Goal: Transaction & Acquisition: Purchase product/service

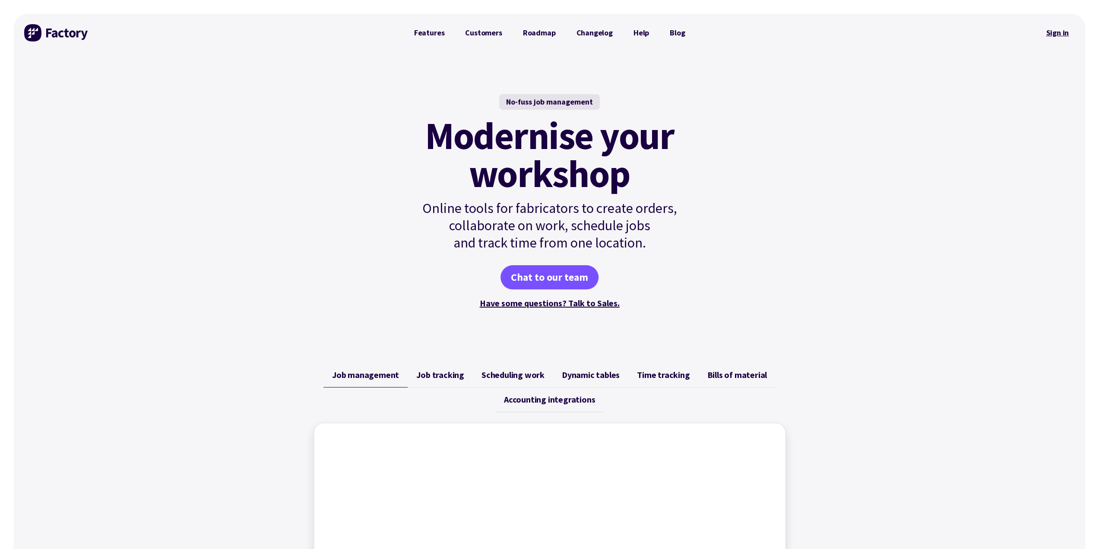
click at [1050, 31] on link "Sign in" at bounding box center [1057, 33] width 35 height 20
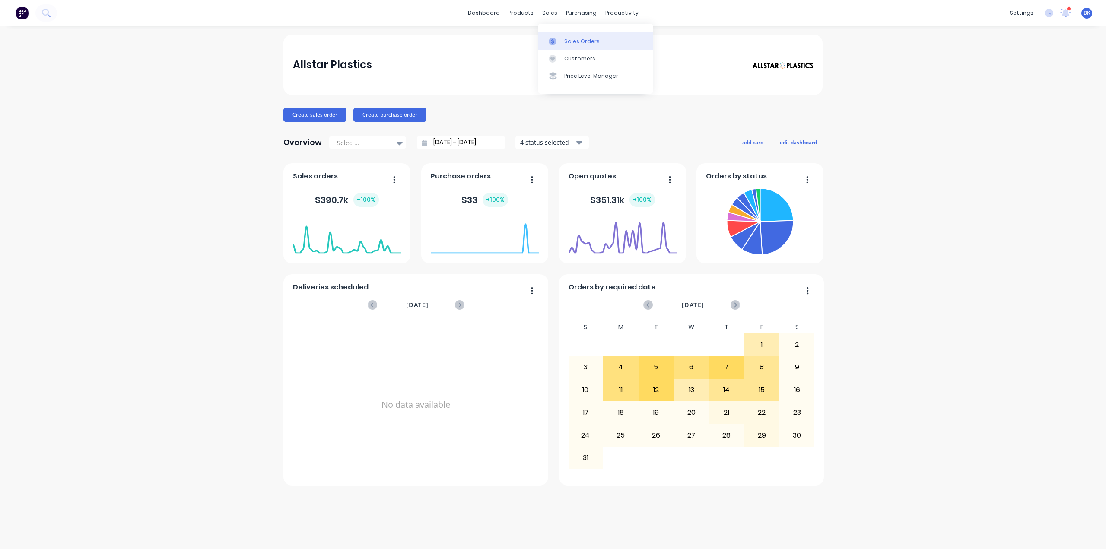
click at [563, 41] on link "Sales Orders" at bounding box center [595, 40] width 114 height 17
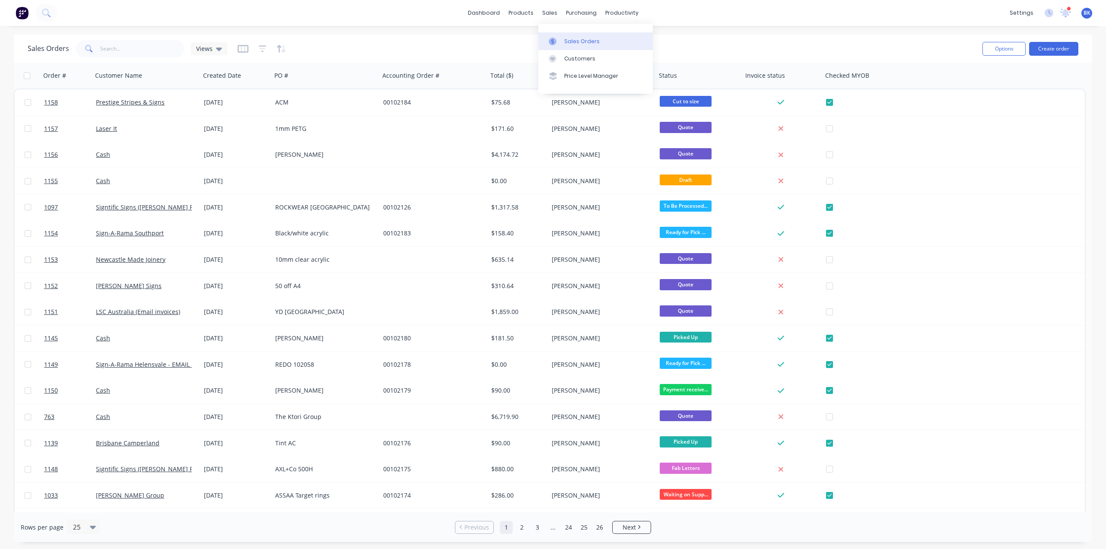
click at [564, 38] on div "Sales Orders" at bounding box center [581, 42] width 35 height 8
click at [1064, 13] on icon at bounding box center [1066, 12] width 8 height 7
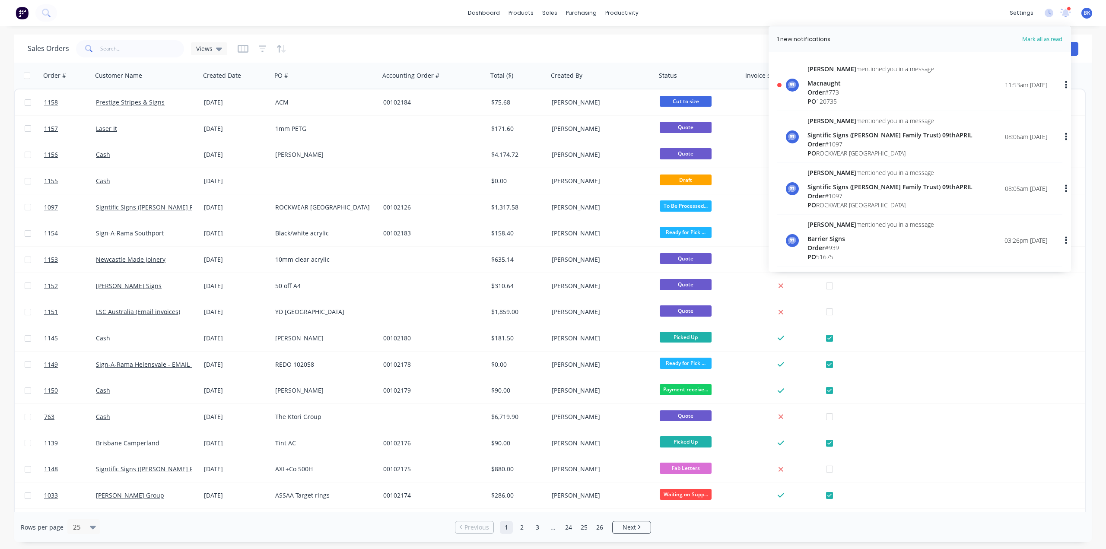
click at [823, 86] on div "Macnaught" at bounding box center [870, 83] width 127 height 9
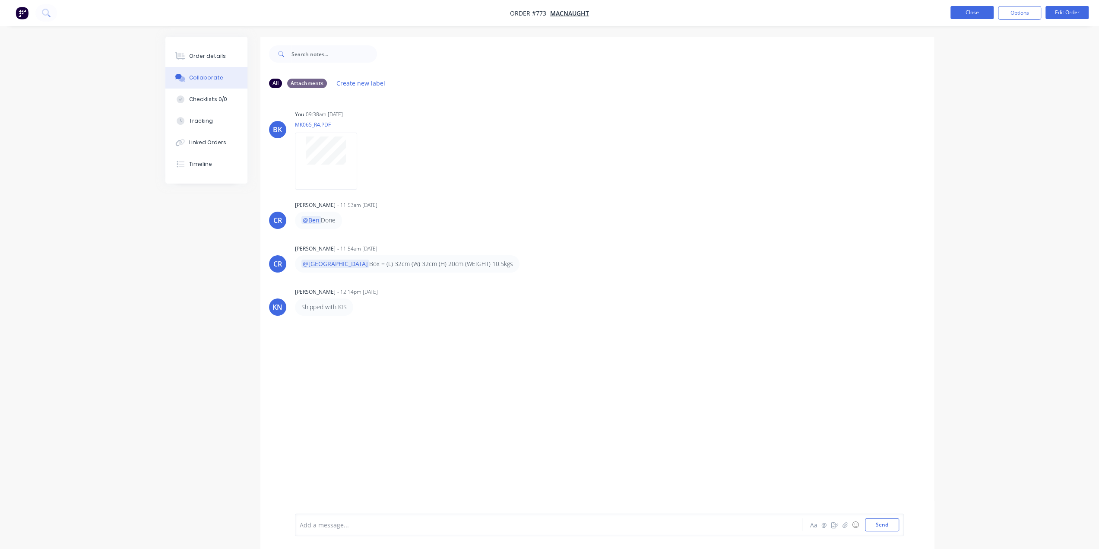
click at [973, 14] on button "Close" at bounding box center [972, 12] width 43 height 13
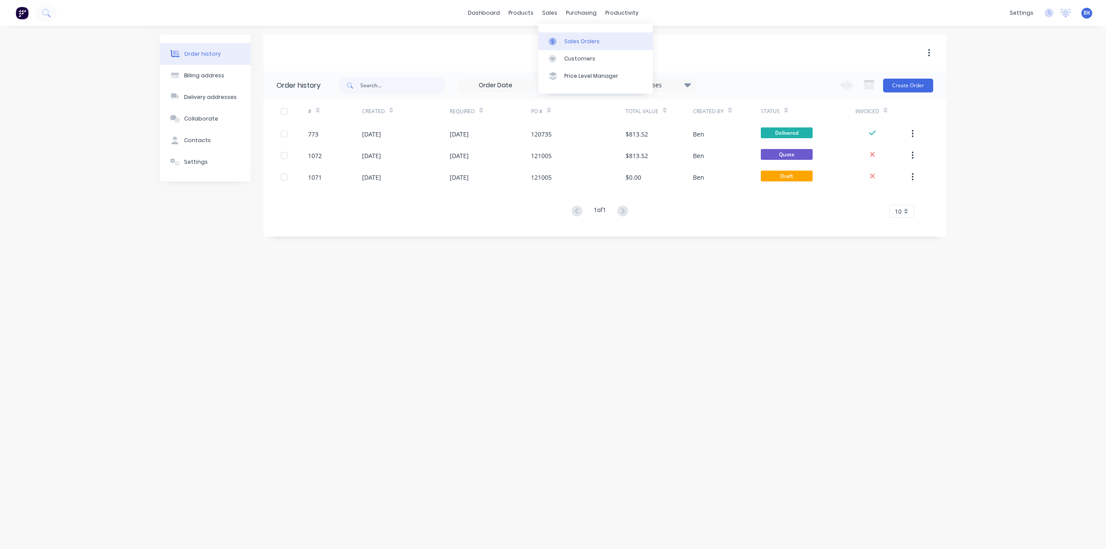
click at [569, 38] on div "Sales Orders" at bounding box center [581, 42] width 35 height 8
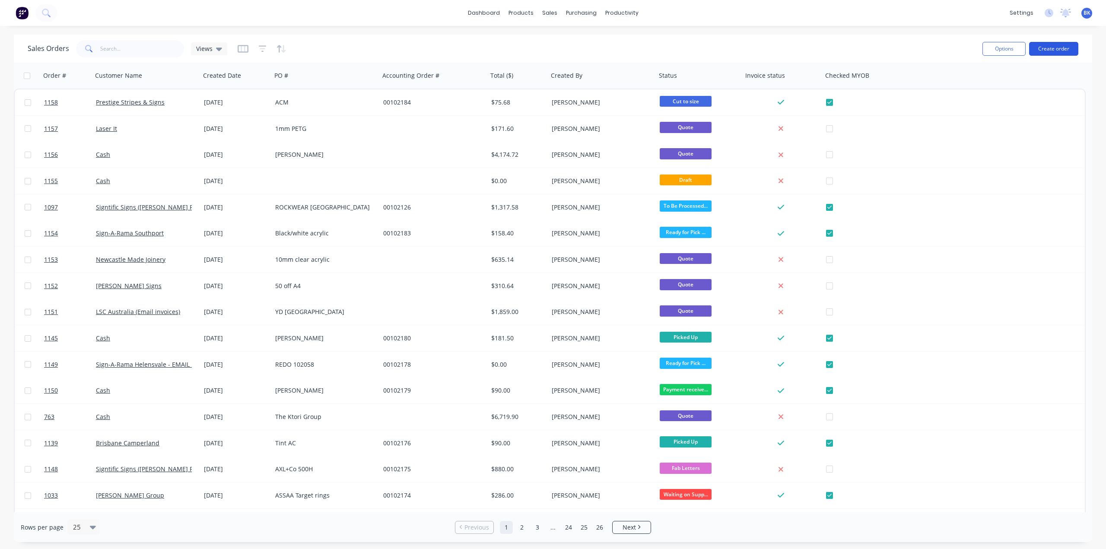
click at [1046, 48] on button "Create order" at bounding box center [1053, 49] width 49 height 14
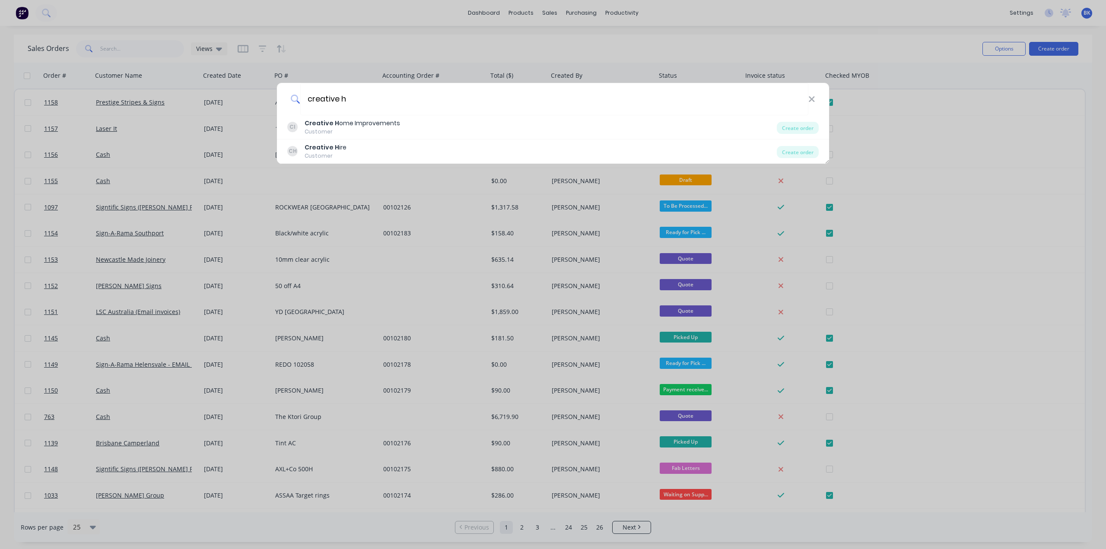
type input "creative h"
click at [815, 98] on div "creative h" at bounding box center [553, 99] width 552 height 32
click at [810, 98] on icon at bounding box center [812, 99] width 6 height 6
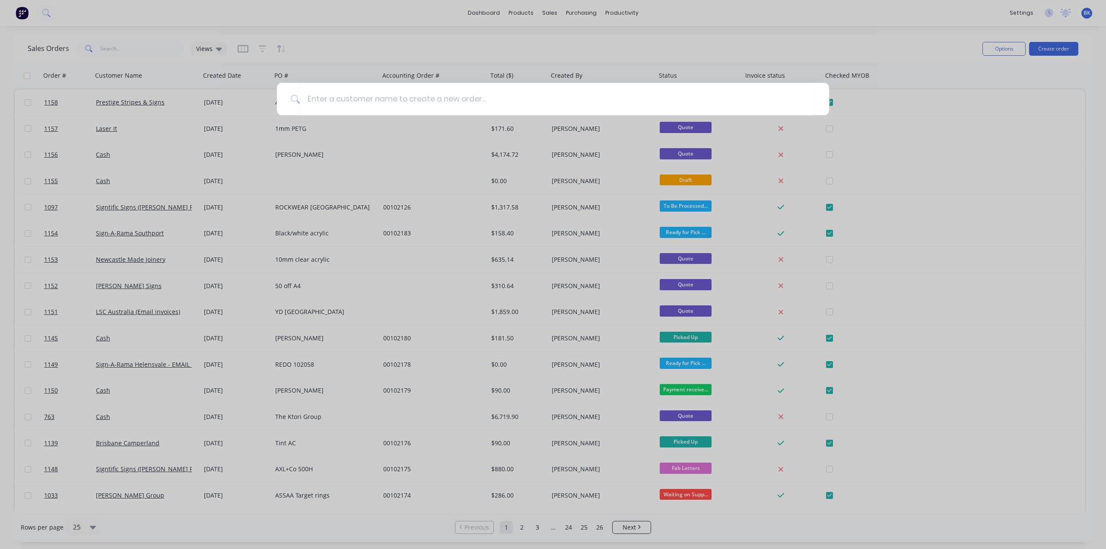
click at [872, 129] on div at bounding box center [553, 274] width 1106 height 549
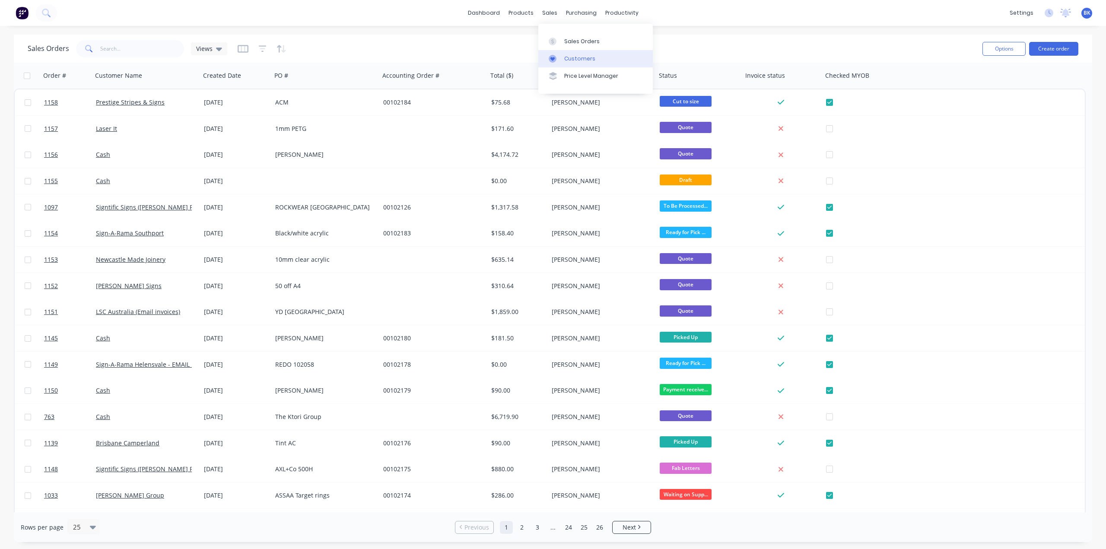
click at [559, 55] on div at bounding box center [555, 59] width 13 height 8
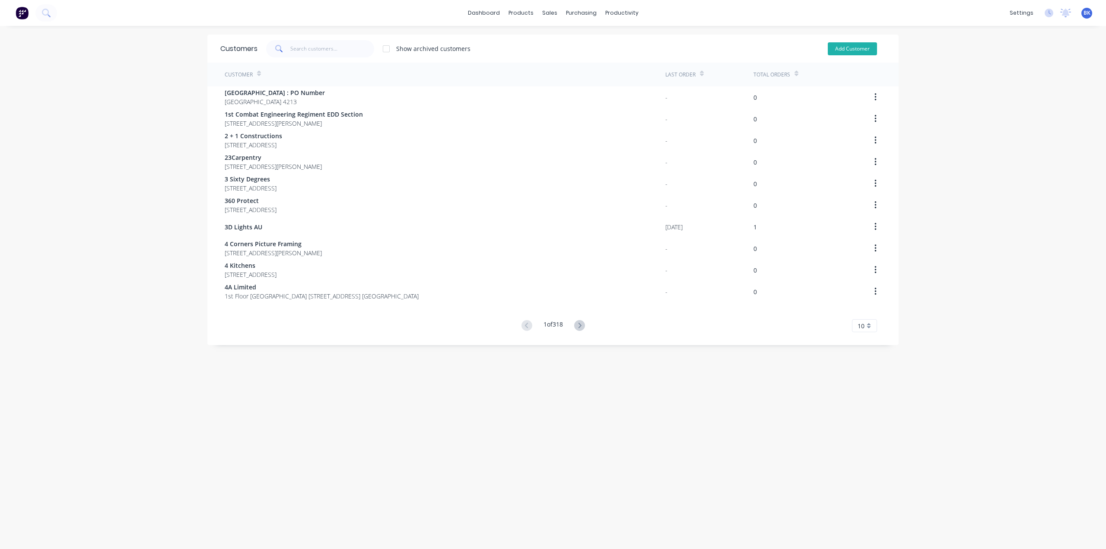
click at [837, 49] on button "Add Customer" at bounding box center [852, 48] width 49 height 13
select select "AU"
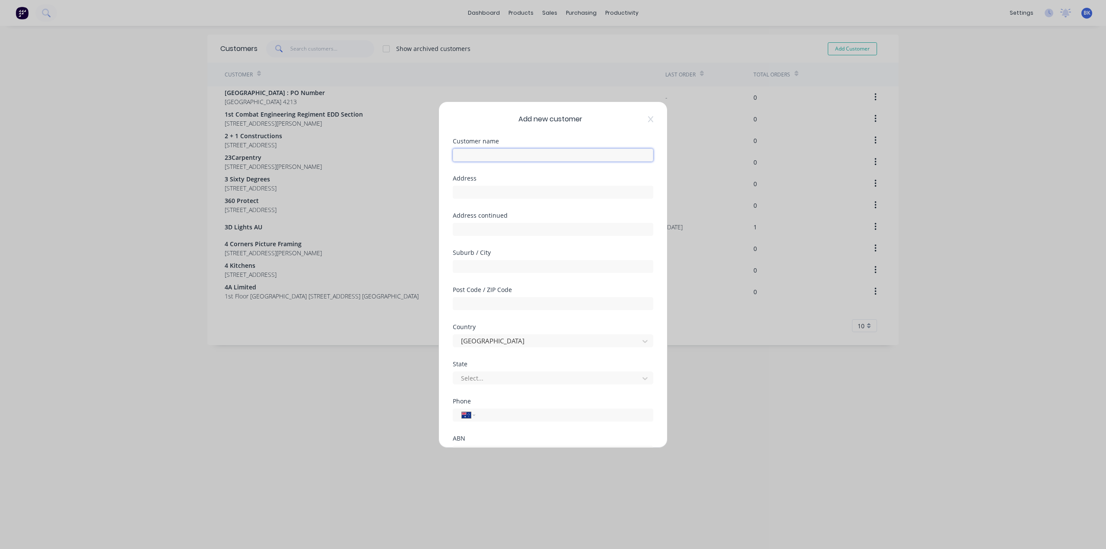
click at [484, 150] on input "text" at bounding box center [553, 155] width 200 height 13
type input "Creative Heros"
click at [471, 191] on input "text" at bounding box center [553, 192] width 200 height 13
paste input "15 Berkeley Ct"
type input "15 Berkeley Ct"
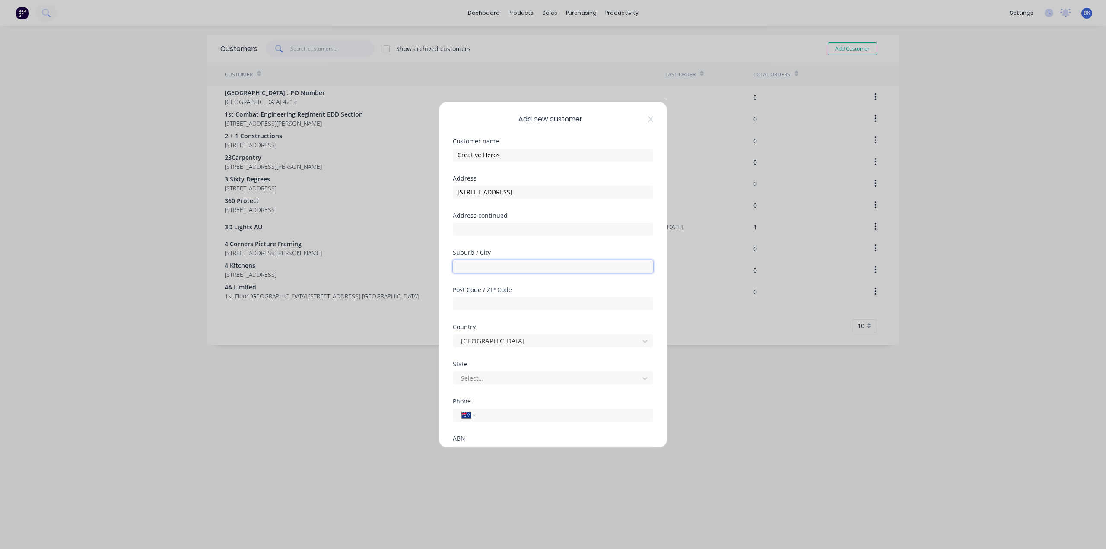
click at [485, 262] on input "text" at bounding box center [553, 266] width 200 height 13
type input "ca"
drag, startPoint x: 475, startPoint y: 270, endPoint x: 447, endPoint y: 270, distance: 28.5
click at [447, 270] on div "Add new customer Customer name Creative Heros Address 15 Berkeley Ct Address co…" at bounding box center [553, 275] width 228 height 346
click at [541, 260] on input "text" at bounding box center [553, 266] width 200 height 13
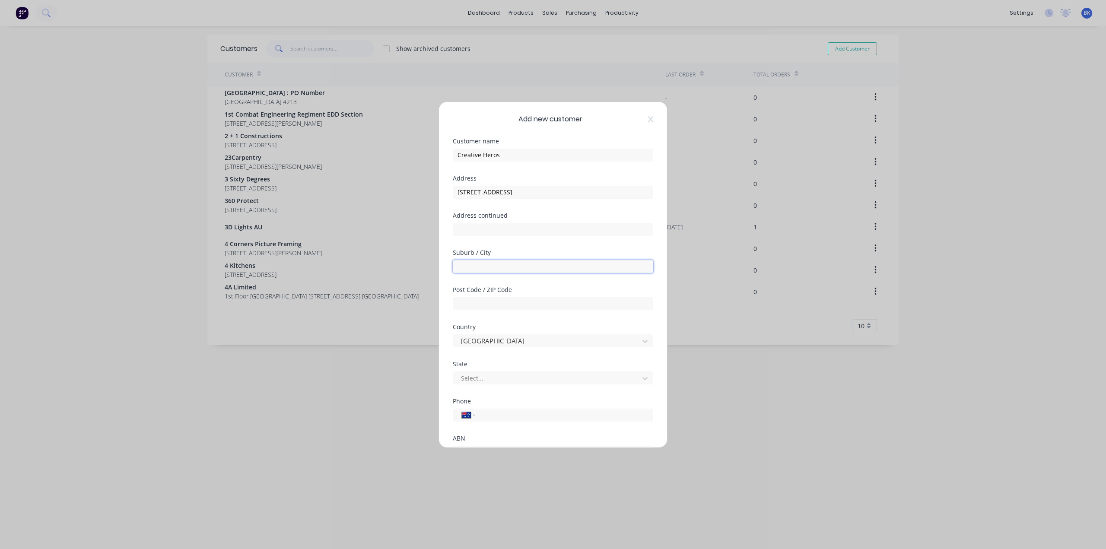
paste input "Caboolture"
type input "Caboolture"
click at [505, 305] on input "text" at bounding box center [553, 303] width 200 height 13
type input "4510"
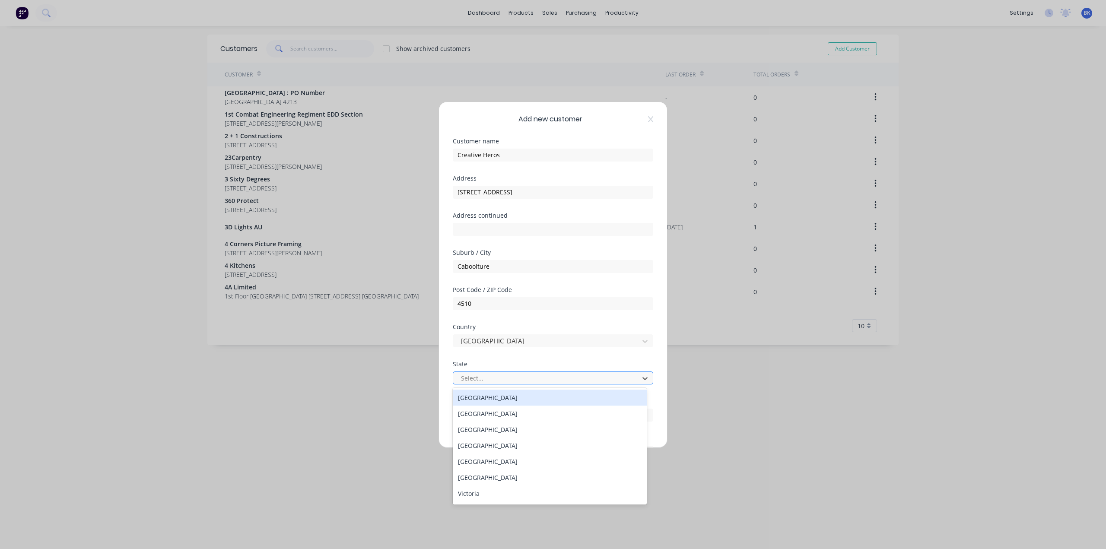
click at [483, 378] on div at bounding box center [547, 378] width 174 height 11
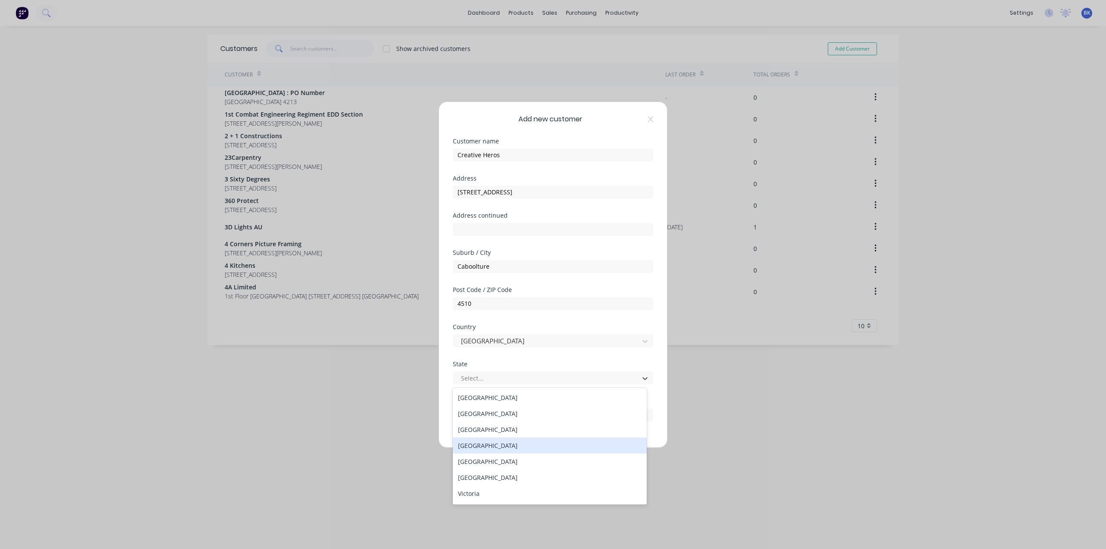
click at [492, 442] on div "Queensland" at bounding box center [550, 446] width 194 height 16
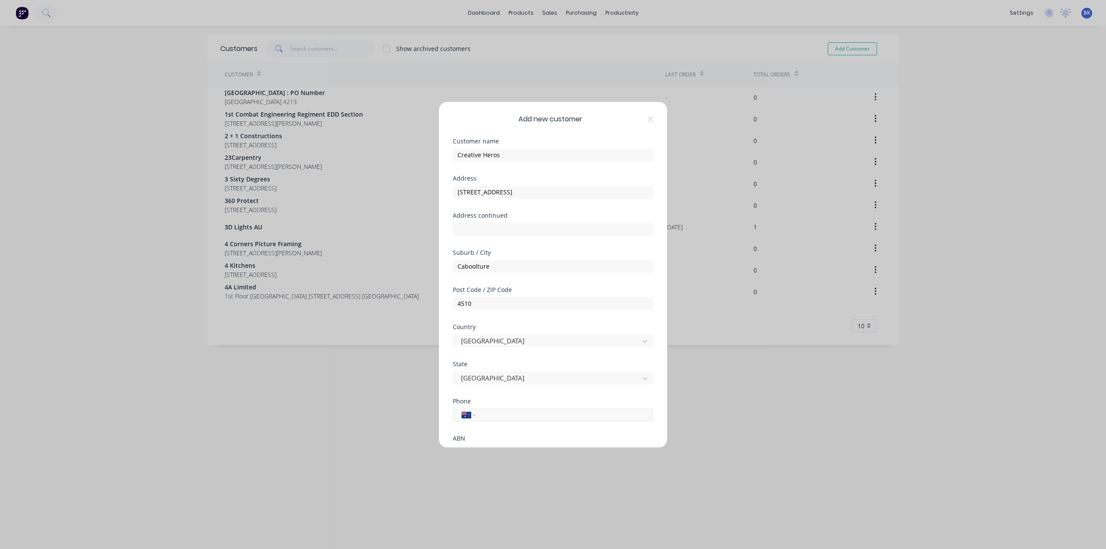
click at [498, 418] on input "tel" at bounding box center [562, 415] width 163 height 10
paste input "0492 854 307"
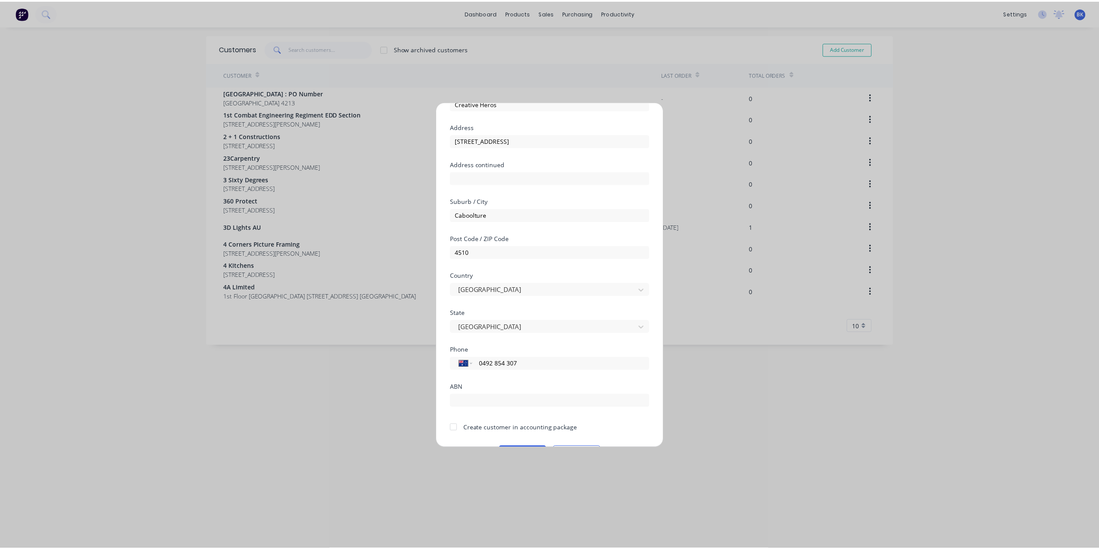
scroll to position [76, 0]
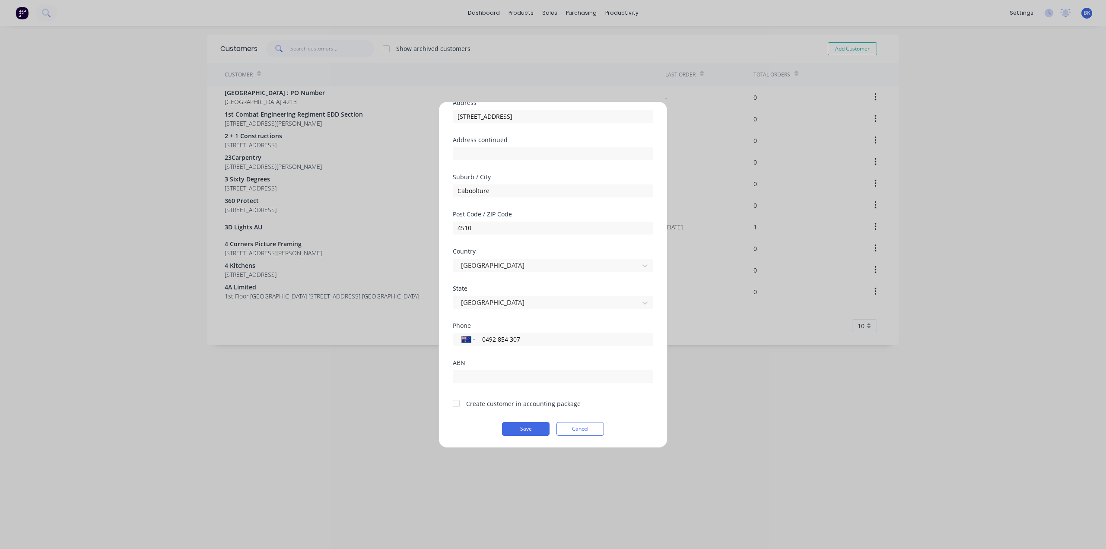
type input "0492 854 307"
click at [482, 371] on input "text" at bounding box center [553, 376] width 200 height 13
paste input "79 608 776 772"
type input "79 608 776 772"
click at [460, 403] on div at bounding box center [455, 403] width 17 height 17
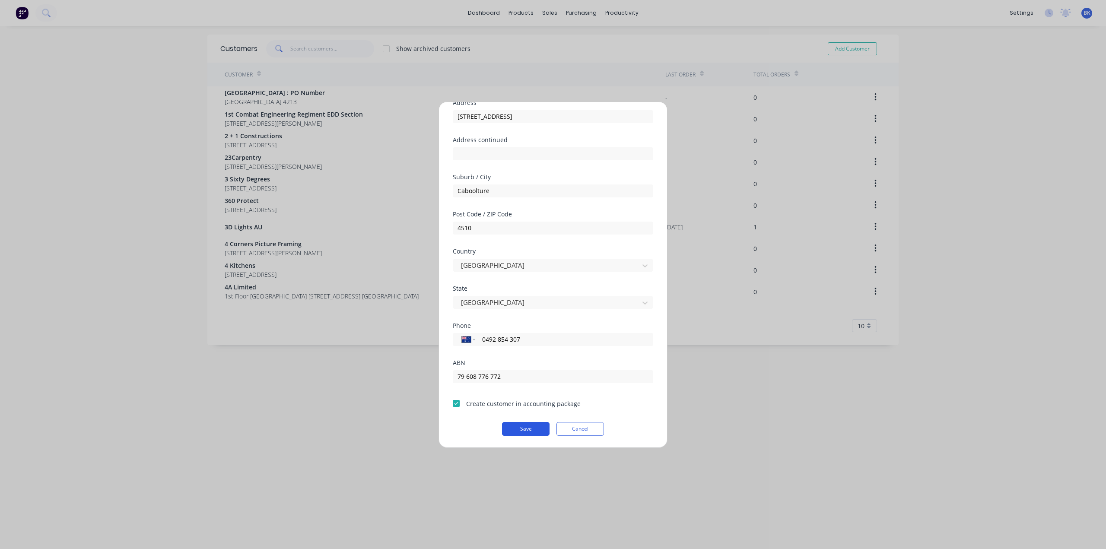
click at [519, 424] on button "Save" at bounding box center [526, 429] width 48 height 14
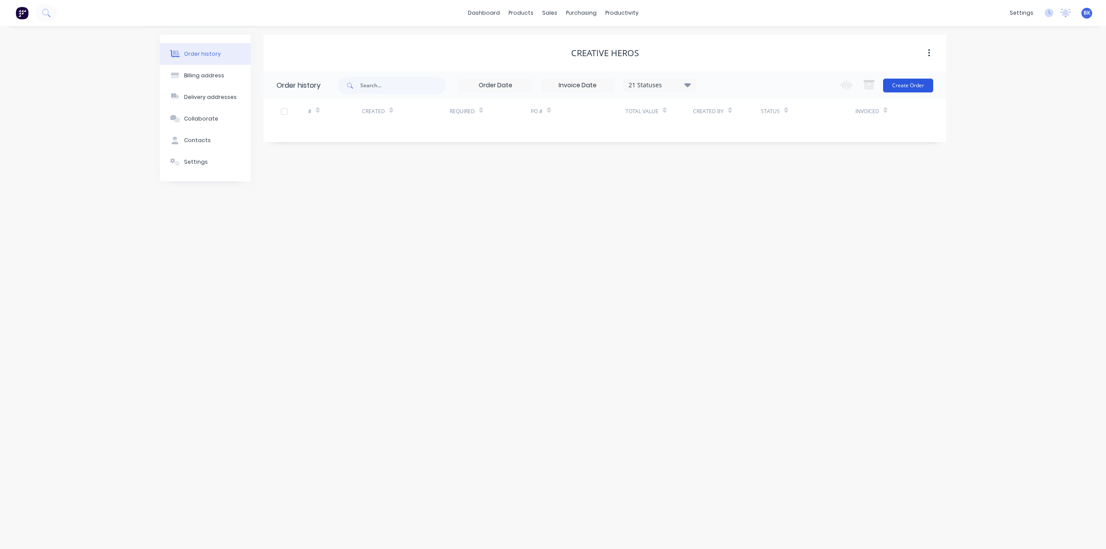
click at [909, 86] on button "Create Order" at bounding box center [908, 86] width 50 height 14
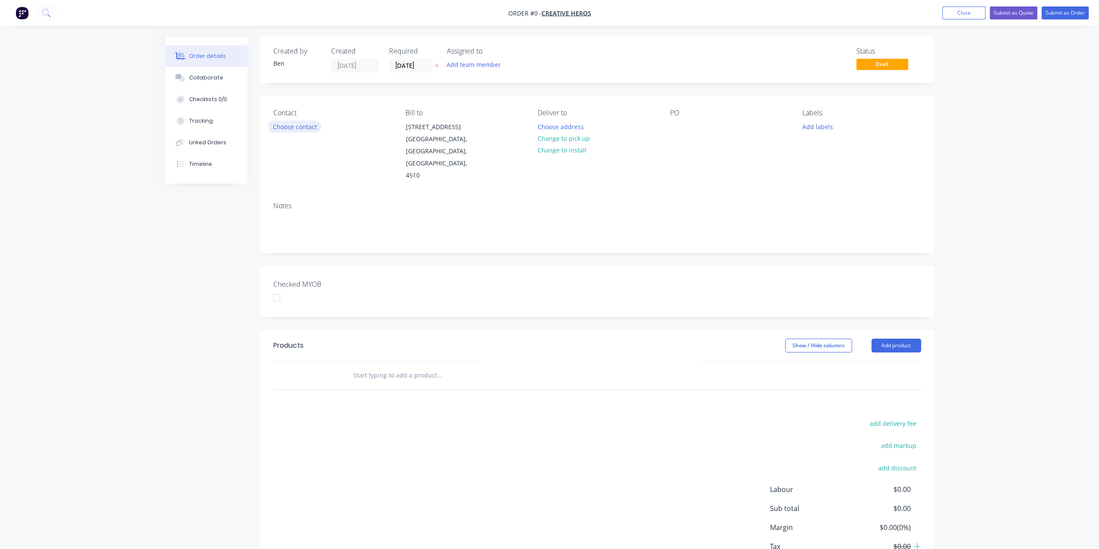
click at [299, 130] on button "Choose contact" at bounding box center [294, 127] width 53 height 12
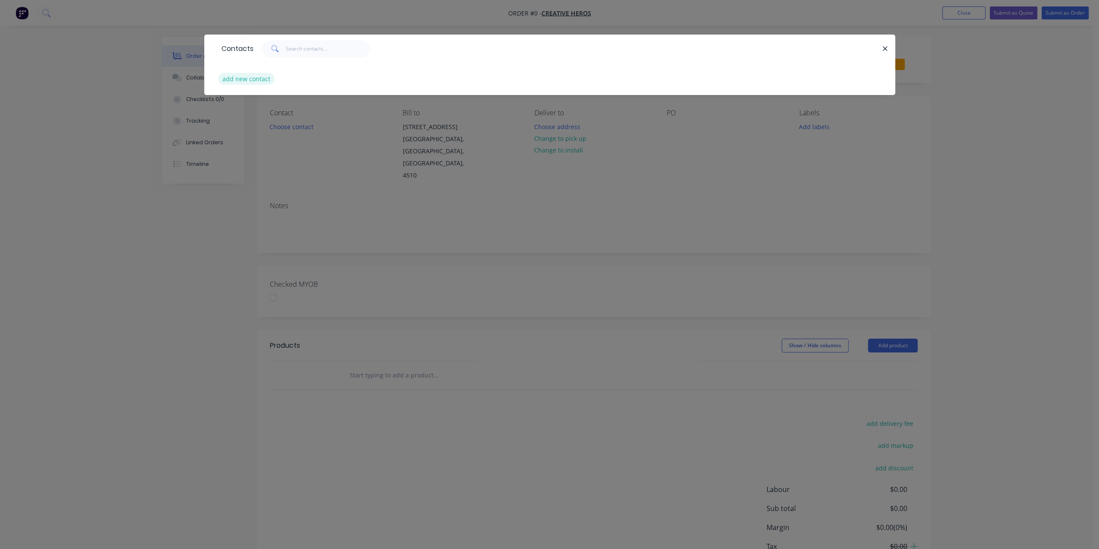
click at [262, 77] on button "add new contact" at bounding box center [246, 79] width 57 height 12
select select "AU"
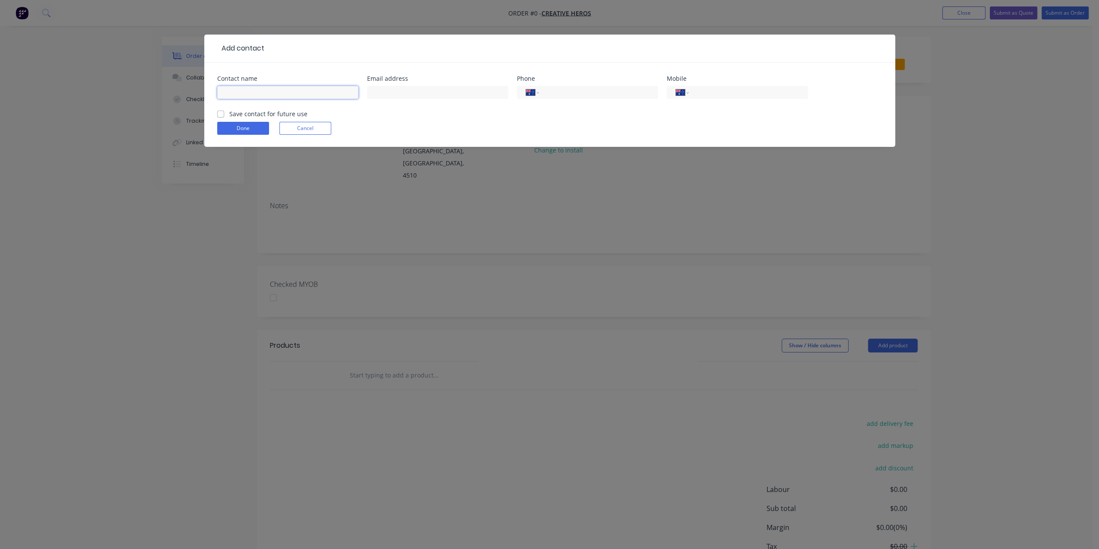
click at [255, 98] on input "text" at bounding box center [287, 92] width 141 height 13
paste input "Trent Archie"
type input "Trent Archie"
click at [441, 89] on input "text" at bounding box center [437, 92] width 141 height 13
paste input "Trent Archie <admin@creativeheroes.com.au>"
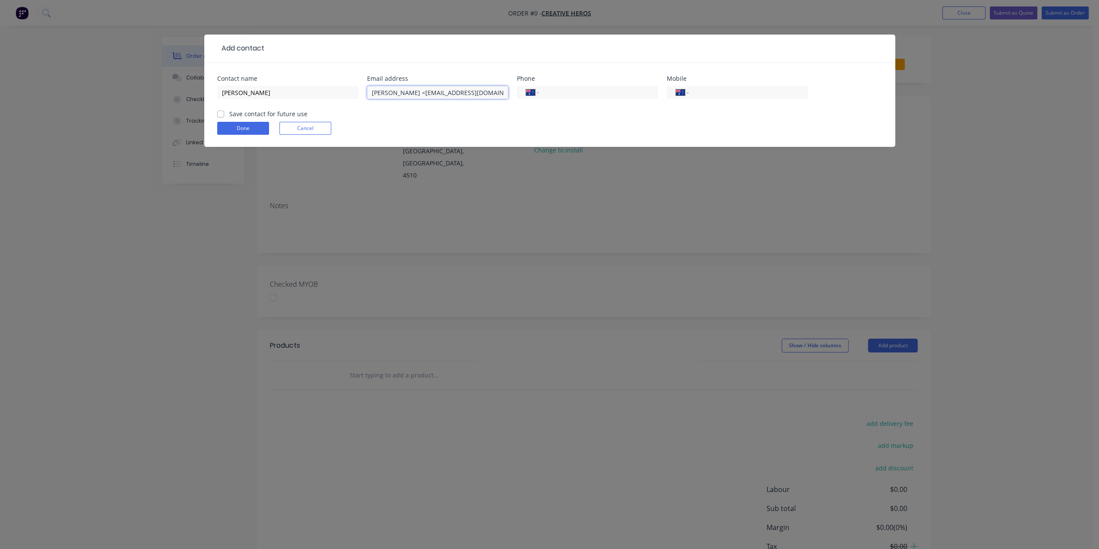
drag, startPoint x: 409, startPoint y: 93, endPoint x: 312, endPoint y: 100, distance: 97.9
click at [312, 100] on div "Contact name Trent Archie Email address Trent Archie <admin@creativeheroes.com.…" at bounding box center [549, 93] width 665 height 34
click at [476, 89] on input "admin@creativeheroes.com.au>" at bounding box center [437, 92] width 141 height 13
type input "admin@creativeheroes.com.au"
click at [695, 91] on input "tel" at bounding box center [747, 93] width 104 height 10
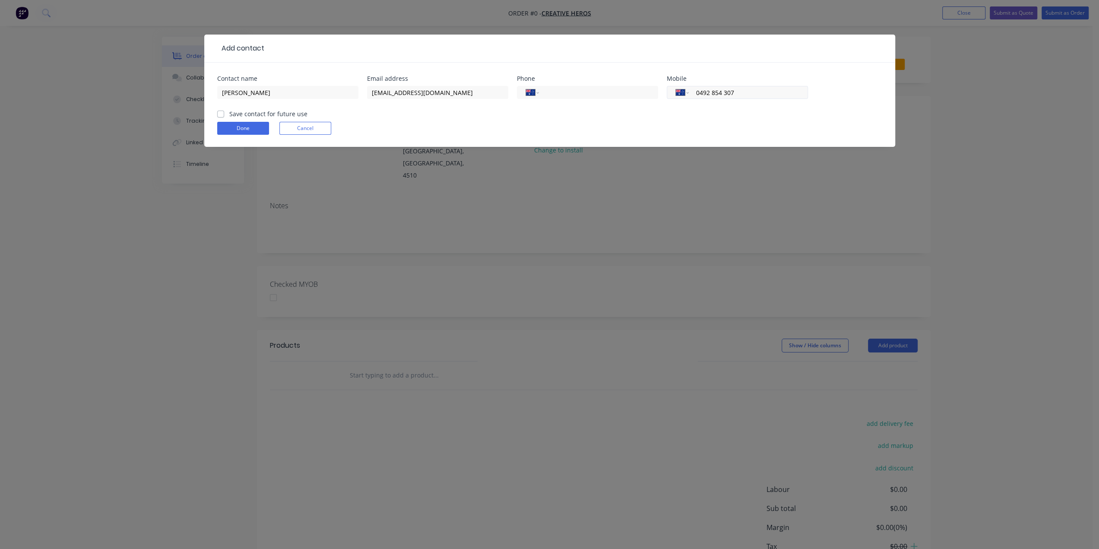
type input "0492 854 307"
click at [229, 113] on label "Save contact for future use" at bounding box center [268, 113] width 78 height 9
click at [219, 113] on input "Save contact for future use" at bounding box center [220, 113] width 7 height 8
checkbox input "true"
click at [229, 121] on form "Contact name Trent Archie Email address admin@creativeheroes.com.au Phone Inter…" at bounding box center [549, 111] width 665 height 71
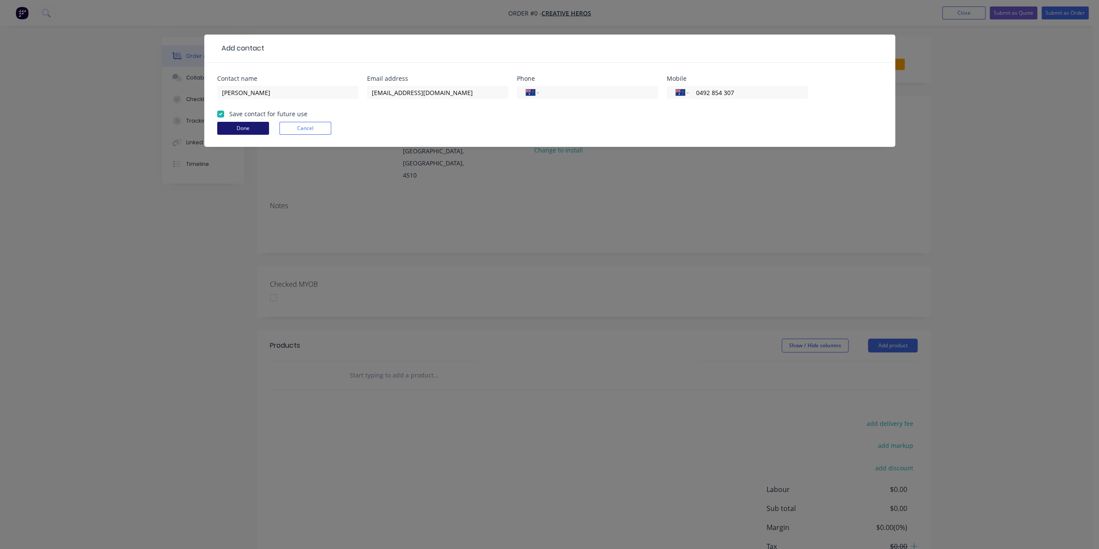
click at [247, 130] on button "Done" at bounding box center [243, 128] width 52 height 13
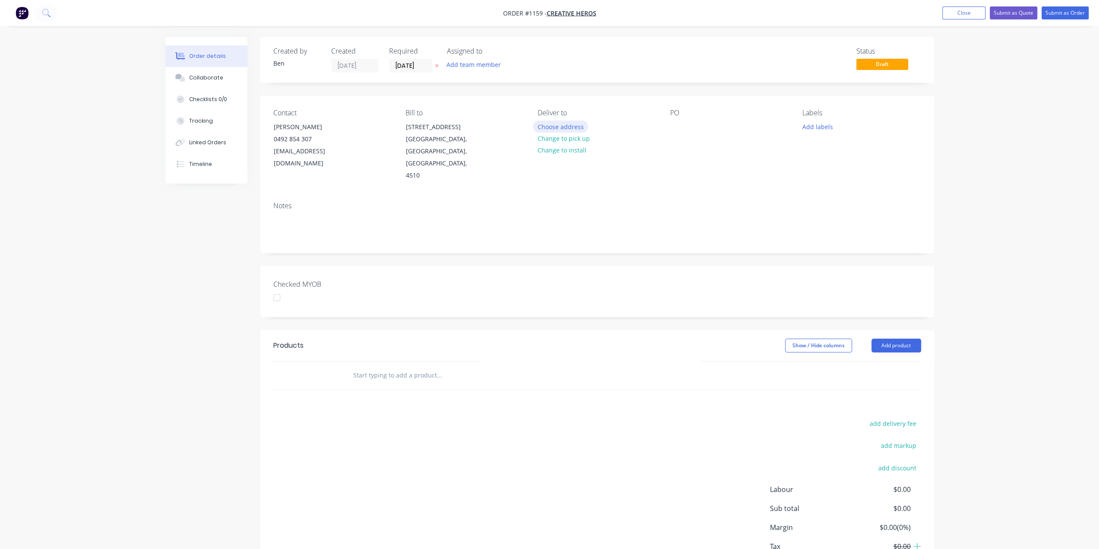
click at [575, 126] on button "Choose address" at bounding box center [560, 127] width 55 height 12
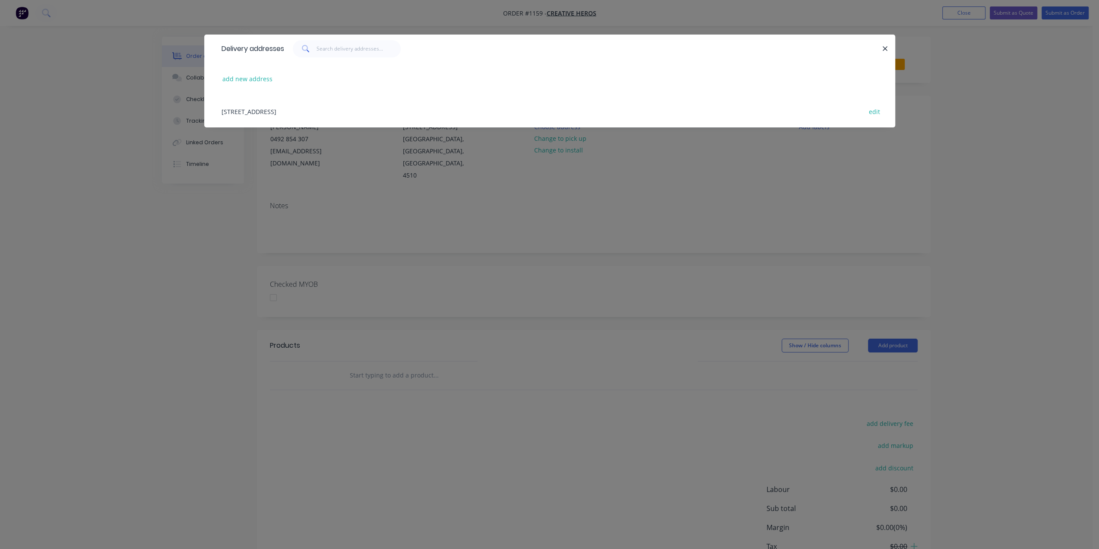
click at [330, 110] on div "15 Berkeley Ct, Caboolture, Queensland, Australia, 4510 edit" at bounding box center [549, 111] width 665 height 32
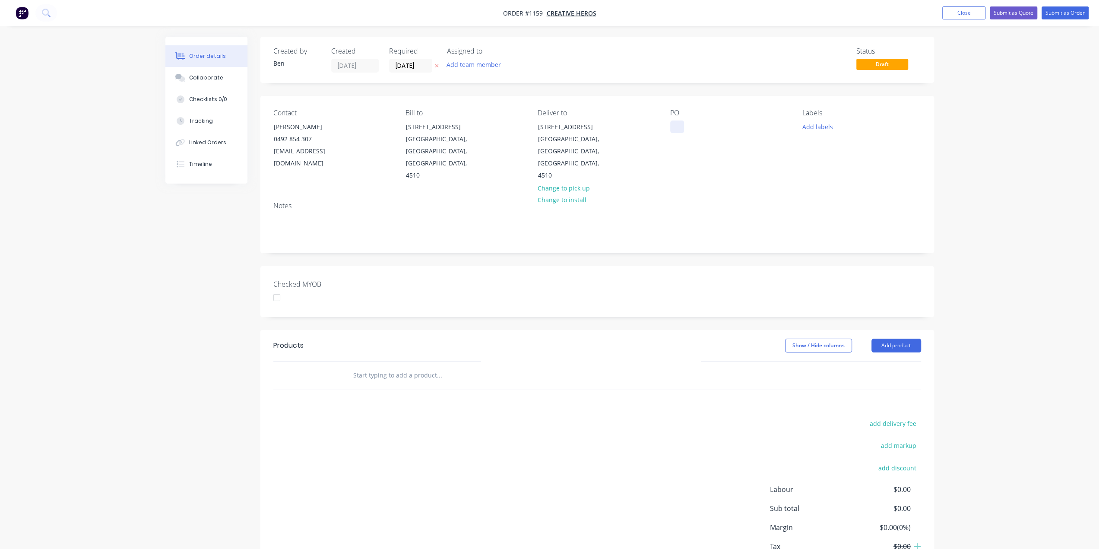
click at [678, 129] on div at bounding box center [677, 127] width 14 height 13
click at [813, 119] on div "Labels Add labels" at bounding box center [862, 145] width 118 height 73
click at [812, 126] on button "Add labels" at bounding box center [818, 127] width 40 height 12
click at [837, 173] on div "Laser cut" at bounding box center [841, 178] width 30 height 10
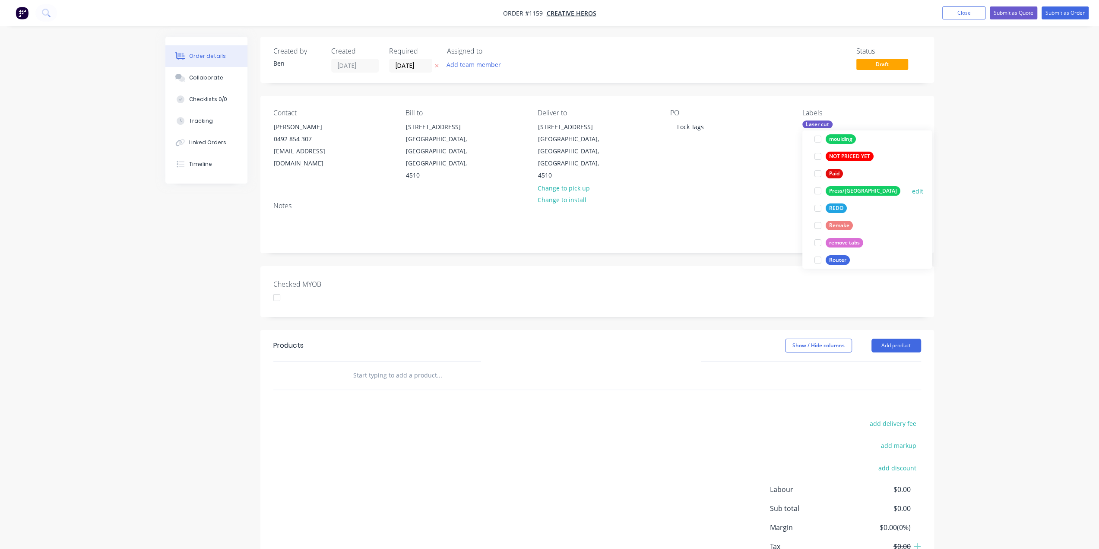
click at [839, 192] on div "Press/[GEOGRAPHIC_DATA]" at bounding box center [863, 191] width 75 height 10
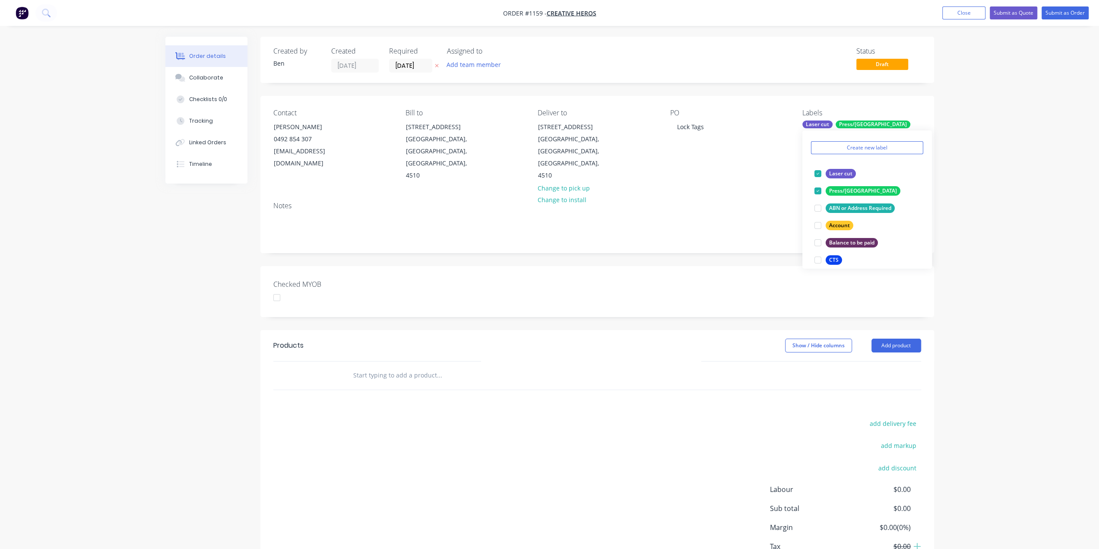
click at [367, 367] on input "text" at bounding box center [439, 375] width 173 height 17
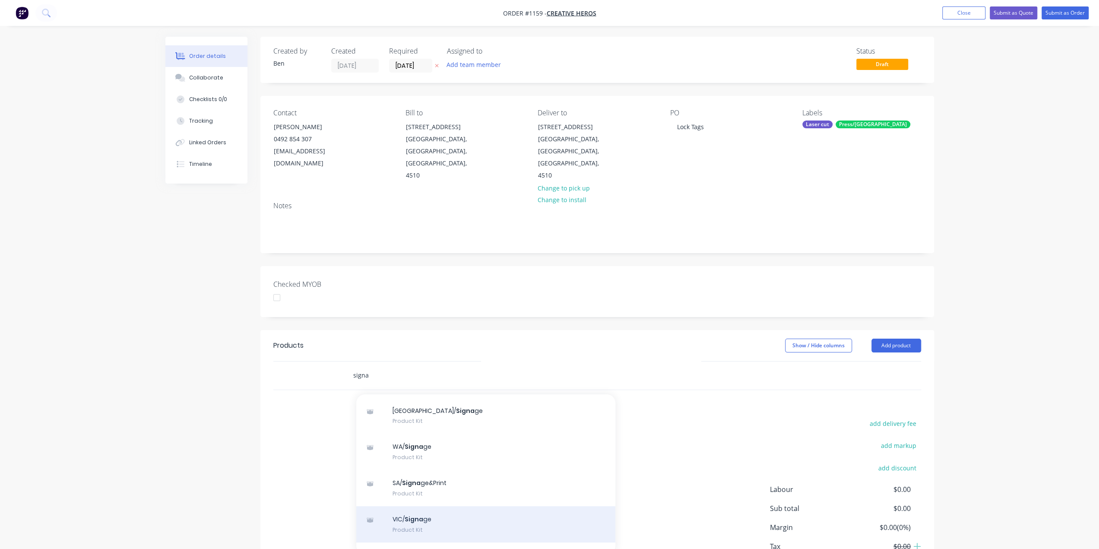
scroll to position [43, 0]
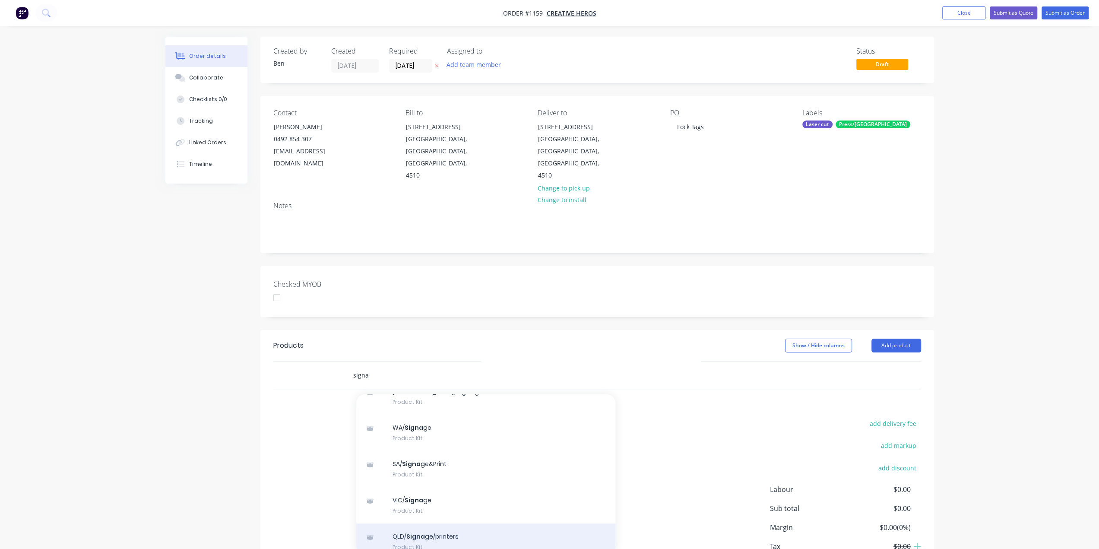
type input "signa"
click at [416, 523] on div "QLD/ Signa ge/printers Product Kit" at bounding box center [485, 541] width 259 height 36
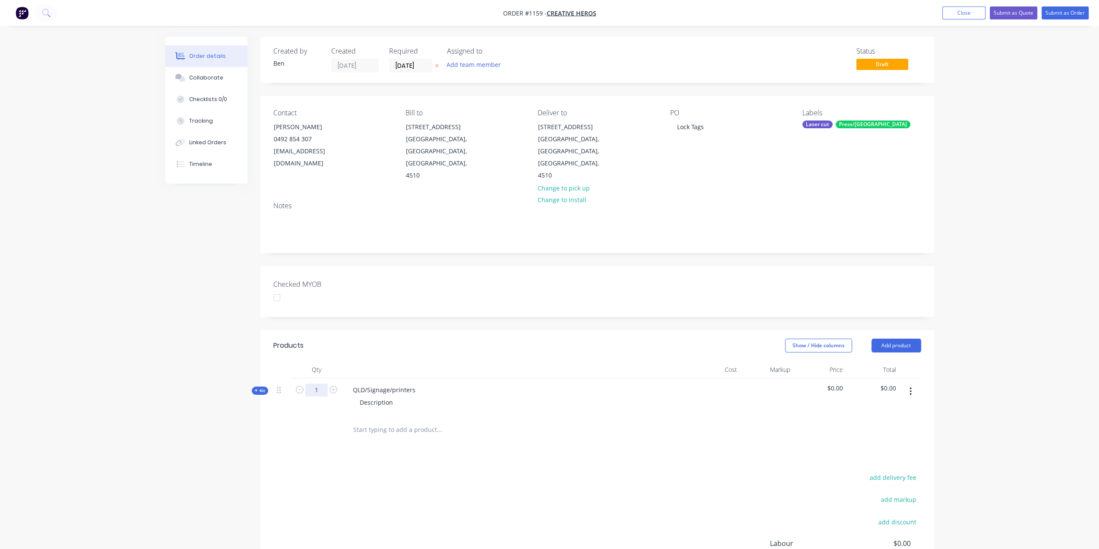
click at [322, 384] on input "1" at bounding box center [316, 390] width 22 height 13
type input "140"
drag, startPoint x: 415, startPoint y: 366, endPoint x: 352, endPoint y: 364, distance: 62.7
click at [352, 384] on div "QLD/Signage/printers" at bounding box center [384, 390] width 76 height 13
drag, startPoint x: 393, startPoint y: 376, endPoint x: 350, endPoint y: 379, distance: 43.3
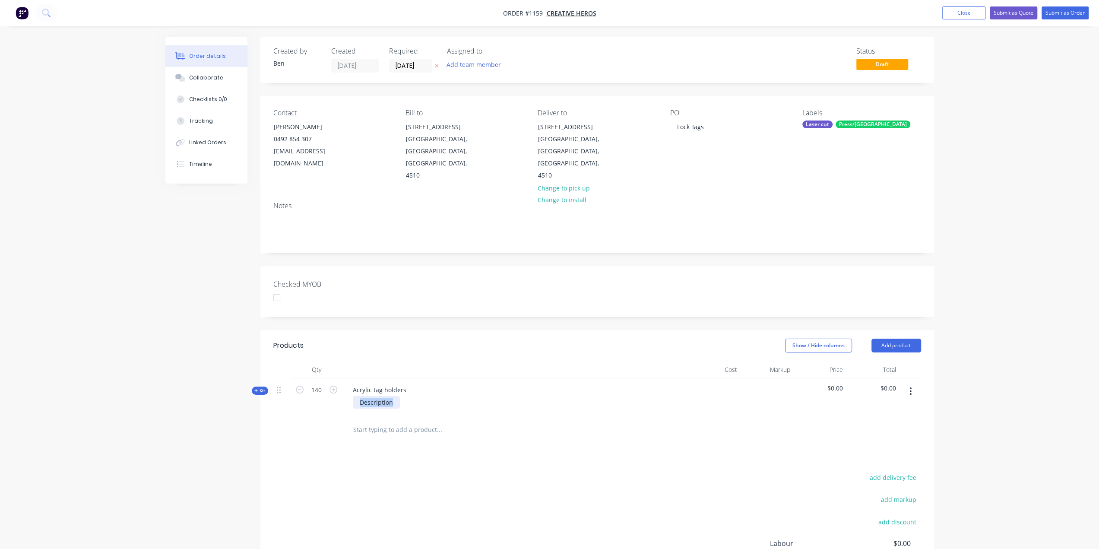
click at [350, 396] on div "Description" at bounding box center [515, 402] width 339 height 13
click at [394, 396] on div "2mm clear acrylic 100mm x" at bounding box center [385, 407] width 65 height 22
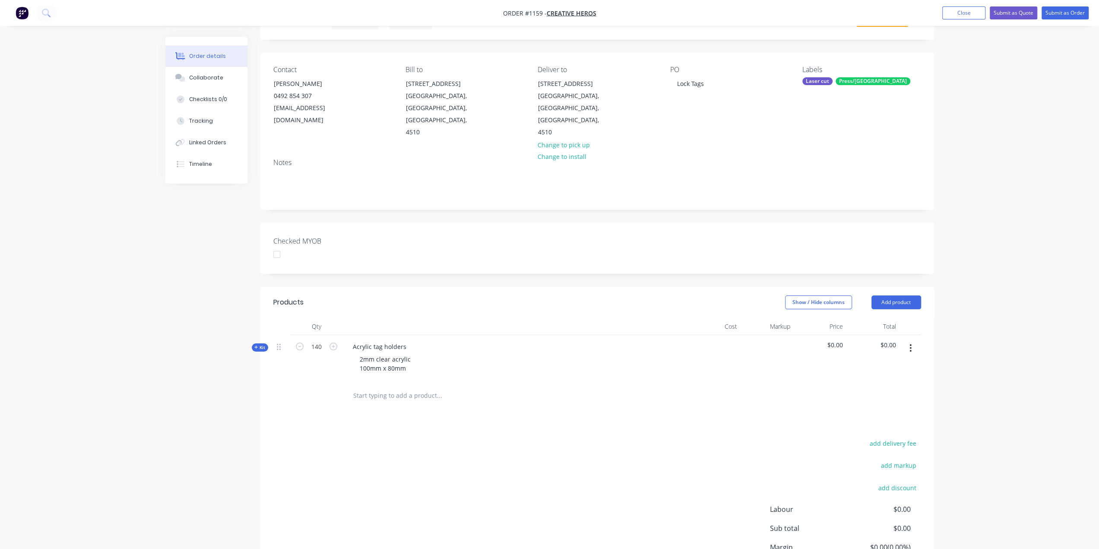
click at [260, 344] on span "Kit" at bounding box center [259, 347] width 11 height 6
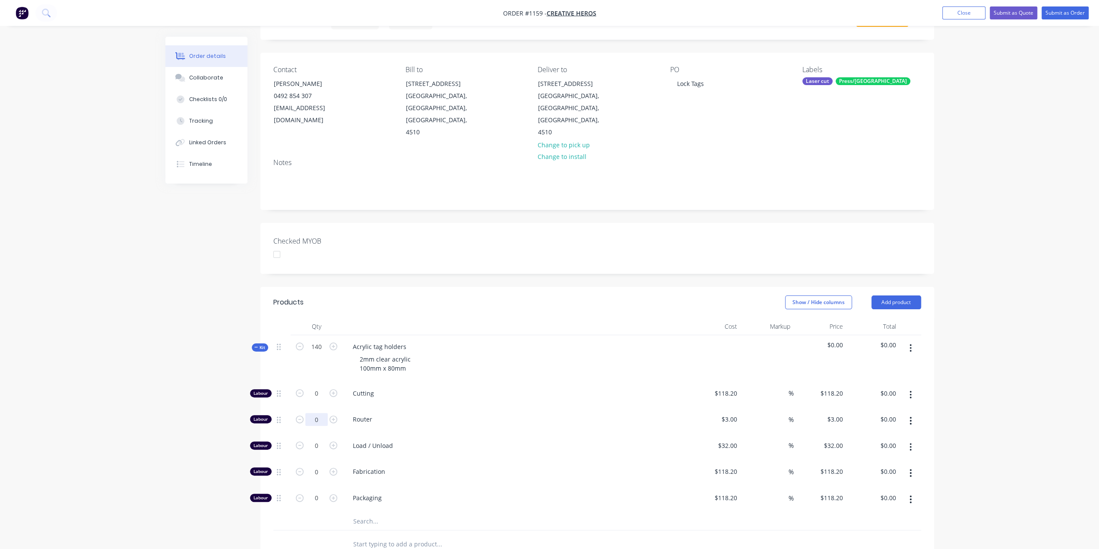
click at [319, 398] on input "0" at bounding box center [316, 393] width 22 height 13
type input "35"
type input "$105.00"
click at [324, 400] on input "0" at bounding box center [316, 393] width 22 height 13
type input "1"
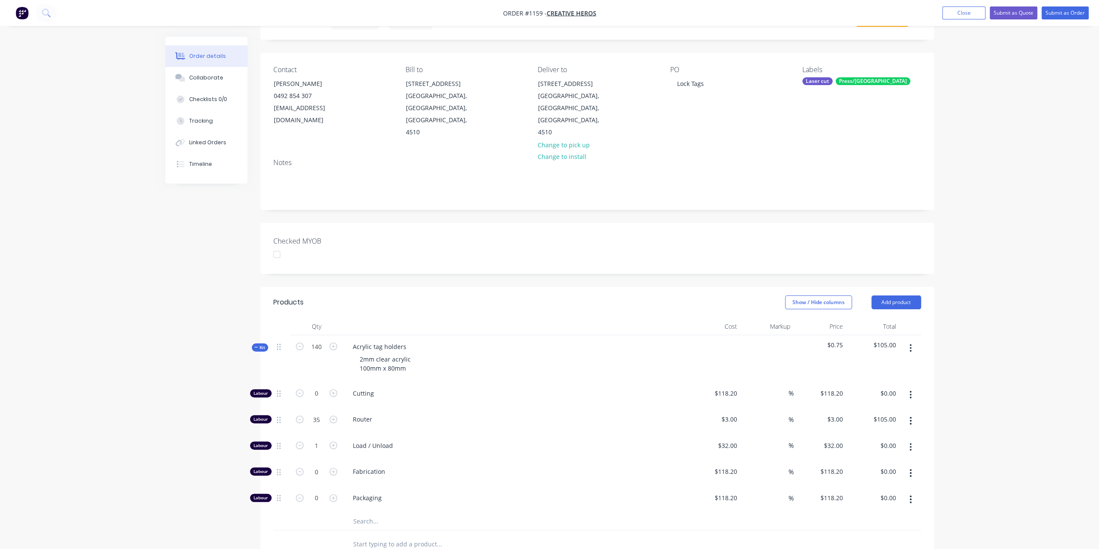
type input "$32.00"
click at [450, 536] on input "text" at bounding box center [439, 544] width 173 height 17
click at [319, 400] on input "0" at bounding box center [316, 393] width 22 height 13
type input "7"
type input "$827.40"
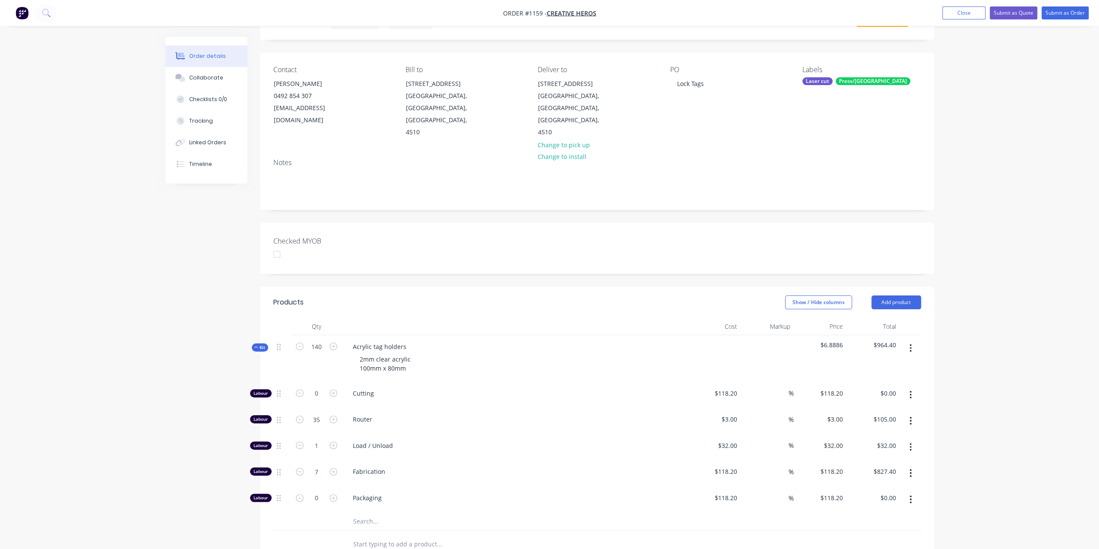
click at [355, 513] on input "text" at bounding box center [439, 521] width 173 height 17
type input "000"
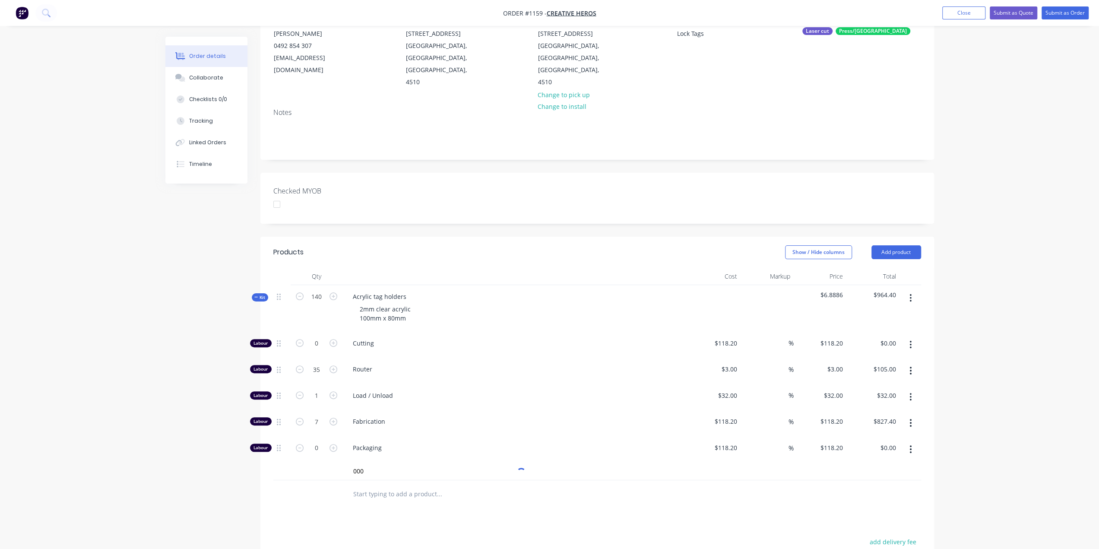
scroll to position [173, 0]
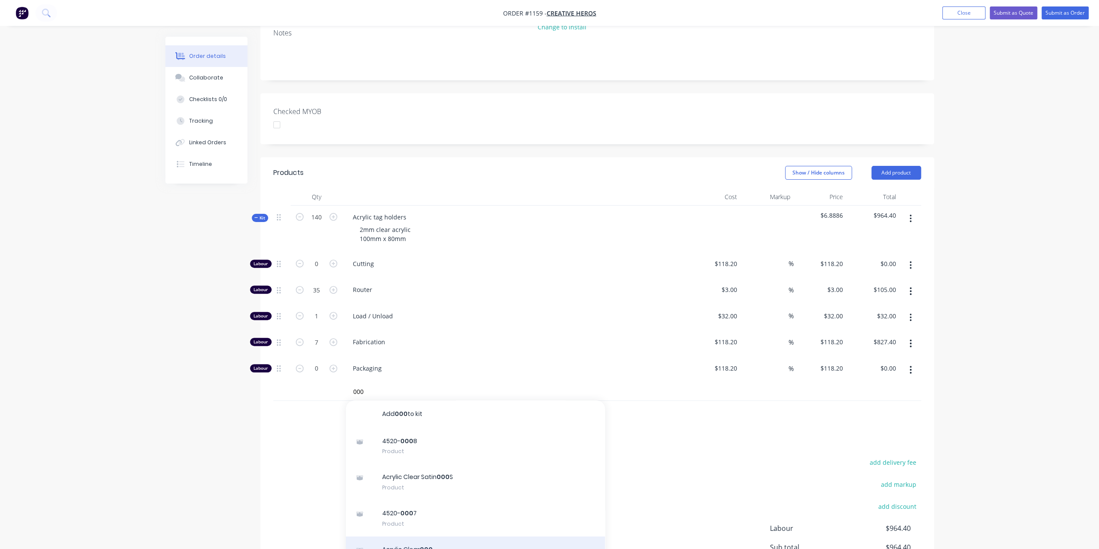
click at [432, 536] on div "Acrylic Clear 000 Product" at bounding box center [475, 554] width 259 height 36
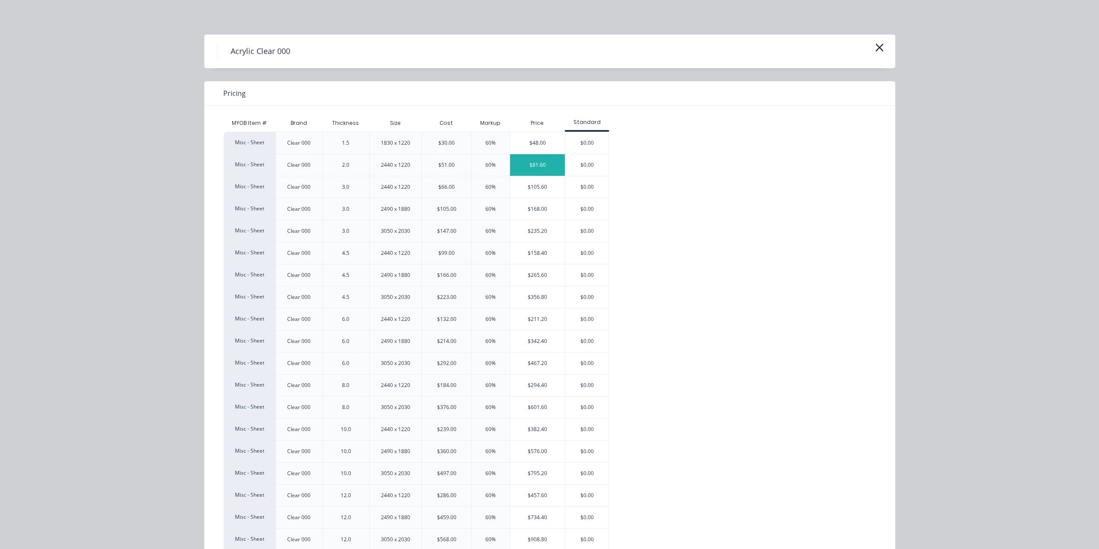
click at [520, 172] on div "$81.60" at bounding box center [537, 165] width 55 height 22
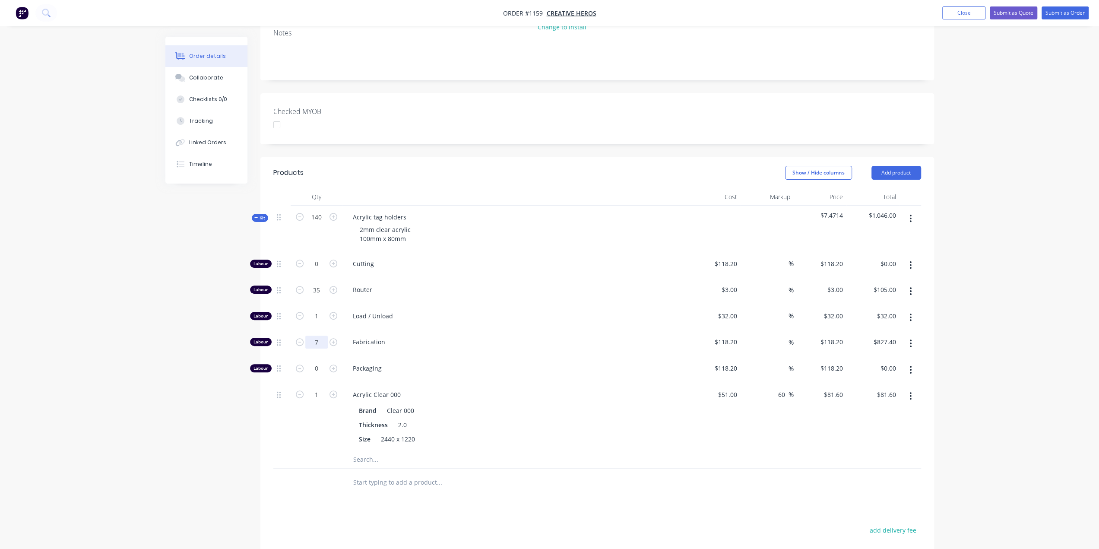
click at [317, 270] on input "7" at bounding box center [316, 263] width 22 height 13
type input "6"
type input "$709.20"
click at [256, 216] on icon at bounding box center [256, 218] width 4 height 4
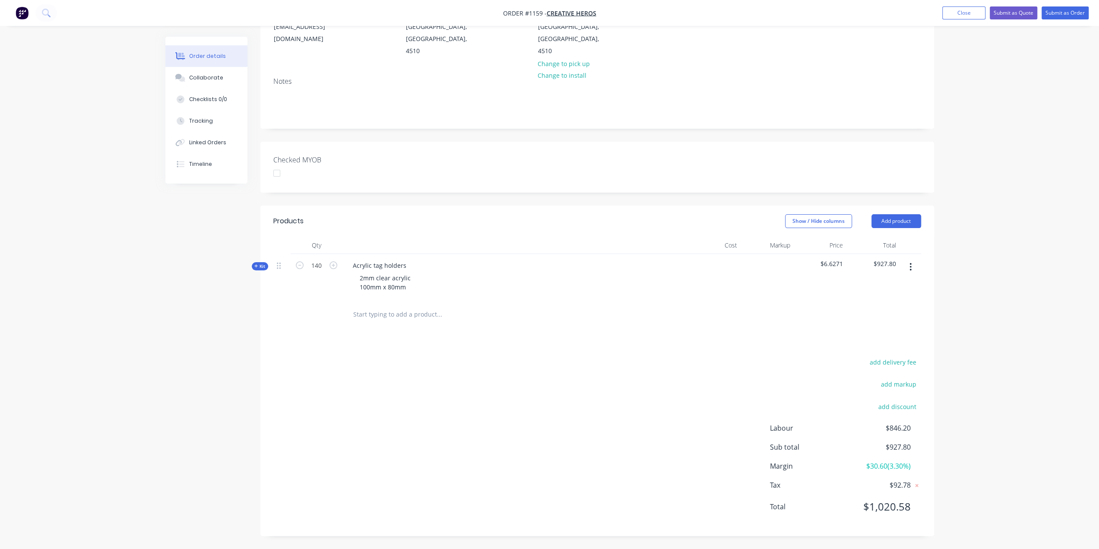
scroll to position [99, 0]
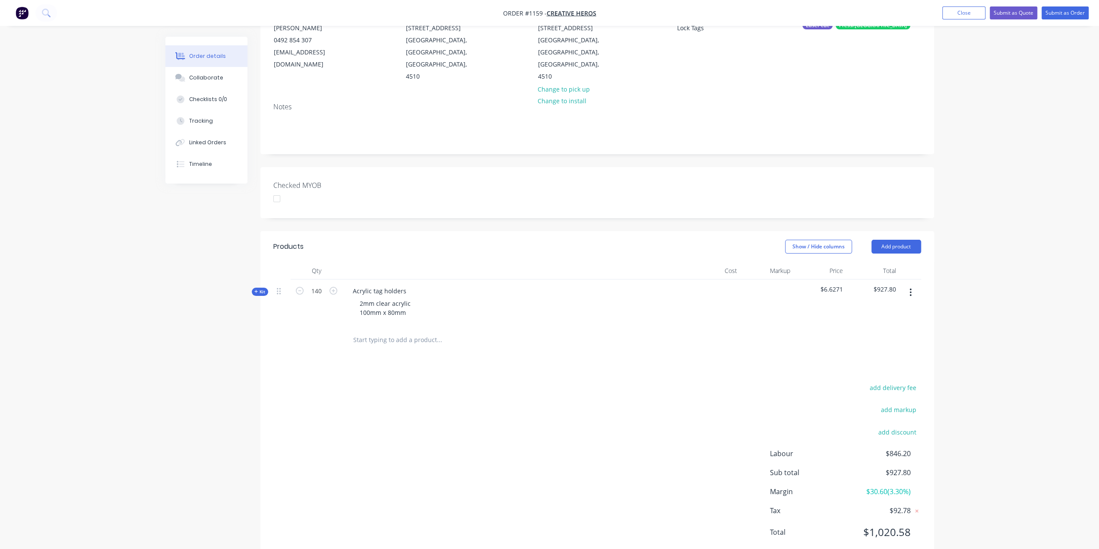
click at [221, 321] on div "Created by Ben Created 18/08/25 Required 18/08/25 Assigned to Add team member S…" at bounding box center [549, 256] width 769 height 637
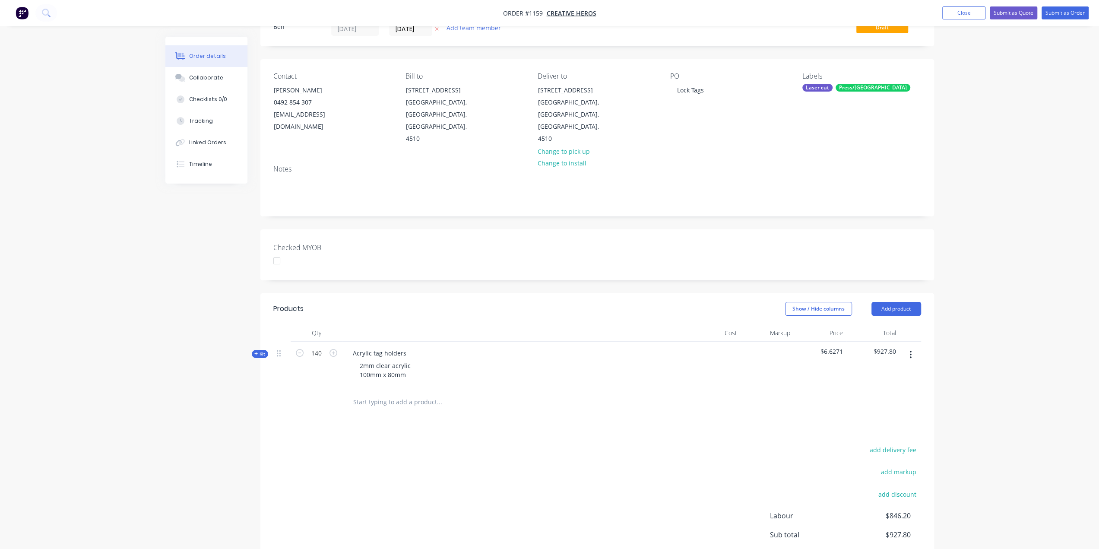
scroll to position [0, 0]
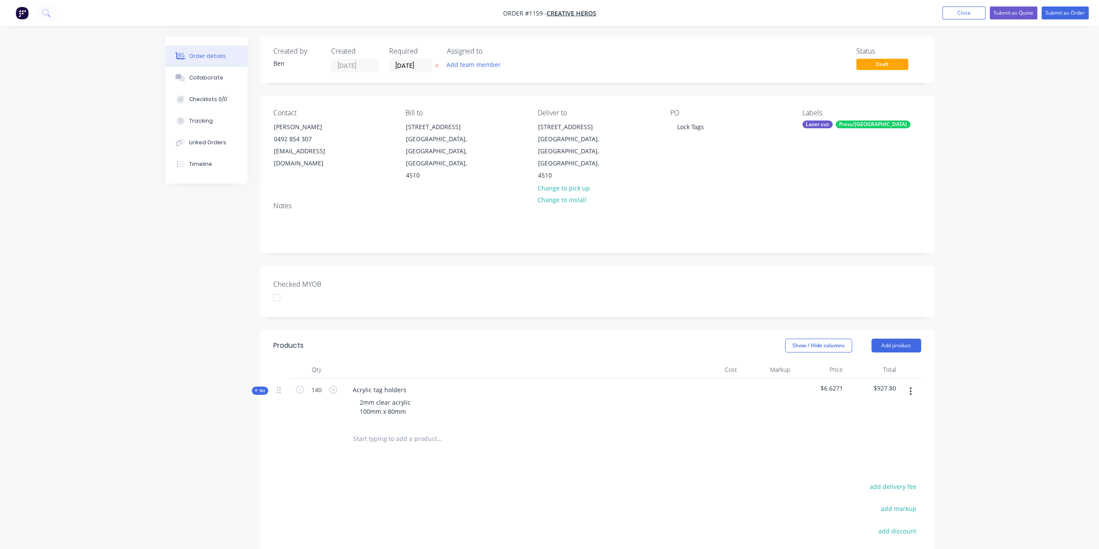
click at [254, 388] on icon at bounding box center [256, 390] width 4 height 4
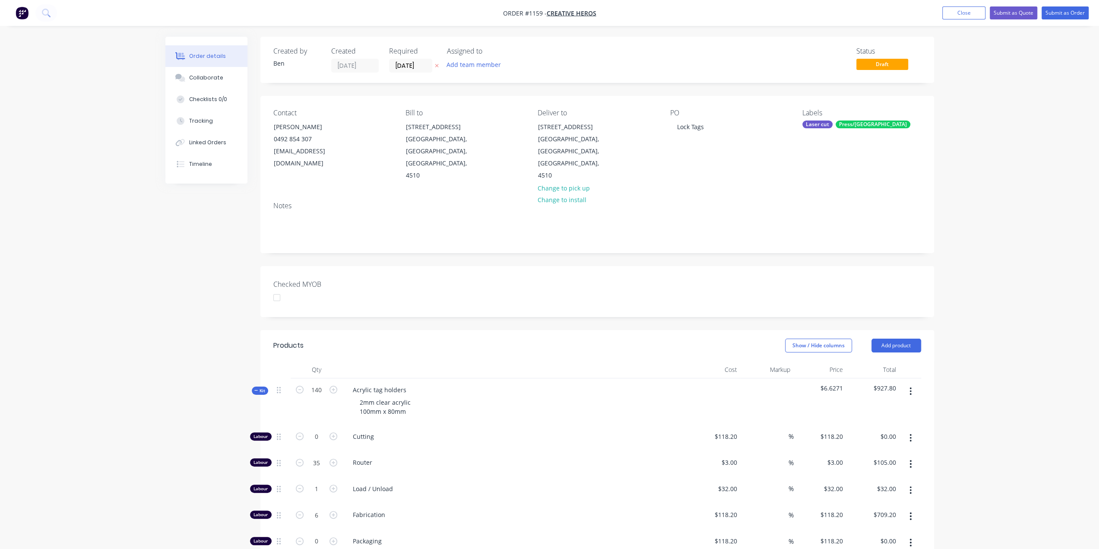
click at [255, 388] on icon at bounding box center [256, 390] width 4 height 4
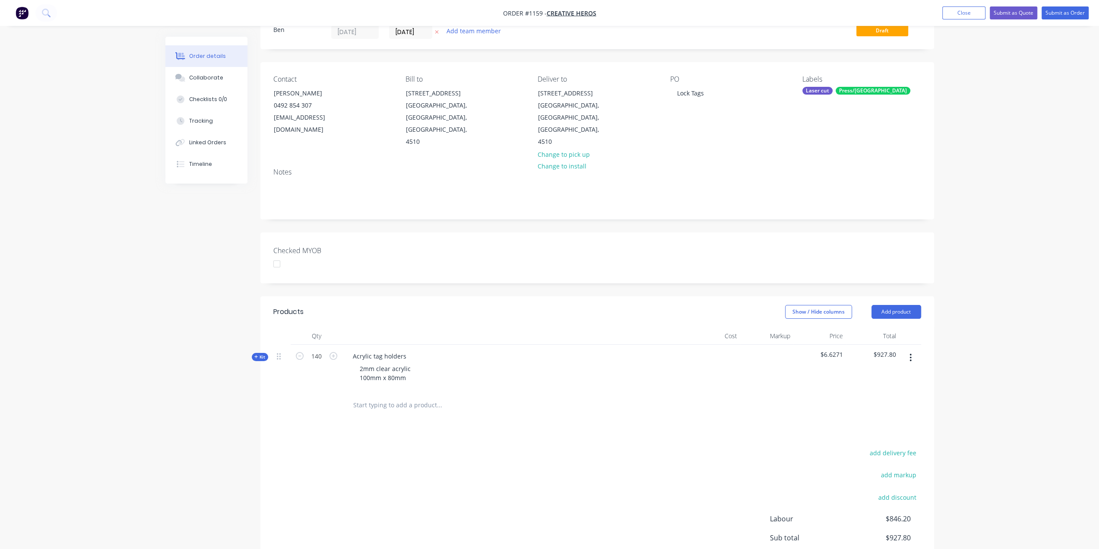
scroll to position [86, 0]
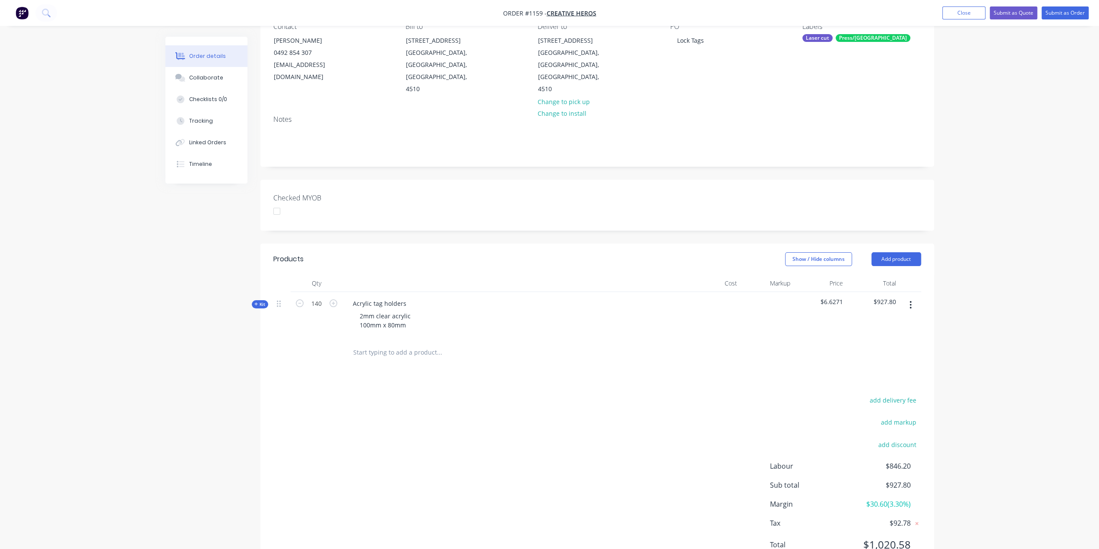
click at [892, 394] on div "add delivery fee" at bounding box center [867, 405] width 108 height 22
click at [893, 394] on button "add delivery fee" at bounding box center [894, 400] width 56 height 12
type input "30"
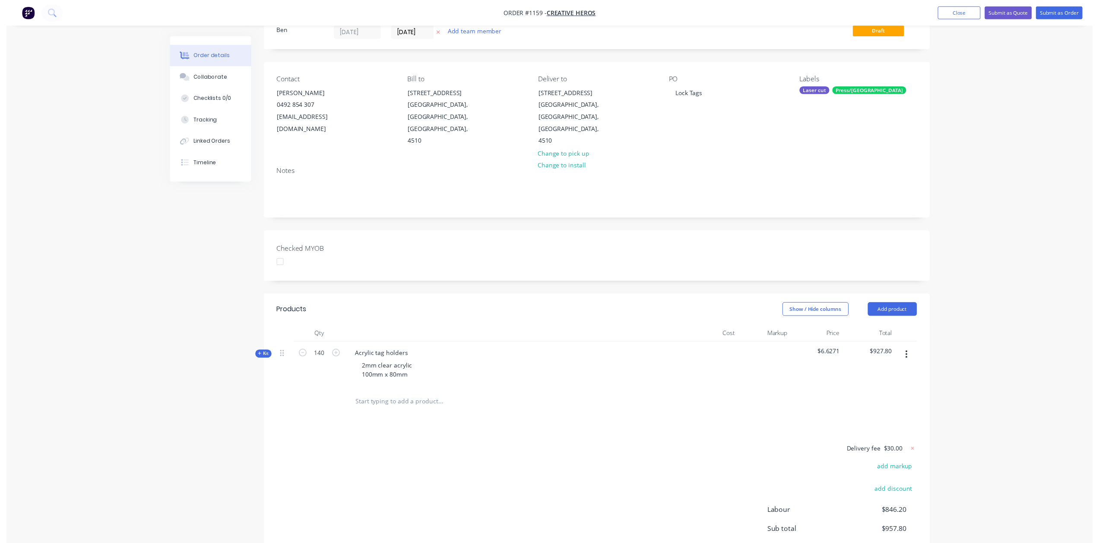
scroll to position [0, 0]
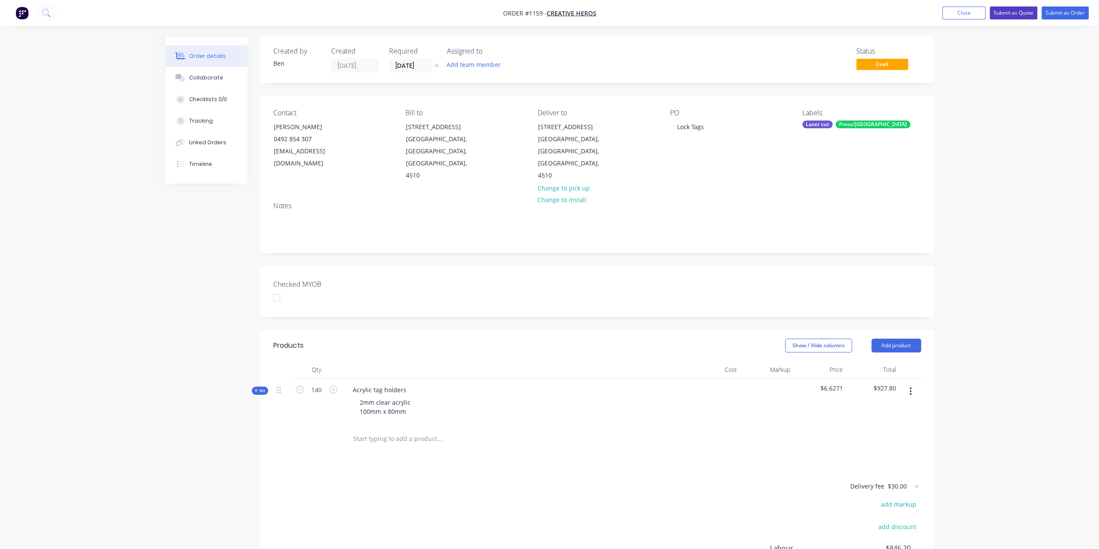
click at [1015, 9] on button "Submit as Quote" at bounding box center [1014, 12] width 48 height 13
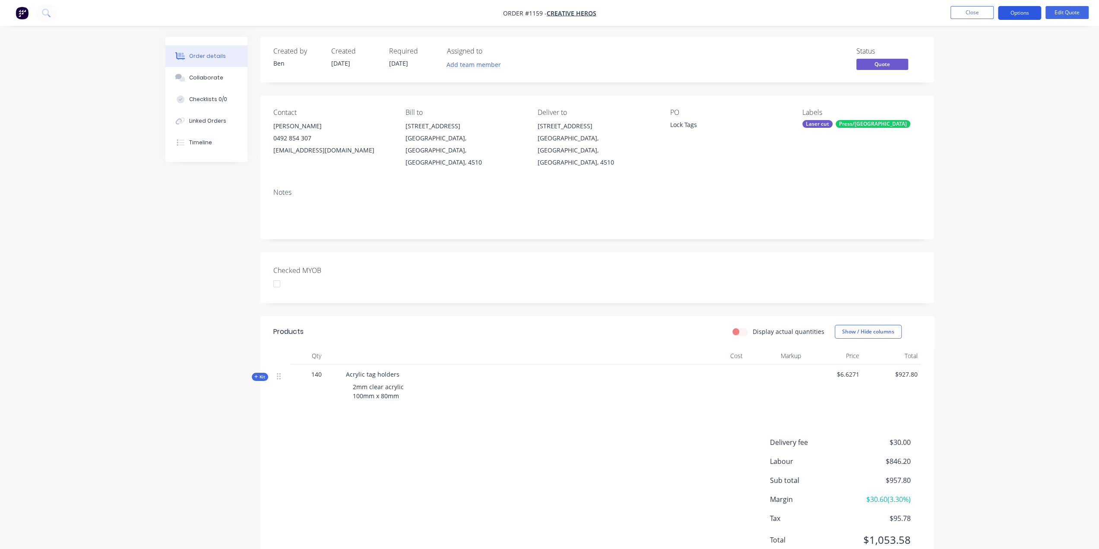
click at [1025, 10] on button "Options" at bounding box center [1019, 13] width 43 height 14
click at [976, 50] on div "Quote" at bounding box center [993, 52] width 79 height 13
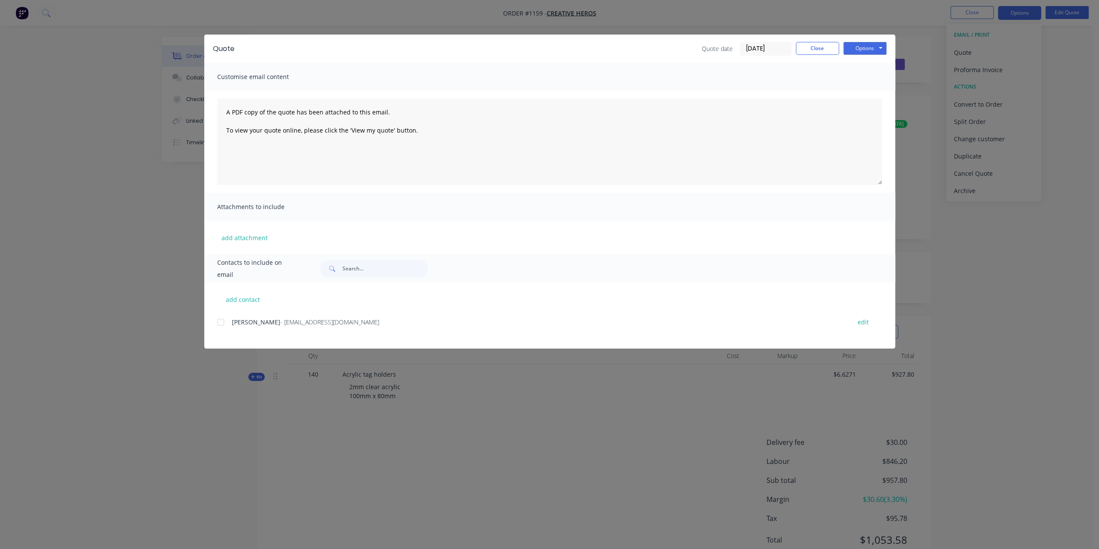
drag, startPoint x: 221, startPoint y: 323, endPoint x: 244, endPoint y: 287, distance: 41.9
click at [221, 322] on div at bounding box center [220, 322] width 17 height 17
click at [232, 102] on textarea "A PDF copy of the quote has been attached to this email. To view your quote onl…" at bounding box center [549, 141] width 665 height 86
click at [857, 50] on button "Options" at bounding box center [865, 48] width 43 height 13
click at [862, 63] on button "Preview" at bounding box center [871, 64] width 55 height 14
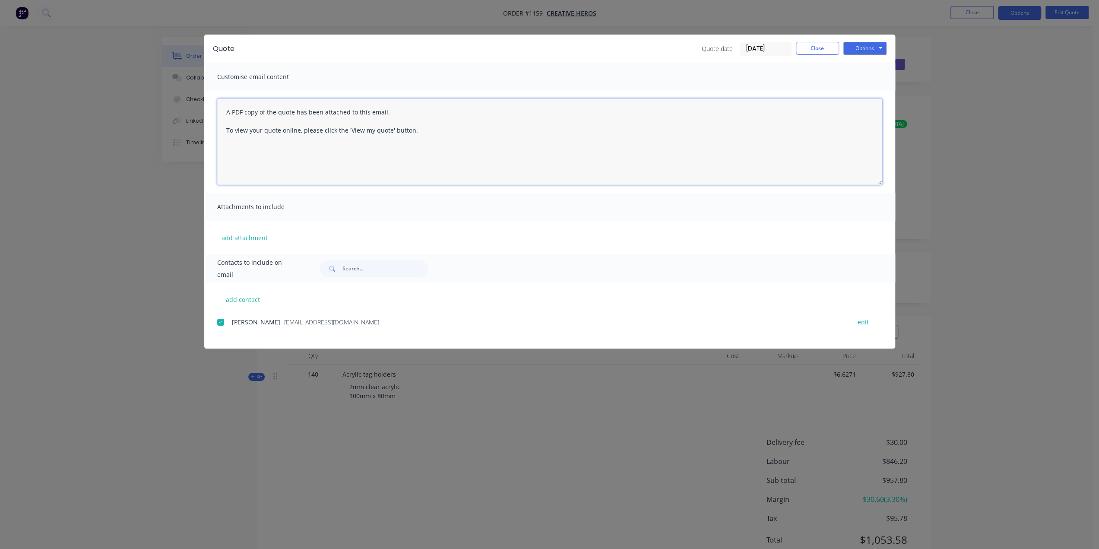
click at [228, 105] on textarea "A PDF copy of the quote has been attached to this email. To view your quote onl…" at bounding box center [549, 141] width 665 height 86
click at [226, 110] on textarea "A PDF copy of the quote has been attached to this email. To view your quote onl…" at bounding box center [549, 141] width 665 height 86
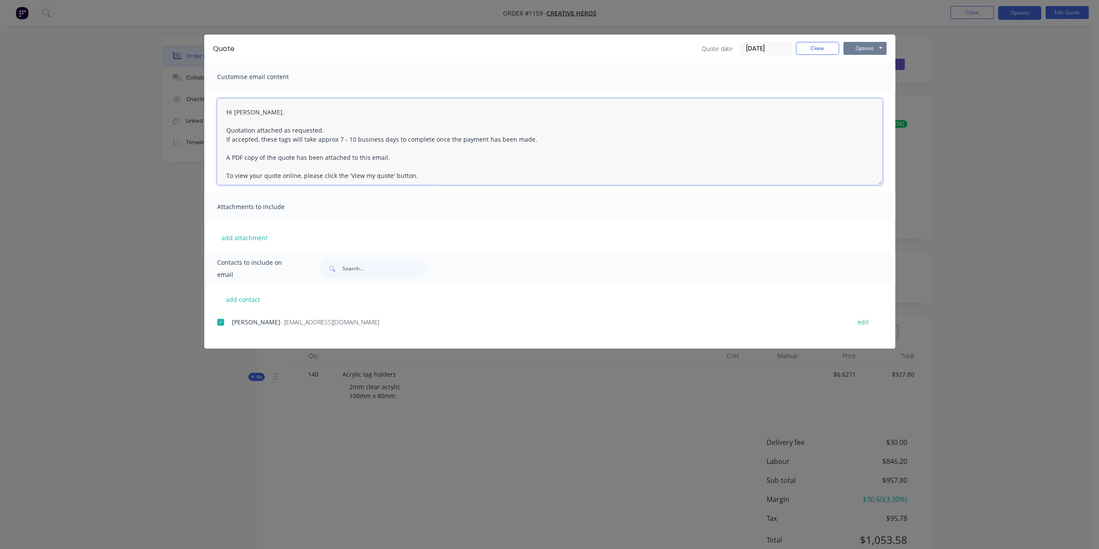
type textarea "Hi Trent, Quotation attached as requested. If accepted, these tags will take ap…"
click at [859, 49] on button "Options" at bounding box center [865, 48] width 43 height 13
click at [861, 93] on button "Email" at bounding box center [871, 92] width 55 height 14
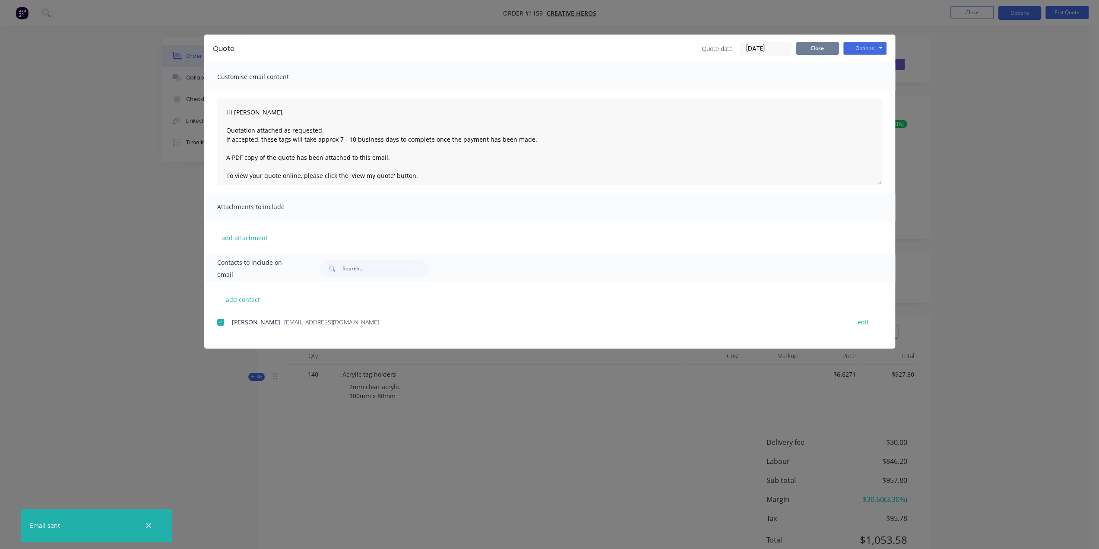
click at [816, 49] on button "Close" at bounding box center [817, 48] width 43 height 13
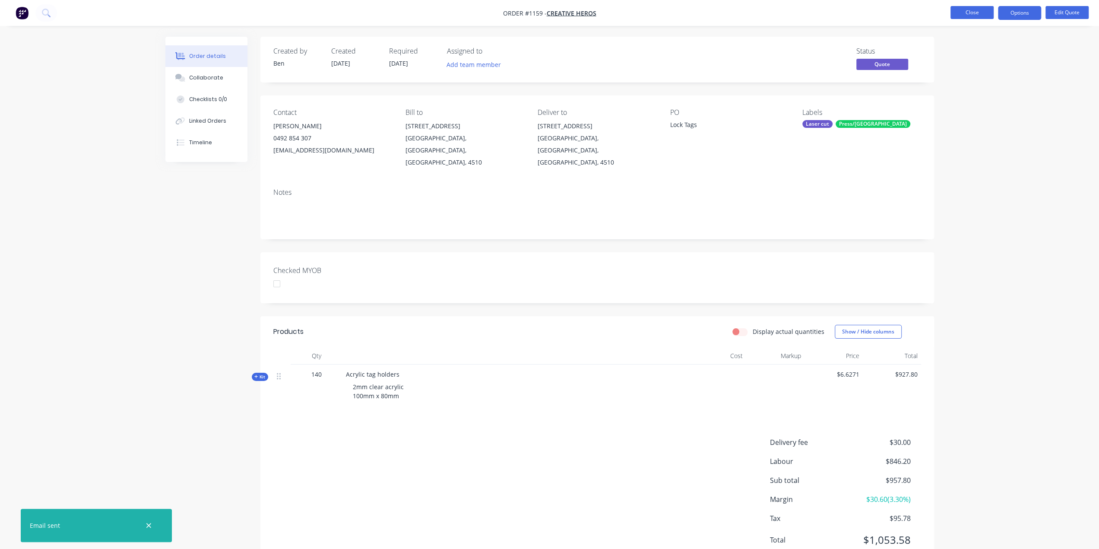
click at [973, 12] on button "Close" at bounding box center [972, 12] width 43 height 13
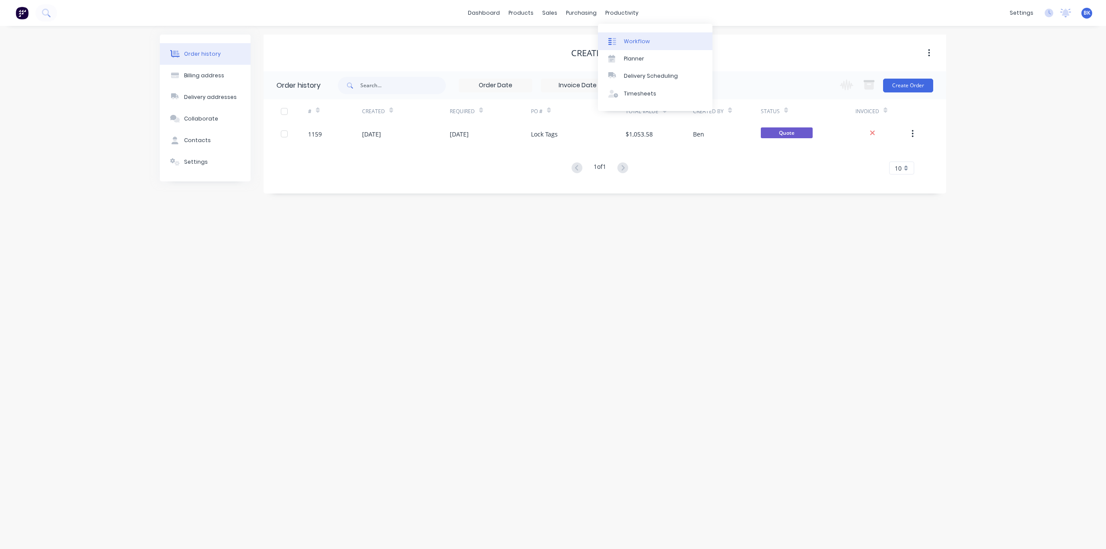
click at [622, 37] on link "Workflow" at bounding box center [655, 40] width 114 height 17
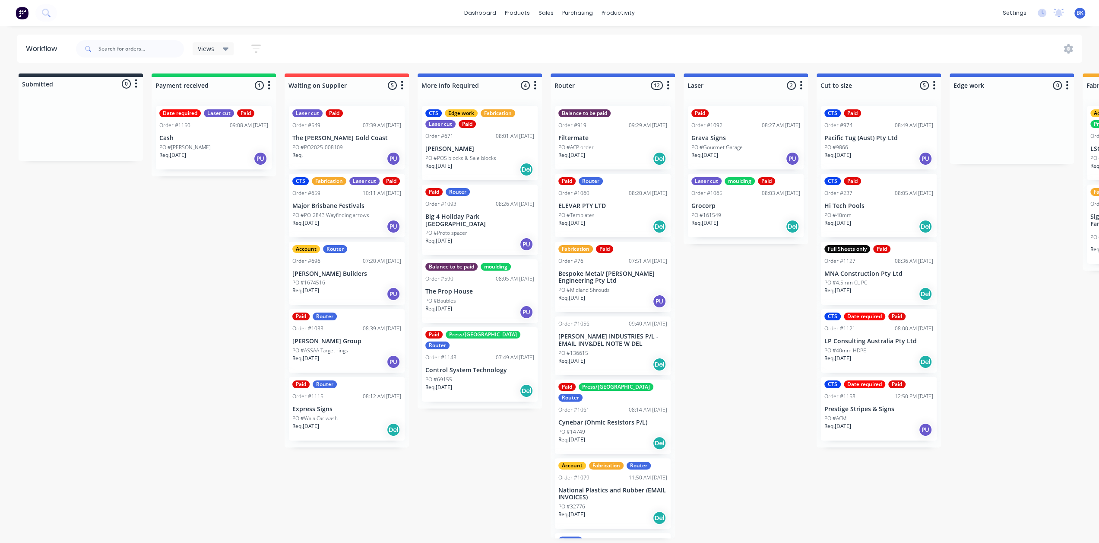
click at [216, 151] on div "Req. 21/08/25 PU" at bounding box center [213, 158] width 109 height 15
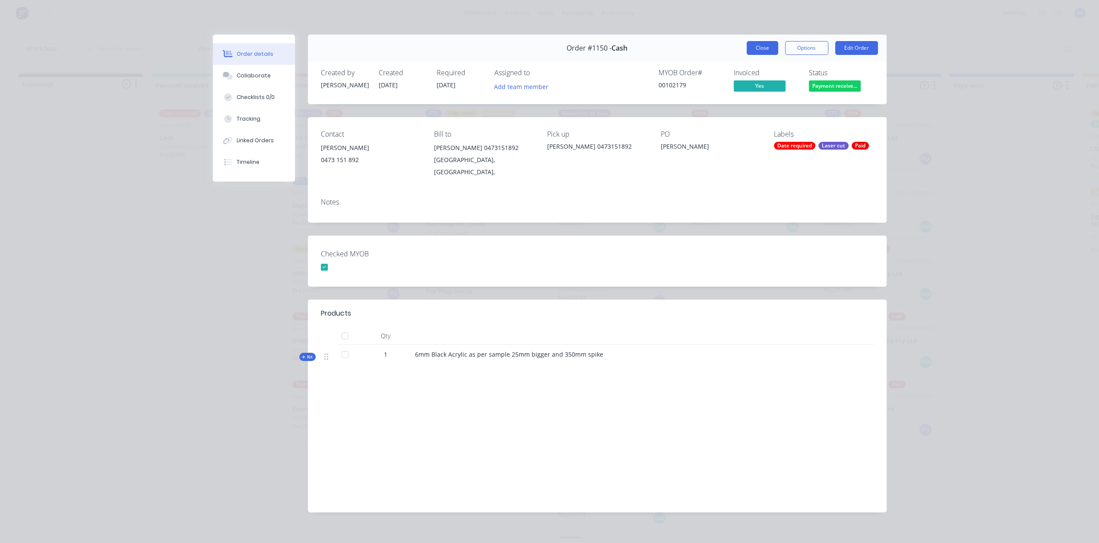
click at [760, 44] on button "Close" at bounding box center [763, 48] width 32 height 14
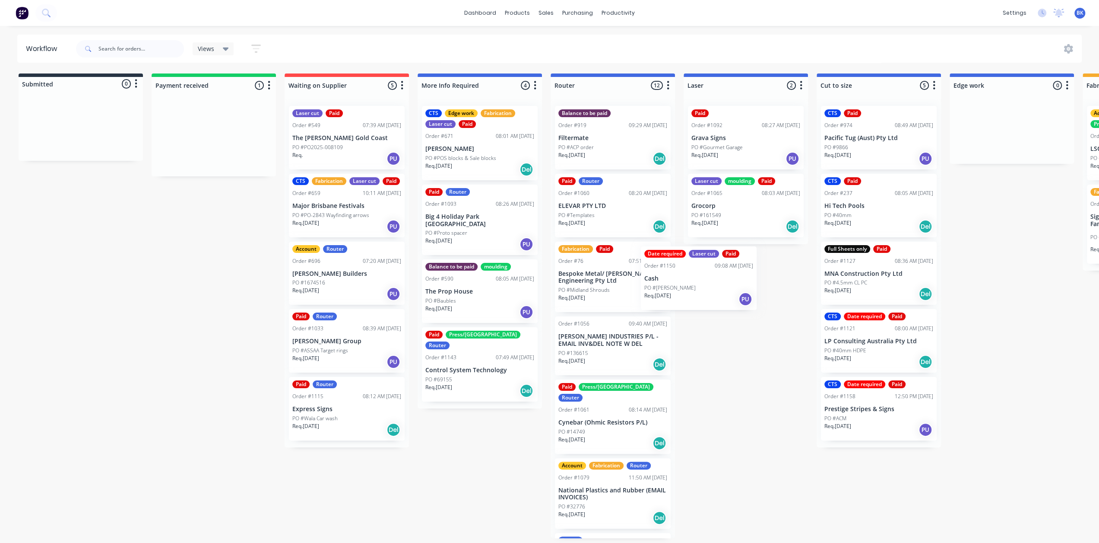
drag, startPoint x: 201, startPoint y: 156, endPoint x: 714, endPoint y: 278, distance: 527.8
click at [714, 279] on div "Submitted 0 Status colour #273444 hex #273444 Save Cancel Summaries Total order…" at bounding box center [1027, 305] width 2067 height 464
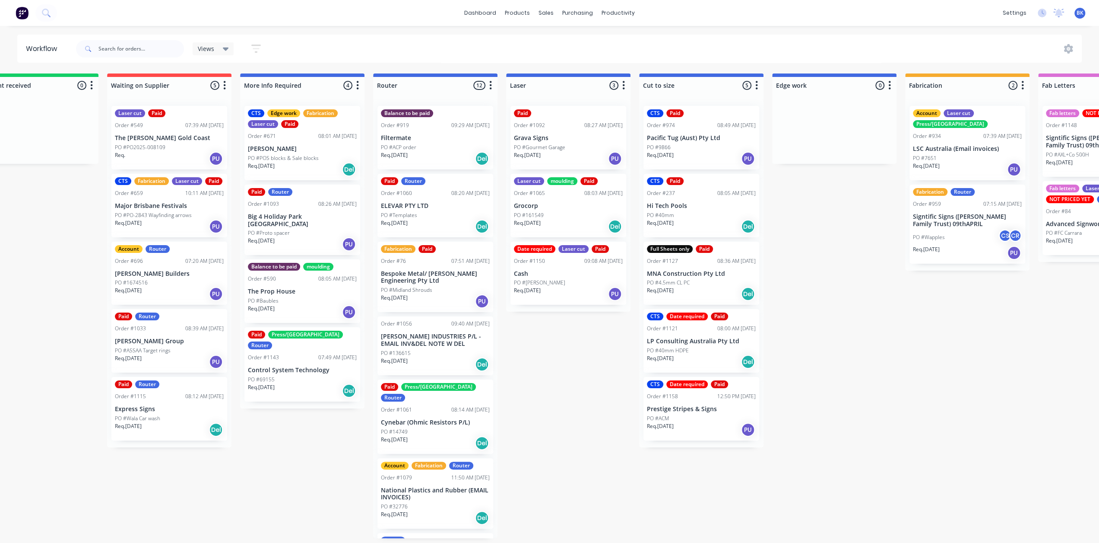
scroll to position [2, 173]
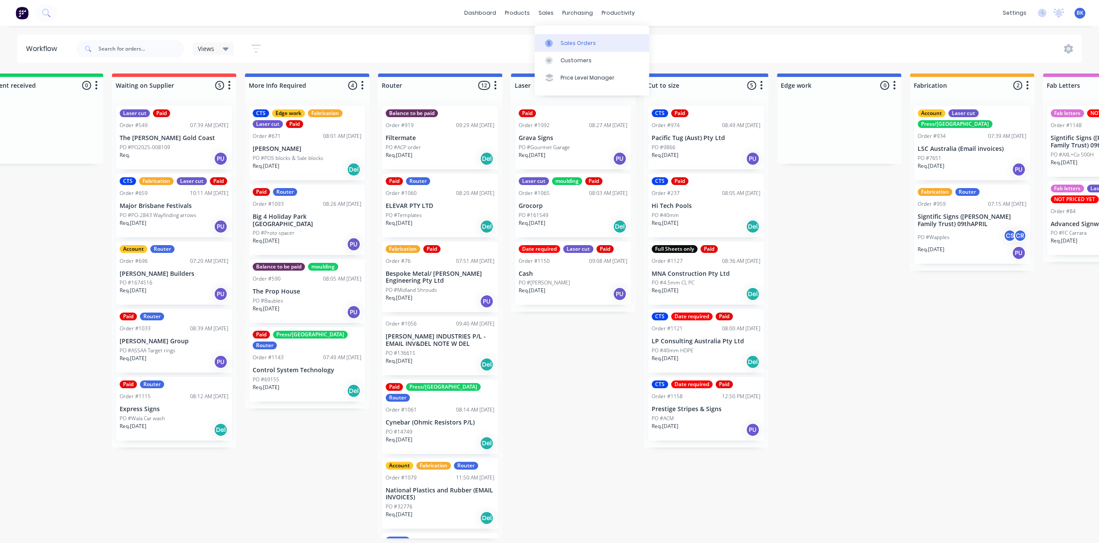
click at [567, 43] on div "Sales Orders" at bounding box center [578, 43] width 35 height 8
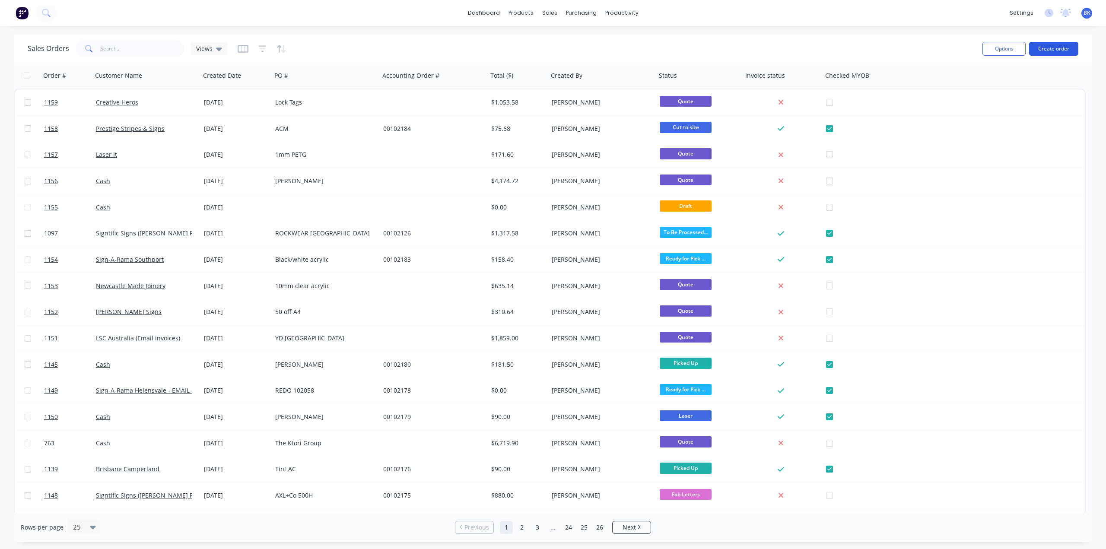
click at [1052, 50] on button "Create order" at bounding box center [1053, 49] width 49 height 14
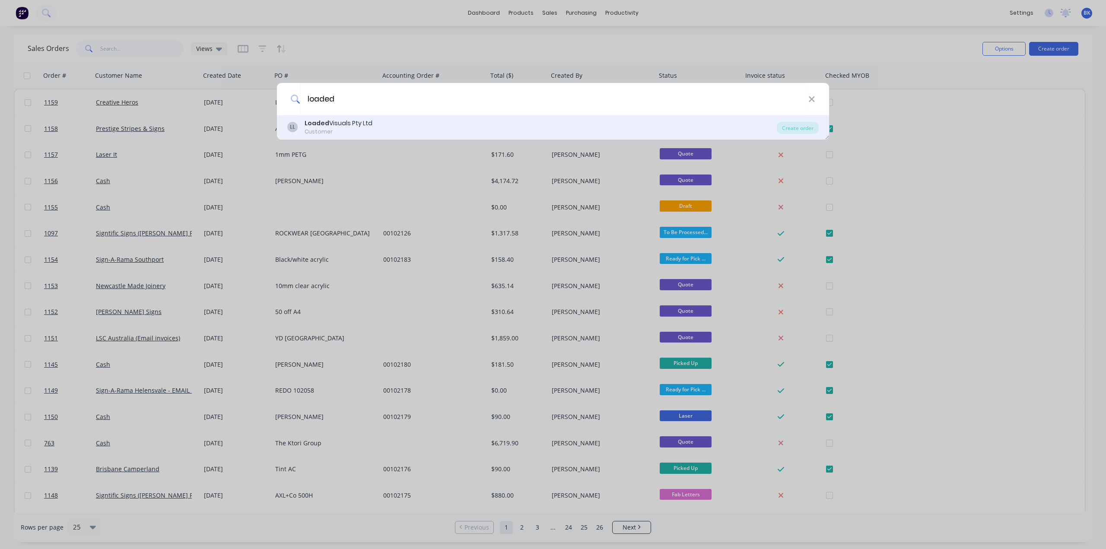
type input "loaded"
click at [355, 121] on div "Loaded Visuals Pty Ltd" at bounding box center [339, 123] width 68 height 9
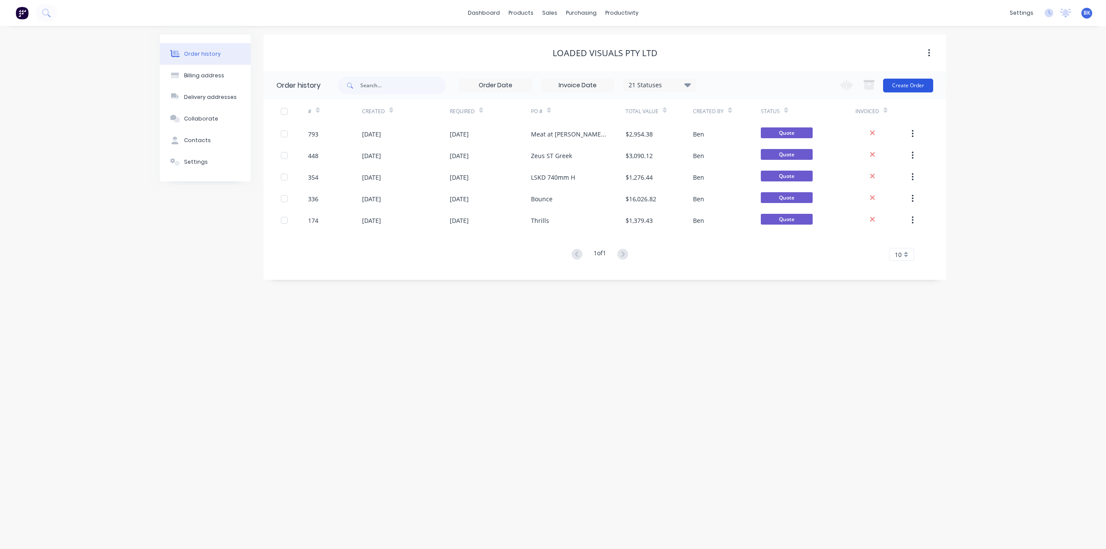
click at [905, 84] on button "Create Order" at bounding box center [908, 86] width 50 height 14
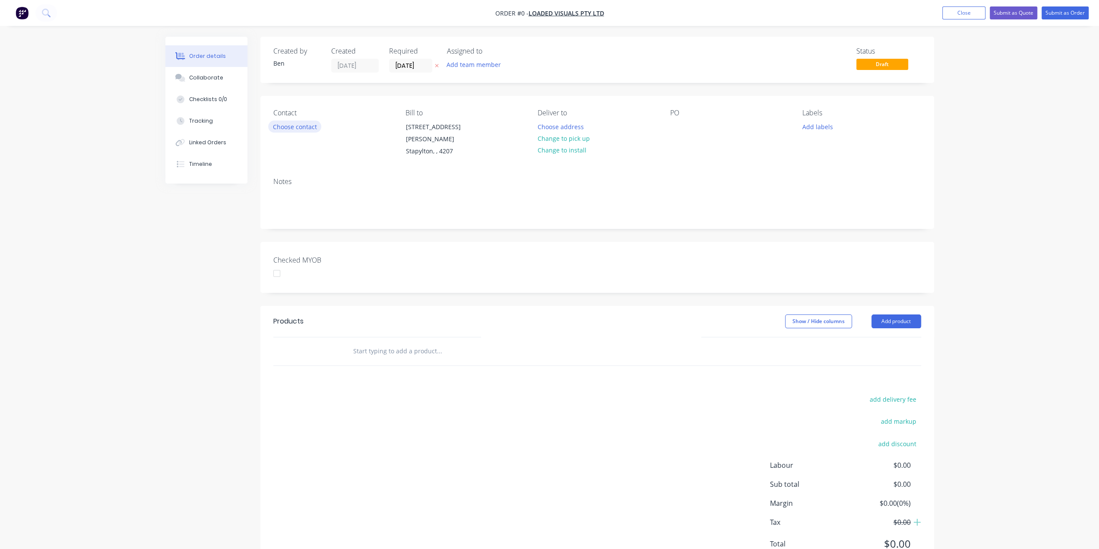
click at [301, 124] on button "Choose contact" at bounding box center [294, 127] width 53 height 12
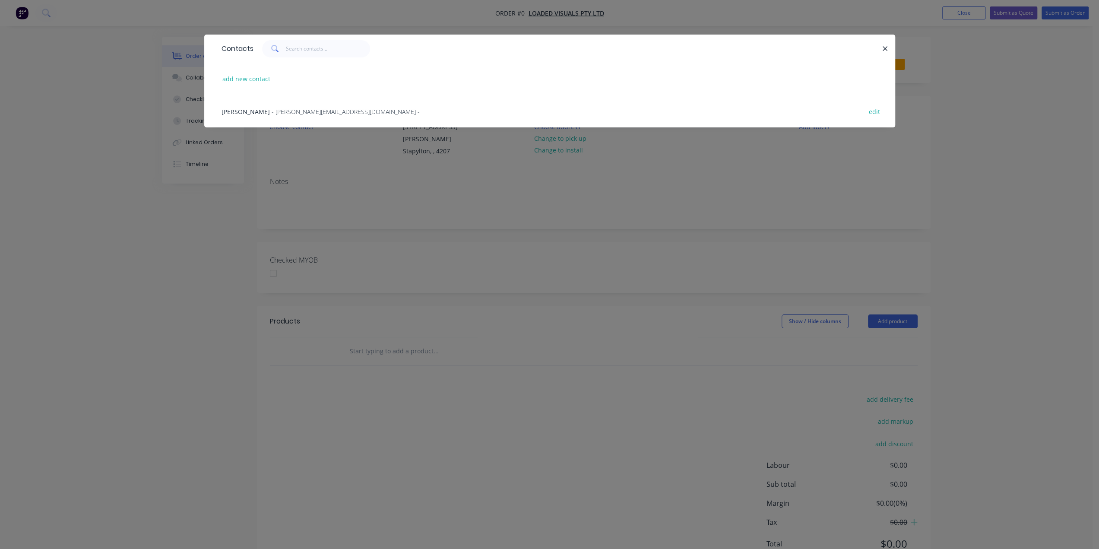
click at [253, 108] on span "Dion Colefax" at bounding box center [246, 112] width 48 height 8
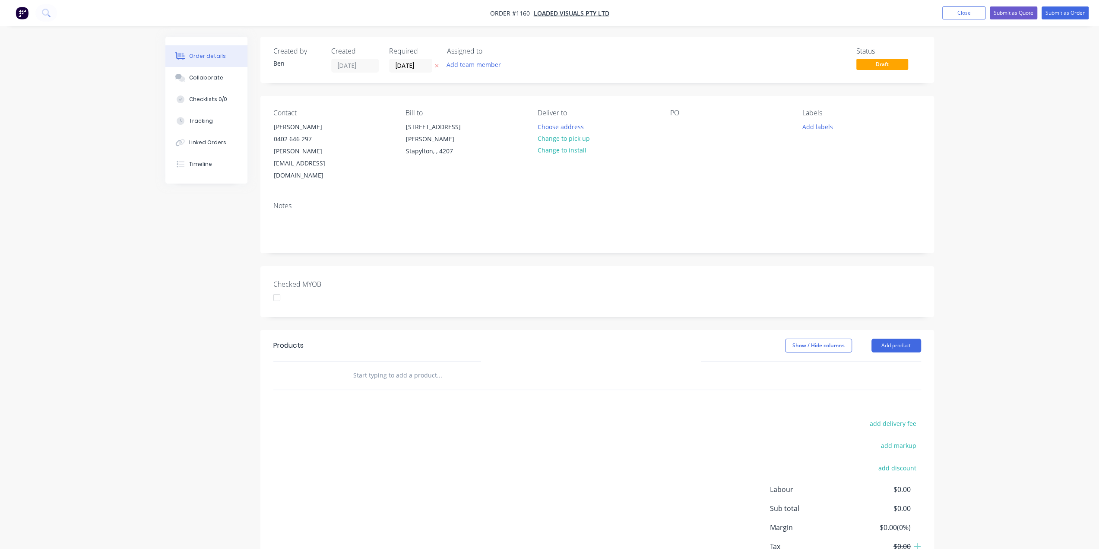
click at [567, 135] on button "Change to pick up" at bounding box center [563, 139] width 61 height 12
click at [676, 125] on div at bounding box center [677, 127] width 14 height 13
click at [678, 126] on div at bounding box center [677, 127] width 14 height 13
click at [447, 367] on input "text" at bounding box center [439, 375] width 173 height 17
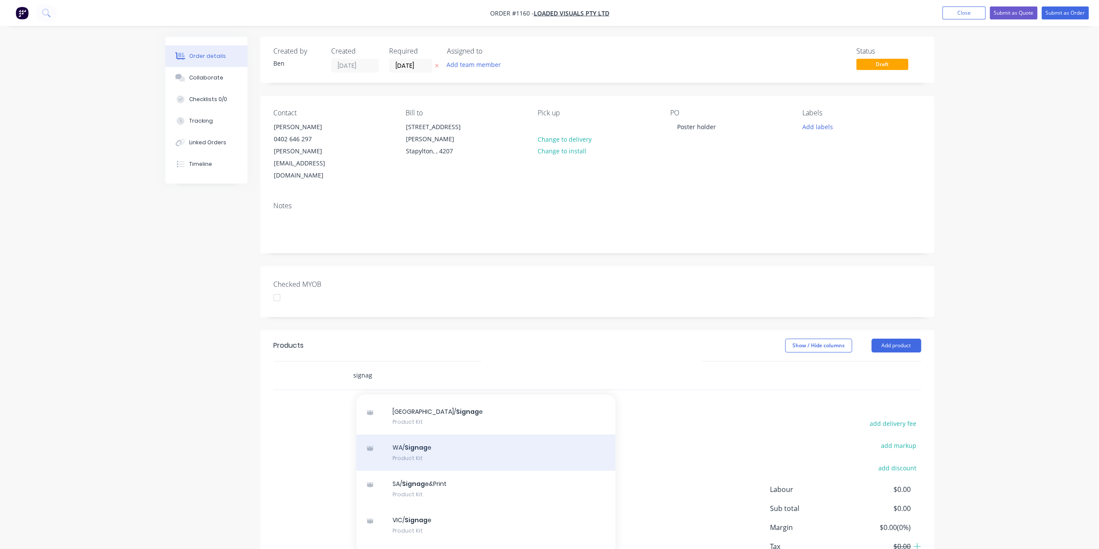
scroll to position [43, 0]
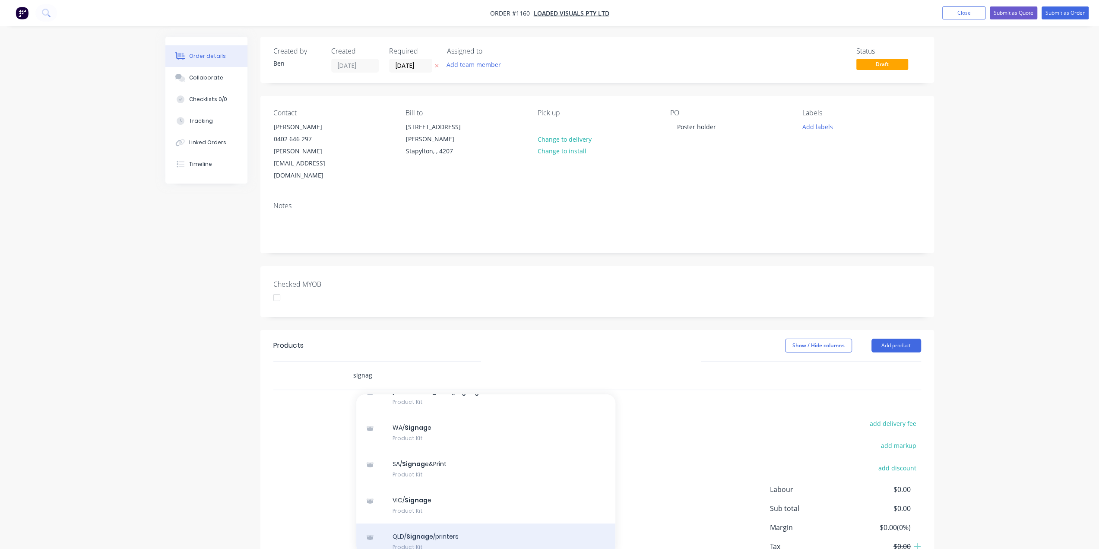
type input "signag"
click at [424, 523] on div "QLD/ Signag e/printers Product Kit" at bounding box center [485, 541] width 259 height 36
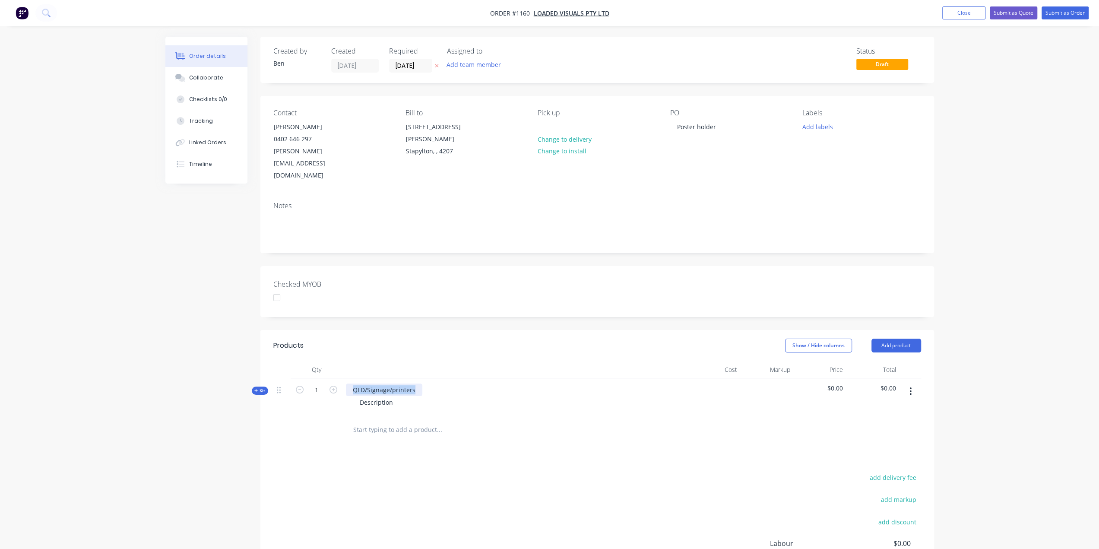
drag, startPoint x: 415, startPoint y: 365, endPoint x: 351, endPoint y: 363, distance: 63.5
click at [351, 384] on div "QLD/Signage/printers" at bounding box center [384, 390] width 76 height 13
drag, startPoint x: 395, startPoint y: 376, endPoint x: 311, endPoint y: 383, distance: 84.5
click at [311, 383] on div "Kit 1 Custom poster holder Description $0.00 $0.00" at bounding box center [597, 397] width 648 height 38
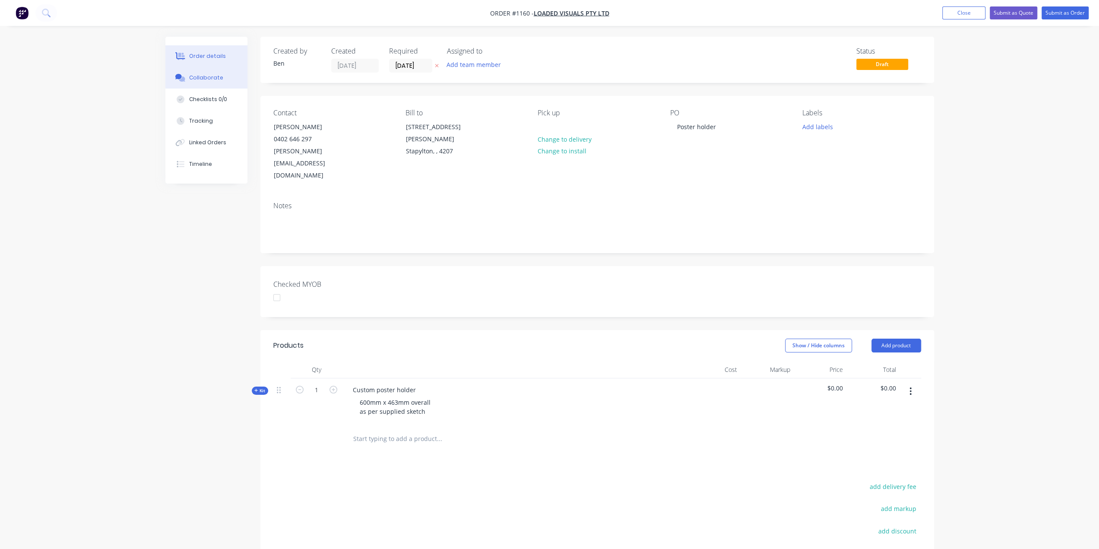
click at [196, 82] on button "Collaborate" at bounding box center [206, 78] width 82 height 22
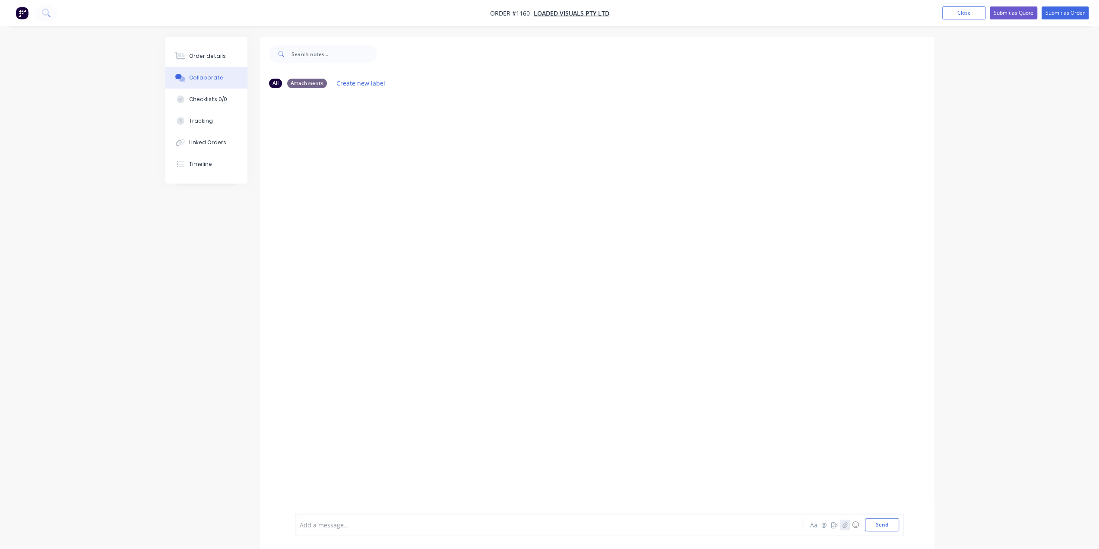
click at [846, 525] on icon "button" at bounding box center [844, 525] width 5 height 6
click at [880, 529] on button "Send" at bounding box center [882, 524] width 34 height 13
click at [338, 160] on img at bounding box center [326, 161] width 62 height 57
click at [217, 58] on div "Order details" at bounding box center [207, 56] width 37 height 8
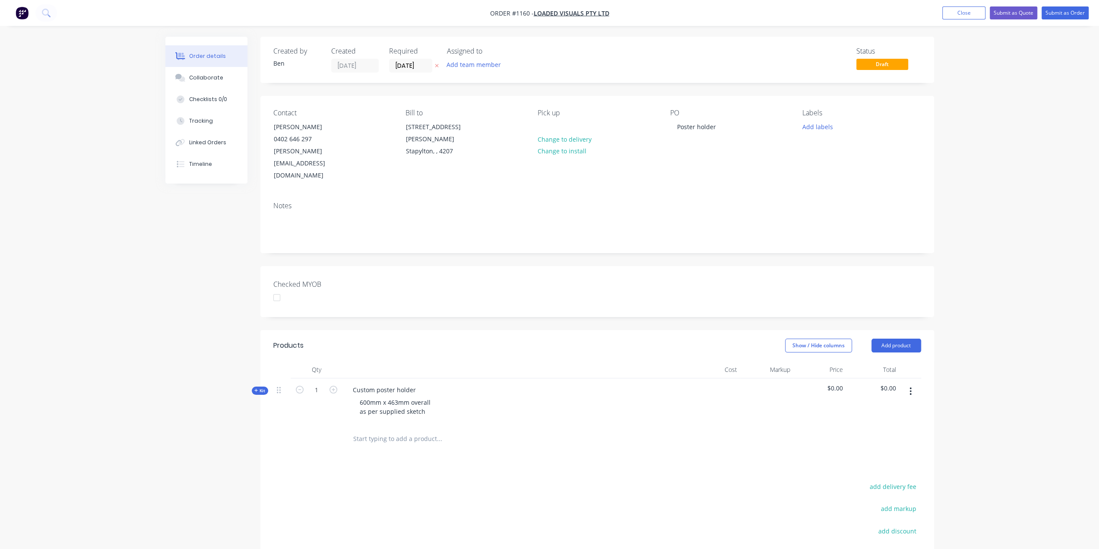
click at [261, 387] on span "Kit" at bounding box center [259, 390] width 11 height 6
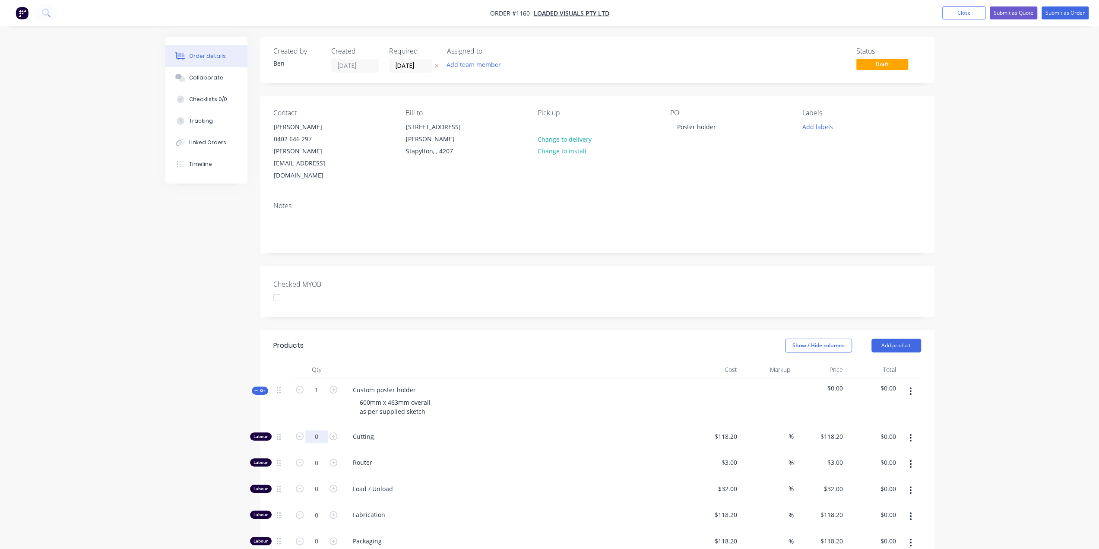
click at [319, 430] on input "0" at bounding box center [316, 436] width 22 height 13
type input "1"
type input "$118.20"
click at [721, 430] on input "118.2" at bounding box center [727, 436] width 27 height 13
type input "$60.00"
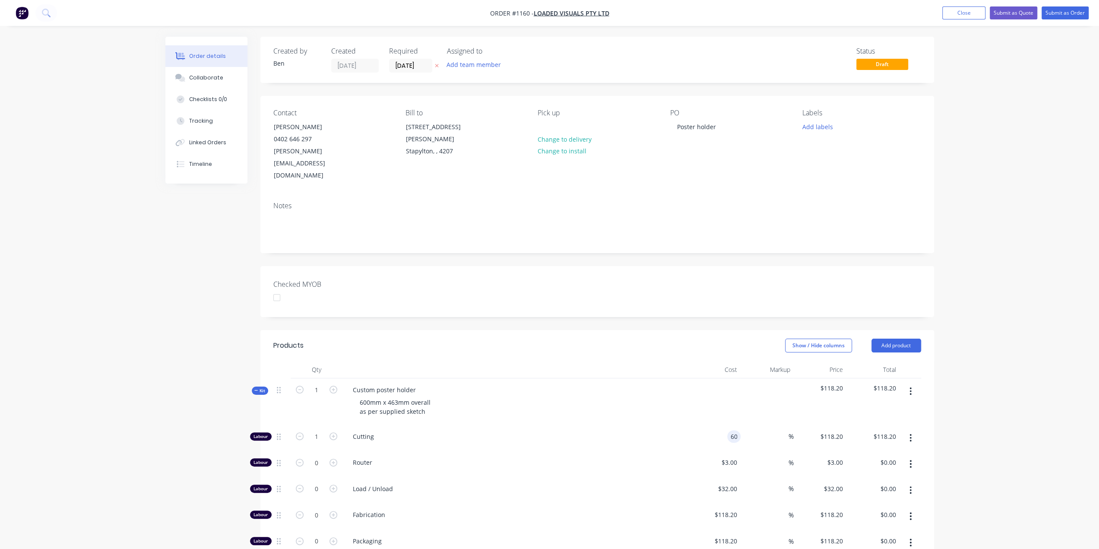
type input "$60.00"
click at [819, 127] on button "Add labels" at bounding box center [818, 127] width 40 height 12
click at [843, 261] on div "Press/[GEOGRAPHIC_DATA]" at bounding box center [863, 264] width 75 height 10
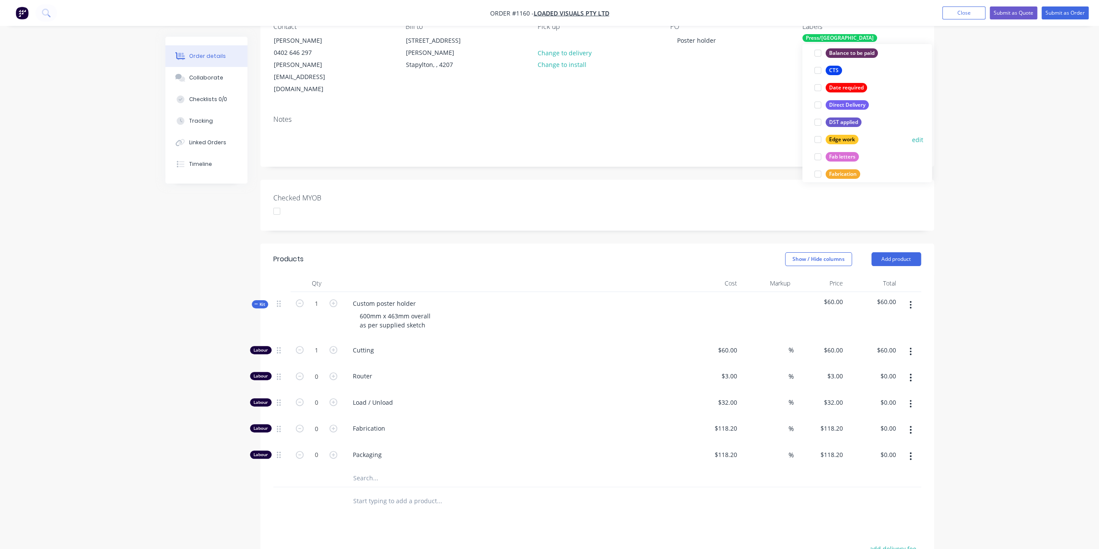
scroll to position [69, 0]
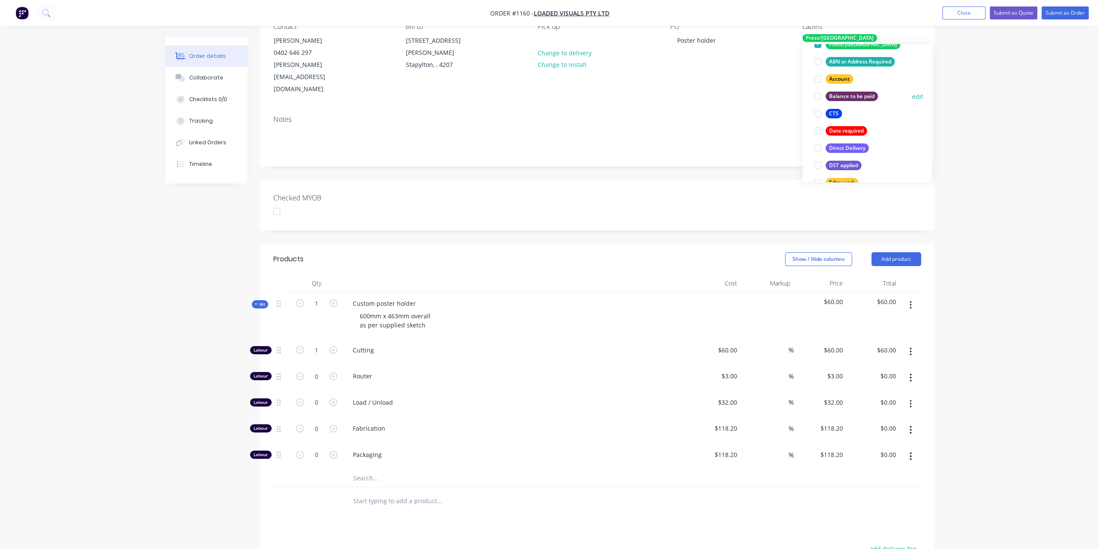
click at [841, 93] on div "Balance to be paid" at bounding box center [852, 97] width 52 height 10
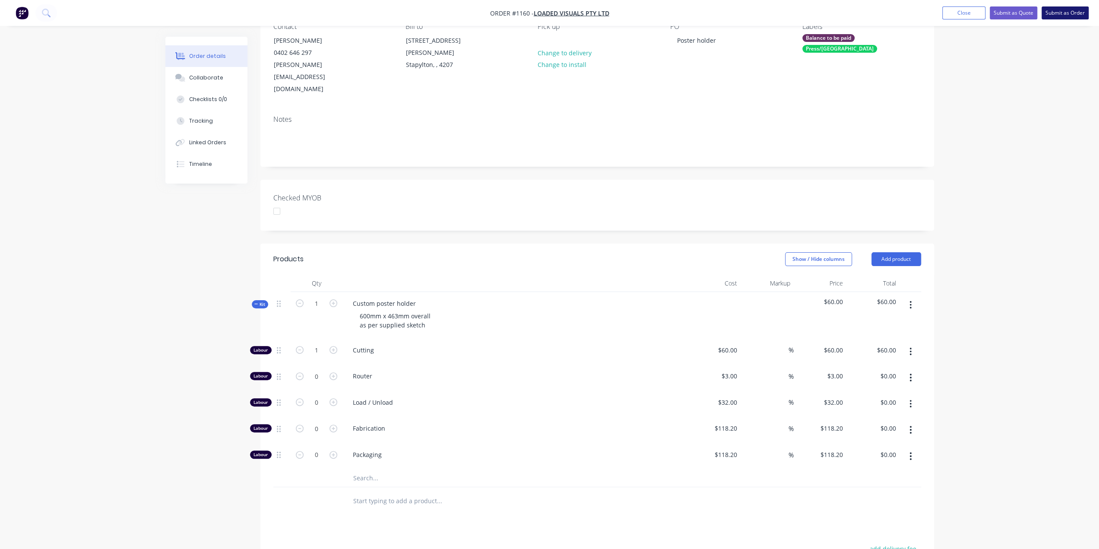
click at [1078, 10] on button "Submit as Order" at bounding box center [1065, 12] width 47 height 13
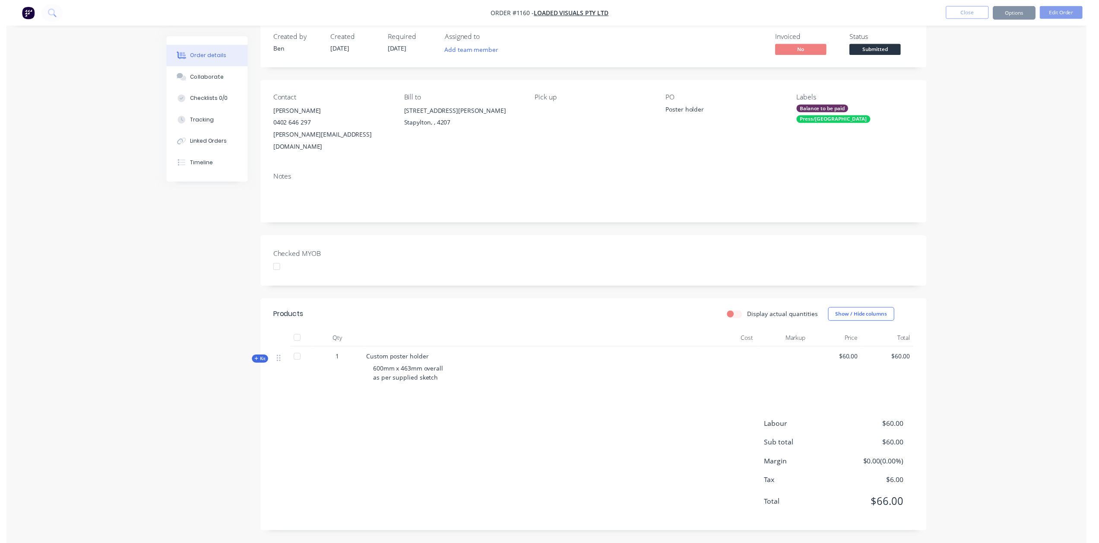
scroll to position [0, 0]
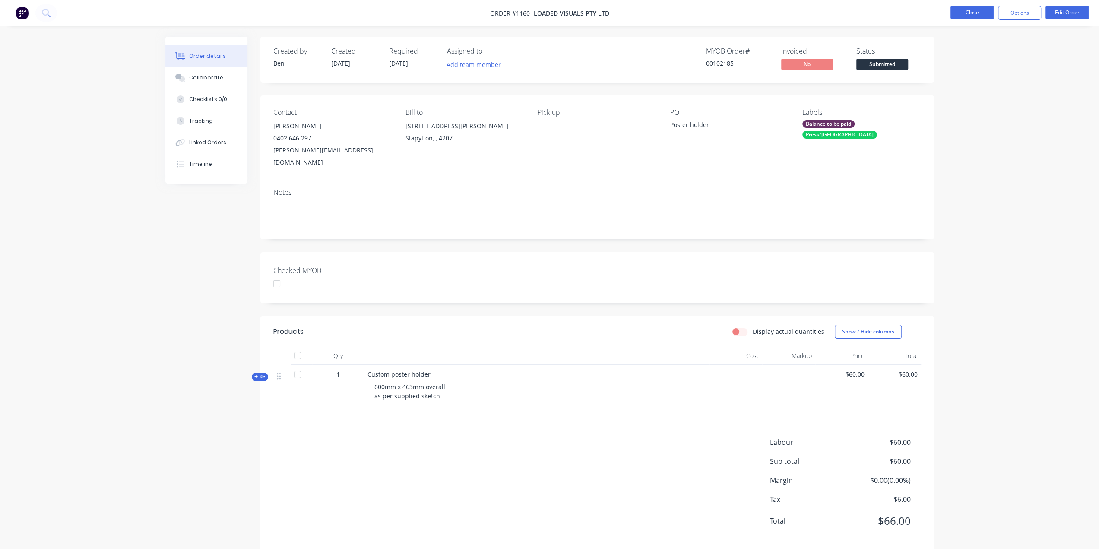
click at [981, 15] on button "Close" at bounding box center [972, 12] width 43 height 13
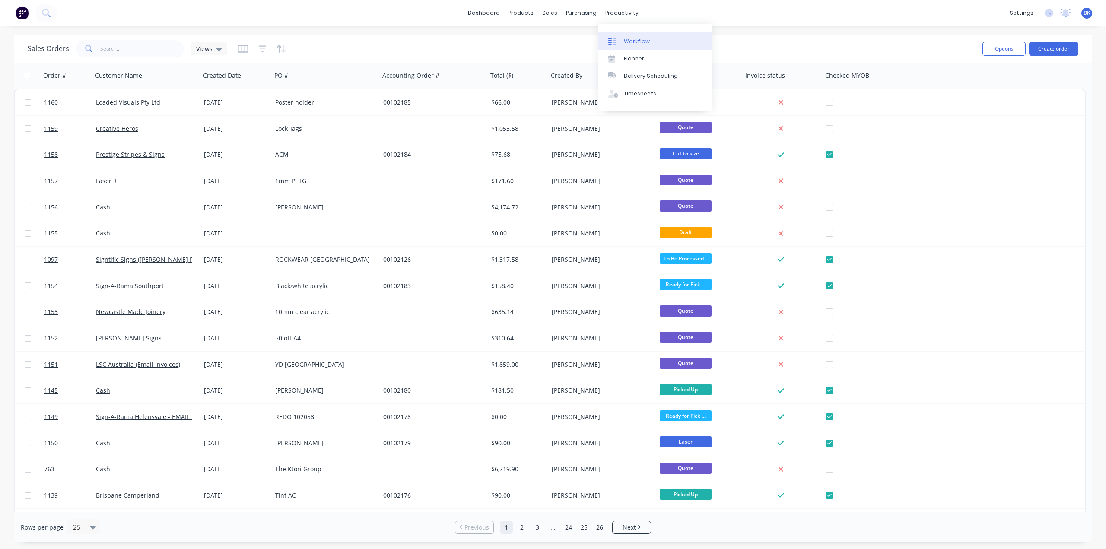
click at [632, 41] on div "Workflow" at bounding box center [637, 42] width 26 height 8
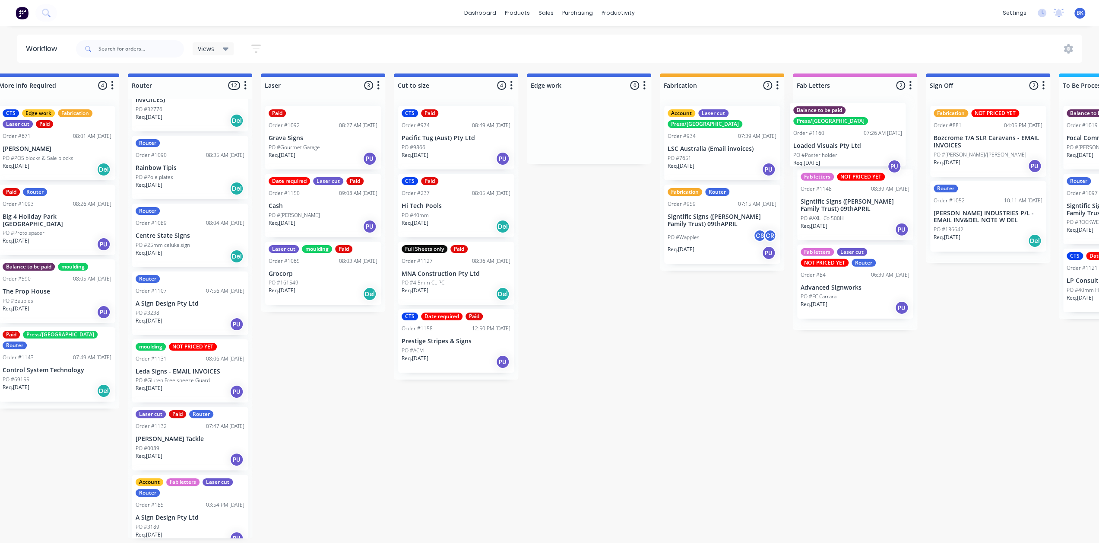
scroll to position [0, 423]
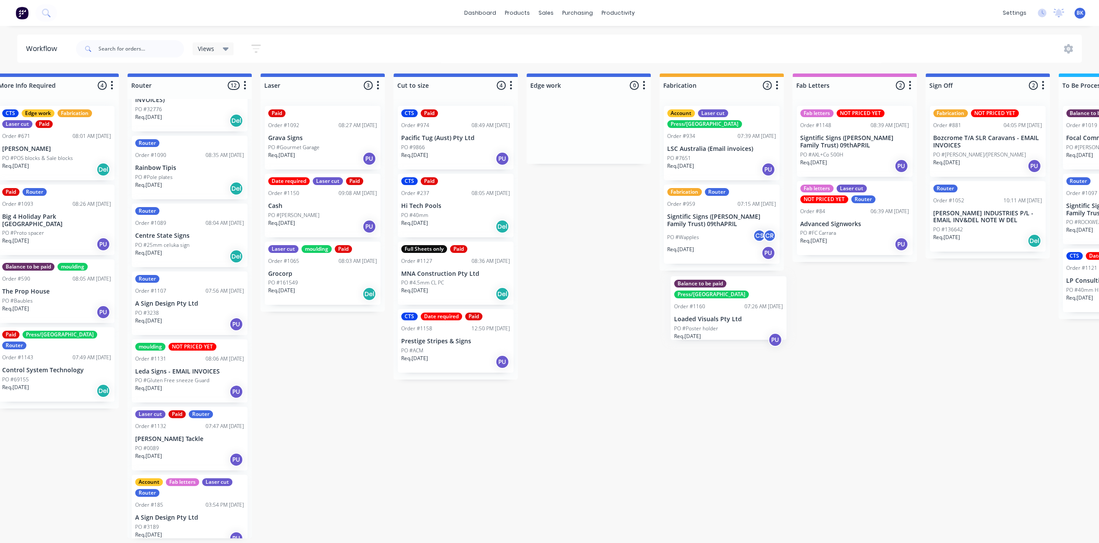
drag, startPoint x: 51, startPoint y: 136, endPoint x: 689, endPoint y: 305, distance: 660.7
click at [695, 308] on div "Submitted 1 Status colour #273444 hex #273444 Save Cancel Summaries Total order…" at bounding box center [603, 305] width 2067 height 464
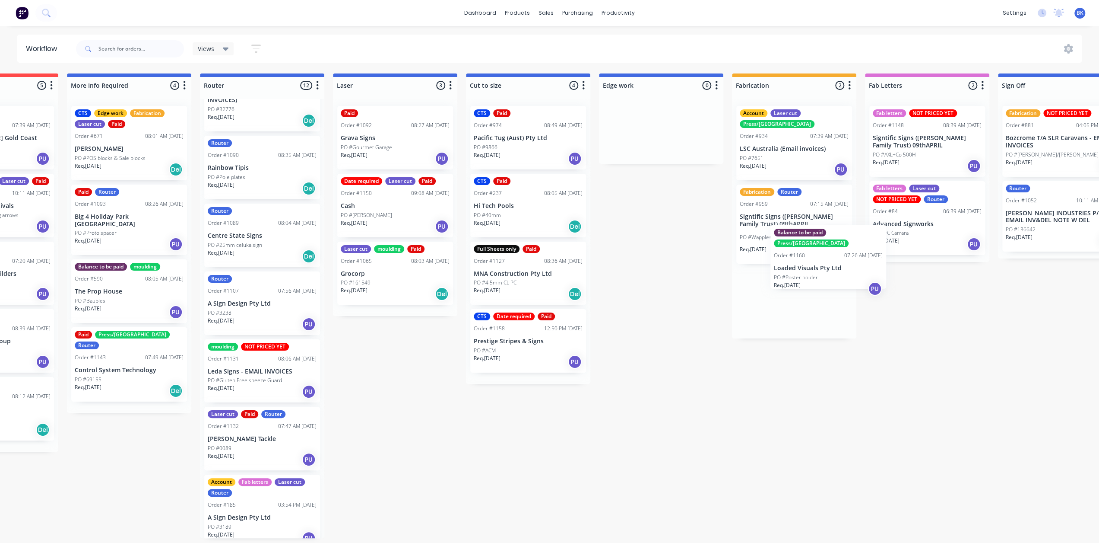
scroll to position [2, 352]
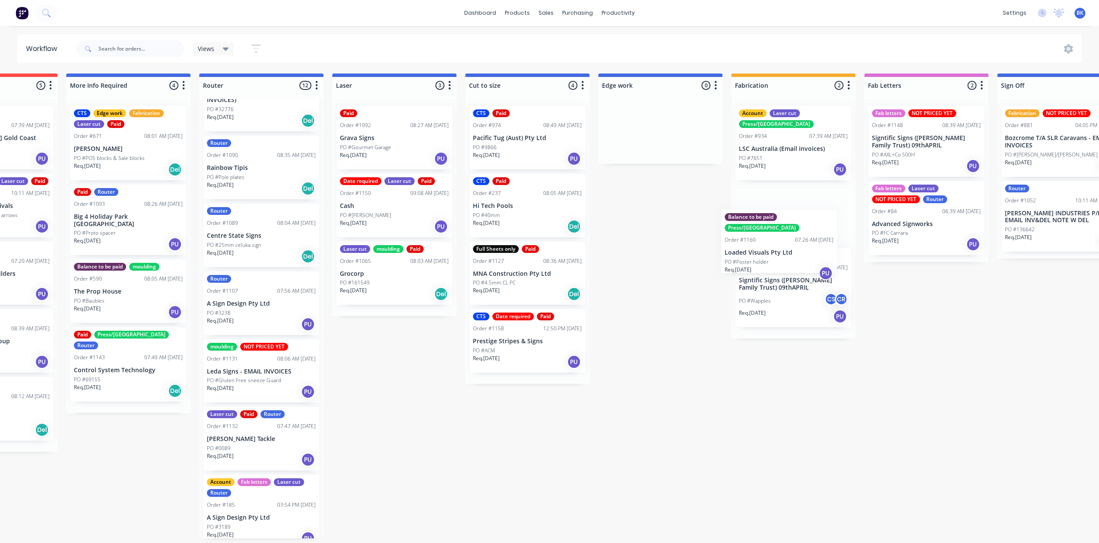
drag, startPoint x: 71, startPoint y: 146, endPoint x: 774, endPoint y: 257, distance: 711.4
click at [774, 257] on div "Submitted 1 Status colour #273444 hex #273444 Save Cancel Summaries Total order…" at bounding box center [675, 305] width 2067 height 464
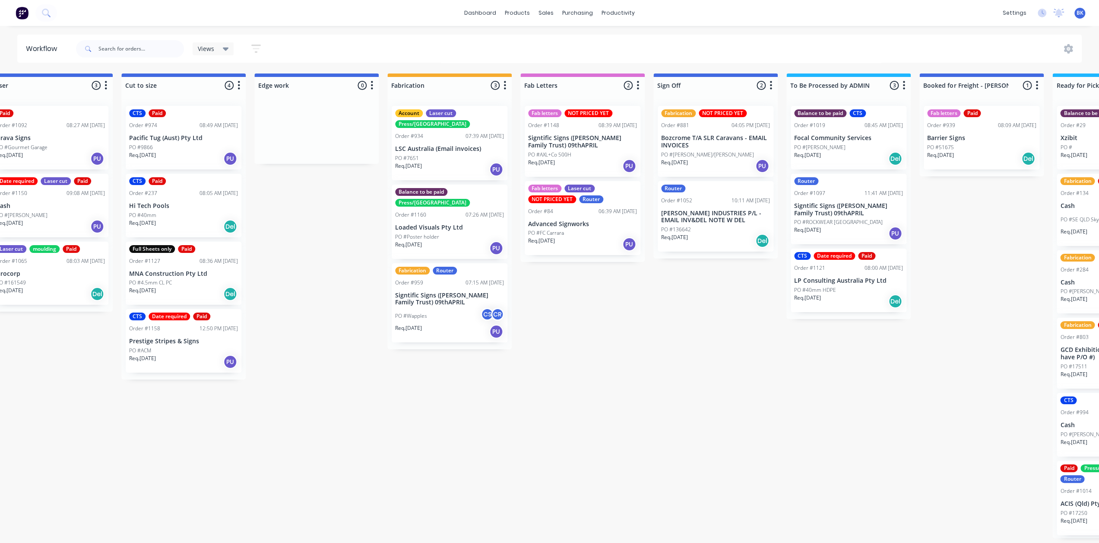
scroll to position [0, 696]
click at [650, 295] on div "Submitted 0 Status colour #273444 hex #273444 Save Cancel Summaries Total order…" at bounding box center [331, 305] width 2067 height 464
click at [554, 35] on link "Sales Orders" at bounding box center [592, 40] width 114 height 17
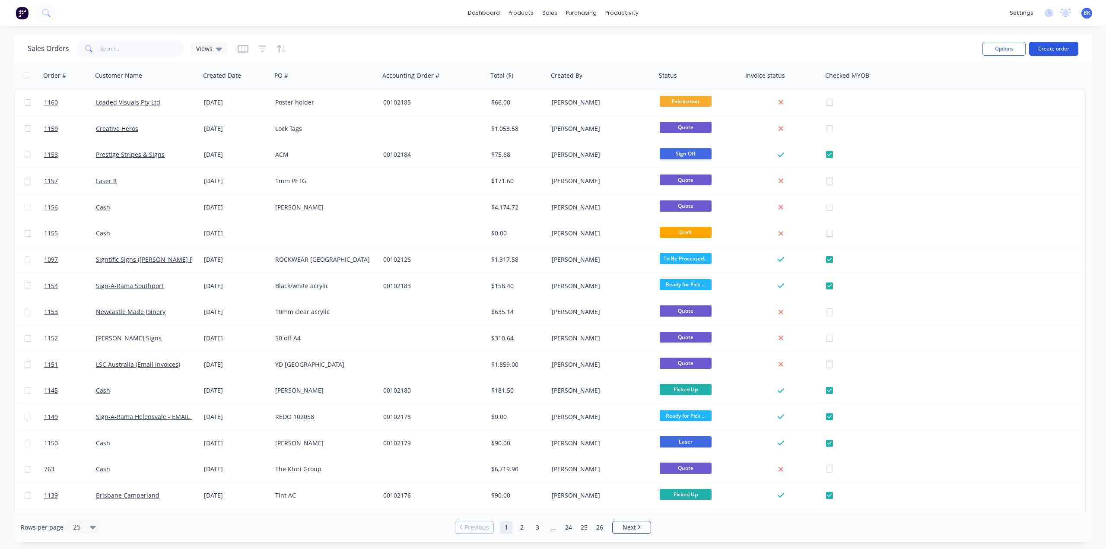
click at [1062, 47] on button "Create order" at bounding box center [1053, 49] width 49 height 14
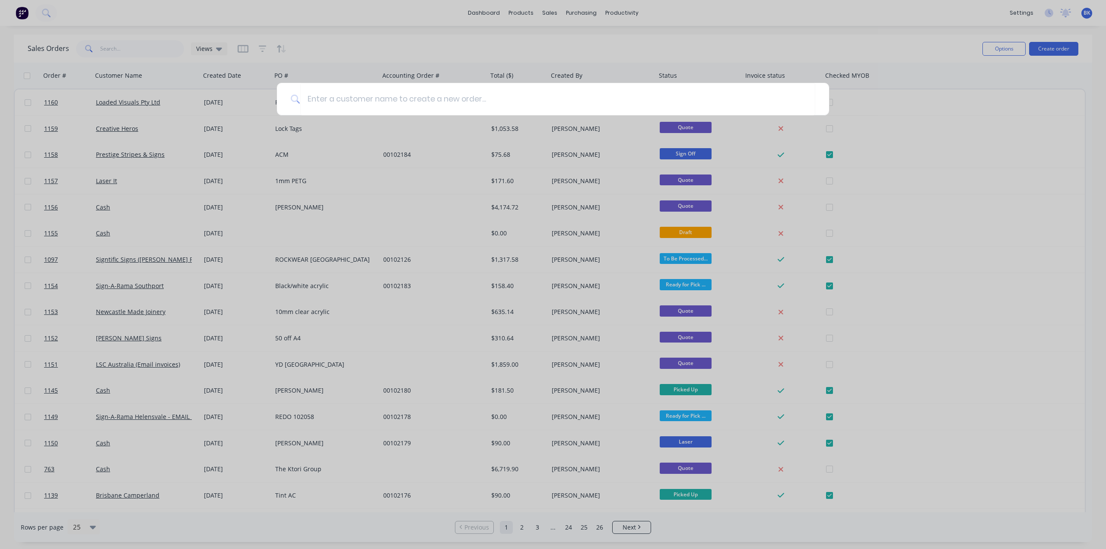
click at [939, 47] on div at bounding box center [553, 274] width 1106 height 549
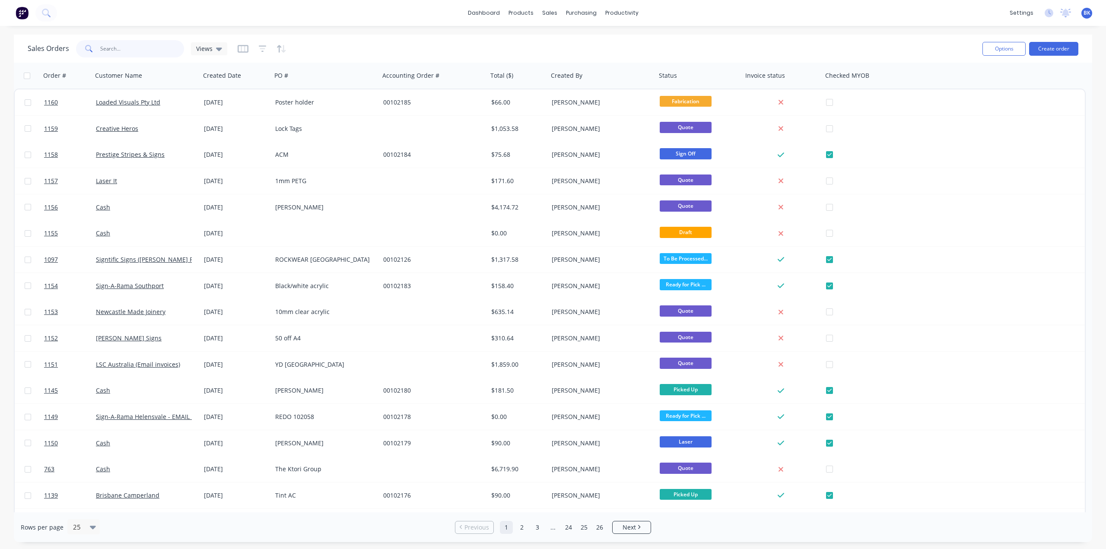
click at [132, 44] on input "text" at bounding box center [142, 48] width 84 height 17
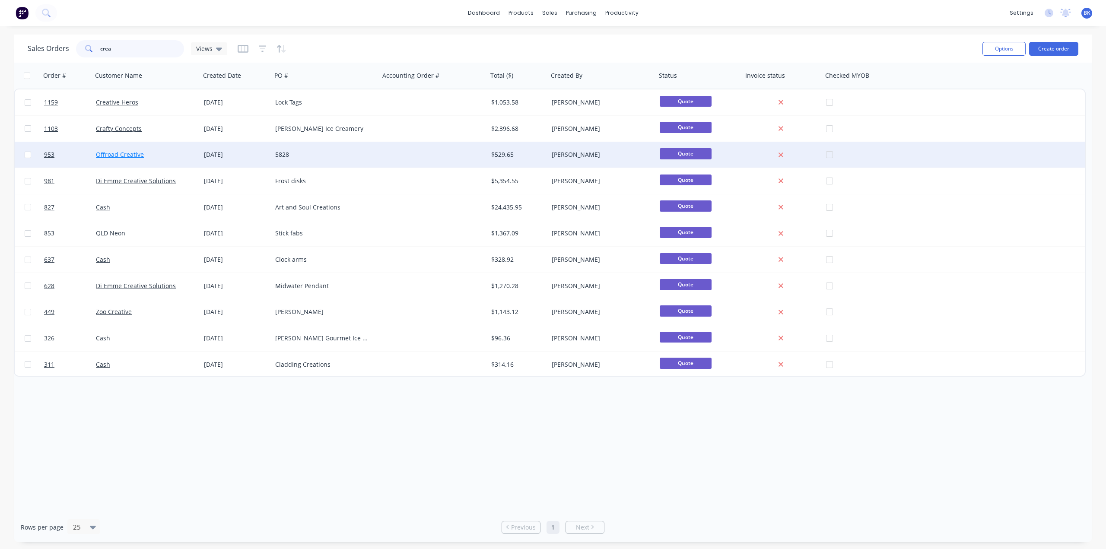
type input "crea"
click at [137, 154] on link "Offroad Creative" at bounding box center [120, 154] width 48 height 8
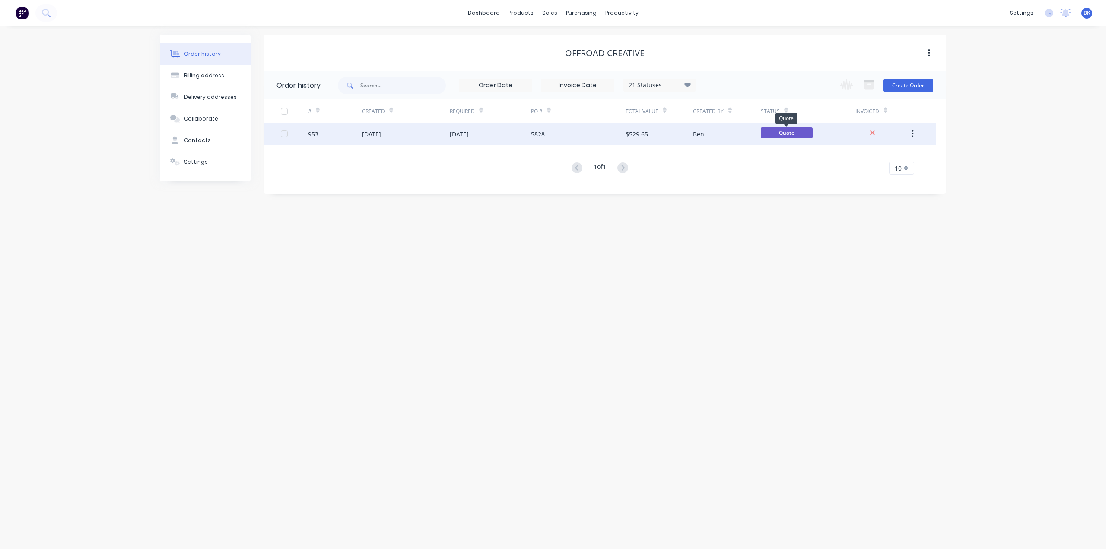
click at [753, 134] on div "Ben" at bounding box center [726, 134] width 67 height 22
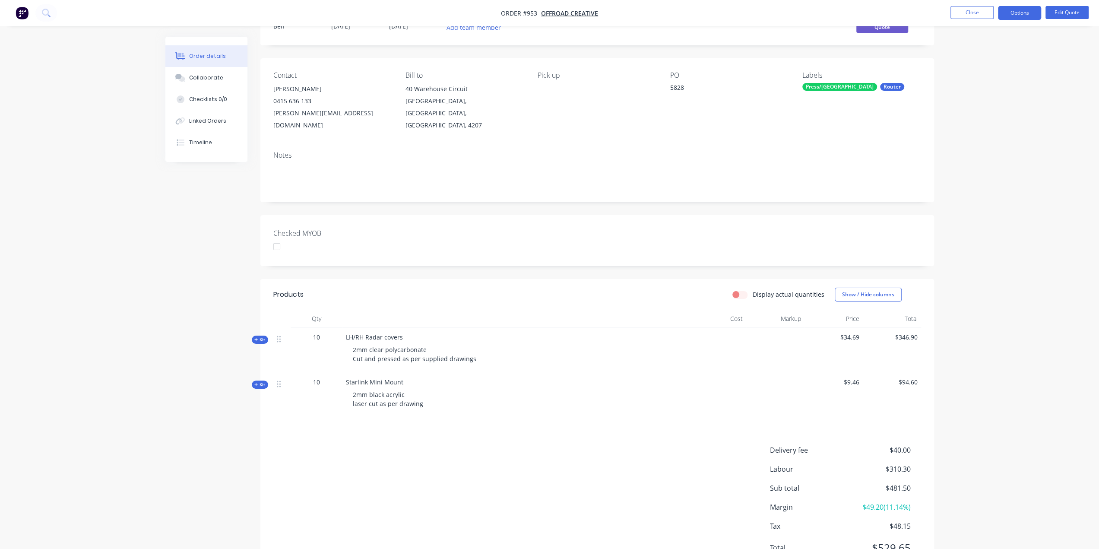
scroll to position [66, 0]
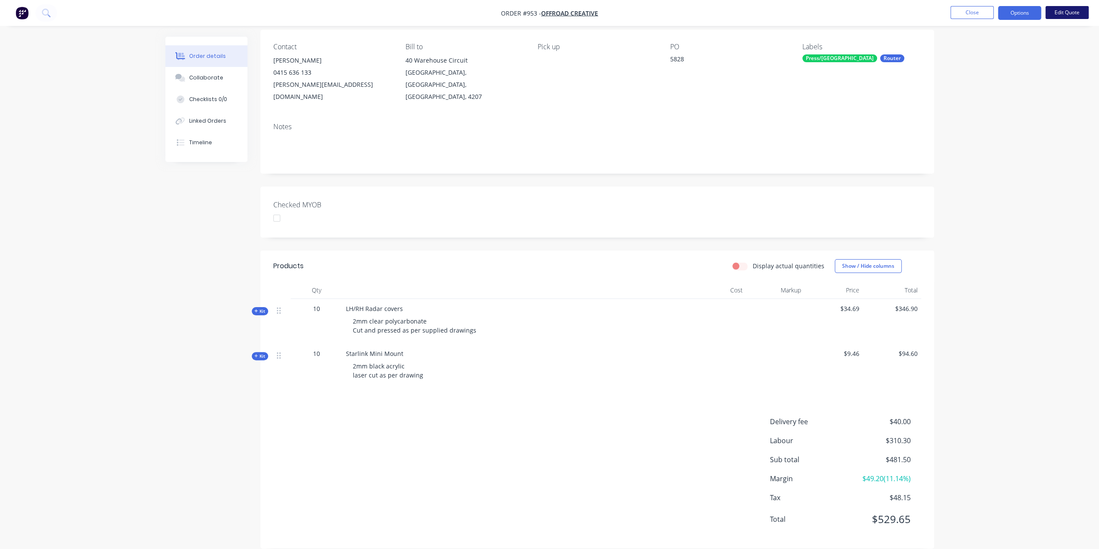
click at [1072, 12] on button "Edit Quote" at bounding box center [1067, 12] width 43 height 13
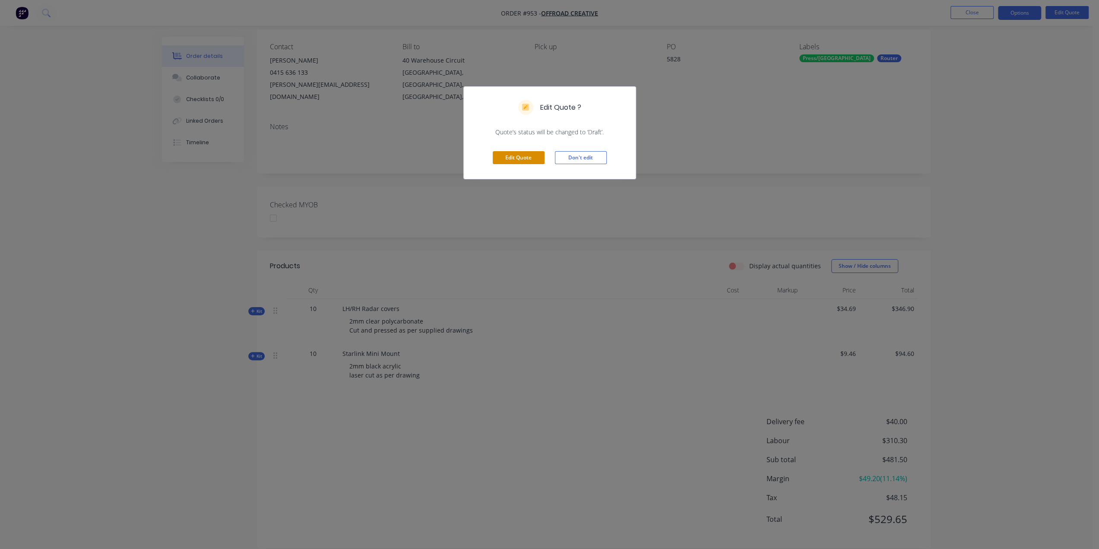
click at [531, 159] on button "Edit Quote" at bounding box center [519, 157] width 52 height 13
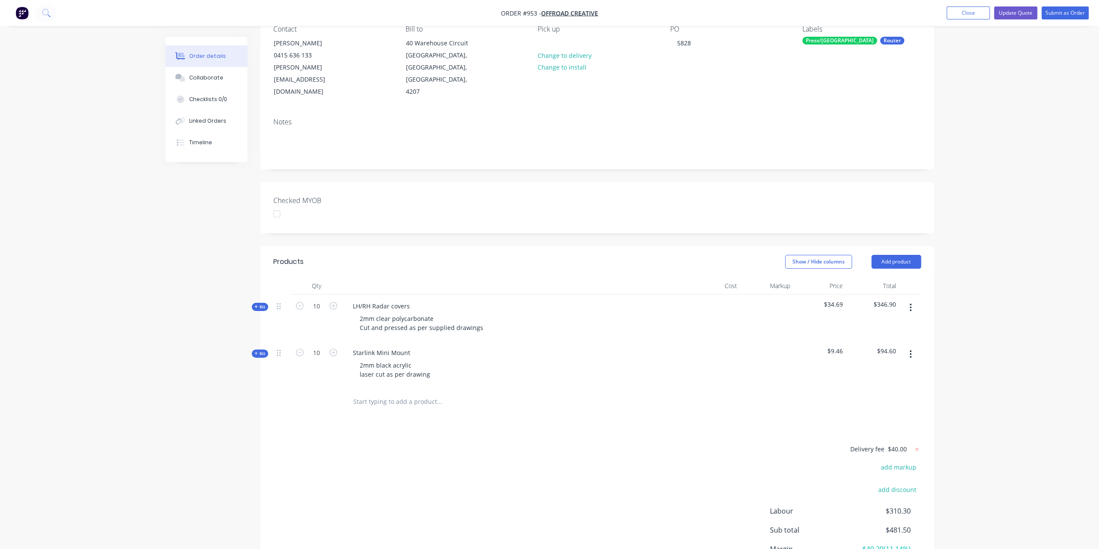
scroll to position [86, 0]
click at [441, 390] on input "text" at bounding box center [439, 398] width 173 height 17
click at [377, 390] on input "text" at bounding box center [439, 398] width 173 height 17
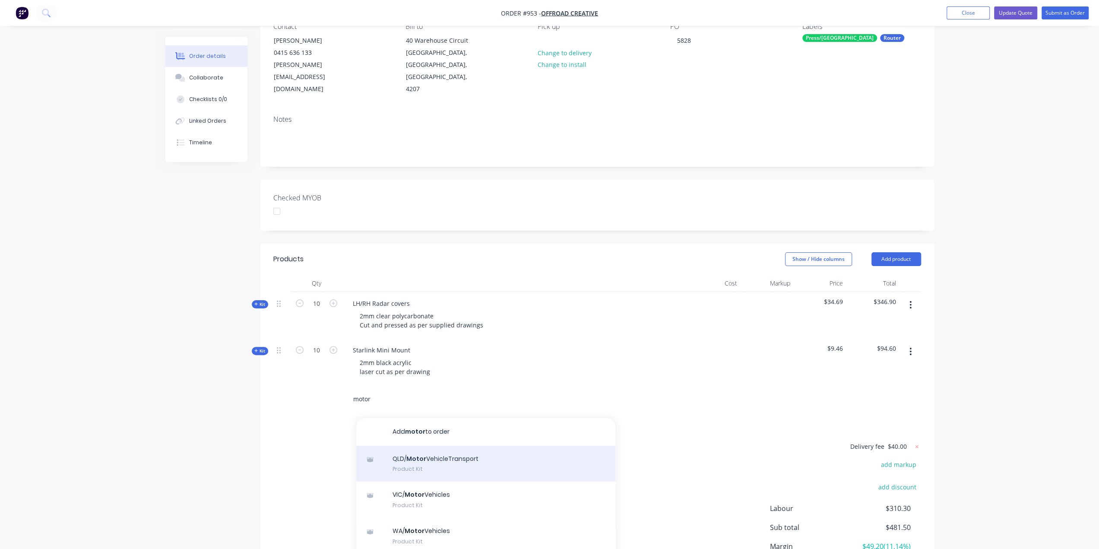
type input "motor"
click at [447, 446] on div "QLD/ Motor VehicleTransport Product Kit" at bounding box center [485, 464] width 259 height 36
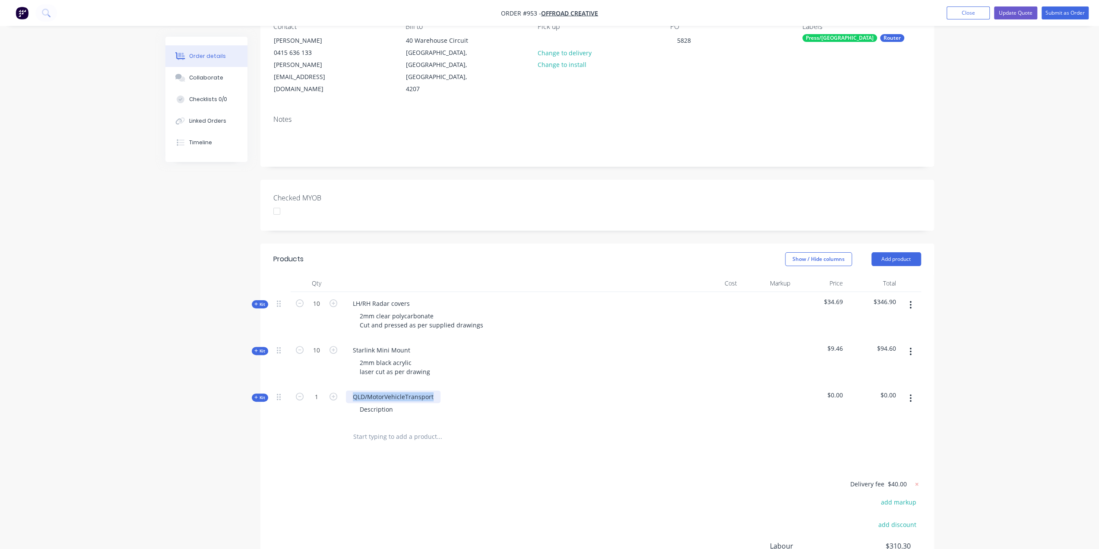
drag, startPoint x: 435, startPoint y: 372, endPoint x: 350, endPoint y: 372, distance: 85.5
click at [350, 390] on div "QLD/MotorVehicleTransport" at bounding box center [393, 396] width 95 height 13
paste div
click at [352, 390] on div "ACCESSORY PARTS POWER BOX POLY PANEL" at bounding box center [389, 401] width 86 height 22
click at [476, 390] on div "ACCESSORY PARTS POWER BOX POLY PANEL" at bounding box center [416, 396] width 141 height 13
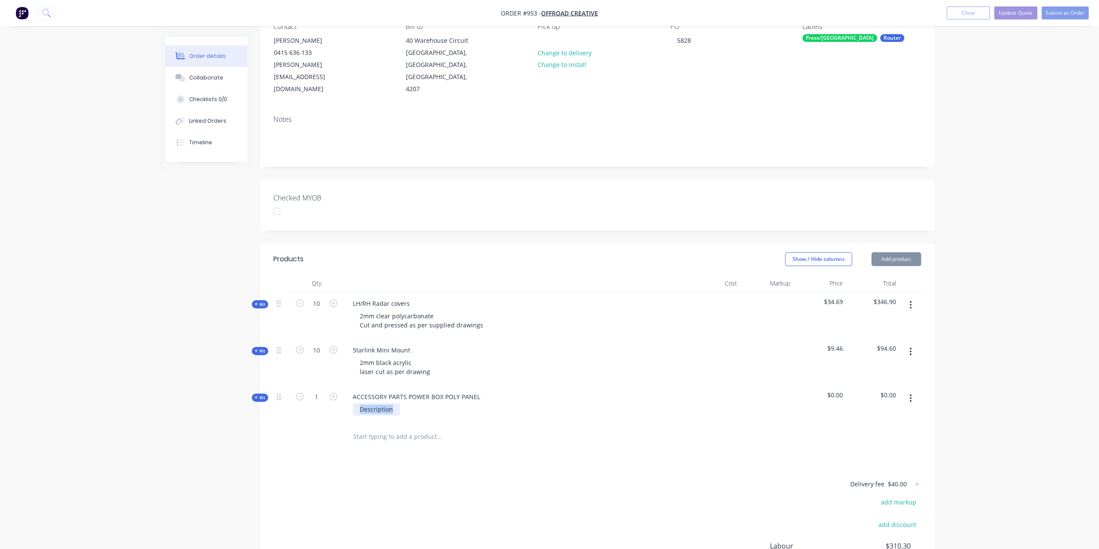
drag, startPoint x: 394, startPoint y: 386, endPoint x: 352, endPoint y: 386, distance: 41.5
click at [353, 403] on div "Description" at bounding box center [376, 409] width 47 height 13
click at [252, 393] on div "Kit" at bounding box center [260, 397] width 16 height 8
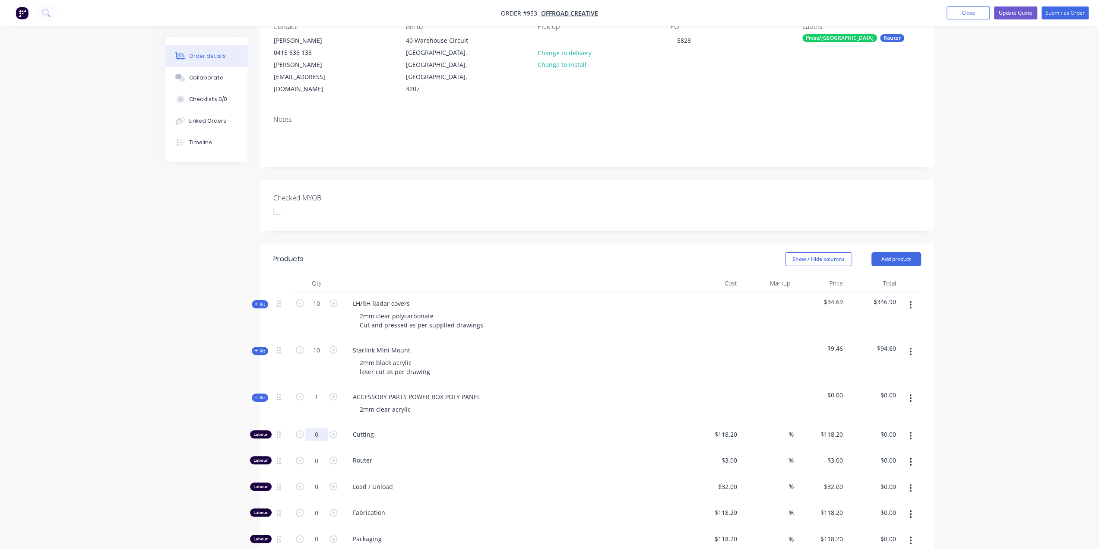
click at [320, 428] on input "0" at bounding box center [316, 434] width 22 height 13
type input "1"
type input "$118.20"
click at [726, 423] on div "$118.20 $118.20" at bounding box center [714, 436] width 53 height 26
click at [729, 428] on input "118.2" at bounding box center [727, 434] width 27 height 13
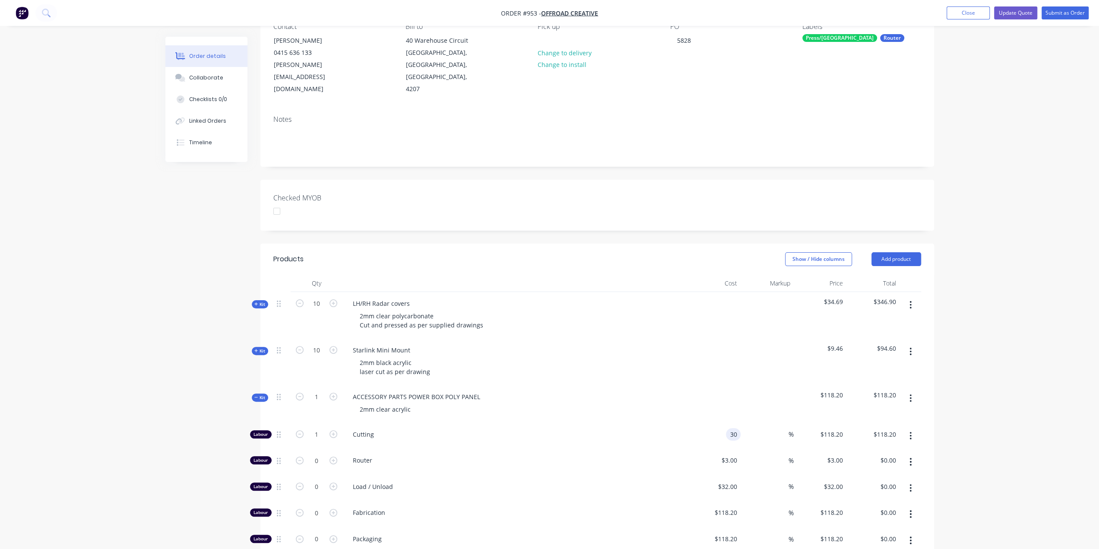
type input "$30.00"
click at [259, 394] on span "Kit" at bounding box center [259, 397] width 11 height 6
click at [400, 428] on input "text" at bounding box center [439, 436] width 173 height 17
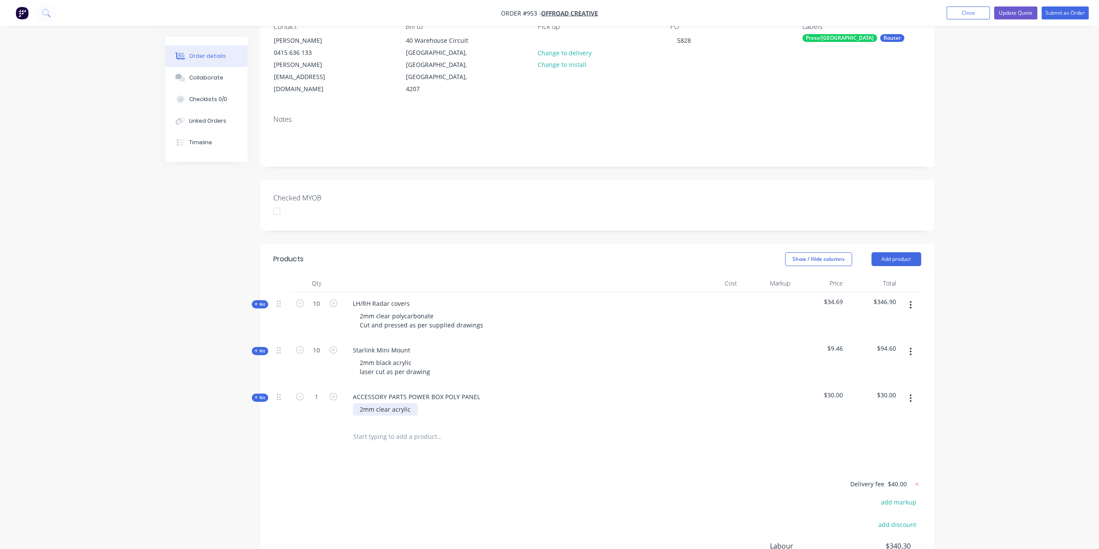
click at [411, 403] on div "2mm clear acrylic" at bounding box center [385, 409] width 65 height 13
click at [437, 428] on input "text" at bounding box center [439, 436] width 173 height 17
click at [332, 393] on icon "button" at bounding box center [334, 397] width 8 height 8
type input "2"
click at [441, 403] on div "2mm clear acrylic profile cut" at bounding box center [401, 409] width 96 height 13
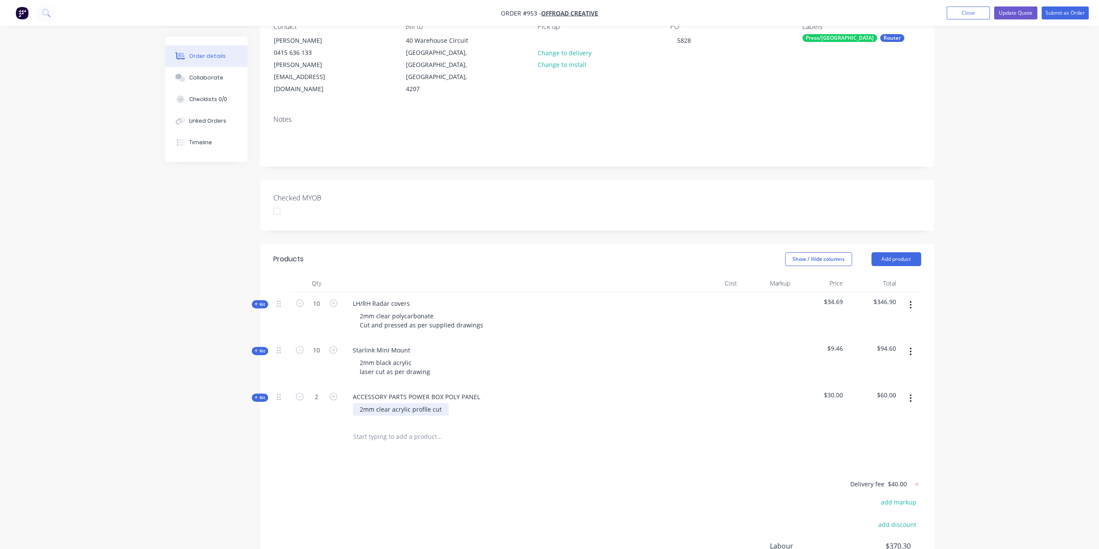
click at [443, 403] on div "2mm clear acrylic profile cut" at bounding box center [401, 409] width 96 height 13
click at [384, 428] on input "text" at bounding box center [439, 436] width 173 height 17
drag, startPoint x: 472, startPoint y: 366, endPoint x: 476, endPoint y: 368, distance: 4.8
click at [473, 390] on div "ACCESSORY PARTS POWER BOX POLY PANEL" at bounding box center [416, 396] width 141 height 13
click at [478, 390] on div "ACCESSORY PARTS POWER BOX POLY PANEL" at bounding box center [416, 396] width 141 height 13
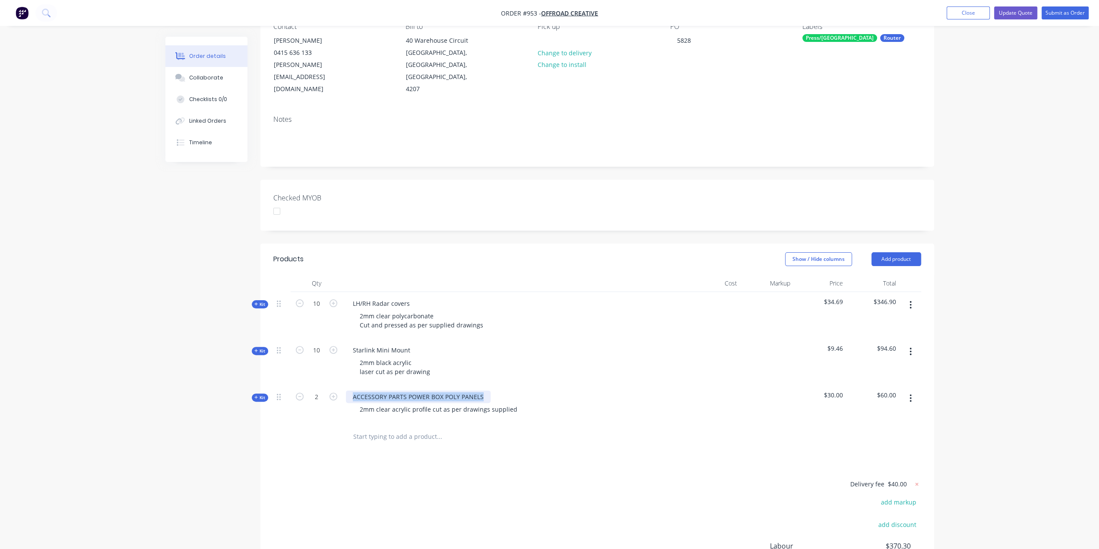
drag, startPoint x: 481, startPoint y: 371, endPoint x: 345, endPoint y: 370, distance: 136.5
click at [345, 385] on div "ACCESSORY PARTS POWER BOX POLY PANELS 2mm clear acrylic profile cut as per draw…" at bounding box center [516, 404] width 346 height 38
click at [431, 355] on div "Starlink Mini Mount 2mm black acrylic laser cut as per drawing" at bounding box center [516, 362] width 346 height 47
drag, startPoint x: 485, startPoint y: 451, endPoint x: 484, endPoint y: 439, distance: 12.2
click at [485, 451] on div "Products Show / Hide columns Add product Qty Cost Markup Price Total Kit 10 LH/…" at bounding box center [597, 449] width 674 height 410
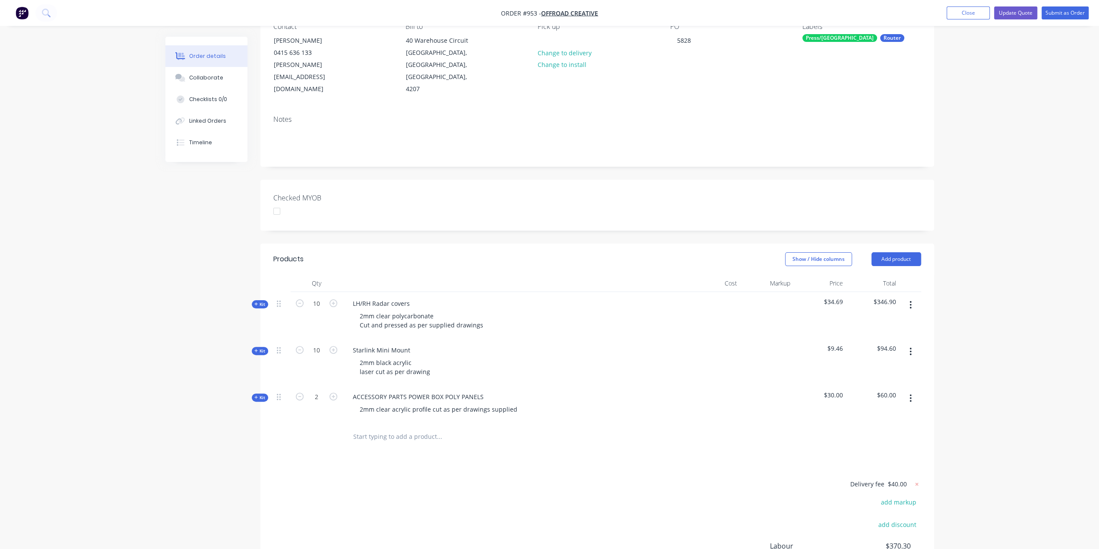
scroll to position [43, 0]
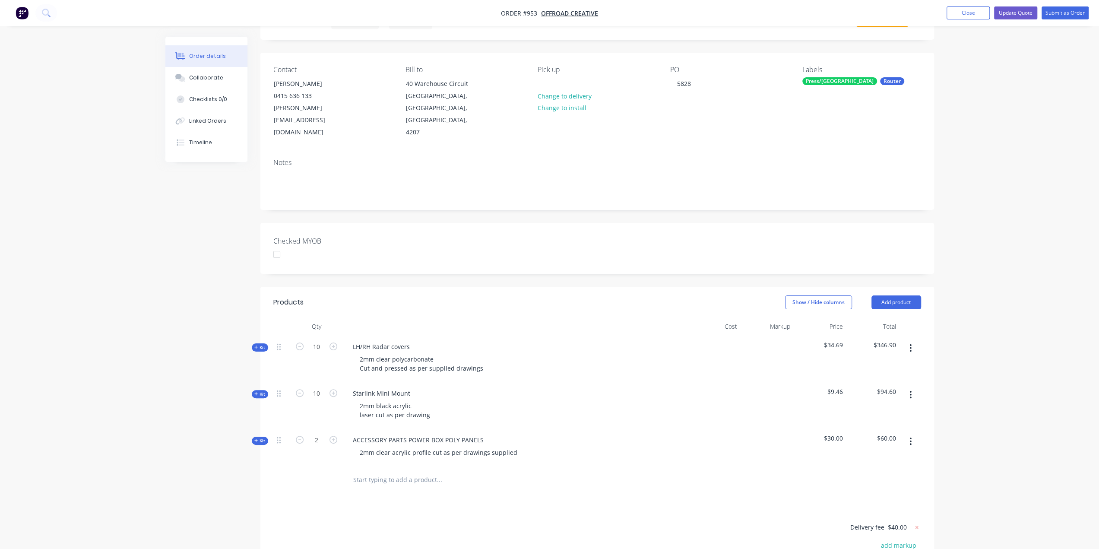
click at [263, 438] on span "Kit" at bounding box center [259, 441] width 11 height 6
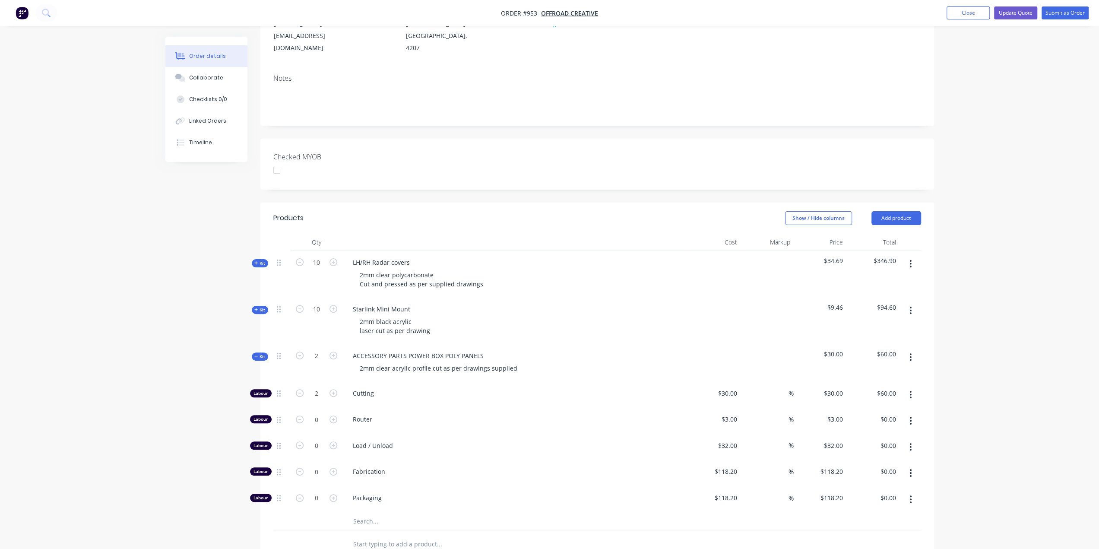
scroll to position [130, 0]
click at [729, 385] on div "30 30" at bounding box center [733, 391] width 15 height 13
type input "$40.00"
type input "$80.00"
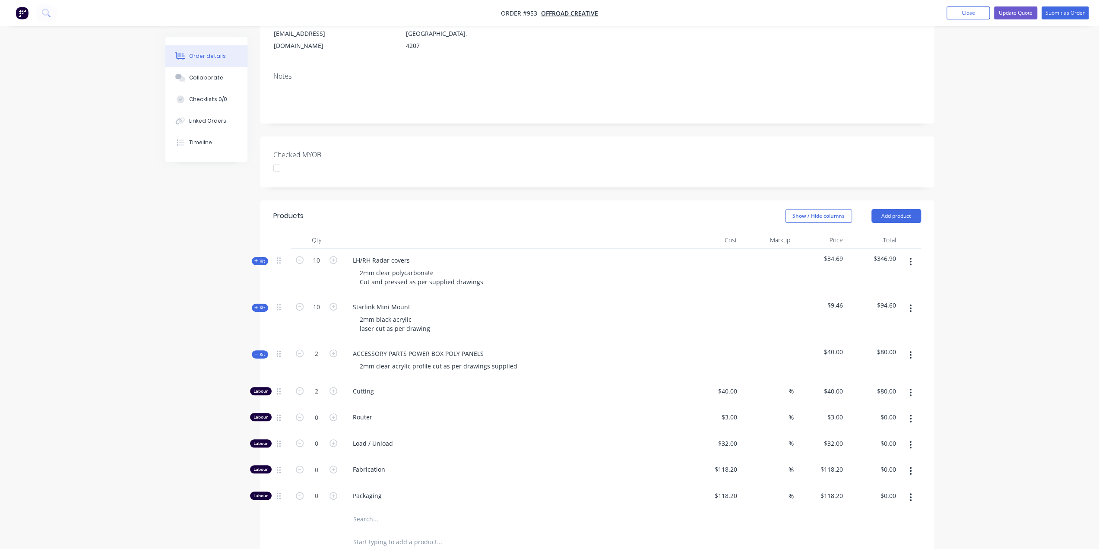
click at [256, 352] on icon at bounding box center [256, 354] width 4 height 4
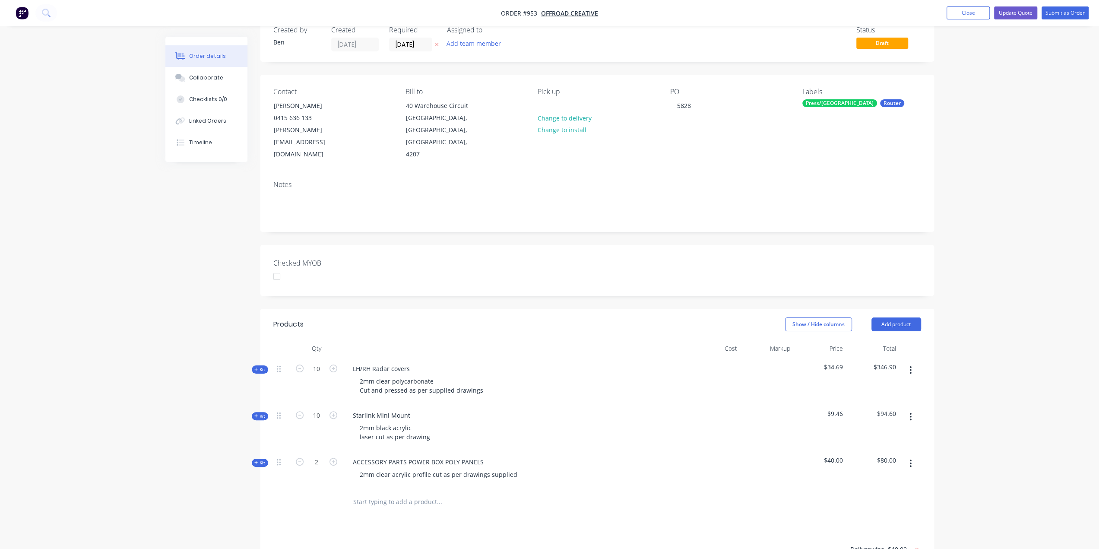
scroll to position [0, 0]
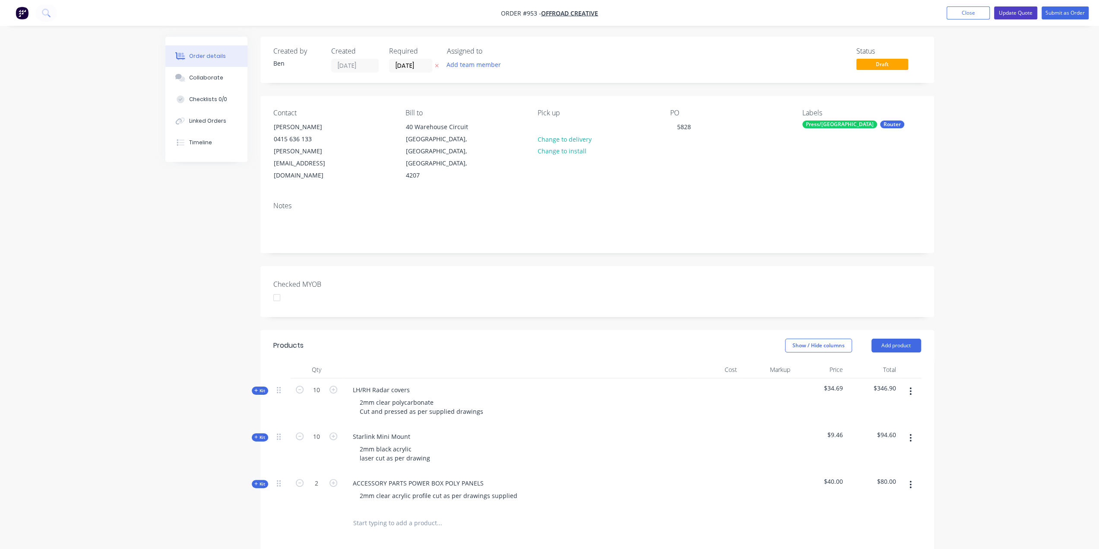
click at [1018, 11] on button "Update Quote" at bounding box center [1015, 12] width 43 height 13
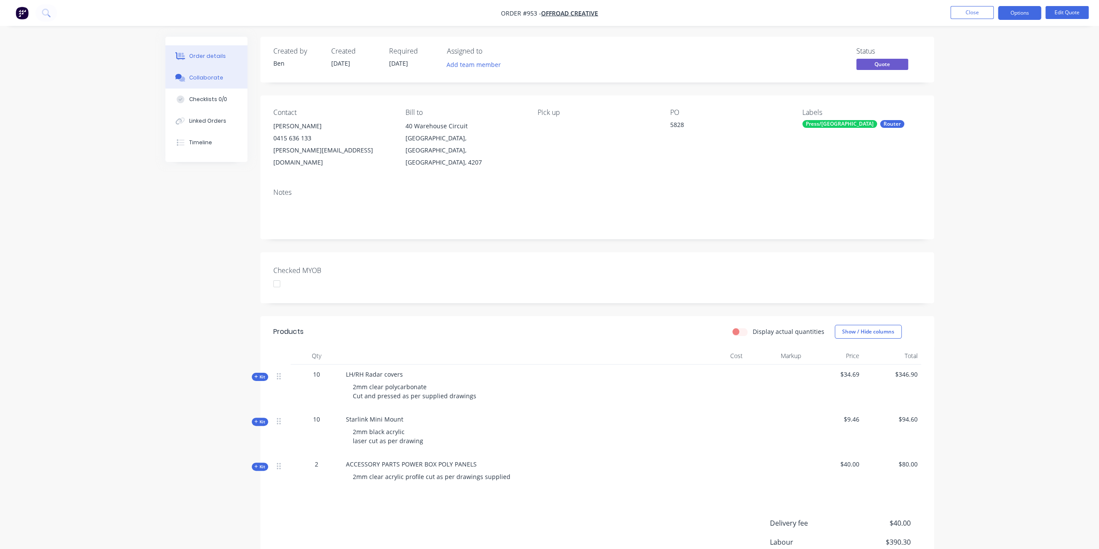
click at [210, 76] on div "Collaborate" at bounding box center [206, 78] width 34 height 8
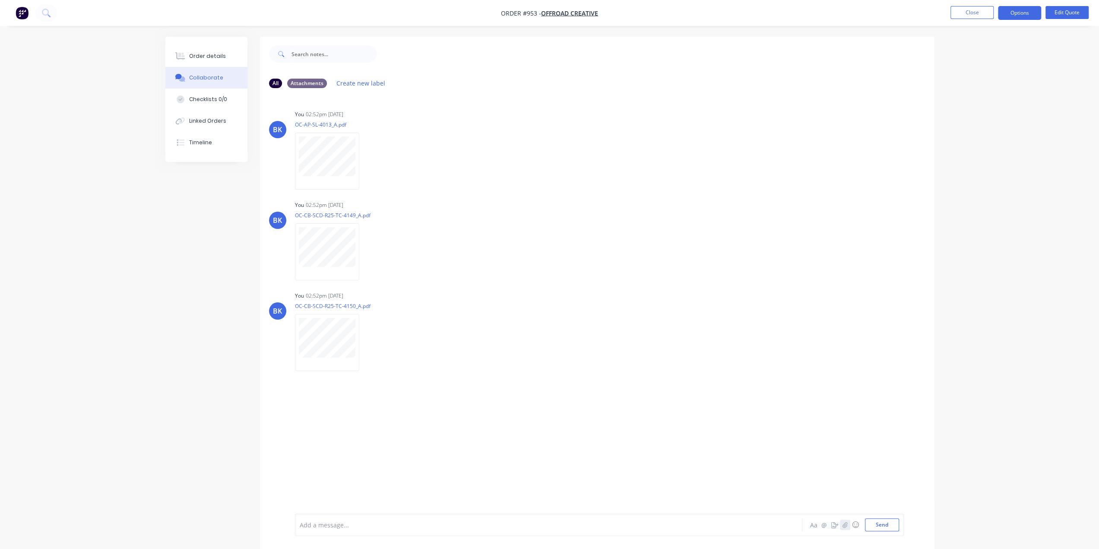
click at [846, 524] on icon "button" at bounding box center [844, 525] width 5 height 6
click at [895, 531] on button "Send" at bounding box center [882, 524] width 34 height 13
click at [973, 11] on button "Close" at bounding box center [972, 12] width 43 height 13
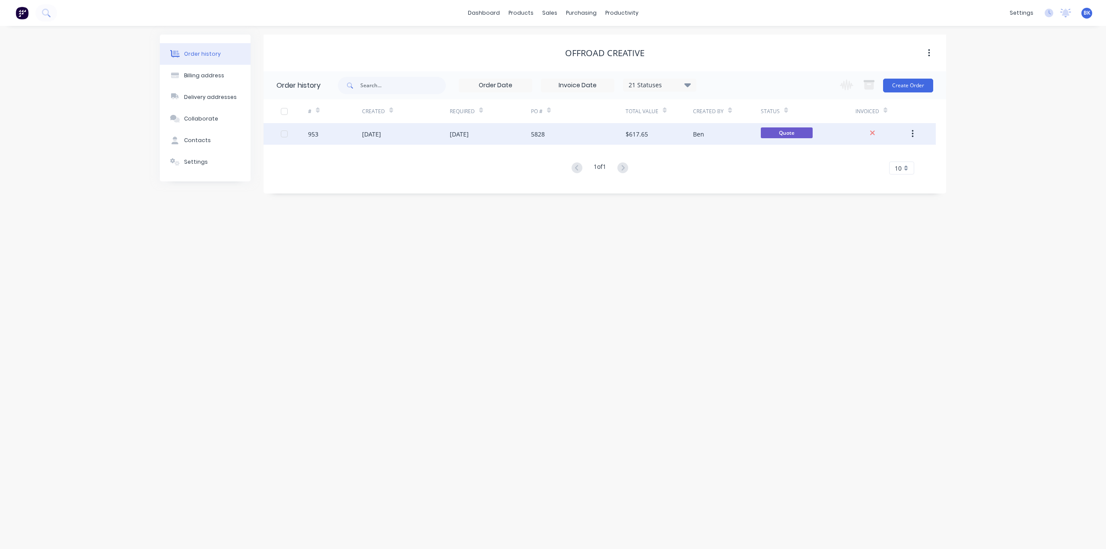
click at [698, 135] on div "Ben" at bounding box center [698, 134] width 11 height 9
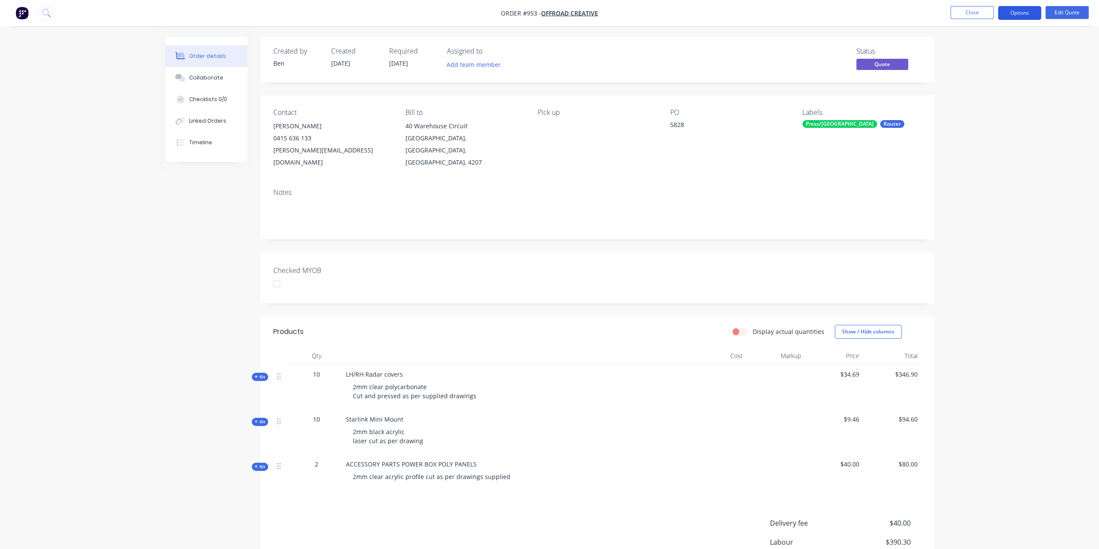
click at [1014, 14] on button "Options" at bounding box center [1019, 13] width 43 height 14
click at [1004, 65] on div "Proforma Invoice" at bounding box center [993, 69] width 79 height 13
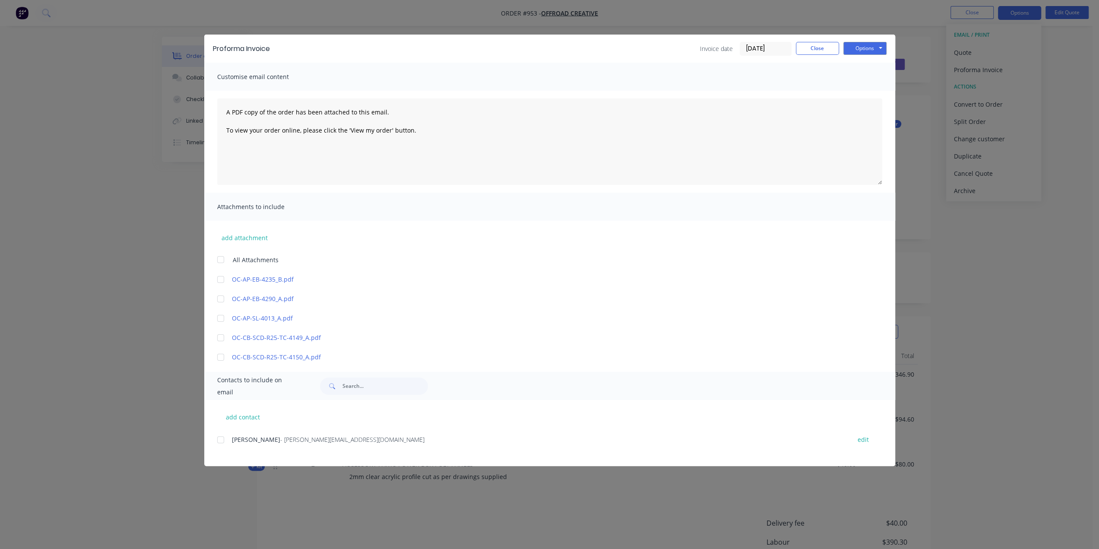
click at [220, 259] on div at bounding box center [220, 259] width 17 height 17
click at [218, 440] on div at bounding box center [220, 439] width 17 height 17
click at [855, 52] on button "Options" at bounding box center [865, 48] width 43 height 13
click at [863, 62] on button "Preview" at bounding box center [871, 64] width 55 height 14
click at [829, 46] on button "Close" at bounding box center [817, 48] width 43 height 13
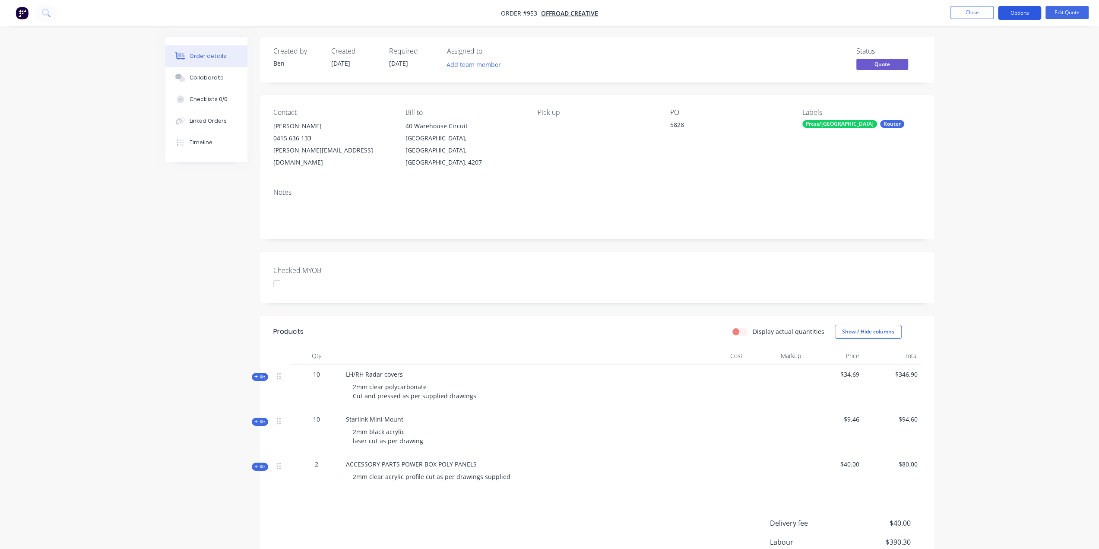
click at [1031, 15] on button "Options" at bounding box center [1019, 13] width 43 height 14
click at [1066, 15] on button "Edit Quote" at bounding box center [1067, 12] width 43 height 13
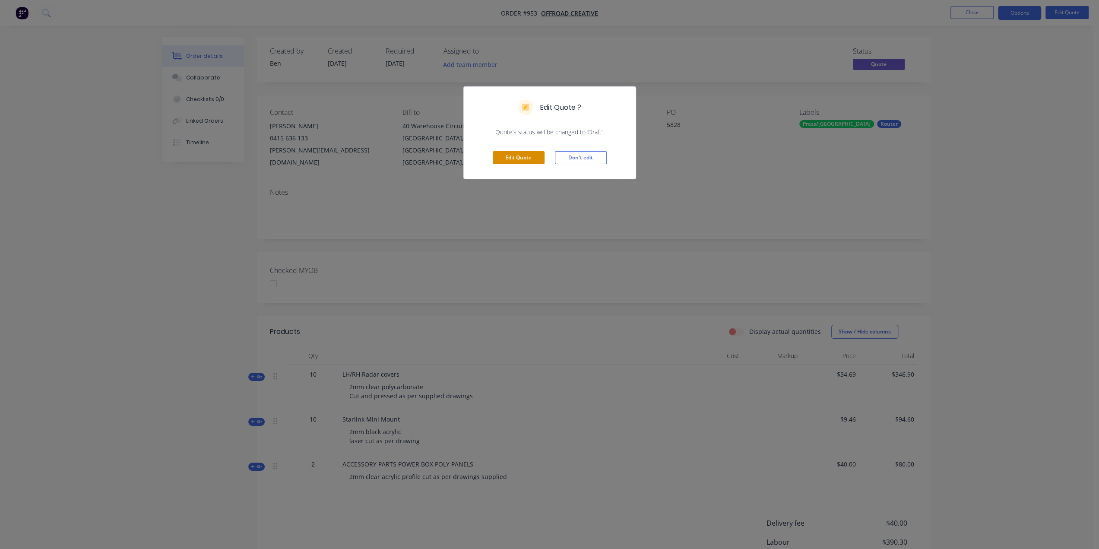
click at [522, 155] on button "Edit Quote" at bounding box center [519, 157] width 52 height 13
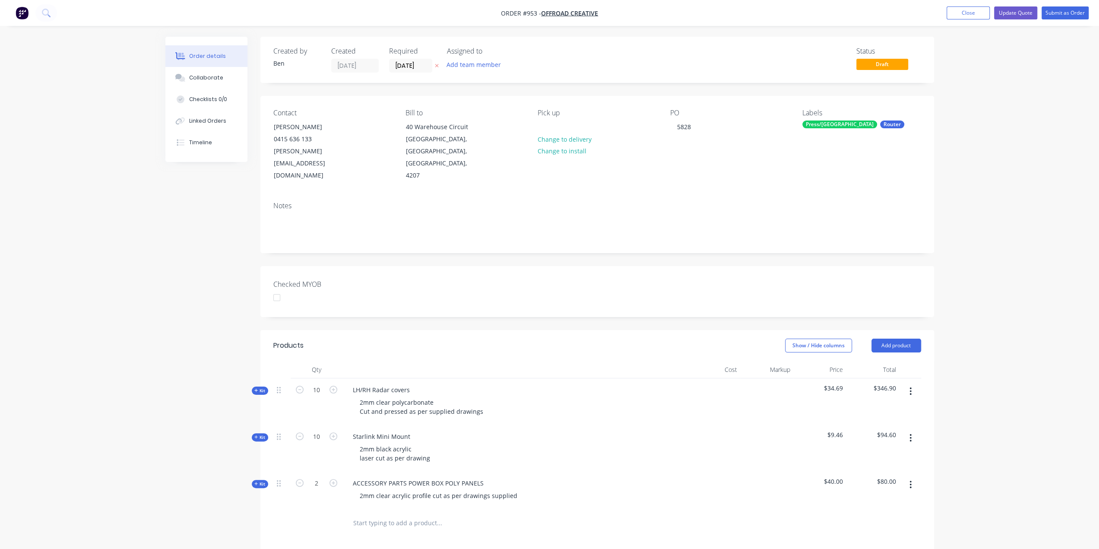
click at [263, 481] on span "Kit" at bounding box center [259, 484] width 11 height 6
click at [734, 514] on input "40" at bounding box center [728, 520] width 23 height 13
type input "$20.00"
type input "$40.00"
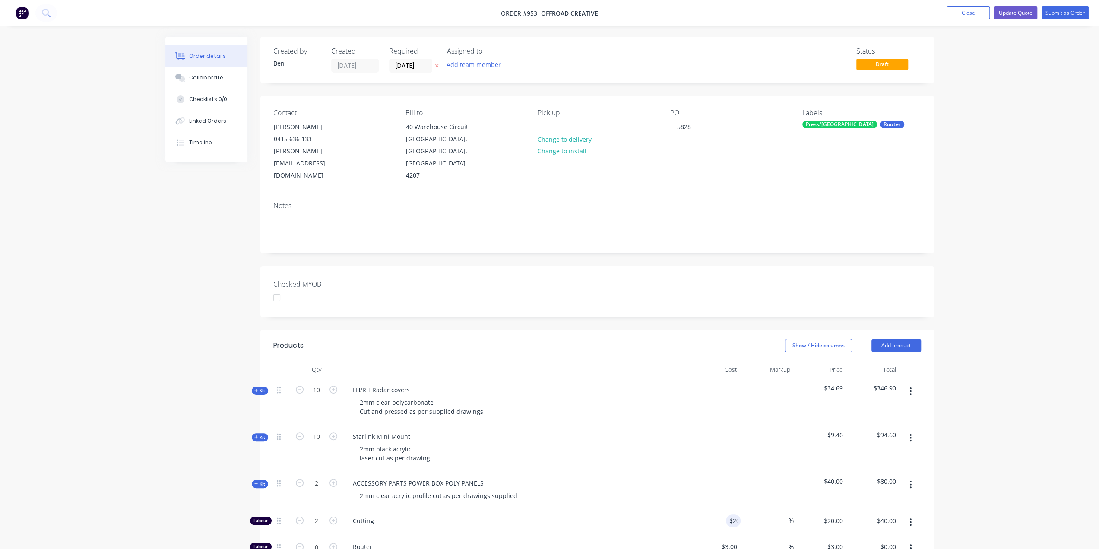
click at [512, 339] on div "Show / Hide columns Add product" at bounding box center [666, 346] width 510 height 14
click at [1022, 12] on button "Update Quote" at bounding box center [1015, 12] width 43 height 13
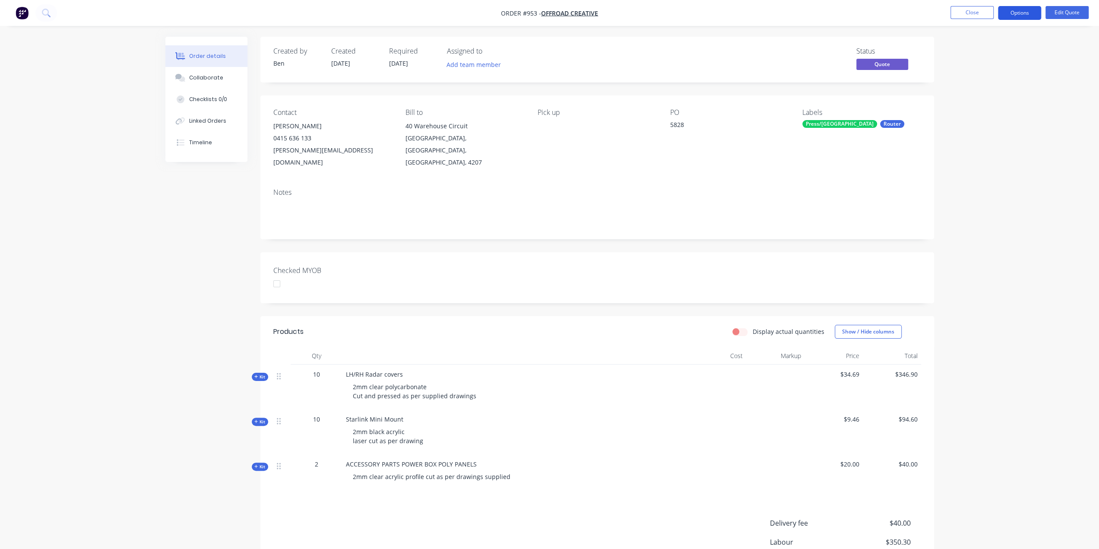
click at [1028, 13] on button "Options" at bounding box center [1019, 13] width 43 height 14
click at [970, 45] on button "Quote" at bounding box center [993, 52] width 95 height 17
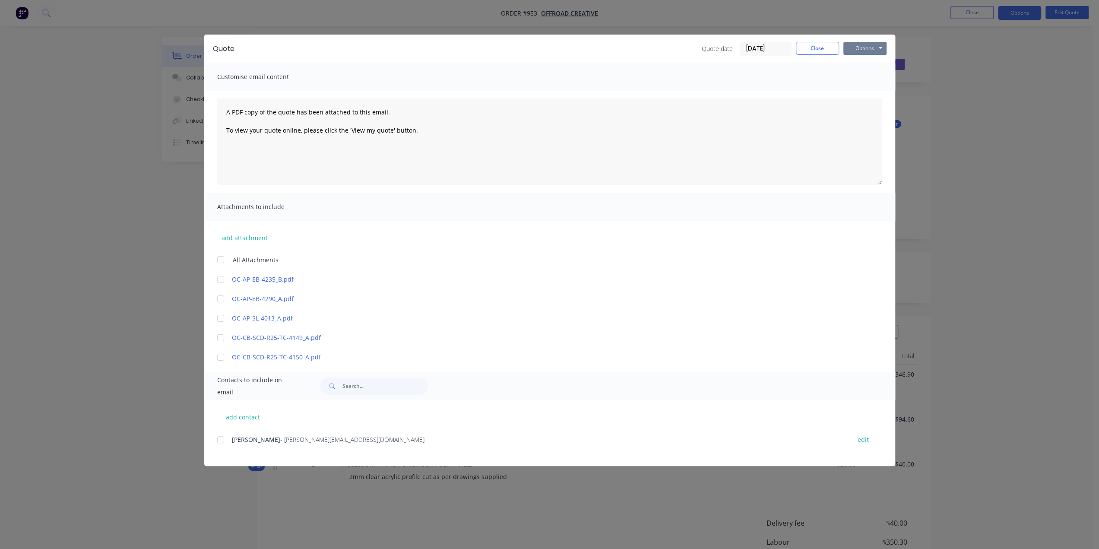
click at [858, 48] on button "Options" at bounding box center [865, 48] width 43 height 13
drag, startPoint x: 862, startPoint y: 54, endPoint x: 866, endPoint y: 63, distance: 10.1
click at [866, 63] on button "Preview" at bounding box center [871, 64] width 55 height 14
click at [221, 260] on div at bounding box center [220, 259] width 17 height 17
click at [872, 47] on button "Options" at bounding box center [865, 48] width 43 height 13
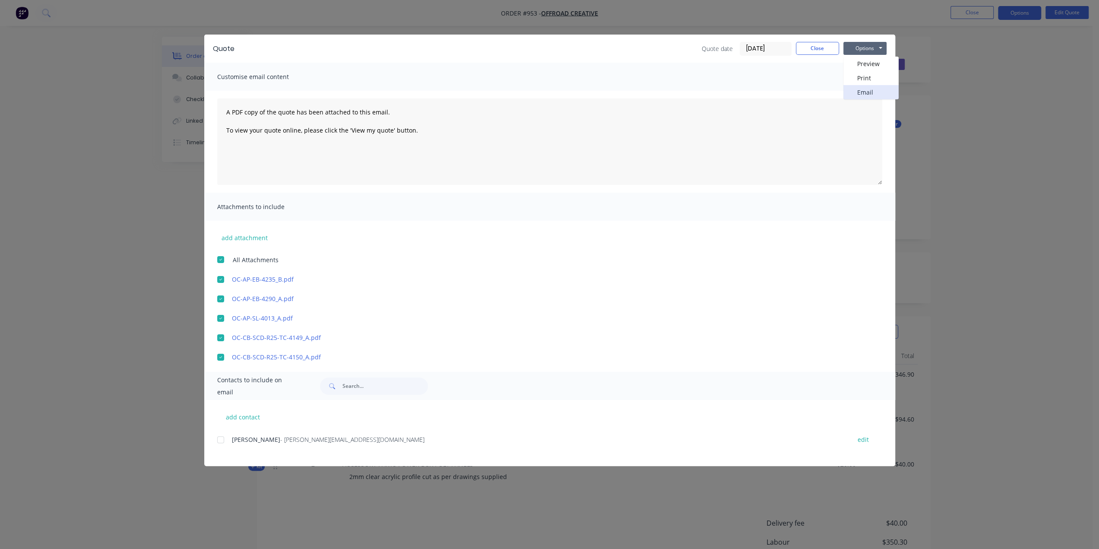
click at [874, 95] on button "Email" at bounding box center [871, 92] width 55 height 14
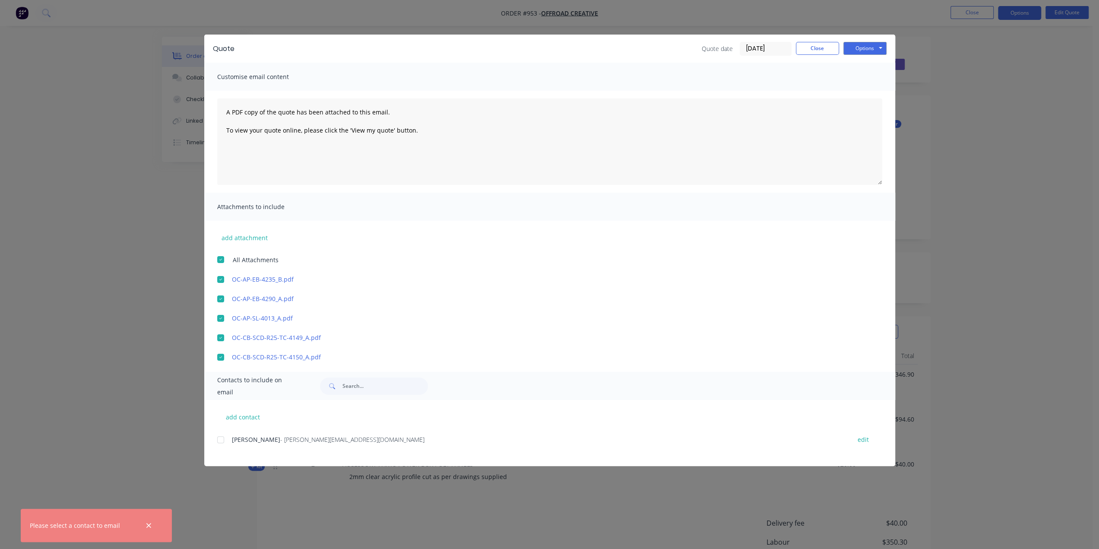
click at [222, 441] on div at bounding box center [220, 439] width 17 height 17
click at [862, 51] on button "Options" at bounding box center [865, 48] width 43 height 13
click at [859, 61] on button "Preview" at bounding box center [871, 64] width 55 height 14
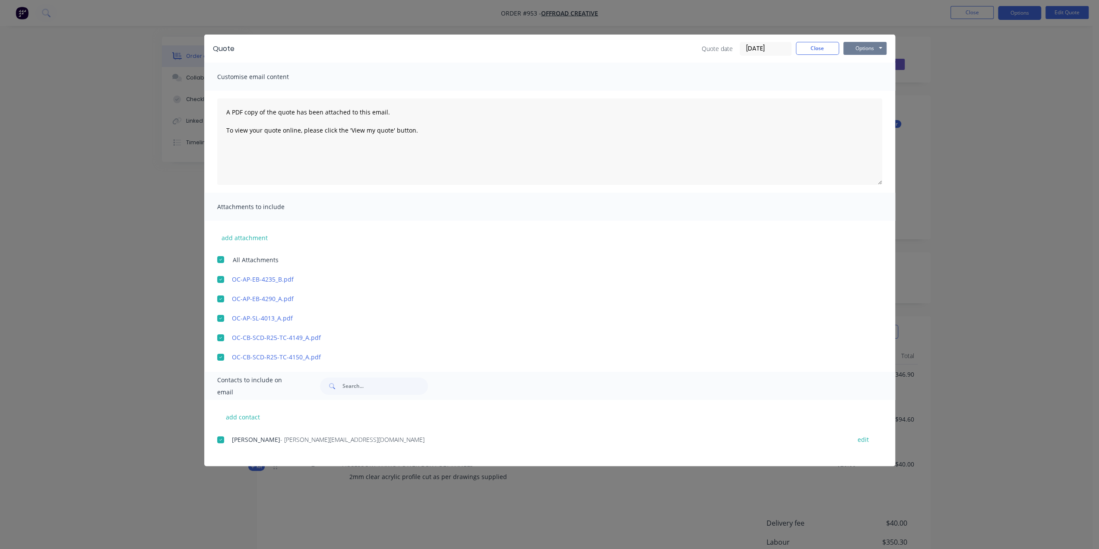
click at [870, 46] on button "Options" at bounding box center [865, 48] width 43 height 13
click at [870, 95] on button "Email" at bounding box center [871, 92] width 55 height 14
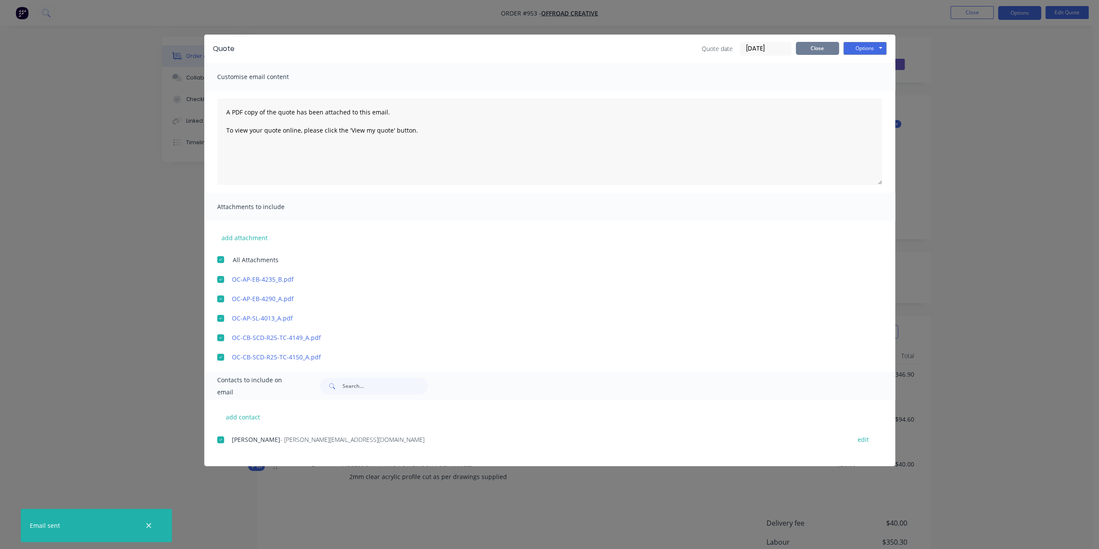
click at [819, 48] on button "Close" at bounding box center [817, 48] width 43 height 13
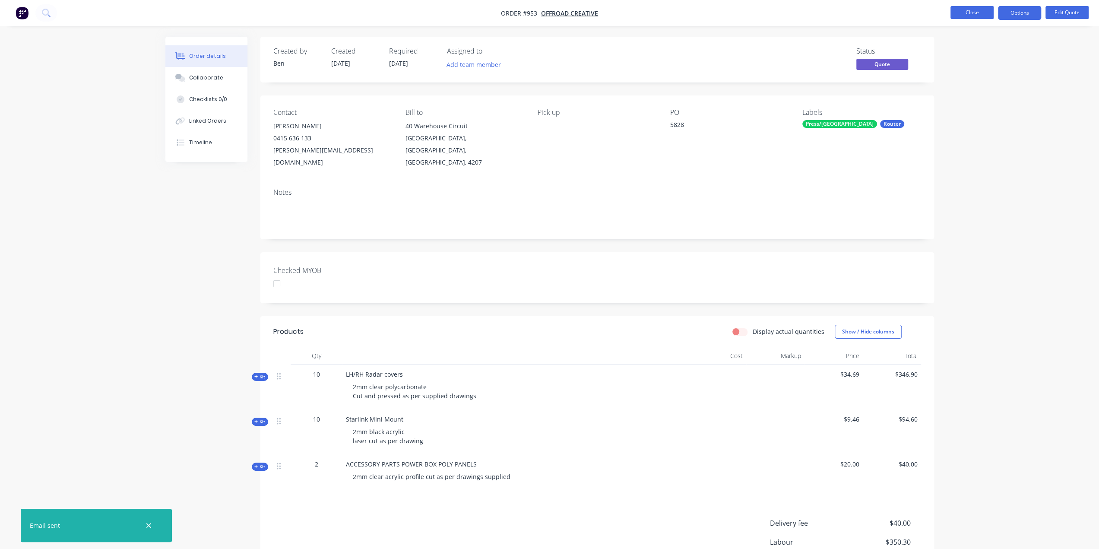
click at [966, 15] on button "Close" at bounding box center [972, 12] width 43 height 13
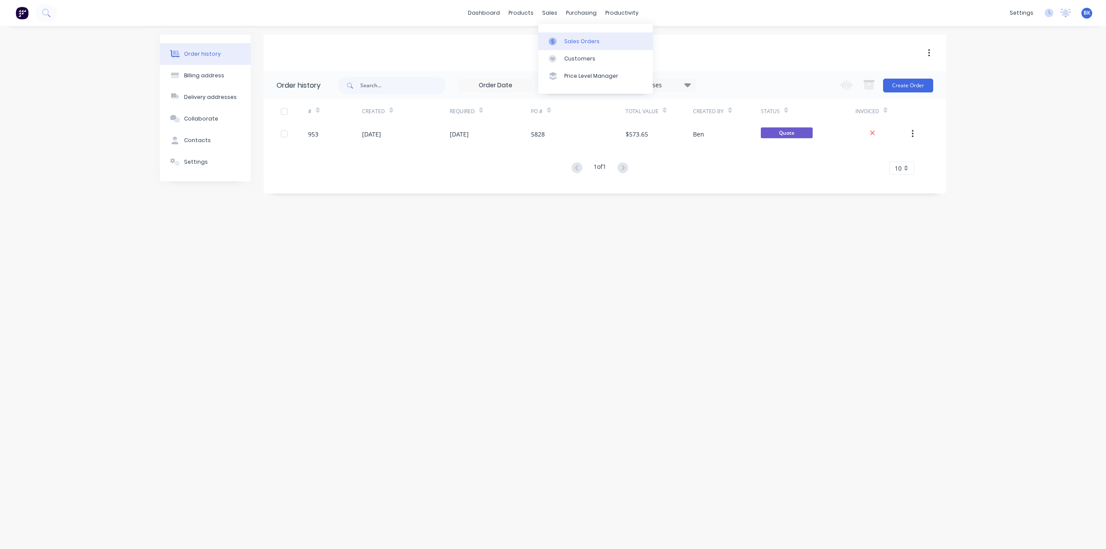
click at [560, 36] on link "Sales Orders" at bounding box center [595, 40] width 114 height 17
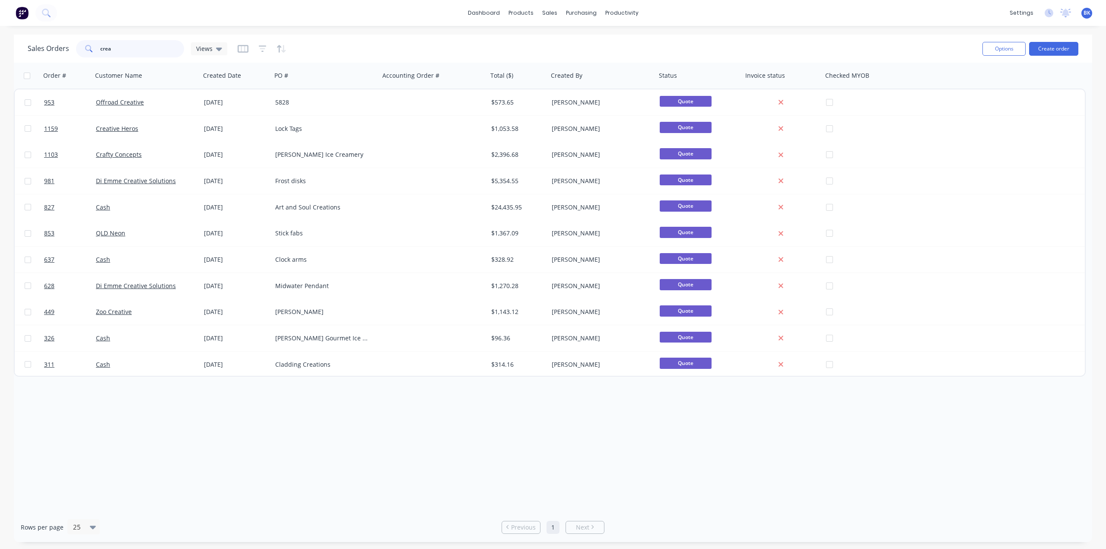
drag, startPoint x: 123, startPoint y: 46, endPoint x: 57, endPoint y: 49, distance: 65.7
click at [57, 49] on div "Sales Orders crea Views" at bounding box center [128, 48] width 200 height 17
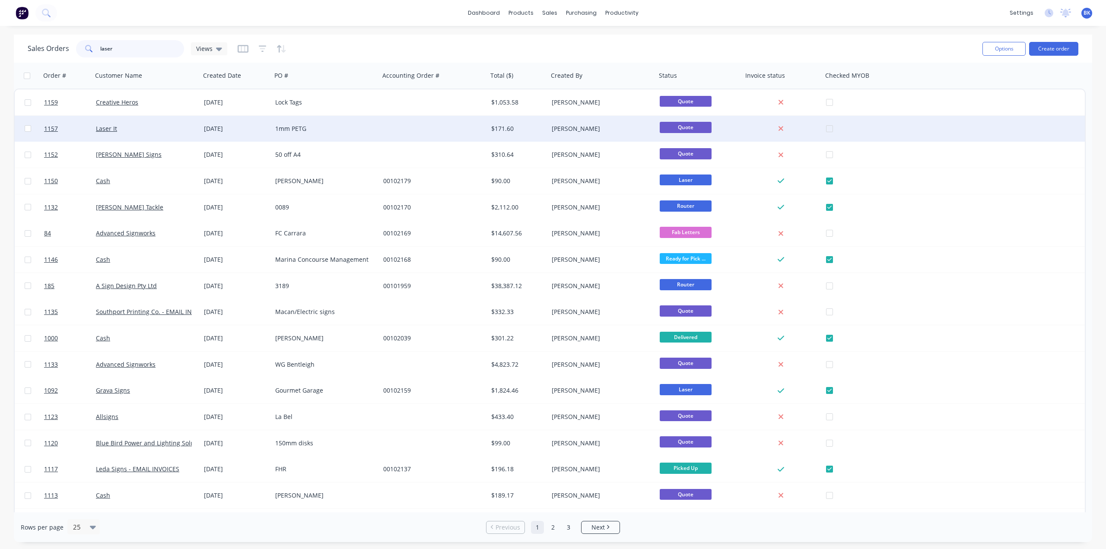
type input "laser"
click at [117, 129] on div "Laser It" at bounding box center [144, 128] width 96 height 9
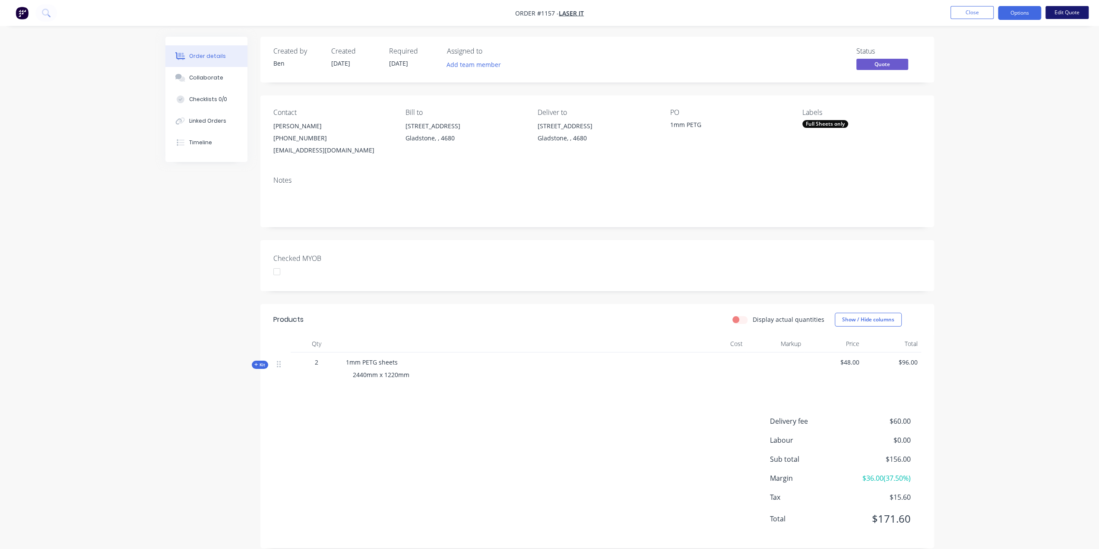
click at [1061, 13] on button "Edit Quote" at bounding box center [1067, 12] width 43 height 13
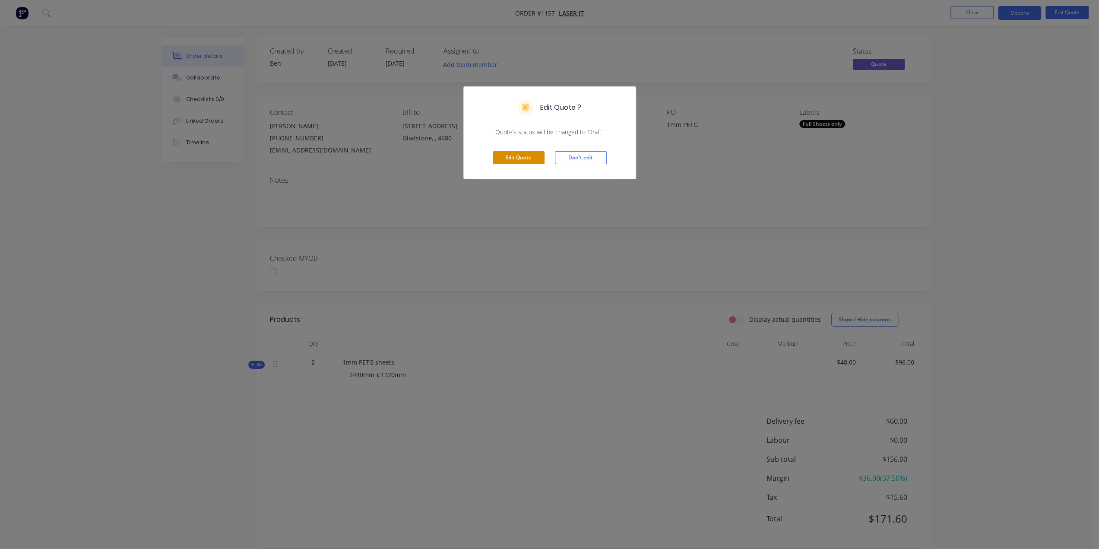
click at [523, 159] on button "Edit Quote" at bounding box center [519, 157] width 52 height 13
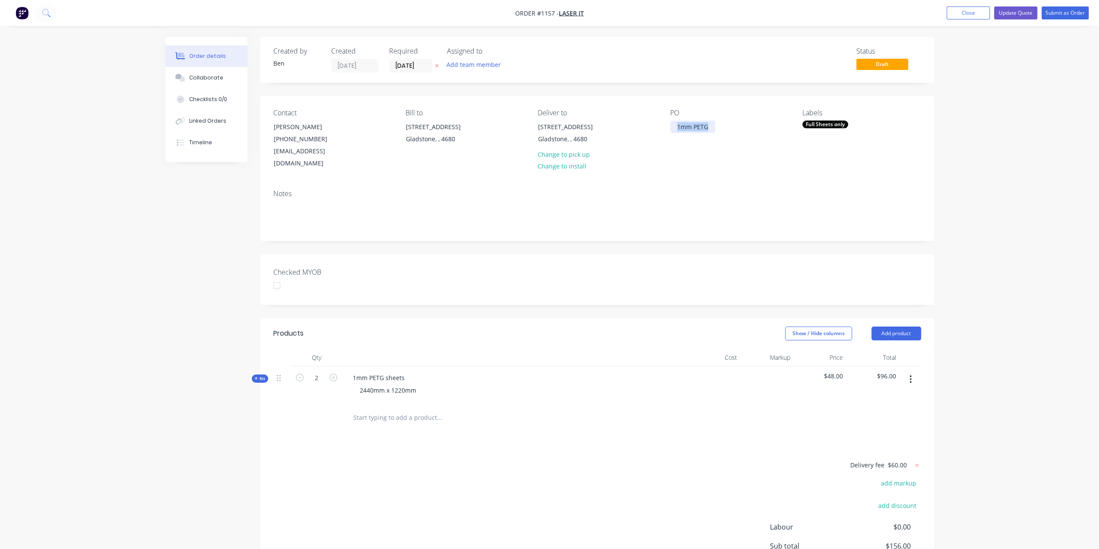
drag, startPoint x: 711, startPoint y: 124, endPoint x: 663, endPoint y: 127, distance: 47.6
click at [663, 127] on div "Contact Erin (07) 4972 4212 sales@laserit.com.au Bill to 5/5 Kingdon Street Gla…" at bounding box center [597, 139] width 674 height 87
click at [1013, 11] on button "Update Quote" at bounding box center [1015, 12] width 43 height 13
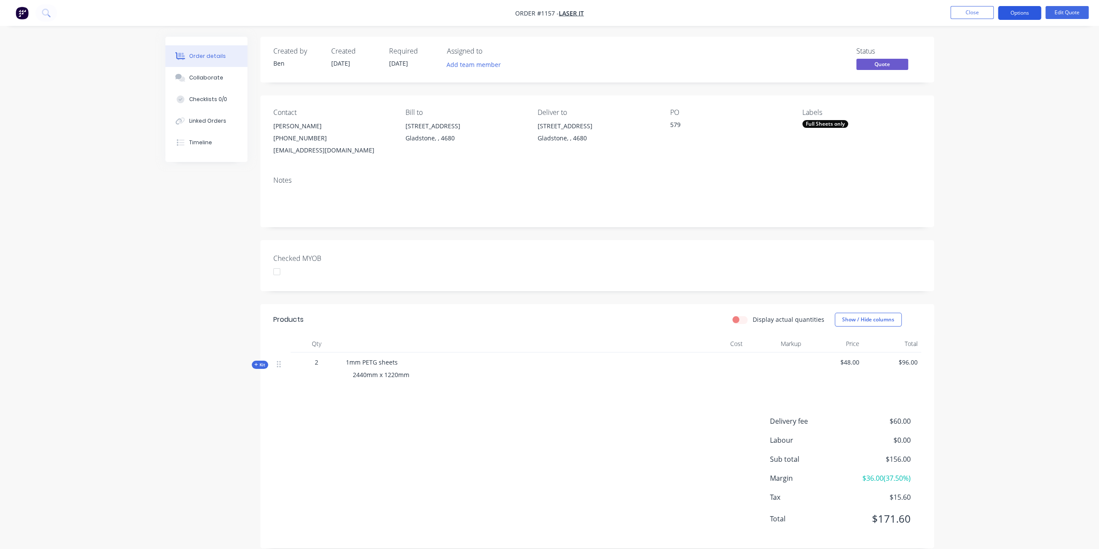
click at [1016, 13] on button "Options" at bounding box center [1019, 13] width 43 height 14
click at [1004, 63] on div "Proforma Invoice" at bounding box center [993, 69] width 79 height 13
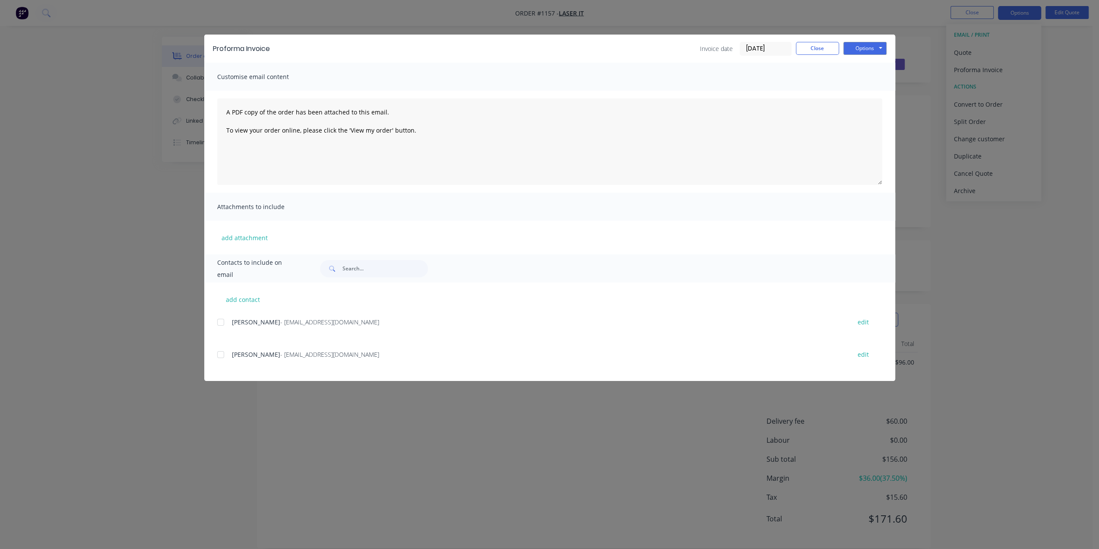
click at [220, 357] on div at bounding box center [220, 354] width 17 height 17
click at [879, 46] on button "Options" at bounding box center [865, 48] width 43 height 13
click at [870, 89] on button "Email" at bounding box center [871, 92] width 55 height 14
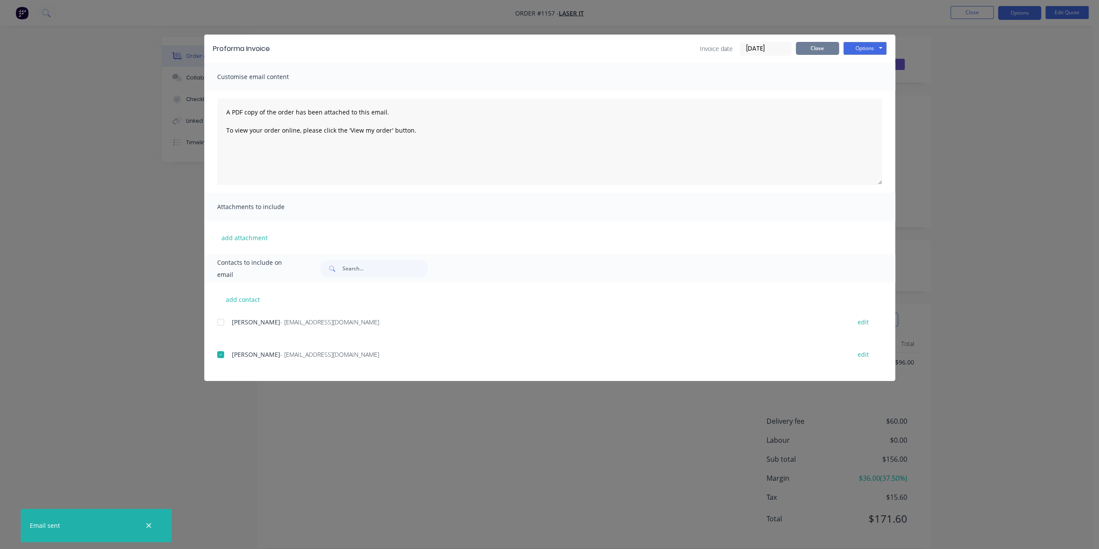
drag, startPoint x: 822, startPoint y: 44, endPoint x: 817, endPoint y: 47, distance: 5.0
click at [822, 44] on button "Close" at bounding box center [817, 48] width 43 height 13
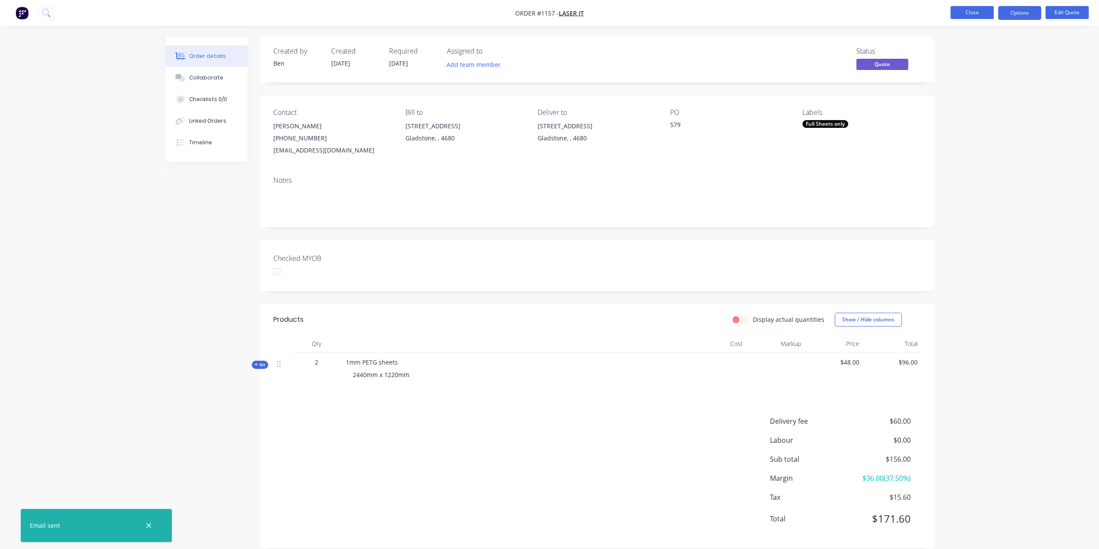
click at [989, 11] on button "Close" at bounding box center [972, 12] width 43 height 13
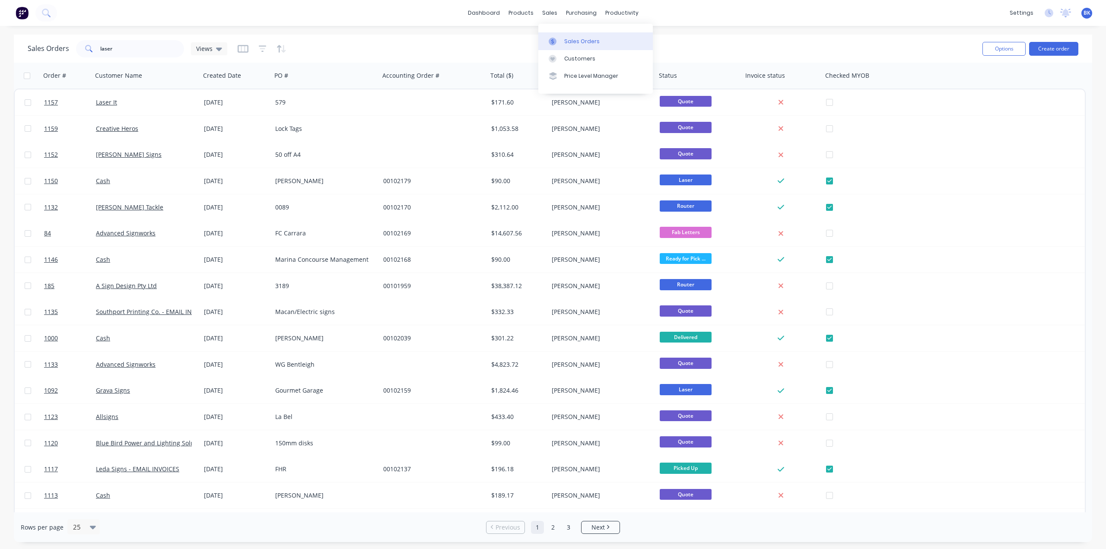
click at [565, 38] on div "Sales Orders" at bounding box center [581, 42] width 35 height 8
click at [1053, 47] on button "Create order" at bounding box center [1053, 49] width 49 height 14
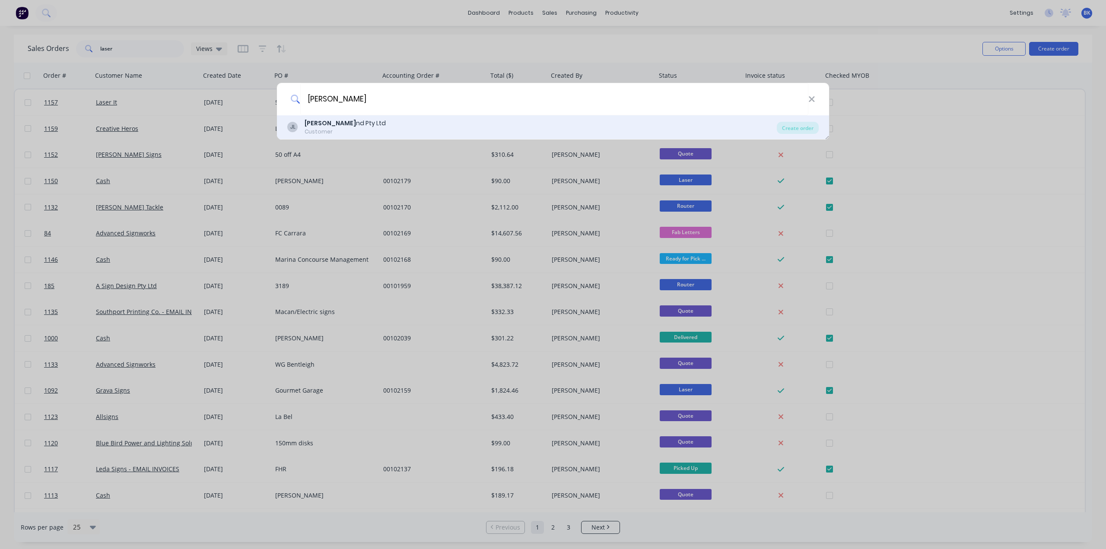
type input "john holla"
click at [345, 124] on div "John Holla nd Pty Ltd" at bounding box center [345, 123] width 81 height 9
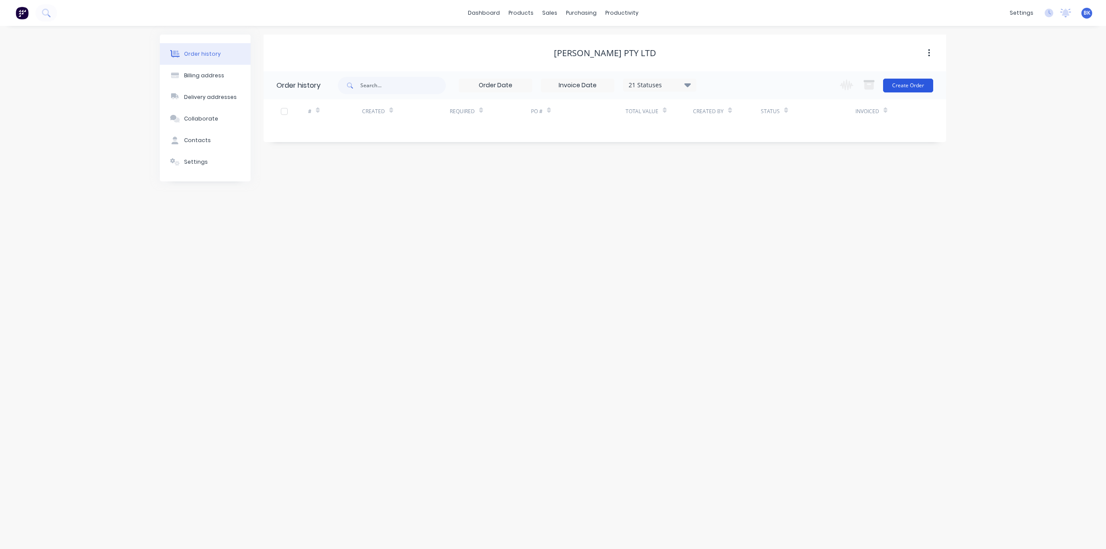
click at [895, 85] on button "Create Order" at bounding box center [908, 86] width 50 height 14
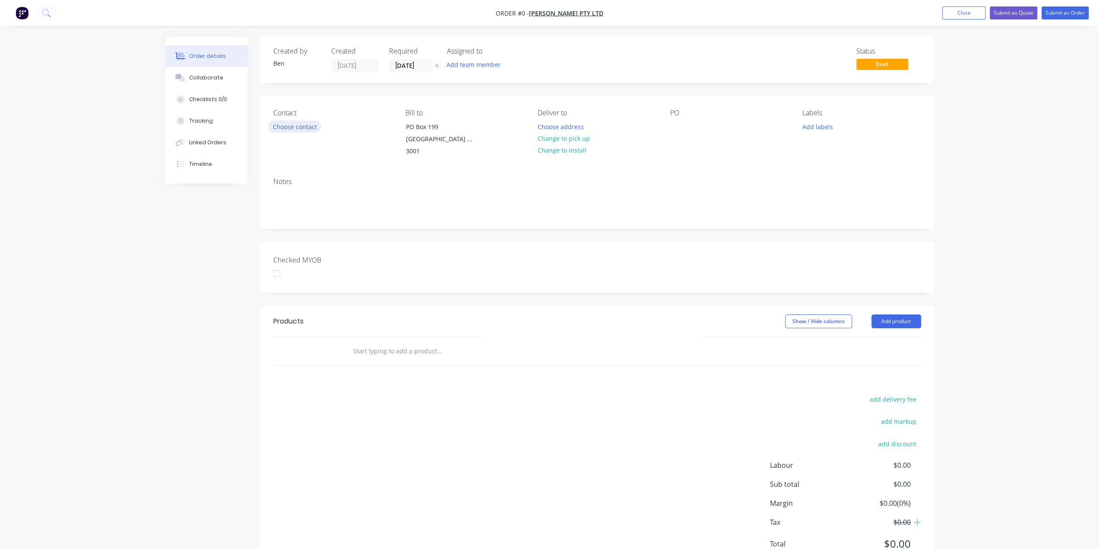
click at [307, 128] on button "Choose contact" at bounding box center [294, 127] width 53 height 12
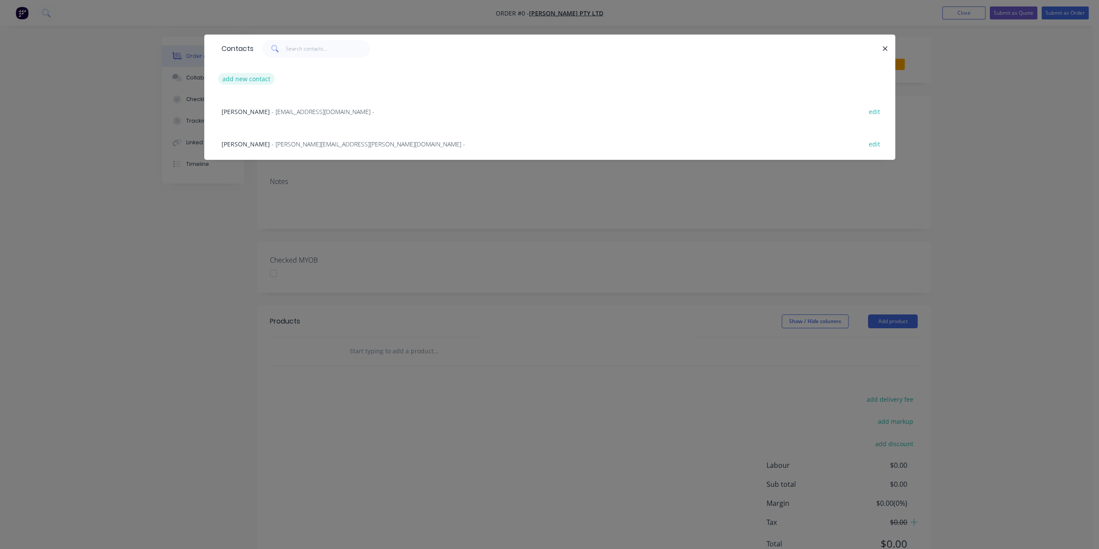
click at [248, 79] on button "add new contact" at bounding box center [246, 79] width 57 height 12
select select "AU"
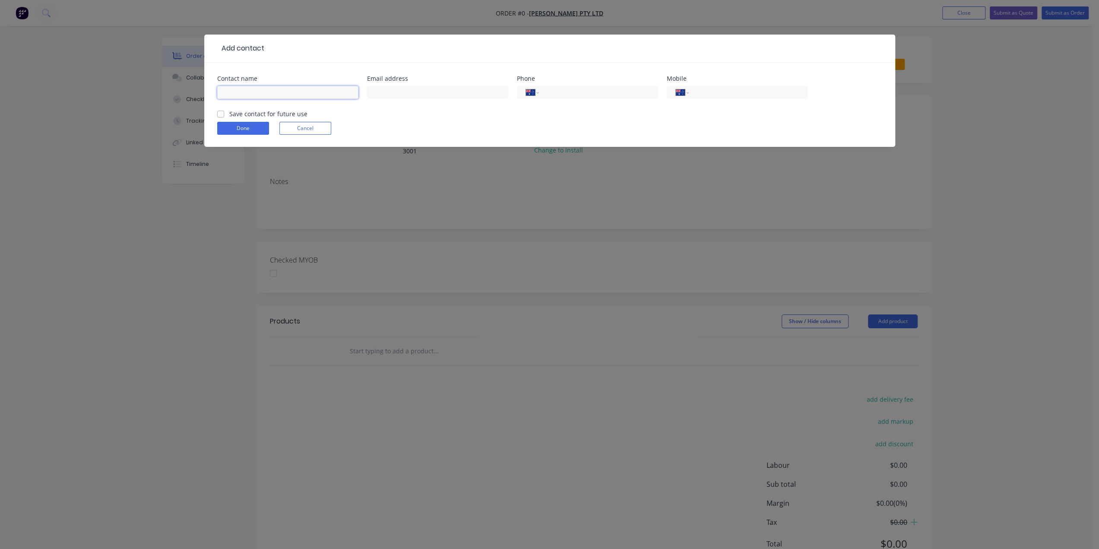
click at [317, 97] on input "text" at bounding box center [287, 92] width 141 height 13
paste input "Amanda Mattos-JHG <Amanda.Mattos@jhg.com.au>"
drag, startPoint x: 251, startPoint y: 92, endPoint x: 455, endPoint y: 100, distance: 204.9
click at [455, 100] on div "Contact name Amanda Mattos-JHG <Amanda.Mattos@jhg.com.au> Email address Phone I…" at bounding box center [549, 93] width 665 height 34
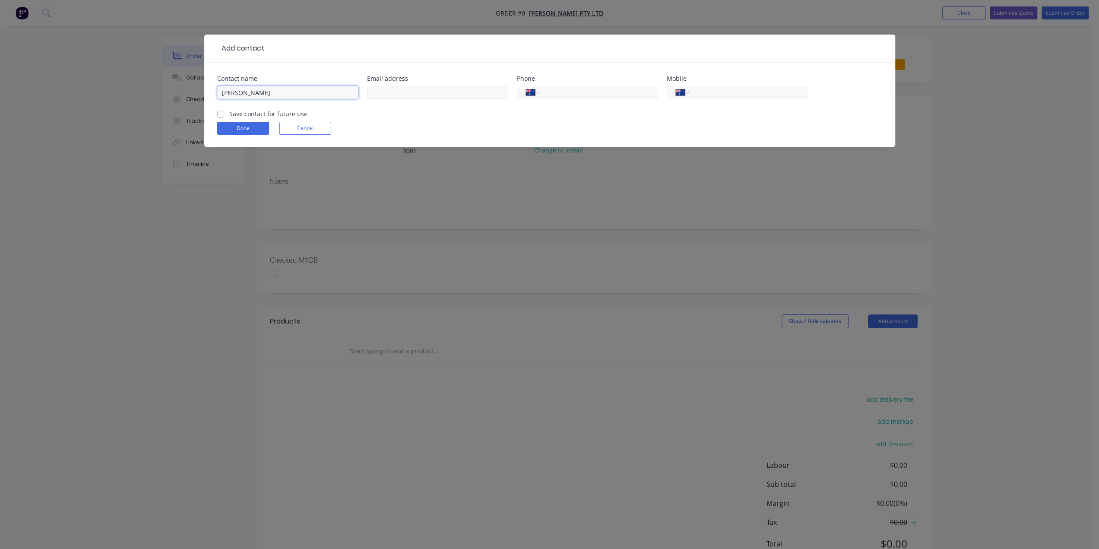
scroll to position [0, 0]
type input "Amanda Mattos"
click at [420, 94] on input "text" at bounding box center [437, 92] width 141 height 13
paste input "-JHG <Amanda.Mattos@jhg.com.au>"
drag, startPoint x: 388, startPoint y: 91, endPoint x: 316, endPoint y: 98, distance: 72.0
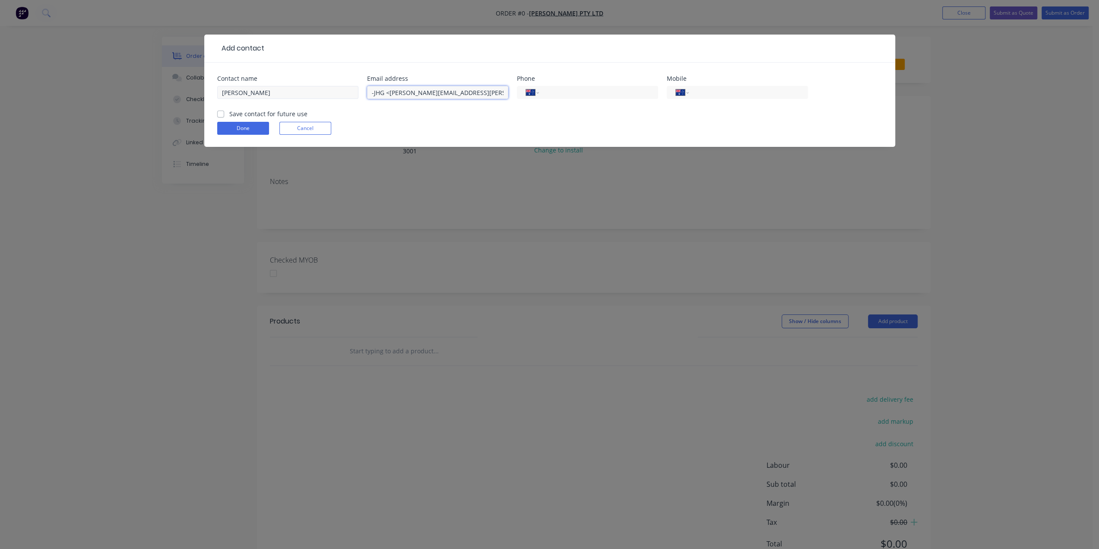
click at [316, 98] on div "Contact name Amanda Mattos Email address -JHG <Amanda.Mattos@jhg.com.au> Phone …" at bounding box center [549, 93] width 665 height 34
click at [463, 91] on input "Amanda.Mattos@jhg.com.au>" at bounding box center [437, 92] width 141 height 13
type input "Amanda.Mattos@jhg.com.au"
click at [751, 91] on input "tel" at bounding box center [747, 93] width 104 height 10
type input "0461 322 954"
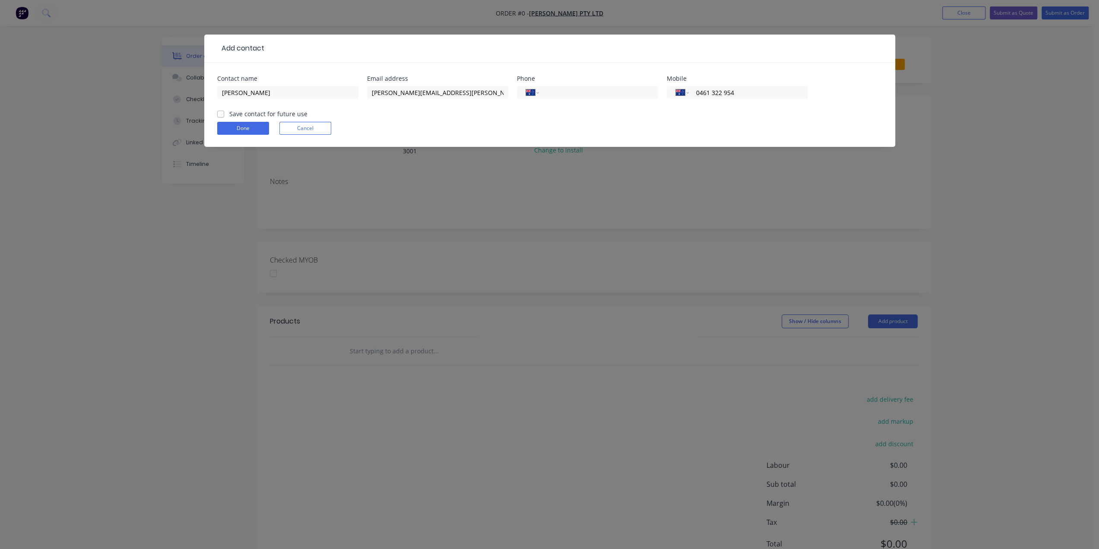
click at [229, 113] on label "Save contact for future use" at bounding box center [268, 113] width 78 height 9
click at [222, 113] on input "Save contact for future use" at bounding box center [220, 113] width 7 height 8
checkbox input "true"
click at [235, 124] on button "Done" at bounding box center [243, 128] width 52 height 13
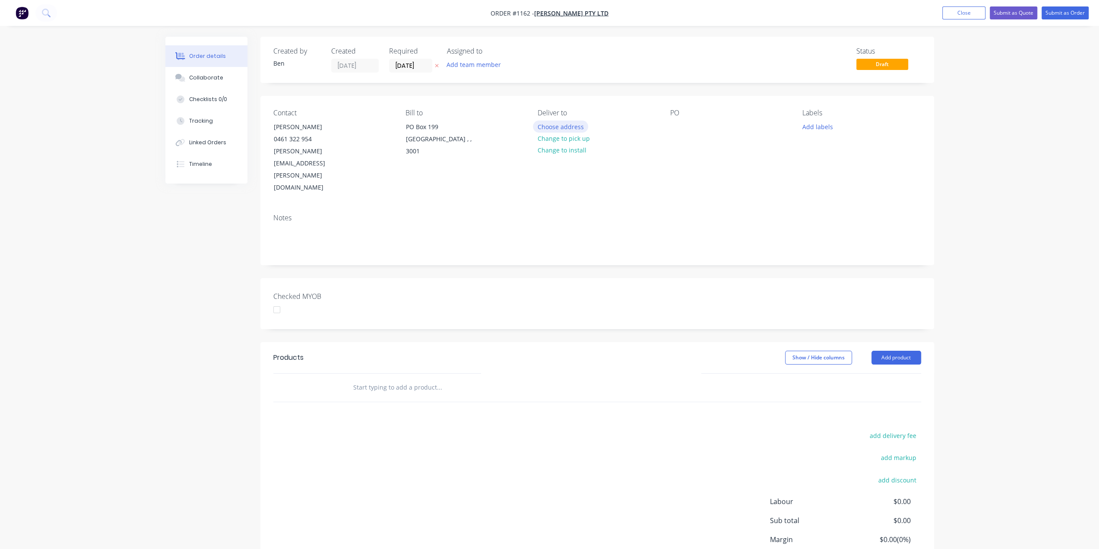
click at [568, 126] on button "Choose address" at bounding box center [560, 127] width 55 height 12
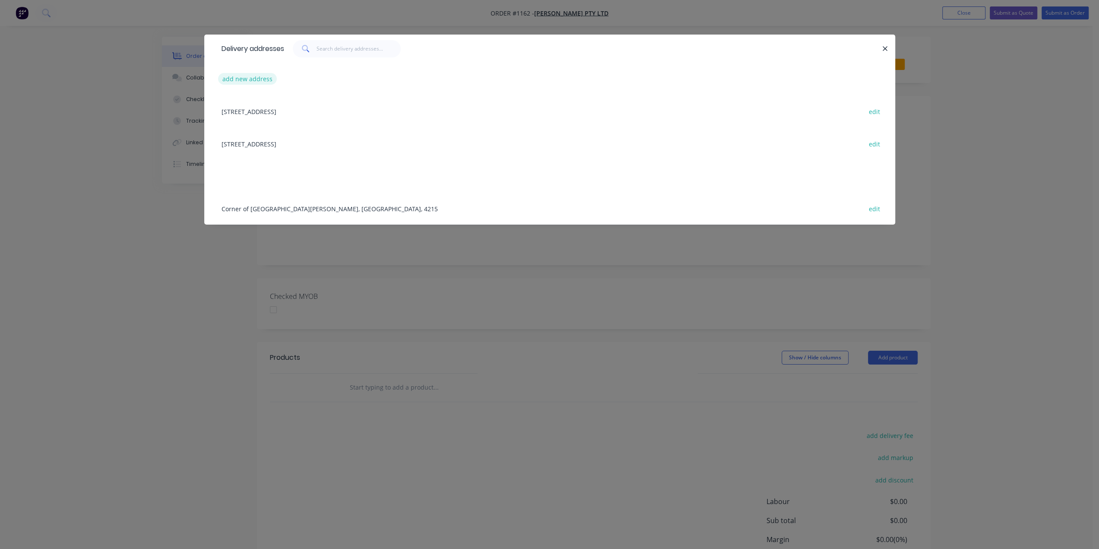
click at [254, 80] on button "add new address" at bounding box center [247, 79] width 59 height 12
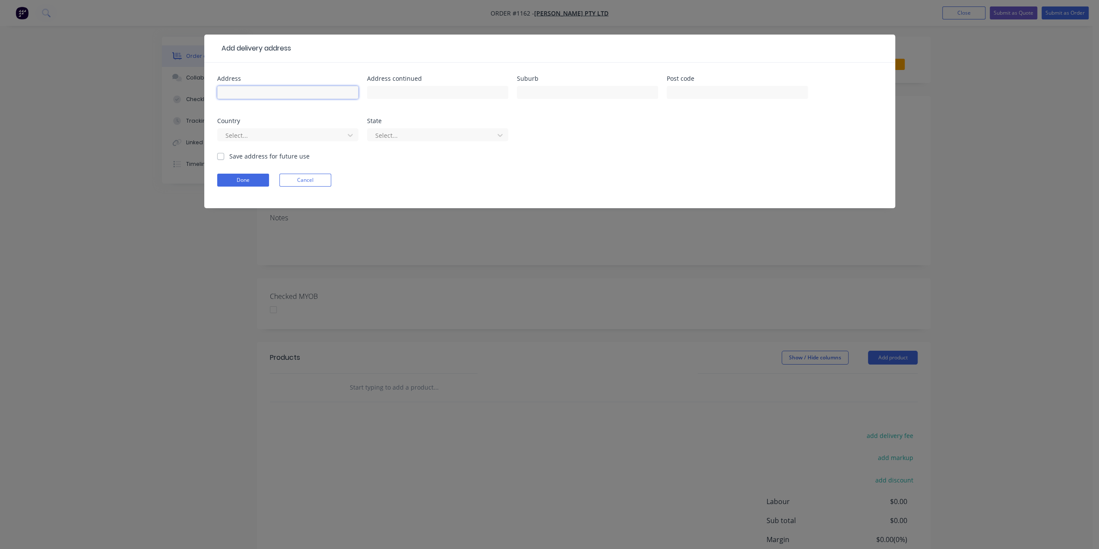
click at [273, 91] on input "text" at bounding box center [287, 92] width 141 height 13
type input "178 Gooding Drive"
click at [541, 95] on input "text" at bounding box center [587, 92] width 141 height 13
click at [591, 91] on input "text" at bounding box center [587, 92] width 141 height 13
paste input "Merrimac"
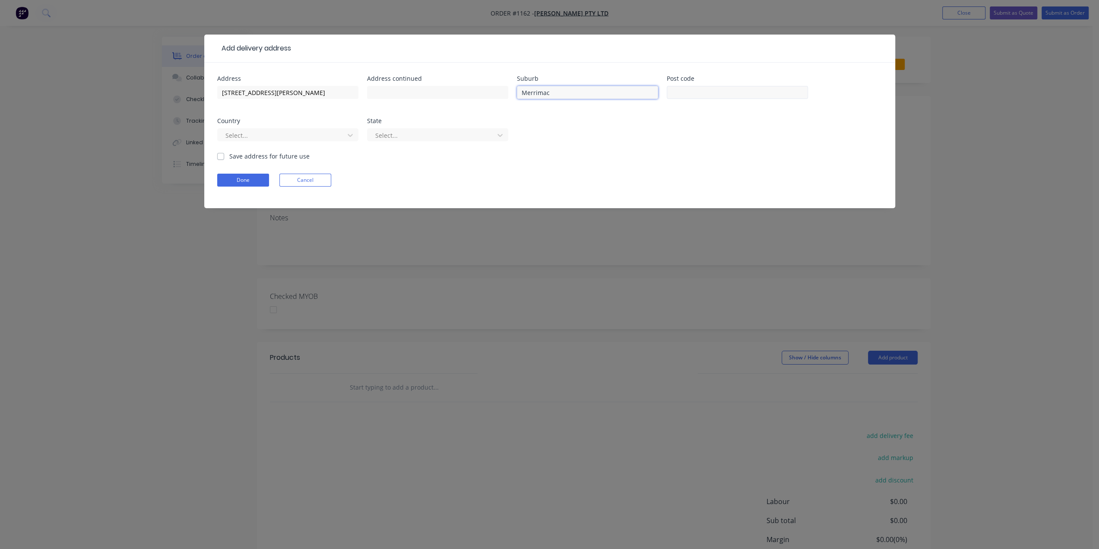
type input "Merrimac"
click at [726, 91] on input "text" at bounding box center [737, 92] width 141 height 13
type input "4226"
click at [275, 134] on div at bounding box center [282, 135] width 115 height 11
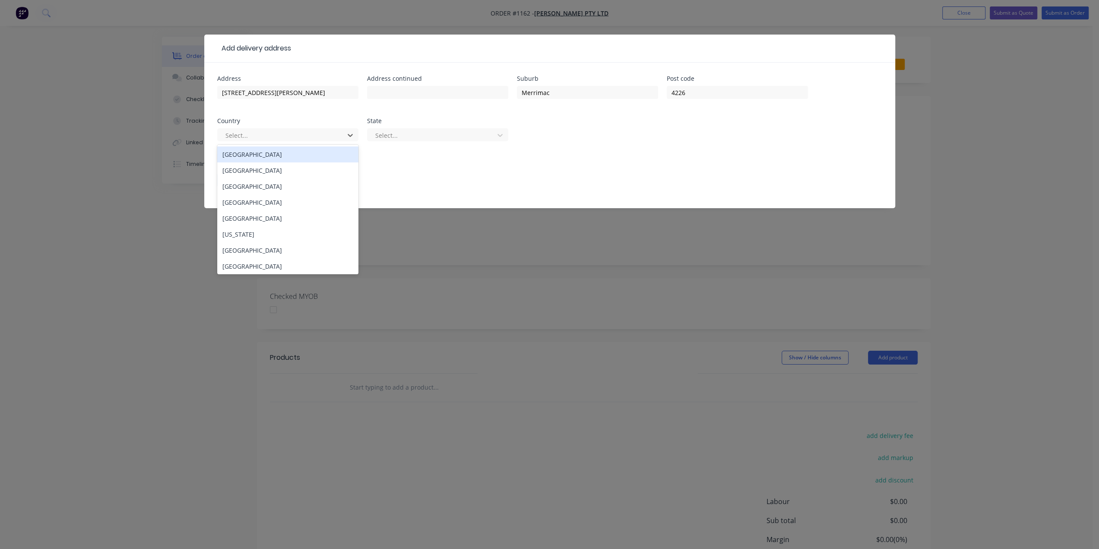
click at [270, 155] on div "[GEOGRAPHIC_DATA]" at bounding box center [287, 154] width 141 height 16
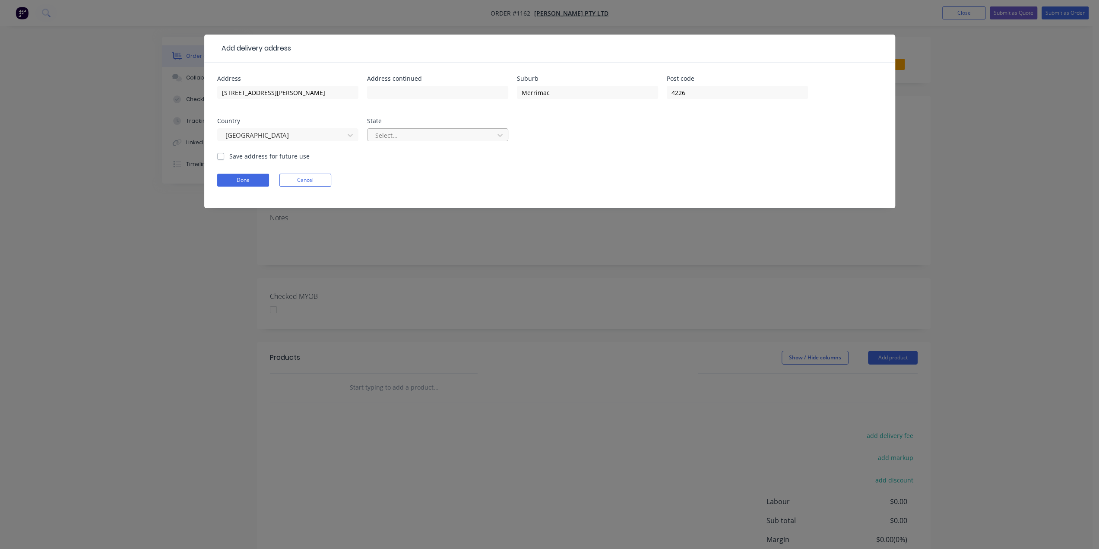
click at [466, 136] on div at bounding box center [431, 135] width 115 height 11
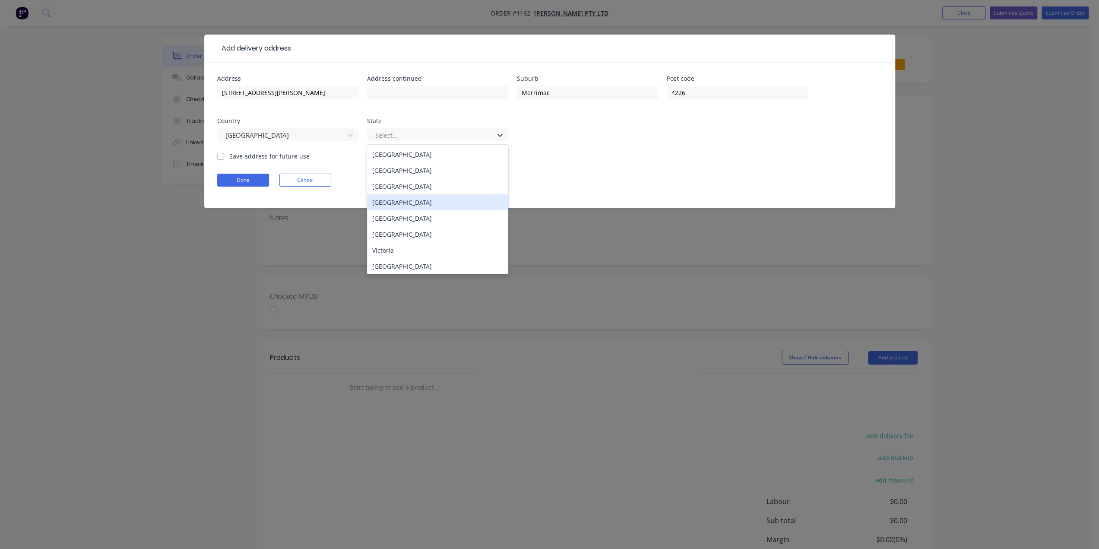
click at [437, 199] on div "Queensland" at bounding box center [437, 202] width 141 height 16
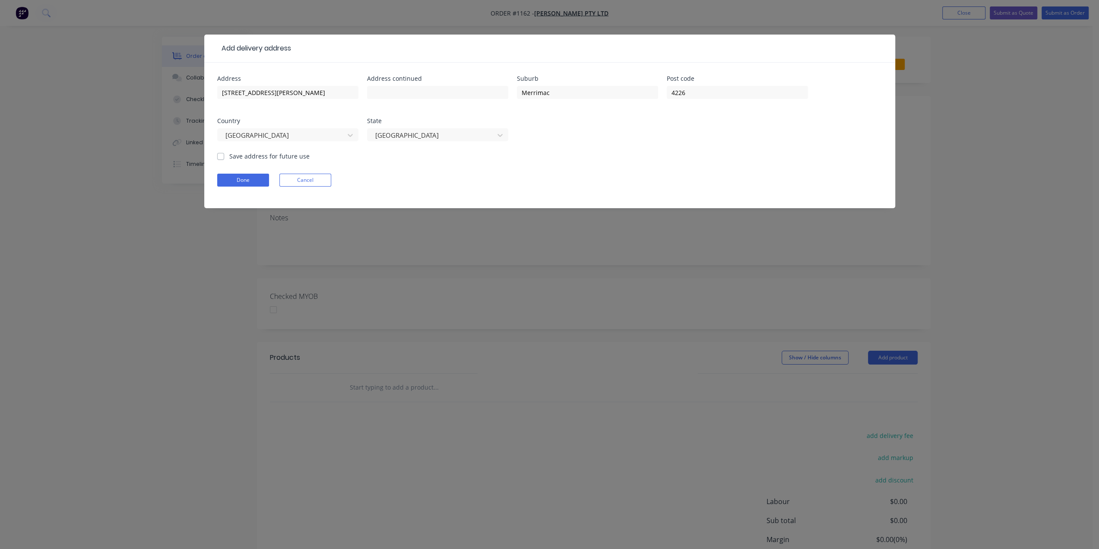
click at [229, 155] on label "Save address for future use" at bounding box center [269, 156] width 80 height 9
click at [222, 155] on input "Save address for future use" at bounding box center [220, 156] width 7 height 8
checkbox input "true"
click at [238, 176] on button "Done" at bounding box center [243, 180] width 52 height 13
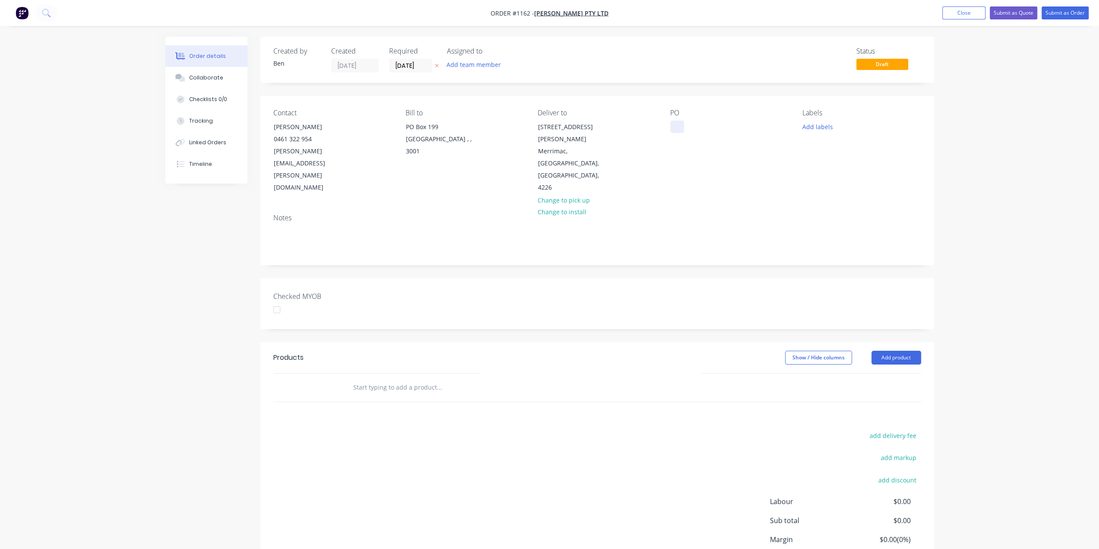
click at [674, 125] on div at bounding box center [677, 127] width 14 height 13
click at [673, 127] on div "Crack Inducer" at bounding box center [697, 127] width 54 height 13
click at [822, 122] on button "Add labels" at bounding box center [818, 127] width 40 height 12
click at [843, 226] on div "Fabrication" at bounding box center [843, 230] width 35 height 10
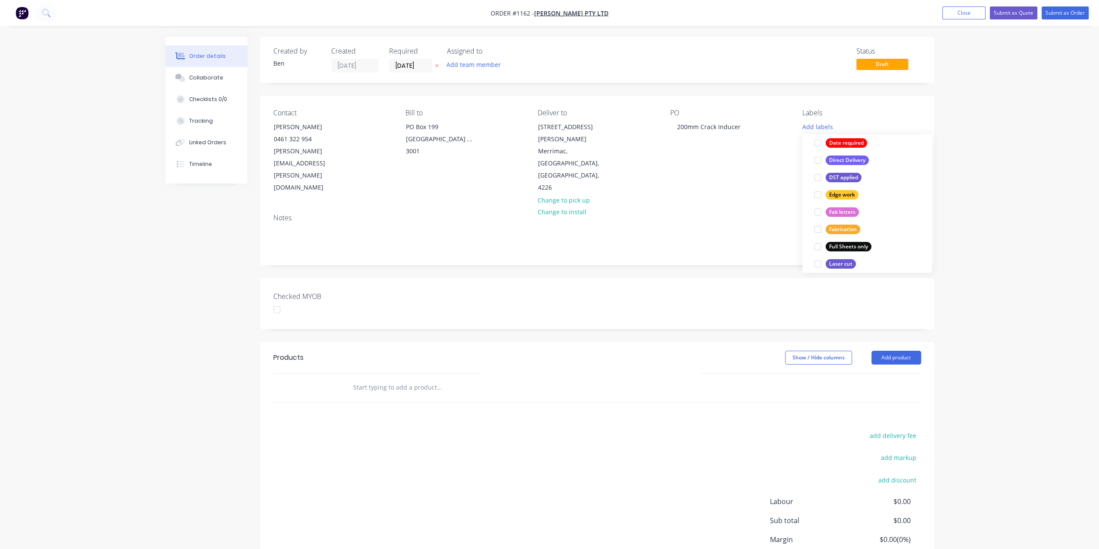
scroll to position [0, 0]
click at [383, 430] on div "add delivery fee add markup add discount Labour $0.00 Sub total $0.00 Margin $0…" at bounding box center [597, 513] width 648 height 167
click at [369, 374] on div at bounding box center [498, 388] width 311 height 28
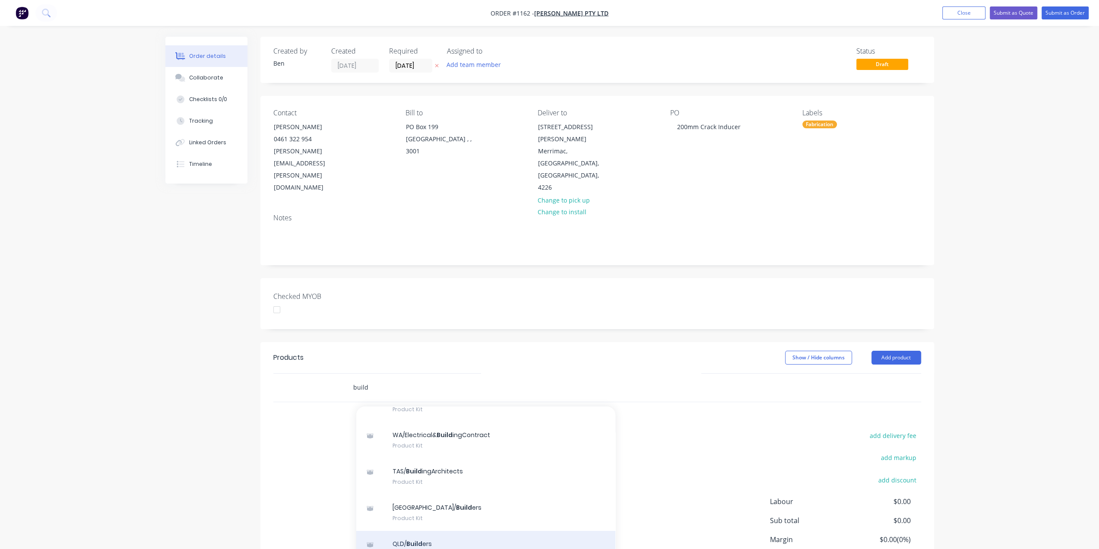
scroll to position [130, 0]
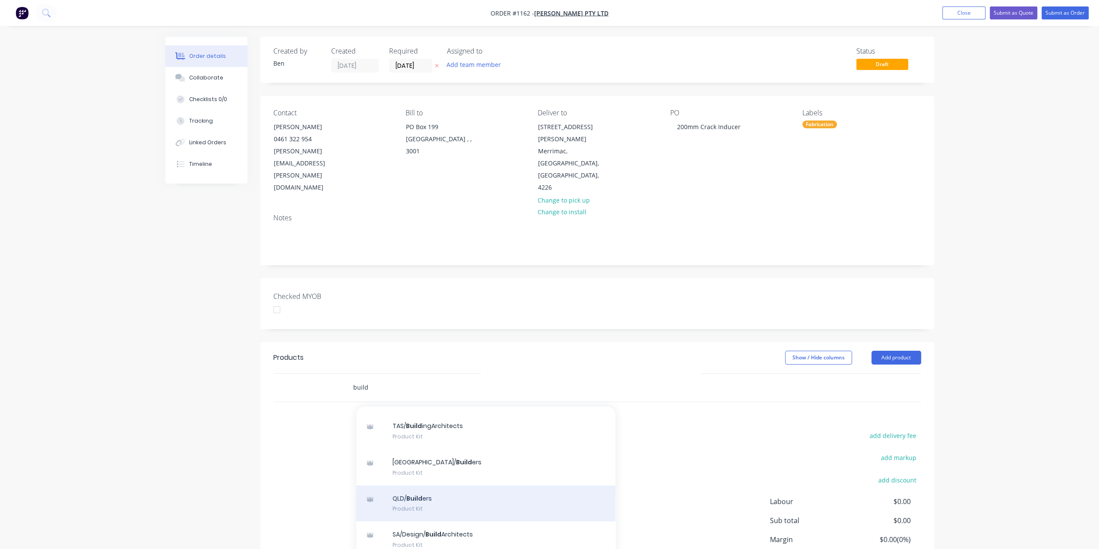
type input "build"
click at [434, 485] on div "QLD/ Build ers Product Kit" at bounding box center [485, 503] width 259 height 36
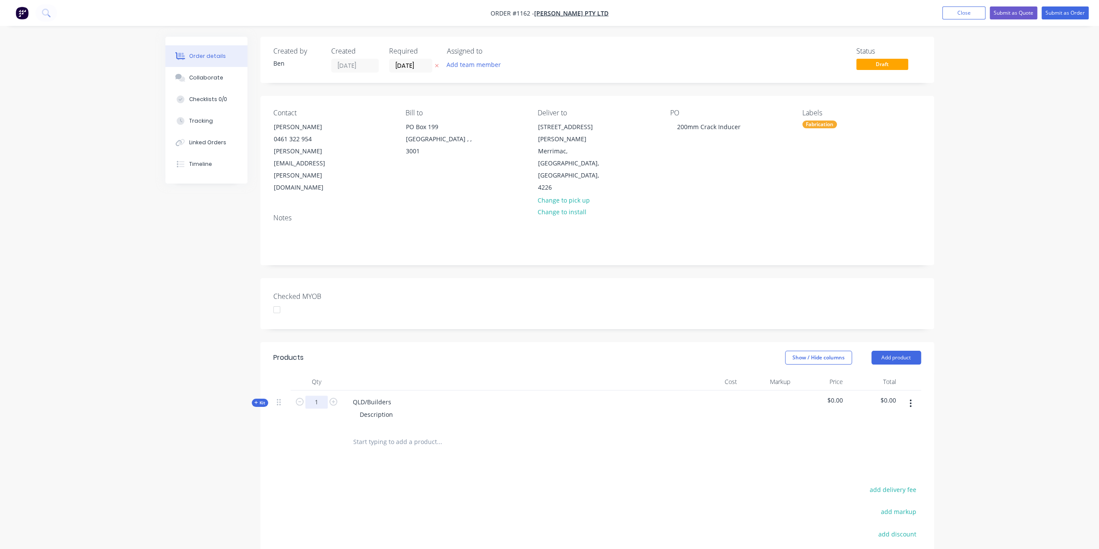
click at [322, 396] on input "1" at bounding box center [316, 402] width 22 height 13
type input "50"
drag, startPoint x: 394, startPoint y: 365, endPoint x: 324, endPoint y: 362, distance: 69.6
click at [324, 390] on div "Kit 50 QLD/Builders Description $0.00 $0.00" at bounding box center [597, 409] width 648 height 38
click at [381, 408] on div "Description" at bounding box center [376, 414] width 47 height 13
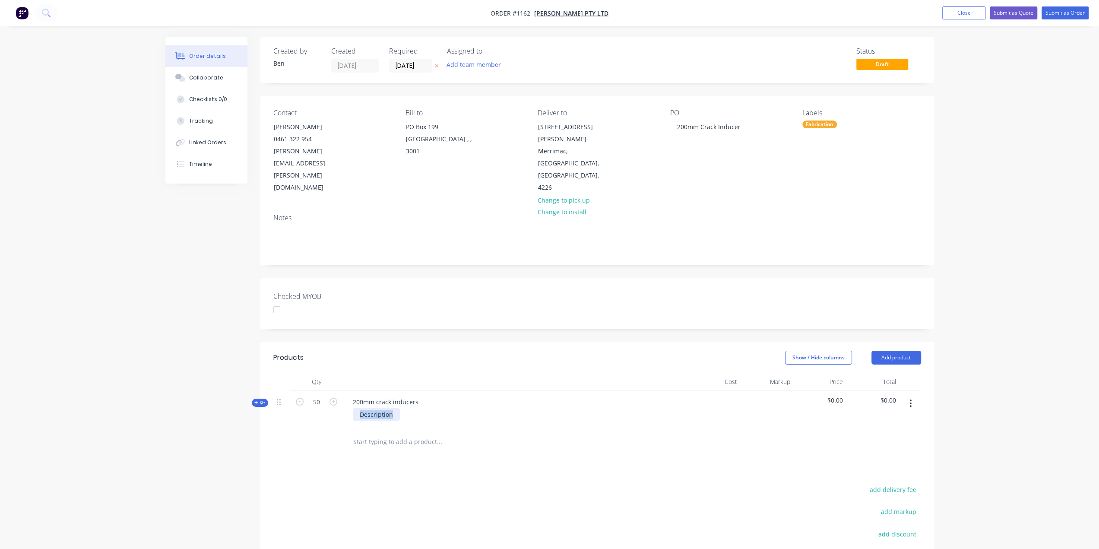
drag, startPoint x: 394, startPoint y: 377, endPoint x: 320, endPoint y: 379, distance: 74.3
click at [320, 390] on div "Kit 50 200mm crack inducers Description $0.00 $0.00" at bounding box center [597, 409] width 648 height 38
click at [258, 400] on span "Kit" at bounding box center [259, 403] width 11 height 6
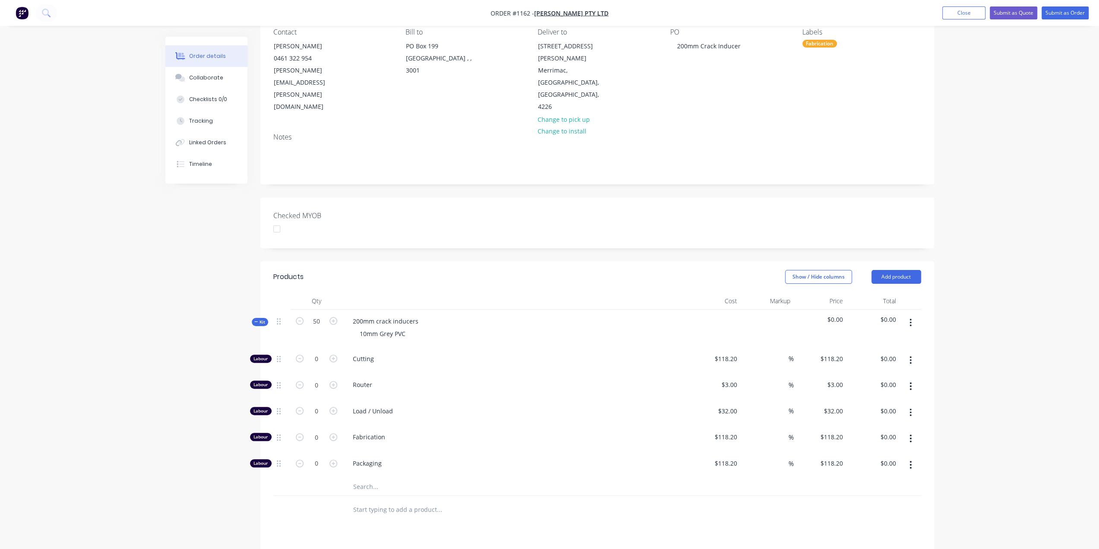
scroll to position [86, 0]
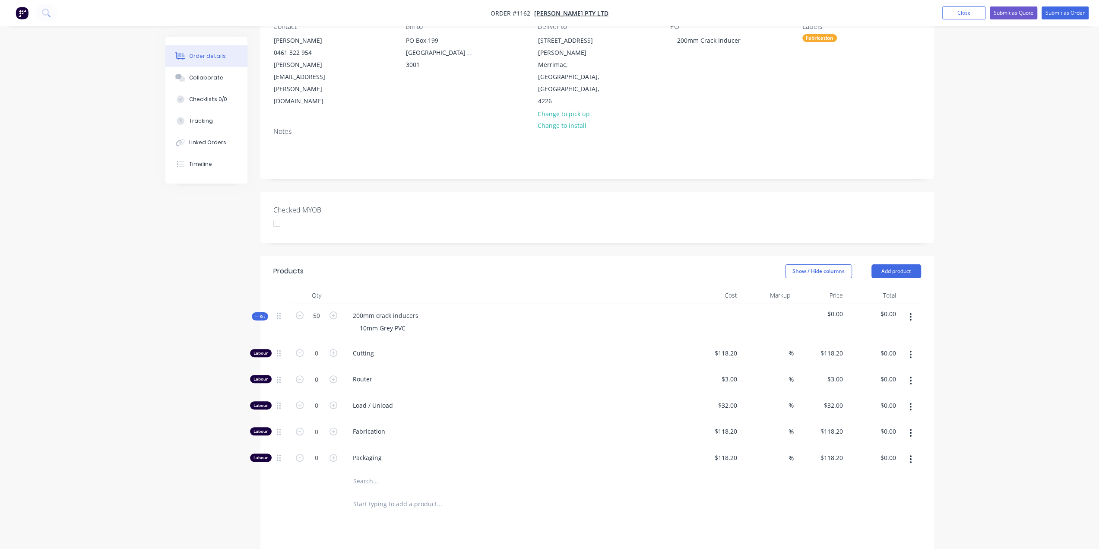
click at [378, 473] on input "text" at bounding box center [439, 481] width 173 height 17
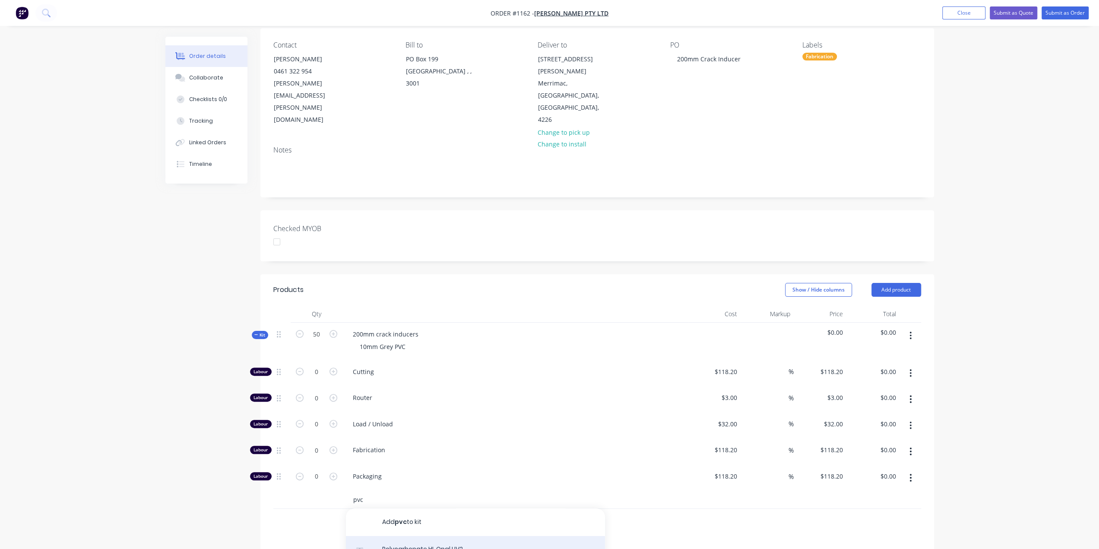
scroll to position [130, 0]
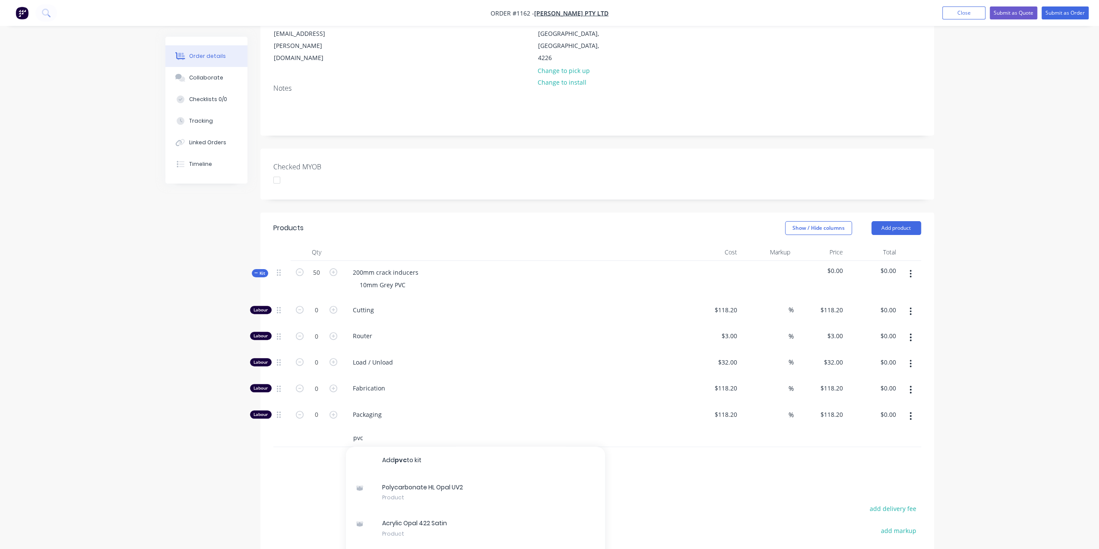
drag, startPoint x: 374, startPoint y: 399, endPoint x: 327, endPoint y: 400, distance: 47.1
click at [336, 429] on div "pvc Add pvc to kit Polycarbonate HL Opal UV2 Product Acrylic Opal 422 Satin Pro…" at bounding box center [597, 438] width 648 height 18
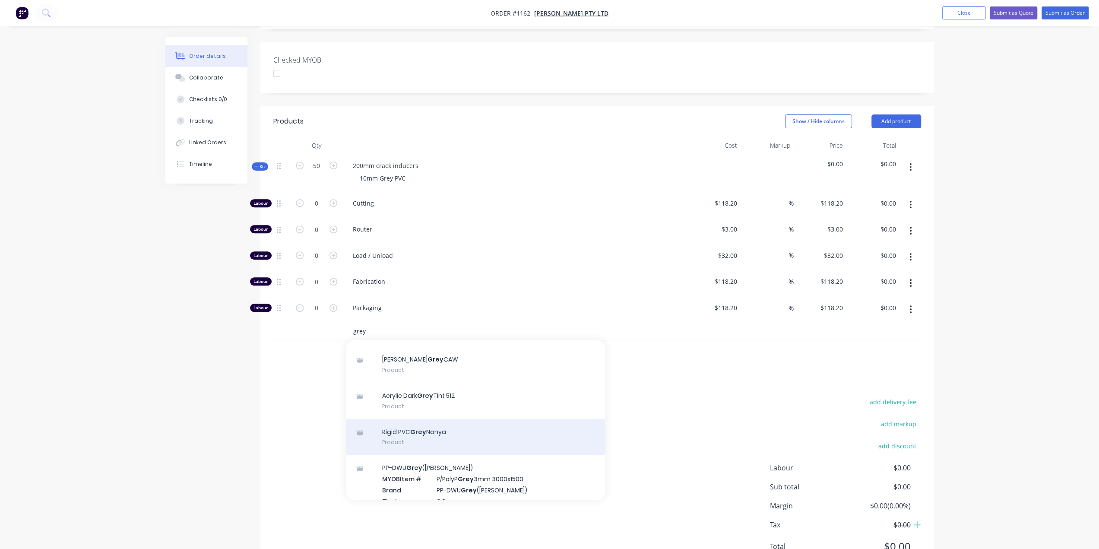
type input "grey"
click at [425, 419] on div "Rigid PVC Grey Nanya Product" at bounding box center [475, 437] width 259 height 36
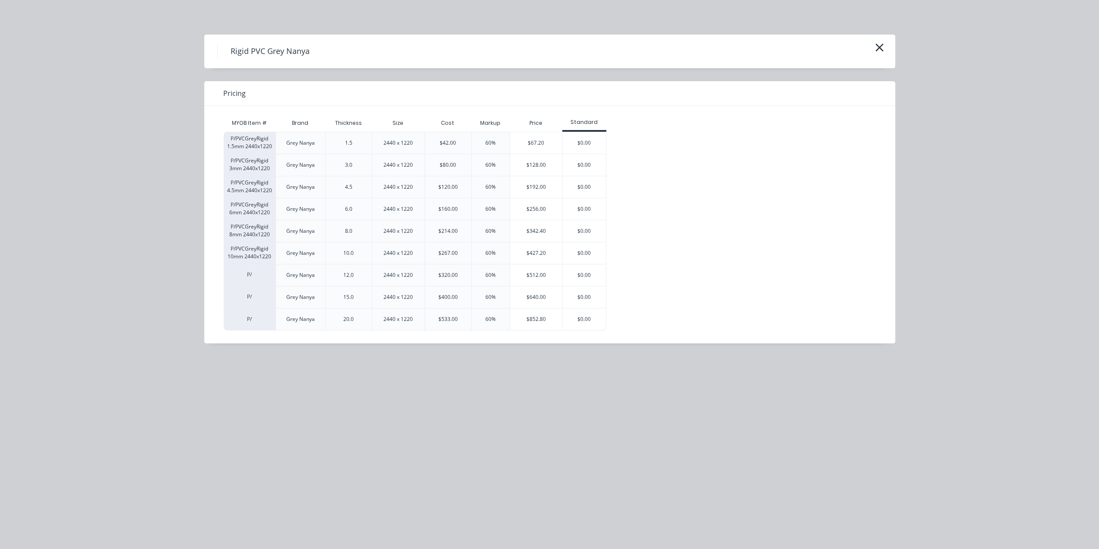
click at [540, 249] on div "$427.20" at bounding box center [536, 253] width 52 height 22
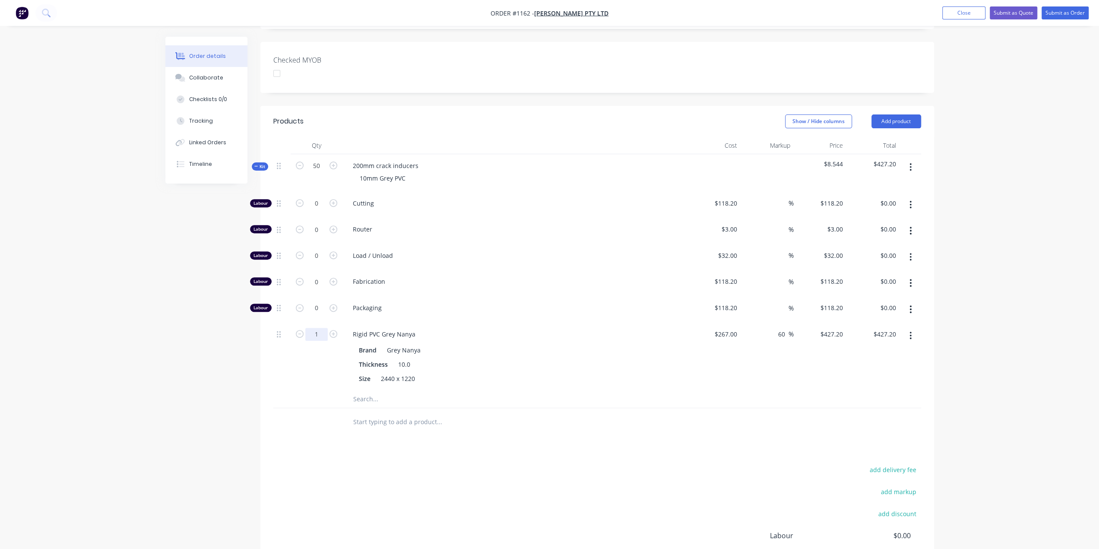
click at [312, 210] on input "1" at bounding box center [316, 203] width 22 height 13
type input "13"
type input "$5,553.60"
click at [317, 405] on div "Products Show / Hide columns Add product Qty Cost Markup Price Total Kit 50 200…" at bounding box center [597, 375] width 674 height 538
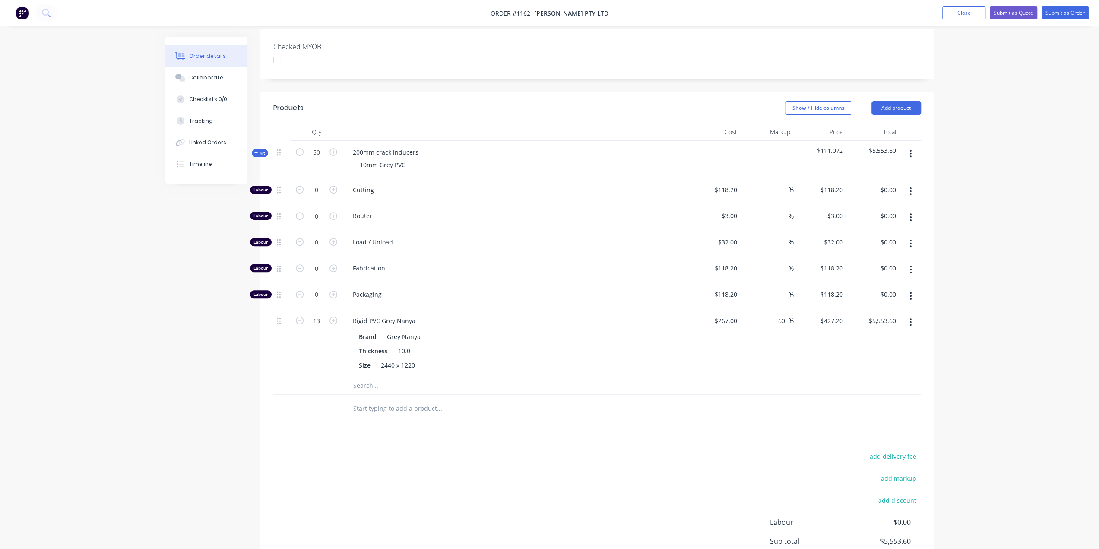
scroll to position [236, 0]
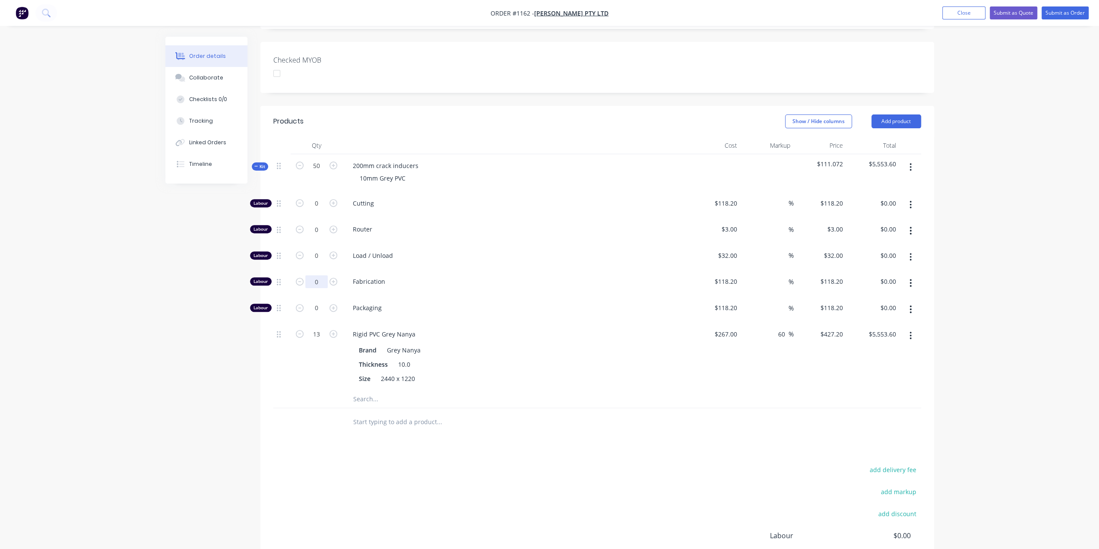
click at [310, 210] on input "0" at bounding box center [316, 203] width 22 height 13
type input "12.5"
type input "$1,477.50"
click at [199, 348] on div "Created by Ben Created 18/08/25 Required 18/08/25 Assigned to Add team member S…" at bounding box center [549, 228] width 769 height 856
click at [471, 422] on div "Products Show / Hide columns Add product Qty Cost Markup Price Total Kit 50 200…" at bounding box center [597, 375] width 674 height 538
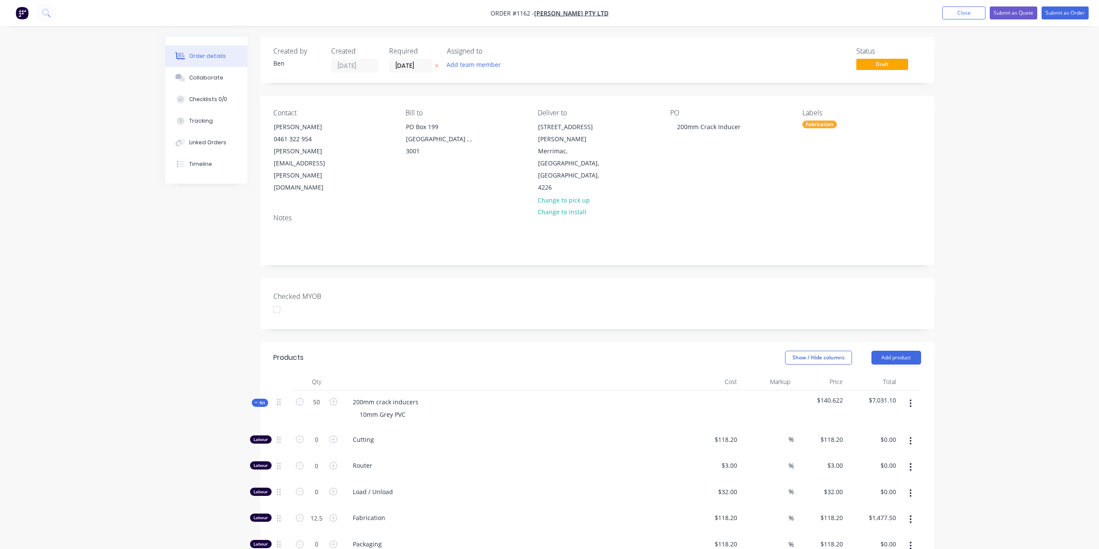
scroll to position [236, 0]
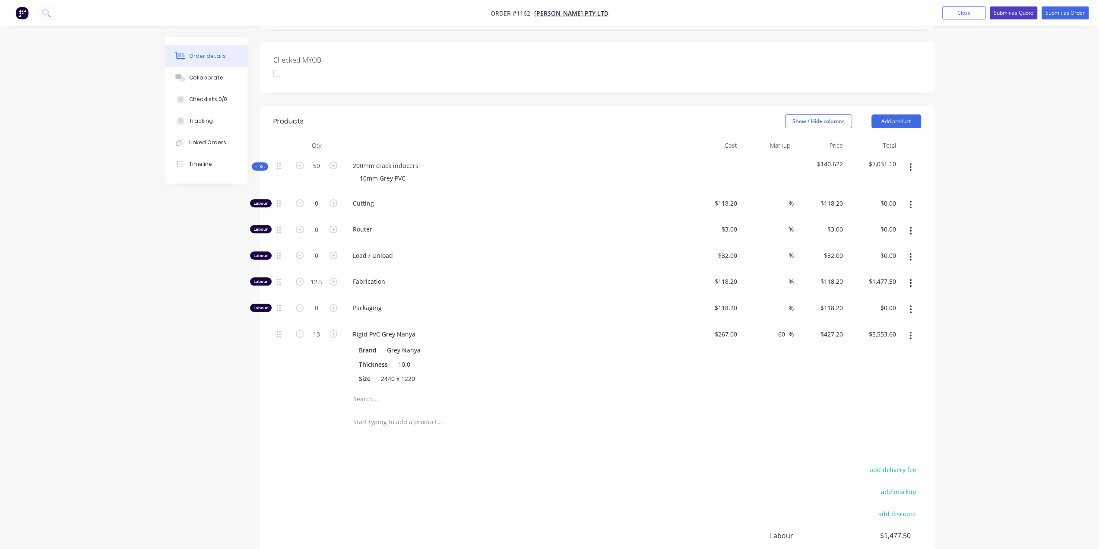
click at [1008, 13] on button "Submit as Quote" at bounding box center [1014, 12] width 48 height 13
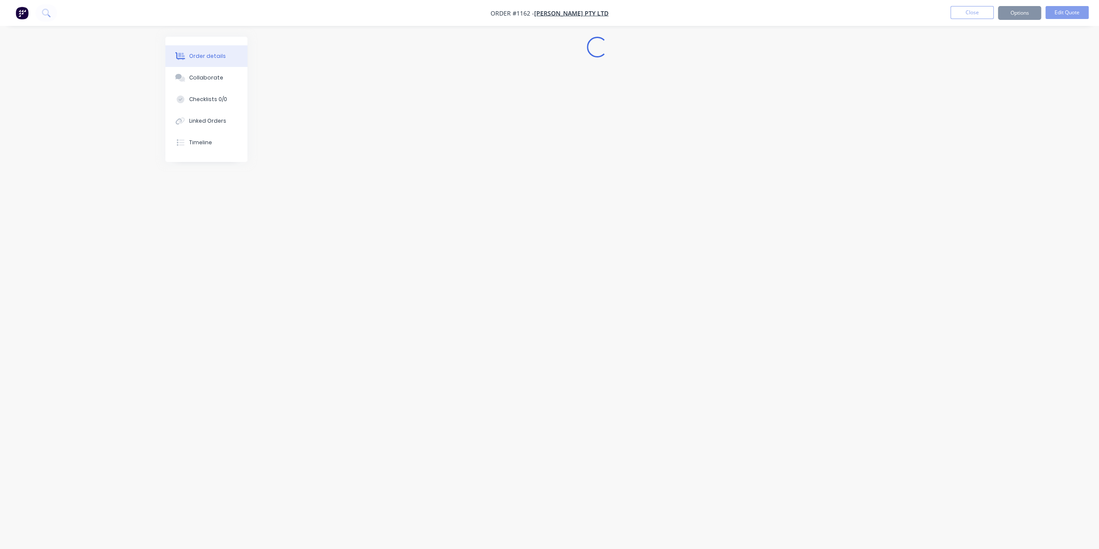
scroll to position [0, 0]
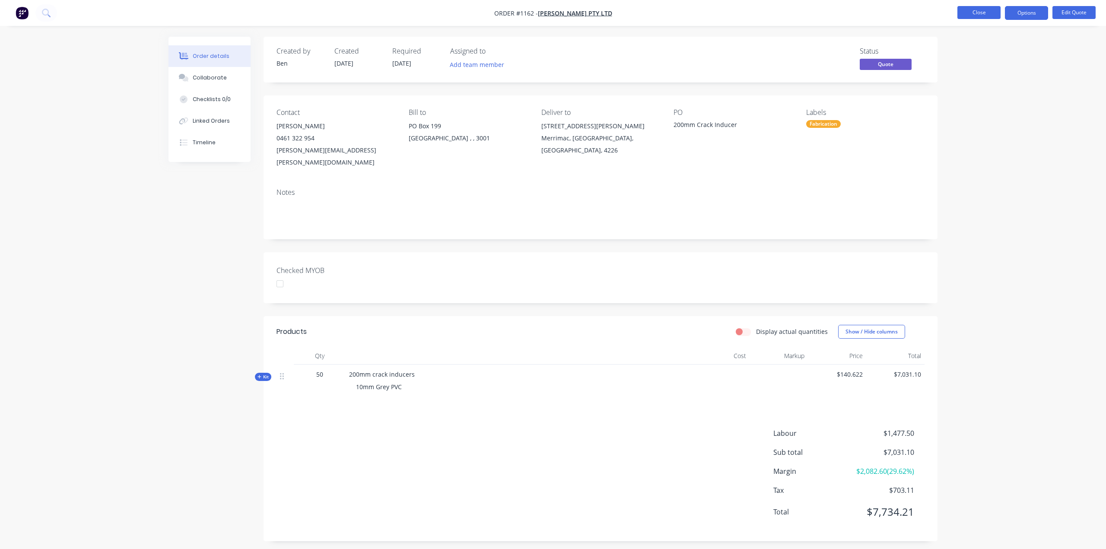
click at [990, 15] on button "Close" at bounding box center [978, 12] width 43 height 13
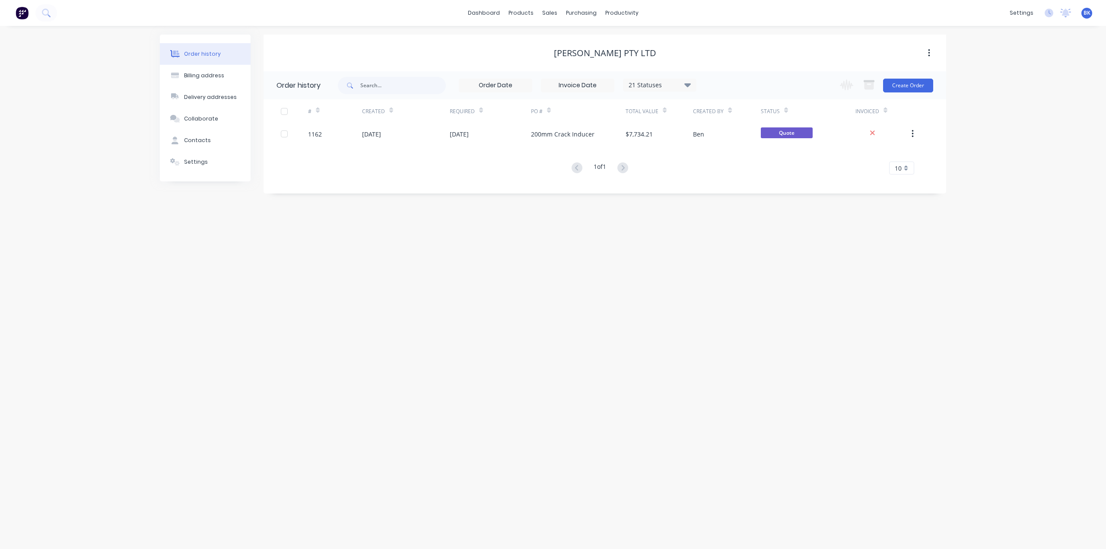
click at [691, 85] on icon at bounding box center [687, 85] width 6 height 4
click at [654, 182] on div "All" at bounding box center [677, 189] width 108 height 17
click at [731, 184] on label at bounding box center [731, 184] width 0 height 0
click at [731, 188] on input "checkbox" at bounding box center [734, 188] width 7 height 8
checkbox input "true"
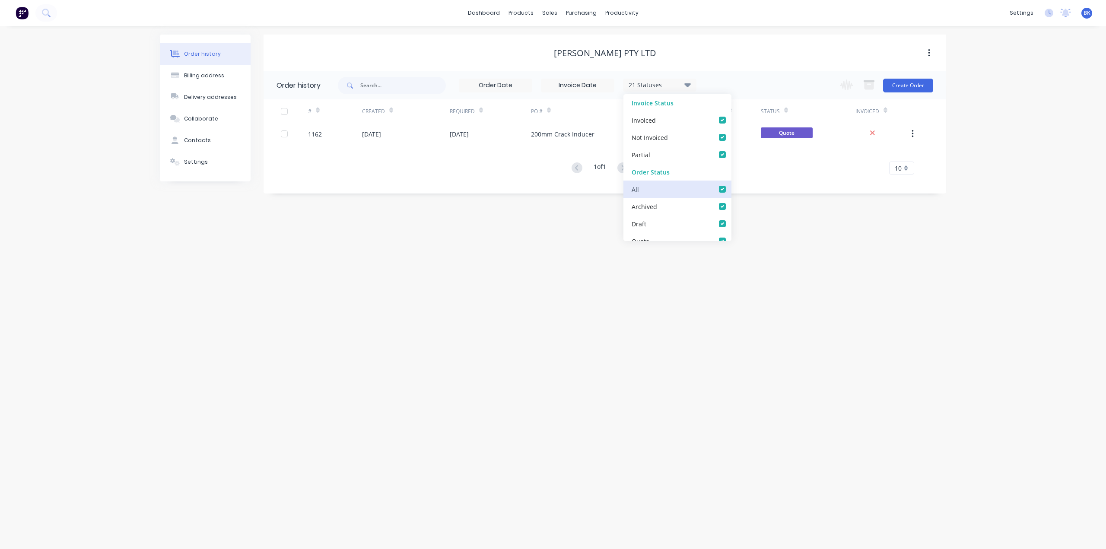
checkbox input "true"
click at [549, 269] on div "Order history Billing address Delivery addresses Collaborate Contacts Settings …" at bounding box center [553, 287] width 1106 height 523
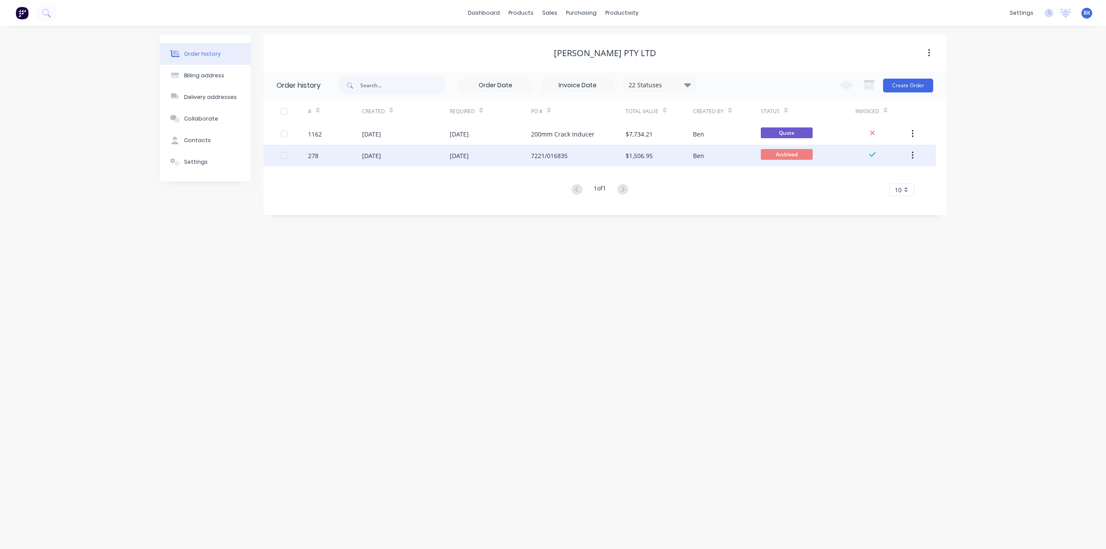
click at [420, 157] on div "10 Jun 2025" at bounding box center [406, 156] width 88 height 22
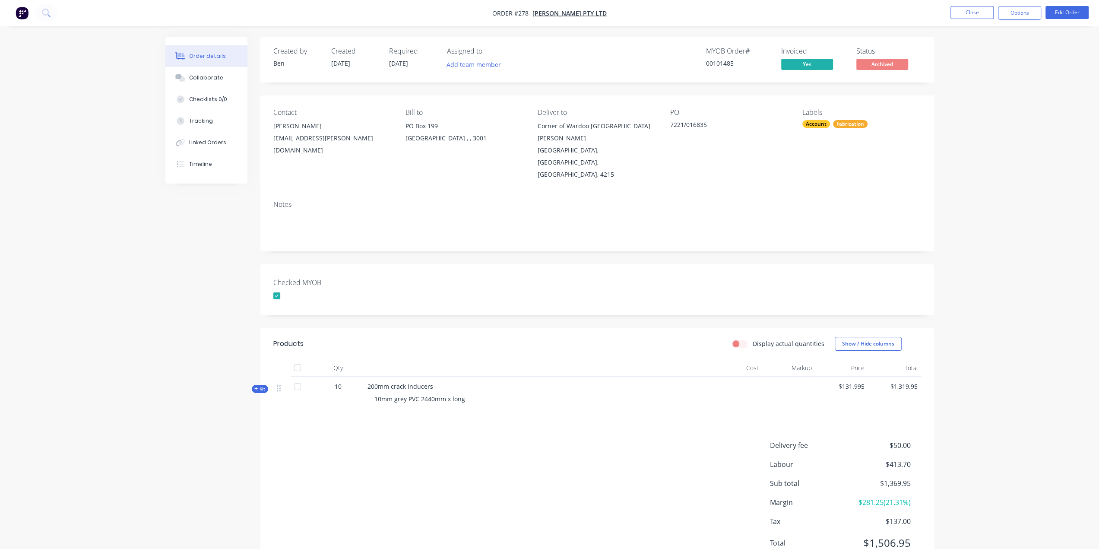
click at [257, 386] on span "Kit" at bounding box center [259, 389] width 11 height 6
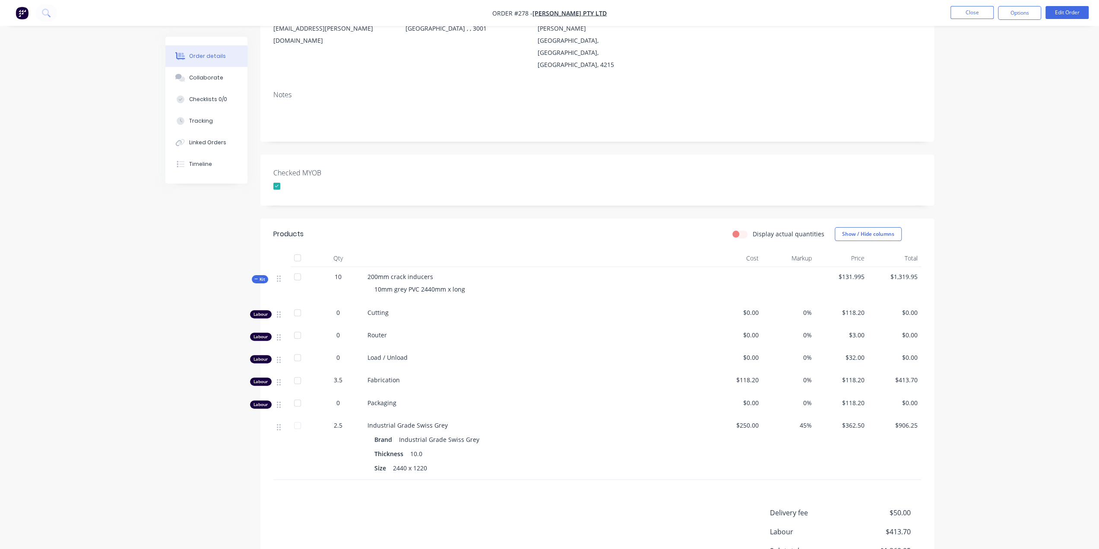
scroll to position [130, 0]
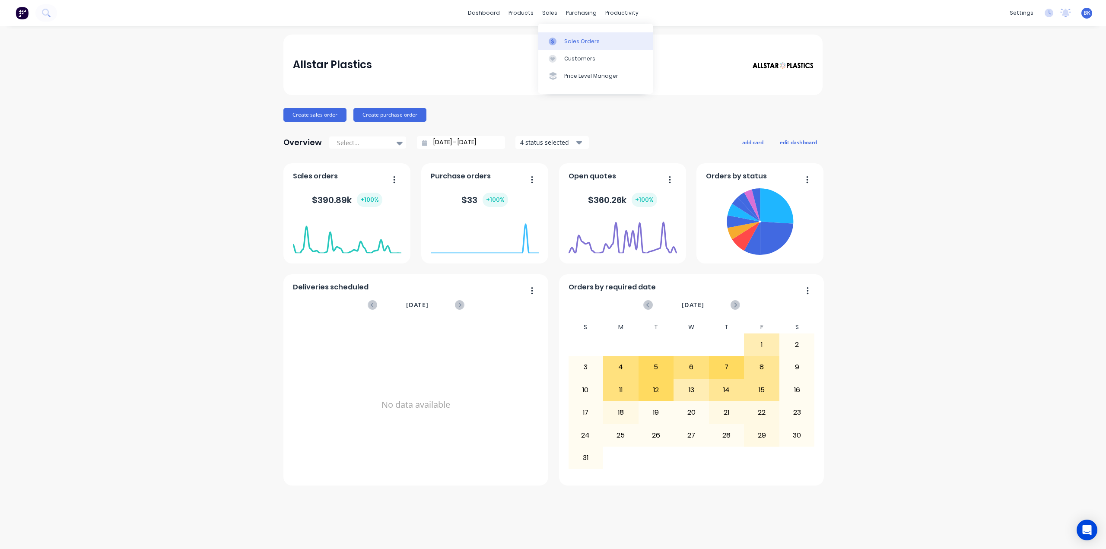
click at [562, 36] on link "Sales Orders" at bounding box center [595, 40] width 114 height 17
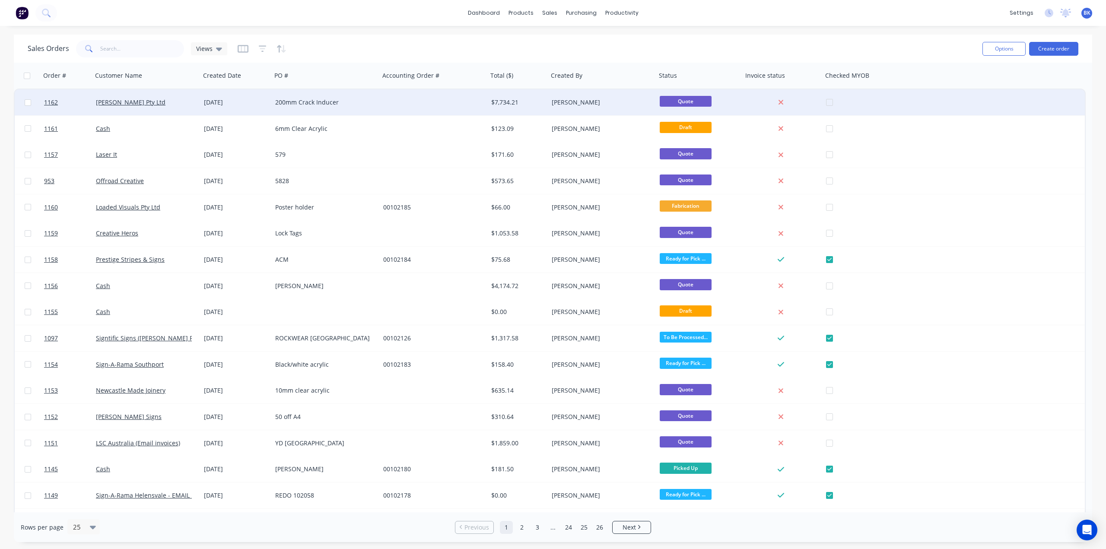
click at [311, 104] on div "200mm Crack Inducer" at bounding box center [323, 102] width 96 height 9
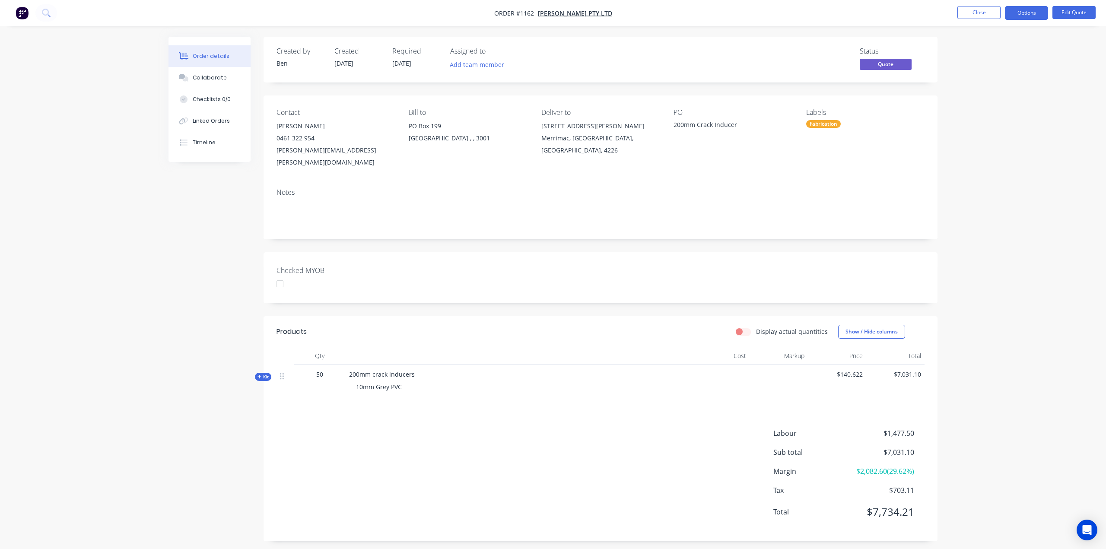
click at [255, 373] on div "Kit" at bounding box center [263, 377] width 16 height 8
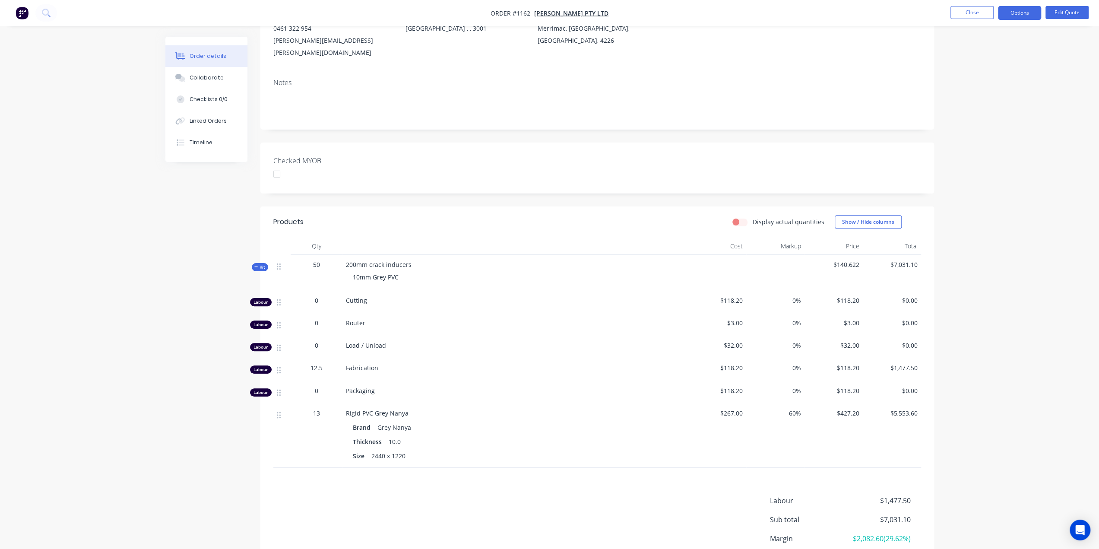
scroll to position [130, 0]
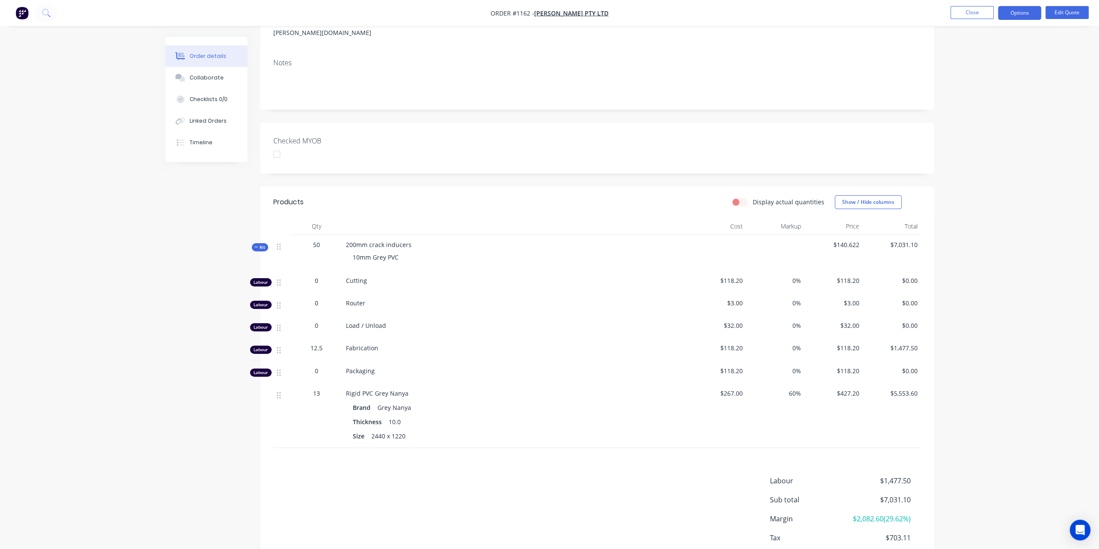
click at [317, 343] on span "12.5" at bounding box center [317, 347] width 12 height 9
click at [1069, 10] on button "Edit Quote" at bounding box center [1067, 12] width 43 height 13
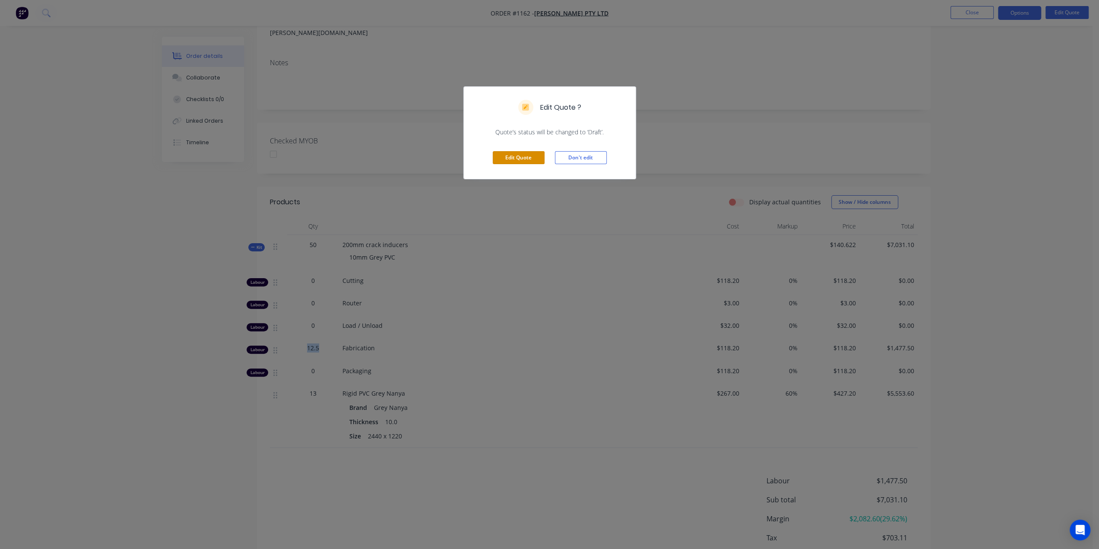
drag, startPoint x: 530, startPoint y: 159, endPoint x: 411, endPoint y: 200, distance: 125.8
click at [529, 159] on button "Edit Quote" at bounding box center [519, 157] width 52 height 13
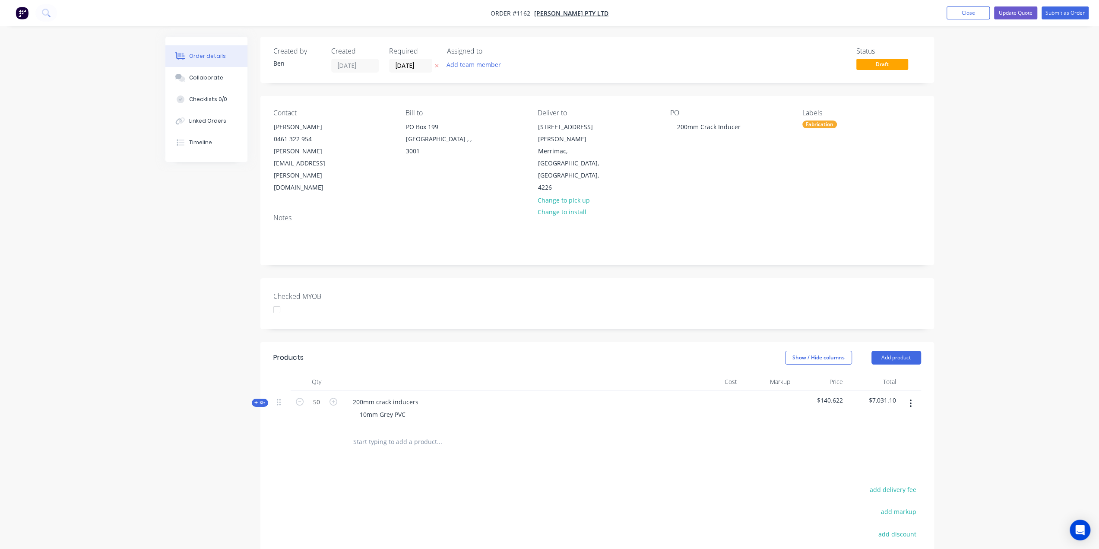
click at [258, 400] on span "Kit" at bounding box center [259, 403] width 11 height 6
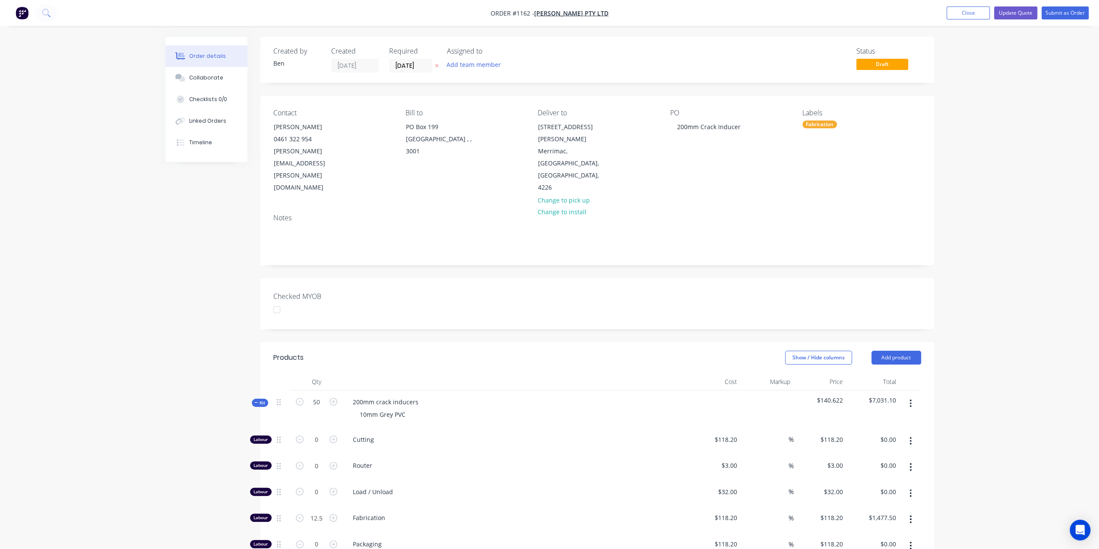
scroll to position [86, 0]
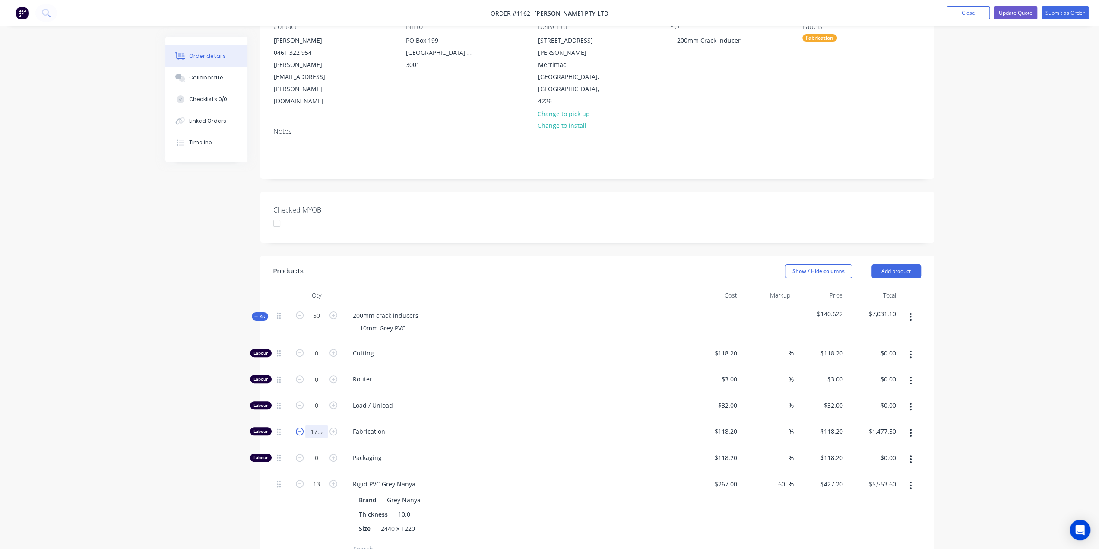
type input "17.5"
type input "$2,068.50"
click at [317, 360] on input "13" at bounding box center [316, 353] width 22 height 13
type input "12.5"
type input "$5,340.00"
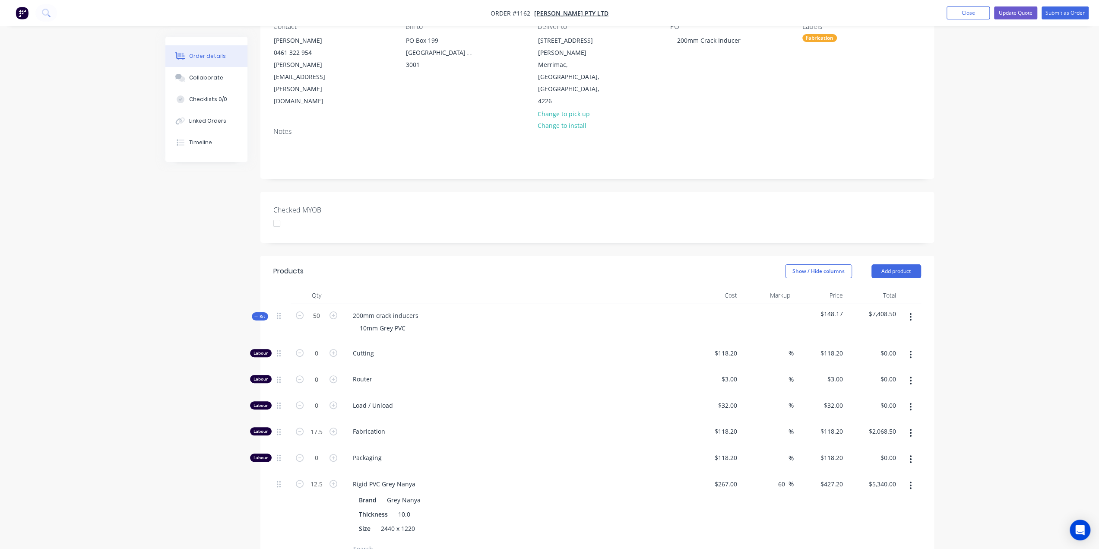
click at [914, 478] on button "button" at bounding box center [911, 486] width 20 height 16
click at [869, 536] on div "Delete" at bounding box center [880, 542] width 67 height 13
click at [365, 473] on input "text" at bounding box center [439, 481] width 173 height 17
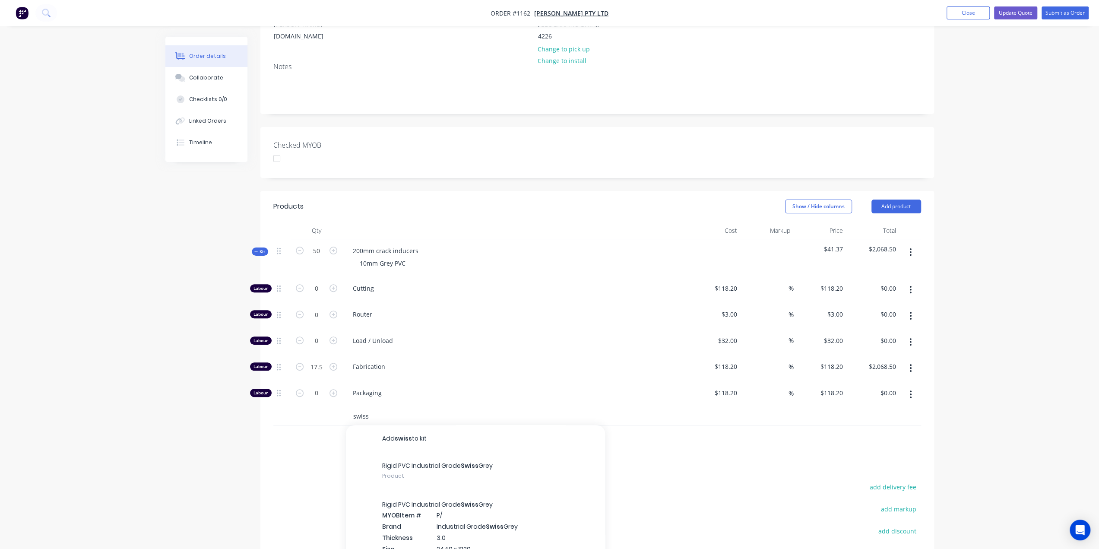
scroll to position [236, 0]
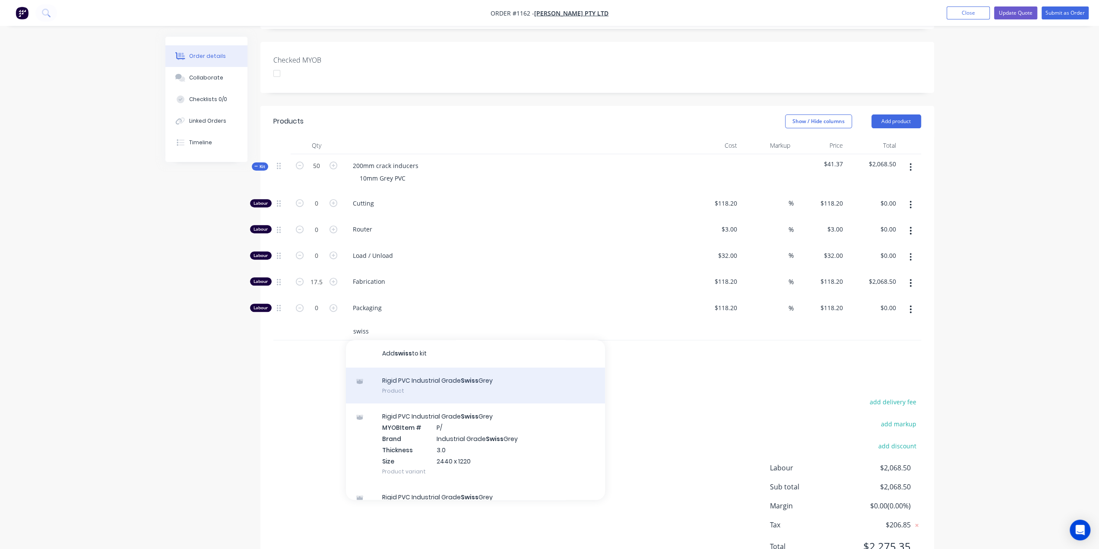
type input "swiss"
click at [491, 368] on div "Rigid PVC Industrial Grade Swiss Grey Product" at bounding box center [475, 386] width 259 height 36
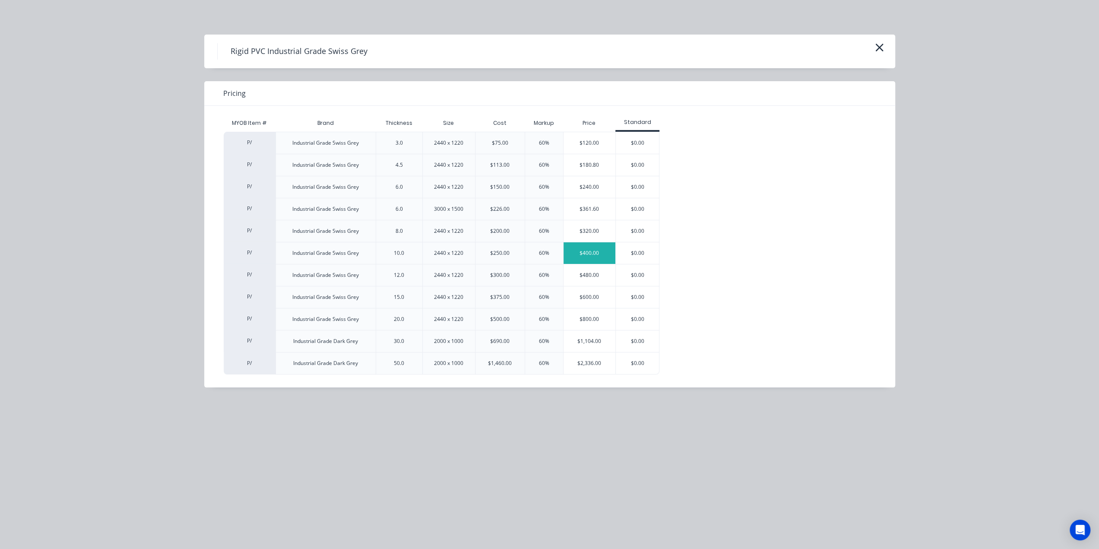
click at [586, 255] on div "$400.00" at bounding box center [590, 253] width 52 height 22
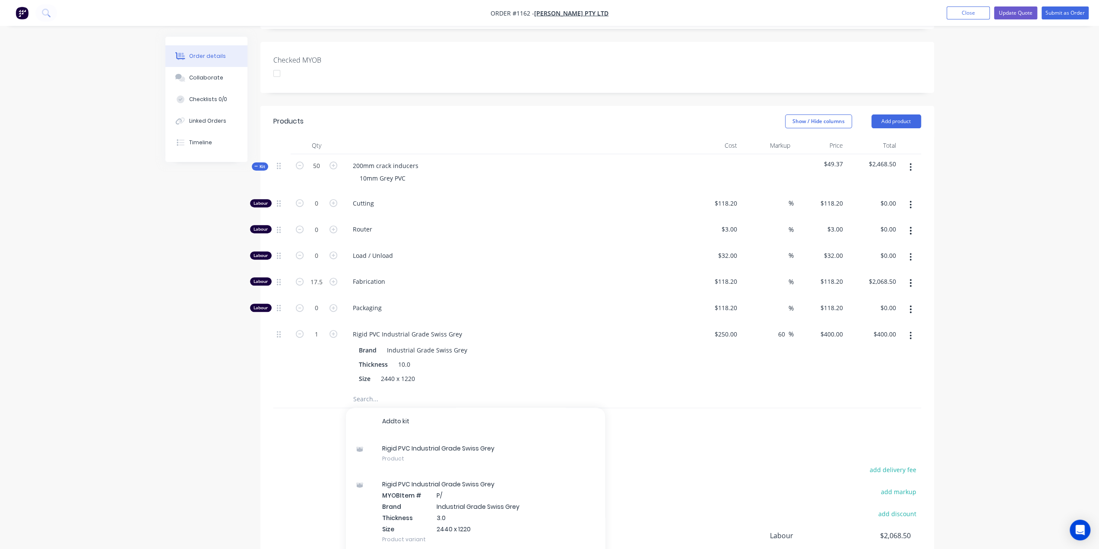
click at [248, 326] on div "Created by Ben Created 18/08/25 Required 18/08/25 Assigned to Add team member S…" at bounding box center [549, 228] width 769 height 856
click at [312, 210] on input "1" at bounding box center [316, 203] width 22 height 13
type input "12.5"
type input "$5,000.00"
click at [772, 323] on div "60 60 %" at bounding box center [767, 357] width 53 height 68
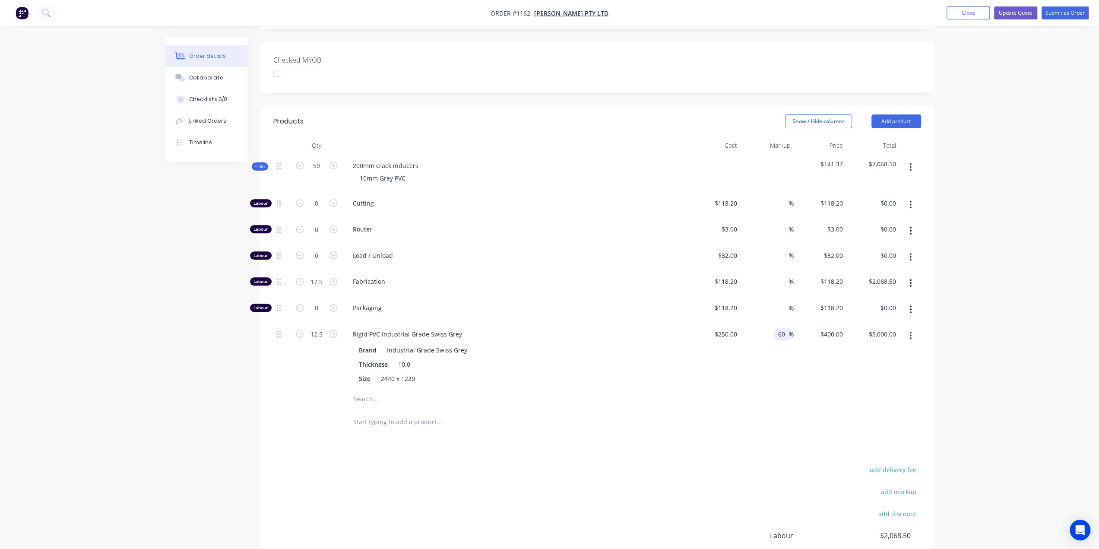
click at [778, 328] on input "60" at bounding box center [782, 334] width 11 height 13
click at [776, 328] on div "60 60 %" at bounding box center [784, 334] width 20 height 13
drag, startPoint x: 786, startPoint y: 294, endPoint x: 775, endPoint y: 296, distance: 11.4
click at [775, 328] on div "60 60 %" at bounding box center [784, 334] width 20 height 13
type input "45"
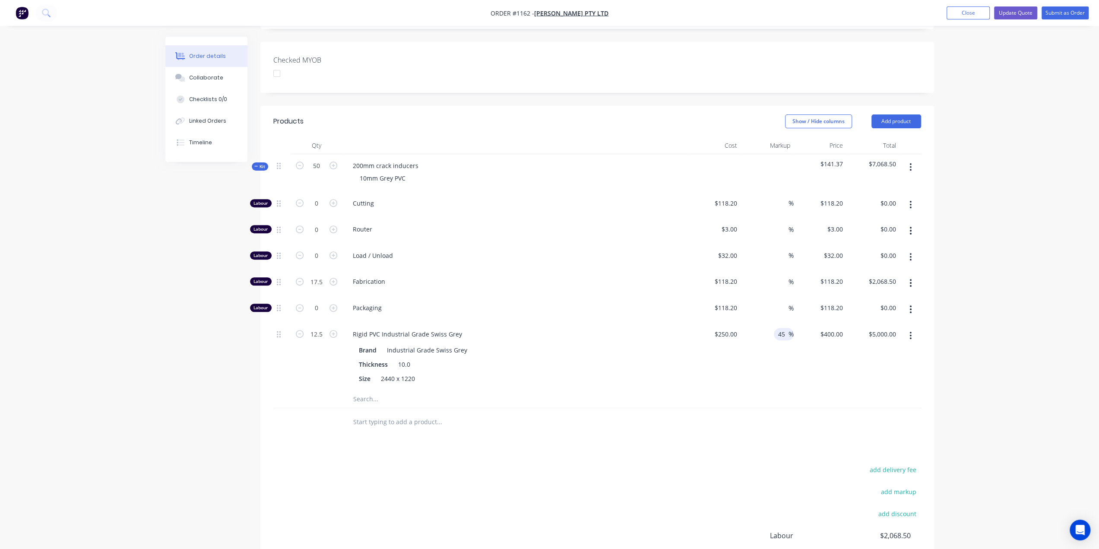
type input "362.5"
type input "$4,531.25"
type input "$362.50"
click at [433, 413] on input "text" at bounding box center [439, 421] width 173 height 17
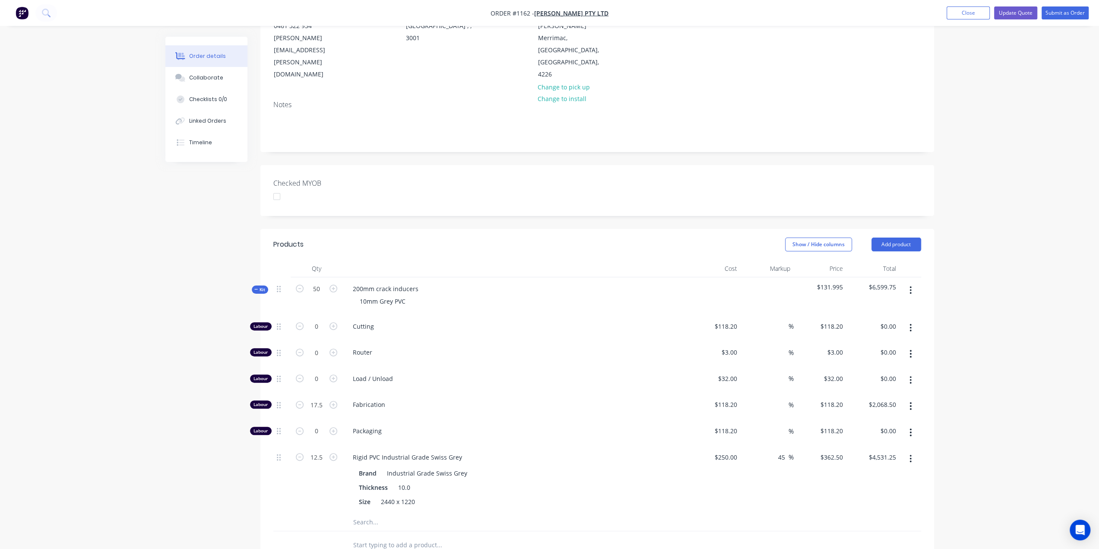
scroll to position [63, 0]
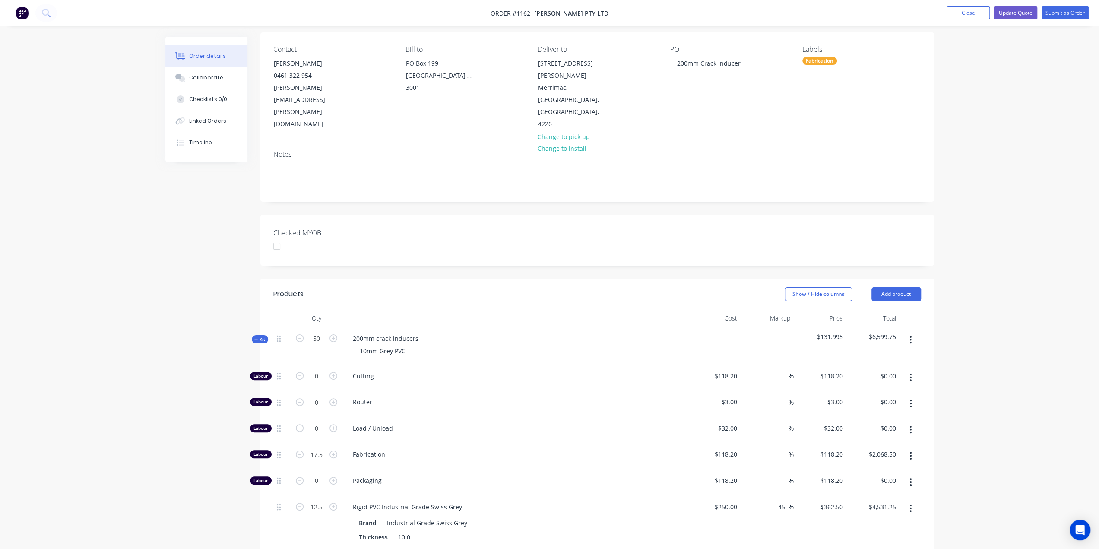
click at [256, 337] on icon at bounding box center [256, 339] width 4 height 4
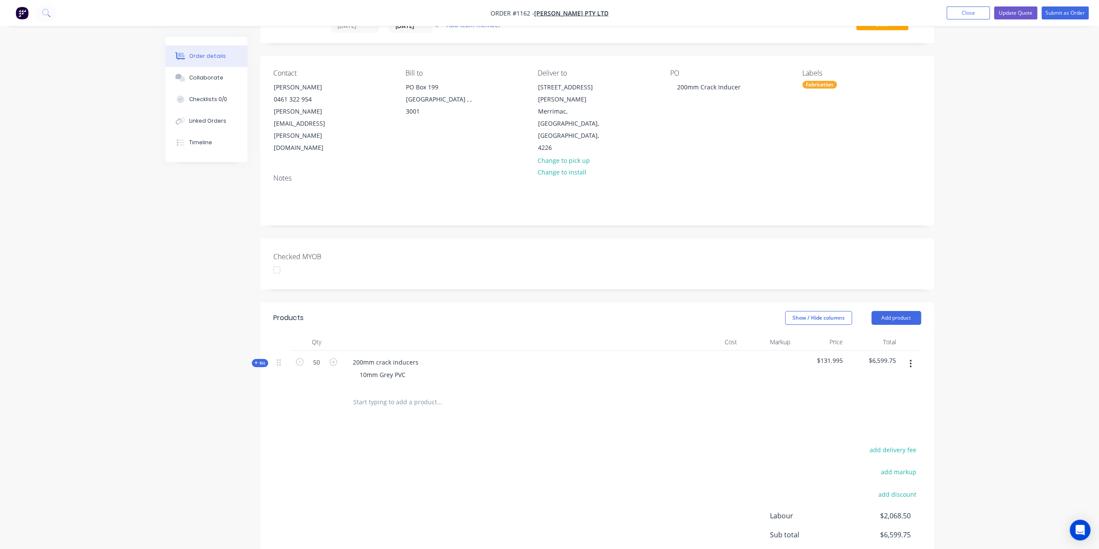
scroll to position [0, 0]
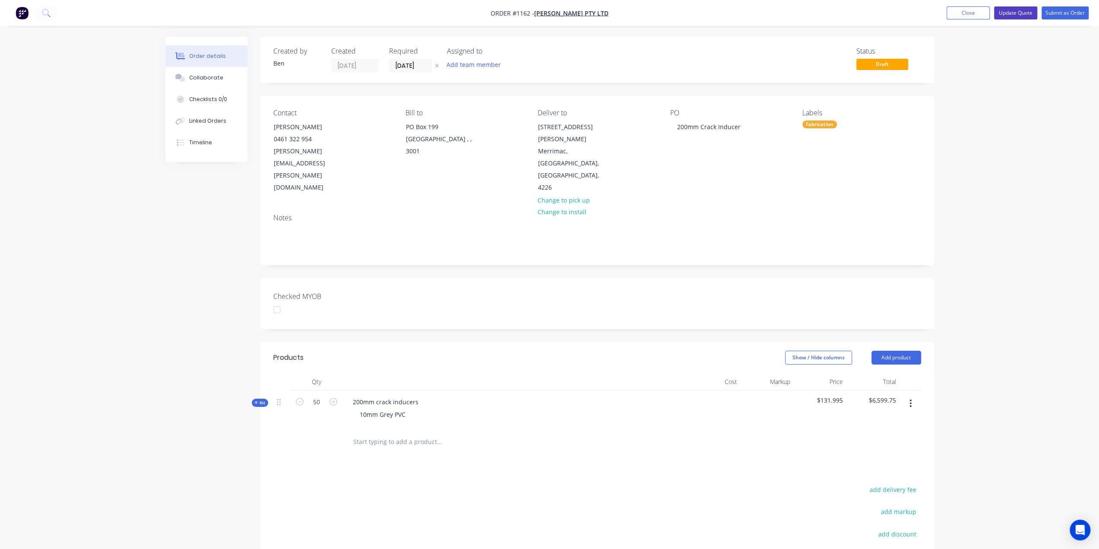
drag, startPoint x: 1009, startPoint y: 12, endPoint x: 1006, endPoint y: 21, distance: 9.7
click at [1009, 11] on button "Update Quote" at bounding box center [1015, 12] width 43 height 13
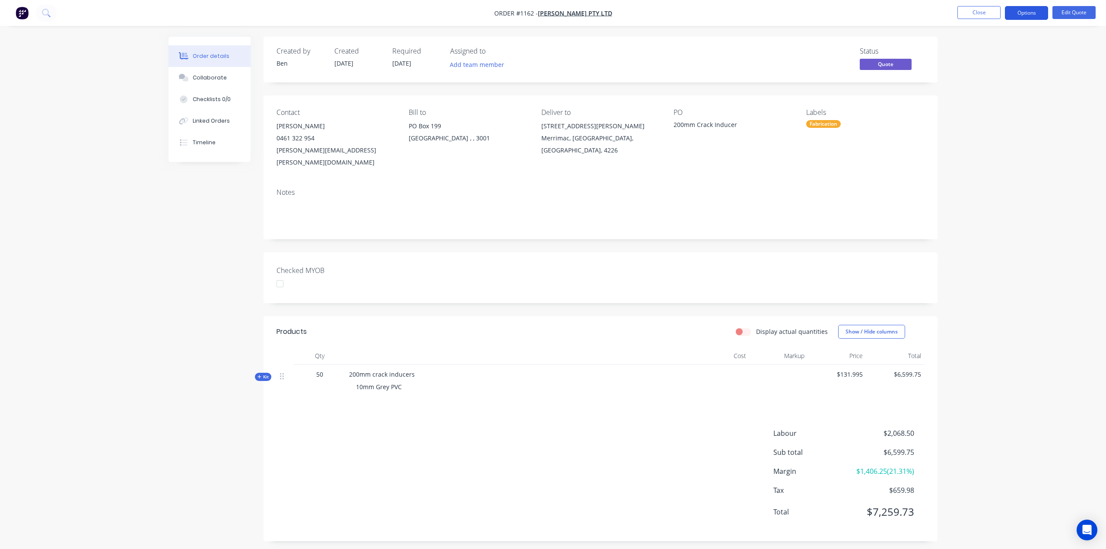
click at [1031, 7] on button "Options" at bounding box center [1026, 13] width 43 height 14
click at [970, 50] on div "Quote" at bounding box center [1000, 52] width 79 height 13
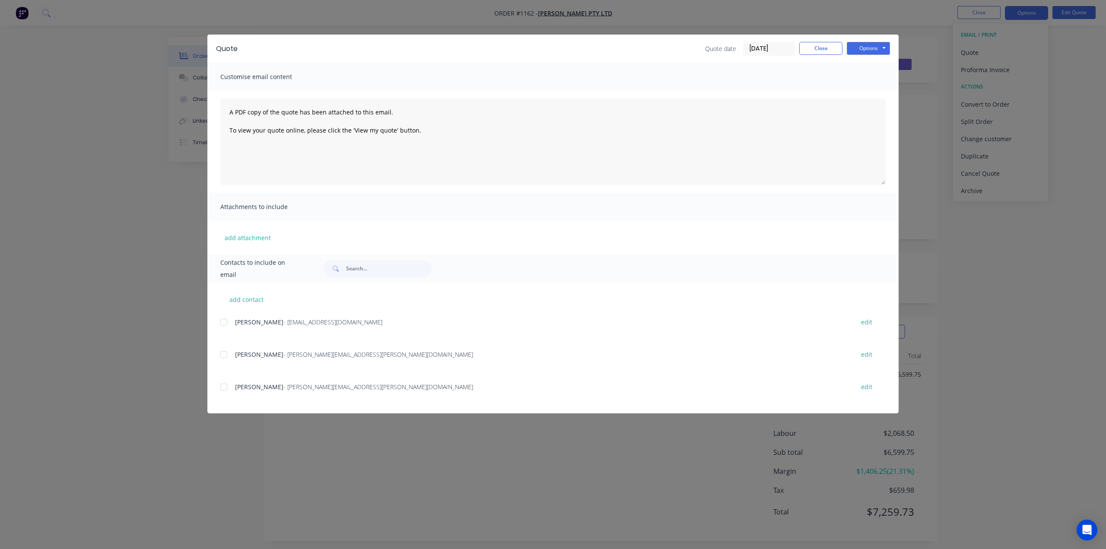
click at [221, 388] on div at bounding box center [223, 386] width 17 height 17
click at [863, 49] on button "Options" at bounding box center [868, 48] width 43 height 13
click at [872, 65] on button "Preview" at bounding box center [874, 64] width 55 height 14
click at [835, 49] on button "Close" at bounding box center [820, 48] width 43 height 13
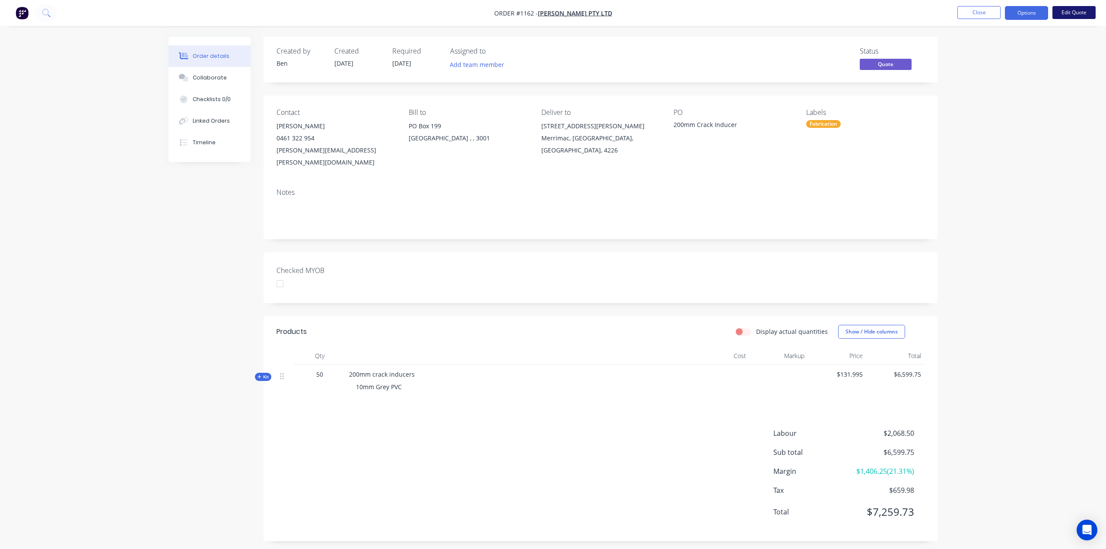
click at [1066, 13] on button "Edit Quote" at bounding box center [1073, 12] width 43 height 13
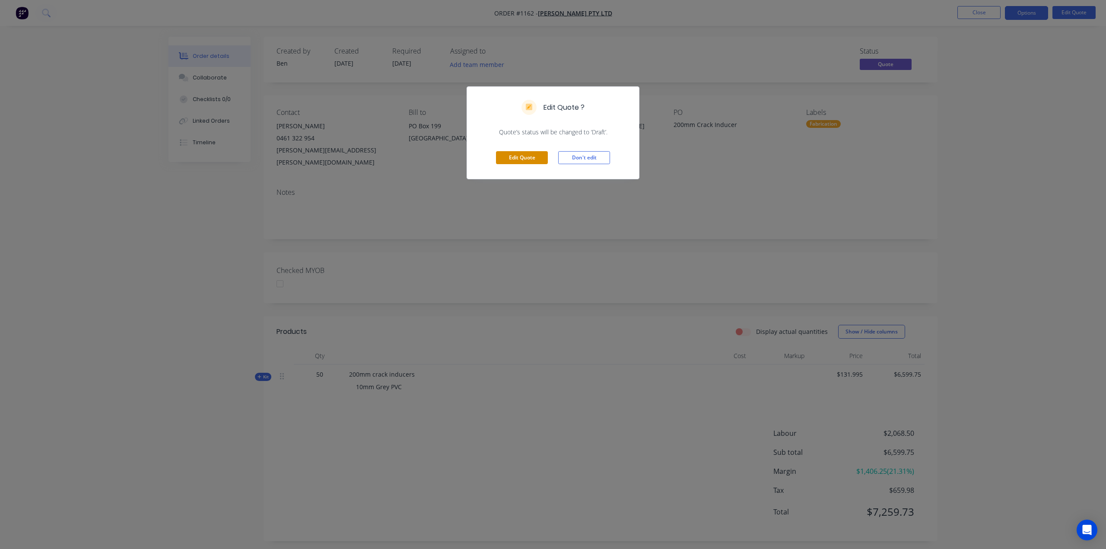
click at [522, 157] on button "Edit Quote" at bounding box center [522, 157] width 52 height 13
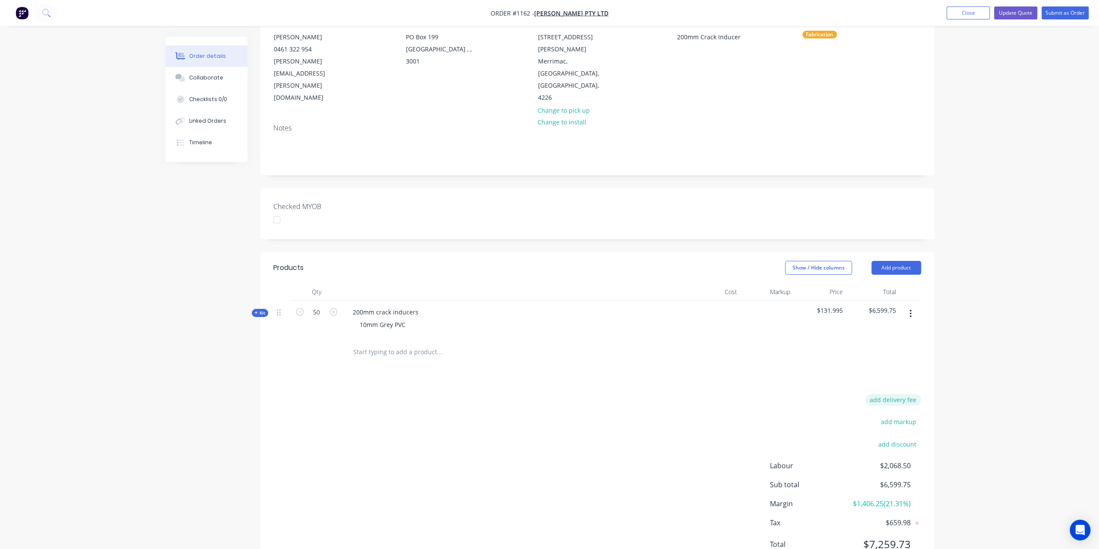
click at [905, 394] on button "add delivery fee" at bounding box center [894, 400] width 56 height 12
type input "120"
click at [623, 401] on div "Delivery fee Delivery fee Delivery fee name (Optional) 120 120 $0 add markup ad…" at bounding box center [597, 480] width 648 height 165
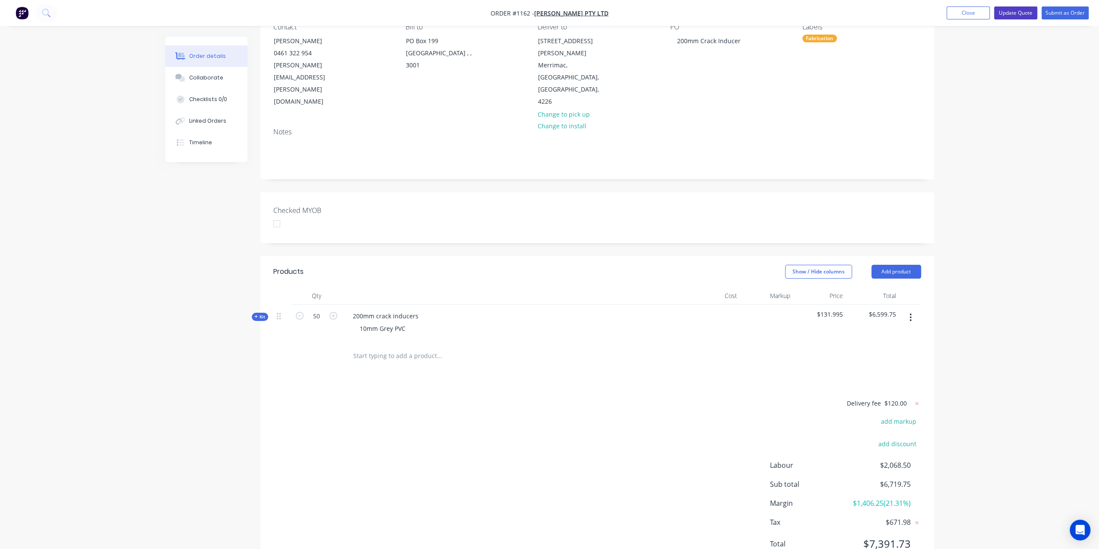
click at [1015, 13] on button "Update Quote" at bounding box center [1015, 12] width 43 height 13
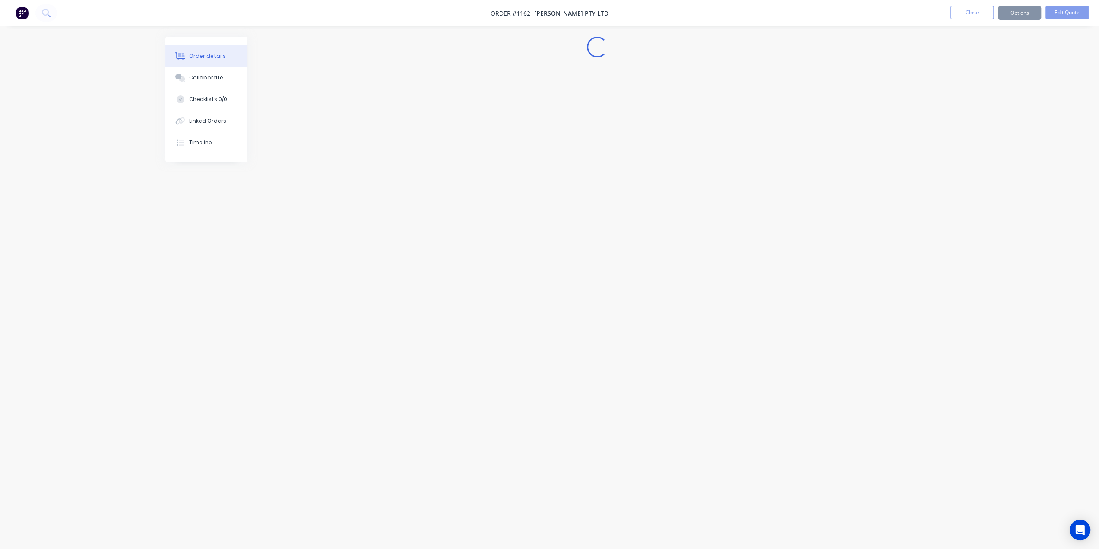
scroll to position [0, 0]
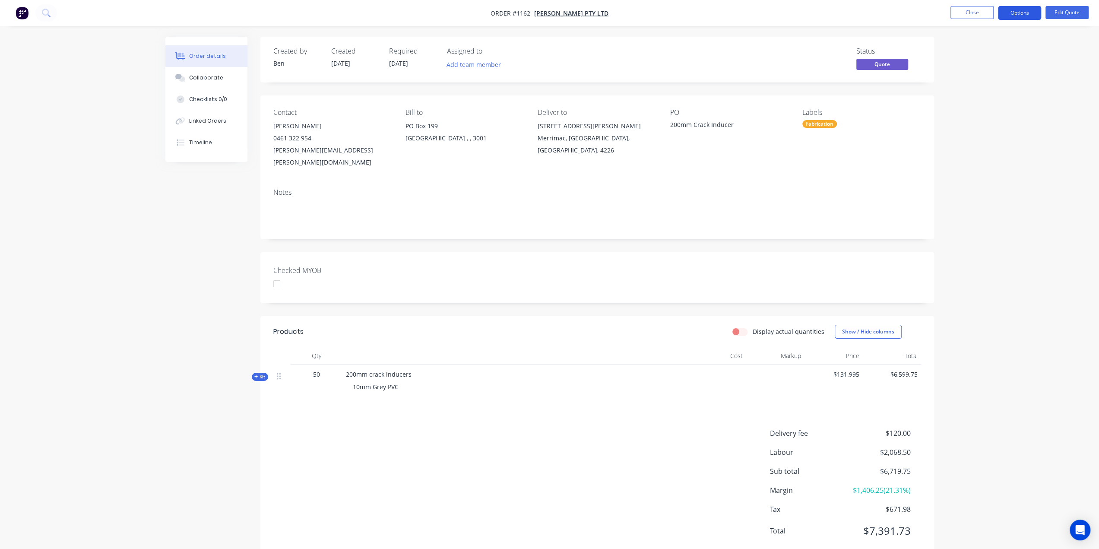
click at [1029, 14] on button "Options" at bounding box center [1019, 13] width 43 height 14
click at [992, 50] on div "Quote" at bounding box center [993, 52] width 79 height 13
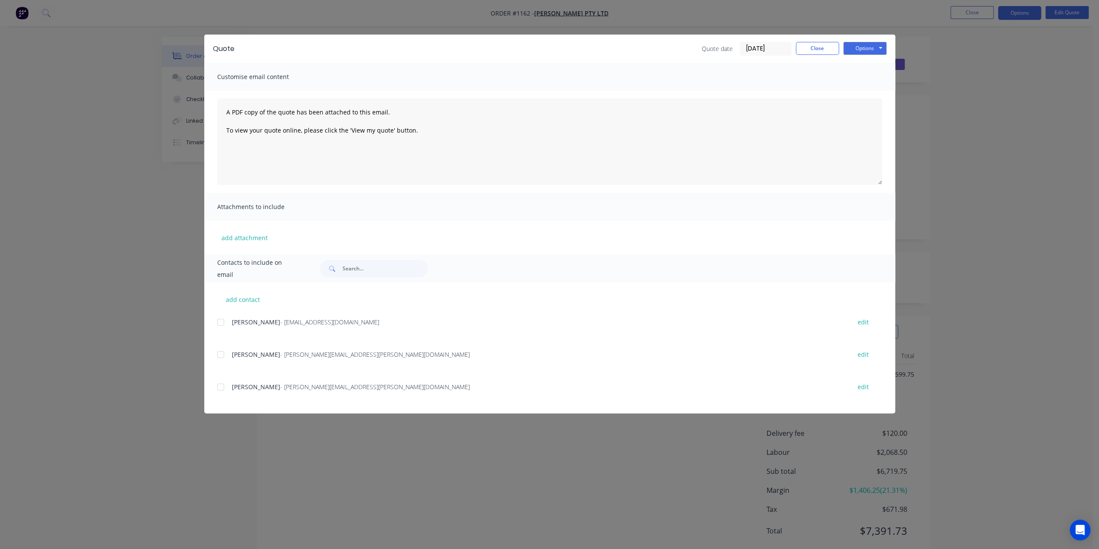
click at [220, 386] on div at bounding box center [220, 386] width 17 height 17
click at [857, 54] on button "Options" at bounding box center [865, 48] width 43 height 13
click at [872, 67] on button "Preview" at bounding box center [871, 64] width 55 height 14
click at [877, 51] on button "Options" at bounding box center [865, 48] width 43 height 13
click at [879, 84] on button "Print" at bounding box center [871, 78] width 55 height 14
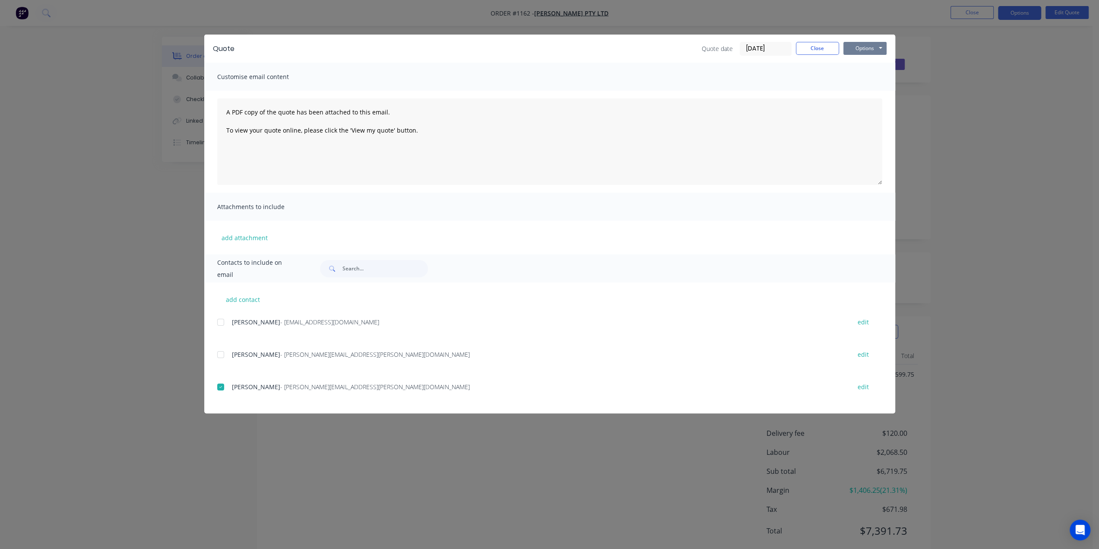
drag, startPoint x: 859, startPoint y: 43, endPoint x: 861, endPoint y: 50, distance: 7.4
click at [859, 44] on button "Options" at bounding box center [865, 48] width 43 height 13
click at [872, 96] on button "Email" at bounding box center [871, 92] width 55 height 14
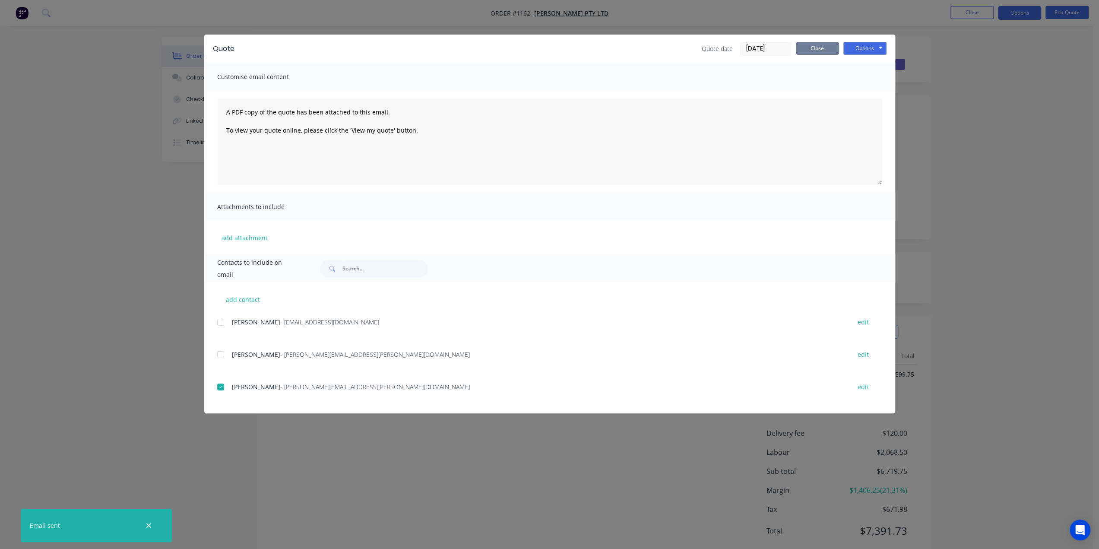
click at [805, 47] on button "Close" at bounding box center [817, 48] width 43 height 13
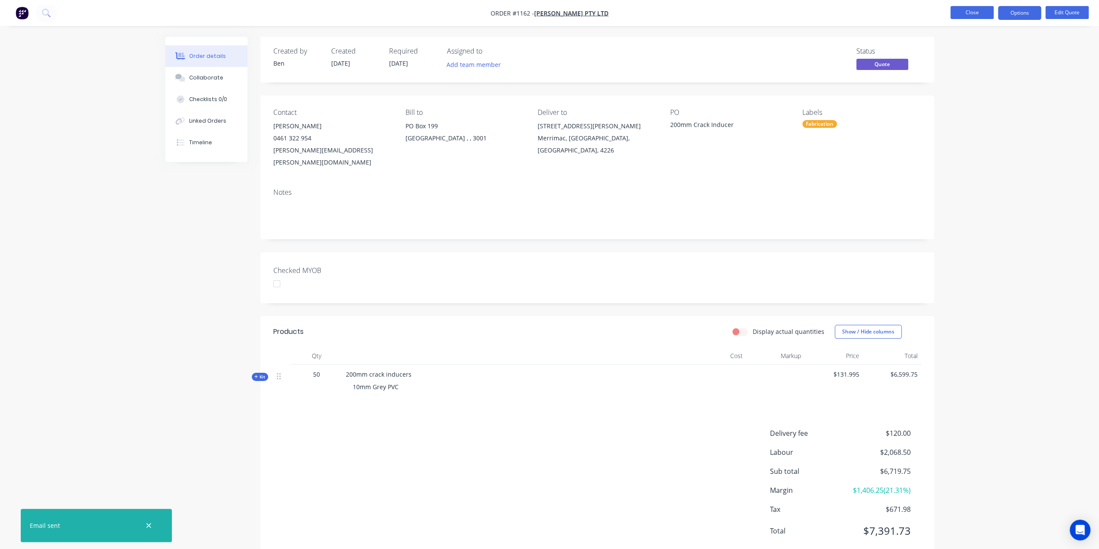
click at [980, 13] on button "Close" at bounding box center [972, 12] width 43 height 13
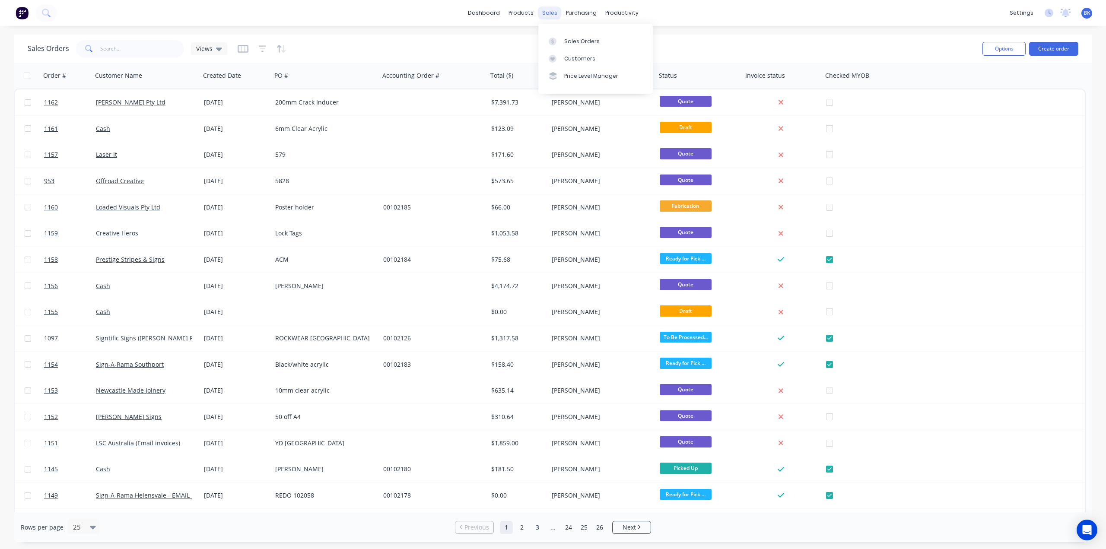
click at [548, 14] on div "sales" at bounding box center [550, 12] width 24 height 13
drag, startPoint x: 567, startPoint y: 40, endPoint x: 576, endPoint y: 42, distance: 9.7
click at [567, 40] on div "Sales Orders" at bounding box center [581, 42] width 35 height 8
click at [1052, 45] on button "Create order" at bounding box center [1053, 49] width 49 height 14
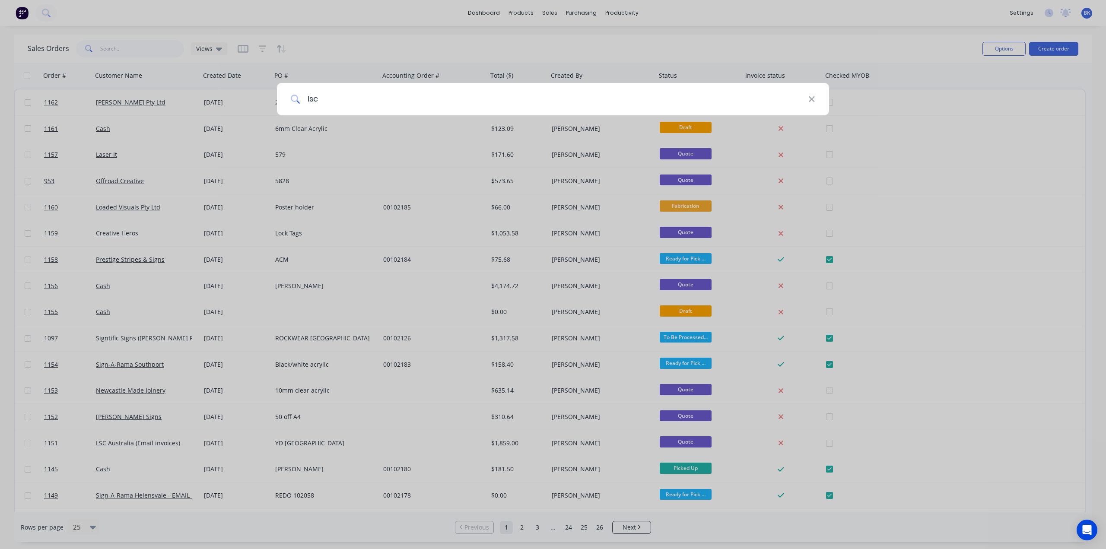
type input "lsc"
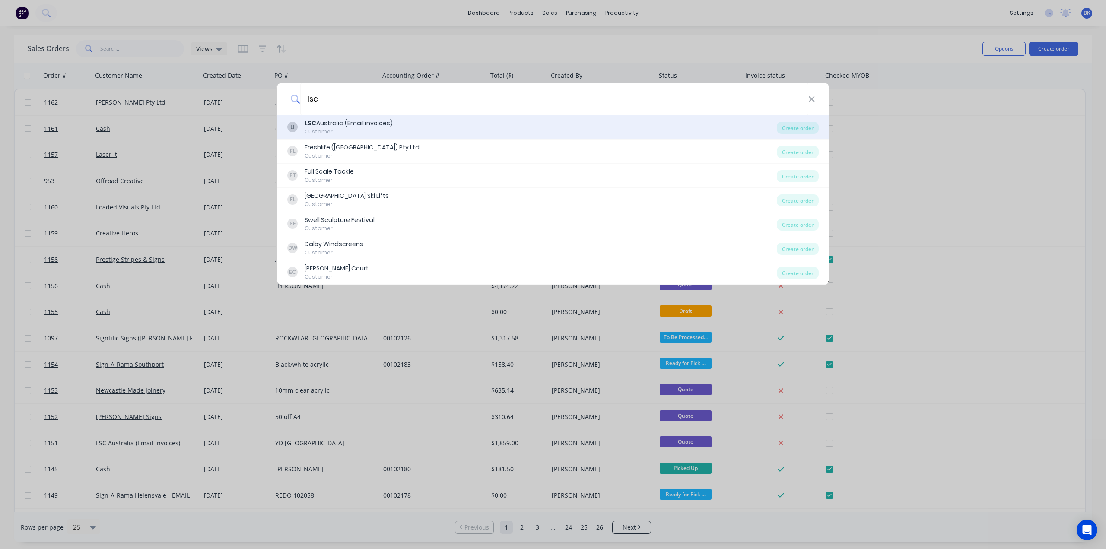
click at [352, 130] on div "Customer" at bounding box center [349, 132] width 88 height 8
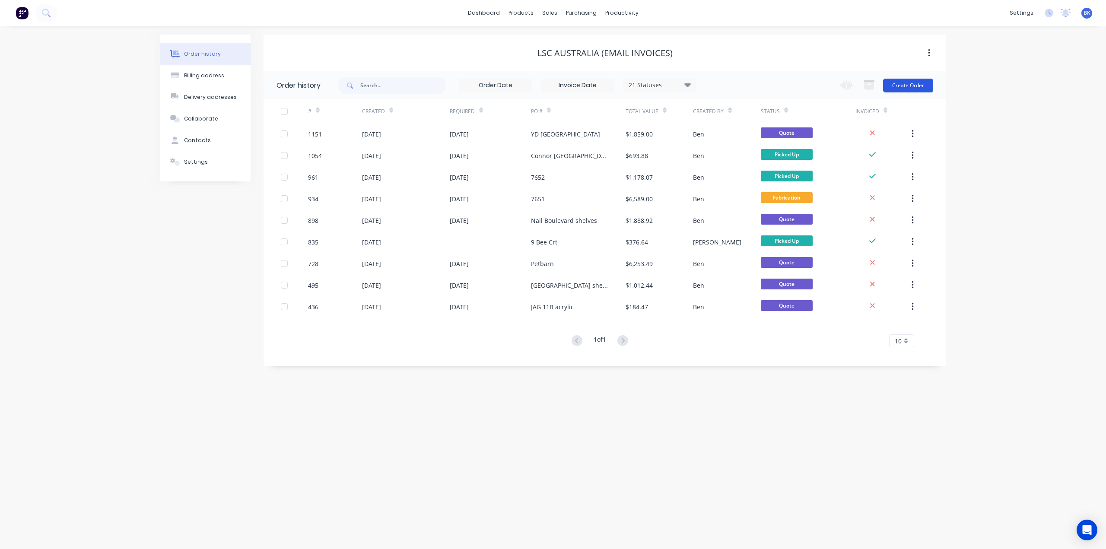
click at [921, 84] on button "Create Order" at bounding box center [908, 86] width 50 height 14
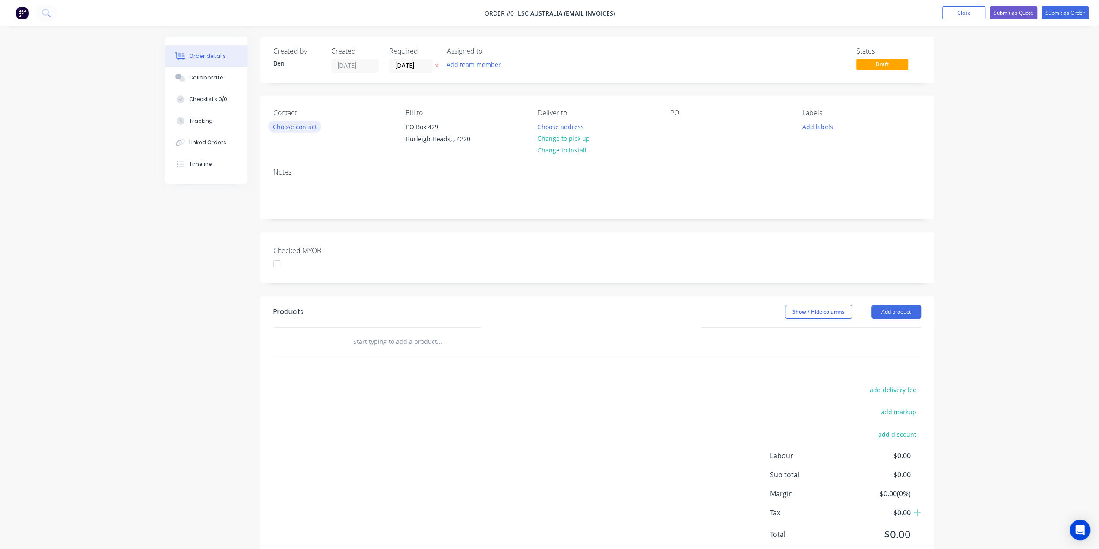
click at [307, 126] on button "Choose contact" at bounding box center [294, 127] width 53 height 12
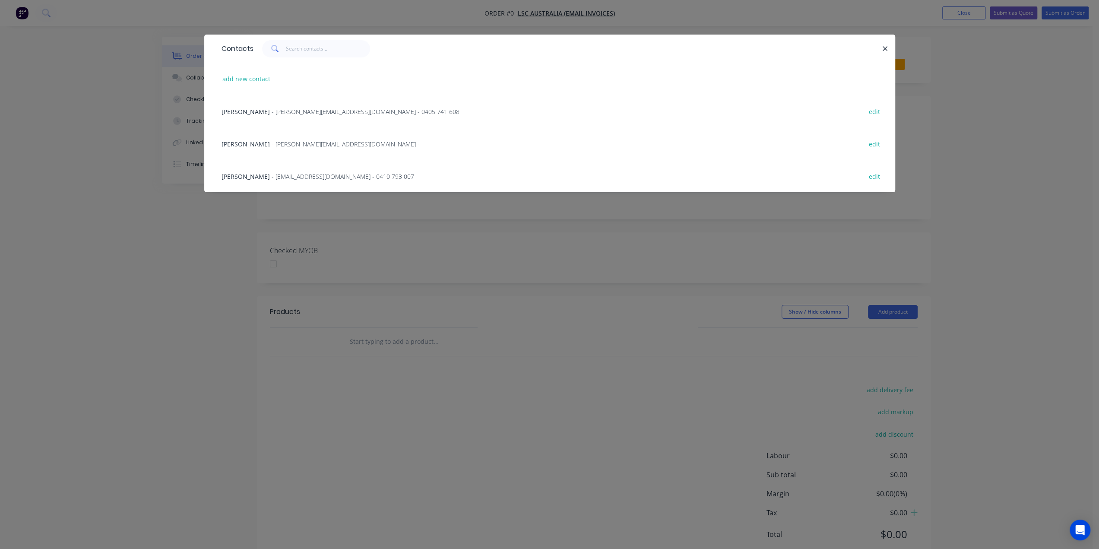
click at [292, 140] on span "- daniel@lscfitouts.com.au -" at bounding box center [346, 144] width 148 height 8
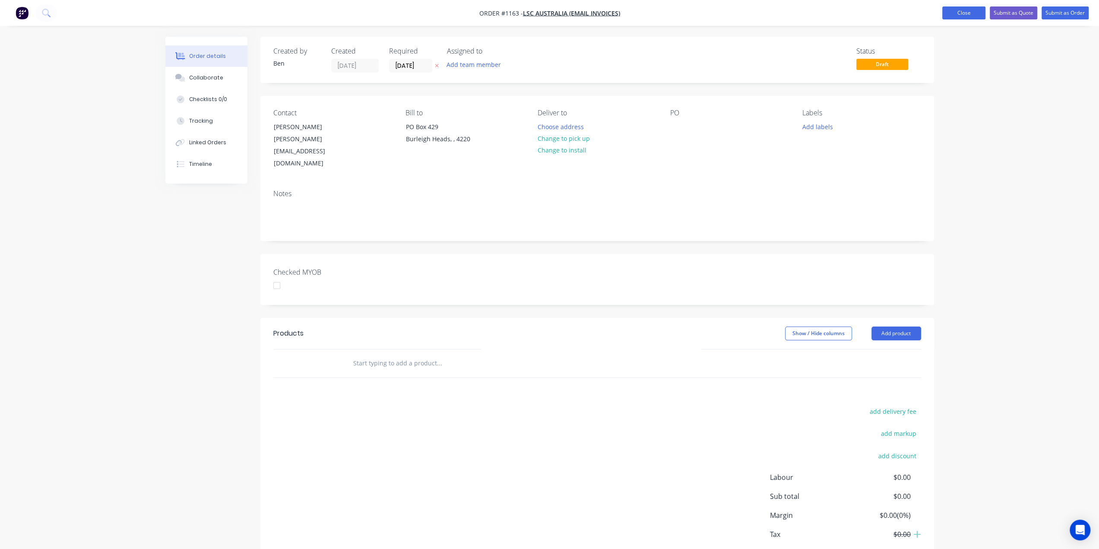
click at [967, 9] on button "Close" at bounding box center [963, 12] width 43 height 13
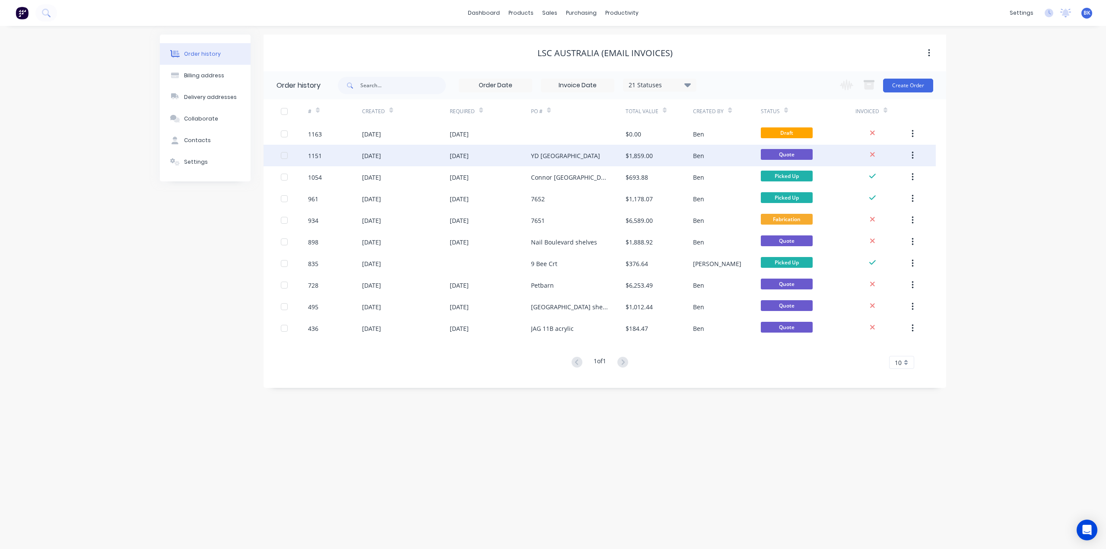
click at [562, 153] on div "YD Uni Hill" at bounding box center [578, 156] width 95 height 22
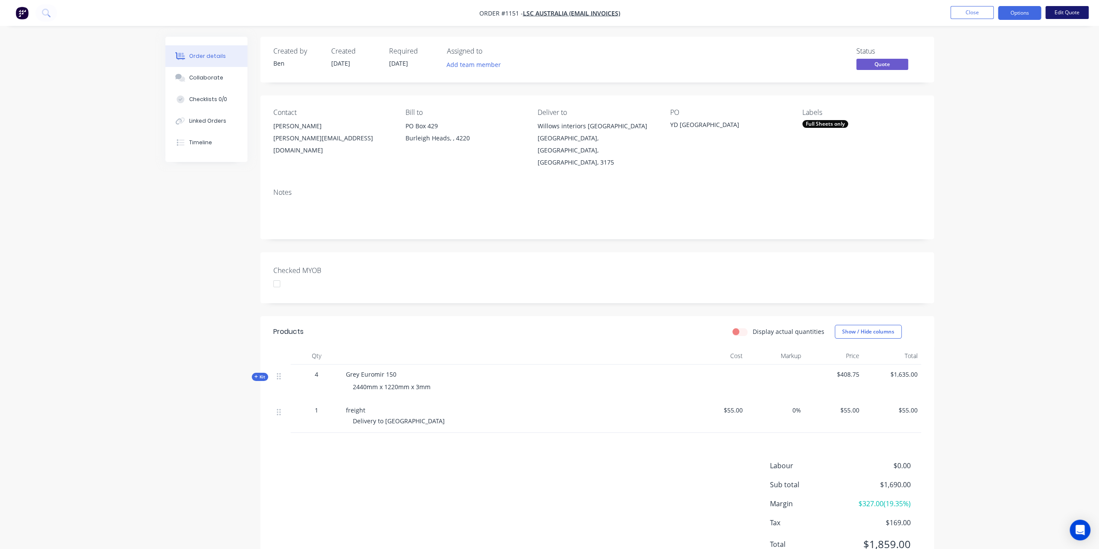
click at [1069, 13] on button "Edit Quote" at bounding box center [1067, 12] width 43 height 13
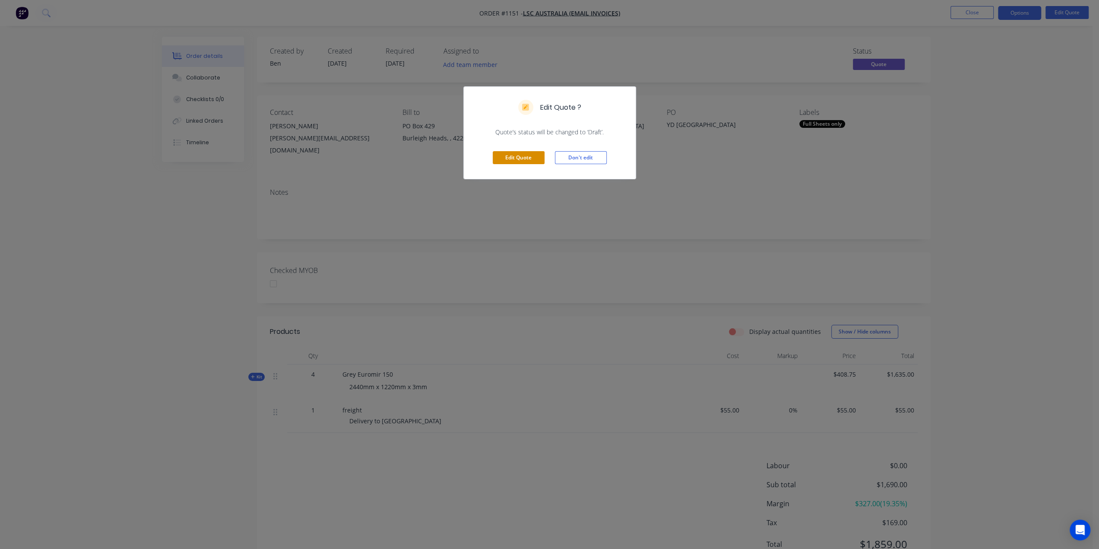
drag, startPoint x: 512, startPoint y: 159, endPoint x: 686, endPoint y: 136, distance: 175.1
click at [513, 158] on button "Edit Quote" at bounding box center [519, 157] width 52 height 13
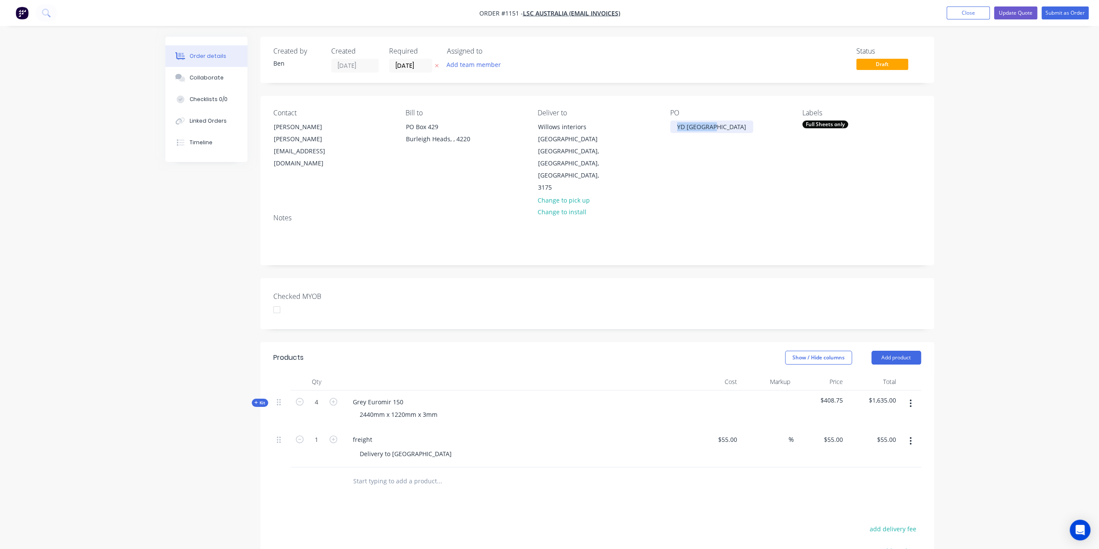
drag, startPoint x: 710, startPoint y: 127, endPoint x: 674, endPoint y: 128, distance: 36.3
click at [674, 128] on div "YD Uni Hill" at bounding box center [711, 127] width 83 height 13
click at [1030, 13] on button "Update Quote" at bounding box center [1015, 12] width 43 height 13
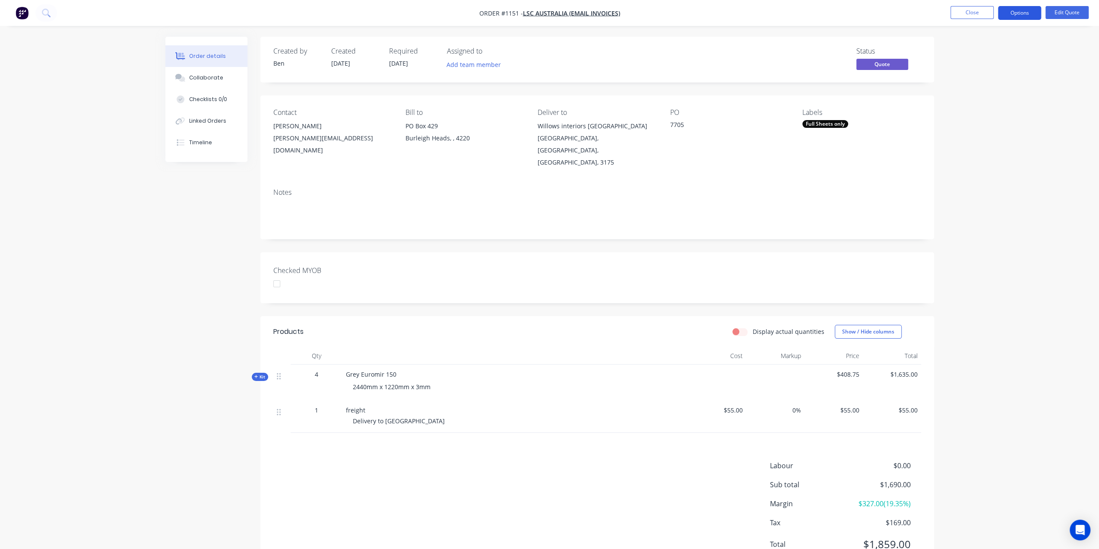
click at [1033, 12] on button "Options" at bounding box center [1019, 13] width 43 height 14
click at [991, 102] on div "Convert to Order" at bounding box center [993, 104] width 79 height 13
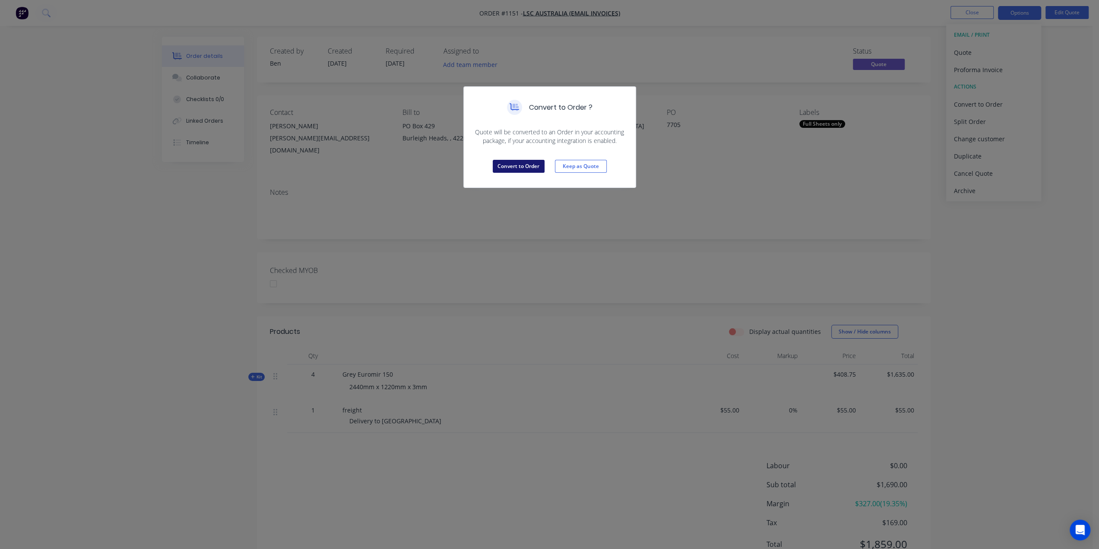
click at [511, 168] on button "Convert to Order" at bounding box center [519, 166] width 52 height 13
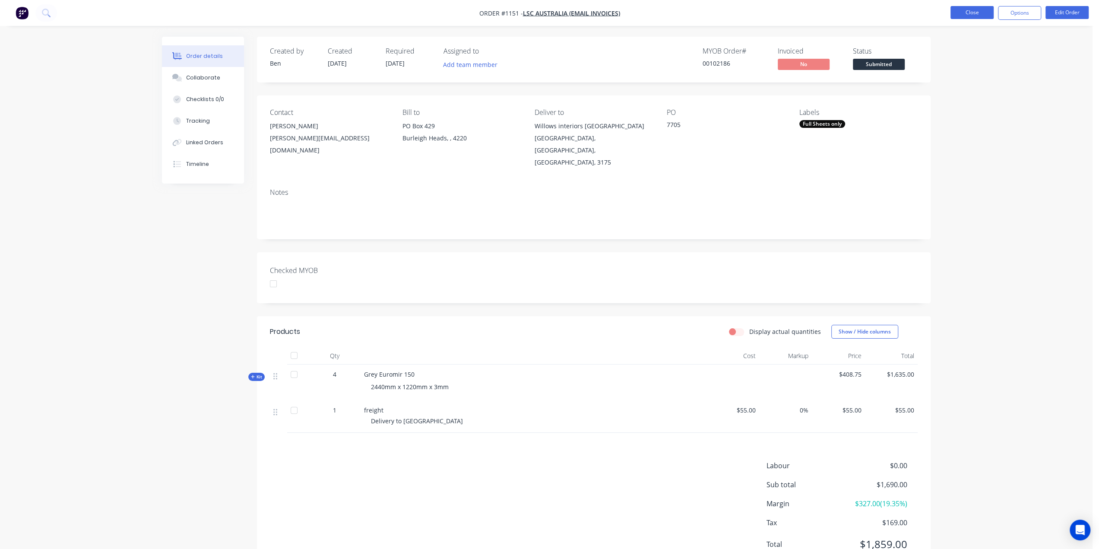
click at [968, 13] on button "Close" at bounding box center [972, 12] width 43 height 13
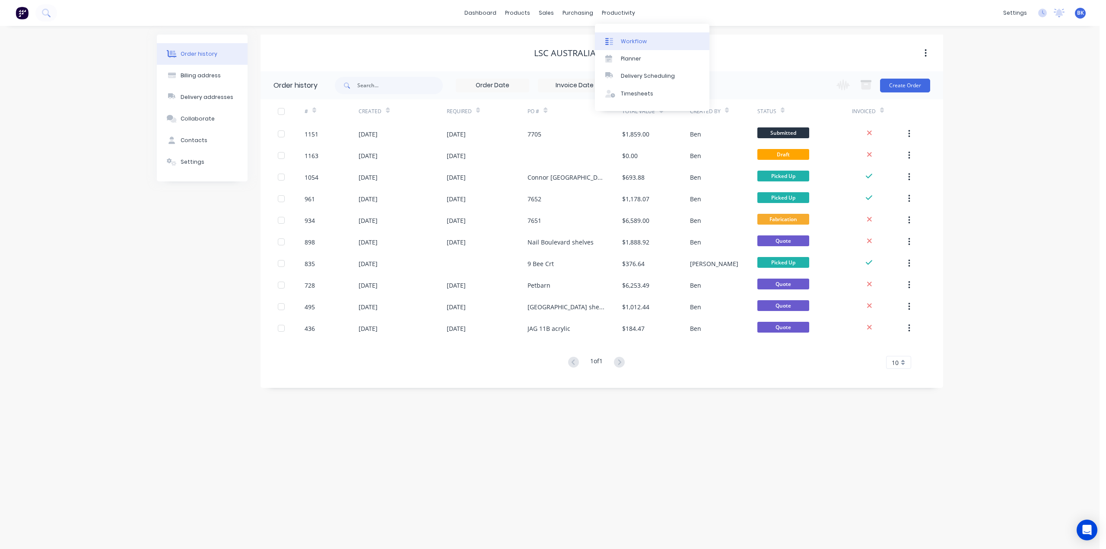
click at [607, 40] on icon at bounding box center [606, 41] width 3 height 7
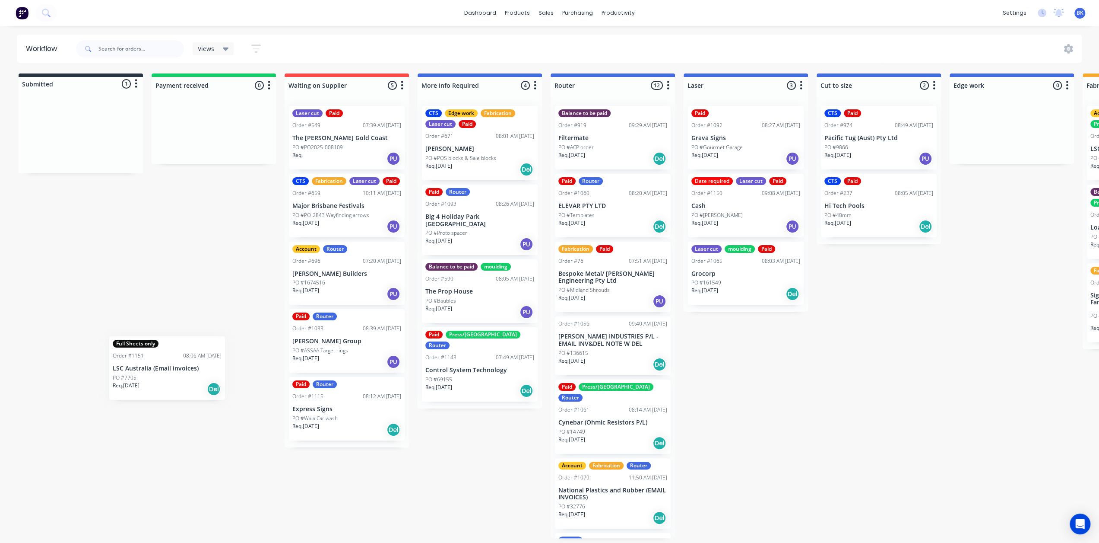
scroll to position [2, 0]
drag, startPoint x: 52, startPoint y: 137, endPoint x: 316, endPoint y: 467, distance: 422.8
click at [316, 467] on div "Submitted 1 Status colour #273444 hex #273444 Save Cancel Summaries Total order…" at bounding box center [1027, 305] width 2067 height 464
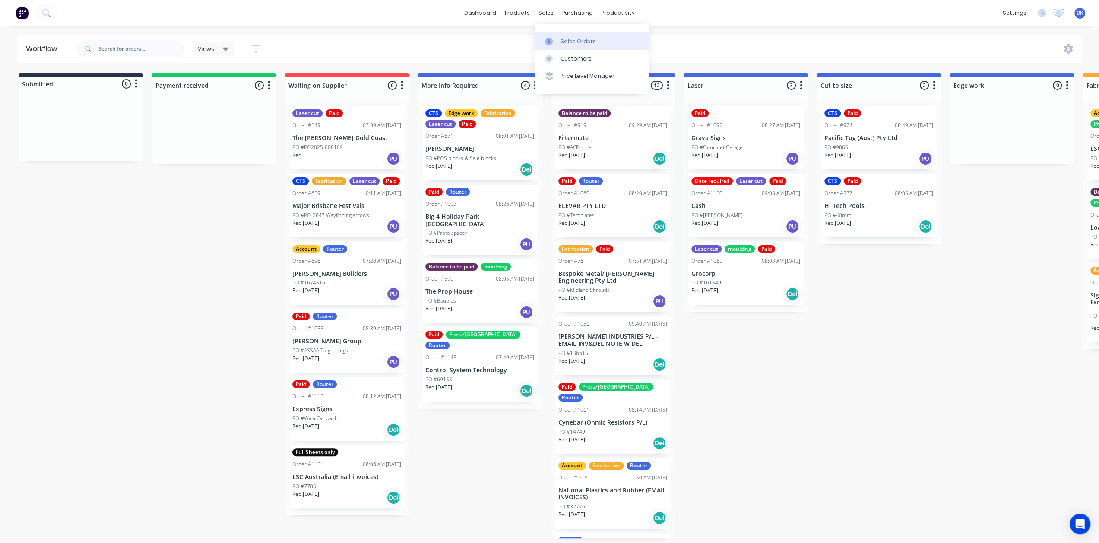
click at [552, 38] on icon at bounding box center [549, 42] width 8 height 8
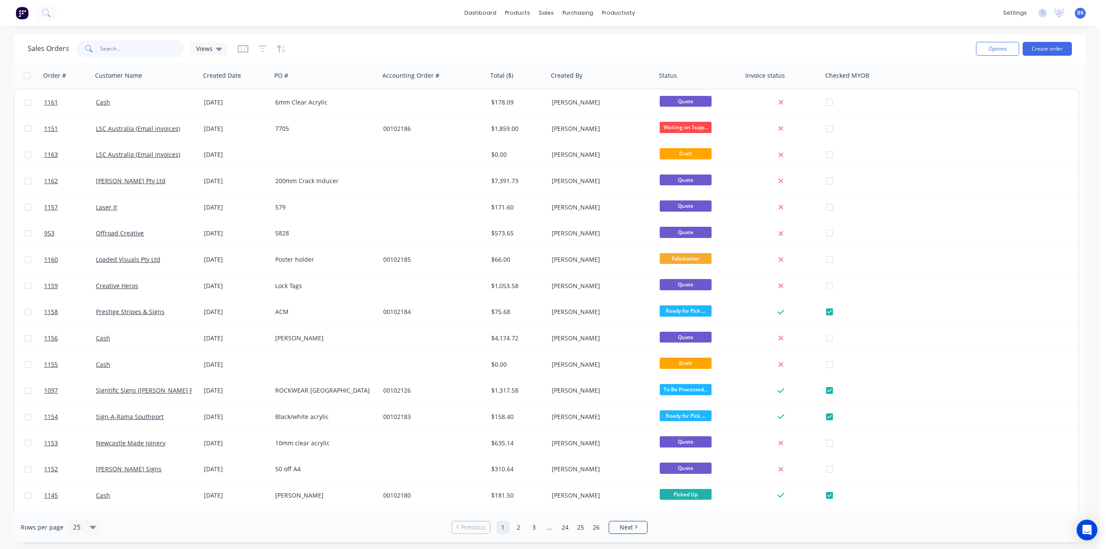
click at [149, 50] on input "text" at bounding box center [142, 48] width 84 height 17
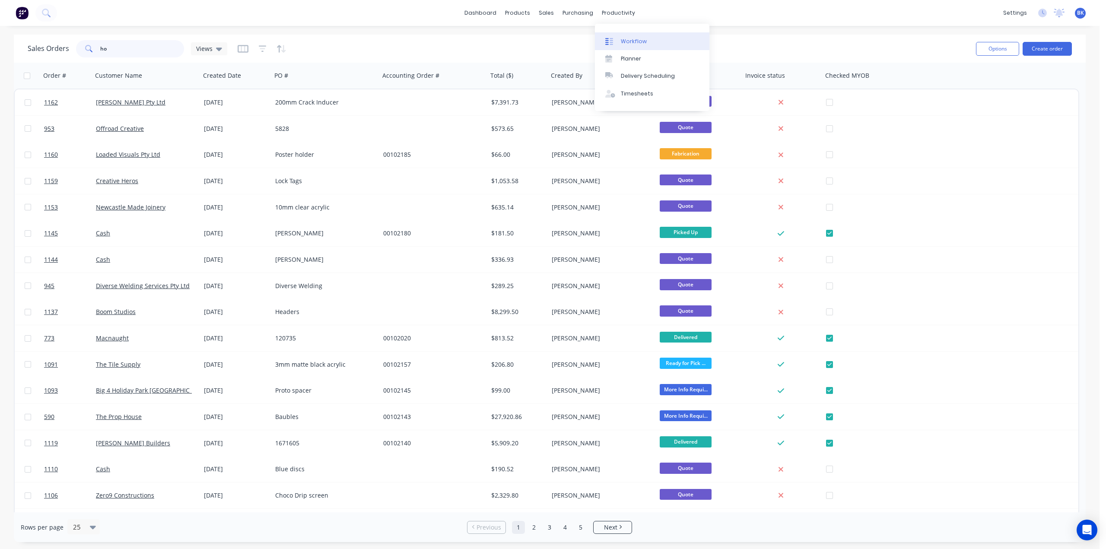
type input "ho"
click at [630, 40] on div "Workflow" at bounding box center [634, 42] width 26 height 8
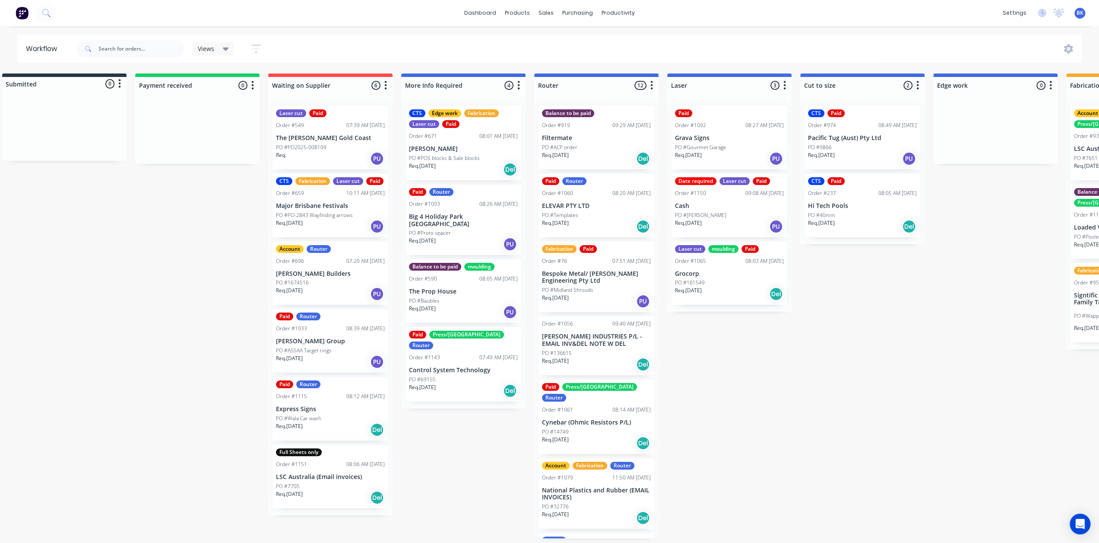
scroll to position [2, 0]
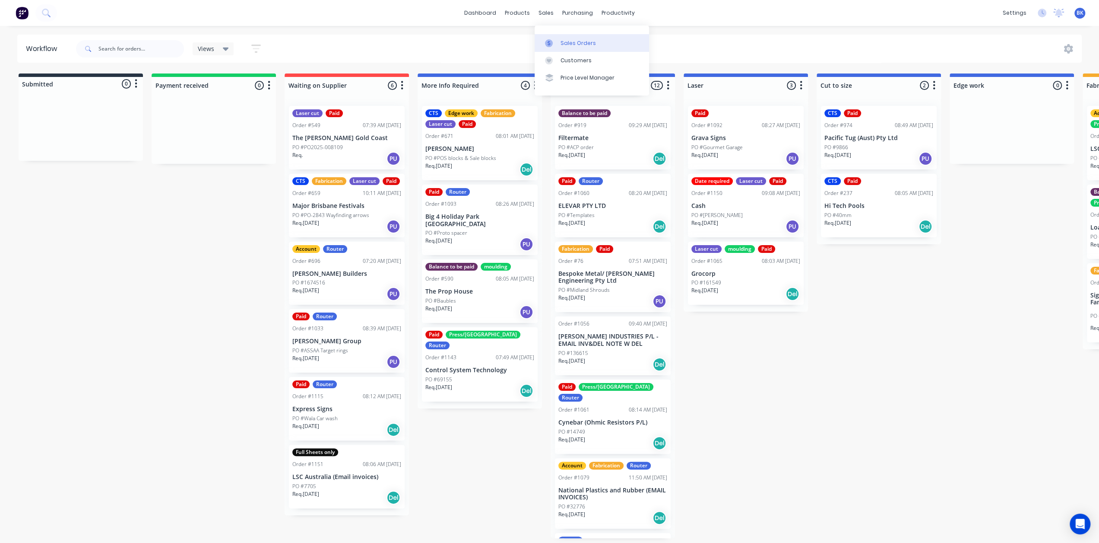
click at [558, 43] on link "Sales Orders" at bounding box center [592, 42] width 114 height 17
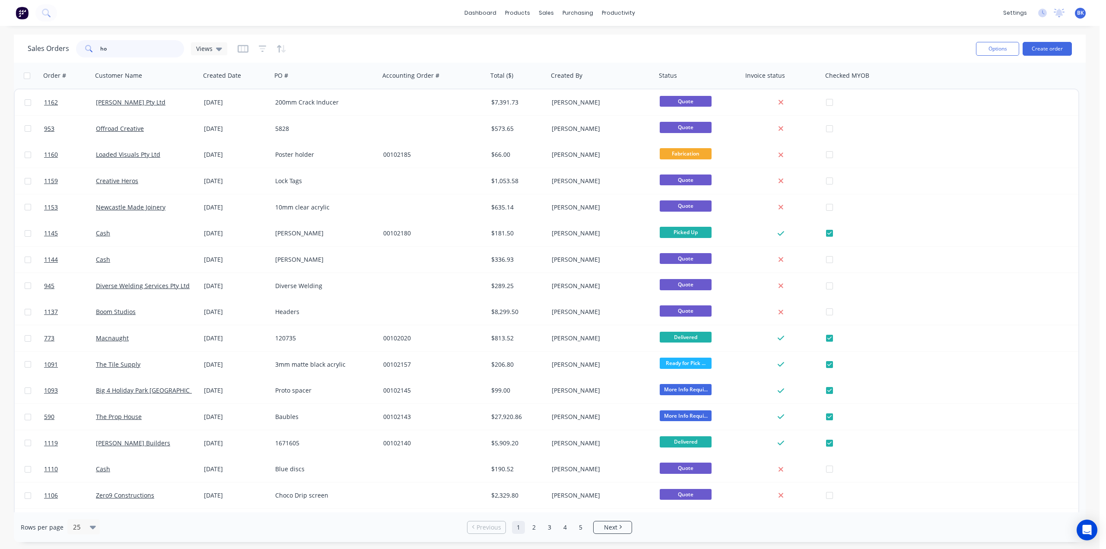
drag, startPoint x: 121, startPoint y: 48, endPoint x: 71, endPoint y: 51, distance: 49.7
click at [71, 51] on div "Sales Orders ho Views" at bounding box center [128, 48] width 200 height 17
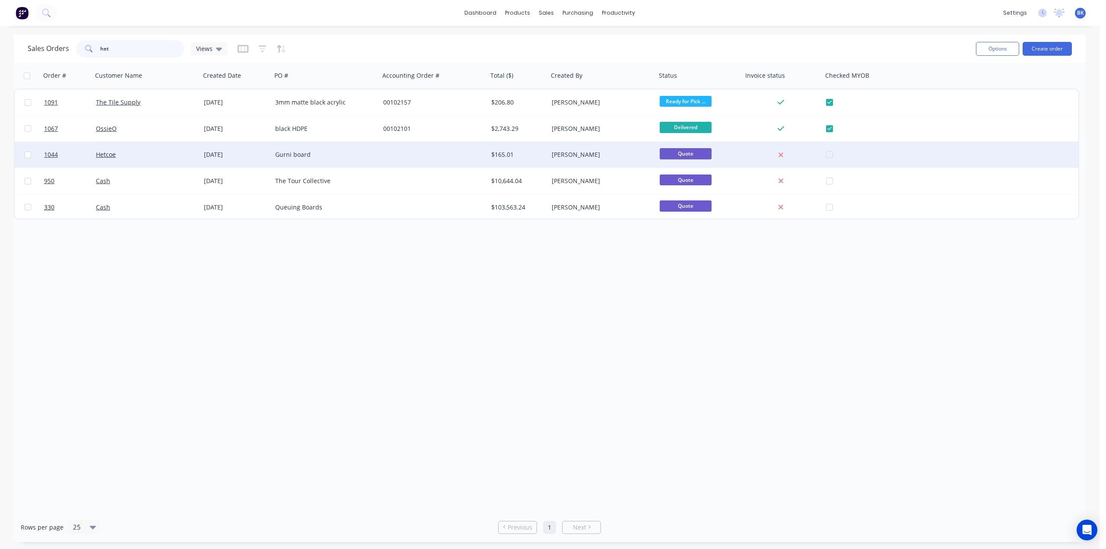
type input "het"
click at [163, 151] on div "Hetcoe" at bounding box center [144, 154] width 96 height 9
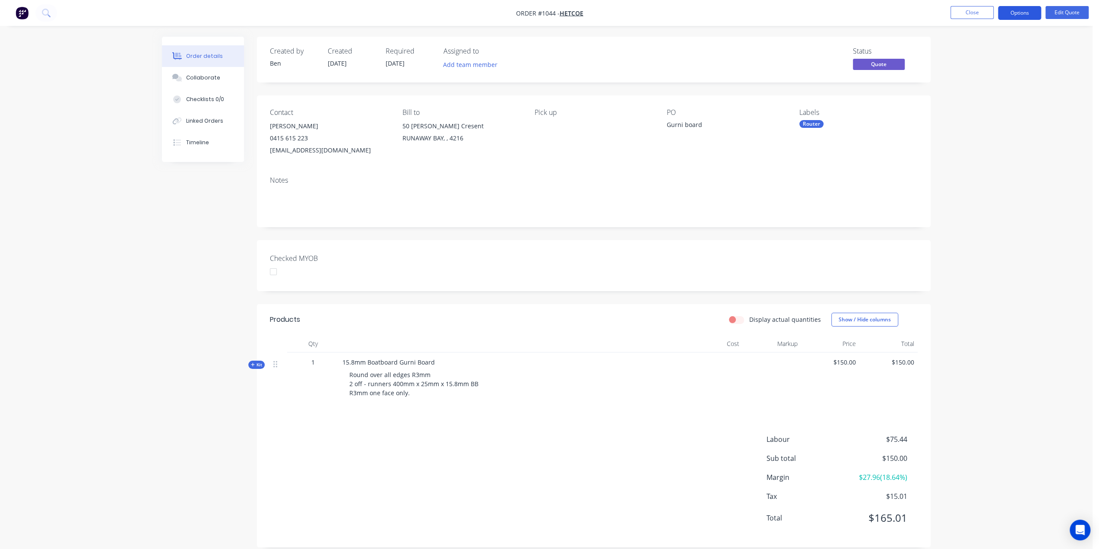
click at [1014, 13] on button "Options" at bounding box center [1019, 13] width 43 height 14
click at [982, 102] on div "Convert to Order" at bounding box center [993, 104] width 79 height 13
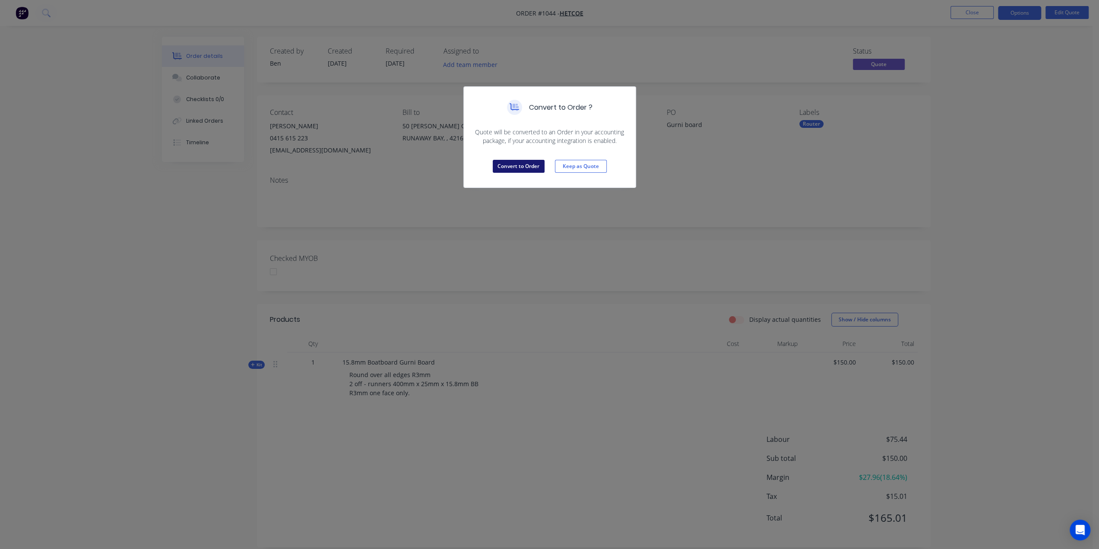
click at [514, 162] on button "Convert to Order" at bounding box center [519, 166] width 52 height 13
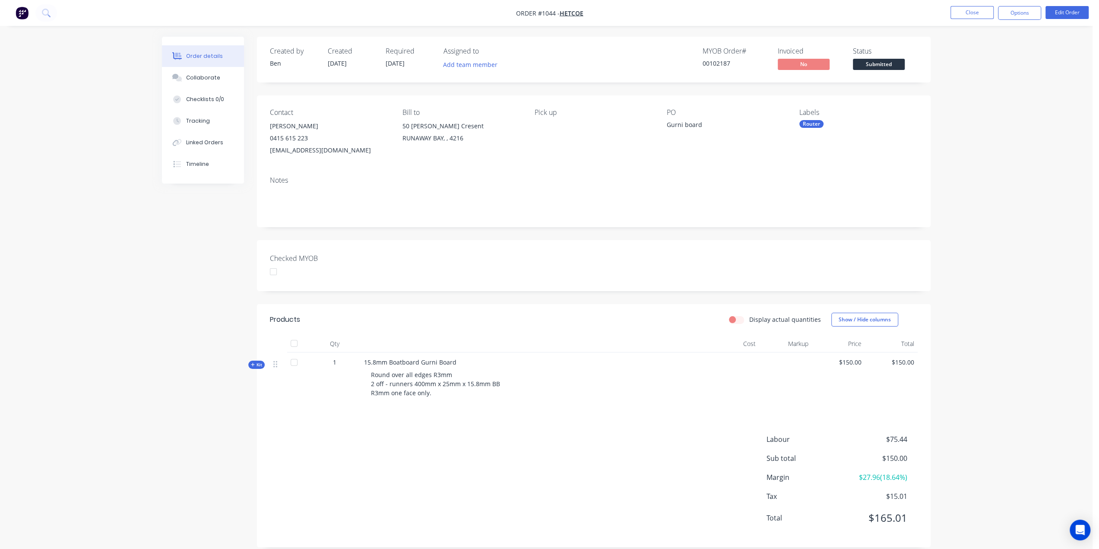
click at [815, 123] on div "Router" at bounding box center [812, 124] width 24 height 8
click at [852, 168] on div "Balance to be paid" at bounding box center [849, 165] width 52 height 10
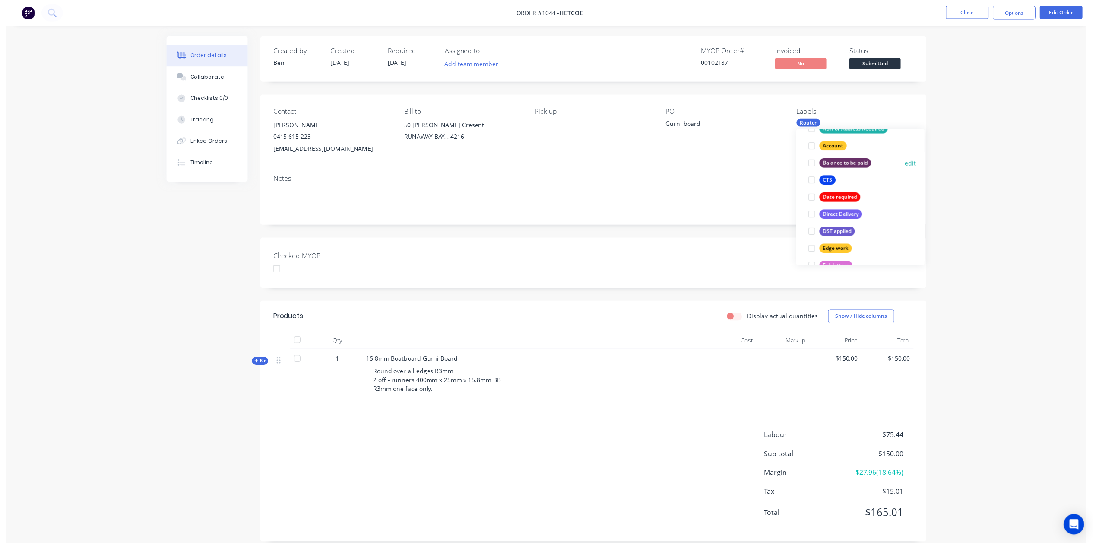
scroll to position [35, 0]
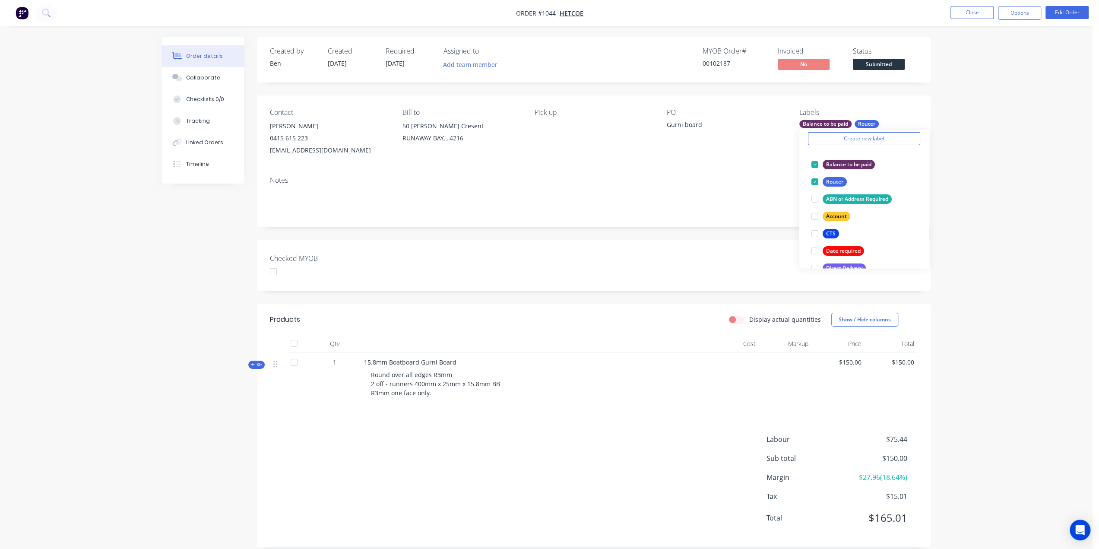
click at [691, 171] on div "Notes" at bounding box center [594, 198] width 674 height 58
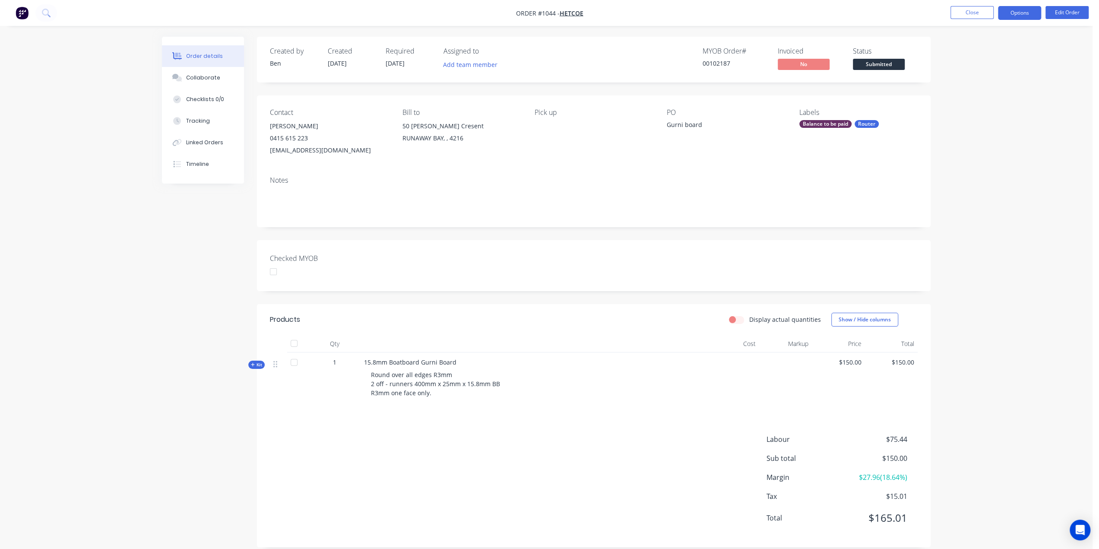
click at [1027, 15] on button "Options" at bounding box center [1019, 13] width 43 height 14
click at [975, 13] on button "Close" at bounding box center [972, 12] width 43 height 13
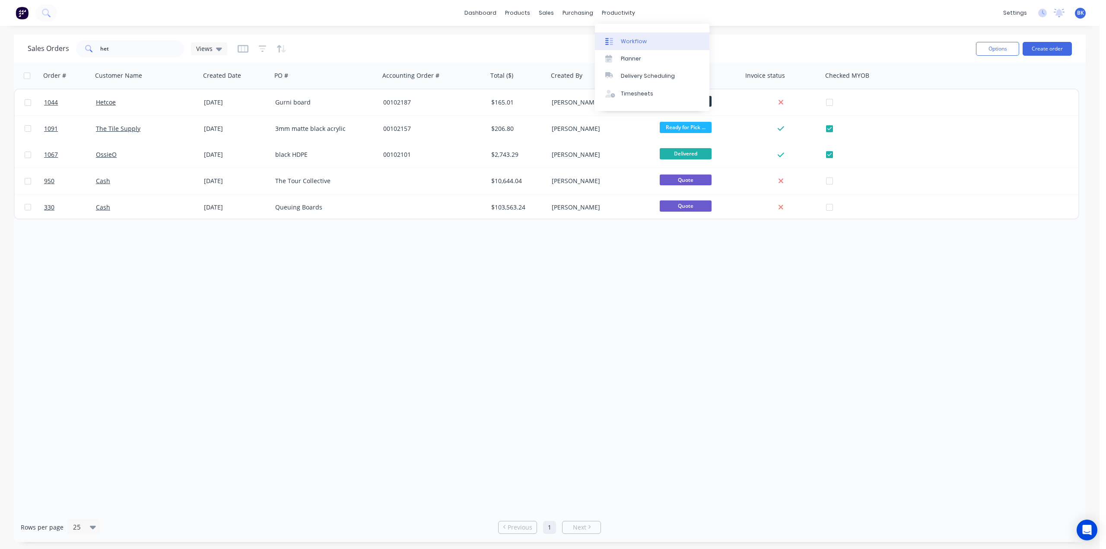
click at [638, 40] on div "Workflow" at bounding box center [634, 42] width 26 height 8
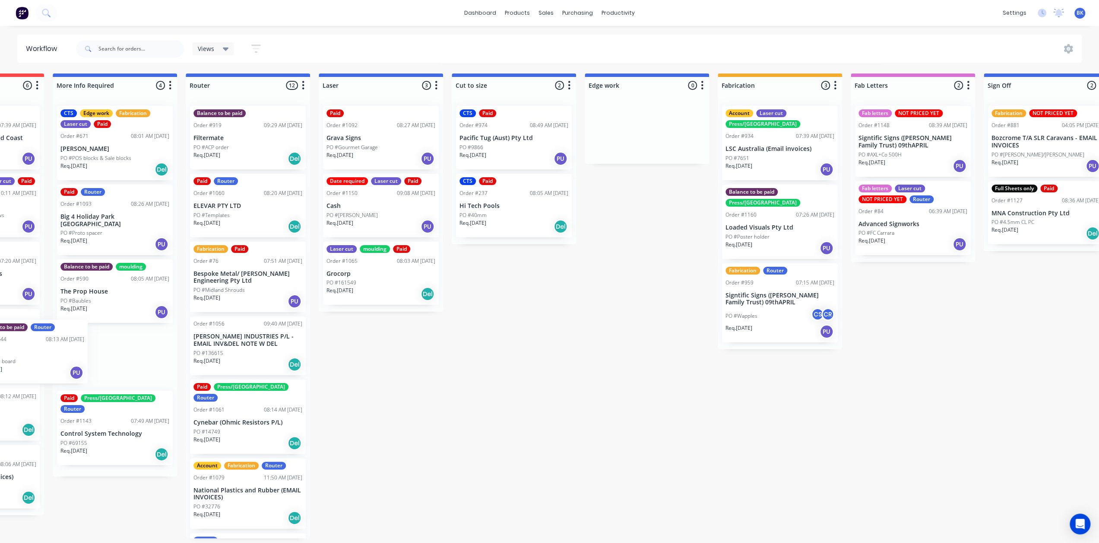
scroll to position [0, 326]
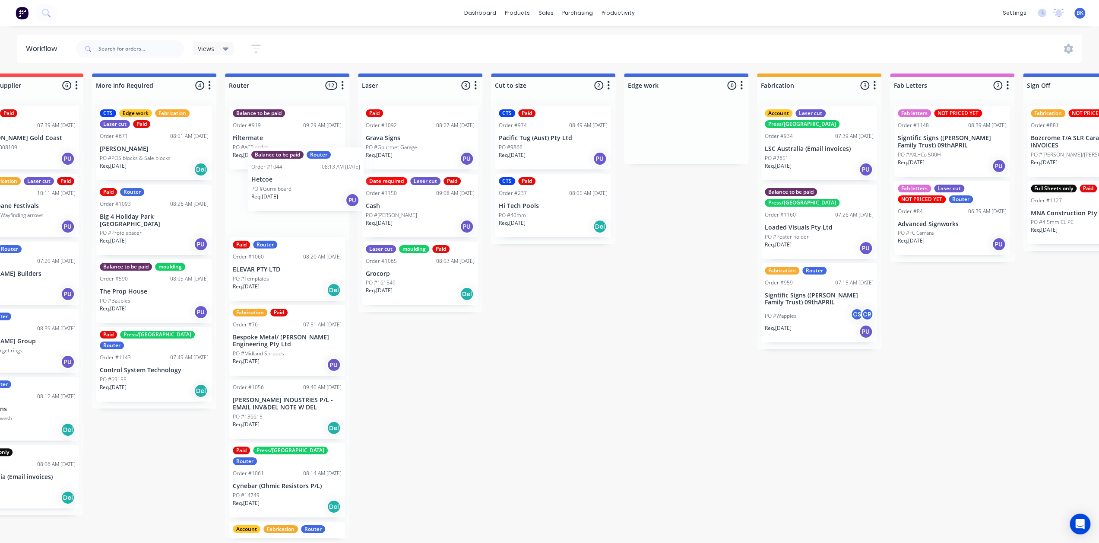
drag, startPoint x: 48, startPoint y: 137, endPoint x: 311, endPoint y: 204, distance: 271.3
click at [267, 176] on div "Submitted 1 Status colour #273444 hex #273444 Save Cancel Summaries Total order…" at bounding box center [701, 305] width 2067 height 464
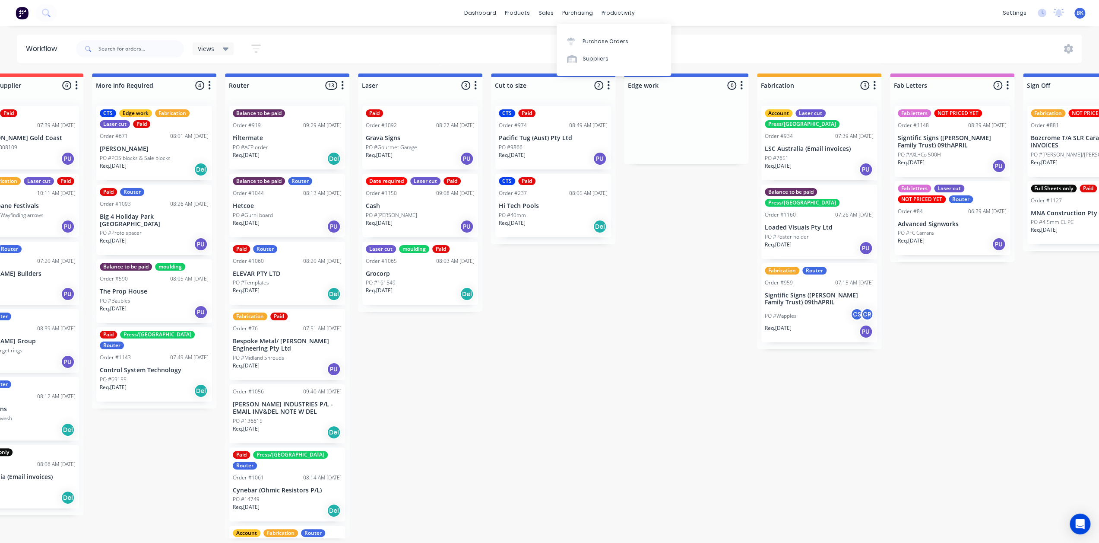
click at [295, 202] on p "Hetcoe" at bounding box center [287, 205] width 109 height 7
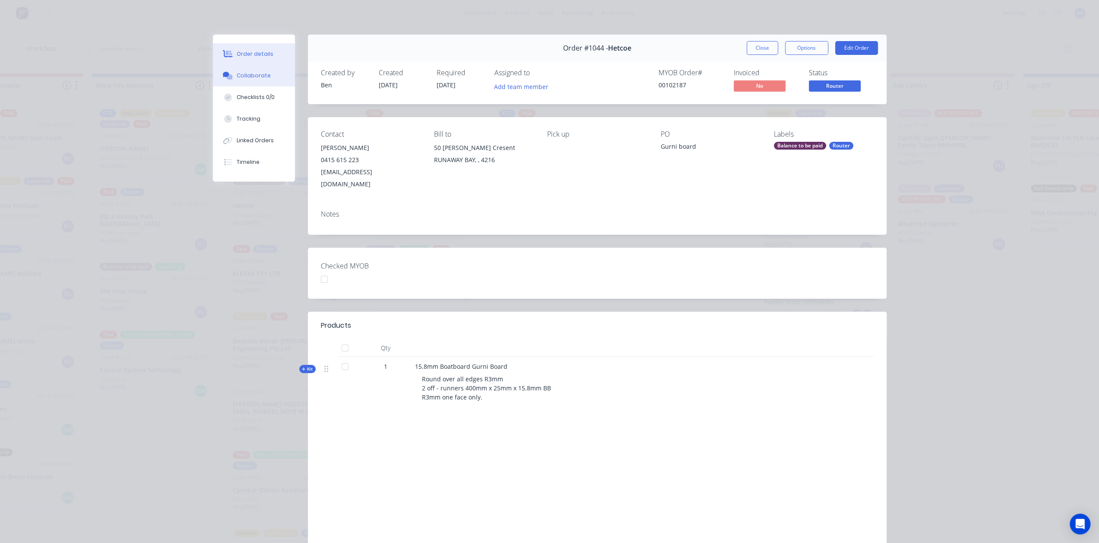
click at [229, 73] on div at bounding box center [228, 76] width 13 height 8
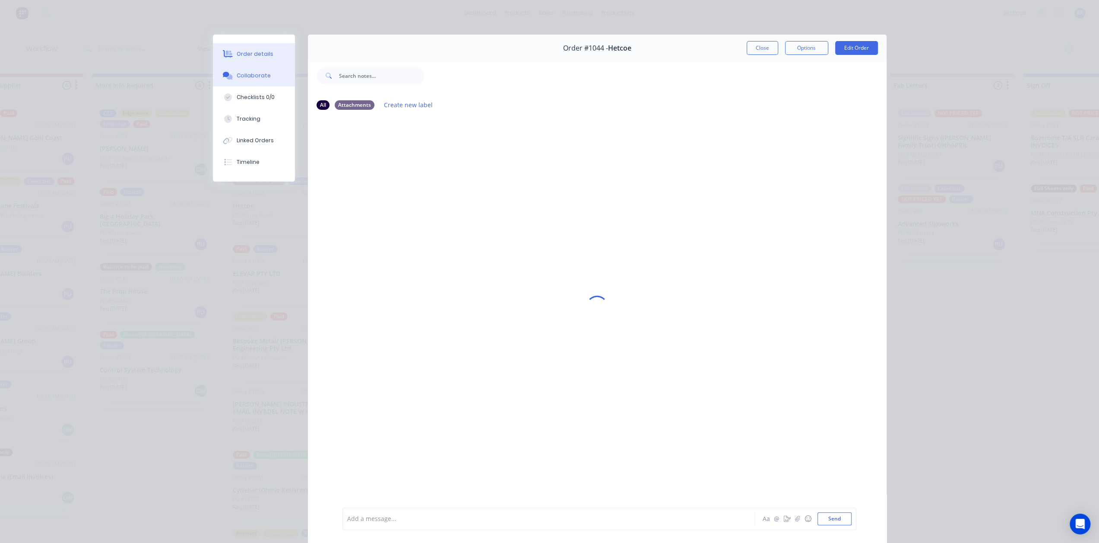
click at [252, 56] on div "Order details" at bounding box center [255, 54] width 37 height 8
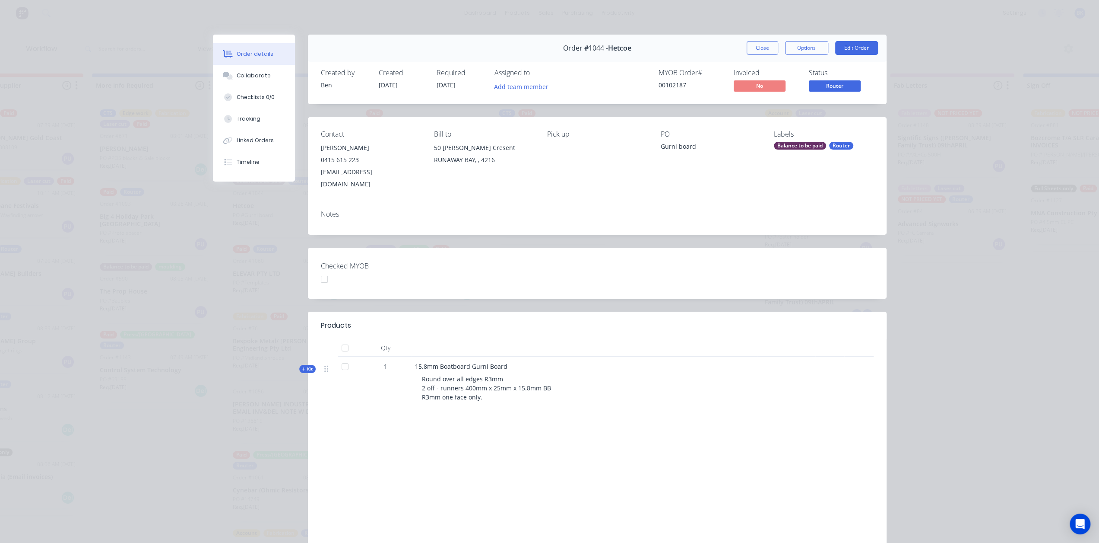
click at [761, 46] on button "Close" at bounding box center [763, 48] width 32 height 14
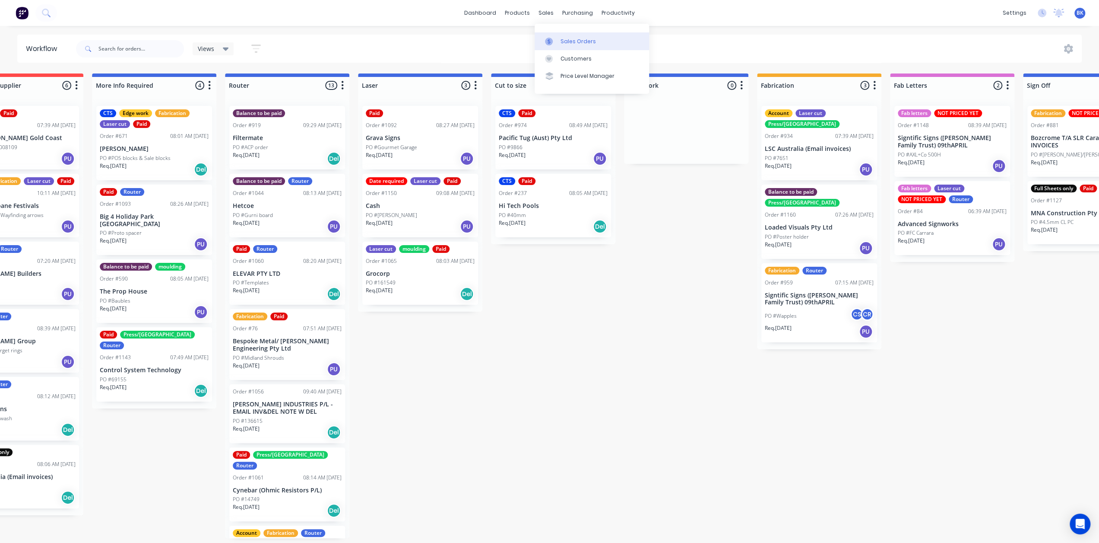
click at [581, 38] on div "Sales Orders" at bounding box center [578, 42] width 35 height 8
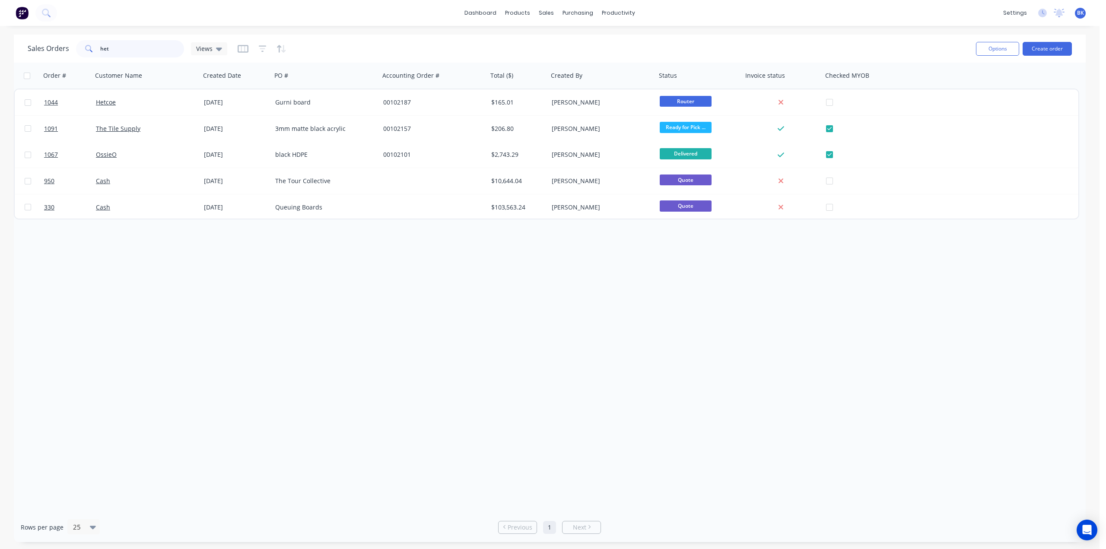
drag, startPoint x: 172, startPoint y: 45, endPoint x: 50, endPoint y: 43, distance: 122.3
click at [50, 43] on div "Sales Orders het Views" at bounding box center [128, 48] width 200 height 17
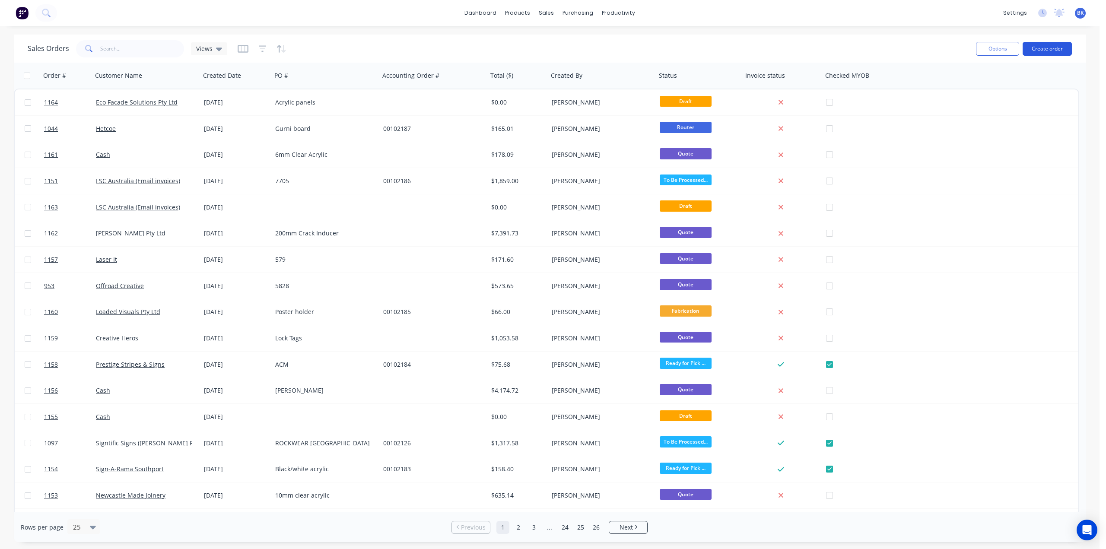
click at [1050, 44] on button "Create order" at bounding box center [1046, 49] width 49 height 14
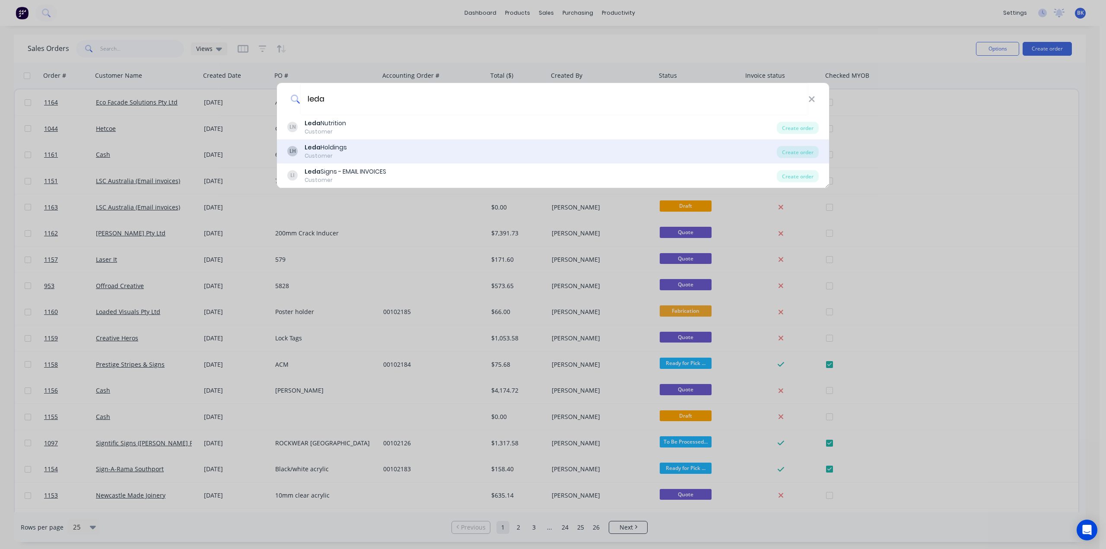
type input "leda"
click at [342, 150] on div "Leda Holdings" at bounding box center [326, 147] width 42 height 9
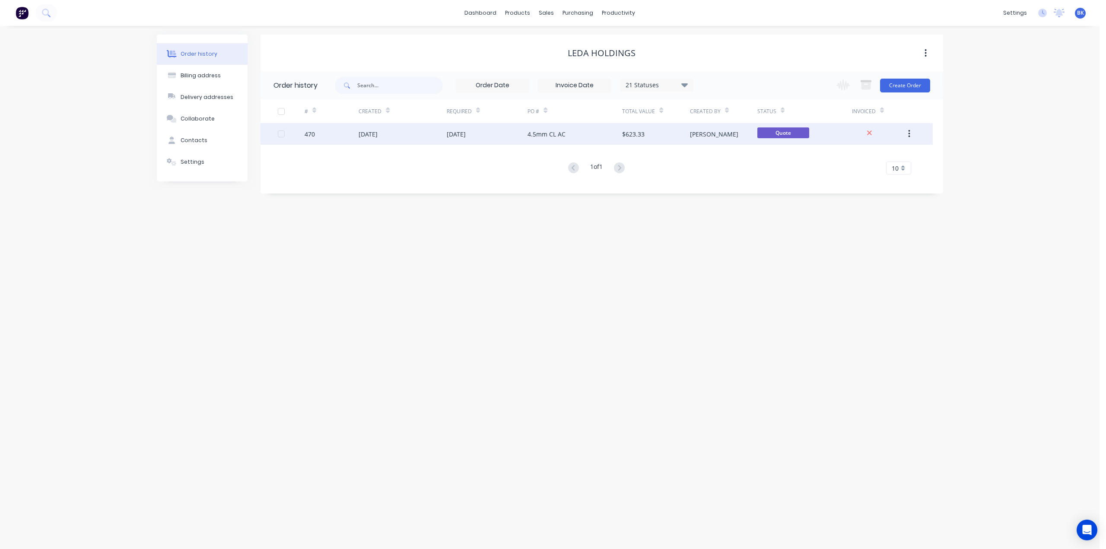
click at [544, 133] on div "4.5mm CL AC" at bounding box center [546, 134] width 38 height 9
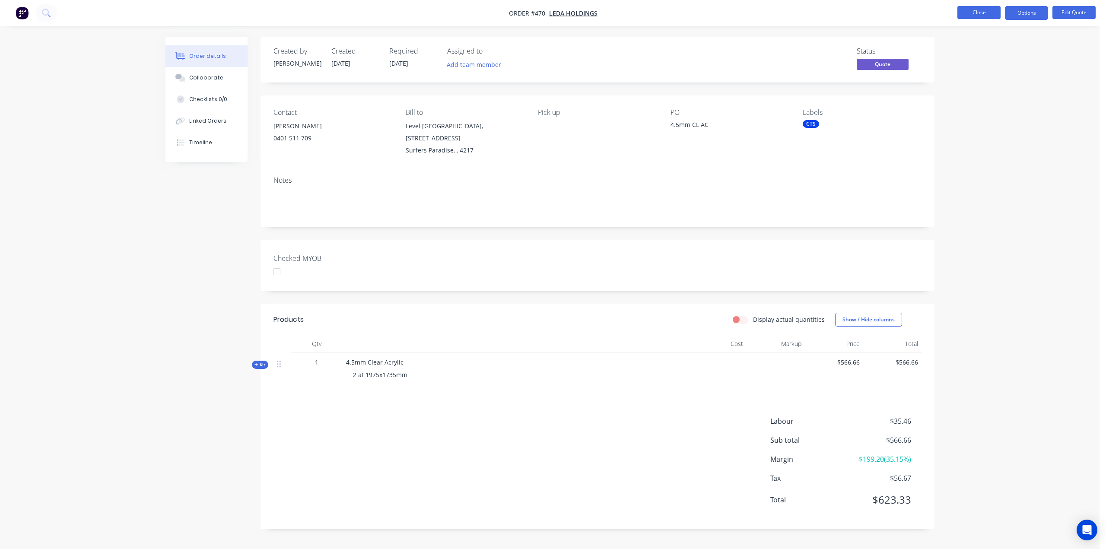
click at [979, 13] on button "Close" at bounding box center [978, 12] width 43 height 13
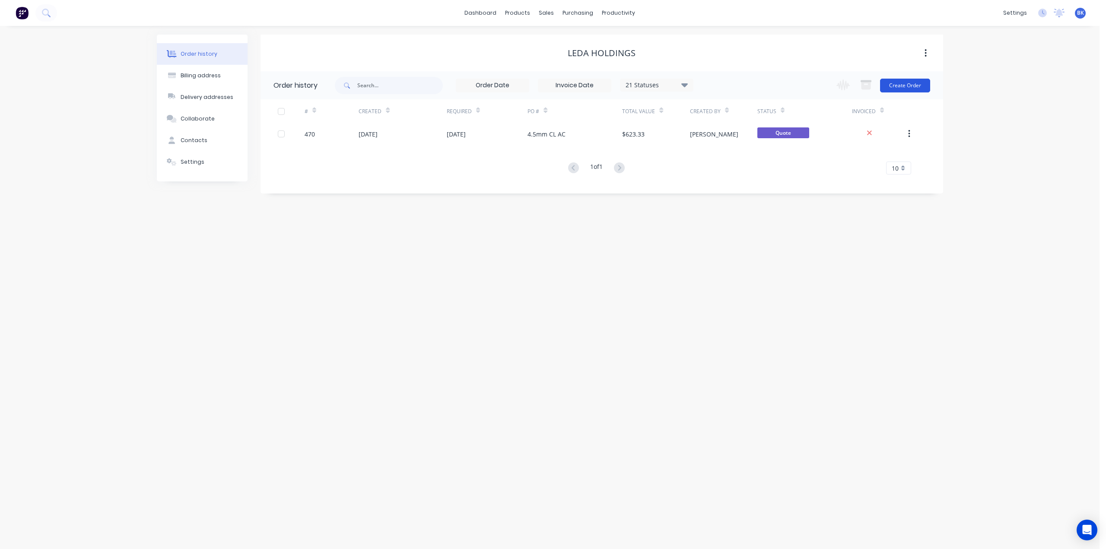
click at [899, 85] on button "Create Order" at bounding box center [905, 86] width 50 height 14
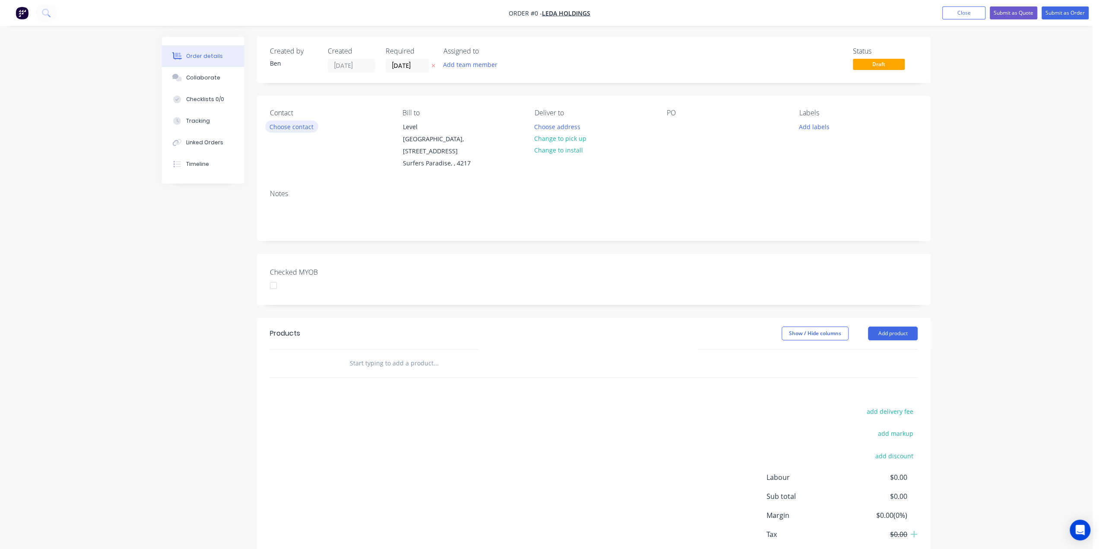
click at [297, 126] on button "Choose contact" at bounding box center [291, 127] width 53 height 12
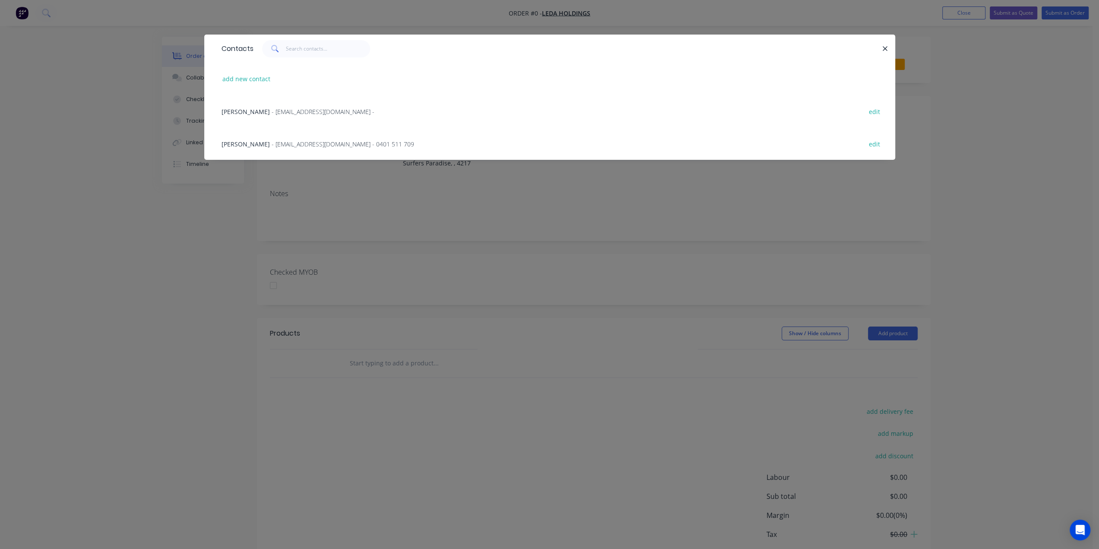
click at [323, 113] on span "- leda-charters@bigpond.com.au -" at bounding box center [323, 112] width 103 height 8
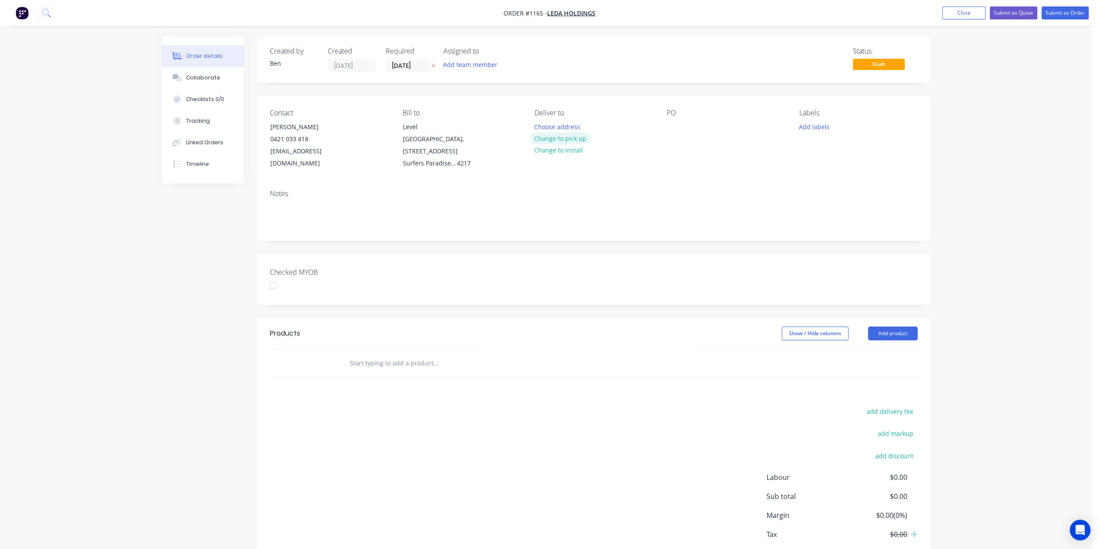
click at [576, 138] on button "Change to pick up" at bounding box center [560, 139] width 61 height 12
click at [676, 126] on div at bounding box center [674, 127] width 14 height 13
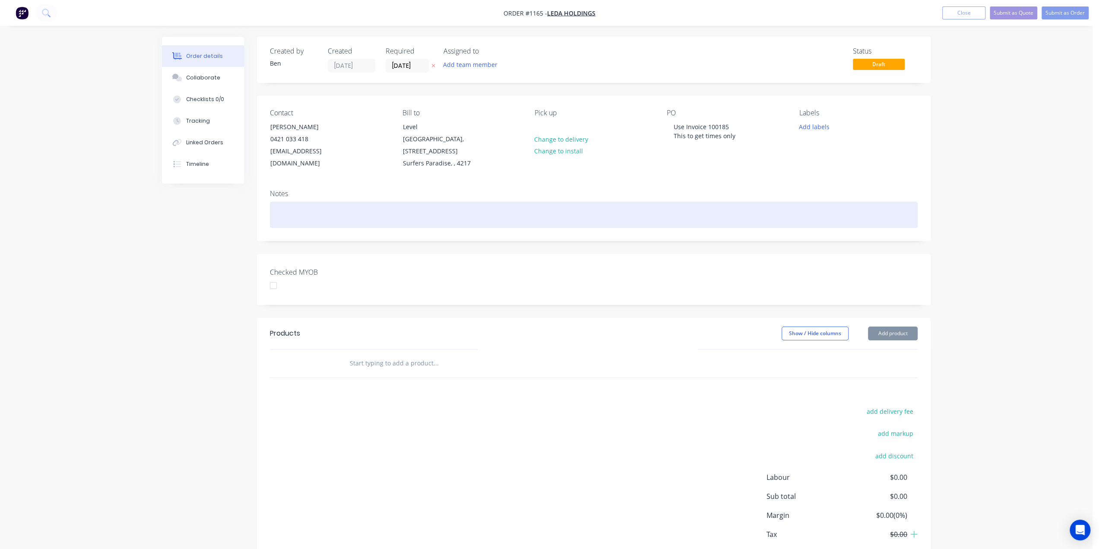
click at [314, 220] on div at bounding box center [594, 215] width 648 height 26
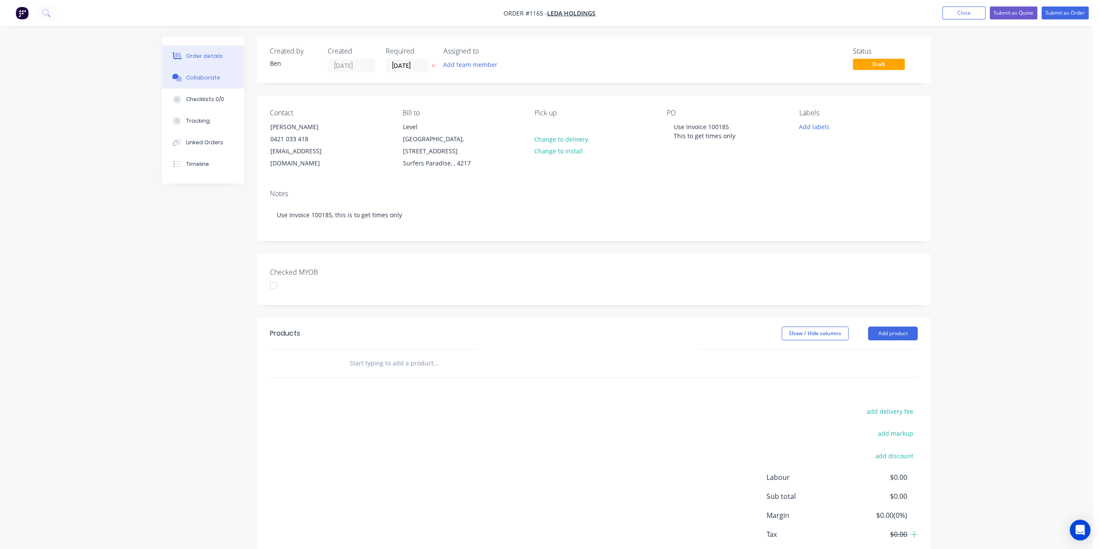
click at [203, 80] on div "Collaborate" at bounding box center [203, 78] width 34 height 8
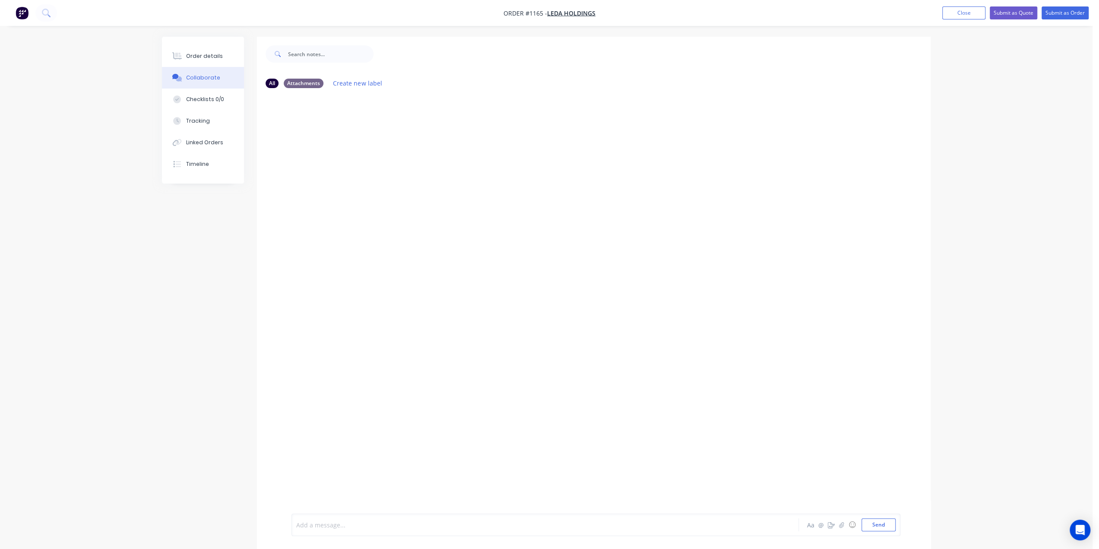
click at [346, 525] on div at bounding box center [521, 524] width 449 height 9
click at [182, 51] on button "Order details" at bounding box center [203, 56] width 82 height 22
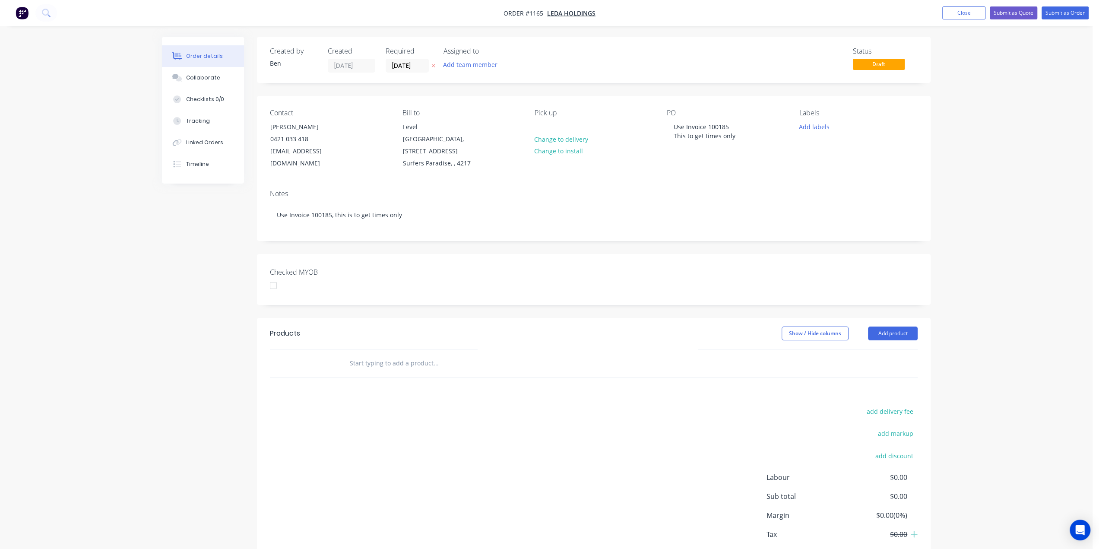
click at [369, 363] on input "text" at bounding box center [435, 363] width 173 height 17
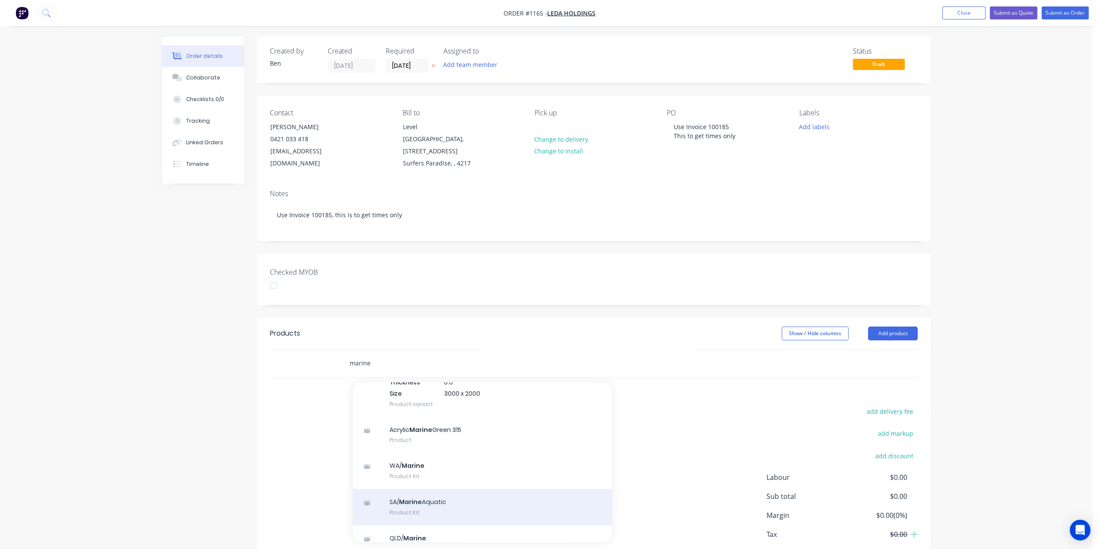
scroll to position [173, 0]
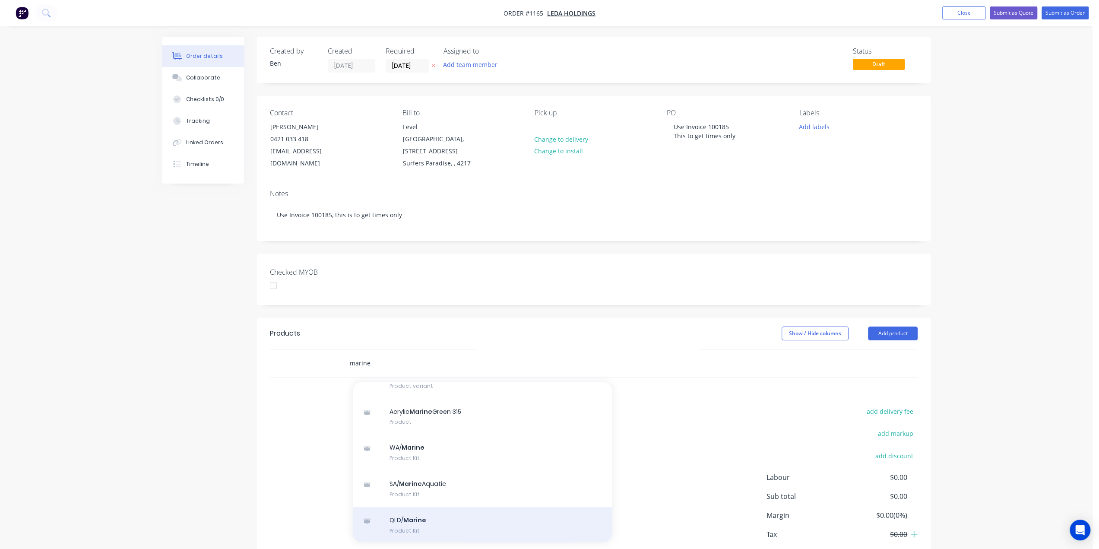
type input "marine"
click at [412, 518] on div "QLD/ Marine Product Kit" at bounding box center [482, 525] width 259 height 36
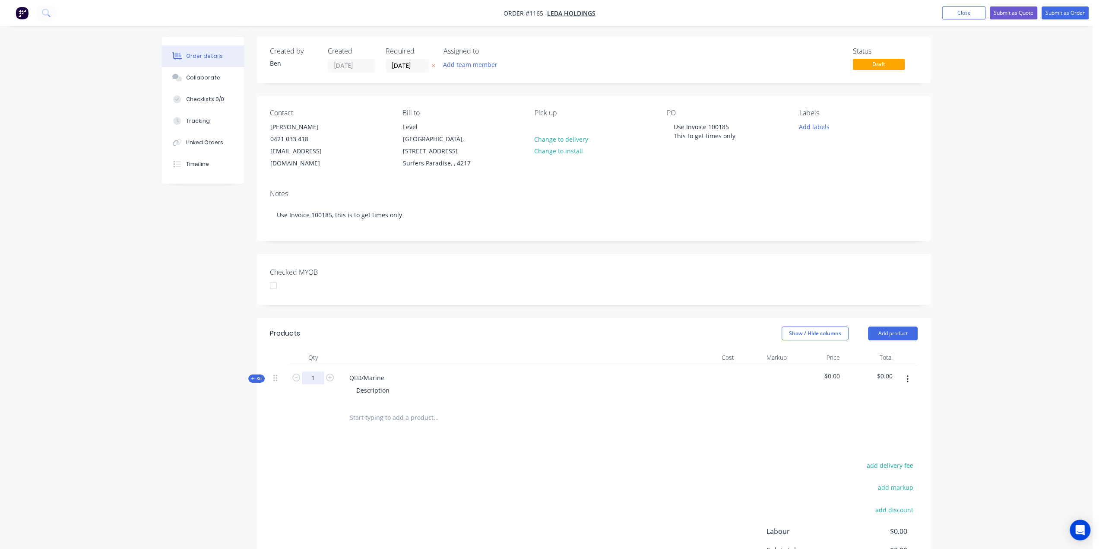
click at [315, 379] on input "1" at bounding box center [313, 377] width 22 height 13
click at [377, 380] on div "QLD/Marine" at bounding box center [367, 377] width 49 height 13
drag, startPoint x: 364, startPoint y: 377, endPoint x: 319, endPoint y: 377, distance: 44.5
click at [319, 377] on div "Kit 1 QLD/Marine Description $0.00 $0.00" at bounding box center [594, 385] width 648 height 38
drag, startPoint x: 391, startPoint y: 390, endPoint x: 331, endPoint y: 390, distance: 60.0
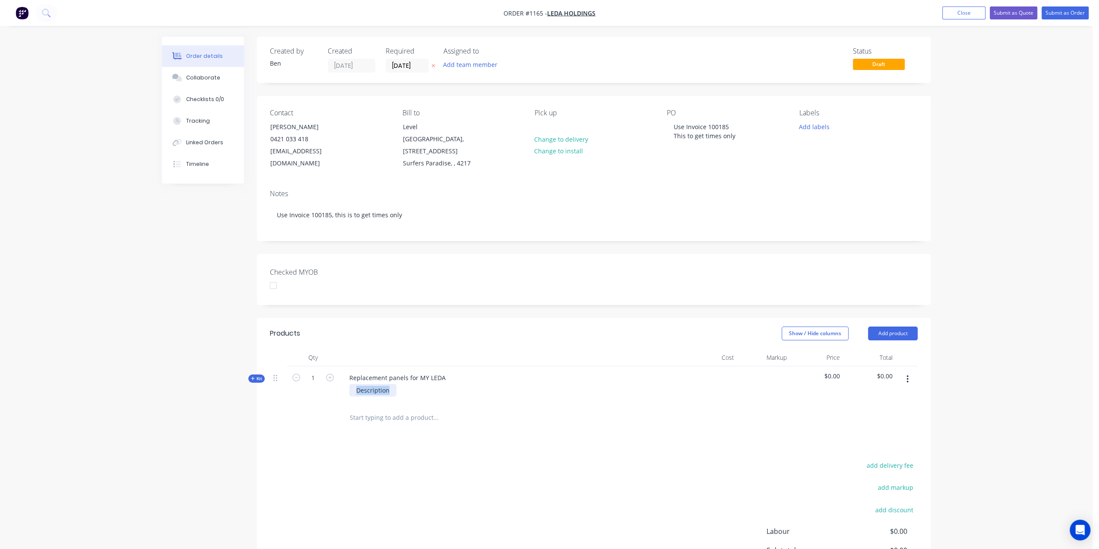
click at [331, 390] on div "Kit 1 Replacement panels for MY LEDA Description $0.00 $0.00" at bounding box center [594, 385] width 648 height 38
click at [259, 379] on span "Kit" at bounding box center [256, 378] width 11 height 6
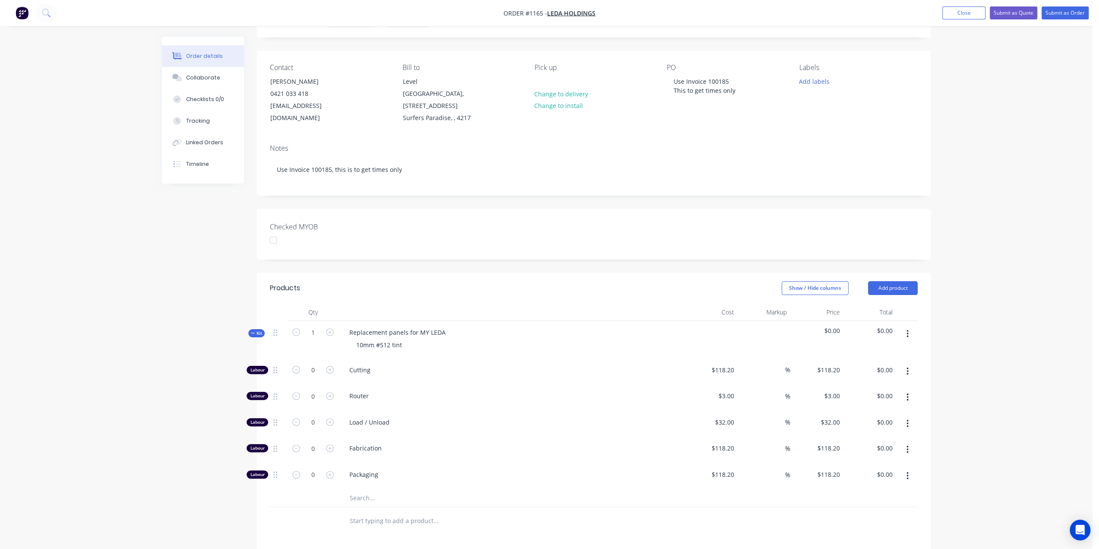
scroll to position [86, 0]
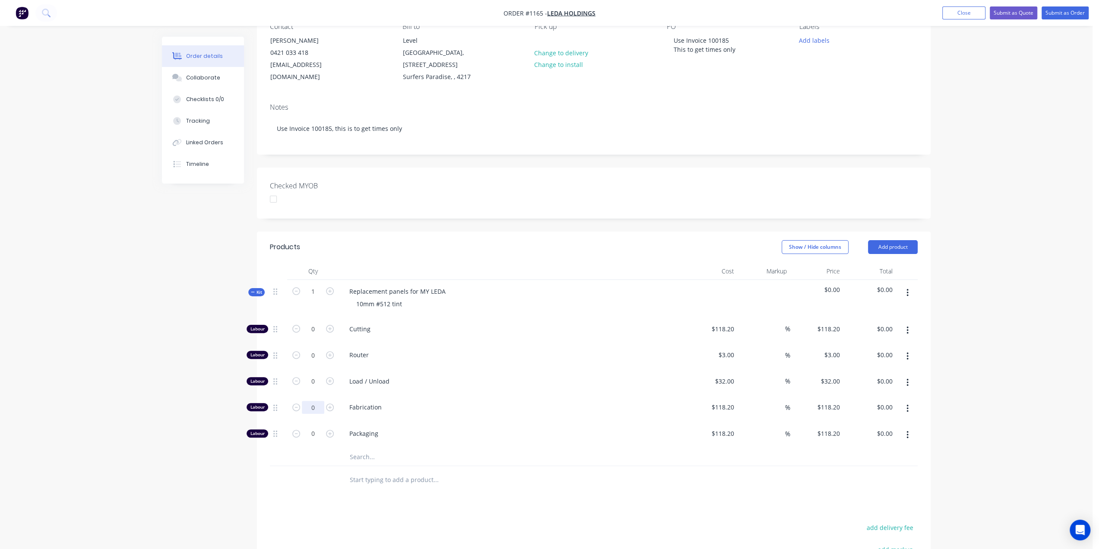
click at [317, 336] on input "0" at bounding box center [313, 329] width 22 height 13
type input "30"
type input "$3,546.00"
click at [354, 450] on input "text" at bounding box center [435, 456] width 173 height 17
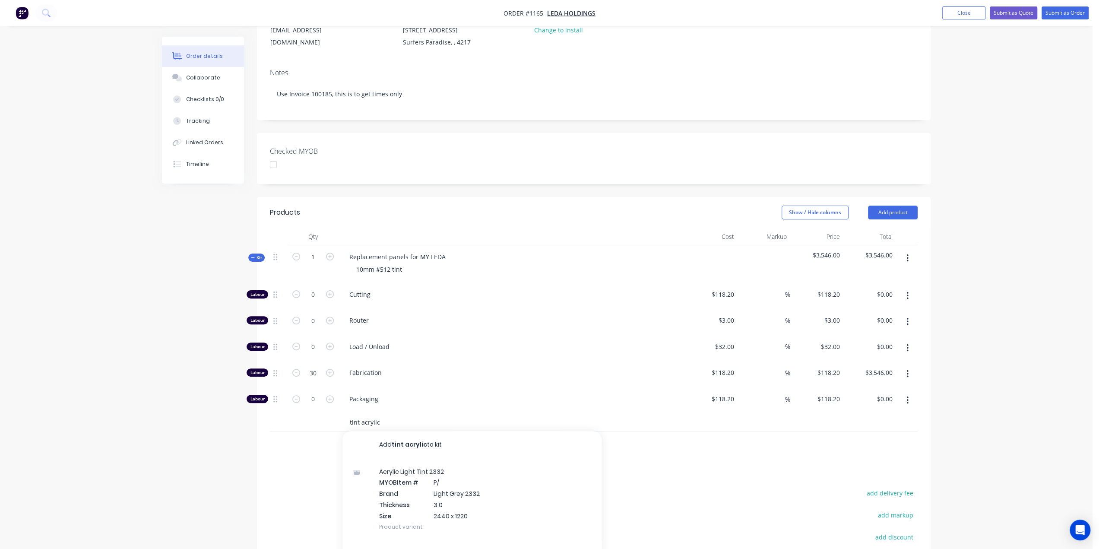
scroll to position [130, 0]
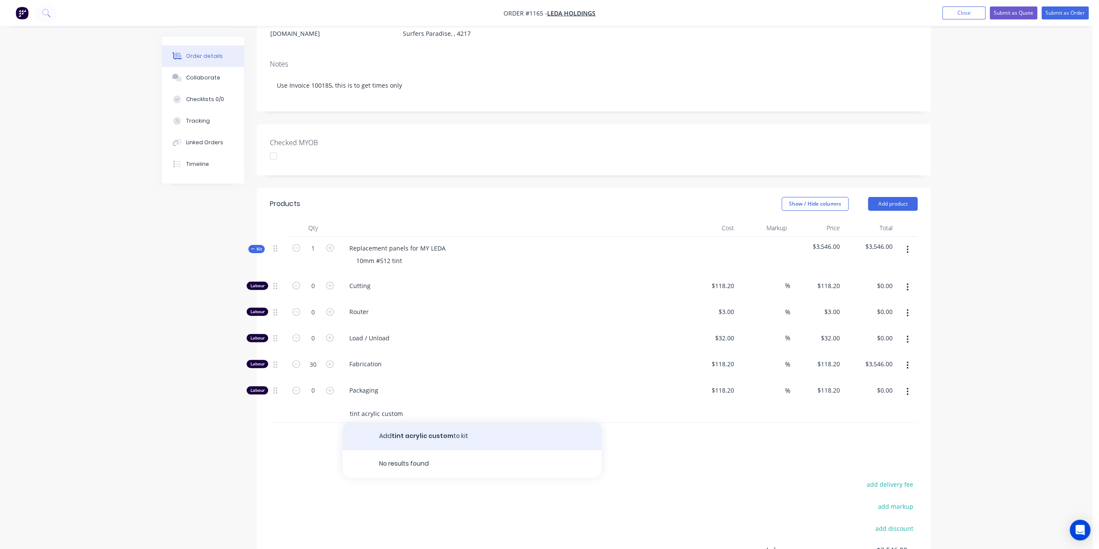
type input "tint acrylic custom"
click at [440, 435] on button "Add tint acrylic custom to kit" at bounding box center [472, 436] width 259 height 28
drag, startPoint x: 424, startPoint y: 429, endPoint x: 328, endPoint y: 429, distance: 95.9
click at [328, 429] on div "1 tint acrylic custom $0.00 $0.00 % $0.00 $0.00 $0.00 $0.00" at bounding box center [594, 424] width 648 height 39
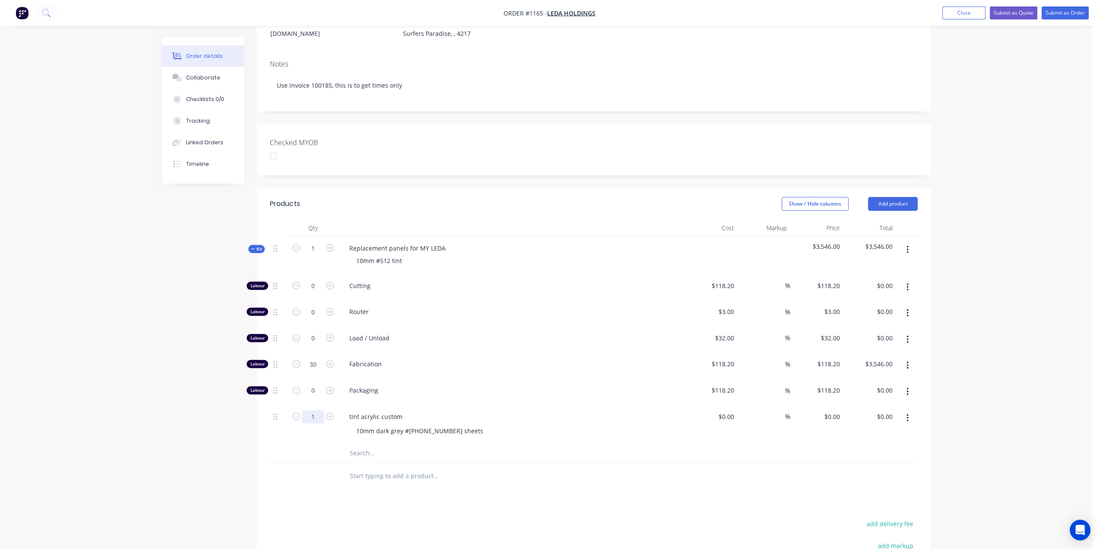
click at [320, 292] on input "1" at bounding box center [313, 285] width 22 height 13
type input "60"
click at [729, 413] on input at bounding box center [733, 416] width 10 height 13
type input "$415.00"
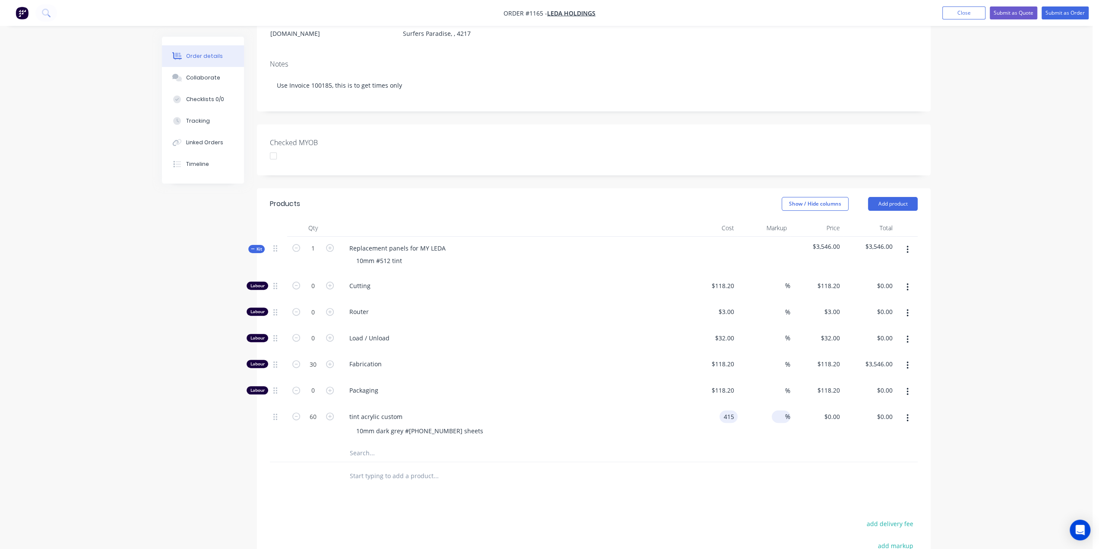
type input "$24,900.00"
click at [782, 410] on input at bounding box center [780, 416] width 10 height 13
type input "200"
type input "1245"
type input "$74,700.00"
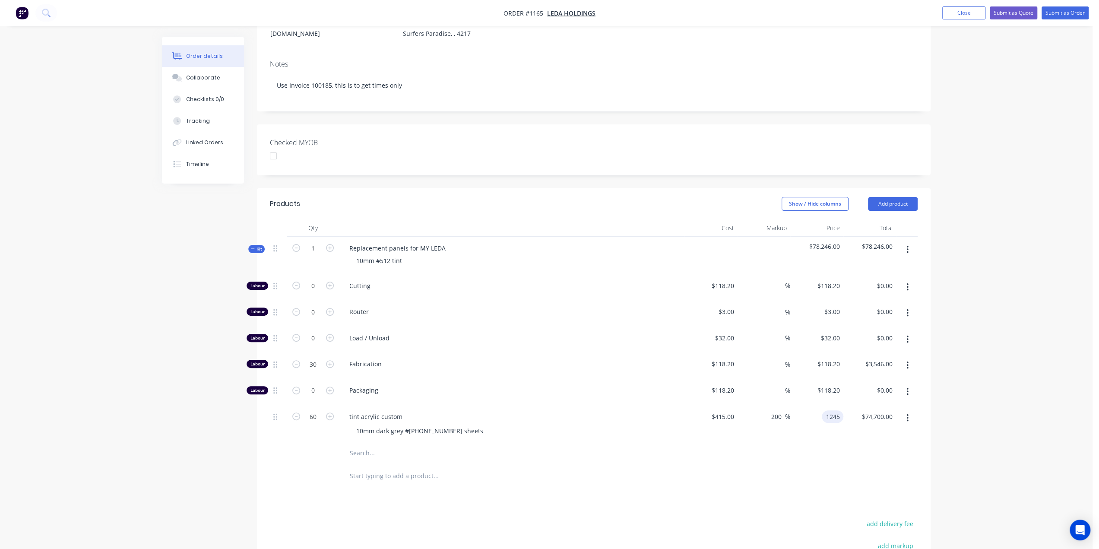
scroll to position [173, 0]
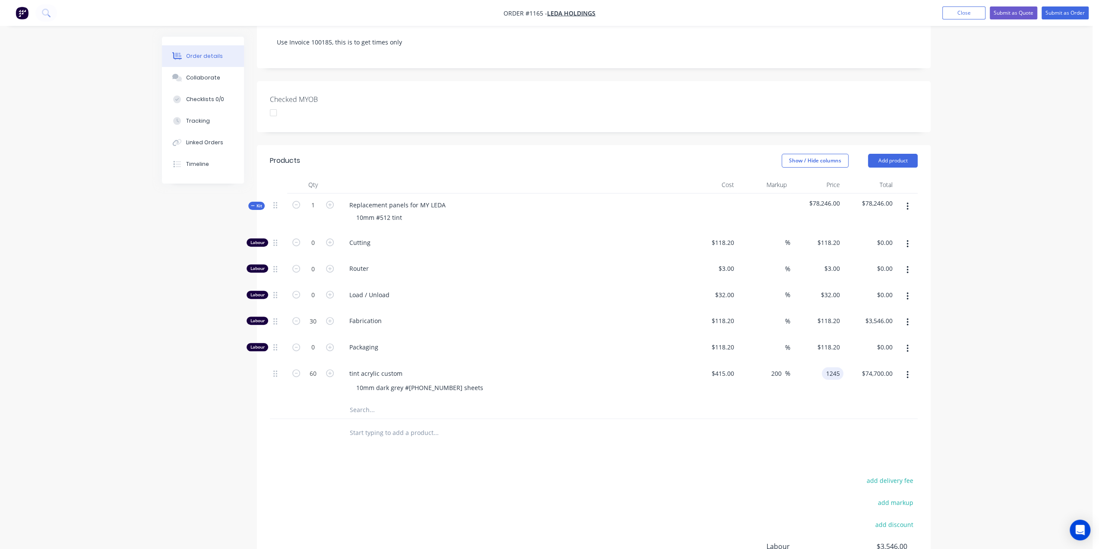
type input "$1,245.00"
type input "$74,700.00"
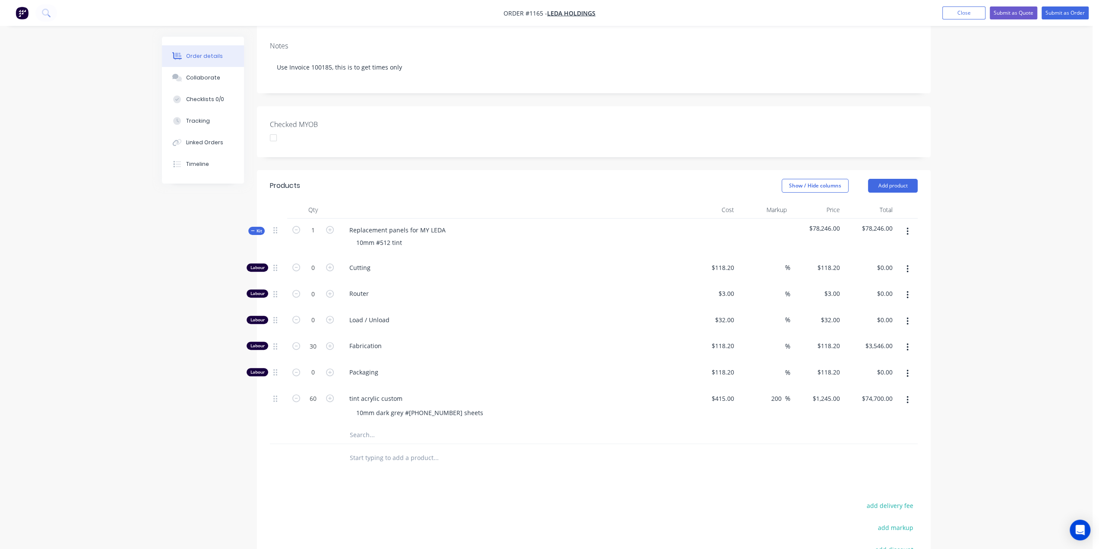
scroll to position [130, 0]
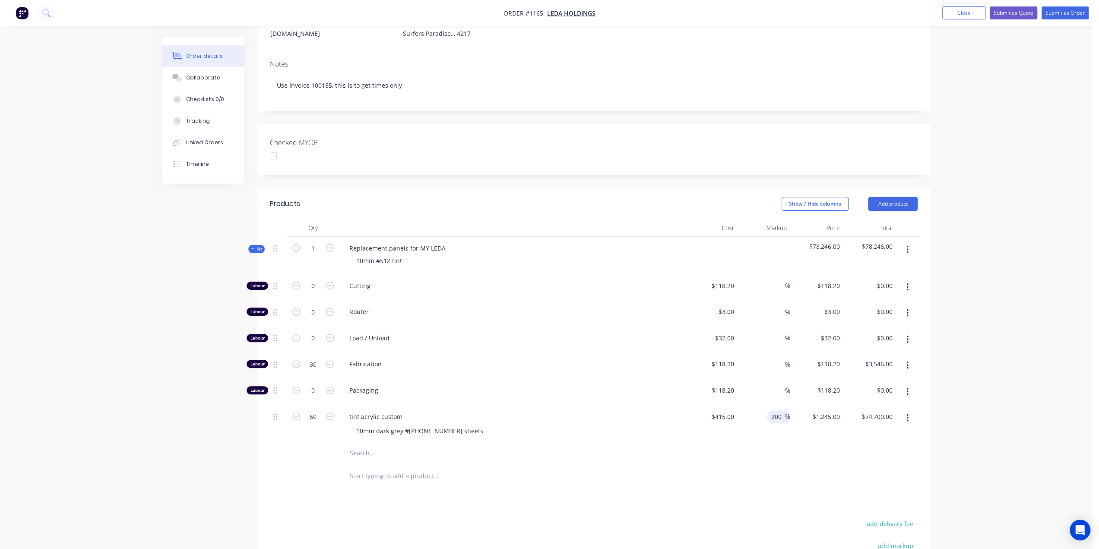
drag, startPoint x: 772, startPoint y: 414, endPoint x: 777, endPoint y: 414, distance: 5.2
click at [773, 414] on input "200" at bounding box center [778, 416] width 15 height 13
drag, startPoint x: 784, startPoint y: 412, endPoint x: 762, endPoint y: 414, distance: 21.2
click at [762, 414] on div "200 200 %" at bounding box center [764, 424] width 53 height 39
type input "0"
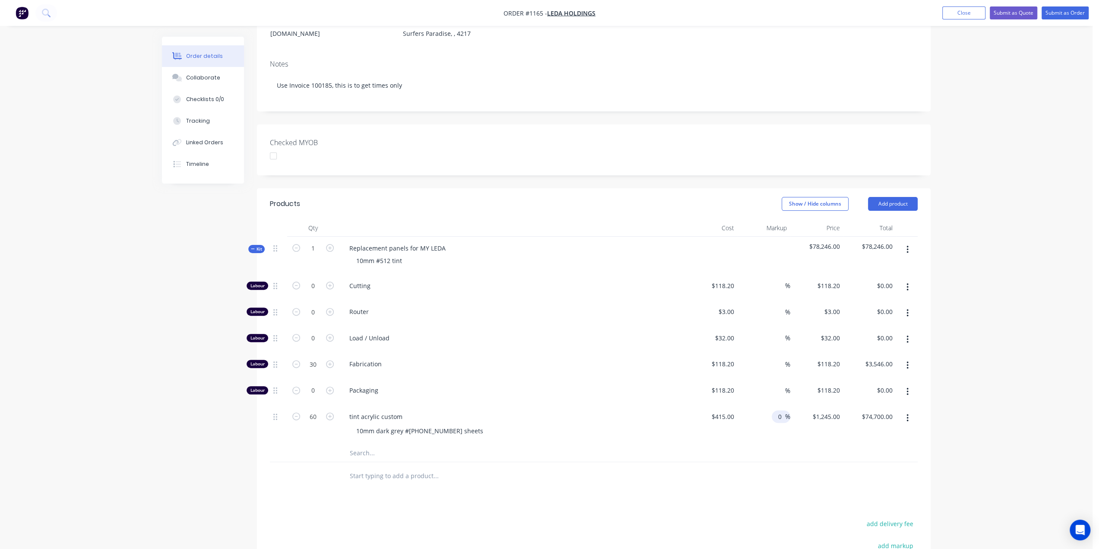
type input "$415.00"
type input "$24,900.00"
drag, startPoint x: 631, startPoint y: 457, endPoint x: 638, endPoint y: 438, distance: 19.6
click at [631, 457] on div at bounding box center [494, 452] width 311 height 17
click at [778, 412] on input at bounding box center [780, 416] width 10 height 13
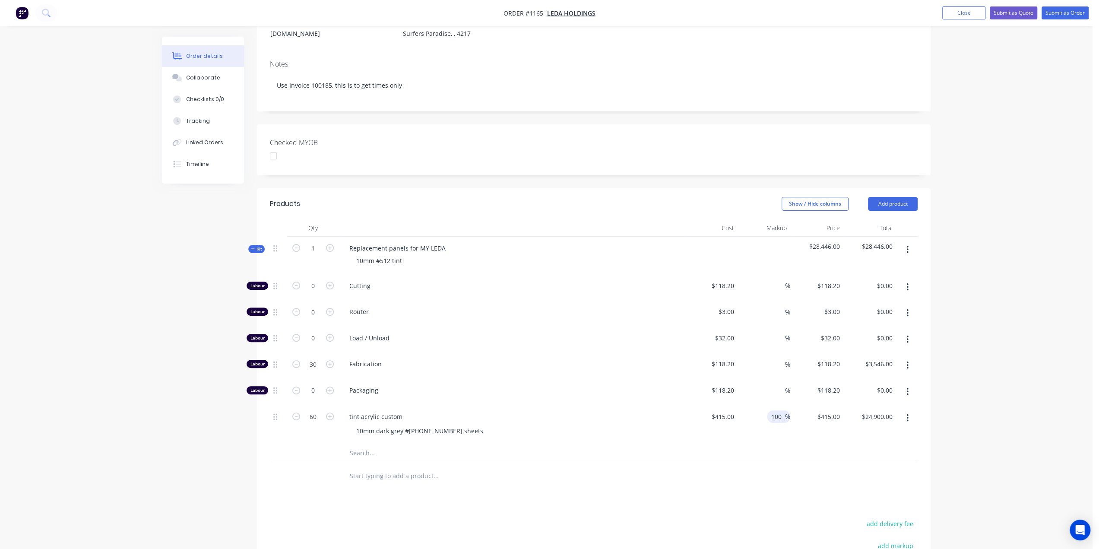
type input "100"
type input "$830.00"
type input "$49,800.00"
click at [634, 438] on div "tint acrylic custom 10mm dark grey #512 2490 x 1880 sheets" at bounding box center [512, 424] width 346 height 39
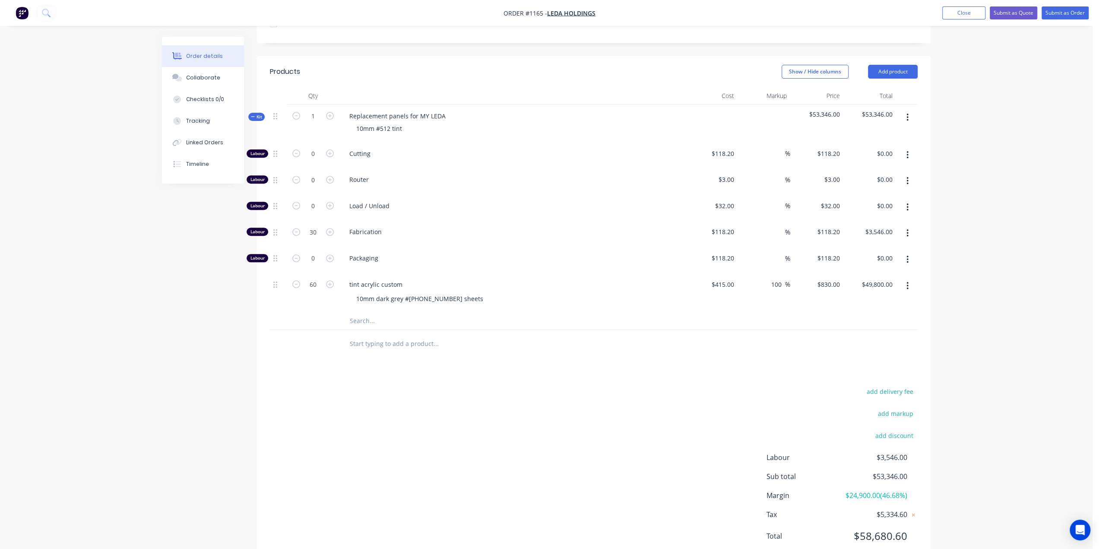
scroll to position [212, 0]
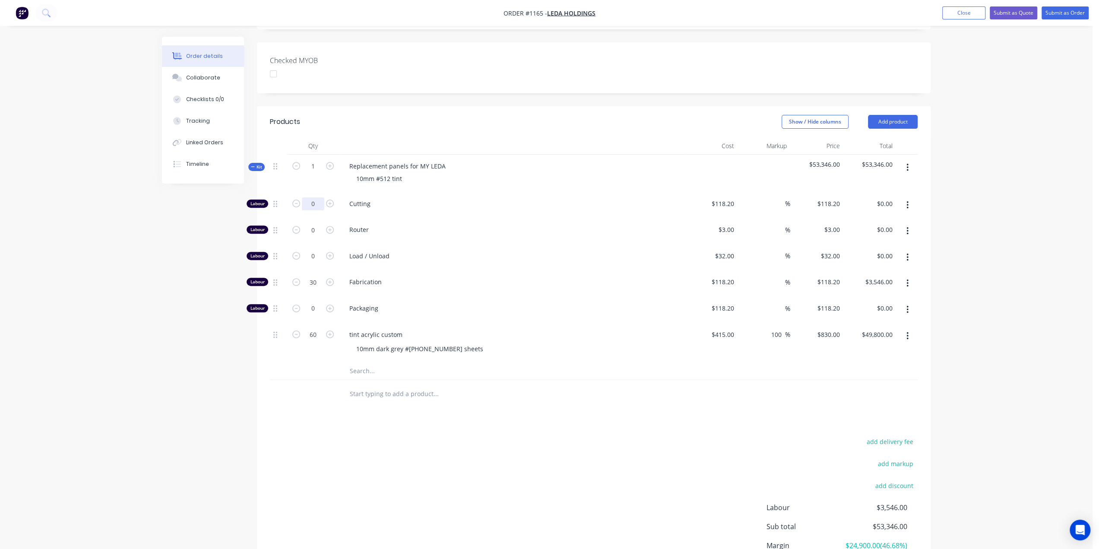
click at [310, 204] on input "0" at bounding box center [313, 203] width 22 height 13
click at [364, 365] on input "text" at bounding box center [435, 370] width 173 height 17
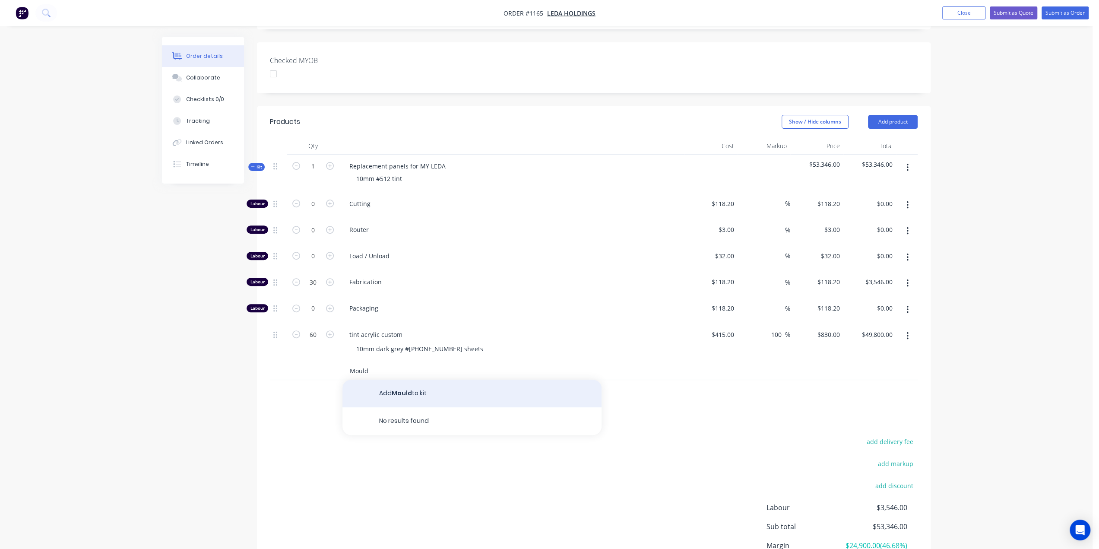
type input "Mould"
click at [422, 388] on button "Add Mould to kit" at bounding box center [472, 394] width 259 height 28
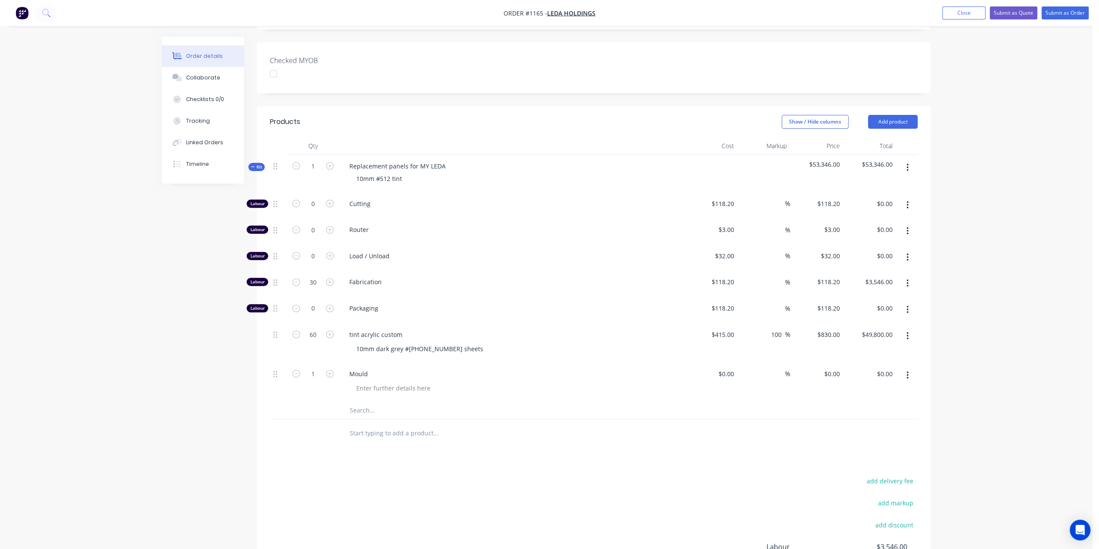
click at [738, 372] on div "%" at bounding box center [764, 381] width 53 height 39
click at [727, 369] on div "$0.00" at bounding box center [725, 374] width 23 height 13
click at [727, 369] on div "0" at bounding box center [730, 374] width 13 height 13
type input "$550.00"
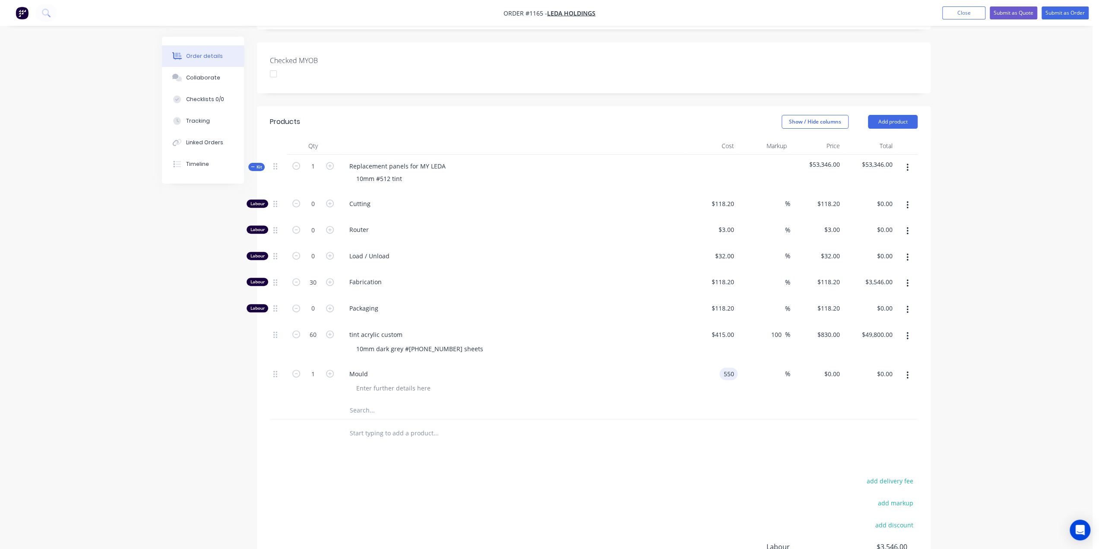
type input "$550.00"
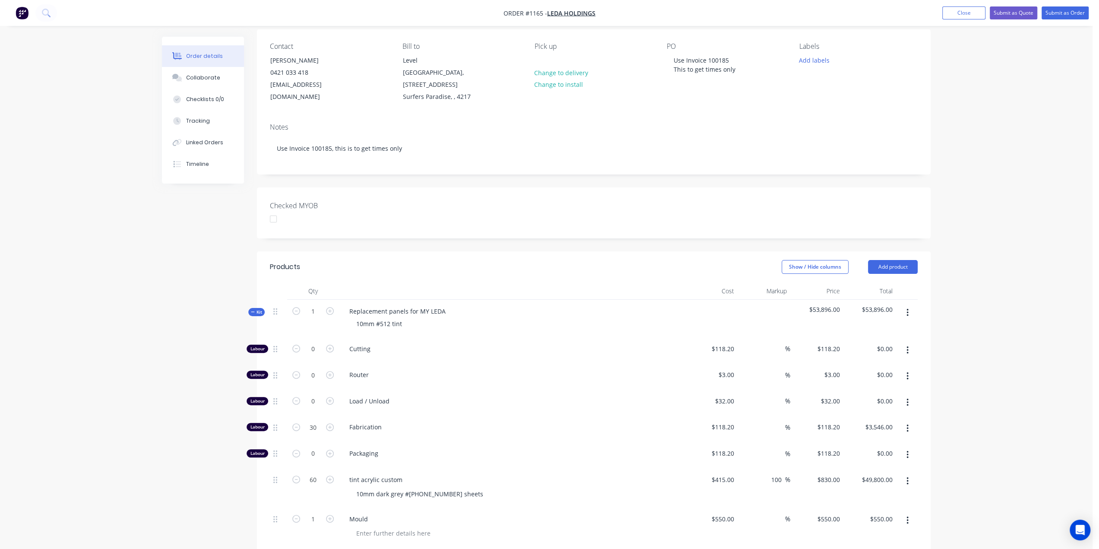
scroll to position [337, 0]
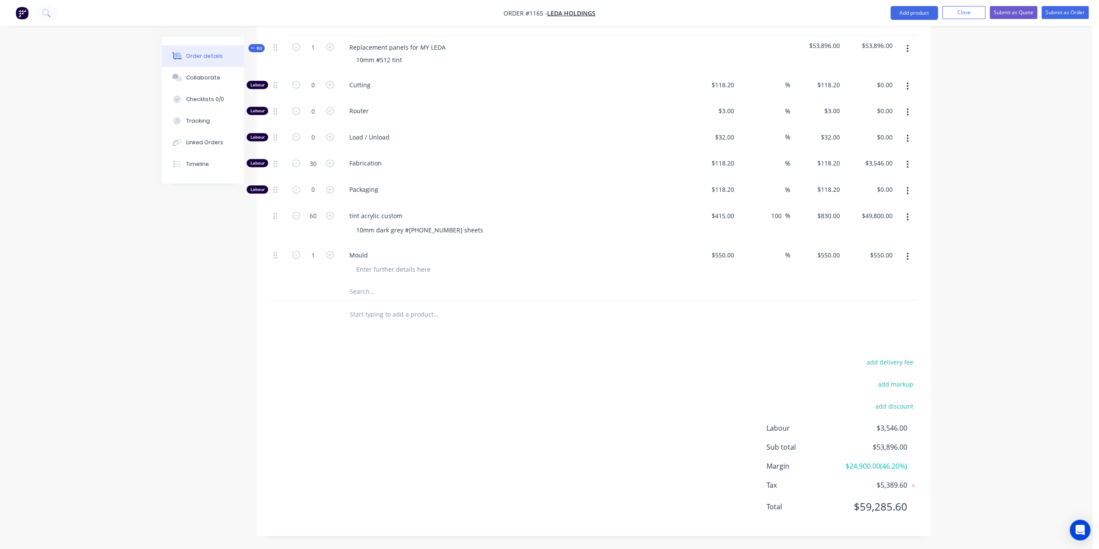
click at [582, 316] on div at bounding box center [494, 315] width 311 height 28
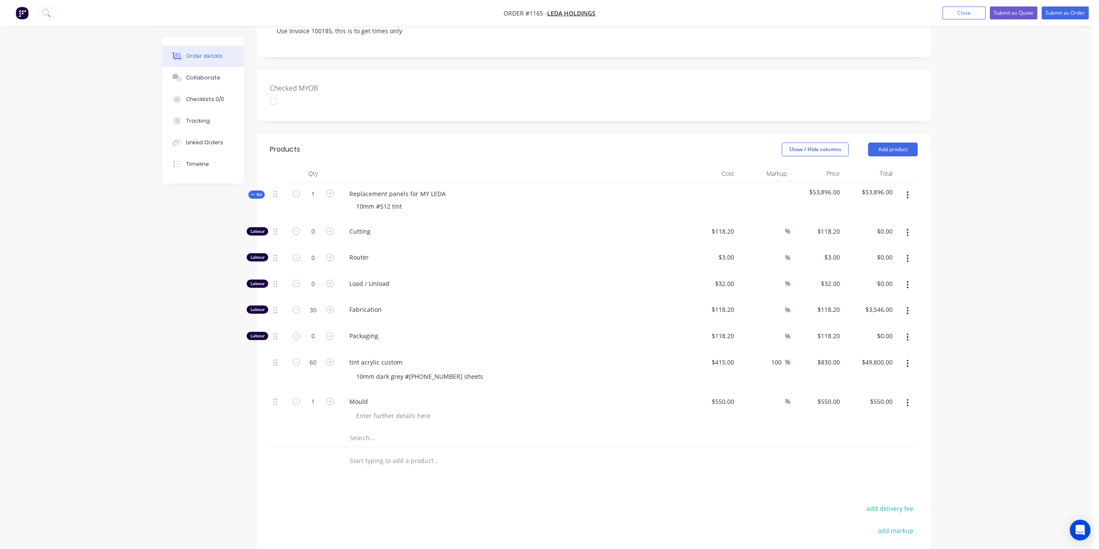
scroll to position [164, 0]
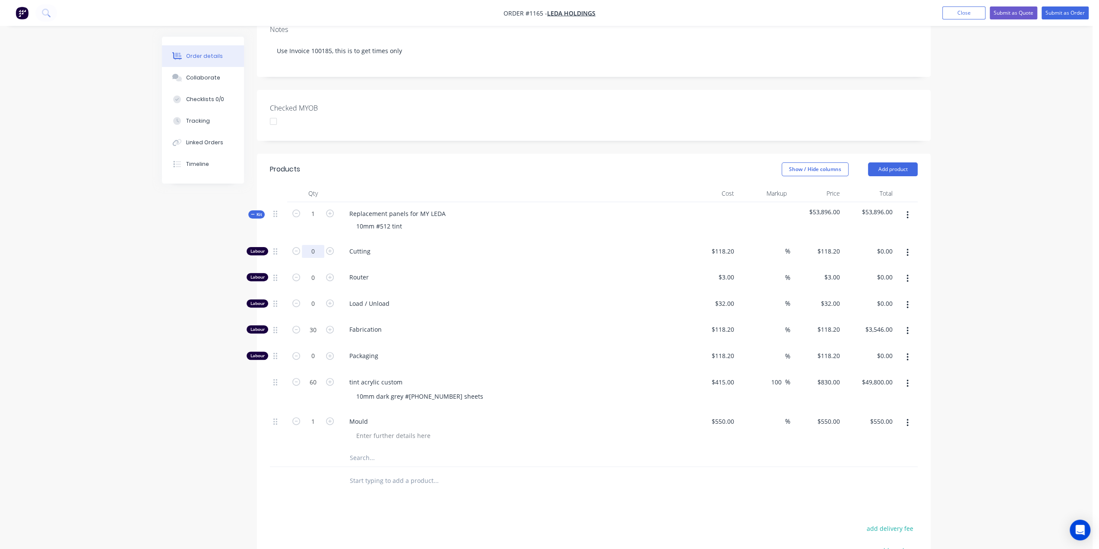
click at [311, 251] on input "0" at bounding box center [313, 251] width 22 height 13
type input "1"
type input "$118.20"
click at [732, 248] on input "118.2" at bounding box center [728, 251] width 20 height 13
type input "$5,928.50"
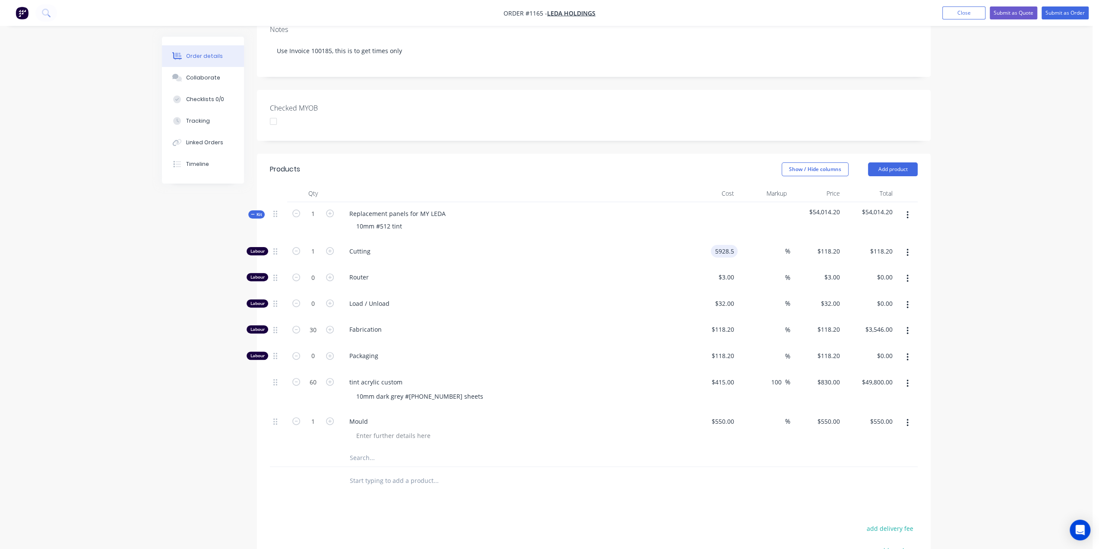
type input "$5,928.50"
type input "5928.5"
type input "$0.00"
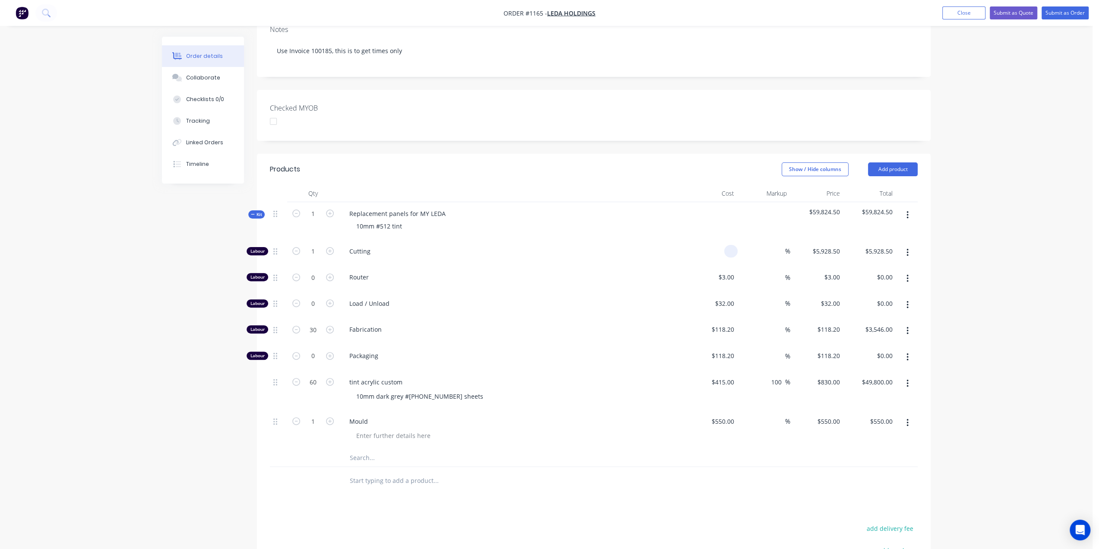
type input "$0.00"
drag, startPoint x: 548, startPoint y: 248, endPoint x: 610, endPoint y: 263, distance: 63.6
click at [549, 248] on span "Cutting" at bounding box center [515, 251] width 332 height 9
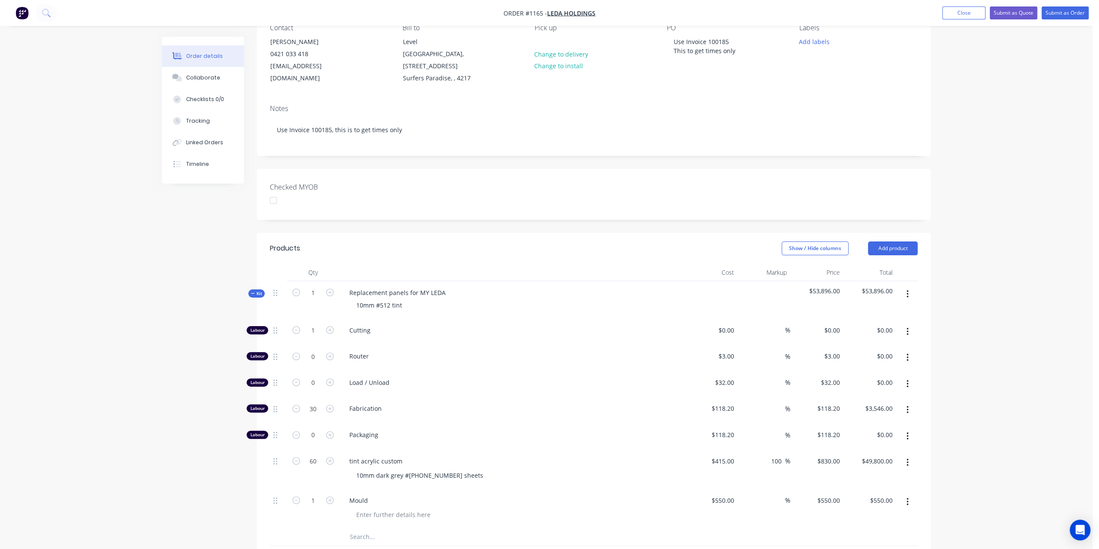
scroll to position [207, 0]
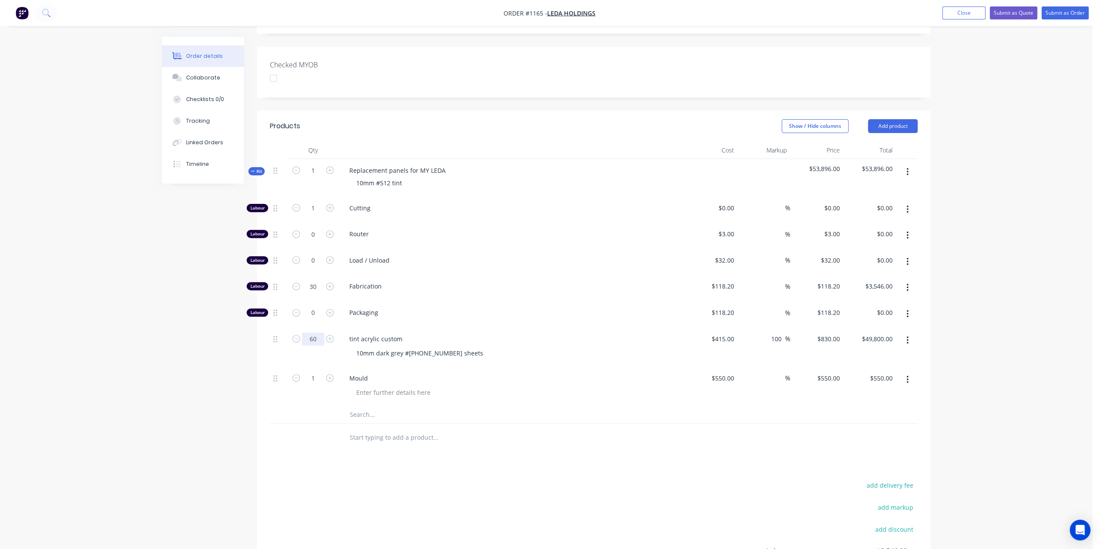
click at [323, 215] on input "60" at bounding box center [313, 208] width 22 height 13
type input "60"
click at [727, 333] on input "415" at bounding box center [724, 339] width 27 height 13
type input "$0.00"
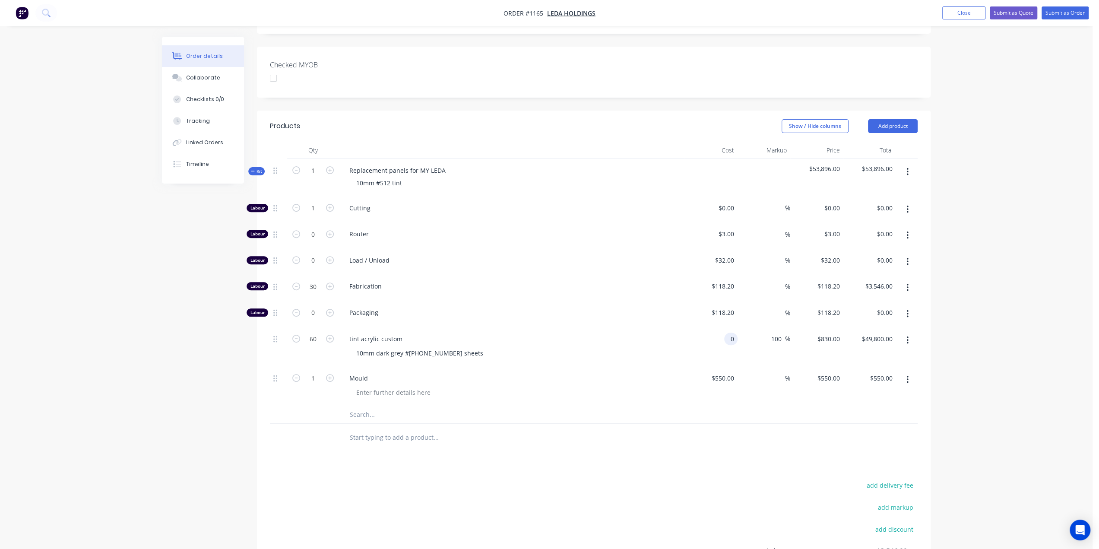
type input "$0.00"
click at [452, 374] on div "Mould" at bounding box center [512, 378] width 339 height 13
click at [731, 374] on input "550" at bounding box center [730, 378] width 15 height 13
type input "$0.00"
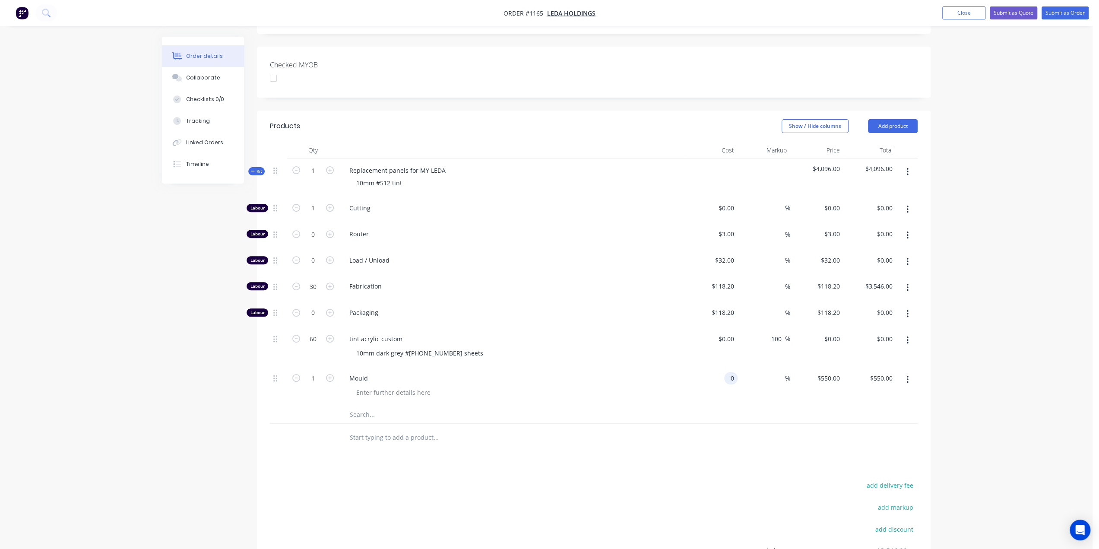
type input "$0.00"
click at [663, 442] on div at bounding box center [594, 438] width 648 height 28
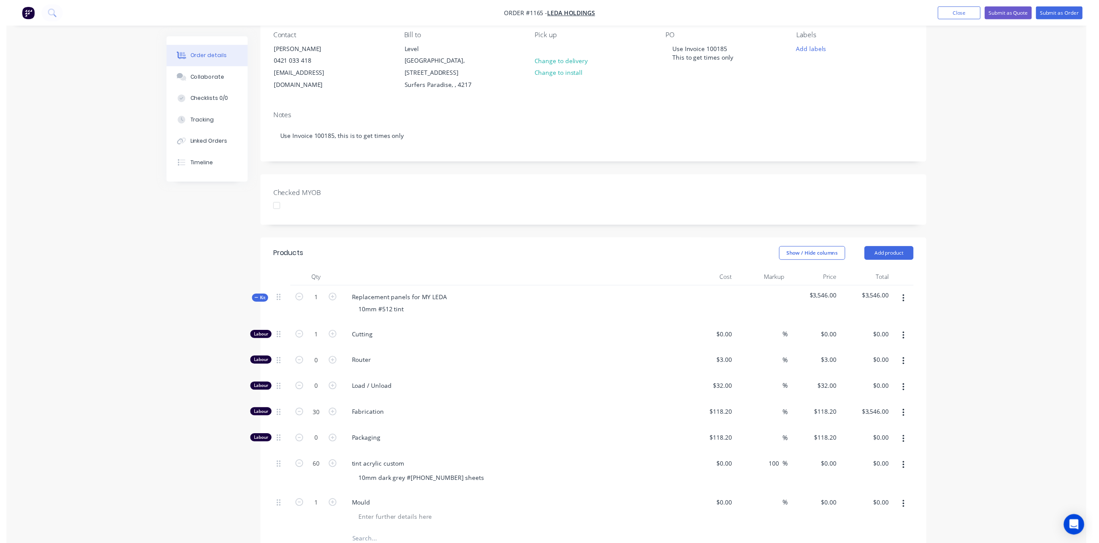
scroll to position [0, 0]
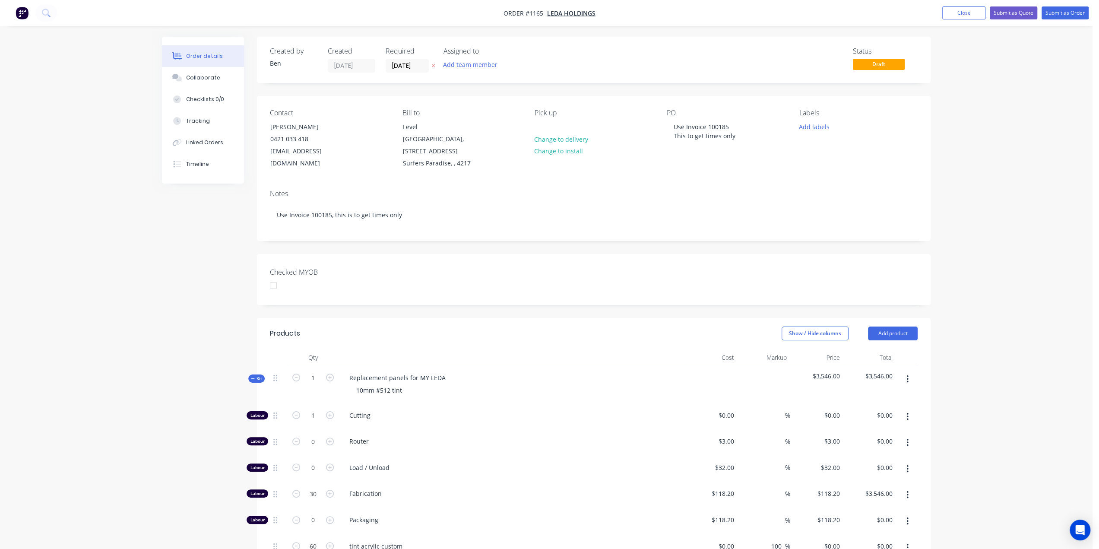
click at [256, 374] on div "Kit" at bounding box center [256, 378] width 16 height 8
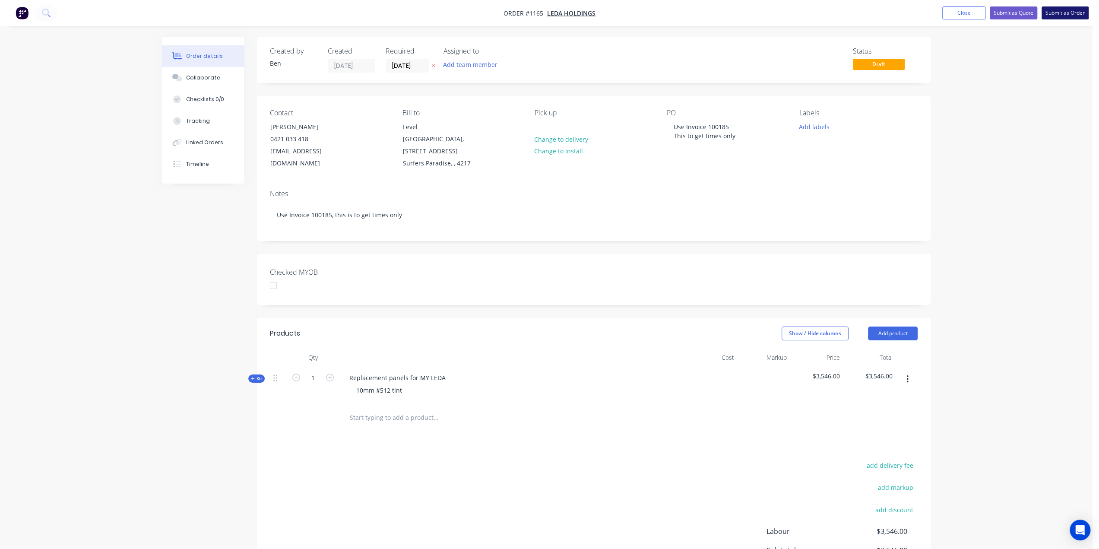
click at [1055, 12] on button "Submit as Order" at bounding box center [1065, 12] width 47 height 13
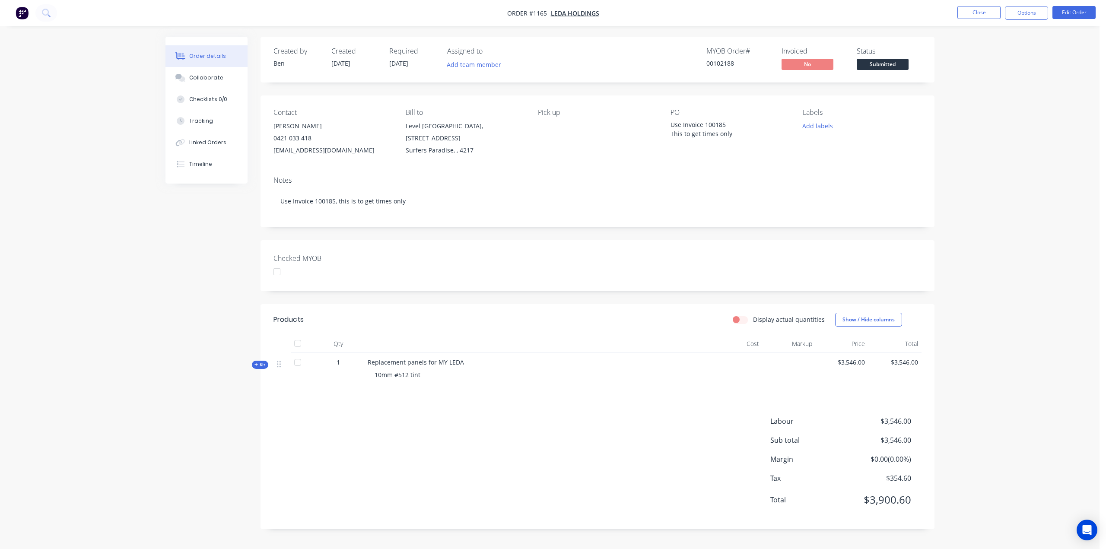
click at [984, 2] on nav "Order #1165 - Leda Holdings Close Options Edit Order" at bounding box center [553, 13] width 1106 height 26
click at [979, 15] on button "Close" at bounding box center [978, 12] width 43 height 13
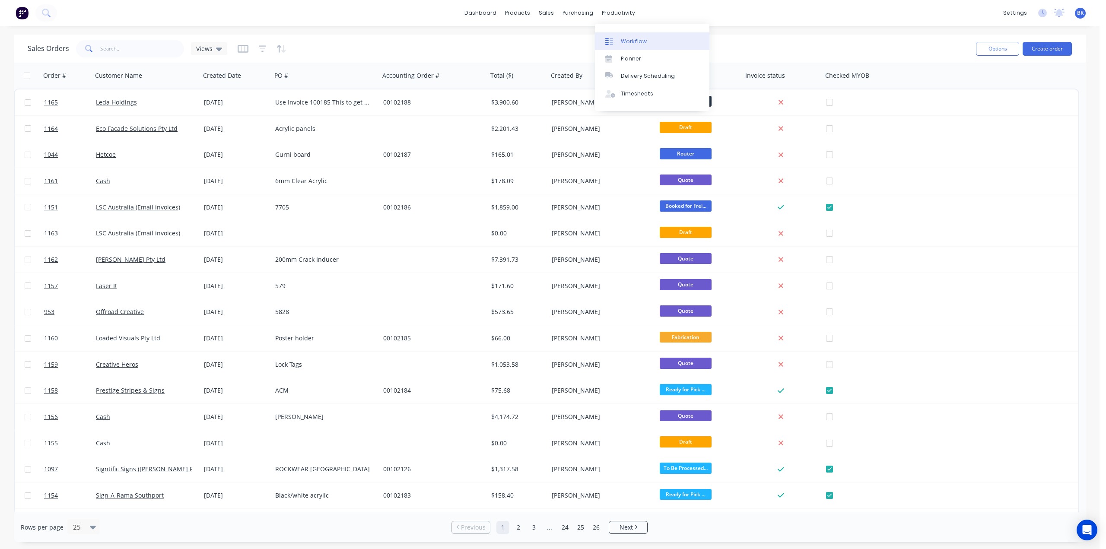
click at [631, 36] on link "Workflow" at bounding box center [652, 40] width 114 height 17
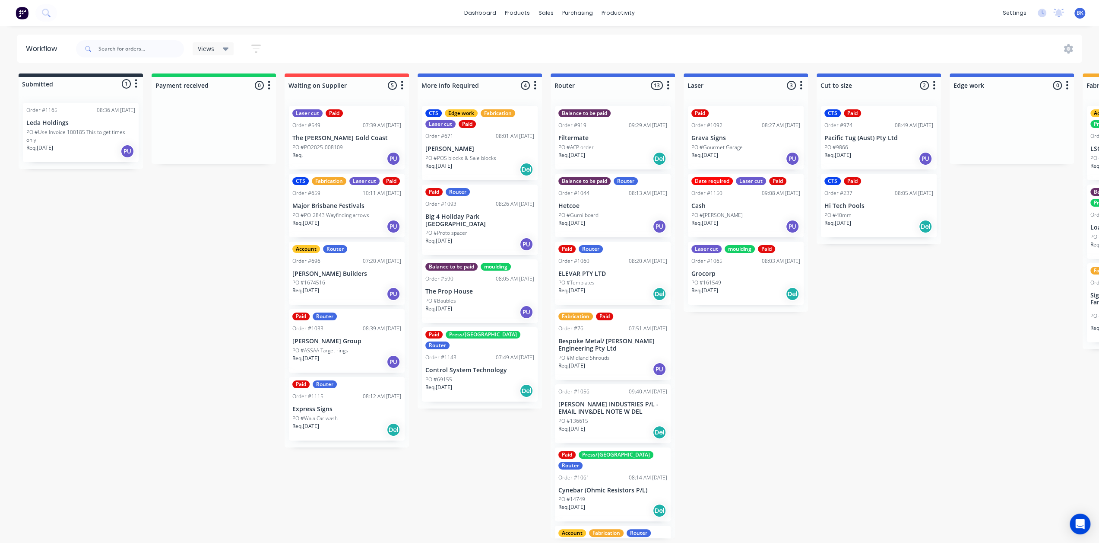
click at [52, 118] on div "Order #1165 08:36 AM 18/08/25 Leda Holdings PO #Use Invoice 100185 This to get …" at bounding box center [81, 132] width 116 height 59
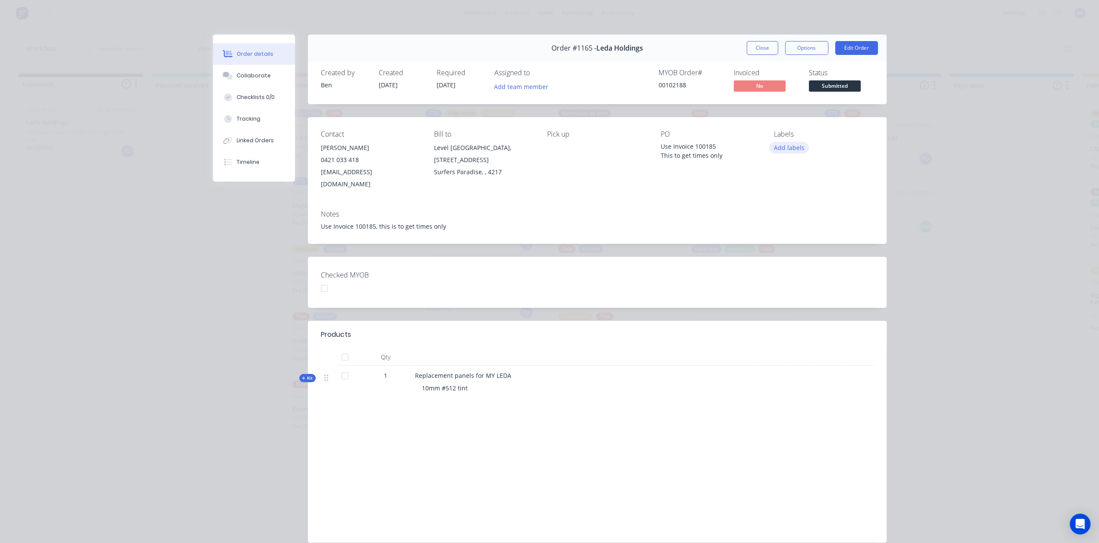
click at [784, 148] on button "Add labels" at bounding box center [789, 148] width 40 height 12
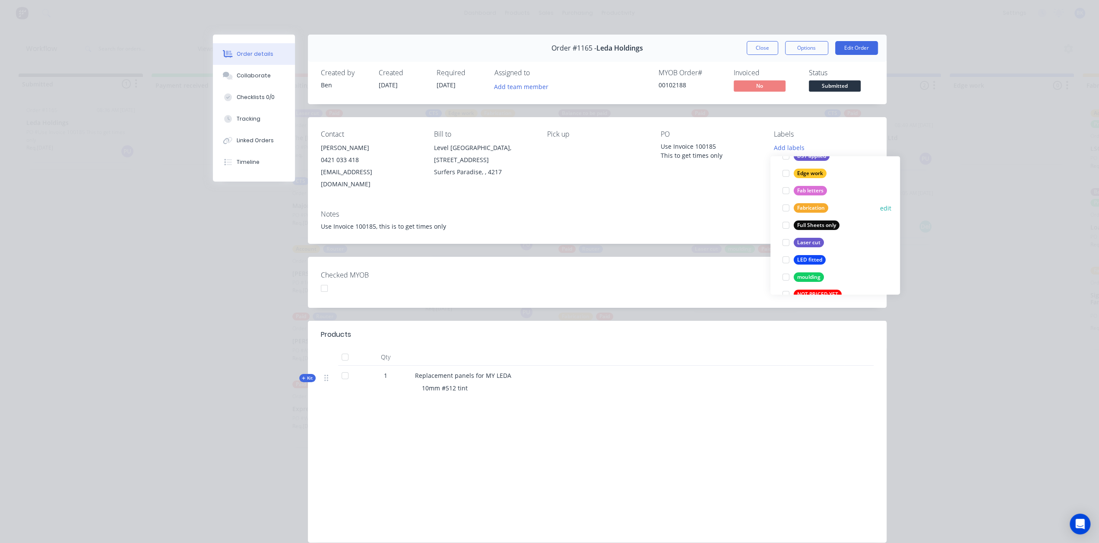
click at [798, 211] on div "Fabrication" at bounding box center [811, 208] width 35 height 10
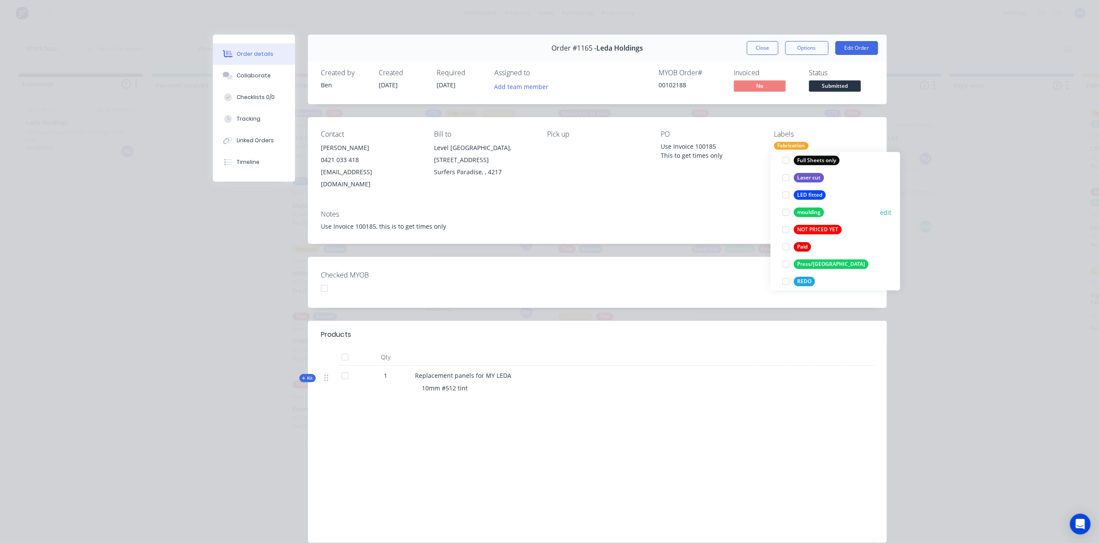
click at [809, 212] on div "moulding" at bounding box center [809, 212] width 30 height 10
click at [795, 198] on button "CTS" at bounding box center [796, 195] width 35 height 12
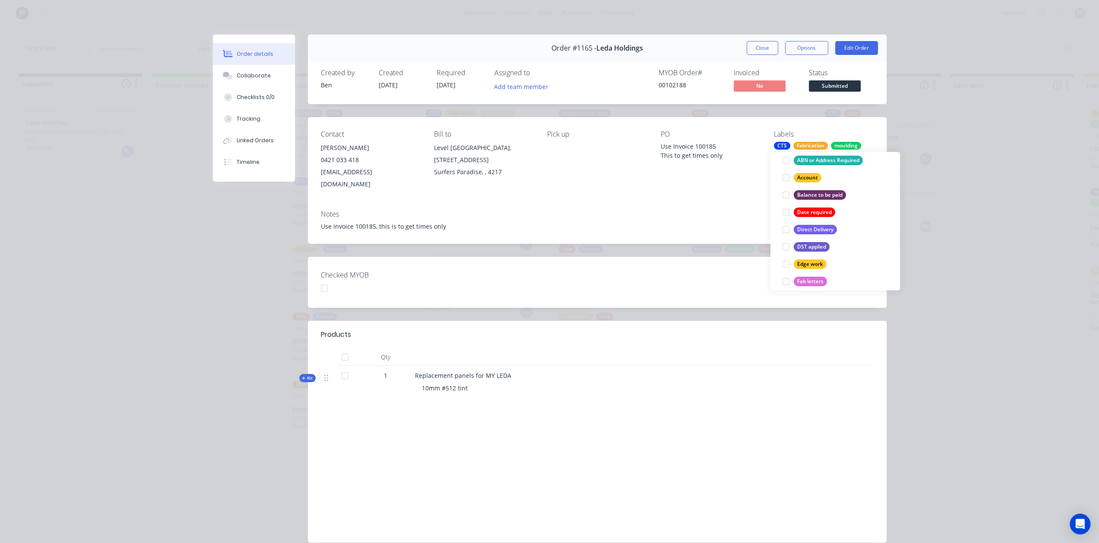
scroll to position [26, 0]
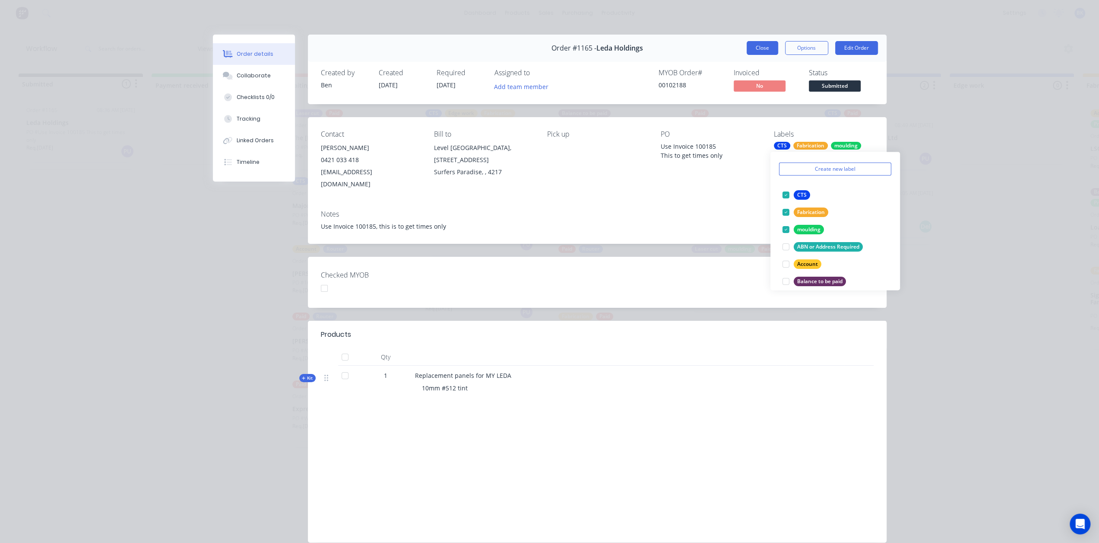
click at [761, 50] on button "Close" at bounding box center [763, 48] width 32 height 14
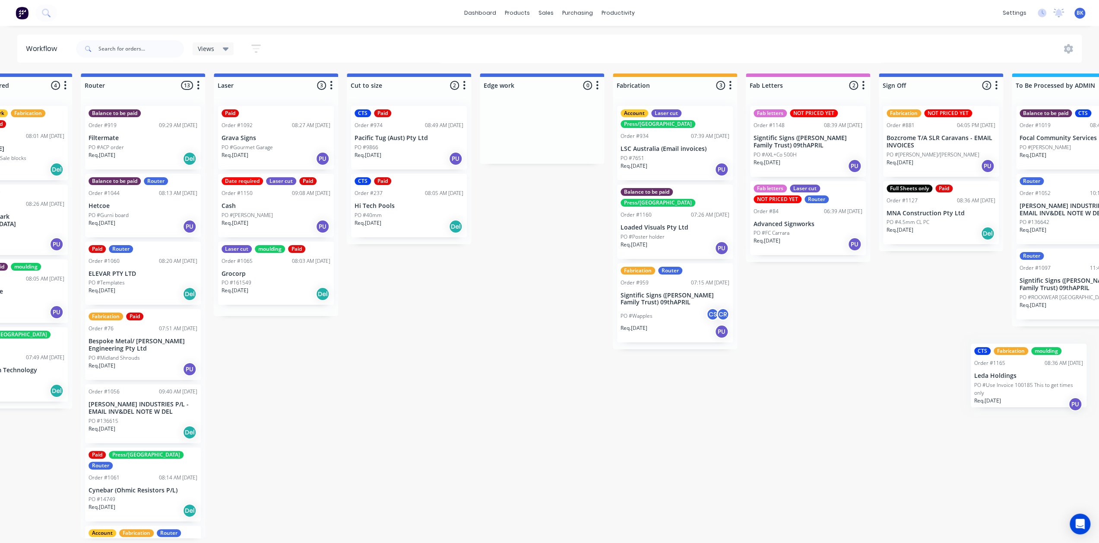
scroll to position [0, 474]
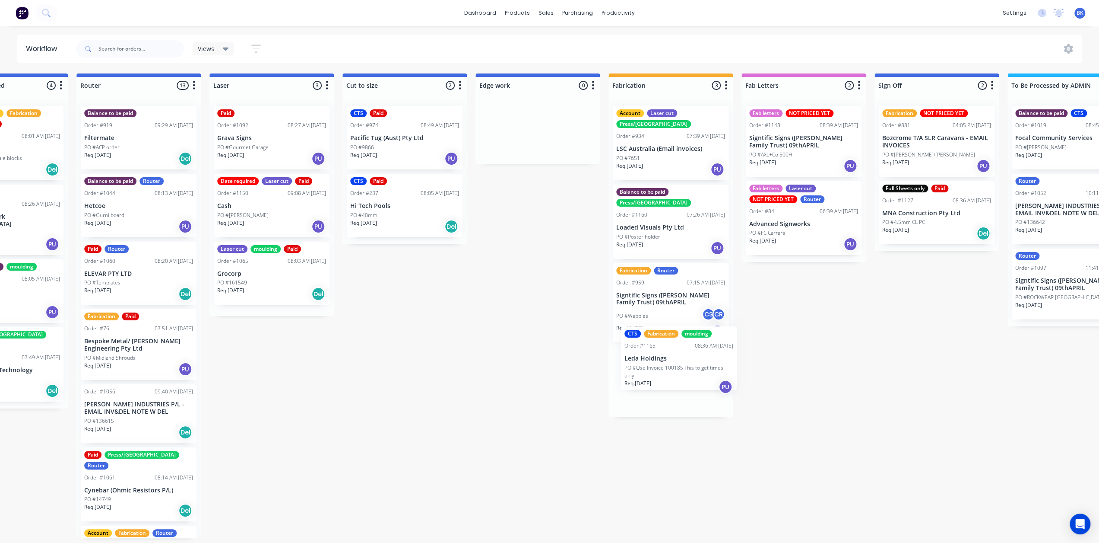
drag, startPoint x: 57, startPoint y: 140, endPoint x: 660, endPoint y: 361, distance: 642.0
click at [661, 363] on div "Submitted 1 Status colour #273444 hex #273444 Save Cancel Summaries Total order…" at bounding box center [552, 305] width 2067 height 464
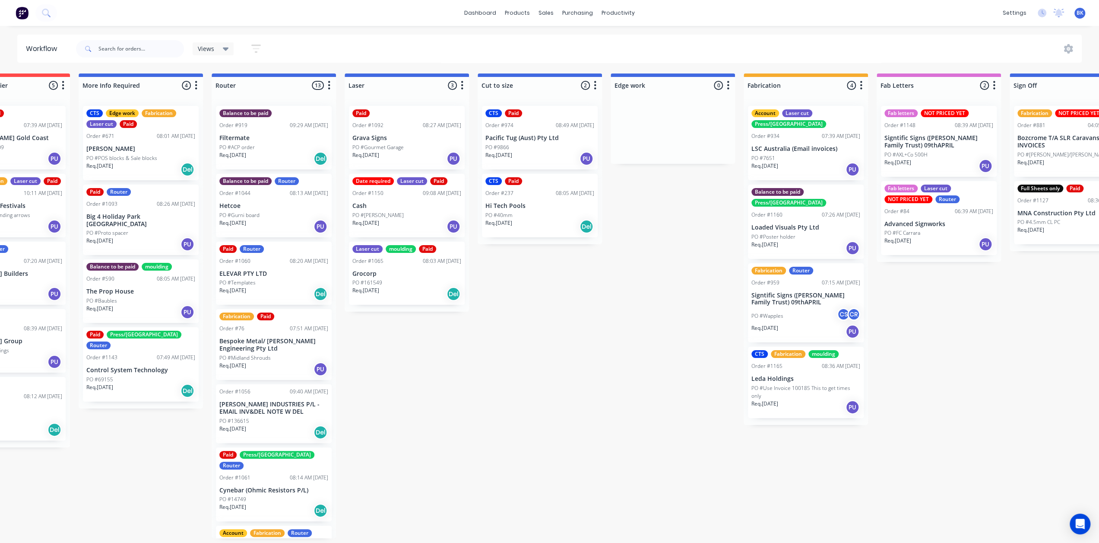
scroll to position [2, 0]
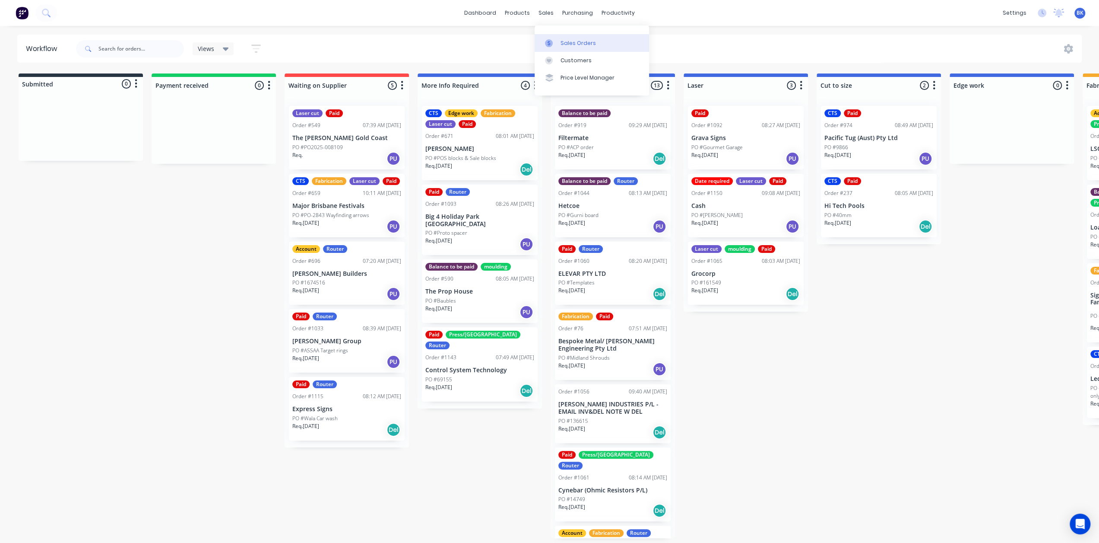
click at [549, 41] on icon at bounding box center [549, 43] width 3 height 5
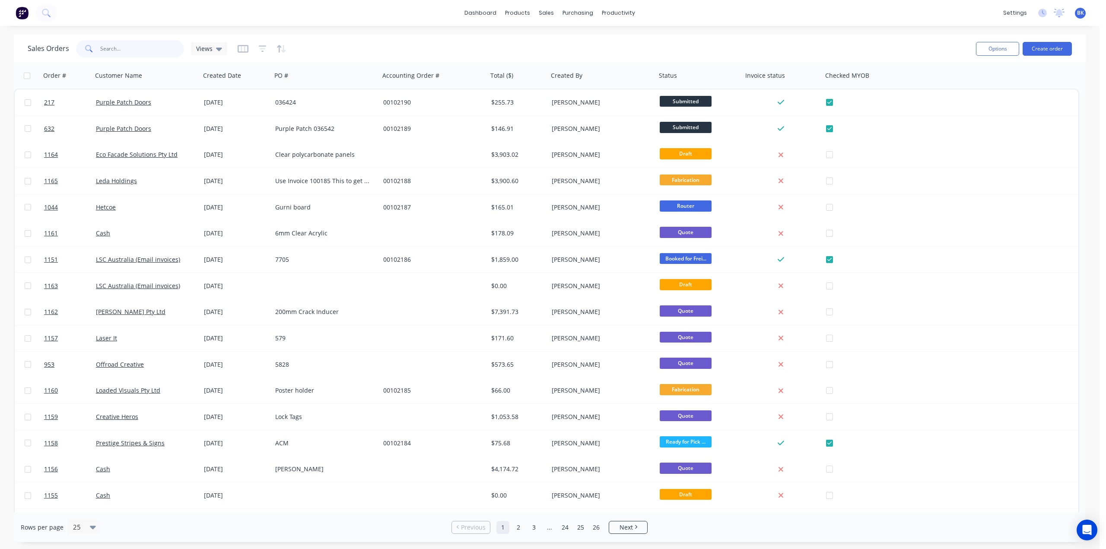
click at [127, 54] on input "text" at bounding box center [142, 48] width 84 height 17
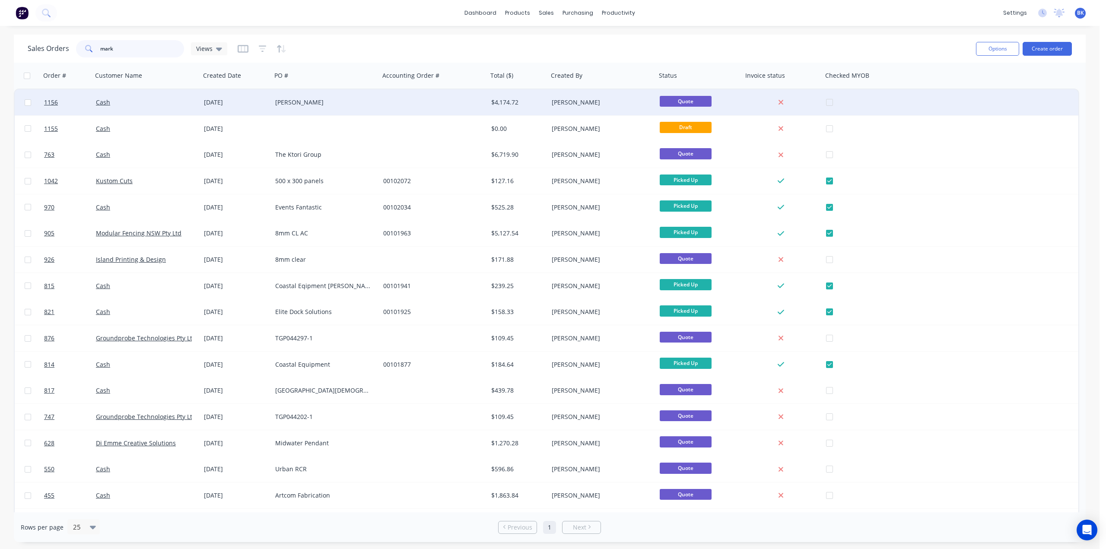
type input "mark"
click at [142, 102] on div "Cash" at bounding box center [144, 102] width 96 height 9
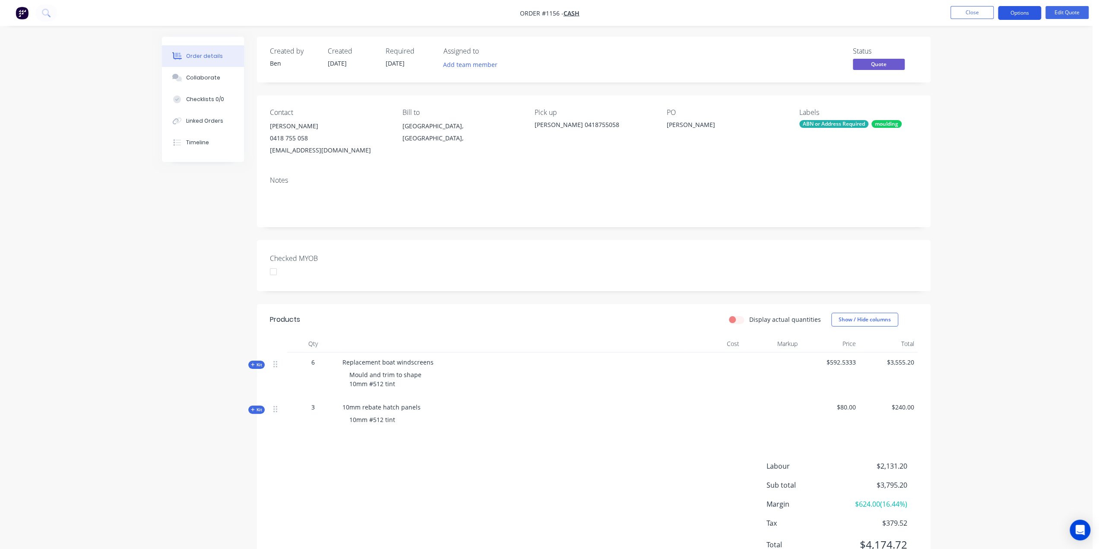
click at [1019, 15] on button "Options" at bounding box center [1019, 13] width 43 height 14
click at [786, 164] on div "Contact Mark Cowan 0418 755 058 macowan61@gmail.com Bill to Queensland, Austral…" at bounding box center [594, 132] width 674 height 74
click at [958, 3] on nav "Order #1156 - Cash Close Options Edit Quote" at bounding box center [549, 13] width 1099 height 26
click at [959, 10] on button "Close" at bounding box center [972, 12] width 43 height 13
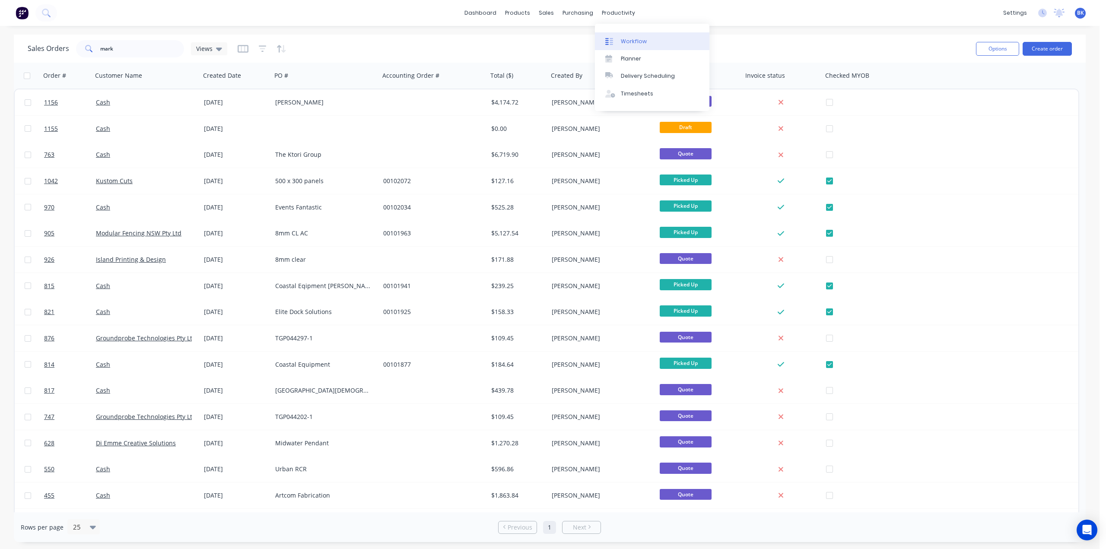
click at [631, 40] on div "Workflow" at bounding box center [634, 42] width 26 height 8
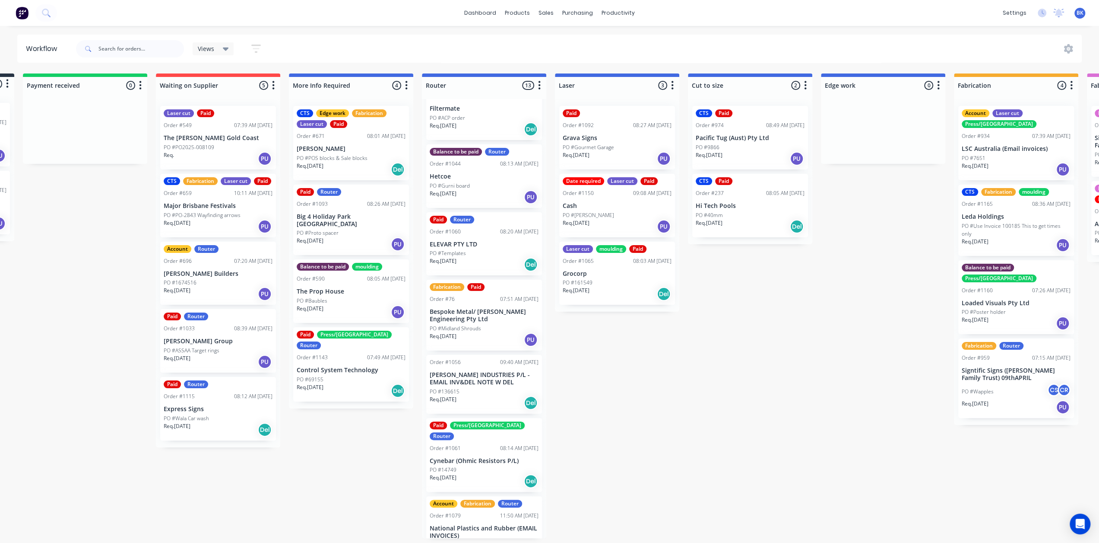
scroll to position [43, 0]
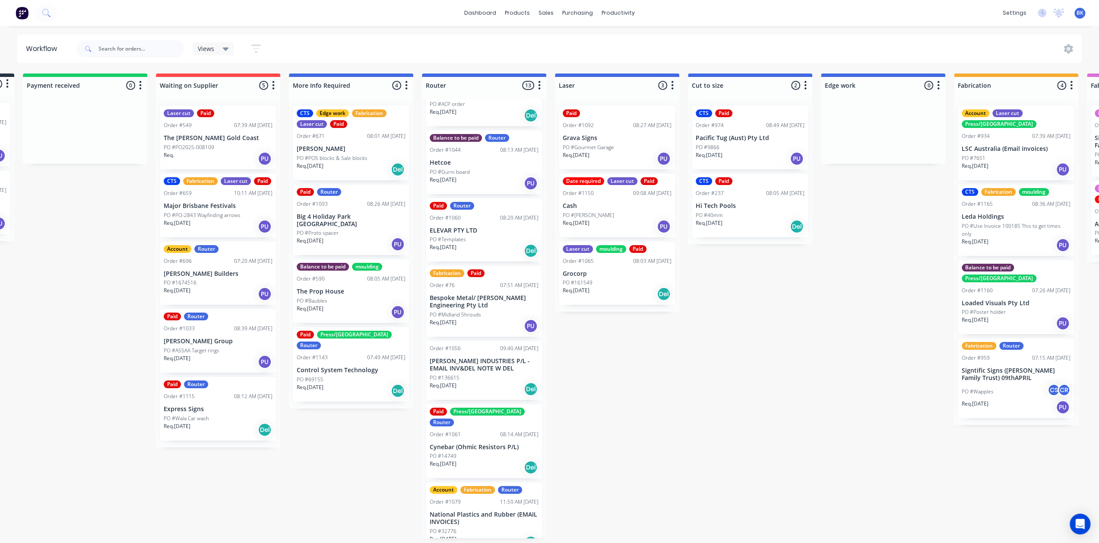
click at [501, 314] on div "PO #Midland Shrouds" at bounding box center [484, 315] width 109 height 8
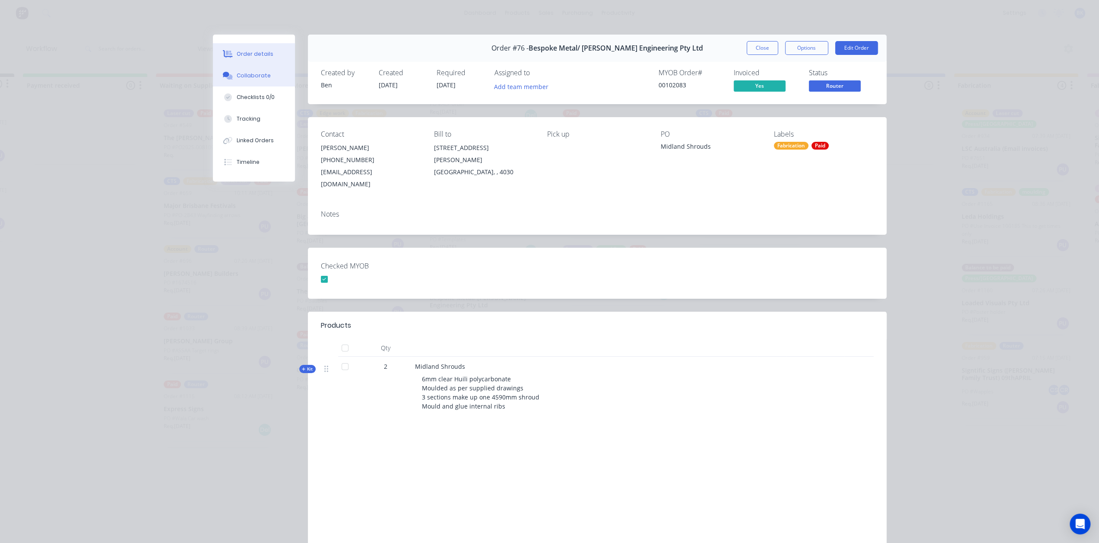
click at [251, 74] on div "Collaborate" at bounding box center [254, 76] width 34 height 8
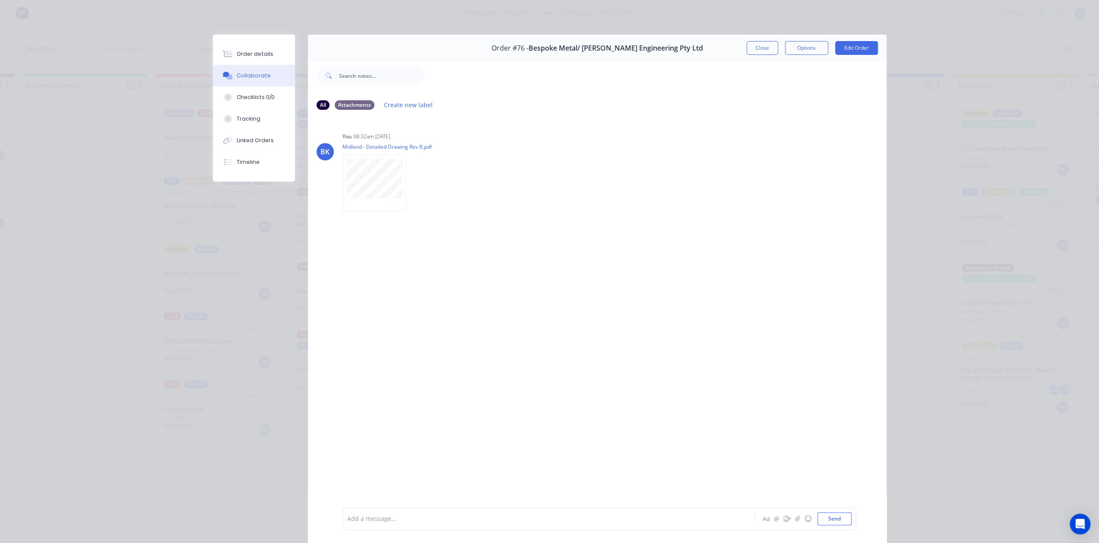
click at [757, 42] on button "Close" at bounding box center [763, 48] width 32 height 14
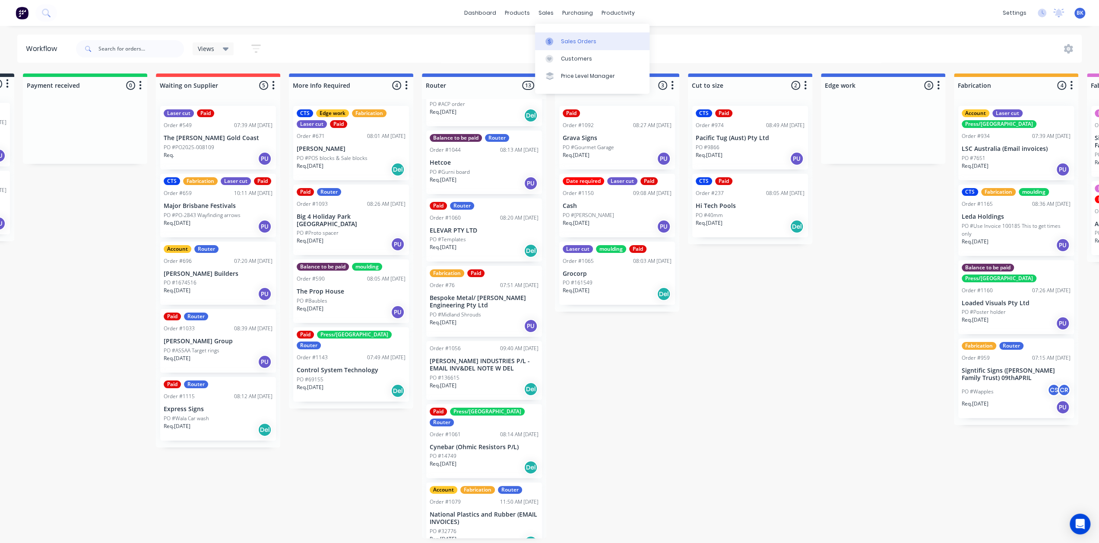
click at [557, 37] on link "Sales Orders" at bounding box center [592, 40] width 114 height 17
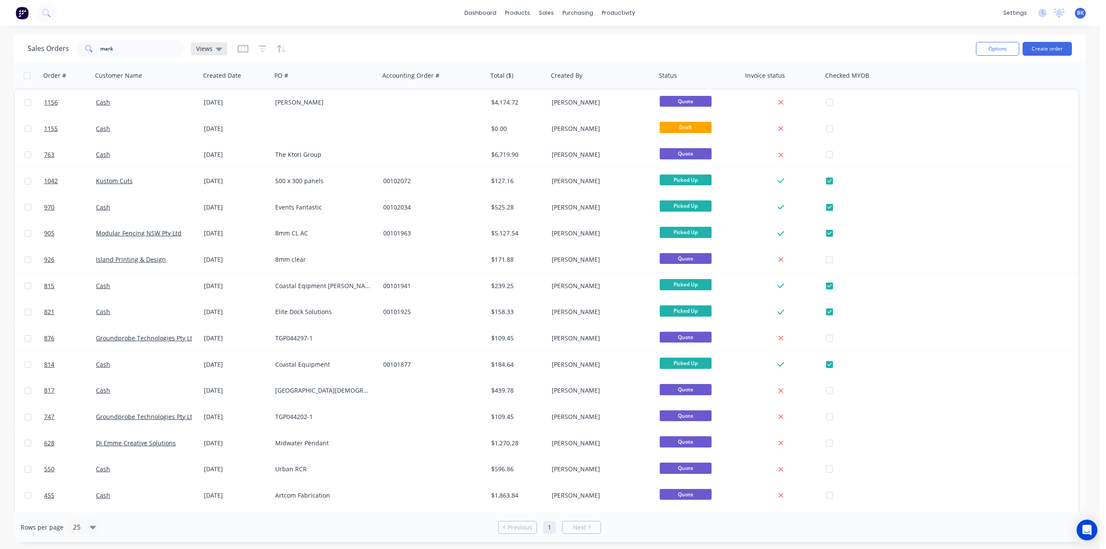
click at [216, 50] on icon at bounding box center [219, 49] width 6 height 10
click at [214, 136] on button "Archived Orders" at bounding box center [243, 139] width 98 height 10
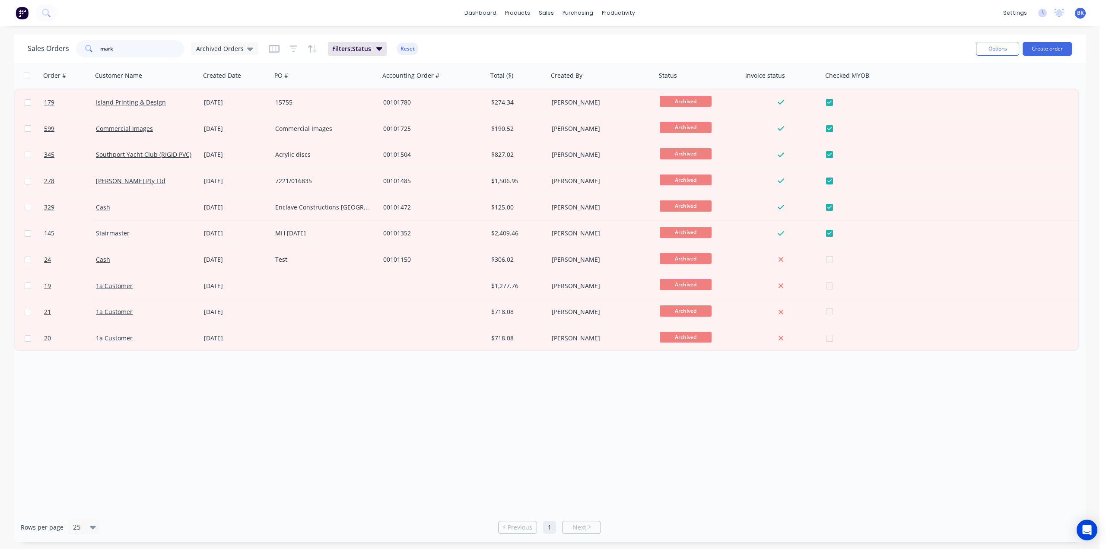
drag, startPoint x: 131, startPoint y: 46, endPoint x: 57, endPoint y: 50, distance: 73.5
click at [57, 50] on div "Sales Orders mark Archived Orders" at bounding box center [143, 48] width 231 height 17
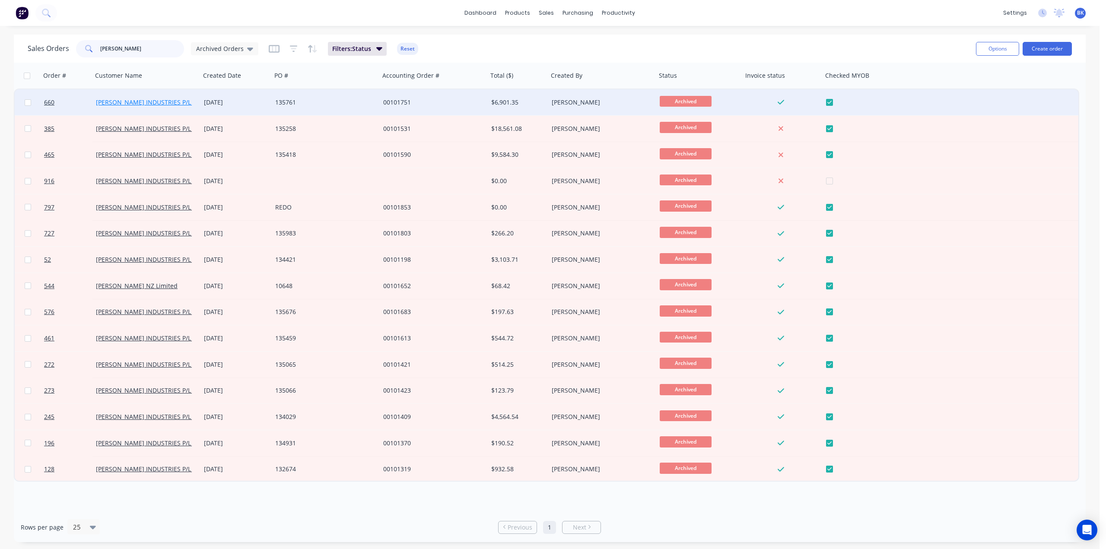
type input "tyree"
click at [188, 101] on link "[PERSON_NAME] INDUSTRIES P/L - EMAIL INV&DEL NOTE W DEL" at bounding box center [187, 102] width 183 height 8
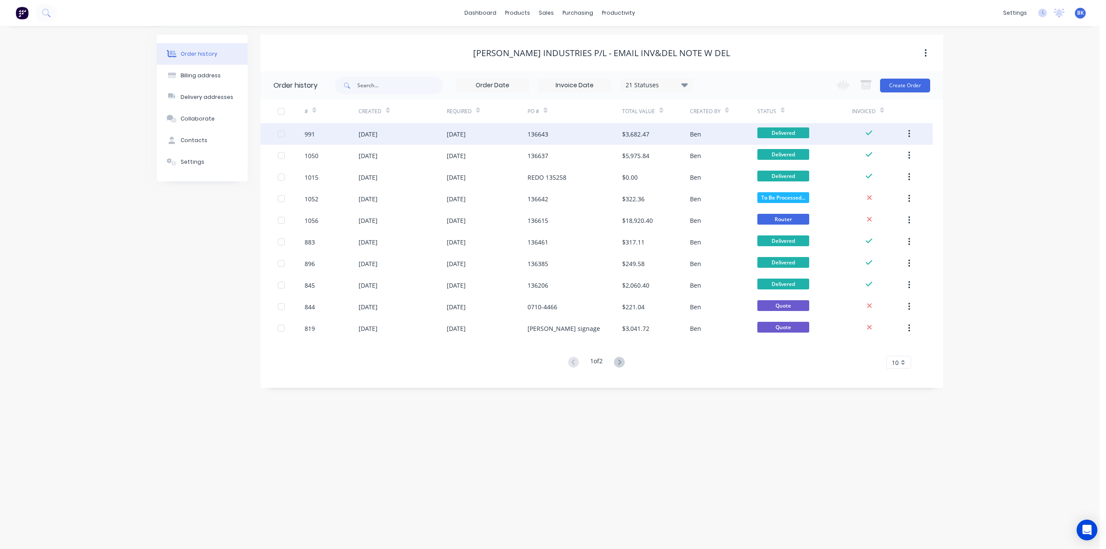
click at [581, 139] on div "136643" at bounding box center [574, 134] width 95 height 22
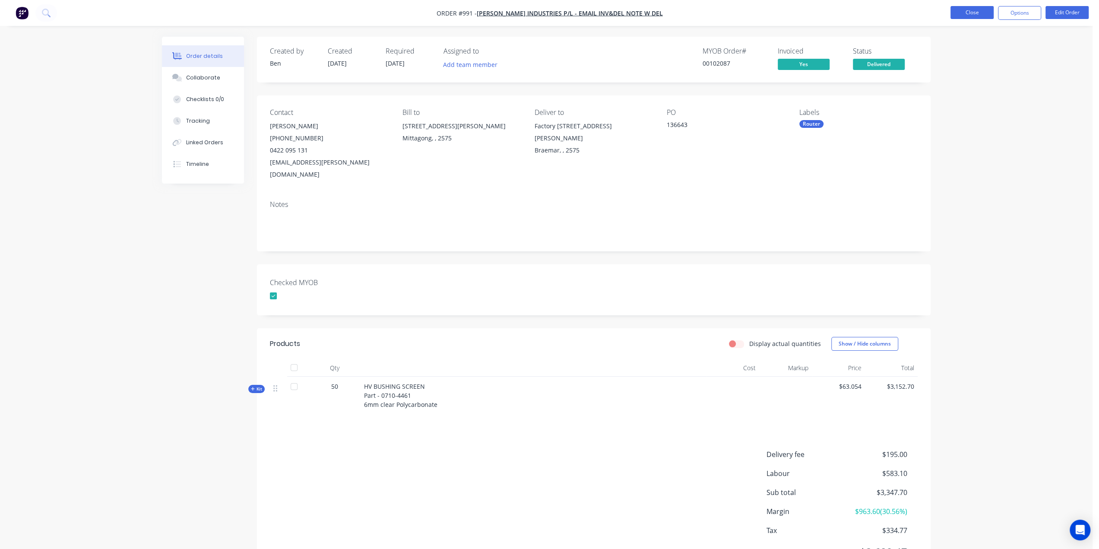
click at [964, 16] on button "Close" at bounding box center [972, 12] width 43 height 13
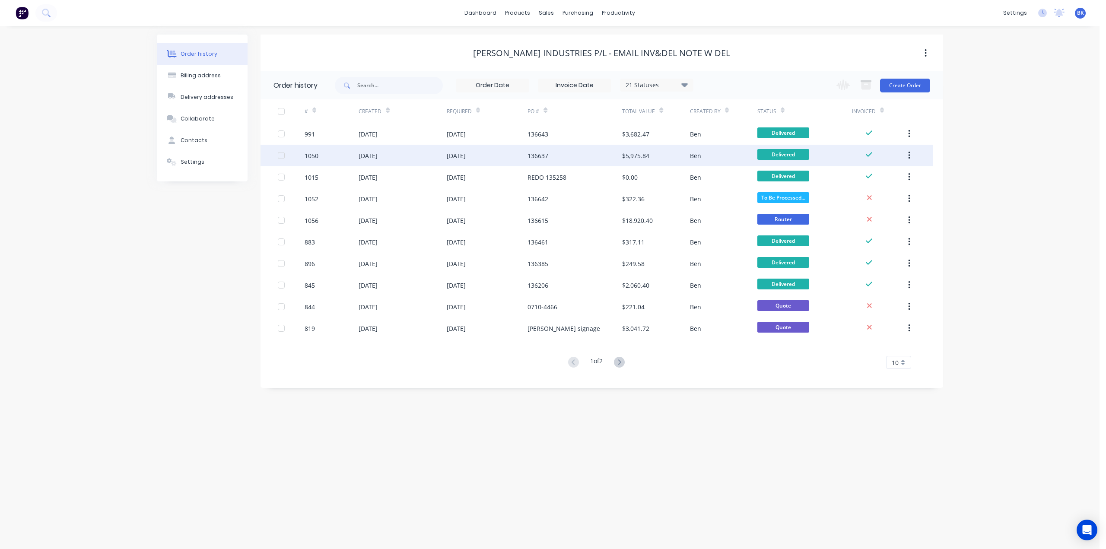
click at [495, 150] on div "[DATE]" at bounding box center [487, 156] width 81 height 22
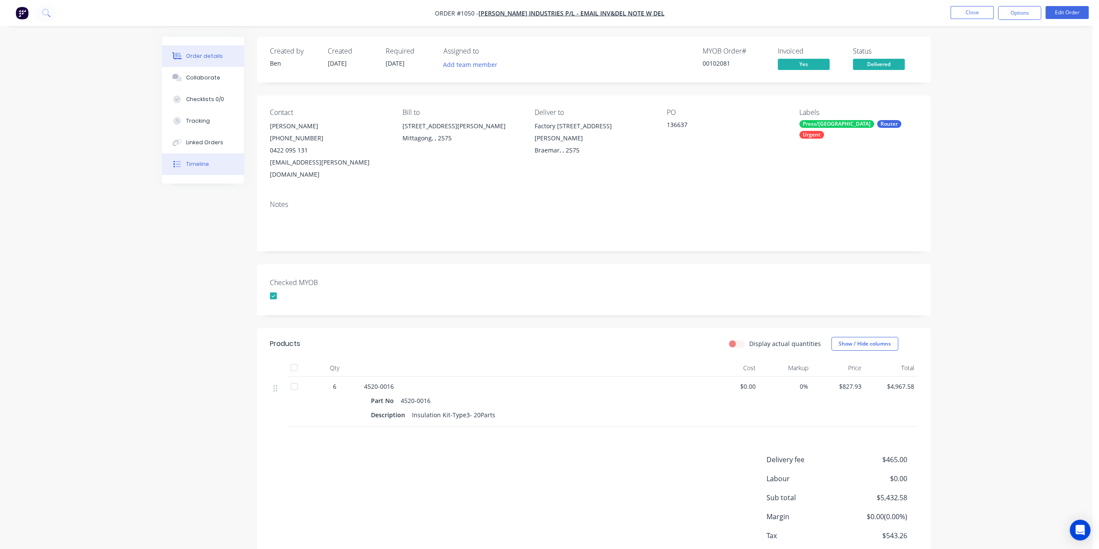
click at [187, 161] on div "Timeline" at bounding box center [197, 164] width 23 height 8
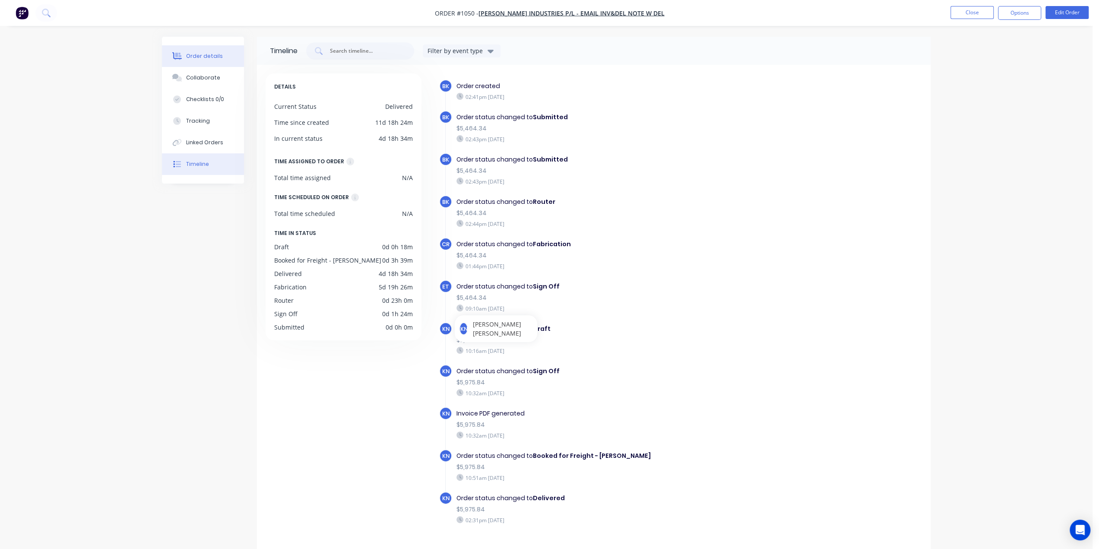
click at [196, 60] on button "Order details" at bounding box center [203, 56] width 82 height 22
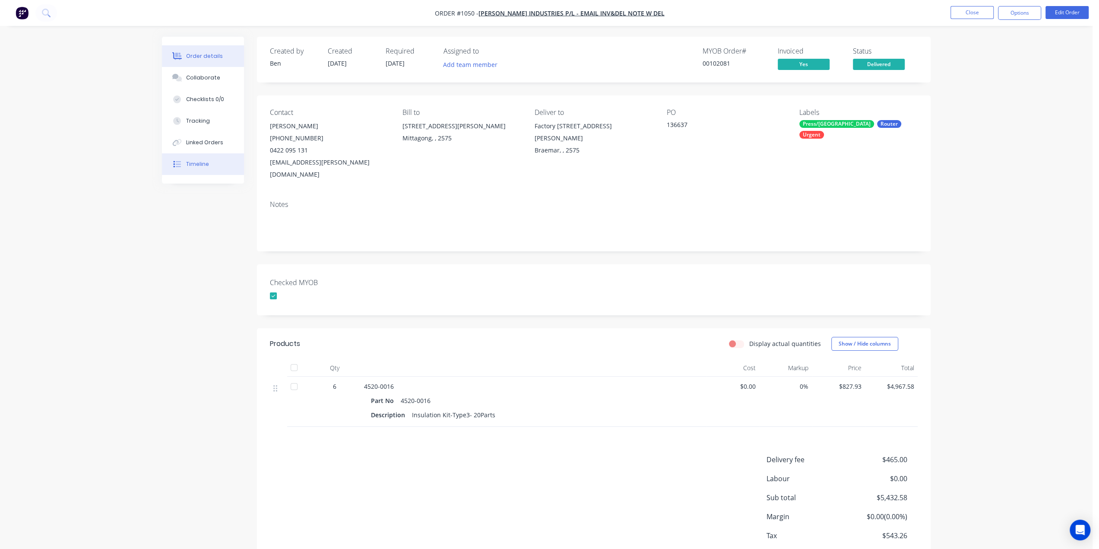
click at [206, 164] on div "Timeline" at bounding box center [197, 164] width 23 height 8
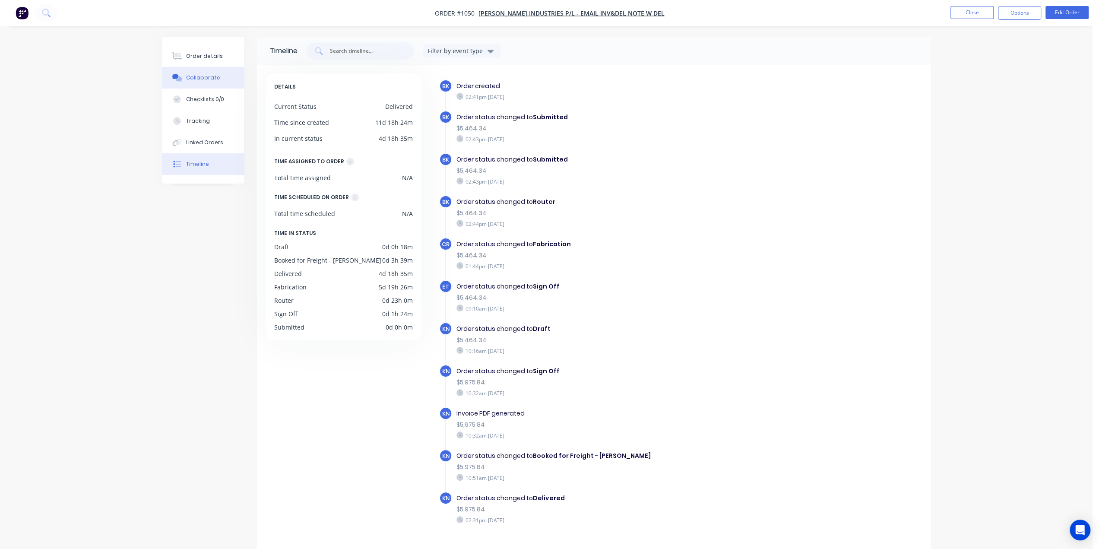
drag, startPoint x: 186, startPoint y: 82, endPoint x: 264, endPoint y: 86, distance: 78.3
click at [186, 82] on button "Collaborate" at bounding box center [203, 78] width 82 height 22
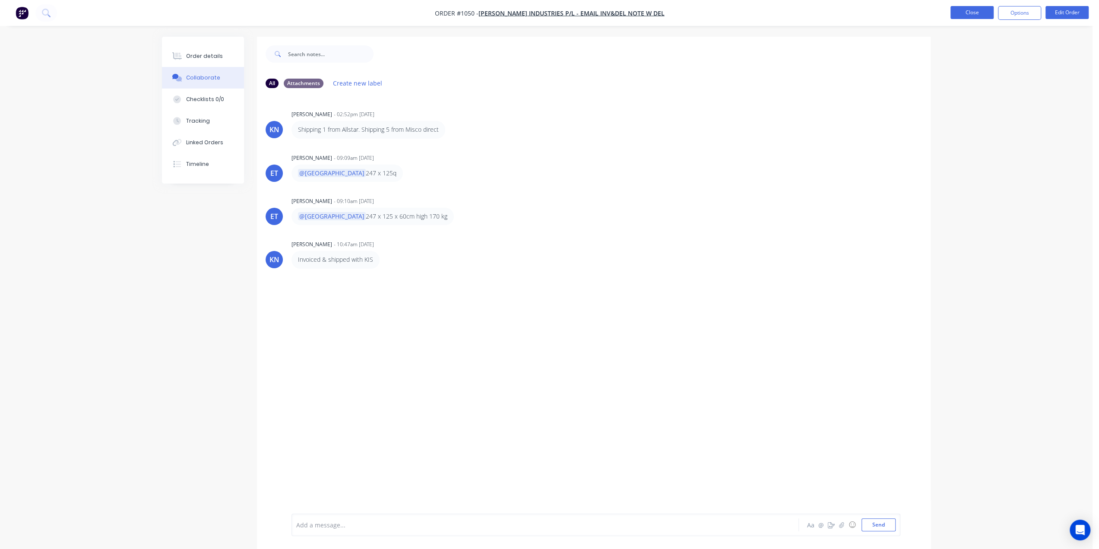
click at [970, 11] on button "Close" at bounding box center [972, 12] width 43 height 13
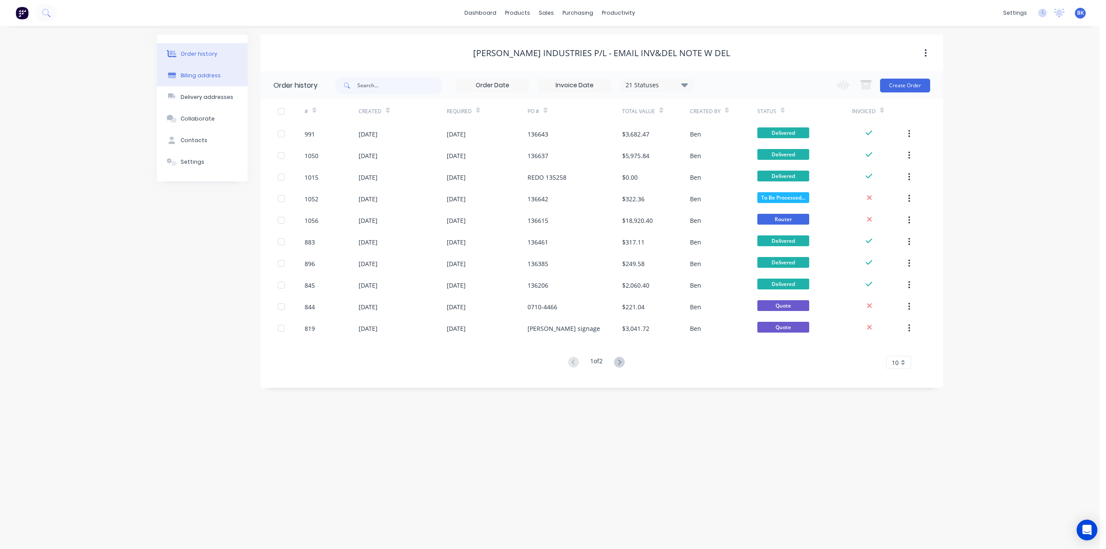
click at [193, 76] on div "Billing address" at bounding box center [201, 76] width 40 height 8
select select "AU"
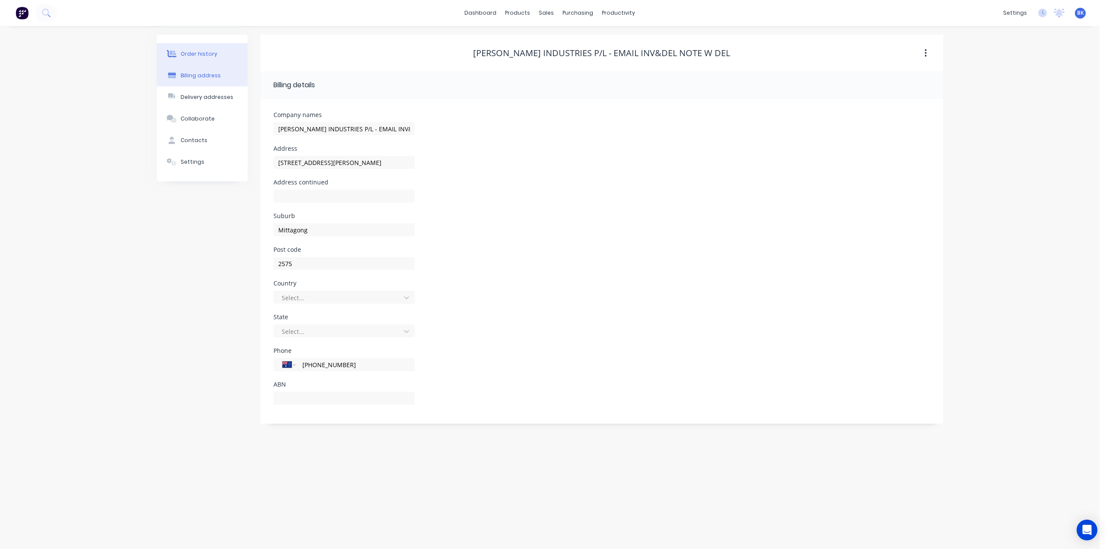
click at [181, 46] on button "Order history" at bounding box center [202, 54] width 91 height 22
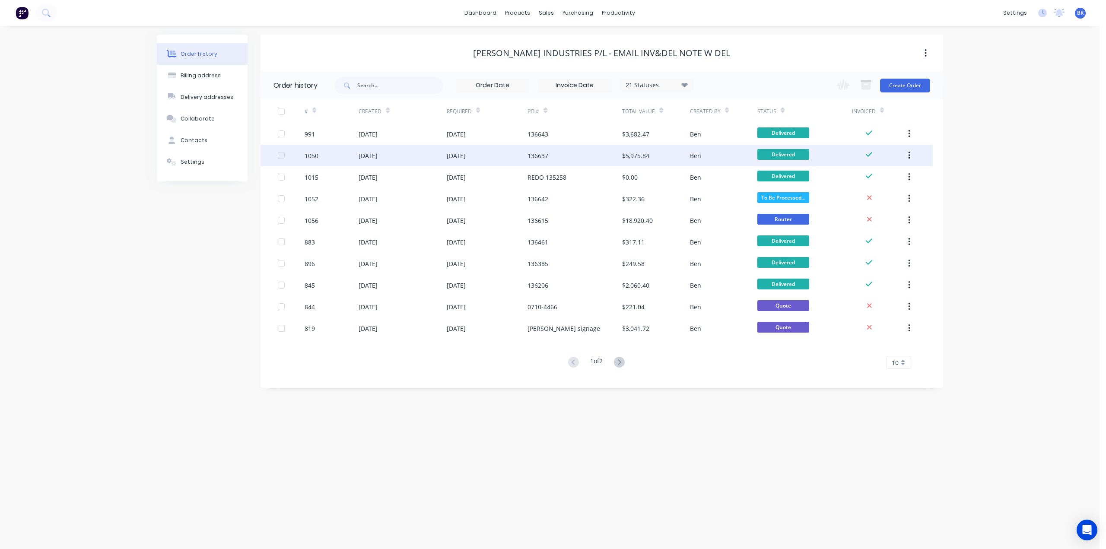
click at [509, 153] on div "[DATE]" at bounding box center [487, 156] width 81 height 22
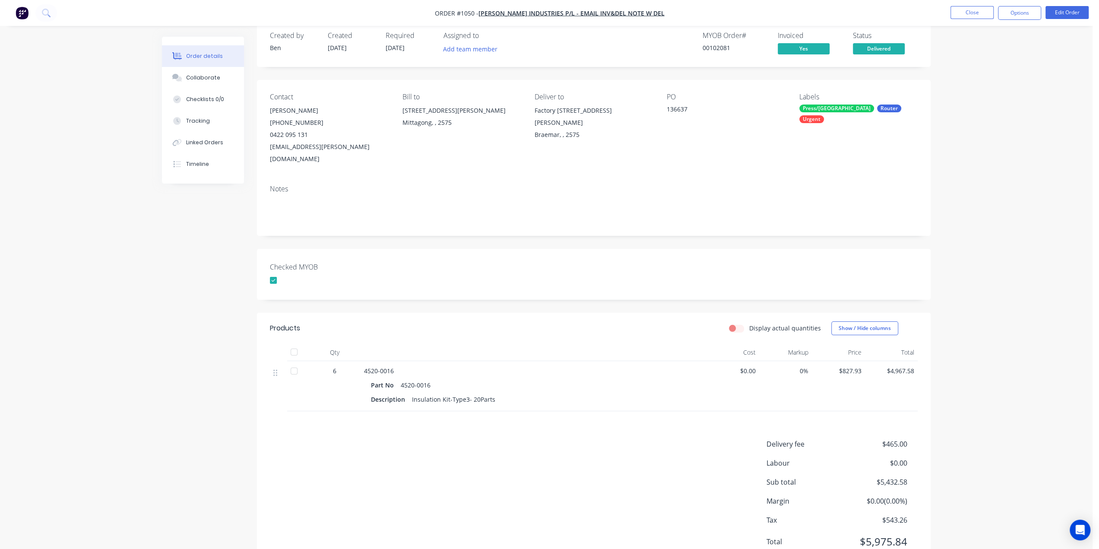
scroll to position [38, 0]
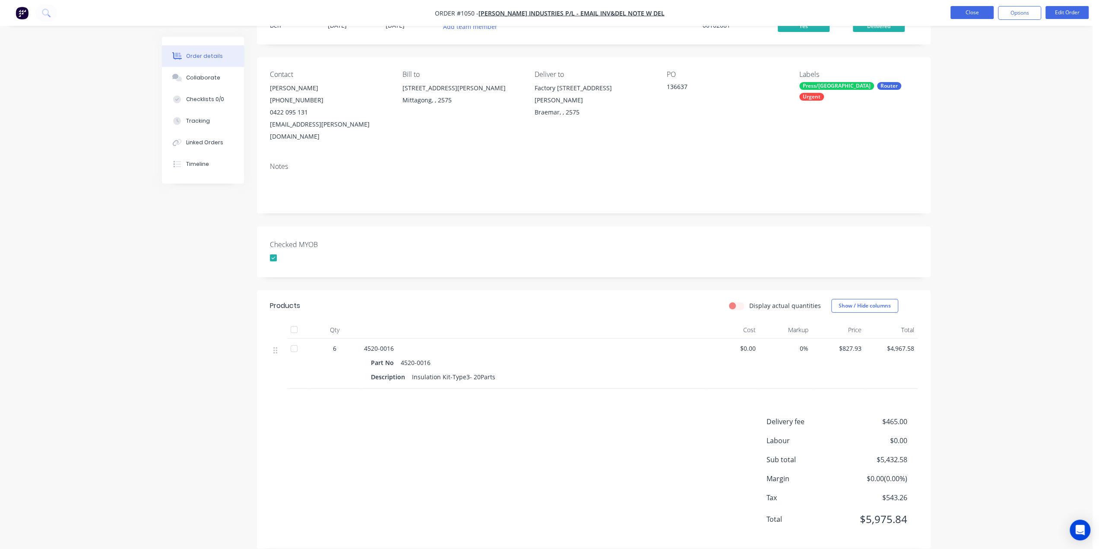
drag, startPoint x: 967, startPoint y: 6, endPoint x: 973, endPoint y: 13, distance: 9.2
click at [967, 6] on nav "Order #1050 - TYREE INDUSTRIES P/L - EMAIL INV&DEL NOTE W DEL Close Options Edi…" at bounding box center [549, 13] width 1099 height 26
click at [973, 13] on button "Close" at bounding box center [972, 12] width 43 height 13
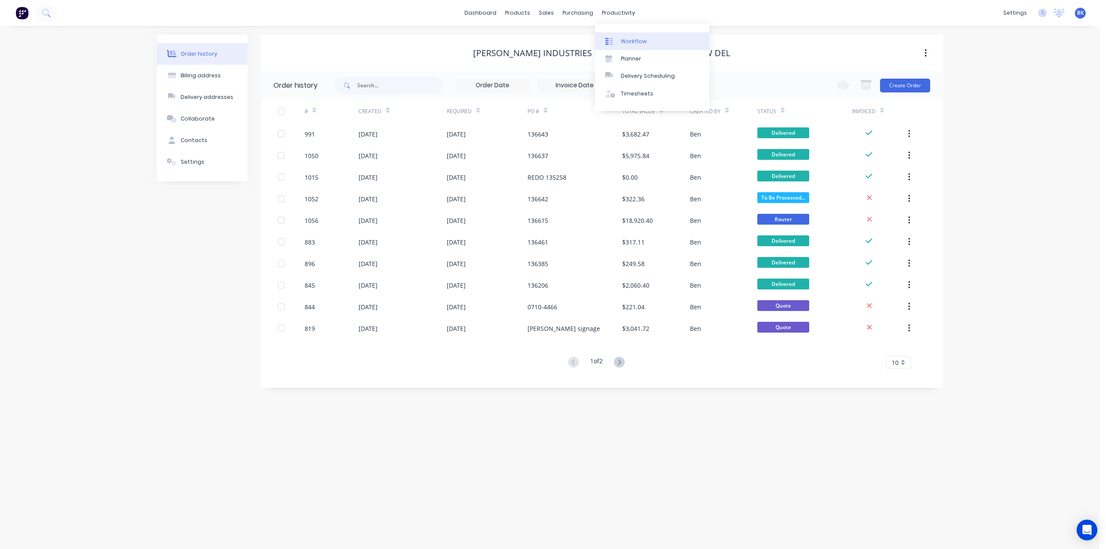
click at [623, 38] on div "Workflow" at bounding box center [634, 42] width 26 height 8
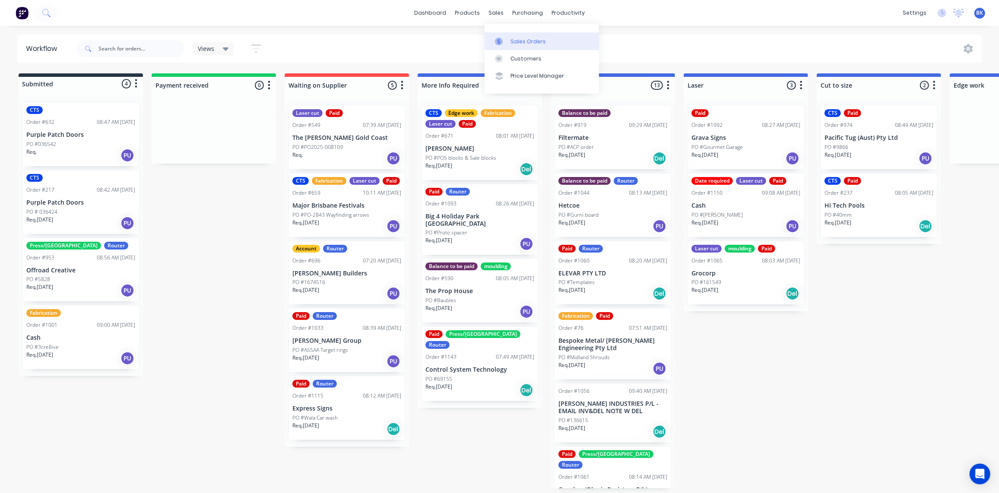
click at [511, 42] on div "Sales Orders" at bounding box center [528, 42] width 35 height 8
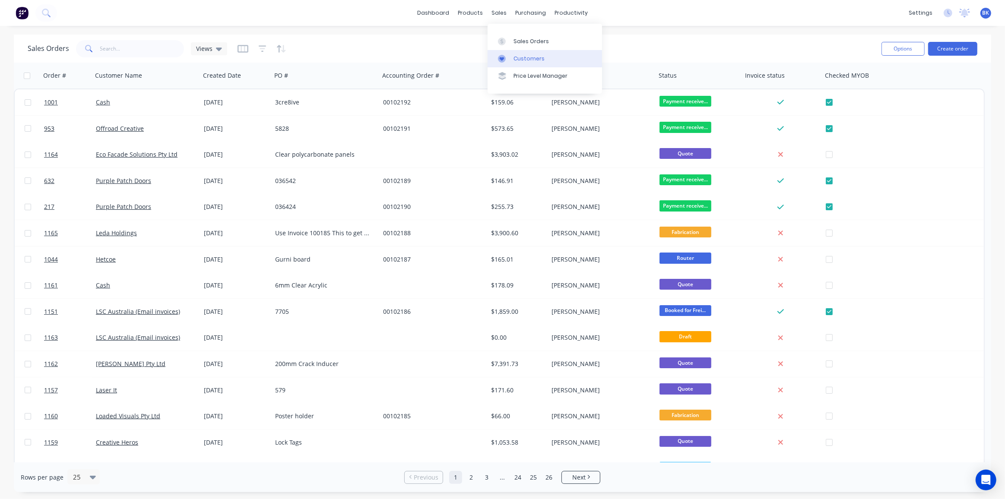
click at [513, 54] on link "Customers" at bounding box center [545, 58] width 114 height 17
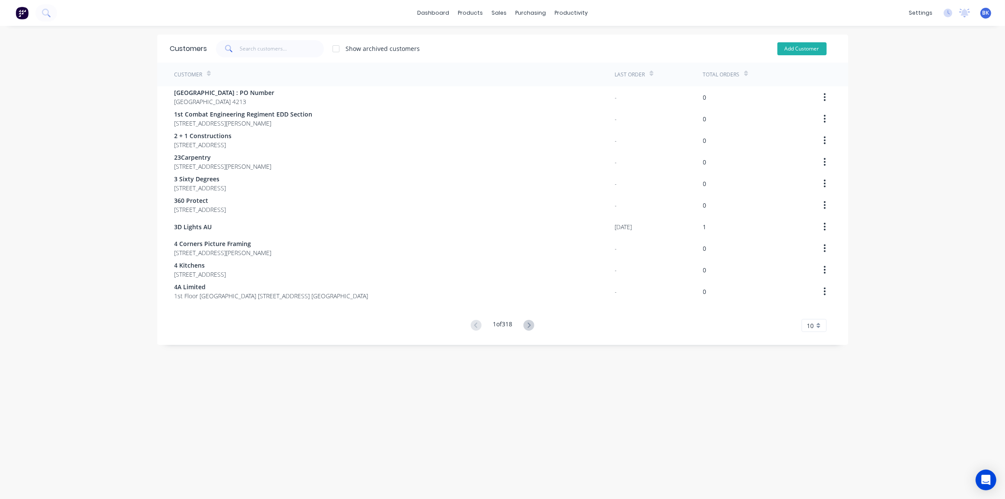
click at [806, 46] on button "Add Customer" at bounding box center [801, 48] width 49 height 13
select select "AU"
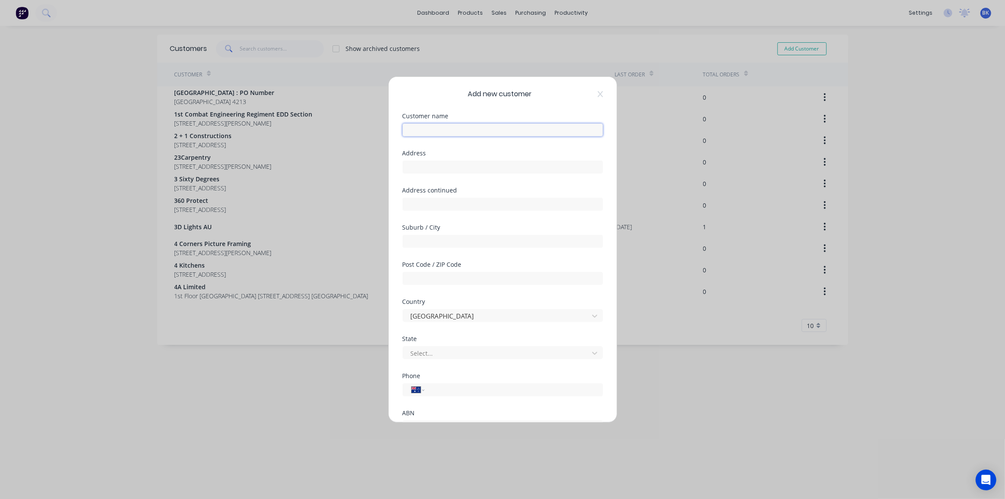
click at [481, 131] on input "text" at bounding box center [503, 130] width 200 height 13
type input "State of Play Studio"
click at [470, 170] on input "text" at bounding box center [503, 167] width 200 height 13
paste input "Suite 812"
type input "Suite 812"
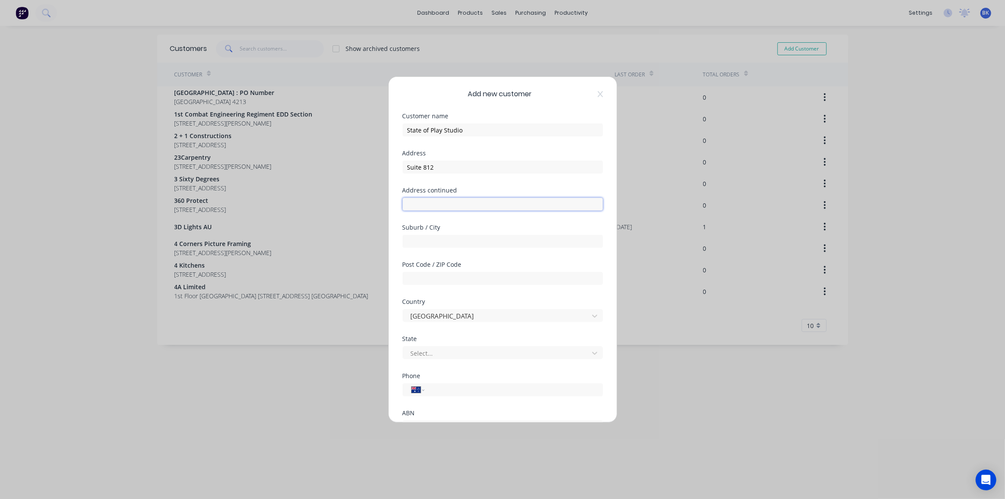
click at [473, 201] on input "text" at bounding box center [503, 204] width 200 height 13
paste input "37 Swanston St"
type input "37 Swanston St"
click at [454, 239] on input "text" at bounding box center [503, 241] width 200 height 13
type input "Melbourne"
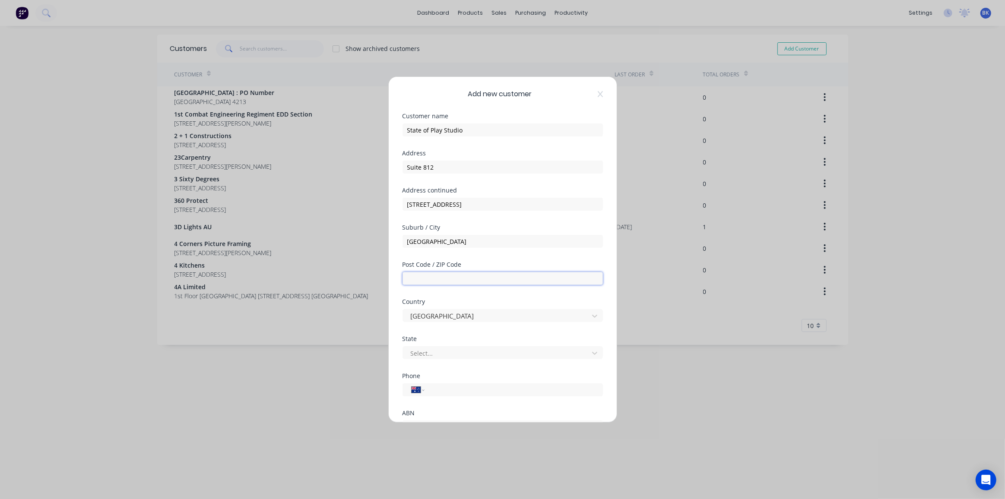
click at [452, 277] on input "text" at bounding box center [503, 278] width 200 height 13
type input "3000"
click at [432, 353] on div at bounding box center [497, 353] width 174 height 11
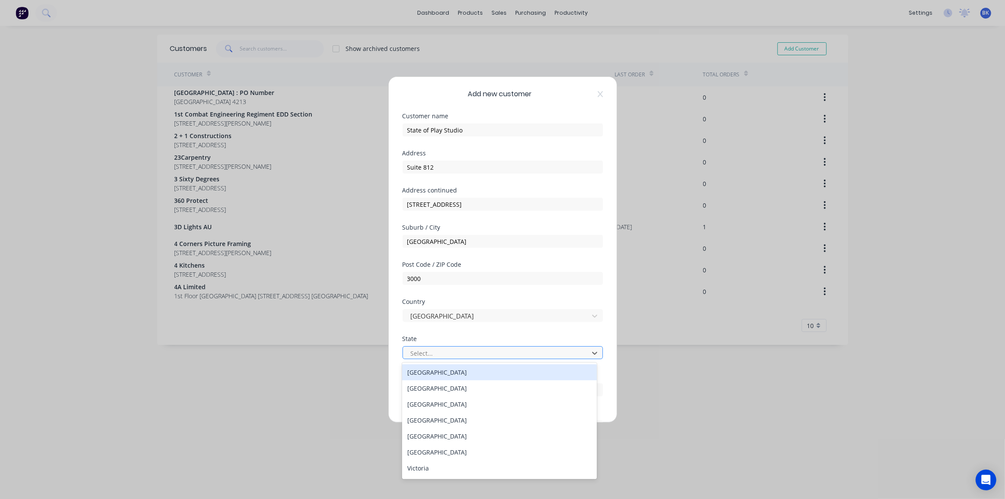
type input "v"
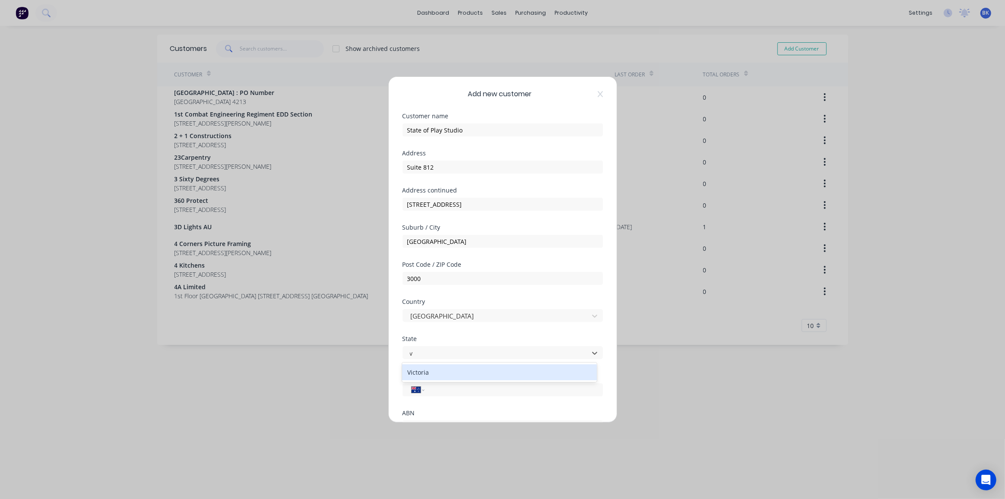
click at [432, 375] on div "Victoria" at bounding box center [499, 373] width 195 height 16
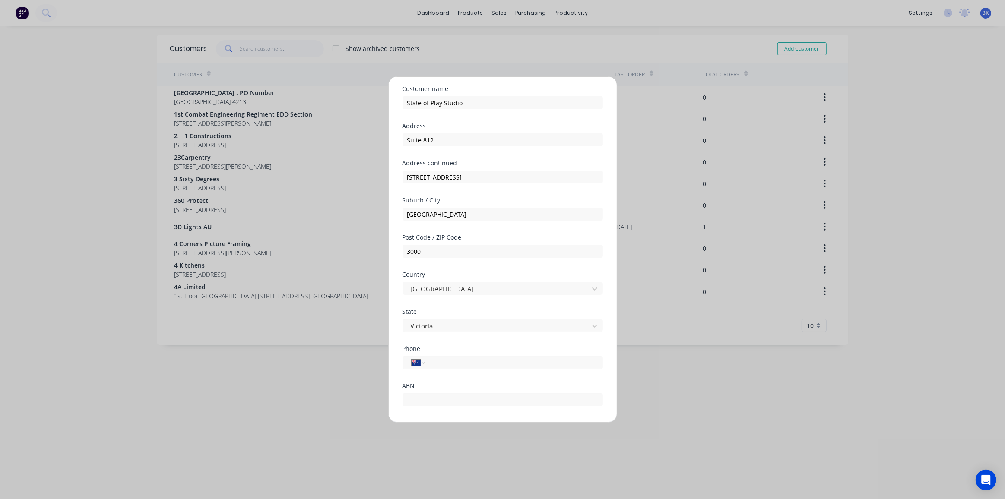
scroll to position [39, 0]
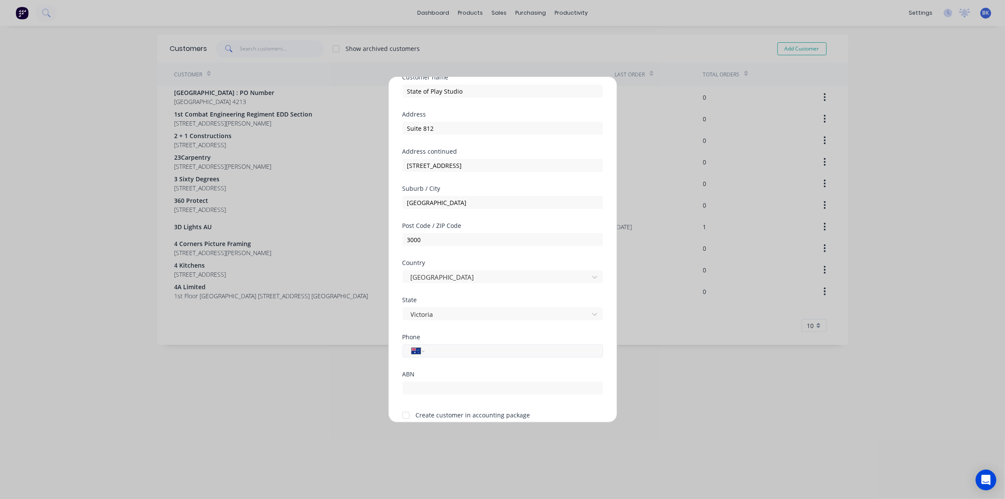
click at [446, 355] on input "tel" at bounding box center [512, 351] width 163 height 10
type input "0401 456 359"
click at [427, 382] on input "text" at bounding box center [503, 388] width 200 height 13
paste input "39 668 344 312"
type input "39 668 344 312"
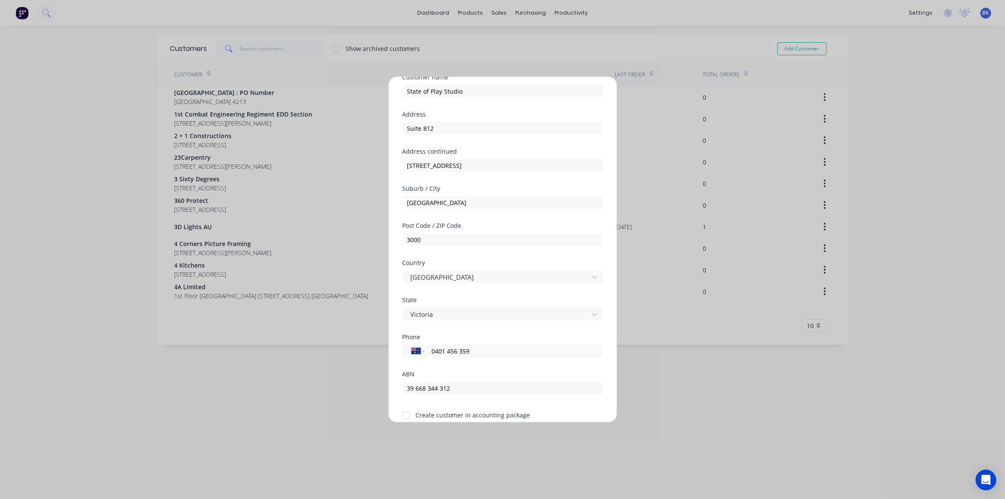
drag, startPoint x: 408, startPoint y: 414, endPoint x: 450, endPoint y: 416, distance: 42.0
click at [407, 415] on div at bounding box center [405, 415] width 17 height 17
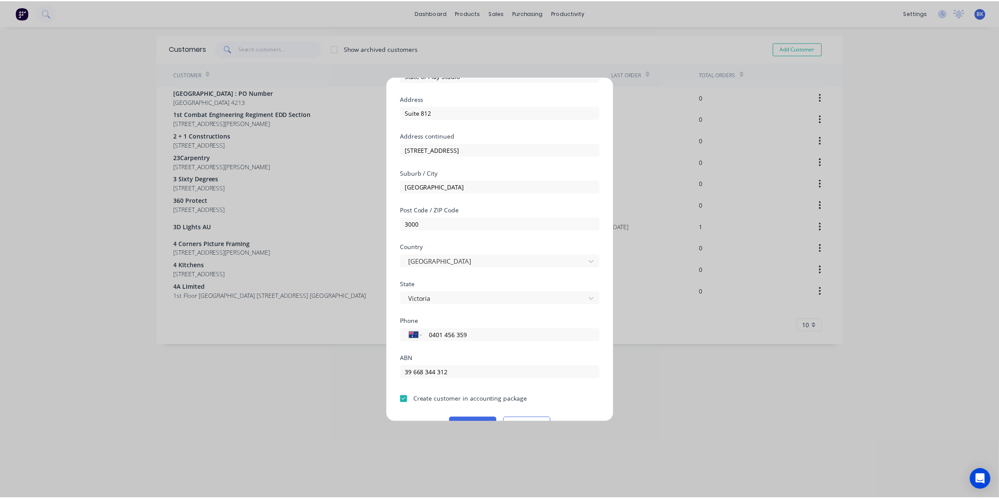
scroll to position [75, 0]
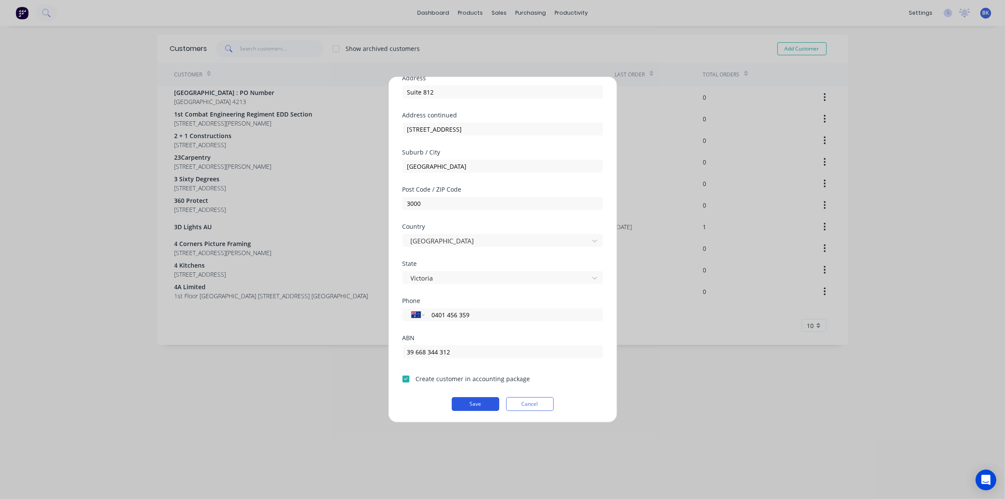
click at [475, 403] on button "Save" at bounding box center [476, 404] width 48 height 14
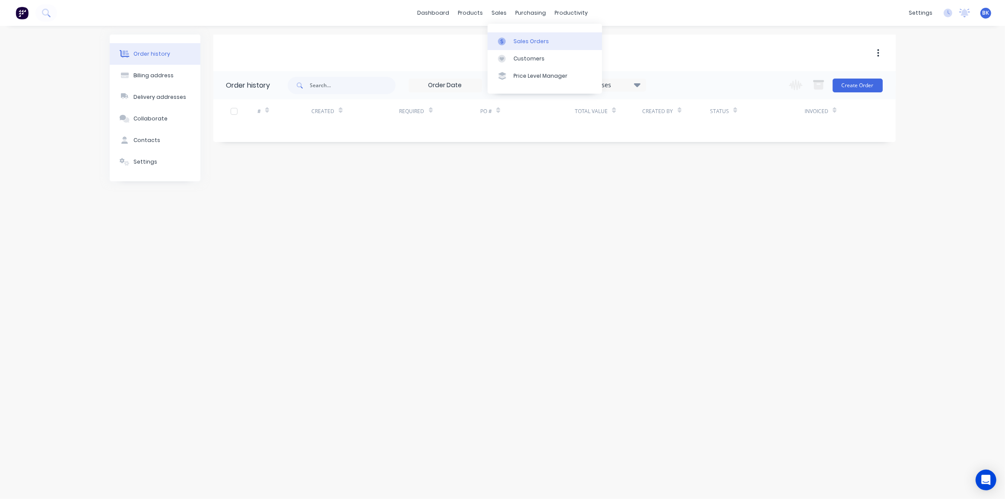
click at [512, 38] on link "Sales Orders" at bounding box center [545, 40] width 114 height 17
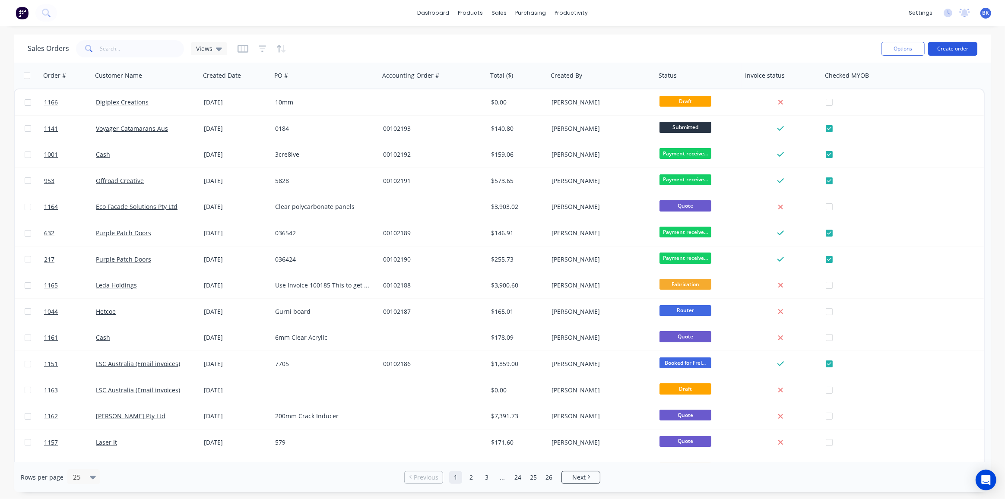
click at [939, 50] on button "Create order" at bounding box center [952, 49] width 49 height 14
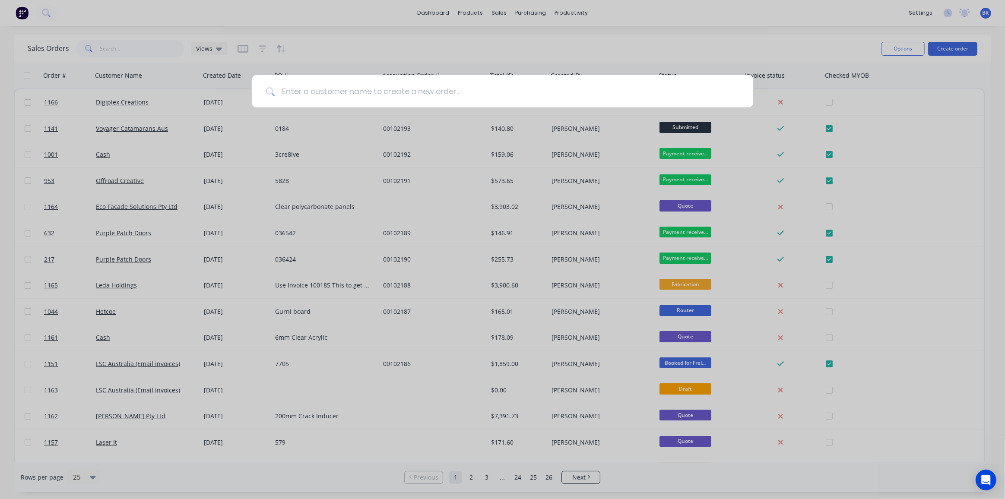
click at [325, 97] on input at bounding box center [507, 91] width 465 height 32
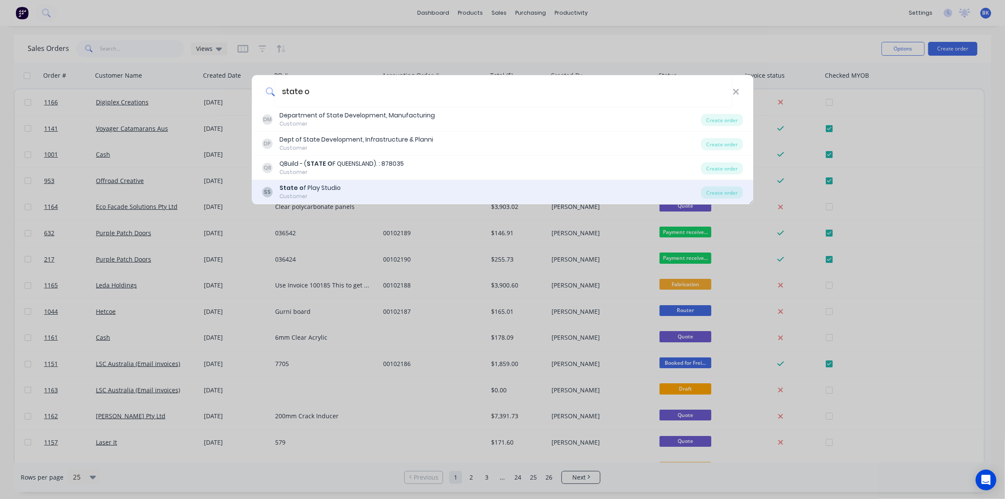
type input "state o"
click at [311, 184] on div "State o f Play Studio" at bounding box center [309, 188] width 61 height 9
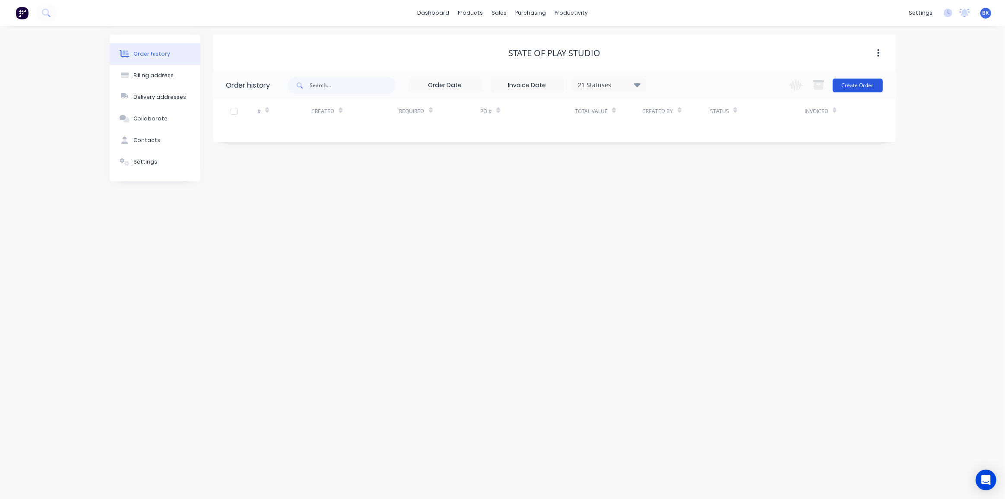
click at [857, 80] on button "Create Order" at bounding box center [858, 86] width 50 height 14
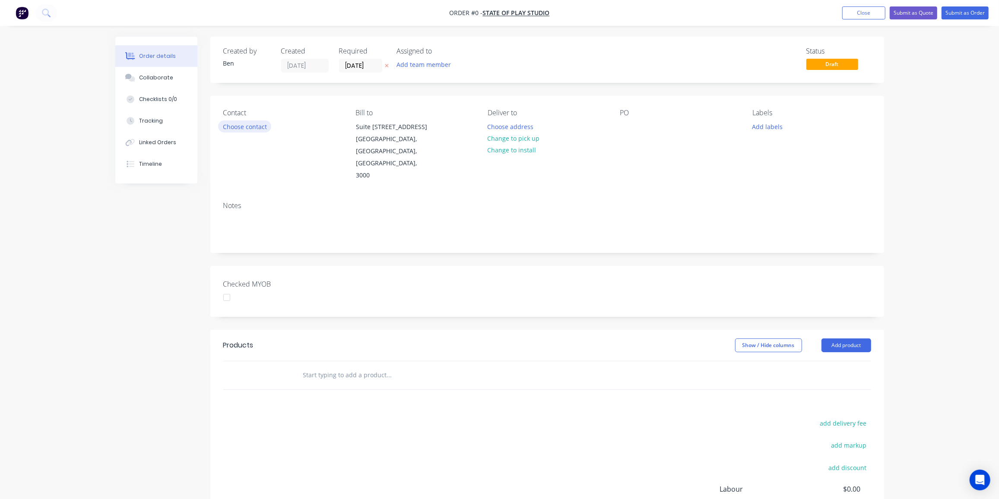
click at [254, 128] on button "Choose contact" at bounding box center [244, 127] width 53 height 12
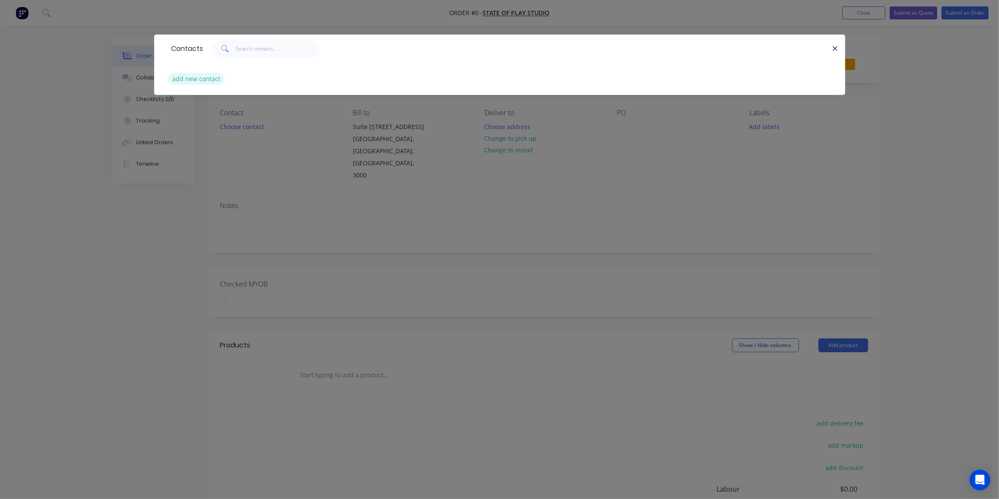
click at [203, 80] on button "add new contact" at bounding box center [196, 79] width 57 height 12
select select "AU"
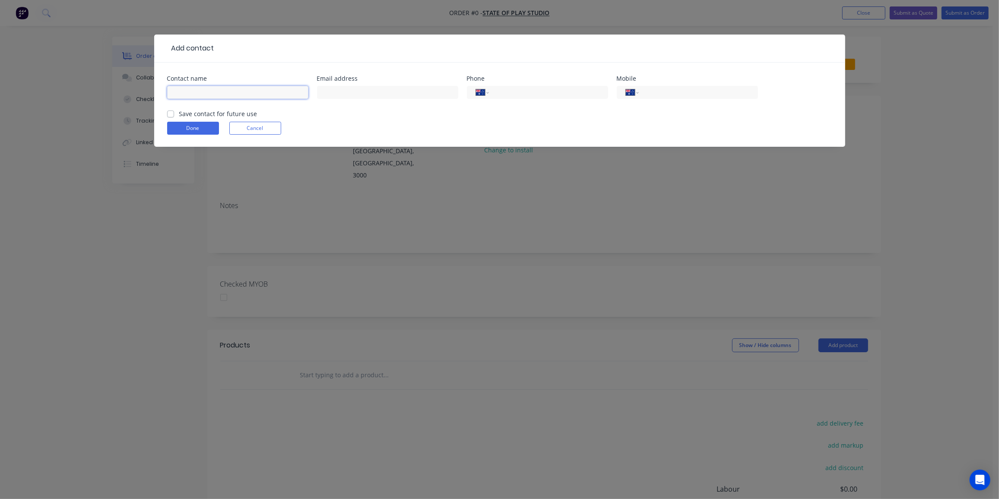
click at [253, 90] on input "text" at bounding box center [237, 92] width 141 height 13
paste input "Brodie Wilkinson <brodie@stateofplaystudio.com.au>"
drag, startPoint x: 200, startPoint y: 92, endPoint x: 330, endPoint y: 99, distance: 130.2
click at [330, 99] on div "Contact name Brodie Wilkinson <brodie@stateofplaystudio.com.au> Email address P…" at bounding box center [499, 93] width 665 height 34
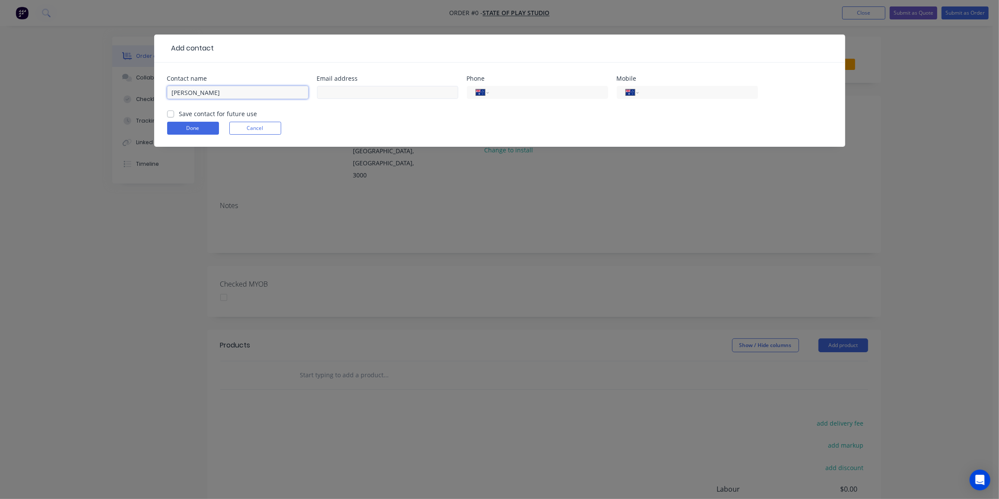
scroll to position [0, 0]
type input "[PERSON_NAME]"
click at [343, 92] on input "text" at bounding box center [387, 92] width 141 height 13
paste input "<brodie@stateofplaystudio.com.au>"
drag, startPoint x: 326, startPoint y: 92, endPoint x: 273, endPoint y: 96, distance: 53.7
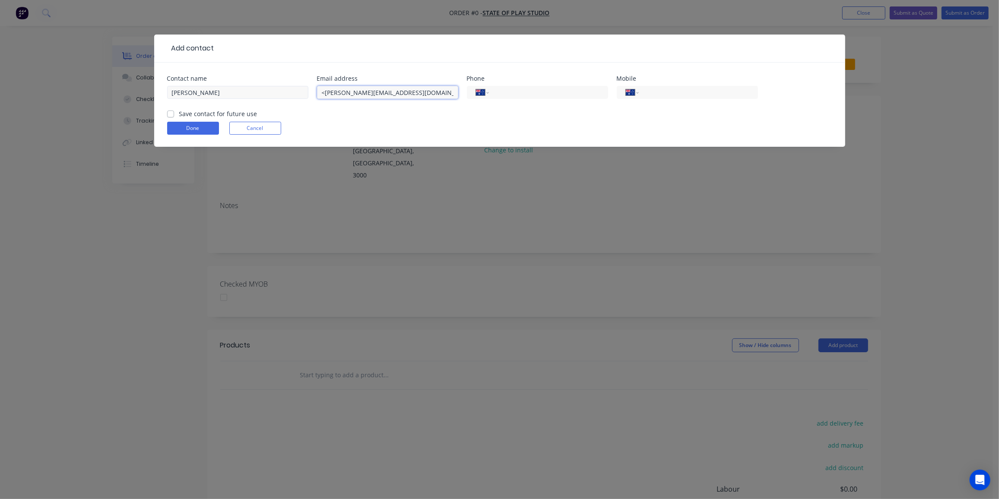
click at [273, 96] on div "Contact name Brodie Wilkinson Email address <brodie@stateofplaystudio.com.au> P…" at bounding box center [499, 93] width 665 height 34
click at [423, 91] on input "brodie@stateofplaystudio.com.au>" at bounding box center [387, 92] width 141 height 13
type input "[PERSON_NAME][EMAIL_ADDRESS][DOMAIN_NAME]"
click at [694, 90] on input "tel" at bounding box center [697, 93] width 104 height 10
type input "0401 456 359"
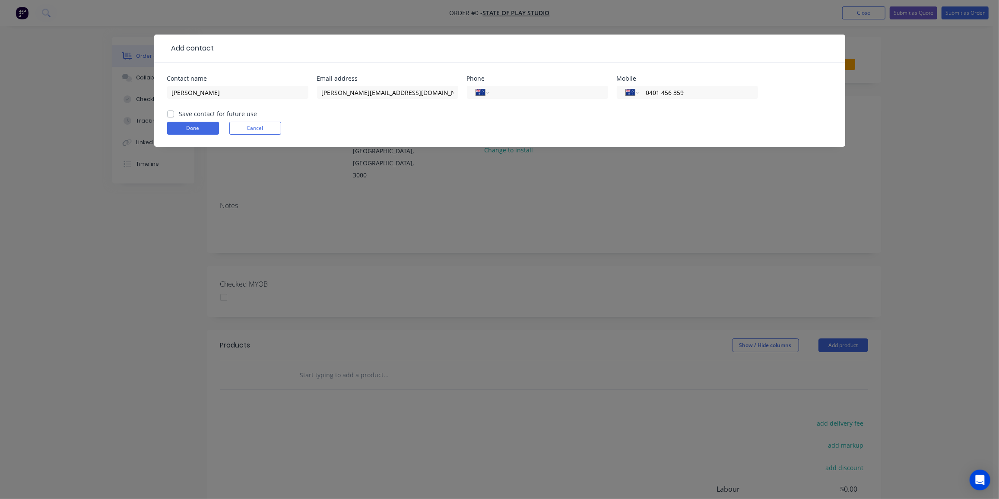
click at [179, 114] on label "Save contact for future use" at bounding box center [218, 113] width 78 height 9
click at [172, 114] on input "Save contact for future use" at bounding box center [170, 113] width 7 height 8
checkbox input "true"
click at [191, 129] on button "Done" at bounding box center [193, 128] width 52 height 13
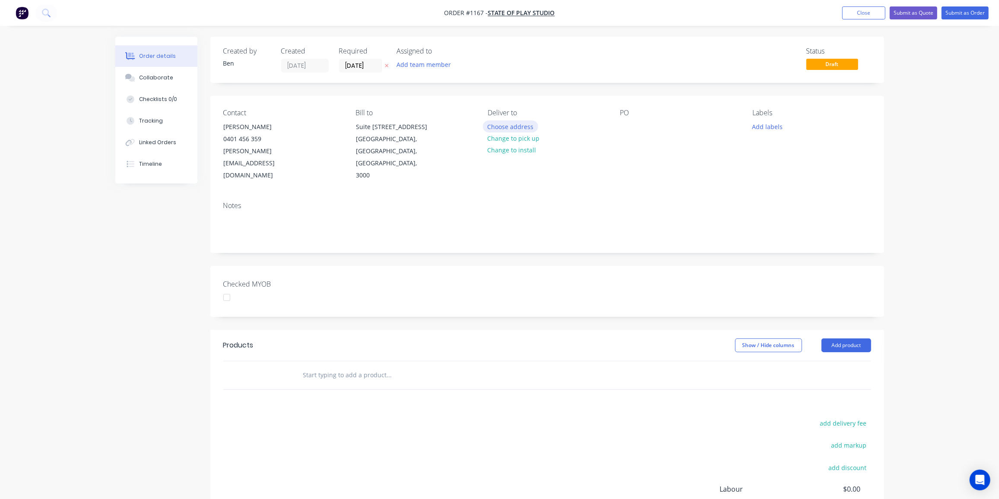
click at [521, 128] on button "Choose address" at bounding box center [510, 127] width 55 height 12
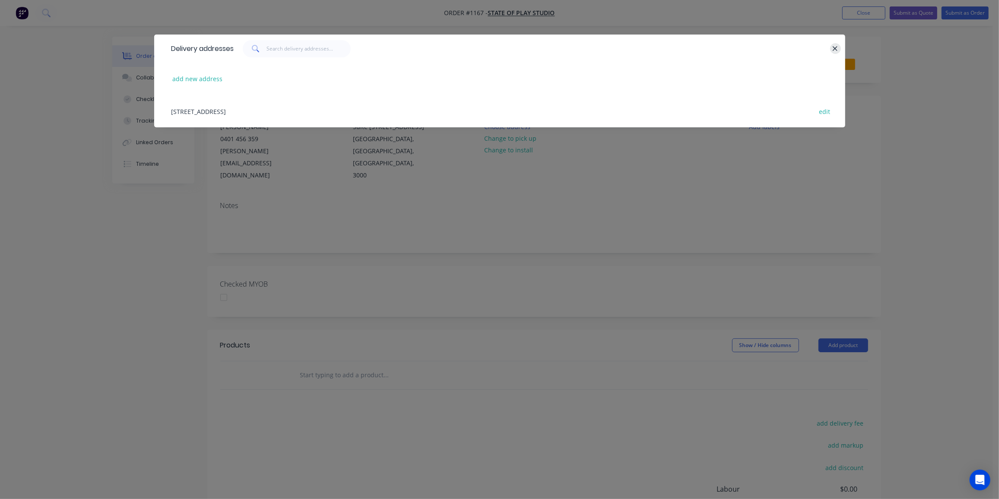
click at [836, 48] on icon "button" at bounding box center [835, 49] width 6 height 8
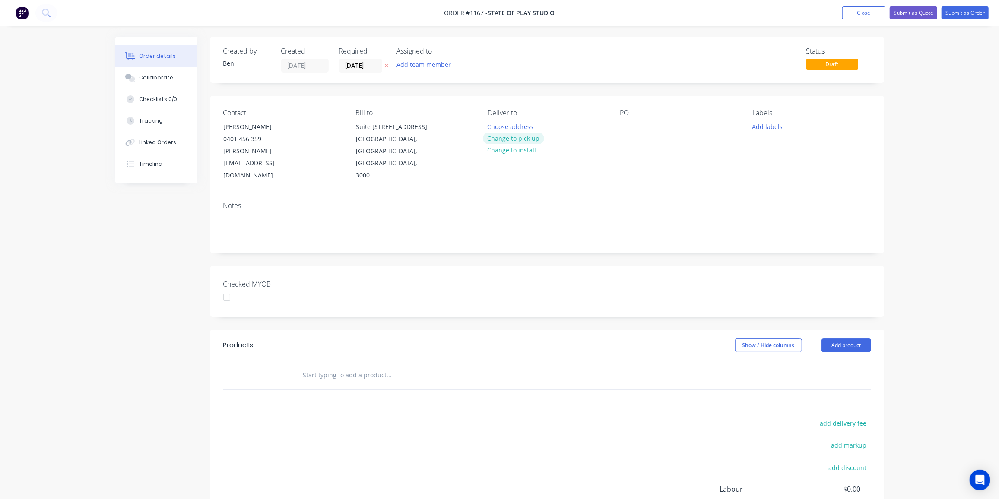
click at [532, 139] on button "Change to pick up" at bounding box center [513, 139] width 61 height 12
click at [627, 124] on div at bounding box center [627, 127] width 14 height 13
click at [773, 128] on button "Add labels" at bounding box center [768, 127] width 40 height 12
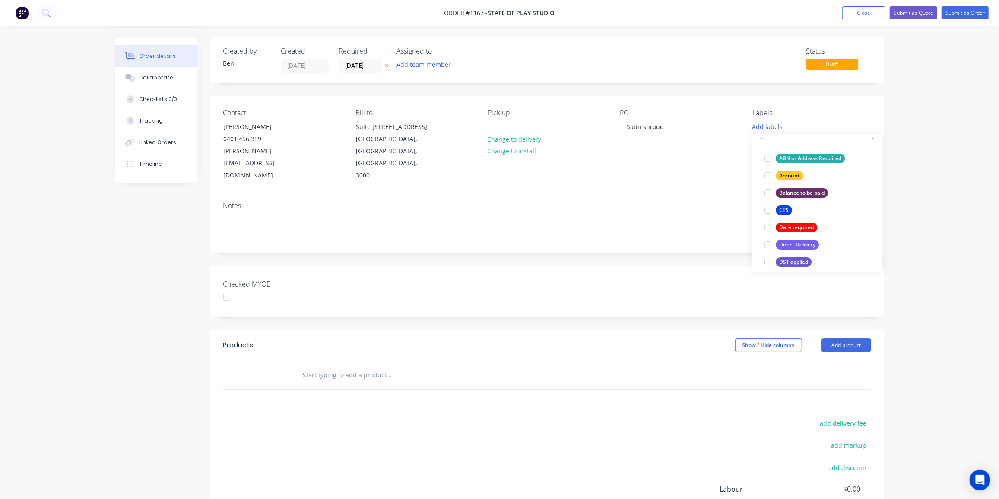
scroll to position [117, 0]
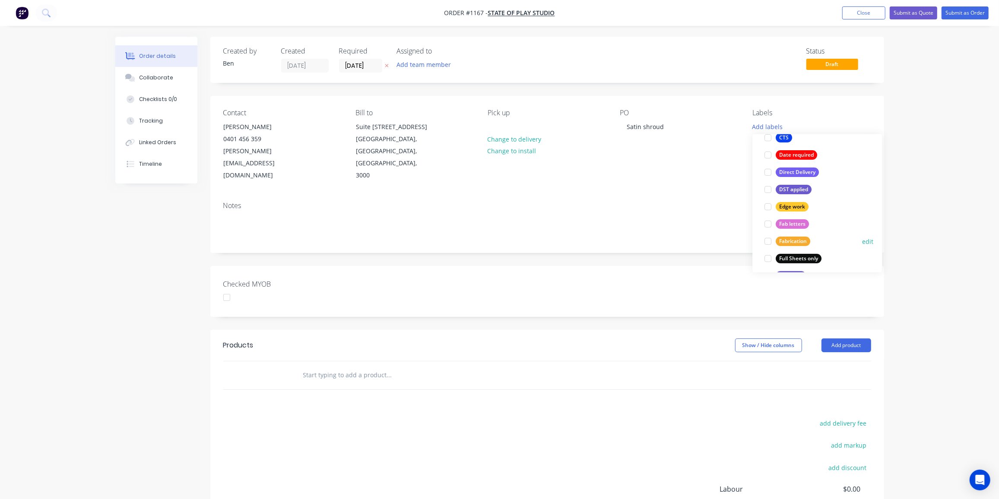
click at [802, 237] on div "Fabrication" at bounding box center [793, 242] width 35 height 10
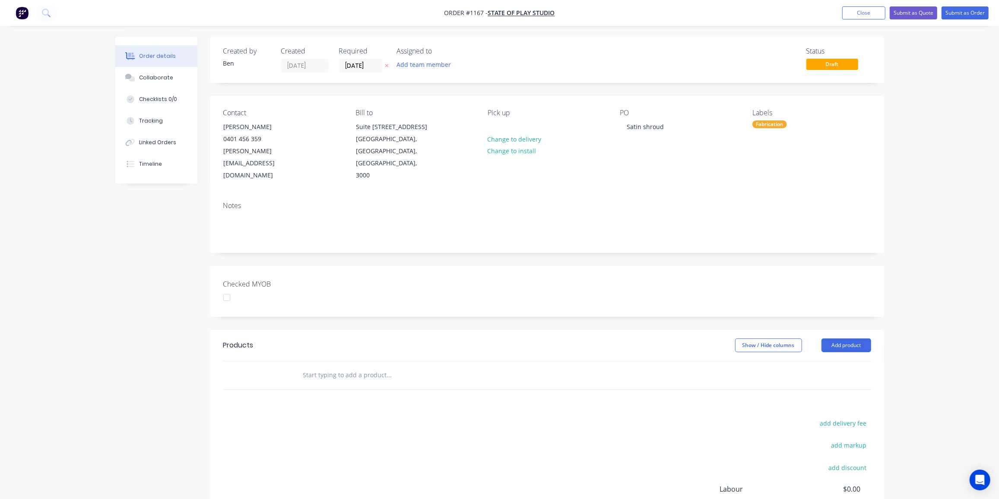
click at [459, 362] on div at bounding box center [447, 376] width 311 height 28
click at [352, 367] on input "text" at bounding box center [389, 375] width 173 height 17
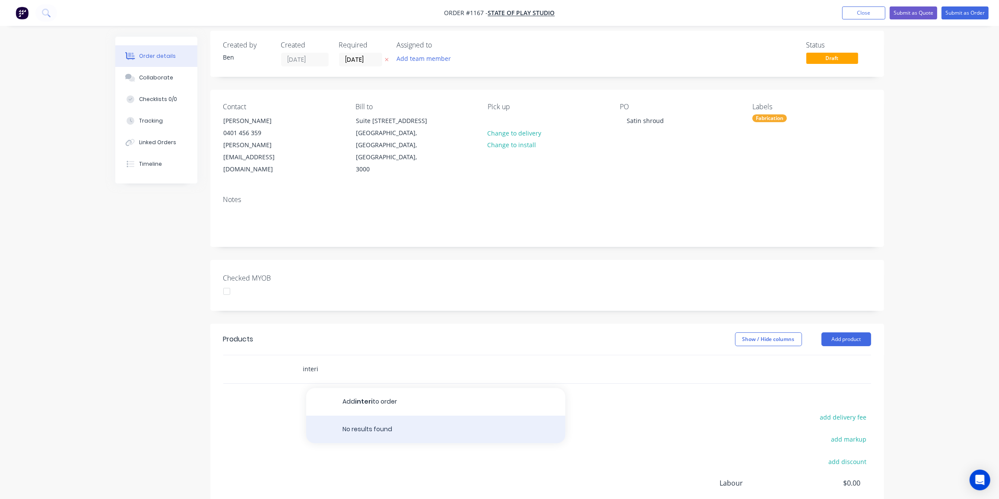
scroll to position [39, 0]
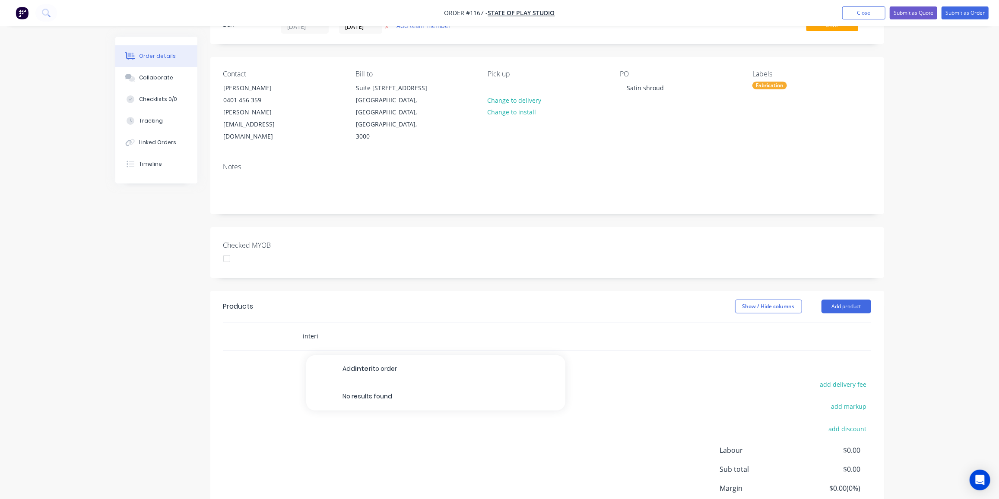
drag, startPoint x: 331, startPoint y: 313, endPoint x: 282, endPoint y: 307, distance: 49.7
click at [282, 323] on div "interi Add interi to order No results found" at bounding box center [547, 337] width 648 height 28
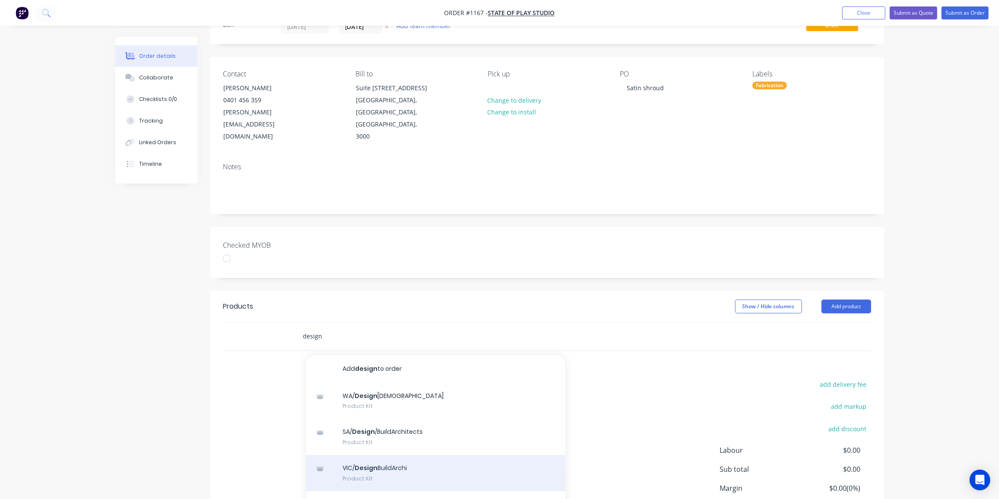
type input "design"
click at [400, 455] on div "VIC/ Design BuildArchi Product Kit" at bounding box center [435, 473] width 259 height 36
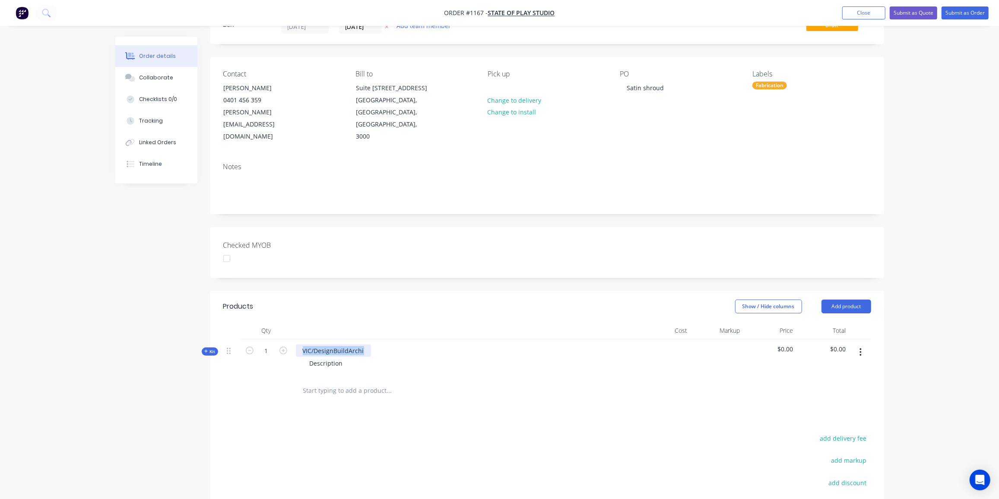
drag, startPoint x: 365, startPoint y: 325, endPoint x: 289, endPoint y: 328, distance: 75.2
click at [289, 339] on div "Kit 1 VIC/DesignBuildArchi Description $0.00 $0.00" at bounding box center [547, 358] width 648 height 38
click at [343, 357] on div "Description" at bounding box center [326, 363] width 47 height 13
drag, startPoint x: 347, startPoint y: 339, endPoint x: 273, endPoint y: 340, distance: 73.9
click at [273, 340] on div "Kit 1 6mm satin opal shroud Description $0.00 $0.00" at bounding box center [547, 358] width 648 height 38
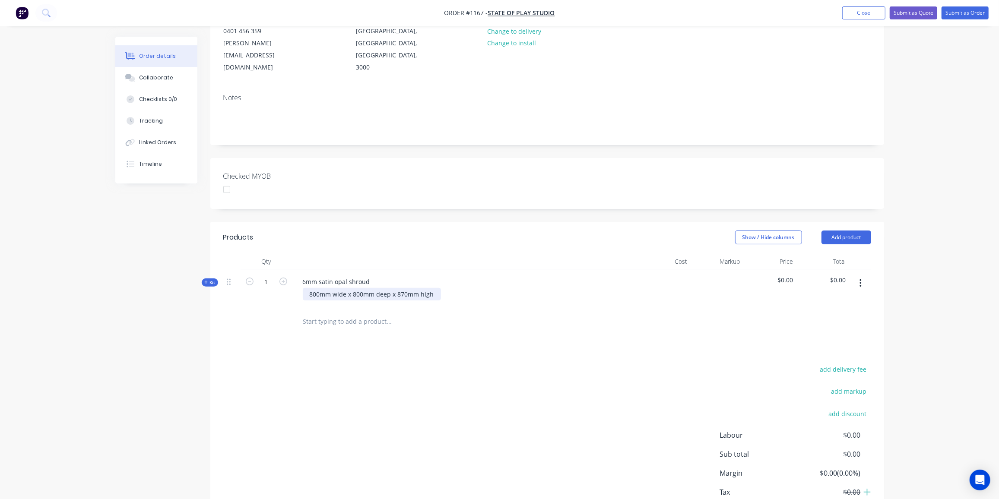
scroll to position [22, 0]
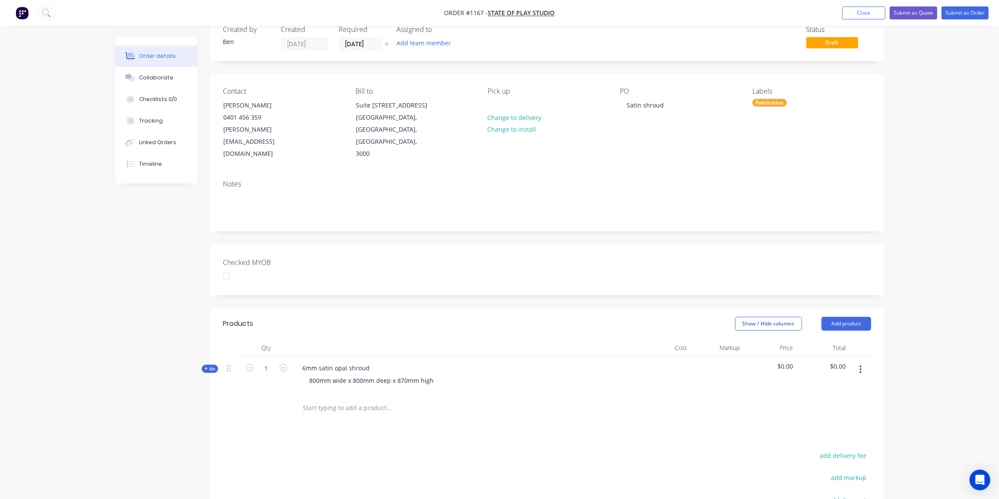
click at [206, 367] on icon at bounding box center [206, 369] width 4 height 4
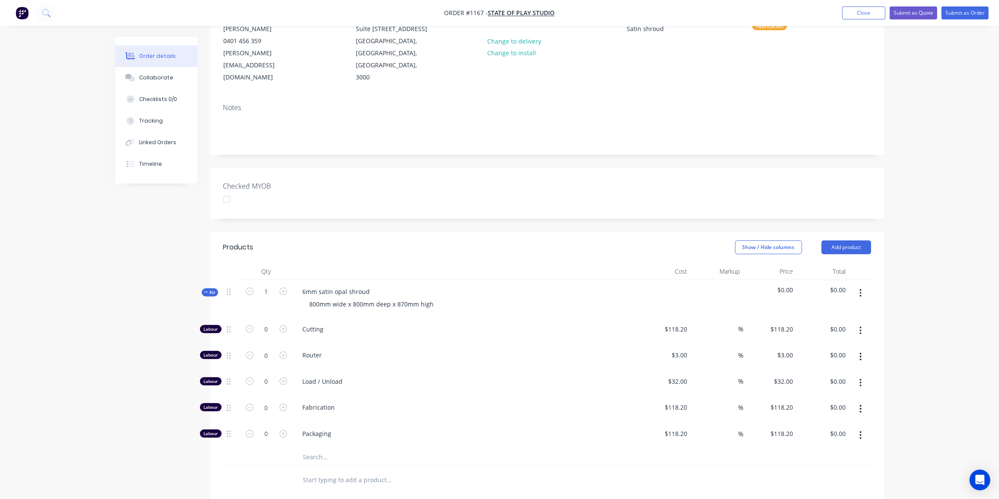
scroll to position [100, 0]
click at [266, 334] on input "0" at bounding box center [266, 327] width 22 height 13
type input "1"
type input "$118.20"
click at [337, 447] on input "text" at bounding box center [389, 455] width 173 height 17
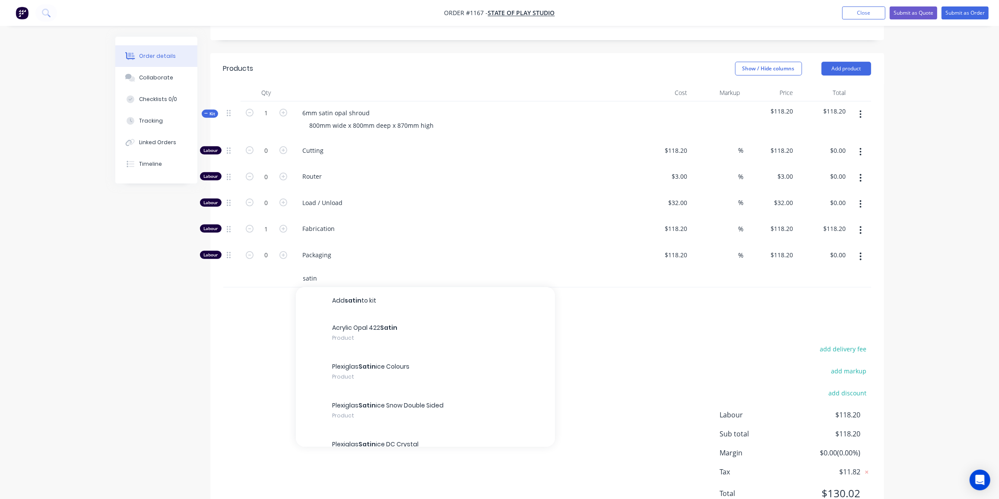
scroll to position [286, 0]
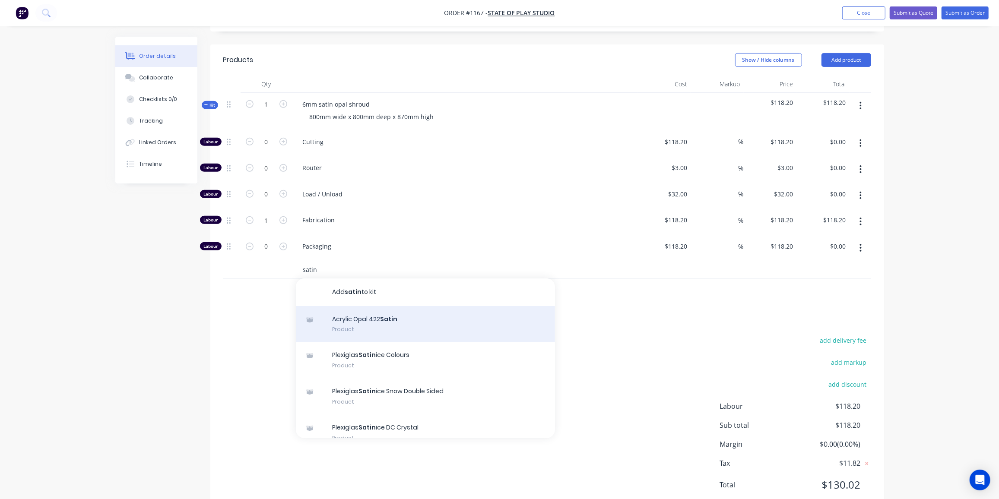
type input "satin"
click at [409, 306] on div "Acrylic Opal 422 Satin Product" at bounding box center [425, 324] width 259 height 36
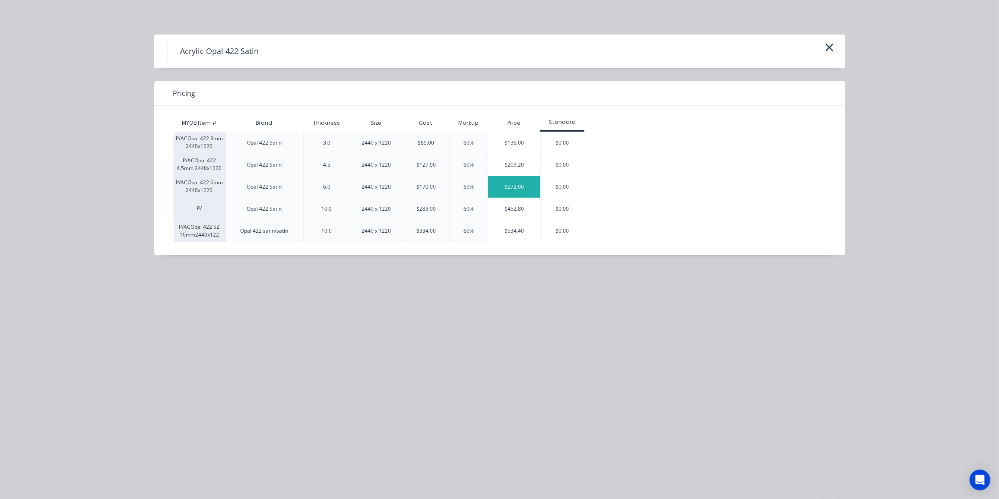
click at [514, 189] on div "$272.00" at bounding box center [514, 187] width 52 height 22
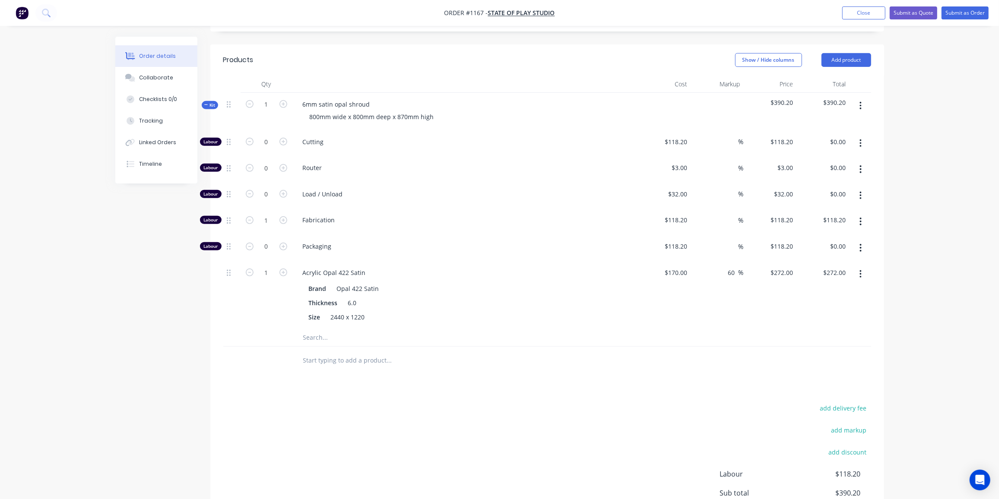
click at [210, 102] on span "Kit" at bounding box center [209, 105] width 11 height 6
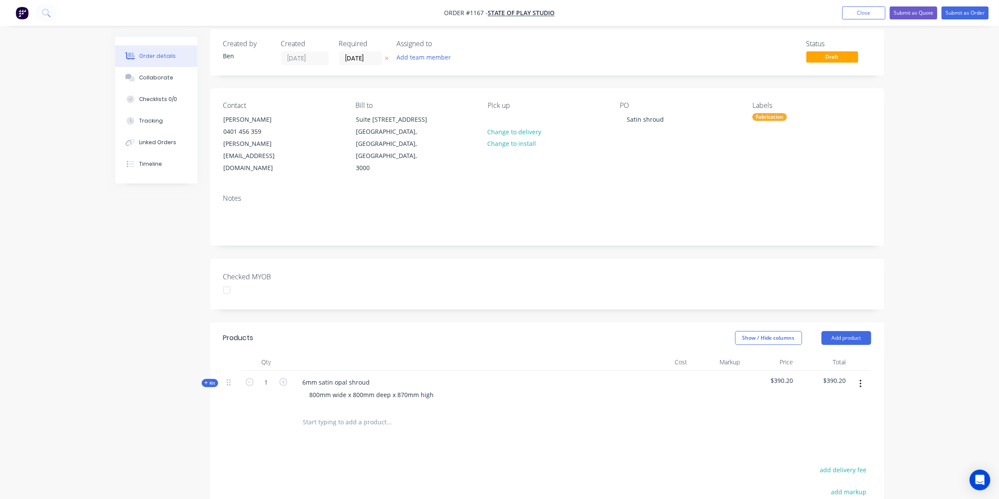
scroll to position [0, 0]
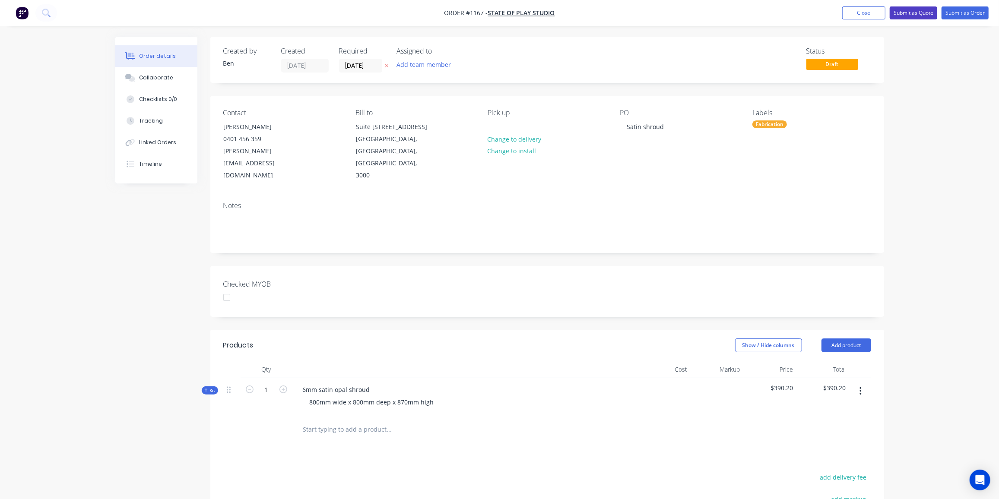
click at [907, 10] on button "Submit as Quote" at bounding box center [914, 12] width 48 height 13
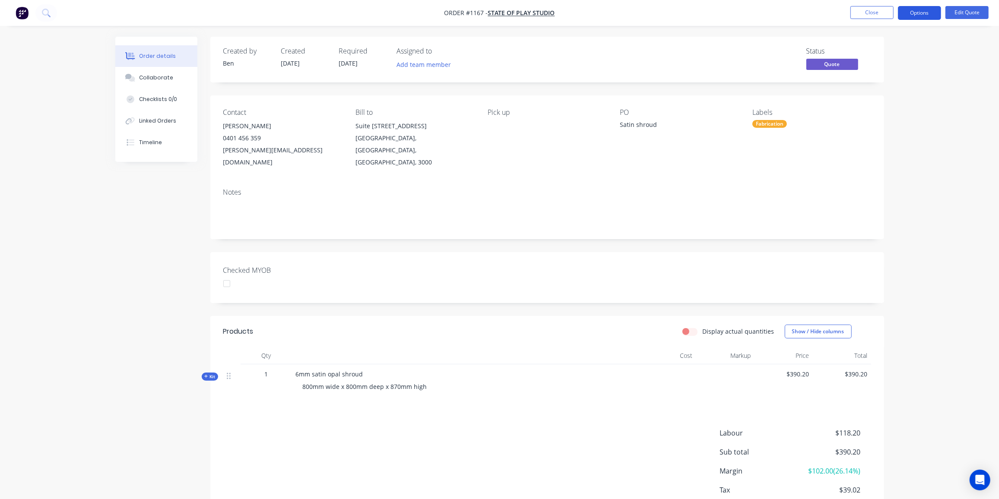
click at [916, 12] on button "Options" at bounding box center [919, 13] width 43 height 14
click at [854, 50] on button "Quote" at bounding box center [893, 52] width 95 height 17
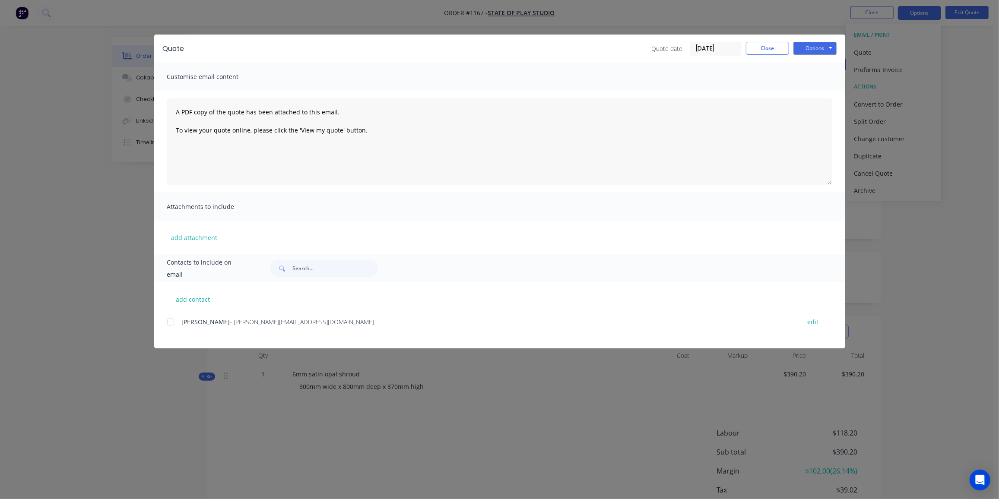
click at [173, 321] on div at bounding box center [170, 322] width 17 height 17
click at [820, 49] on button "Options" at bounding box center [814, 48] width 43 height 13
click at [818, 60] on button "Preview" at bounding box center [820, 64] width 55 height 14
click at [813, 50] on button "Options" at bounding box center [814, 48] width 43 height 13
click at [824, 90] on button "Email" at bounding box center [820, 92] width 55 height 14
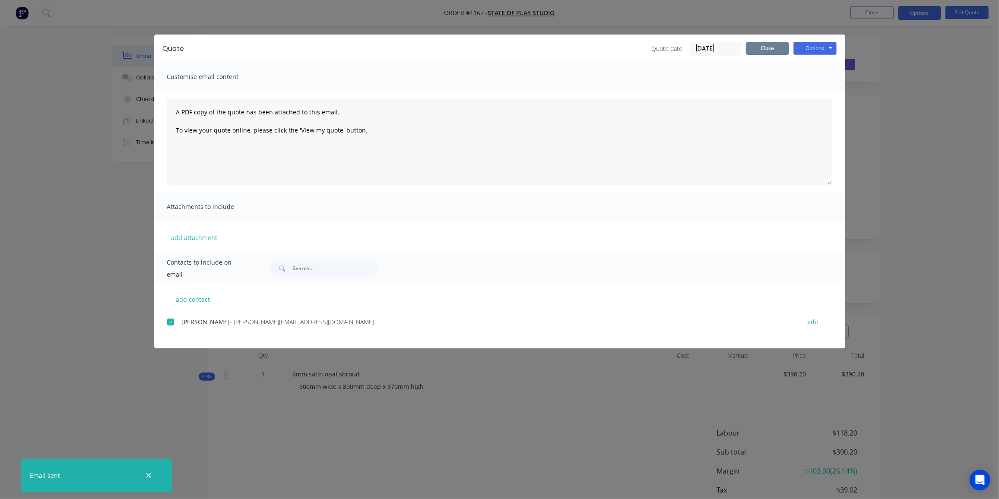
drag, startPoint x: 779, startPoint y: 51, endPoint x: 756, endPoint y: 69, distance: 29.5
click at [779, 51] on button "Close" at bounding box center [767, 48] width 43 height 13
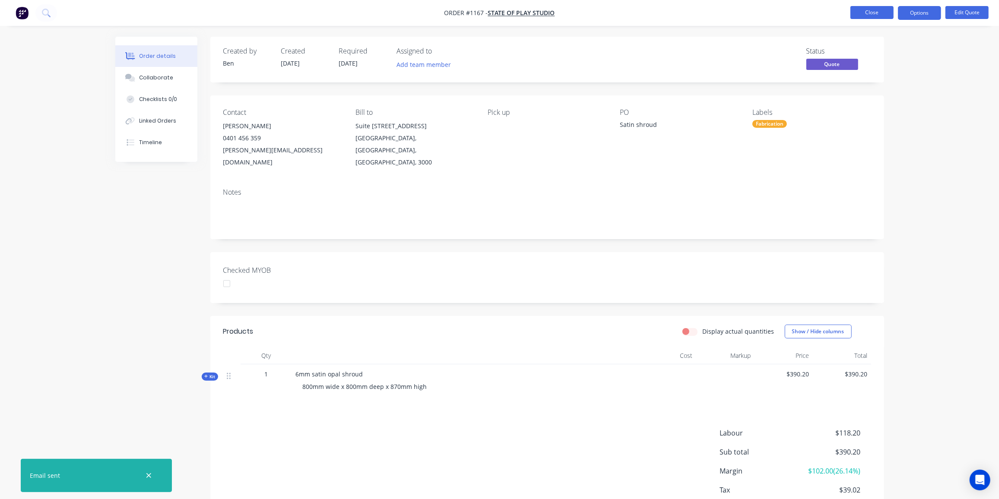
click at [876, 10] on button "Close" at bounding box center [871, 12] width 43 height 13
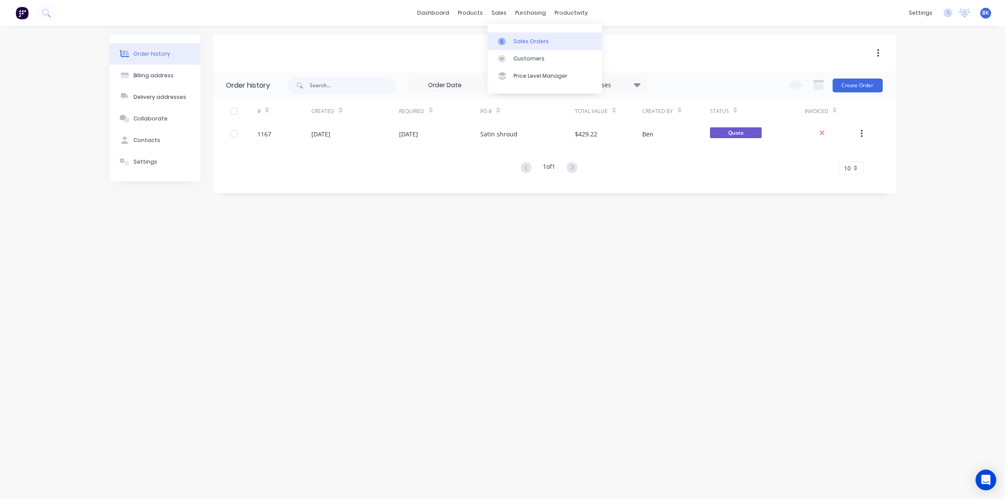
click at [513, 38] on link "Sales Orders" at bounding box center [545, 40] width 114 height 17
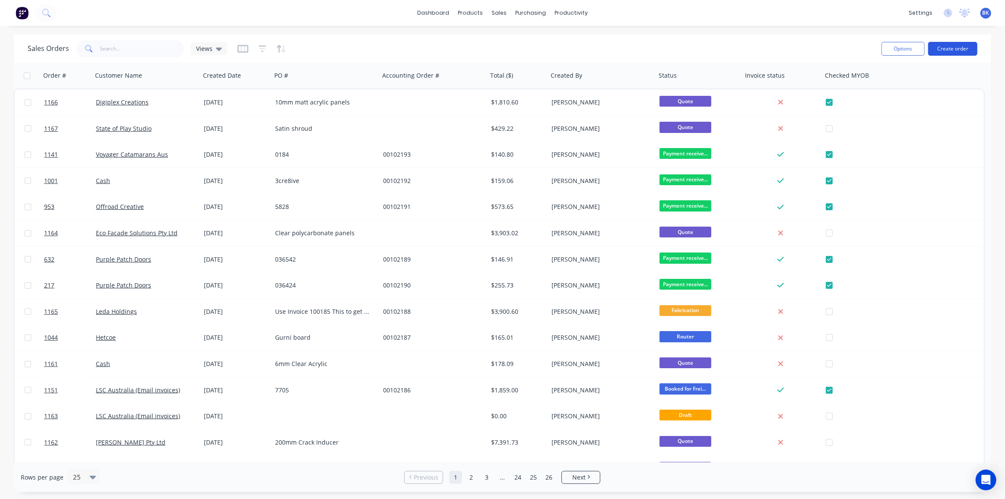
click at [955, 47] on button "Create order" at bounding box center [952, 49] width 49 height 14
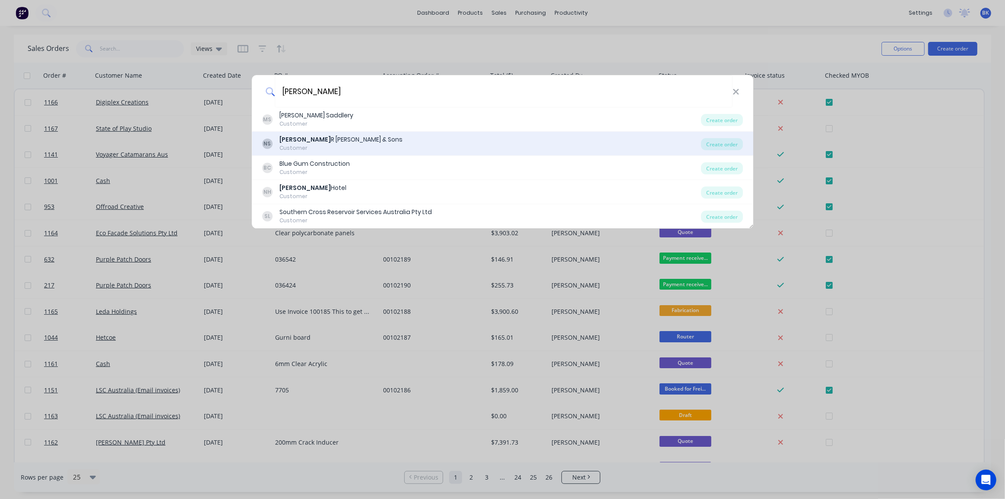
type input "norman"
click at [382, 137] on div "NS Norman R Wright & Sons Customer" at bounding box center [481, 143] width 439 height 17
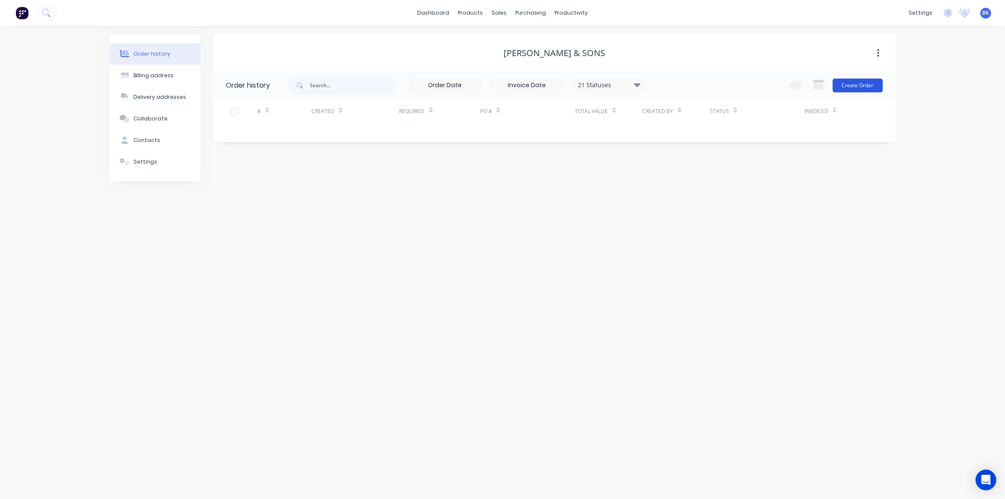
click at [850, 85] on button "Create Order" at bounding box center [858, 86] width 50 height 14
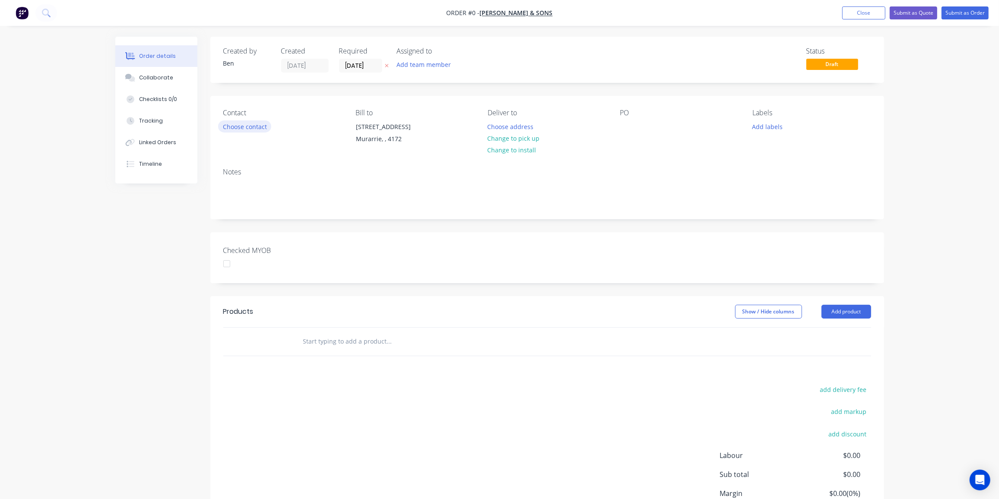
click at [249, 127] on button "Choose contact" at bounding box center [244, 127] width 53 height 12
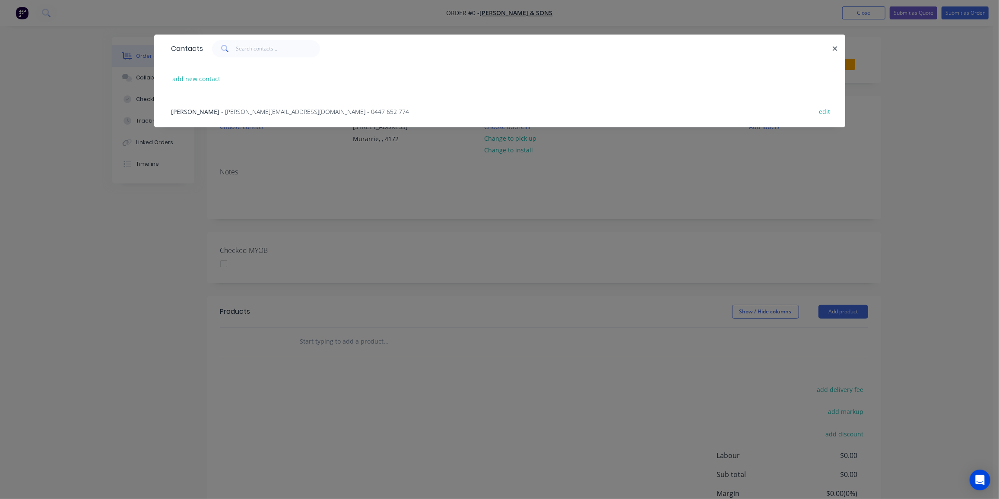
click at [247, 112] on span "- angus@wrightsons.com.au - 0447 652 774" at bounding box center [316, 112] width 188 height 8
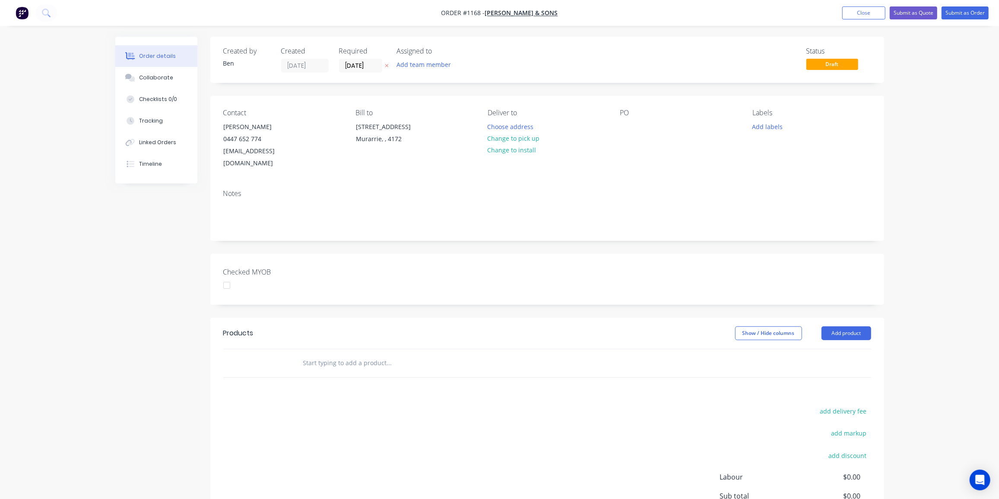
drag, startPoint x: 527, startPoint y: 136, endPoint x: 601, endPoint y: 120, distance: 76.1
click at [527, 136] on button "Change to pick up" at bounding box center [513, 139] width 61 height 12
click at [623, 126] on div at bounding box center [627, 127] width 14 height 13
click at [765, 126] on button "Add labels" at bounding box center [768, 127] width 40 height 12
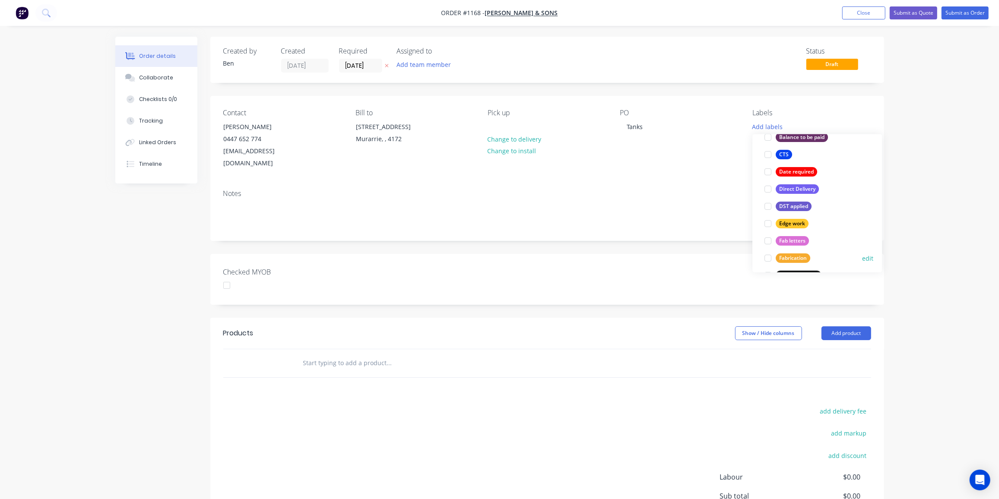
scroll to position [117, 0]
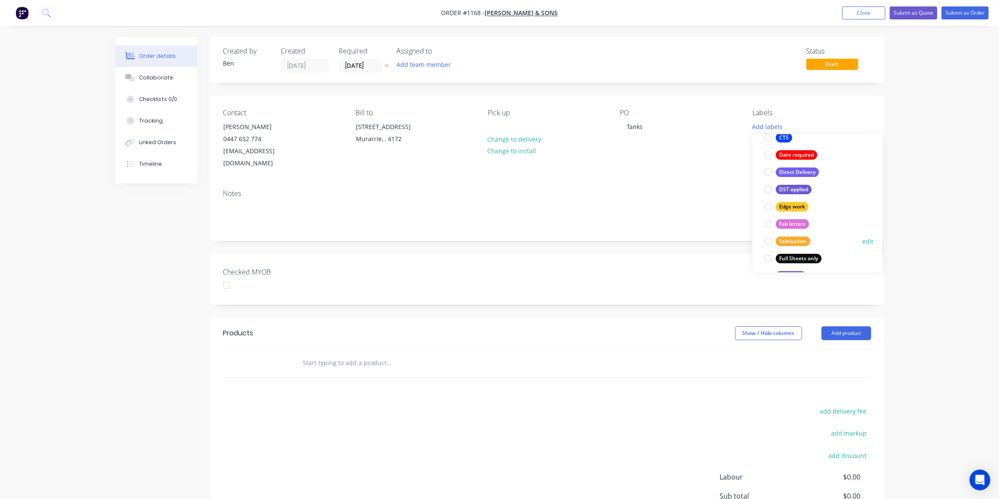
click at [787, 237] on div "Fabrication" at bounding box center [793, 242] width 35 height 10
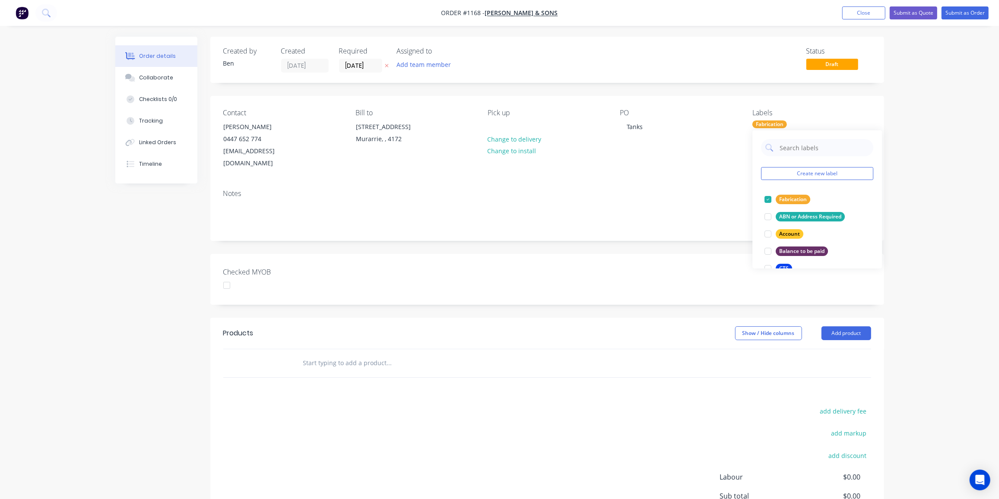
click at [330, 355] on input "text" at bounding box center [389, 363] width 173 height 17
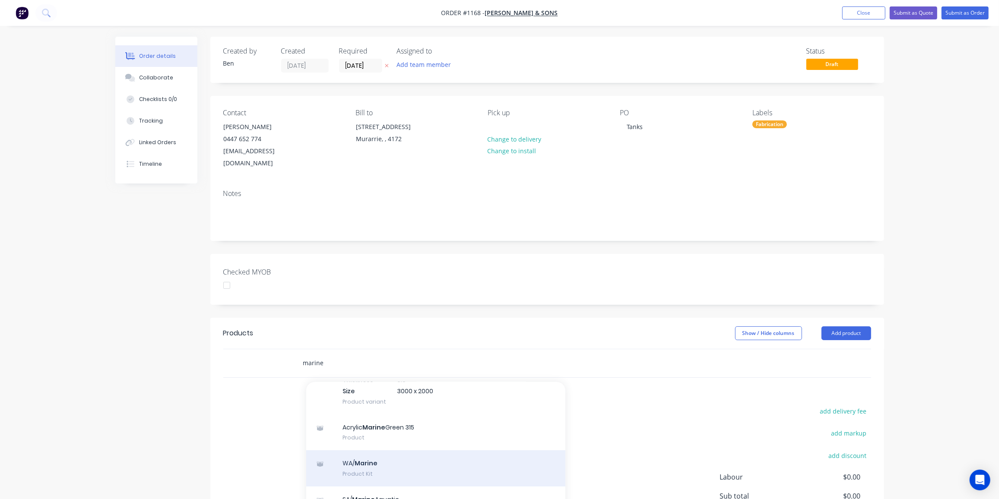
scroll to position [196, 0]
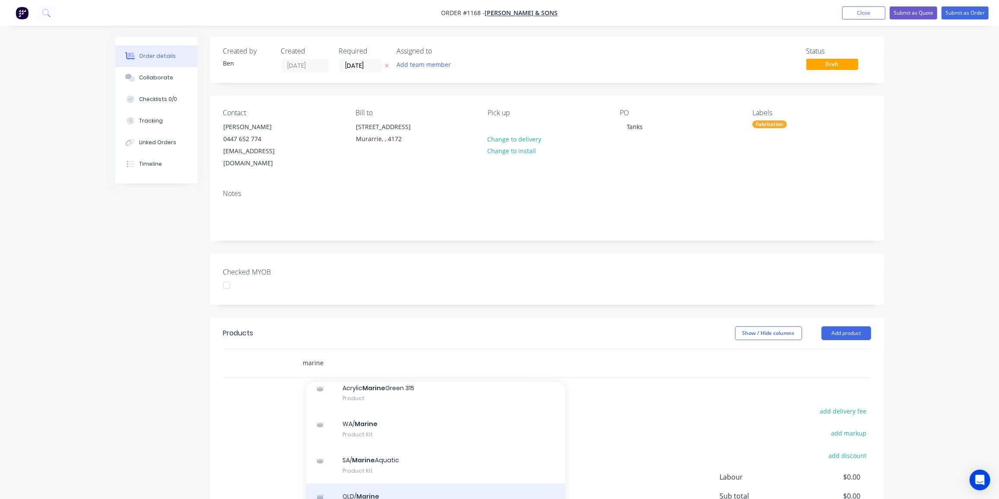
type input "marine"
click at [405, 484] on div "QLD/ Marine Product Kit" at bounding box center [435, 502] width 259 height 36
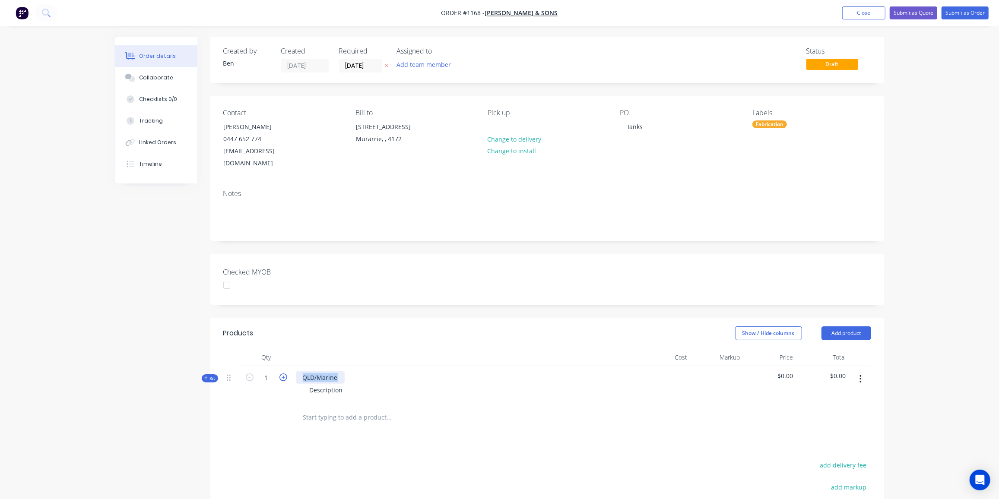
drag, startPoint x: 340, startPoint y: 364, endPoint x: 284, endPoint y: 365, distance: 55.7
click at [284, 366] on div "Kit 1 QLD/Marine Description $0.00 $0.00" at bounding box center [547, 385] width 648 height 38
click at [267, 371] on input "1" at bounding box center [266, 377] width 22 height 13
type input "2"
drag, startPoint x: 341, startPoint y: 365, endPoint x: 288, endPoint y: 367, distance: 53.1
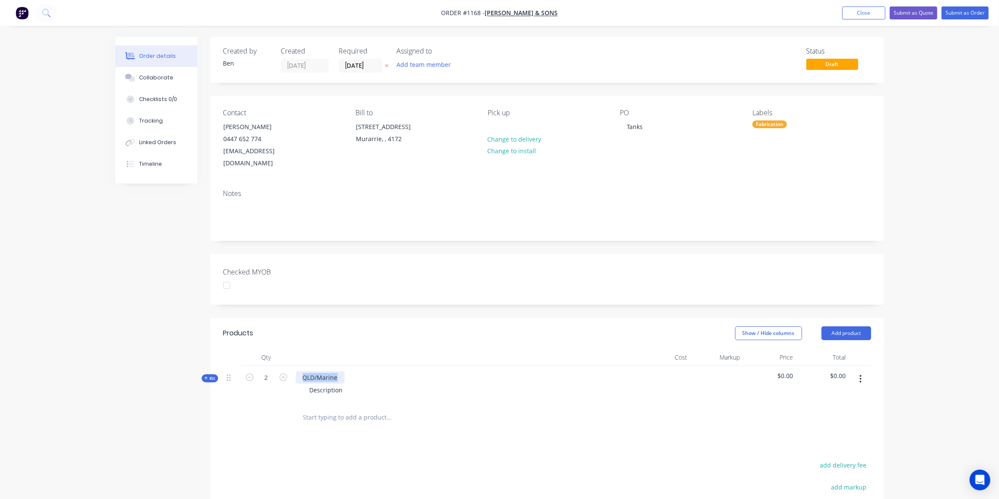
click at [288, 367] on div "Kit 2 QLD/Marine Description $0.00 $0.00" at bounding box center [547, 385] width 648 height 38
drag, startPoint x: 305, startPoint y: 364, endPoint x: 297, endPoint y: 368, distance: 8.7
click at [297, 371] on div "Tresh water tanks" at bounding box center [329, 377] width 66 height 13
drag, startPoint x: 352, startPoint y: 364, endPoint x: 356, endPoint y: 365, distance: 4.9
click at [352, 371] on div "Fresh water tanks" at bounding box center [328, 377] width 65 height 13
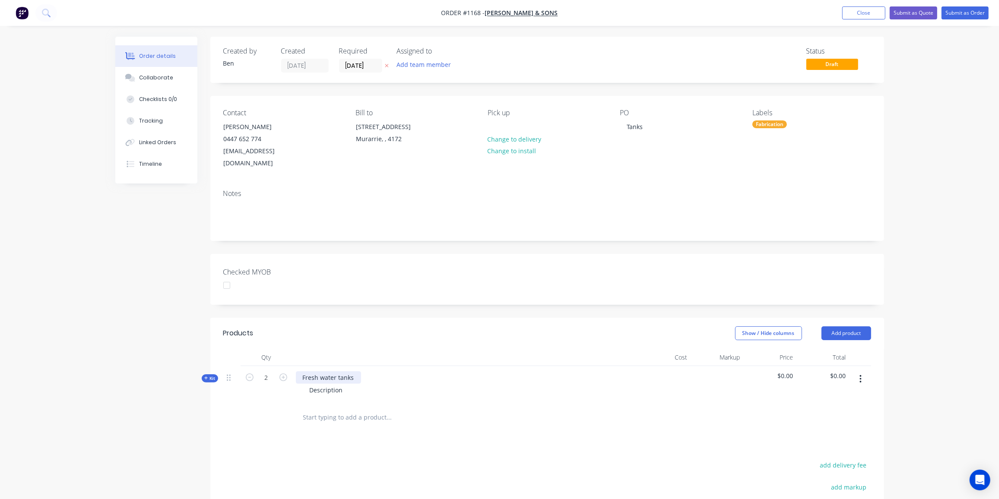
click at [355, 371] on div "Fresh water tanks" at bounding box center [328, 377] width 65 height 13
drag, startPoint x: 342, startPoint y: 380, endPoint x: 306, endPoint y: 380, distance: 35.9
click at [306, 384] on div "Description" at bounding box center [326, 390] width 47 height 13
drag, startPoint x: 209, startPoint y: 367, endPoint x: 459, endPoint y: 309, distance: 257.1
click at [209, 375] on span "Kit" at bounding box center [209, 378] width 11 height 6
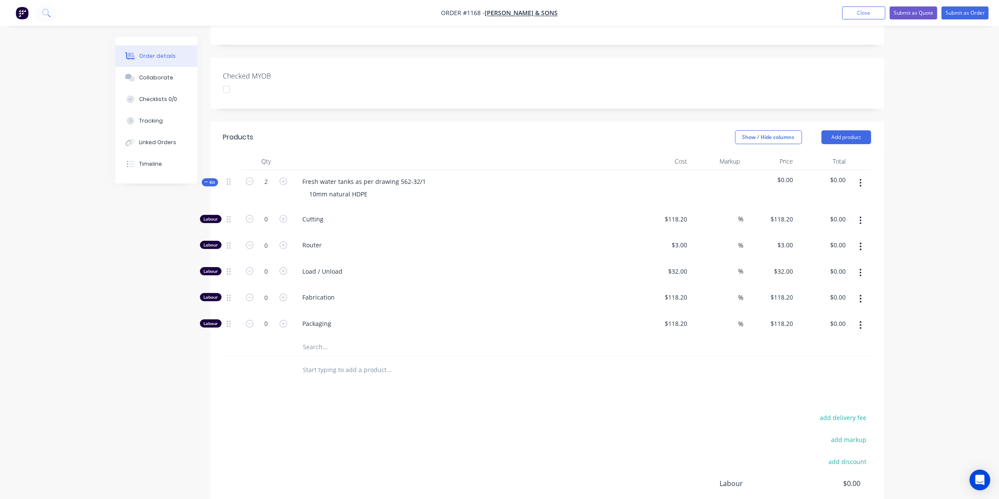
click at [312, 339] on input "text" at bounding box center [389, 347] width 173 height 17
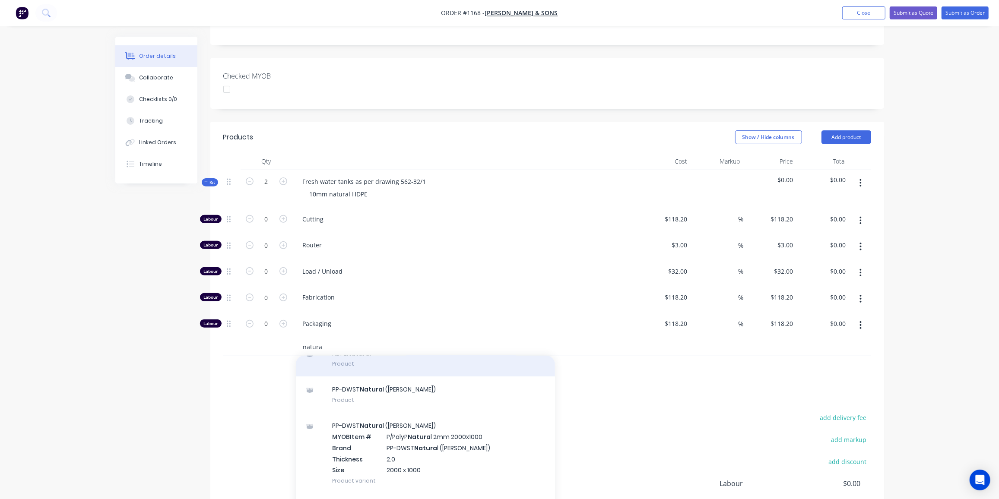
scroll to position [0, 0]
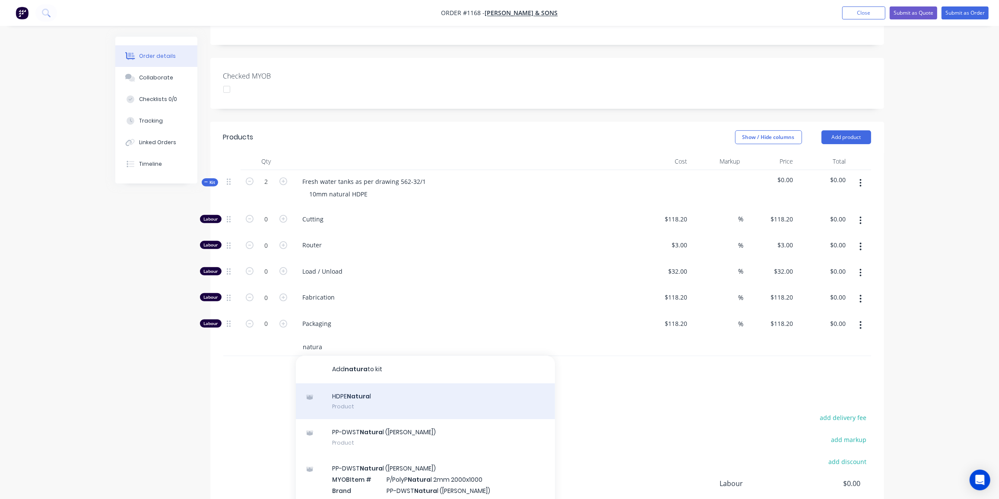
type input "natura"
click at [380, 384] on div "HDPE Natura l Product" at bounding box center [425, 402] width 259 height 36
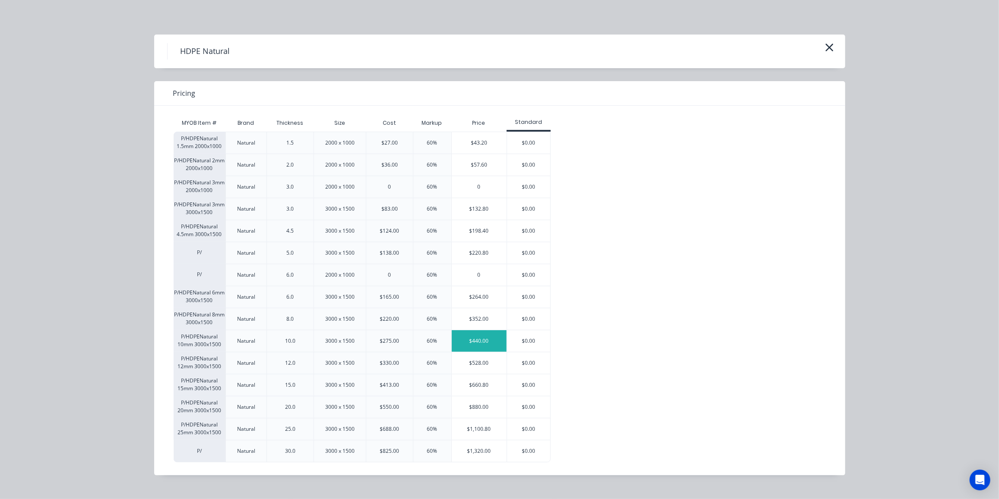
click at [468, 342] on div "$440.00" at bounding box center [479, 341] width 55 height 22
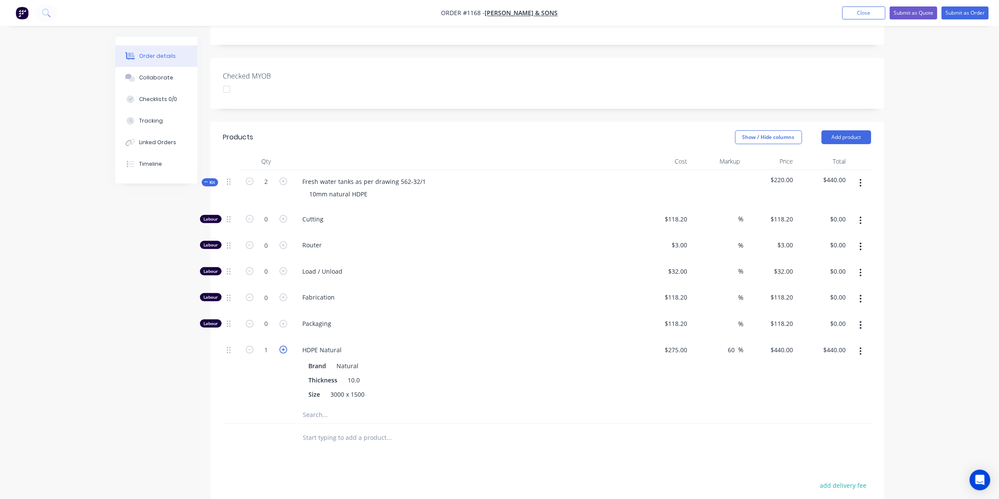
click at [285, 346] on icon "button" at bounding box center [283, 350] width 8 height 8
type input "2"
type input "$880.00"
click at [266, 226] on input "0" at bounding box center [266, 219] width 22 height 13
type input "12"
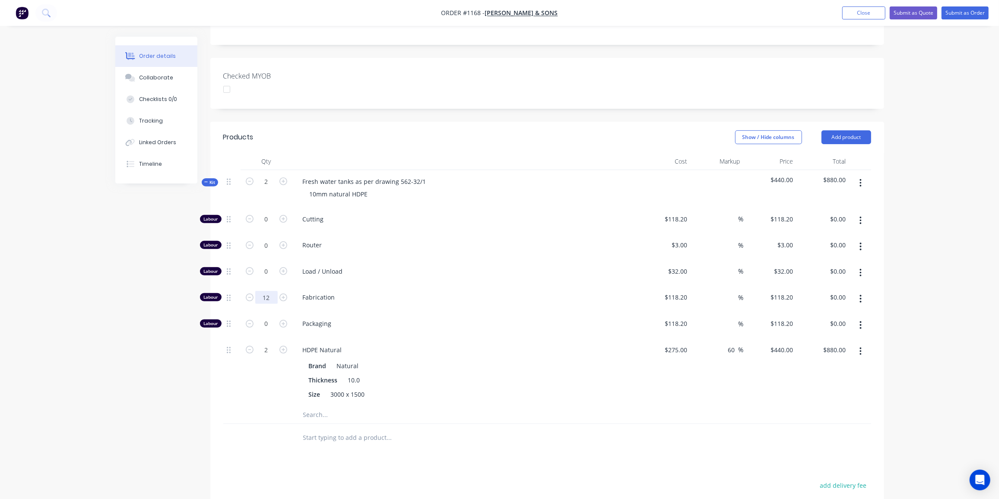
type input "$1,418.40"
click at [210, 179] on span "Kit" at bounding box center [209, 182] width 11 height 6
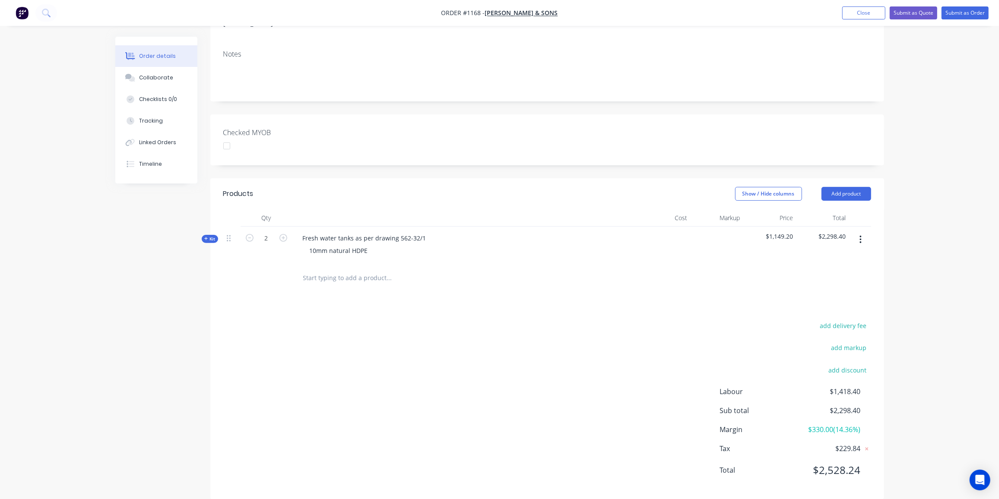
drag, startPoint x: 186, startPoint y: 285, endPoint x: 208, endPoint y: 279, distance: 23.4
click at [186, 285] on div "Created by Ben Created 18/08/25 Required 18/08/25 Assigned to Add team member S…" at bounding box center [499, 204] width 769 height 615
click at [366, 270] on input "text" at bounding box center [389, 278] width 173 height 17
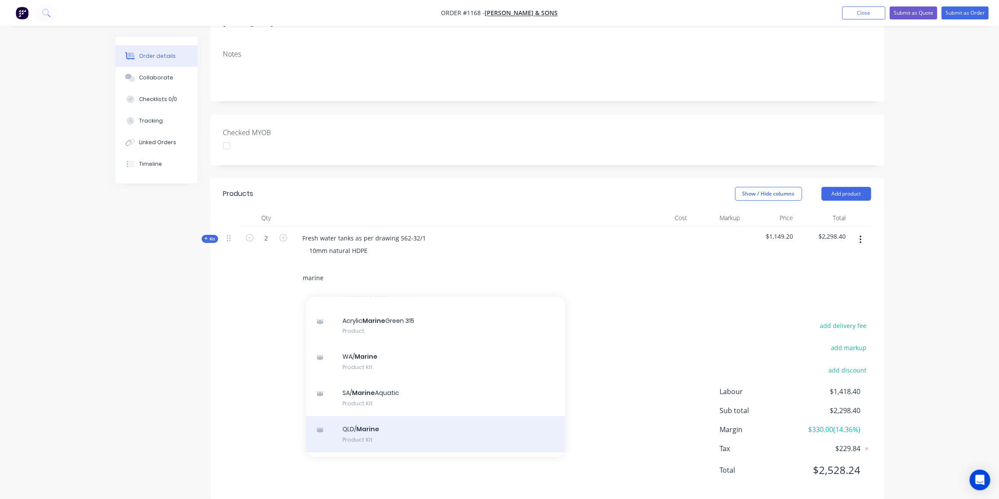
scroll to position [196, 0]
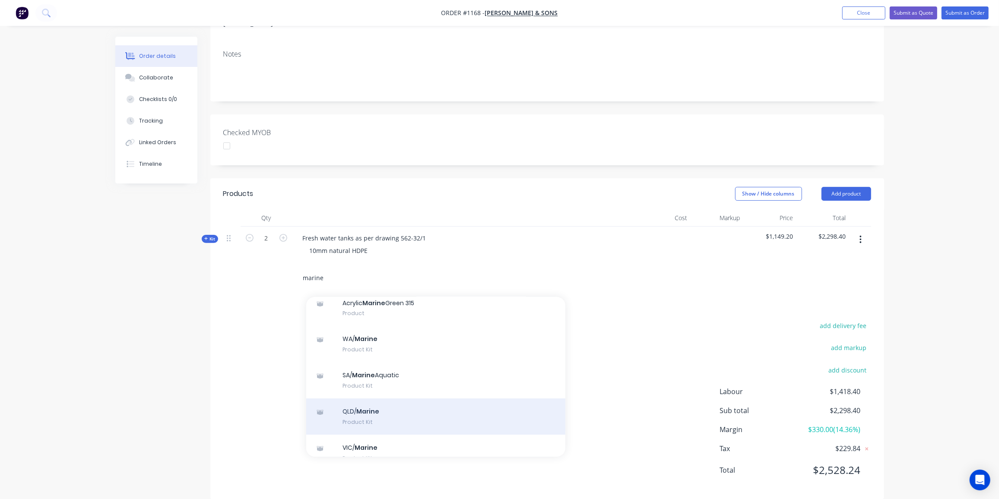
type input "marine"
click at [365, 399] on div "QLD/ Marine Product Kit" at bounding box center [435, 417] width 259 height 36
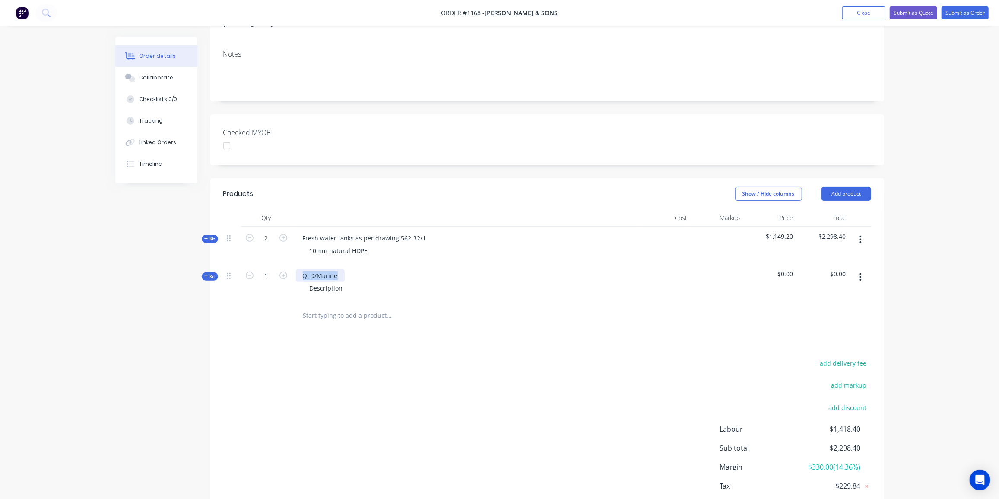
drag, startPoint x: 342, startPoint y: 262, endPoint x: 303, endPoint y: 263, distance: 38.9
click at [303, 270] on div "QLD/Marine" at bounding box center [320, 276] width 49 height 13
click at [208, 274] on icon at bounding box center [206, 276] width 4 height 4
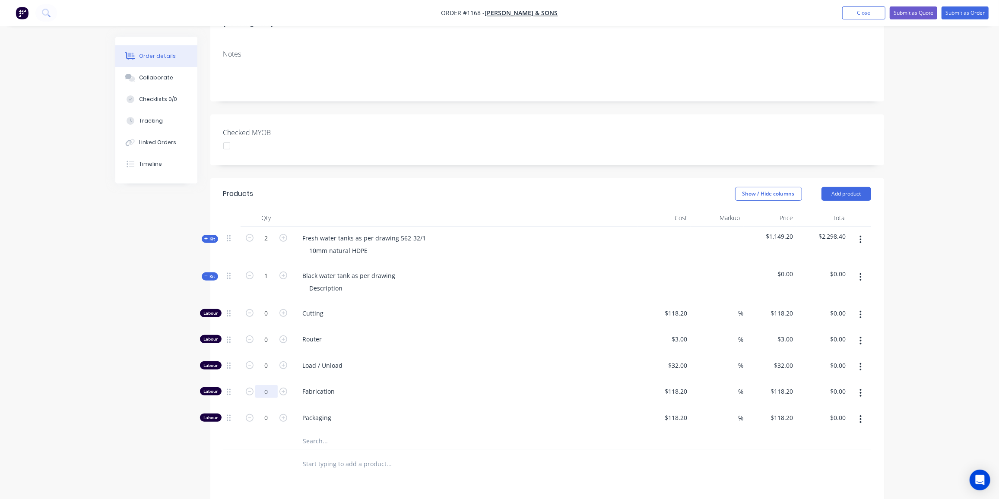
click at [273, 320] on input "0" at bounding box center [266, 313] width 22 height 13
type input "8"
type input "$945.60"
click at [313, 433] on input "text" at bounding box center [389, 441] width 173 height 17
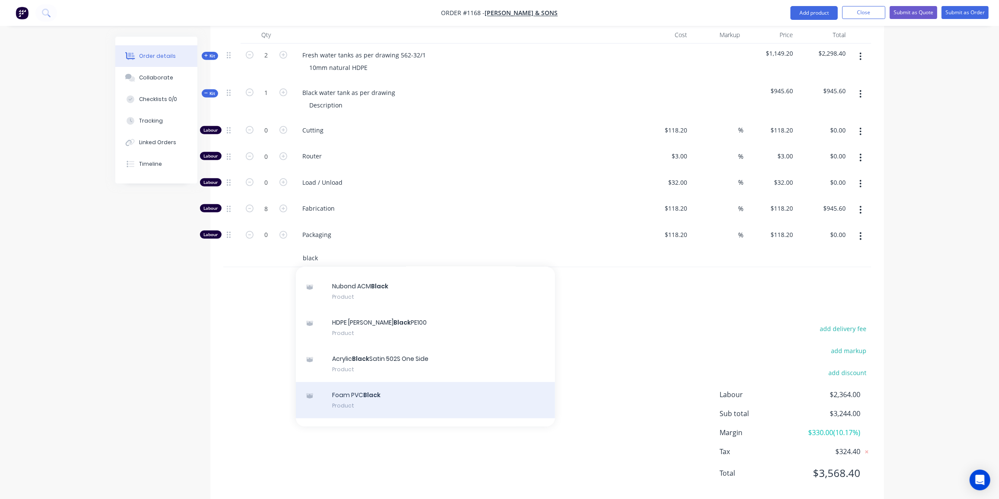
scroll to position [78, 0]
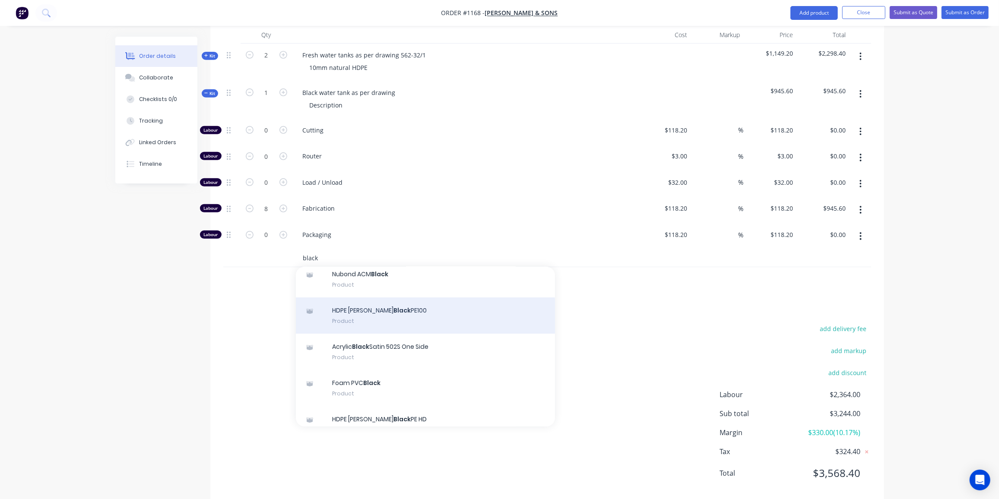
type input "black"
click at [401, 298] on div "HDPE Simona Black PE100 Product" at bounding box center [425, 316] width 259 height 36
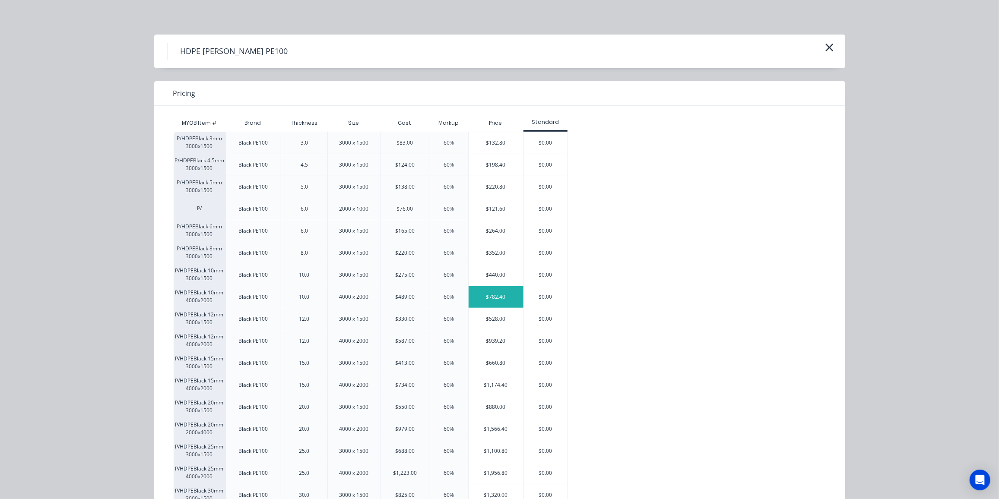
click at [489, 292] on div "$782.40" at bounding box center [496, 297] width 55 height 22
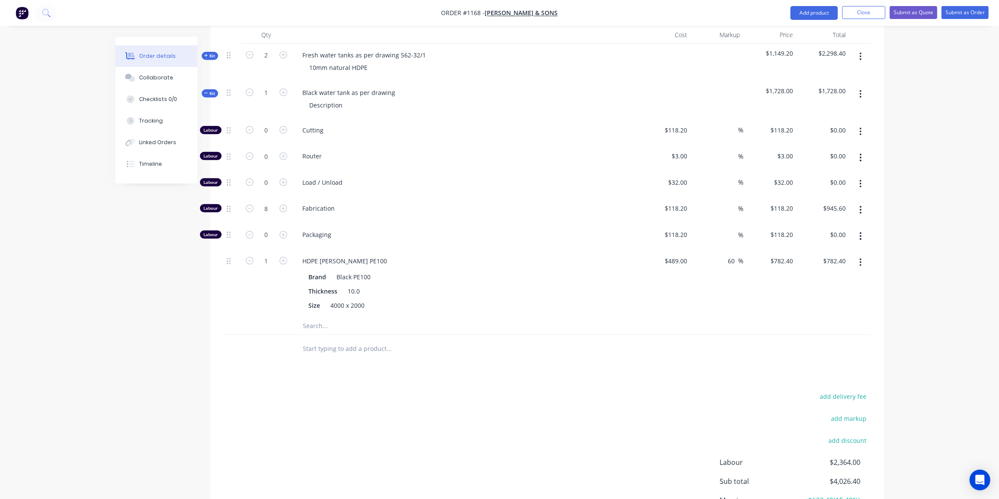
click at [453, 391] on div "add delivery fee add markup add discount Labour $2,364.00 Sub total $4,026.40 M…" at bounding box center [547, 474] width 648 height 167
click at [212, 90] on span "Kit" at bounding box center [209, 93] width 11 height 6
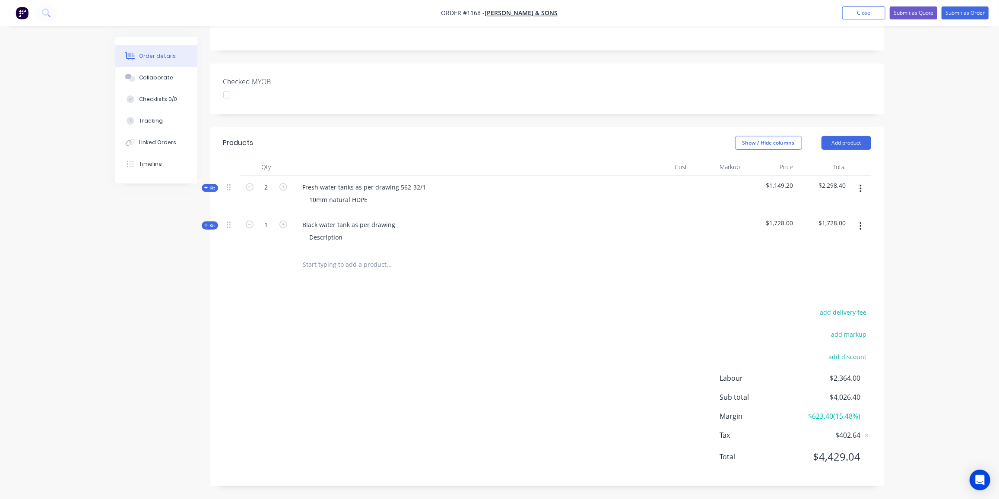
scroll to position [177, 0]
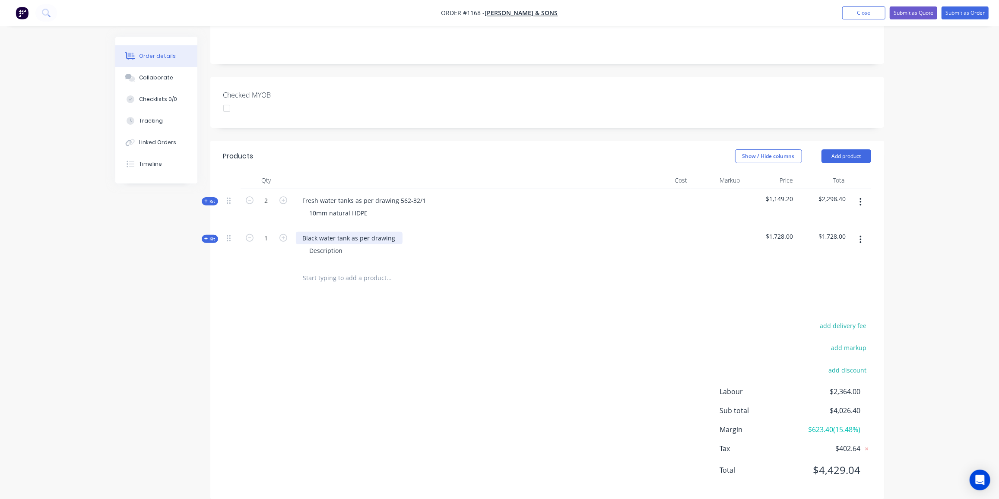
click at [396, 232] on div "Black water tank as per drawing" at bounding box center [349, 238] width 107 height 13
click at [398, 232] on div "Black water tank as per drawing" at bounding box center [349, 238] width 107 height 13
drag, startPoint x: 345, startPoint y: 237, endPoint x: 295, endPoint y: 239, distance: 50.2
click at [296, 244] on div "Description" at bounding box center [465, 250] width 339 height 13
click at [257, 320] on div "add delivery fee add markup add discount Labour $2,364.00 Sub total $4,026.40 M…" at bounding box center [547, 403] width 648 height 167
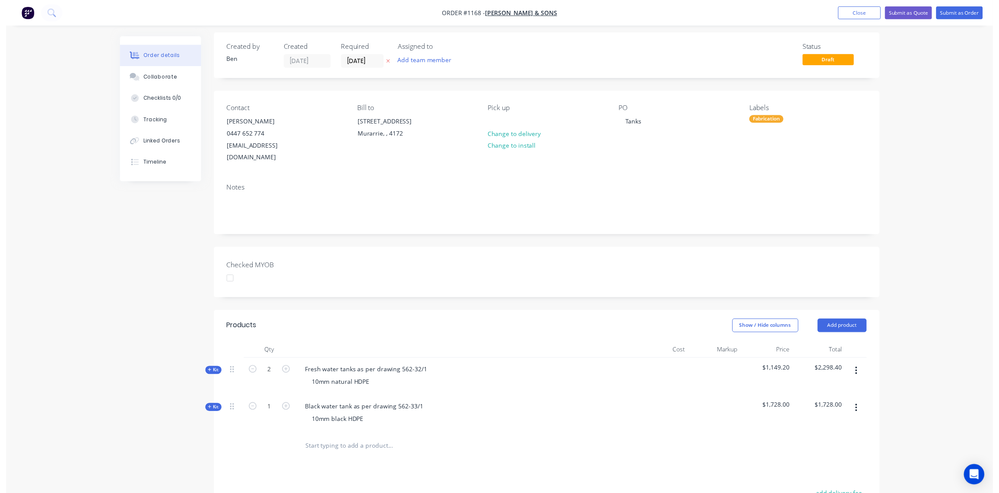
scroll to position [0, 0]
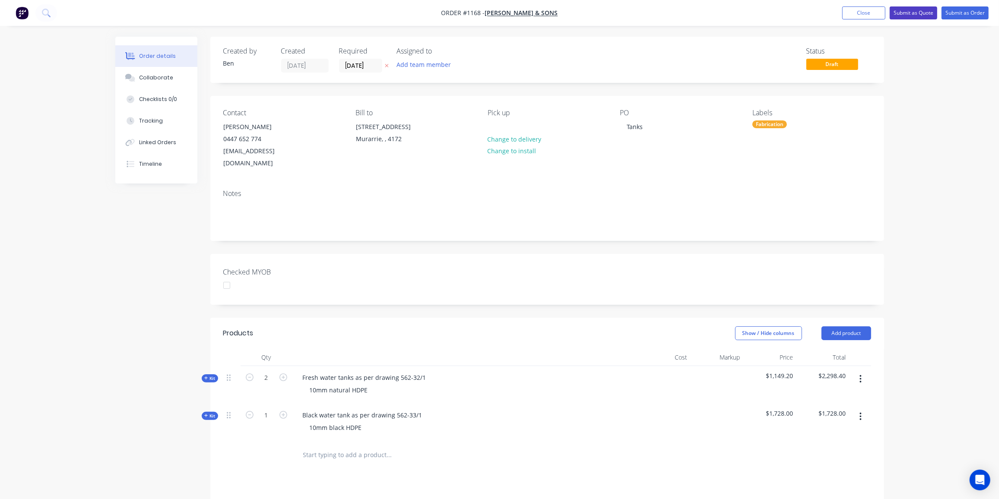
click at [922, 11] on button "Submit as Quote" at bounding box center [914, 12] width 48 height 13
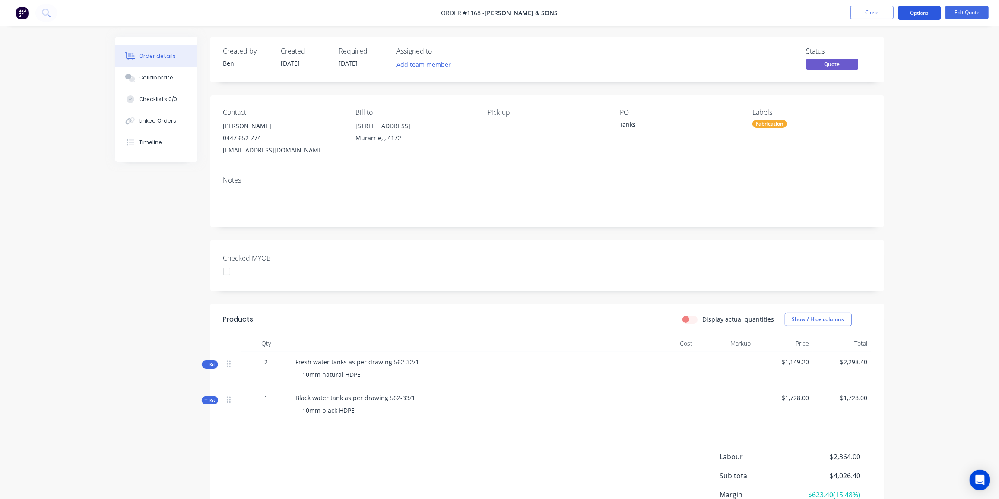
click at [928, 12] on button "Options" at bounding box center [919, 13] width 43 height 14
click at [874, 55] on div "Quote" at bounding box center [893, 52] width 79 height 13
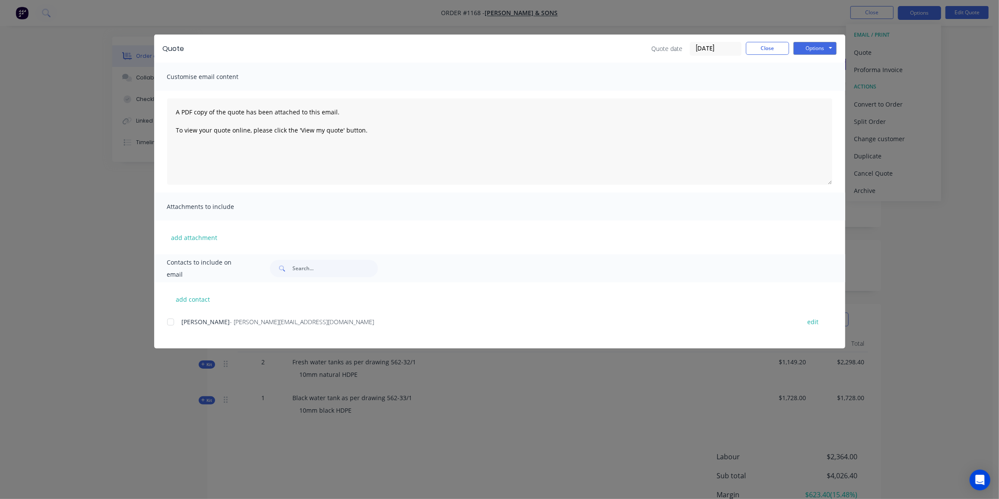
click at [170, 321] on div at bounding box center [170, 322] width 17 height 17
click at [808, 50] on button "Options" at bounding box center [814, 48] width 43 height 13
click at [810, 64] on button "Preview" at bounding box center [820, 64] width 55 height 14
click at [828, 44] on button "Options" at bounding box center [814, 48] width 43 height 13
click at [820, 89] on button "Email" at bounding box center [820, 92] width 55 height 14
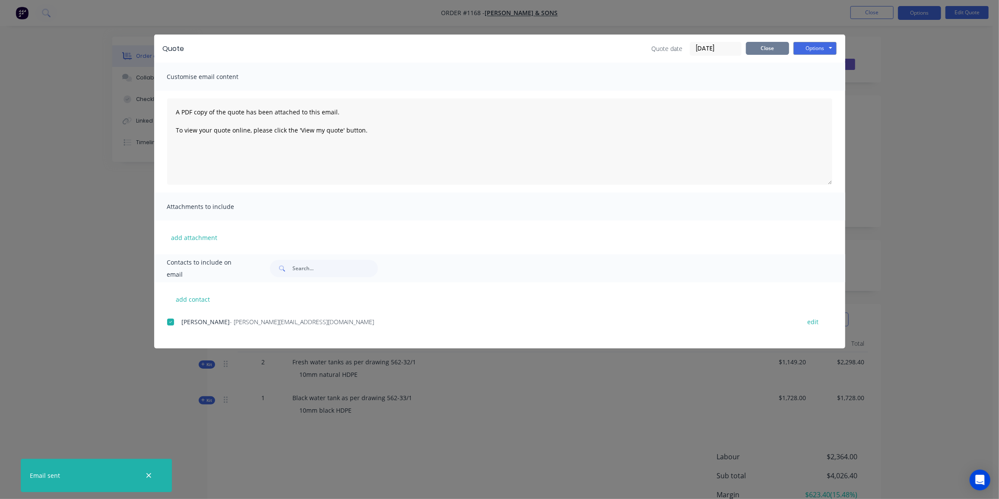
click at [768, 45] on button "Close" at bounding box center [767, 48] width 43 height 13
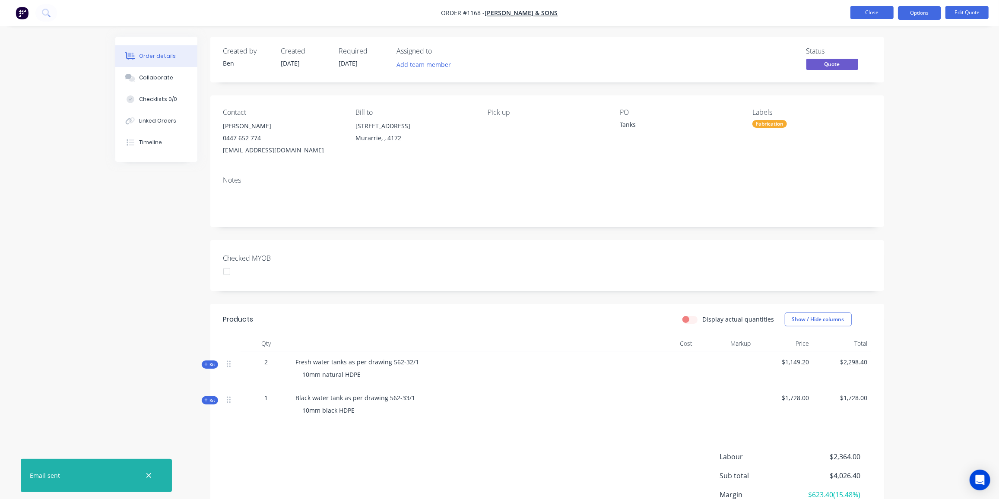
click at [867, 13] on button "Close" at bounding box center [871, 12] width 43 height 13
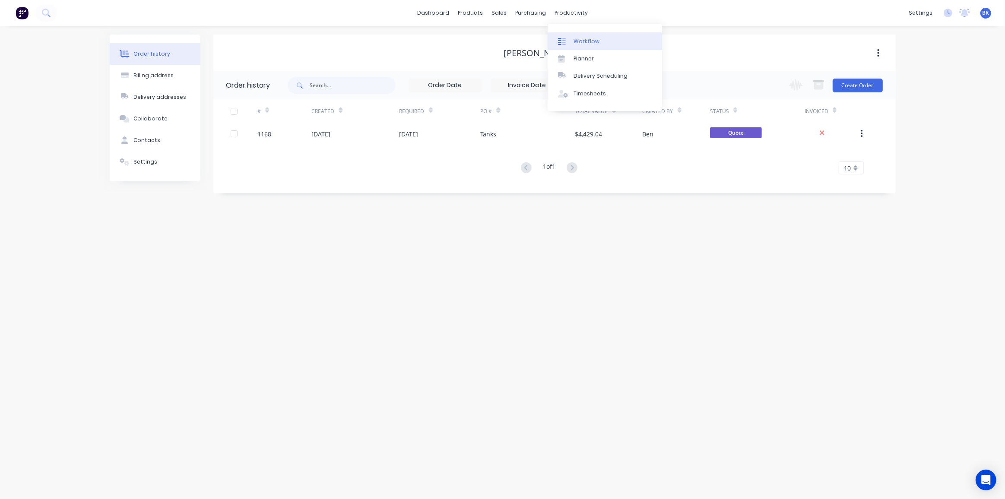
click at [570, 38] on div at bounding box center [564, 42] width 13 height 8
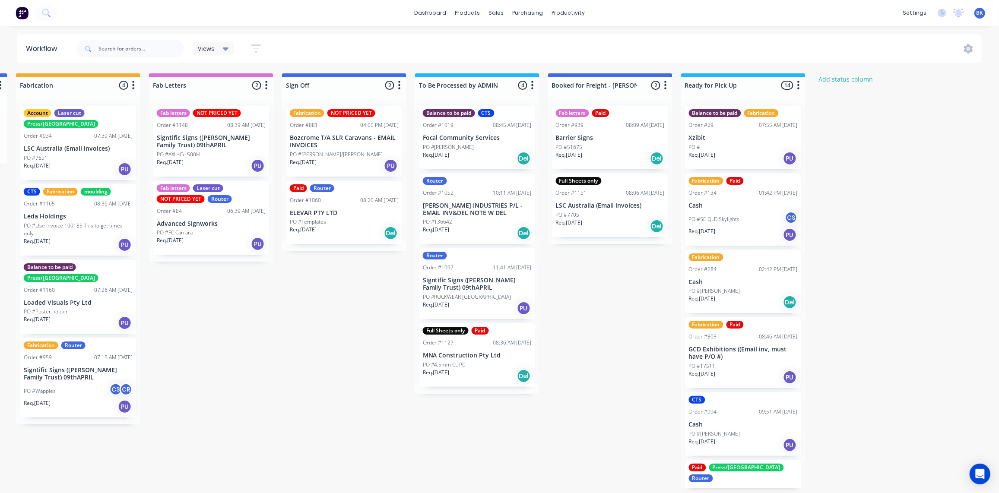
scroll to position [0, 1067]
click at [363, 148] on div "Fabrication NOT PRICED YET Order #881 04:05 PM 23/07/25 Bozcrome T/A SLR Carava…" at bounding box center [344, 141] width 116 height 71
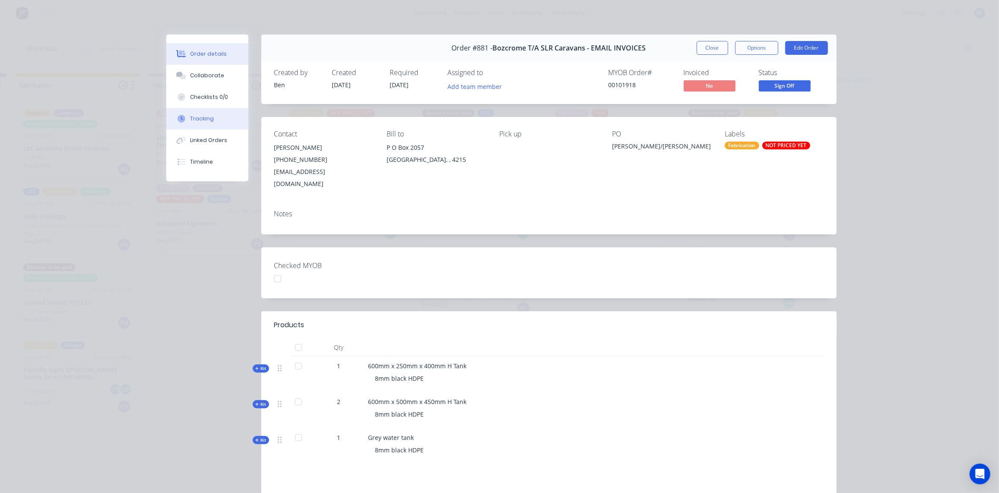
click at [208, 118] on div "Tracking" at bounding box center [202, 119] width 24 height 8
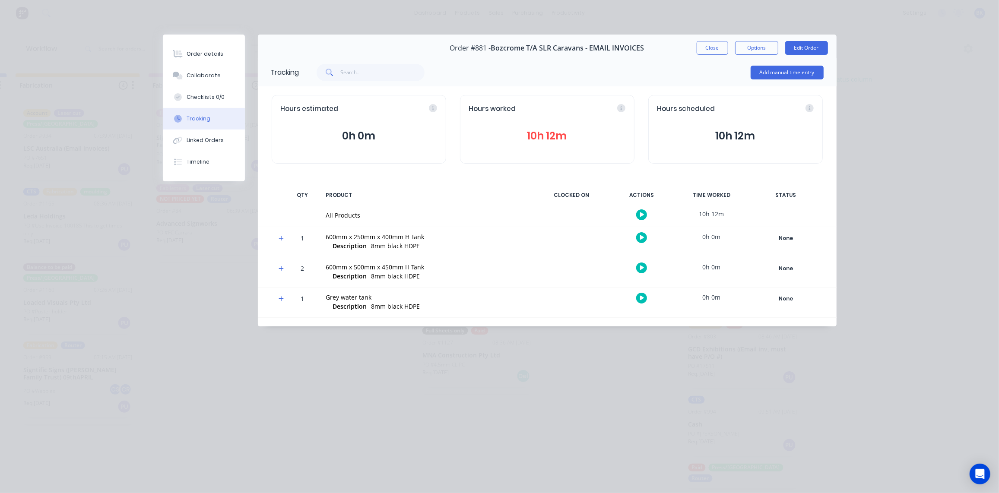
click at [282, 238] on icon at bounding box center [281, 238] width 5 height 5
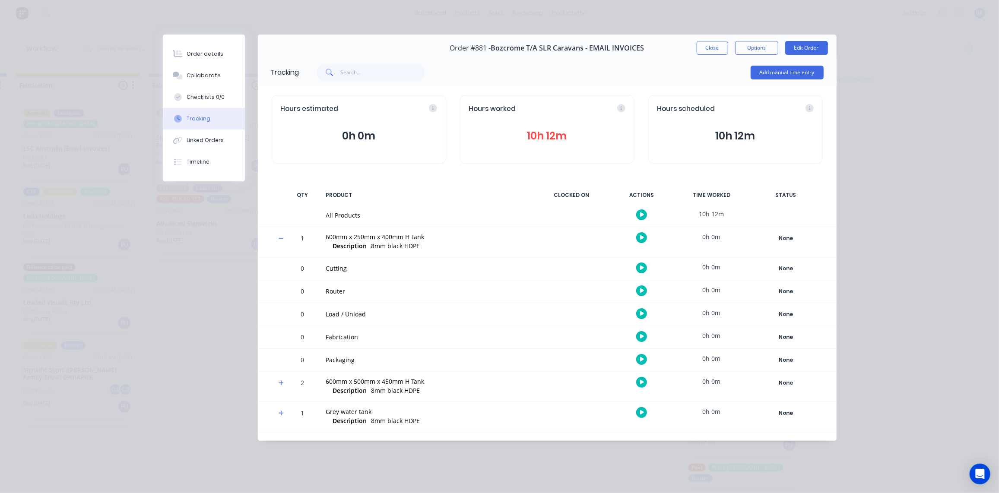
click at [282, 238] on icon at bounding box center [282, 238] width 6 height 6
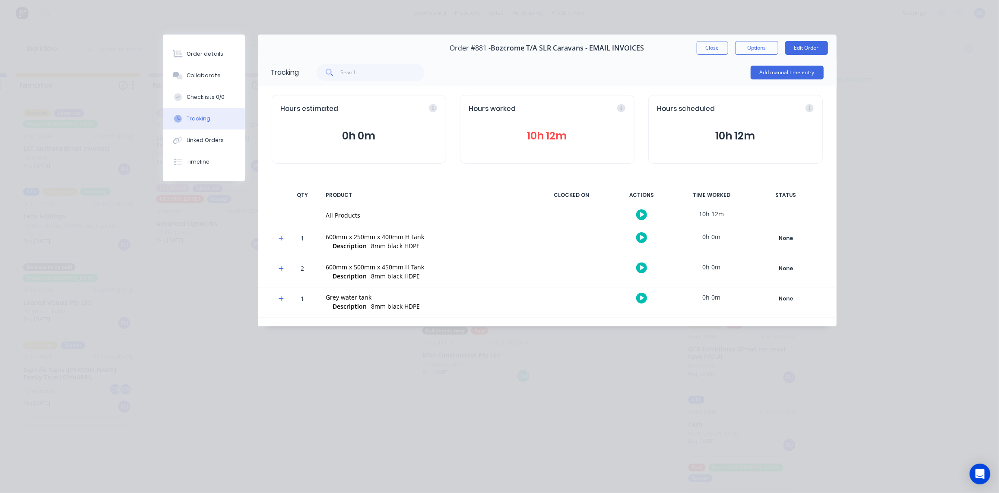
click at [283, 269] on icon at bounding box center [282, 269] width 6 height 6
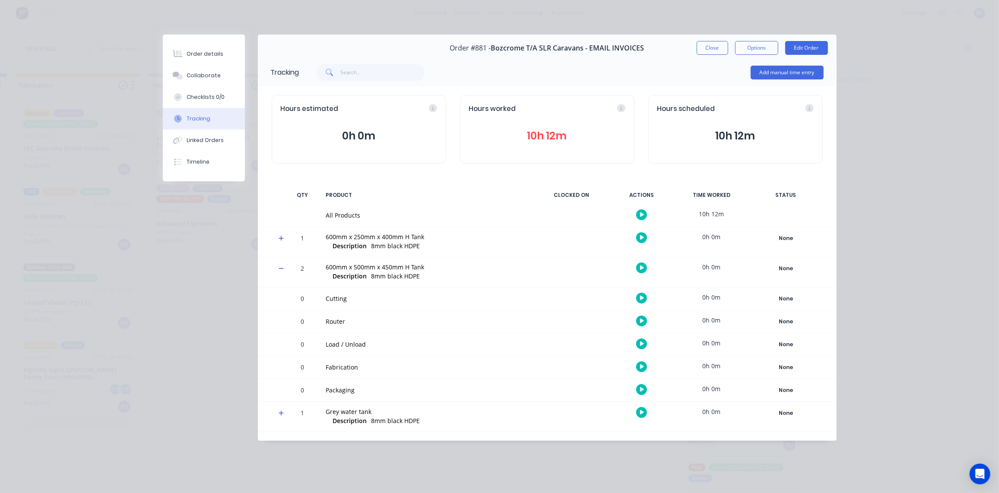
click at [283, 269] on icon at bounding box center [282, 269] width 6 height 6
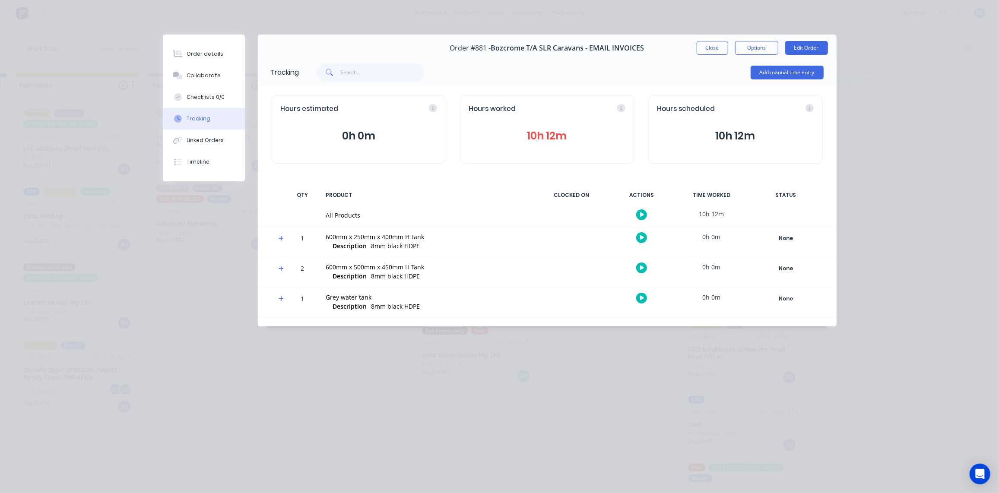
click at [281, 298] on icon at bounding box center [281, 299] width 5 height 5
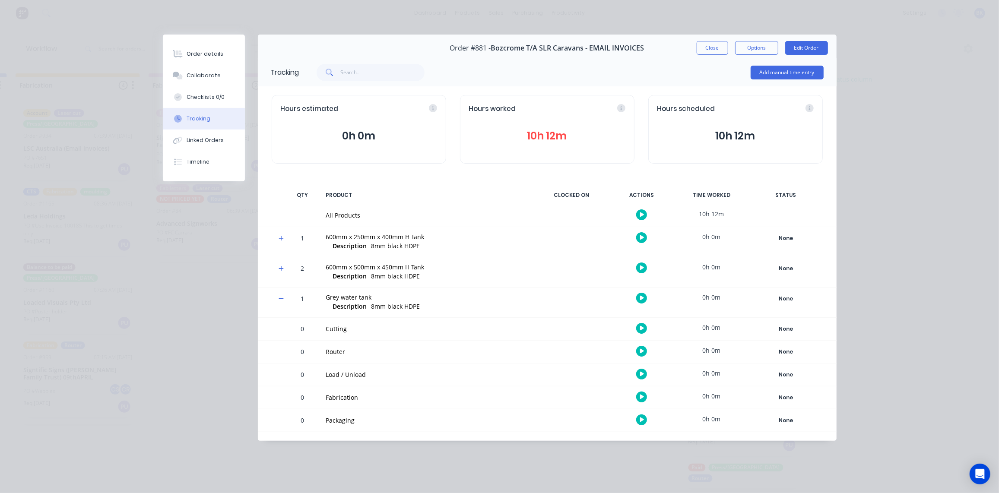
click at [282, 298] on icon at bounding box center [282, 299] width 6 height 6
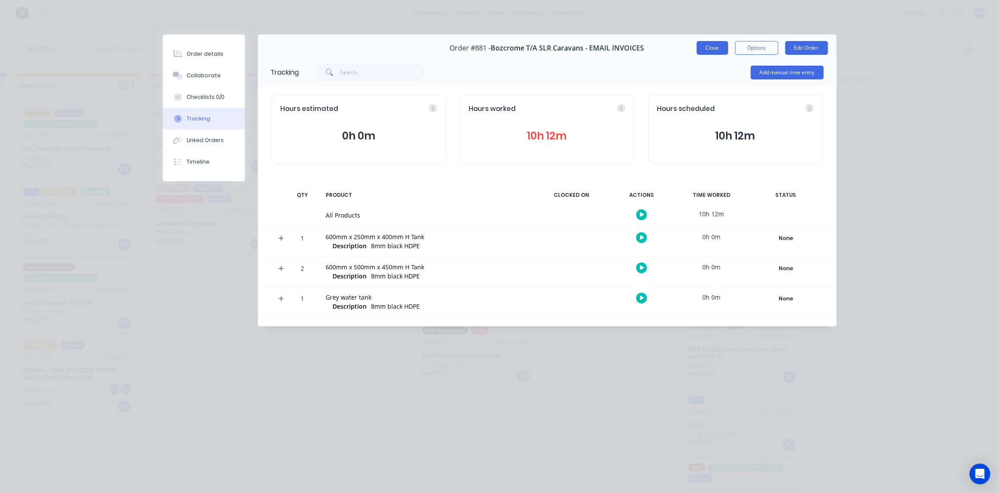
click at [714, 48] on button "Close" at bounding box center [713, 48] width 32 height 14
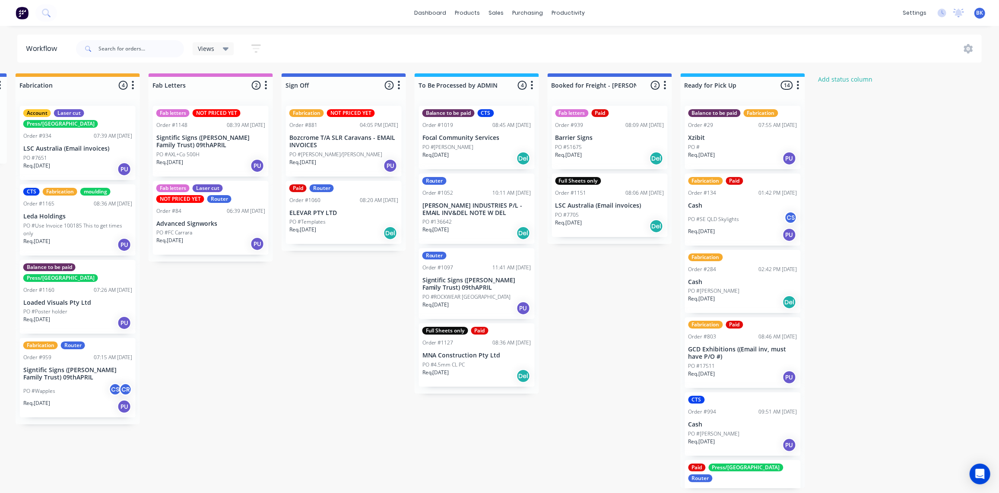
click at [335, 216] on div "Paid Router Order #1060 08:20 AM 08/08/25 ELEVAR PTY LTD PO #Templates Req. 07/…" at bounding box center [344, 212] width 116 height 63
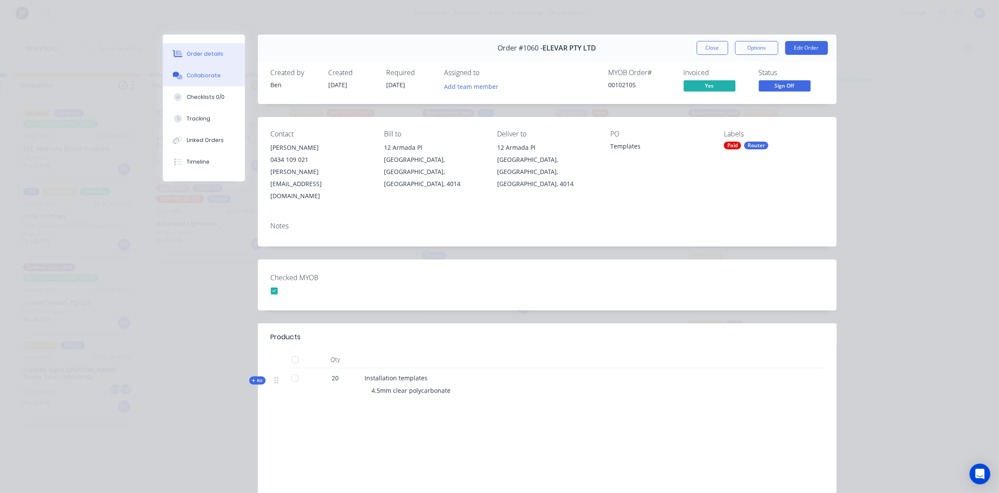
click at [193, 78] on div "Collaborate" at bounding box center [204, 76] width 34 height 8
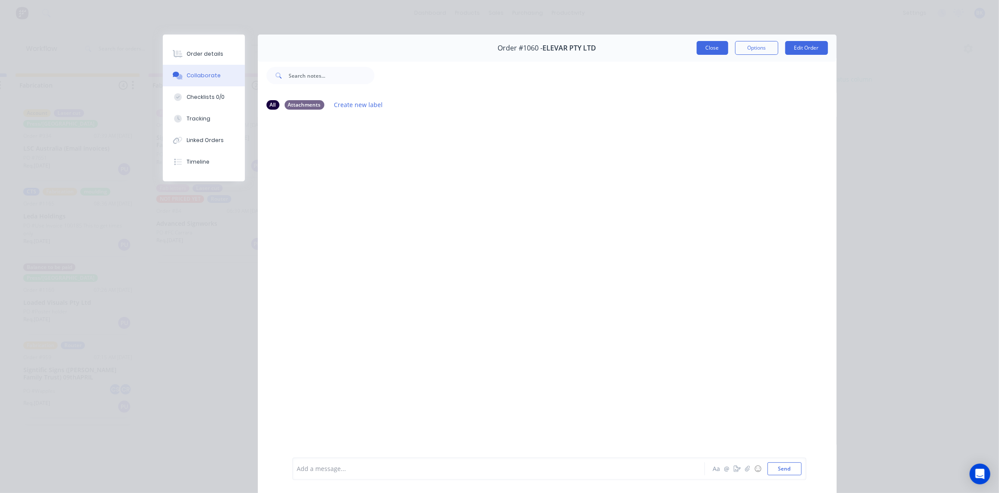
click at [714, 48] on button "Close" at bounding box center [713, 48] width 32 height 14
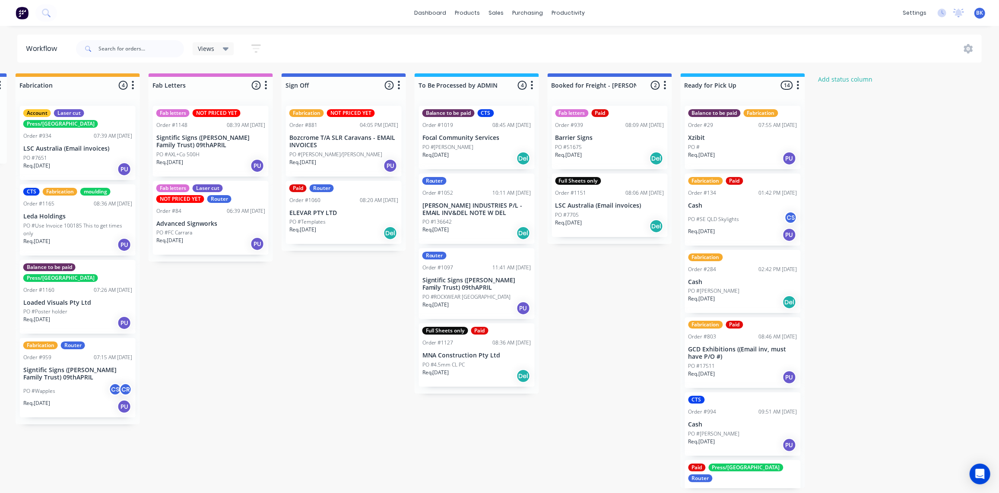
click at [351, 138] on p "Bozcrome T/A SLR Caravans - EMAIL INVOICES" at bounding box center [343, 141] width 109 height 15
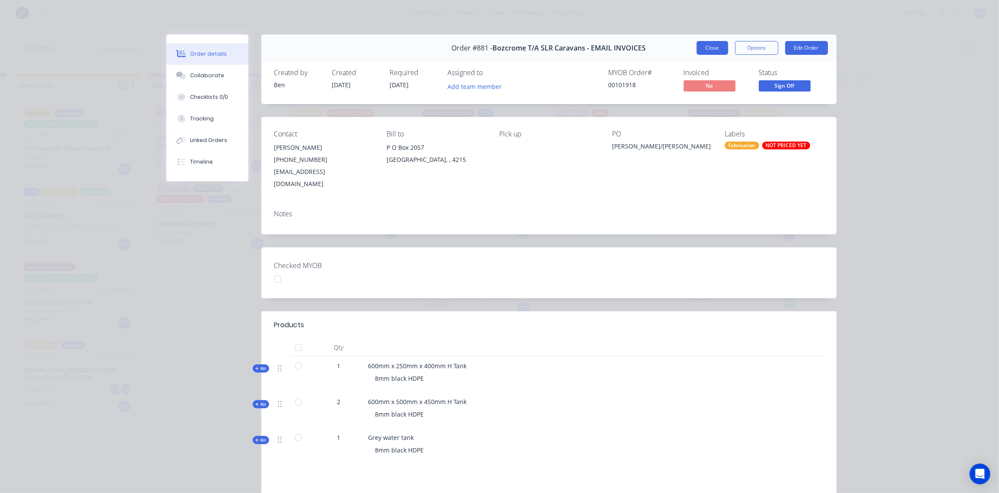
click at [699, 48] on button "Close" at bounding box center [713, 48] width 32 height 14
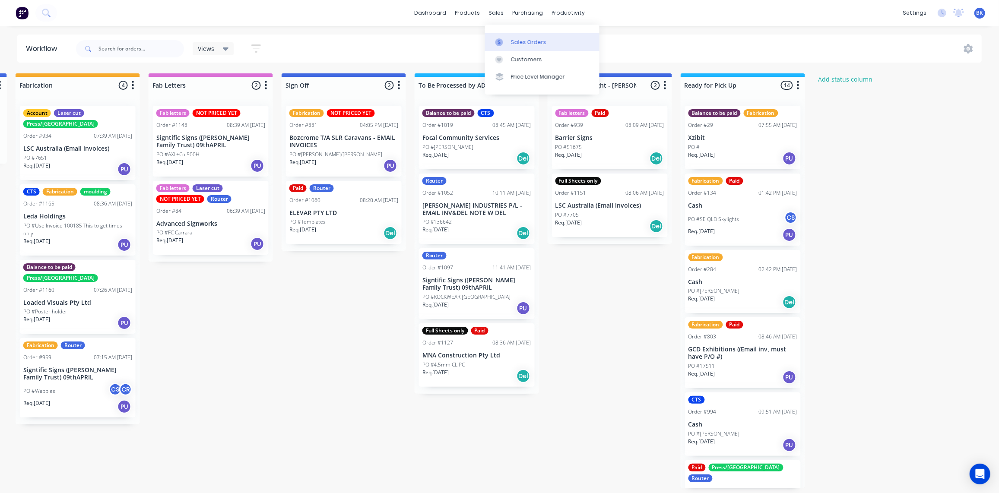
click at [520, 42] on div "Sales Orders" at bounding box center [528, 42] width 35 height 8
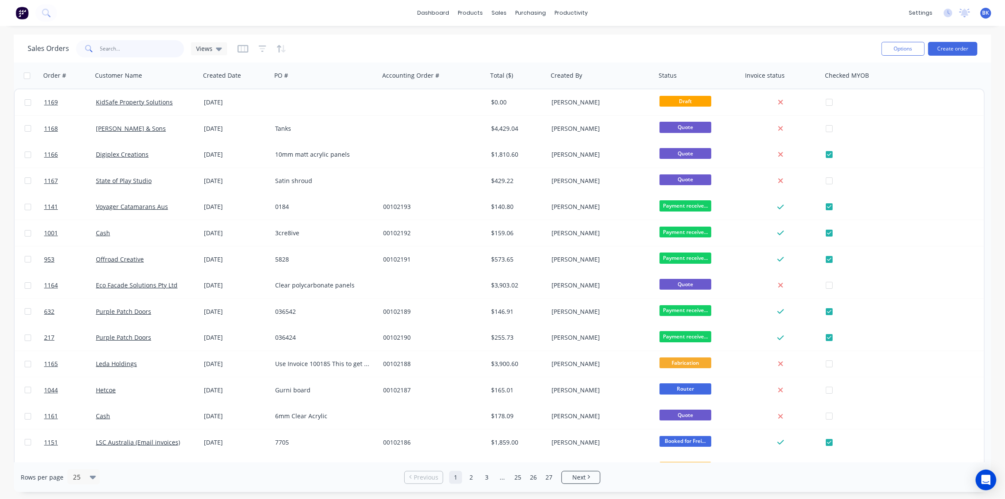
click at [125, 51] on input "text" at bounding box center [142, 48] width 84 height 17
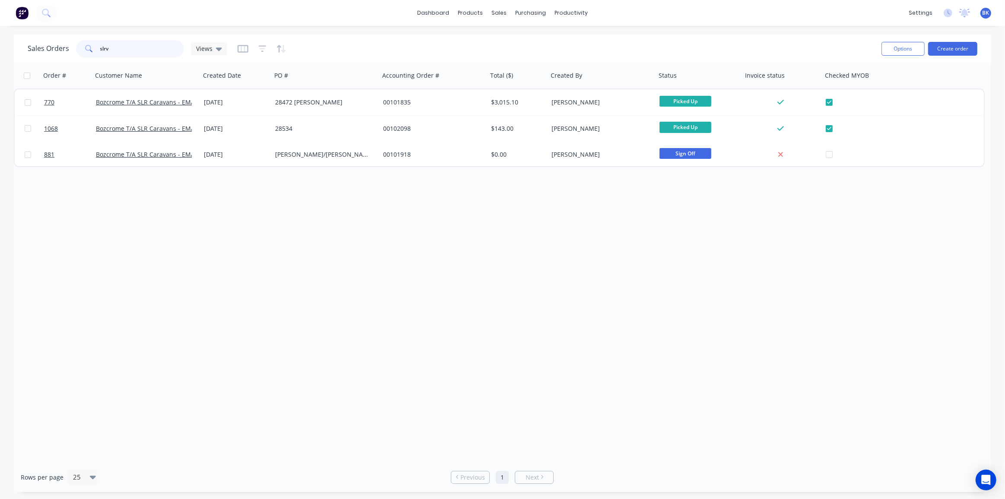
drag, startPoint x: 127, startPoint y: 48, endPoint x: 75, endPoint y: 48, distance: 52.7
click at [75, 48] on div "Sales Orders slrv Views" at bounding box center [128, 48] width 200 height 17
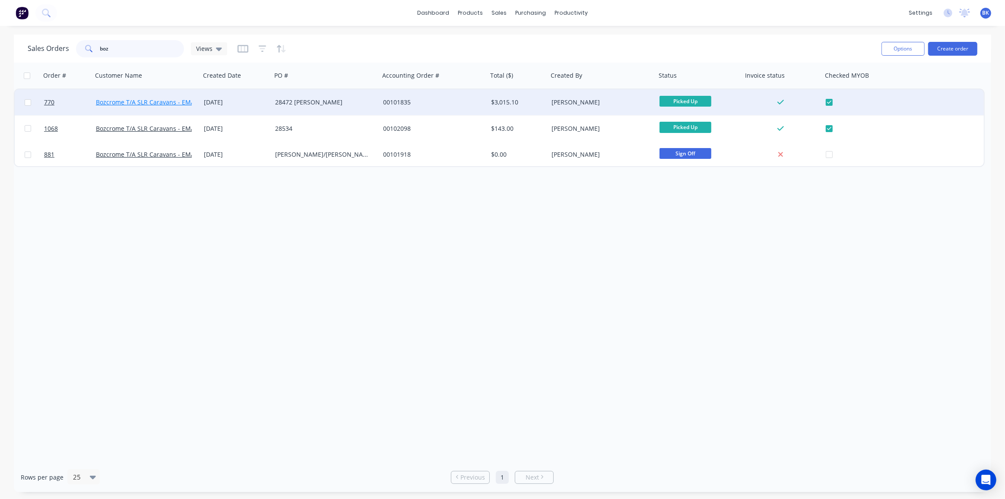
type input "boz"
click at [188, 103] on link "Bozcrome T/A SLR Caravans - EMAIL INVOICES" at bounding box center [162, 102] width 133 height 8
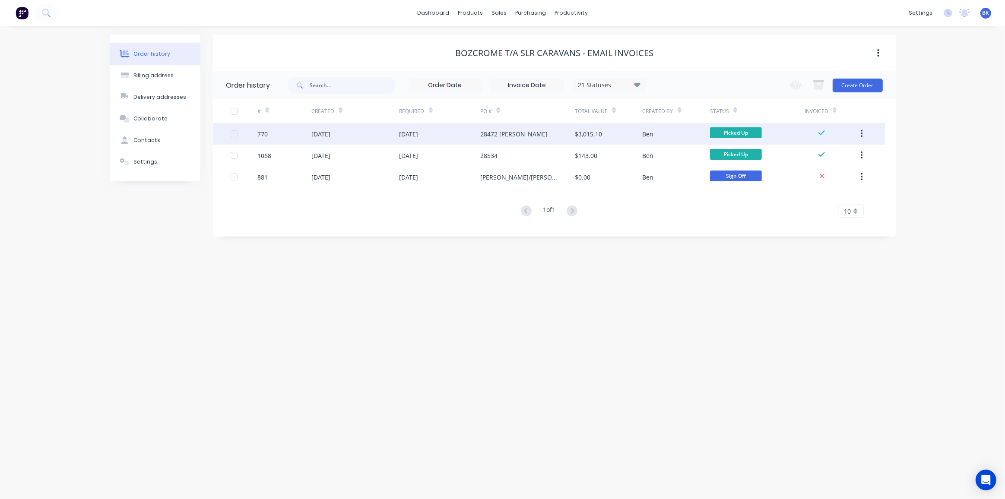
click at [417, 133] on div "15 Jul 2025" at bounding box center [409, 134] width 19 height 9
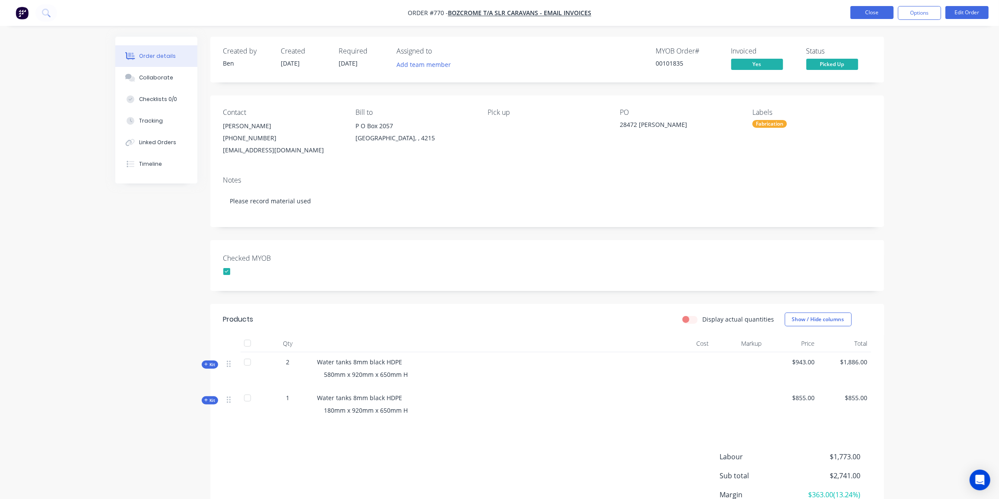
click at [885, 11] on button "Close" at bounding box center [871, 12] width 43 height 13
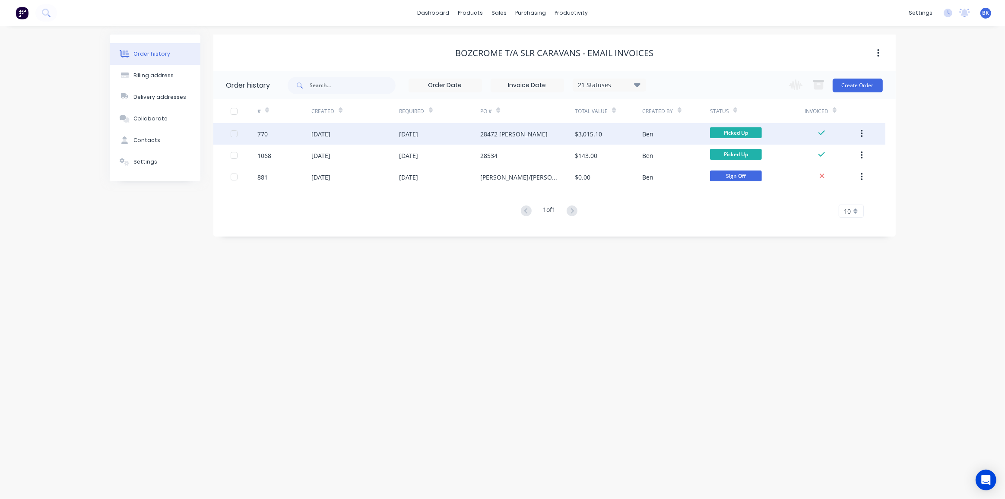
click at [498, 136] on div "28472 Morris" at bounding box center [513, 134] width 67 height 9
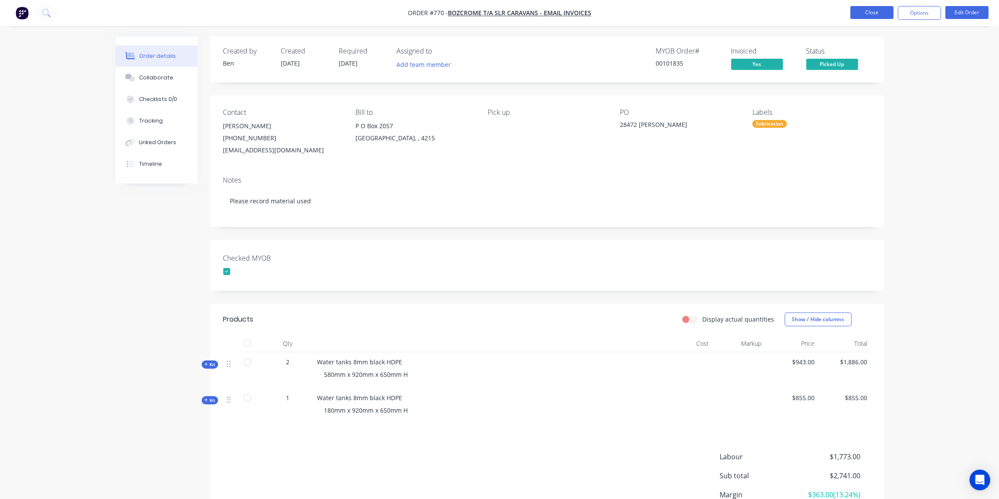
click at [875, 16] on button "Close" at bounding box center [871, 12] width 43 height 13
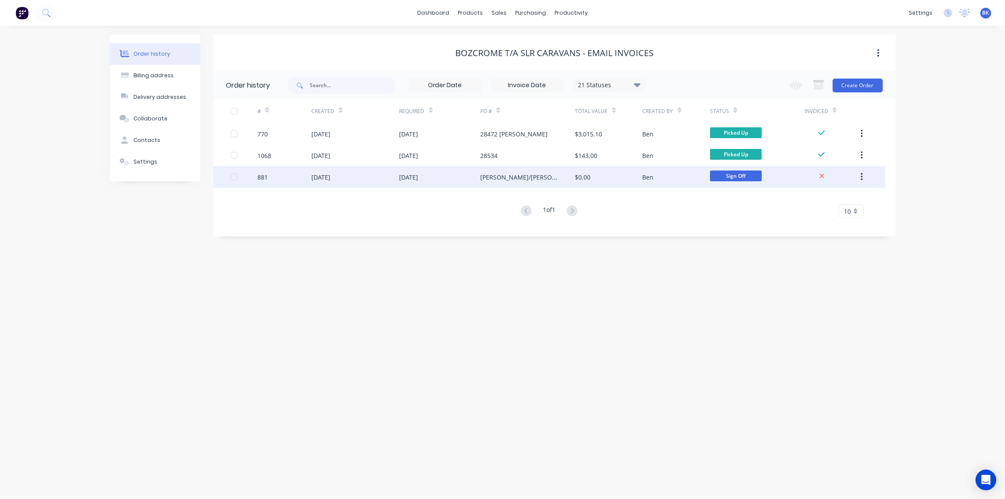
click at [403, 181] on div "[DATE]" at bounding box center [409, 177] width 19 height 9
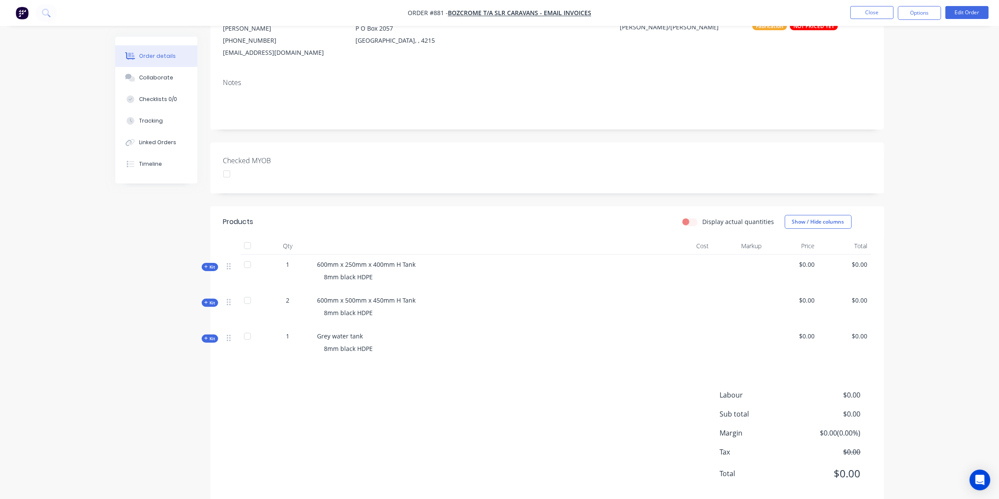
scroll to position [114, 0]
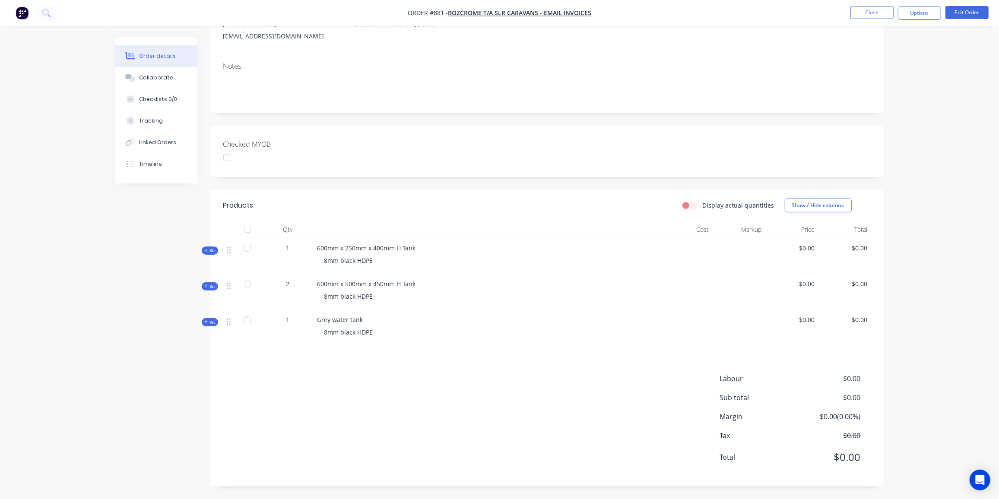
click at [209, 248] on span "Kit" at bounding box center [209, 250] width 11 height 6
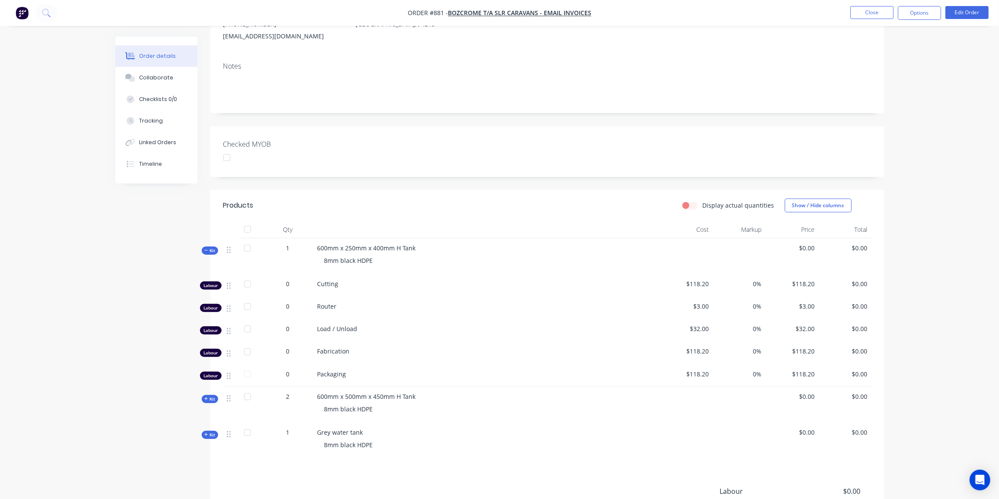
click at [209, 248] on span "Kit" at bounding box center [209, 250] width 11 height 6
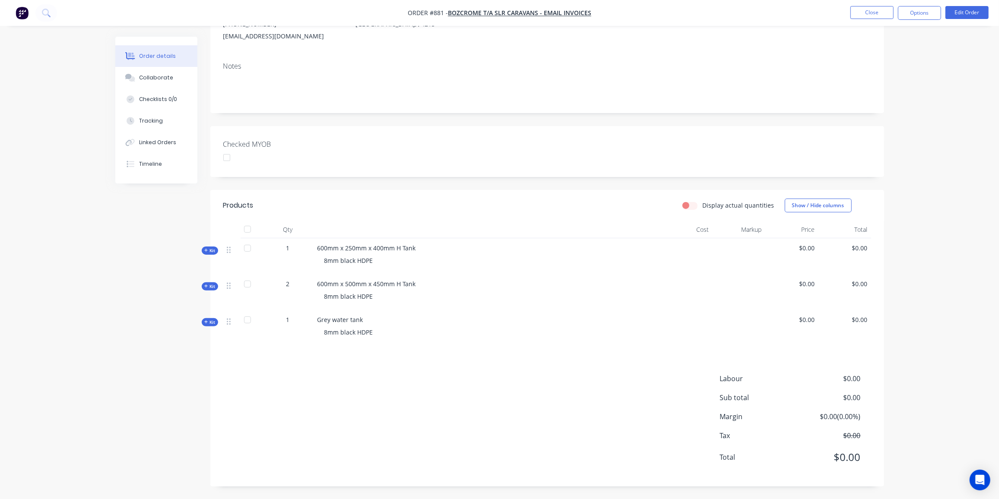
click at [213, 251] on span "Kit" at bounding box center [209, 250] width 11 height 6
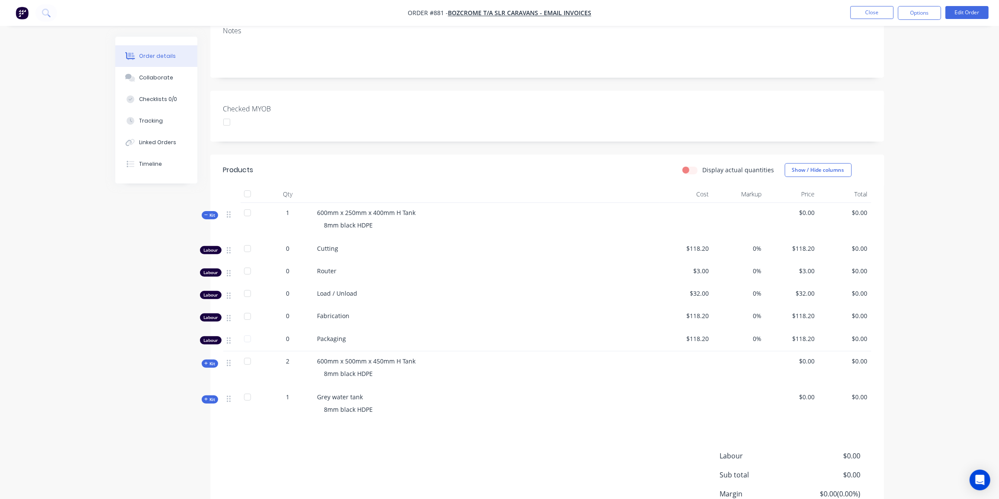
scroll to position [148, 0]
click at [969, 8] on button "Edit Order" at bounding box center [966, 12] width 43 height 13
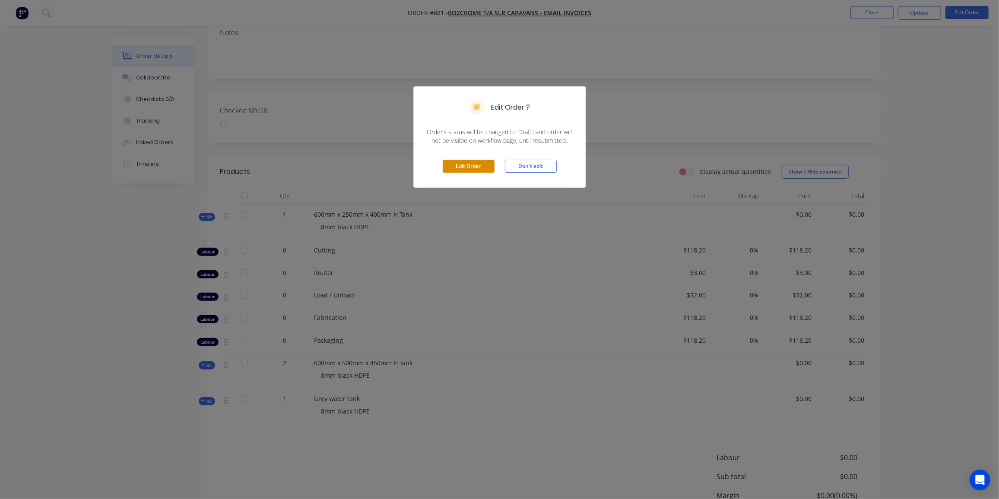
click at [473, 164] on button "Edit Order" at bounding box center [469, 166] width 52 height 13
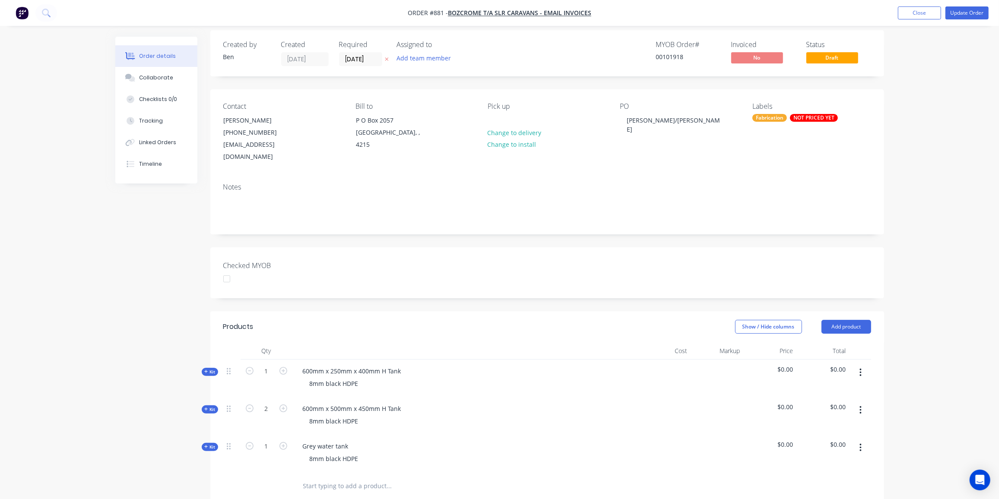
scroll to position [78, 0]
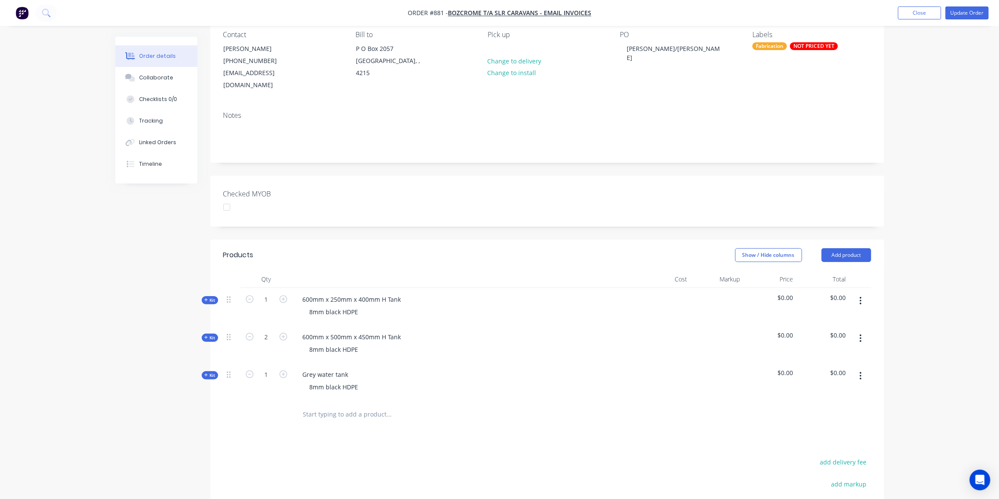
drag, startPoint x: 206, startPoint y: 285, endPoint x: 287, endPoint y: 297, distance: 82.5
click at [206, 298] on icon at bounding box center [206, 300] width 4 height 4
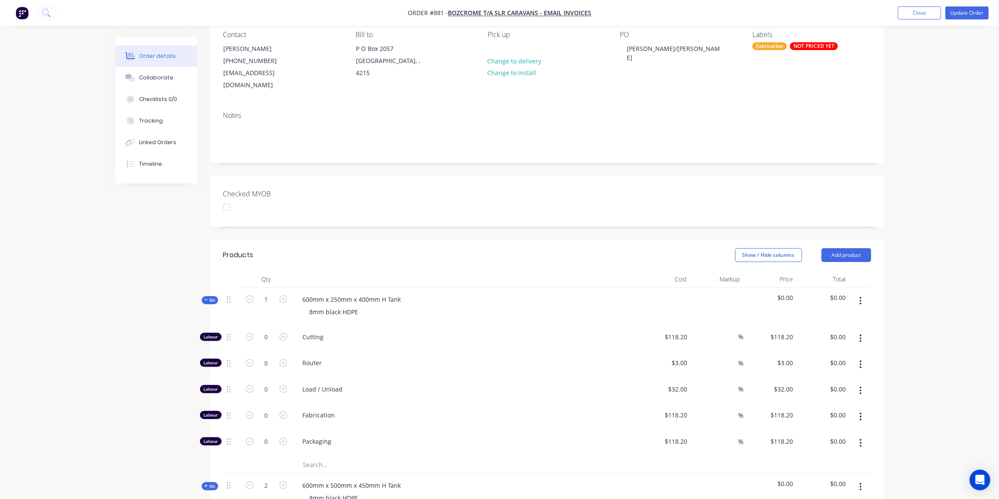
scroll to position [157, 0]
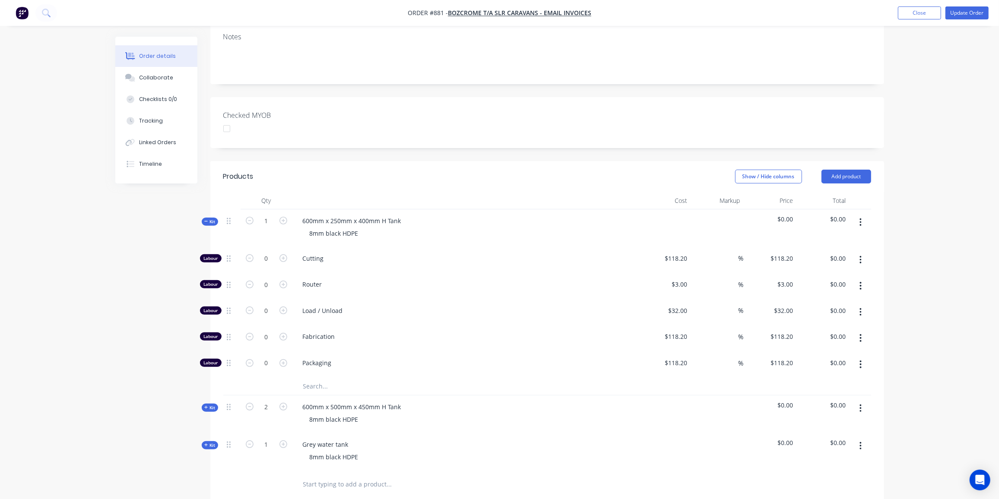
click at [321, 378] on input "text" at bounding box center [389, 386] width 173 height 17
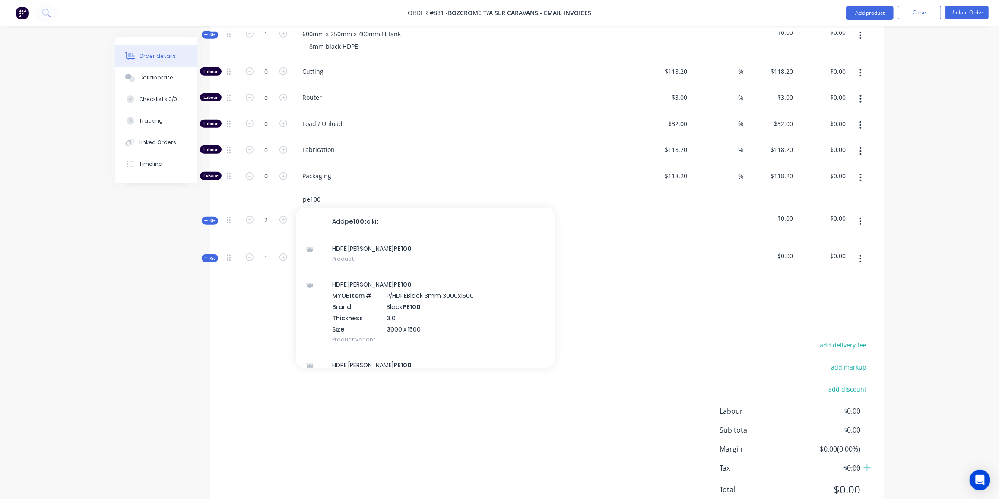
scroll to position [353, 0]
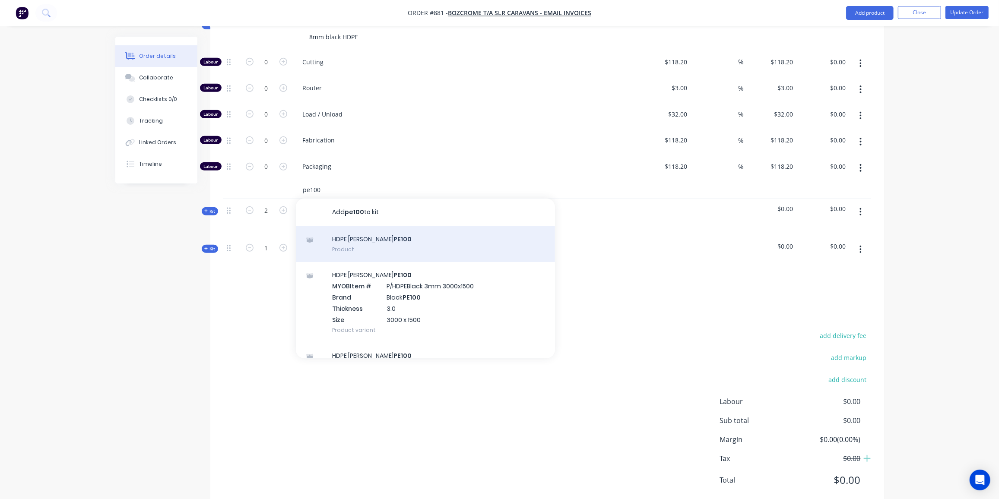
type input "pe100"
click at [394, 232] on div "HDPE Simona Black PE100 Product" at bounding box center [425, 244] width 259 height 36
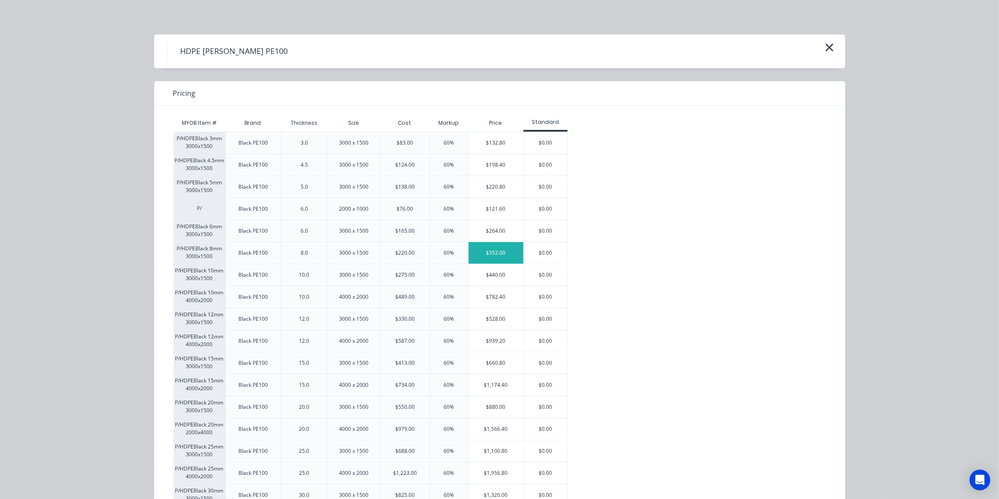
click at [489, 253] on div "$352.00" at bounding box center [496, 253] width 55 height 22
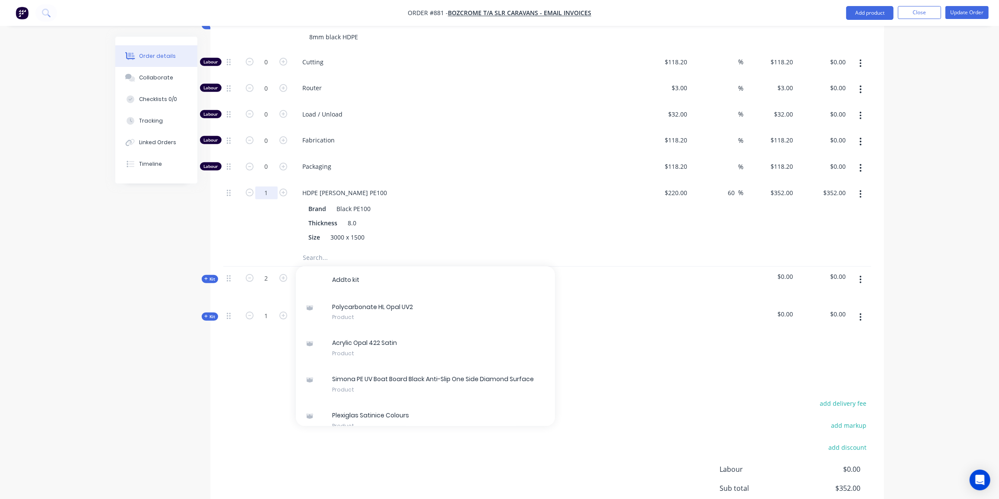
click at [267, 69] on input "1" at bounding box center [266, 62] width 22 height 13
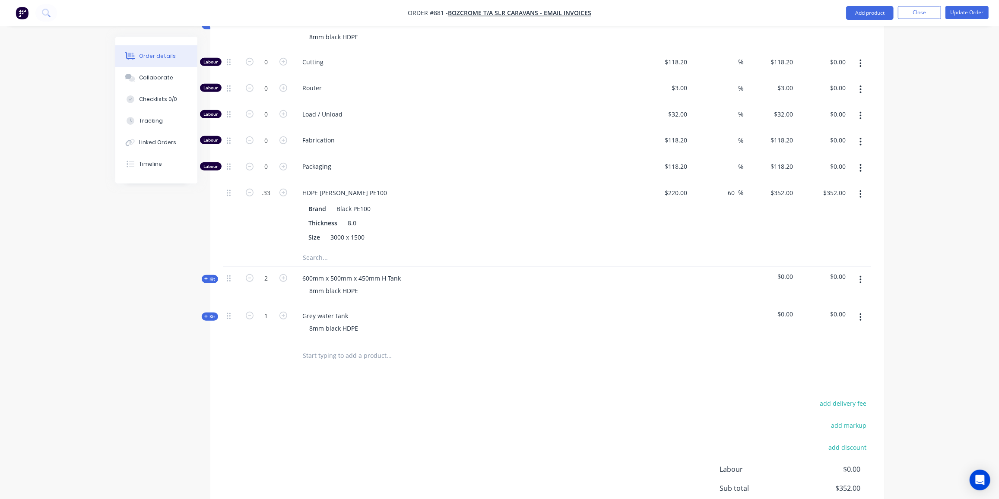
type input "0.33"
type input "$116.16"
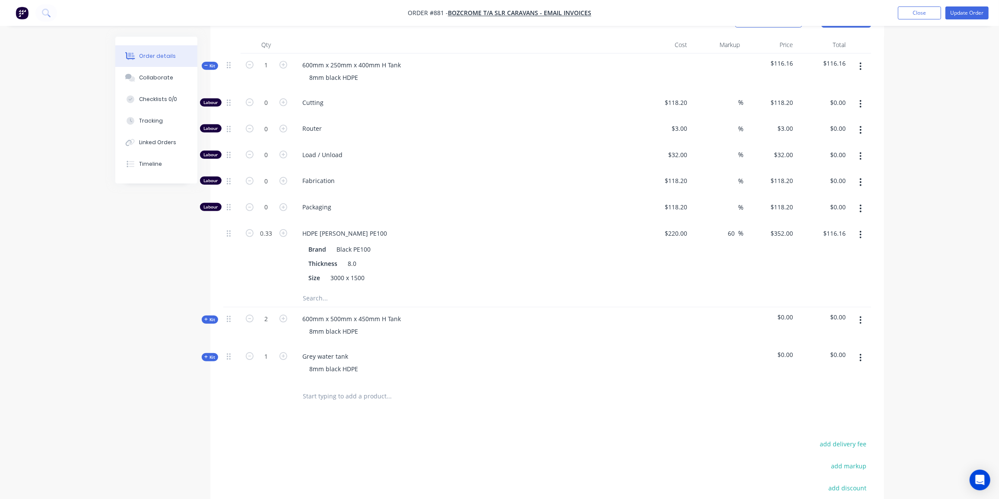
scroll to position [235, 0]
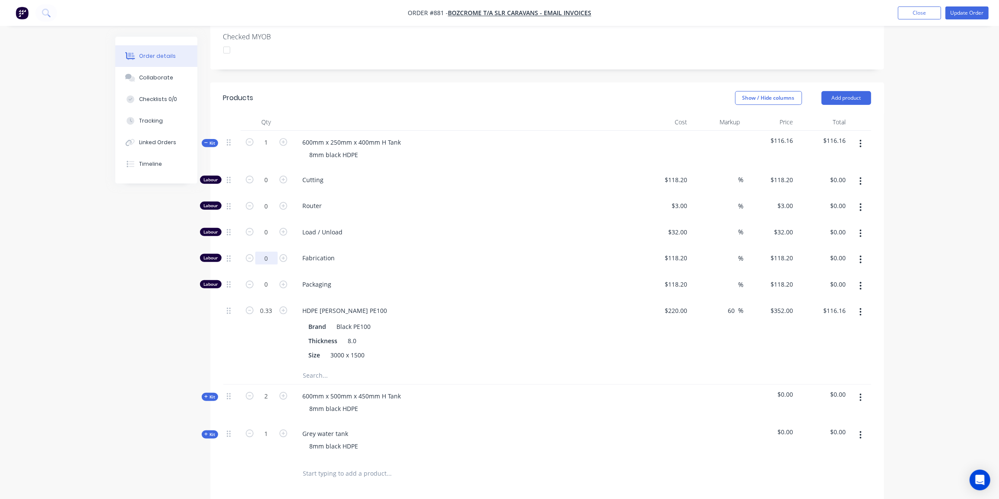
click at [269, 187] on input "0" at bounding box center [266, 180] width 22 height 13
type input "3"
type input "$354.60"
click at [273, 187] on input "3" at bounding box center [266, 180] width 22 height 13
type input "4"
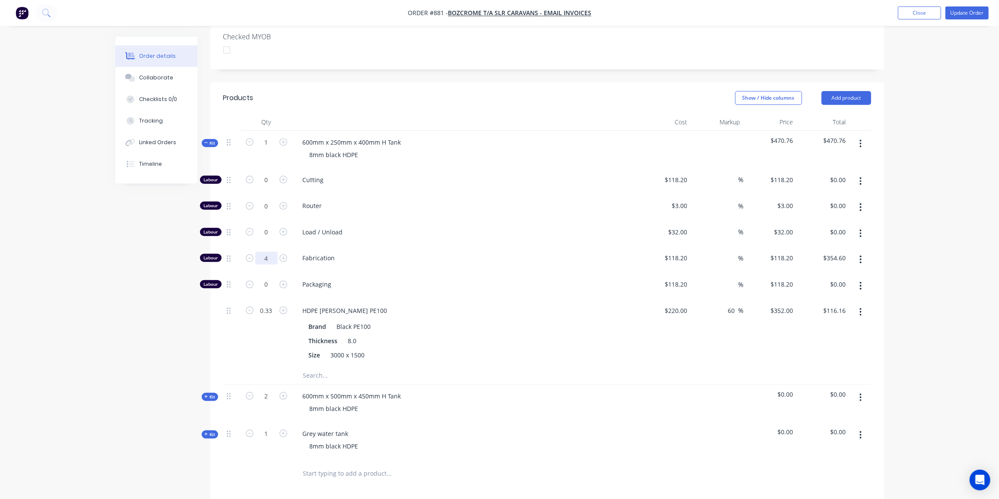
type input "$472.80"
click at [275, 187] on input "0.33" at bounding box center [266, 180] width 22 height 13
type input "0.5"
type input "$176.00"
click at [273, 187] on input "4" at bounding box center [266, 180] width 22 height 13
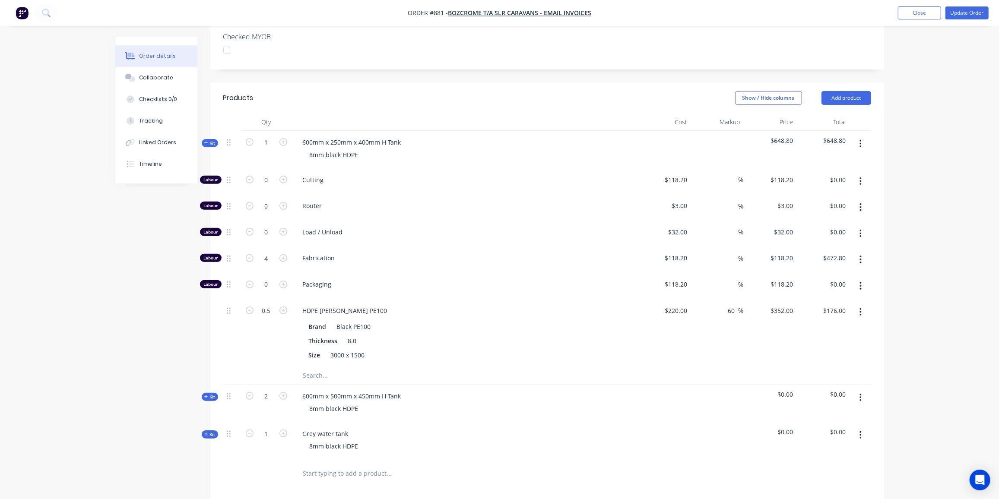
click at [243, 331] on div "0.5" at bounding box center [267, 333] width 52 height 68
click at [276, 187] on input "0.5" at bounding box center [266, 180] width 22 height 13
type input "0.4"
type input "$140.80"
click at [210, 140] on span "Kit" at bounding box center [209, 143] width 11 height 6
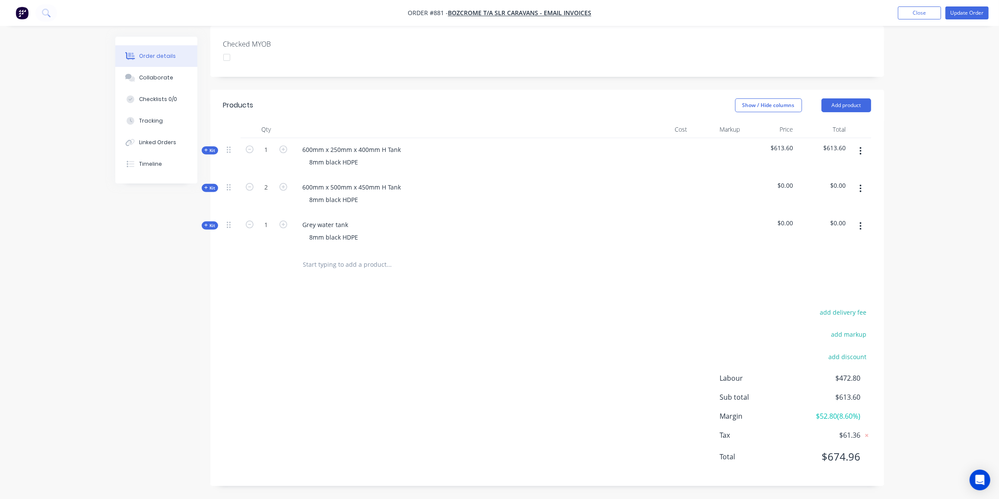
scroll to position [214, 0]
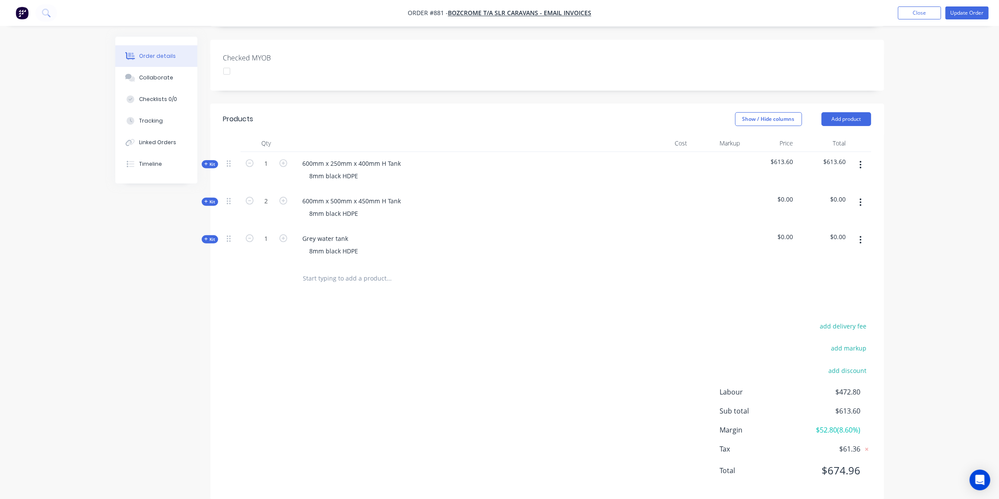
click at [206, 200] on icon at bounding box center [206, 202] width 4 height 4
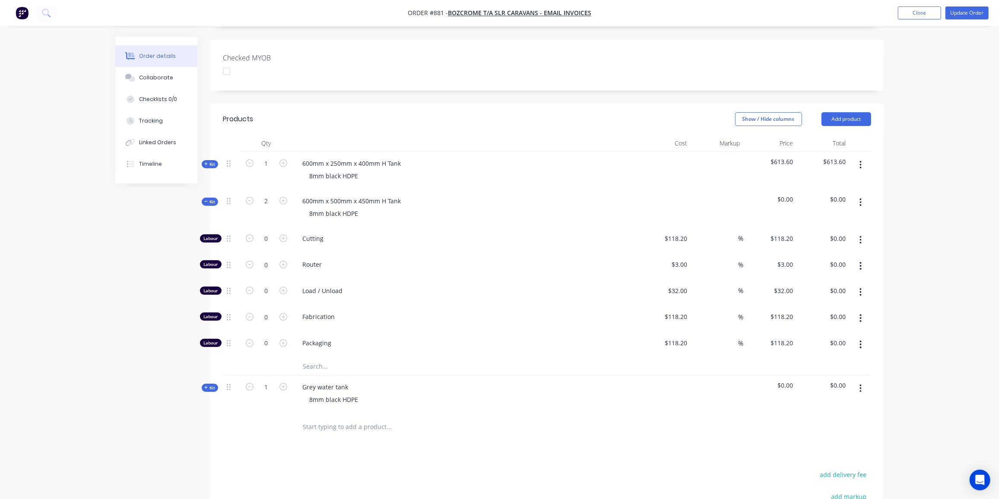
click at [306, 358] on input "text" at bounding box center [389, 366] width 173 height 17
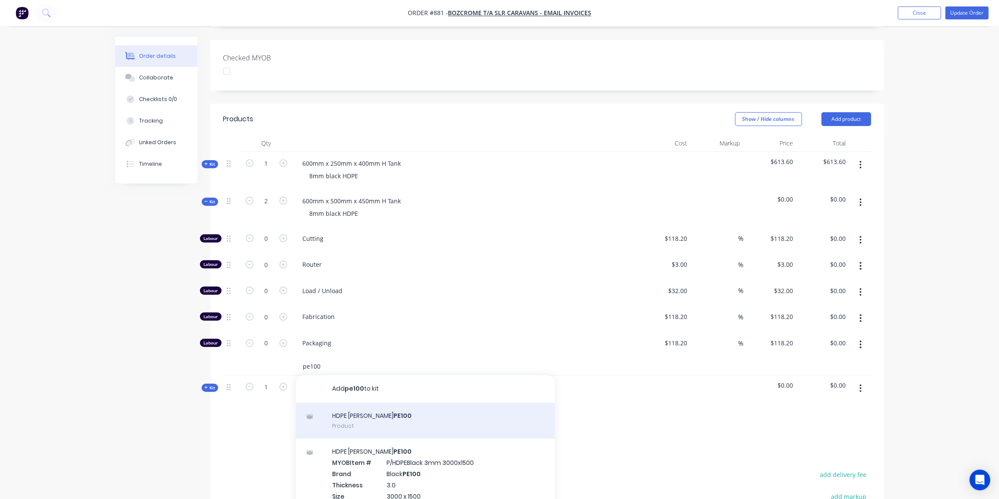
type input "pe100"
click at [388, 403] on div "HDPE Simona Black PE100 Product" at bounding box center [425, 421] width 259 height 36
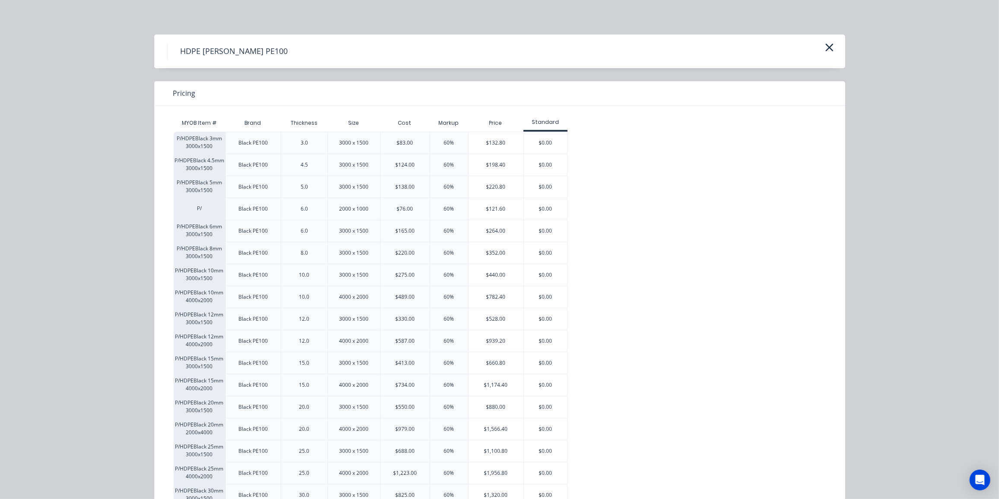
click at [500, 255] on div "$352.00" at bounding box center [496, 253] width 55 height 22
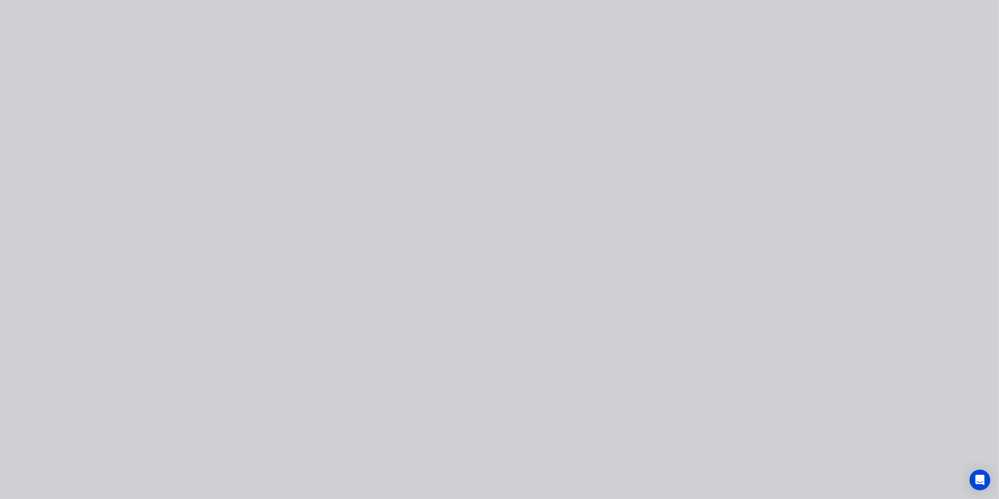
type input "$220.00"
type input "60"
type input "$352.00"
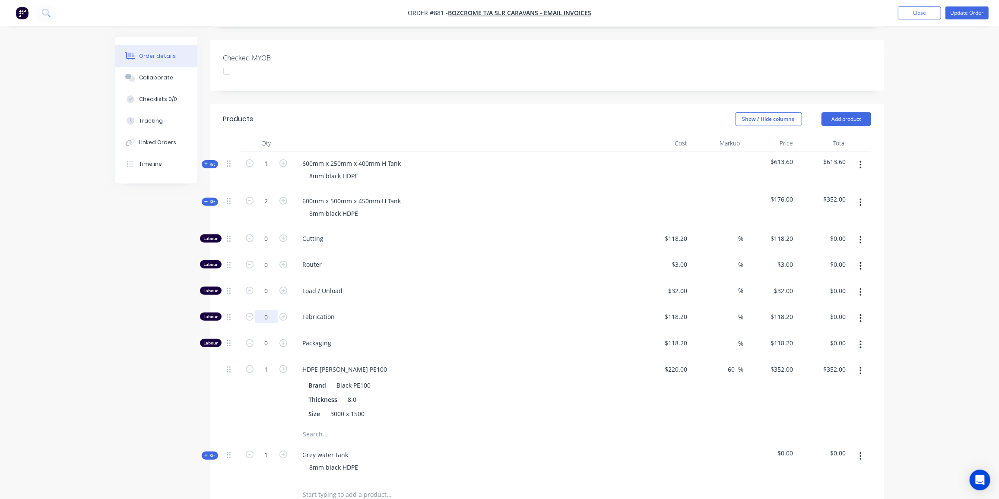
click at [269, 245] on input "0" at bounding box center [266, 238] width 22 height 13
type input "8"
type input "$945.60"
click at [207, 200] on icon at bounding box center [206, 202] width 4 height 4
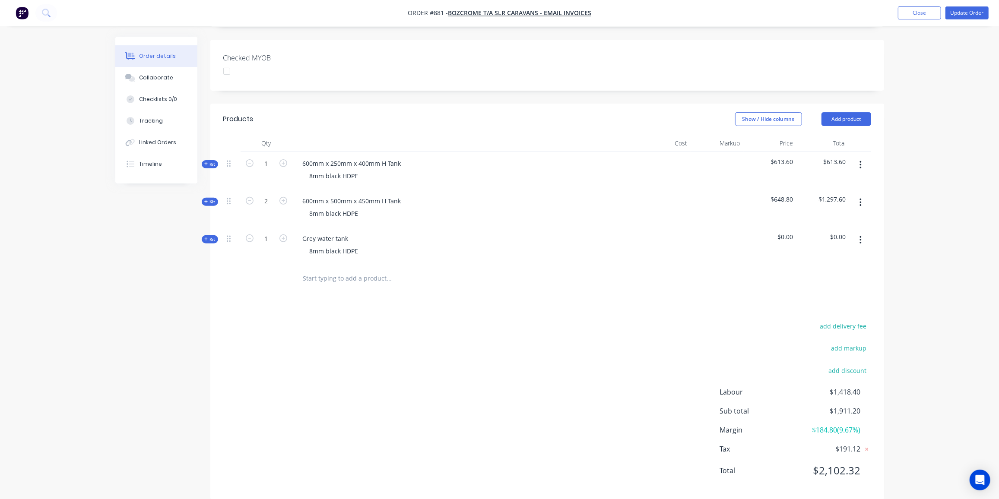
click at [208, 236] on span "Kit" at bounding box center [209, 239] width 11 height 6
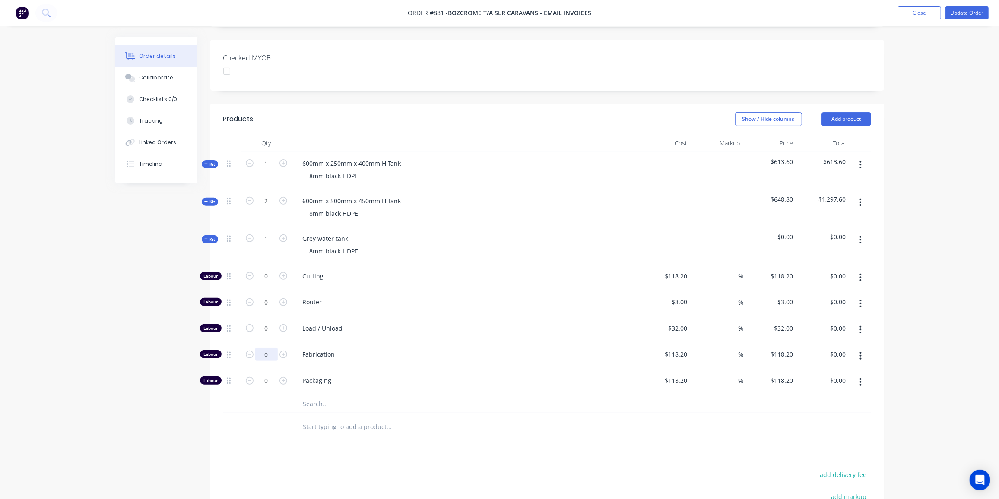
click at [270, 283] on input "0" at bounding box center [266, 276] width 22 height 13
type input "5"
type input "$591.00"
click at [314, 396] on input "text" at bounding box center [389, 404] width 173 height 17
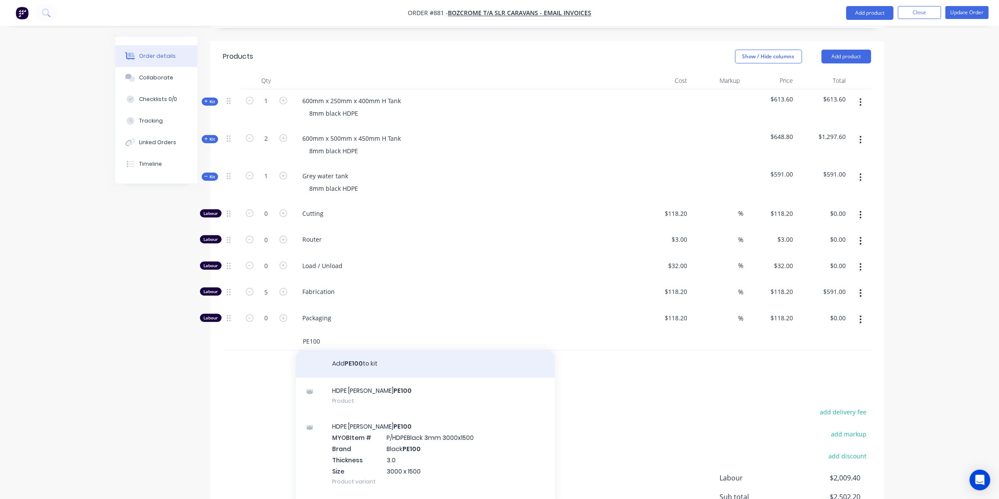
scroll to position [332, 0]
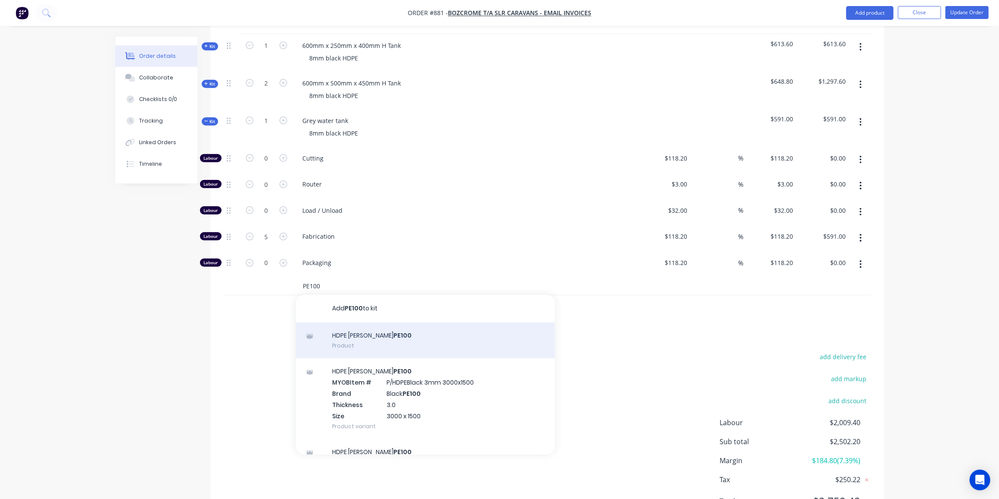
type input "PE100"
click at [382, 323] on div "HDPE Simona Black PE100 Product" at bounding box center [425, 341] width 259 height 36
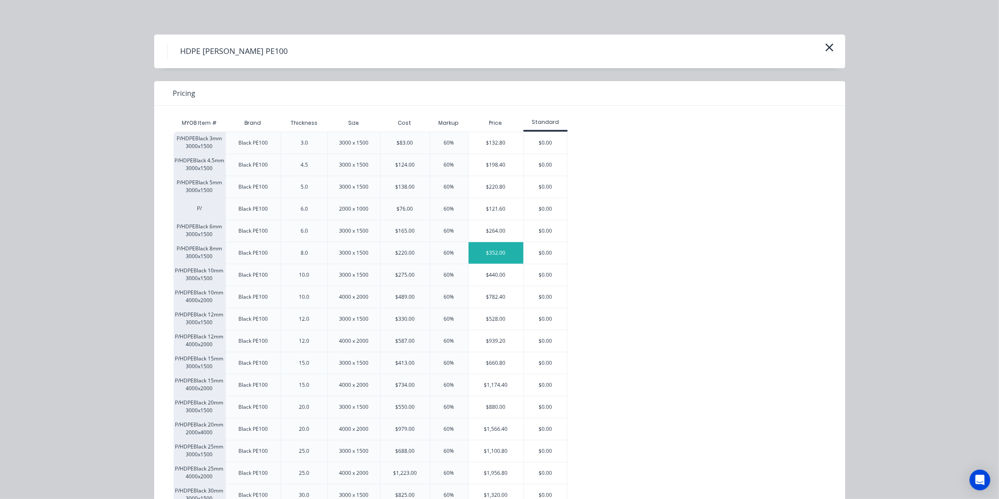
click at [489, 252] on div "$352.00" at bounding box center [496, 253] width 55 height 22
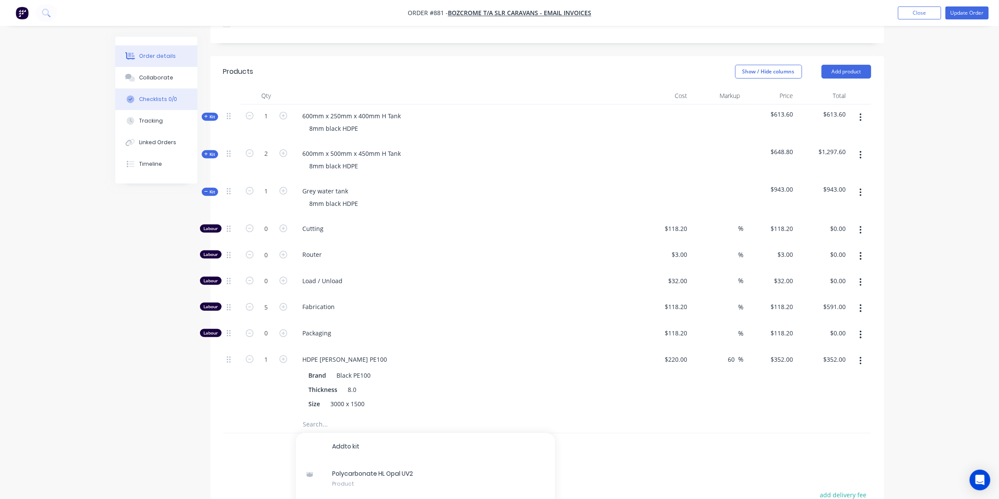
scroll to position [254, 0]
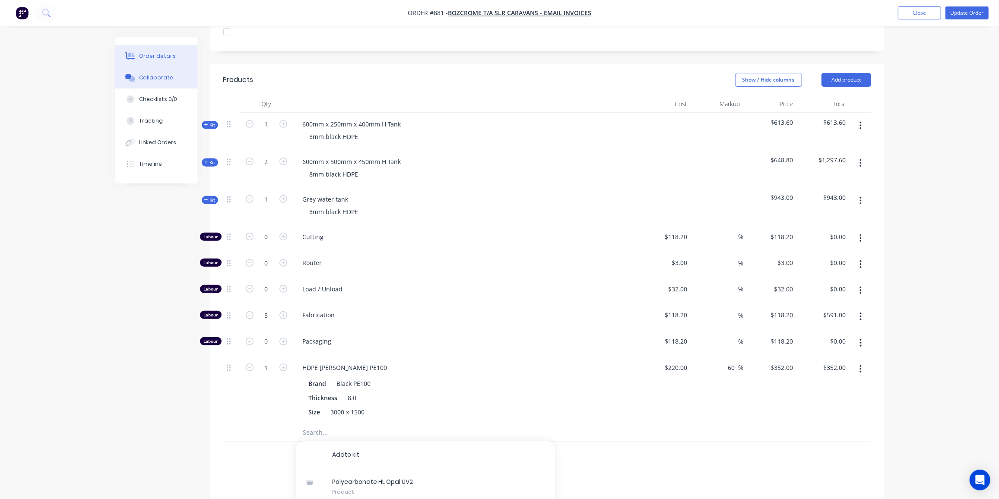
click at [159, 78] on div "Collaborate" at bounding box center [156, 78] width 34 height 8
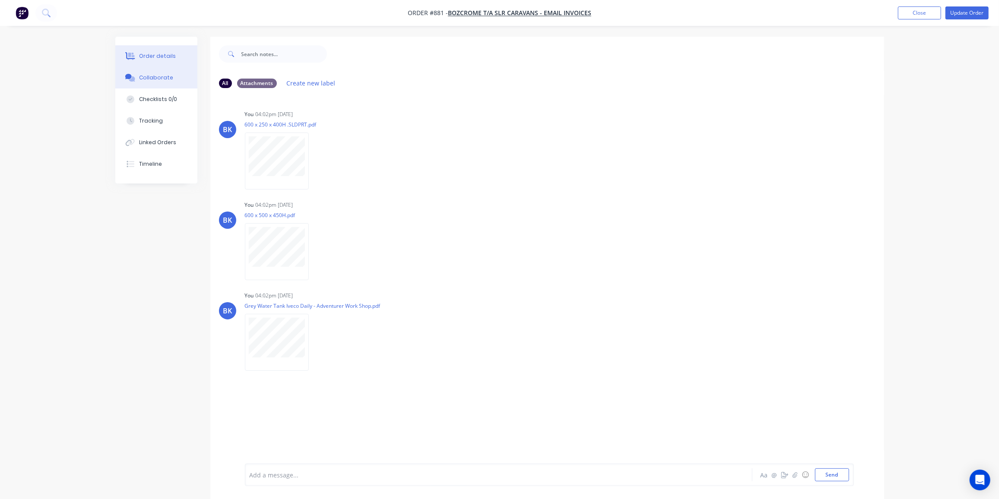
click at [159, 54] on div "Order details" at bounding box center [157, 56] width 37 height 8
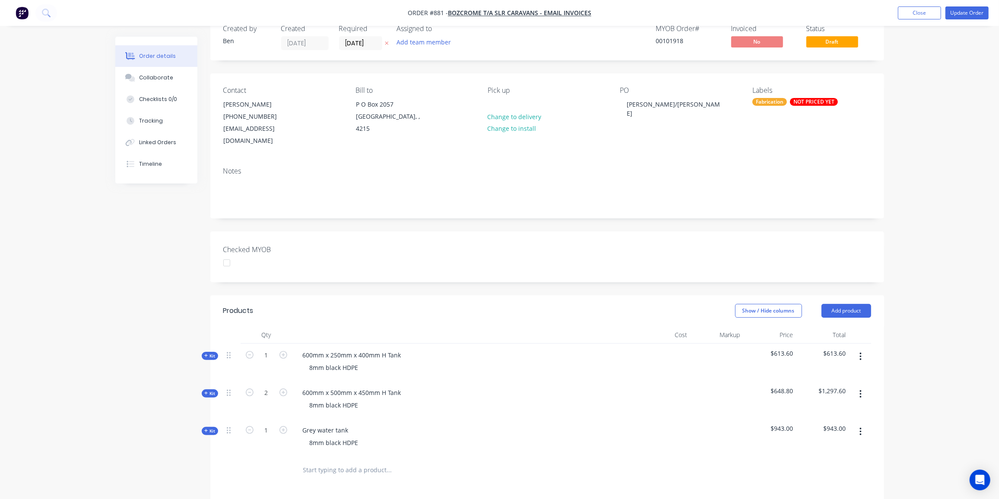
scroll to position [39, 0]
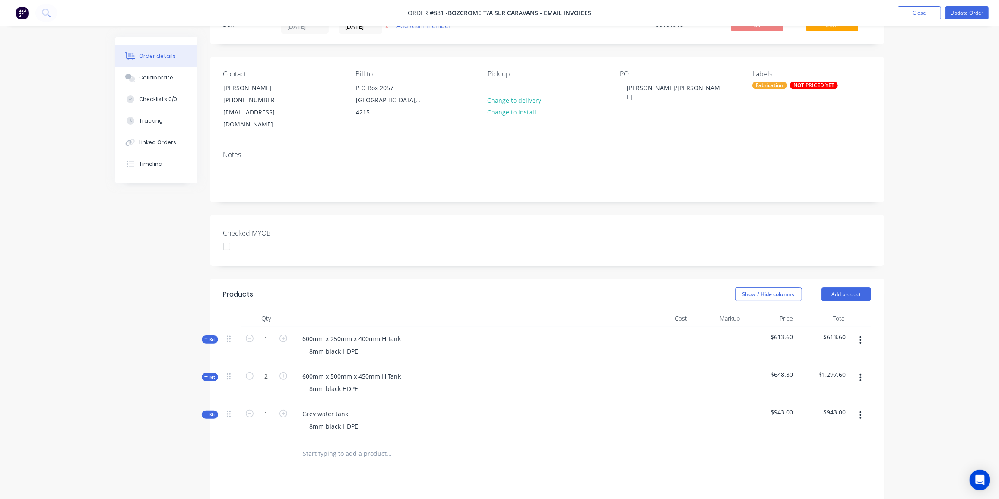
click at [210, 412] on span "Kit" at bounding box center [209, 415] width 11 height 6
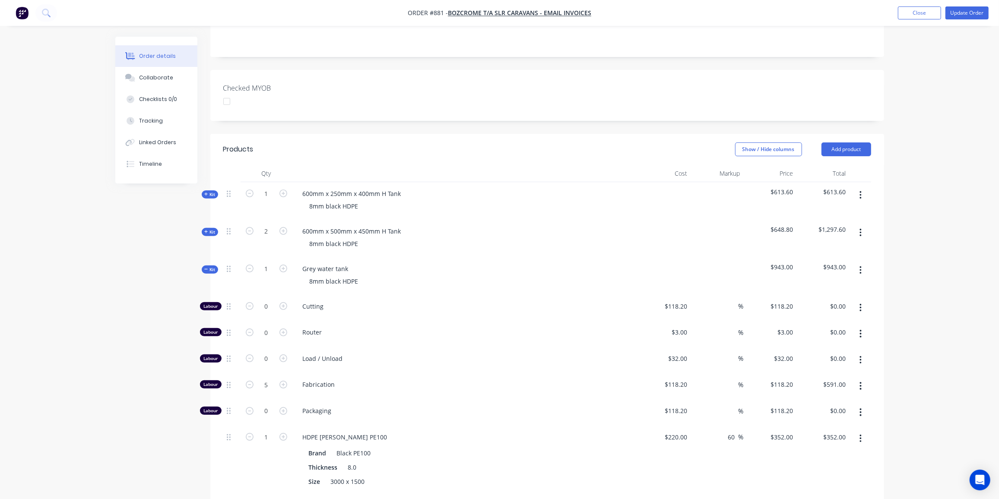
scroll to position [196, 0]
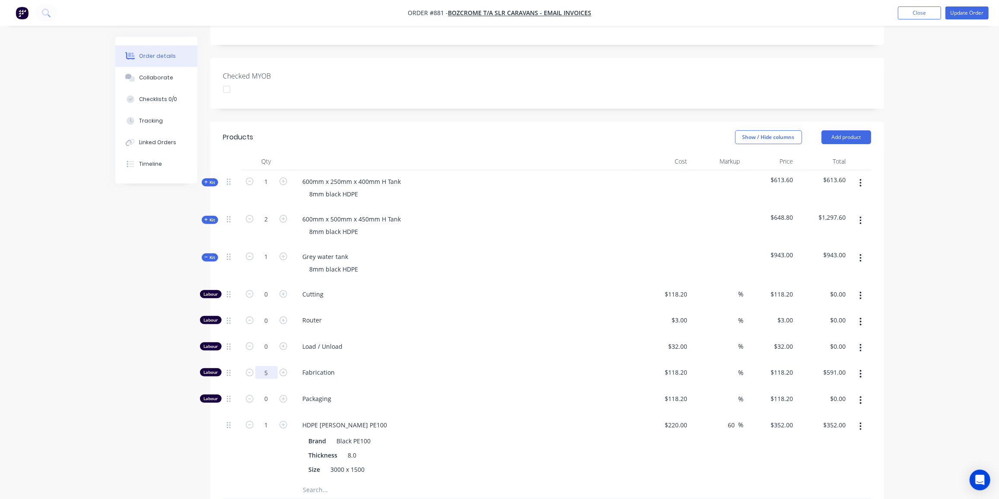
click at [273, 301] on input "5" at bounding box center [266, 294] width 22 height 13
type input "4"
type input "$472.80"
click at [147, 452] on div "Created by [PERSON_NAME] Created [DATE] Required [DATE] Assigned to Add team me…" at bounding box center [499, 294] width 769 height 907
click at [262, 301] on input "1" at bounding box center [266, 294] width 22 height 13
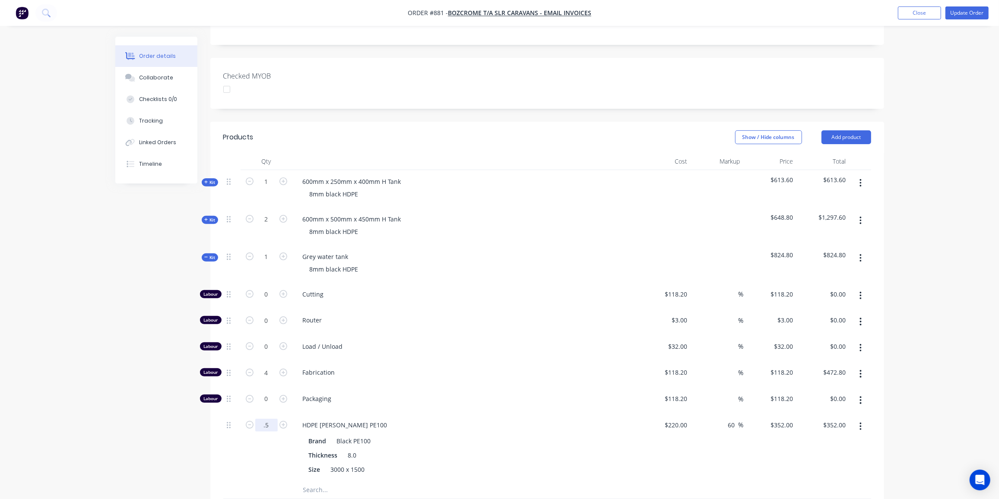
type input "0.5"
type input "$176.00"
click at [132, 386] on div "Created by [PERSON_NAME] Created [DATE] Required [DATE] Assigned to Add team me…" at bounding box center [499, 294] width 769 height 907
click at [210, 239] on div "Qty Cost Markup Price Total Kit 1 600mm x 250mm x 400mm H Tank 8mm black HDPE $…" at bounding box center [547, 340] width 674 height 374
click at [210, 254] on span "Kit" at bounding box center [209, 257] width 11 height 6
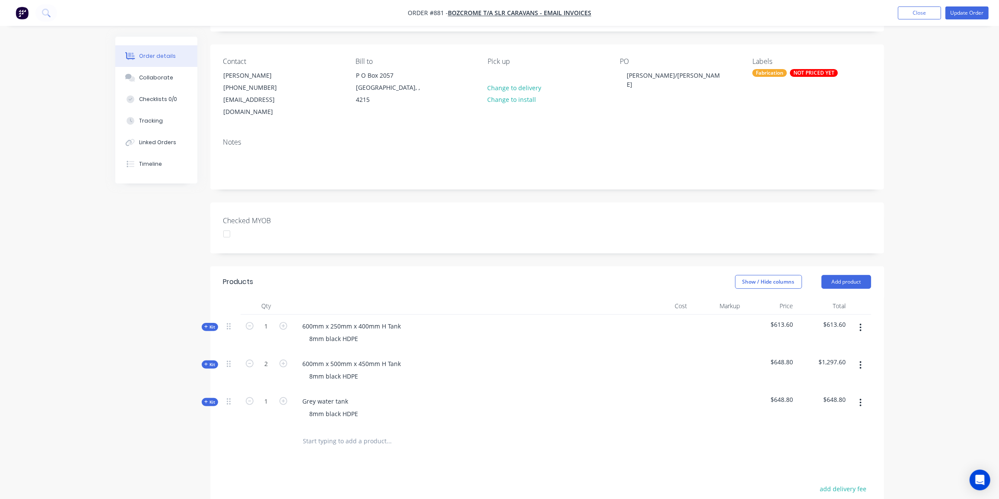
scroll to position [97, 0]
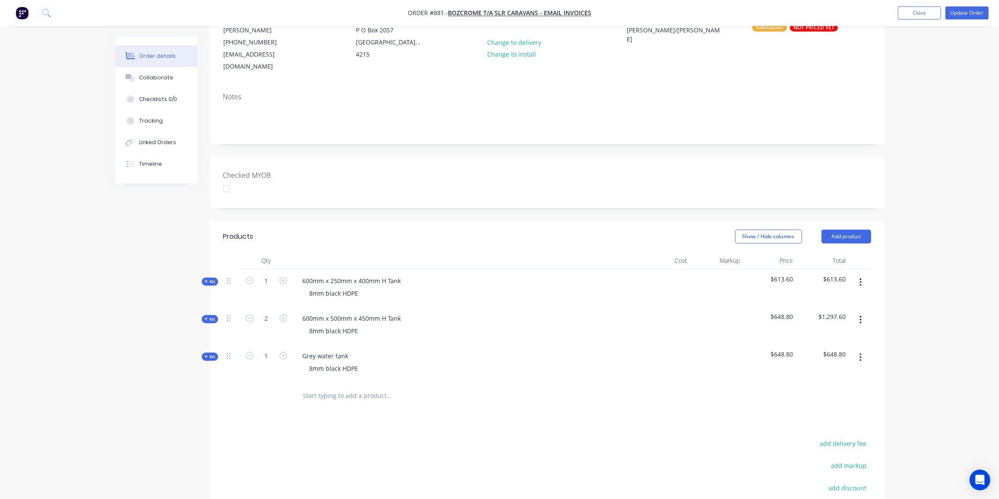
click at [210, 279] on span "Kit" at bounding box center [209, 282] width 11 height 6
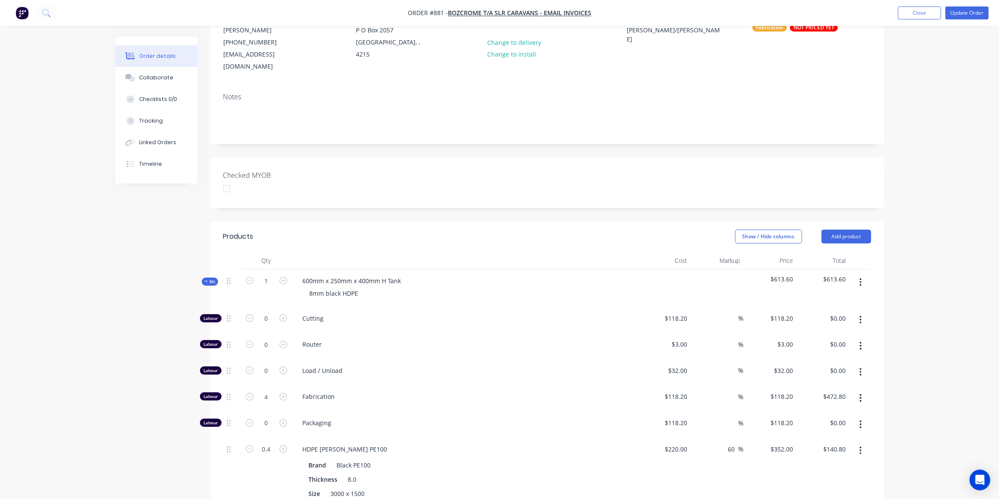
click at [210, 279] on span "Kit" at bounding box center [209, 282] width 11 height 6
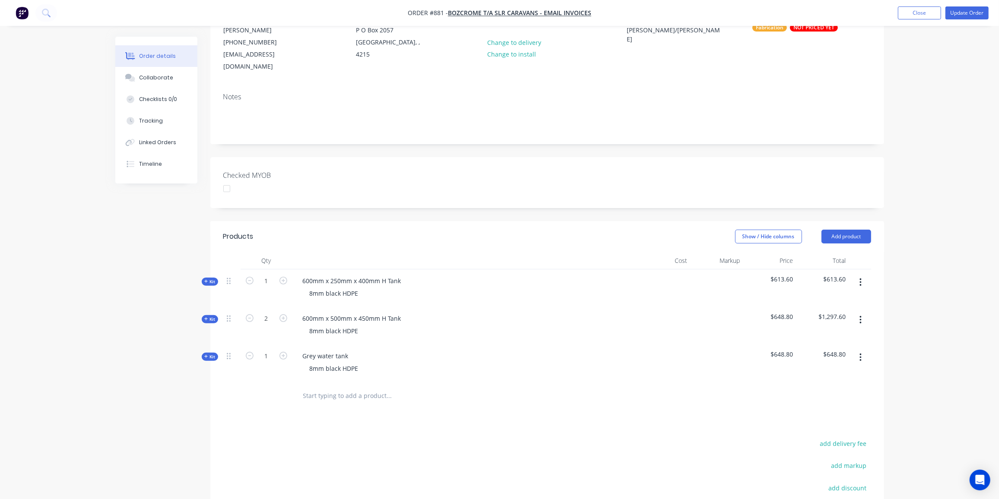
click at [213, 316] on span "Kit" at bounding box center [209, 319] width 11 height 6
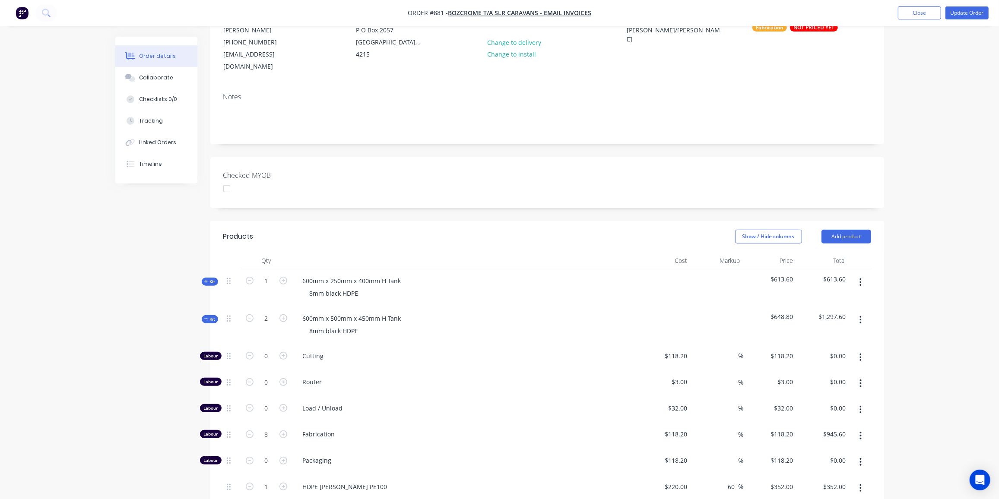
click at [213, 316] on span "Kit" at bounding box center [209, 319] width 11 height 6
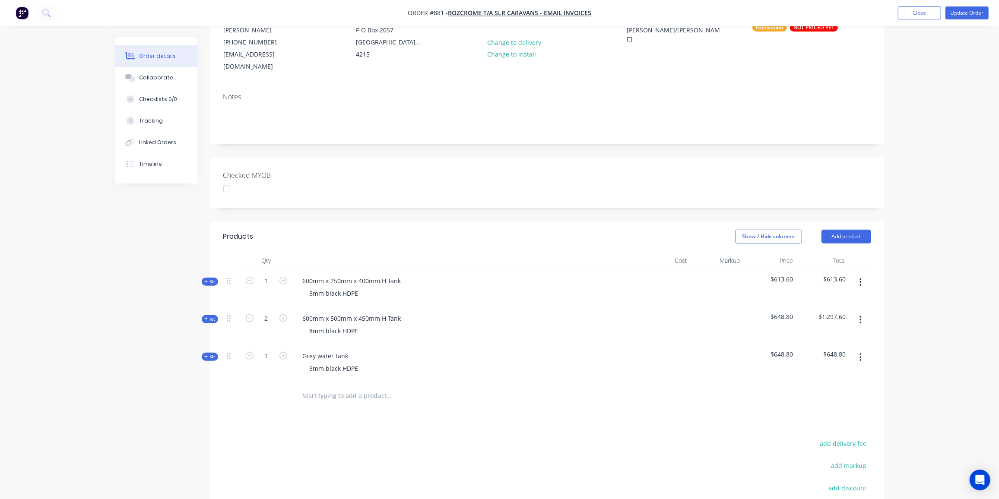
click at [213, 354] on span "Kit" at bounding box center [209, 357] width 11 height 6
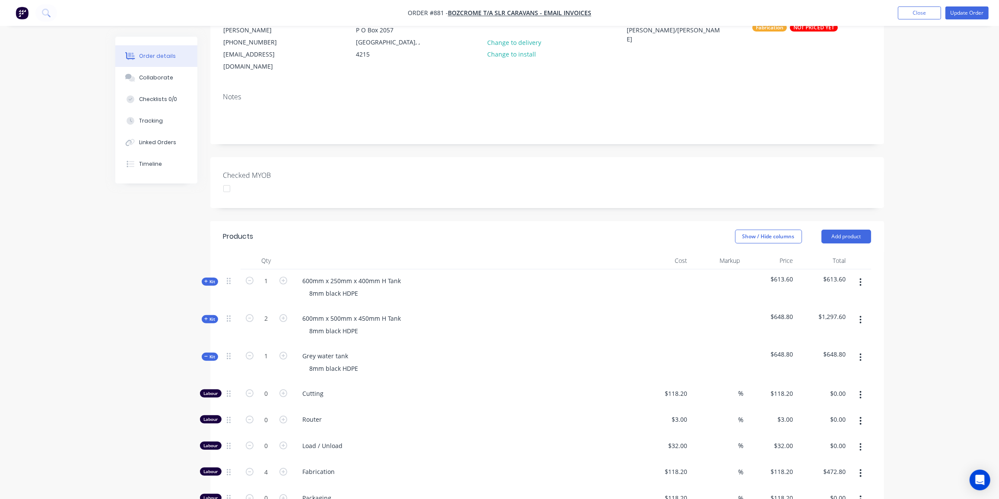
click at [213, 354] on span "Kit" at bounding box center [209, 357] width 11 height 6
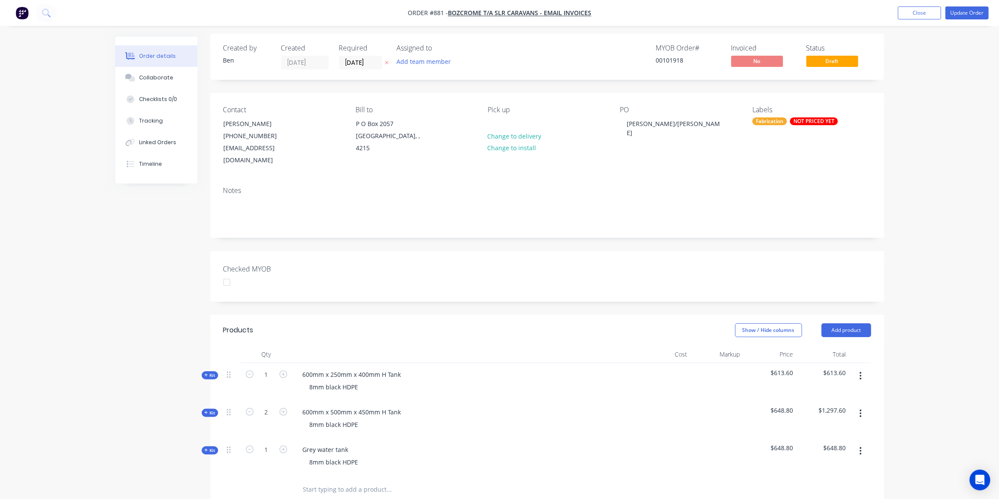
scroll to position [0, 0]
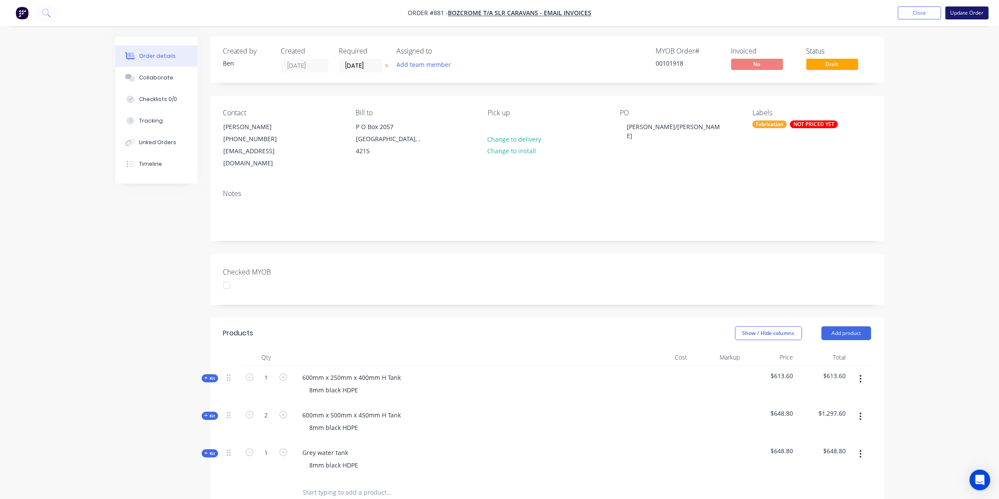
click at [961, 12] on button "Update Order" at bounding box center [966, 12] width 43 height 13
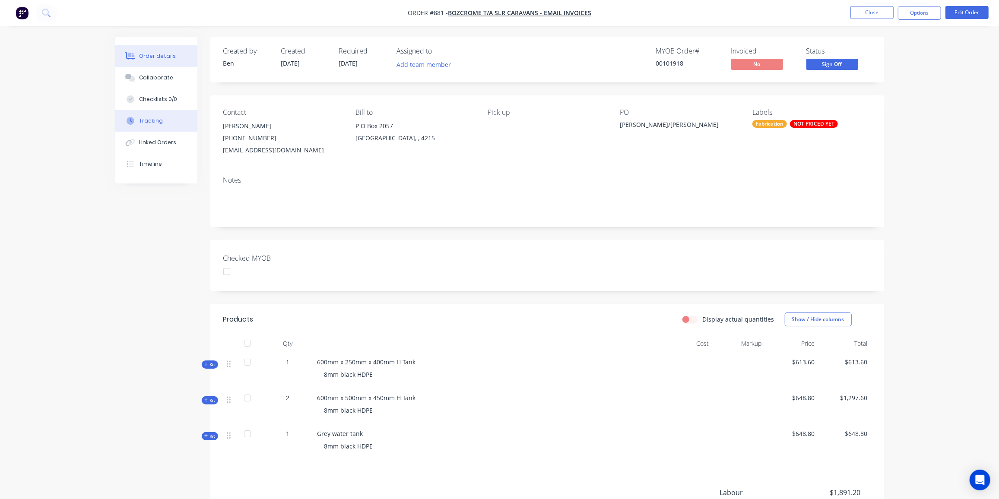
click at [152, 120] on div "Tracking" at bounding box center [151, 121] width 24 height 8
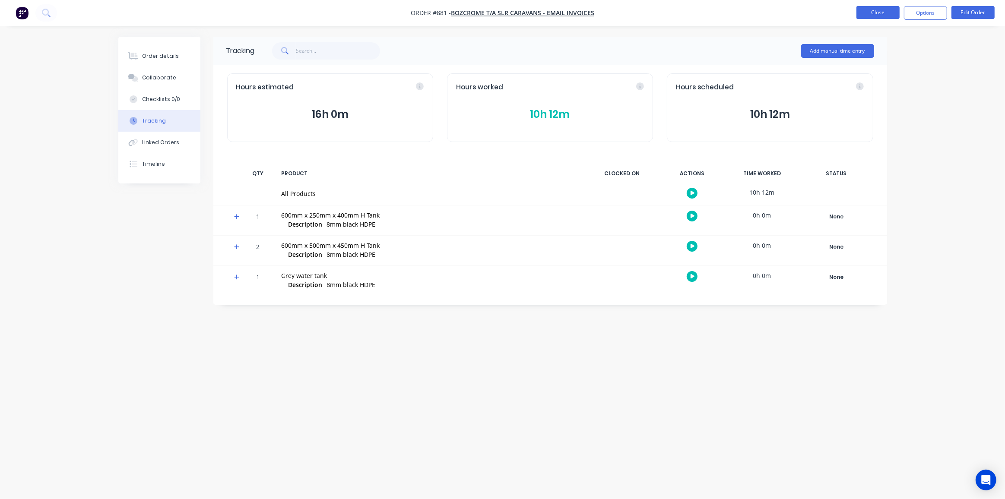
click at [876, 15] on button "Close" at bounding box center [878, 12] width 43 height 13
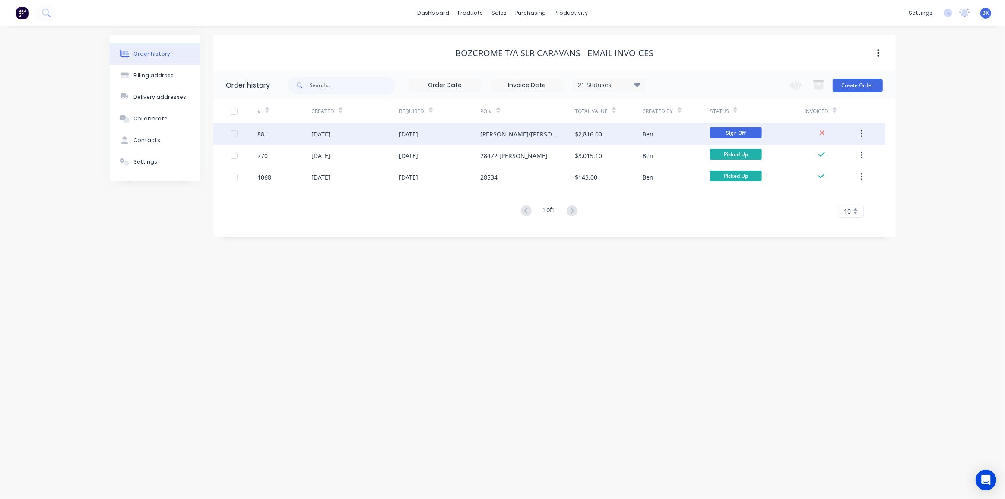
click at [573, 136] on div "[PERSON_NAME]/[PERSON_NAME]" at bounding box center [527, 134] width 95 height 22
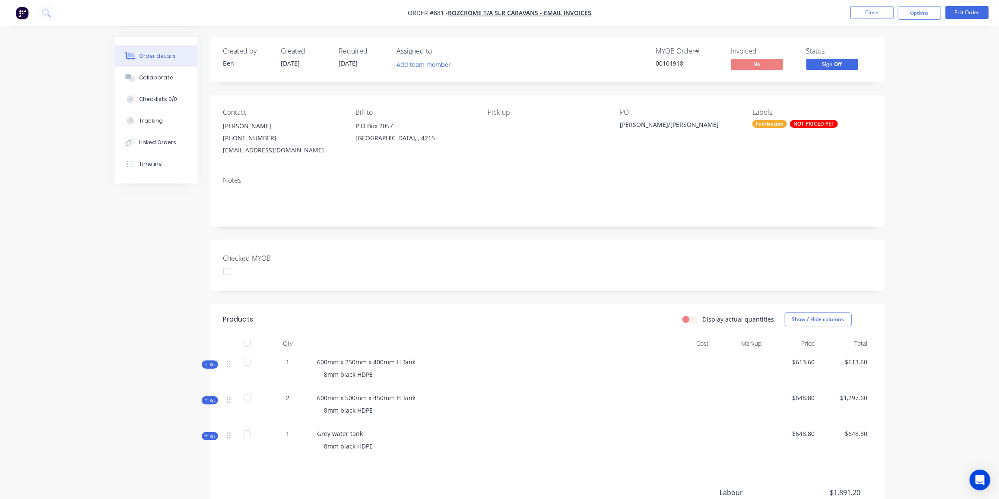
drag, startPoint x: 825, startPoint y: 123, endPoint x: 792, endPoint y: 130, distance: 34.1
click at [798, 158] on div "Contact [PERSON_NAME] [PHONE_NUMBER] [EMAIL_ADDRESS][DOMAIN_NAME] Bill to [GEOG…" at bounding box center [547, 132] width 674 height 74
click at [796, 123] on div "NOT PRICED YET" at bounding box center [814, 124] width 48 height 8
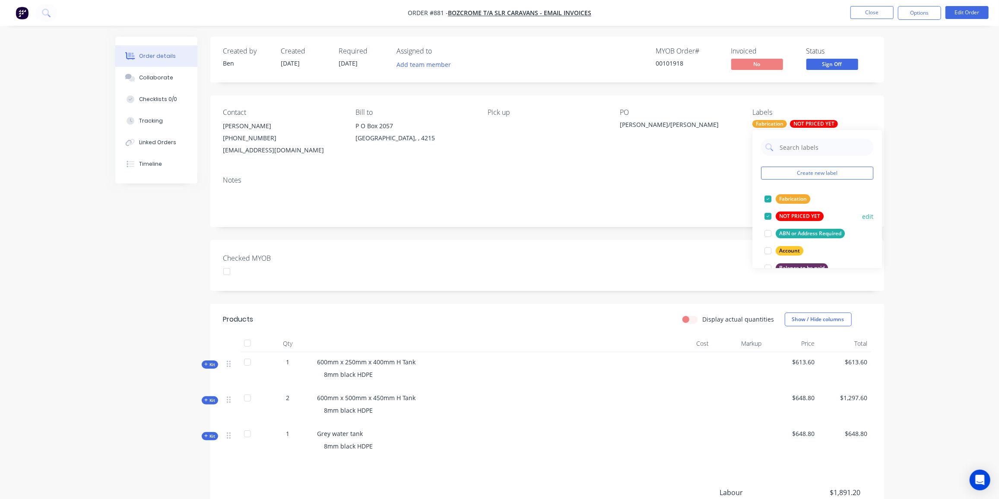
click at [790, 213] on div "NOT PRICED YET" at bounding box center [800, 217] width 48 height 10
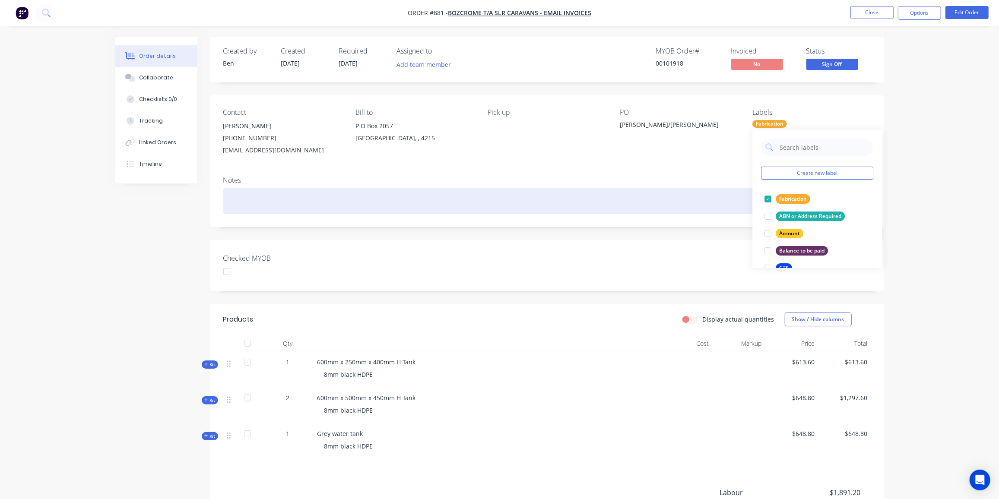
drag, startPoint x: 707, startPoint y: 197, endPoint x: 713, endPoint y: 185, distance: 13.2
click at [708, 196] on div at bounding box center [547, 201] width 648 height 26
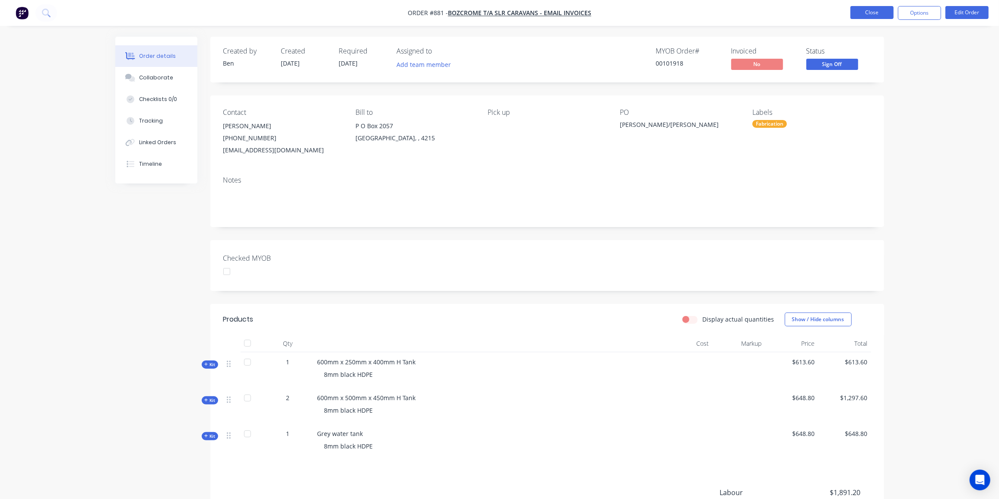
click at [873, 9] on button "Close" at bounding box center [871, 12] width 43 height 13
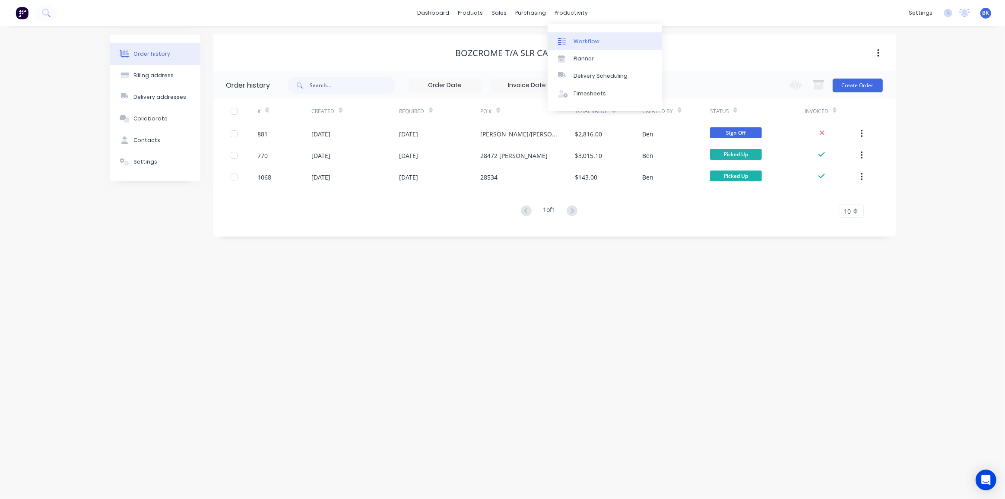
click at [573, 36] on link "Workflow" at bounding box center [605, 40] width 114 height 17
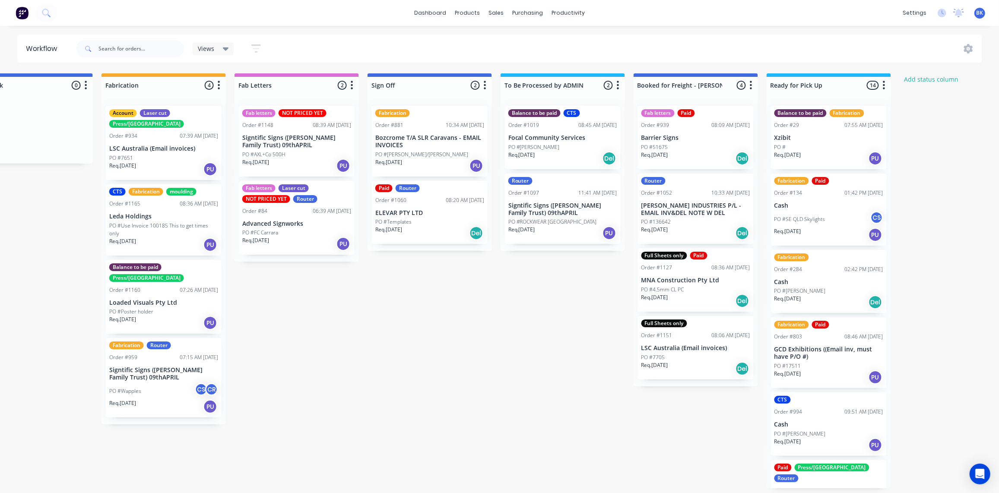
scroll to position [0, 981]
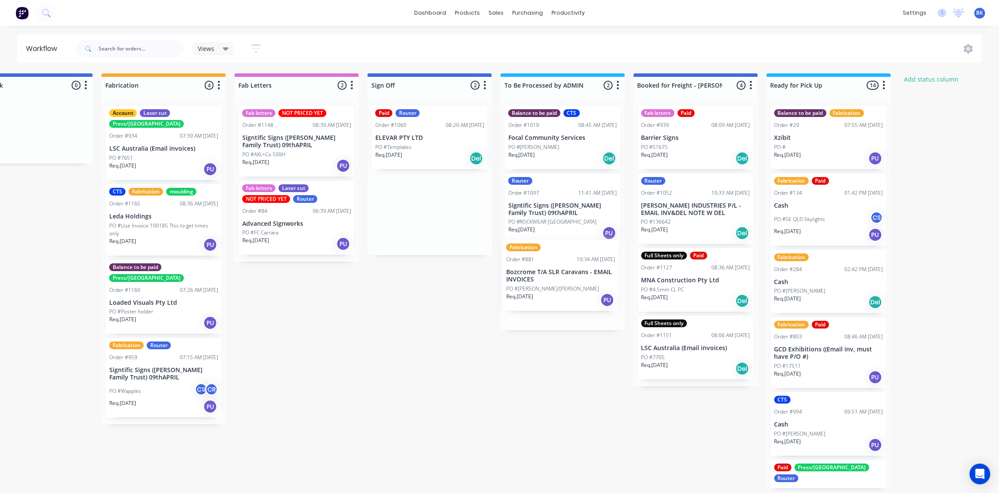
drag, startPoint x: 415, startPoint y: 133, endPoint x: 549, endPoint y: 270, distance: 191.8
click at [549, 270] on div "Submitted 0 Status colour #273444 hex #273444 Save Cancel Summaries Total order…" at bounding box center [45, 280] width 2067 height 415
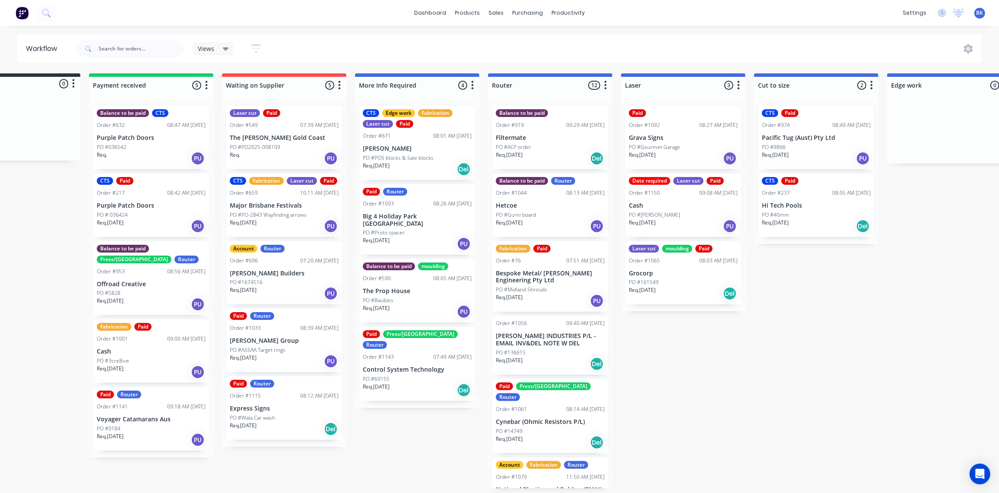
scroll to position [0, 0]
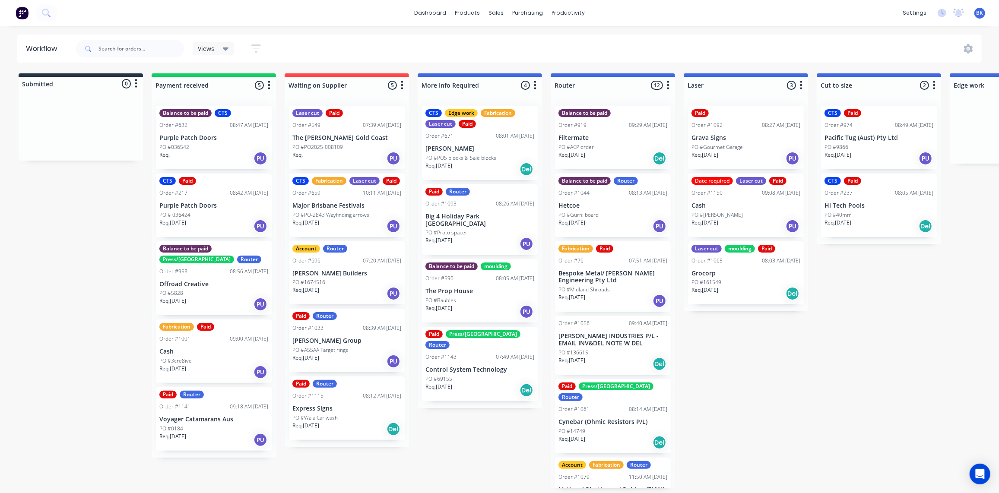
click at [223, 143] on div "PO #036542" at bounding box center [213, 147] width 109 height 8
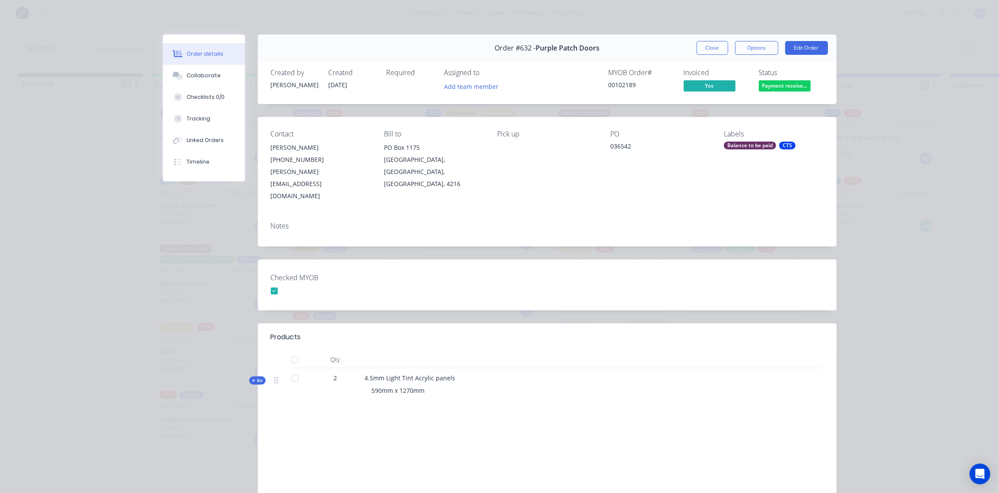
click at [252, 379] on icon at bounding box center [254, 381] width 4 height 4
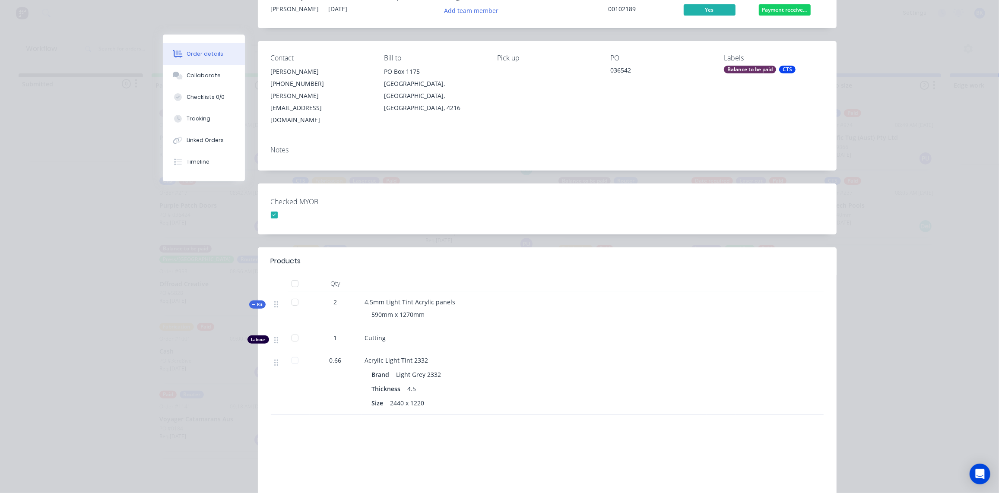
scroll to position [76, 0]
click at [252, 303] on icon at bounding box center [254, 305] width 4 height 4
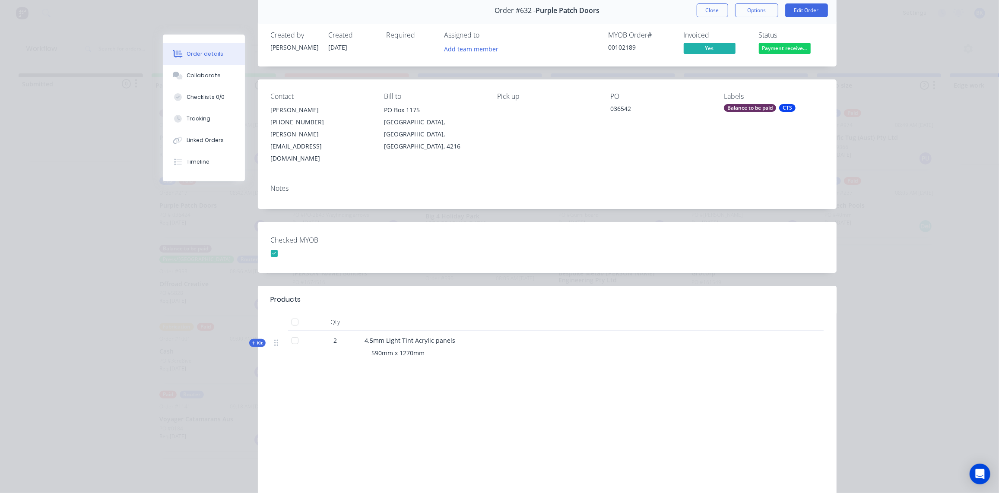
scroll to position [0, 0]
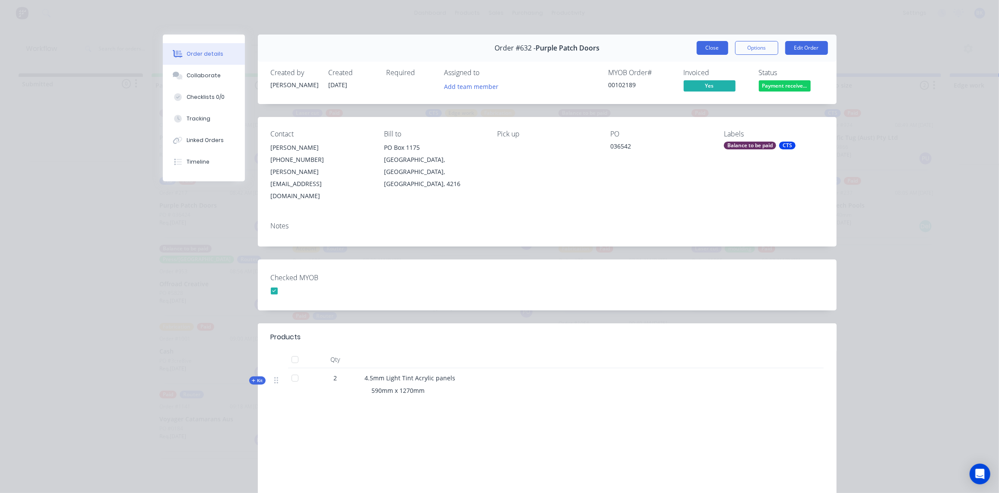
click at [712, 48] on button "Close" at bounding box center [713, 48] width 32 height 14
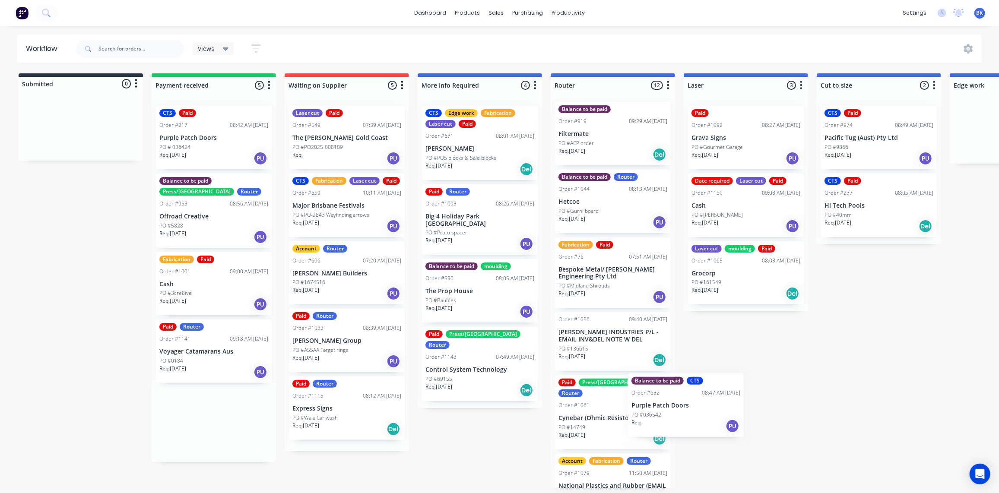
scroll to position [4, 0]
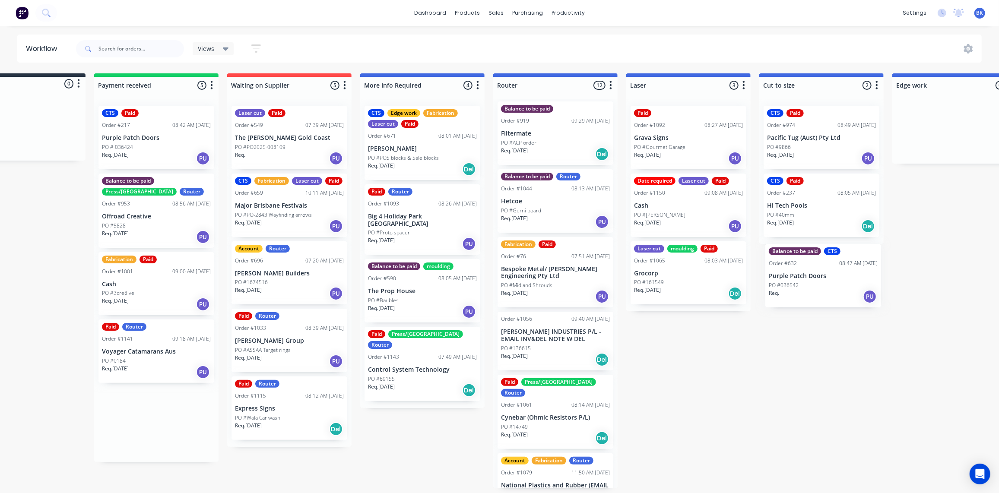
drag, startPoint x: 189, startPoint y: 143, endPoint x: 778, endPoint y: 264, distance: 601.3
click at [787, 267] on div "Submitted 0 Status colour #273444 hex #273444 Save Cancel Summaries Total order…" at bounding box center [969, 280] width 2067 height 415
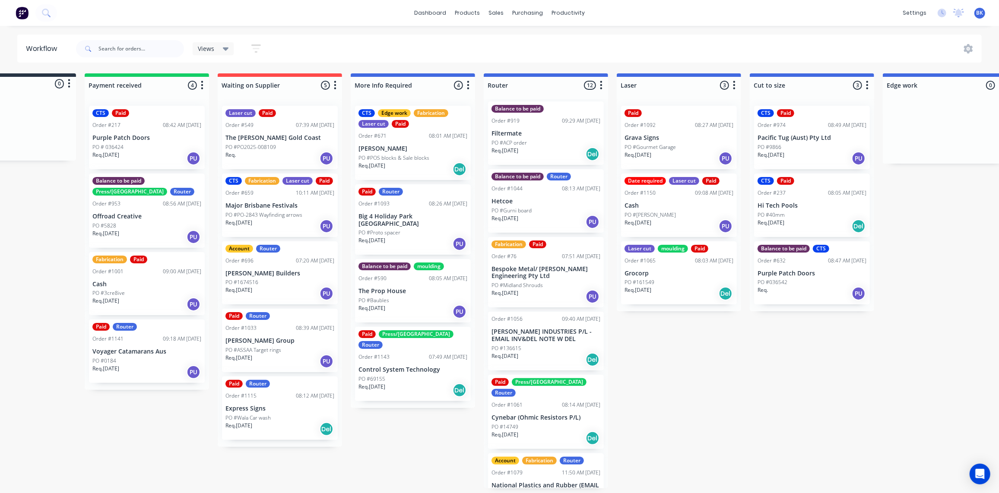
click at [127, 146] on div "PO # 036424" at bounding box center [146, 147] width 109 height 8
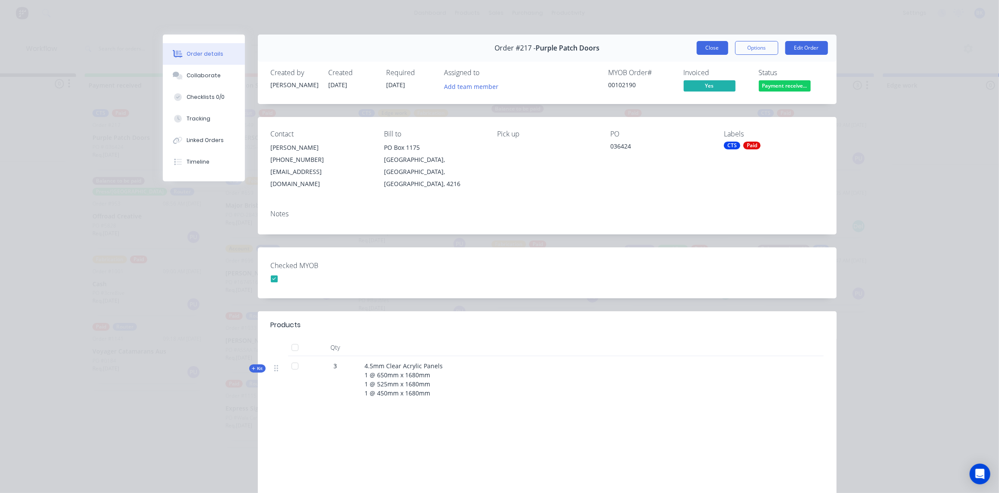
click at [707, 46] on button "Close" at bounding box center [713, 48] width 32 height 14
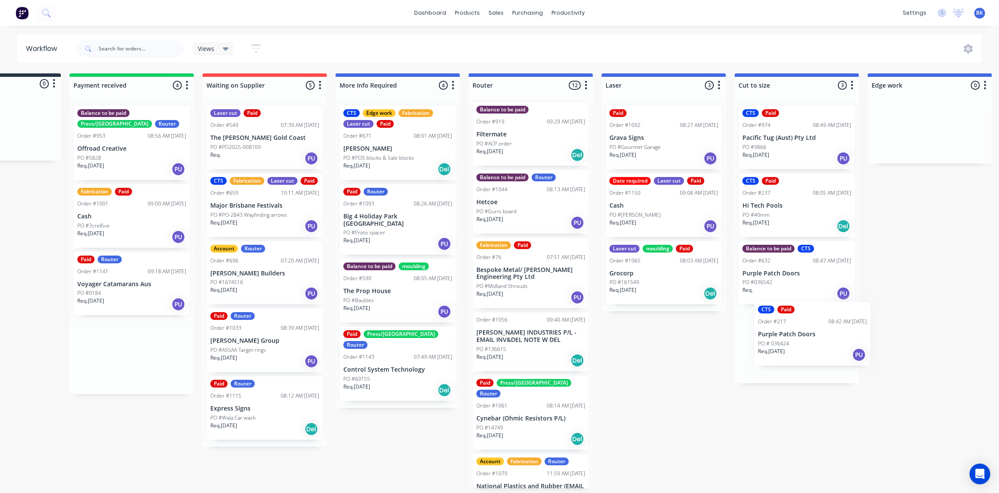
scroll to position [0, 87]
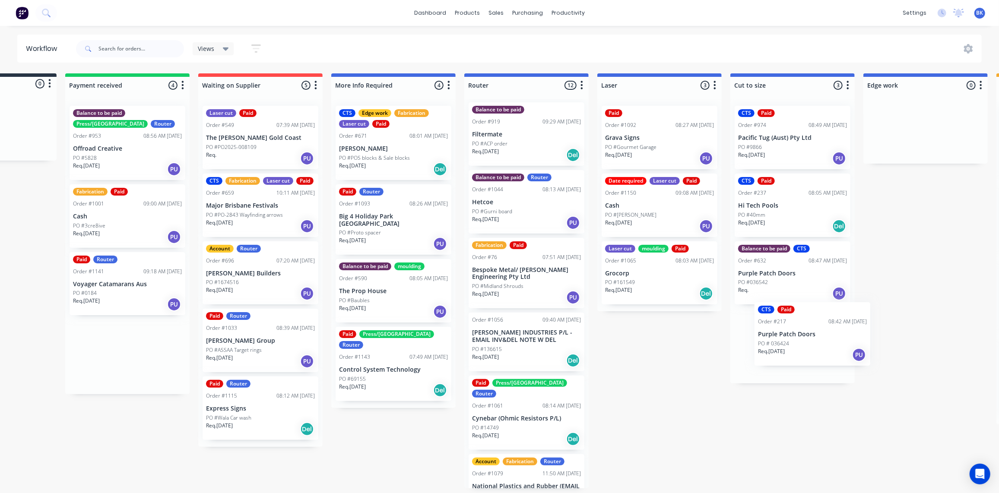
drag, startPoint x: 128, startPoint y: 134, endPoint x: 780, endPoint y: 327, distance: 680.6
click at [796, 329] on div "Submitted 0 Status colour #273444 hex #273444 Save Cancel Summaries Total order…" at bounding box center [940, 280] width 2067 height 415
click at [135, 152] on div "Balance to be paid Press/bend Router Order #953 08:56 AM [DATE] Offroad Creativ…" at bounding box center [127, 143] width 116 height 74
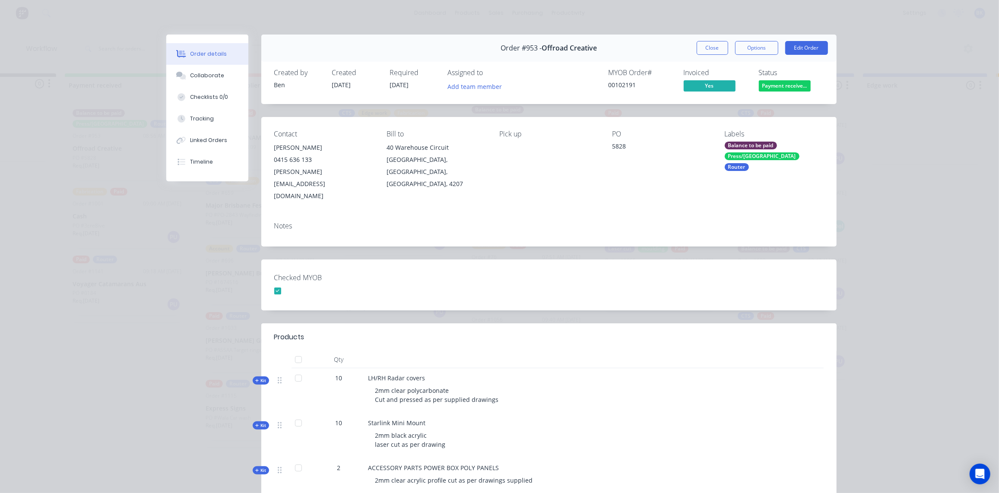
scroll to position [0, 87]
click at [711, 47] on button "Close" at bounding box center [713, 48] width 32 height 14
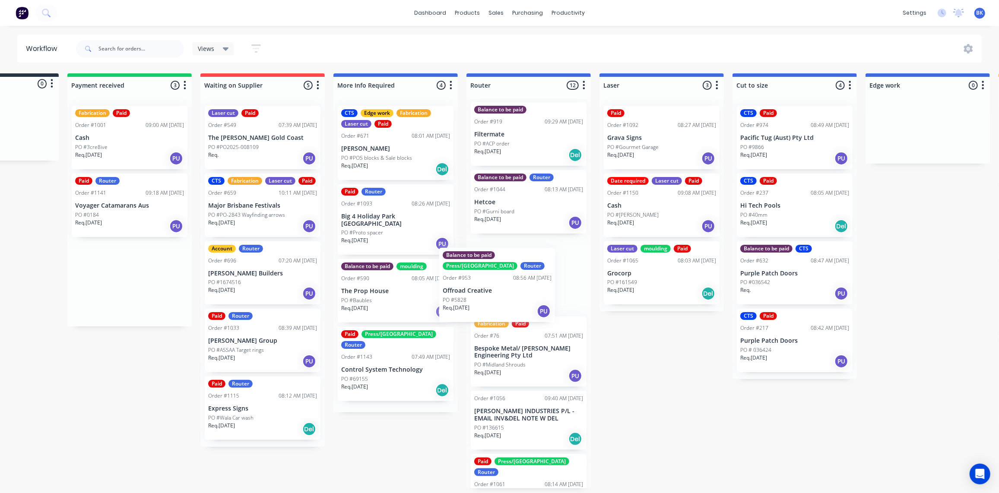
scroll to position [0, 84]
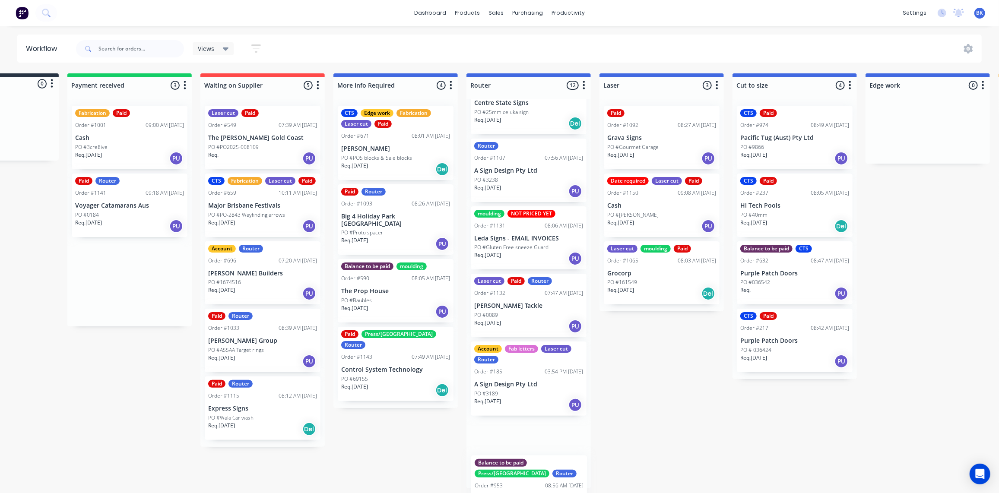
drag, startPoint x: 102, startPoint y: 144, endPoint x: 506, endPoint y: 479, distance: 524.9
click at [506, 479] on div "Submitted 0 Status colour #273444 hex #273444 Save Cancel Summaries Total order…" at bounding box center [942, 280] width 2067 height 415
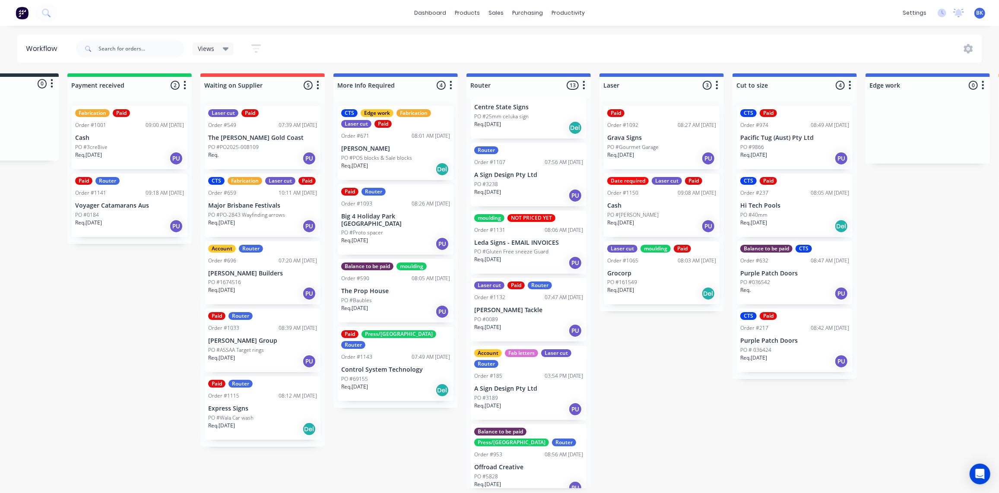
click at [139, 140] on div "Fabrication Paid Order #1001 09:00 AM [DATE] Cash PO #3cre8ive Req. [DATE] PU" at bounding box center [130, 137] width 116 height 63
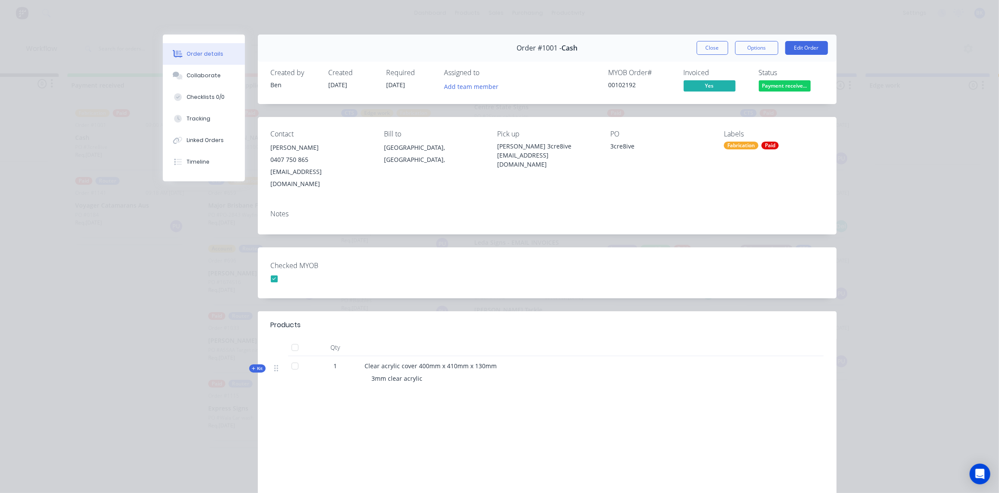
click at [260, 365] on span "Kit" at bounding box center [257, 368] width 11 height 6
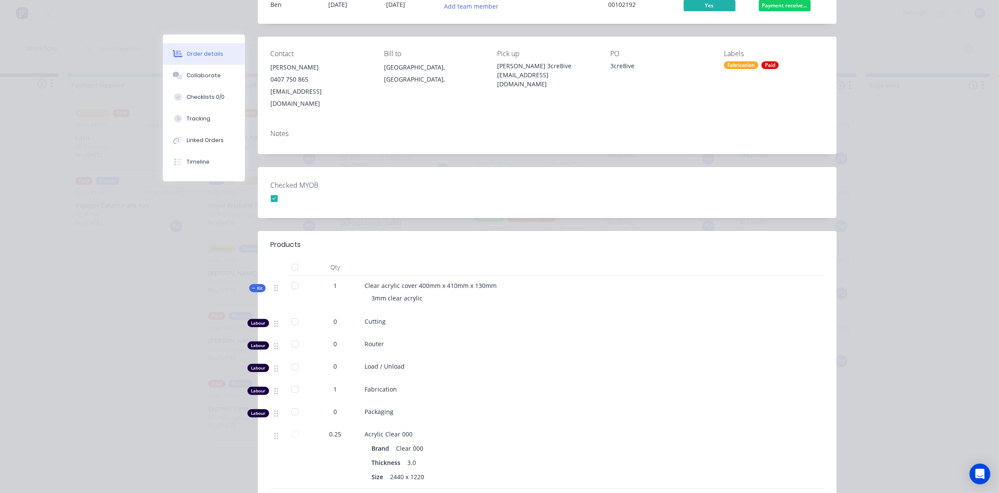
scroll to position [0, 0]
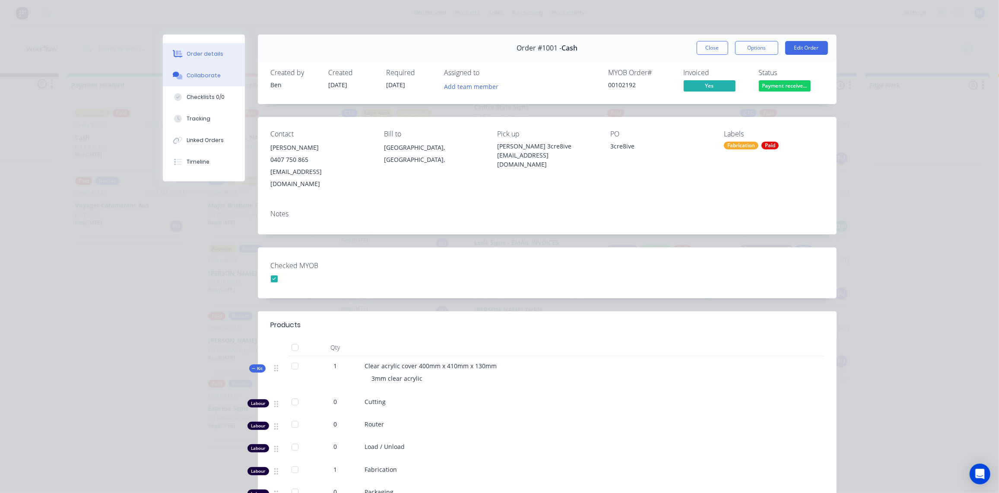
click at [199, 74] on div "Collaborate" at bounding box center [204, 76] width 34 height 8
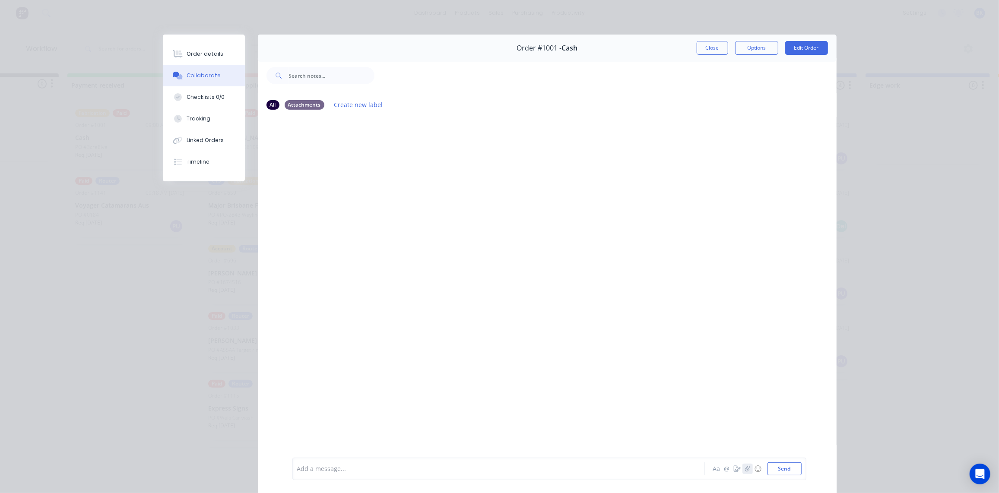
click at [746, 470] on icon "button" at bounding box center [747, 469] width 5 height 6
click at [779, 473] on button "Send" at bounding box center [785, 469] width 34 height 13
click at [717, 44] on button "Close" at bounding box center [713, 48] width 32 height 14
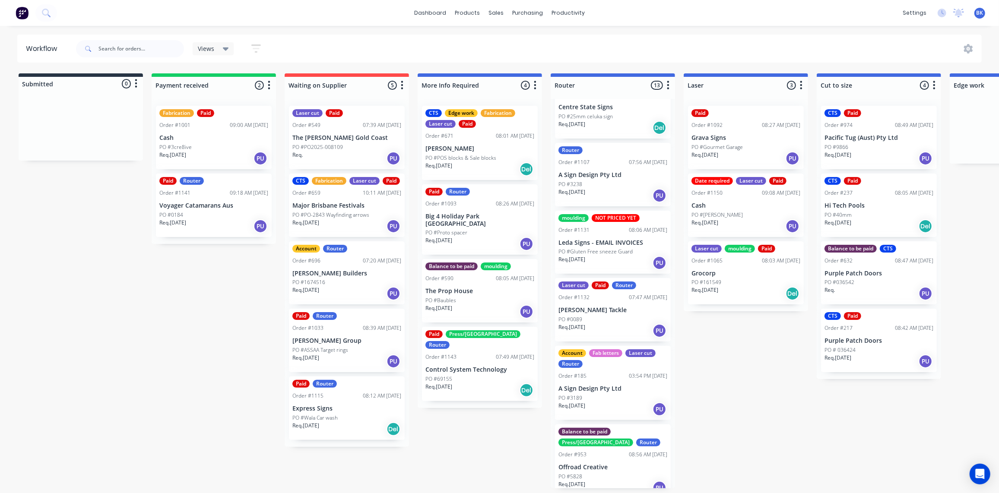
click at [210, 139] on p "Cash" at bounding box center [213, 137] width 109 height 7
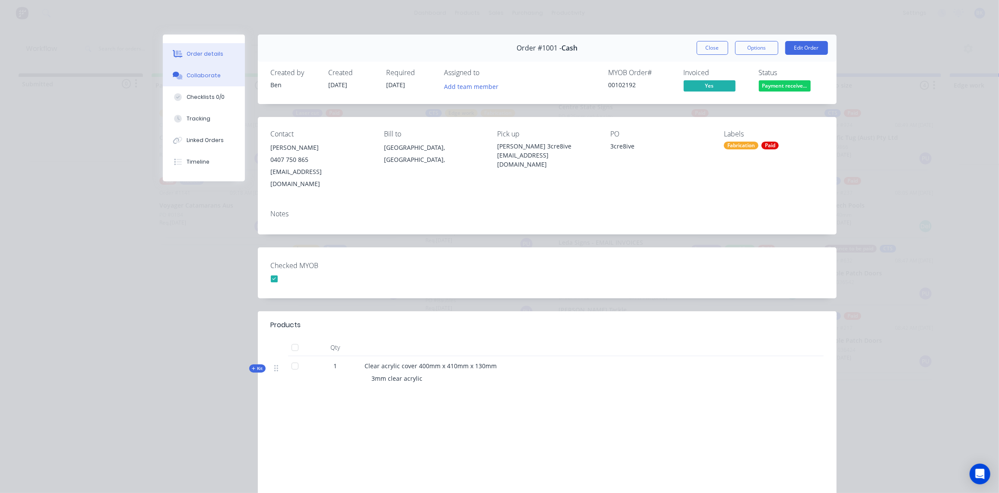
click at [210, 75] on div "Collaborate" at bounding box center [204, 76] width 34 height 8
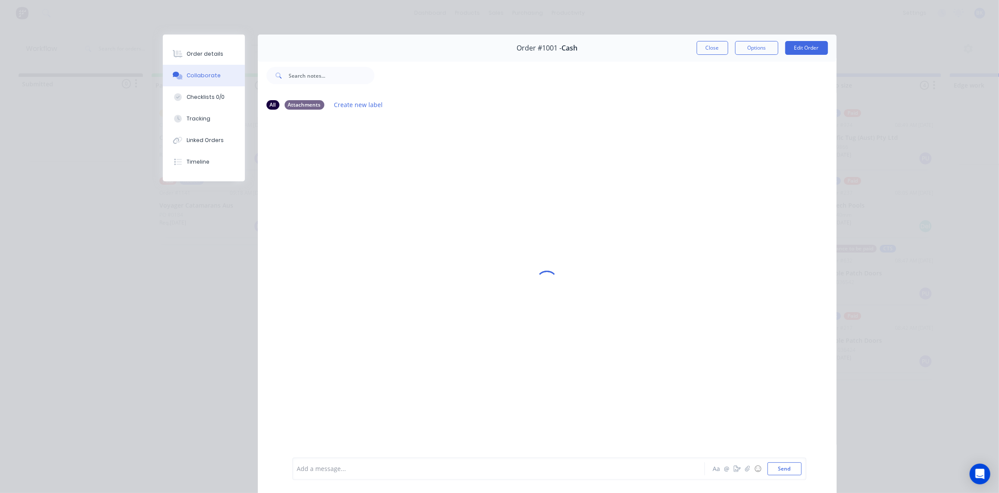
click at [349, 469] on div at bounding box center [487, 469] width 378 height 9
click at [792, 473] on button "Send" at bounding box center [785, 469] width 34 height 13
click at [704, 42] on button "Close" at bounding box center [713, 48] width 32 height 14
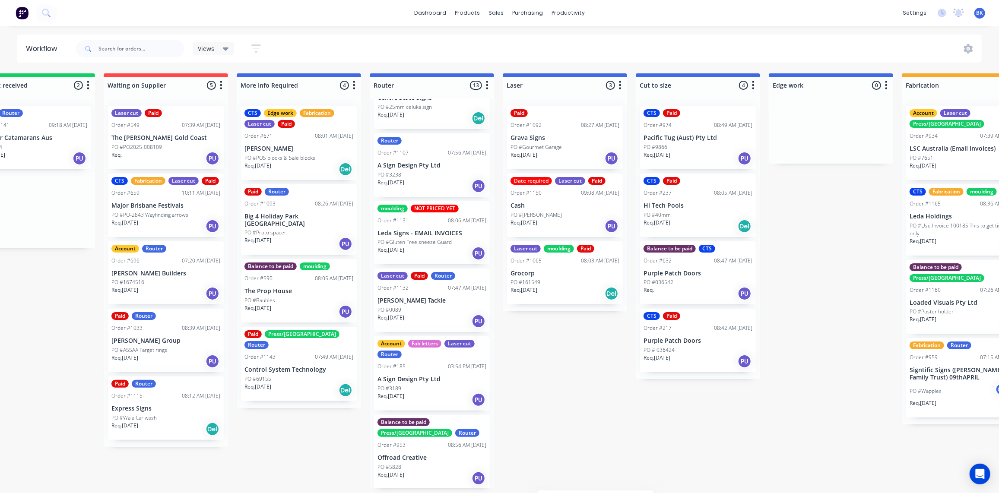
scroll to position [525, 0]
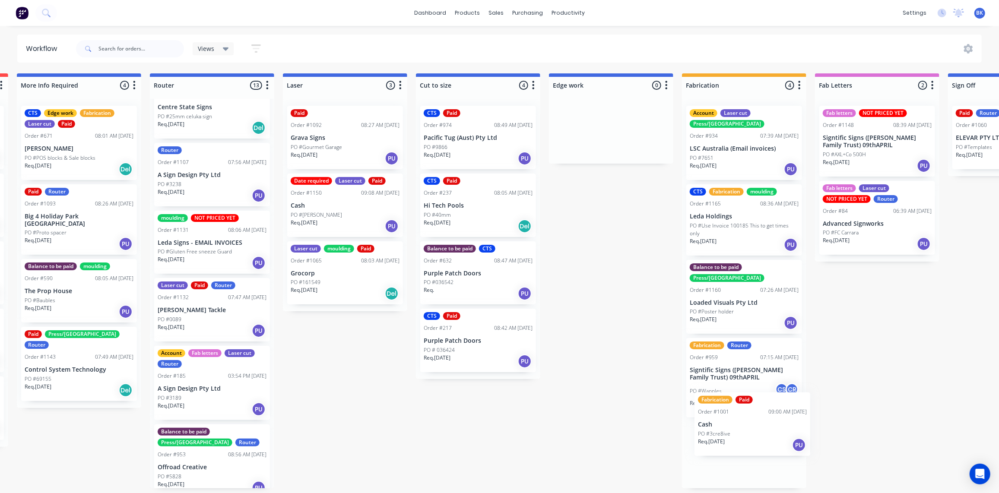
drag, startPoint x: 221, startPoint y: 127, endPoint x: 743, endPoint y: 391, distance: 585.7
click at [761, 414] on div "Submitted 0 Status colour #273444 hex #273444 Save Cancel Summaries Total order…" at bounding box center [626, 280] width 2067 height 415
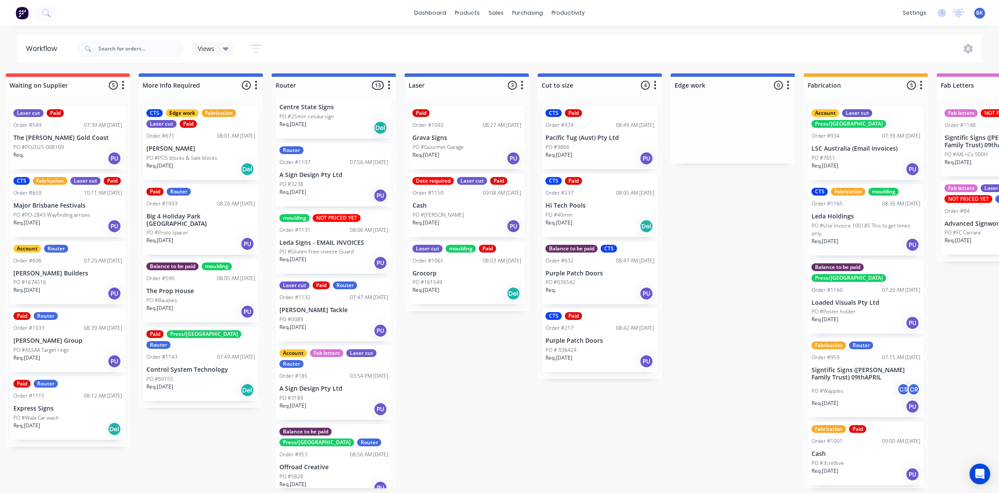
scroll to position [0, 0]
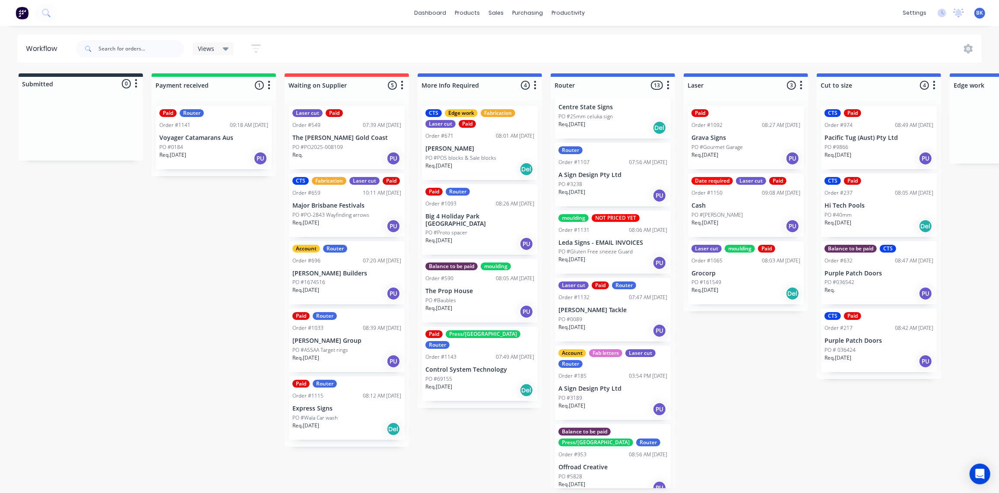
click at [207, 140] on p "Voyager Catamarans Aus" at bounding box center [213, 137] width 109 height 7
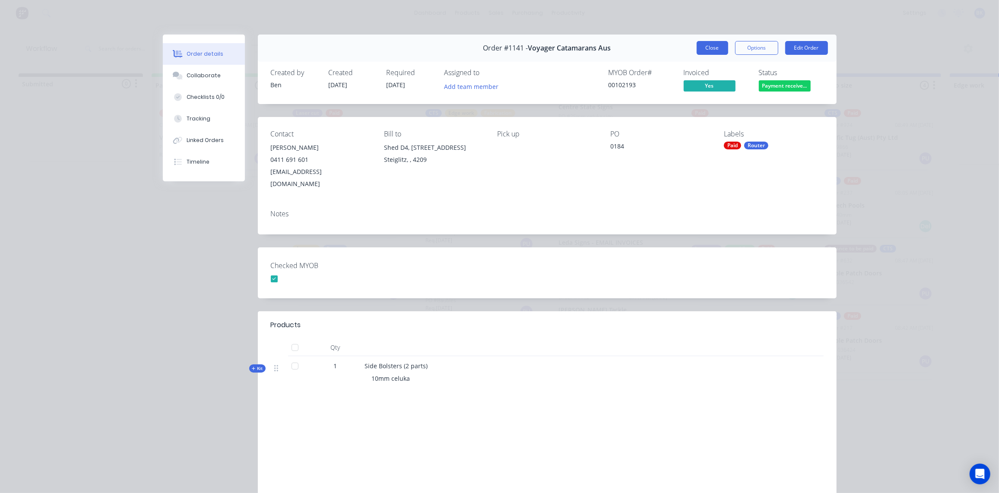
click at [707, 46] on button "Close" at bounding box center [713, 48] width 32 height 14
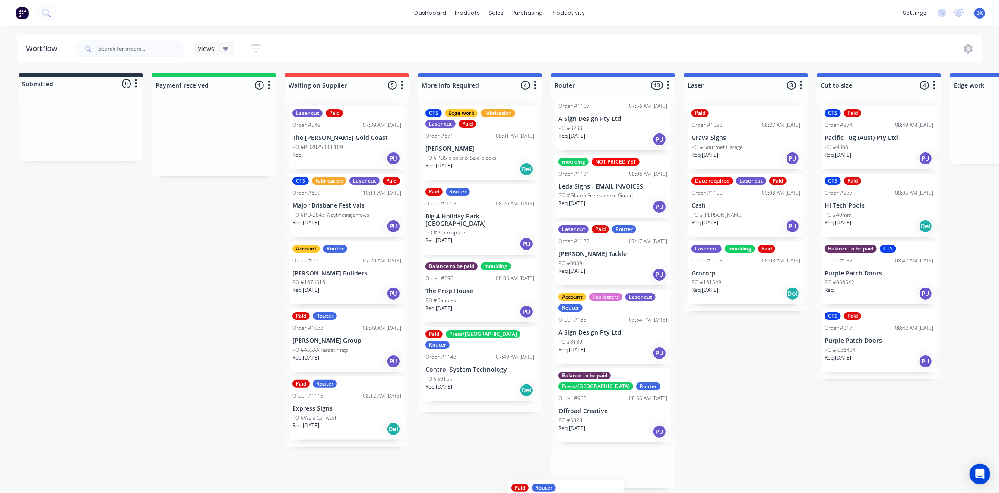
scroll to position [591, 0]
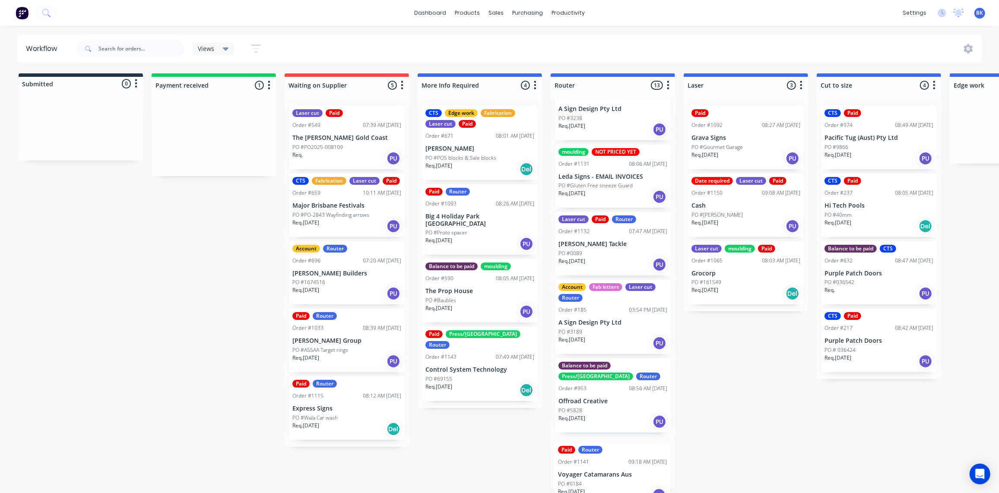
drag, startPoint x: 193, startPoint y: 137, endPoint x: 591, endPoint y: 478, distance: 524.1
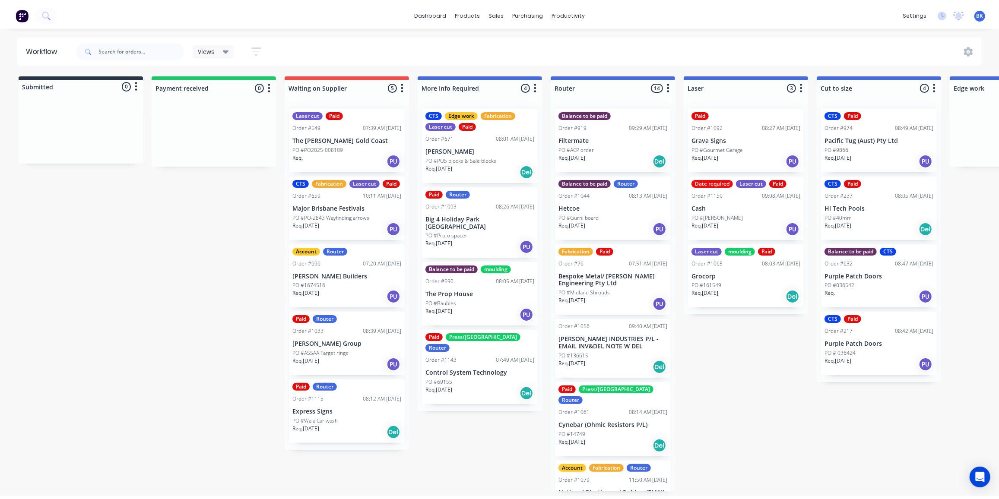
scroll to position [0, 0]
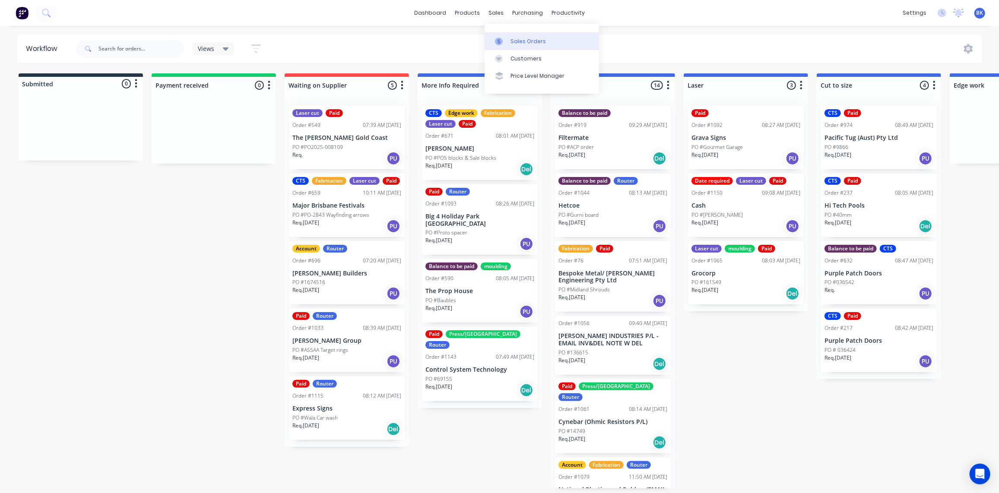
click at [511, 44] on div "Sales Orders" at bounding box center [528, 42] width 35 height 8
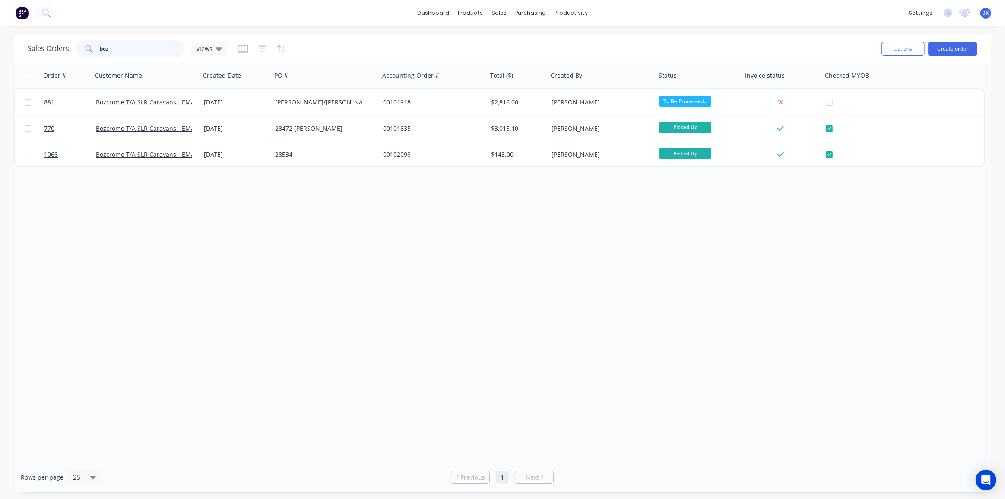
drag, startPoint x: 150, startPoint y: 50, endPoint x: 62, endPoint y: 44, distance: 88.8
click at [73, 44] on div "Sales Orders boz Views" at bounding box center [128, 48] width 200 height 17
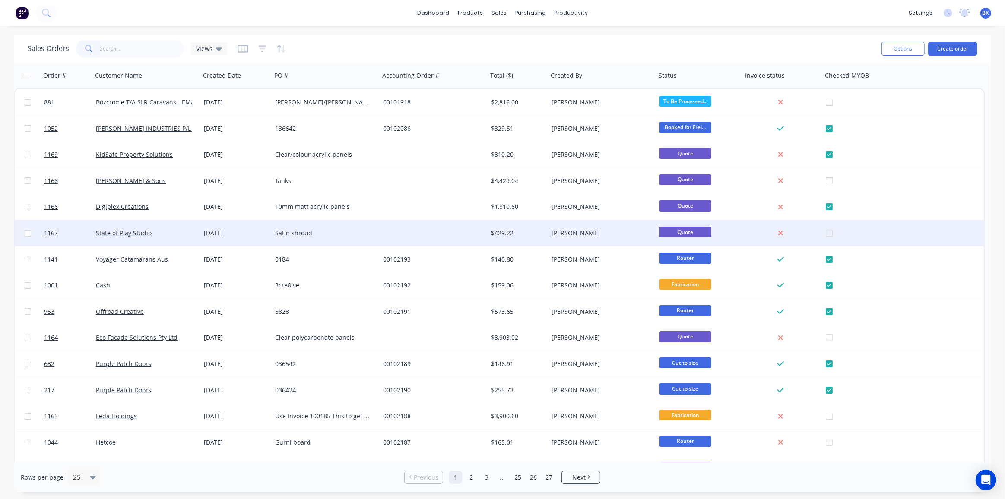
click at [171, 228] on div "State of Play Studio" at bounding box center [146, 233] width 108 height 26
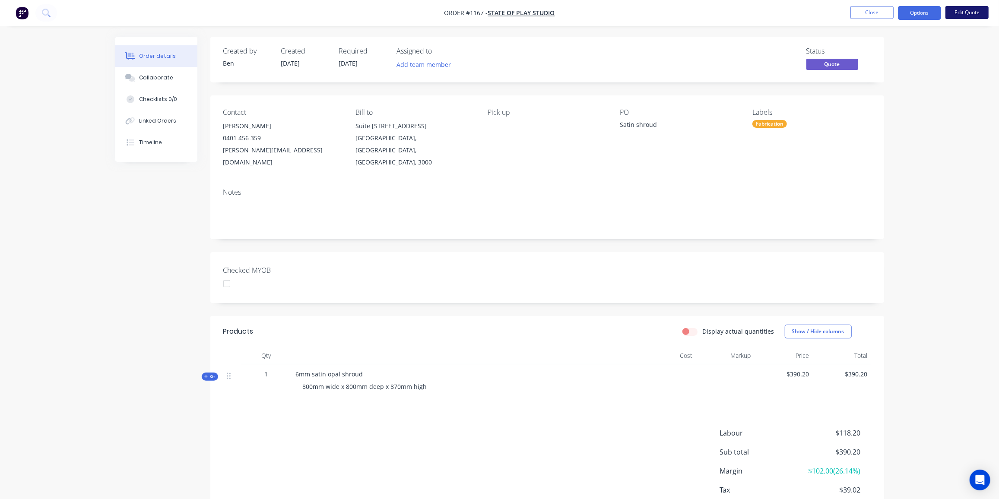
click at [976, 13] on button "Edit Quote" at bounding box center [966, 12] width 43 height 13
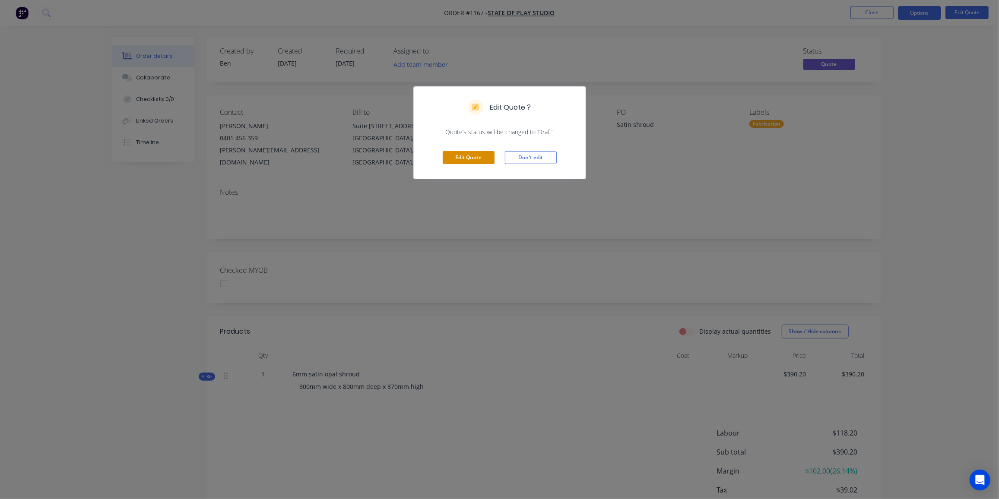
click at [463, 152] on button "Edit Quote" at bounding box center [469, 157] width 52 height 13
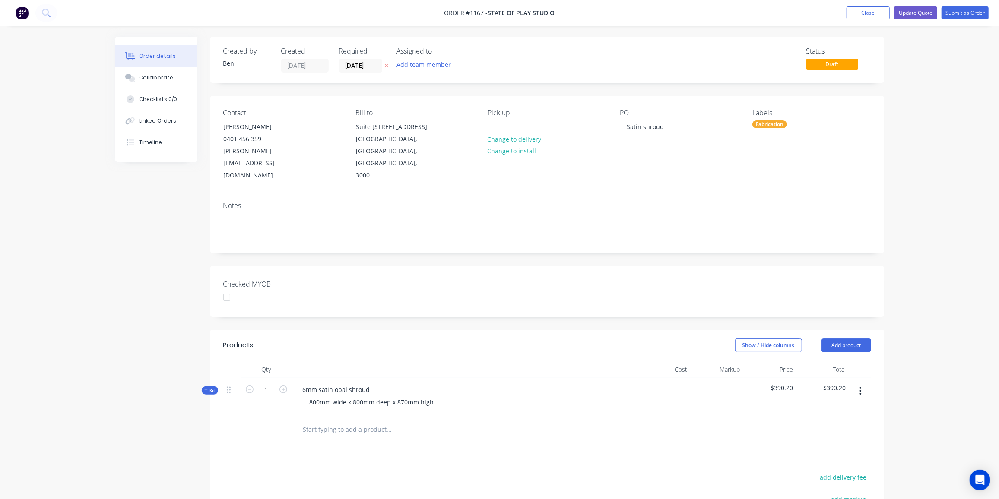
click at [209, 387] on span "Kit" at bounding box center [209, 390] width 11 height 6
click at [265, 428] on input "0" at bounding box center [266, 427] width 22 height 13
type input "8"
type input "$24.00"
click at [269, 434] on input "0" at bounding box center [266, 427] width 22 height 13
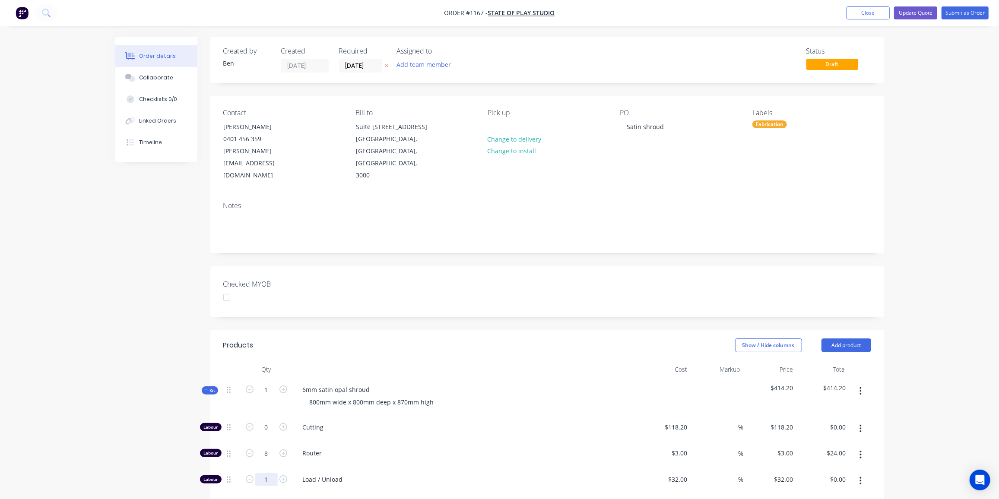
type input "1"
type input "$32.00"
click at [430, 396] on div "800mm wide x 800mm deep x 870mm high" at bounding box center [372, 402] width 138 height 13
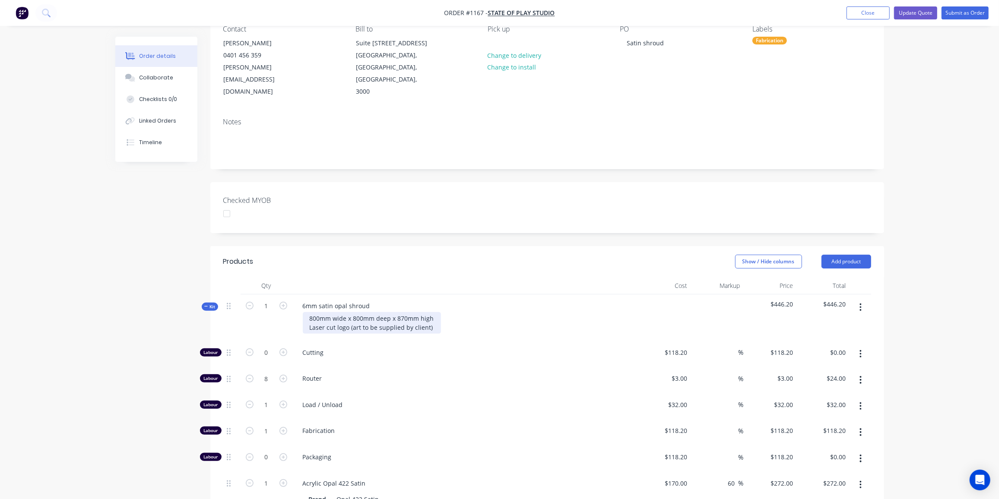
scroll to position [117, 0]
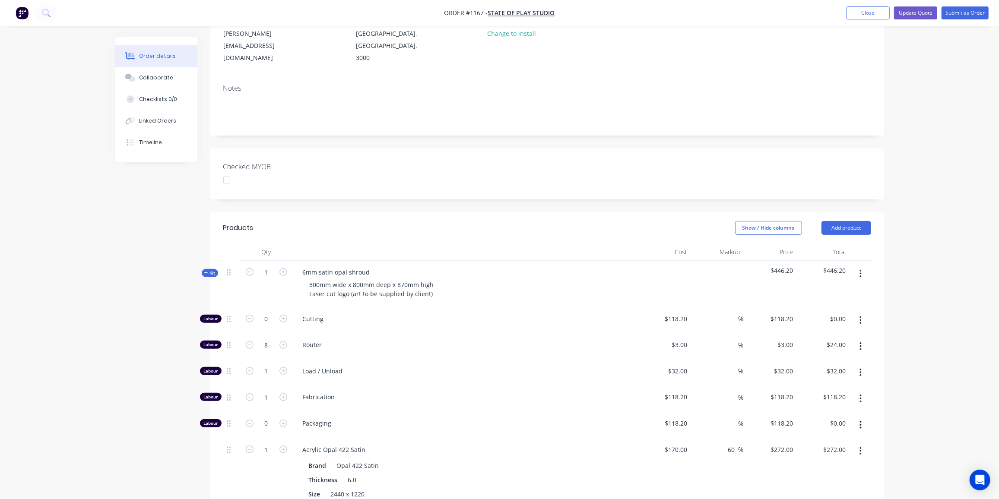
click at [206, 270] on span "Kit" at bounding box center [209, 273] width 11 height 6
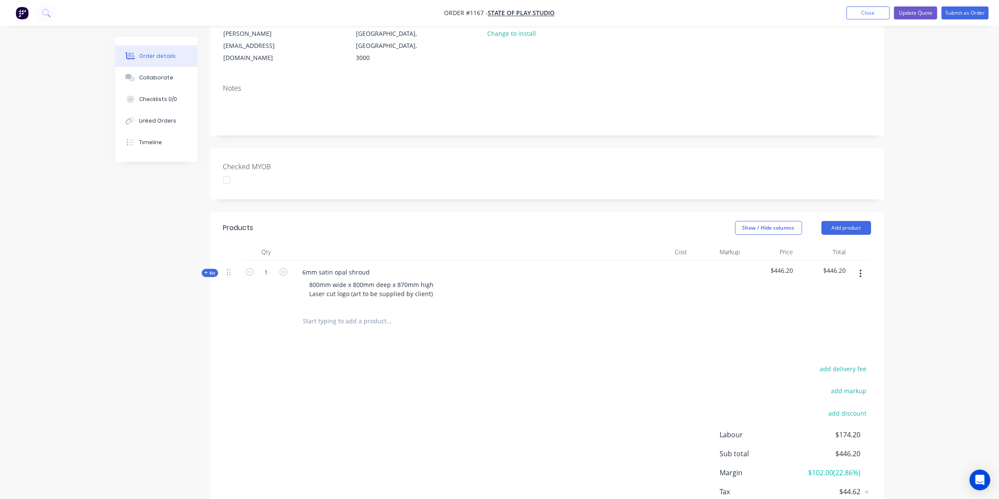
click at [127, 330] on div "Created by [PERSON_NAME] Created [DATE] Required [DATE] Assigned to Add team me…" at bounding box center [499, 237] width 769 height 637
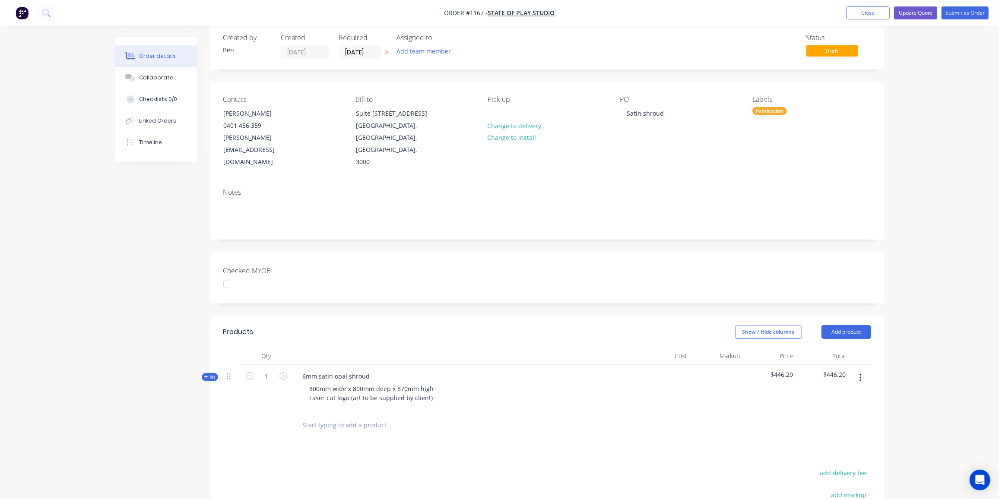
scroll to position [0, 0]
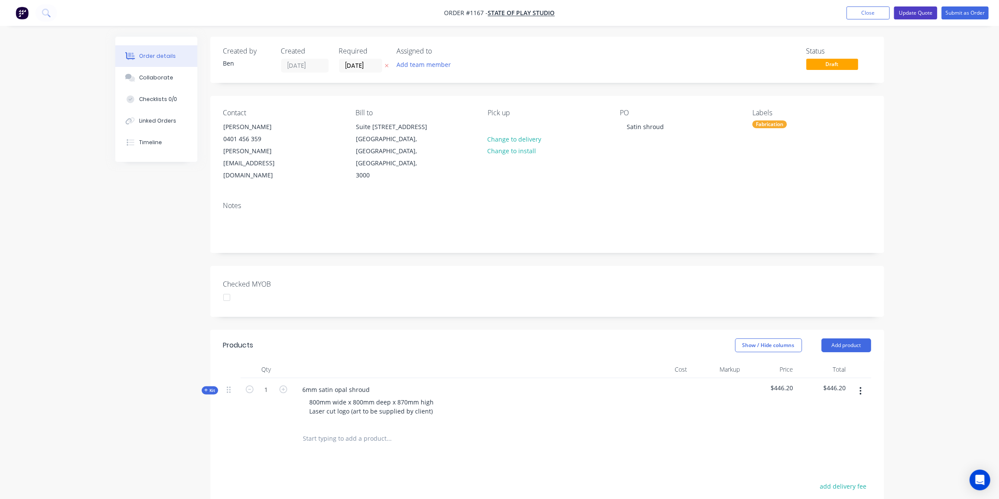
click at [922, 10] on button "Update Quote" at bounding box center [915, 12] width 43 height 13
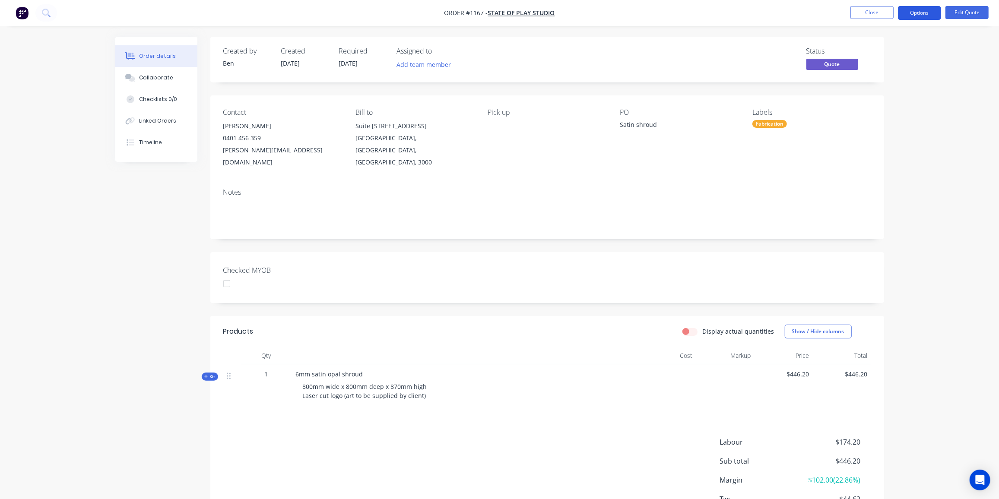
click at [926, 13] on button "Options" at bounding box center [919, 13] width 43 height 14
click at [872, 50] on div "Quote" at bounding box center [893, 52] width 79 height 13
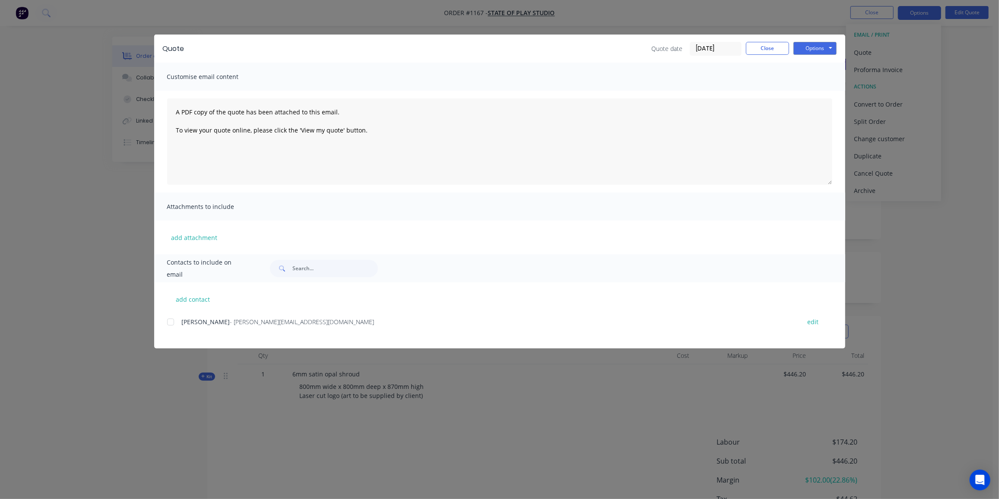
click at [171, 322] on div at bounding box center [170, 322] width 17 height 17
click at [815, 54] on button "Options" at bounding box center [814, 48] width 43 height 13
click at [816, 60] on button "Preview" at bounding box center [820, 64] width 55 height 14
click at [819, 49] on button "Options" at bounding box center [814, 48] width 43 height 13
click at [811, 90] on button "Email" at bounding box center [820, 92] width 55 height 14
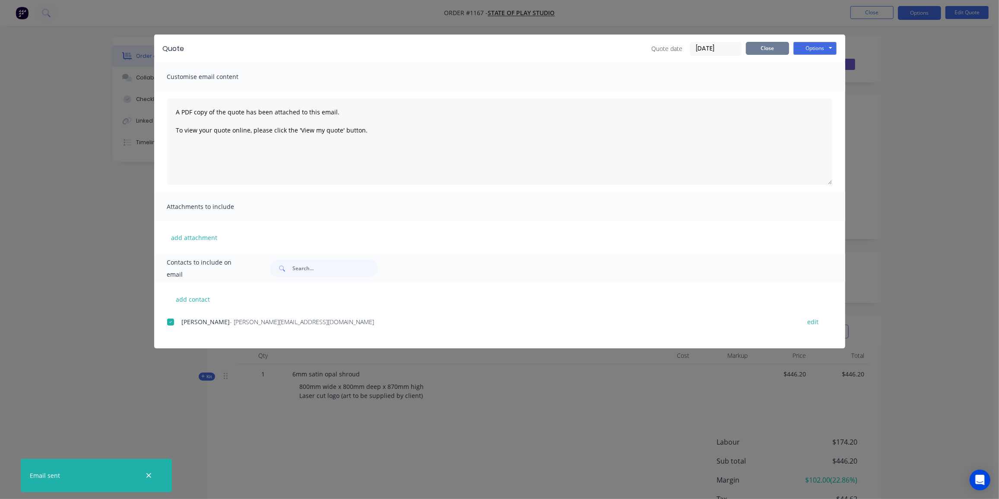
click at [771, 46] on button "Close" at bounding box center [767, 48] width 43 height 13
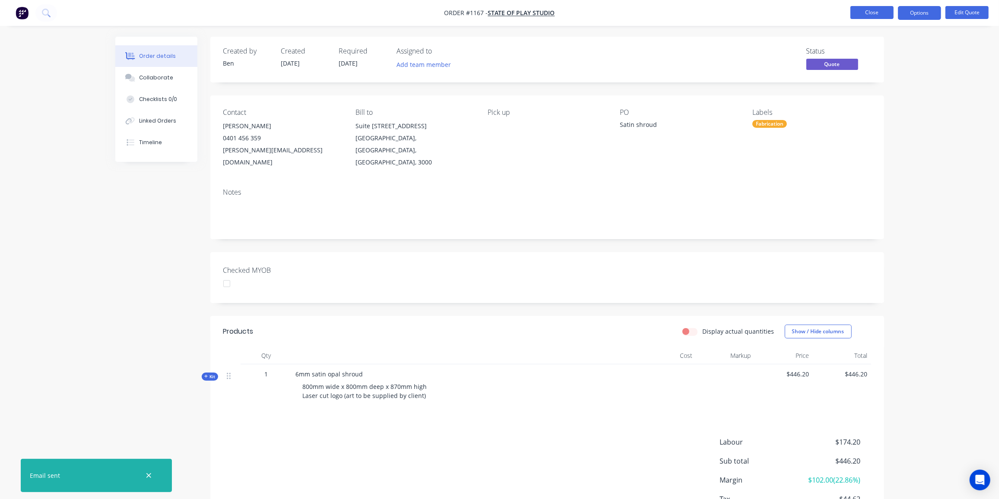
click at [872, 10] on button "Close" at bounding box center [871, 12] width 43 height 13
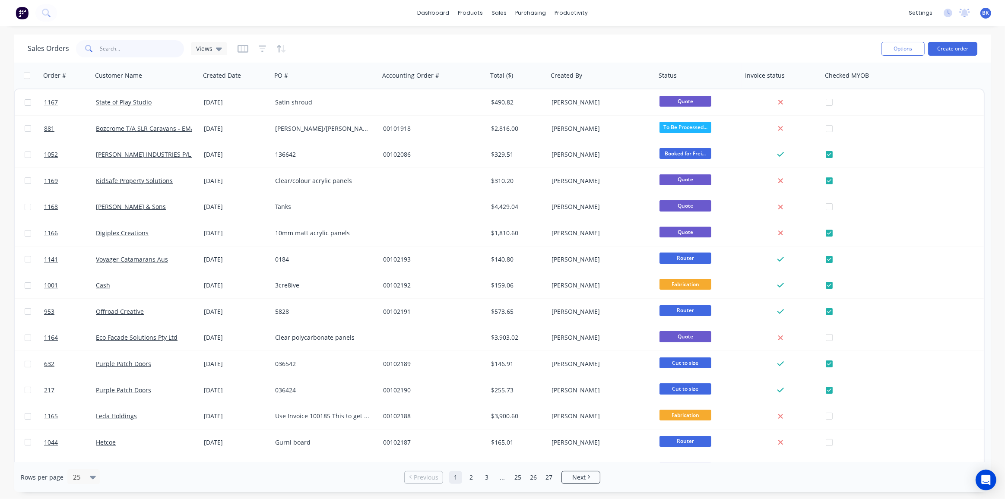
click at [155, 50] on input "text" at bounding box center [142, 48] width 84 height 17
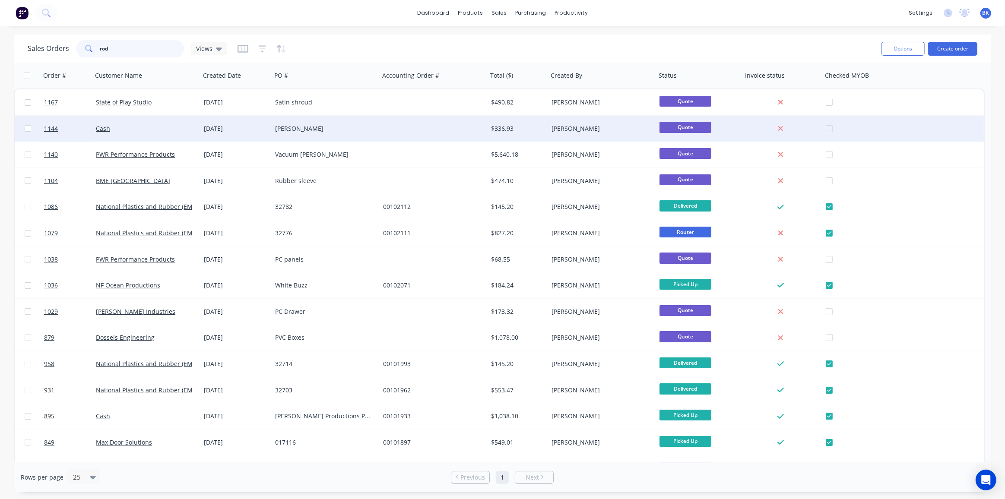
type input "rod"
click at [305, 131] on div "[PERSON_NAME]" at bounding box center [323, 128] width 96 height 9
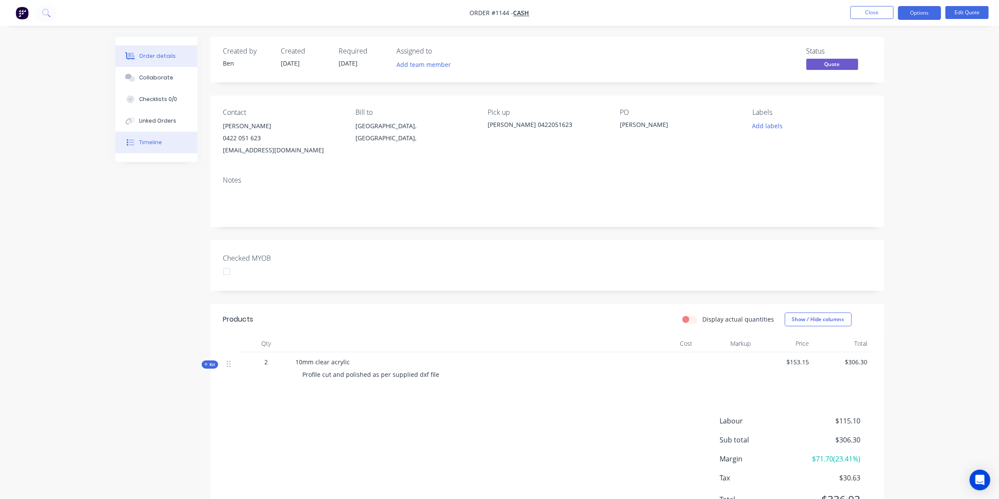
click at [149, 146] on button "Timeline" at bounding box center [156, 143] width 82 height 22
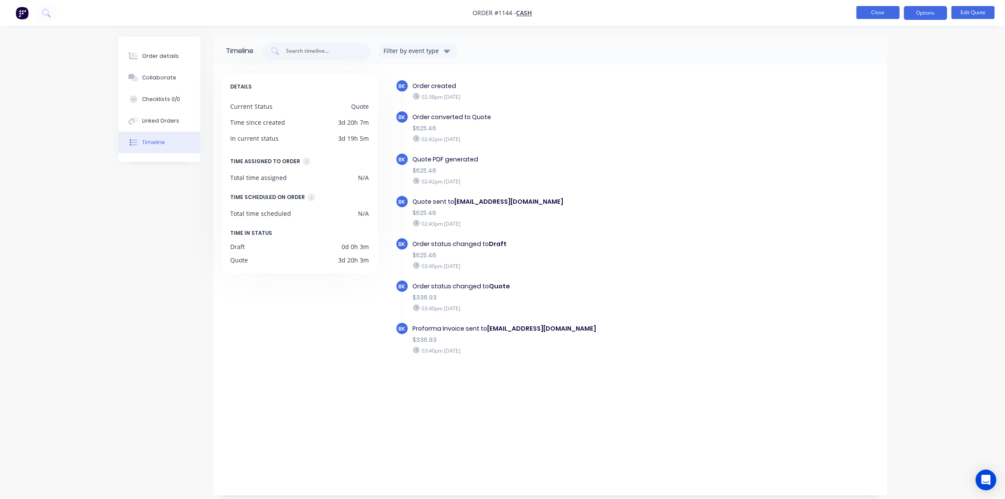
click at [878, 14] on button "Close" at bounding box center [878, 12] width 43 height 13
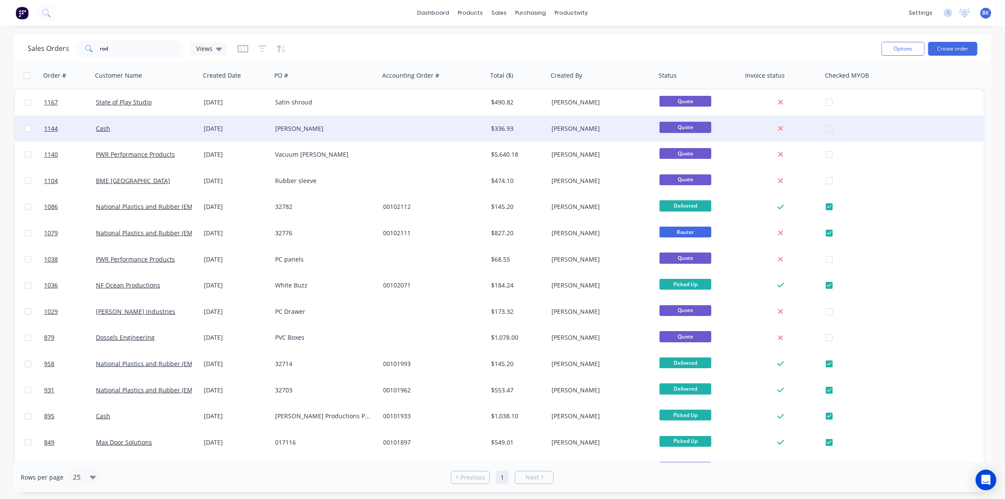
click at [230, 135] on div "[DATE]" at bounding box center [235, 129] width 71 height 26
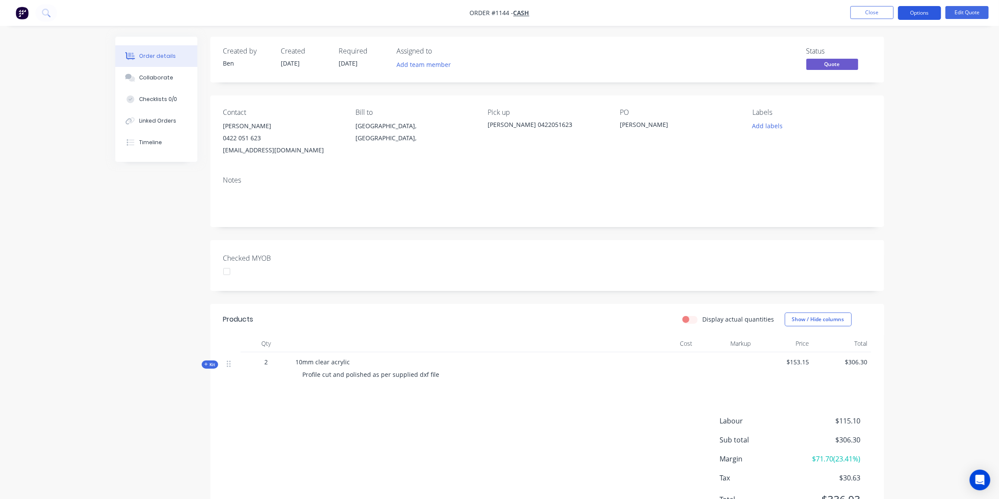
click at [920, 12] on button "Options" at bounding box center [919, 13] width 43 height 14
click at [882, 70] on div "Proforma Invoice" at bounding box center [893, 69] width 79 height 13
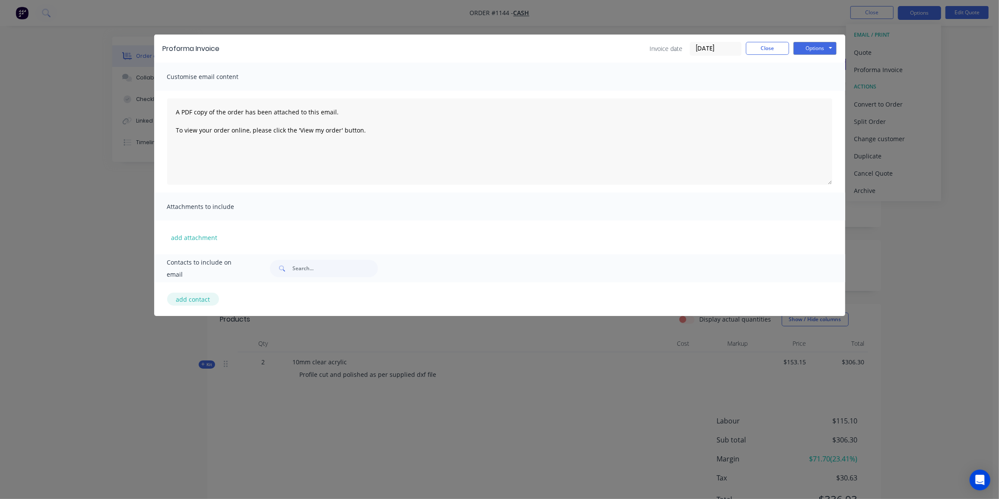
click at [186, 296] on button "add contact" at bounding box center [193, 299] width 52 height 13
select select "AU"
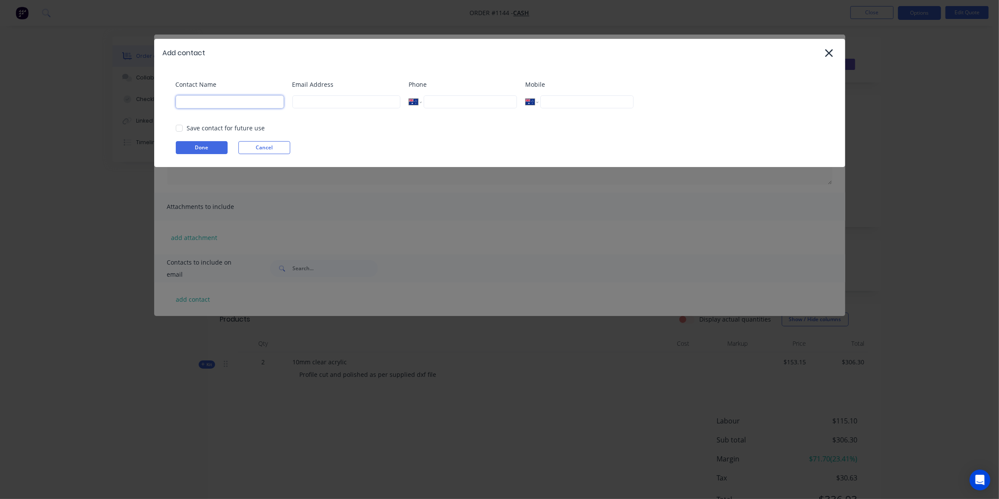
click at [192, 102] on input at bounding box center [230, 101] width 108 height 13
paste input "[PERSON_NAME] <[EMAIL_ADDRESS][DOMAIN_NAME]>"
drag, startPoint x: 192, startPoint y: 101, endPoint x: 342, endPoint y: 105, distance: 150.4
click at [342, 105] on div "Contact Name [PERSON_NAME] <[EMAIL_ADDRESS][DOMAIN_NAME]> Email Address Phone I…" at bounding box center [504, 97] width 657 height 35
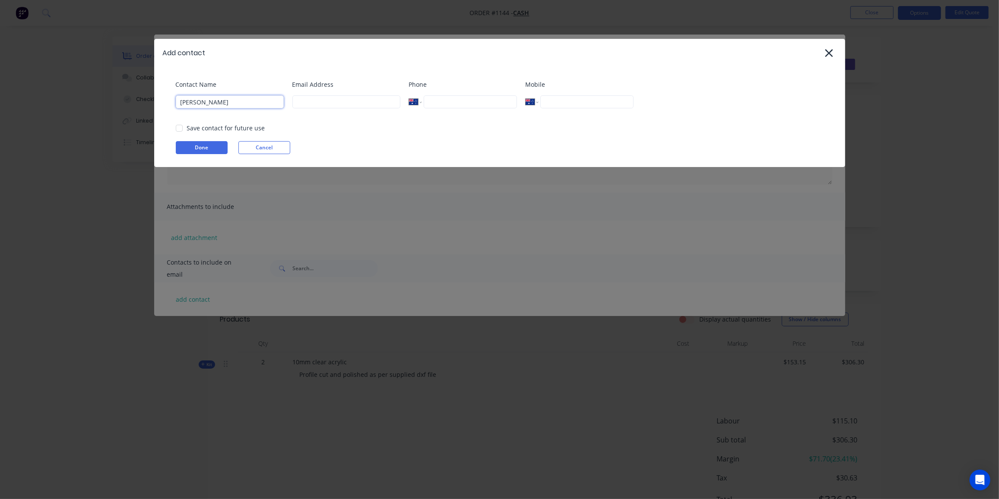
scroll to position [0, 0]
type input "[PERSON_NAME]"
click at [318, 101] on input at bounding box center [346, 101] width 108 height 13
paste input "<[EMAIL_ADDRESS][DOMAIN_NAME]>"
drag, startPoint x: 301, startPoint y: 102, endPoint x: 249, endPoint y: 108, distance: 51.8
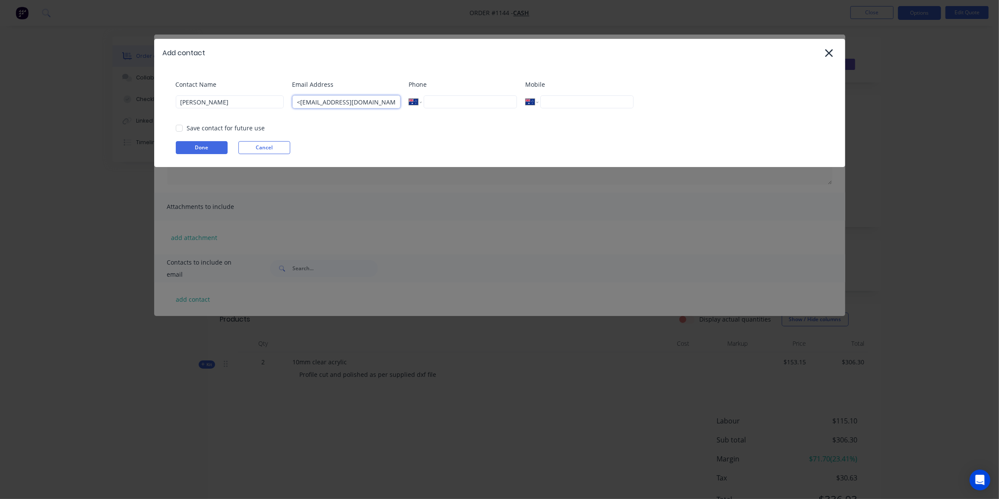
click at [252, 109] on div "Contact Name [PERSON_NAME] Email Address <[EMAIL_ADDRESS][DOMAIN_NAME]> Phone I…" at bounding box center [504, 97] width 657 height 35
click at [381, 102] on input "[EMAIL_ADDRESS][DOMAIN_NAME]>" at bounding box center [346, 101] width 108 height 13
click at [183, 128] on div at bounding box center [179, 128] width 17 height 17
click at [185, 129] on div at bounding box center [179, 128] width 17 height 17
type input "[EMAIL_ADDRESS][DOMAIN_NAME]"
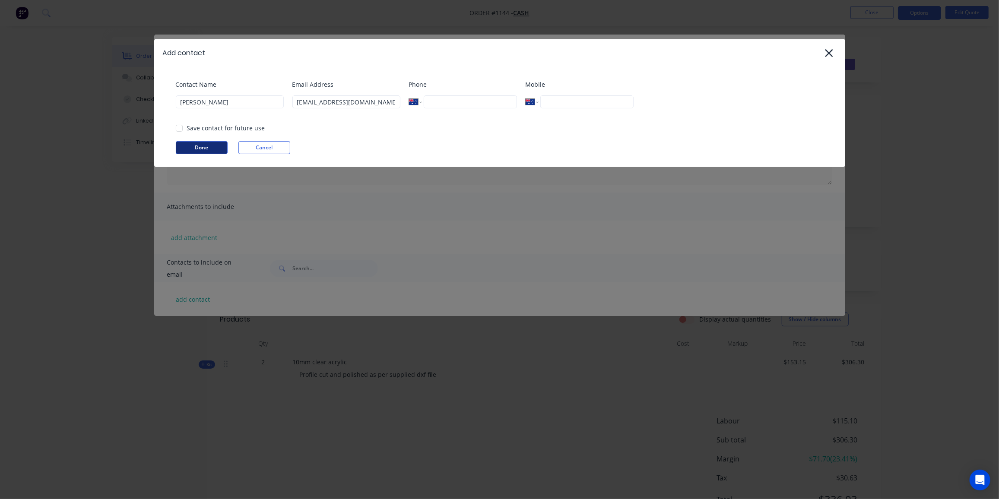
click at [202, 148] on button "Done" at bounding box center [202, 147] width 52 height 13
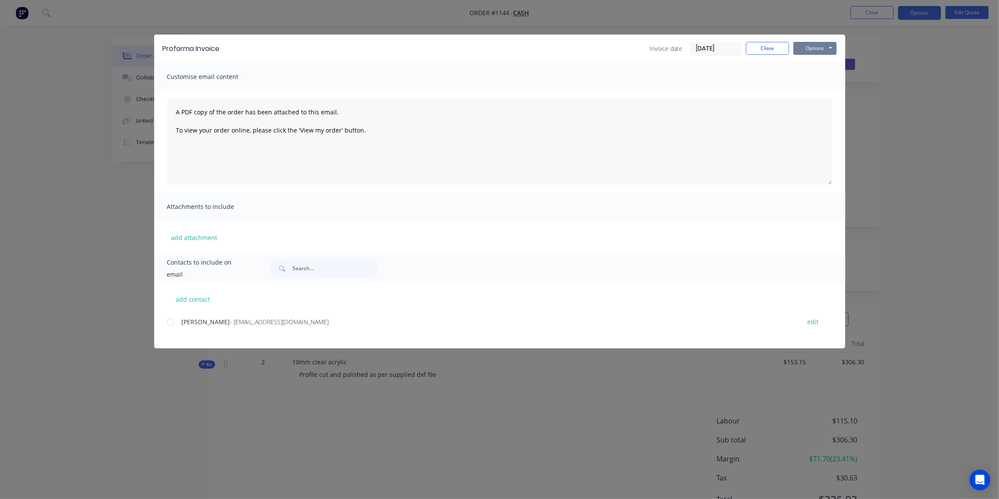
click at [816, 49] on button "Options" at bounding box center [814, 48] width 43 height 13
click at [813, 64] on button "Preview" at bounding box center [820, 64] width 55 height 14
click at [171, 321] on div at bounding box center [170, 322] width 17 height 17
click at [810, 47] on button "Options" at bounding box center [814, 48] width 43 height 13
click at [817, 92] on button "Email" at bounding box center [820, 92] width 55 height 14
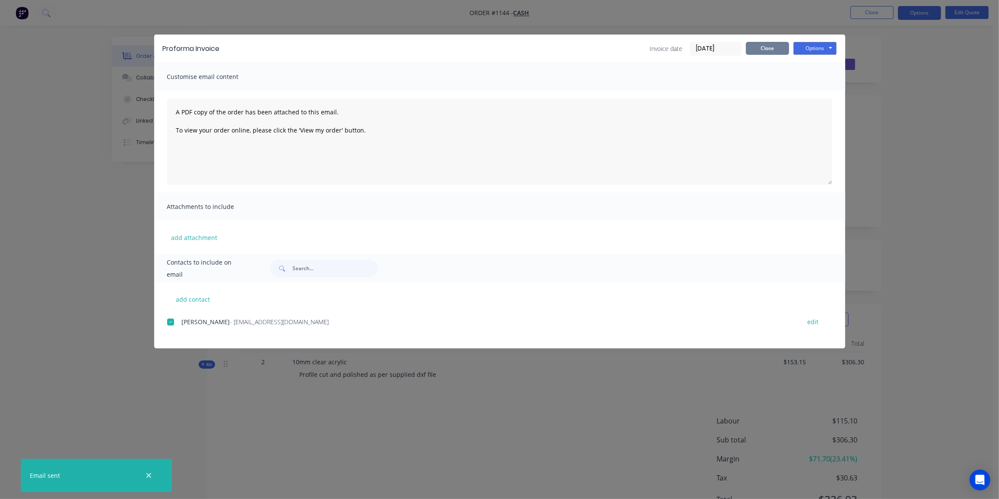
click at [771, 48] on button "Close" at bounding box center [767, 48] width 43 height 13
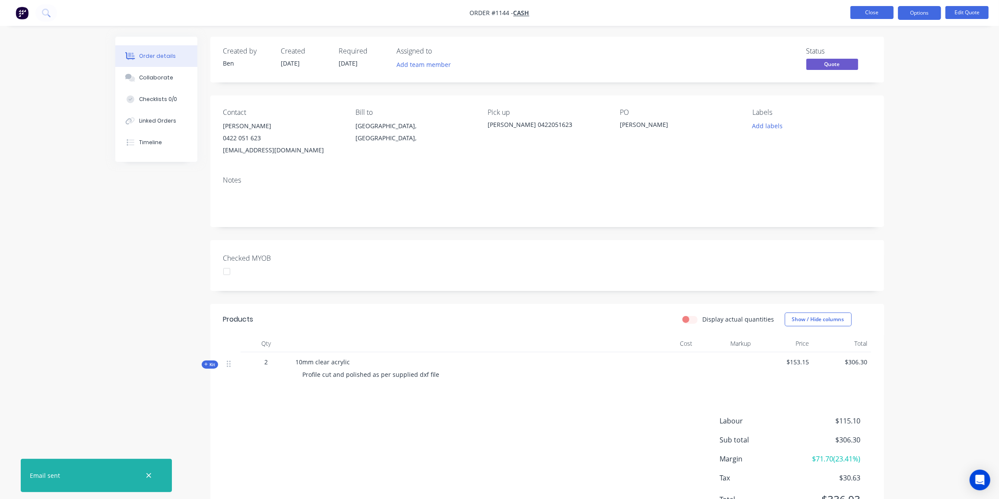
click at [872, 9] on button "Close" at bounding box center [871, 12] width 43 height 13
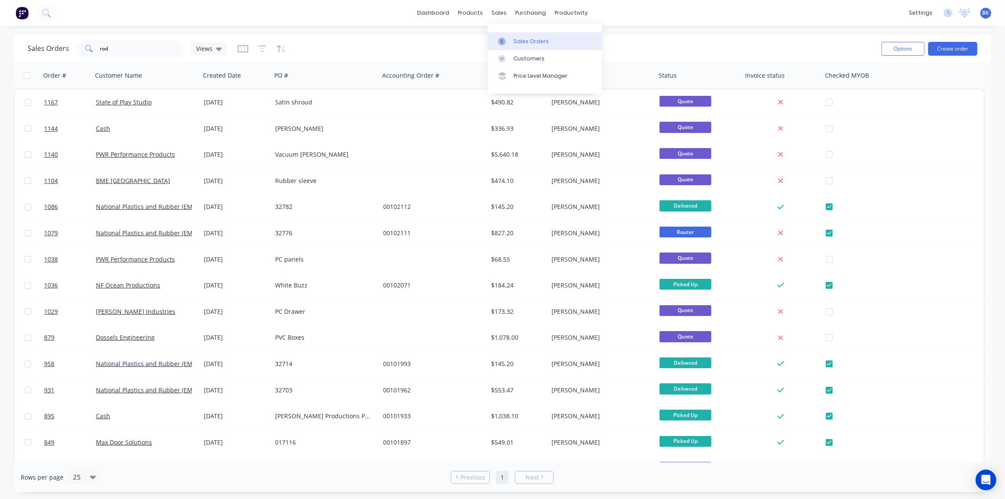
click at [509, 39] on div at bounding box center [504, 42] width 13 height 8
drag, startPoint x: 128, startPoint y: 51, endPoint x: 42, endPoint y: 55, distance: 86.0
click at [42, 53] on div "Sales Orders rod Views" at bounding box center [128, 48] width 200 height 17
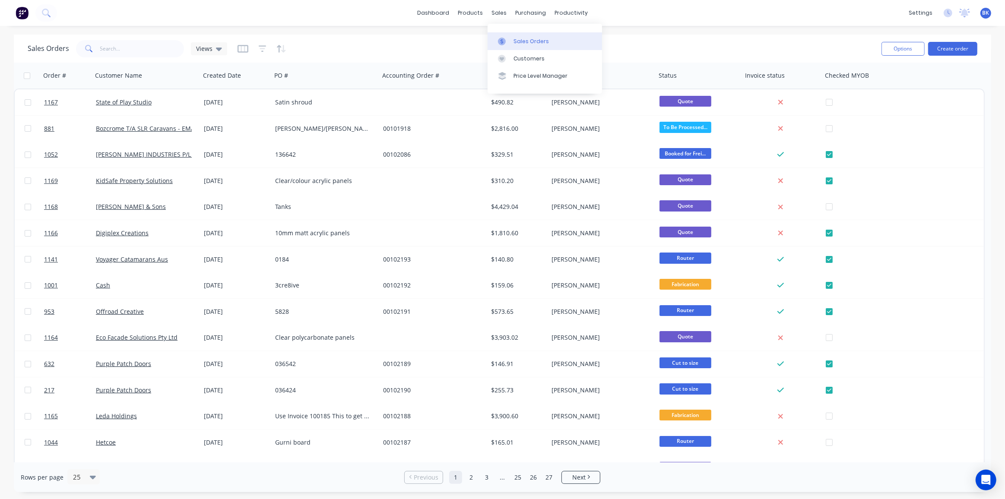
click at [514, 38] on div "Sales Orders" at bounding box center [531, 42] width 35 height 8
click at [962, 49] on button "Create order" at bounding box center [952, 49] width 49 height 14
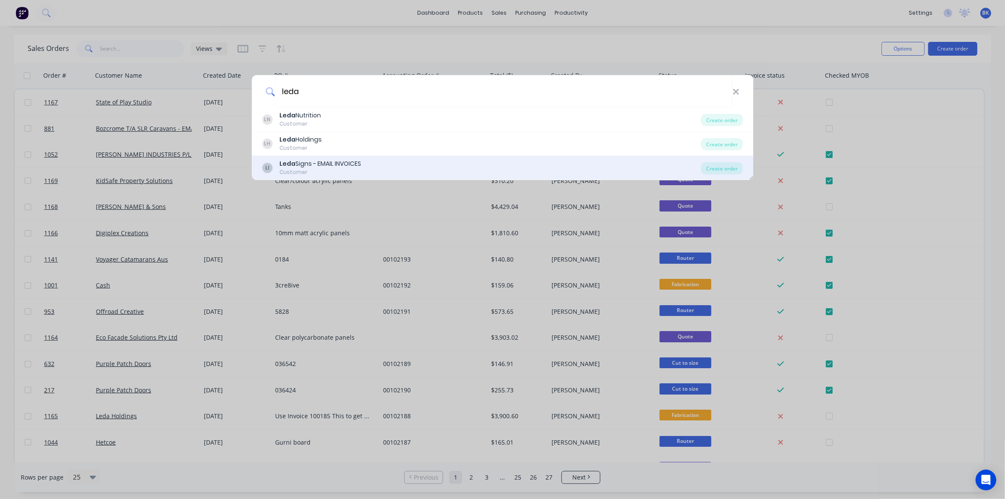
type input "leda"
click at [313, 158] on div "[PERSON_NAME] Signs - EMAIL INVOICES Customer Create order" at bounding box center [503, 168] width 502 height 24
click at [306, 165] on div "Leda Signs - EMAIL INVOICES" at bounding box center [320, 163] width 82 height 9
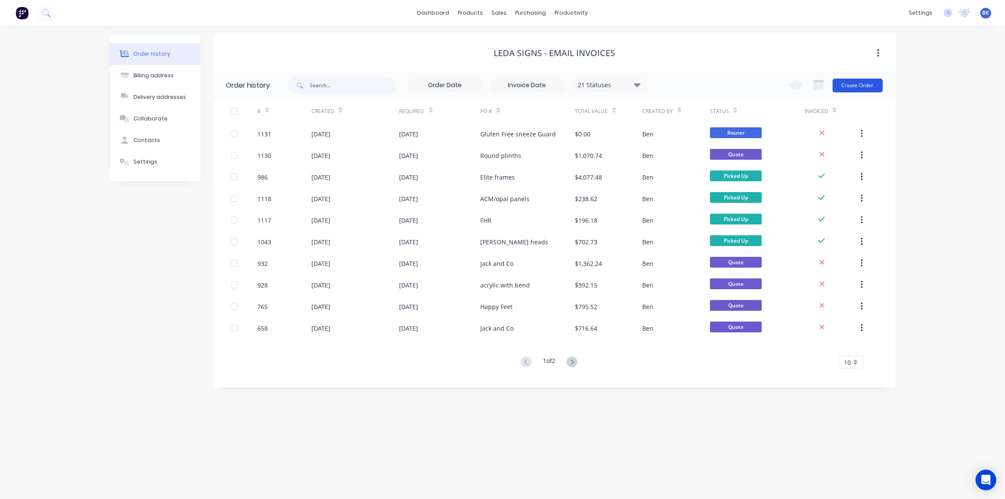
click at [843, 89] on button "Create Order" at bounding box center [858, 86] width 50 height 14
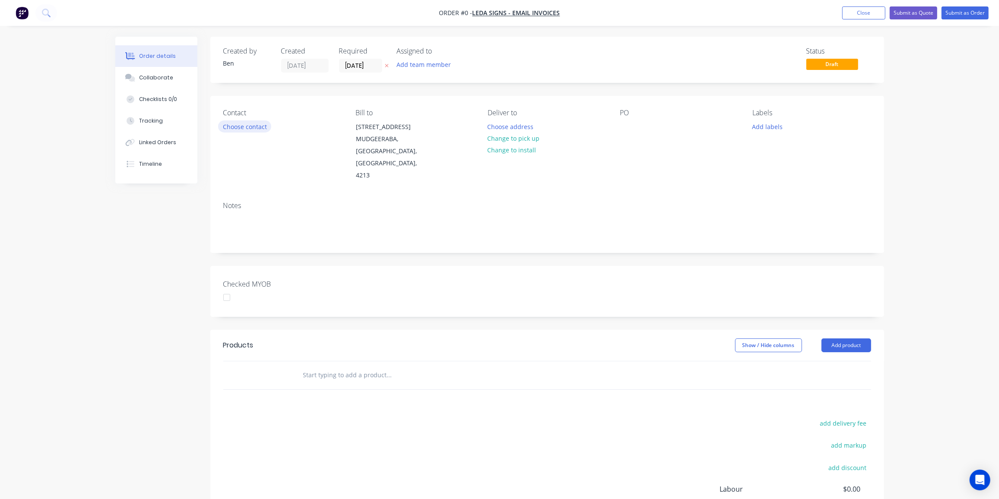
click at [263, 127] on button "Choose contact" at bounding box center [244, 127] width 53 height 12
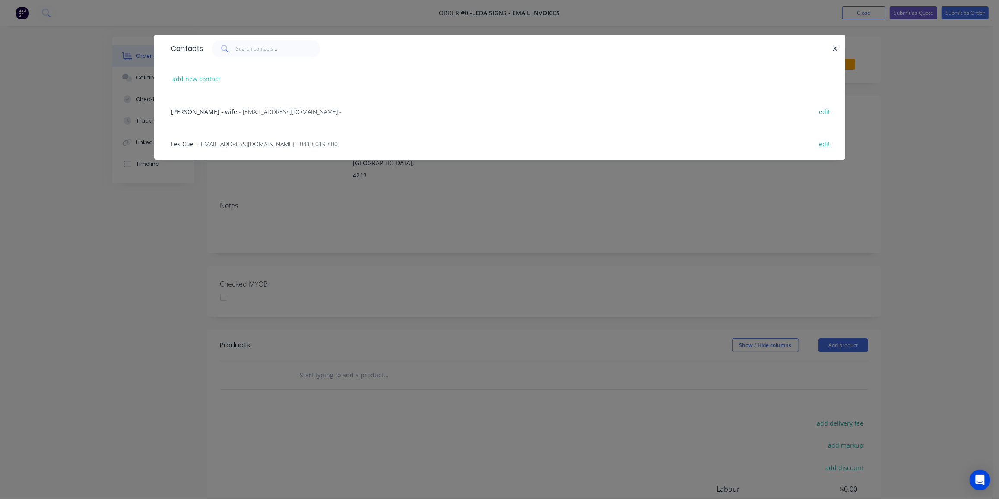
click at [239, 141] on span "- [EMAIL_ADDRESS][DOMAIN_NAME] - 0413 019 800" at bounding box center [267, 144] width 143 height 8
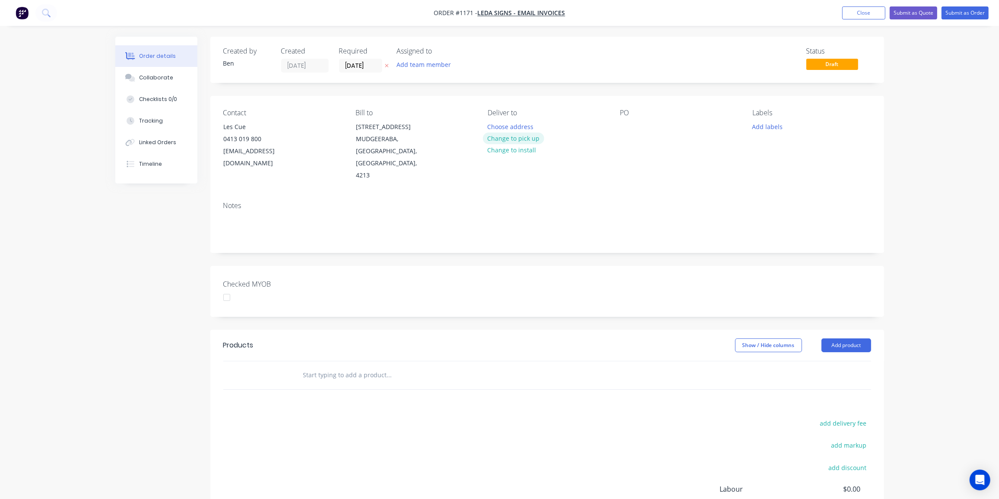
click at [513, 137] on button "Change to pick up" at bounding box center [513, 139] width 61 height 12
click at [628, 127] on div at bounding box center [627, 127] width 14 height 13
drag, startPoint x: 520, startPoint y: 251, endPoint x: 512, endPoint y: 244, distance: 10.4
click at [520, 251] on div "Created by [PERSON_NAME] Created [DATE] Required [DATE] Assigned to Add team me…" at bounding box center [547, 317] width 674 height 561
click at [343, 367] on input "text" at bounding box center [389, 375] width 173 height 17
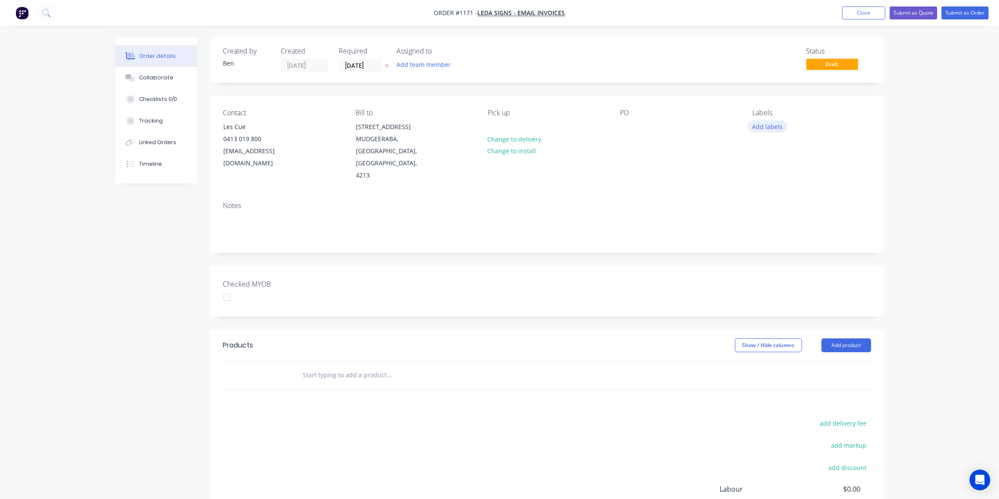
click at [774, 127] on button "Add labels" at bounding box center [768, 127] width 40 height 12
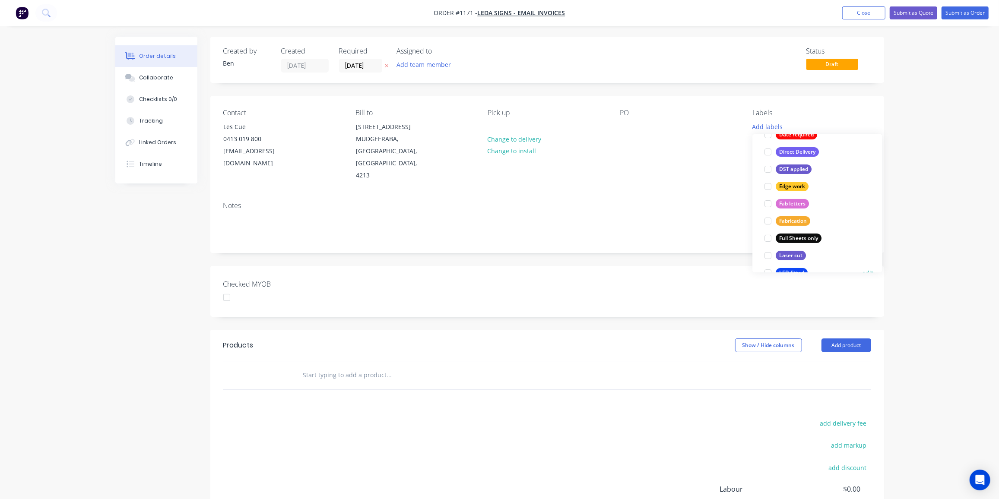
scroll to position [196, 0]
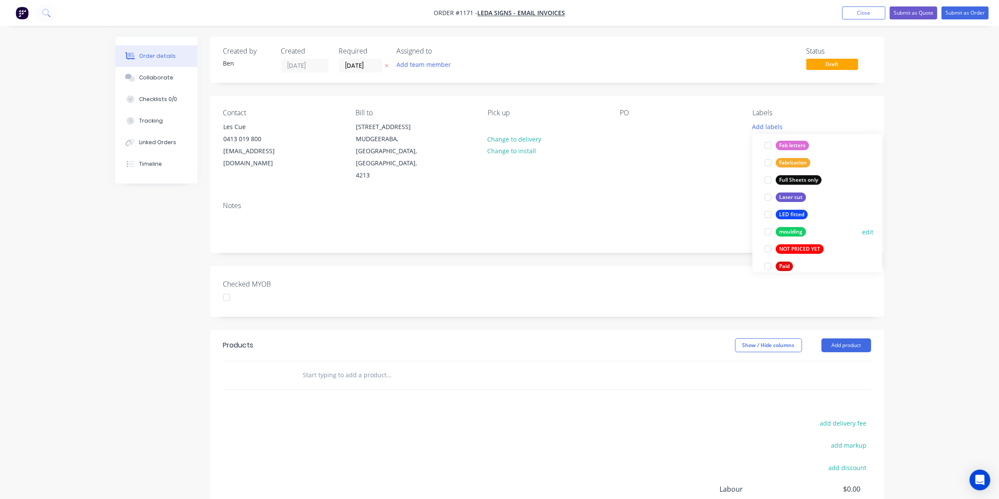
click at [796, 227] on div "moulding" at bounding box center [791, 232] width 30 height 10
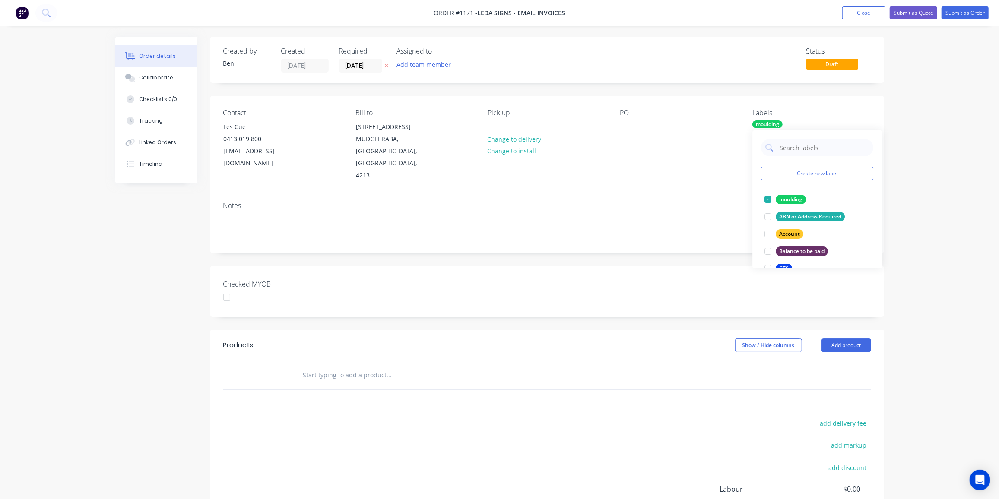
click at [355, 367] on input "text" at bounding box center [389, 375] width 173 height 17
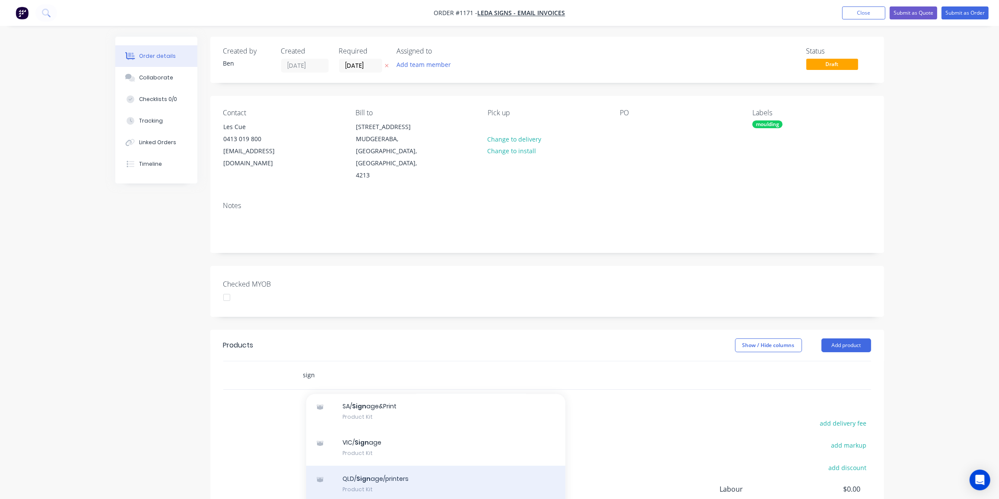
scroll to position [393, 0]
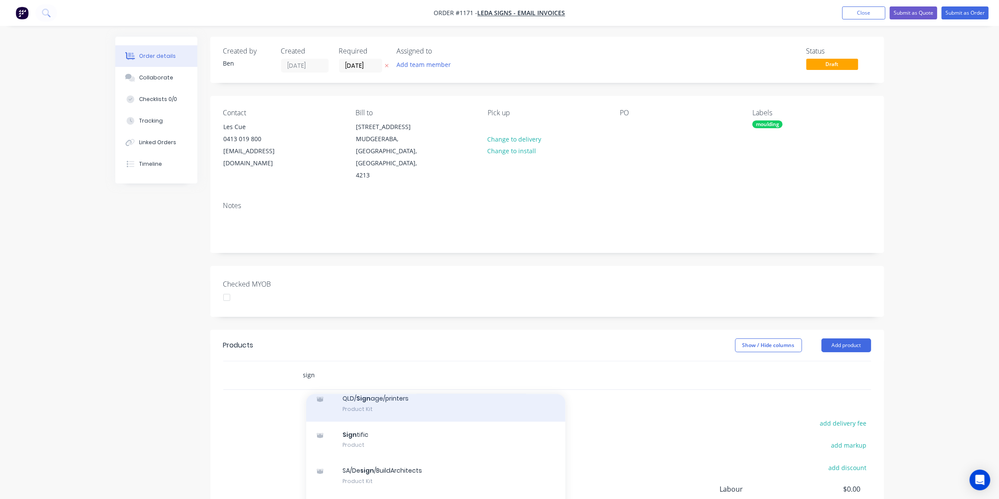
type input "sign"
click at [385, 397] on div "QLD/ Sign age/printers Product Kit" at bounding box center [435, 404] width 259 height 36
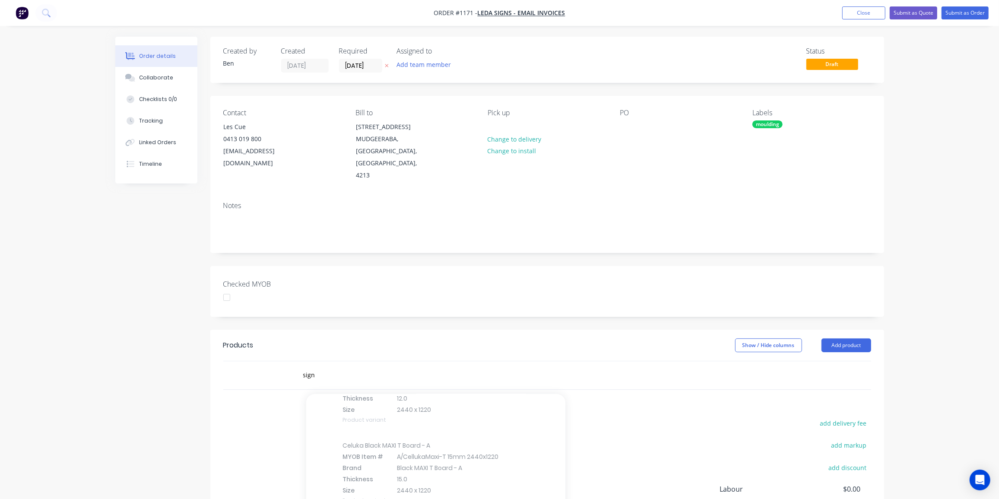
scroll to position [0, 0]
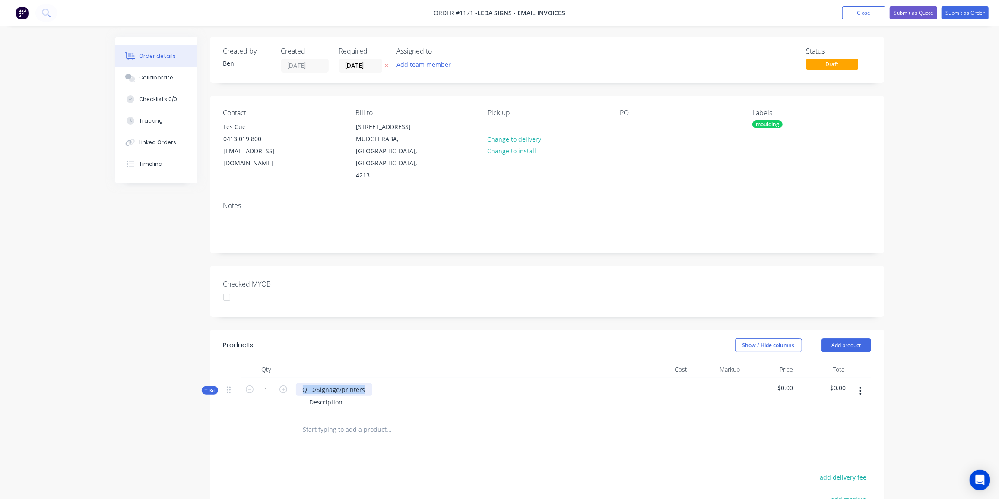
drag, startPoint x: 363, startPoint y: 375, endPoint x: 288, endPoint y: 374, distance: 75.2
click at [288, 378] on div "Kit 1 QLD/Signage/printers Description $0.00 $0.00" at bounding box center [547, 397] width 648 height 38
click at [367, 384] on div "4.5mm moulded sneezr screen" at bounding box center [348, 390] width 104 height 13
click at [338, 396] on div "Description" at bounding box center [326, 402] width 47 height 13
drag, startPoint x: 341, startPoint y: 388, endPoint x: 245, endPoint y: 378, distance: 96.4
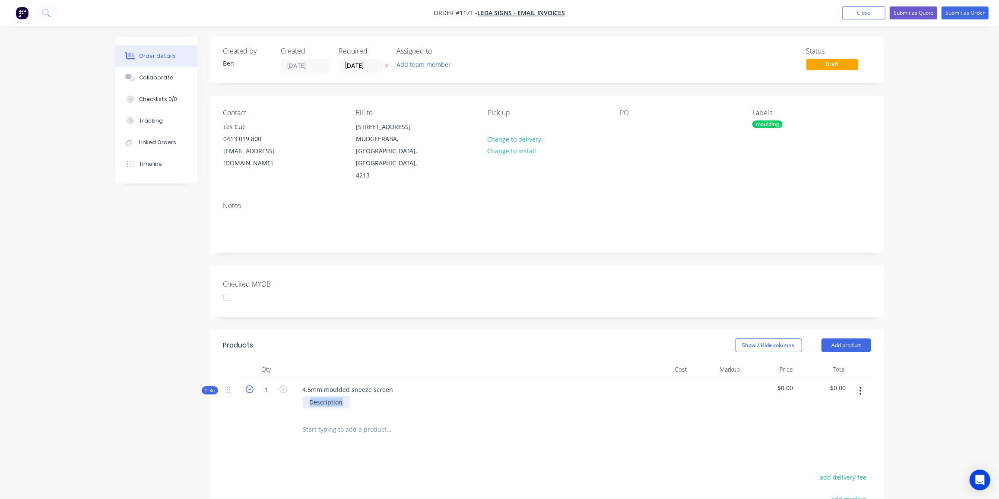
click at [245, 378] on div "Kit 1 4.5mm moulded sneeze screen Description $0.00 $0.00" at bounding box center [547, 397] width 648 height 38
click at [393, 384] on div "4.5mm moulded sneeze screen" at bounding box center [348, 390] width 105 height 13
click at [761, 121] on div "moulding" at bounding box center [767, 125] width 30 height 8
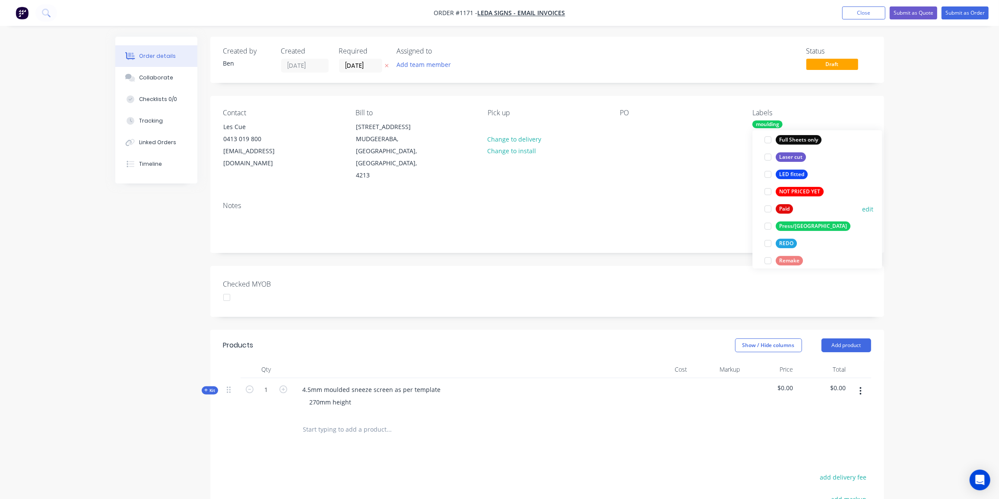
scroll to position [210, 0]
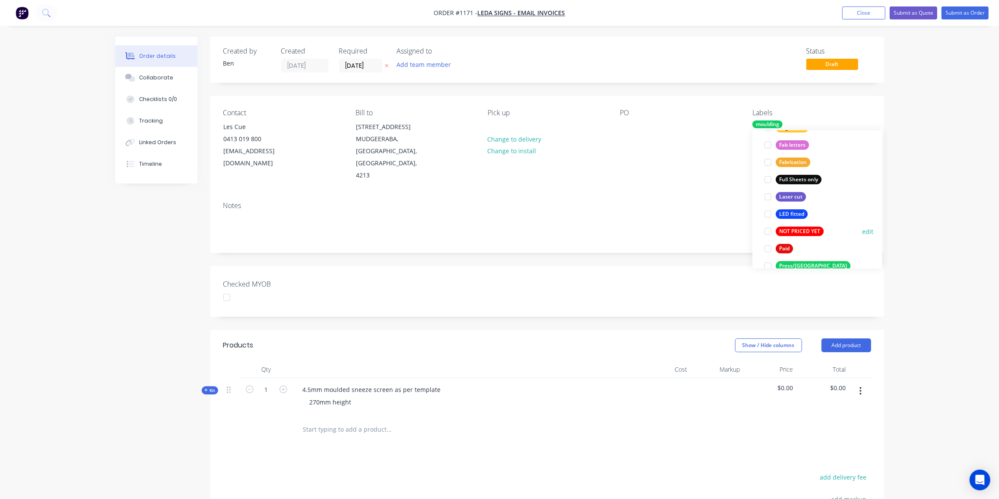
click at [804, 231] on div "NOT PRICED YET" at bounding box center [800, 232] width 48 height 10
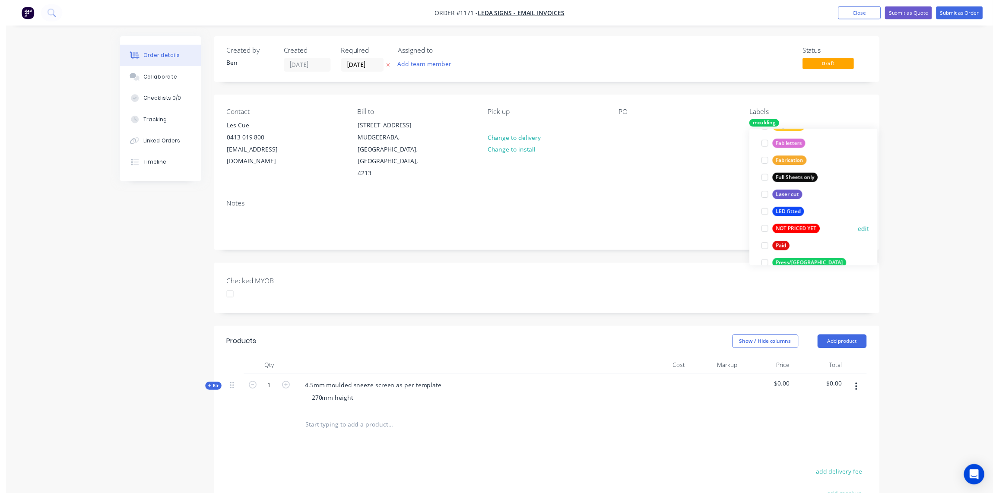
scroll to position [0, 0]
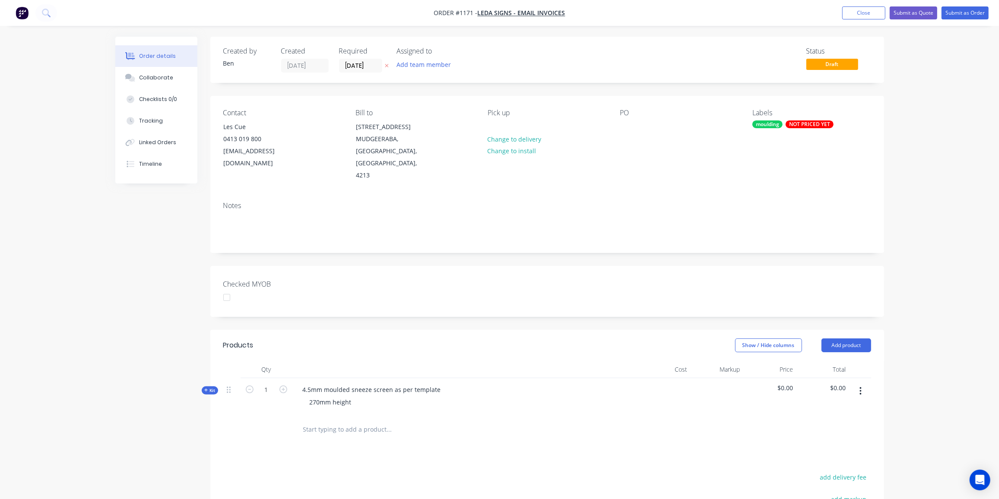
click at [626, 422] on div at bounding box center [547, 430] width 648 height 28
click at [967, 13] on button "Submit as Order" at bounding box center [965, 12] width 47 height 13
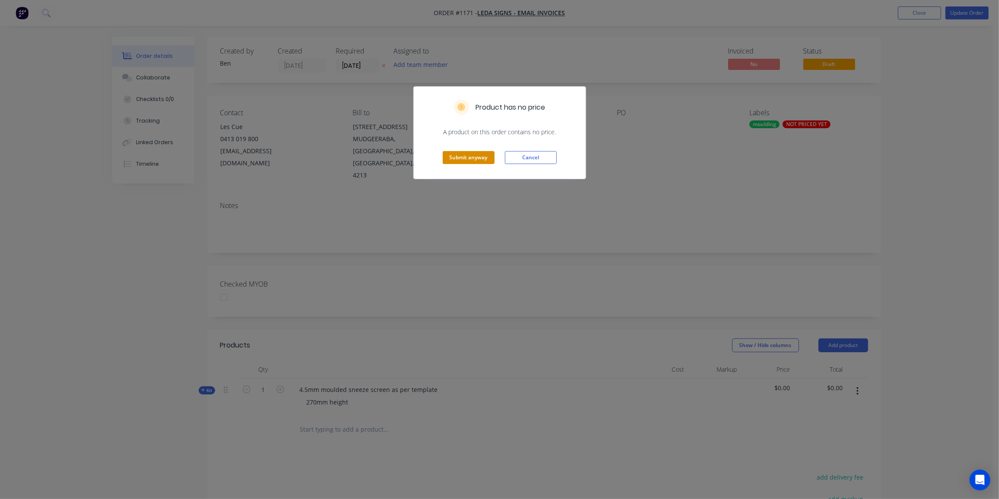
click at [471, 158] on button "Submit anyway" at bounding box center [469, 157] width 52 height 13
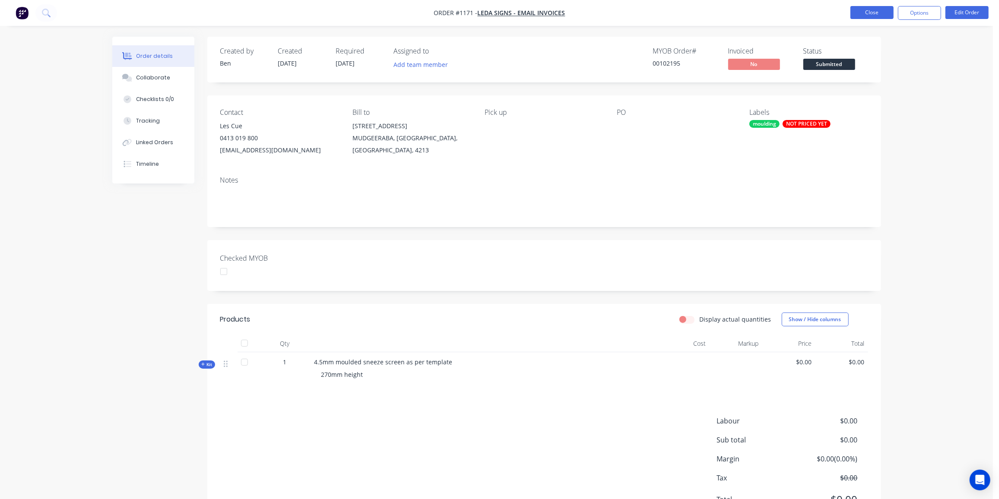
click at [883, 9] on button "Close" at bounding box center [871, 12] width 43 height 13
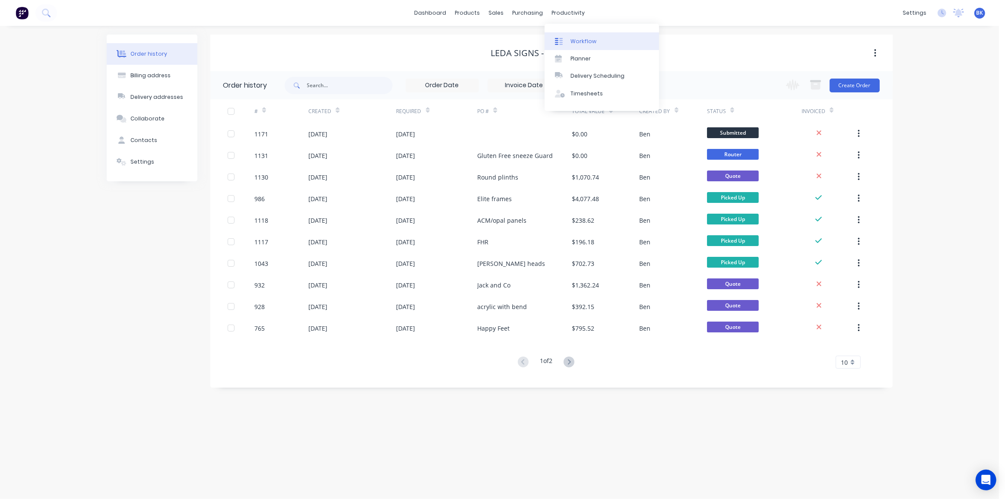
click at [571, 38] on div "Workflow" at bounding box center [584, 42] width 26 height 8
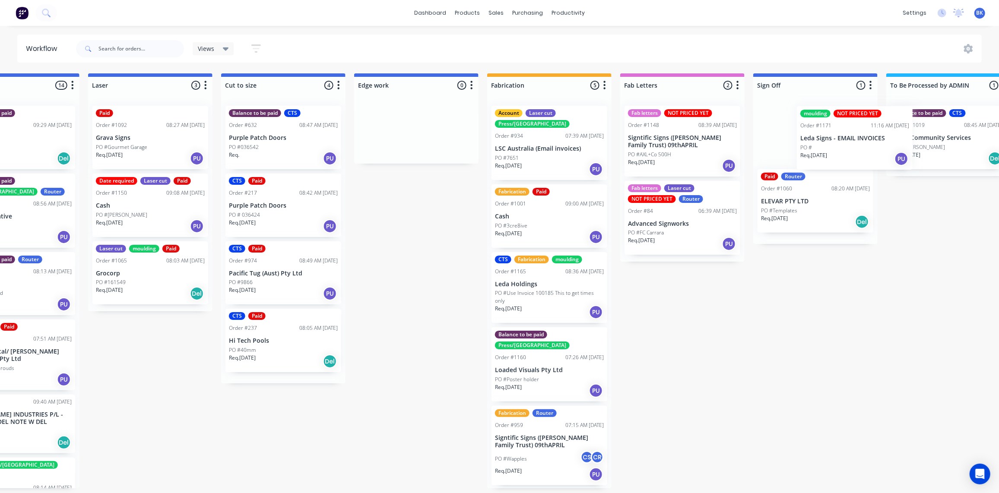
scroll to position [0, 616]
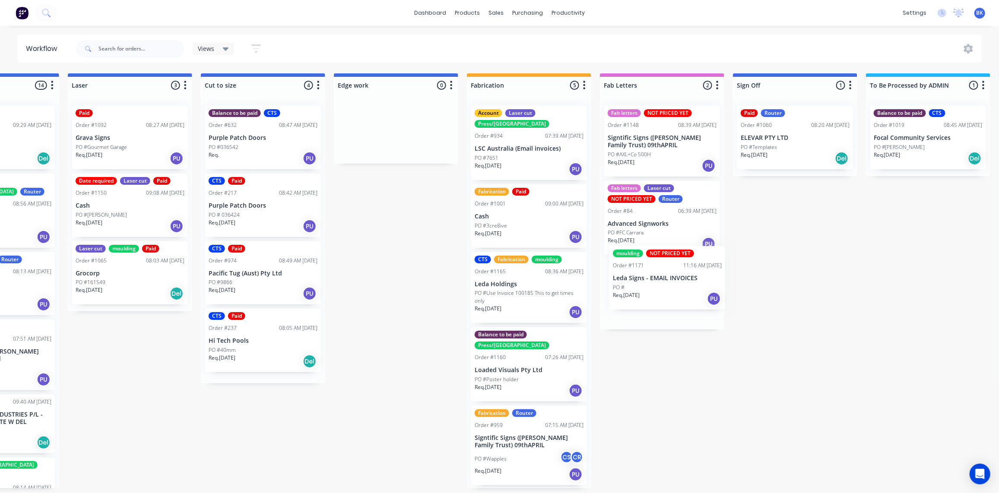
drag, startPoint x: 48, startPoint y: 130, endPoint x: 640, endPoint y: 279, distance: 610.5
click at [640, 279] on div "Submitted 1 Status colour #273444 hex #273444 Save Cancel Summaries Total order…" at bounding box center [411, 280] width 2067 height 415
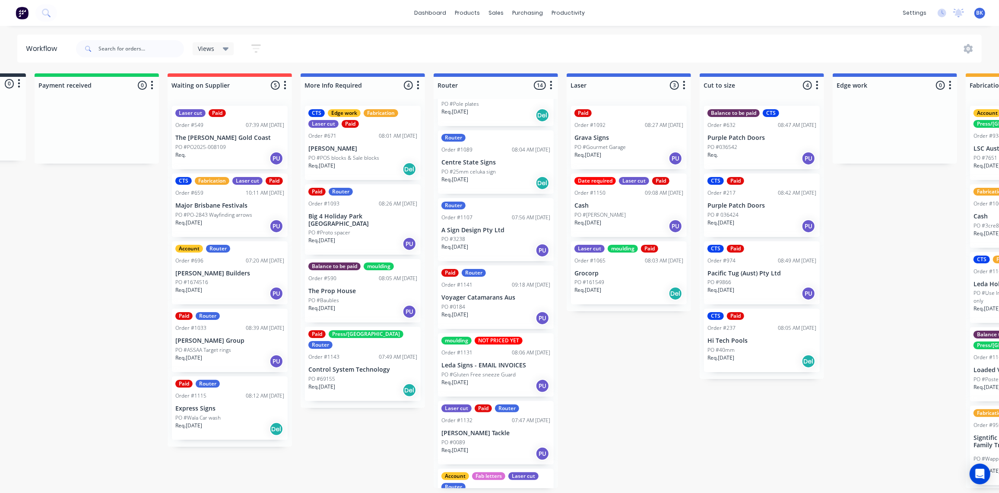
scroll to position [549, 0]
click at [507, 226] on p "A Sign Design Pty Ltd" at bounding box center [495, 229] width 109 height 7
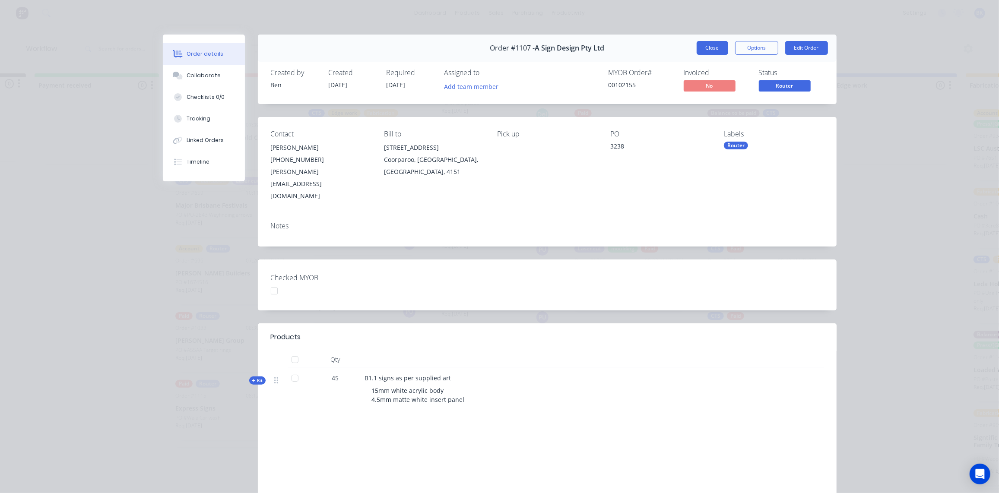
click at [710, 45] on button "Close" at bounding box center [713, 48] width 32 height 14
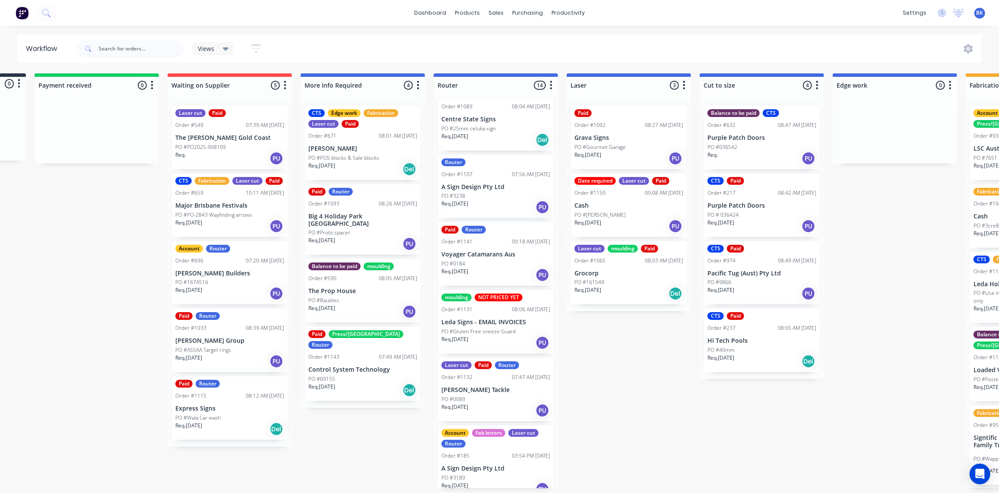
scroll to position [593, 0]
click at [514, 451] on div "03:54 PM [DATE]" at bounding box center [531, 455] width 38 height 8
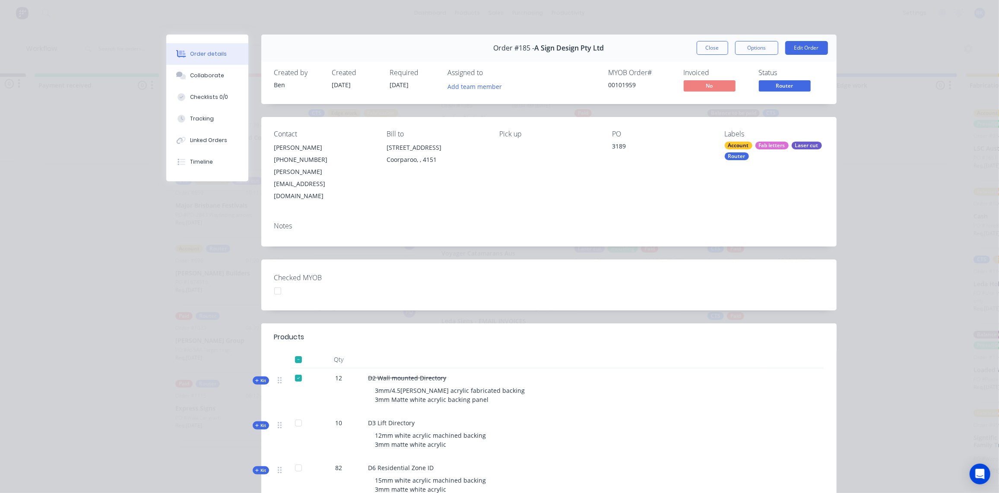
drag, startPoint x: 714, startPoint y: 43, endPoint x: 761, endPoint y: 47, distance: 47.7
click at [713, 43] on button "Close" at bounding box center [713, 48] width 32 height 14
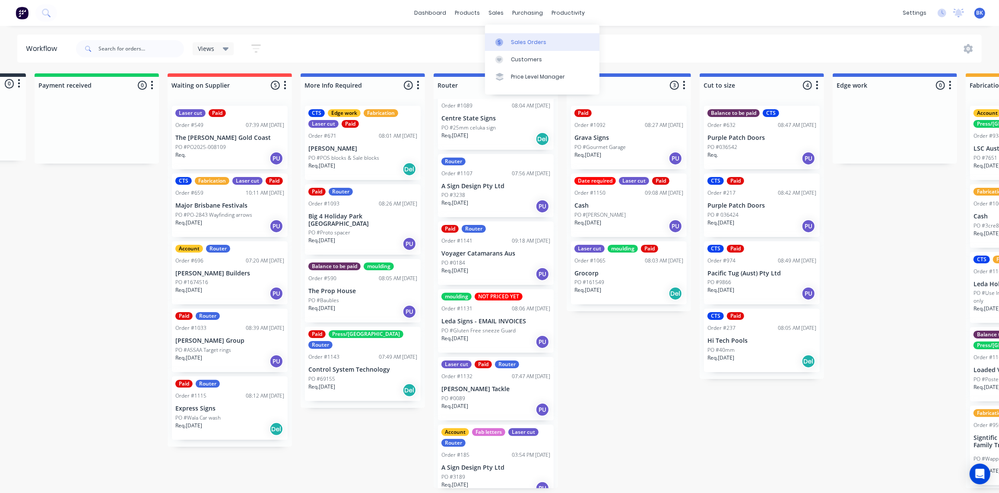
click at [507, 38] on div at bounding box center [501, 42] width 13 height 8
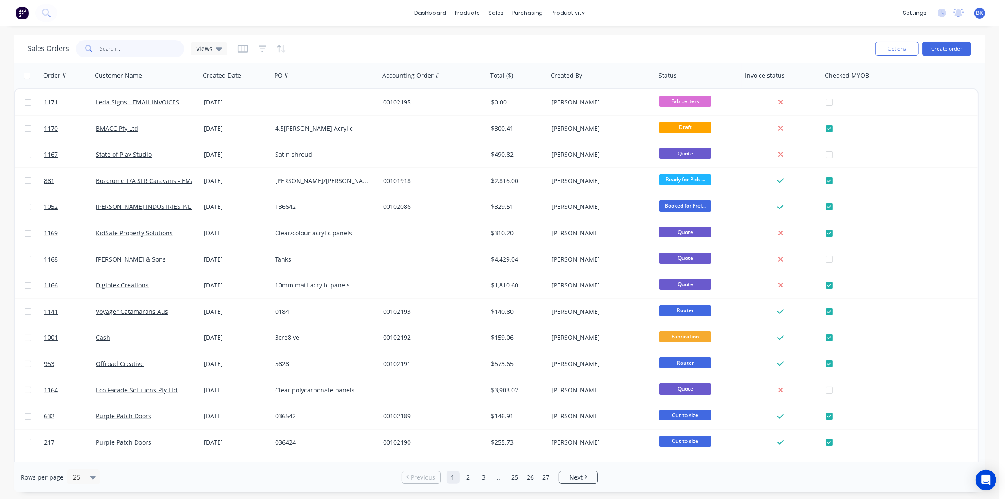
click at [124, 49] on input "text" at bounding box center [142, 48] width 84 height 17
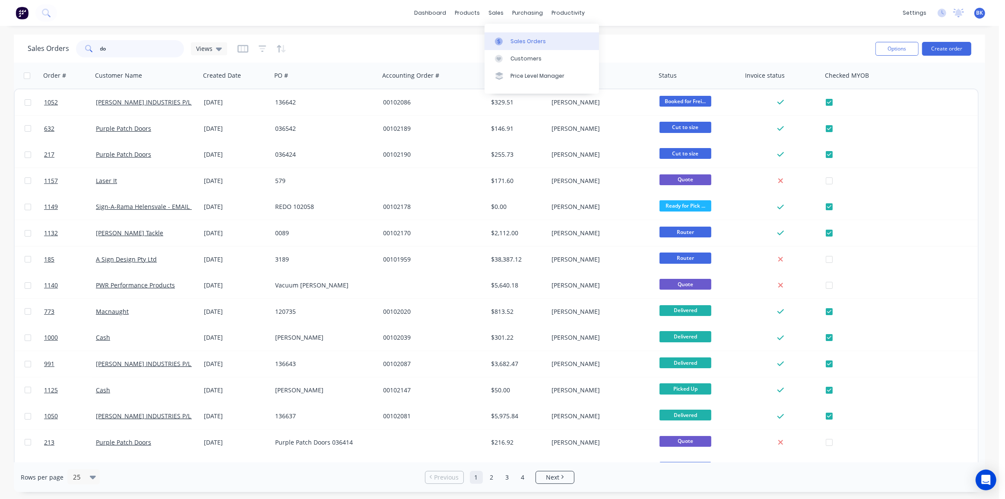
type input "do"
click at [513, 36] on link "Sales Orders" at bounding box center [542, 40] width 114 height 17
click at [574, 41] on div "Workflow" at bounding box center [584, 42] width 26 height 8
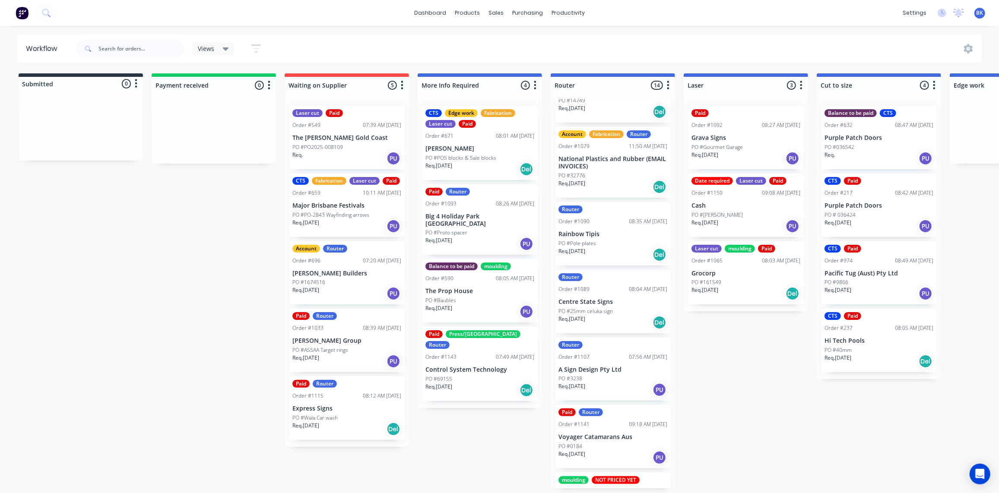
scroll to position [431, 0]
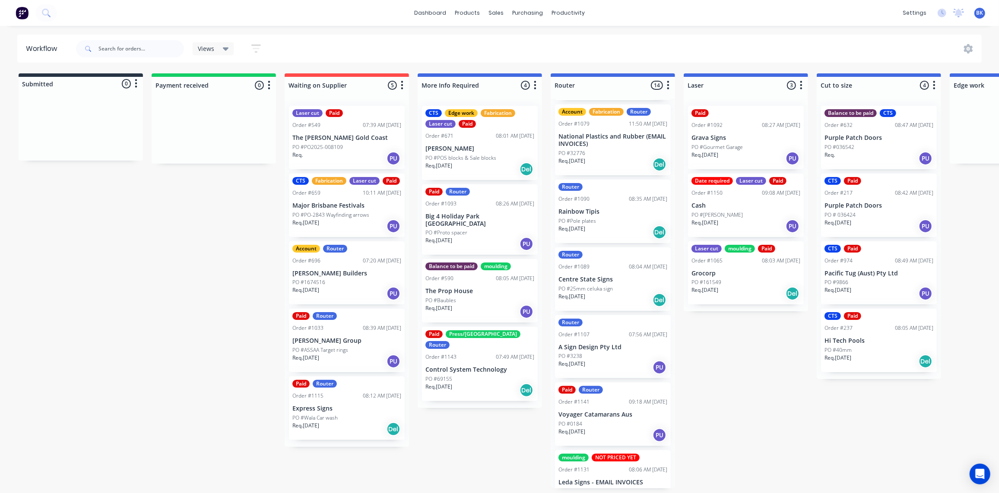
click at [613, 360] on div "Req. 12/08/25 PU" at bounding box center [612, 367] width 109 height 15
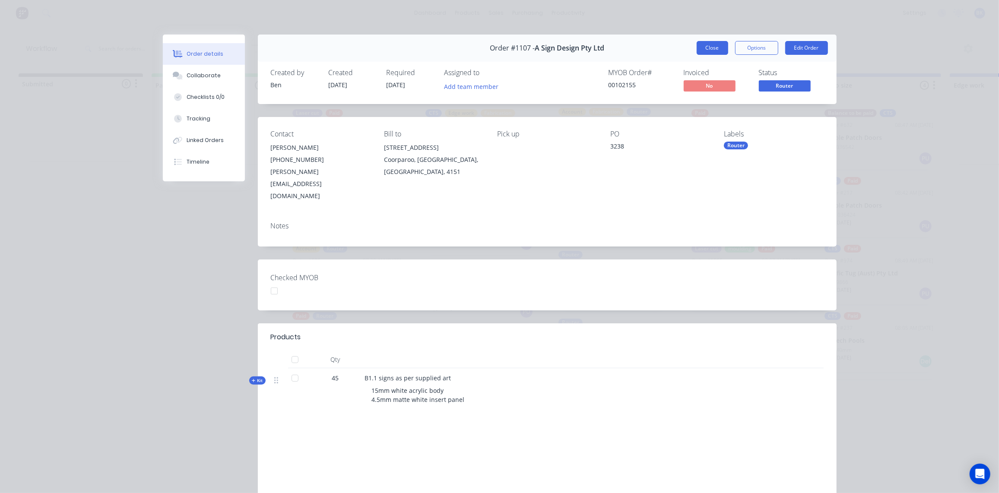
click at [712, 45] on button "Close" at bounding box center [713, 48] width 32 height 14
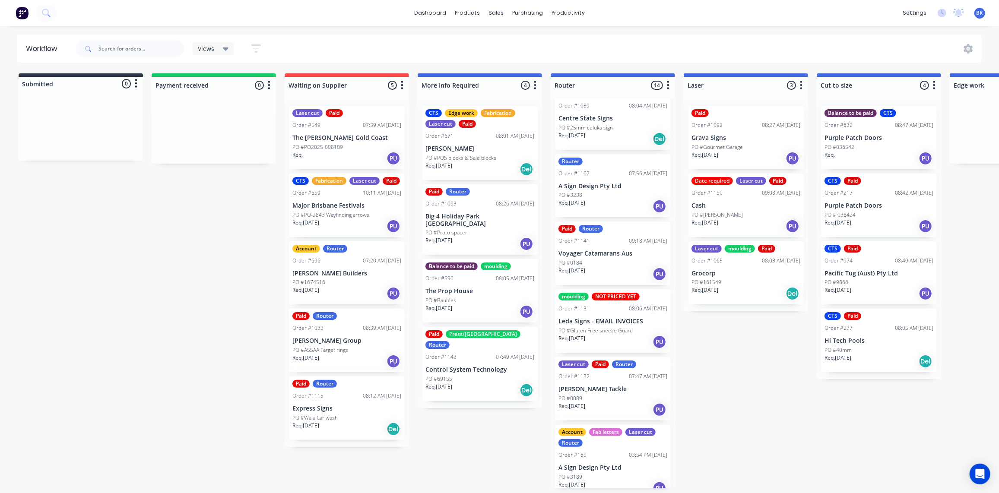
scroll to position [0, 0]
click at [626, 473] on div "PO #3189" at bounding box center [612, 477] width 109 height 8
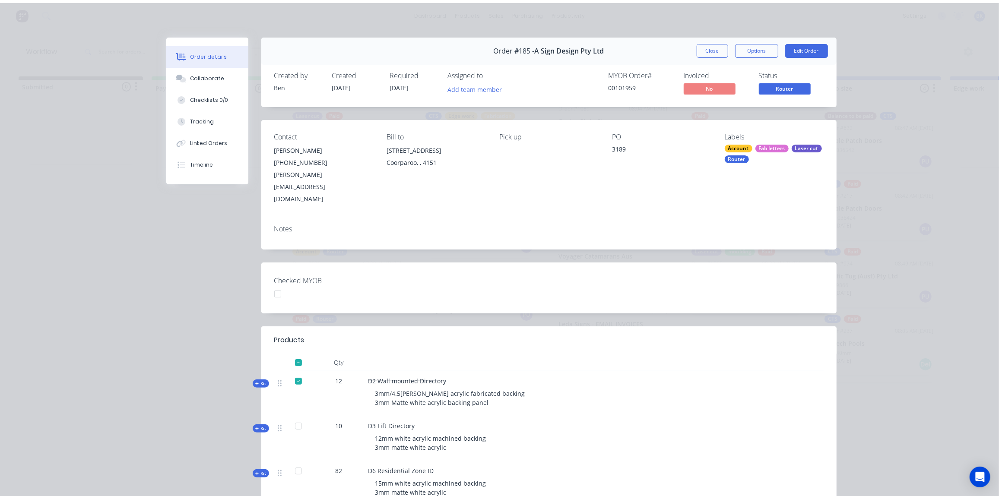
scroll to position [0, 0]
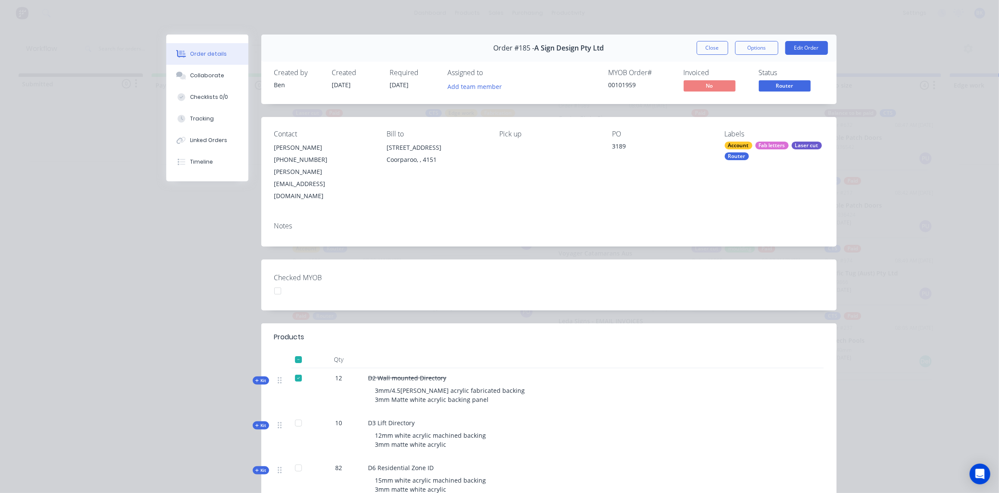
click at [701, 50] on button "Close" at bounding box center [713, 48] width 32 height 14
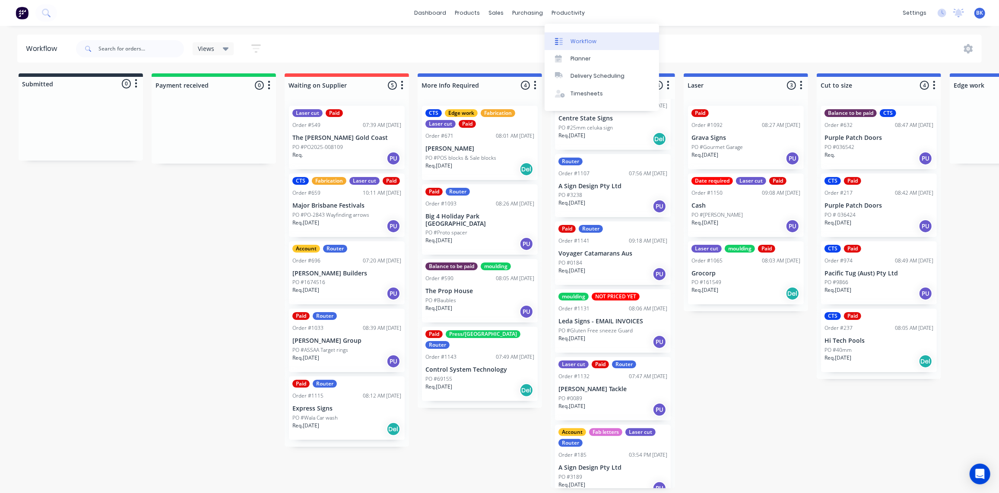
click at [577, 42] on div "Workflow" at bounding box center [584, 42] width 26 height 8
click at [512, 41] on div "Sales Orders" at bounding box center [528, 42] width 35 height 8
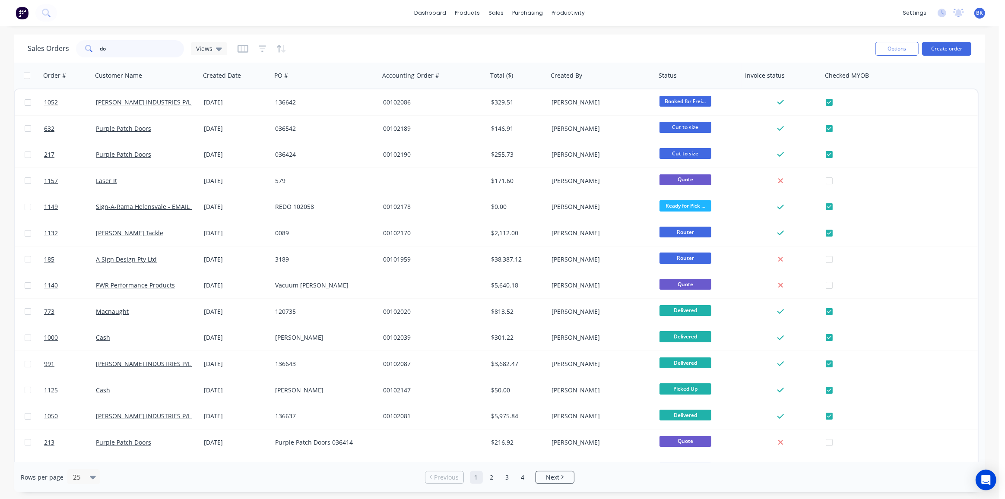
click at [114, 49] on input "do" at bounding box center [142, 48] width 84 height 17
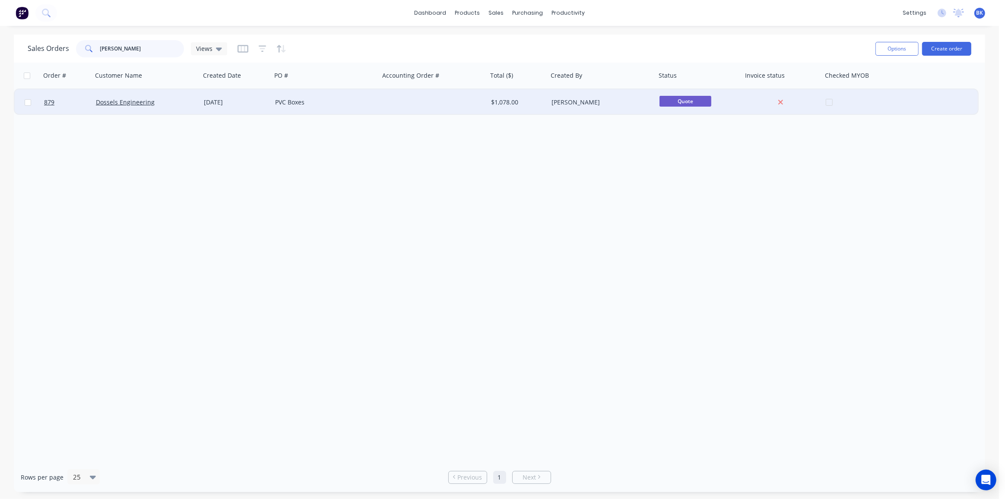
type input "doss"
click at [263, 105] on div "[DATE]" at bounding box center [236, 102] width 64 height 9
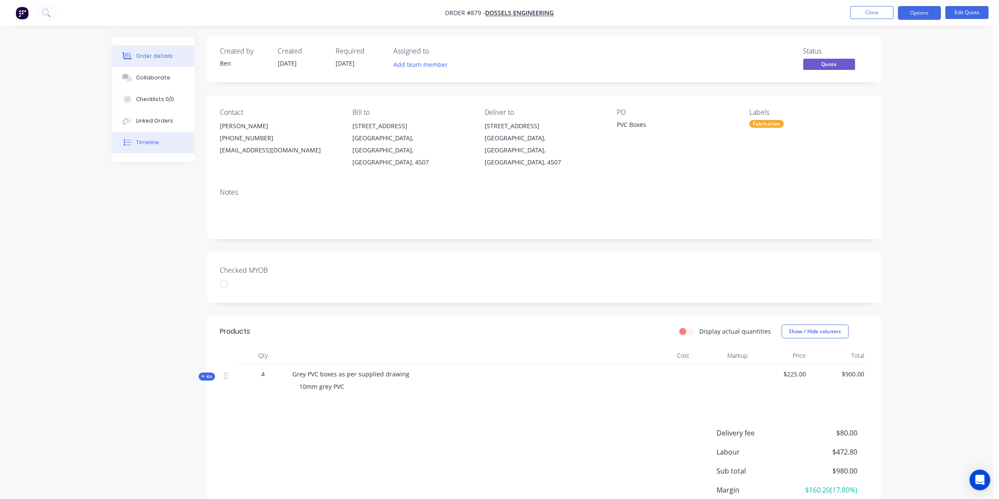
click at [136, 147] on button "Timeline" at bounding box center [153, 143] width 82 height 22
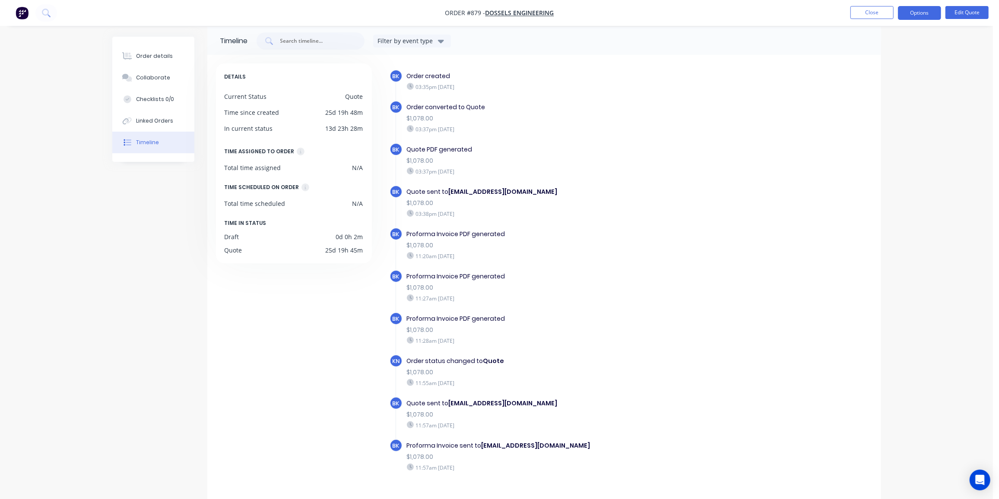
scroll to position [26, 0]
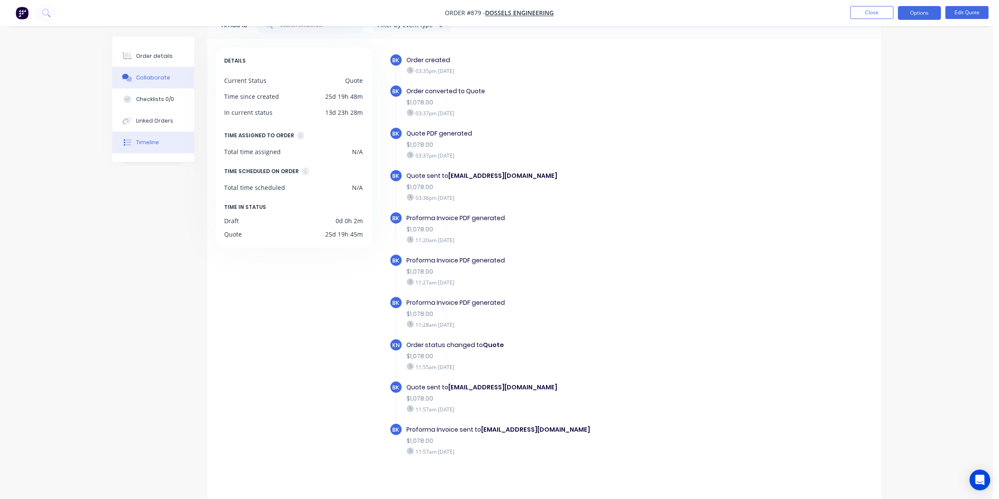
click at [143, 76] on div "Collaborate" at bounding box center [153, 78] width 34 height 8
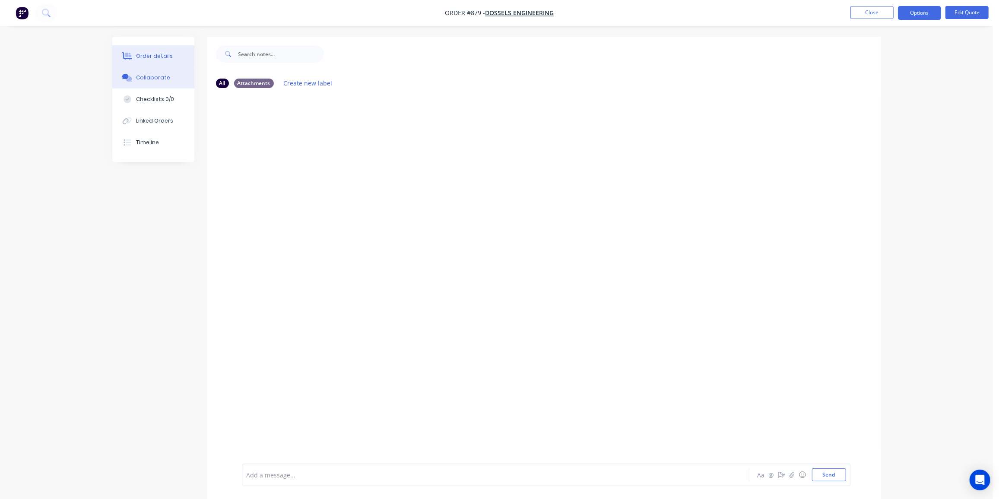
click at [150, 53] on div "Order details" at bounding box center [154, 56] width 37 height 8
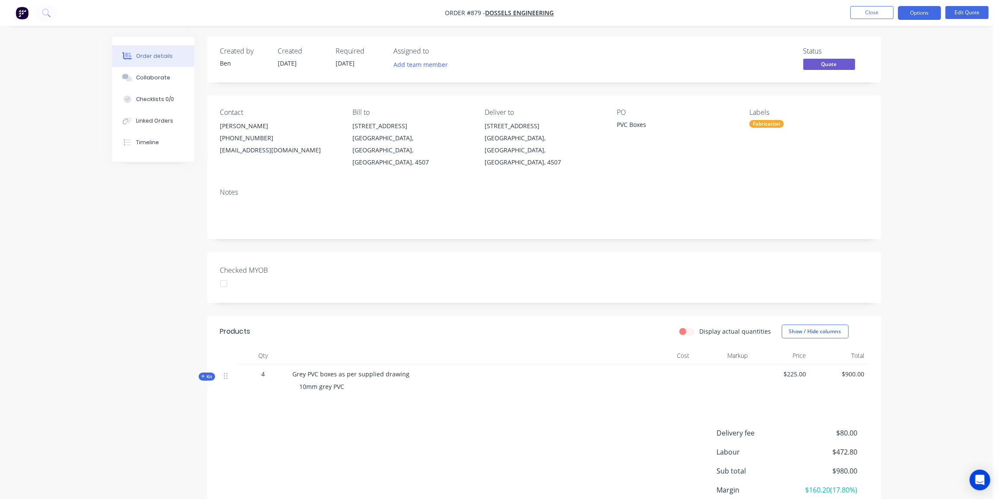
click at [203, 374] on icon at bounding box center [203, 376] width 4 height 4
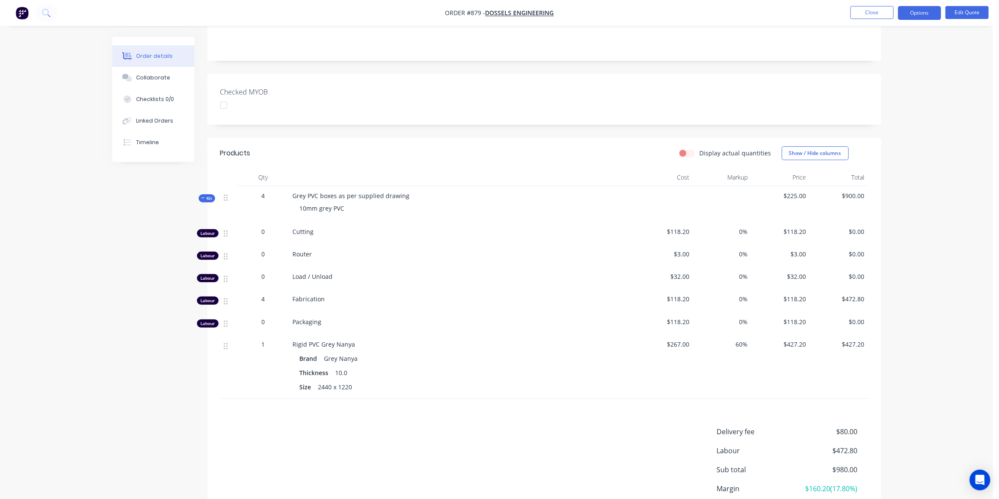
scroll to position [196, 0]
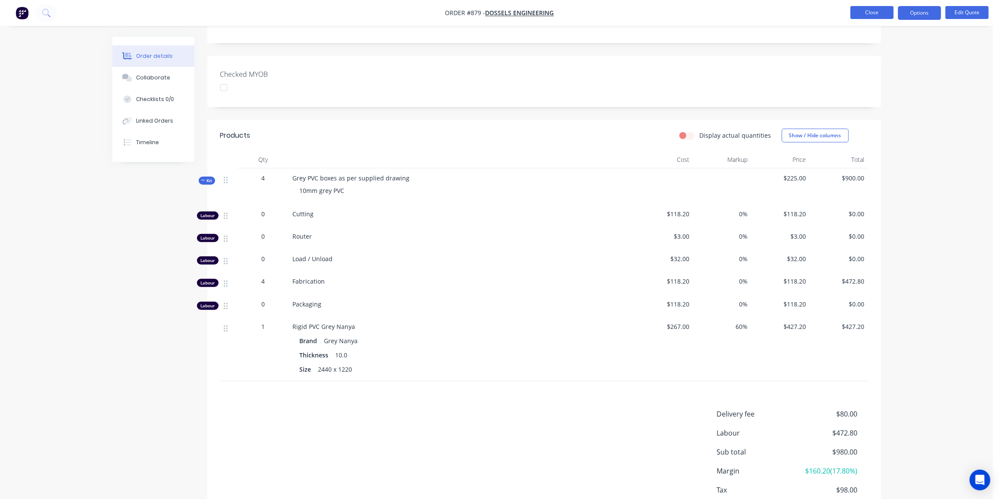
click at [881, 9] on button "Close" at bounding box center [871, 12] width 43 height 13
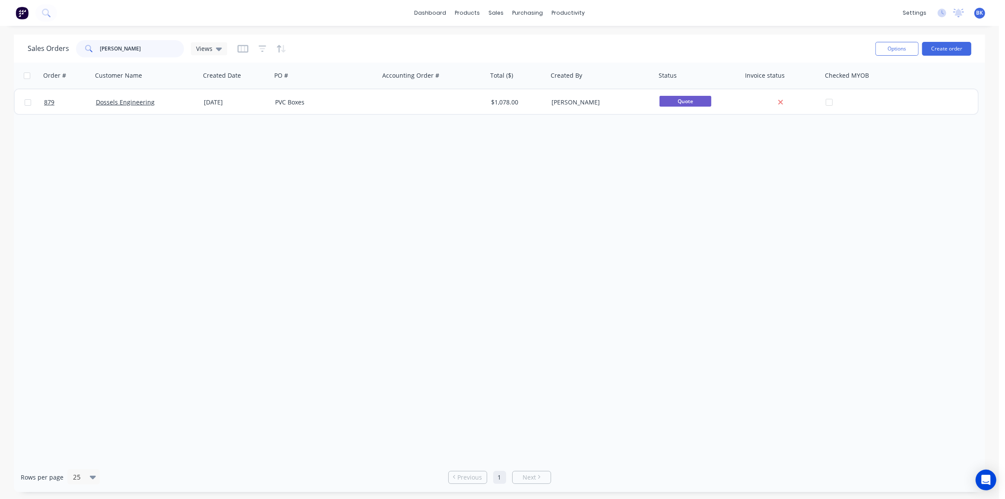
drag, startPoint x: 103, startPoint y: 49, endPoint x: 47, endPoint y: 48, distance: 55.7
click at [48, 48] on div "Sales Orders doss Views" at bounding box center [128, 48] width 200 height 17
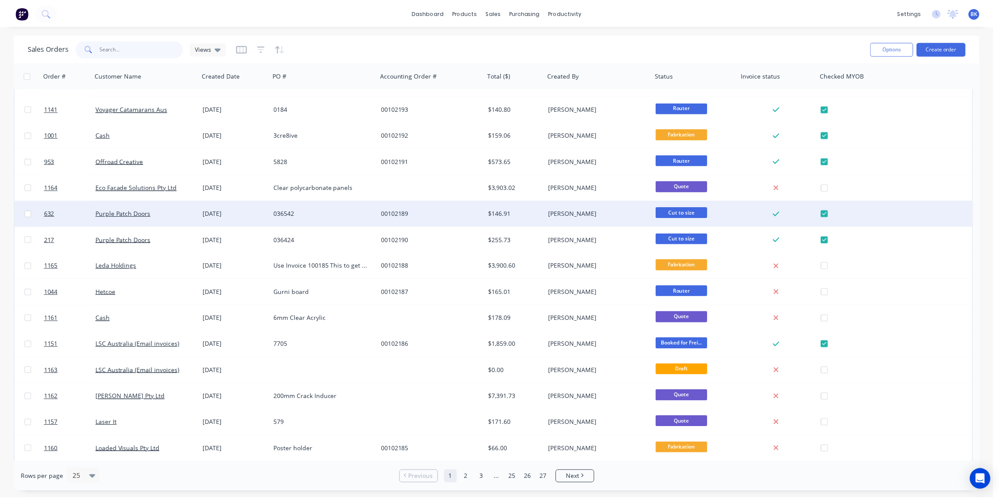
scroll to position [235, 0]
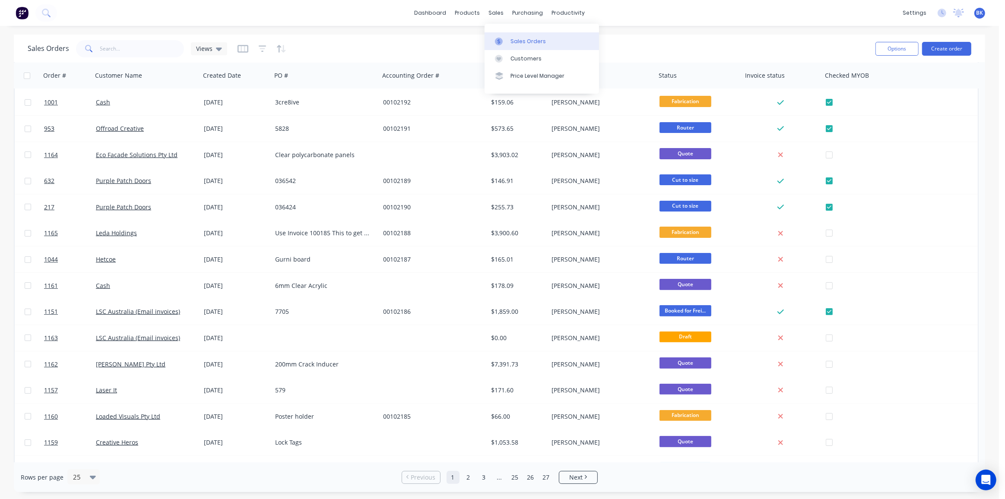
click at [515, 37] on link "Sales Orders" at bounding box center [542, 40] width 114 height 17
click at [938, 43] on button "Create order" at bounding box center [946, 49] width 49 height 14
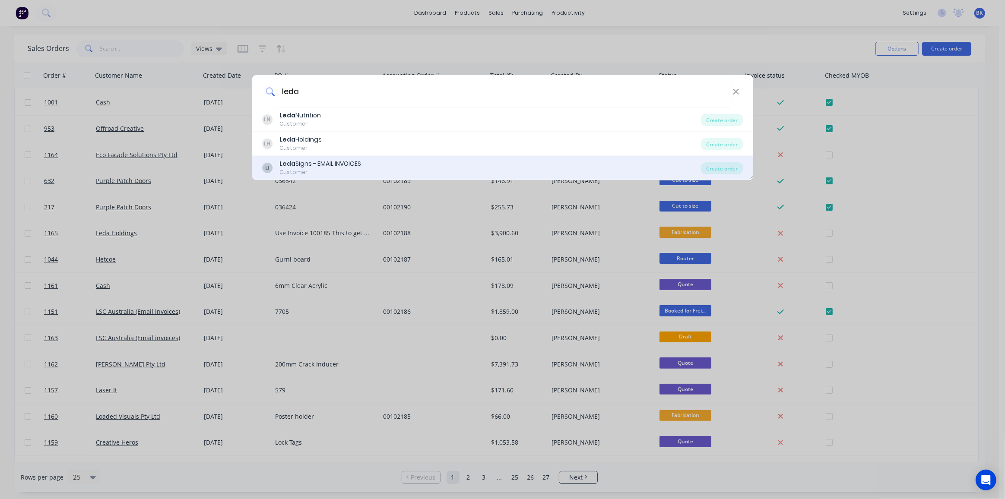
type input "leda"
click at [320, 160] on div "Leda Signs - EMAIL INVOICES" at bounding box center [320, 163] width 82 height 9
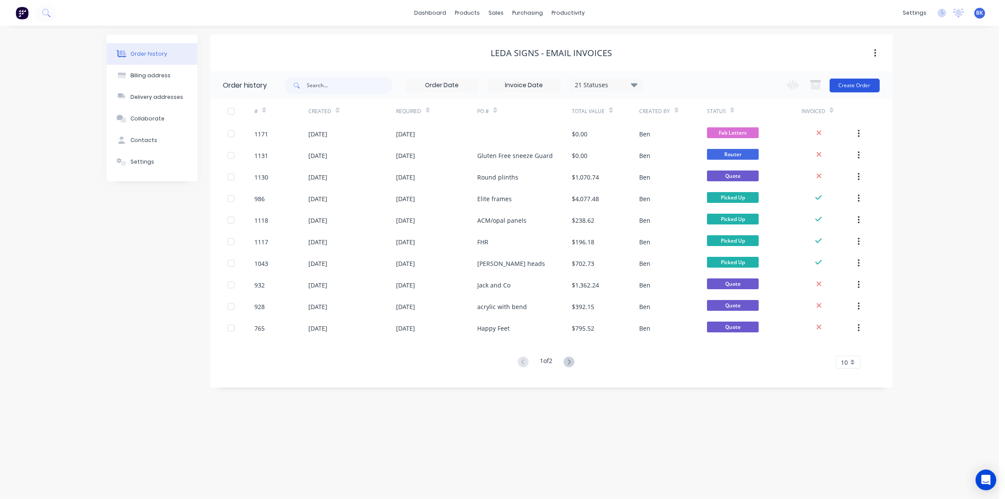
click at [842, 86] on button "Create Order" at bounding box center [855, 86] width 50 height 14
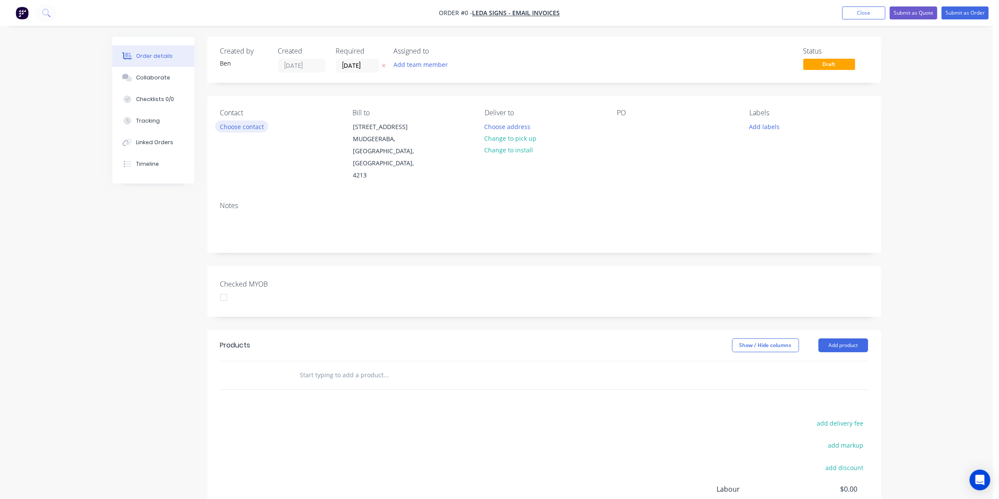
click at [250, 127] on button "Choose contact" at bounding box center [241, 127] width 53 height 12
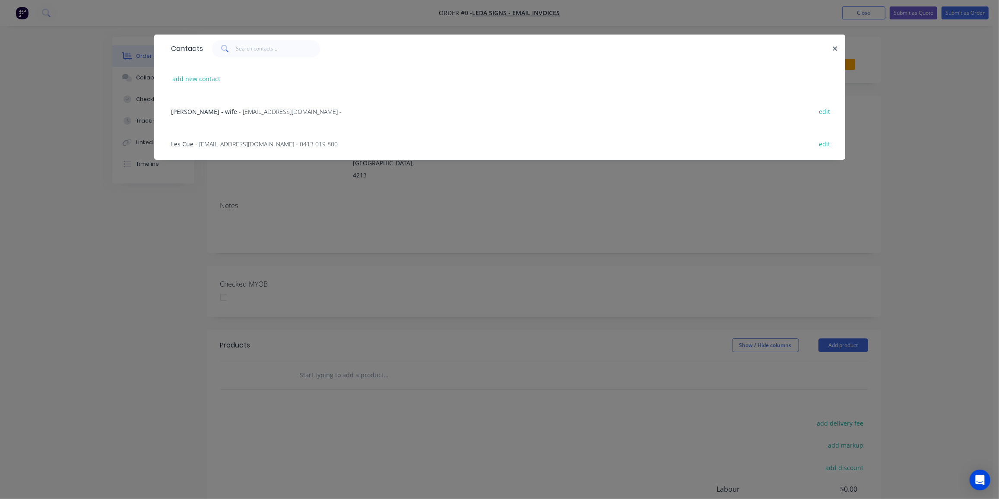
click at [217, 141] on span "- les@ledasigns.com.au - 0413 019 800" at bounding box center [267, 144] width 143 height 8
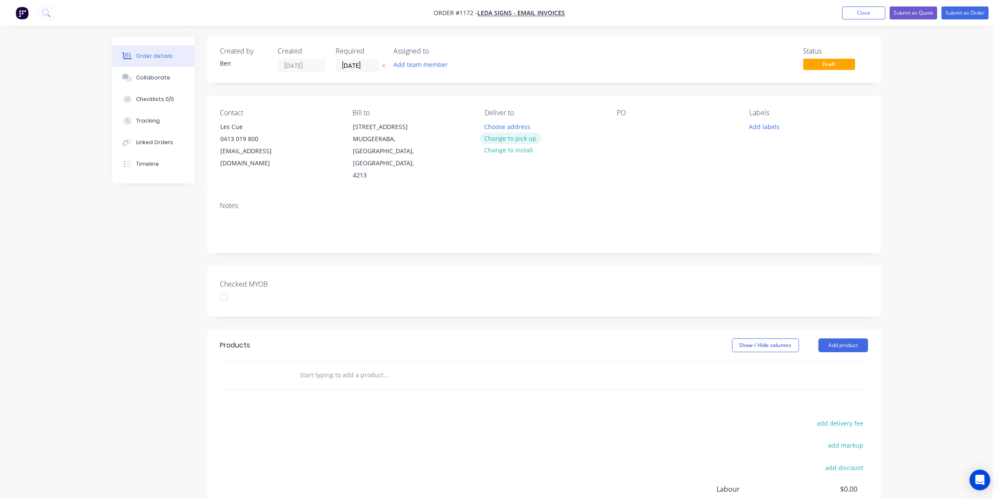
click at [509, 136] on button "Change to pick up" at bounding box center [510, 139] width 61 height 12
click at [623, 126] on div at bounding box center [624, 127] width 14 height 13
click at [757, 127] on button "Add labels" at bounding box center [765, 127] width 40 height 12
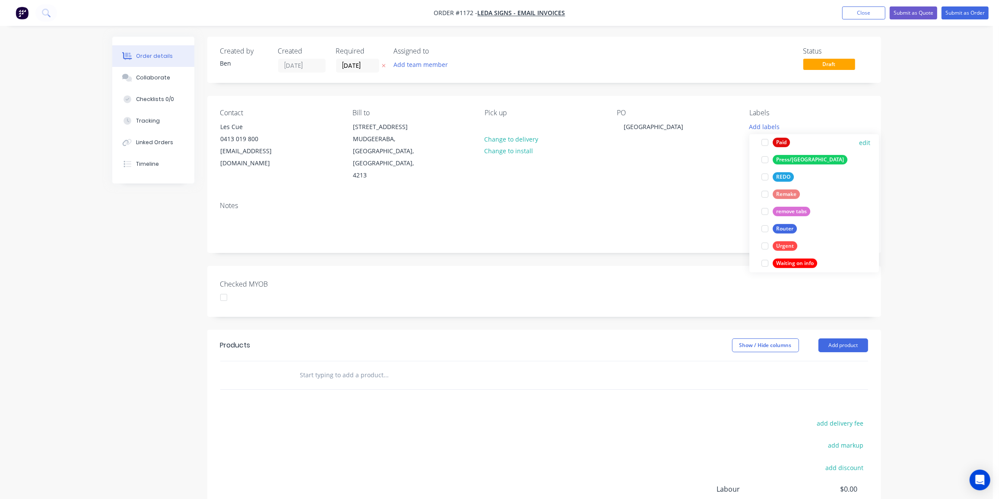
scroll to position [328, 0]
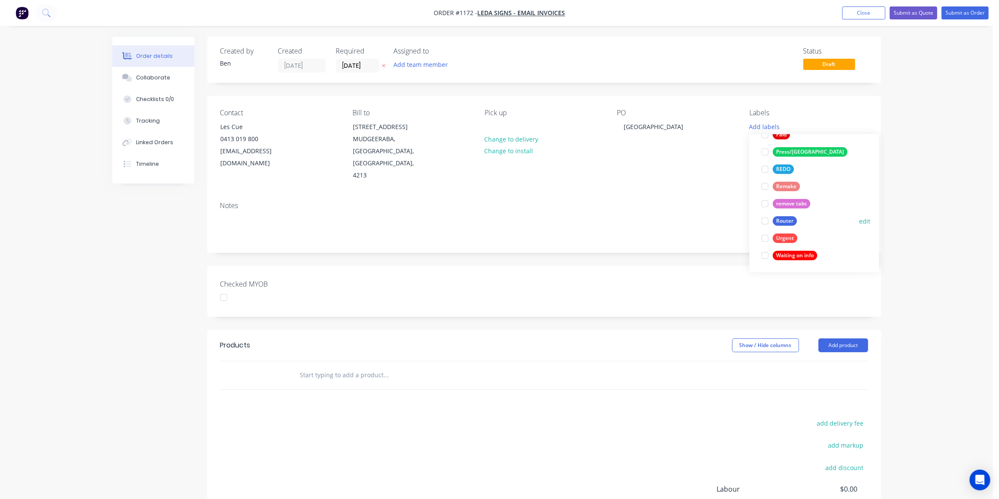
click at [778, 218] on div "Router" at bounding box center [785, 221] width 24 height 10
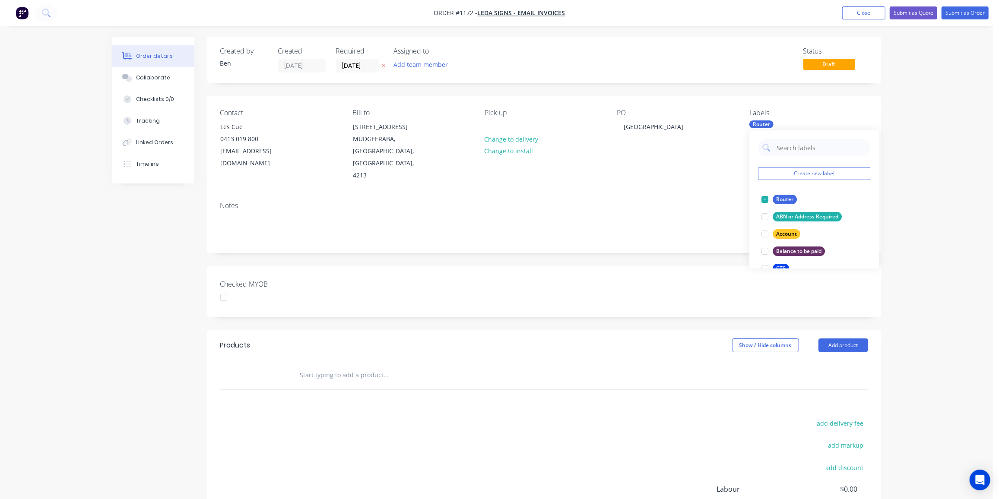
drag, startPoint x: 399, startPoint y: 405, endPoint x: 400, endPoint y: 397, distance: 7.8
click at [399, 418] on div "add delivery fee add markup add discount Labour $0.00 Sub total $0.00 Margin $0…" at bounding box center [544, 501] width 648 height 167
click at [355, 367] on input "text" at bounding box center [386, 375] width 173 height 17
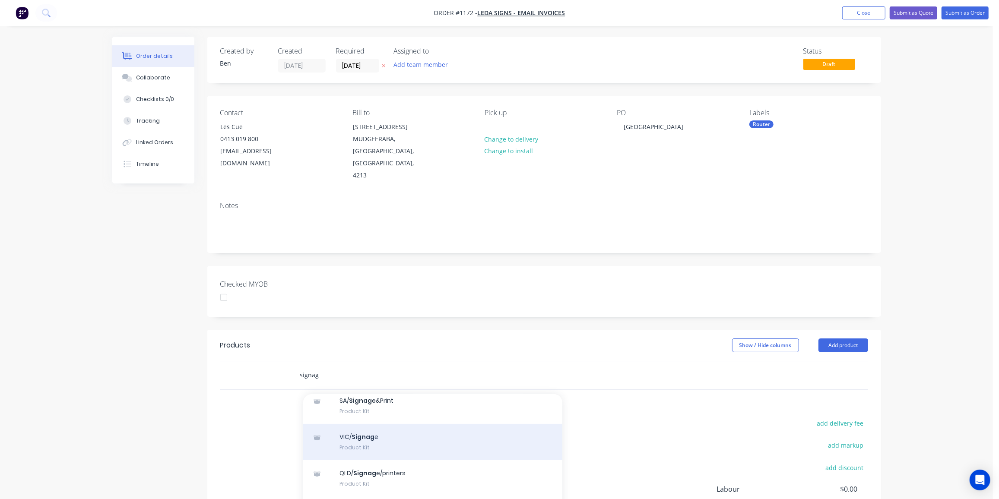
scroll to position [117, 0]
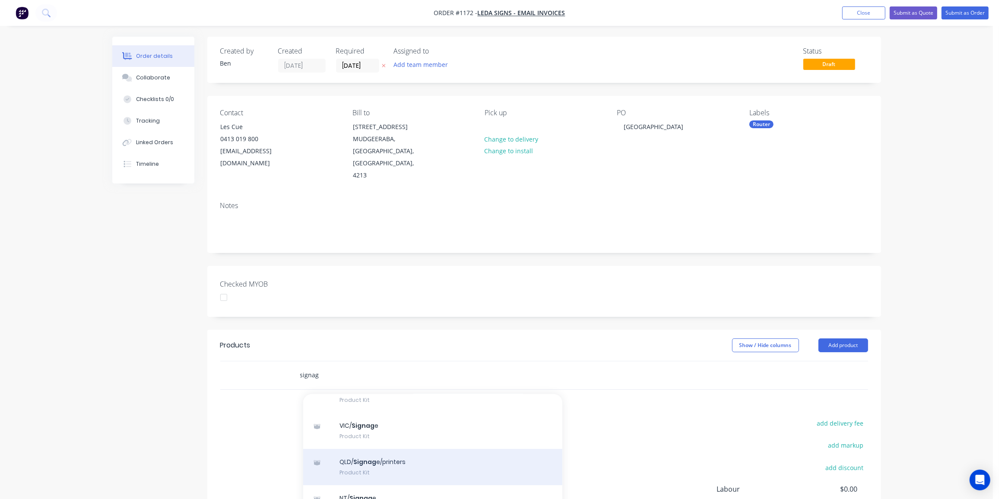
type input "signag"
click at [374, 449] on div "QLD/ Signag e/printers Product Kit" at bounding box center [432, 467] width 259 height 36
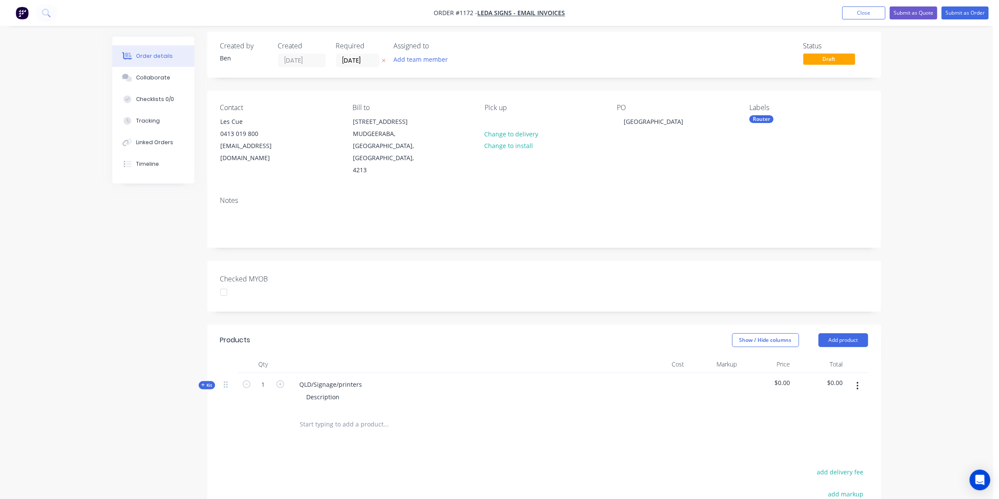
scroll to position [39, 0]
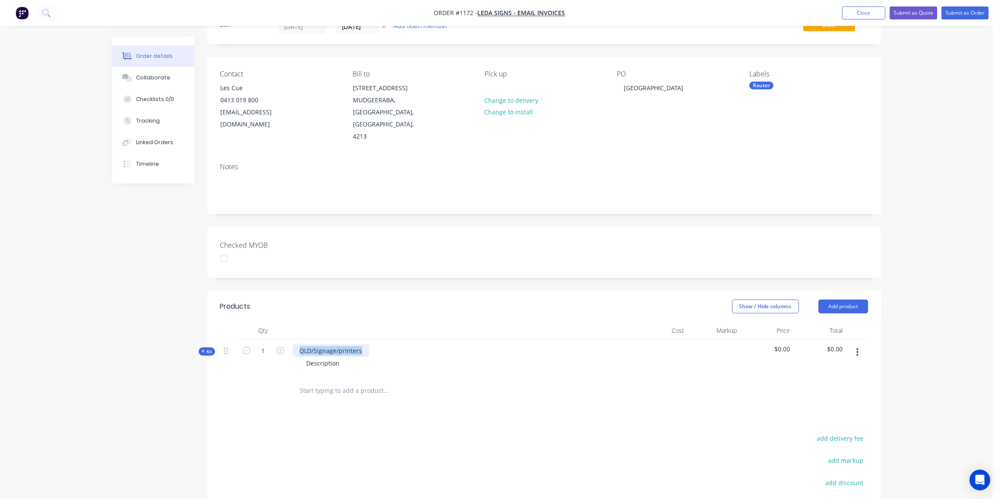
drag, startPoint x: 365, startPoint y: 337, endPoint x: 293, endPoint y: 340, distance: 72.6
click at [293, 345] on div "QLD/Signage/printers" at bounding box center [331, 351] width 76 height 13
click at [344, 357] on div "Description" at bounding box center [323, 363] width 47 height 13
drag, startPoint x: 343, startPoint y: 351, endPoint x: 279, endPoint y: 353, distance: 64.0
click at [280, 353] on div "Kit 1 Lockyer Valley Quarry MDF templates Description $0.00 $0.00" at bounding box center [544, 358] width 648 height 38
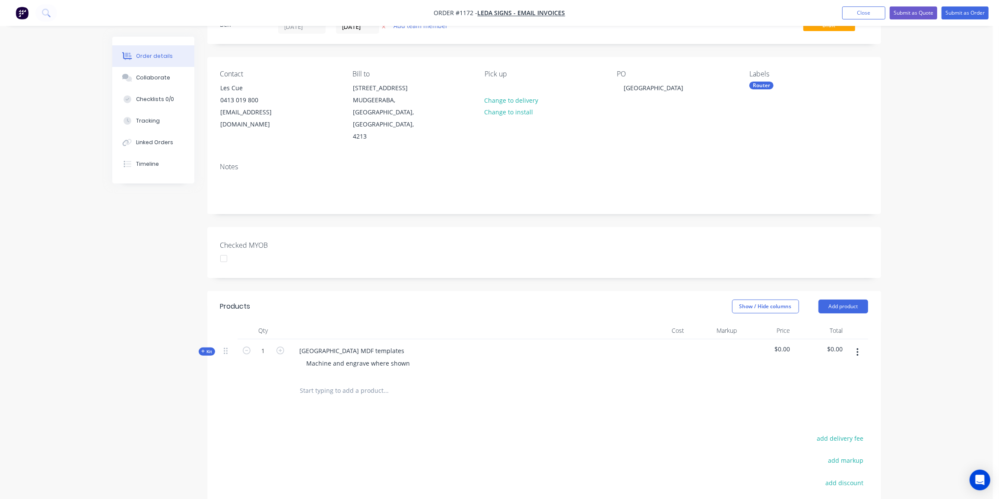
click at [200, 374] on div "Created by Ben Created 18/08/25 Required 18/08/25 Assigned to Add team member S…" at bounding box center [496, 312] width 769 height 628
click at [206, 349] on span "Kit" at bounding box center [206, 352] width 11 height 6
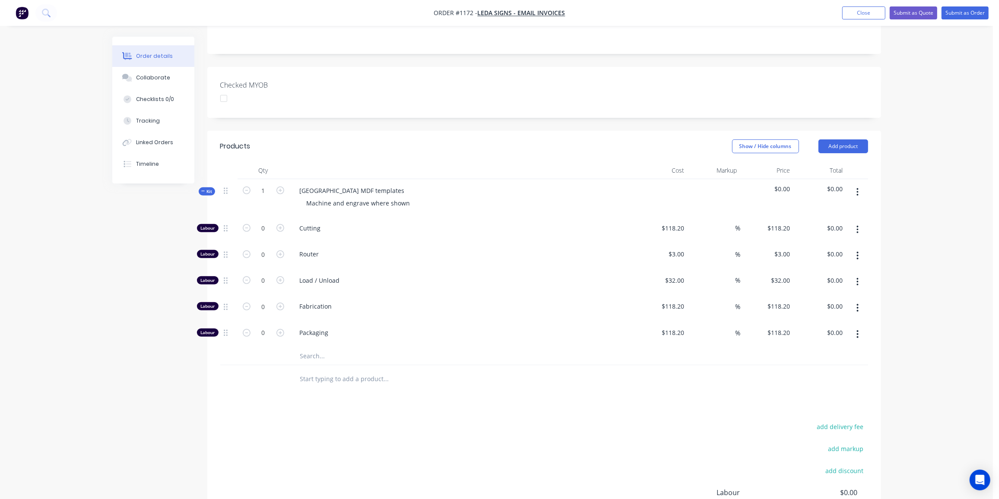
scroll to position [196, 0]
click at [263, 238] on input "0" at bounding box center [263, 231] width 22 height 13
type input "75"
type input "$225.00"
click at [309, 351] on input "text" at bounding box center [386, 359] width 173 height 17
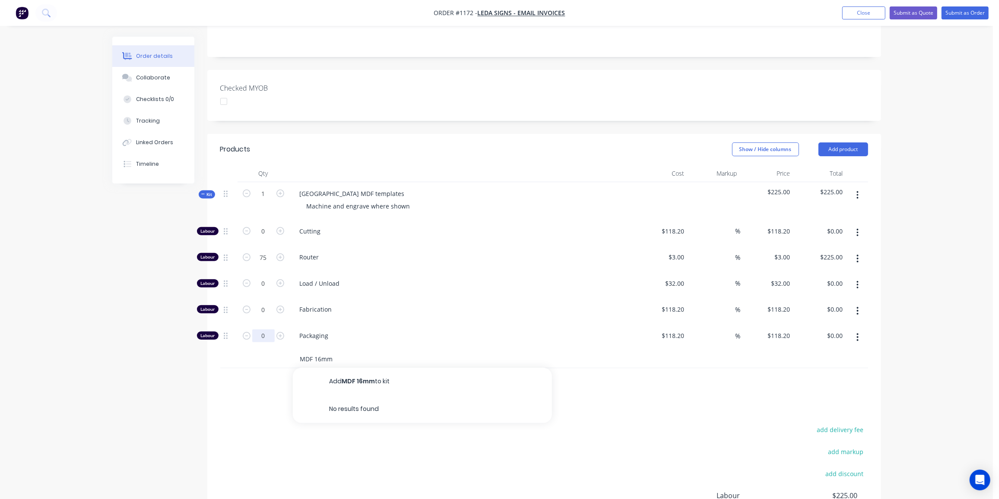
type input "MDF 16mm"
click at [267, 238] on input "0" at bounding box center [263, 231] width 22 height 13
type input "4"
type input "$472.80"
click at [265, 238] on input "4" at bounding box center [263, 231] width 22 height 13
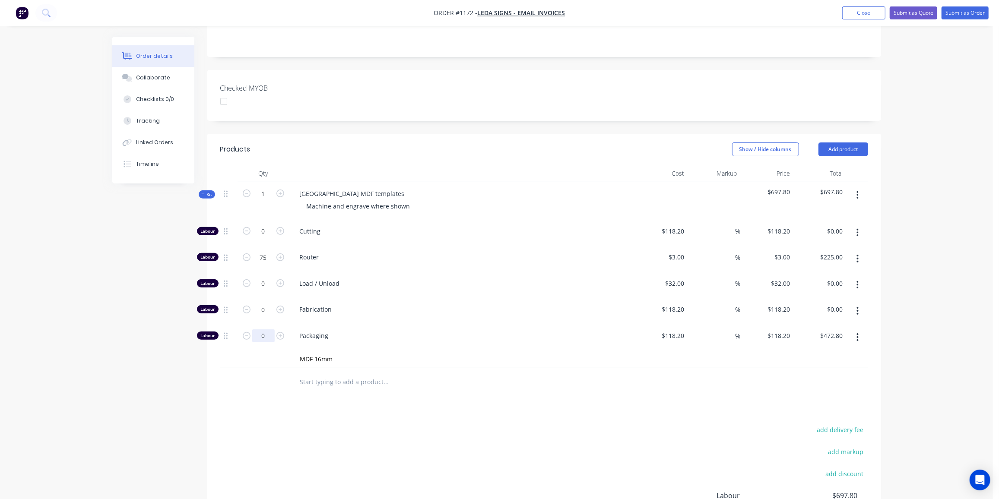
type input "0"
type input "$0.00"
click at [263, 238] on input "0" at bounding box center [263, 231] width 22 height 13
type input "4"
type input "$128.00"
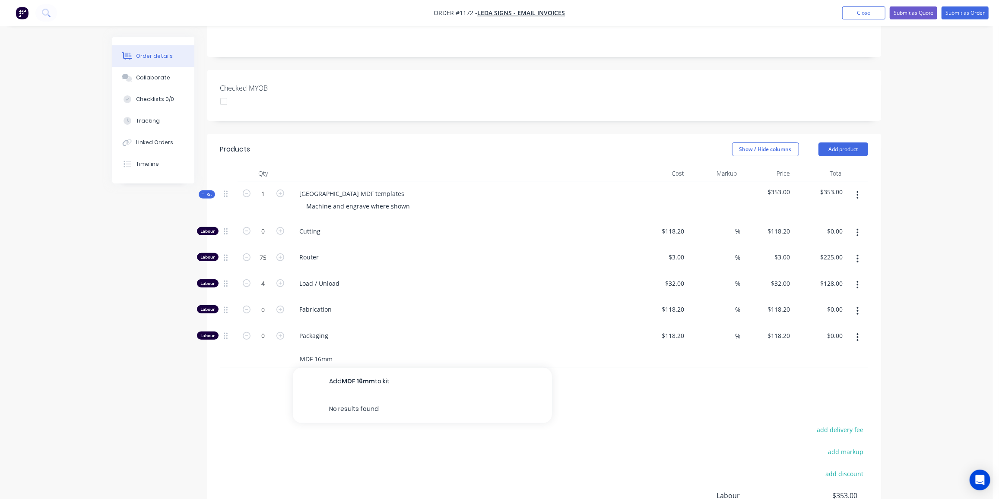
drag, startPoint x: 340, startPoint y: 348, endPoint x: 286, endPoint y: 345, distance: 53.6
click at [286, 351] on div "MDF 16mm Add MDF 16mm to kit No results found" at bounding box center [544, 360] width 648 height 18
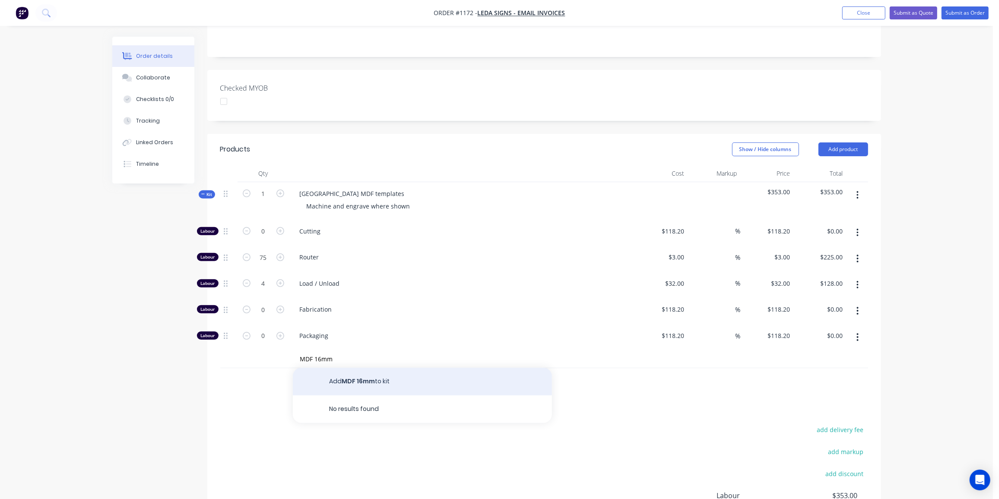
click at [356, 368] on button "Add MDF 16mm to kit" at bounding box center [422, 382] width 259 height 28
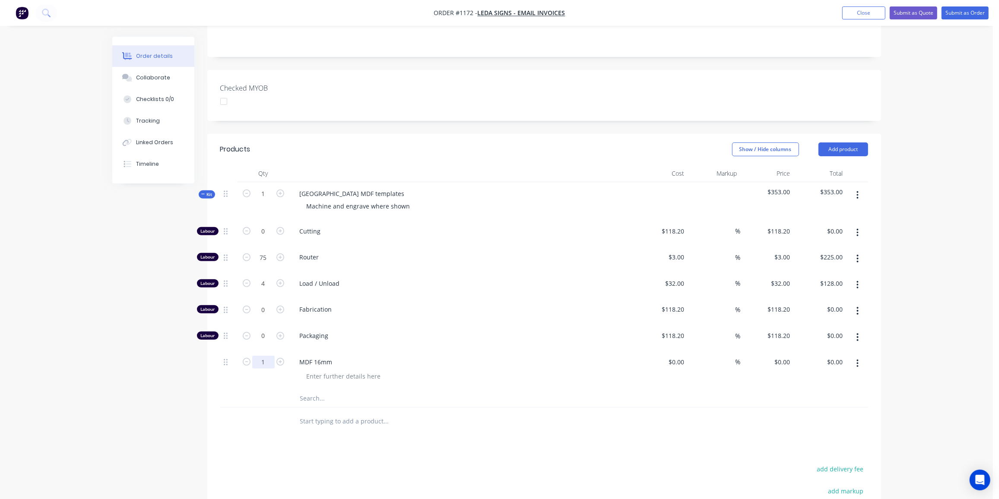
click at [263, 238] on input "1" at bounding box center [263, 231] width 22 height 13
type input "4"
click at [672, 351] on div "$0.00" at bounding box center [661, 370] width 53 height 39
type input "$46.00"
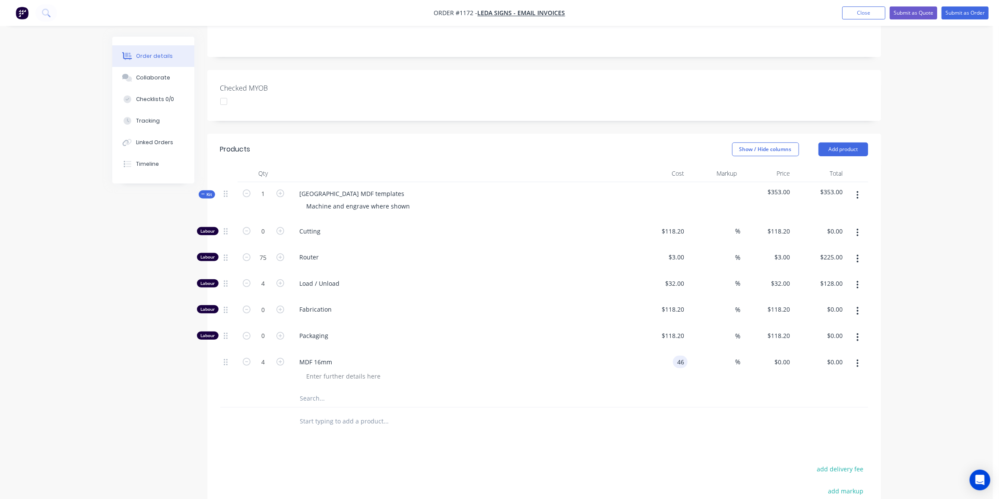
type input "$184.00"
type input "60"
type input "73.6"
type input "$294.40"
type input "$73.60"
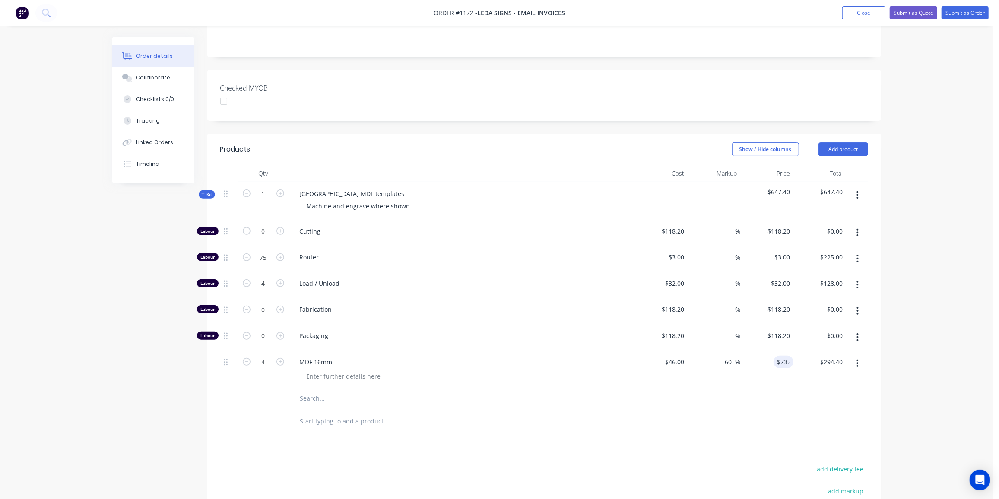
click at [203, 191] on span "Kit" at bounding box center [206, 194] width 11 height 6
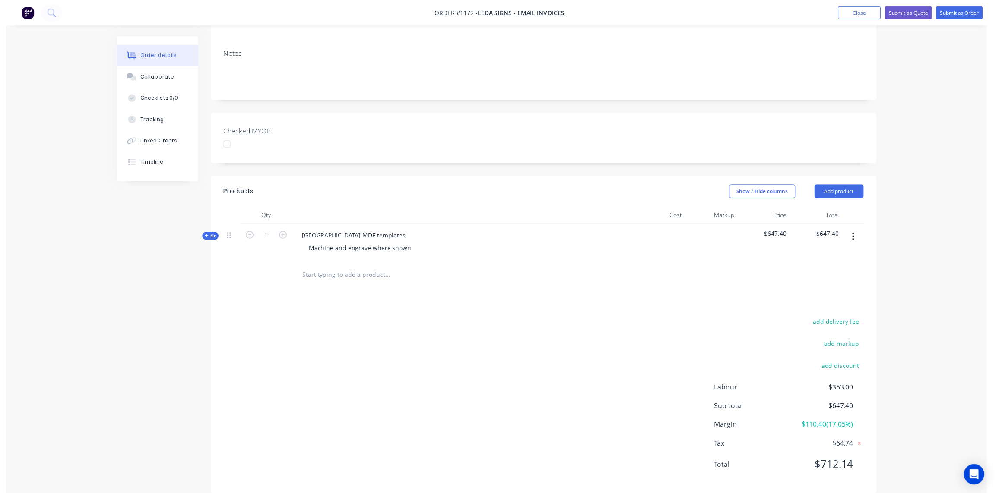
scroll to position [0, 0]
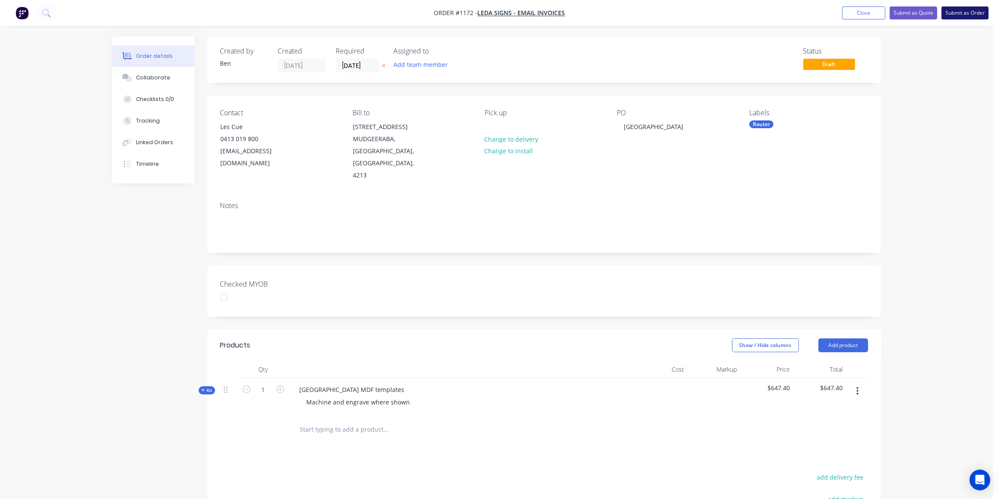
click at [952, 10] on button "Submit as Order" at bounding box center [965, 12] width 47 height 13
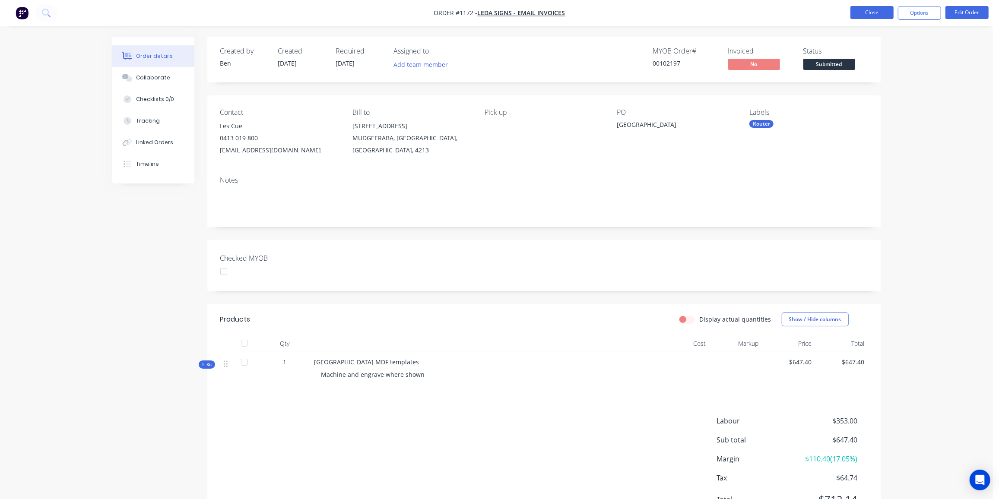
click at [879, 11] on button "Close" at bounding box center [871, 12] width 43 height 13
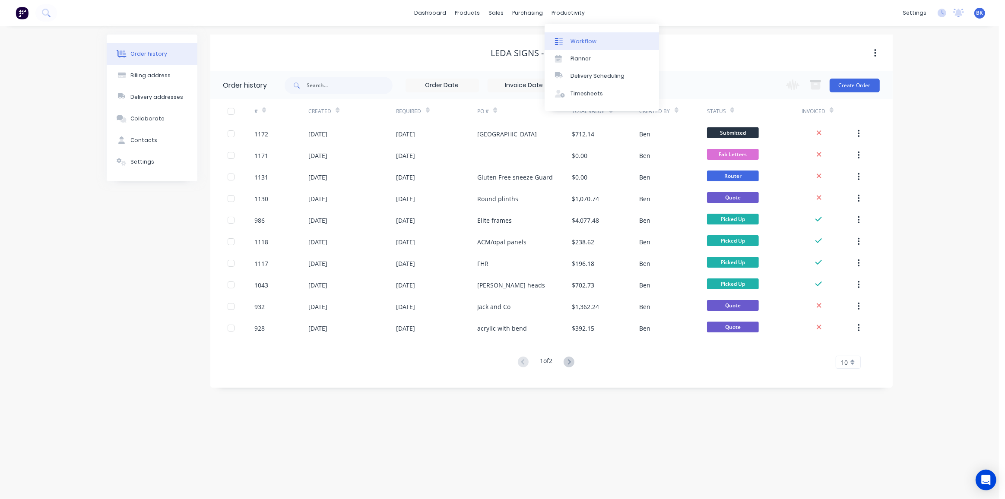
click at [574, 35] on link "Workflow" at bounding box center [602, 40] width 114 height 17
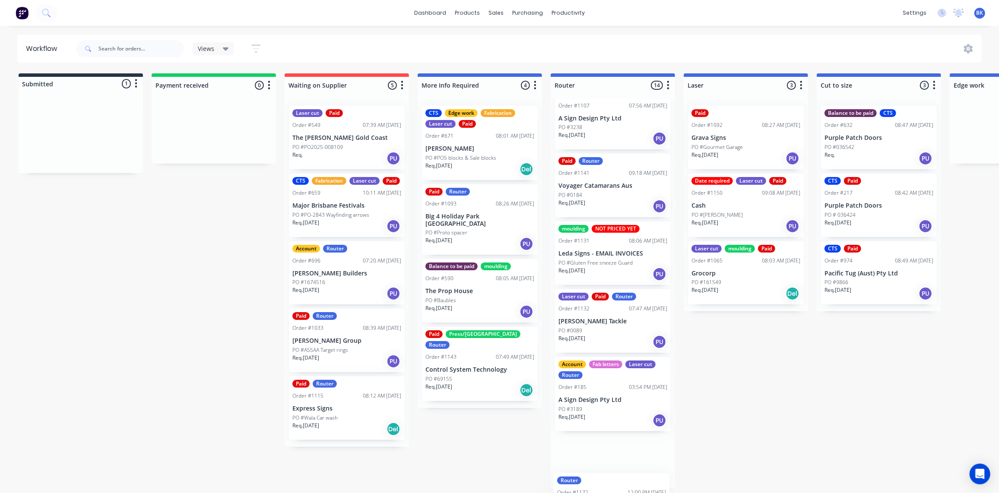
scroll to position [660, 0]
drag, startPoint x: 52, startPoint y: 138, endPoint x: 588, endPoint y: 510, distance: 652.4
click at [588, 441] on html "dashboard products sales purchasing productivity dashboard products Product Cat…" at bounding box center [499, 220] width 999 height 441
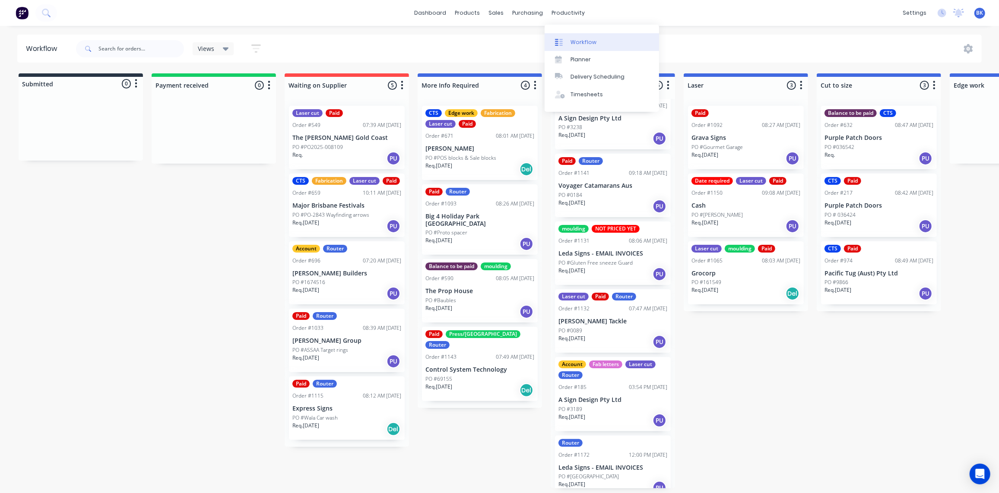
drag, startPoint x: 578, startPoint y: 35, endPoint x: 579, endPoint y: 43, distance: 7.4
click at [578, 36] on link "Workflow" at bounding box center [602, 41] width 114 height 17
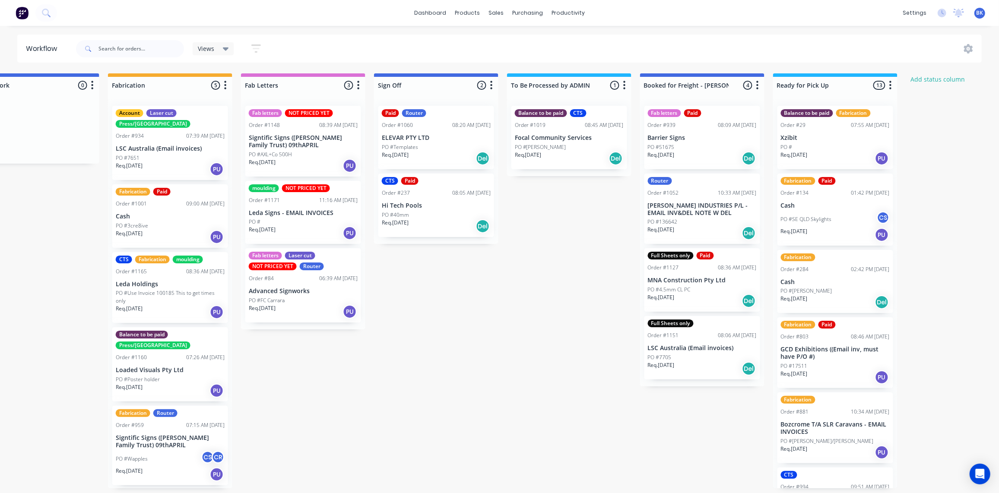
scroll to position [0, 945]
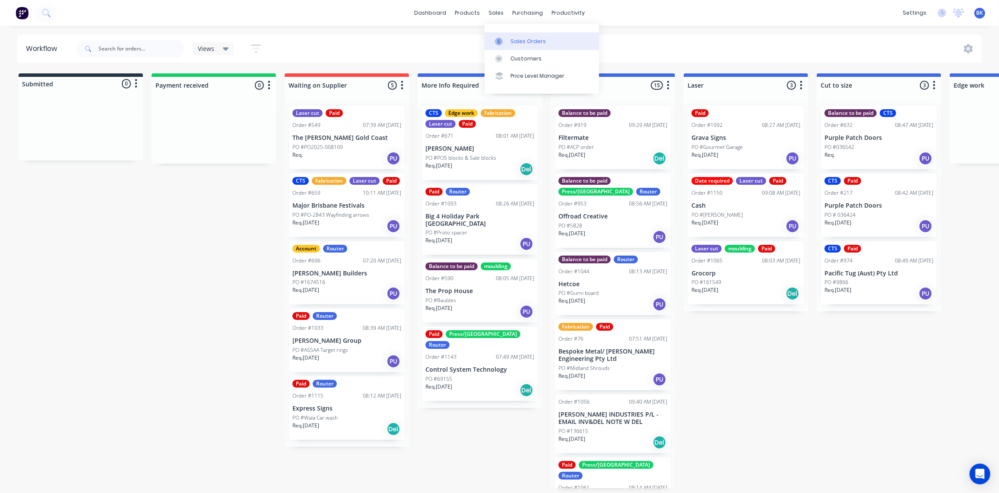
click at [505, 35] on link "Sales Orders" at bounding box center [542, 40] width 114 height 17
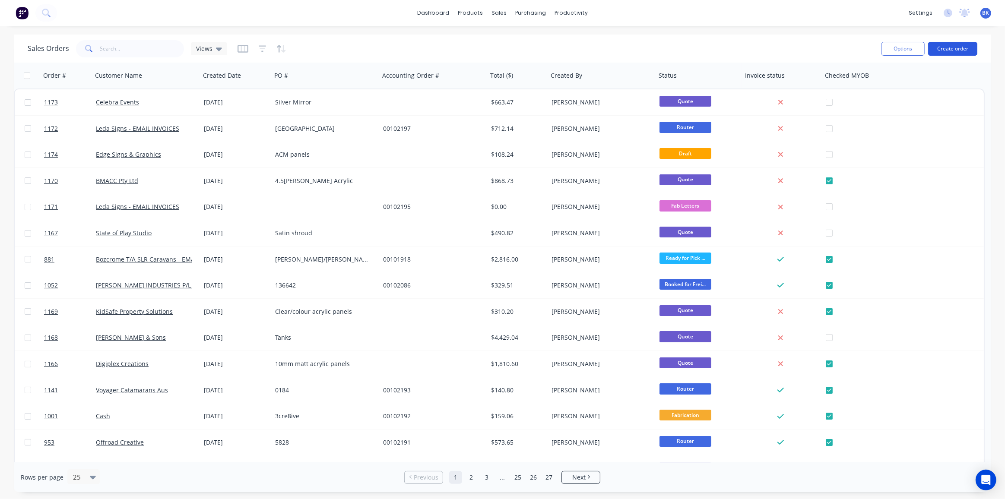
click at [961, 47] on button "Create order" at bounding box center [952, 49] width 49 height 14
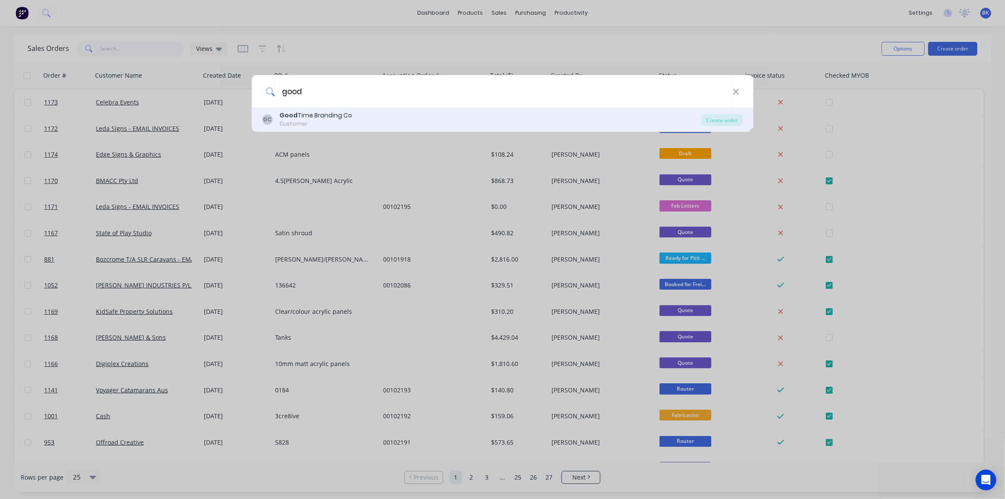
type input "good"
click at [316, 111] on div "Good Time Branding Co" at bounding box center [315, 115] width 73 height 9
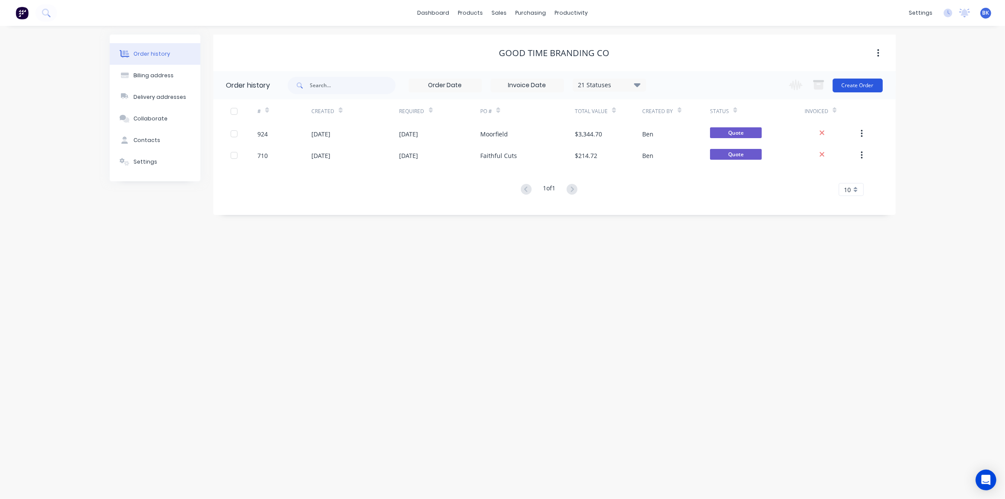
click at [866, 87] on button "Create Order" at bounding box center [858, 86] width 50 height 14
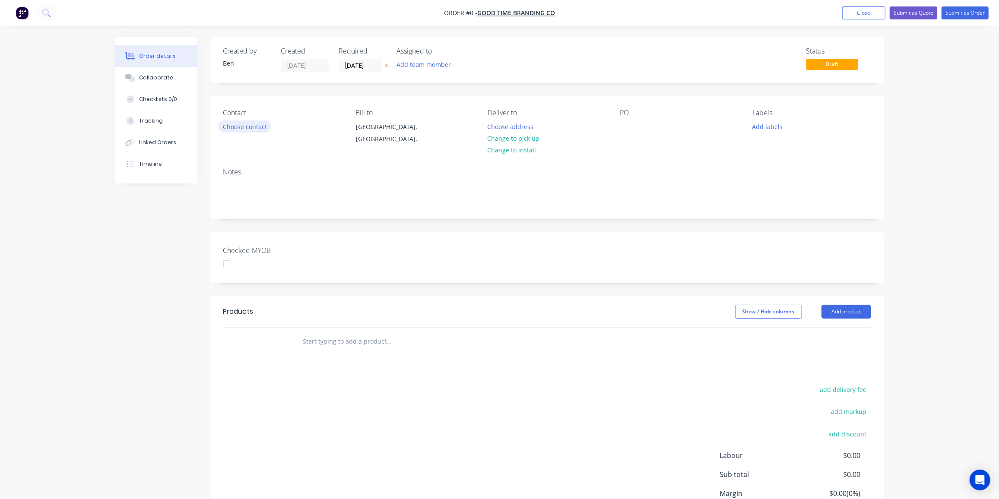
click at [246, 127] on button "Choose contact" at bounding box center [244, 127] width 53 height 12
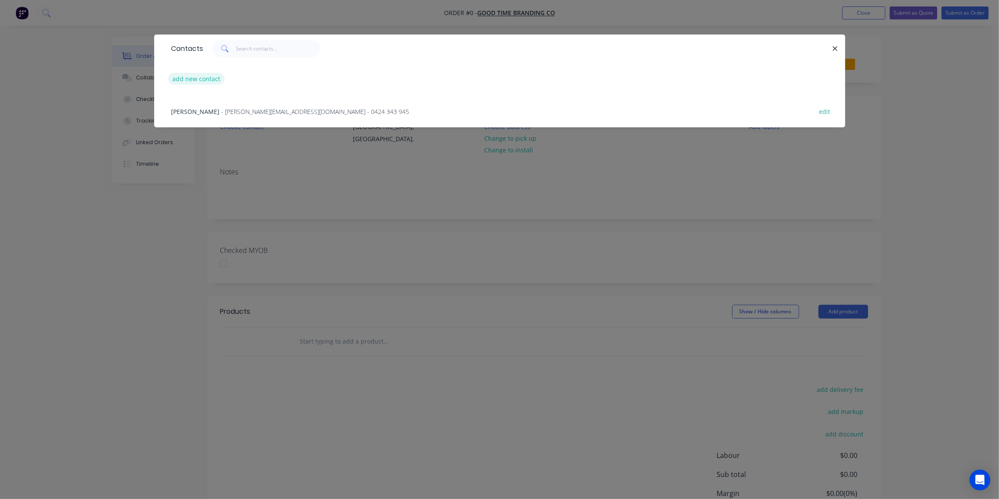
click at [195, 77] on button "add new contact" at bounding box center [196, 79] width 57 height 12
select select "AU"
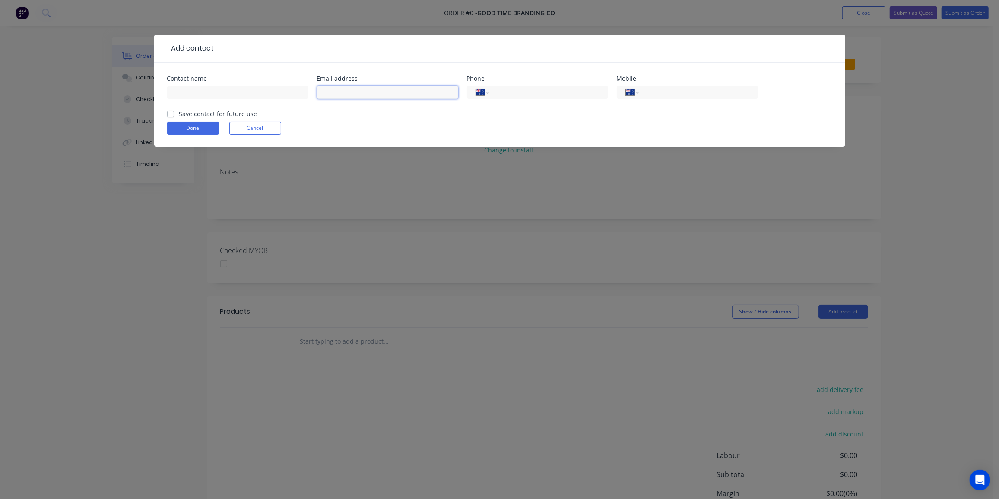
click at [338, 91] on input "text" at bounding box center [387, 92] width 141 height 13
paste input "Zan <[EMAIL_ADDRESS][DOMAIN_NAME]>"
drag, startPoint x: 338, startPoint y: 93, endPoint x: 259, endPoint y: 101, distance: 79.4
click at [260, 100] on div "Contact name Email address Zan <[EMAIL_ADDRESS][DOMAIN_NAME]> Phone Internation…" at bounding box center [499, 93] width 665 height 34
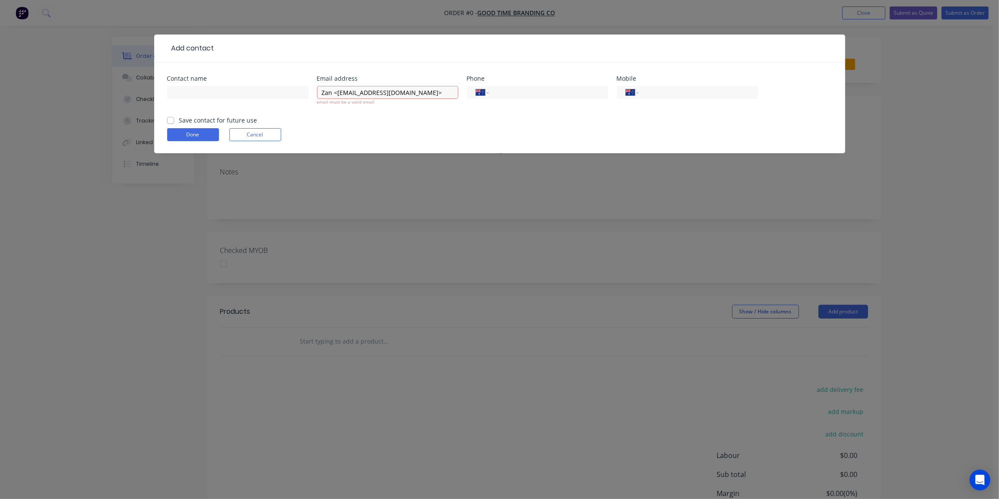
click at [314, 98] on div "Contact name Email address Zan <[EMAIL_ADDRESS][DOMAIN_NAME]> email must be a v…" at bounding box center [499, 96] width 665 height 40
drag, startPoint x: 336, startPoint y: 92, endPoint x: 241, endPoint y: 98, distance: 95.6
click at [241, 98] on div "Contact name Email address Zan <[EMAIL_ADDRESS][DOMAIN_NAME]> email must be a v…" at bounding box center [499, 96] width 665 height 40
click at [400, 89] on input "[EMAIL_ADDRESS][DOMAIN_NAME]>" at bounding box center [387, 92] width 141 height 13
type input "[EMAIL_ADDRESS][DOMAIN_NAME]"
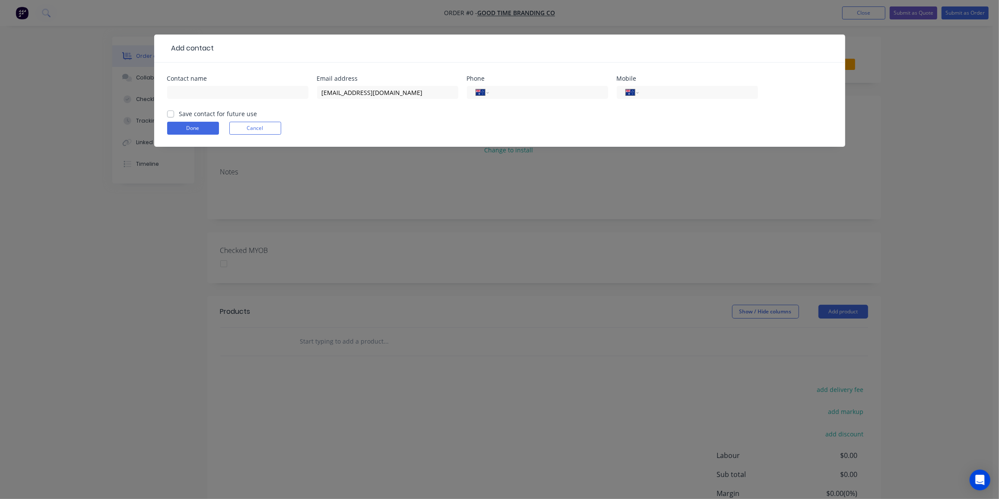
click at [228, 85] on div at bounding box center [237, 96] width 141 height 25
click at [226, 90] on input "text" at bounding box center [237, 92] width 141 height 13
paste input "[PERSON_NAME]"
type input "[PERSON_NAME]"
click at [698, 93] on input "tel" at bounding box center [697, 93] width 104 height 10
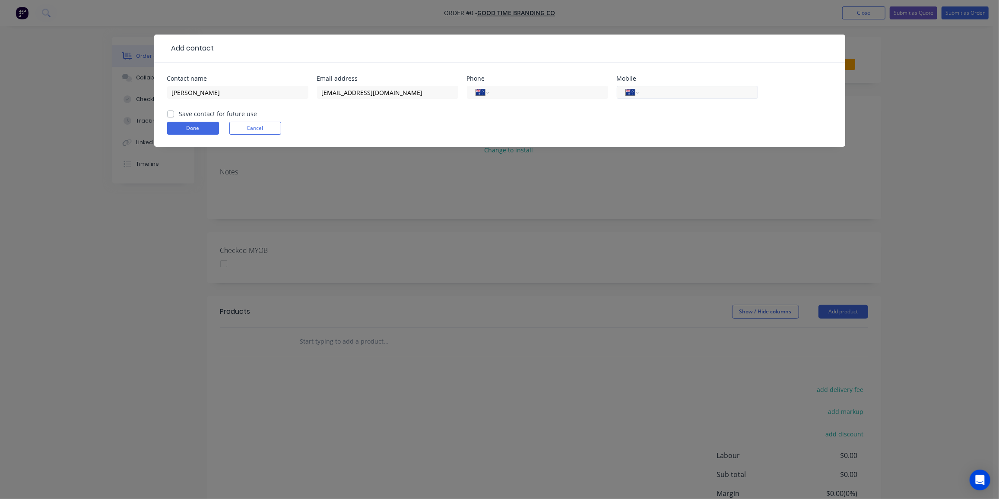
paste input "0456 583 873"
type input "0456 583 873"
click at [179, 111] on label "Save contact for future use" at bounding box center [218, 113] width 78 height 9
click at [171, 111] on input "Save contact for future use" at bounding box center [170, 113] width 7 height 8
checkbox input "true"
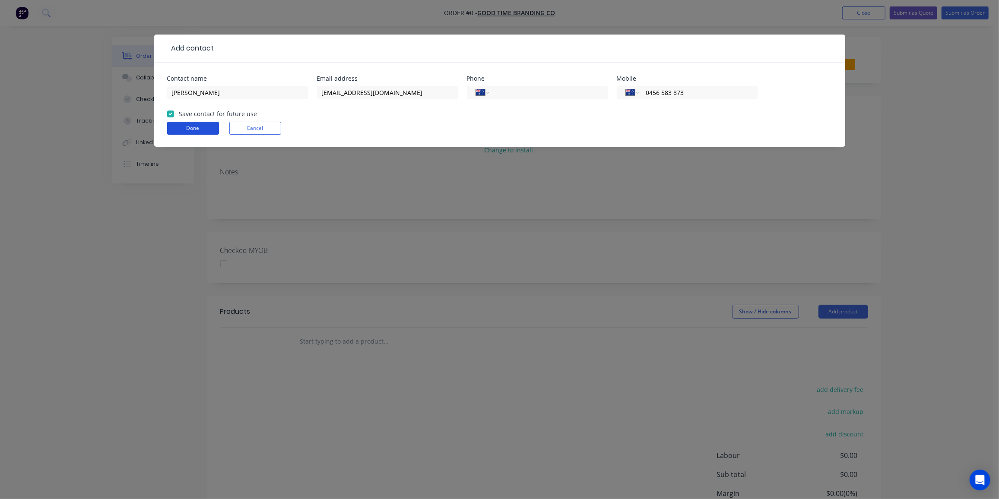
click at [177, 125] on button "Done" at bounding box center [193, 128] width 52 height 13
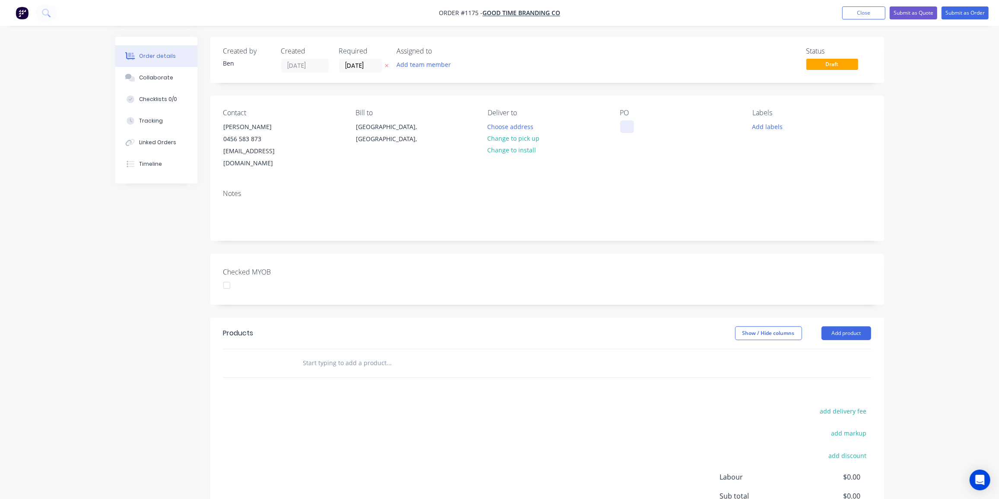
click at [629, 121] on div at bounding box center [627, 127] width 14 height 13
click at [517, 137] on button "Change to pick up" at bounding box center [513, 139] width 61 height 12
click at [628, 131] on div at bounding box center [627, 127] width 14 height 13
click at [781, 129] on button "Add labels" at bounding box center [768, 127] width 40 height 12
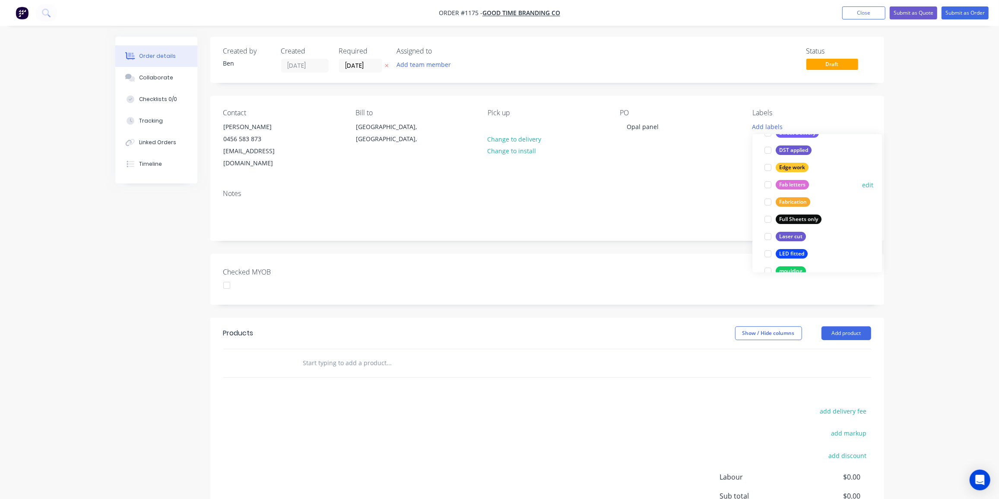
scroll to position [117, 0]
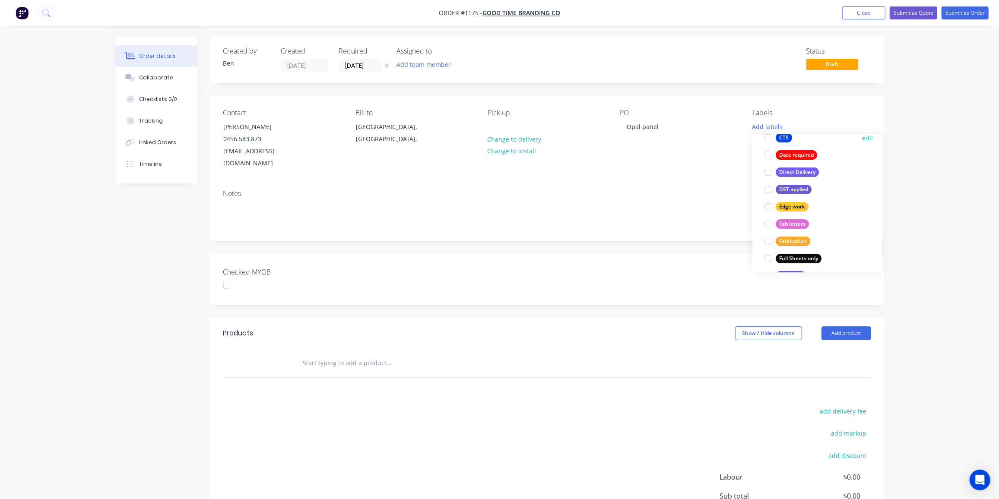
click at [788, 138] on div "CTS" at bounding box center [784, 138] width 16 height 10
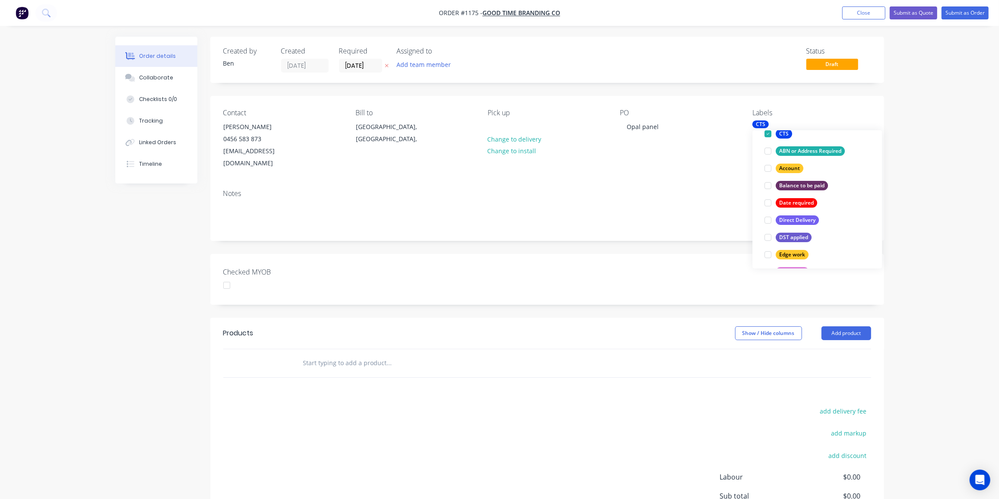
click at [339, 355] on input "text" at bounding box center [389, 363] width 173 height 17
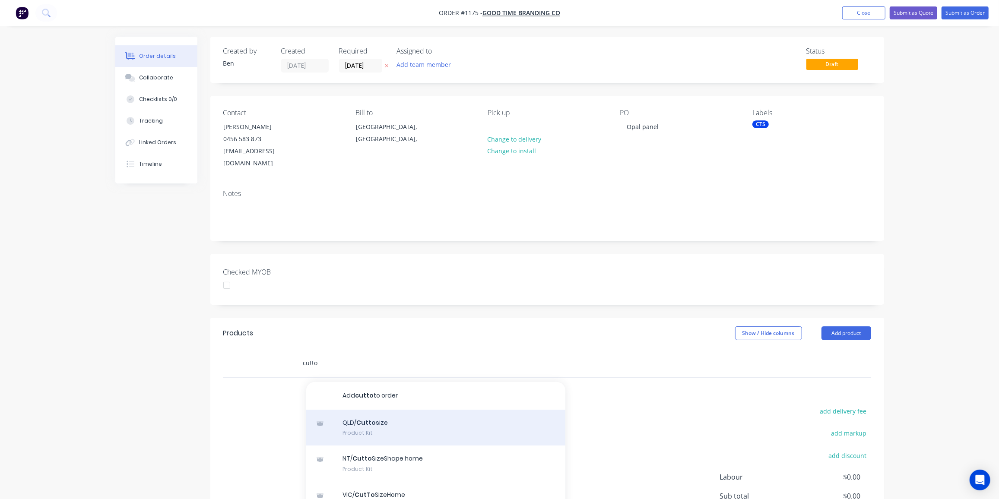
type input "cutto"
click at [368, 413] on div "QLD/ Cutto size Product Kit" at bounding box center [435, 428] width 259 height 36
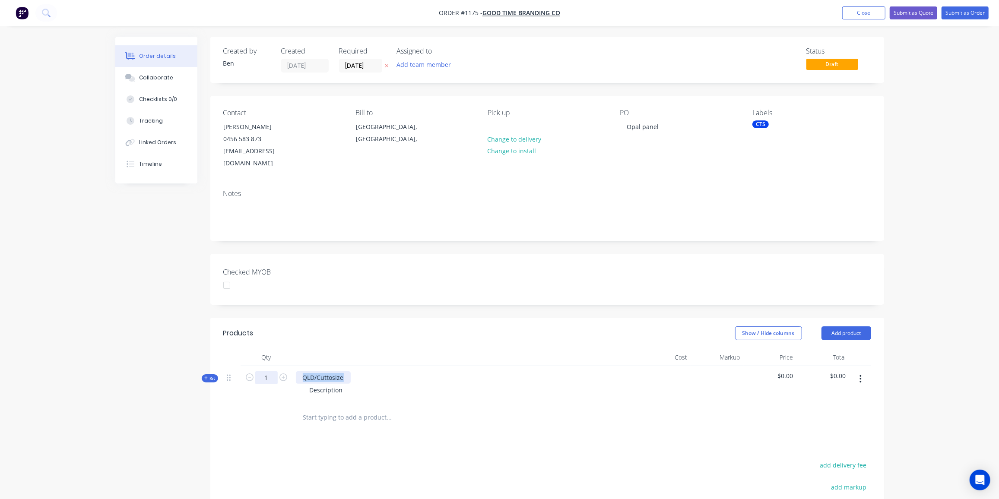
drag, startPoint x: 348, startPoint y: 365, endPoint x: 275, endPoint y: 367, distance: 73.4
click at [275, 367] on div "Kit 1 QLD/Cuttosize Description $0.00 $0.00" at bounding box center [547, 385] width 648 height 38
drag, startPoint x: 343, startPoint y: 379, endPoint x: 295, endPoint y: 381, distance: 48.0
click at [295, 381] on div "1490mm x 490mm Description" at bounding box center [465, 385] width 346 height 38
click at [205, 376] on icon at bounding box center [206, 378] width 4 height 4
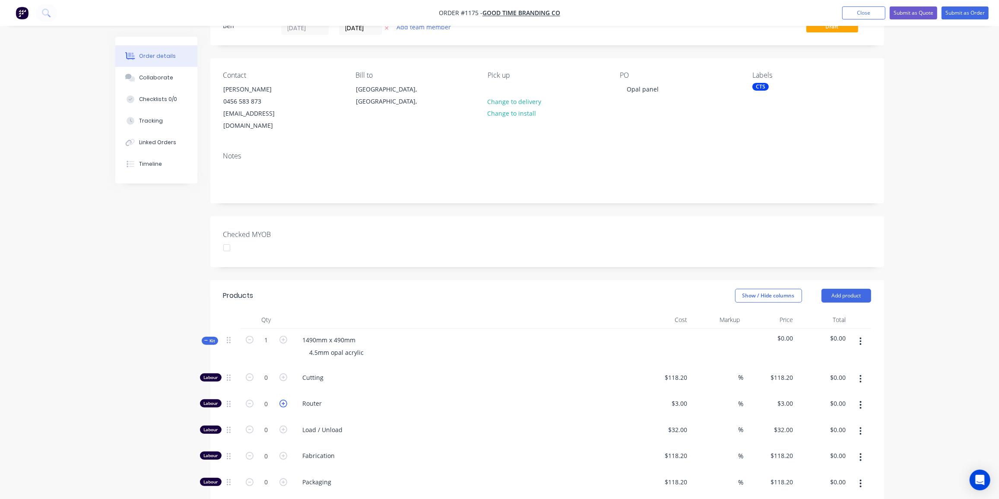
scroll to position [39, 0]
click at [267, 370] on input "0" at bounding box center [266, 376] width 22 height 13
type input "1"
type input "$118.20"
click at [669, 370] on div "118.2 $118.20" at bounding box center [675, 376] width 30 height 13
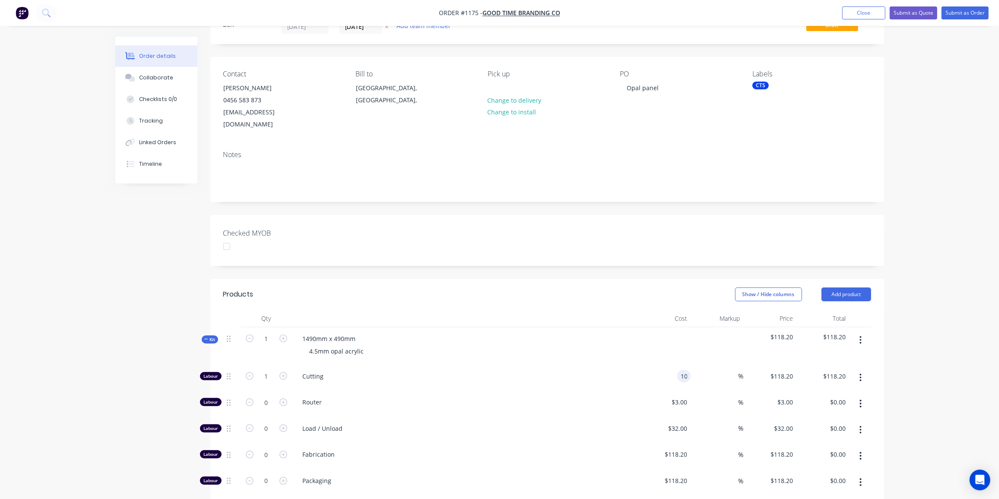
type input "$10.00"
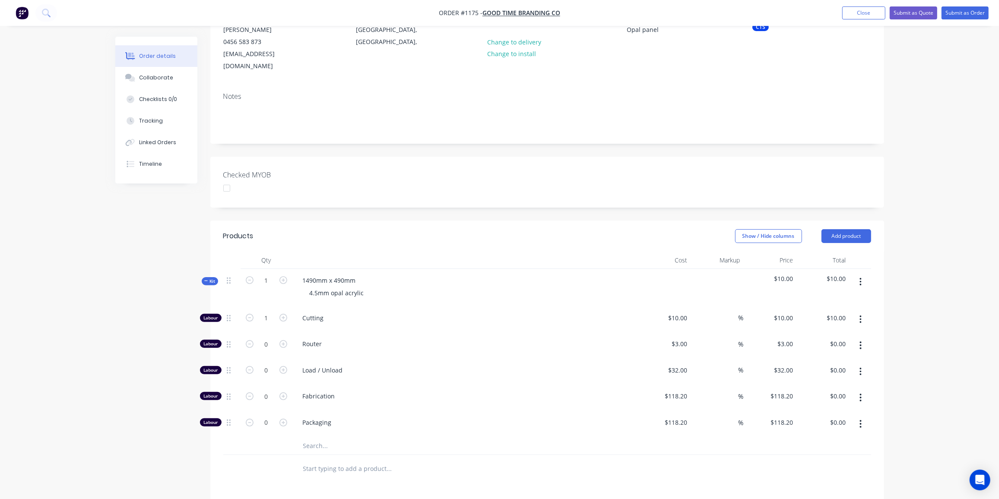
scroll to position [235, 0]
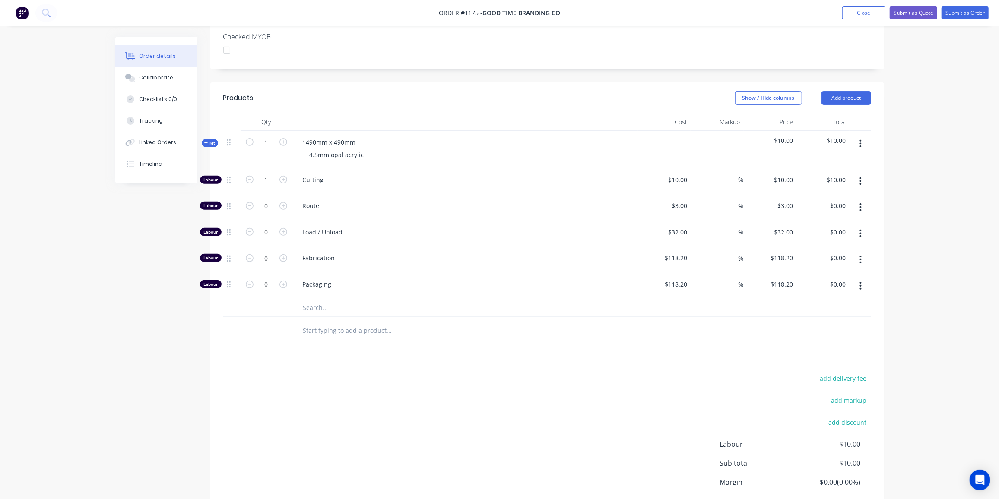
click at [313, 299] on input "text" at bounding box center [389, 307] width 173 height 17
type input "433"
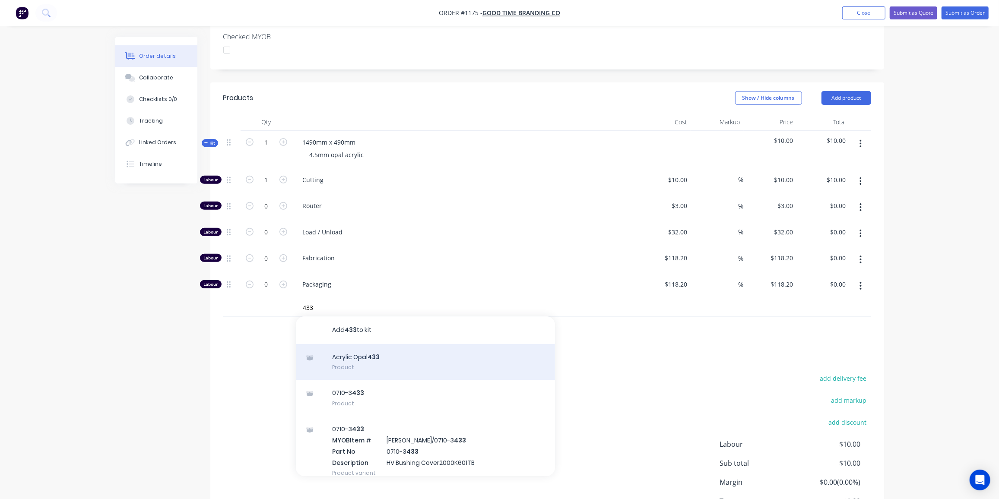
click at [365, 344] on div "Acrylic Opal 433 Product" at bounding box center [425, 362] width 259 height 36
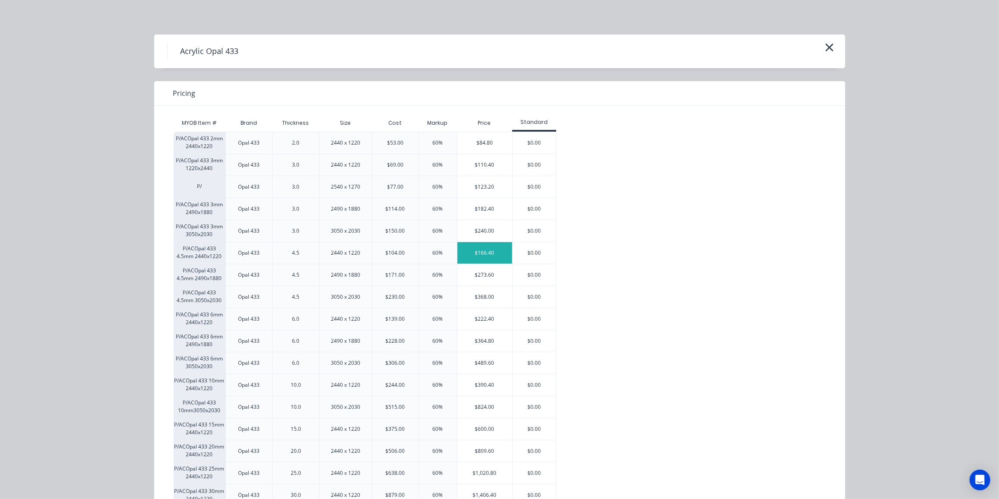
click at [470, 256] on div "$166.40" at bounding box center [484, 253] width 55 height 22
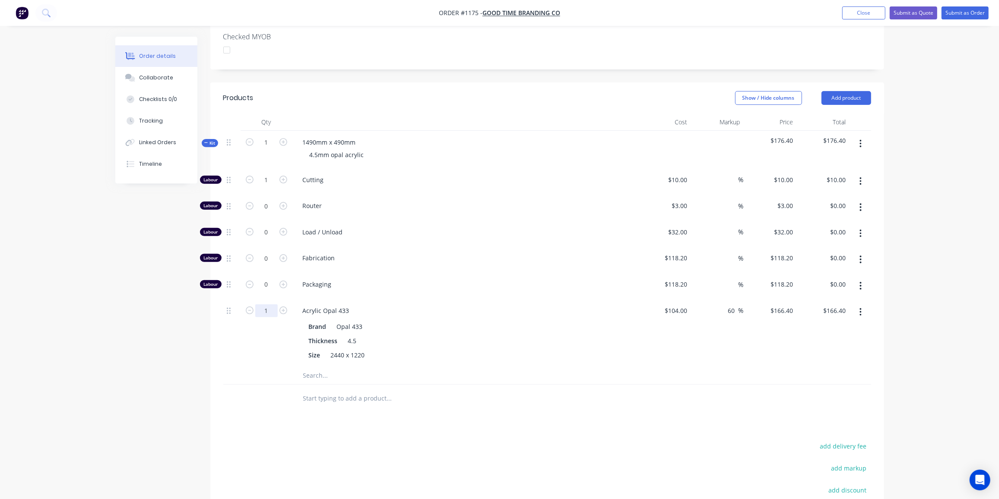
click at [272, 187] on input "1" at bounding box center [266, 180] width 22 height 13
type input "0.4"
type input "$66.56"
click at [216, 139] on div "Kit" at bounding box center [210, 143] width 16 height 8
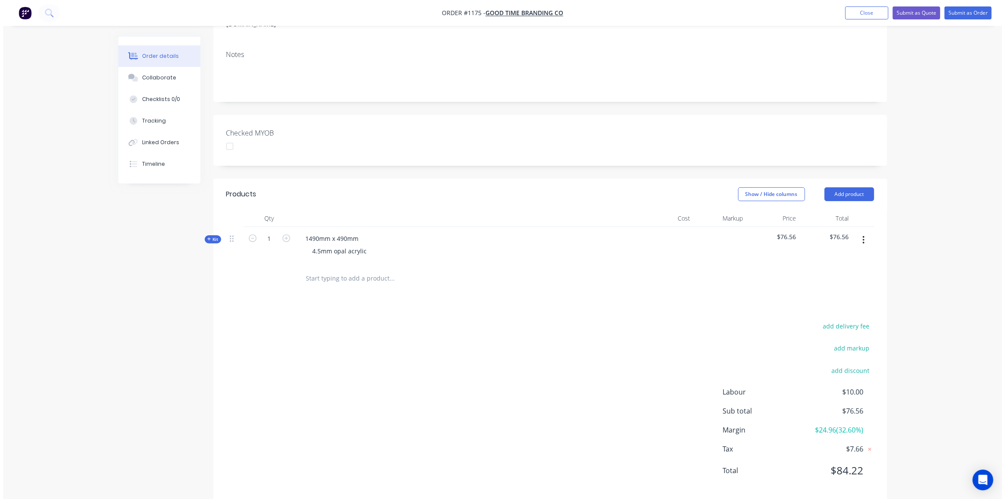
scroll to position [0, 0]
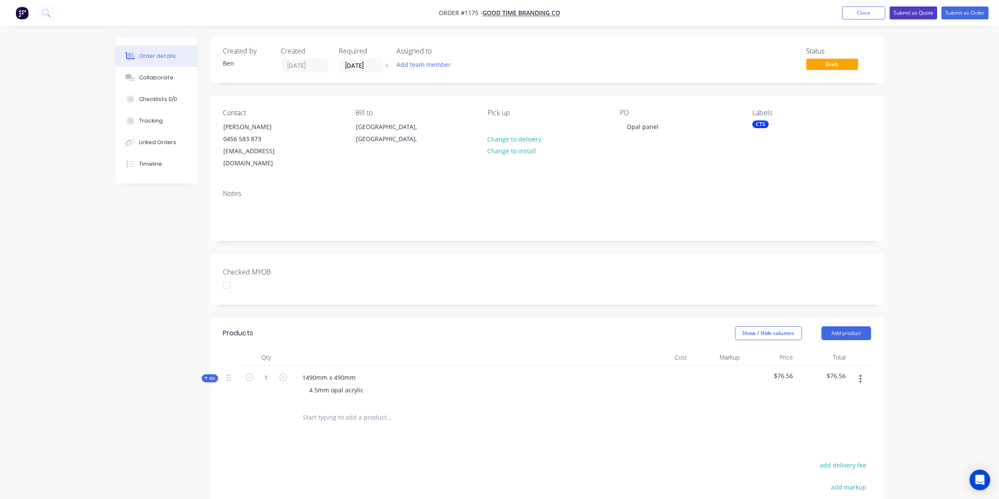
click at [929, 12] on button "Submit as Quote" at bounding box center [914, 12] width 48 height 13
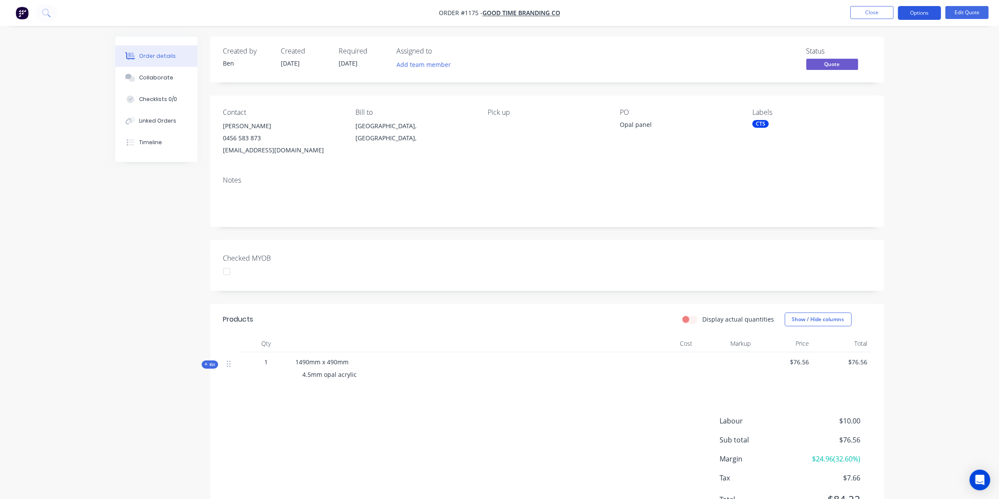
click at [934, 7] on button "Options" at bounding box center [919, 13] width 43 height 14
click at [876, 49] on div "Quote" at bounding box center [893, 52] width 79 height 13
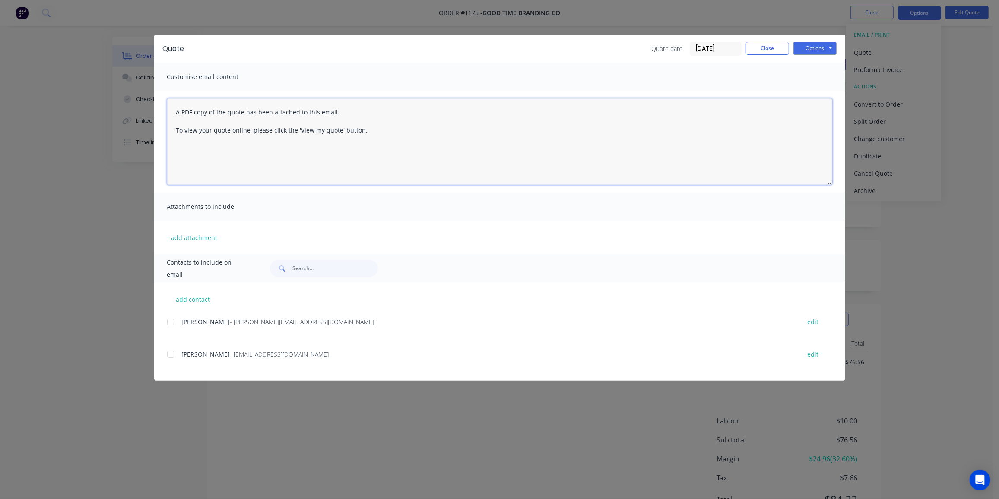
click at [176, 101] on textarea "A PDF copy of the quote has been attached to this email. To view your quote onl…" at bounding box center [499, 141] width 665 height 86
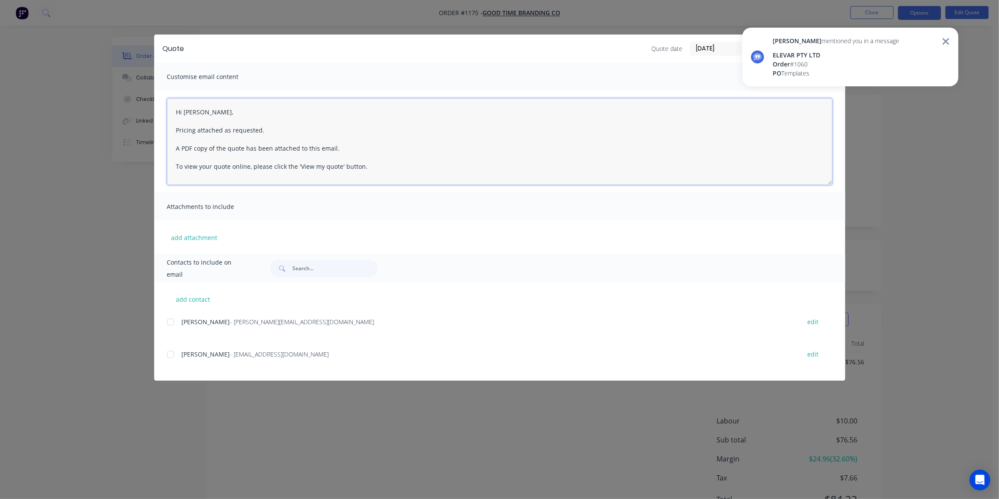
click at [168, 356] on div at bounding box center [170, 354] width 17 height 17
type textarea "Hi [PERSON_NAME], Pricing attached as requested. A PDF copy of the quote has be…"
click at [815, 66] on div "Order # 1060" at bounding box center [836, 64] width 127 height 9
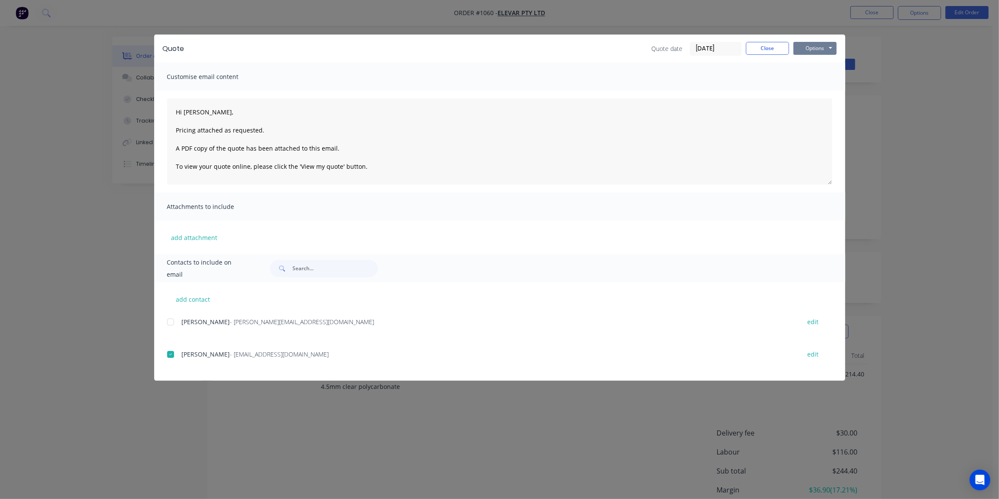
click at [821, 50] on button "Options" at bounding box center [814, 48] width 43 height 13
click at [821, 64] on button "Preview" at bounding box center [820, 64] width 55 height 14
click at [817, 49] on button "Options" at bounding box center [814, 48] width 43 height 13
click at [822, 62] on button "Preview" at bounding box center [820, 64] width 55 height 14
click at [767, 44] on button "Close" at bounding box center [767, 48] width 43 height 13
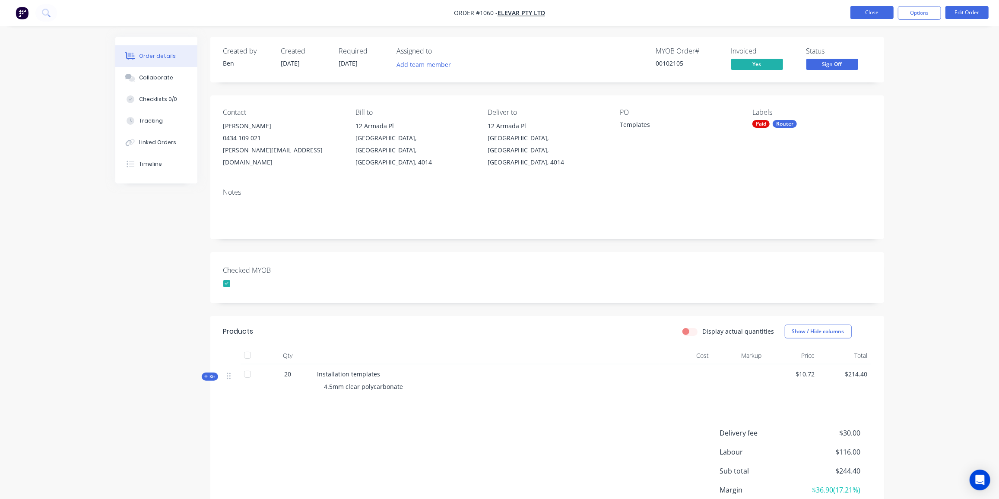
click at [881, 11] on button "Close" at bounding box center [871, 12] width 43 height 13
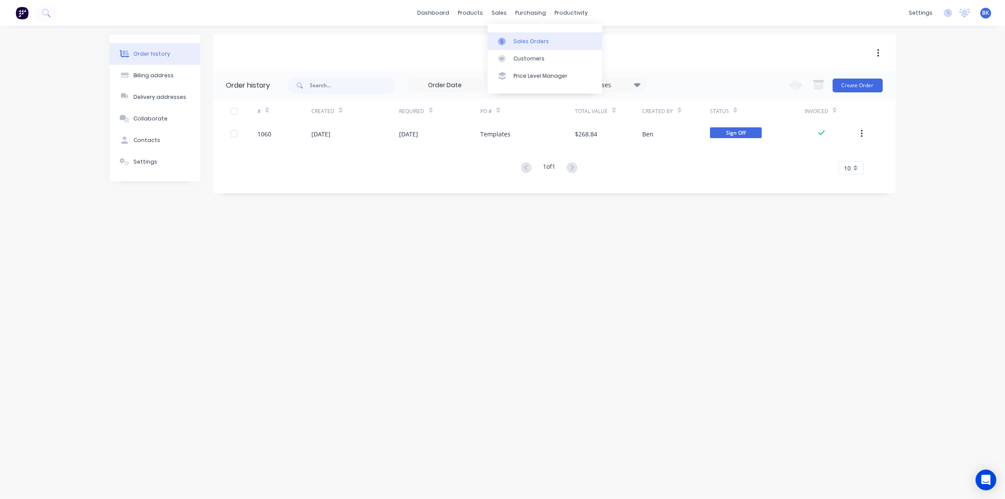
click at [511, 42] on link "Sales Orders" at bounding box center [545, 40] width 114 height 17
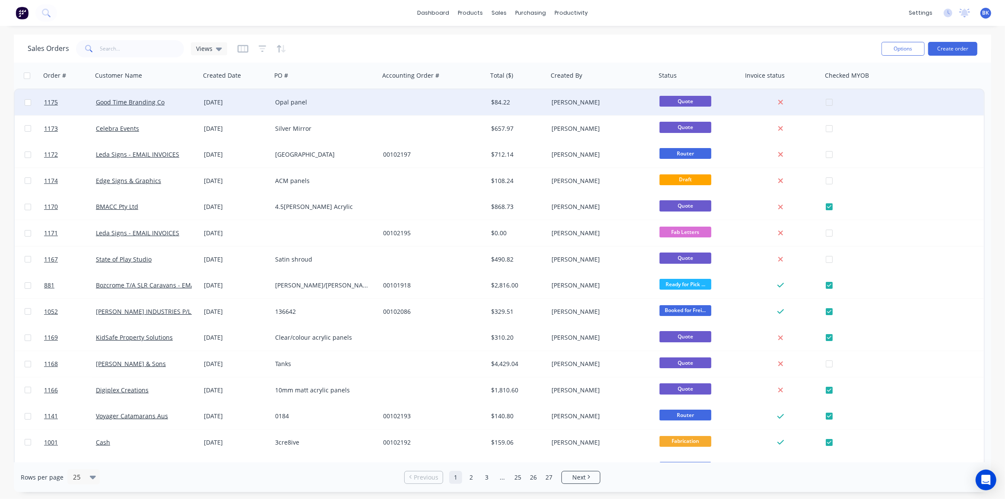
click at [301, 103] on div "Opal panel" at bounding box center [323, 102] width 96 height 9
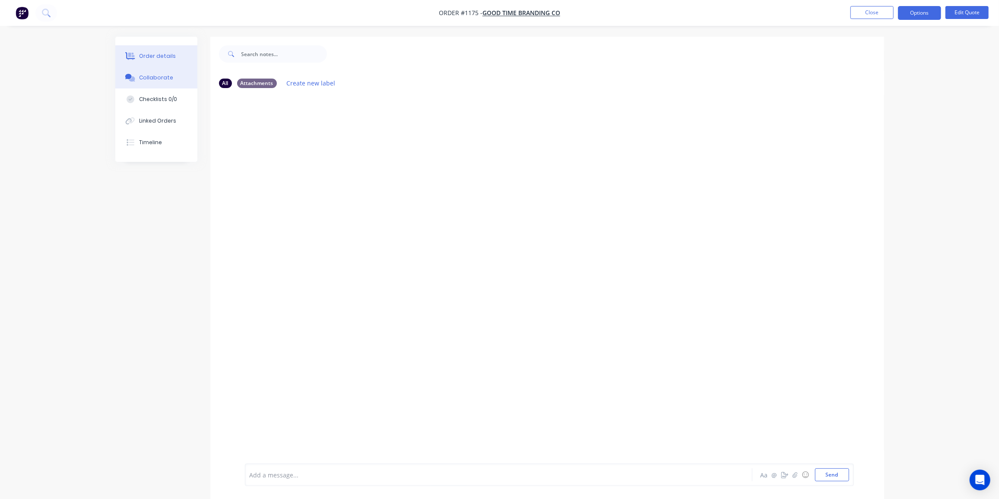
click at [148, 59] on div "Order details" at bounding box center [157, 56] width 37 height 8
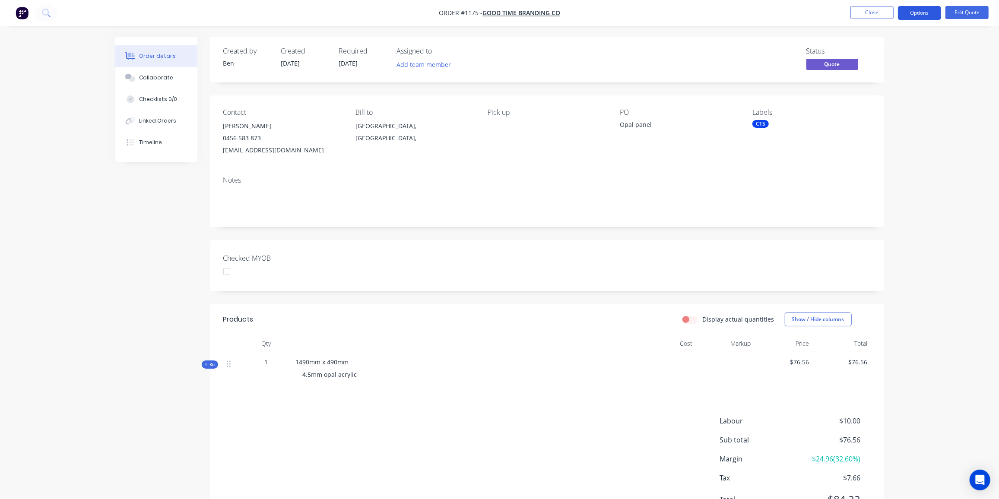
click at [924, 12] on button "Options" at bounding box center [919, 13] width 43 height 14
click at [872, 48] on div "Quote" at bounding box center [893, 52] width 79 height 13
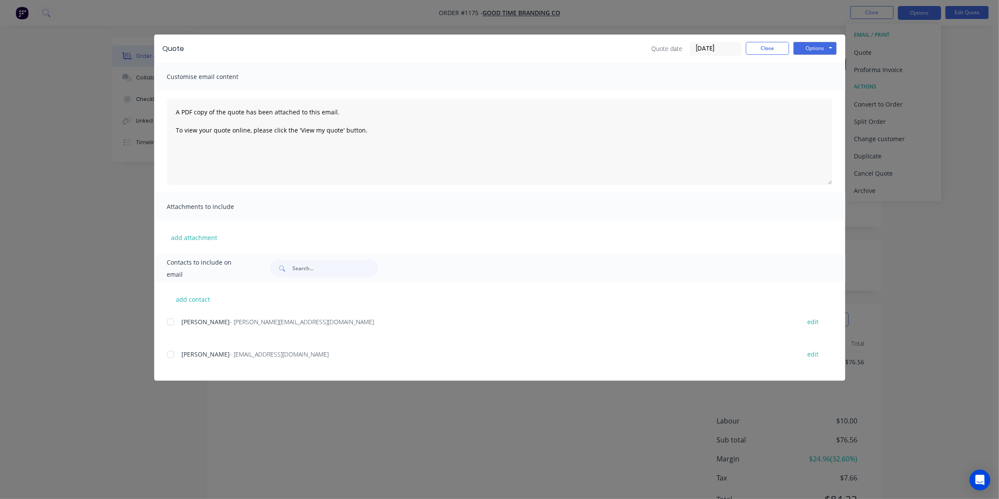
click at [173, 355] on div at bounding box center [170, 354] width 17 height 17
click at [815, 50] on button "Options" at bounding box center [814, 48] width 43 height 13
click at [806, 61] on button "Preview" at bounding box center [820, 64] width 55 height 14
click at [820, 48] on button "Options" at bounding box center [814, 48] width 43 height 13
click at [821, 89] on button "Email" at bounding box center [820, 92] width 55 height 14
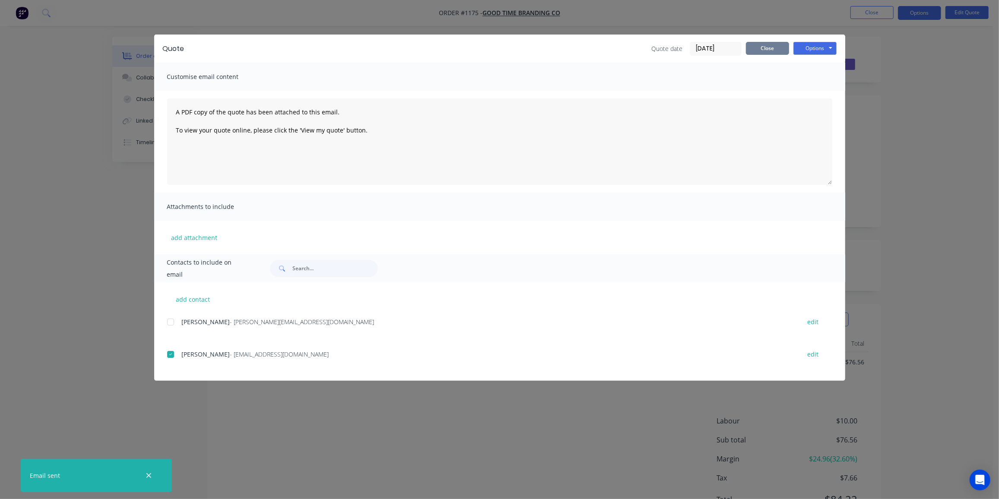
click at [758, 49] on button "Close" at bounding box center [767, 48] width 43 height 13
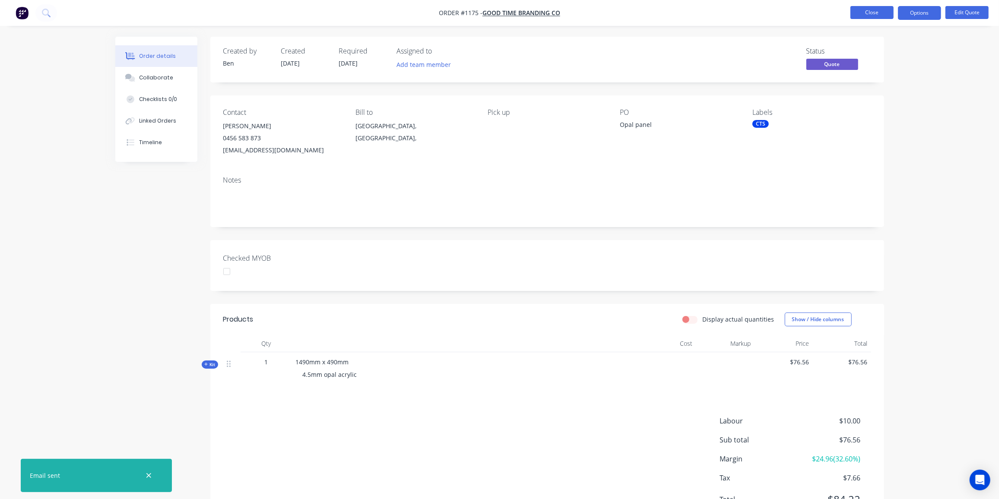
click at [866, 16] on button "Close" at bounding box center [871, 12] width 43 height 13
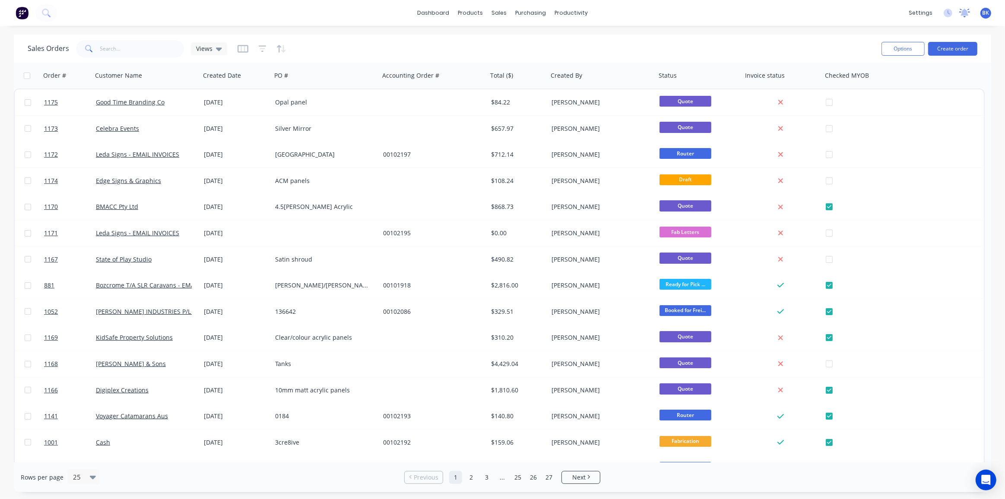
click at [966, 14] on icon at bounding box center [965, 12] width 8 height 7
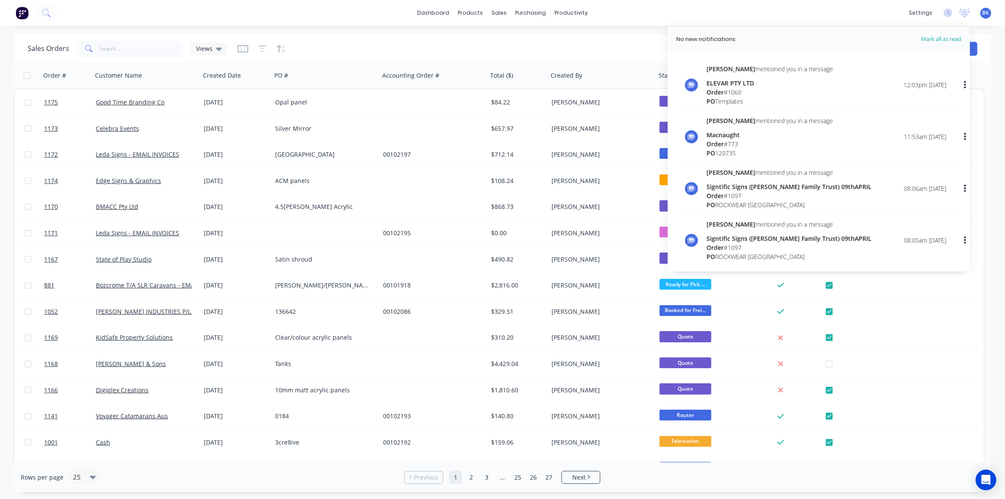
click at [753, 80] on div "ELEVAR PTY LTD" at bounding box center [770, 83] width 127 height 9
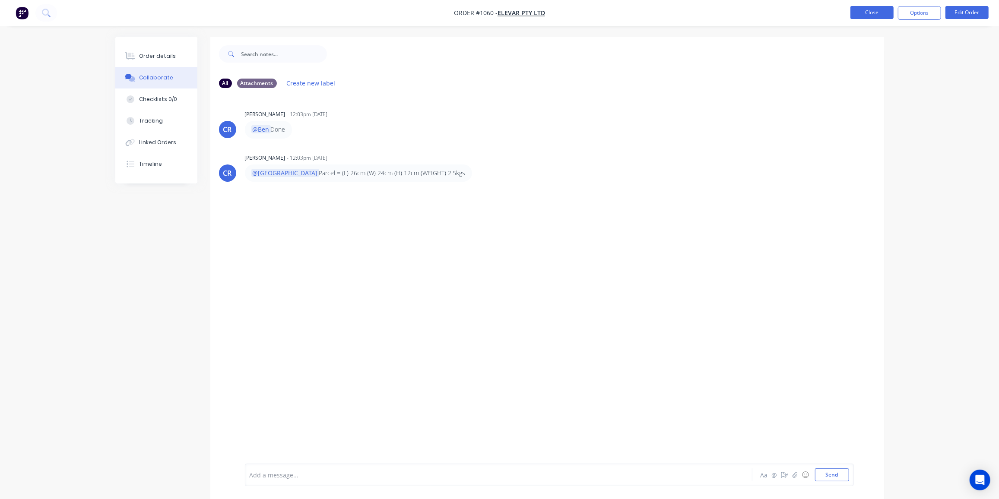
click at [876, 8] on button "Close" at bounding box center [871, 12] width 43 height 13
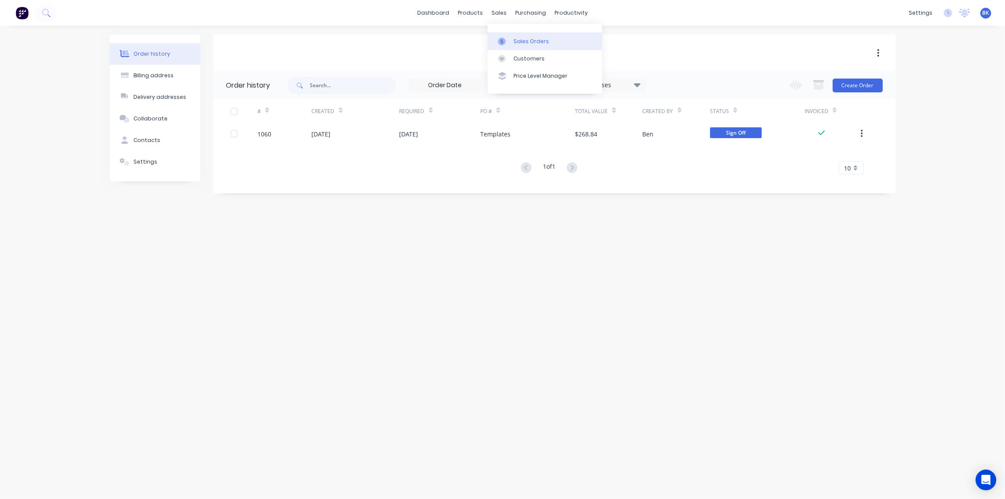
click at [511, 41] on div at bounding box center [504, 42] width 13 height 8
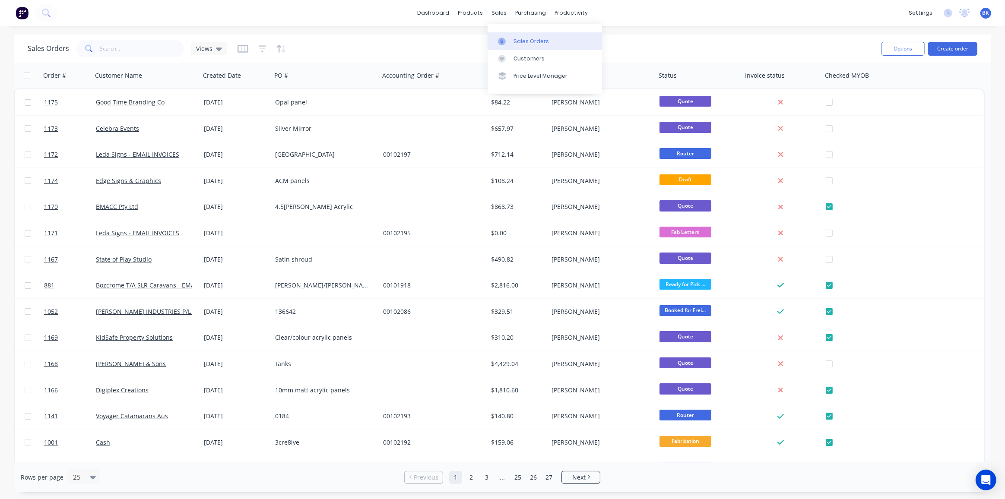
click at [516, 39] on div "Sales Orders" at bounding box center [531, 42] width 35 height 8
click at [963, 46] on button "Create order" at bounding box center [952, 49] width 49 height 14
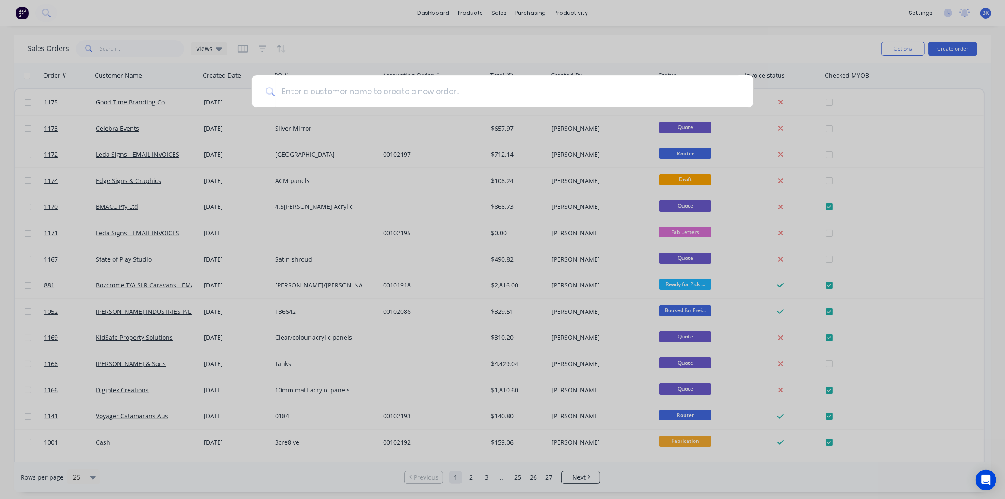
click at [520, 35] on div at bounding box center [502, 249] width 1005 height 499
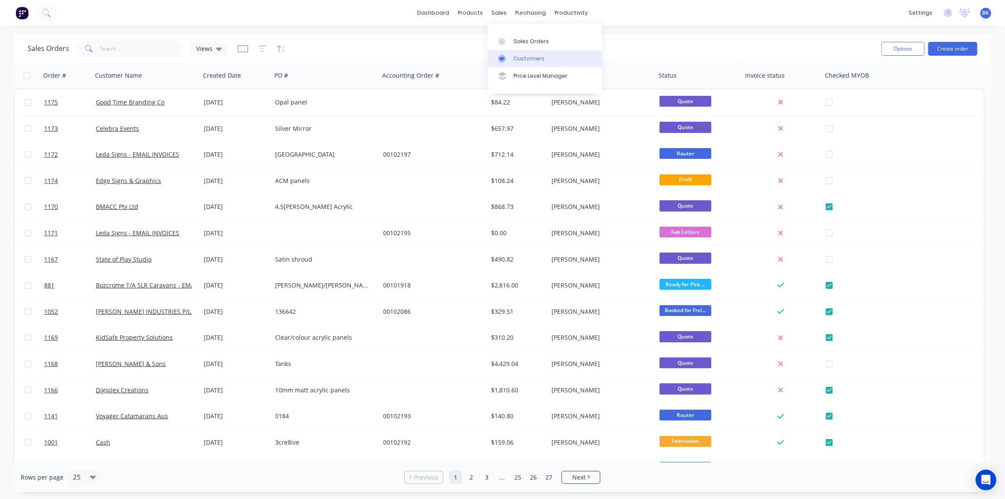
click at [511, 57] on link "Customers" at bounding box center [545, 58] width 114 height 17
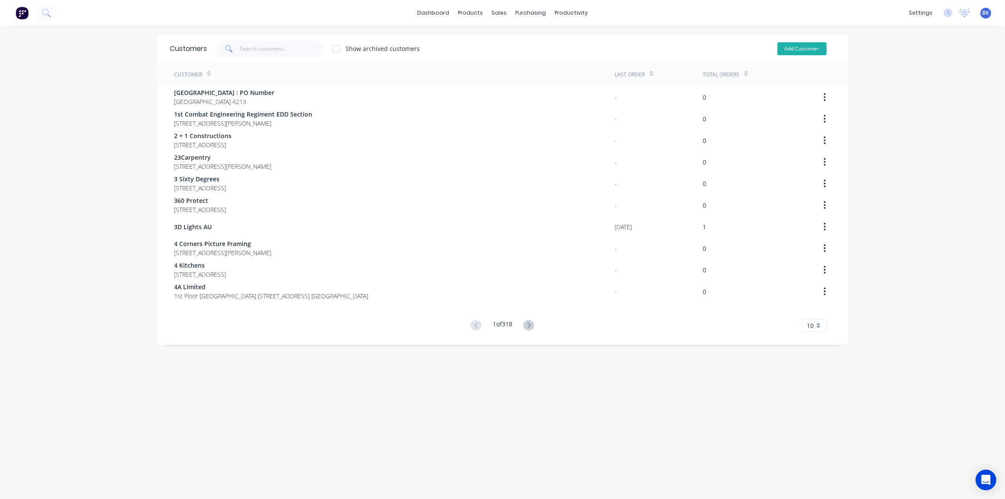
click at [812, 48] on button "Add Customer" at bounding box center [801, 48] width 49 height 13
select select "AU"
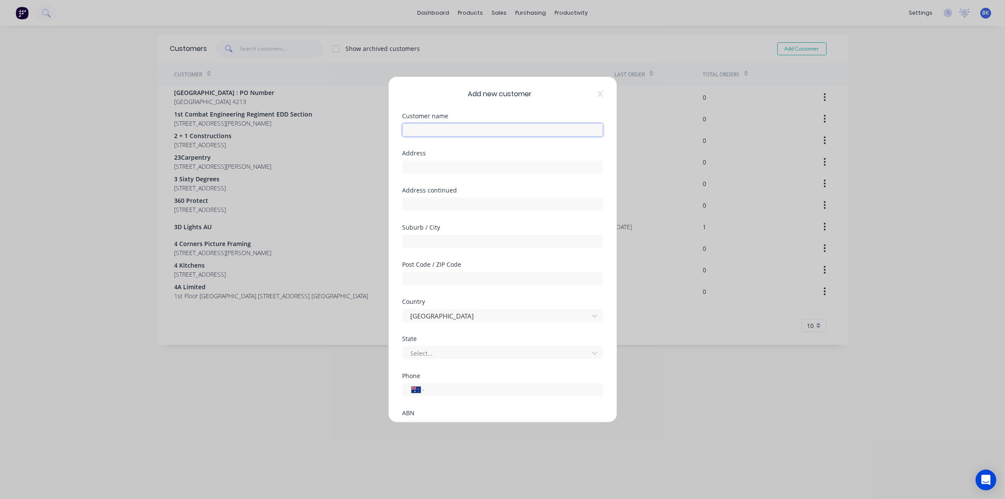
click at [434, 130] on input "text" at bounding box center [503, 130] width 200 height 13
type input "Scope Joinery Group"
click at [466, 170] on input "text" at bounding box center [503, 167] width 200 height 13
paste input "[STREET_ADDRESS][PERSON_NAME]"
type input "[STREET_ADDRESS][PERSON_NAME]"
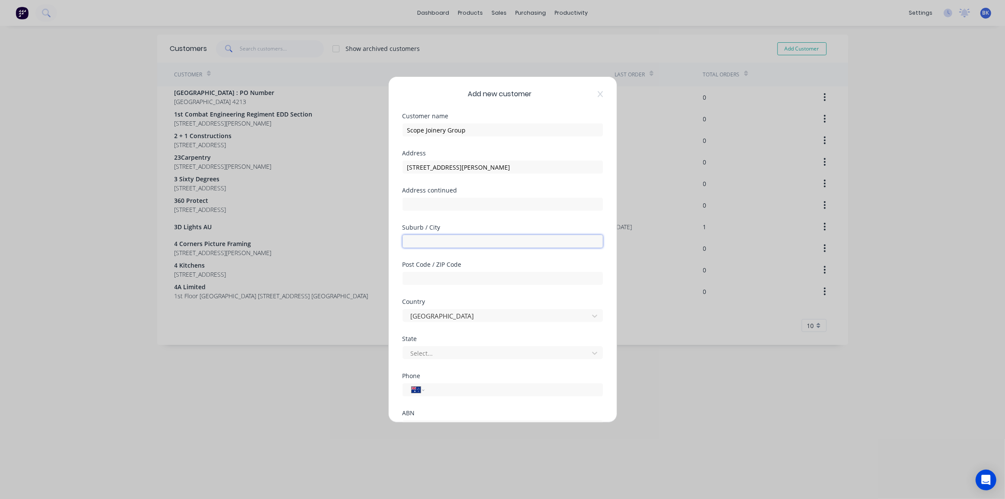
click at [438, 239] on input "text" at bounding box center [503, 241] width 200 height 13
paste input "Villawood"
type input "Villawood"
click at [462, 273] on input "text" at bounding box center [503, 278] width 200 height 13
type input "2163"
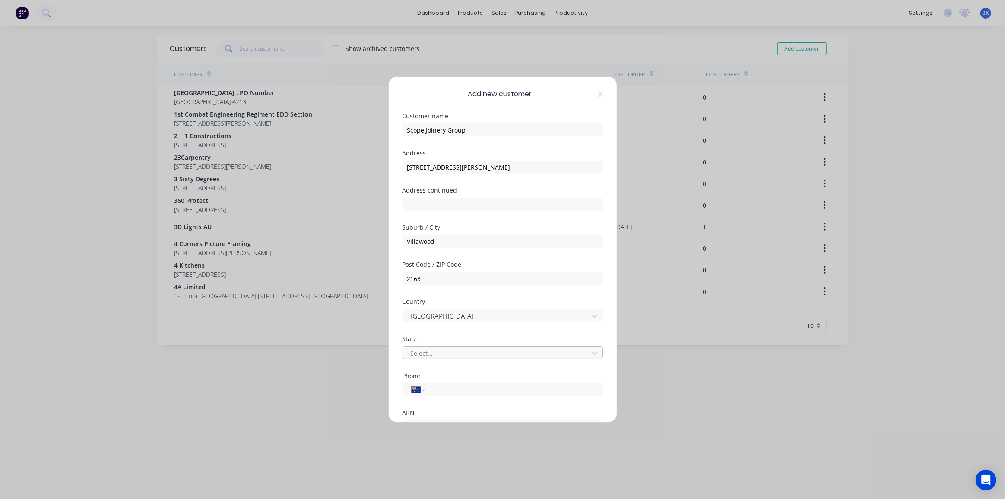
click at [523, 352] on div at bounding box center [497, 353] width 174 height 11
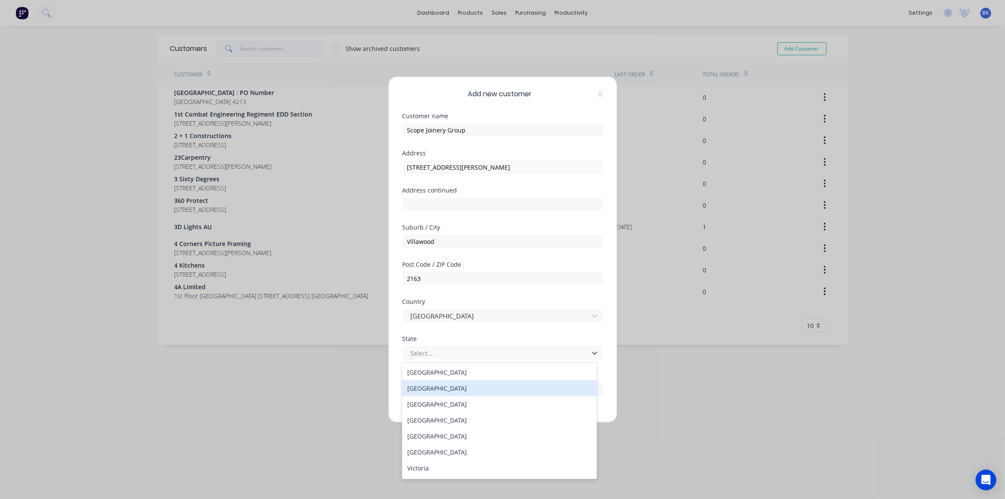
click at [464, 385] on div "[GEOGRAPHIC_DATA]" at bounding box center [499, 389] width 195 height 16
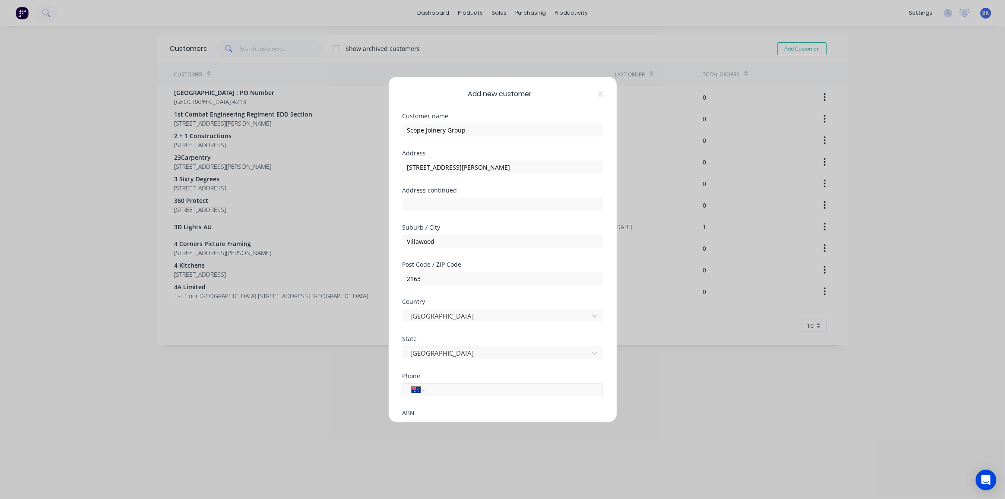
click at [453, 391] on input "tel" at bounding box center [512, 390] width 163 height 10
type input "1300 548 548"
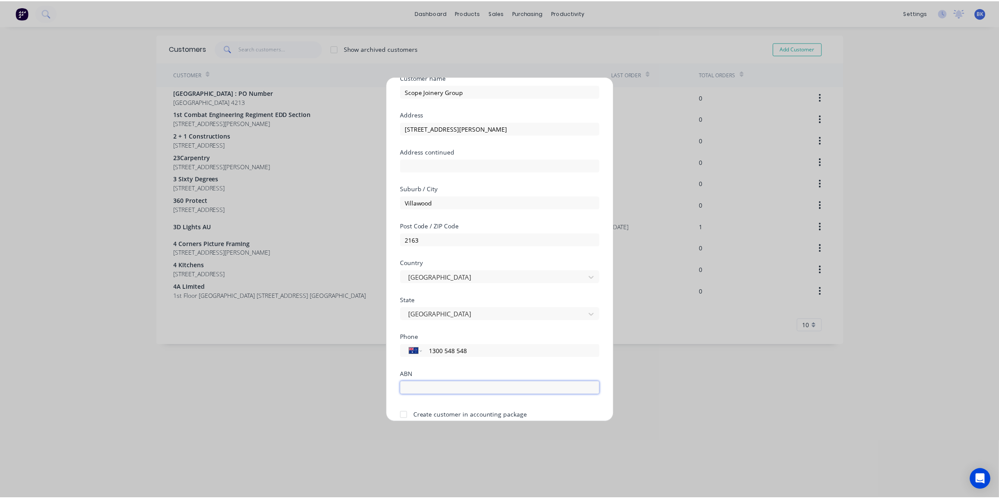
scroll to position [75, 0]
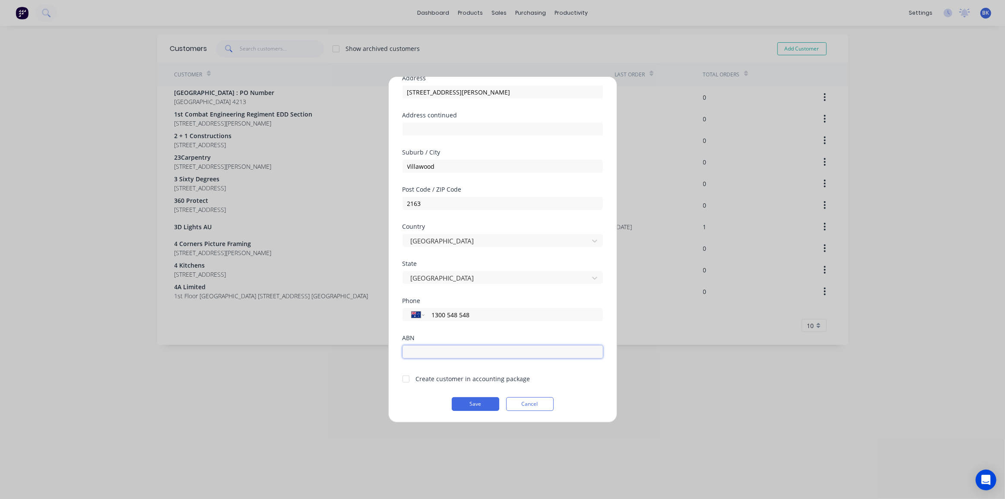
paste input "67 640 442 324"
type input "67 640 442 324"
click at [409, 379] on div at bounding box center [405, 379] width 17 height 17
click at [477, 401] on button "Save" at bounding box center [476, 404] width 48 height 14
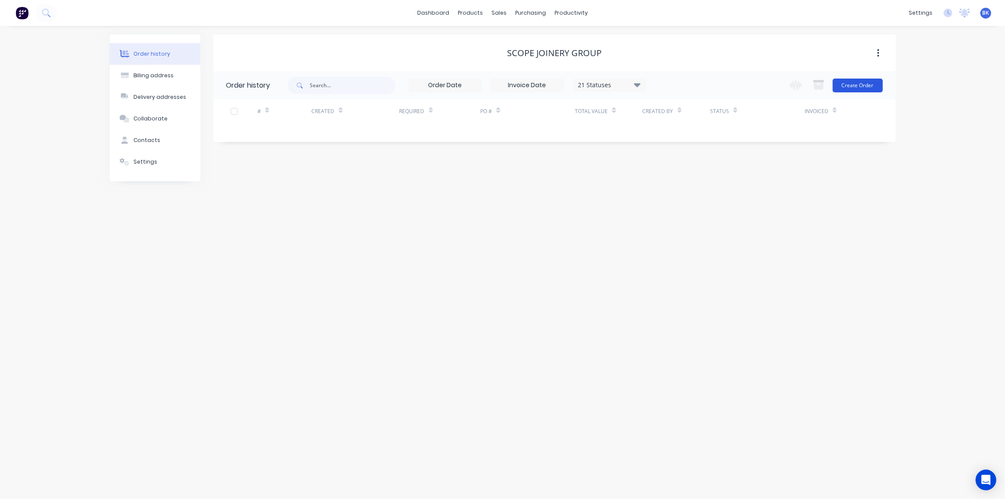
click at [850, 83] on button "Create Order" at bounding box center [858, 86] width 50 height 14
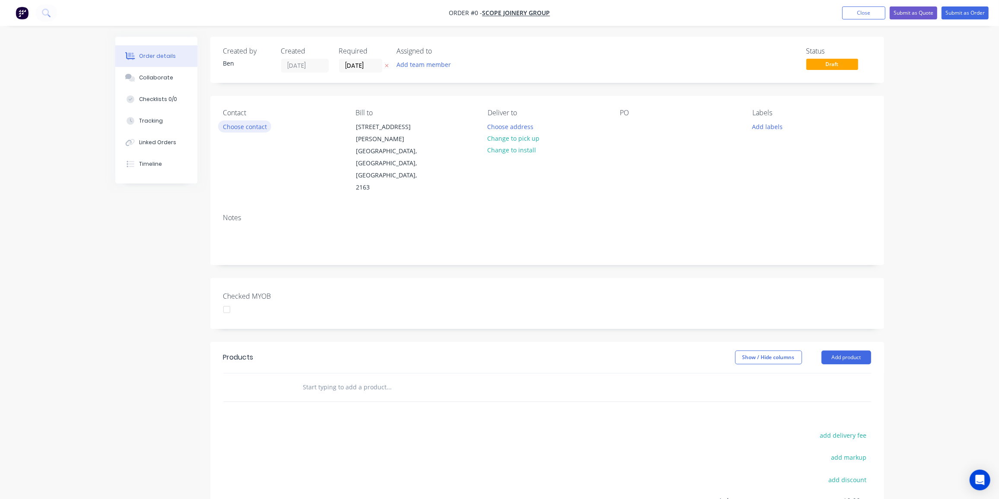
click at [252, 127] on button "Choose contact" at bounding box center [244, 127] width 53 height 12
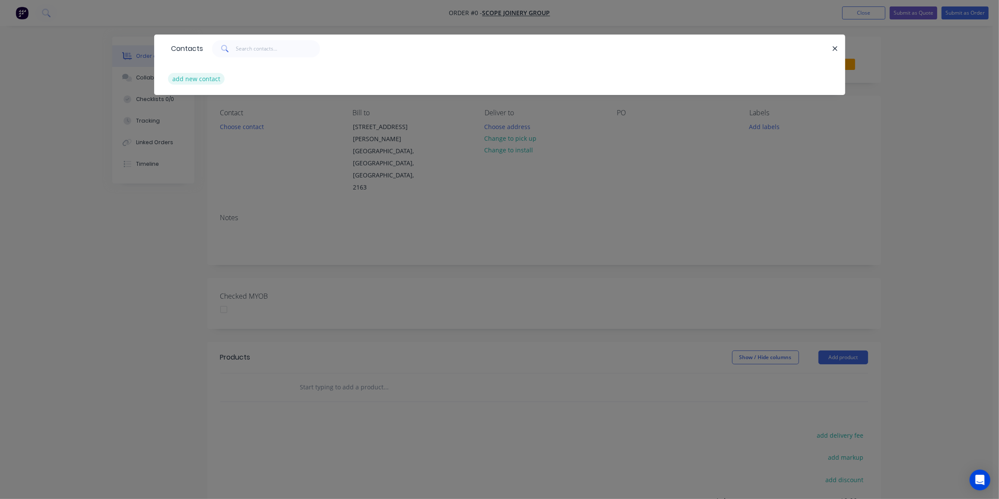
click at [194, 80] on button "add new contact" at bounding box center [196, 79] width 57 height 12
select select "AU"
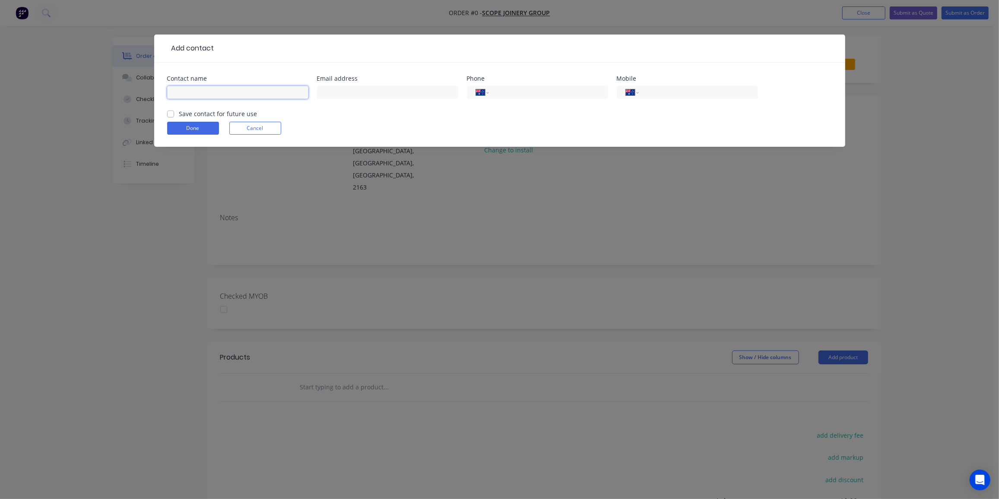
click at [197, 86] on input "text" at bounding box center [237, 92] width 141 height 13
paste input "[PERSON_NAME] <[PERSON_NAME][EMAIL_ADDRESS][DOMAIN_NAME]>"
drag, startPoint x: 187, startPoint y: 91, endPoint x: 390, endPoint y: 95, distance: 202.6
click at [390, 95] on div "Contact name [PERSON_NAME] <[PERSON_NAME][EMAIL_ADDRESS][DOMAIN_NAME]> Email ad…" at bounding box center [499, 93] width 665 height 34
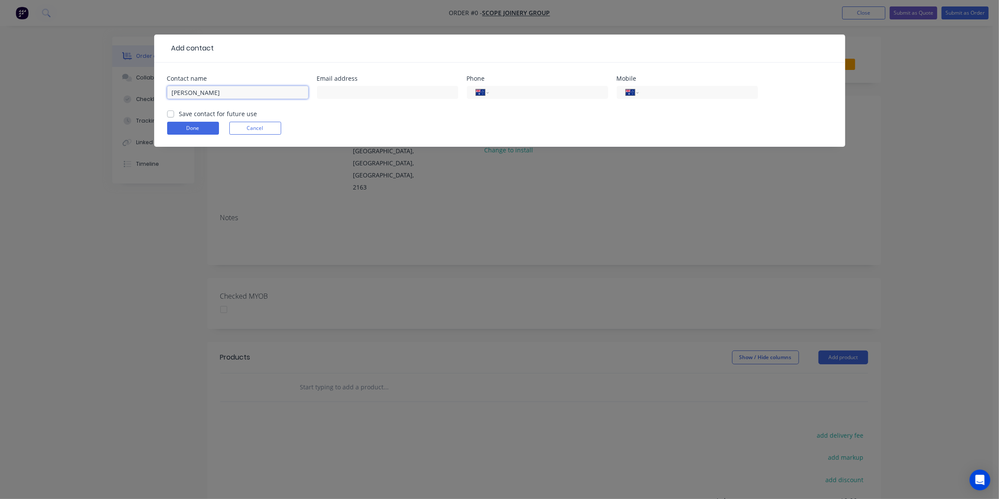
scroll to position [0, 0]
type input "[PERSON_NAME]"
click at [371, 91] on input "text" at bounding box center [387, 92] width 141 height 13
paste input "<[PERSON_NAME][EMAIL_ADDRESS][DOMAIN_NAME]>"
drag, startPoint x: 327, startPoint y: 90, endPoint x: 353, endPoint y: 133, distance: 50.8
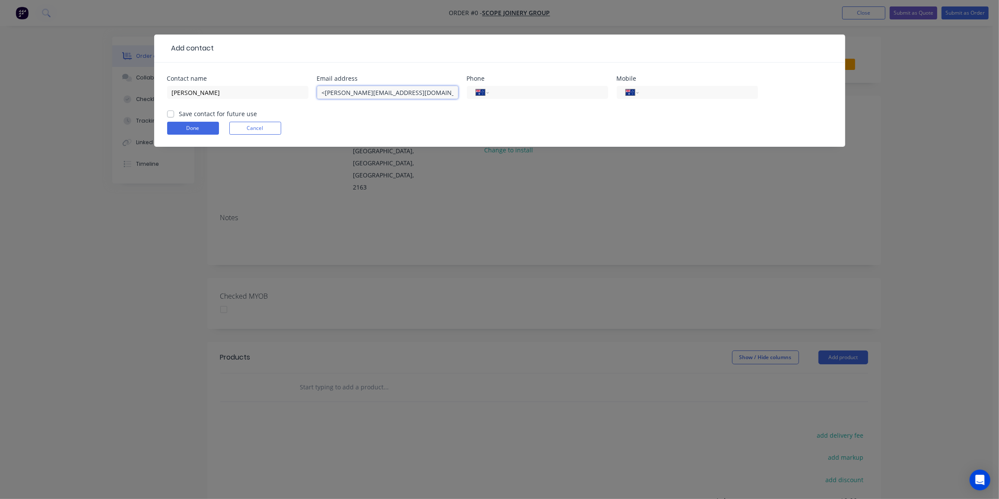
click at [327, 91] on input "<[PERSON_NAME][EMAIL_ADDRESS][DOMAIN_NAME]>" at bounding box center [387, 92] width 141 height 13
click at [450, 94] on input "[PERSON_NAME][EMAIL_ADDRESS][DOMAIN_NAME]>" at bounding box center [387, 92] width 141 height 13
type input "[PERSON_NAME][EMAIL_ADDRESS][DOMAIN_NAME]"
click at [658, 93] on input "tel" at bounding box center [697, 93] width 104 height 10
type input "0456 813 430"
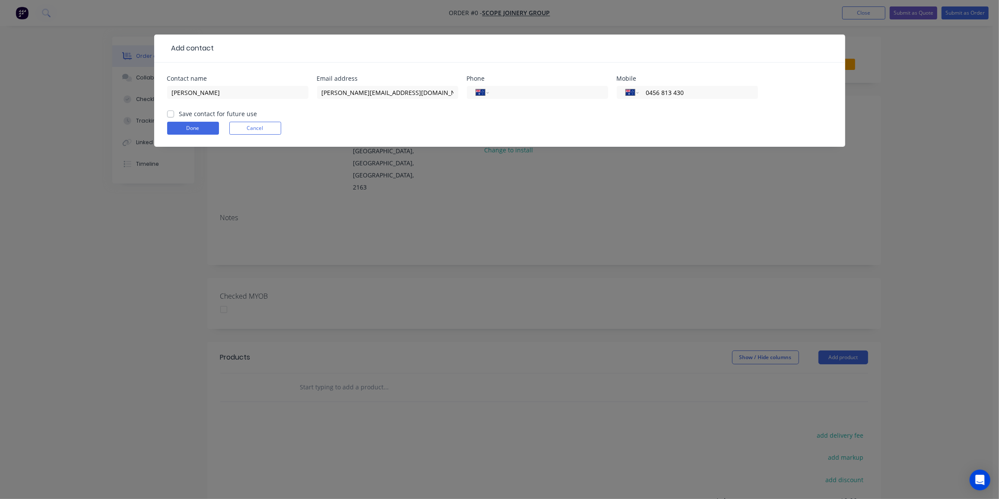
click at [179, 114] on label "Save contact for future use" at bounding box center [218, 113] width 78 height 9
click at [171, 114] on input "Save contact for future use" at bounding box center [170, 113] width 7 height 8
checkbox input "true"
click at [185, 128] on button "Done" at bounding box center [193, 128] width 52 height 13
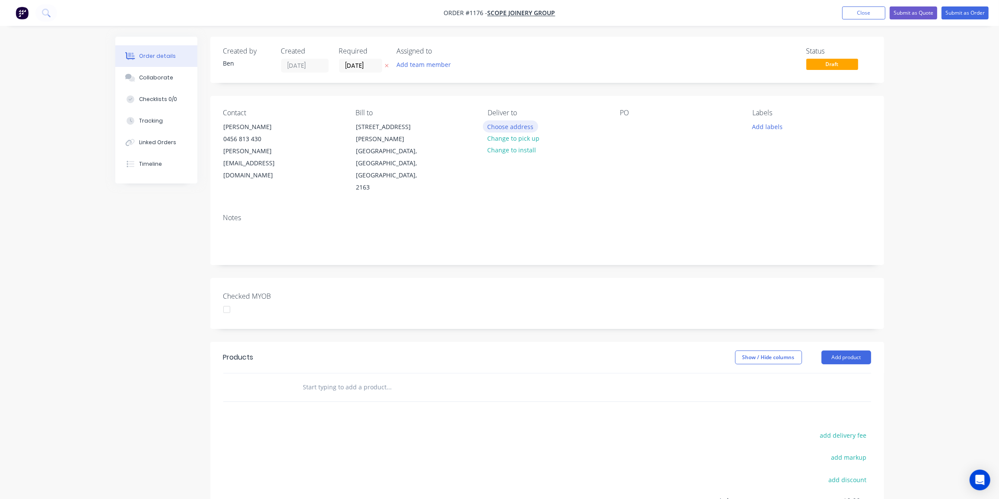
click at [518, 127] on button "Choose address" at bounding box center [510, 127] width 55 height 12
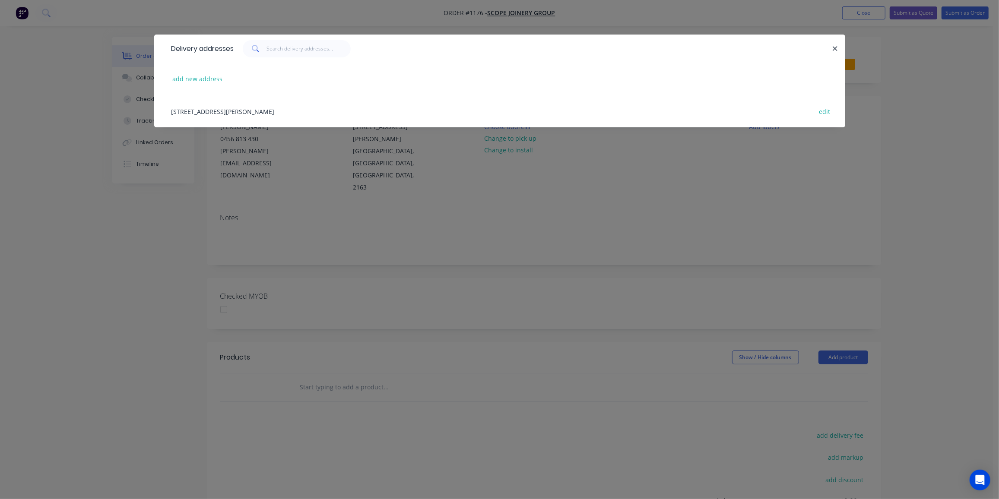
click at [300, 111] on div "[STREET_ADDRESS][PERSON_NAME] edit" at bounding box center [499, 111] width 665 height 32
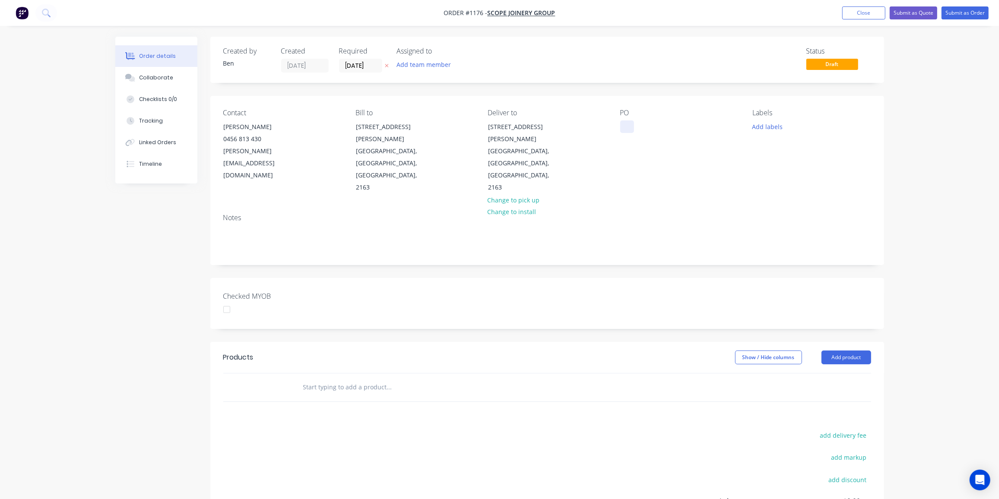
click at [628, 123] on div at bounding box center [627, 127] width 14 height 13
click at [774, 125] on button "Add labels" at bounding box center [768, 127] width 40 height 12
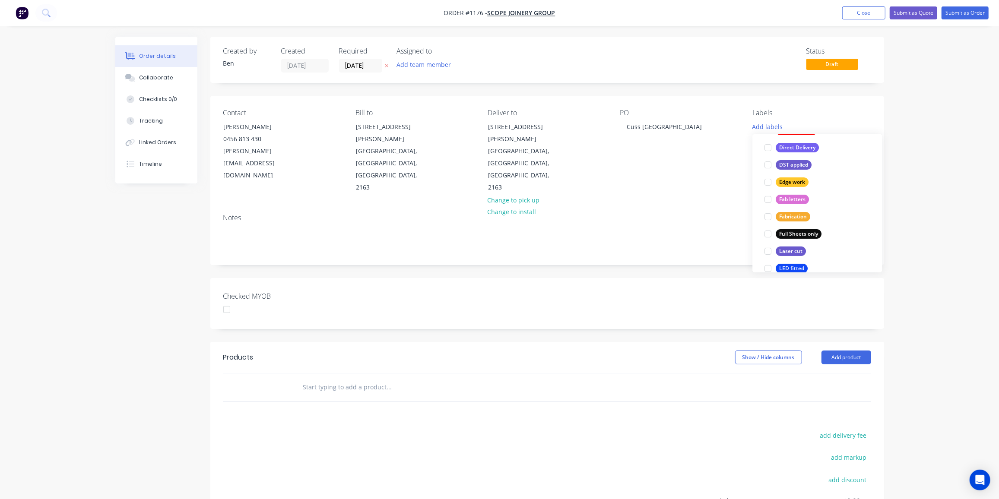
scroll to position [157, 0]
click at [791, 200] on div "Fabrication" at bounding box center [793, 202] width 35 height 10
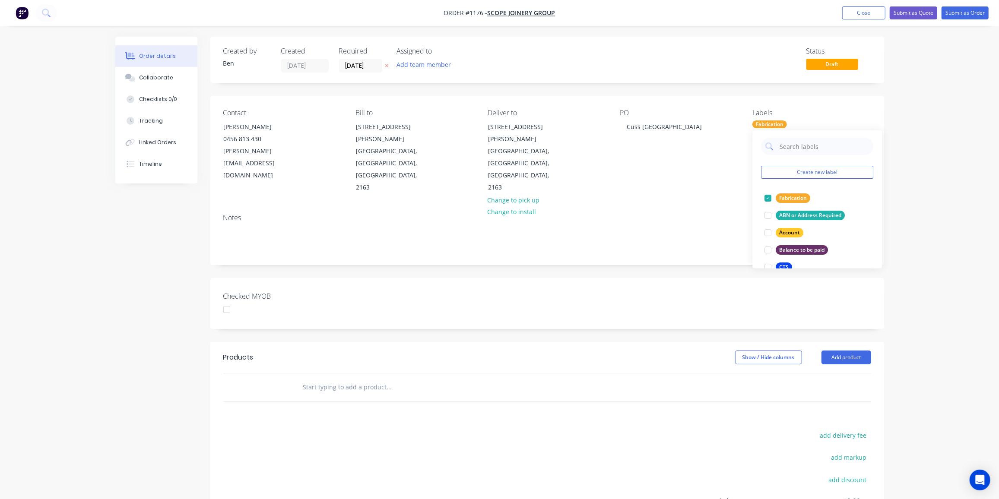
click at [319, 379] on input "text" at bounding box center [389, 387] width 173 height 17
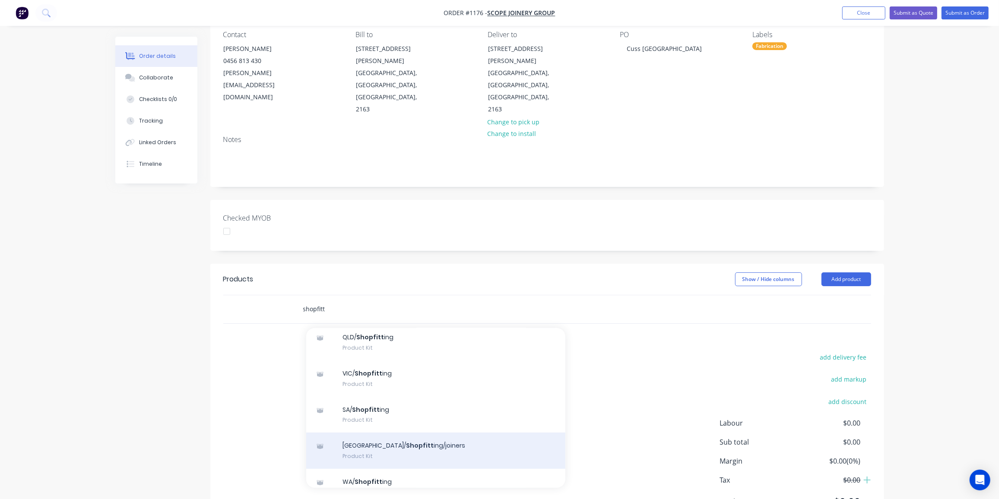
scroll to position [157, 0]
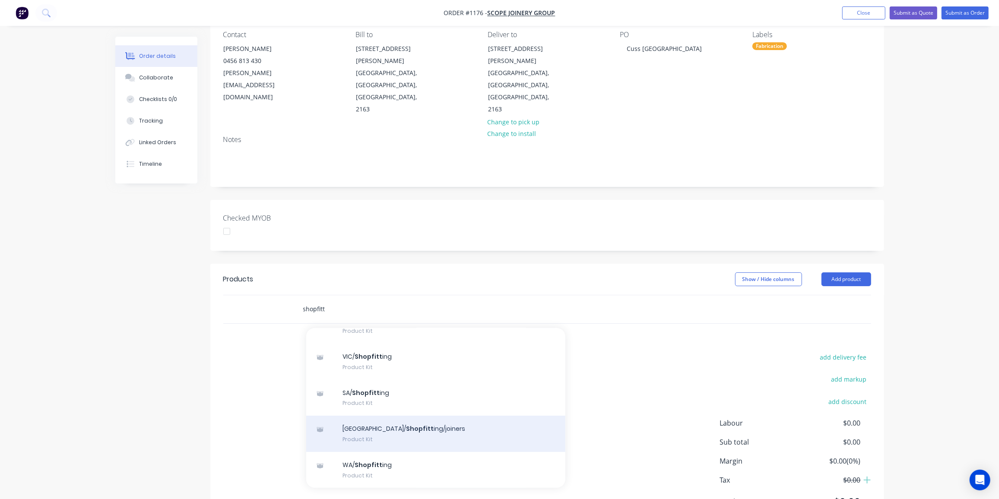
type input "shopfitt"
click at [386, 416] on div "NSW/ Shopfitt ing/joiners Product Kit" at bounding box center [435, 434] width 259 height 36
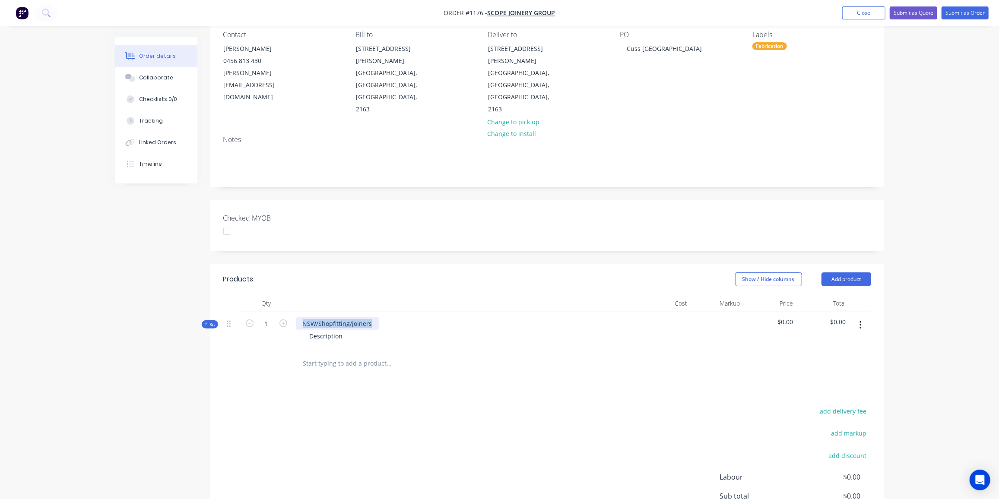
drag, startPoint x: 373, startPoint y: 287, endPoint x: 298, endPoint y: 289, distance: 75.2
click at [298, 317] on div "NSW/Shopfitting/joiners" at bounding box center [337, 323] width 83 height 13
drag, startPoint x: 342, startPoint y: 301, endPoint x: 284, endPoint y: 301, distance: 57.4
click at [285, 312] on div "Kit 1 Custard Machine Housing as per supplied drawings Description $0.00 $0.00" at bounding box center [547, 331] width 648 height 38
click at [368, 330] on div "6mm Perspex Frost" at bounding box center [337, 336] width 69 height 13
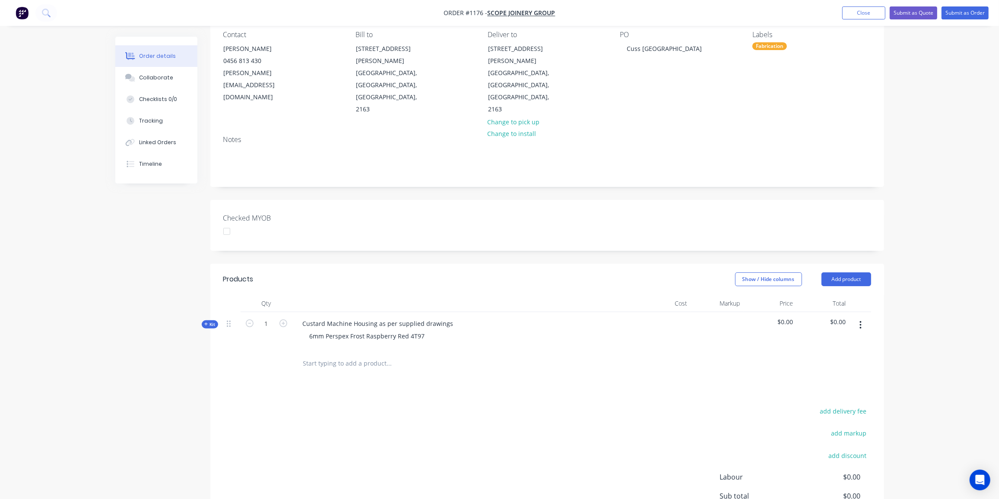
click at [209, 321] on span "Kit" at bounding box center [209, 324] width 11 height 6
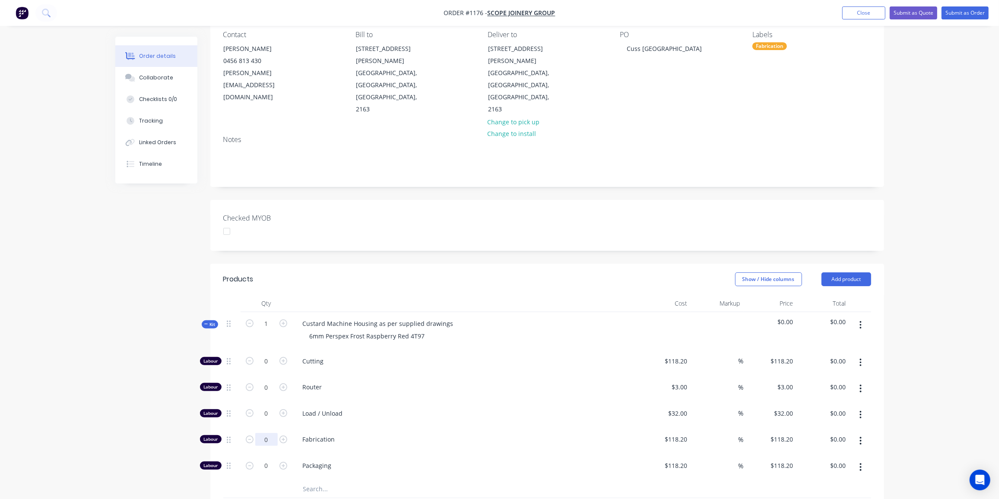
click at [267, 368] on input "0" at bounding box center [266, 361] width 22 height 13
type input "8"
type input "$945.60"
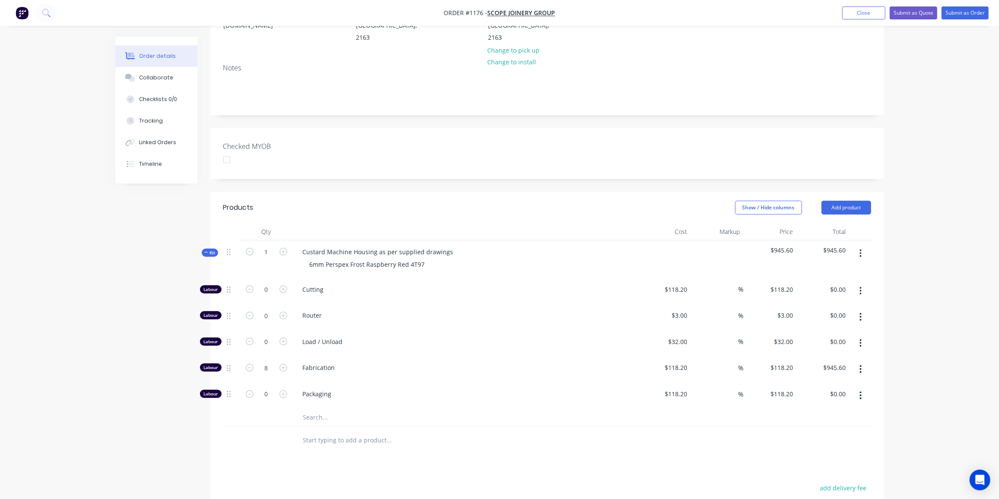
scroll to position [196, 0]
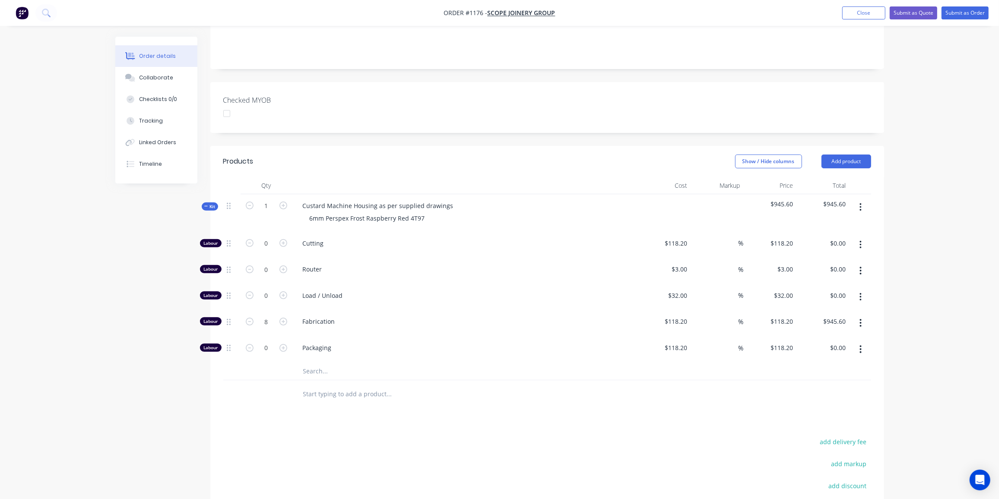
click at [327, 363] on input "text" at bounding box center [389, 371] width 173 height 17
click at [423, 212] on div "6mm Perspex Frost Raspberry Red 4T97" at bounding box center [367, 218] width 129 height 13
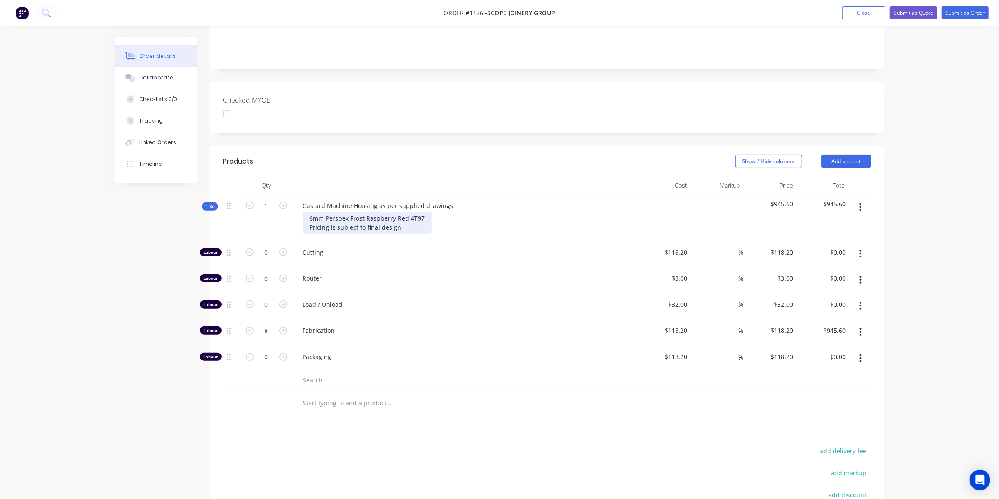
click at [398, 212] on div "6mm Perspex Frost Raspberry Red 4T97 Pricing is subject to final design" at bounding box center [367, 223] width 129 height 22
click at [320, 372] on input "text" at bounding box center [389, 380] width 173 height 17
click at [330, 372] on input "perspex" at bounding box center [389, 380] width 173 height 17
drag, startPoint x: 335, startPoint y: 339, endPoint x: 422, endPoint y: 317, distance: 90.2
click at [277, 372] on div "perspex Add perspex to kit No results found" at bounding box center [547, 381] width 648 height 18
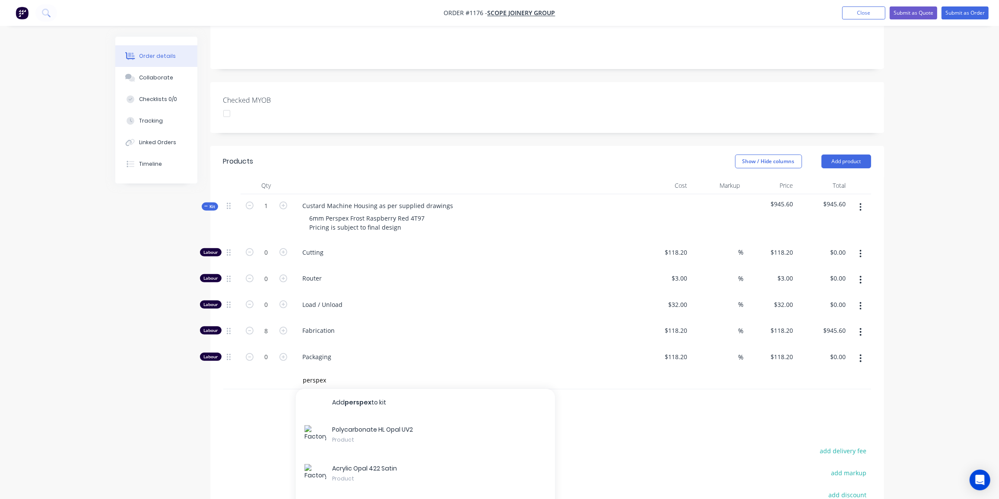
click at [428, 319] on div "Fabrication" at bounding box center [465, 332] width 346 height 26
drag, startPoint x: 295, startPoint y: 339, endPoint x: 282, endPoint y: 339, distance: 13.8
click at [282, 372] on div "perspex Add perspex to kit Polycarbonate HL Opal UV2 Product Acrylic Opal 422 S…" at bounding box center [547, 381] width 648 height 18
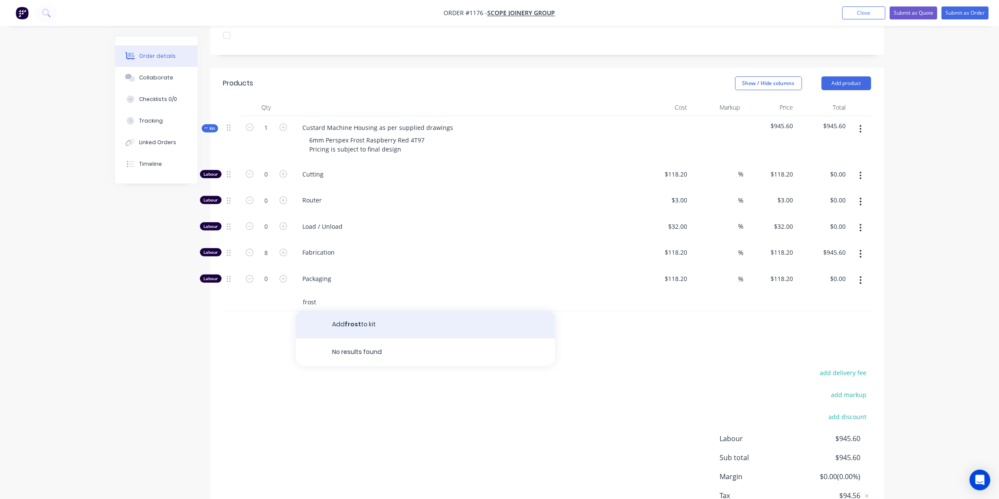
scroll to position [275, 0]
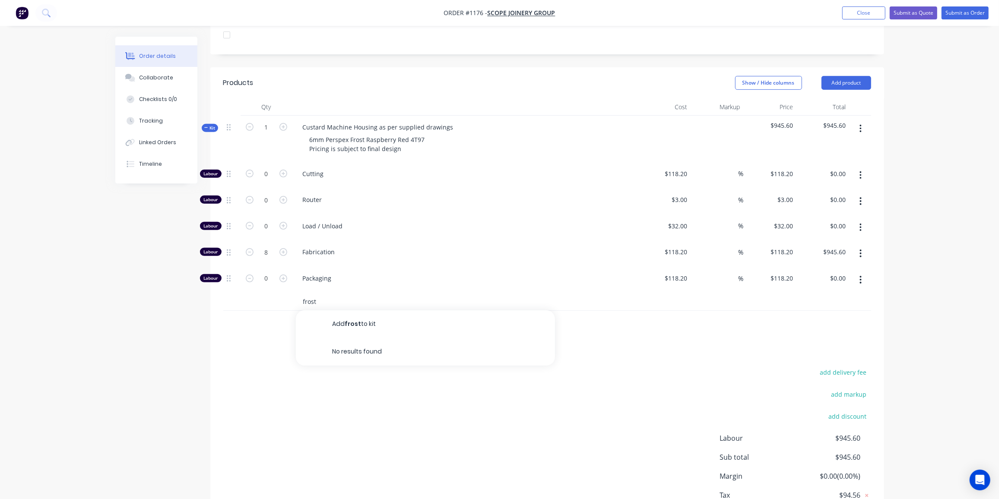
drag, startPoint x: 318, startPoint y: 260, endPoint x: 289, endPoint y: 259, distance: 29.4
click at [289, 293] on div "frost Add frost to kit No results found" at bounding box center [547, 302] width 648 height 18
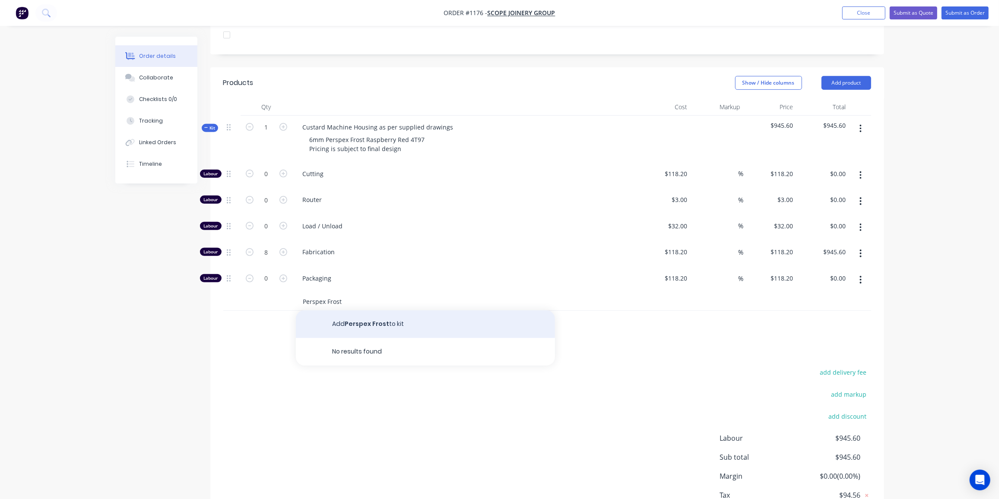
type input "Perspex Frost"
click at [364, 311] on button "Add Perspex Frost to kit" at bounding box center [425, 325] width 259 height 28
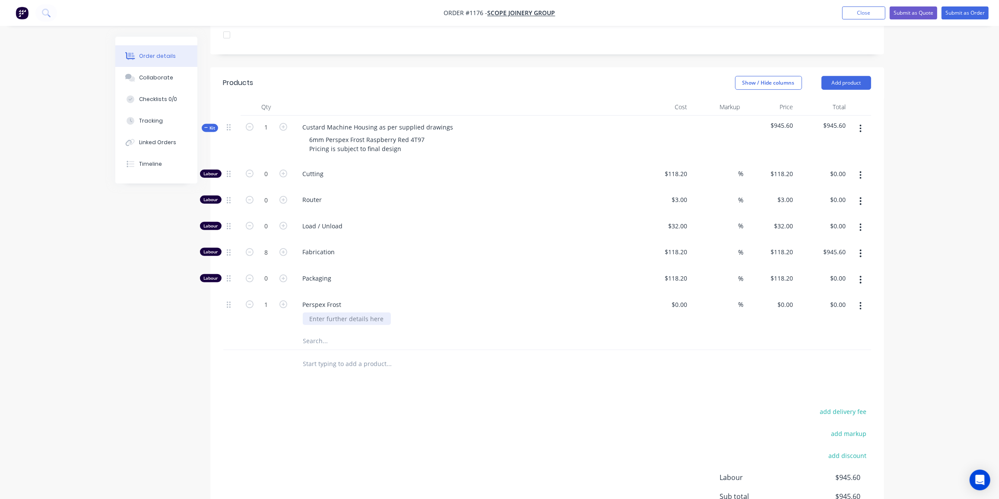
click at [338, 313] on div at bounding box center [347, 319] width 88 height 13
click at [286, 301] on icon "button" at bounding box center [283, 305] width 8 height 8
type input "2"
click at [680, 298] on div "$0.00" at bounding box center [678, 304] width 23 height 13
click at [675, 293] on div "0 $0.00" at bounding box center [664, 312] width 53 height 39
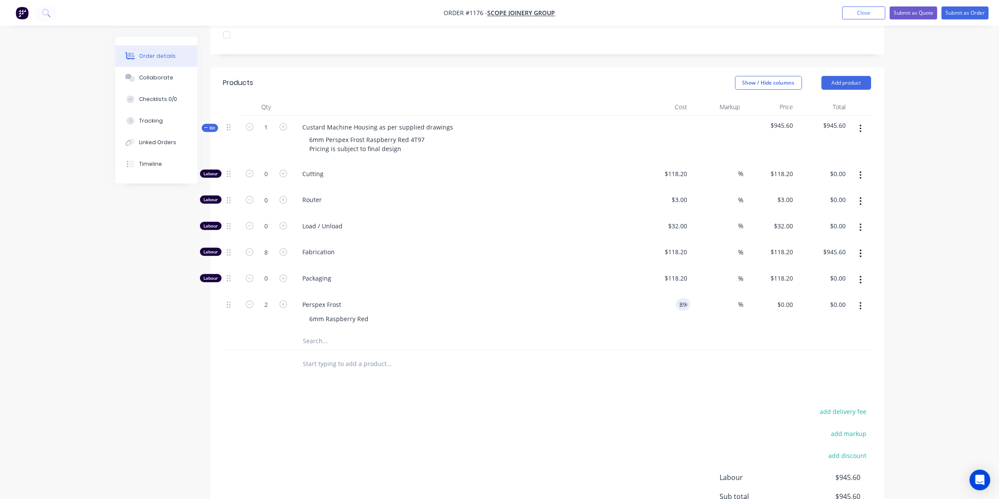
type input "$890.00"
type input "$1,780.00"
type input "60"
type input "1424"
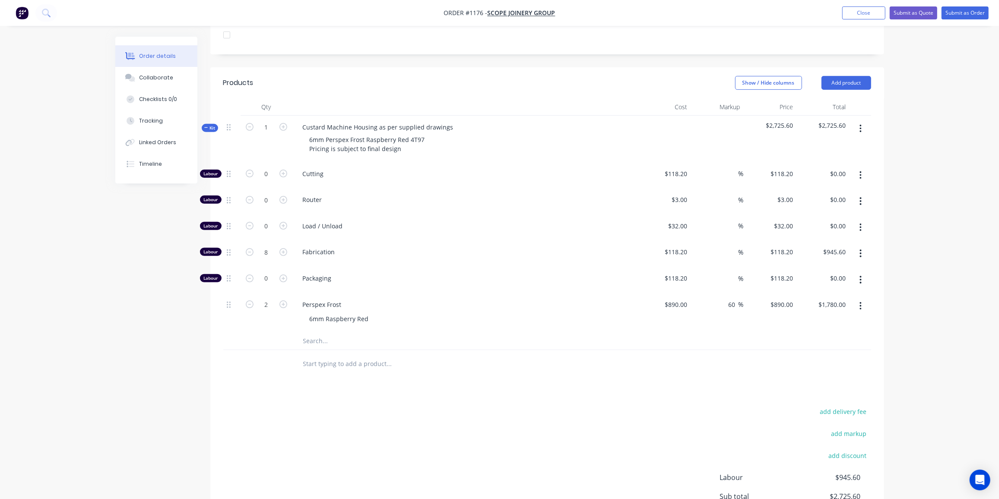
type input "$2,848.00"
type input "$1,424.00"
click at [309, 333] on input "text" at bounding box center [389, 341] width 173 height 17
type input "Freight/pack"
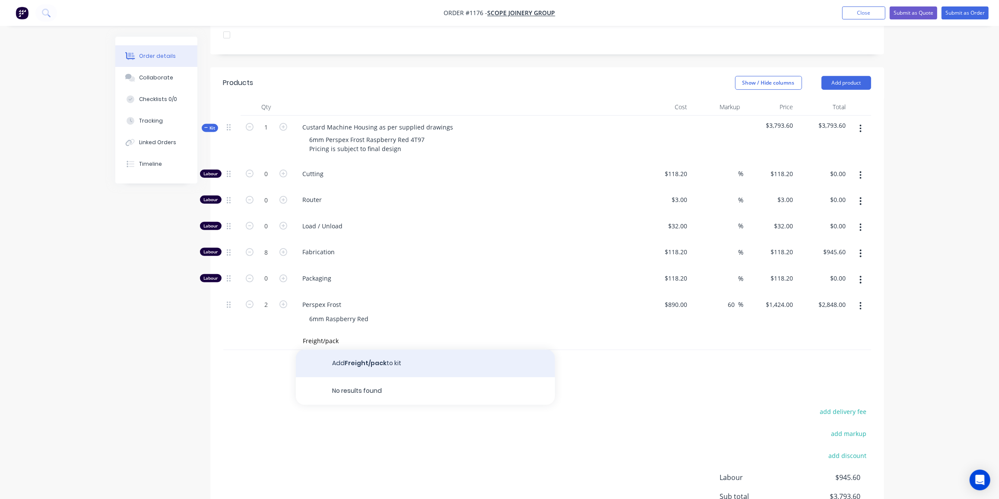
click at [383, 350] on button "Add Freight/pack to kit" at bounding box center [425, 364] width 259 height 28
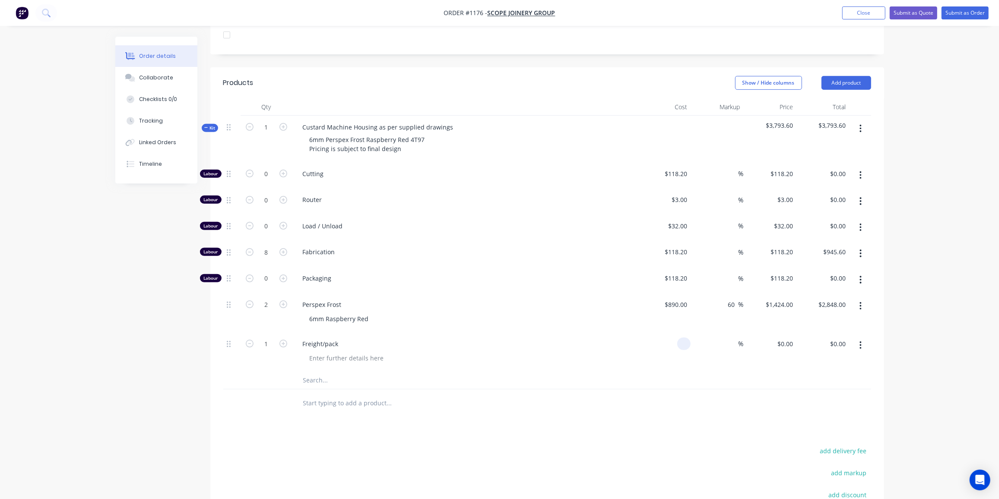
click at [678, 338] on div at bounding box center [683, 344] width 13 height 13
type input "$525.00"
click at [417, 388] on div "Products Show / Hide columns Add product Qty Cost Markup Price Total Kit 1 Cust…" at bounding box center [547, 346] width 674 height 558
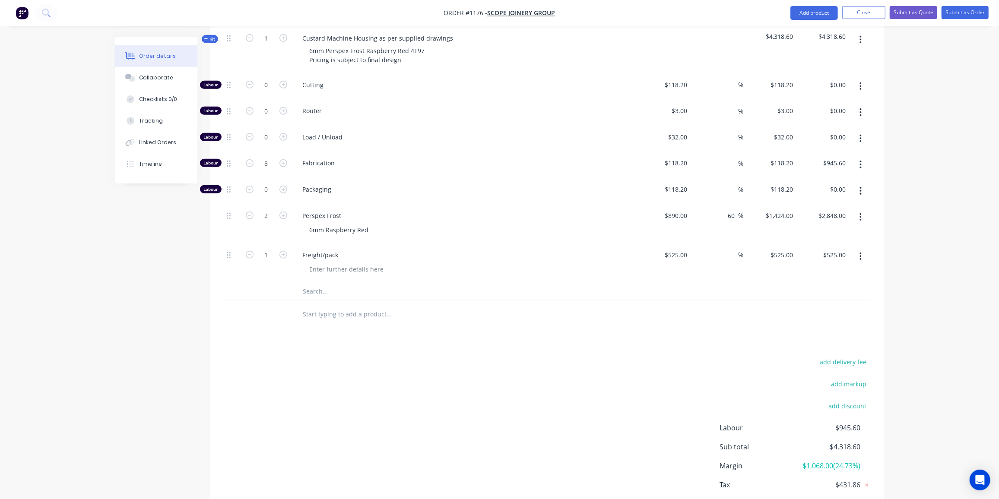
scroll to position [0, 0]
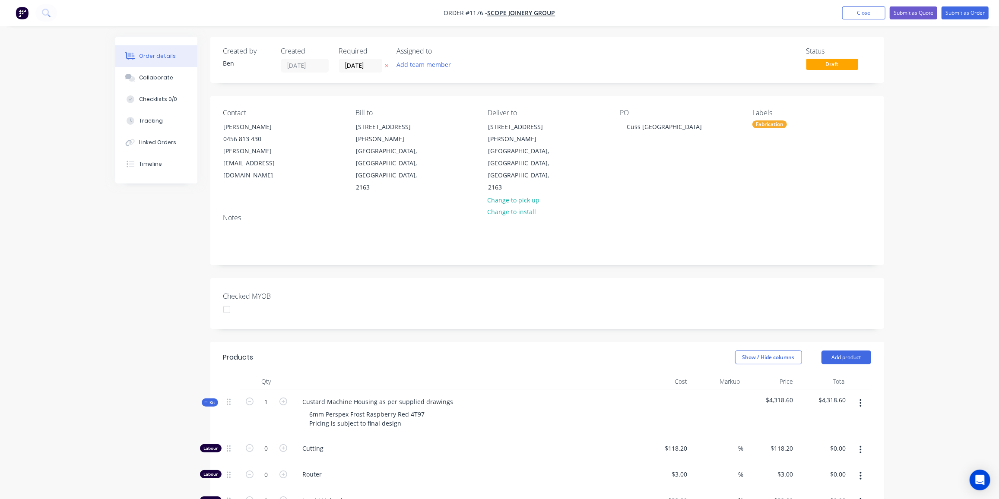
drag, startPoint x: 205, startPoint y: 365, endPoint x: 490, endPoint y: 293, distance: 293.6
click at [205, 402] on icon at bounding box center [205, 402] width 3 height 0
click at [669, 125] on div "Cuss [GEOGRAPHIC_DATA]" at bounding box center [664, 127] width 89 height 13
click at [209, 400] on span "Kit" at bounding box center [209, 403] width 11 height 6
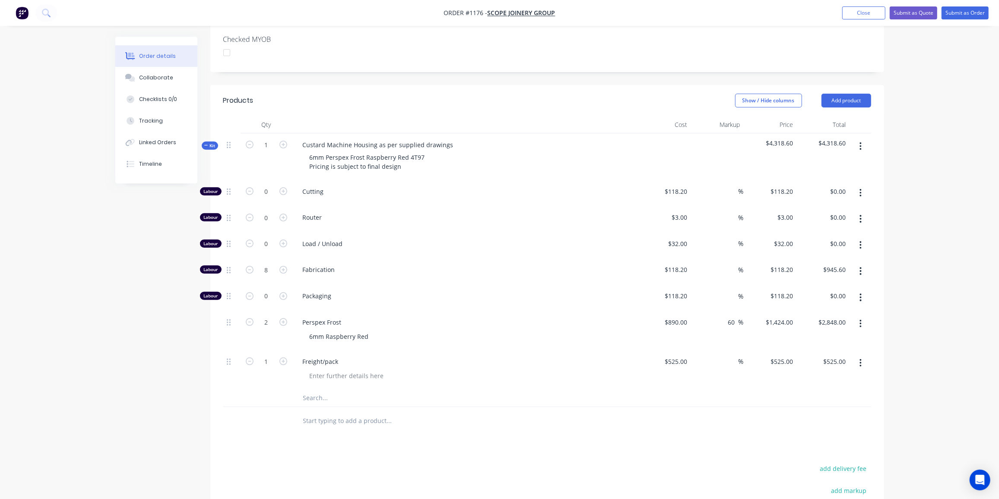
scroll to position [275, 0]
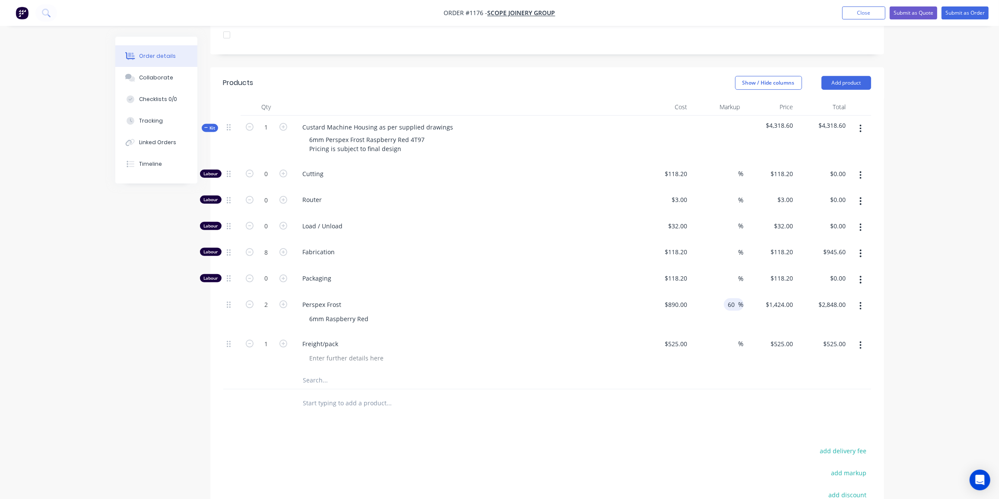
click at [735, 298] on input "60" at bounding box center [732, 304] width 11 height 13
drag, startPoint x: 735, startPoint y: 266, endPoint x: 720, endPoint y: 269, distance: 15.3
click at [720, 293] on div "60 60 %" at bounding box center [717, 312] width 53 height 39
type input "35"
type input "1201.5"
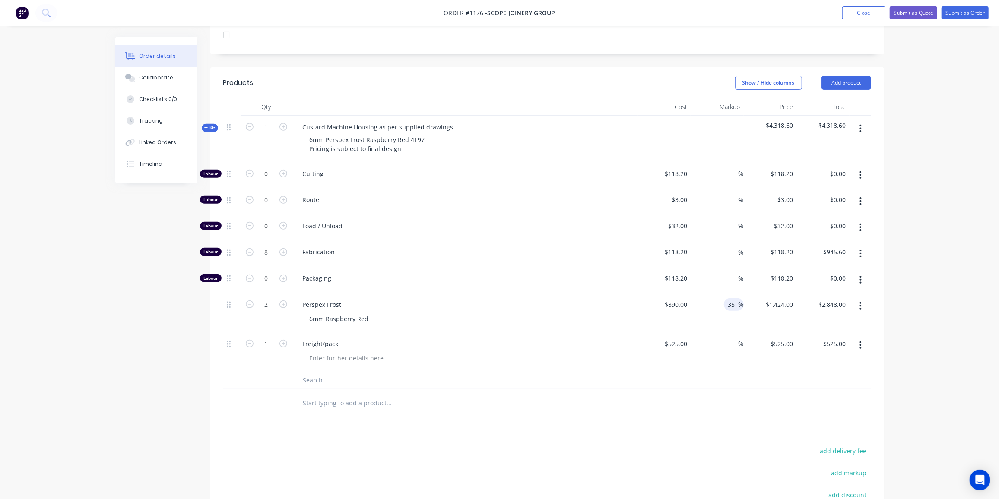
type input "$2,403.00"
type input "$1,201.50"
click at [208, 125] on span "Kit" at bounding box center [209, 128] width 11 height 6
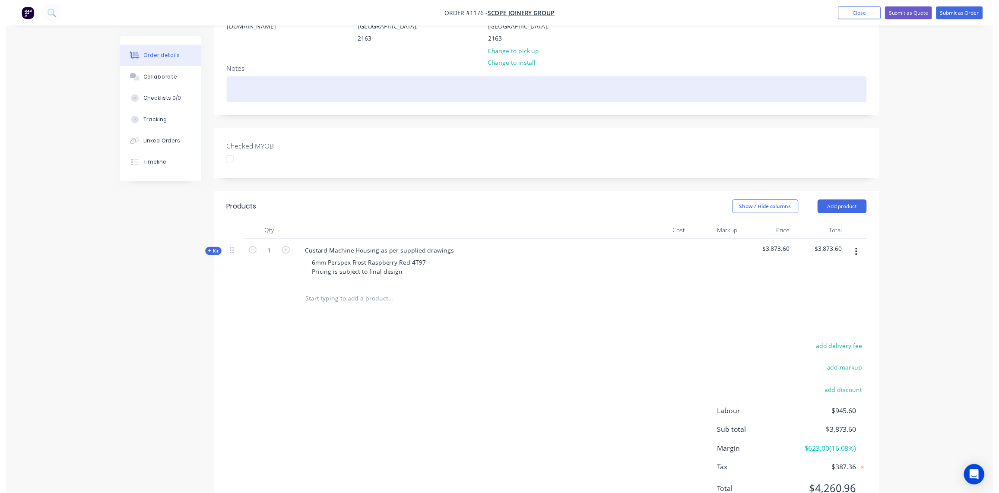
scroll to position [0, 0]
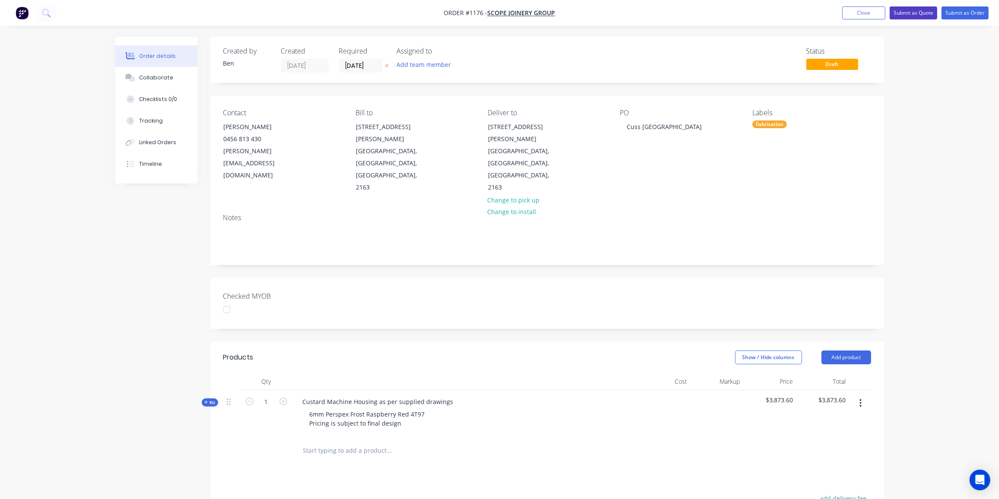
click at [921, 11] on button "Submit as Quote" at bounding box center [914, 12] width 48 height 13
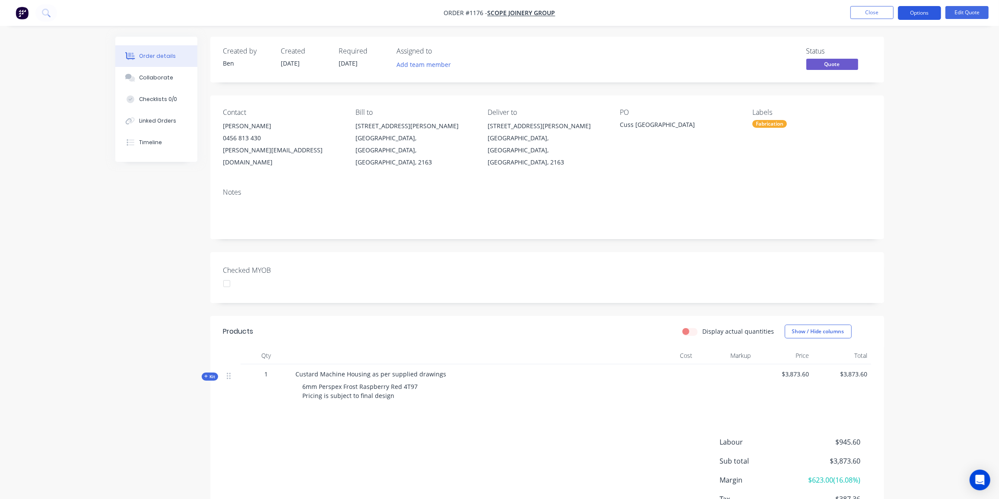
click at [931, 12] on button "Options" at bounding box center [919, 13] width 43 height 14
click at [868, 51] on div "Quote" at bounding box center [893, 52] width 79 height 13
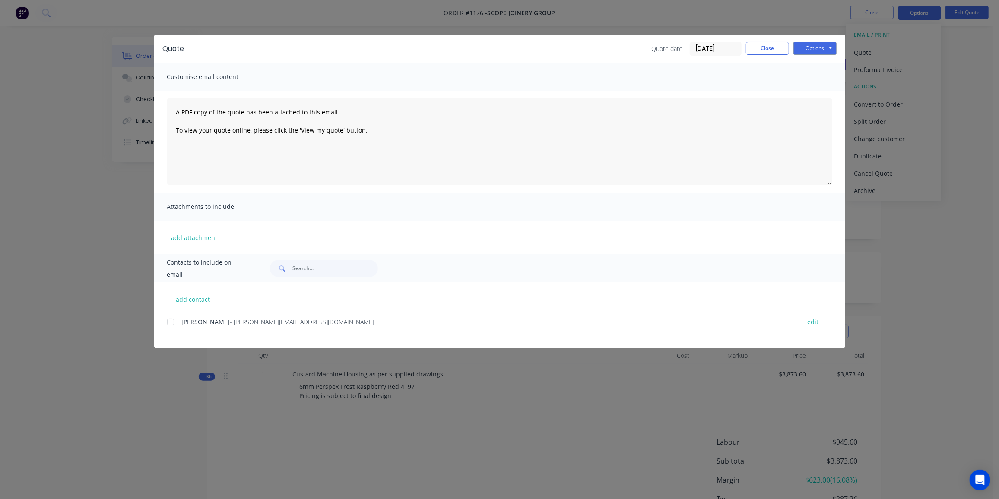
drag, startPoint x: 170, startPoint y: 323, endPoint x: 260, endPoint y: 273, distance: 102.3
click at [170, 323] on div at bounding box center [170, 322] width 17 height 17
click at [826, 49] on button "Options" at bounding box center [814, 48] width 43 height 13
click at [826, 64] on button "Preview" at bounding box center [820, 64] width 55 height 14
click at [816, 44] on button "Options" at bounding box center [814, 48] width 43 height 13
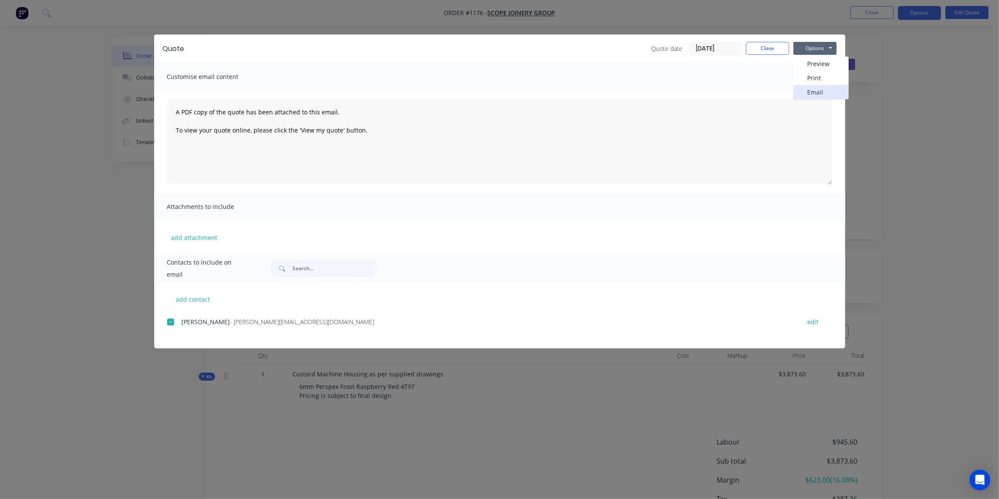
click at [814, 91] on button "Email" at bounding box center [820, 92] width 55 height 14
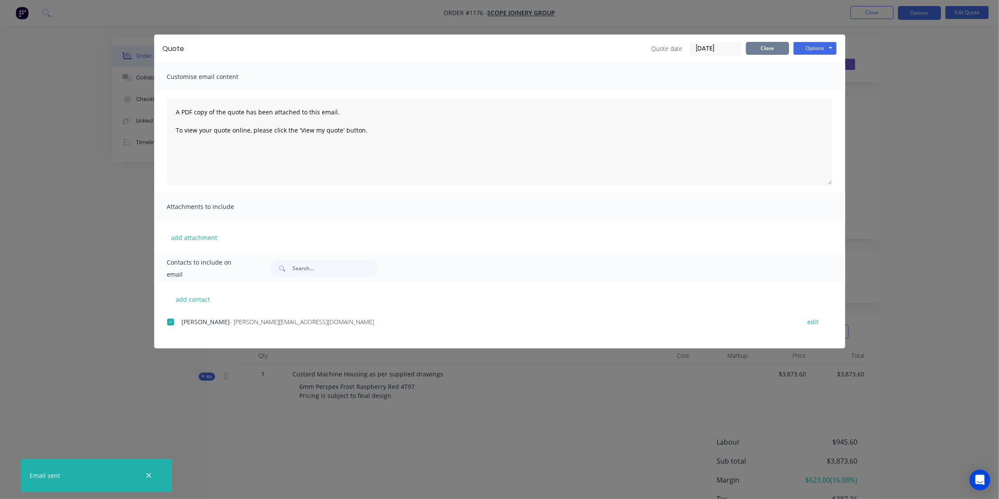
click at [774, 44] on button "Close" at bounding box center [767, 48] width 43 height 13
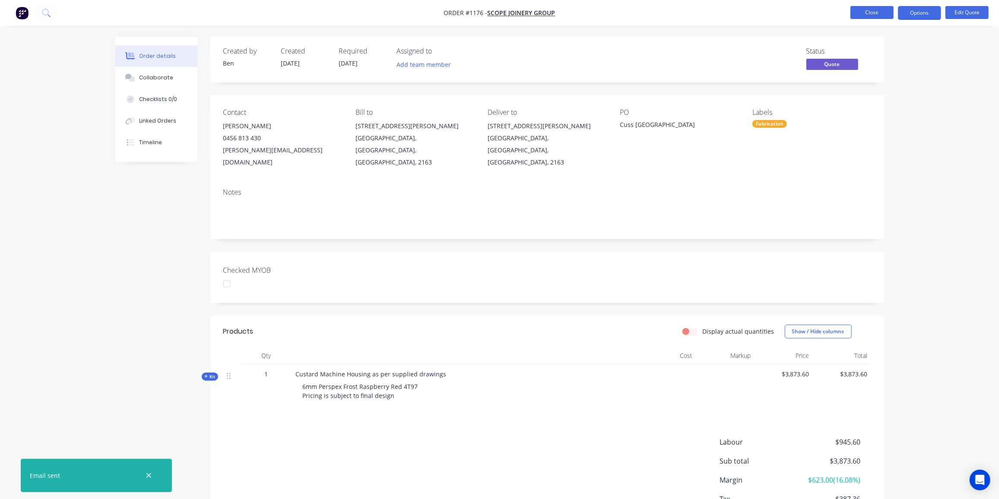
click at [858, 15] on button "Close" at bounding box center [871, 12] width 43 height 13
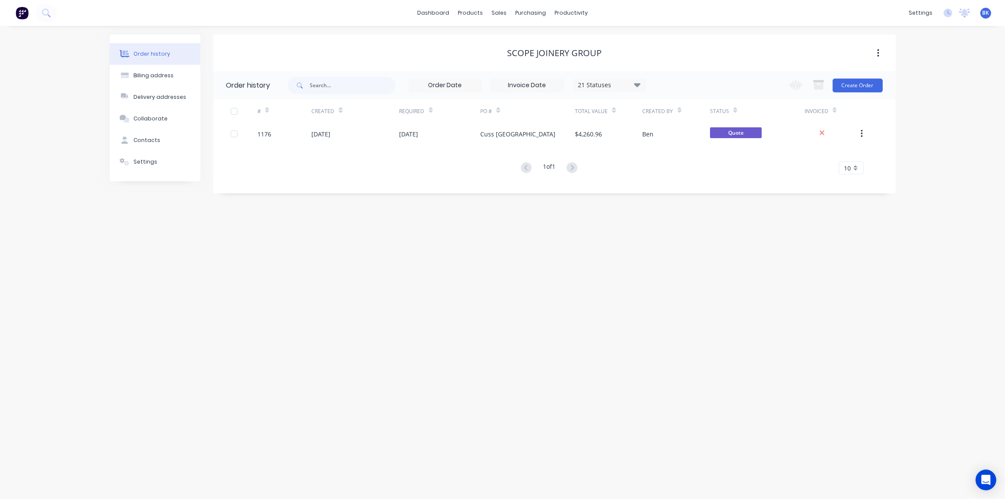
click at [610, 328] on div "Order history Billing address Delivery addresses Collaborate Contacts Settings …" at bounding box center [502, 262] width 1005 height 473
click at [622, 314] on div "Order history Billing address Delivery addresses Collaborate Contacts Settings …" at bounding box center [502, 262] width 1005 height 473
click at [577, 33] on link "Workflow" at bounding box center [605, 40] width 114 height 17
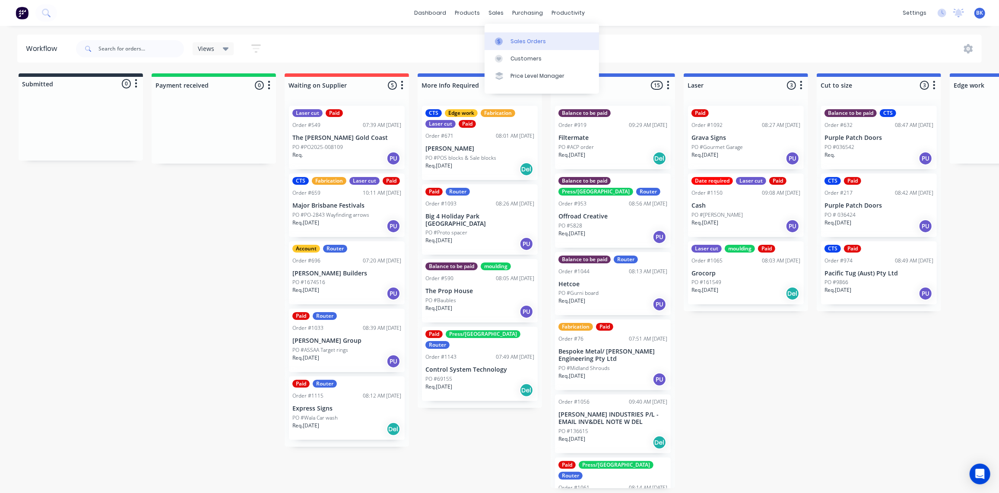
click at [504, 37] on link "Sales Orders" at bounding box center [542, 40] width 114 height 17
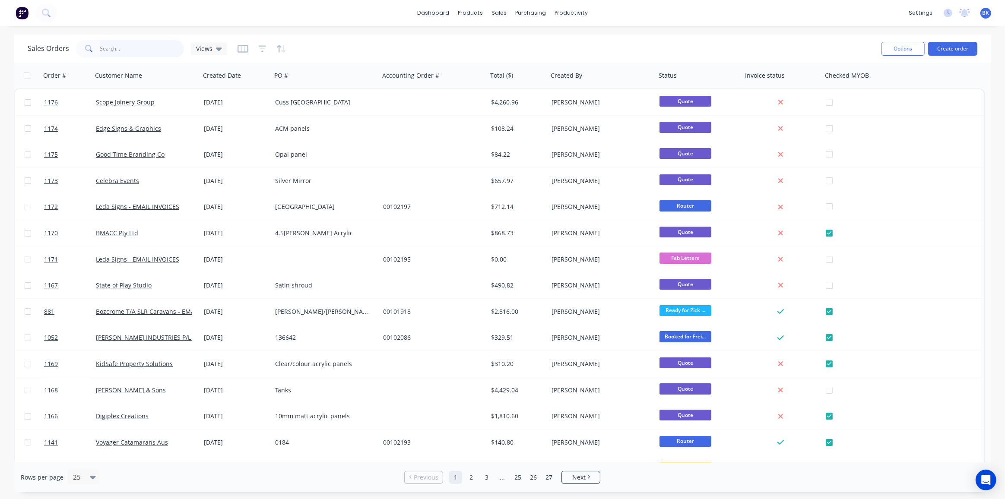
click at [127, 52] on input "text" at bounding box center [142, 48] width 84 height 17
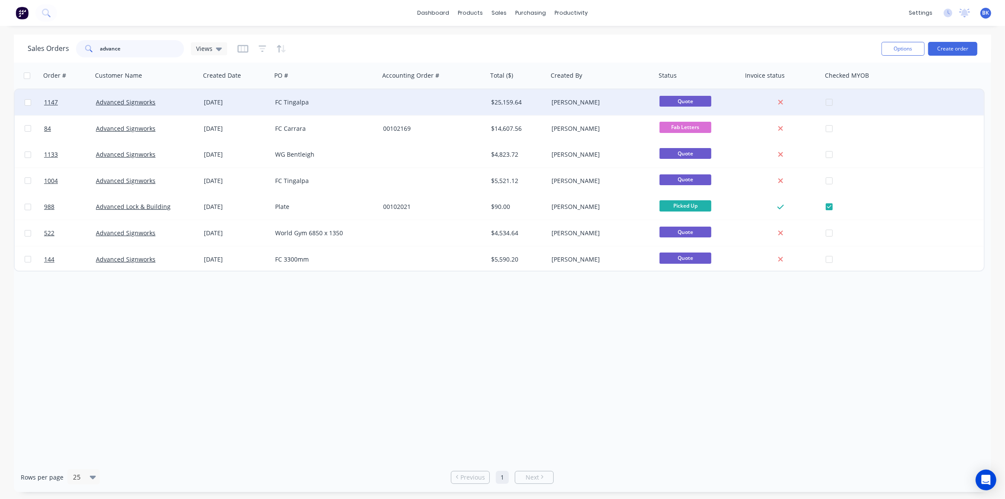
type input "advance"
click at [226, 102] on div "[DATE]" at bounding box center [236, 102] width 64 height 9
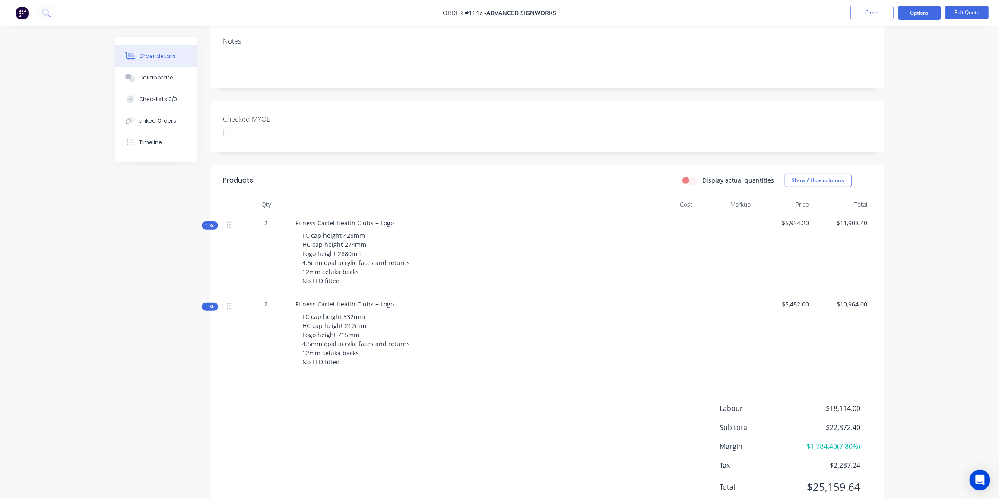
scroll to position [169, 0]
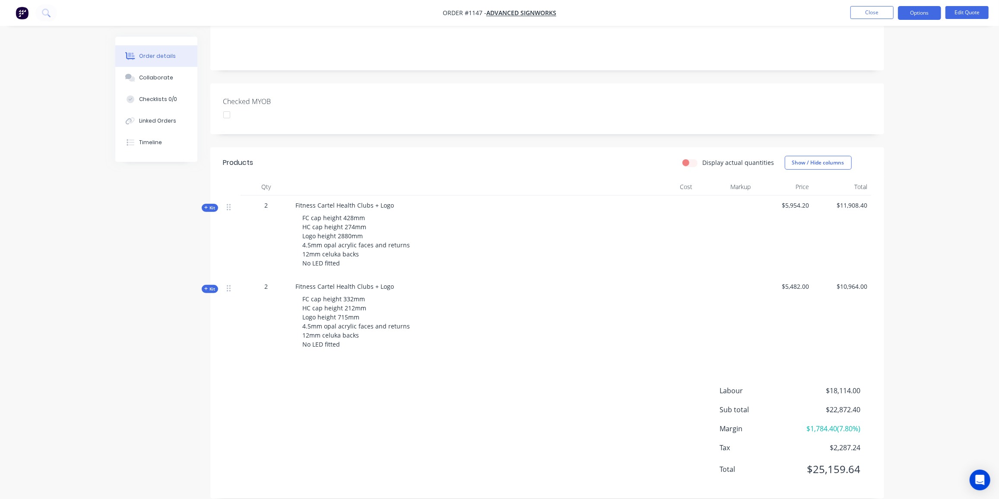
click at [210, 286] on span "Kit" at bounding box center [209, 289] width 11 height 6
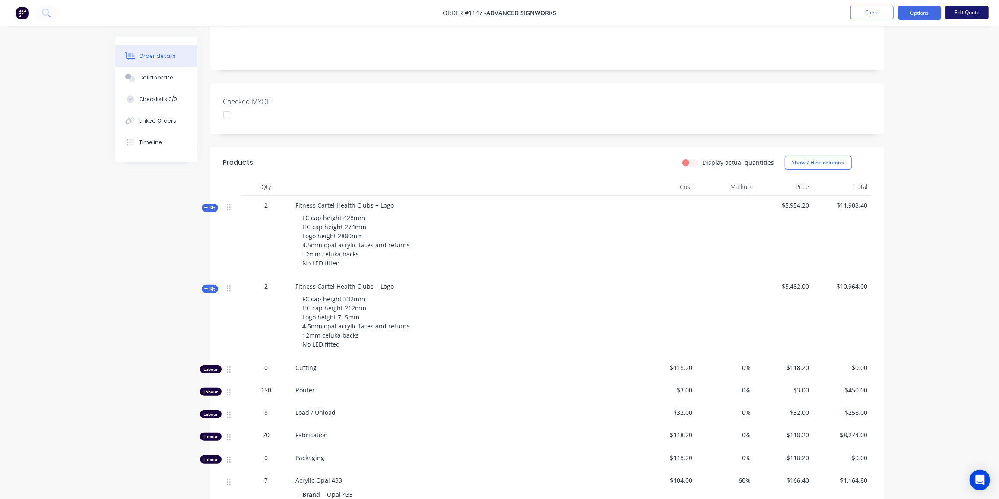
click at [964, 12] on button "Edit Quote" at bounding box center [966, 12] width 43 height 13
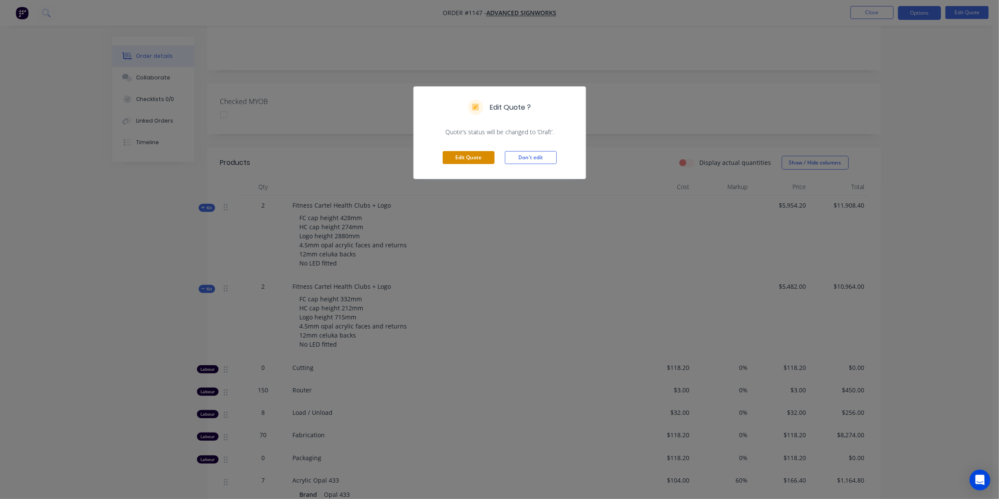
click at [468, 158] on button "Edit Quote" at bounding box center [469, 157] width 52 height 13
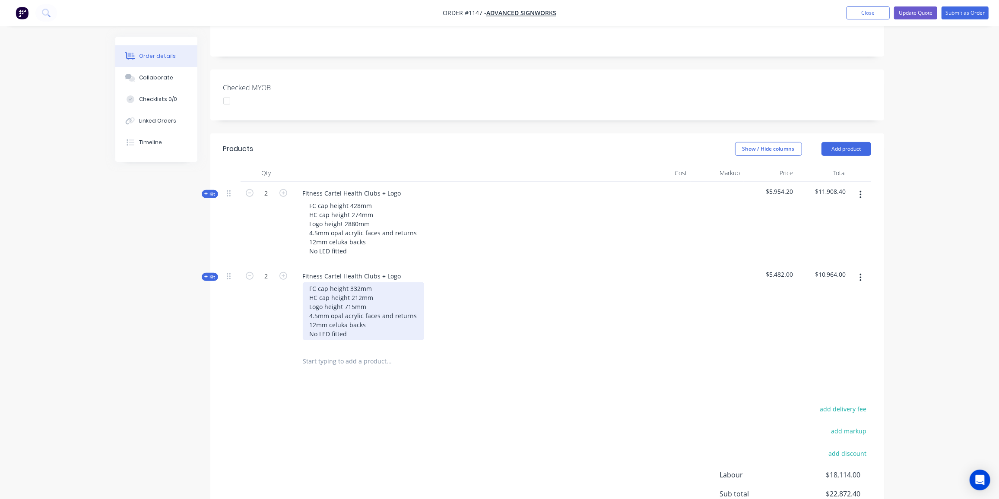
scroll to position [235, 0]
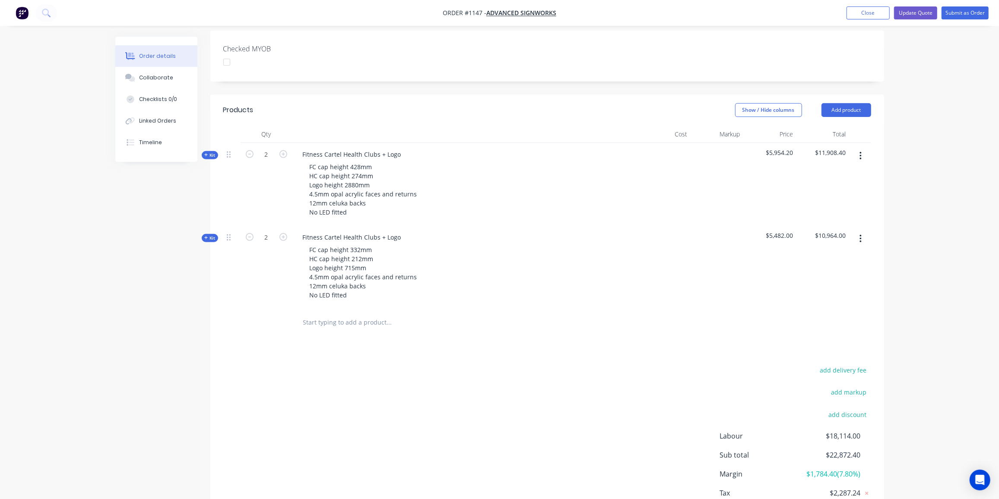
click at [209, 235] on span "Kit" at bounding box center [209, 238] width 11 height 6
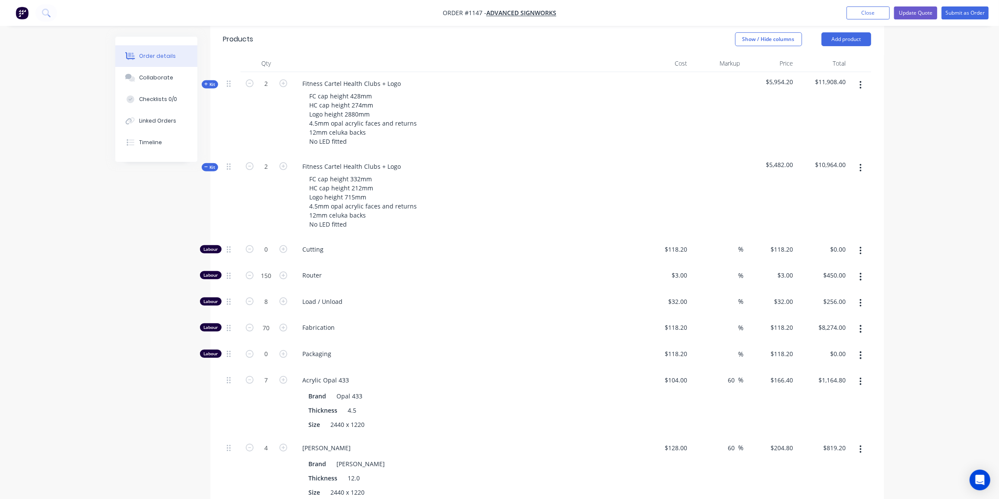
scroll to position [314, 0]
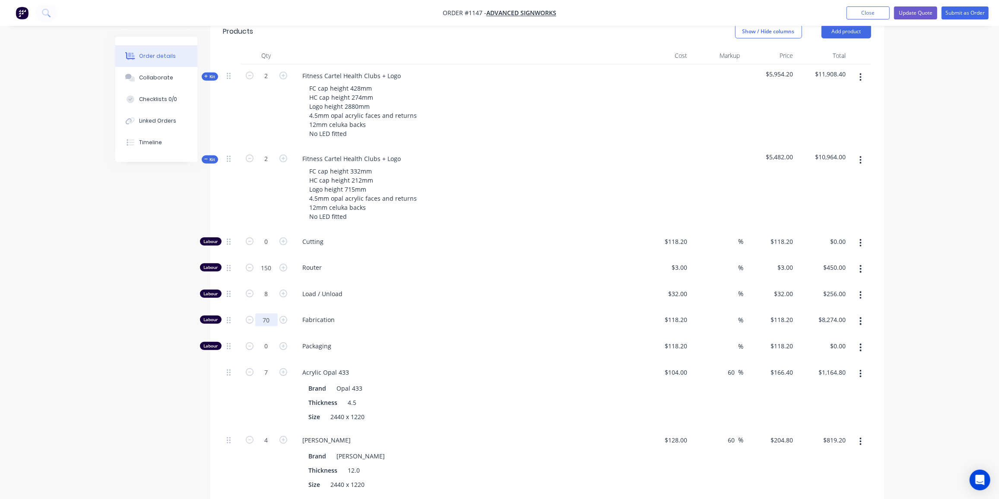
click at [272, 248] on input "70" at bounding box center [266, 241] width 22 height 13
type input "67"
type input "$7,919.40"
drag, startPoint x: 120, startPoint y: 267, endPoint x: 180, endPoint y: 235, distance: 67.6
click at [120, 267] on div "Created by [PERSON_NAME] Created [DATE] Required [DATE] Assigned to Add team me…" at bounding box center [499, 243] width 769 height 1040
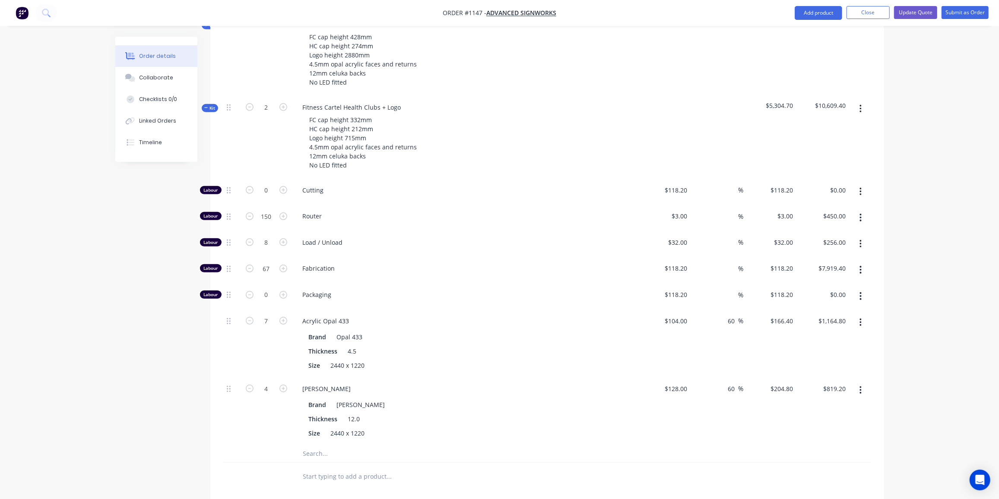
scroll to position [353, 0]
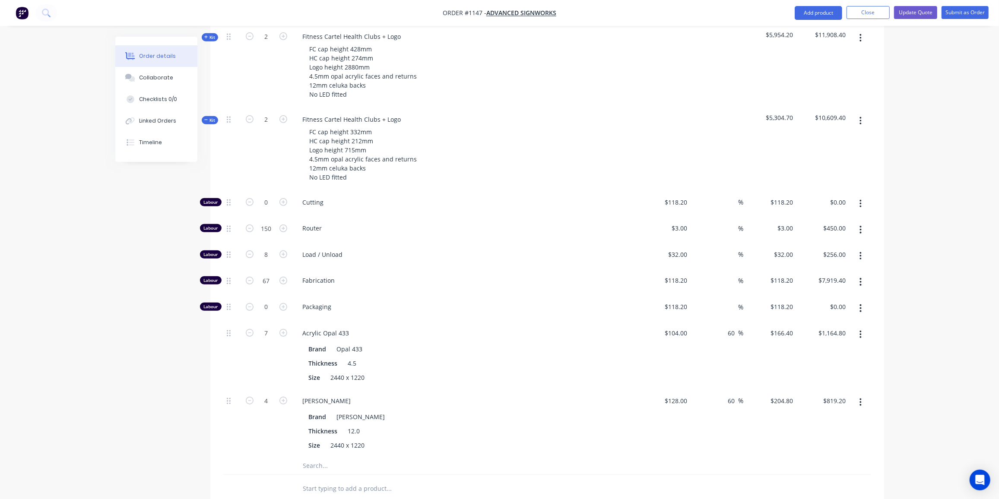
click at [212, 117] on span "Kit" at bounding box center [209, 120] width 11 height 6
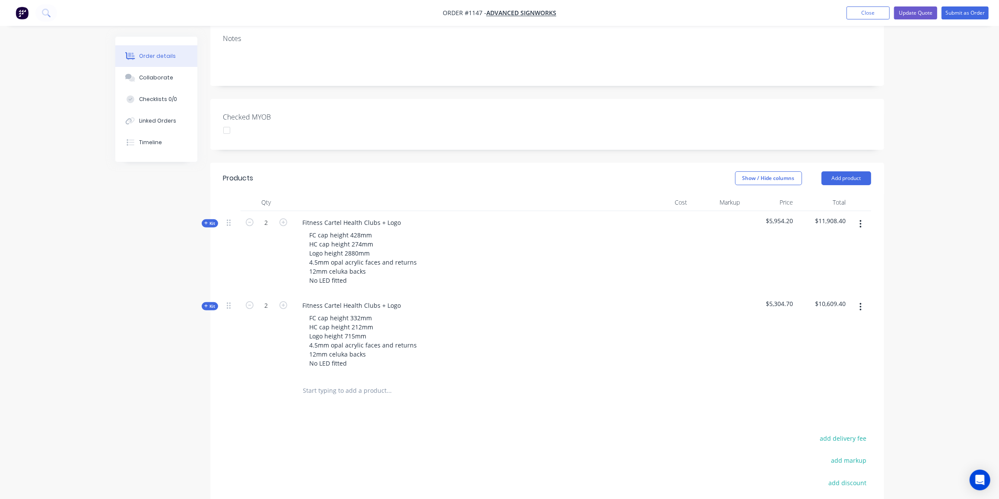
scroll to position [162, 0]
click at [920, 12] on button "Update Quote" at bounding box center [915, 12] width 43 height 13
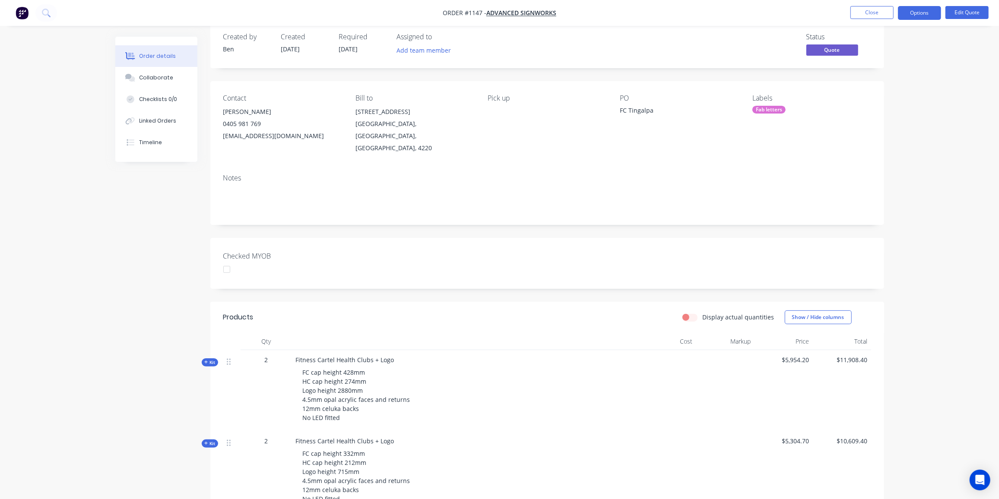
scroll to position [0, 0]
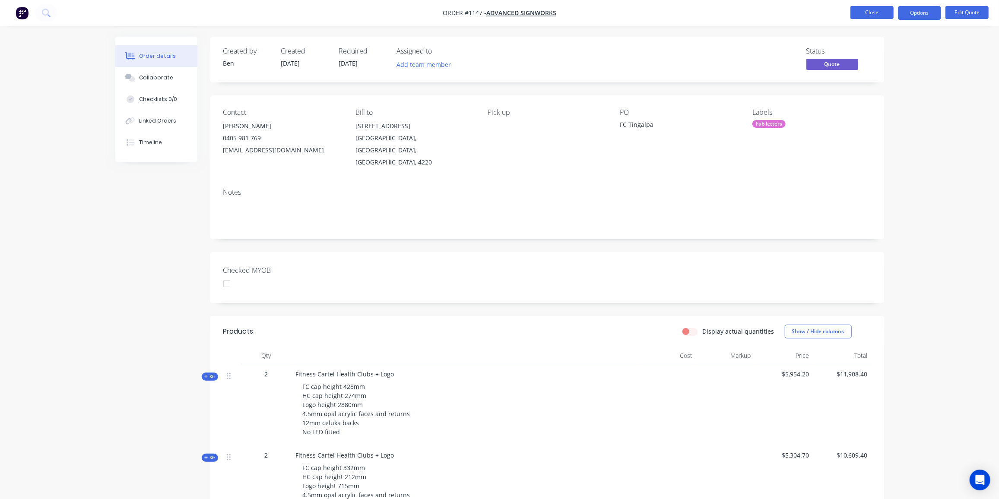
click at [869, 13] on button "Close" at bounding box center [871, 12] width 43 height 13
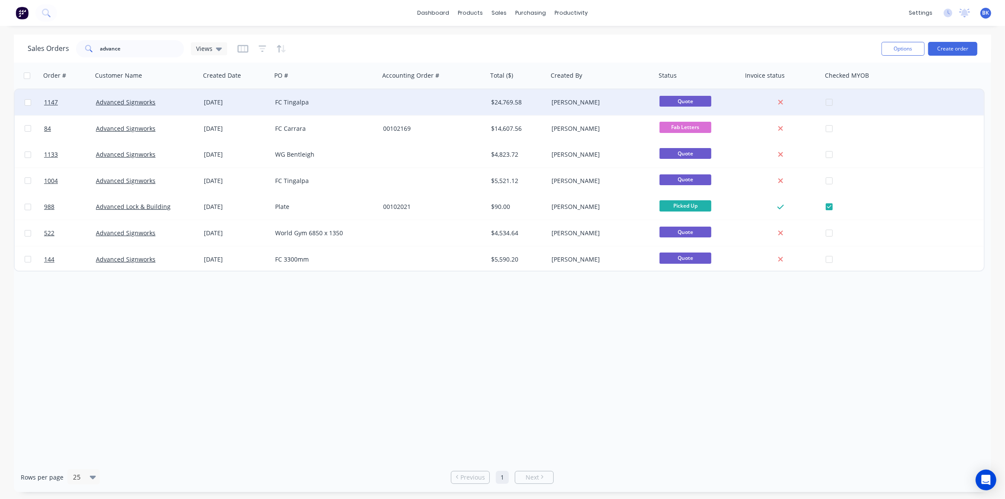
click at [396, 103] on div at bounding box center [434, 102] width 108 height 26
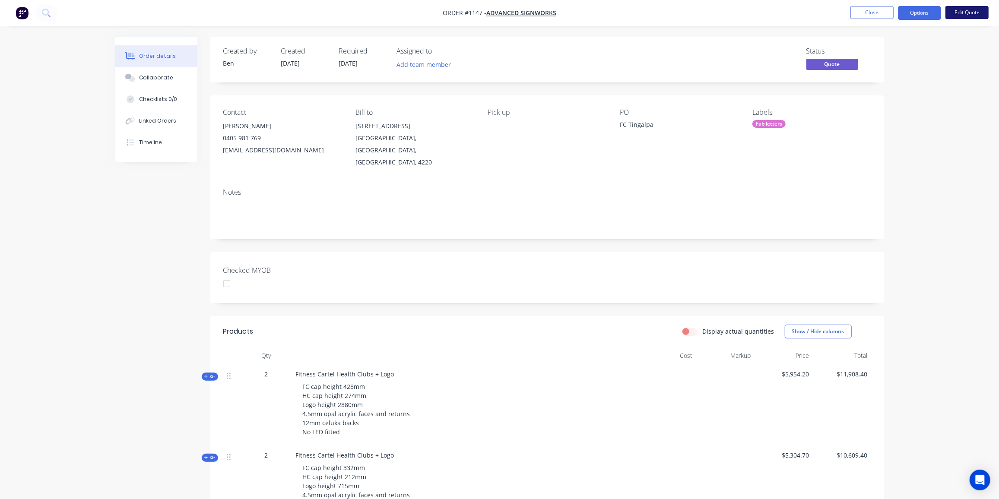
click at [969, 9] on button "Edit Quote" at bounding box center [966, 12] width 43 height 13
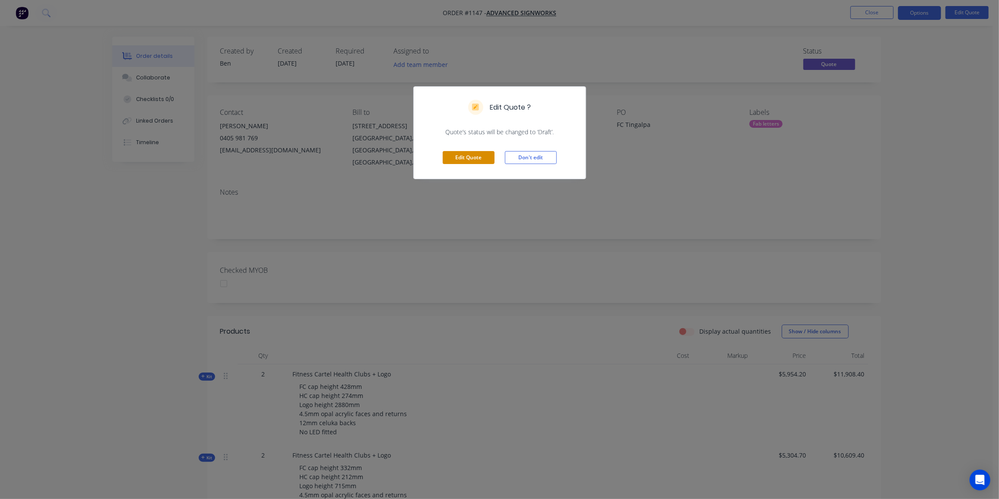
click at [476, 153] on button "Edit Quote" at bounding box center [469, 157] width 52 height 13
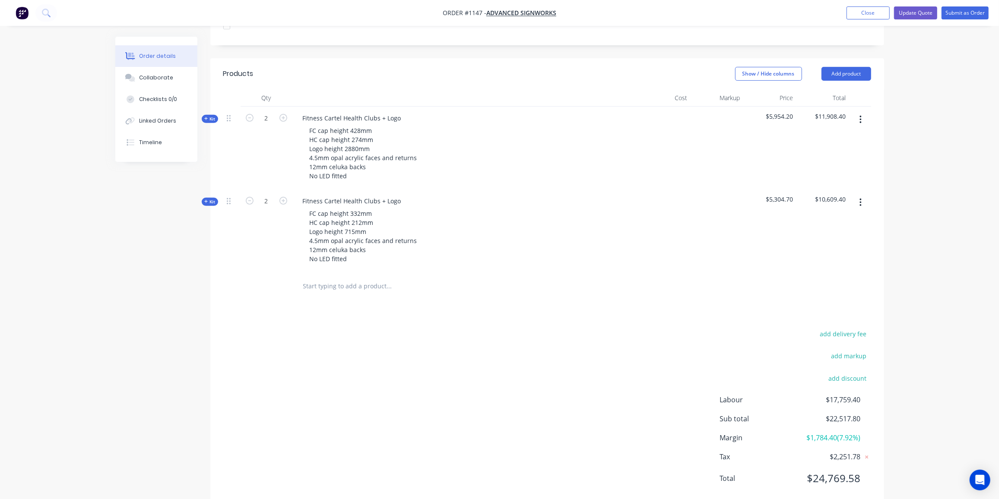
scroll to position [279, 0]
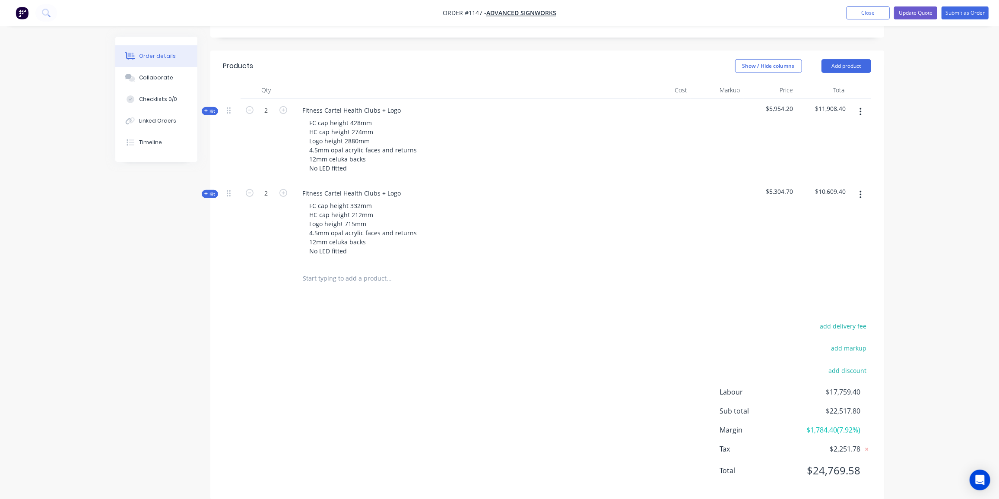
click at [326, 270] on input "text" at bounding box center [389, 278] width 173 height 17
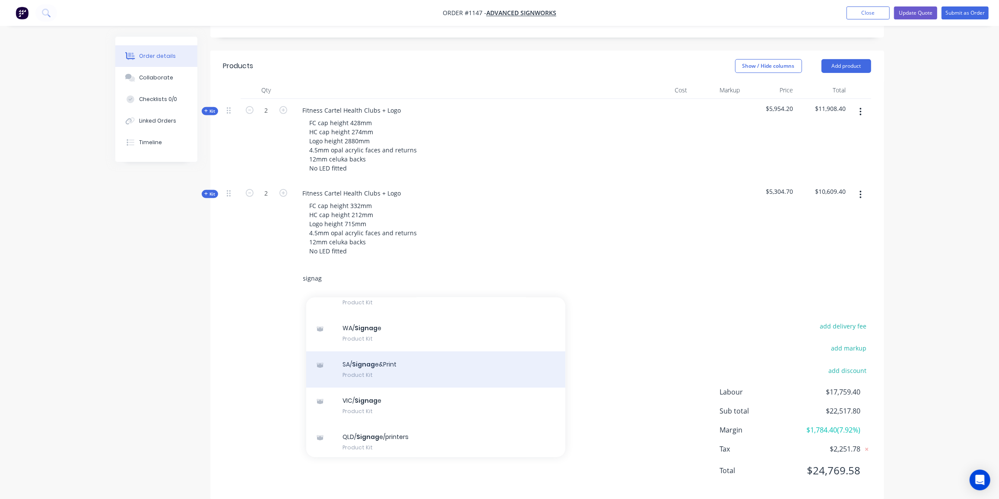
scroll to position [78, 0]
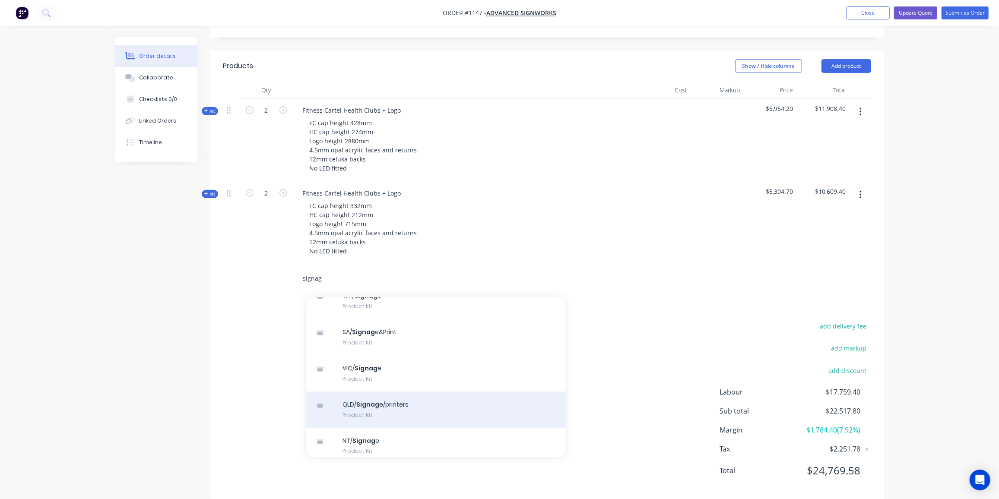
type input "signag"
click at [393, 396] on div "QLD/ Signag e/printers Product Kit" at bounding box center [435, 410] width 259 height 36
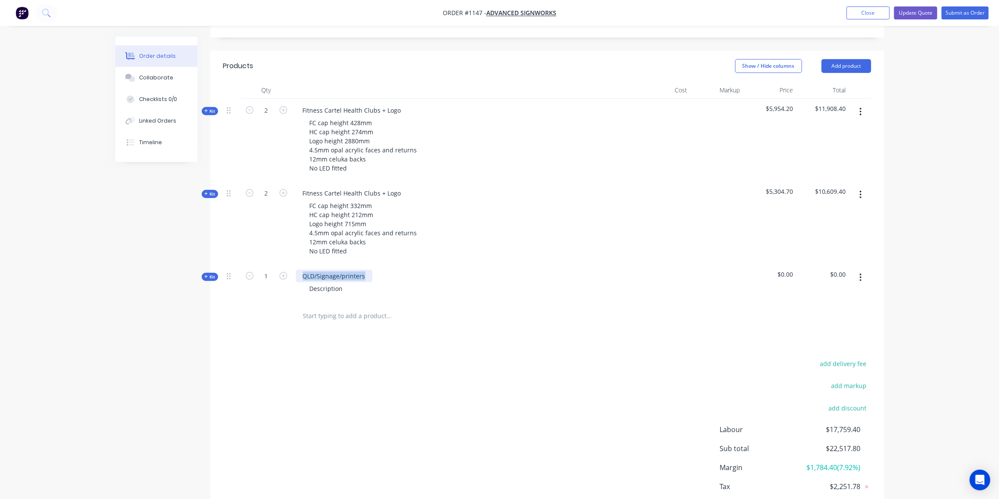
drag, startPoint x: 367, startPoint y: 263, endPoint x: 294, endPoint y: 260, distance: 73.0
click at [294, 265] on div "QLD/Signage/printers Description" at bounding box center [465, 284] width 346 height 38
click at [341, 282] on div "Description" at bounding box center [326, 288] width 47 height 13
drag, startPoint x: 343, startPoint y: 275, endPoint x: 292, endPoint y: 274, distance: 51.0
click at [295, 274] on div "Kids Cartel Logo Description" at bounding box center [465, 284] width 346 height 38
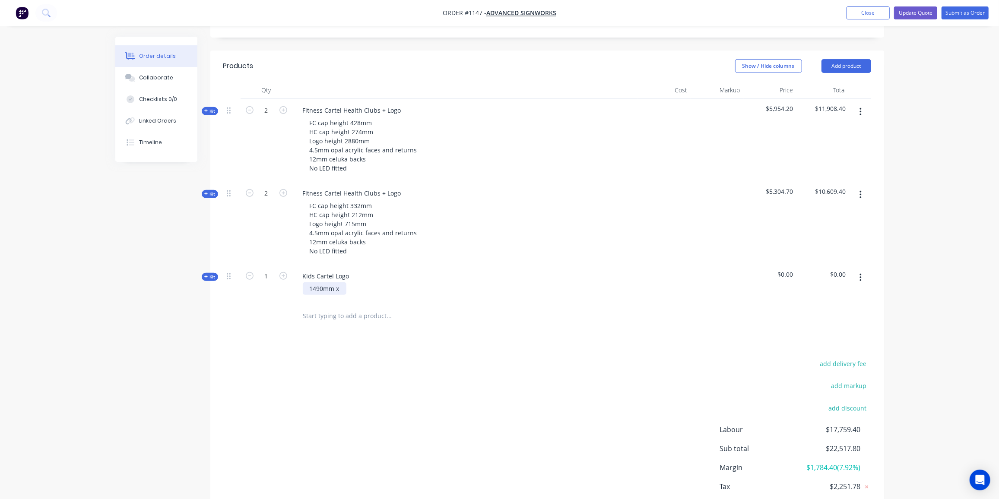
click at [343, 282] on div "1490mm x" at bounding box center [325, 288] width 44 height 13
drag, startPoint x: 391, startPoint y: 273, endPoint x: 410, endPoint y: 301, distance: 34.5
click at [391, 282] on div "1490mm x 1070mm x 80mm" at bounding box center [350, 288] width 95 height 13
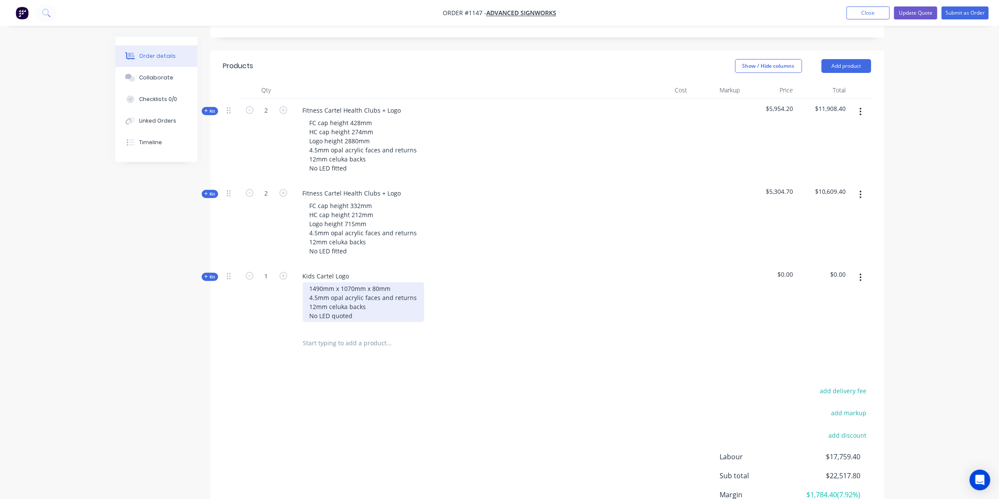
click at [378, 296] on div "1490mm x 1070mm x 80mm 4.5mm opal acrylic faces and returns 12mm celuka backs N…" at bounding box center [363, 302] width 121 height 40
click at [360, 299] on div "1490mm x 1070mm x 80mm 4.5mm opal acrylic faces and returns 12mm celuka backs N…" at bounding box center [363, 302] width 121 height 40
click at [642, 401] on div "add delivery fee add markup add discount Labour $17,759.40 Sub total $22,517.80…" at bounding box center [547, 468] width 648 height 167
click at [210, 274] on span "Kit" at bounding box center [209, 277] width 11 height 6
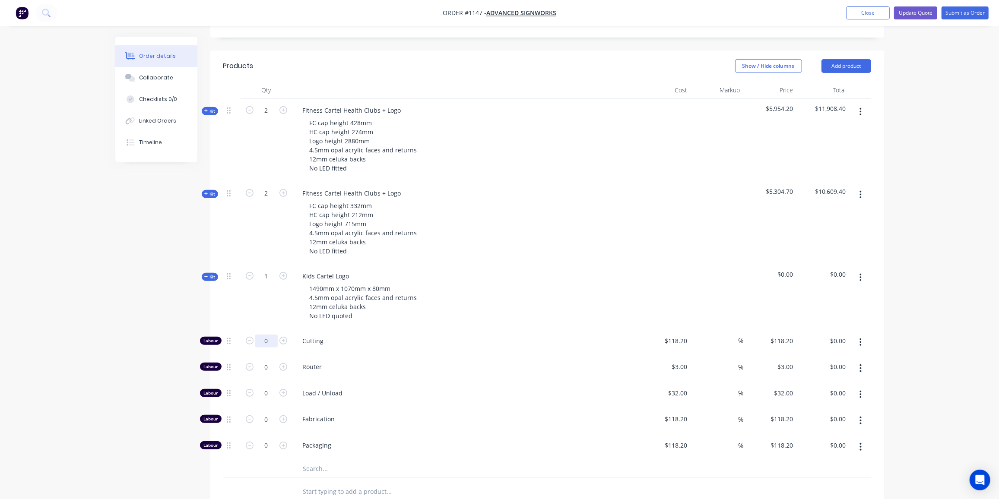
click at [266, 335] on input "0" at bounding box center [266, 341] width 22 height 13
type input "12"
type input "$1,418.40"
click at [267, 348] on input "0" at bounding box center [266, 341] width 22 height 13
type input "2"
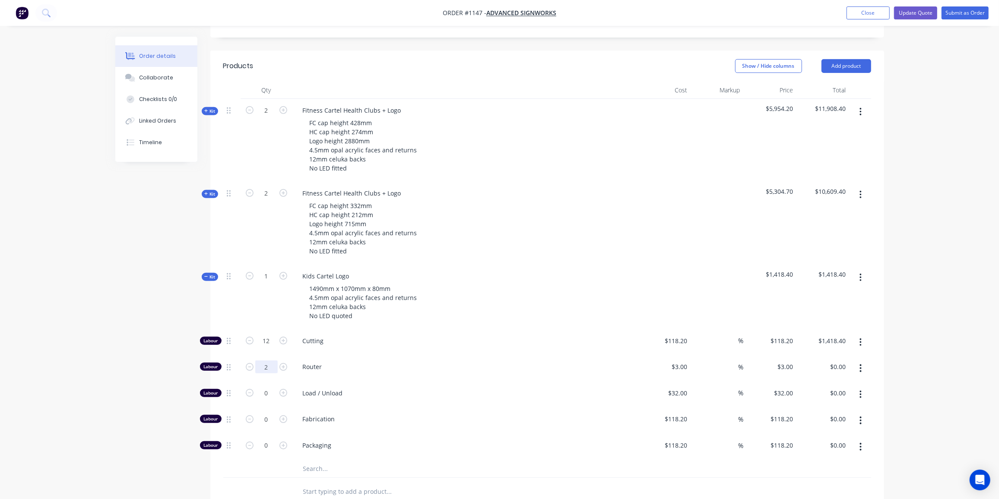
type input "$6.00"
click at [267, 348] on input "0" at bounding box center [266, 341] width 22 height 13
type input "5"
type input "$591.00"
click at [680, 413] on input "118.2" at bounding box center [681, 419] width 20 height 13
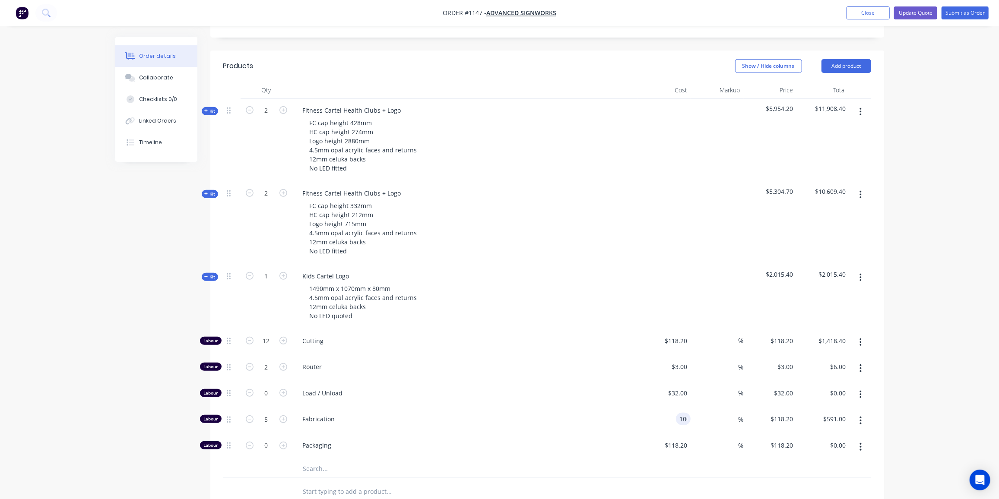
type input "$100.00"
type input "$500.00"
click at [310, 460] on input "text" at bounding box center [389, 468] width 173 height 17
type input "433"
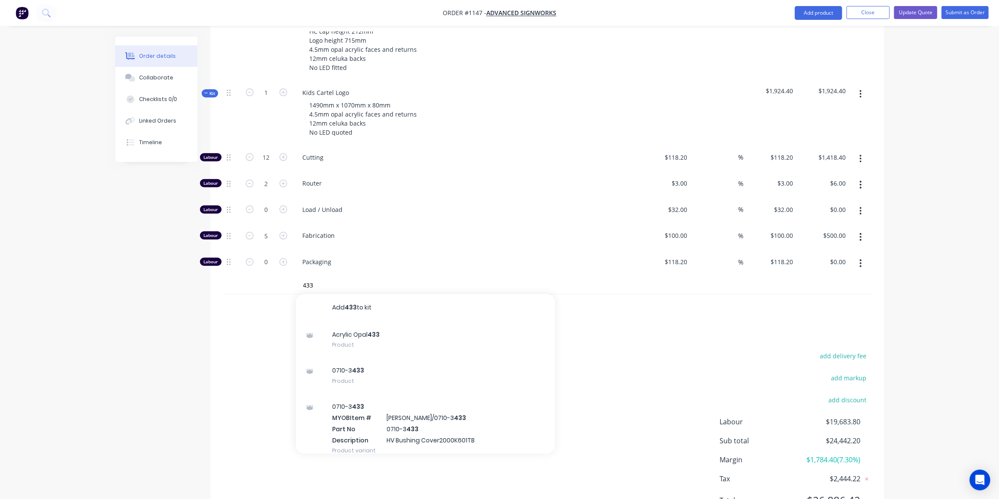
scroll to position [476, 0]
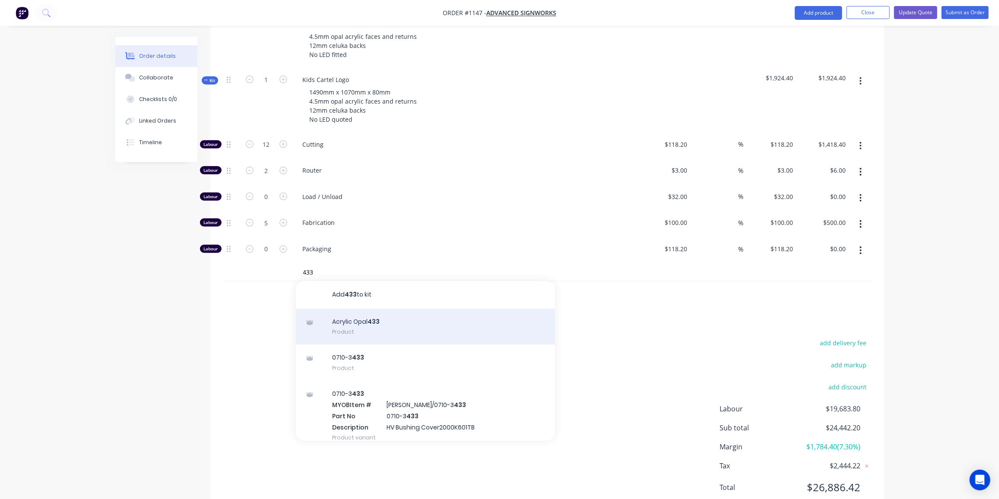
click at [367, 309] on div "Acrylic Opal 433 Product" at bounding box center [425, 327] width 259 height 36
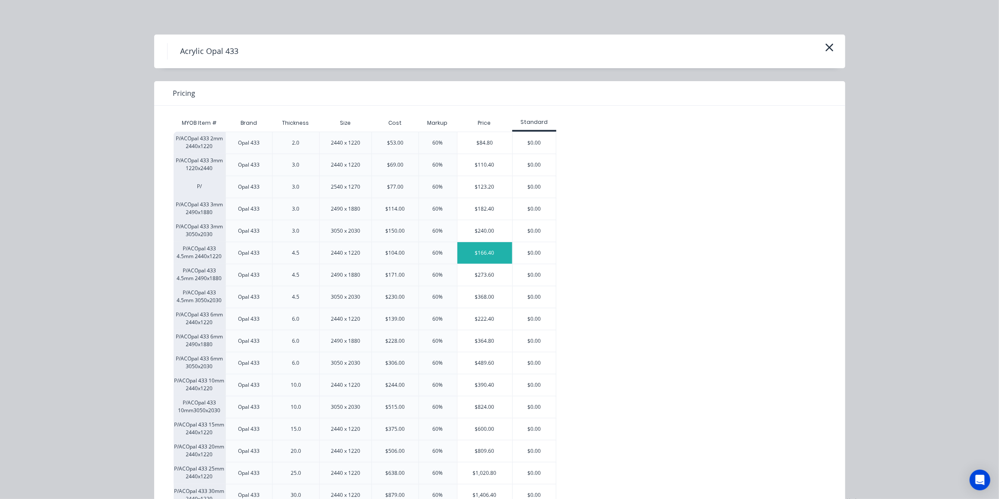
click at [491, 252] on div "$166.40" at bounding box center [484, 253] width 55 height 22
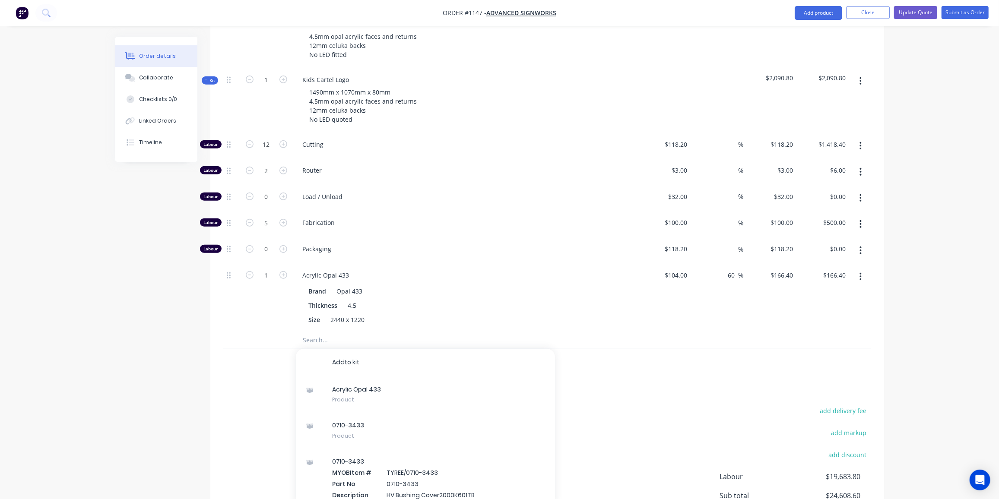
click at [330, 332] on input "text" at bounding box center [389, 340] width 173 height 17
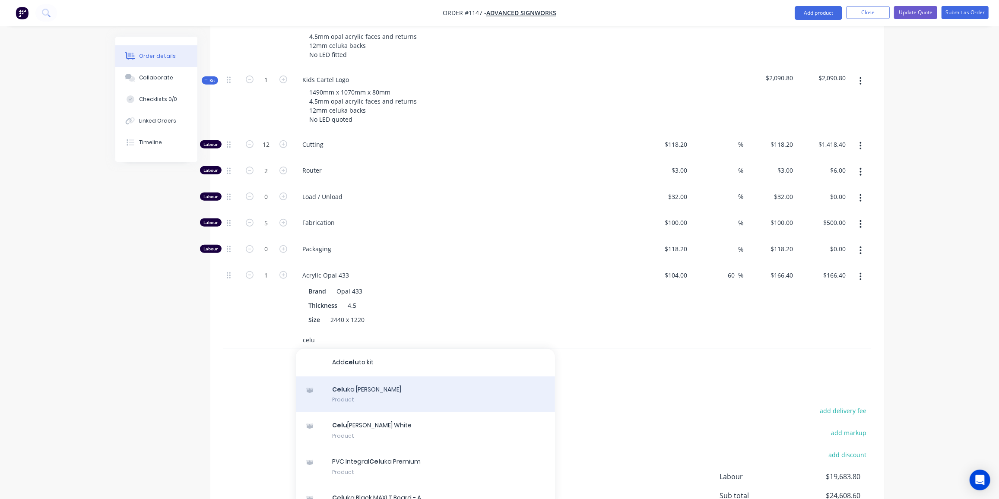
type input "celu"
click at [383, 377] on div "Celu ka [PERSON_NAME] Product" at bounding box center [425, 395] width 259 height 36
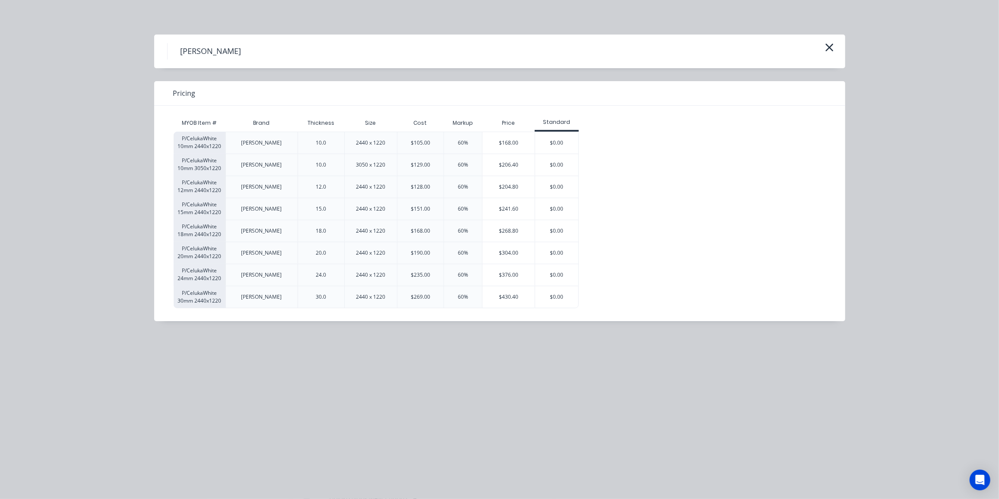
click at [518, 184] on div "$204.80" at bounding box center [508, 187] width 52 height 22
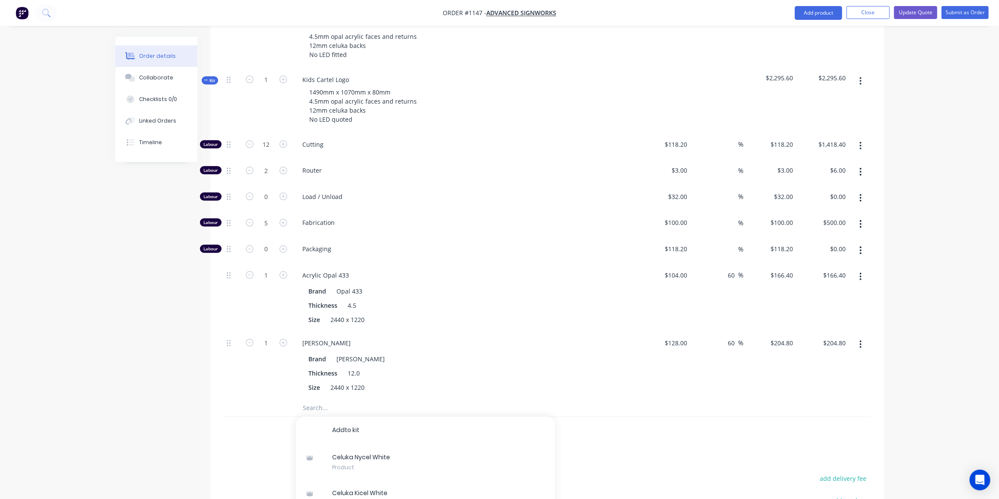
click at [209, 77] on span "Kit" at bounding box center [209, 80] width 11 height 6
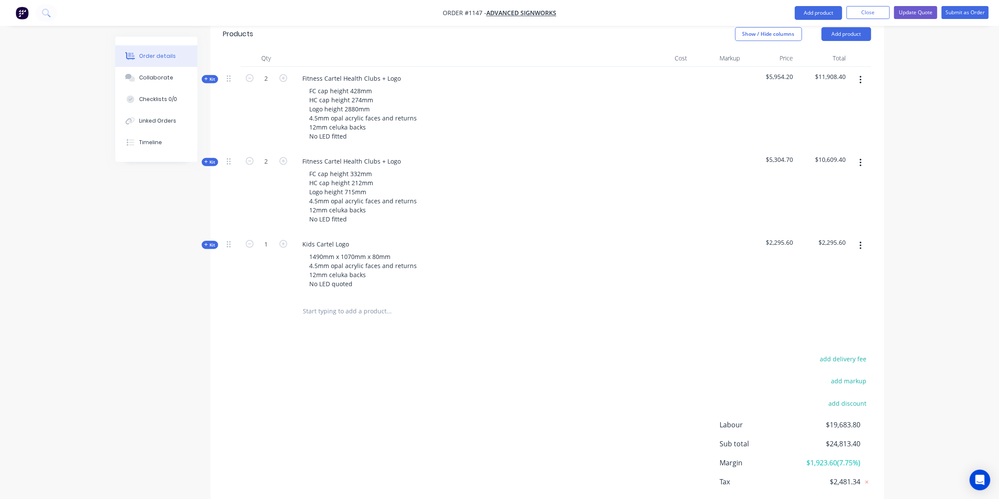
scroll to position [266, 0]
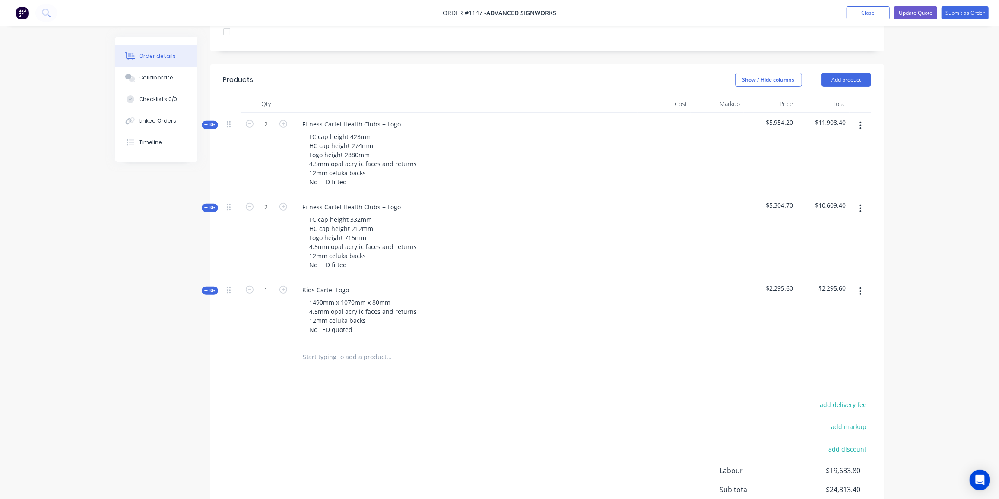
drag, startPoint x: 206, startPoint y: 277, endPoint x: 231, endPoint y: 277, distance: 24.6
click at [206, 289] on icon at bounding box center [205, 290] width 3 height 3
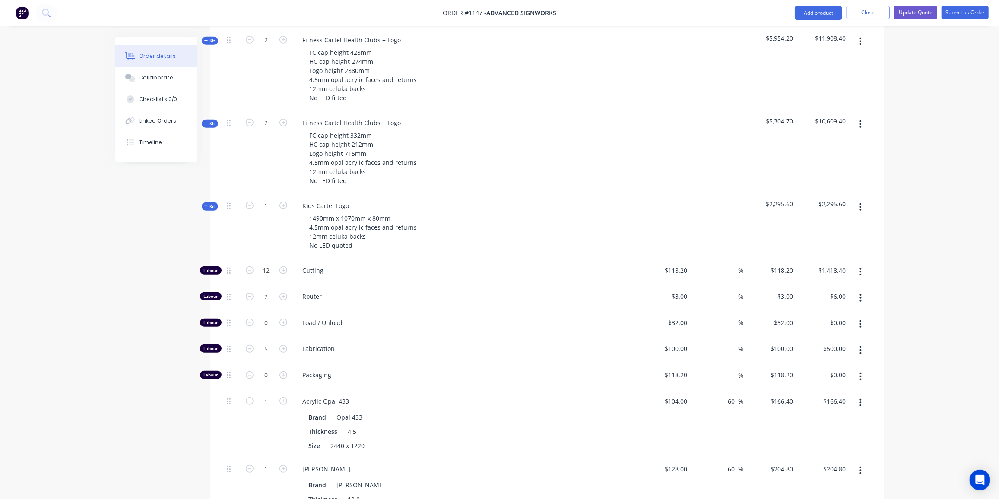
scroll to position [423, 0]
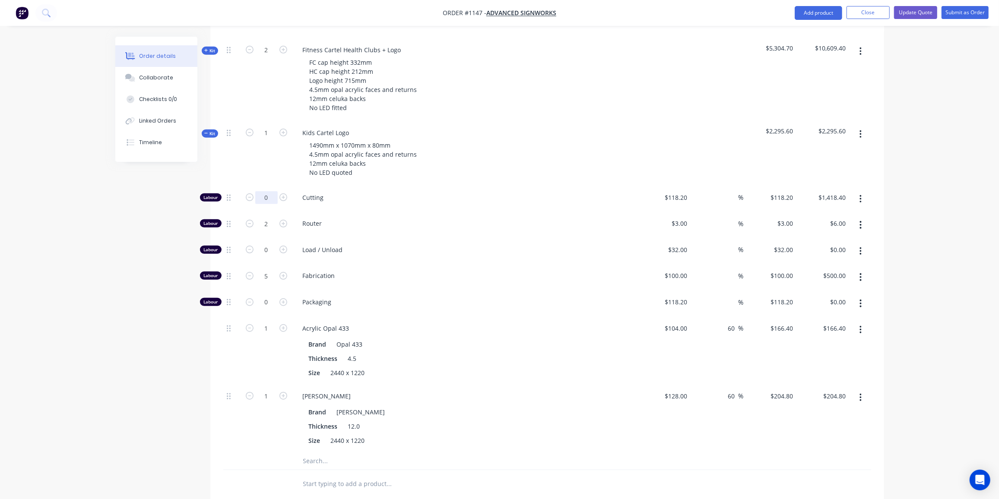
type input "0"
type input "$0.00"
click at [272, 204] on input "2" at bounding box center [266, 197] width 22 height 13
type input "12"
type input "$36.00"
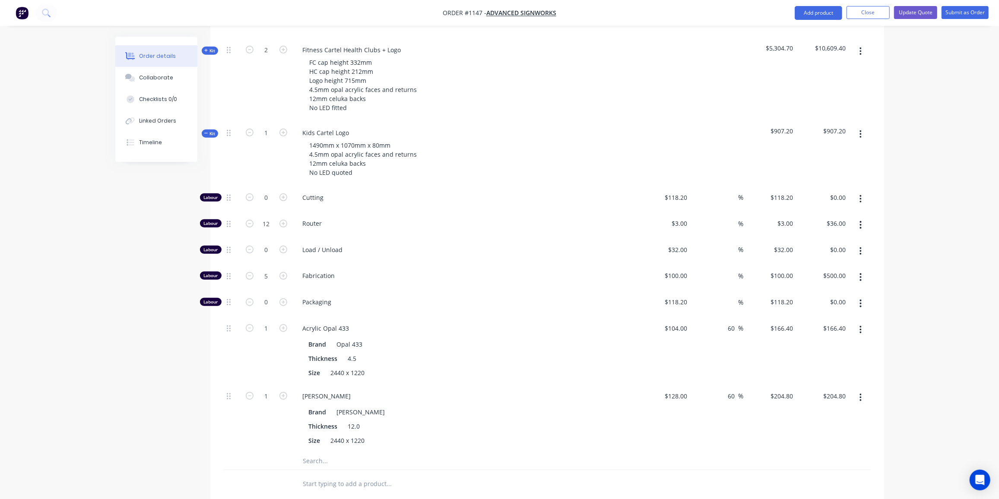
click at [265, 243] on div "0" at bounding box center [267, 251] width 52 height 26
click at [266, 204] on input "0" at bounding box center [266, 197] width 22 height 13
type input "1"
type input "$32.00"
click at [209, 130] on span "Kit" at bounding box center [209, 133] width 11 height 6
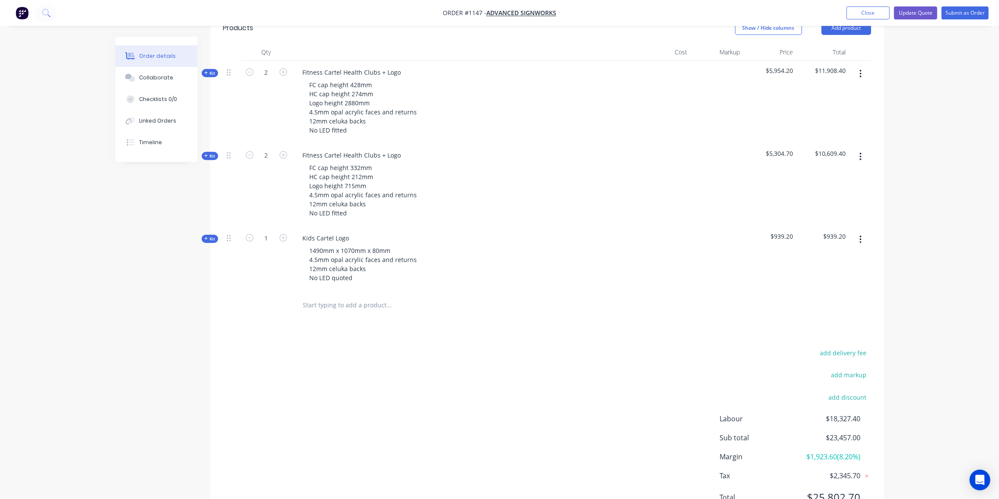
scroll to position [305, 0]
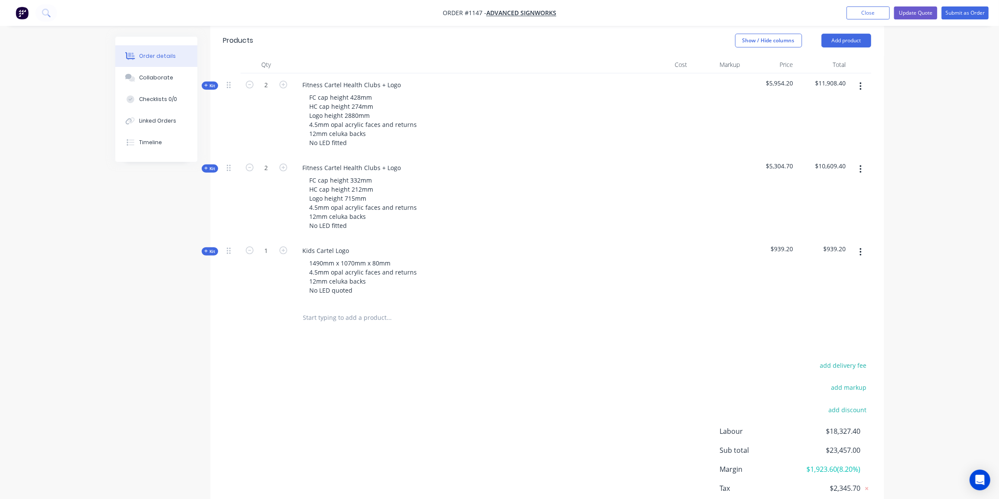
click at [211, 248] on span "Kit" at bounding box center [209, 251] width 11 height 6
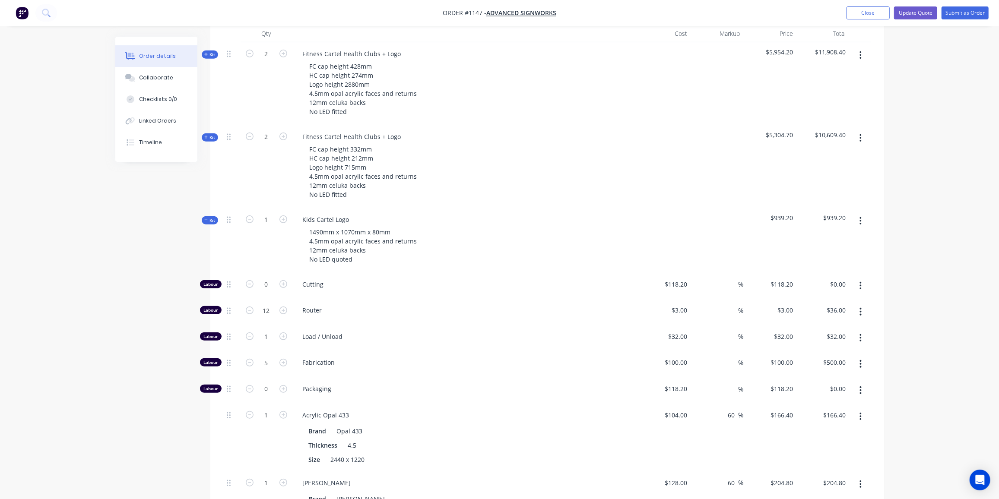
scroll to position [384, 0]
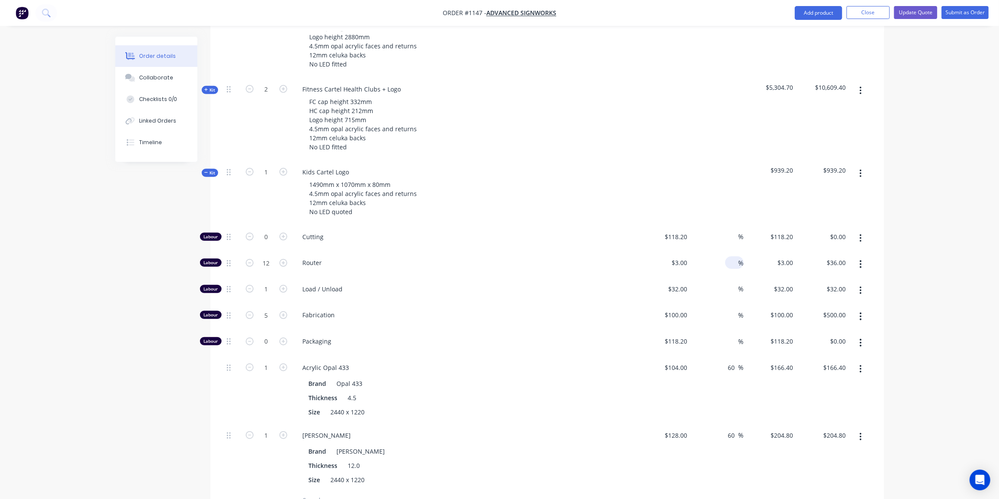
click at [734, 257] on input at bounding box center [734, 263] width 10 height 13
type input "60"
type input "4.8"
type input "$57.60"
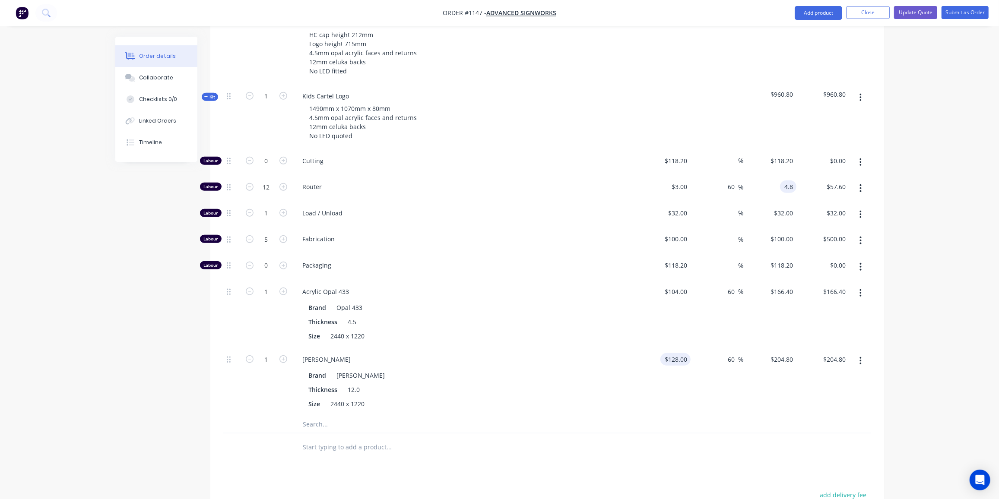
scroll to position [462, 0]
type input "$4.80"
click at [701, 346] on div "60 60 %" at bounding box center [717, 380] width 53 height 68
click at [284, 206] on icon "button" at bounding box center [283, 210] width 8 height 8
type input "2"
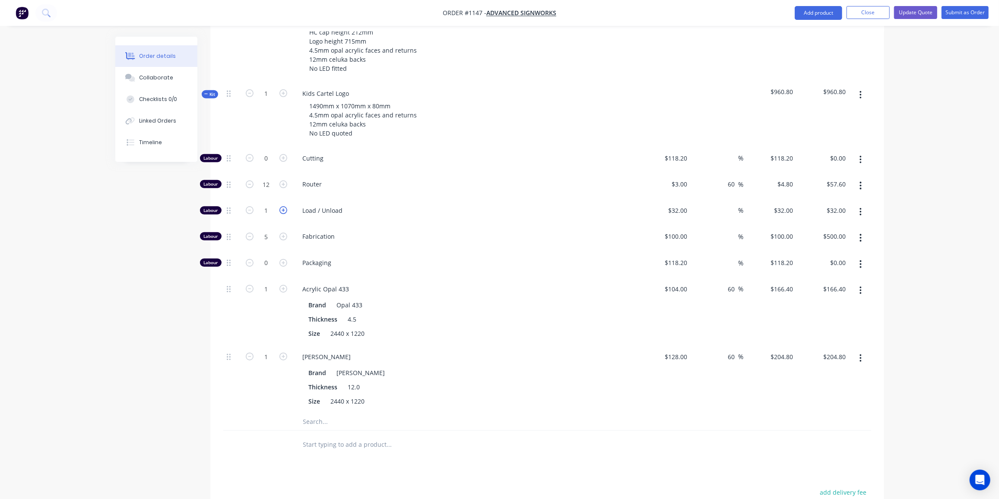
type input "$64.00"
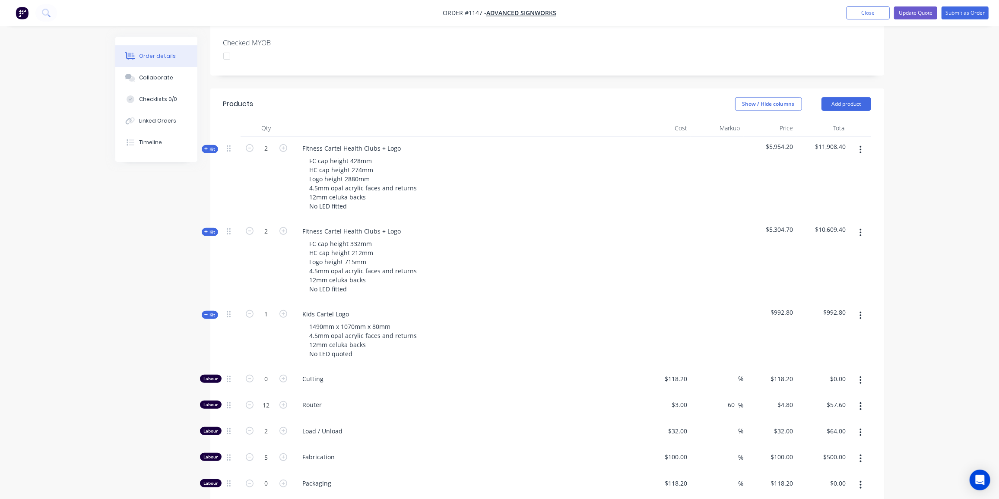
scroll to position [314, 0]
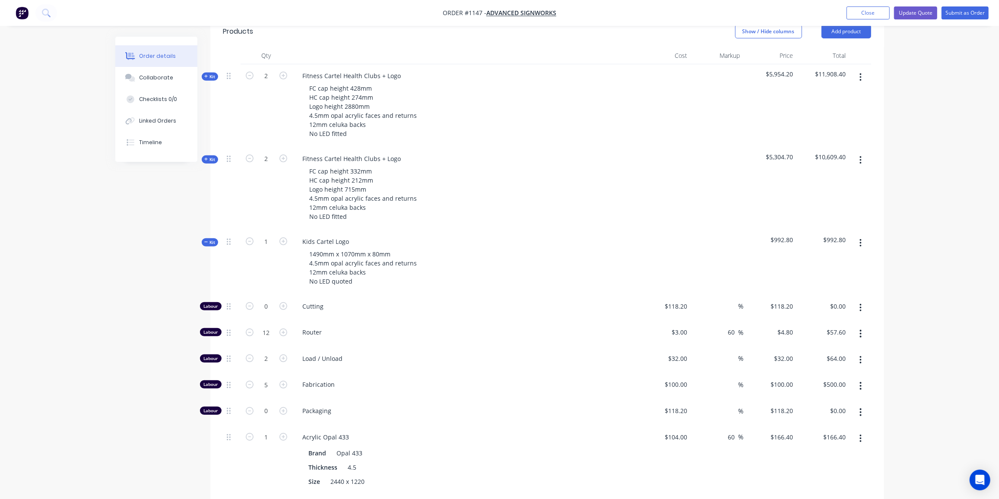
click at [207, 240] on icon at bounding box center [206, 242] width 4 height 4
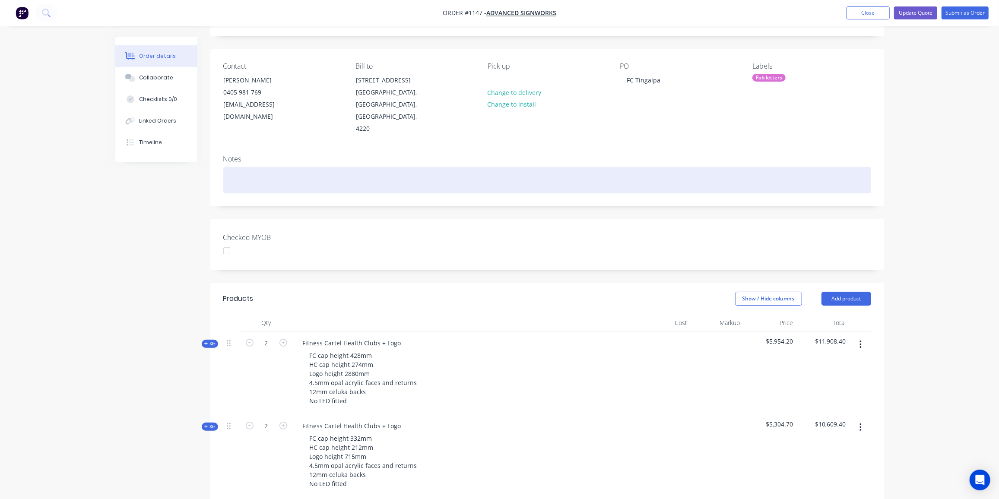
scroll to position [39, 0]
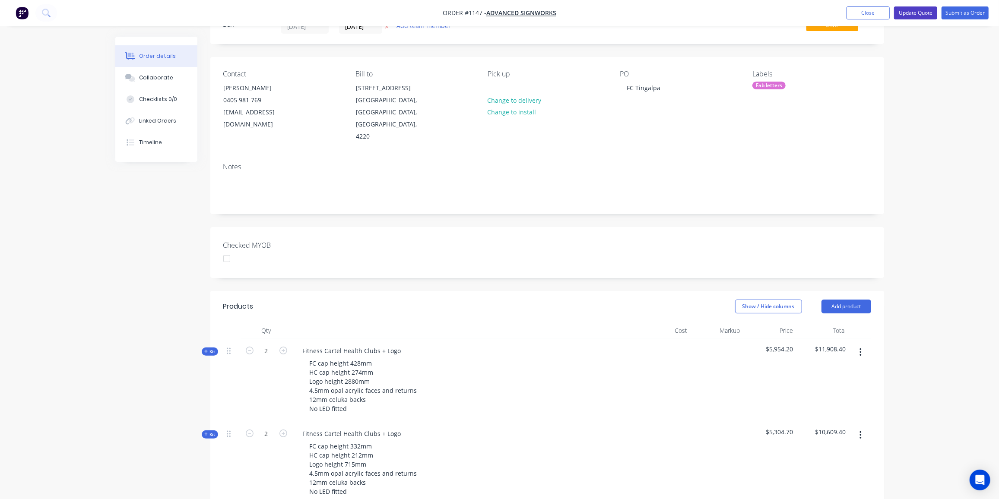
click at [909, 10] on button "Update Quote" at bounding box center [915, 12] width 43 height 13
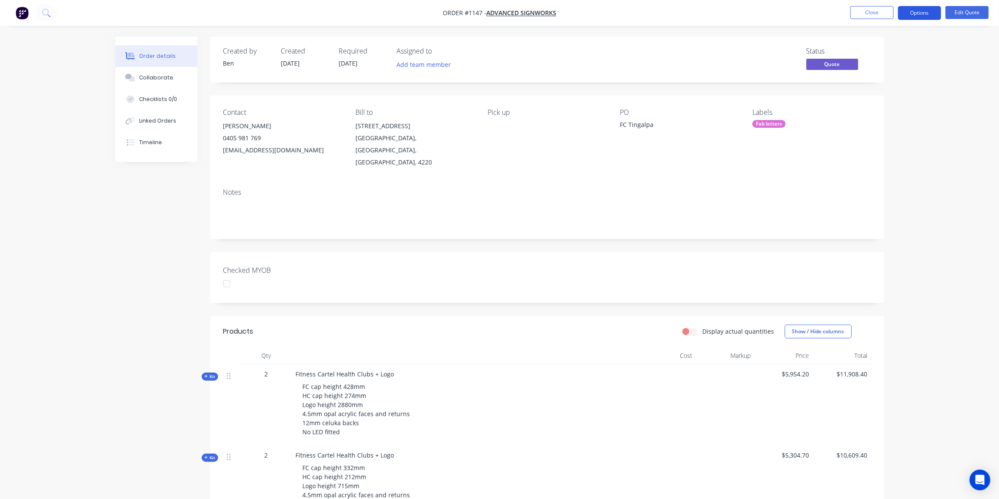
click at [924, 14] on button "Options" at bounding box center [919, 13] width 43 height 14
click at [896, 70] on div "Proforma Invoice" at bounding box center [893, 69] width 79 height 13
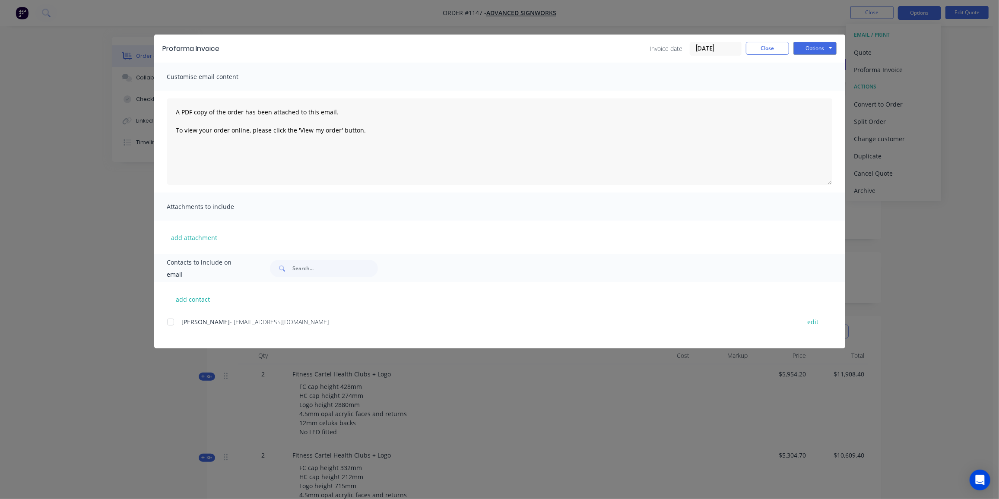
drag, startPoint x: 173, startPoint y: 323, endPoint x: 177, endPoint y: 319, distance: 5.5
click at [173, 323] on div at bounding box center [170, 322] width 17 height 17
click at [824, 49] on button "Options" at bounding box center [814, 48] width 43 height 13
click at [821, 63] on button "Preview" at bounding box center [820, 64] width 55 height 14
click at [769, 47] on button "Close" at bounding box center [767, 48] width 43 height 13
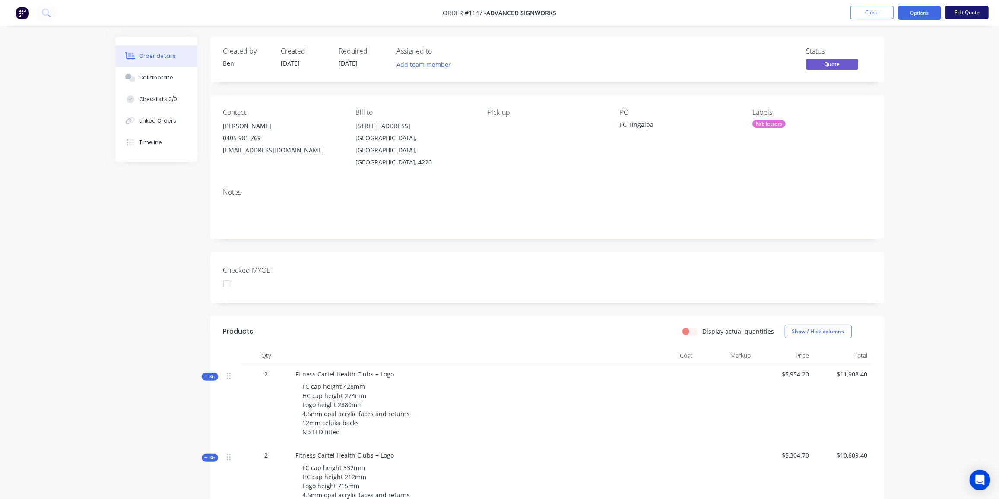
click at [964, 12] on button "Edit Quote" at bounding box center [966, 12] width 43 height 13
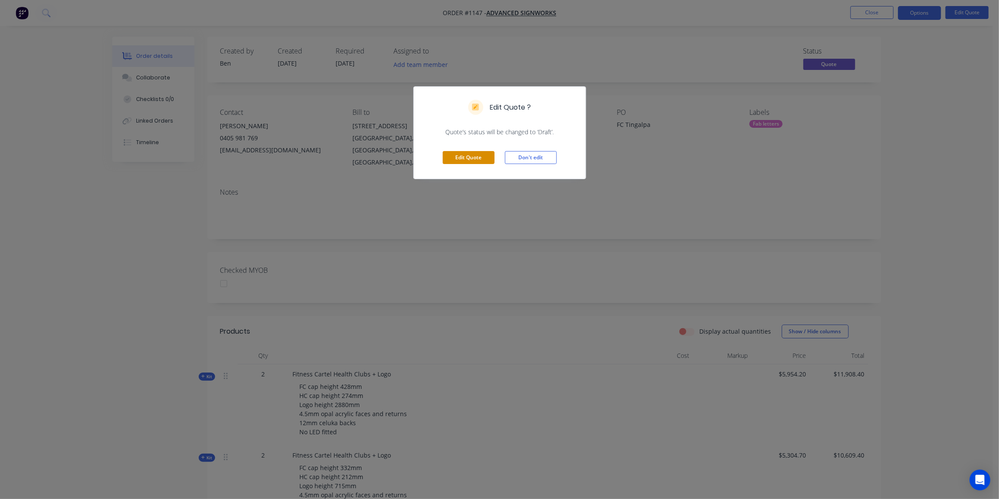
click at [462, 156] on button "Edit Quote" at bounding box center [469, 157] width 52 height 13
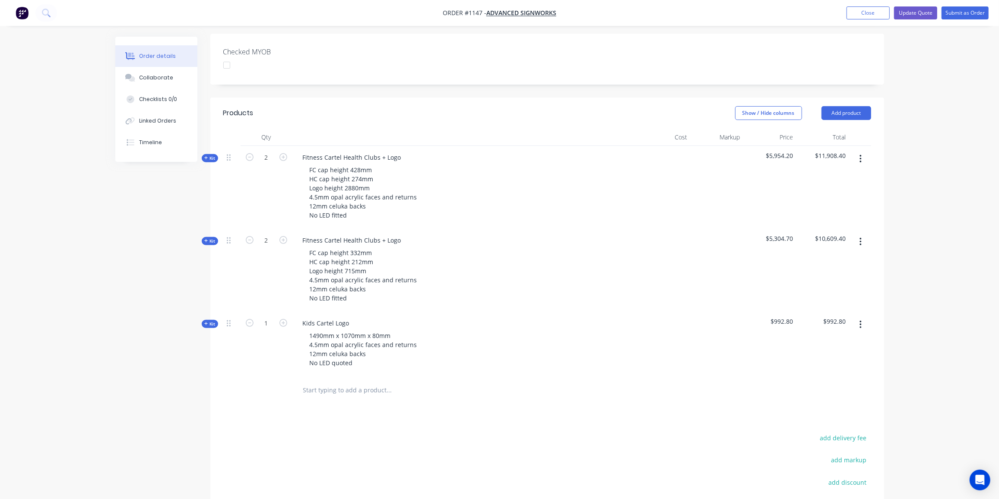
scroll to position [235, 0]
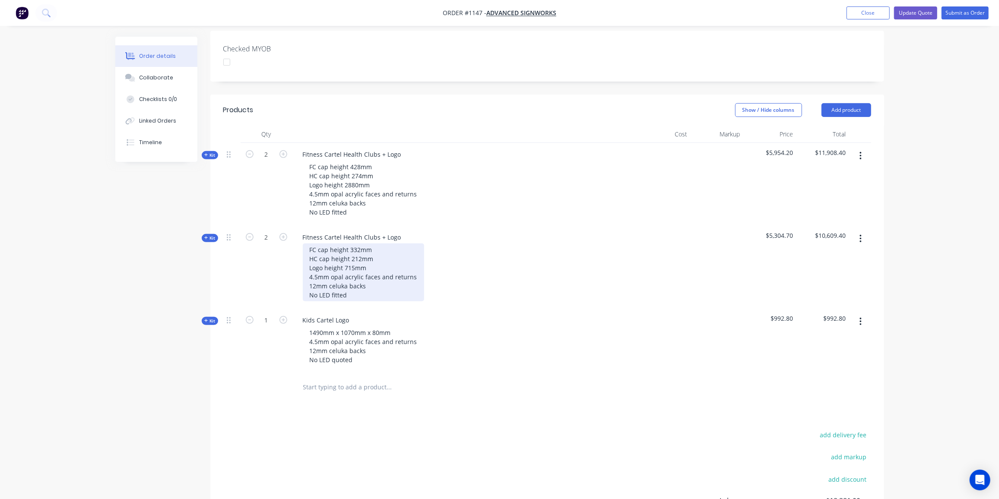
click at [368, 254] on div "FC cap height 332mm HC cap height 212mm Logo height 715mm 4.5mm opal acrylic fa…" at bounding box center [363, 273] width 121 height 58
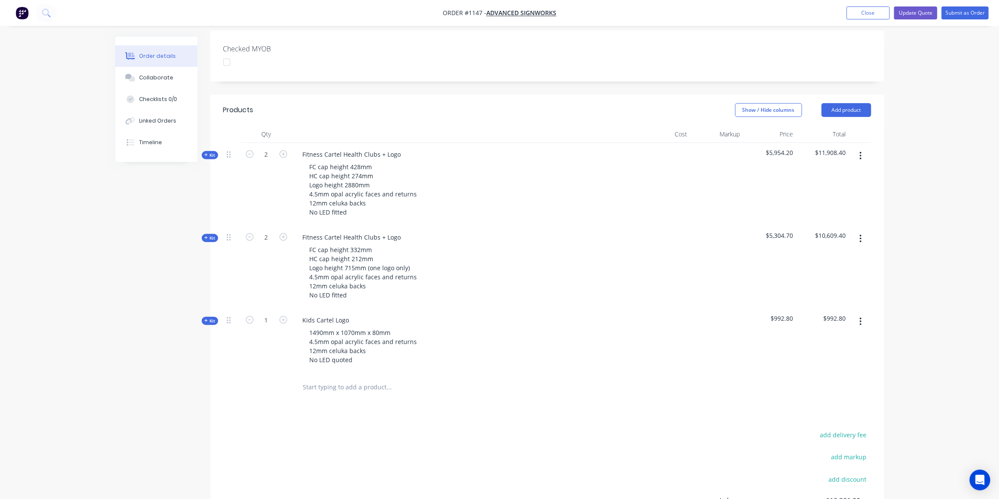
drag, startPoint x: 234, startPoint y: 348, endPoint x: 660, endPoint y: 185, distance: 456.0
click at [235, 348] on div at bounding box center [231, 341] width 17 height 65
click at [924, 10] on button "Update Quote" at bounding box center [915, 12] width 43 height 13
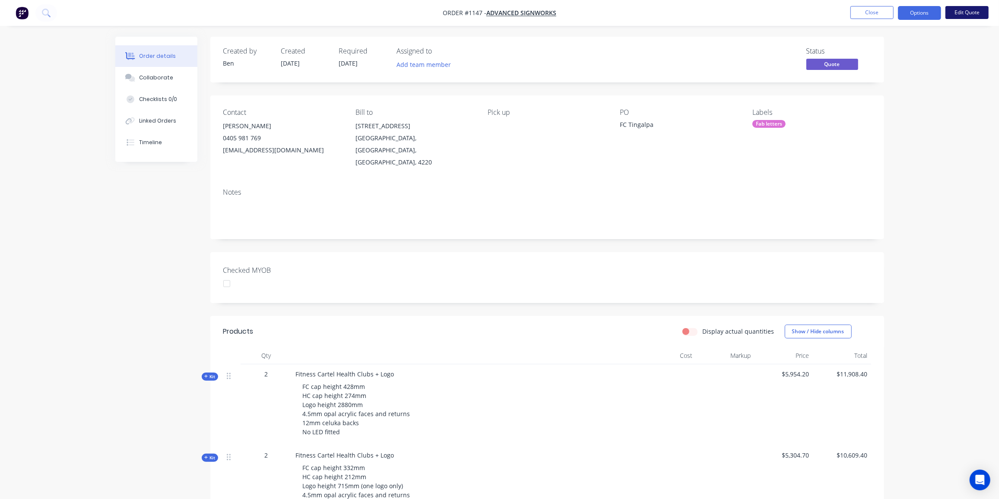
click at [957, 10] on button "Edit Quote" at bounding box center [966, 12] width 43 height 13
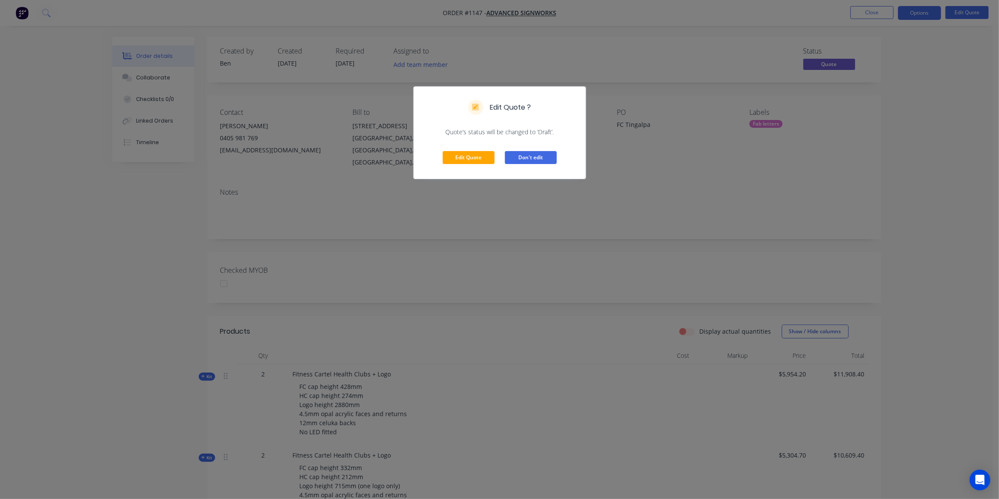
click at [549, 155] on button "Don't edit" at bounding box center [531, 157] width 52 height 13
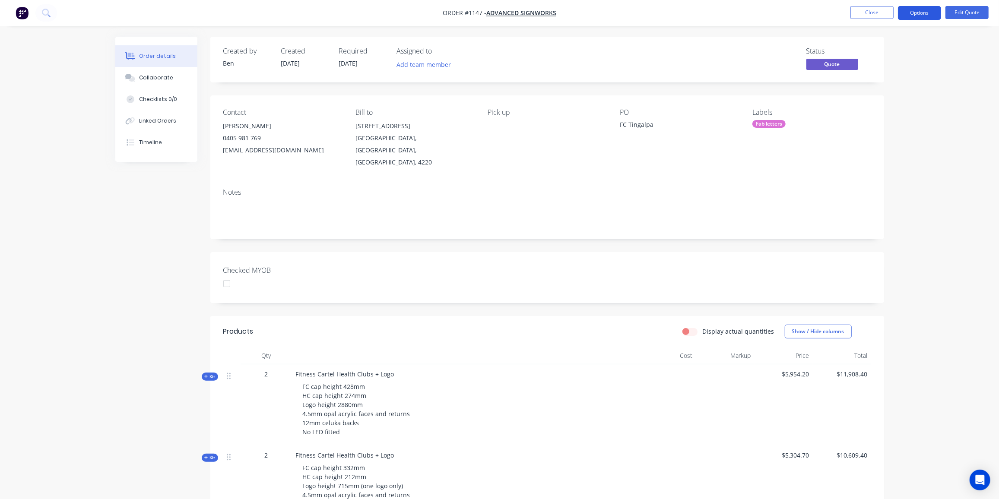
click at [925, 10] on button "Options" at bounding box center [919, 13] width 43 height 14
click at [888, 71] on div "Proforma Invoice" at bounding box center [893, 69] width 79 height 13
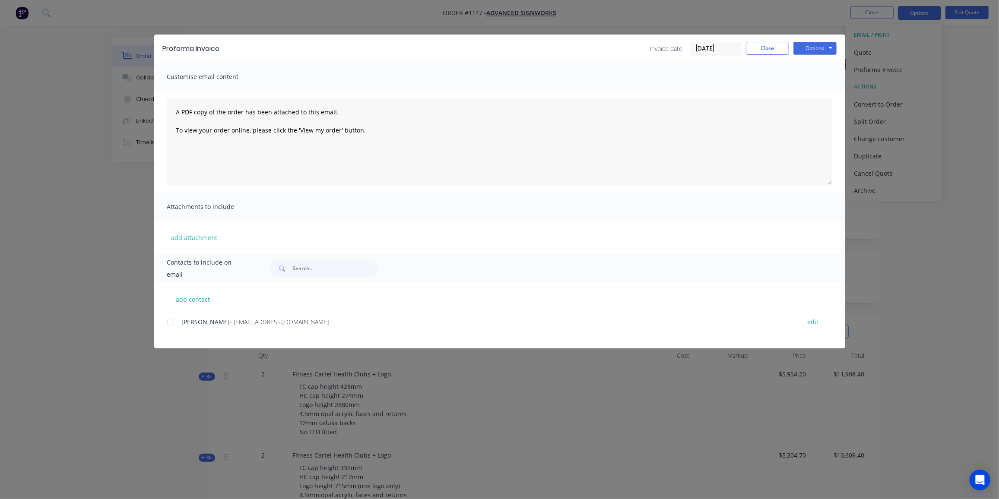
drag, startPoint x: 170, startPoint y: 320, endPoint x: 233, endPoint y: 300, distance: 65.6
click at [170, 320] on div at bounding box center [170, 322] width 17 height 17
click at [812, 48] on button "Options" at bounding box center [814, 48] width 43 height 13
click at [808, 62] on button "Preview" at bounding box center [820, 64] width 55 height 14
click at [816, 44] on button "Options" at bounding box center [814, 48] width 43 height 13
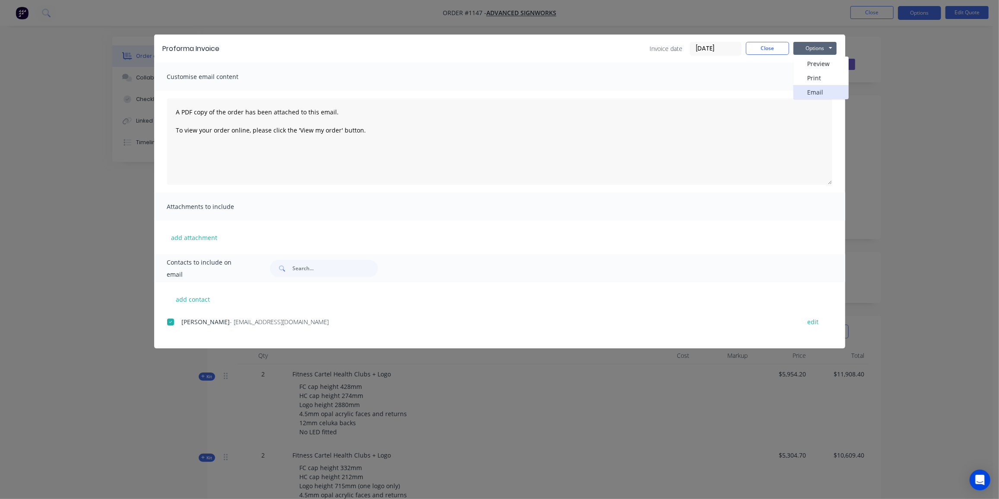
click at [813, 92] on button "Email" at bounding box center [820, 92] width 55 height 14
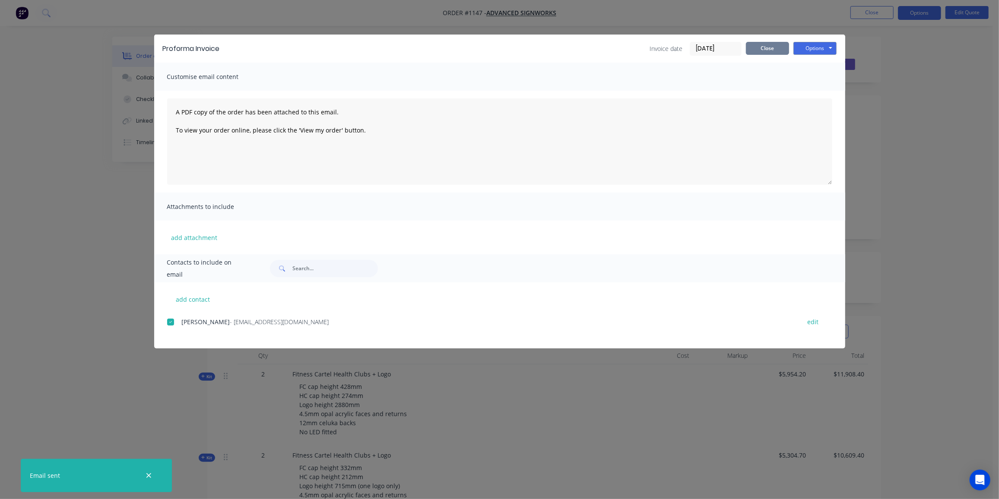
click at [765, 46] on button "Close" at bounding box center [767, 48] width 43 height 13
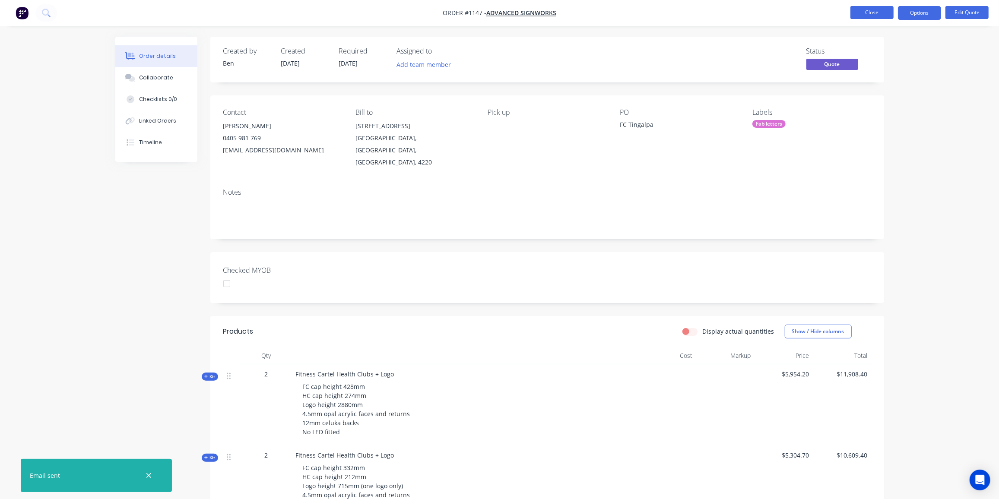
click at [874, 11] on button "Close" at bounding box center [871, 12] width 43 height 13
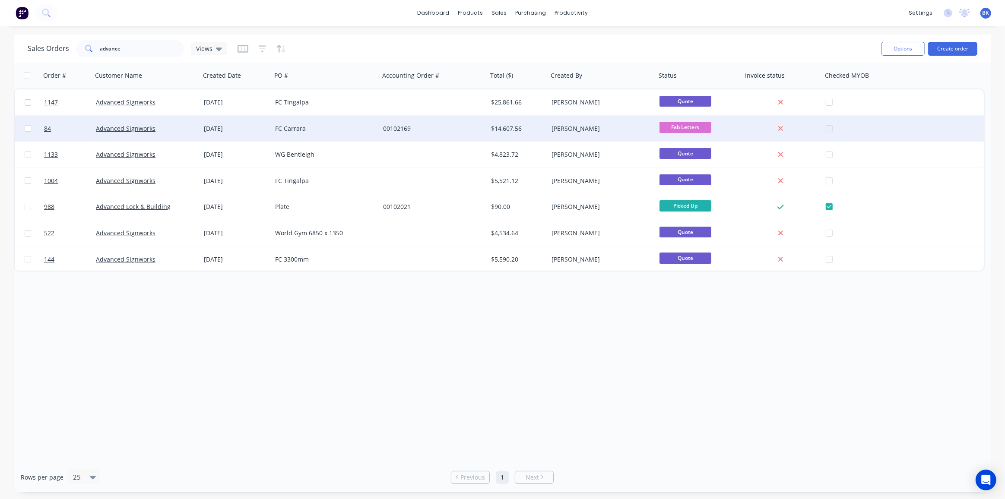
click at [267, 130] on div "[DATE]" at bounding box center [236, 128] width 64 height 9
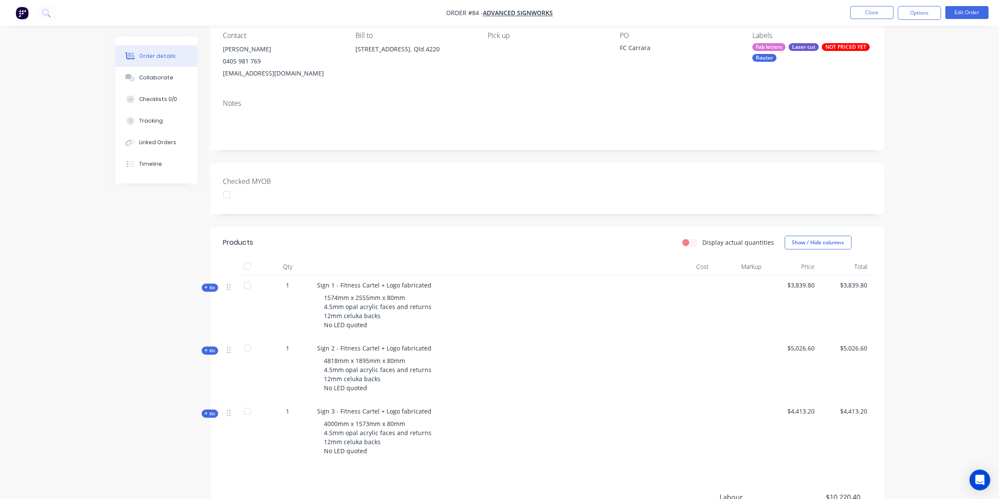
scroll to position [196, 0]
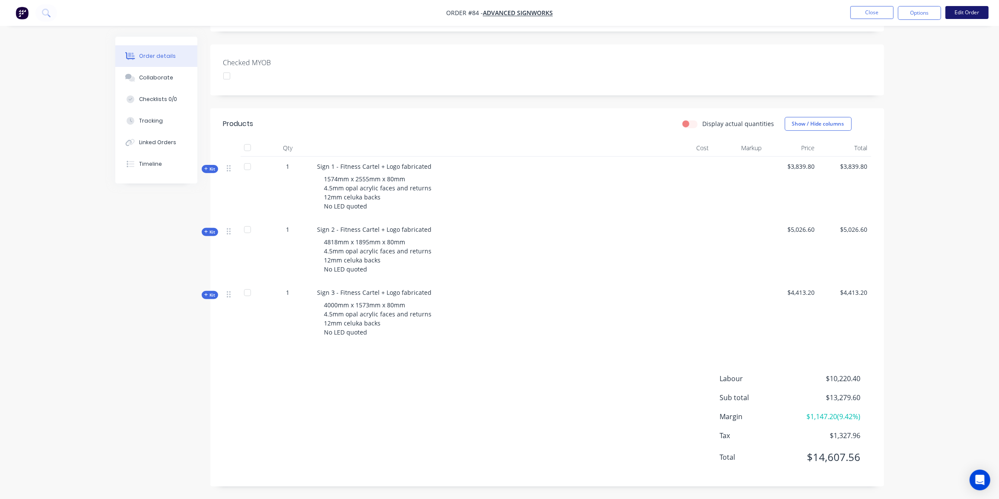
click at [960, 13] on button "Edit Order" at bounding box center [966, 12] width 43 height 13
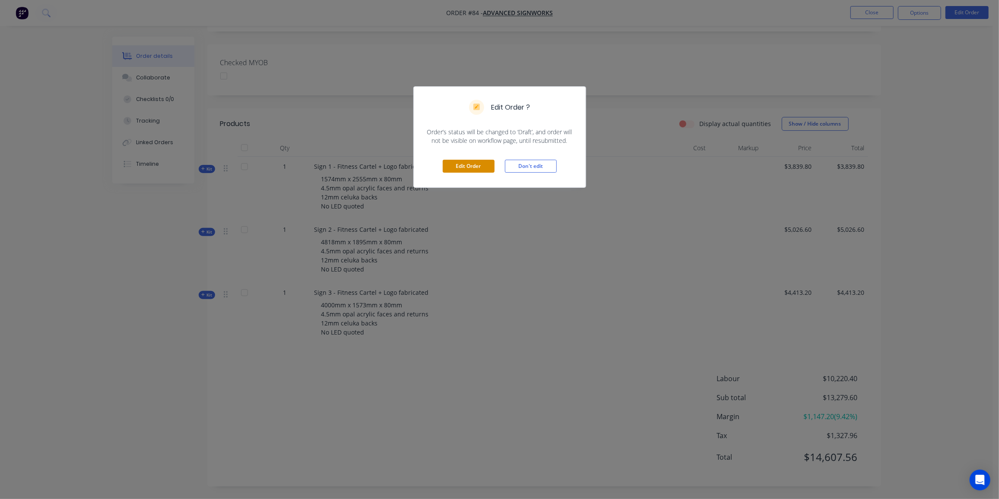
click at [471, 164] on button "Edit Order" at bounding box center [469, 166] width 52 height 13
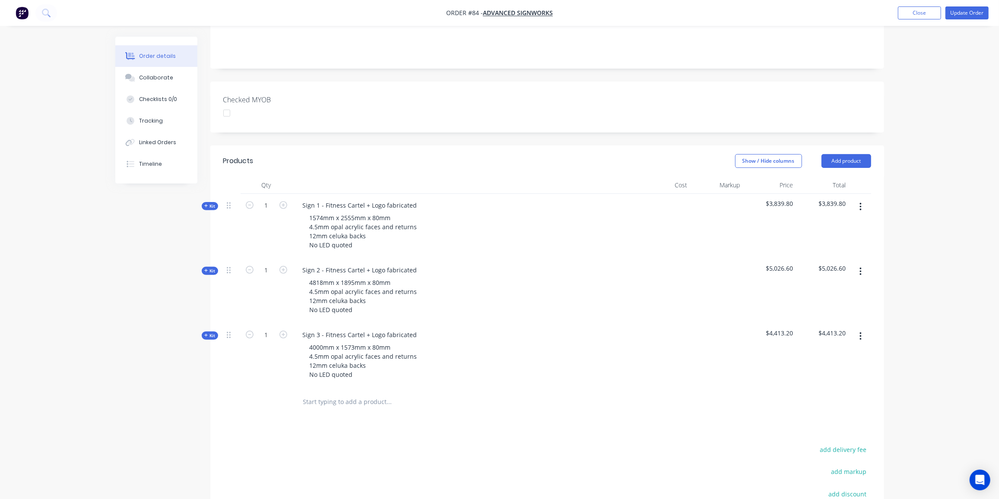
scroll to position [296, 0]
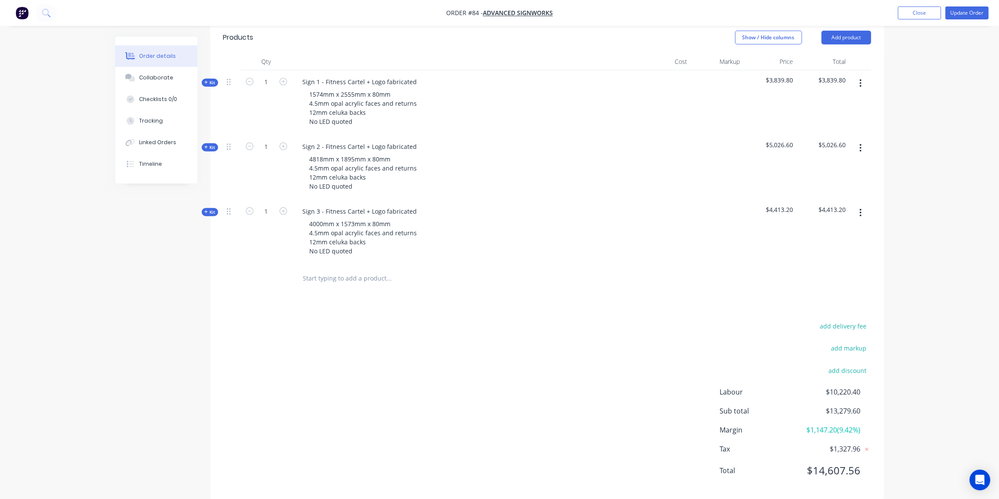
click at [337, 270] on input "text" at bounding box center [389, 278] width 173 height 17
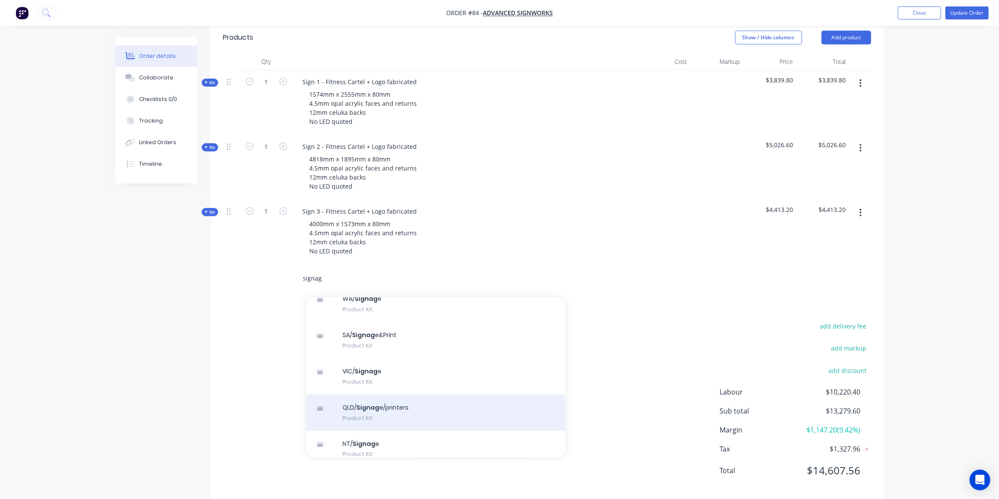
scroll to position [78, 0]
type input "signag"
click at [377, 392] on div "QLD/ Signag e/printers Product Kit" at bounding box center [435, 410] width 259 height 36
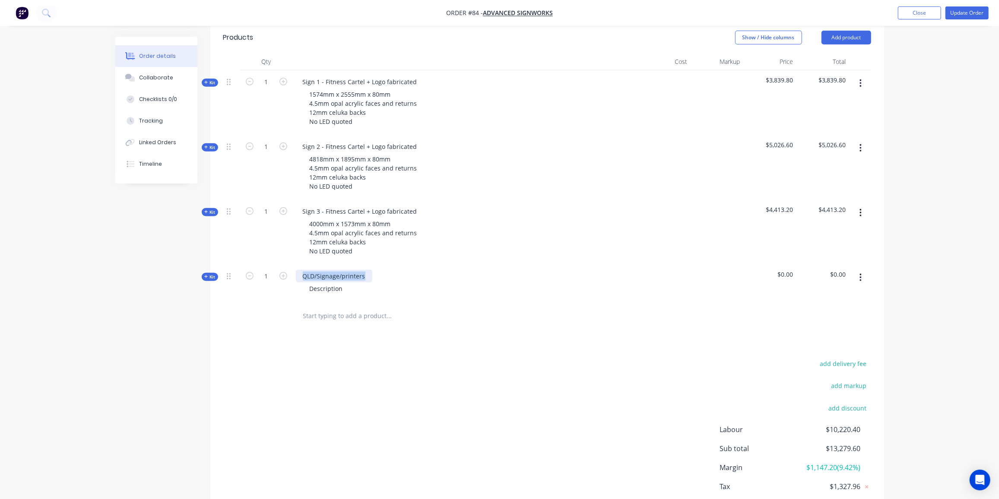
drag, startPoint x: 365, startPoint y: 264, endPoint x: 292, endPoint y: 265, distance: 73.4
click at [292, 265] on div "QLD/Signage/printers Description" at bounding box center [465, 284] width 346 height 38
click at [345, 282] on div "Description" at bounding box center [326, 288] width 47 height 13
drag, startPoint x: 345, startPoint y: 275, endPoint x: 282, endPoint y: 280, distance: 63.2
click at [282, 280] on div "Kit 1 Cartel Kids logo Description $0.00 $0.00" at bounding box center [547, 284] width 648 height 38
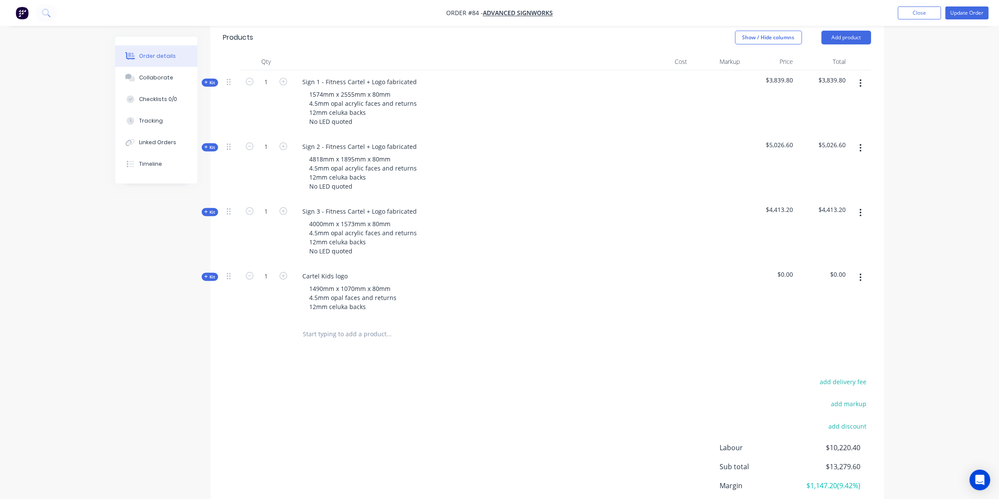
click at [212, 274] on span "Kit" at bounding box center [209, 277] width 11 height 6
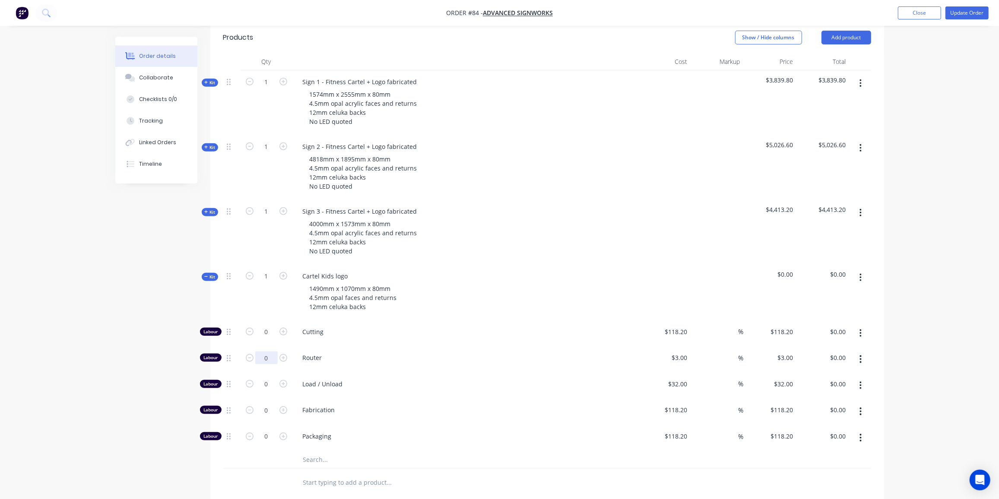
click at [272, 339] on input "0" at bounding box center [266, 332] width 22 height 13
type input "12"
type input "$36.00"
click at [265, 339] on input "0" at bounding box center [266, 332] width 22 height 13
type input "2"
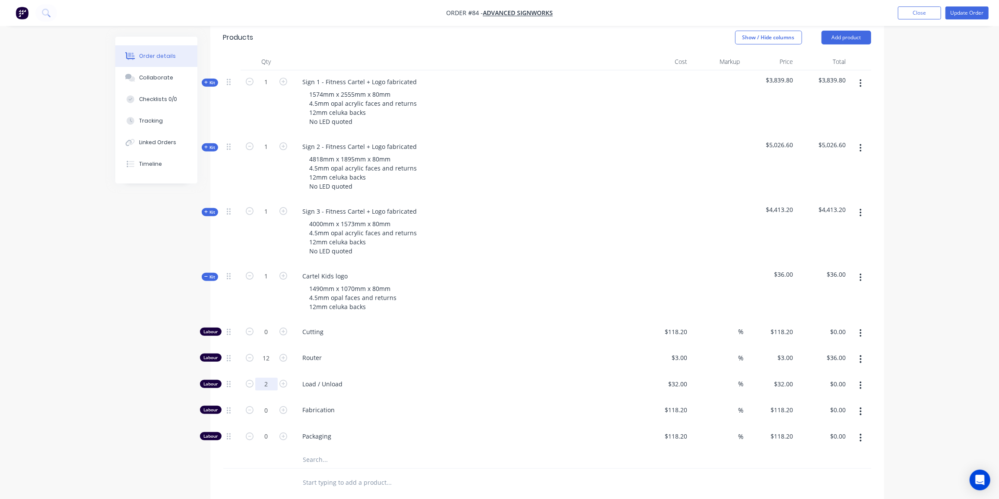
type input "$64.00"
click at [270, 339] on input "0" at bounding box center [266, 332] width 22 height 13
type input "5"
type input "$591.00"
click at [681, 404] on input "118.2" at bounding box center [677, 410] width 27 height 13
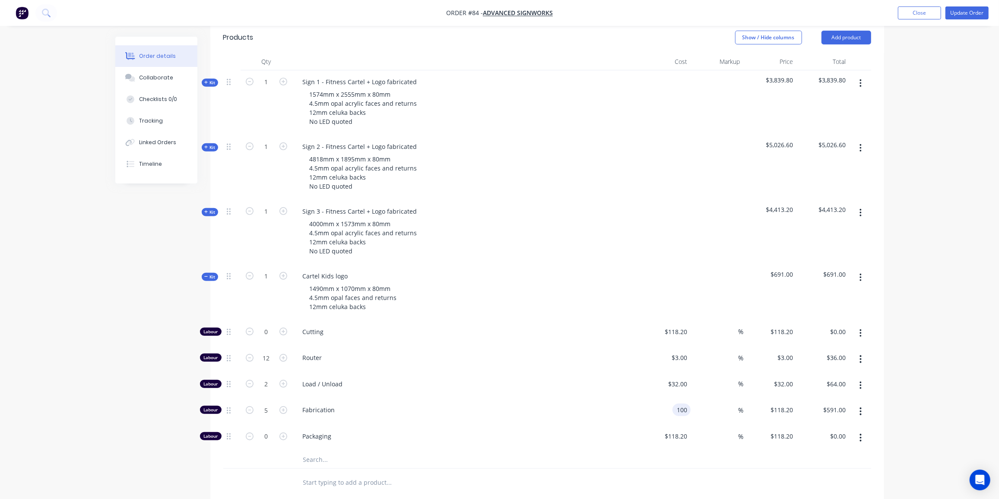
type input "$100.00"
type input "$500.00"
click at [323, 451] on input "text" at bounding box center [389, 459] width 173 height 17
type input "433"
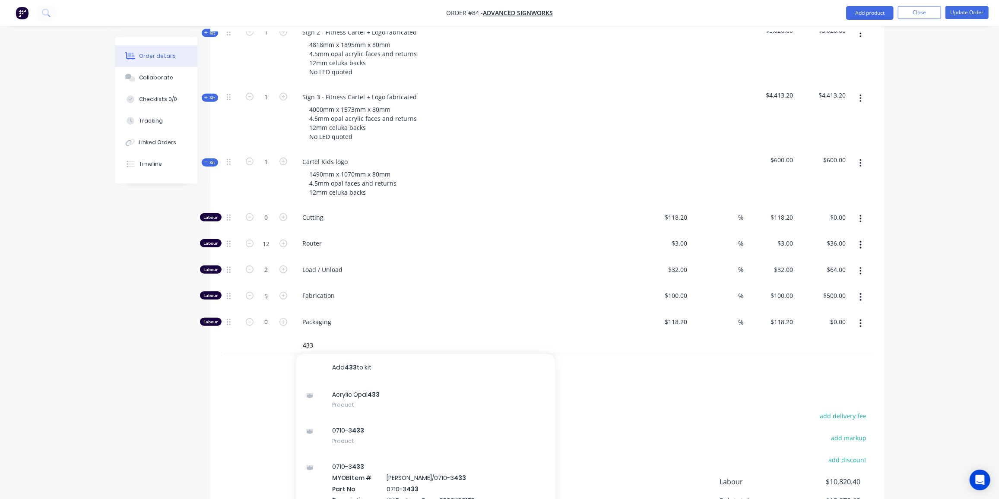
scroll to position [492, 0]
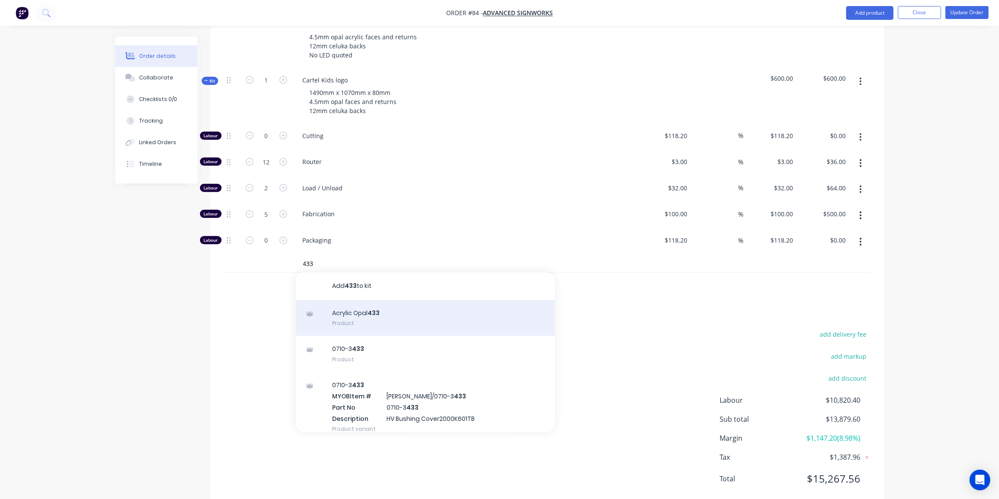
click at [374, 300] on div "Acrylic Opal 433 Product" at bounding box center [425, 318] width 259 height 36
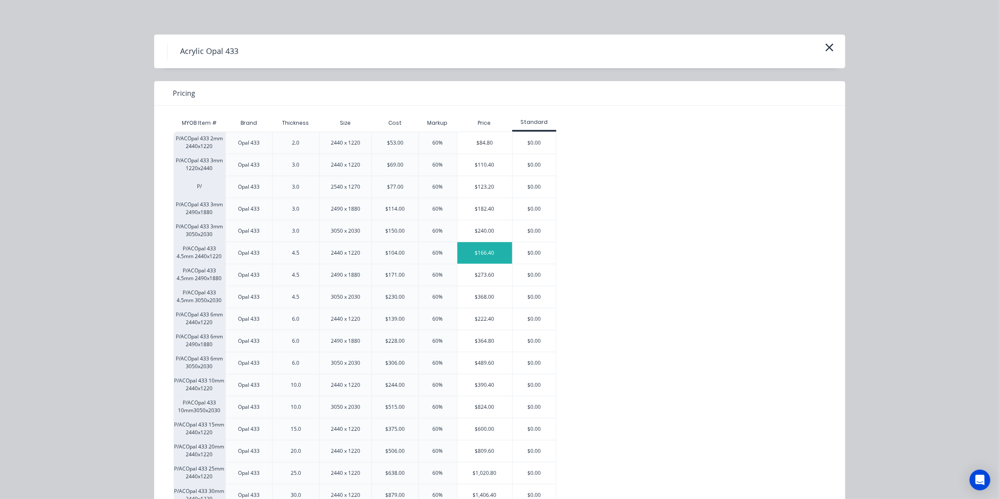
click at [496, 254] on div "$166.40" at bounding box center [484, 253] width 55 height 22
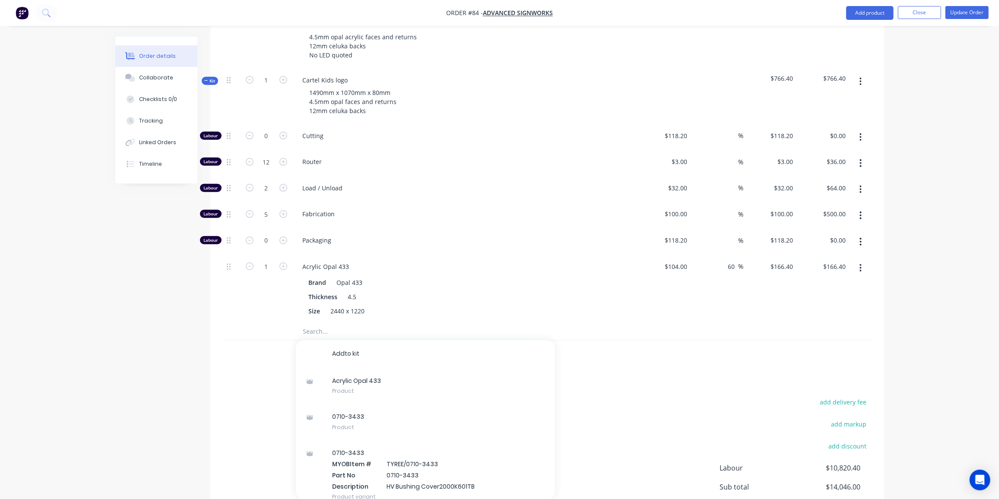
click at [428, 233] on div "Packaging" at bounding box center [465, 242] width 346 height 26
click at [331, 323] on input "text" at bounding box center [389, 331] width 173 height 17
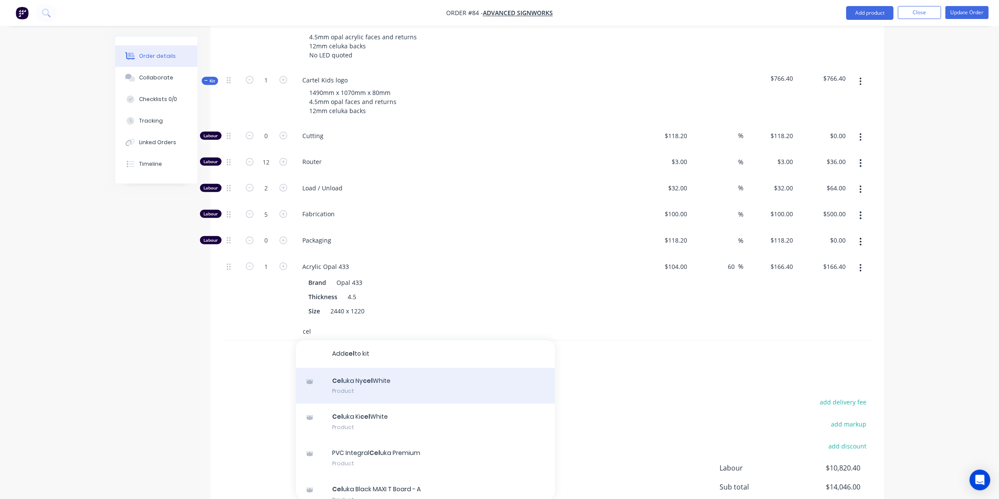
type input "cel"
click at [381, 371] on div "Cel uka Ny cel White Product" at bounding box center [425, 386] width 259 height 36
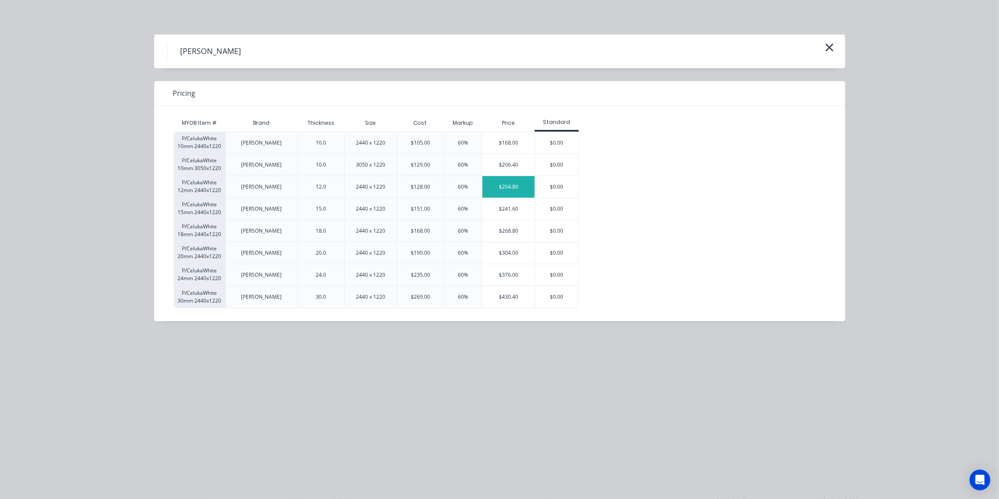
click at [519, 186] on div "$204.80" at bounding box center [508, 187] width 52 height 22
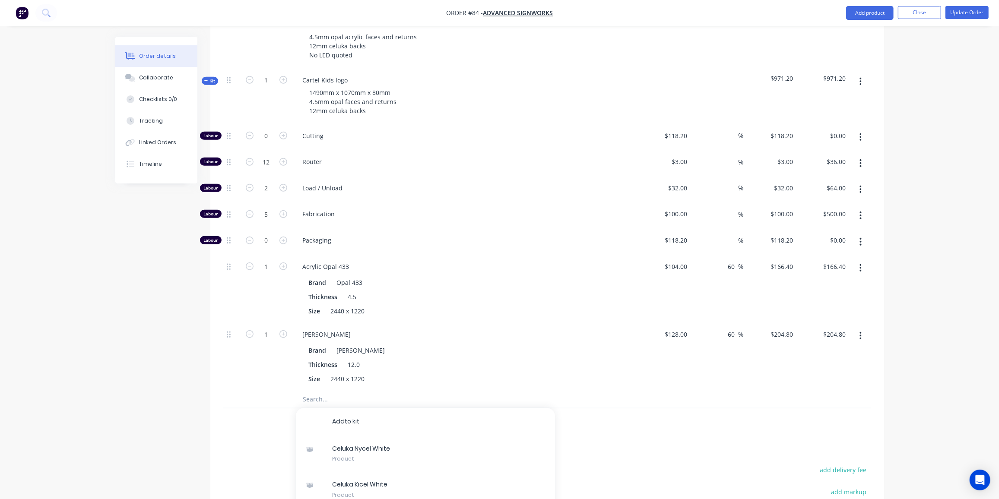
click at [162, 333] on div "Created by Ben Created 15/08/25 Required 29/08/25 Assigned to Add team member M…" at bounding box center [499, 101] width 769 height 1112
click at [734, 155] on input at bounding box center [734, 161] width 10 height 13
type input "60"
type input "4.8"
type input "$57.60"
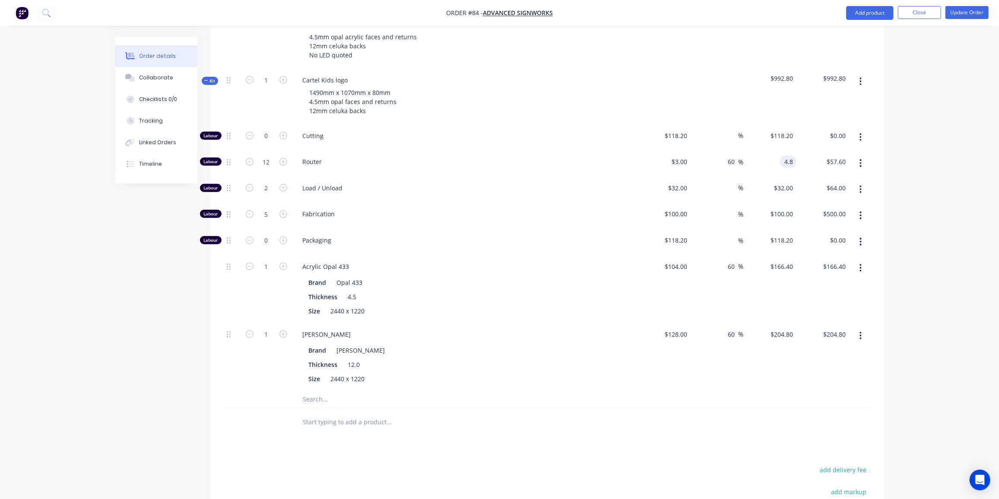
type input "$4.80"
click at [209, 281] on div "Created by Ben Created 15/08/25 Required 29/08/25 Assigned to Add team member M…" at bounding box center [499, 101] width 769 height 1112
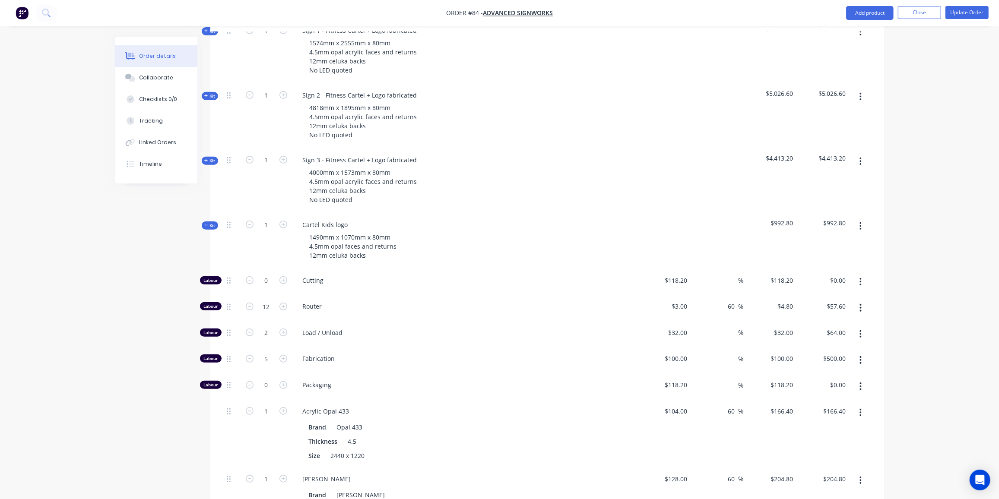
scroll to position [335, 0]
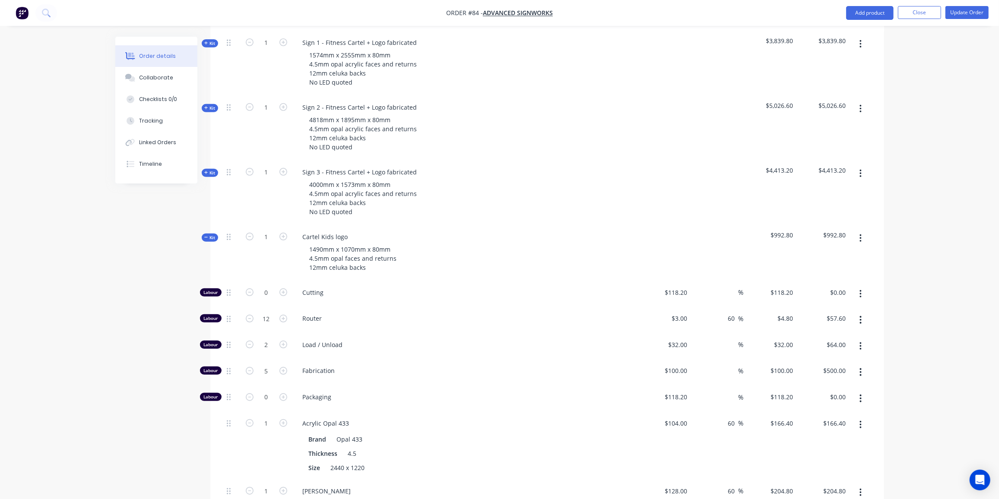
click at [213, 235] on span "Kit" at bounding box center [209, 238] width 11 height 6
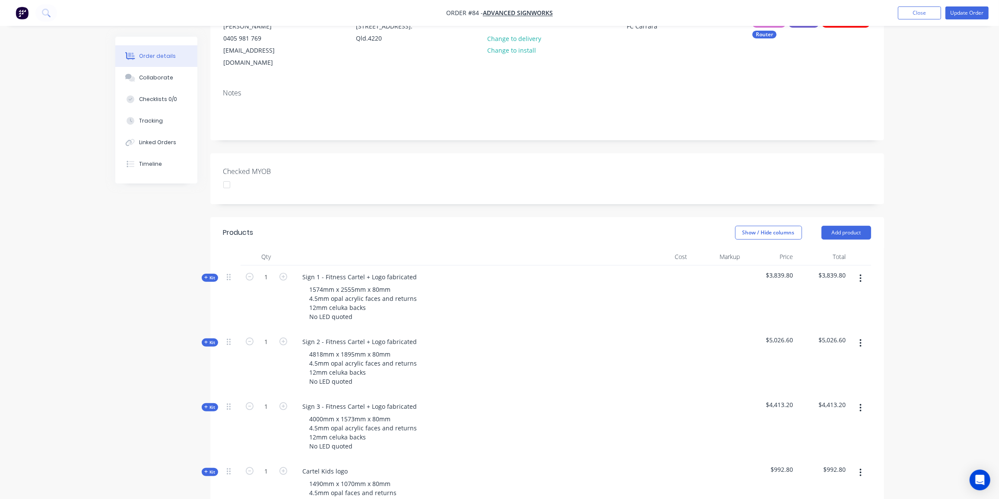
scroll to position [99, 0]
click at [976, 10] on button "Update Order" at bounding box center [966, 12] width 43 height 13
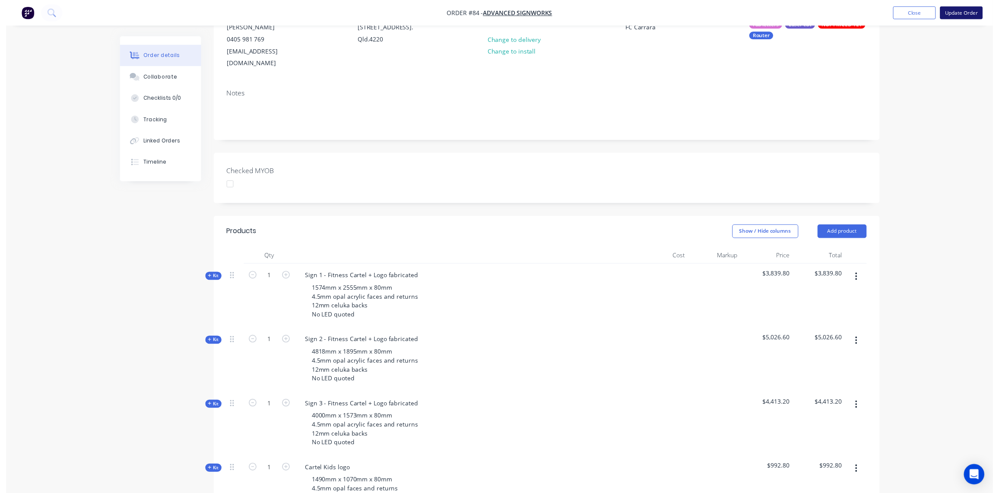
scroll to position [0, 0]
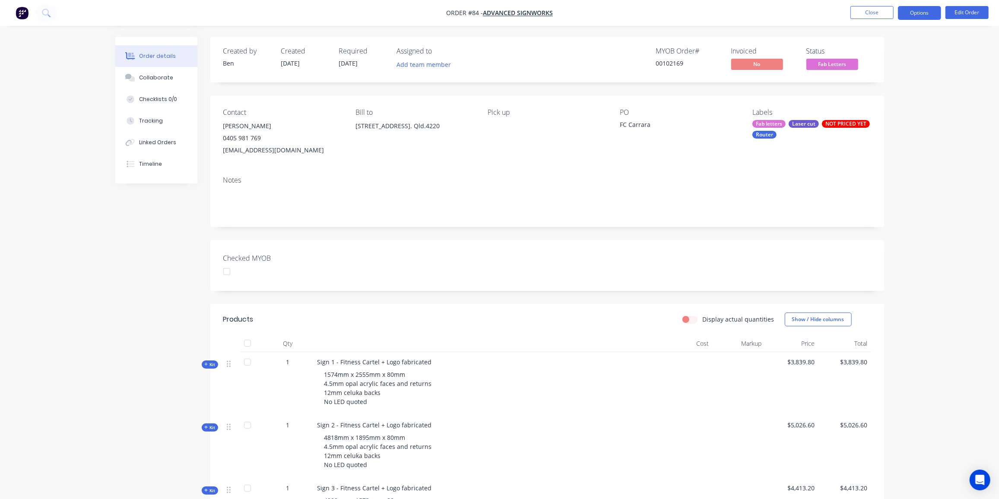
click at [923, 13] on button "Options" at bounding box center [919, 13] width 43 height 14
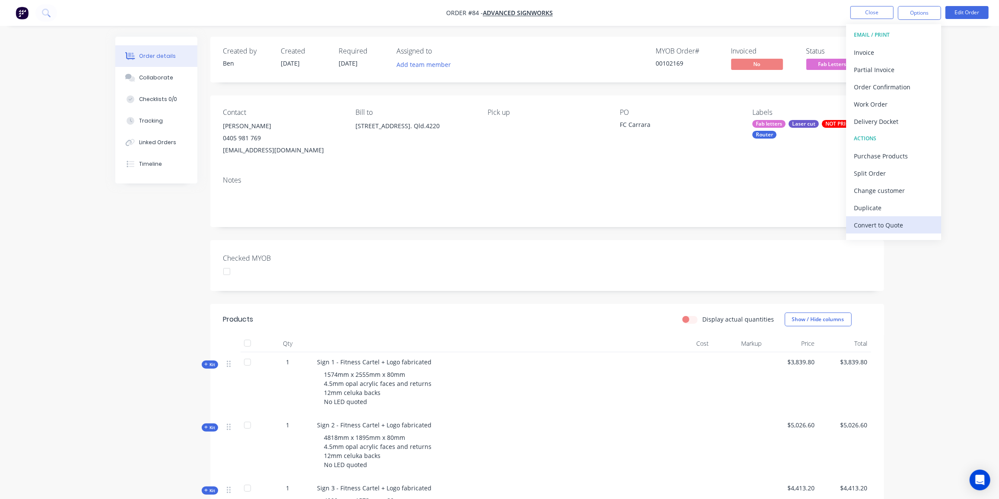
click at [887, 222] on div "Convert to Quote" at bounding box center [893, 225] width 79 height 13
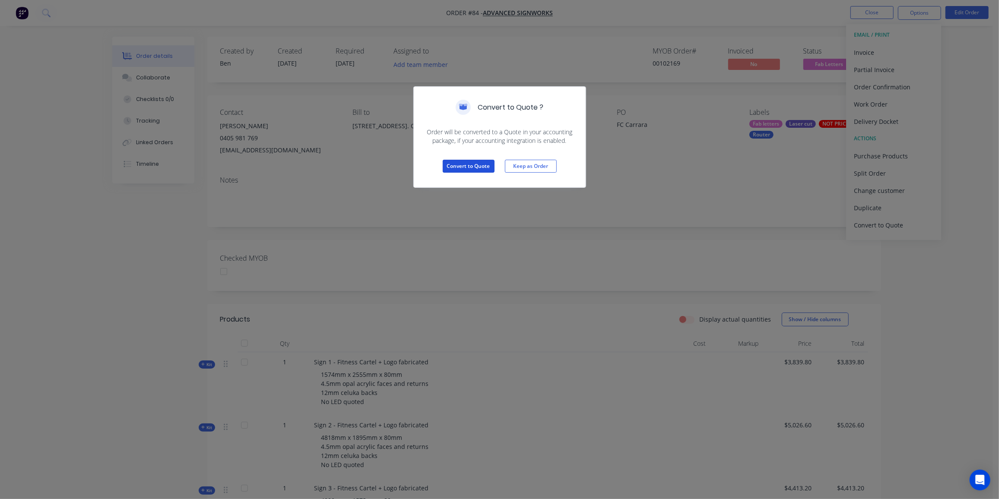
drag, startPoint x: 466, startPoint y: 167, endPoint x: 476, endPoint y: 164, distance: 10.0
click at [467, 167] on button "Convert to Quote" at bounding box center [469, 166] width 52 height 13
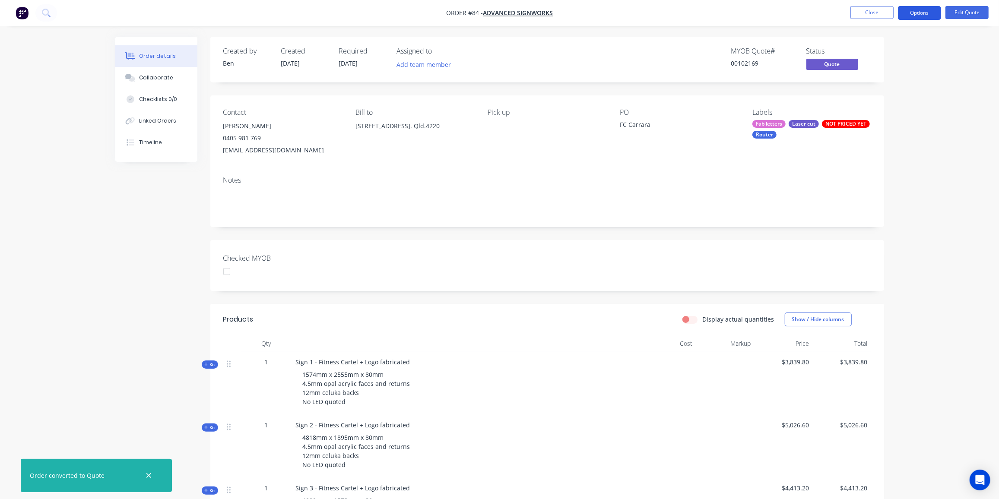
click at [920, 8] on button "Options" at bounding box center [919, 13] width 43 height 14
click at [893, 69] on div "Proforma Invoice" at bounding box center [893, 69] width 79 height 13
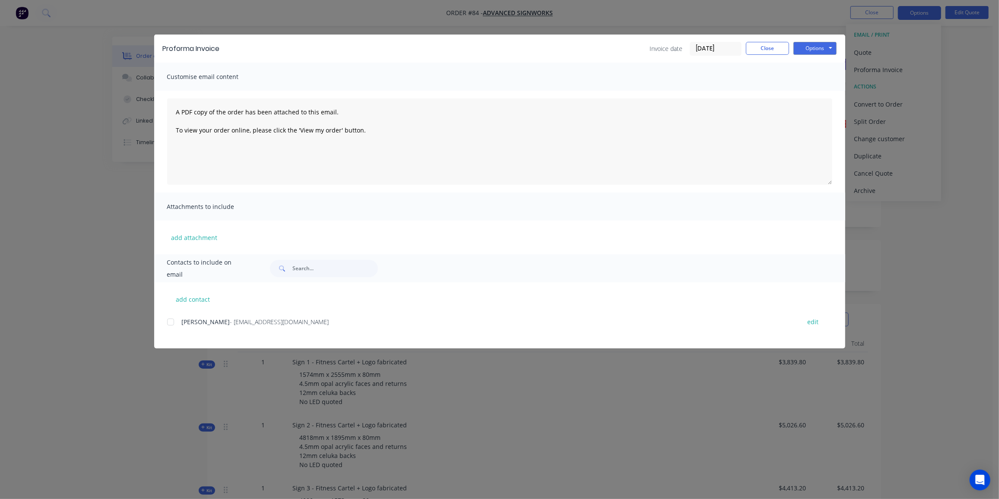
click at [168, 319] on div at bounding box center [170, 322] width 17 height 17
click at [820, 48] on button "Options" at bounding box center [814, 48] width 43 height 13
click at [819, 89] on button "Email" at bounding box center [820, 92] width 55 height 14
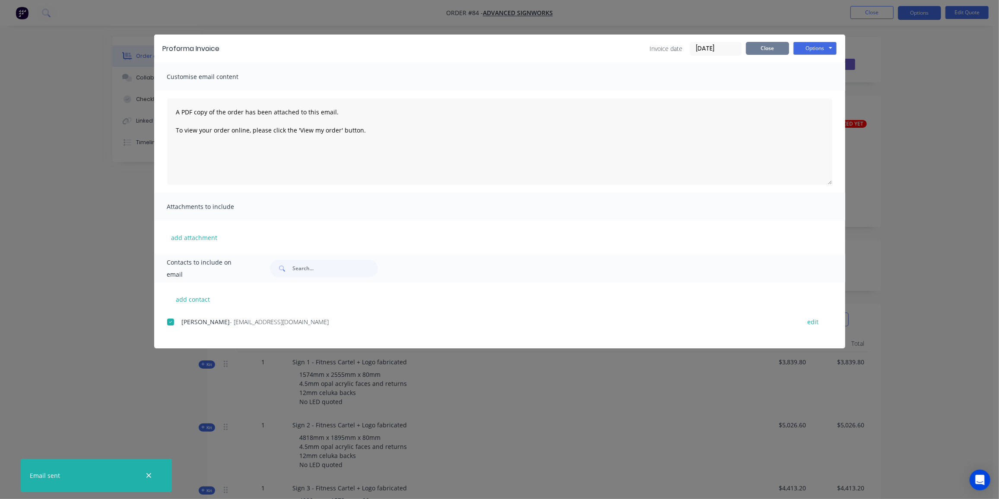
click at [781, 47] on button "Close" at bounding box center [767, 48] width 43 height 13
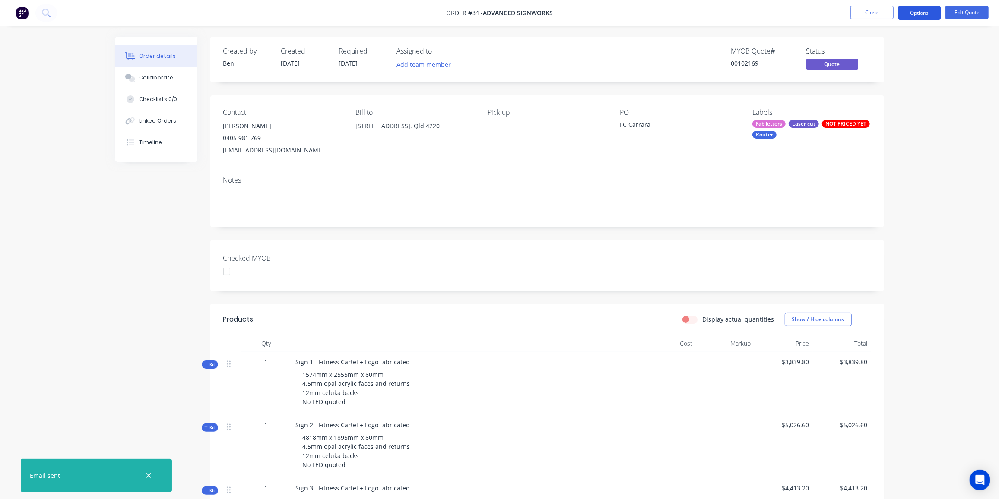
click at [927, 13] on button "Options" at bounding box center [919, 13] width 43 height 14
click at [902, 102] on div "Convert to Order" at bounding box center [893, 104] width 79 height 13
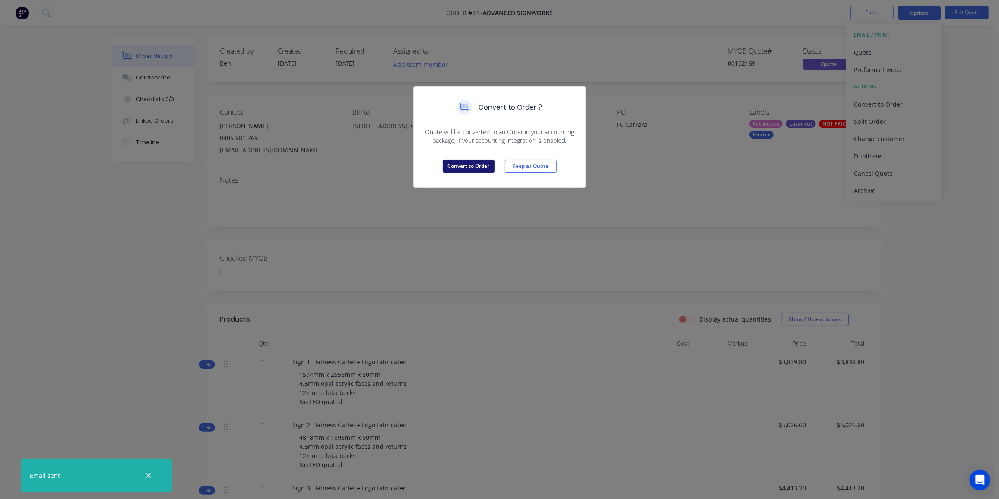
click at [466, 164] on button "Convert to Order" at bounding box center [469, 166] width 52 height 13
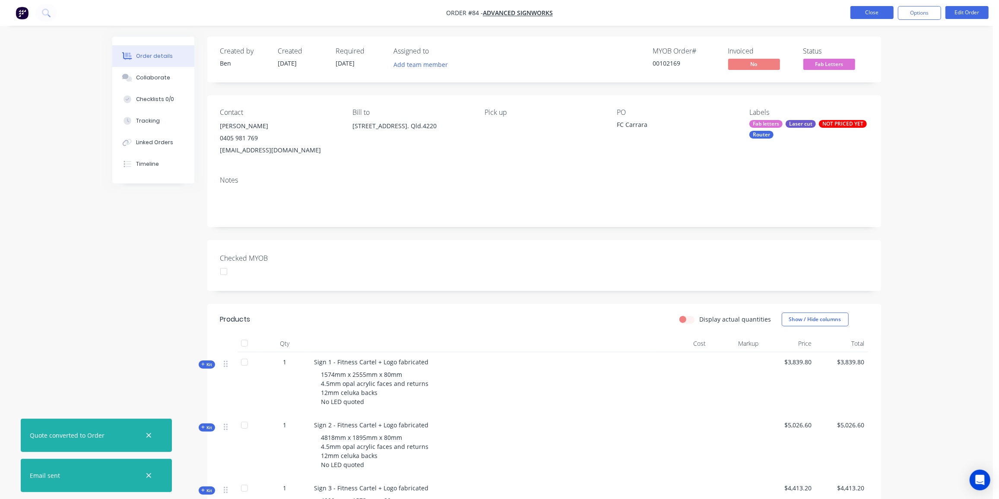
click at [886, 16] on button "Close" at bounding box center [871, 12] width 43 height 13
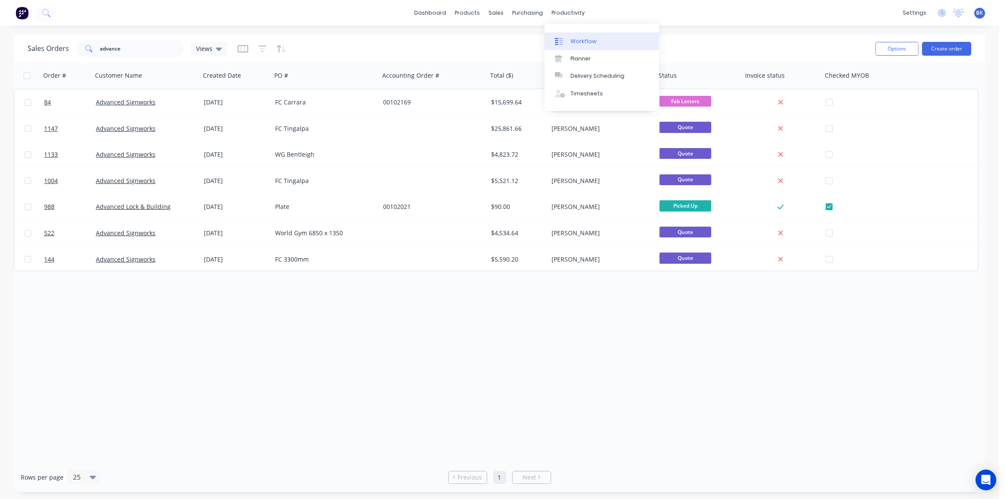
click at [565, 40] on div at bounding box center [561, 42] width 13 height 8
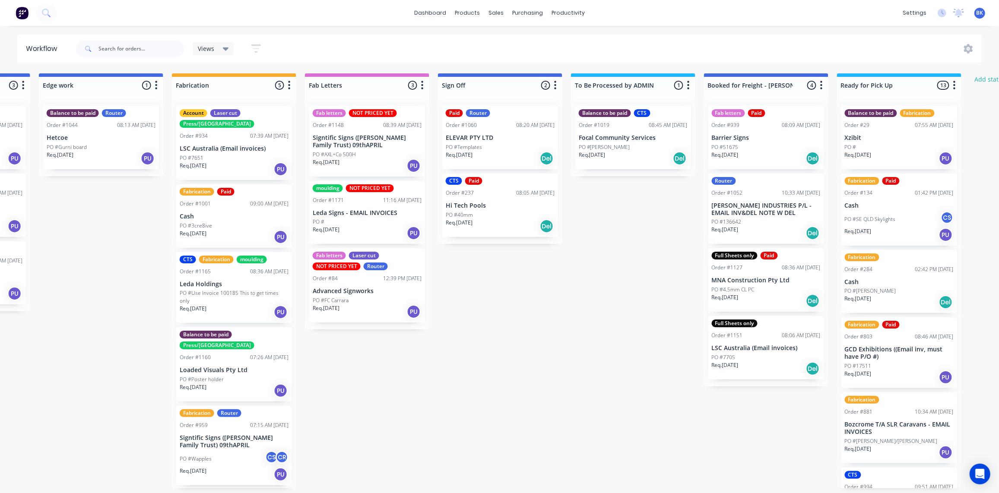
scroll to position [0, 911]
click at [361, 289] on p "Advanced Signworks" at bounding box center [367, 291] width 109 height 7
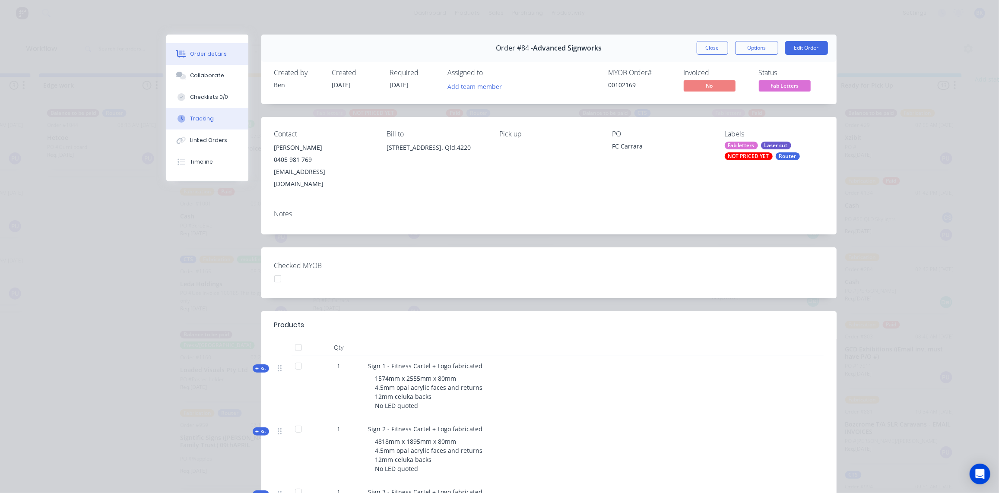
click at [208, 118] on div "Tracking" at bounding box center [202, 119] width 24 height 8
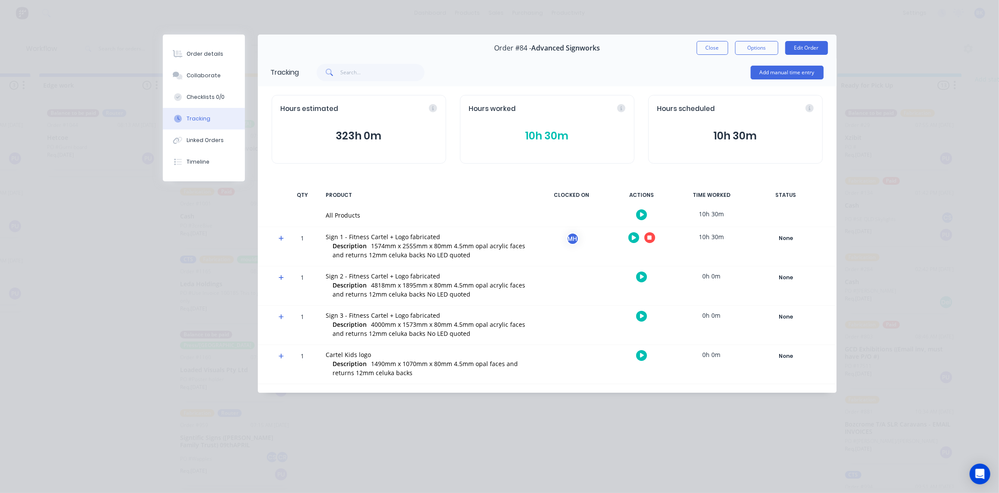
click at [282, 236] on icon at bounding box center [282, 238] width 6 height 6
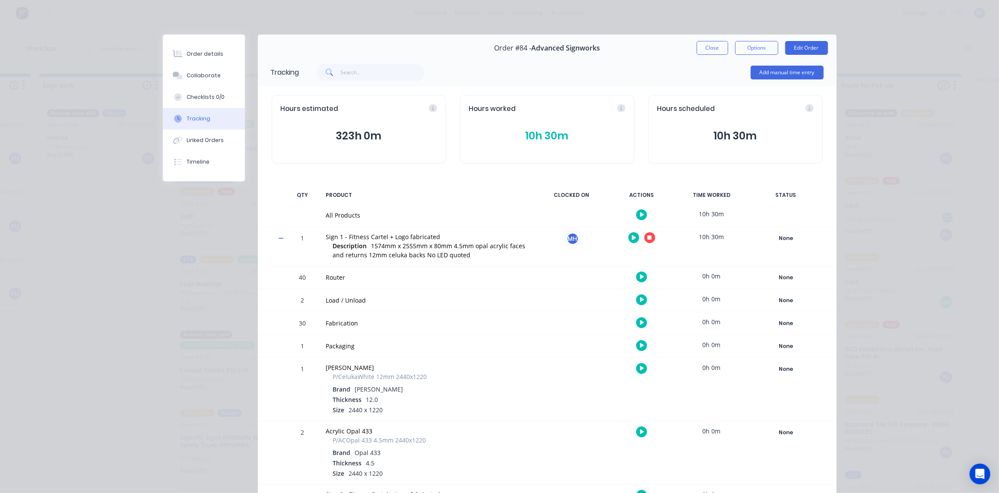
drag, startPoint x: 277, startPoint y: 237, endPoint x: 404, endPoint y: 199, distance: 132.0
click at [279, 237] on icon at bounding box center [282, 238] width 6 height 6
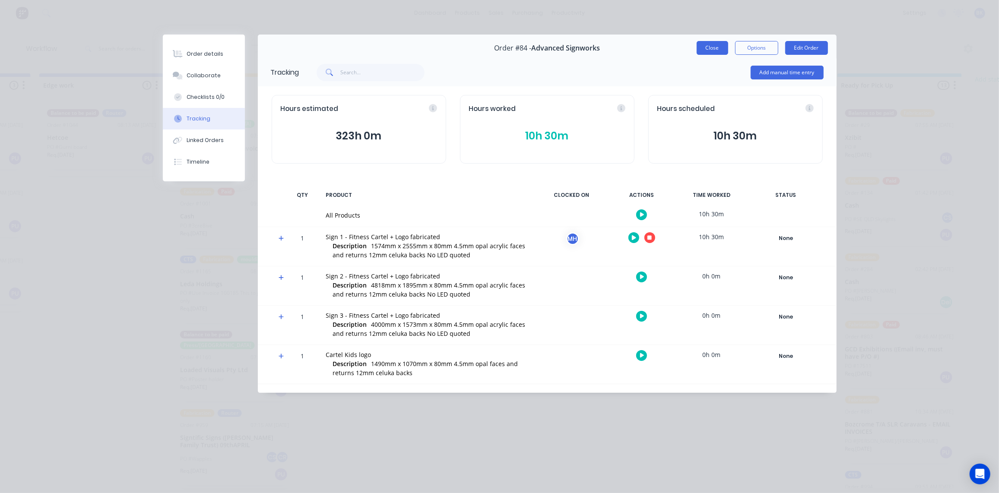
click at [720, 46] on button "Close" at bounding box center [713, 48] width 32 height 14
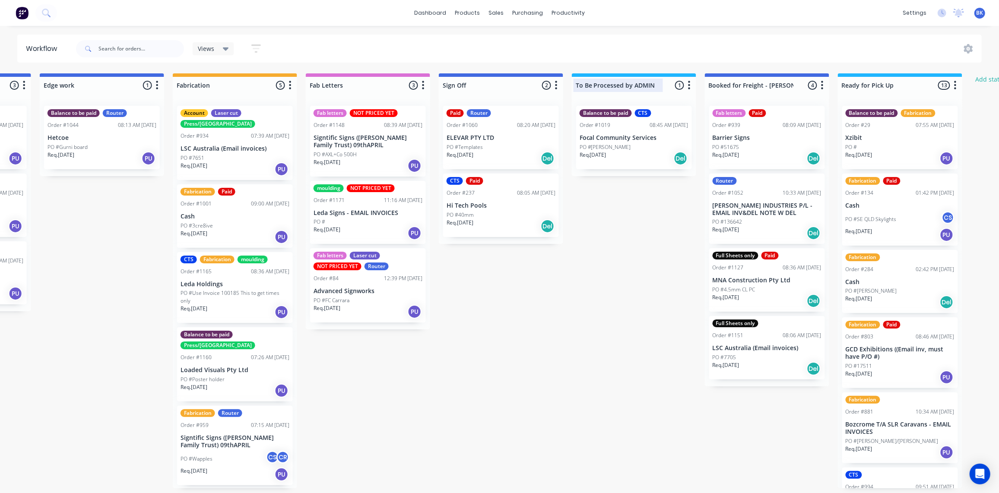
scroll to position [0, 911]
click at [369, 297] on div "PO #FC Carrara" at bounding box center [367, 301] width 109 height 8
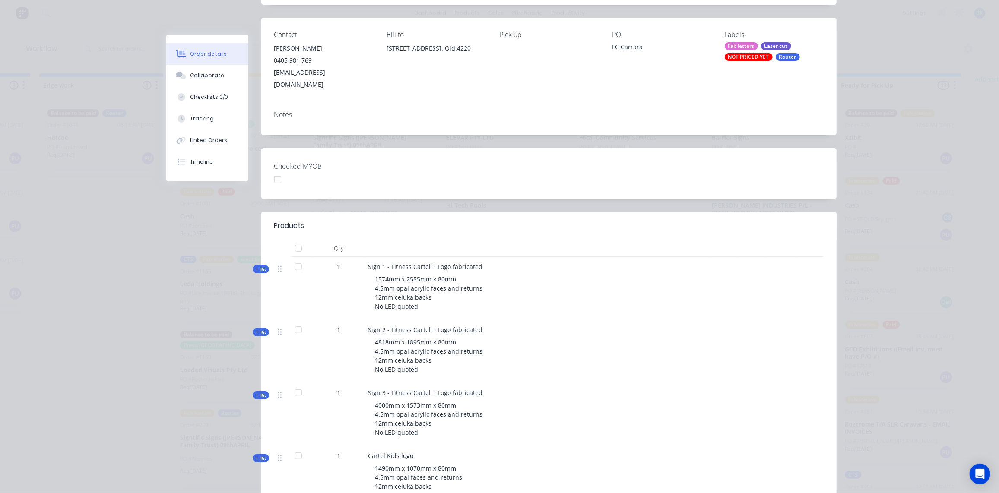
scroll to position [0, 0]
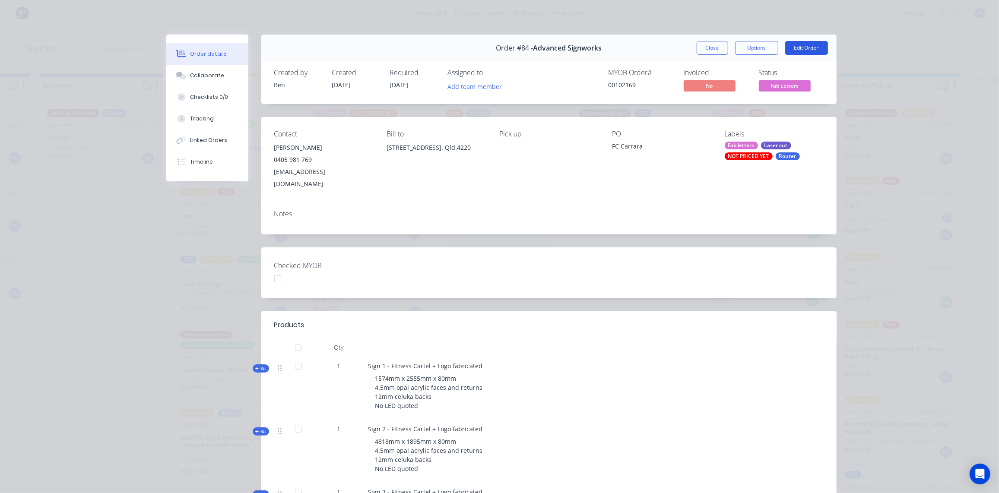
click at [814, 50] on button "Edit Order" at bounding box center [806, 48] width 43 height 14
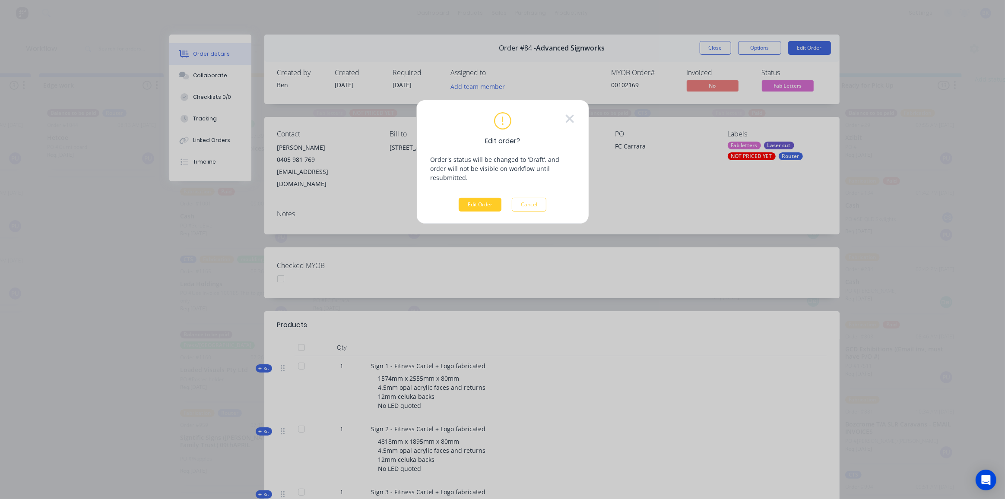
click at [484, 198] on button "Edit Order" at bounding box center [480, 205] width 43 height 14
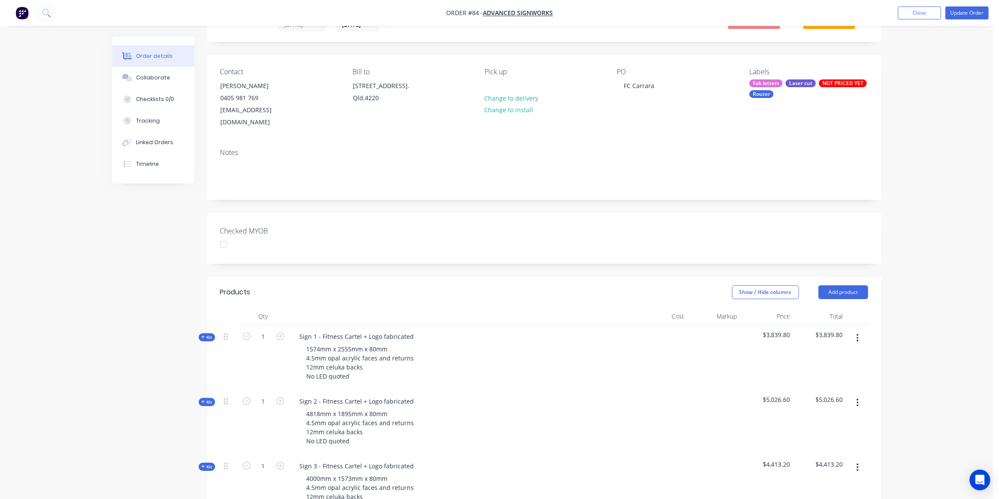
scroll to position [157, 0]
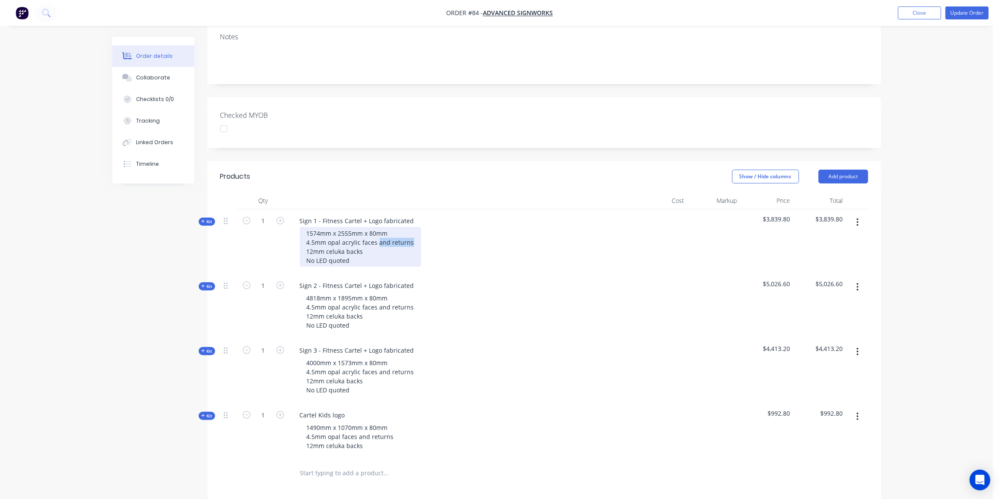
drag, startPoint x: 409, startPoint y: 228, endPoint x: 377, endPoint y: 233, distance: 32.7
click at [377, 233] on div "1574mm x 2555mm x 80mm 4.5mm opal acrylic faces and returns 12mm celuka backs N…" at bounding box center [360, 247] width 121 height 40
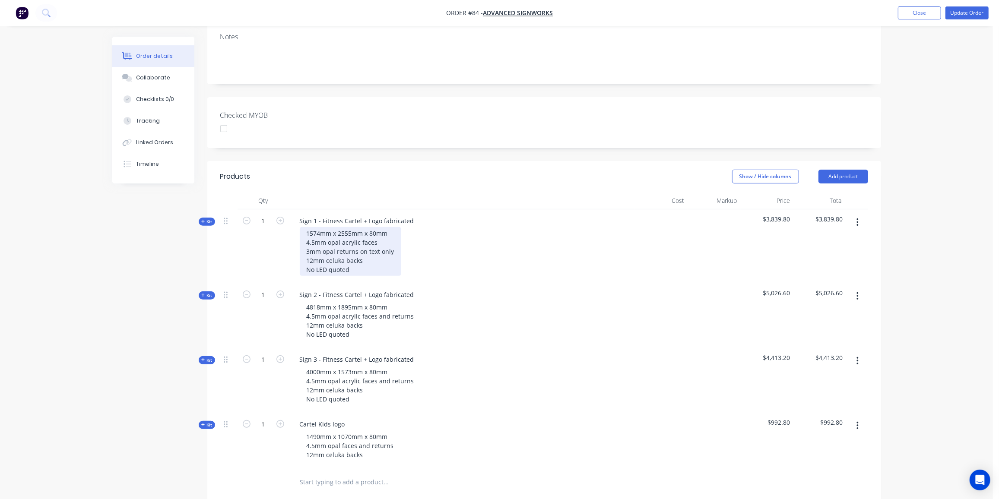
click at [378, 227] on div "1574mm x 2555mm x 80mm 4.5mm opal acrylic faces 3mm opal returns on text only 1…" at bounding box center [351, 251] width 102 height 49
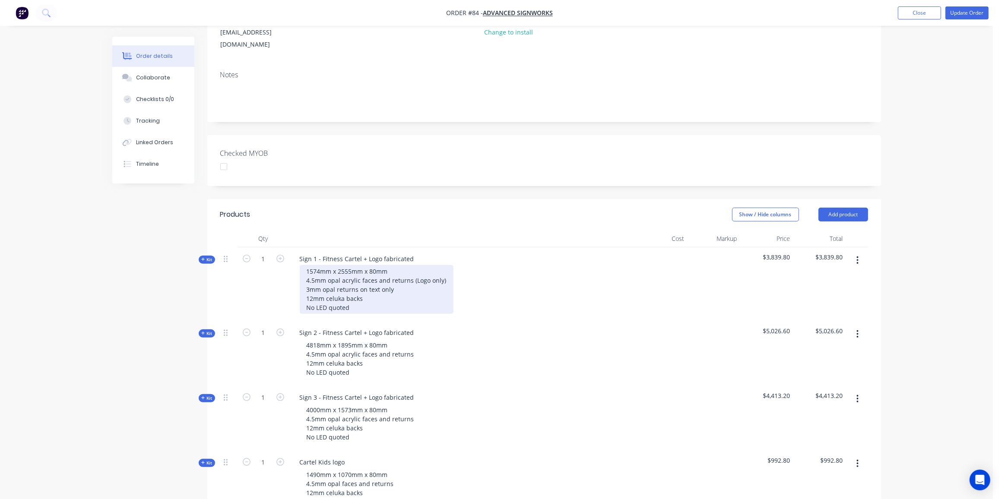
scroll to position [117, 0]
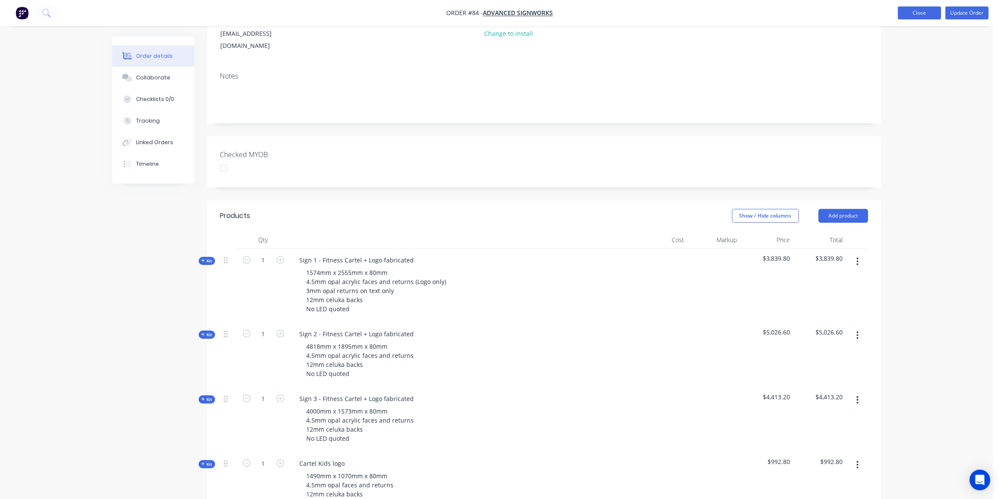
click at [924, 9] on button "Close" at bounding box center [919, 12] width 43 height 13
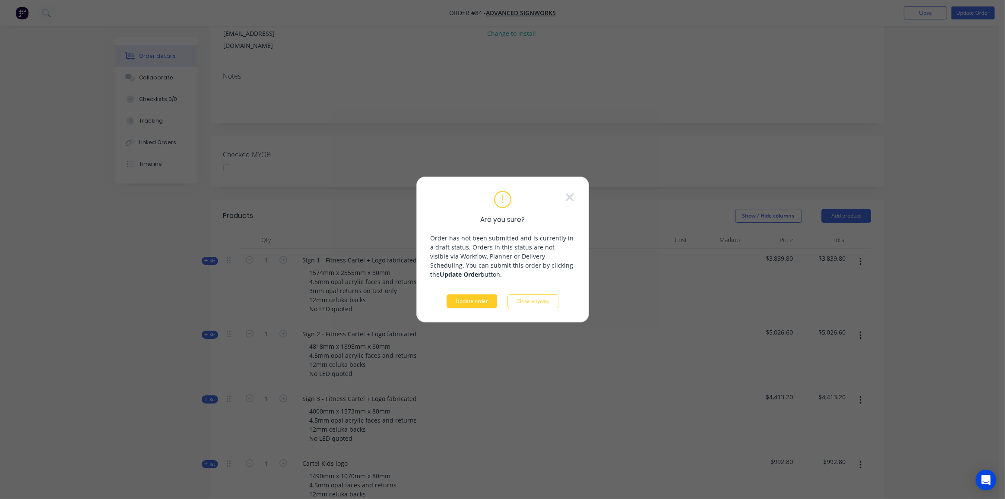
click at [484, 303] on button "Update order" at bounding box center [472, 302] width 51 height 14
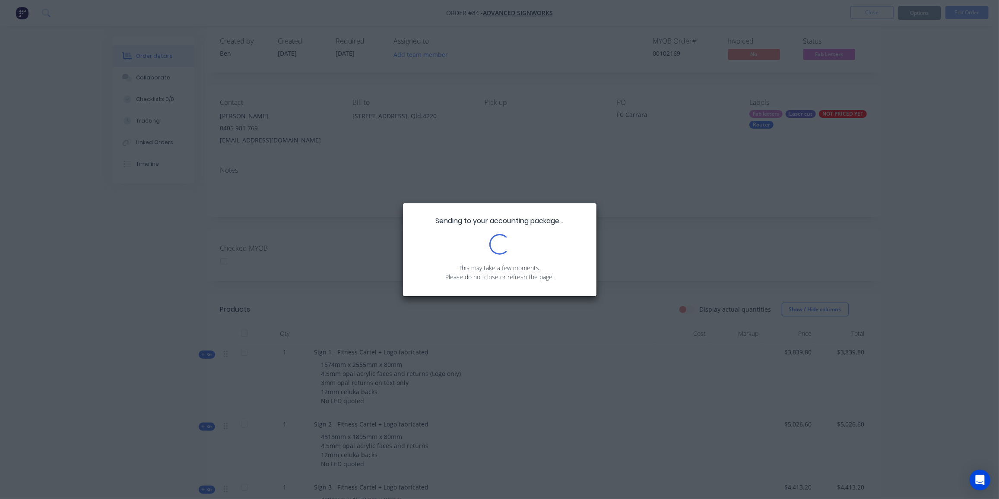
scroll to position [39, 0]
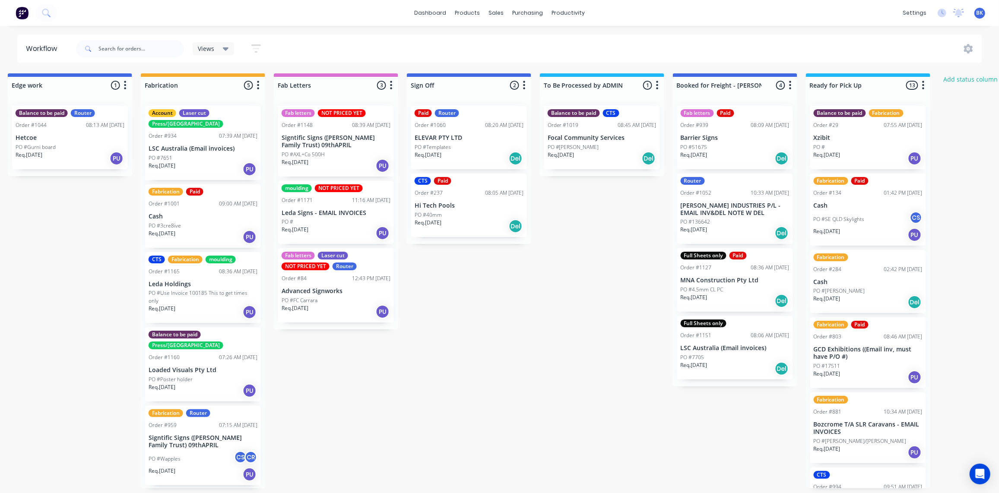
scroll to position [0, 1067]
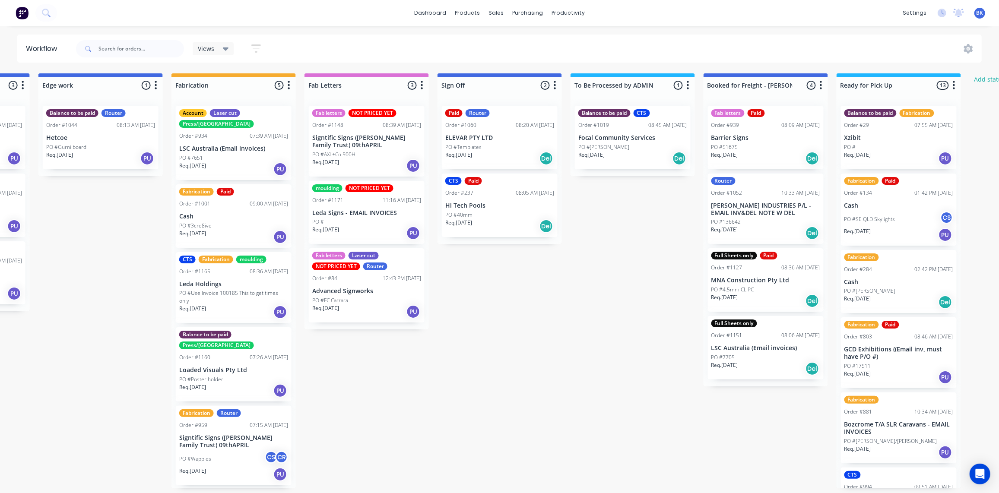
click at [375, 284] on div "Fab letters Laser cut NOT PRICED YET Router Order #84 12:43 PM 18/08/25 Advance…" at bounding box center [367, 285] width 116 height 74
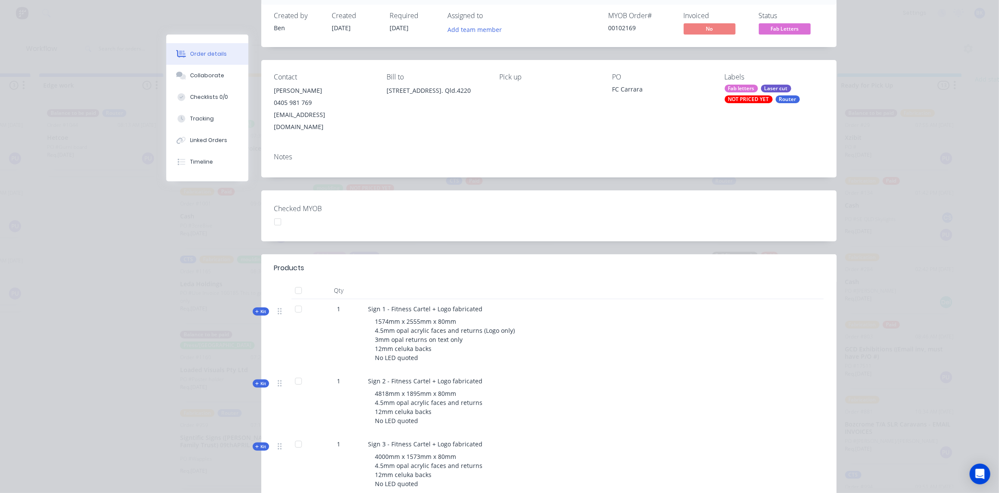
scroll to position [0, 0]
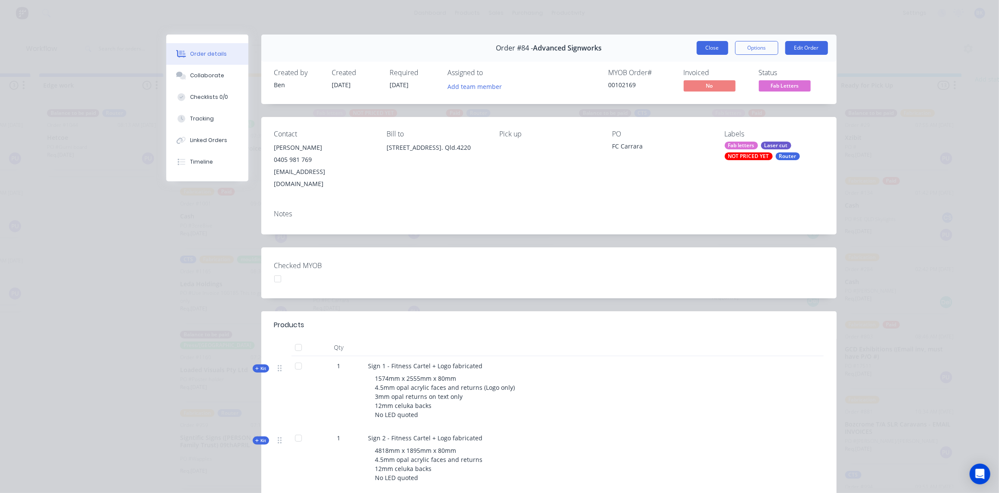
click at [707, 48] on button "Close" at bounding box center [713, 48] width 32 height 14
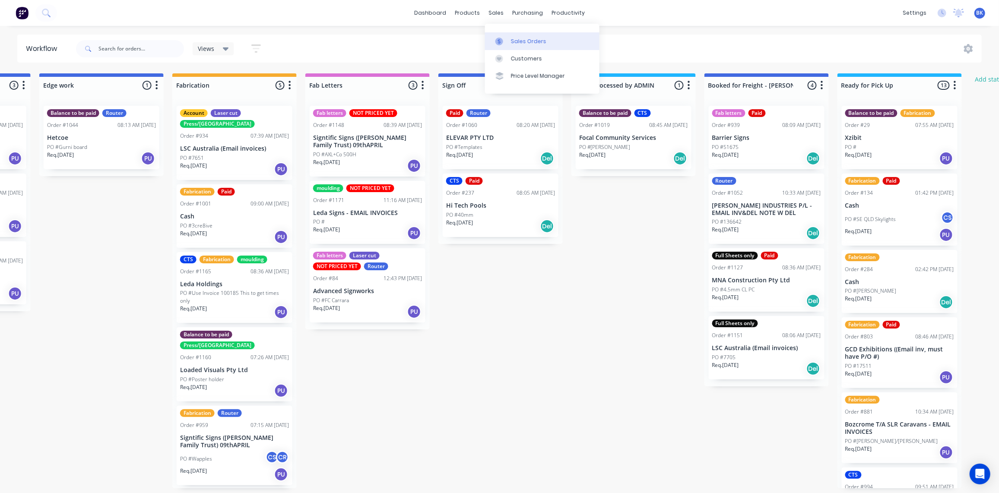
click at [505, 35] on link "Sales Orders" at bounding box center [542, 40] width 114 height 17
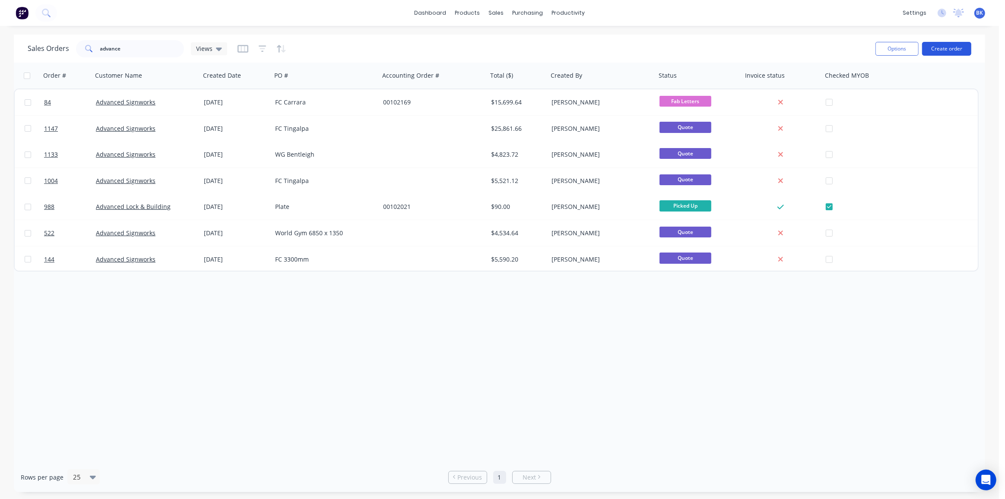
click at [958, 46] on button "Create order" at bounding box center [946, 49] width 49 height 14
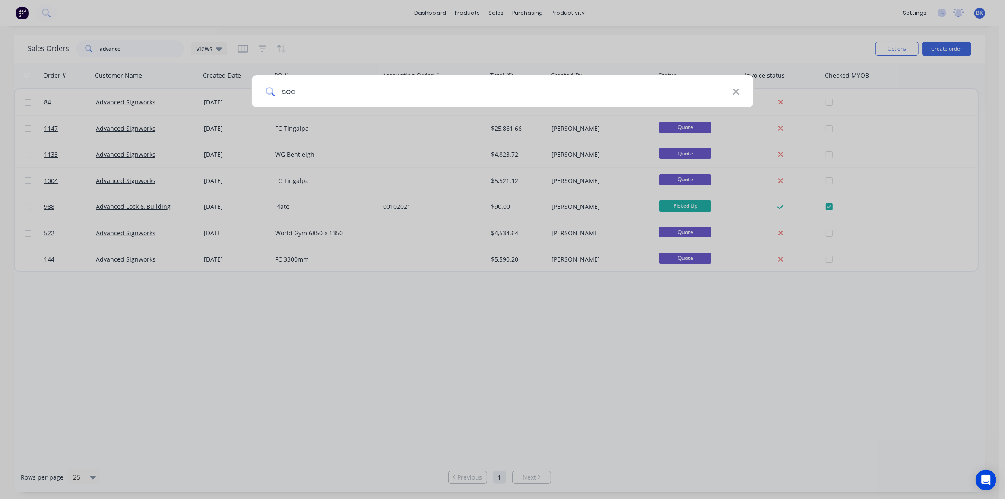
type input "seal"
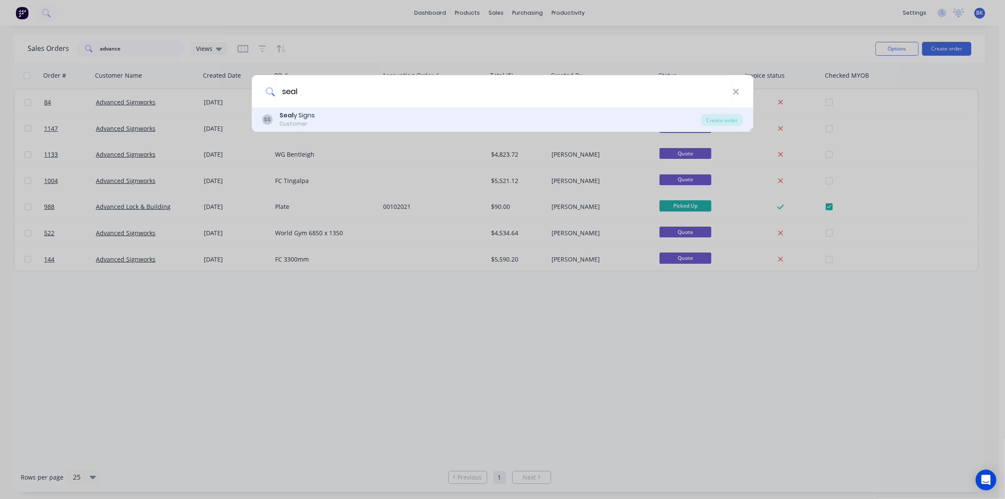
click at [316, 114] on div "SS Seal y Signs Customer" at bounding box center [481, 119] width 439 height 17
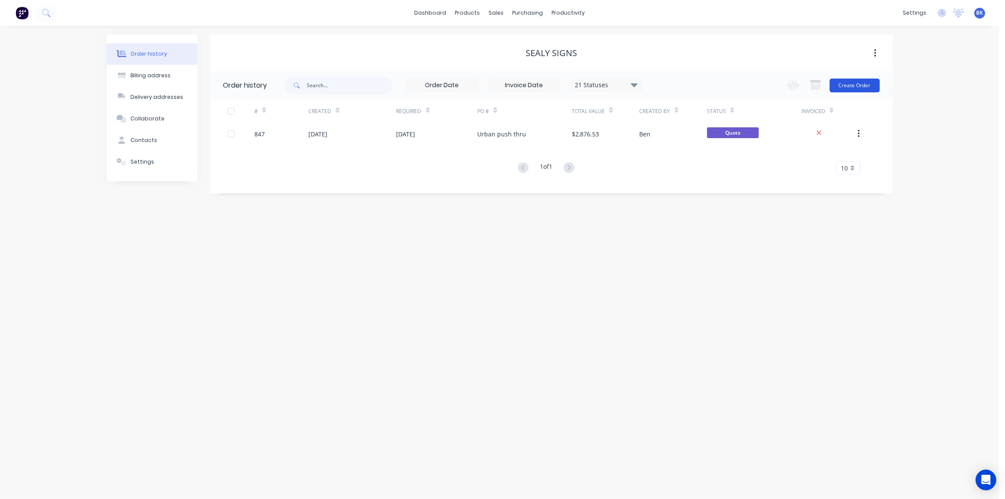
click at [841, 86] on button "Create Order" at bounding box center [855, 86] width 50 height 14
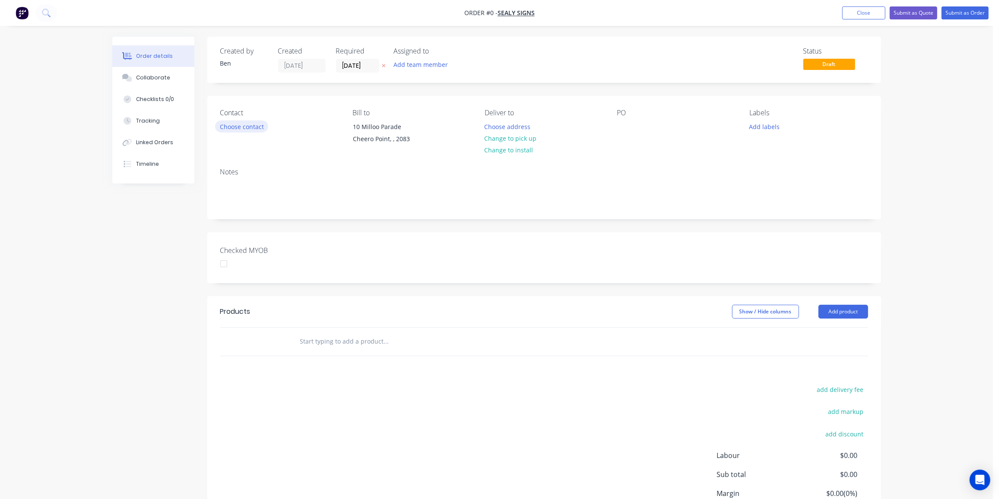
click at [262, 126] on button "Choose contact" at bounding box center [241, 127] width 53 height 12
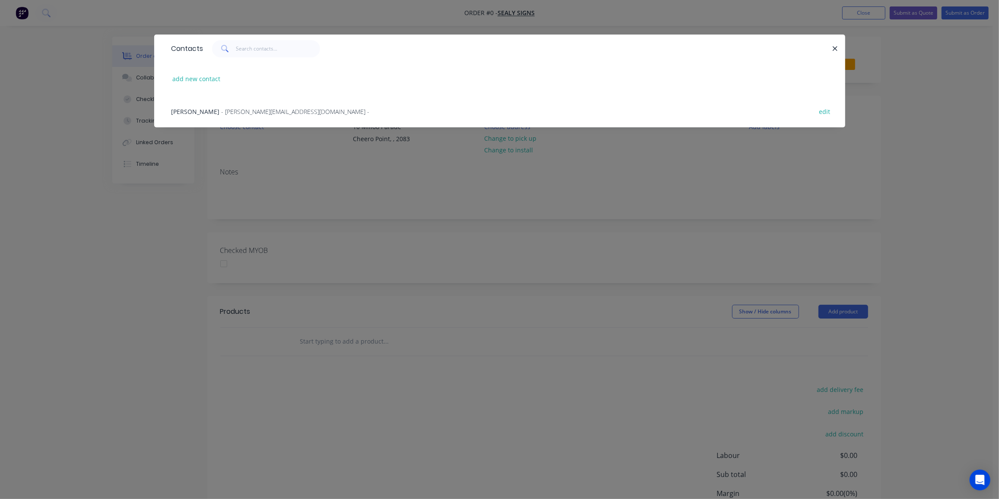
click at [223, 111] on span "- kasey@sealysigns.com -" at bounding box center [296, 112] width 148 height 8
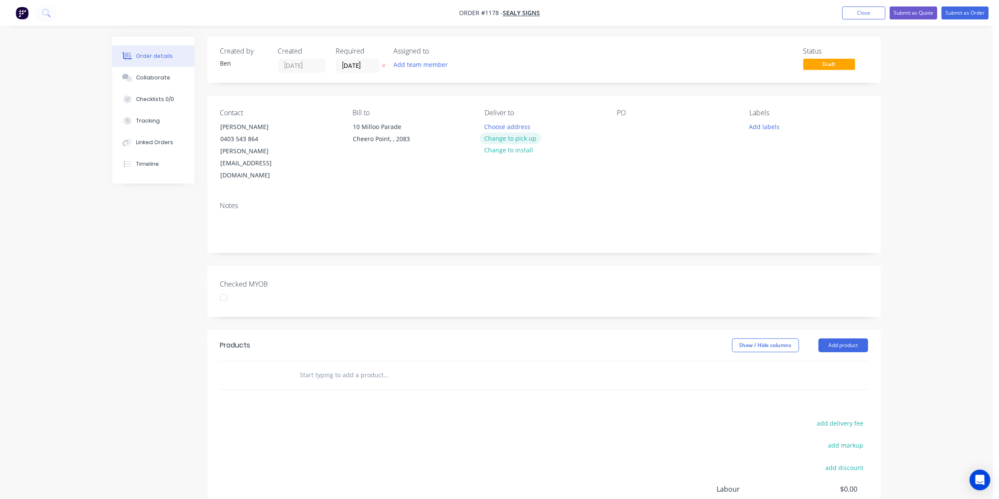
click at [530, 139] on button "Change to pick up" at bounding box center [510, 139] width 61 height 12
click at [633, 122] on div "PO" at bounding box center [676, 145] width 118 height 73
click at [624, 125] on div at bounding box center [624, 127] width 14 height 13
click at [776, 126] on button "Add labels" at bounding box center [765, 127] width 40 height 12
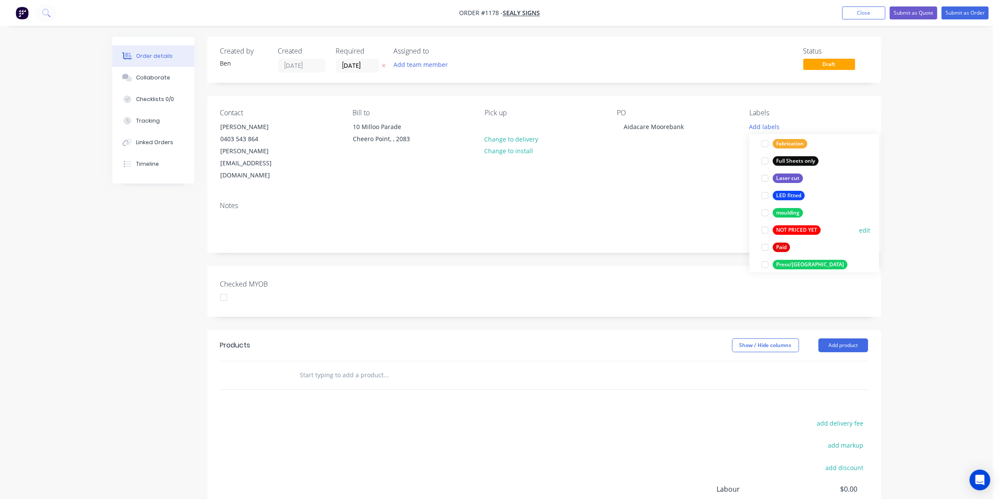
scroll to position [314, 0]
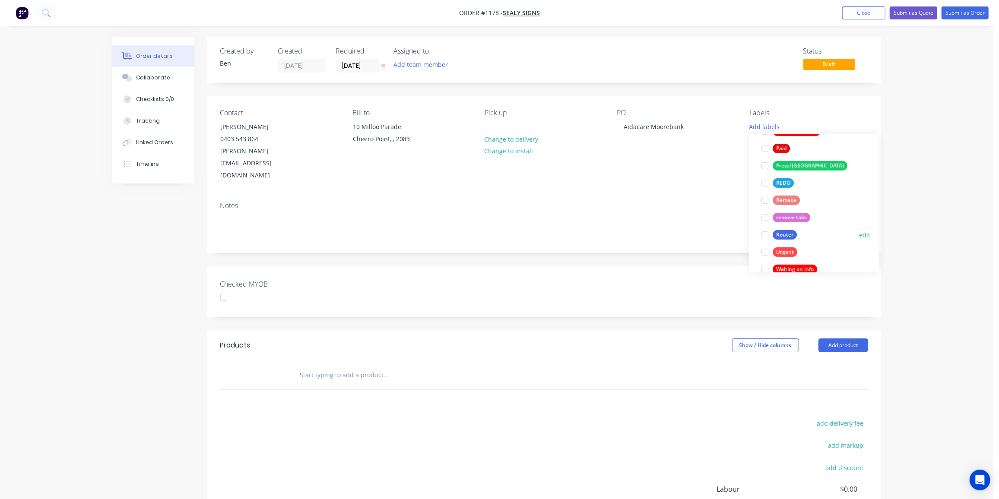
click at [787, 231] on div "Router" at bounding box center [785, 235] width 24 height 10
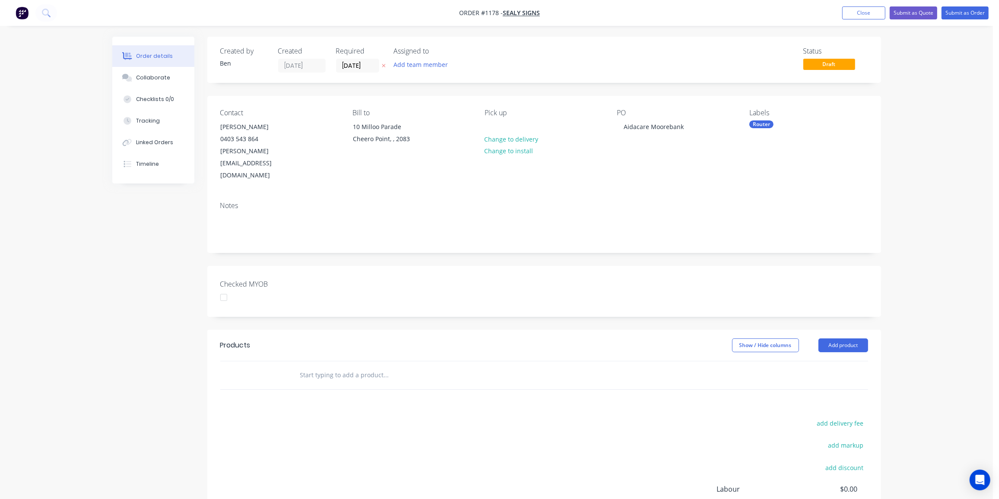
click at [495, 389] on div "Products Show / Hide columns Add product add delivery fee add markup add discou…" at bounding box center [544, 463] width 674 height 267
click at [359, 367] on input "text" at bounding box center [386, 375] width 173 height 17
click at [327, 367] on input "text" at bounding box center [386, 375] width 173 height 17
drag, startPoint x: 676, startPoint y: 126, endPoint x: 564, endPoint y: 311, distance: 216.2
click at [564, 330] on header "Products Show / Hide columns Add product" at bounding box center [544, 345] width 674 height 31
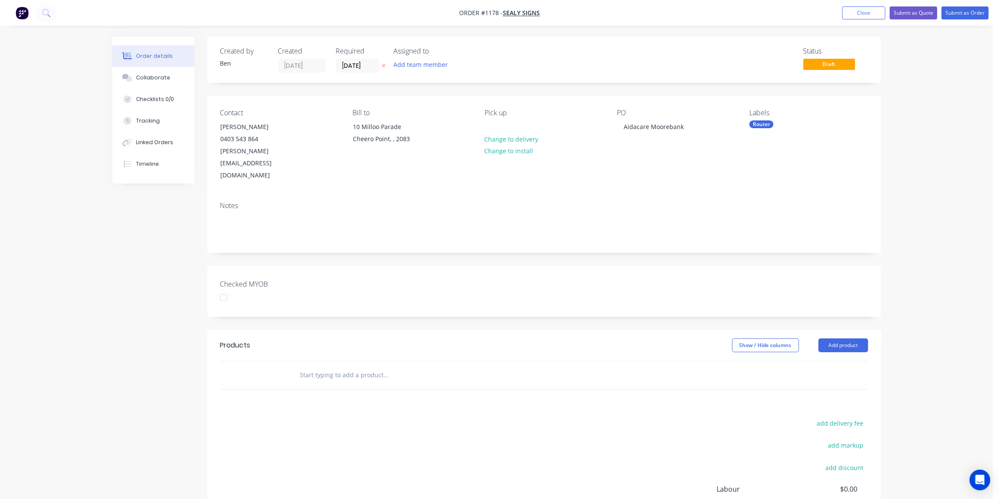
click at [399, 367] on input "text" at bounding box center [386, 375] width 173 height 17
click at [326, 367] on input "text" at bounding box center [386, 375] width 173 height 17
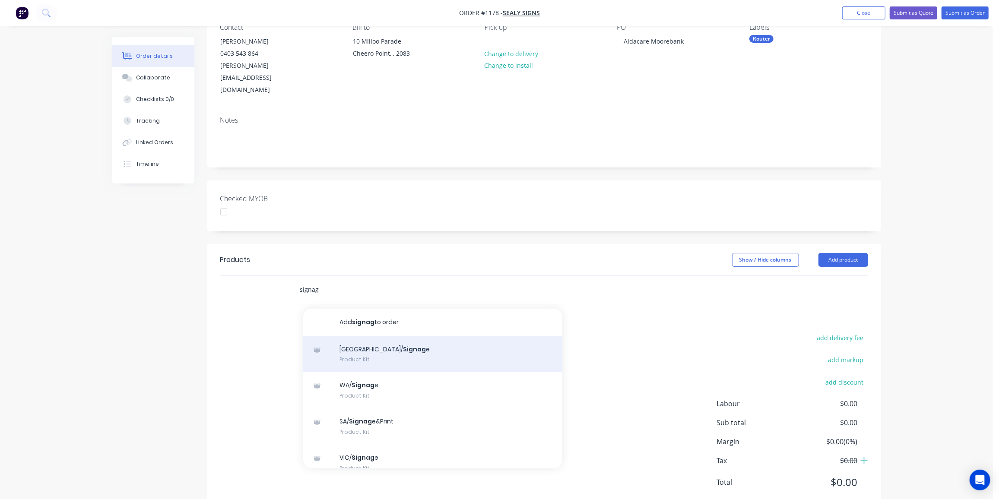
type input "signag"
click at [390, 336] on div "NSW/ Signag e Product Kit" at bounding box center [432, 354] width 259 height 36
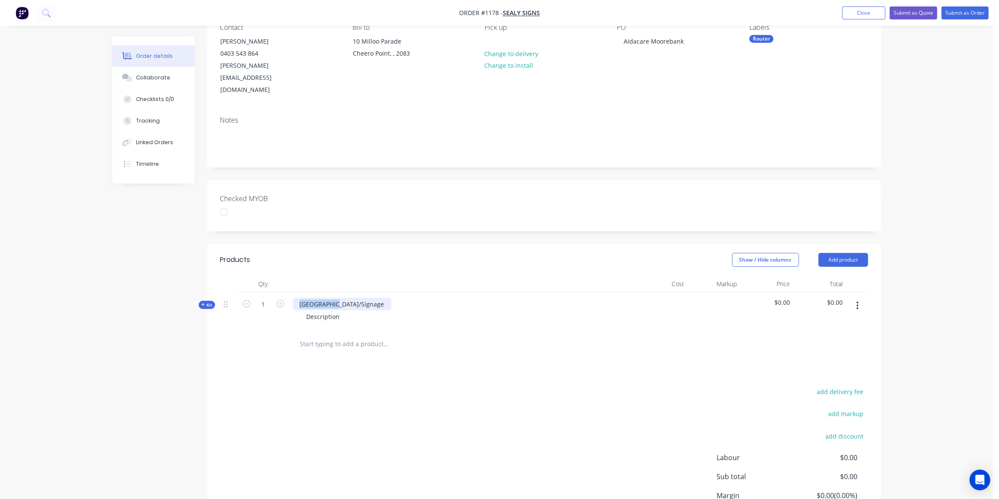
drag, startPoint x: 339, startPoint y: 281, endPoint x: 280, endPoint y: 283, distance: 59.2
click at [280, 293] on div "Kit 1 NSW/Signage Description $0.00 $0.00" at bounding box center [544, 312] width 648 height 38
drag, startPoint x: 346, startPoint y: 290, endPoint x: 333, endPoint y: 294, distance: 13.8
click at [333, 311] on div "Description" at bounding box center [462, 317] width 339 height 13
click at [339, 311] on div "Description" at bounding box center [323, 317] width 47 height 13
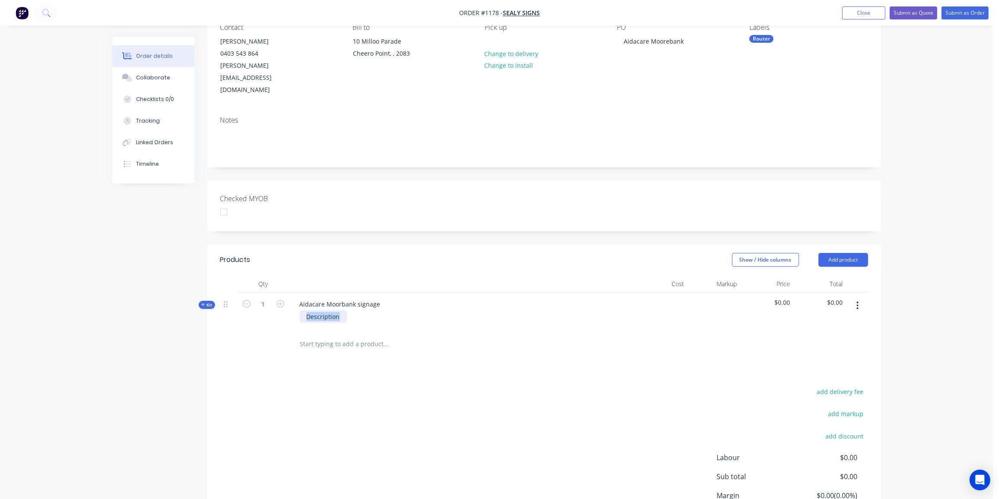
drag, startPoint x: 343, startPoint y: 290, endPoint x: 293, endPoint y: 291, distance: 49.7
click at [293, 311] on div "Description" at bounding box center [462, 317] width 339 height 13
click at [345, 311] on div "20mm acrylic" at bounding box center [326, 317] width 52 height 13
click at [212, 302] on span "Kit" at bounding box center [206, 305] width 11 height 6
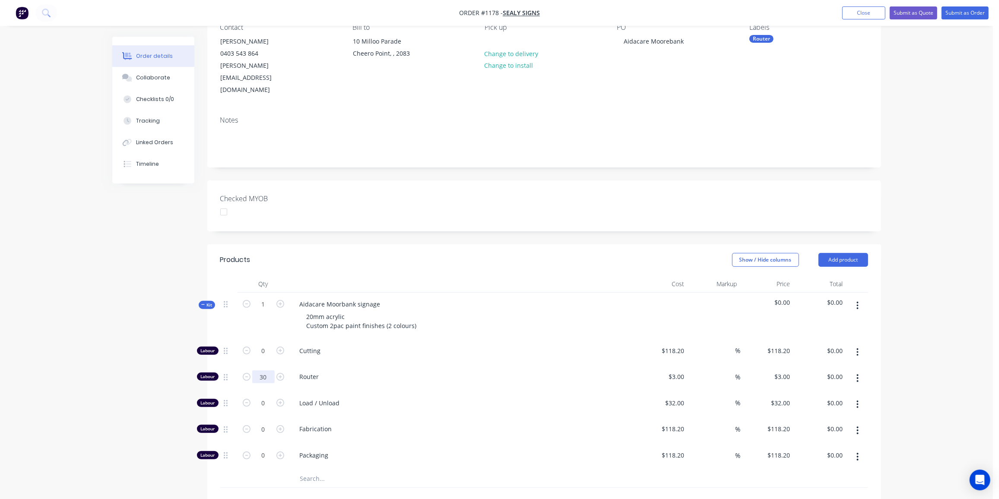
type input "30"
type input "$90.00"
click at [267, 358] on input "0" at bounding box center [263, 351] width 22 height 13
type input "1"
type input "$32.00"
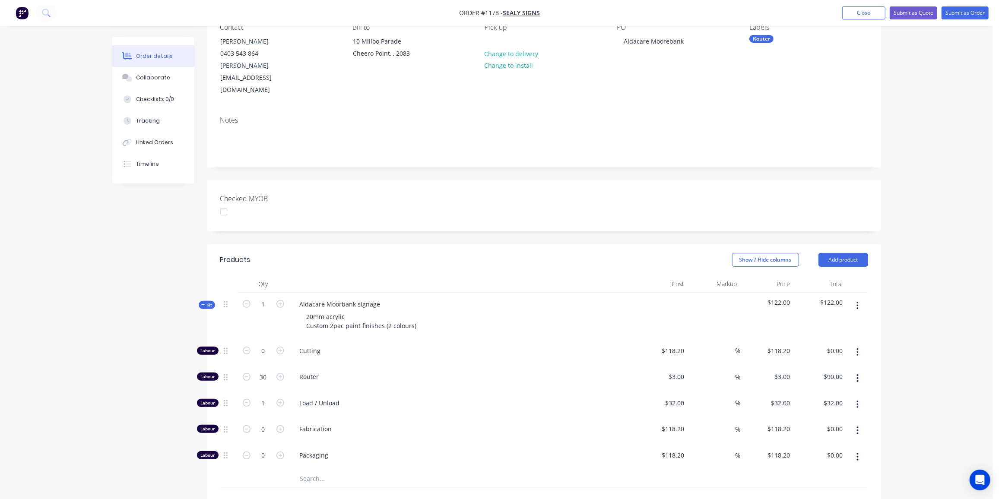
scroll to position [164, 0]
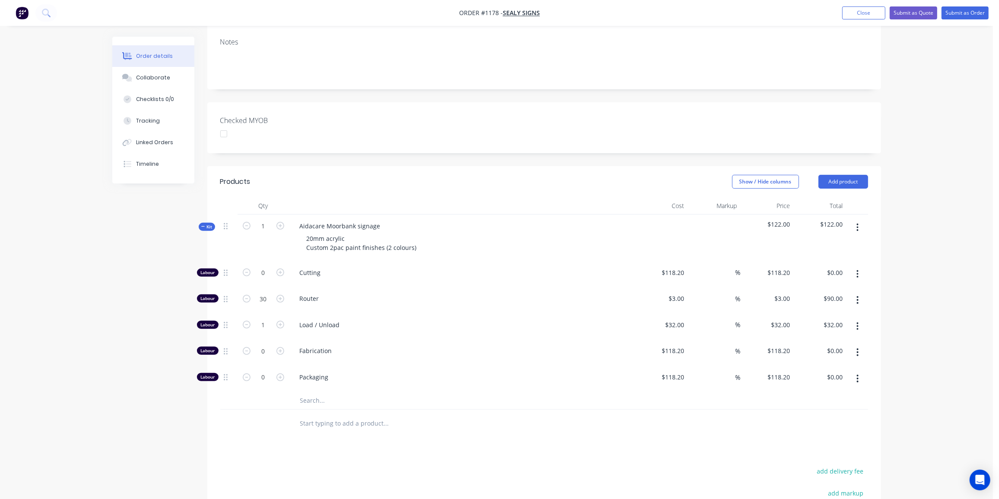
click at [316, 392] on input "text" at bounding box center [386, 400] width 173 height 17
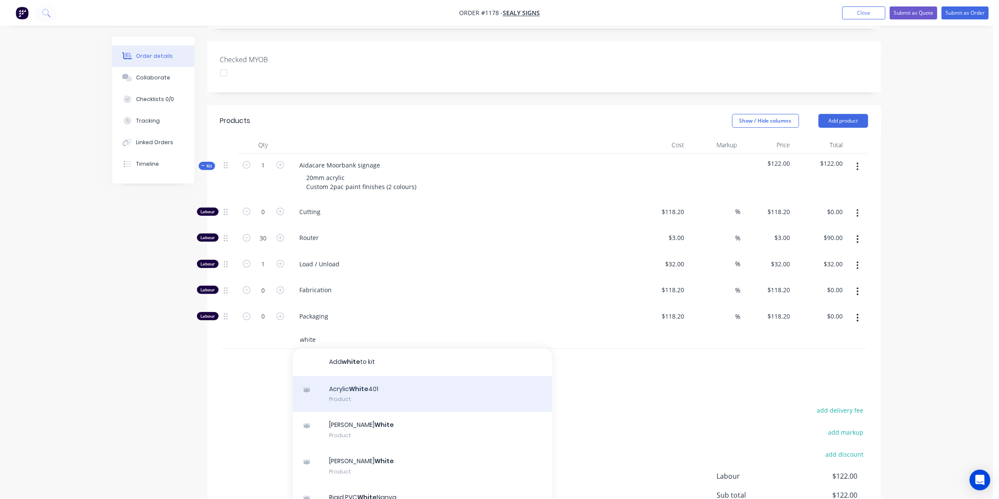
scroll to position [242, 0]
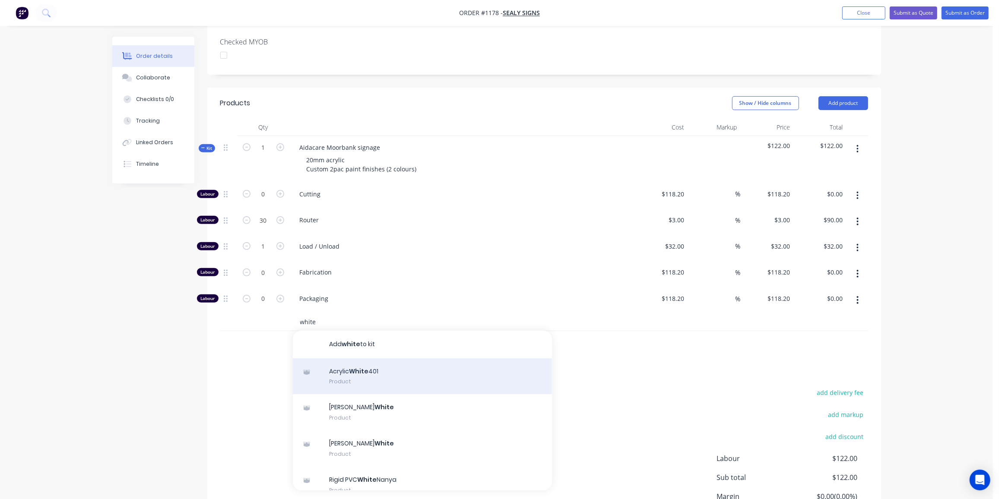
type input "white"
click at [371, 359] on div "Acrylic White 401 Product" at bounding box center [422, 377] width 259 height 36
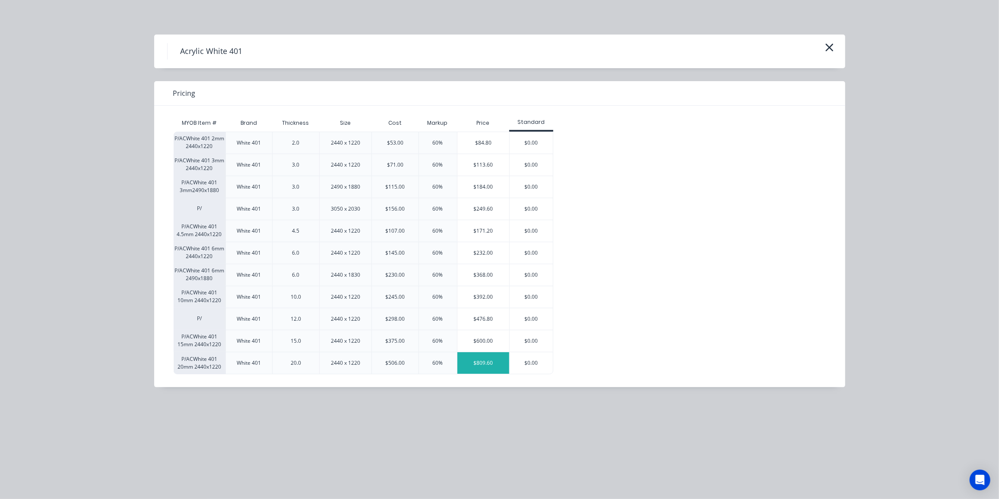
click at [467, 363] on div "$809.60" at bounding box center [483, 363] width 52 height 22
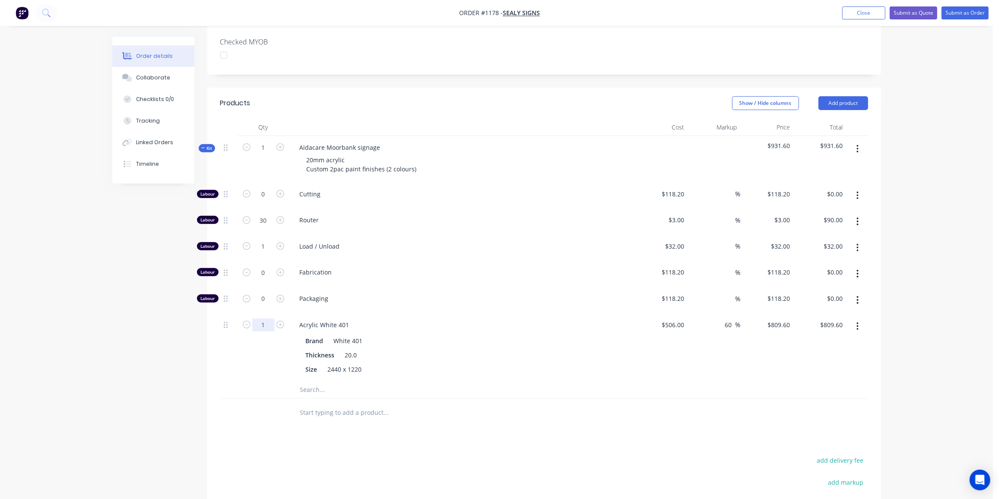
click at [264, 201] on input "1" at bounding box center [263, 194] width 22 height 13
type input "0.75"
type input "$607.20"
click at [316, 381] on input "text" at bounding box center [386, 389] width 173 height 17
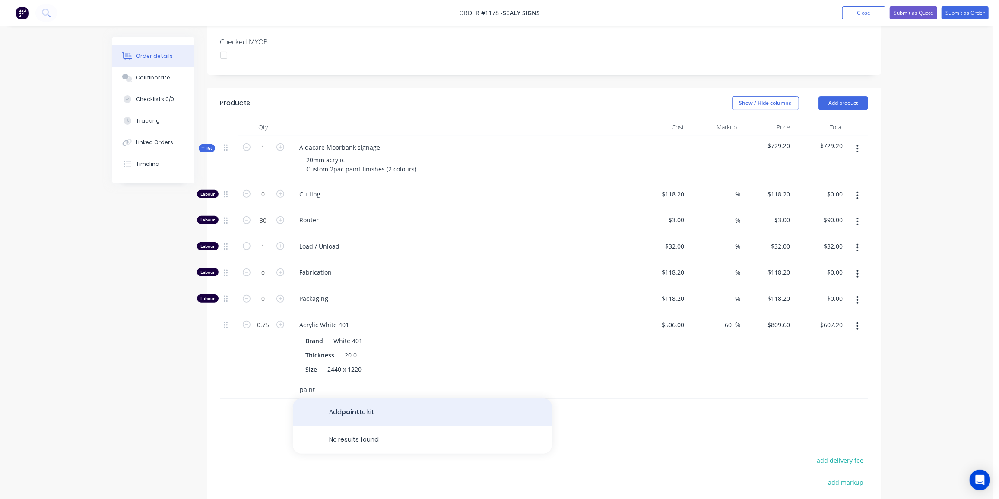
type input "paint"
click at [379, 399] on button "Add paint to kit" at bounding box center [422, 413] width 259 height 28
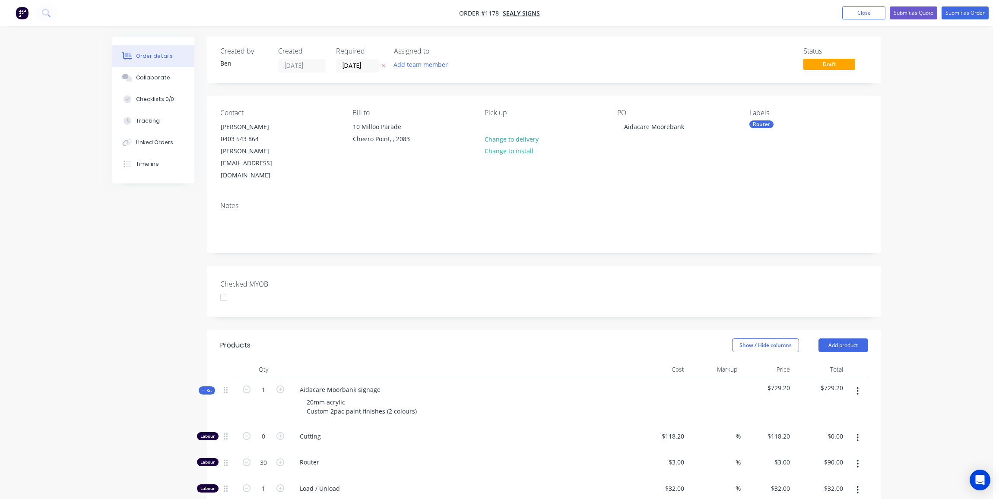
scroll to position [242, 0]
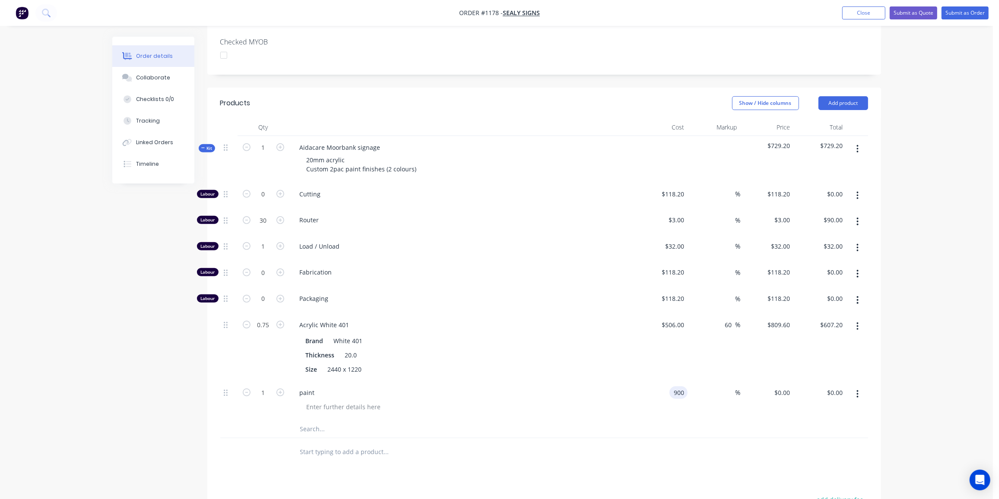
type input "$900.00"
type input "35"
type input "1215"
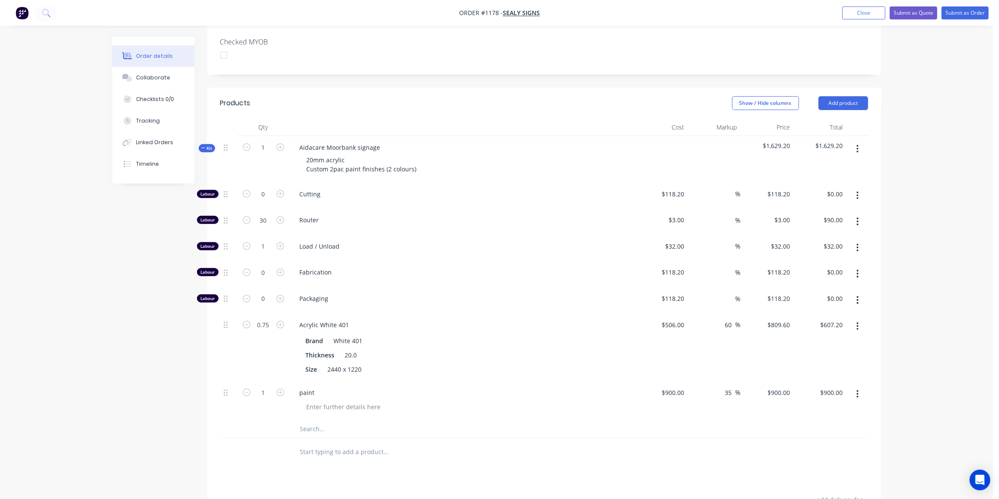
type input "$1,215.00"
drag, startPoint x: 203, startPoint y: 121, endPoint x: 466, endPoint y: 144, distance: 264.5
click at [203, 146] on icon at bounding box center [203, 148] width 4 height 4
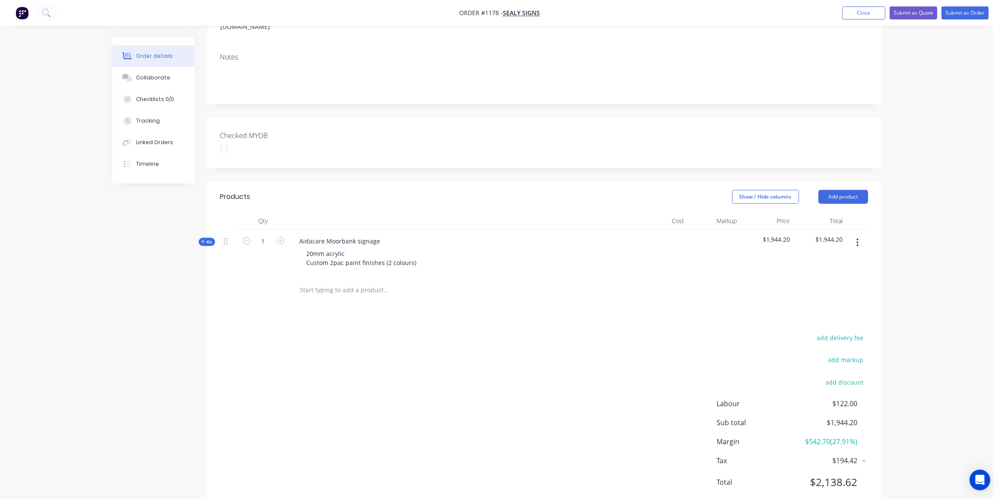
click at [206, 239] on span "Kit" at bounding box center [206, 242] width 11 height 6
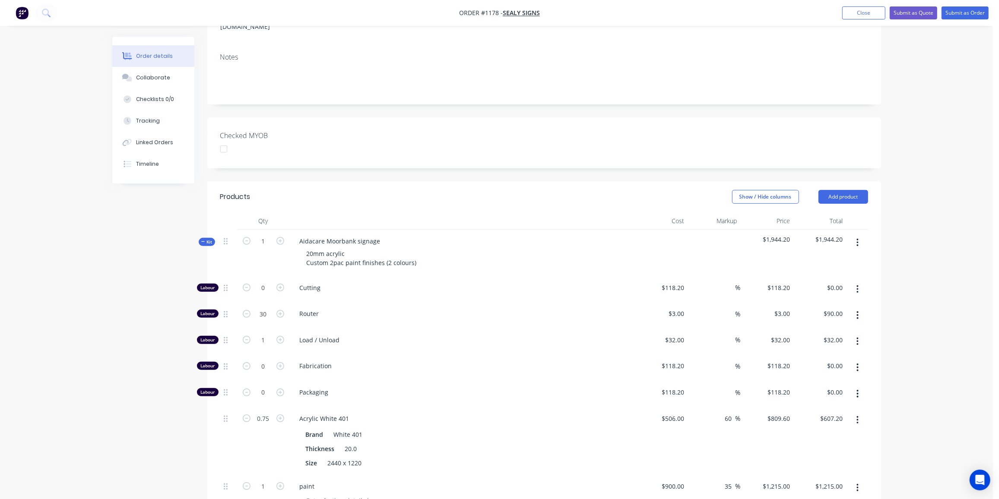
scroll to position [242, 0]
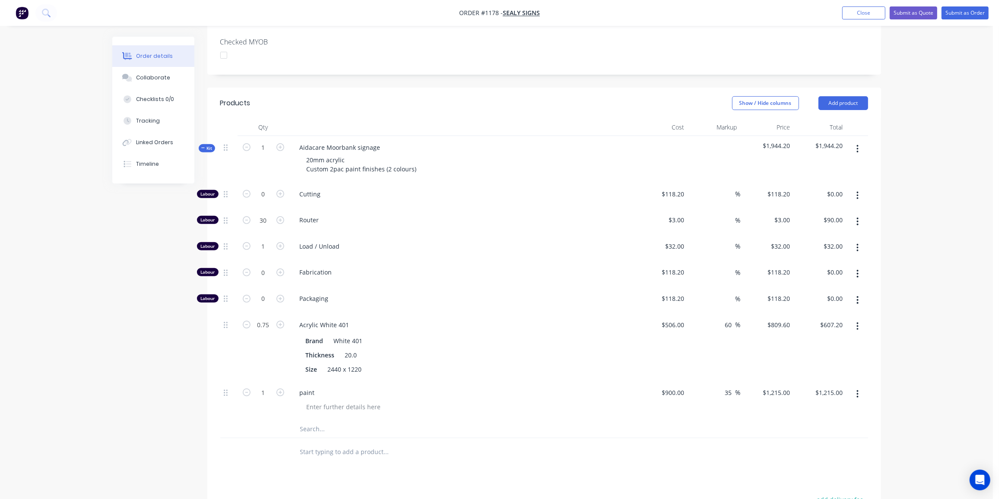
drag, startPoint x: 209, startPoint y: 125, endPoint x: 367, endPoint y: 161, distance: 162.2
click at [209, 145] on span "Kit" at bounding box center [206, 148] width 11 height 6
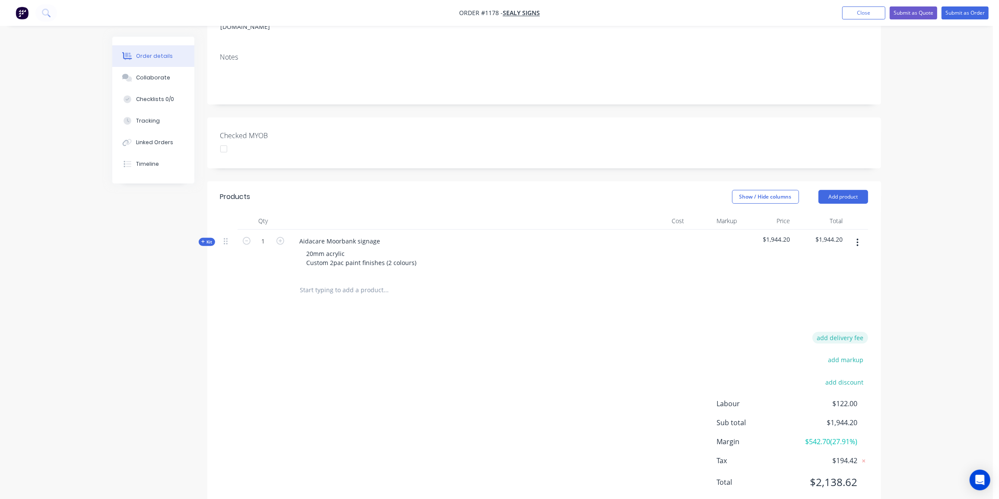
click at [844, 332] on button "add delivery fee" at bounding box center [840, 338] width 56 height 12
type input "90"
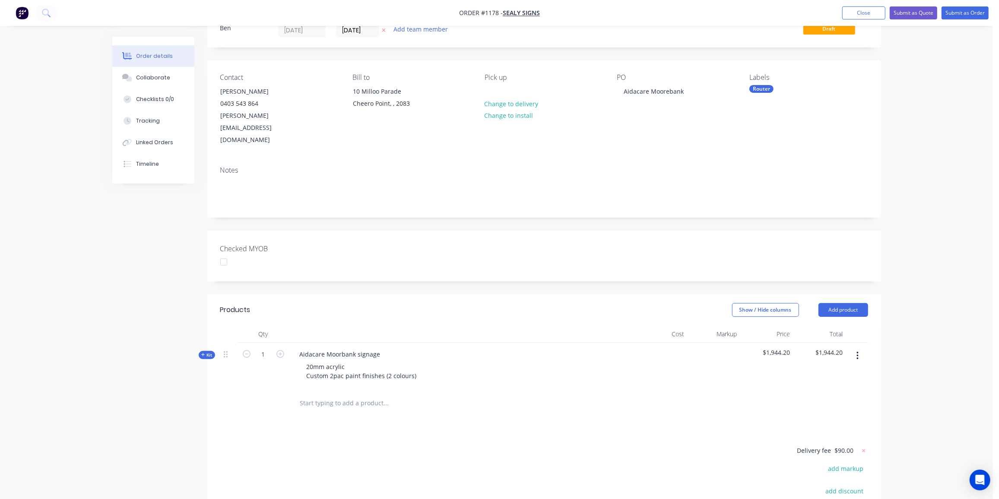
scroll to position [0, 0]
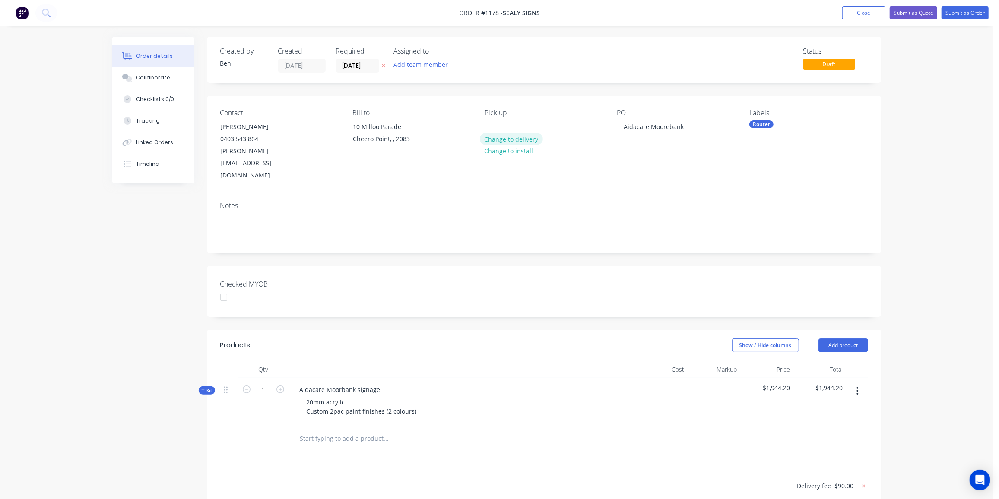
click at [508, 139] on button "Change to delivery" at bounding box center [511, 139] width 63 height 12
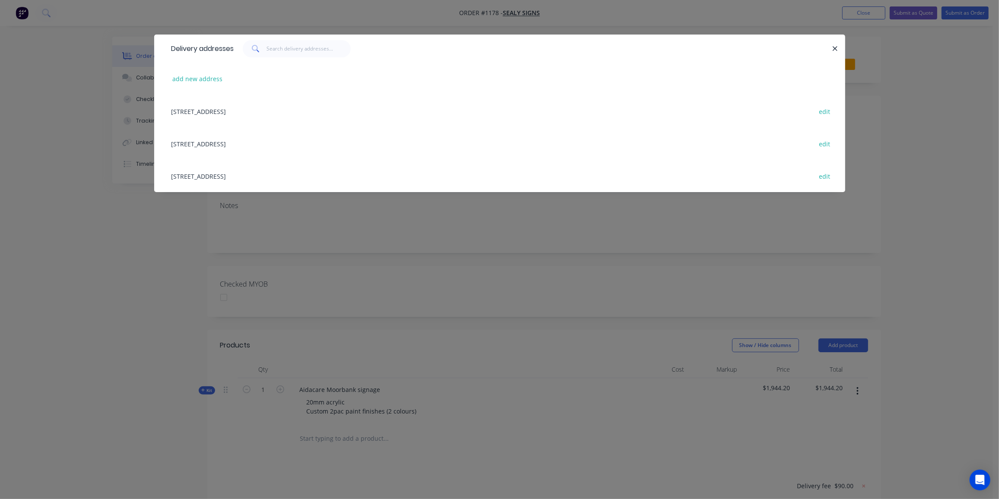
click at [255, 144] on div "[STREET_ADDRESS] edit" at bounding box center [499, 143] width 665 height 32
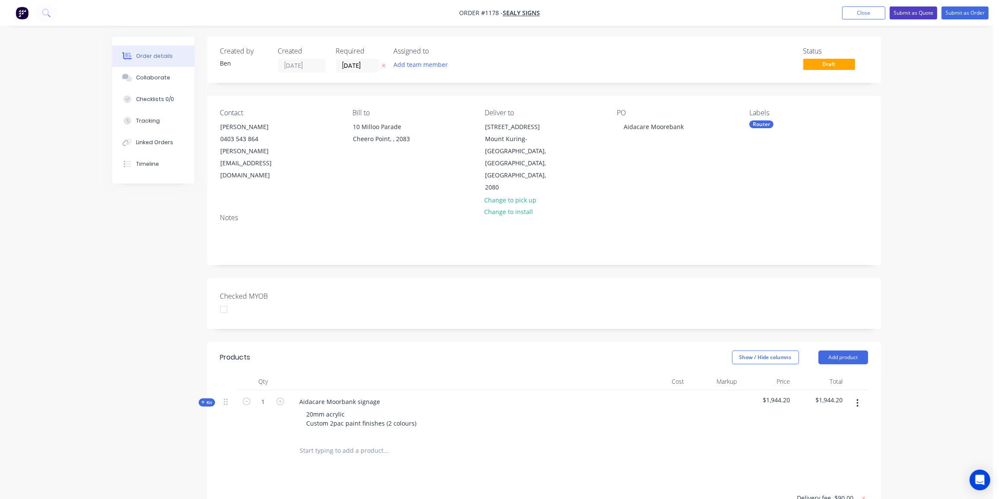
click at [921, 16] on button "Submit as Quote" at bounding box center [914, 12] width 48 height 13
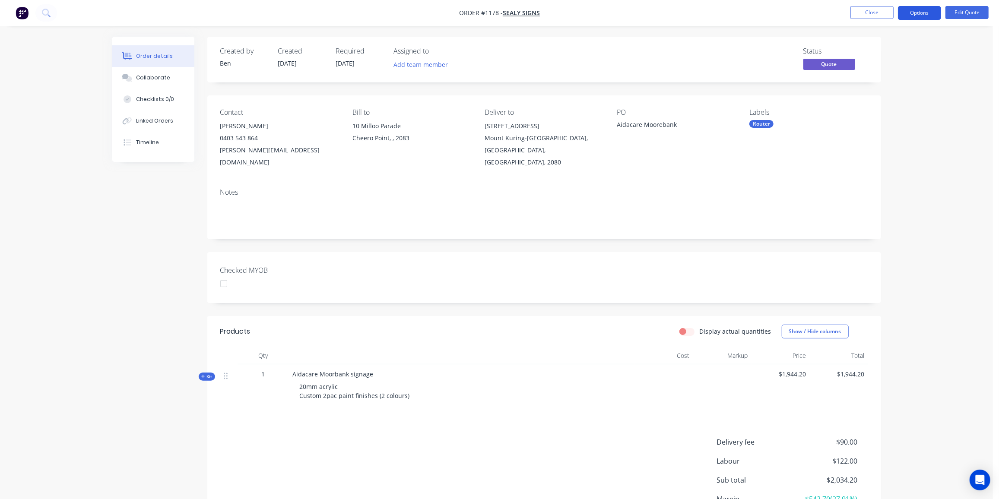
click at [917, 15] on button "Options" at bounding box center [919, 13] width 43 height 14
click at [889, 49] on div "Quote" at bounding box center [893, 52] width 79 height 13
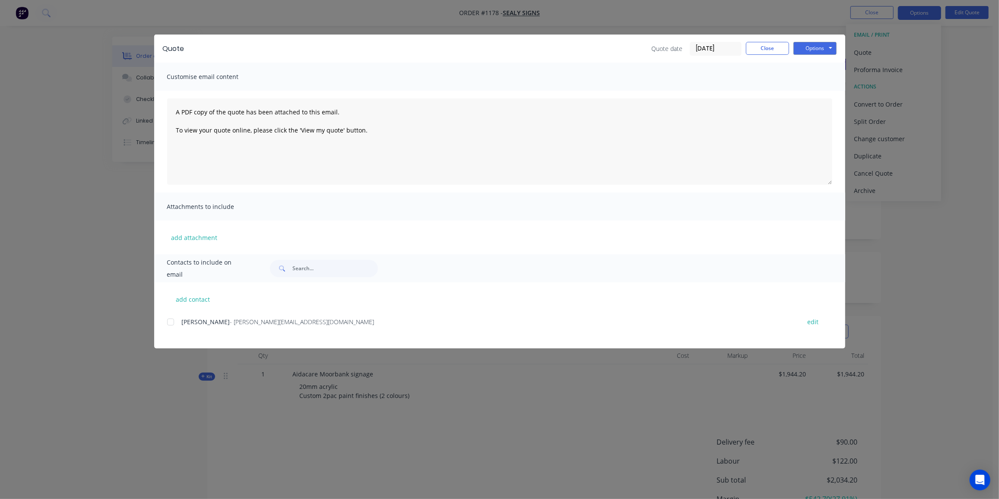
click at [176, 321] on div at bounding box center [170, 322] width 17 height 17
click at [827, 47] on button "Options" at bounding box center [814, 48] width 43 height 13
click at [822, 65] on button "Preview" at bounding box center [820, 64] width 55 height 14
click at [810, 48] on button "Options" at bounding box center [814, 48] width 43 height 13
click at [825, 93] on button "Email" at bounding box center [820, 92] width 55 height 14
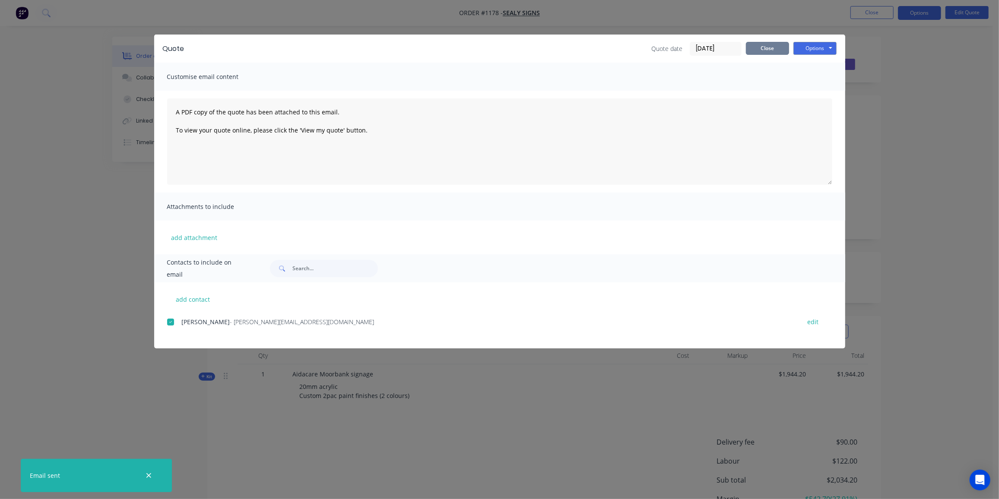
drag, startPoint x: 771, startPoint y: 47, endPoint x: 575, endPoint y: 166, distance: 229.3
click at [771, 47] on button "Close" at bounding box center [767, 48] width 43 height 13
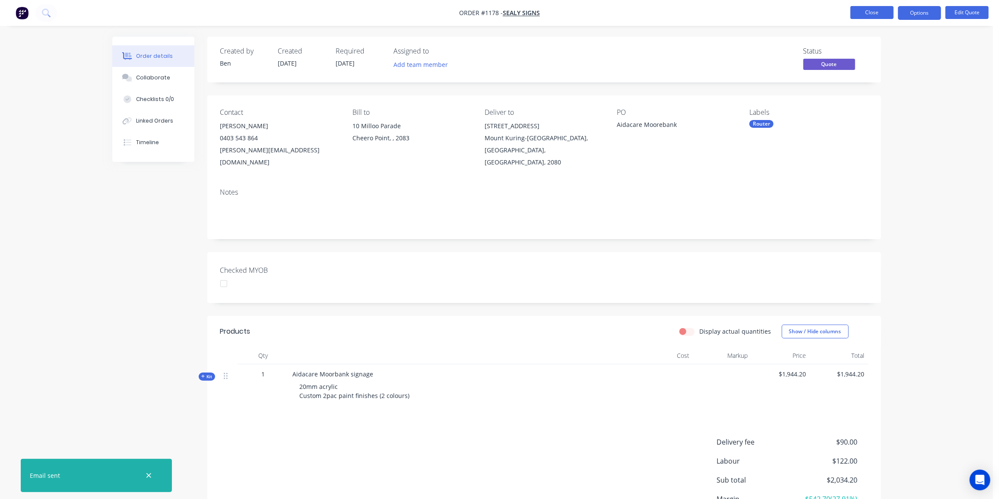
click at [874, 12] on button "Close" at bounding box center [871, 12] width 43 height 13
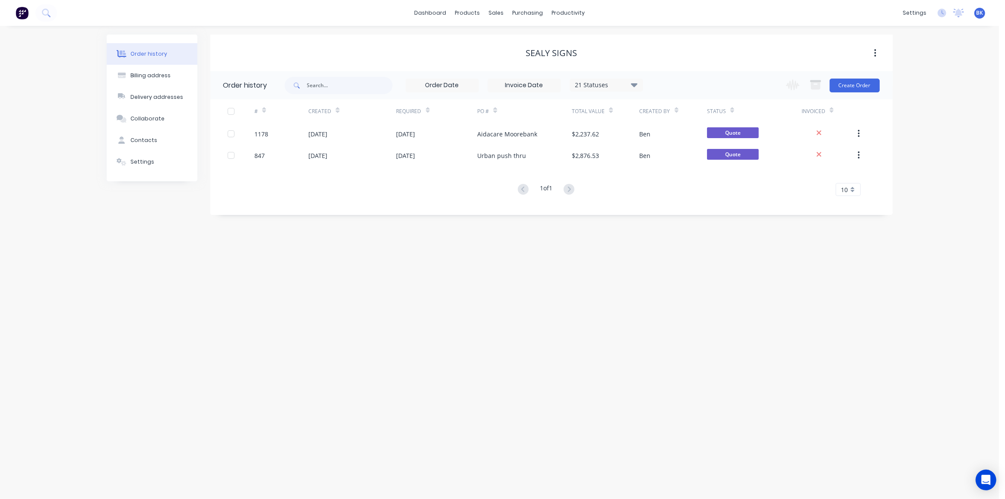
click at [676, 380] on div "Order history Billing address Delivery addresses Collaborate Contacts Settings …" at bounding box center [499, 262] width 999 height 473
click at [505, 41] on div at bounding box center [501, 42] width 13 height 8
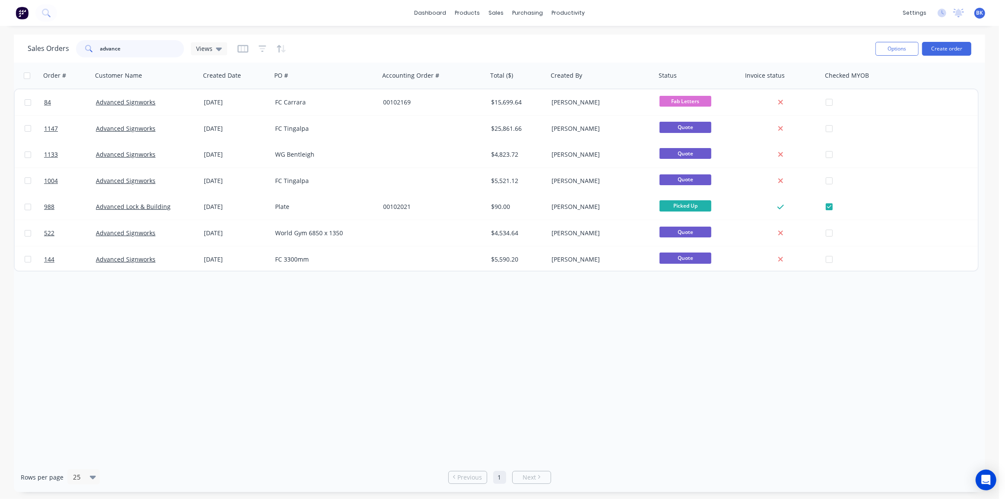
drag, startPoint x: 159, startPoint y: 52, endPoint x: 39, endPoint y: 57, distance: 120.2
click at [41, 57] on div "Sales Orders advance Views" at bounding box center [128, 48] width 200 height 17
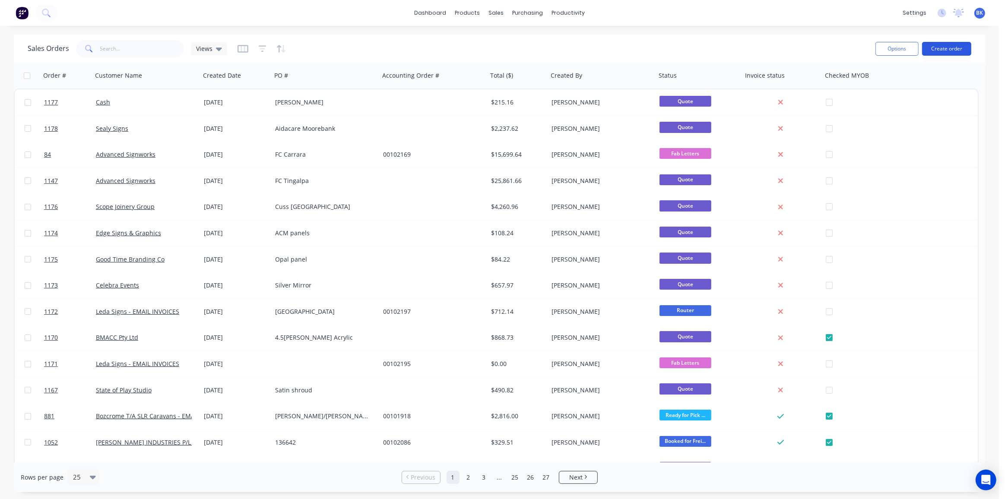
click at [932, 47] on button "Create order" at bounding box center [946, 49] width 49 height 14
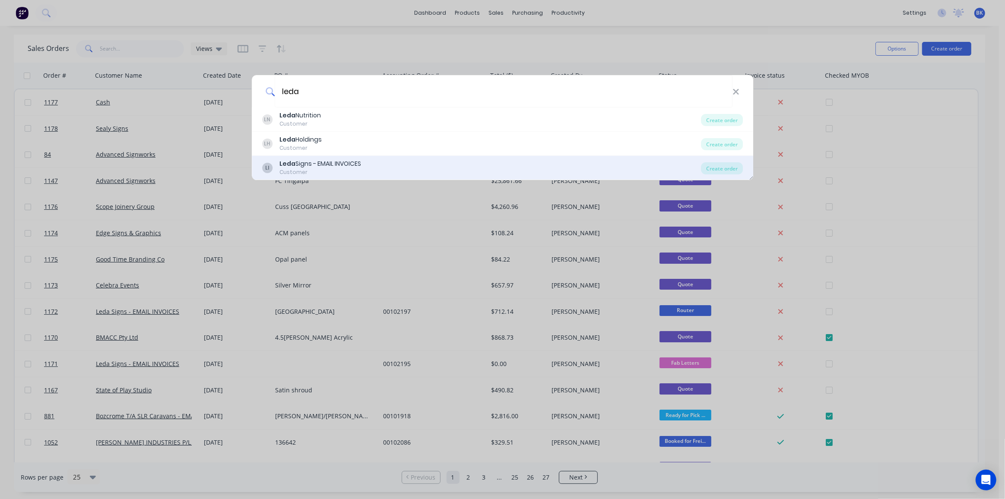
type input "leda"
click at [340, 165] on div "Leda Signs - EMAIL INVOICES" at bounding box center [320, 163] width 82 height 9
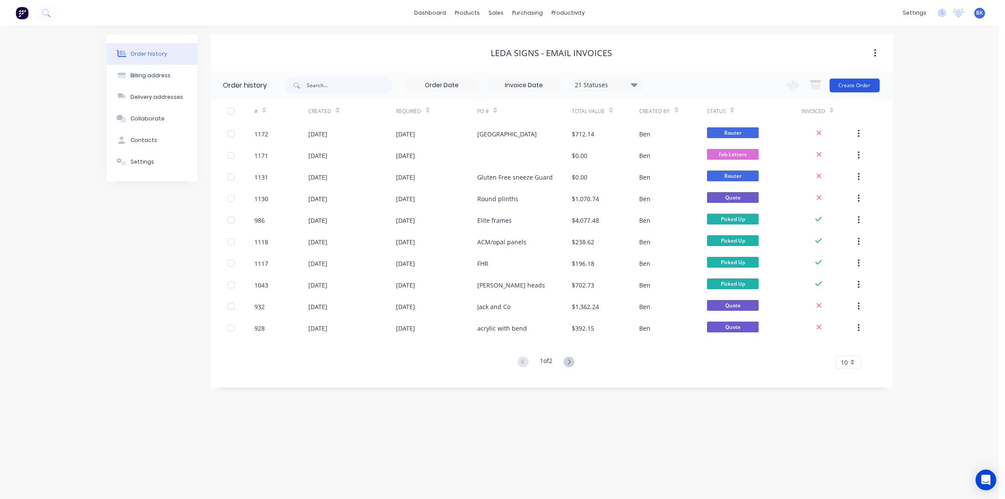
click at [872, 85] on button "Create Order" at bounding box center [855, 86] width 50 height 14
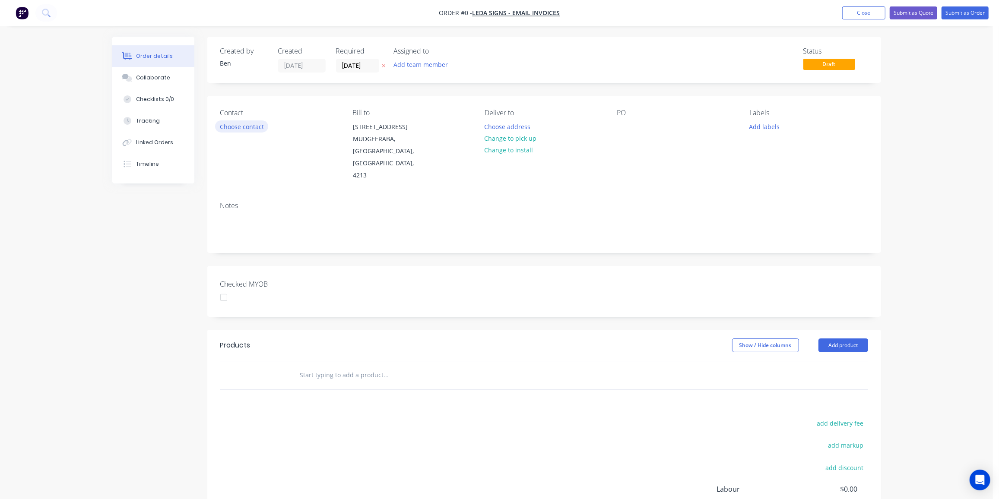
click at [255, 127] on button "Choose contact" at bounding box center [241, 127] width 53 height 12
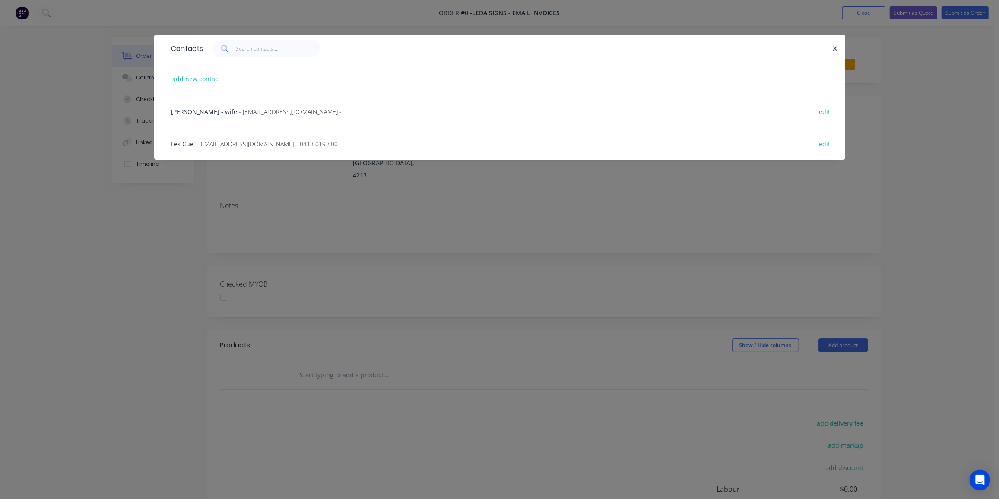
click at [206, 141] on span "- [EMAIL_ADDRESS][DOMAIN_NAME] - 0413 019 800" at bounding box center [267, 144] width 143 height 8
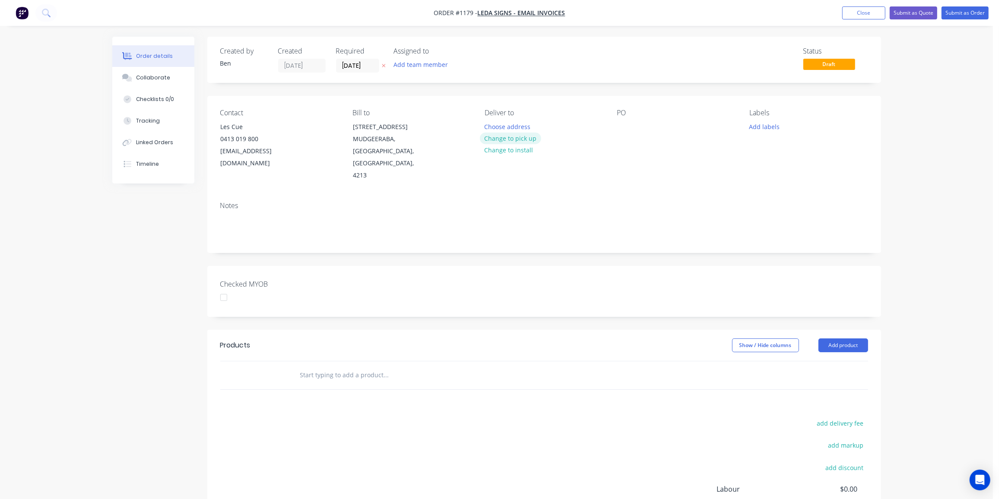
click at [512, 137] on button "Change to pick up" at bounding box center [510, 139] width 61 height 12
click at [629, 124] on div at bounding box center [624, 127] width 14 height 13
click at [772, 125] on button "Add labels" at bounding box center [765, 127] width 40 height 12
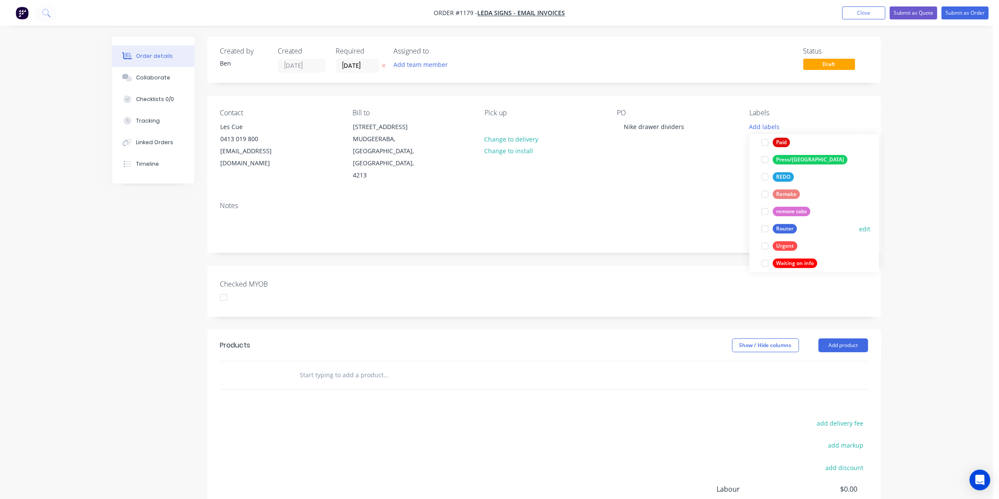
scroll to position [328, 0]
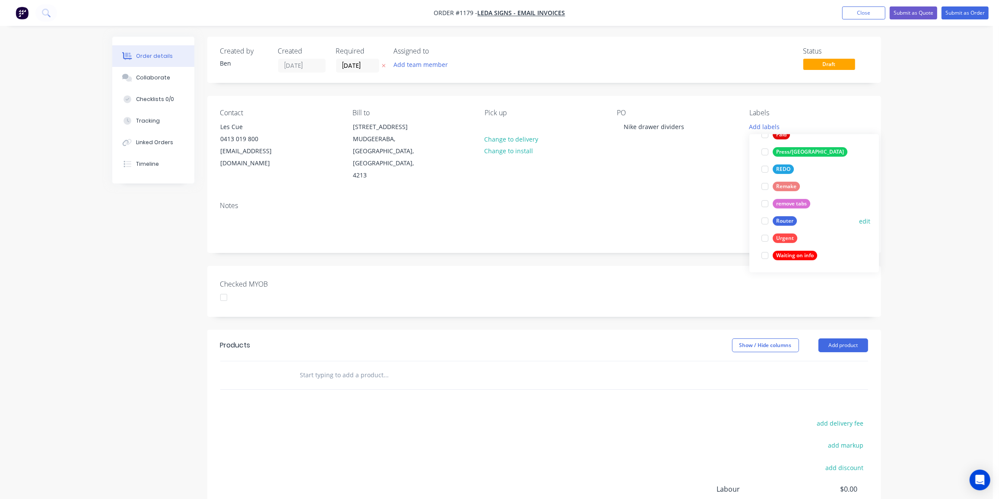
click at [790, 222] on div "Router" at bounding box center [785, 221] width 24 height 10
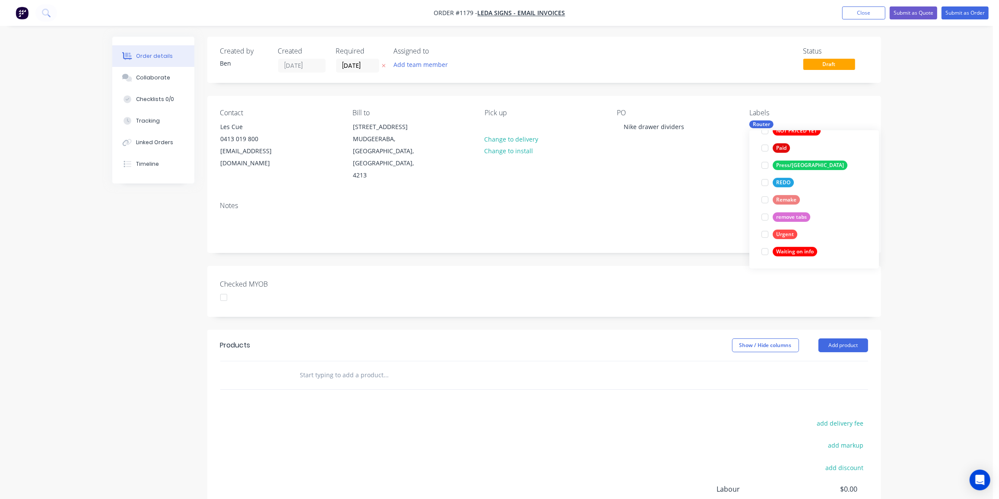
scroll to position [0, 0]
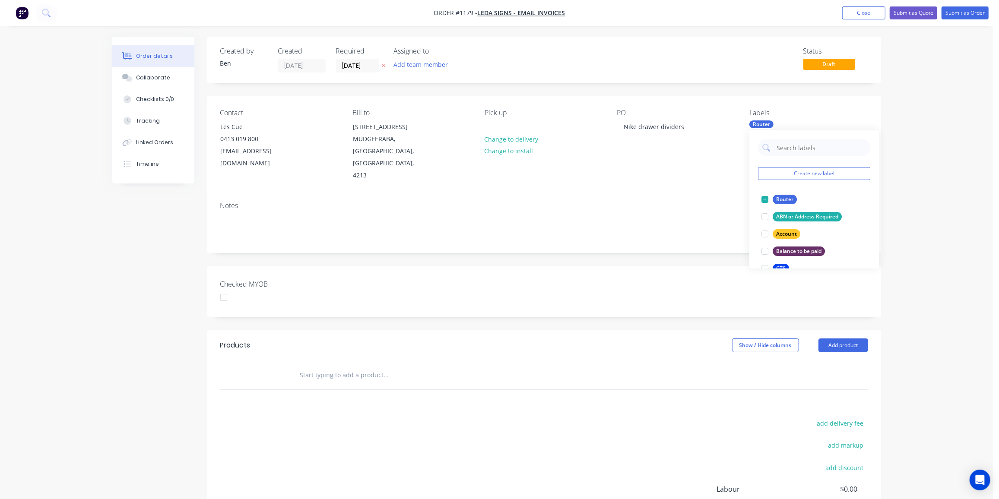
click at [377, 367] on input "text" at bounding box center [386, 375] width 173 height 17
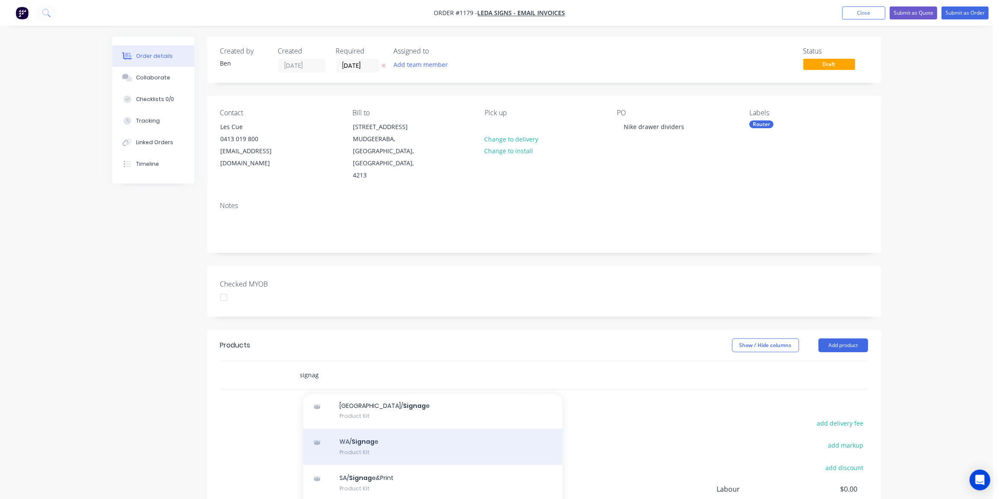
scroll to position [78, 0]
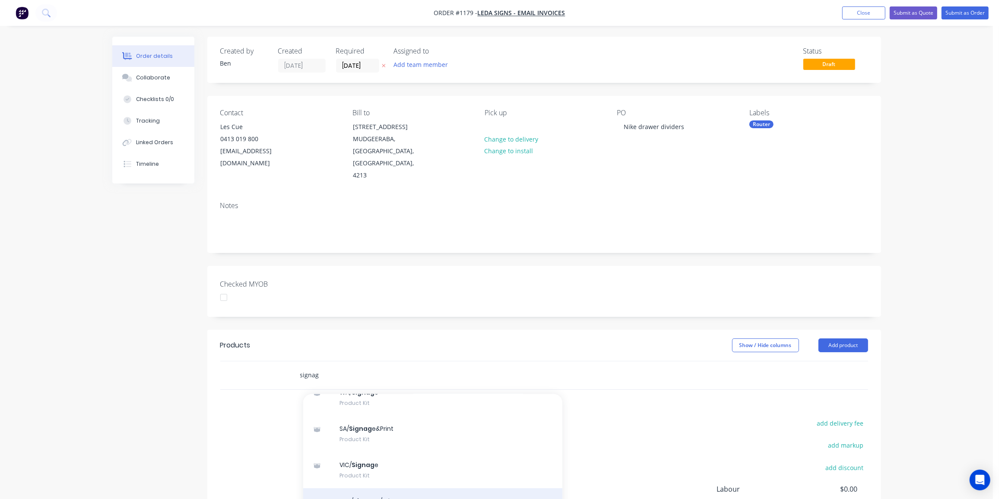
type input "signag"
click at [378, 489] on div "QLD/ Signag e/printers Product Kit" at bounding box center [432, 507] width 259 height 36
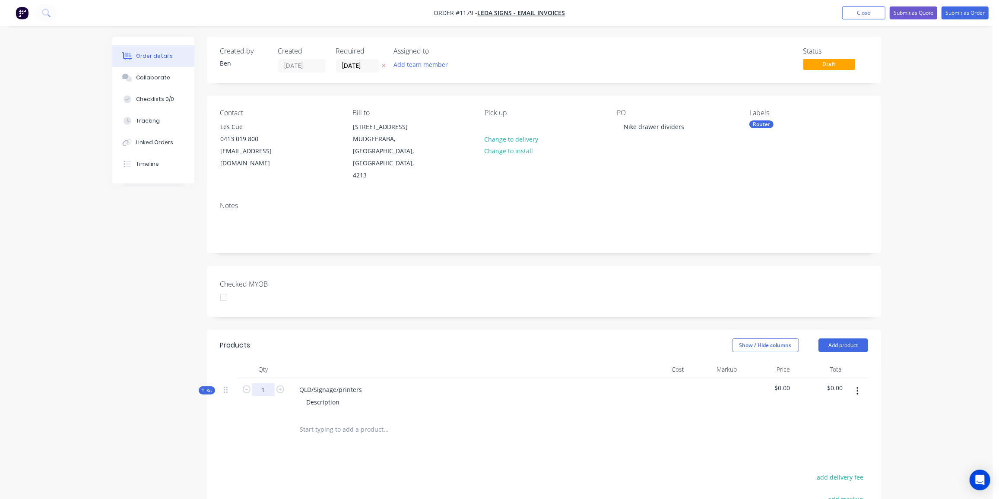
click at [270, 384] on input "1" at bounding box center [263, 390] width 22 height 13
type input "8"
drag, startPoint x: 360, startPoint y: 378, endPoint x: 295, endPoint y: 384, distance: 65.5
click at [301, 384] on div "QLD/Signage/printers" at bounding box center [331, 390] width 76 height 13
click at [350, 396] on div "Description" at bounding box center [462, 402] width 339 height 13
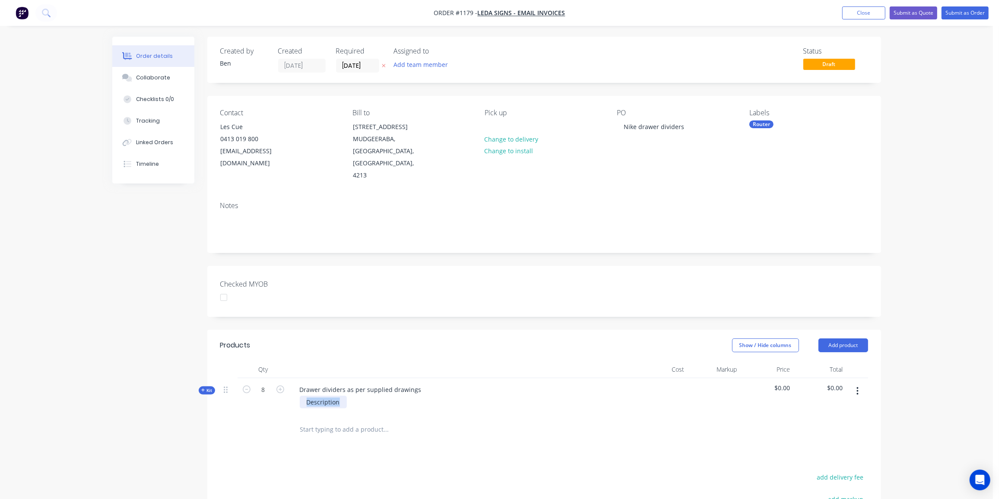
drag, startPoint x: 347, startPoint y: 388, endPoint x: 305, endPoint y: 393, distance: 42.3
click at [305, 396] on div "Description" at bounding box center [462, 402] width 339 height 13
click at [342, 396] on div "Description" at bounding box center [323, 402] width 47 height 13
drag, startPoint x: 342, startPoint y: 391, endPoint x: 276, endPoint y: 396, distance: 65.9
click at [276, 396] on div "Kit 8 Drawer dividers as per supplied drawings Description $0.00 $0.00" at bounding box center [544, 397] width 648 height 38
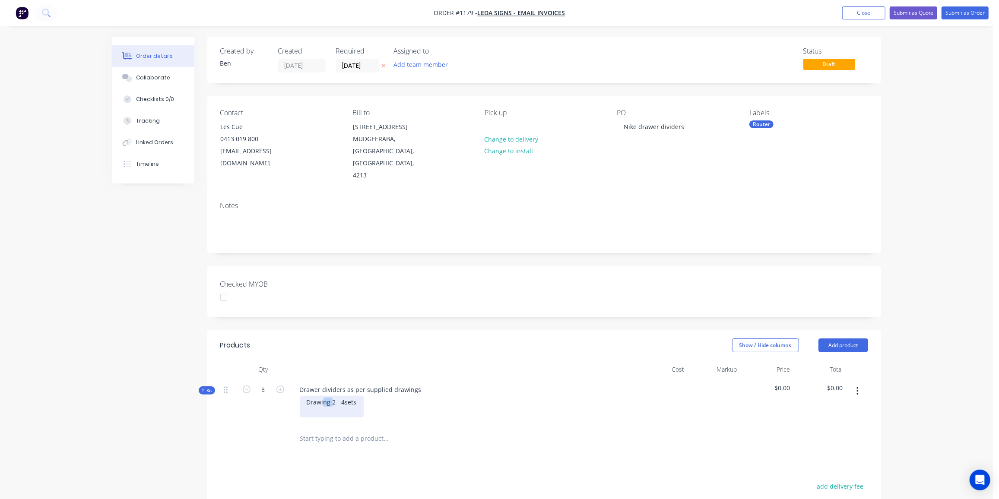
drag, startPoint x: 332, startPoint y: 393, endPoint x: 323, endPoint y: 390, distance: 9.0
click at [323, 396] on div "Drawing 2 - 4sets" at bounding box center [332, 407] width 64 height 22
click at [325, 396] on div "Drawier2 - 4sets" at bounding box center [330, 407] width 61 height 22
drag, startPoint x: 352, startPoint y: 390, endPoint x: 289, endPoint y: 387, distance: 63.1
click at [289, 387] on div "Kit 8 Drawer dividers as per supplied drawings Drawer2 - 4sets $0.00 $0.00" at bounding box center [544, 401] width 648 height 47
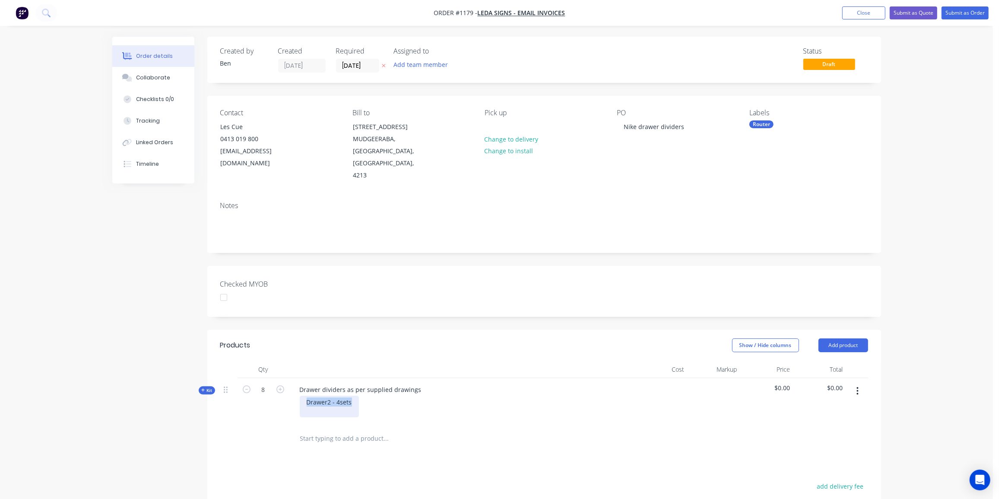
click at [327, 396] on div "Drawer2 - 4sets" at bounding box center [329, 407] width 59 height 22
drag, startPoint x: 352, startPoint y: 390, endPoint x: 299, endPoint y: 389, distance: 53.1
click at [300, 396] on div "Drawer 2 - 4sets" at bounding box center [330, 407] width 61 height 22
copy div "Drawer 2 - 4sets"
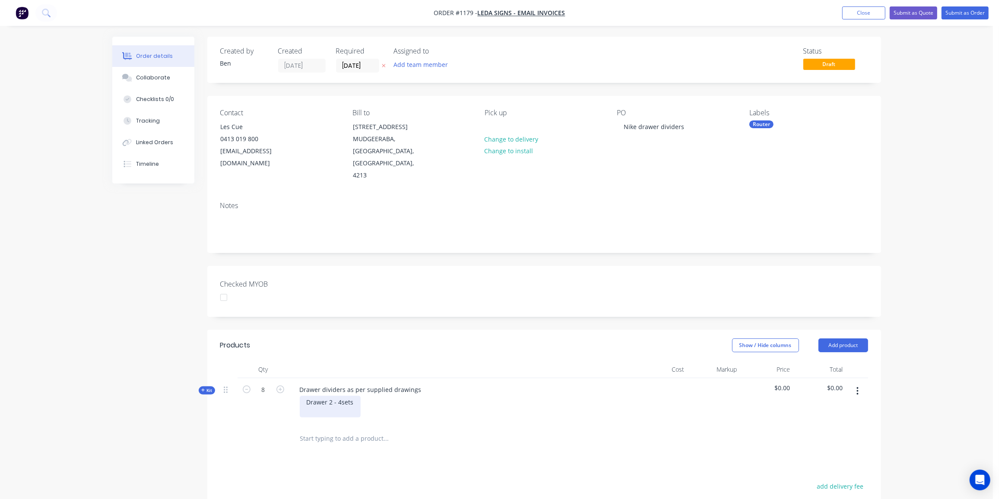
click at [307, 398] on div "Drawer 2 - 4sets" at bounding box center [330, 407] width 61 height 22
click at [332, 398] on div "Drawer 2 - 4sets Drawer 2 - 4sets" at bounding box center [330, 407] width 61 height 22
click at [350, 397] on div "Drawer 2 - 4sets Drawer 5 - 4sets" at bounding box center [330, 407] width 61 height 22
click at [340, 397] on div "Drawer 2 - 4sets Drawer 5 - 4sets" at bounding box center [330, 407] width 61 height 22
click at [341, 396] on div "Drawer 2 - 4sets Drawer 5 - 4 sets" at bounding box center [331, 407] width 63 height 22
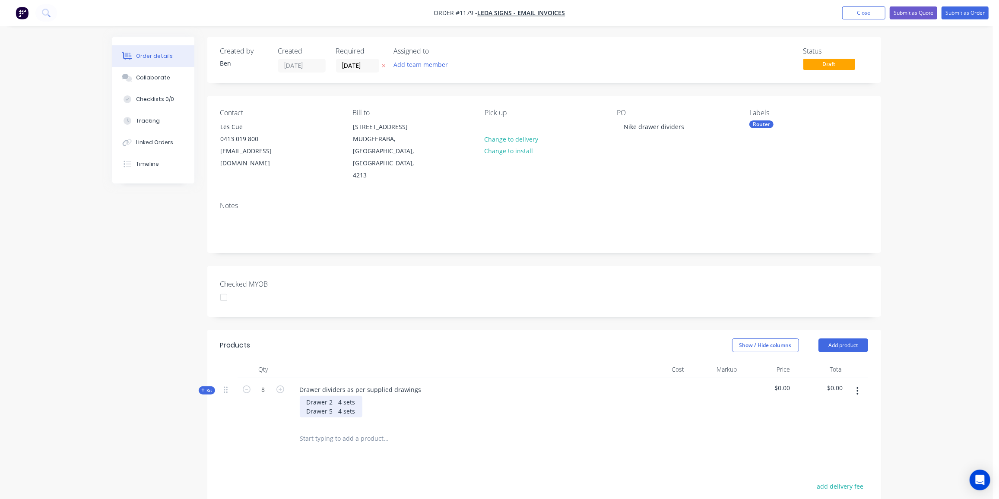
click at [356, 396] on div "Drawer 2 - 4 sets Drawer 5 - 4 sets" at bounding box center [331, 407] width 63 height 22
click at [207, 387] on span "Kit" at bounding box center [206, 390] width 11 height 6
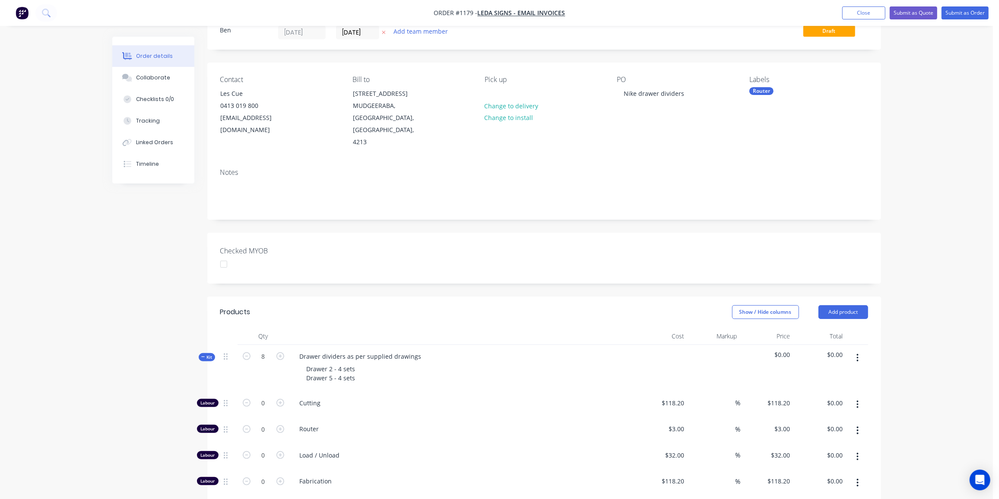
scroll to position [117, 0]
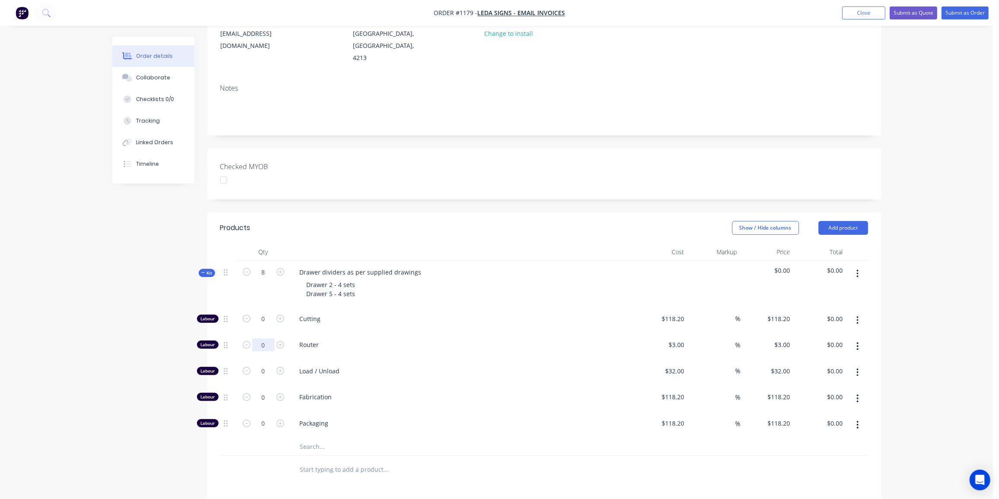
click at [268, 326] on input "0" at bounding box center [263, 319] width 22 height 13
type input "45"
type input "$135.00"
click at [267, 326] on input "0" at bounding box center [263, 319] width 22 height 13
type input "1"
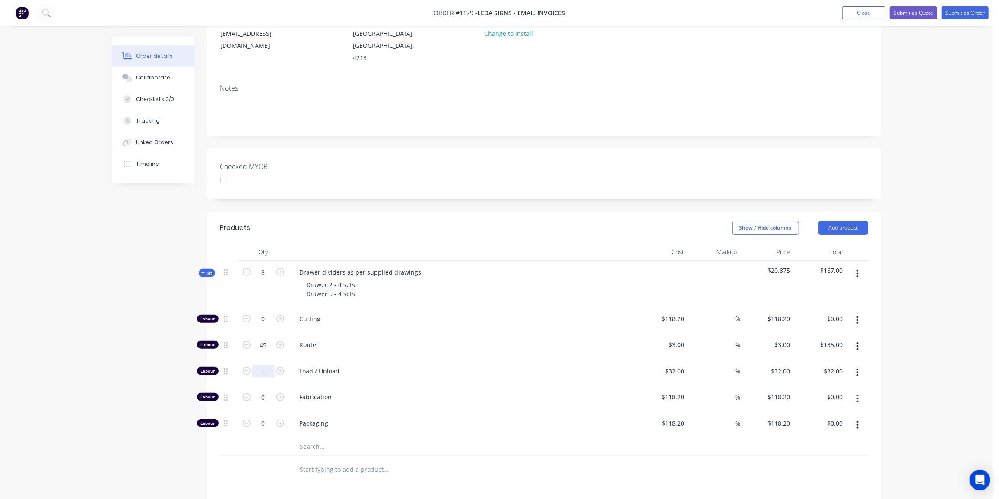
type input "$32.00"
drag, startPoint x: 307, startPoint y: 431, endPoint x: 313, endPoint y: 435, distance: 7.2
click at [308, 438] on input "text" at bounding box center [386, 446] width 173 height 17
type input "000"
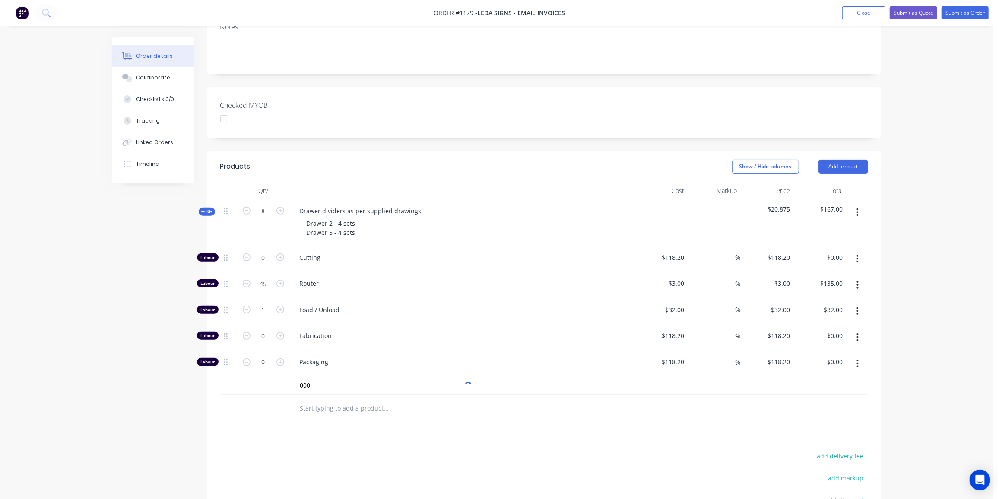
scroll to position [307, 0]
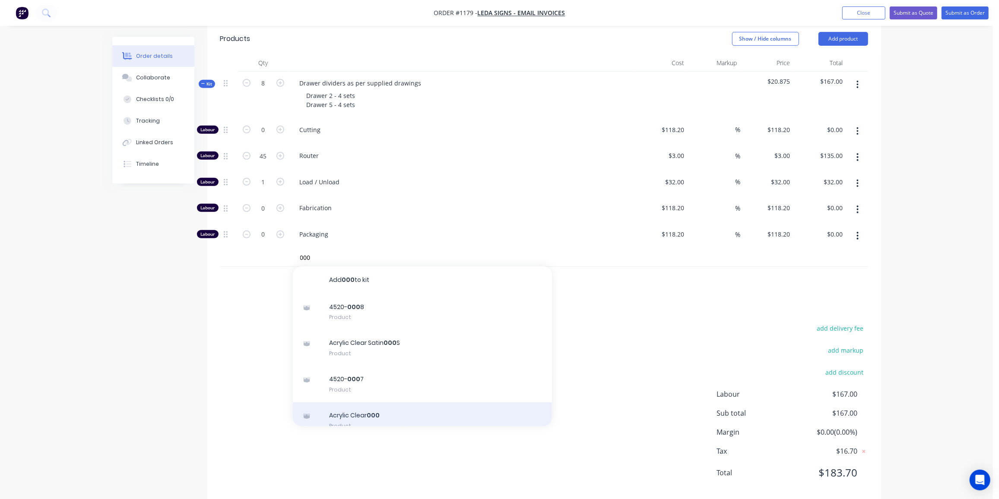
click at [396, 403] on div "Acrylic Clear 000 Product" at bounding box center [422, 421] width 259 height 36
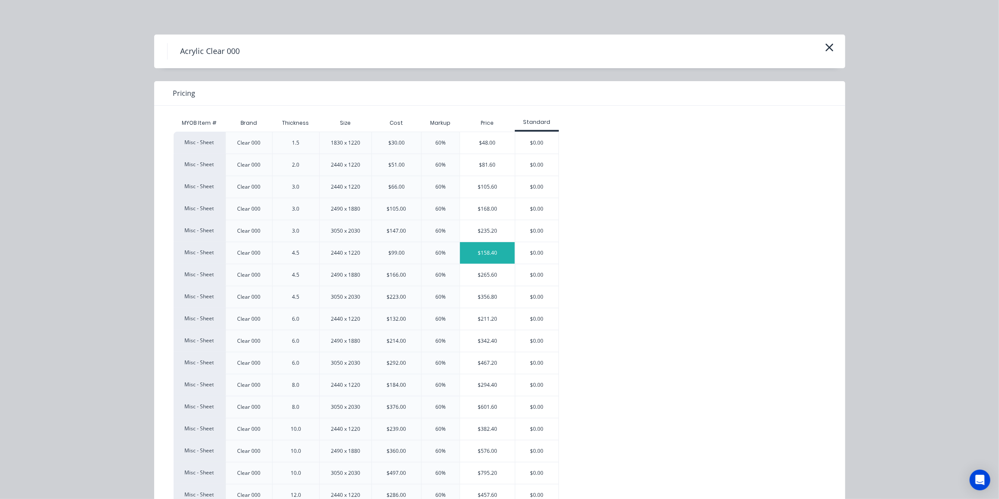
click at [475, 251] on div "$158.40" at bounding box center [487, 253] width 55 height 22
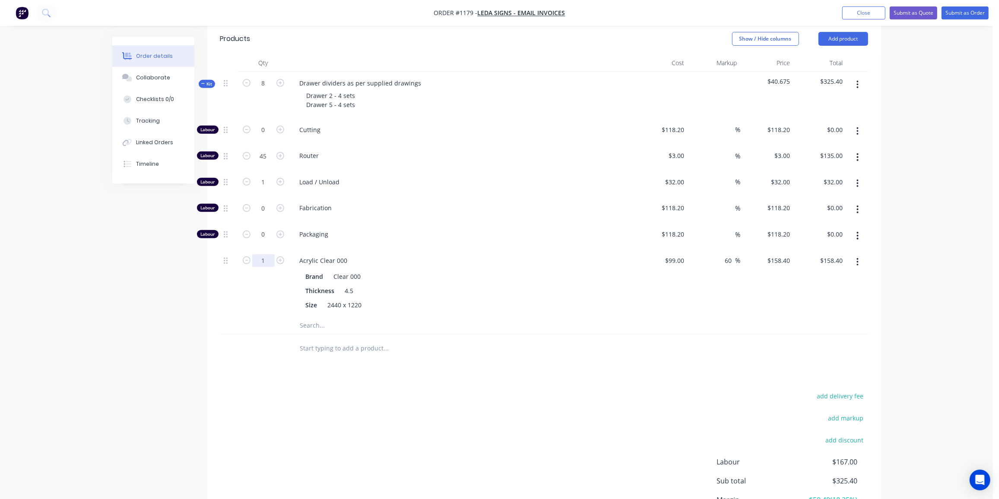
click at [263, 136] on input "1" at bounding box center [263, 130] width 22 height 13
type input "0.75"
type input "$118.80"
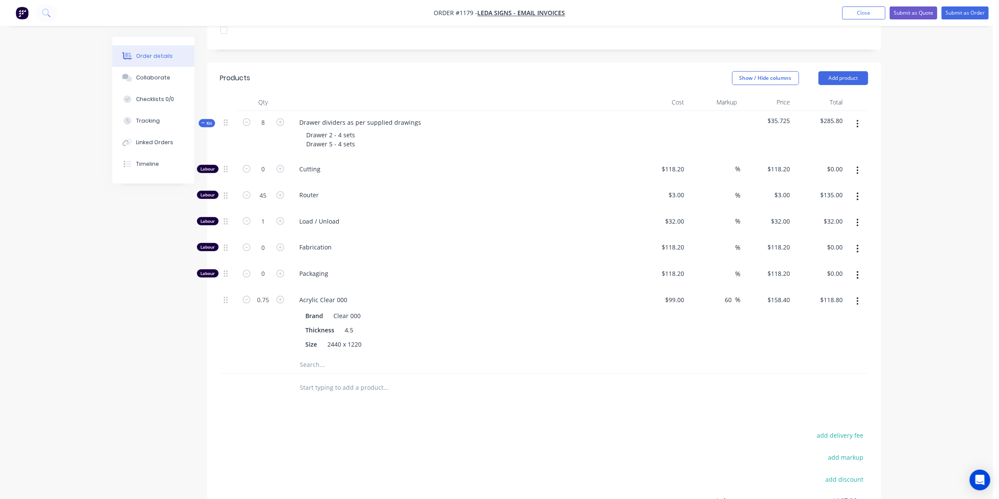
click at [207, 120] on span "Kit" at bounding box center [206, 123] width 11 height 6
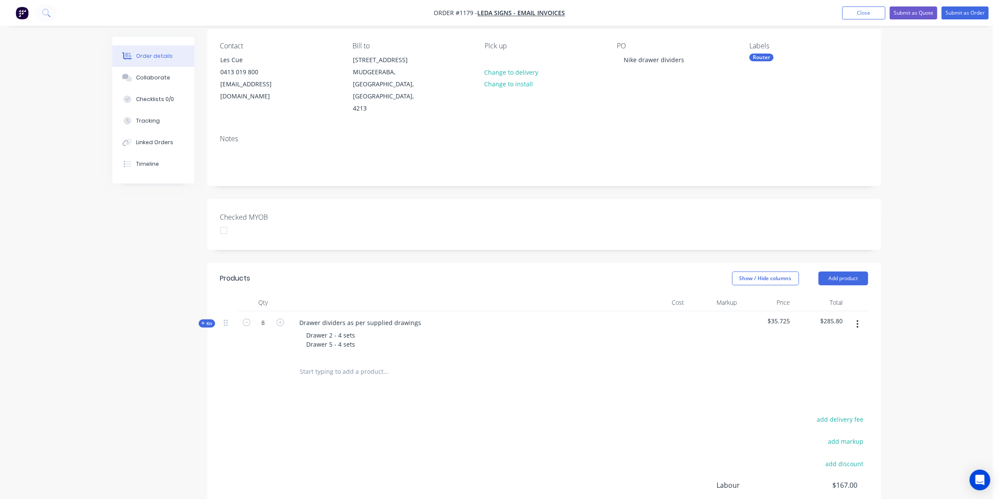
scroll to position [0, 0]
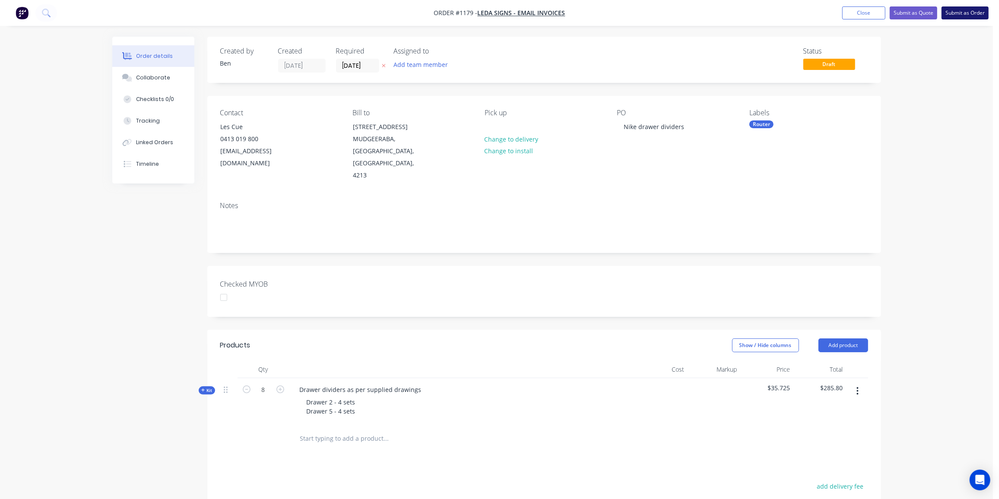
click at [956, 13] on button "Submit as Order" at bounding box center [965, 12] width 47 height 13
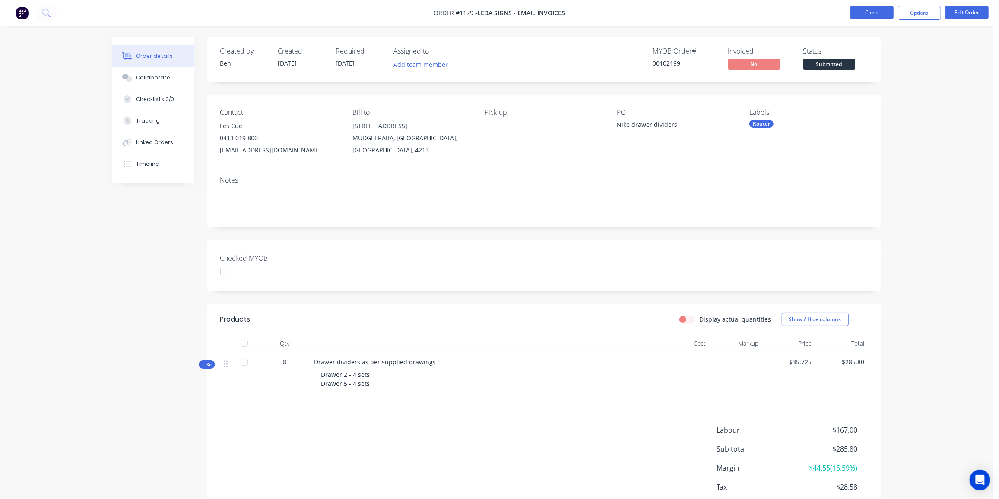
click at [883, 12] on button "Close" at bounding box center [871, 12] width 43 height 13
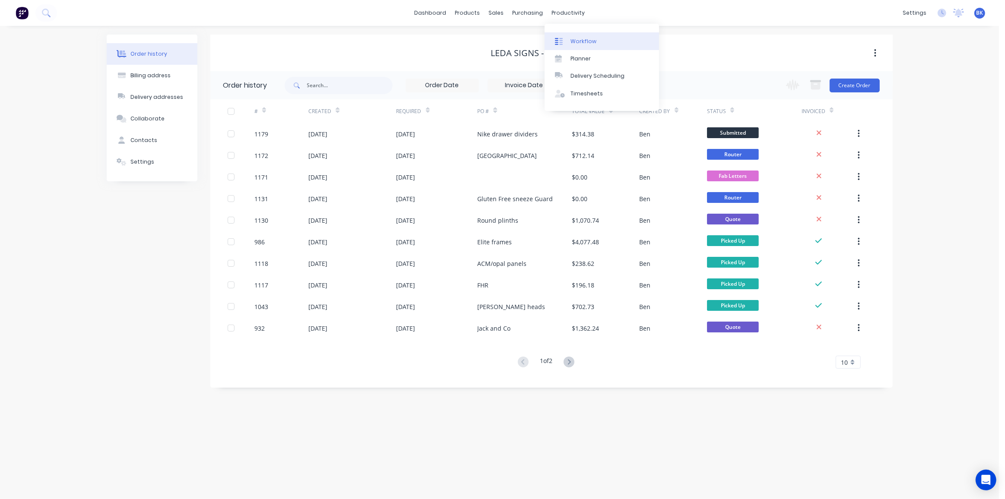
click at [568, 35] on link "Workflow" at bounding box center [602, 40] width 114 height 17
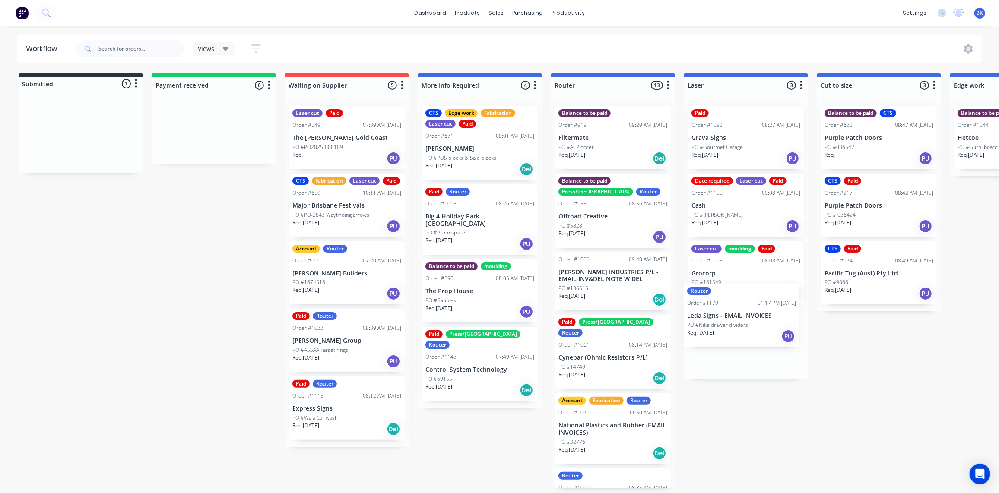
drag, startPoint x: 67, startPoint y: 134, endPoint x: 731, endPoint y: 314, distance: 687.2
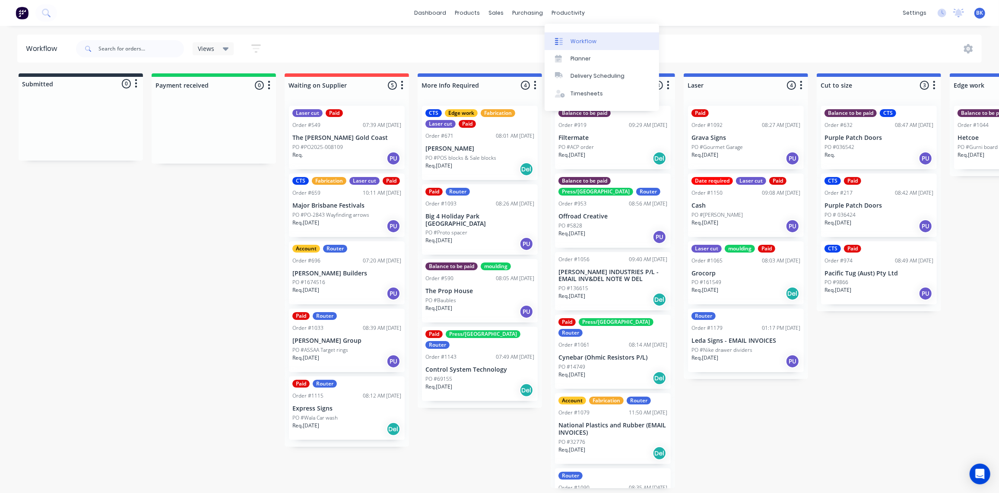
click at [576, 44] on div "Workflow" at bounding box center [584, 42] width 26 height 8
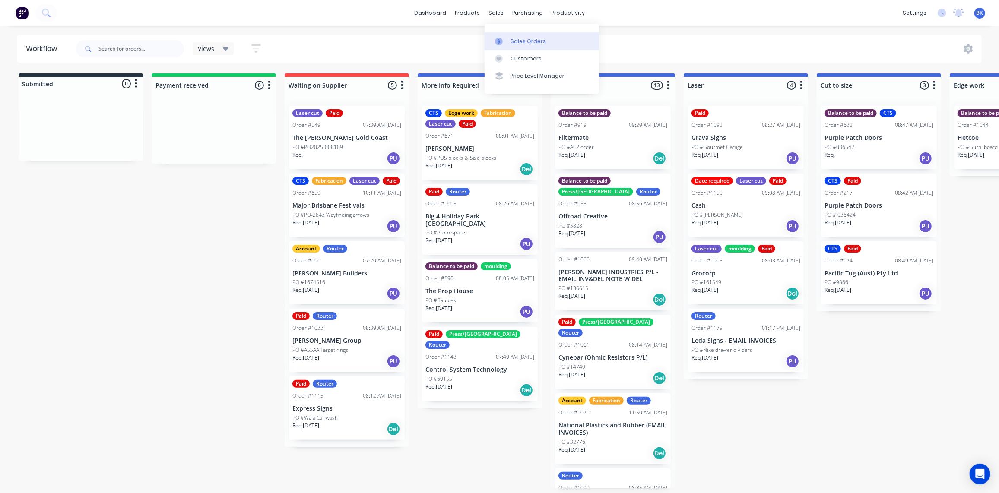
click at [527, 37] on link "Sales Orders" at bounding box center [542, 40] width 114 height 17
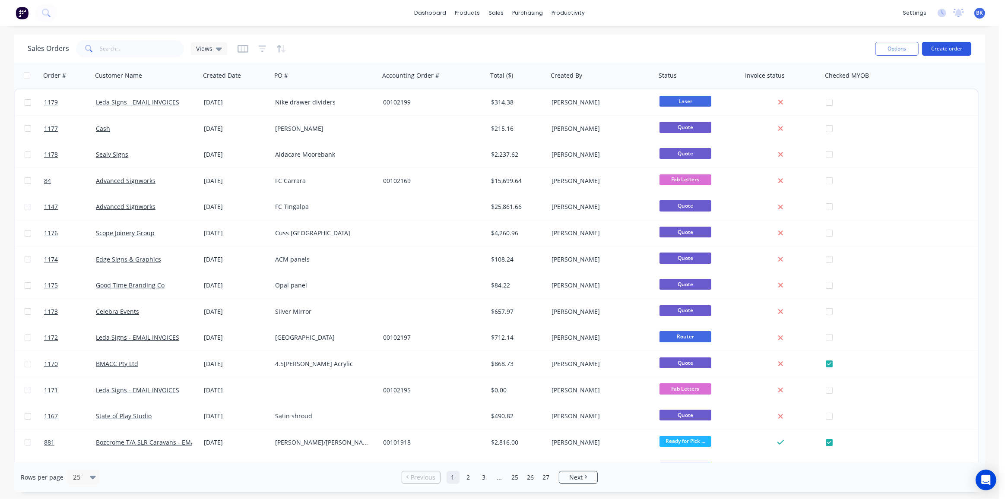
click at [952, 48] on button "Create order" at bounding box center [946, 49] width 49 height 14
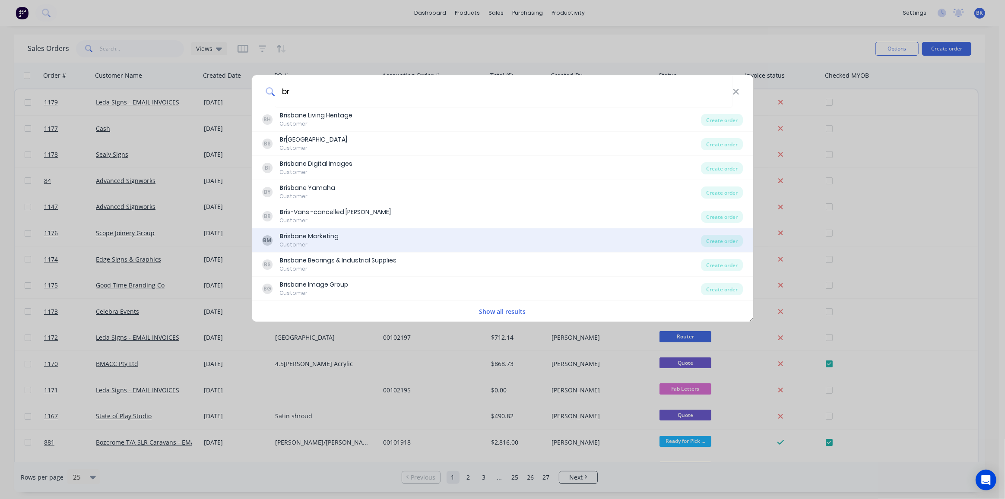
type input "b"
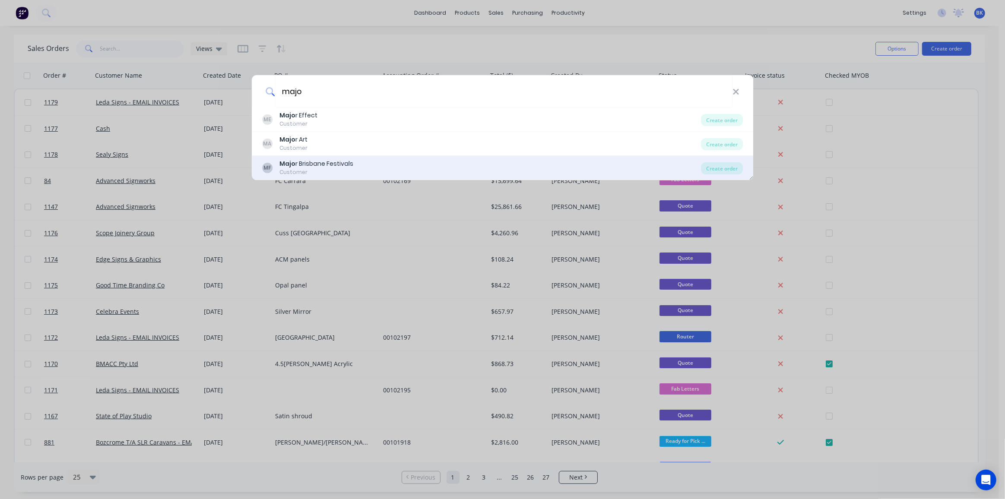
type input "majo"
click at [344, 161] on div "Majo r Brisbane Festivals" at bounding box center [316, 163] width 74 height 9
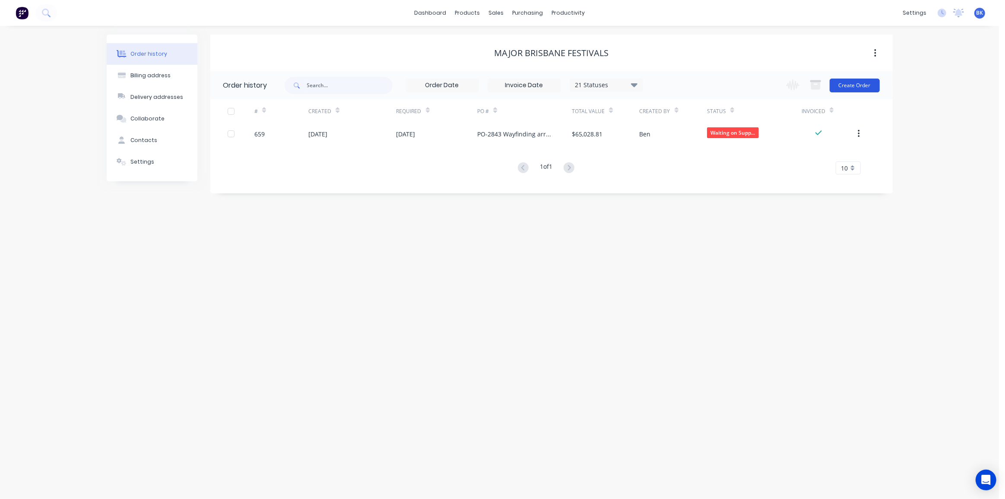
click at [862, 82] on button "Create Order" at bounding box center [855, 86] width 50 height 14
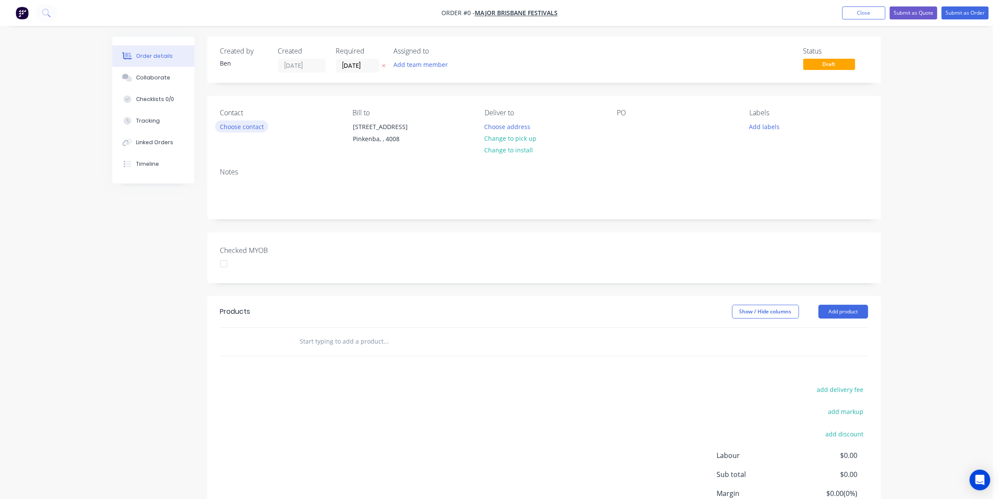
click at [247, 128] on button "Choose contact" at bounding box center [241, 127] width 53 height 12
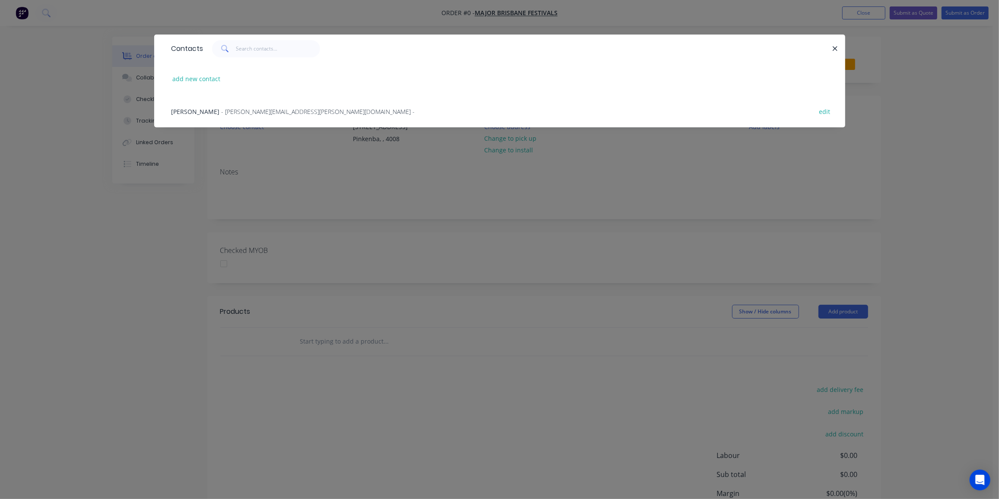
click at [222, 112] on span "- [PERSON_NAME][EMAIL_ADDRESS][PERSON_NAME][DOMAIN_NAME] -" at bounding box center [319, 112] width 194 height 8
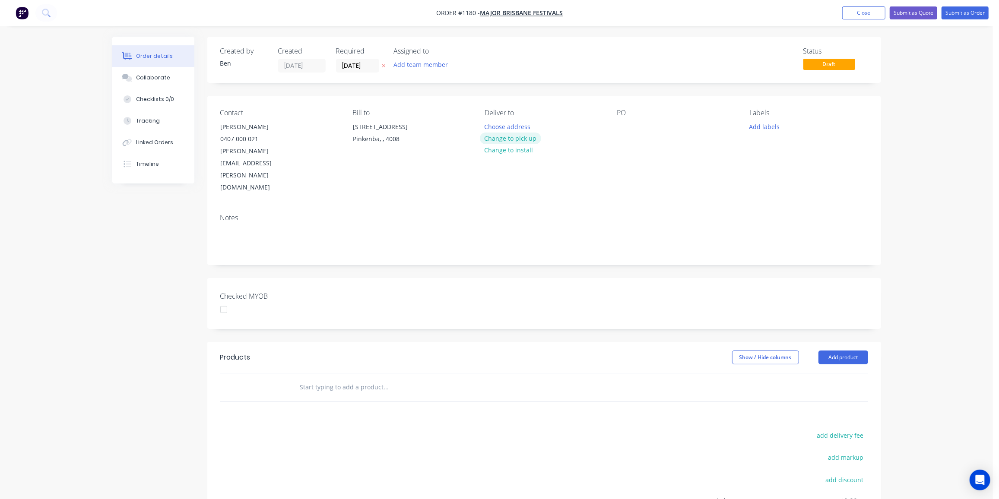
click at [527, 139] on button "Change to pick up" at bounding box center [510, 139] width 61 height 12
click at [625, 126] on div at bounding box center [624, 127] width 14 height 13
click at [762, 123] on button "Add labels" at bounding box center [765, 127] width 40 height 12
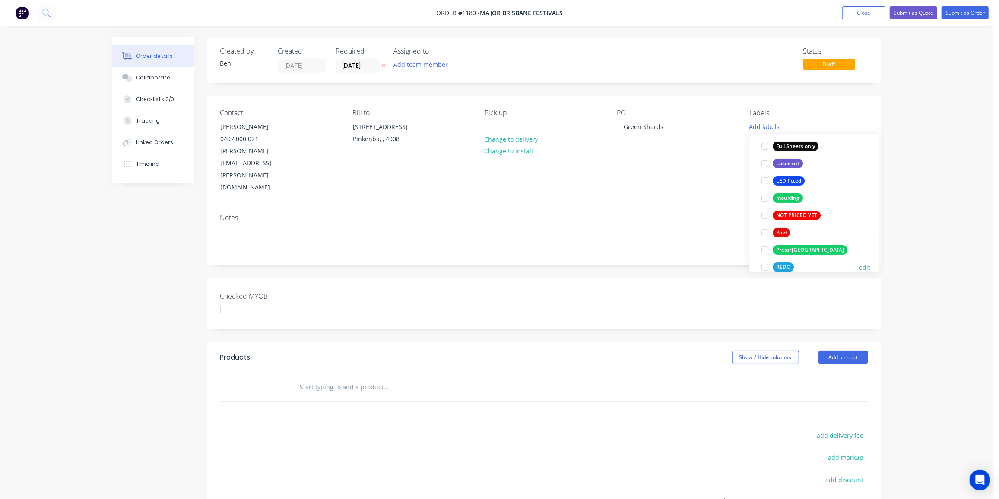
scroll to position [235, 0]
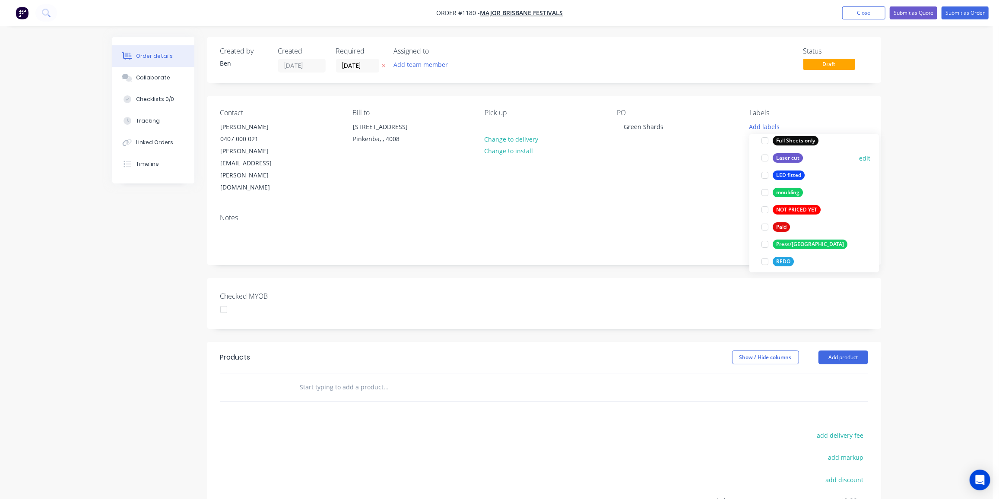
click at [793, 153] on div "Laser cut" at bounding box center [788, 158] width 30 height 10
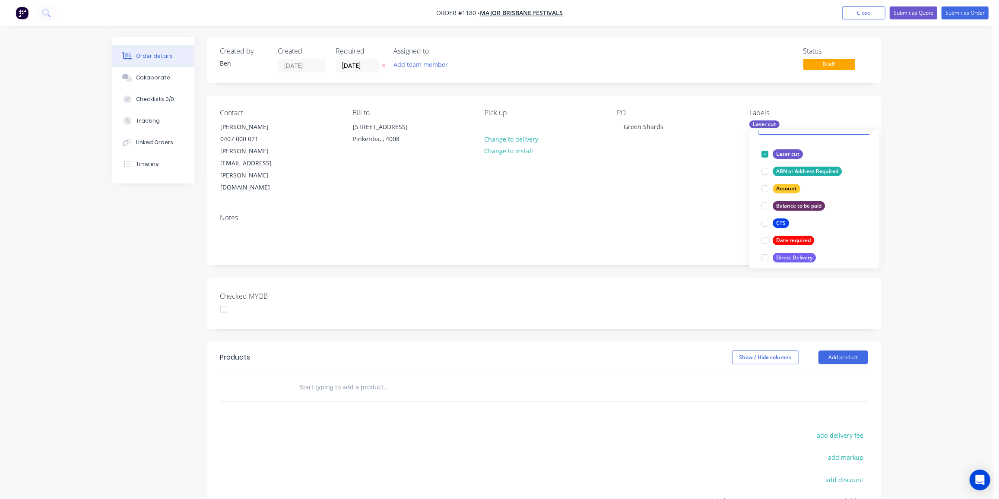
click at [343, 379] on input "text" at bounding box center [386, 387] width 173 height 17
click at [353, 379] on input "text" at bounding box center [386, 387] width 173 height 17
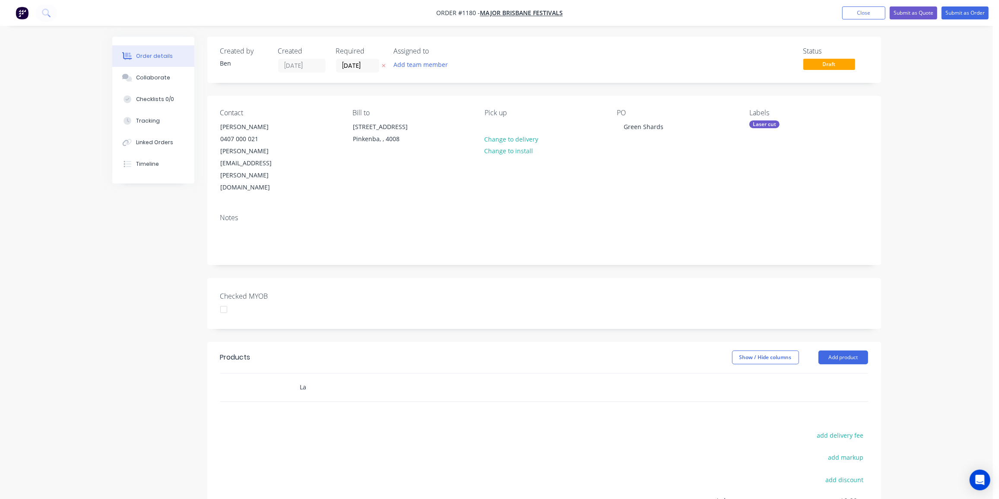
type input "L"
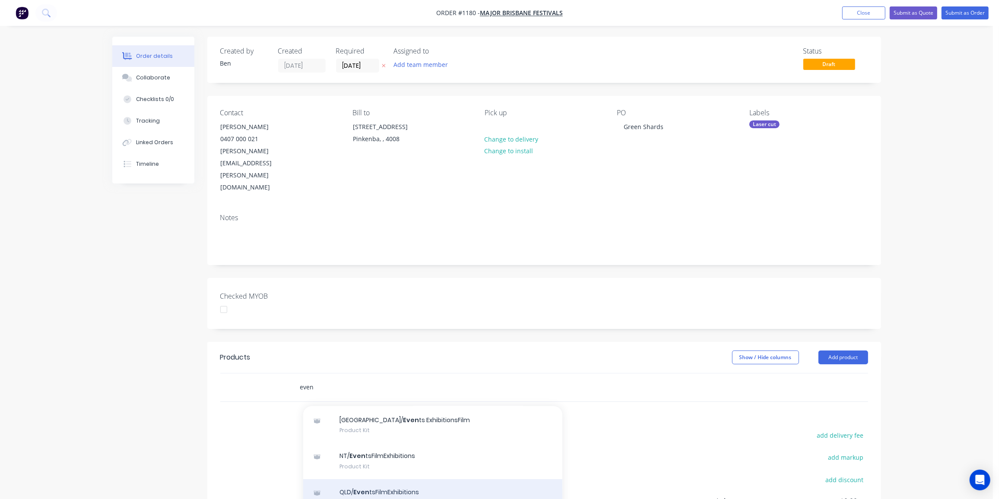
scroll to position [39, 0]
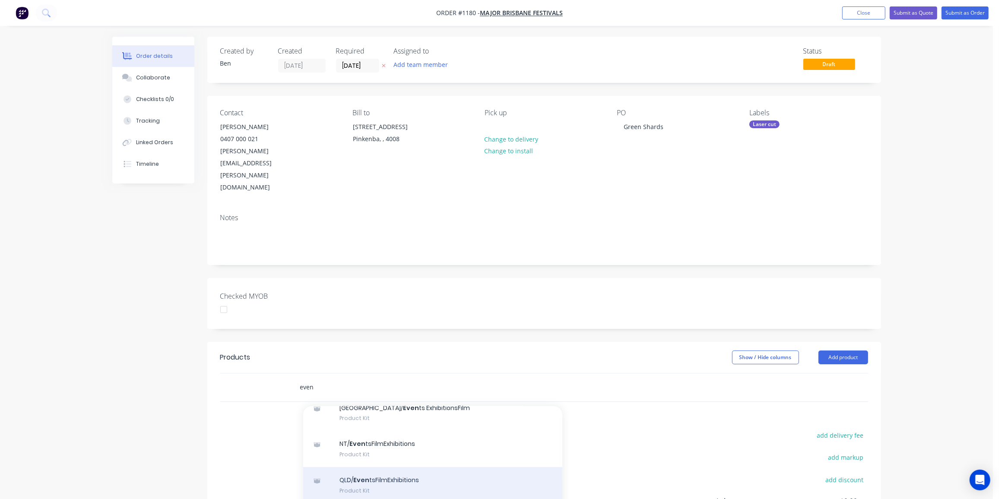
type input "even"
click at [390, 467] on div "QLD/ Even tsFilmExhibitions Product Kit" at bounding box center [432, 485] width 259 height 36
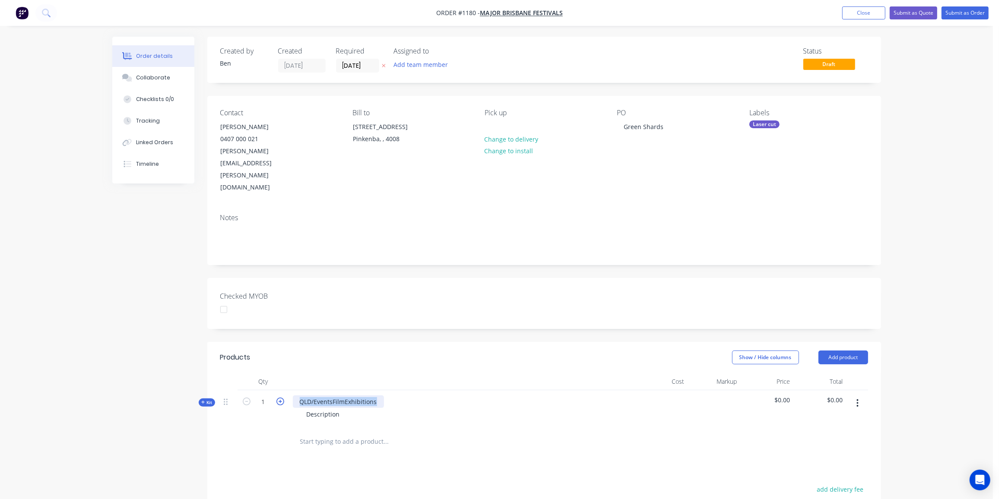
drag, startPoint x: 378, startPoint y: 364, endPoint x: 281, endPoint y: 368, distance: 97.7
click at [281, 390] on div "Kit 1 QLD/EventsFilmExhibitions Description $0.00 $0.00" at bounding box center [544, 409] width 648 height 38
click at [265, 396] on input "1" at bounding box center [263, 402] width 22 height 13
drag, startPoint x: 380, startPoint y: 367, endPoint x: 295, endPoint y: 368, distance: 85.5
click at [295, 396] on div "QLD/EventsFilmExhibitions" at bounding box center [338, 402] width 91 height 13
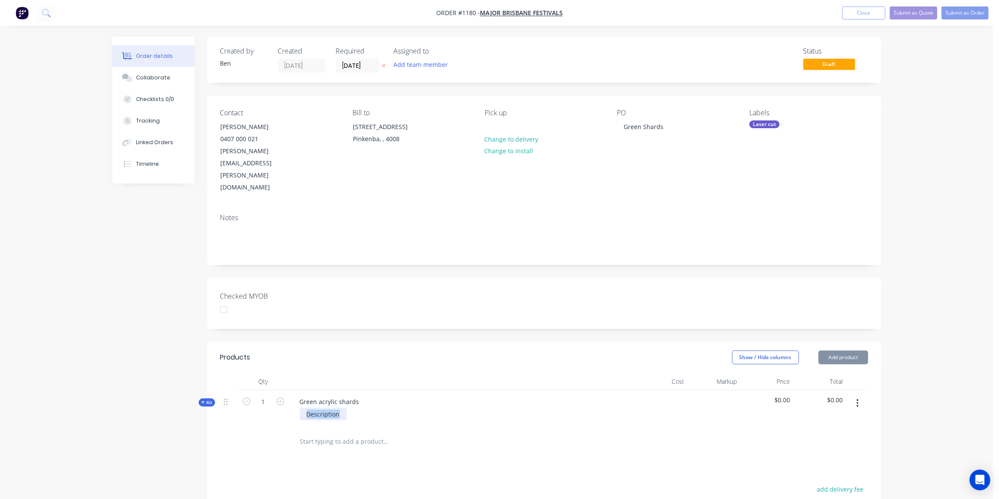
drag, startPoint x: 342, startPoint y: 381, endPoint x: 289, endPoint y: 381, distance: 52.7
click at [289, 390] on div "Green acrylic shards Description" at bounding box center [462, 409] width 346 height 38
click at [357, 408] on div "3mm #362 acrylic" at bounding box center [332, 414] width 65 height 13
click at [373, 408] on div "3mm #362 acrylic • 18 @ 60x600 • 18 @ 50 x 900 • 18 @ 40 x 1200" at bounding box center [462, 428] width 339 height 40
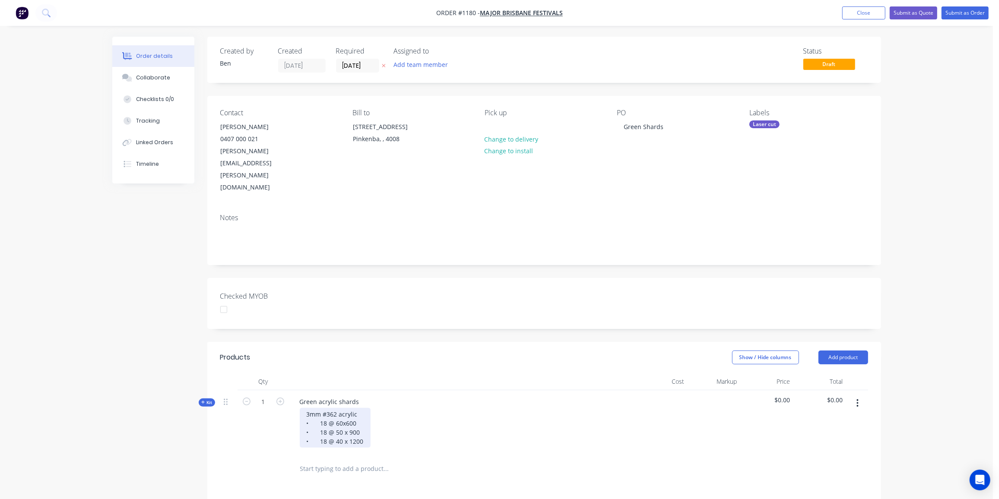
click at [361, 408] on div "3mm #362 acrylic • 18 @ 60x600 • 18 @ 50 x 900 • 18 @ 40 x 1200" at bounding box center [335, 428] width 71 height 40
click at [362, 411] on div "3mm #362 acrylic • 18 @ 60x600 • 18 @ 50 x 900 • 18 @ 40 x 1200" at bounding box center [335, 432] width 71 height 49
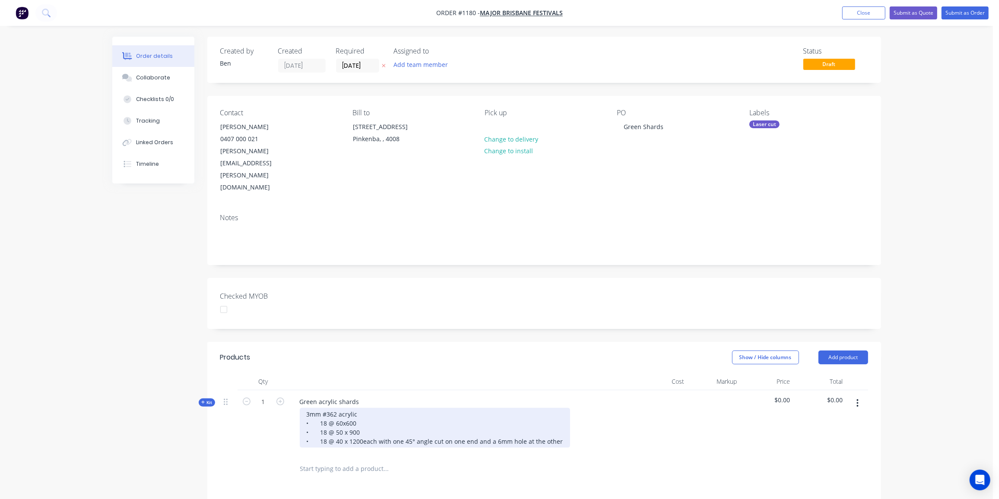
click at [407, 412] on div "3mm #362 acrylic • 18 @ 60x600 • 18 @ 50 x 900 • 18 @ 40 x 1200 each with one 4…" at bounding box center [435, 428] width 270 height 40
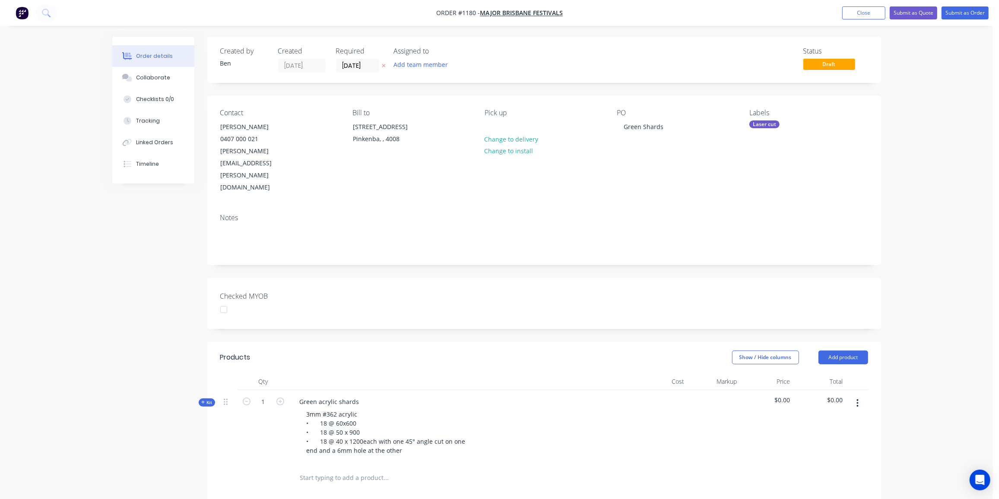
click at [526, 427] on div "3mm #362 acrylic • 18 @ 60x600 • 18 @ 50 x 900 • 18 @ 40 x 1200 each with one 4…" at bounding box center [462, 432] width 339 height 49
click at [206, 400] on span "Kit" at bounding box center [206, 403] width 11 height 6
click at [266, 479] on input "0" at bounding box center [263, 485] width 22 height 13
type input "68"
type input "$204.00"
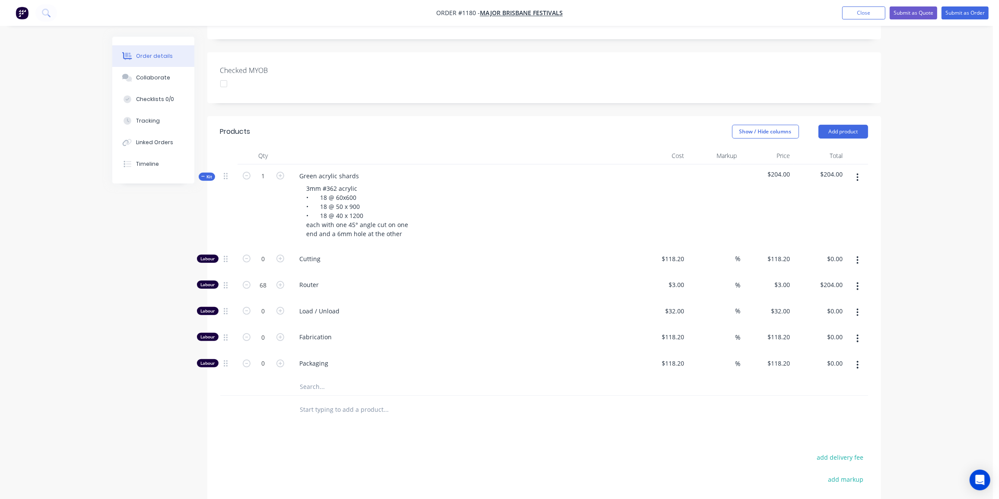
scroll to position [235, 0]
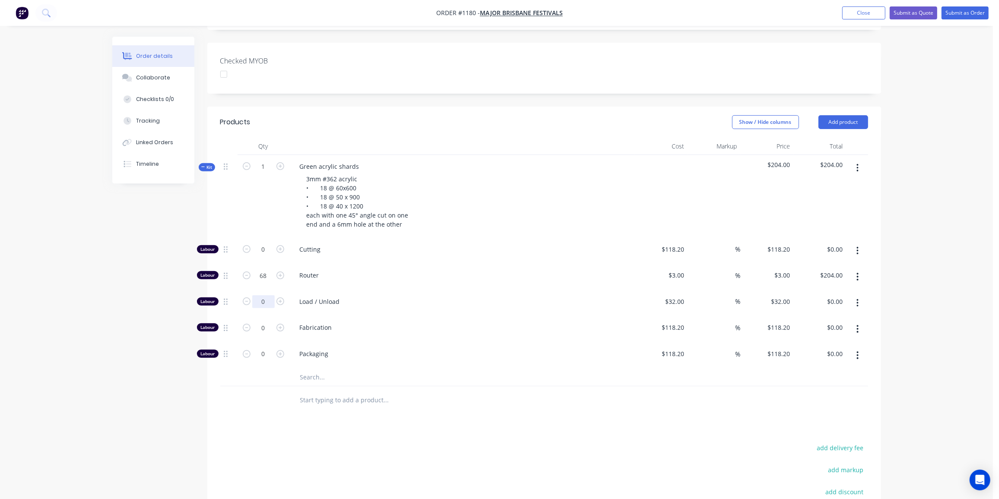
click at [262, 256] on input "0" at bounding box center [263, 249] width 22 height 13
type input "2"
type input "$64.00"
click at [334, 369] on input "text" at bounding box center [386, 377] width 173 height 17
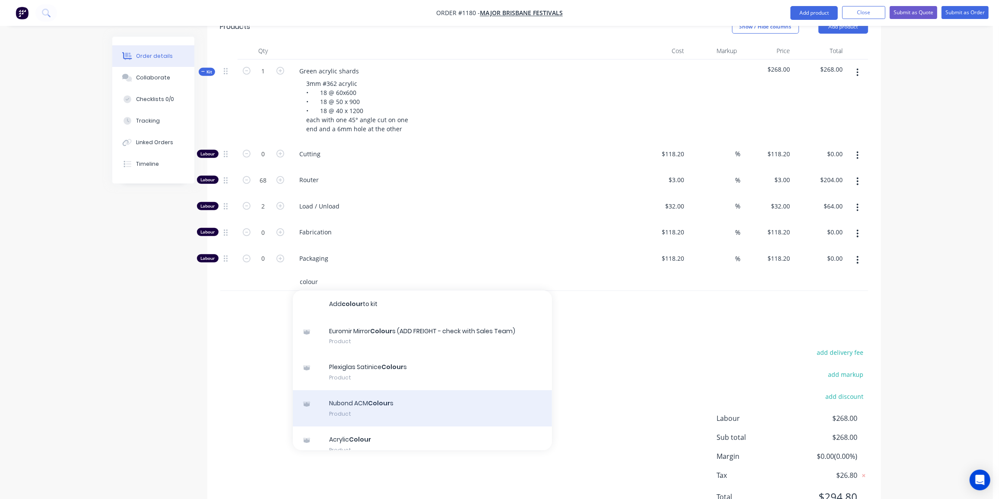
scroll to position [39, 0]
type input "colour"
click at [369, 388] on div "Acrylic Colour Product" at bounding box center [422, 406] width 259 height 36
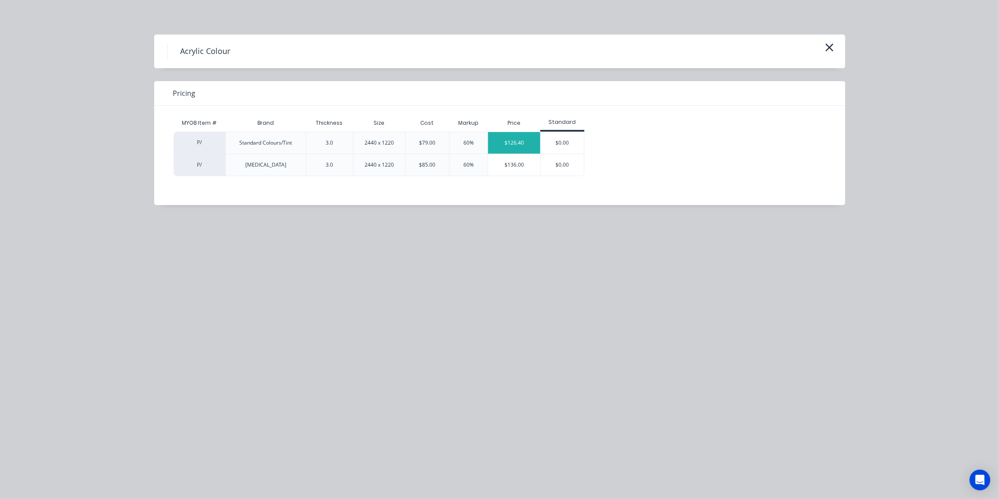
click at [510, 143] on div "$126.40" at bounding box center [514, 143] width 52 height 22
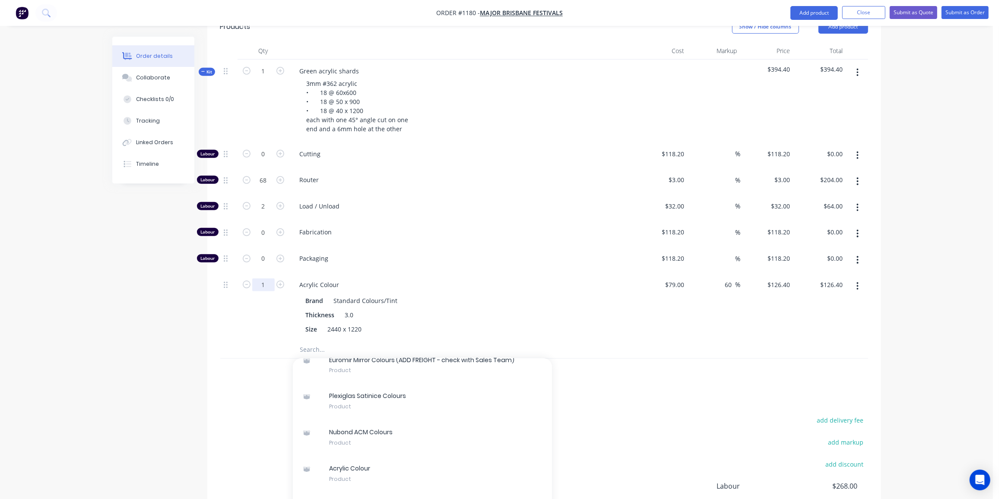
click at [270, 161] on input "1" at bounding box center [263, 154] width 22 height 13
type input "1.5"
type input "$189.60"
click at [210, 69] on span "Kit" at bounding box center [206, 72] width 11 height 6
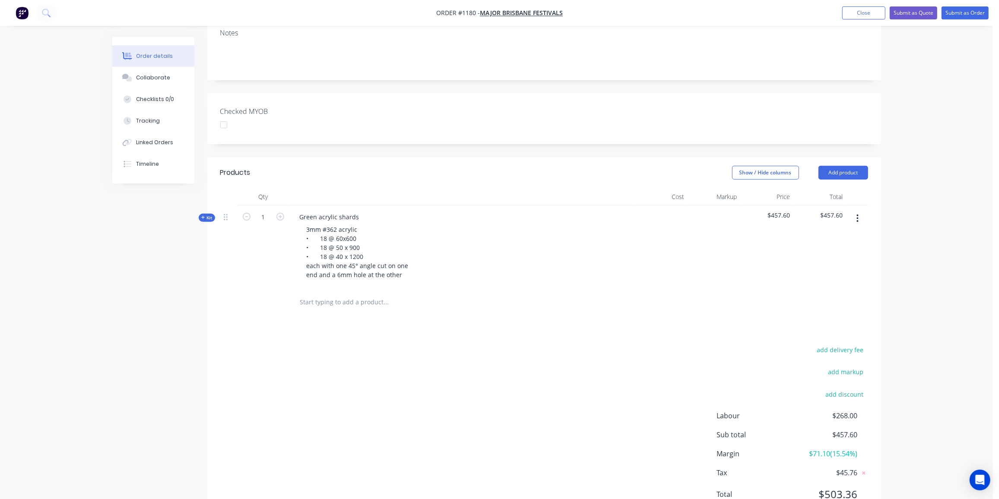
click at [157, 294] on div "Created by [PERSON_NAME] Created [DATE] Required [DATE] Assigned to Add team me…" at bounding box center [496, 194] width 769 height 685
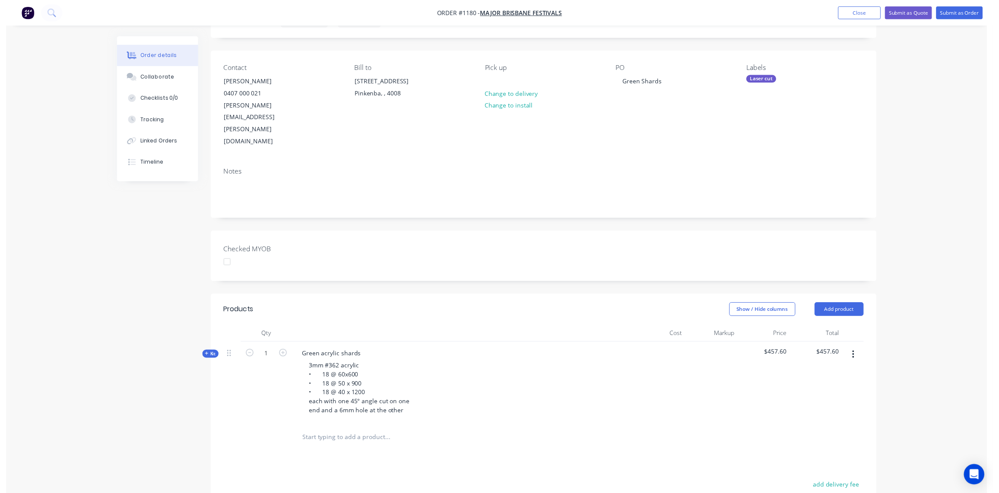
scroll to position [0, 0]
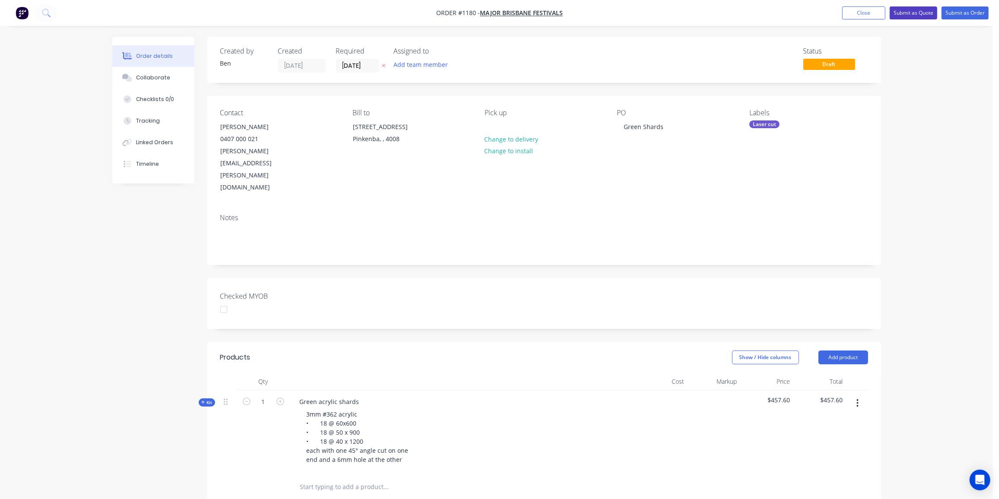
click at [923, 13] on button "Submit as Quote" at bounding box center [914, 12] width 48 height 13
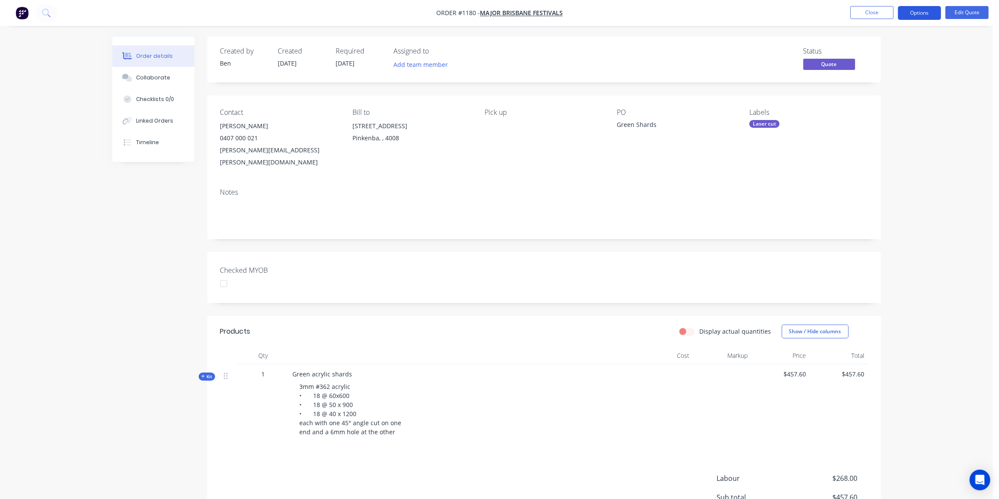
click at [912, 11] on button "Options" at bounding box center [919, 13] width 43 height 14
click at [871, 54] on div "Quote" at bounding box center [893, 52] width 79 height 13
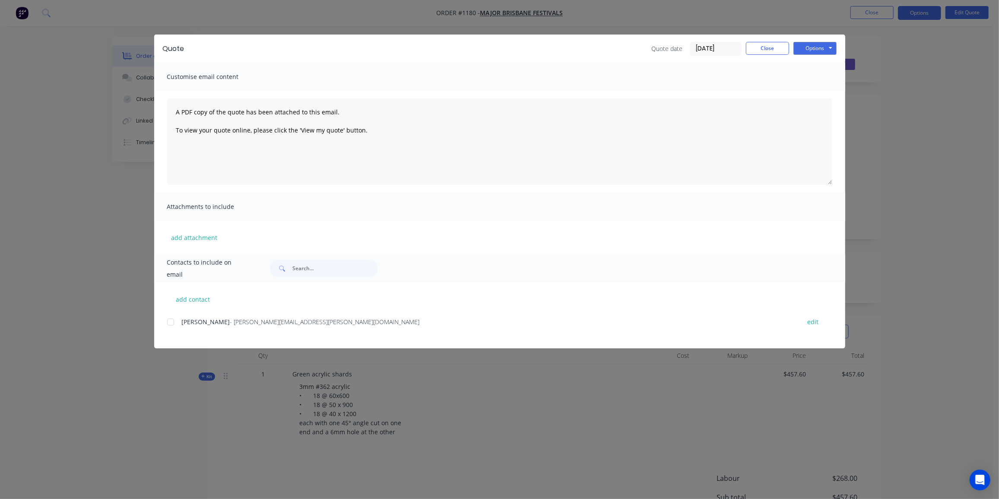
click at [167, 324] on div at bounding box center [170, 322] width 17 height 17
click at [829, 48] on button "Options" at bounding box center [814, 48] width 43 height 13
click at [819, 64] on button "Preview" at bounding box center [820, 64] width 55 height 14
click at [805, 47] on button "Options" at bounding box center [814, 48] width 43 height 13
click at [816, 93] on button "Email" at bounding box center [820, 92] width 55 height 14
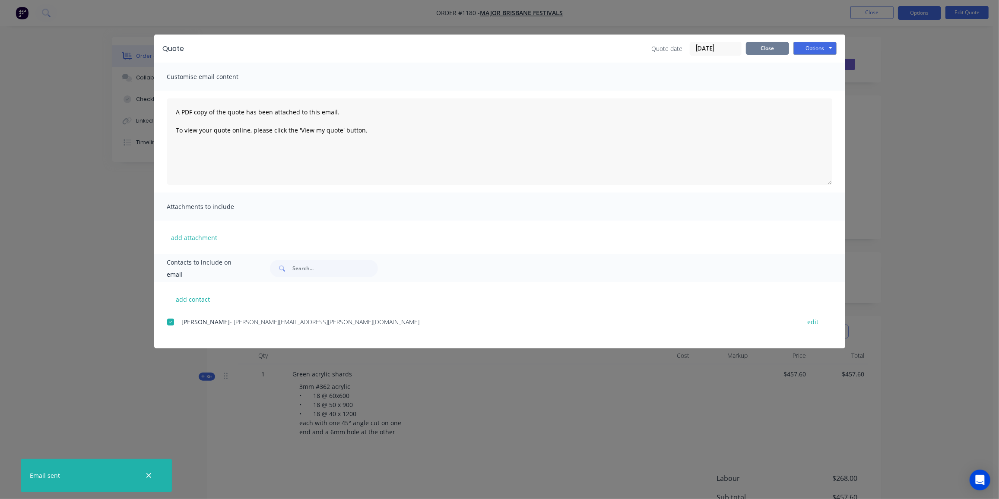
click at [773, 44] on button "Close" at bounding box center [767, 48] width 43 height 13
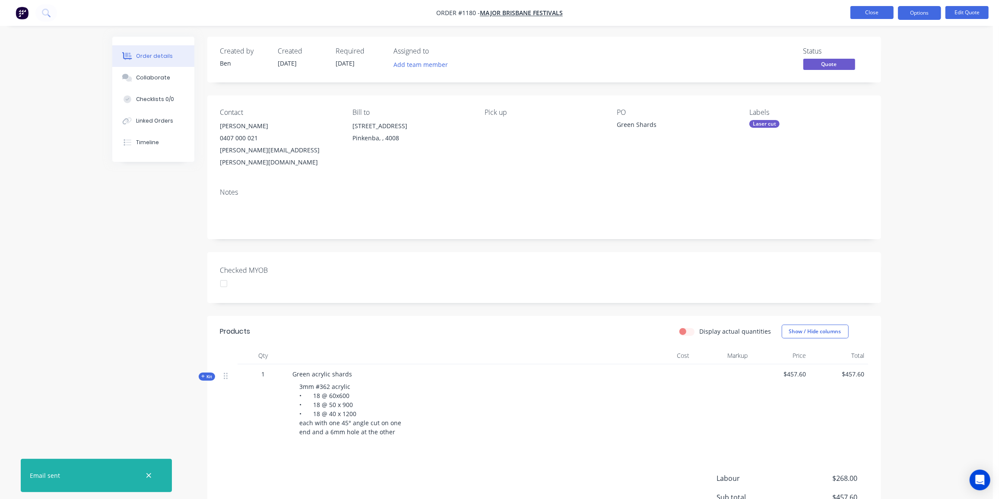
click at [869, 14] on button "Close" at bounding box center [871, 12] width 43 height 13
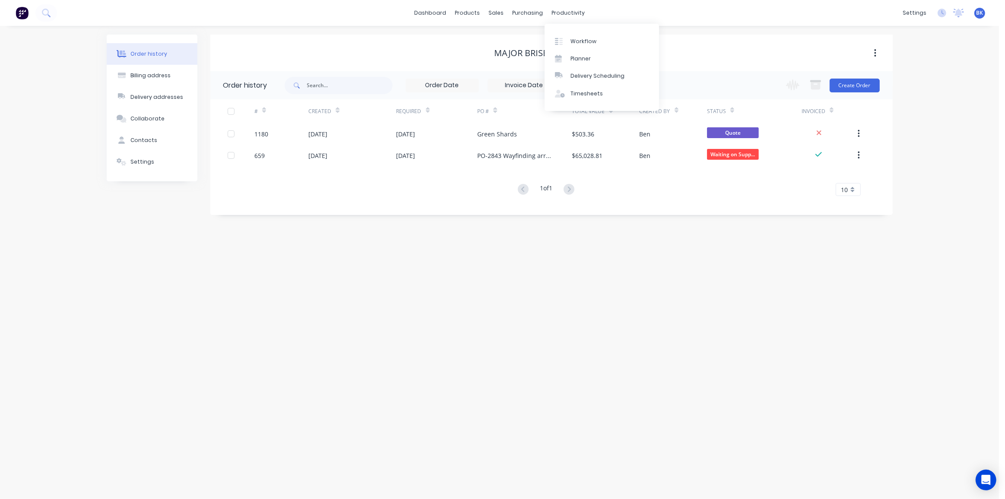
click at [578, 32] on div "Workflow Planner Delivery Scheduling Timesheets" at bounding box center [602, 67] width 114 height 87
click at [578, 35] on link "Workflow" at bounding box center [602, 40] width 114 height 17
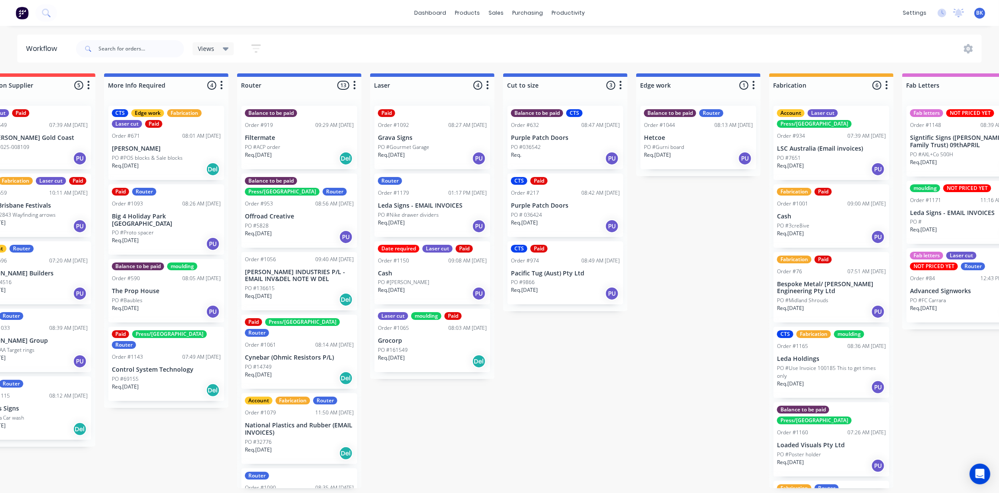
scroll to position [0, 314]
click at [506, 43] on div at bounding box center [501, 42] width 13 height 8
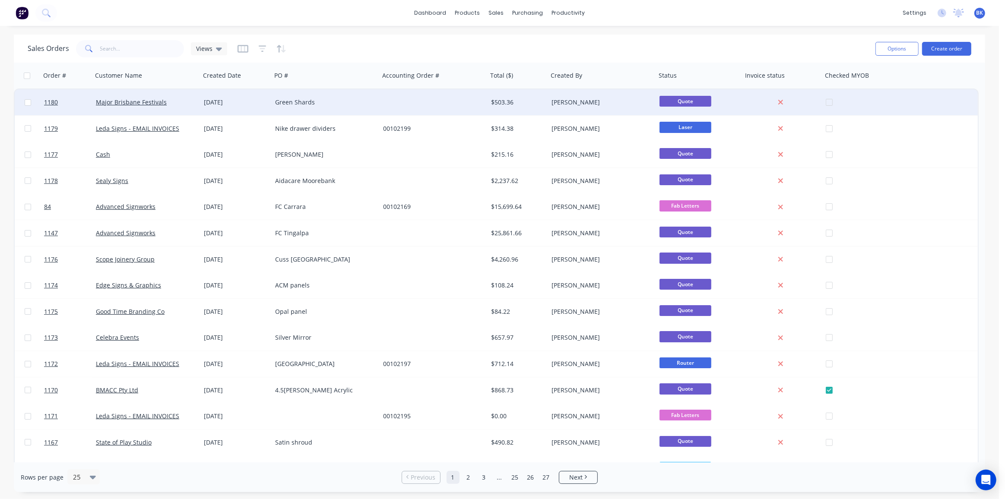
click at [534, 100] on div "$503.36" at bounding box center [516, 102] width 51 height 9
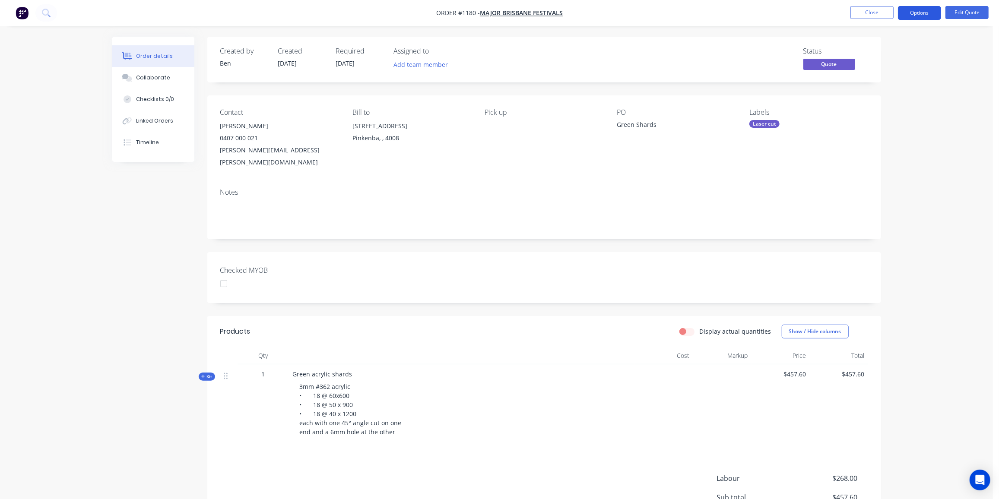
click at [925, 11] on button "Options" at bounding box center [919, 13] width 43 height 14
click at [878, 69] on div "Proforma Invoice" at bounding box center [893, 69] width 79 height 13
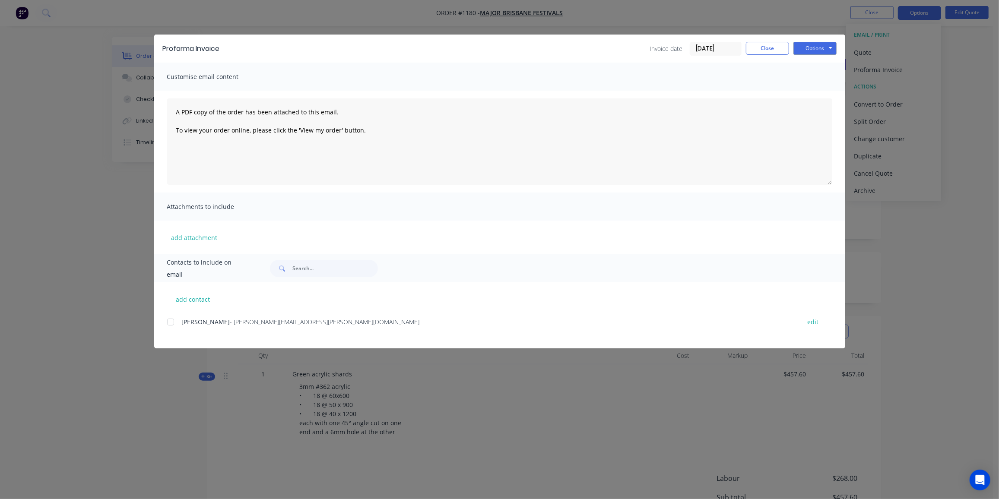
click at [168, 321] on div at bounding box center [170, 322] width 17 height 17
click at [825, 49] on button "Options" at bounding box center [814, 48] width 43 height 13
click at [818, 89] on button "Email" at bounding box center [820, 92] width 55 height 14
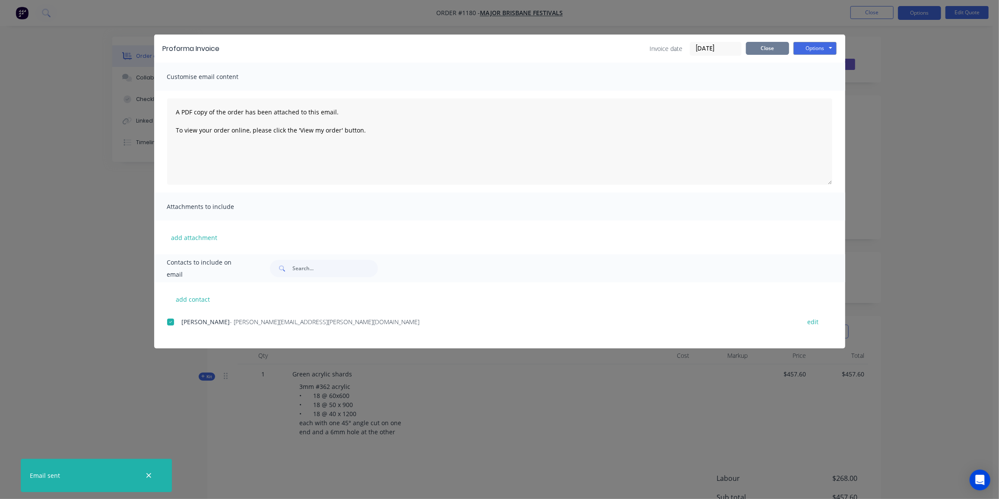
click at [781, 44] on button "Close" at bounding box center [767, 48] width 43 height 13
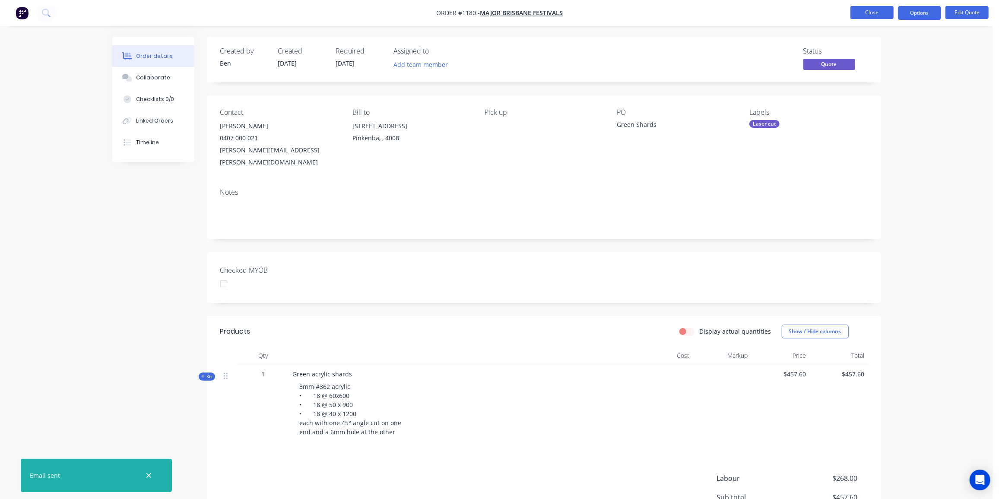
click at [868, 14] on button "Close" at bounding box center [871, 12] width 43 height 13
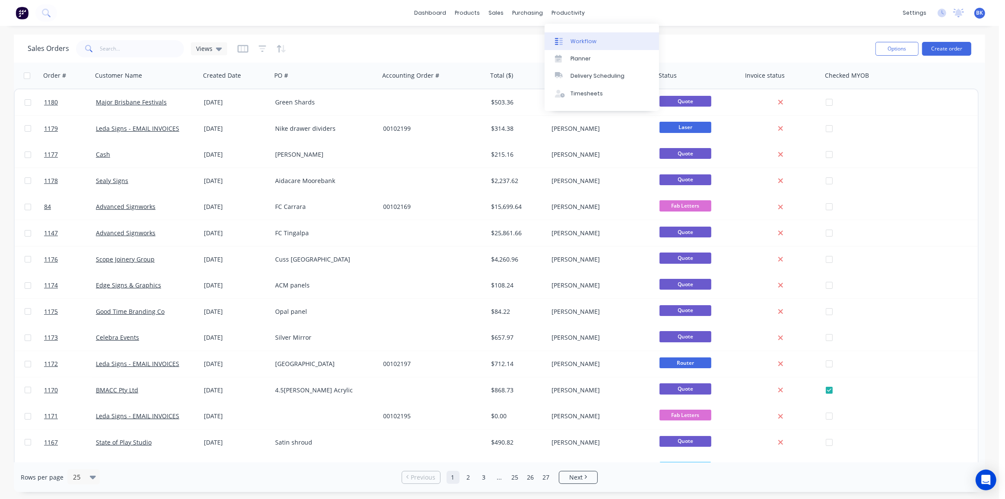
click at [585, 36] on link "Workflow" at bounding box center [602, 40] width 114 height 17
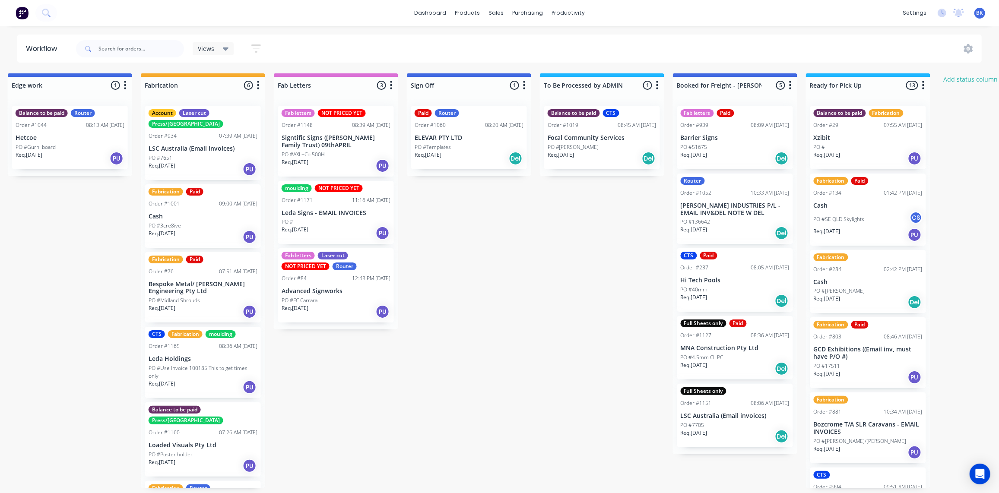
scroll to position [0, 785]
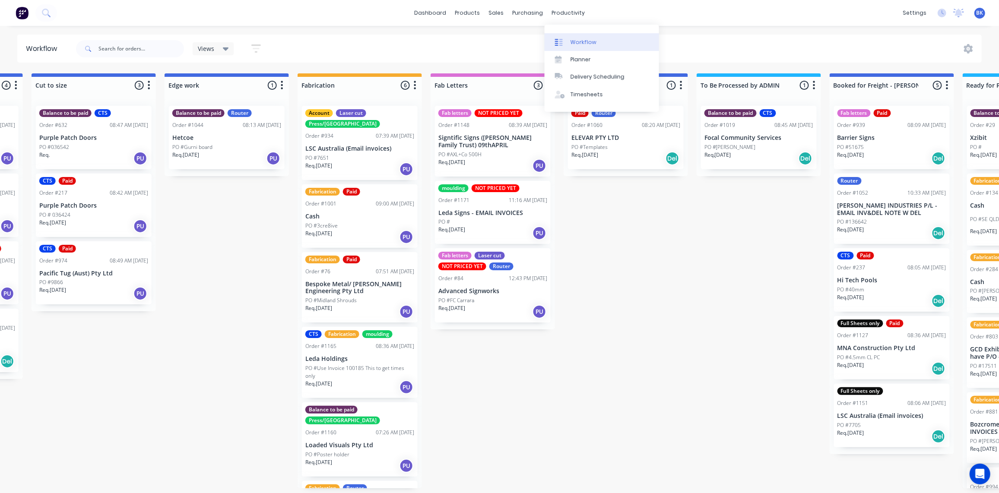
click at [577, 36] on link "Workflow" at bounding box center [602, 41] width 114 height 17
click at [508, 37] on link "Sales Orders" at bounding box center [542, 41] width 114 height 17
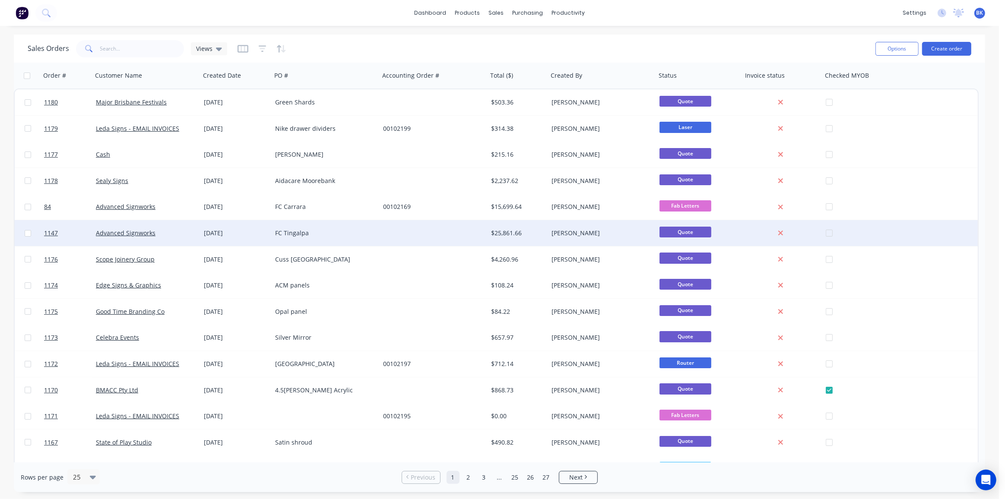
click at [160, 230] on div "Advanced Signworks" at bounding box center [144, 233] width 96 height 9
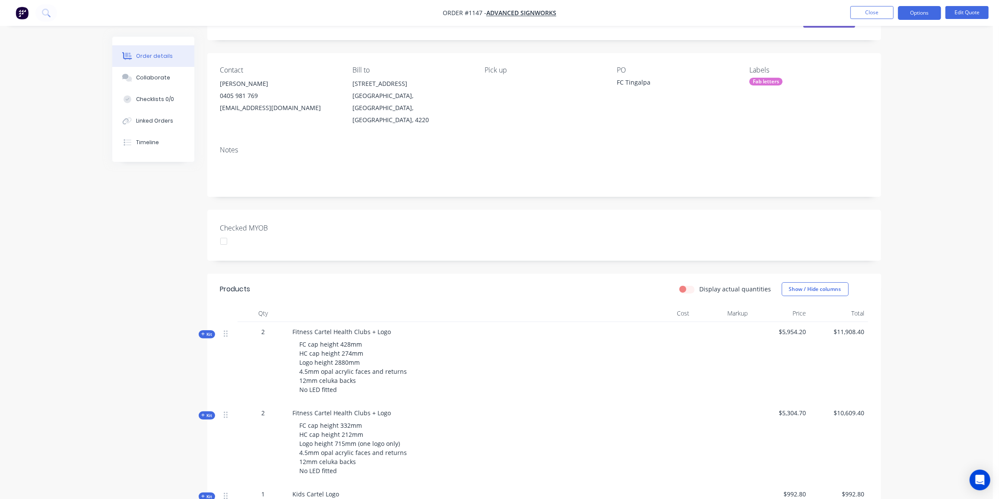
scroll to position [39, 0]
click at [967, 8] on button "Edit Quote" at bounding box center [966, 12] width 43 height 13
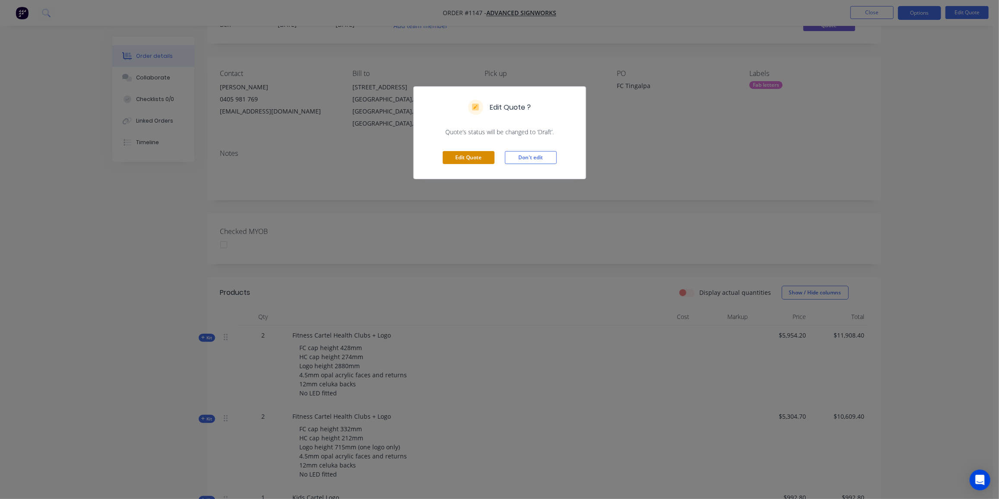
click at [467, 155] on button "Edit Quote" at bounding box center [469, 157] width 52 height 13
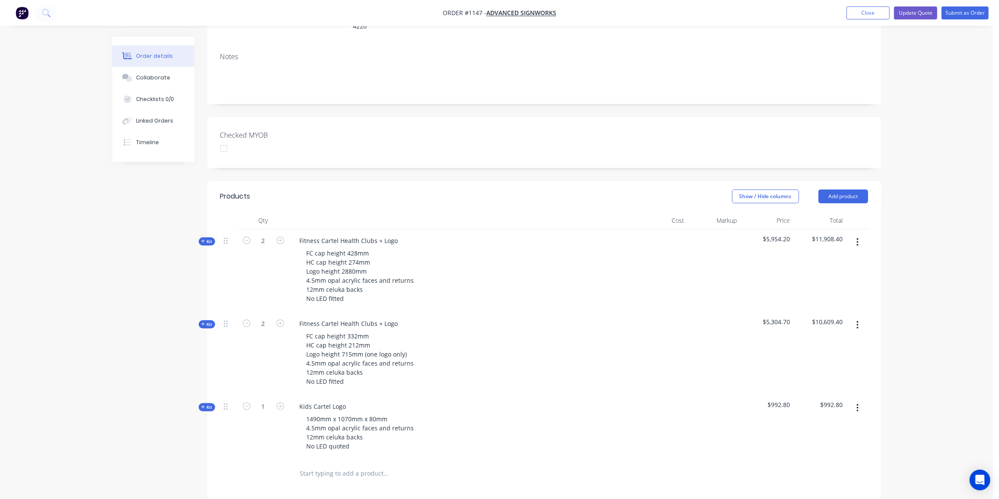
scroll to position [157, 0]
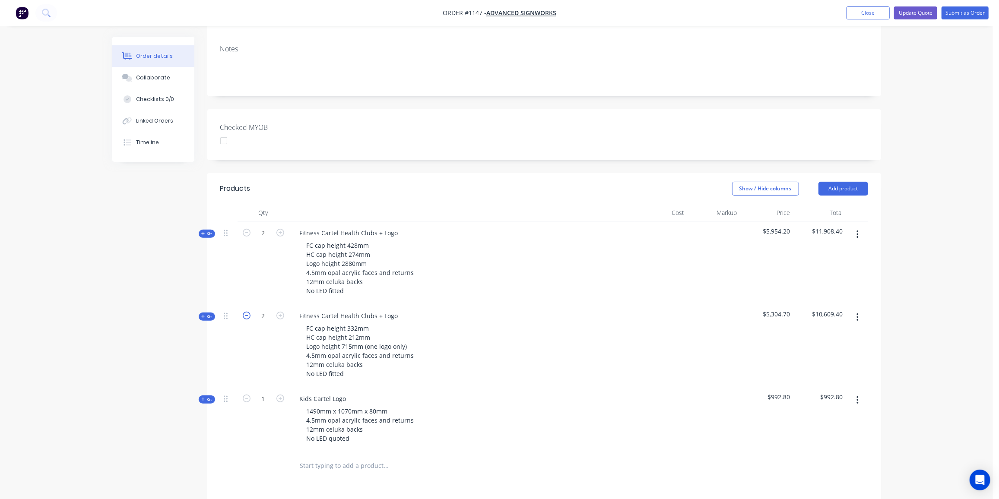
click at [247, 312] on icon "button" at bounding box center [247, 316] width 8 height 8
type input "1"
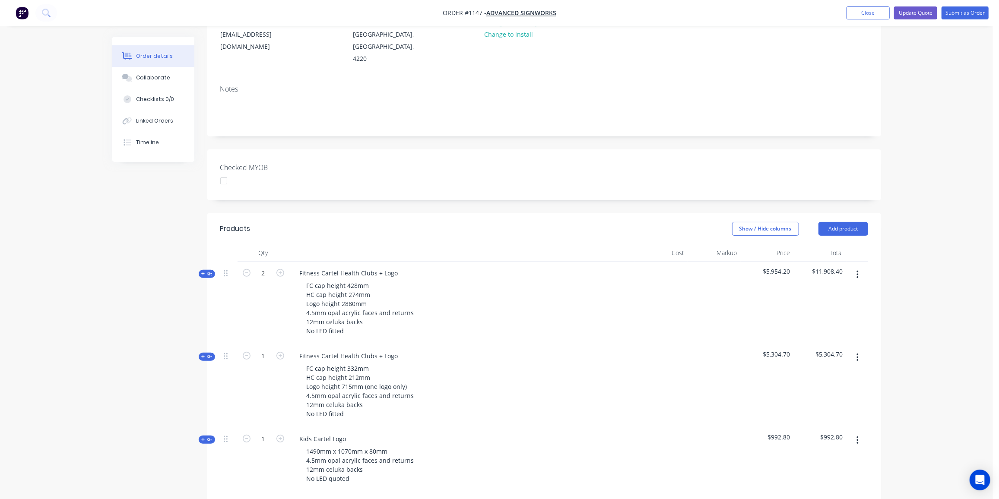
scroll to position [0, 0]
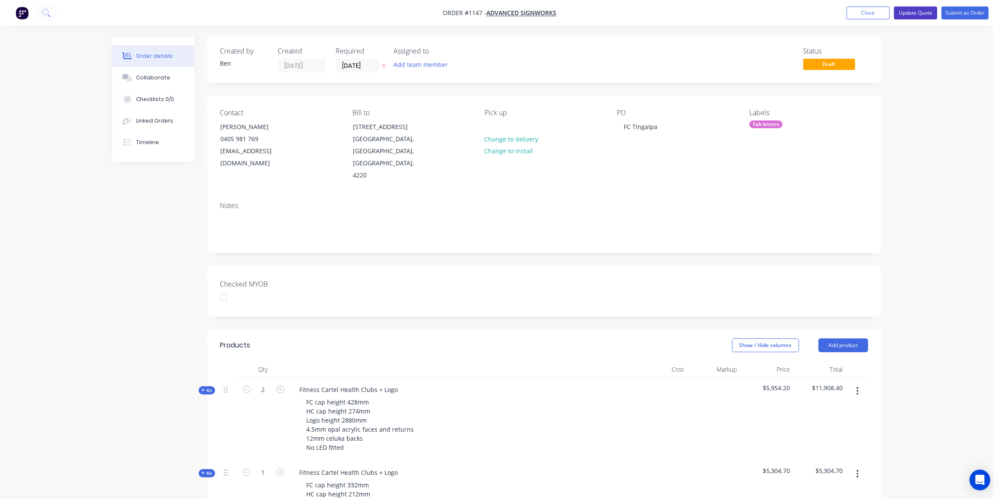
click at [926, 13] on button "Update Quote" at bounding box center [915, 12] width 43 height 13
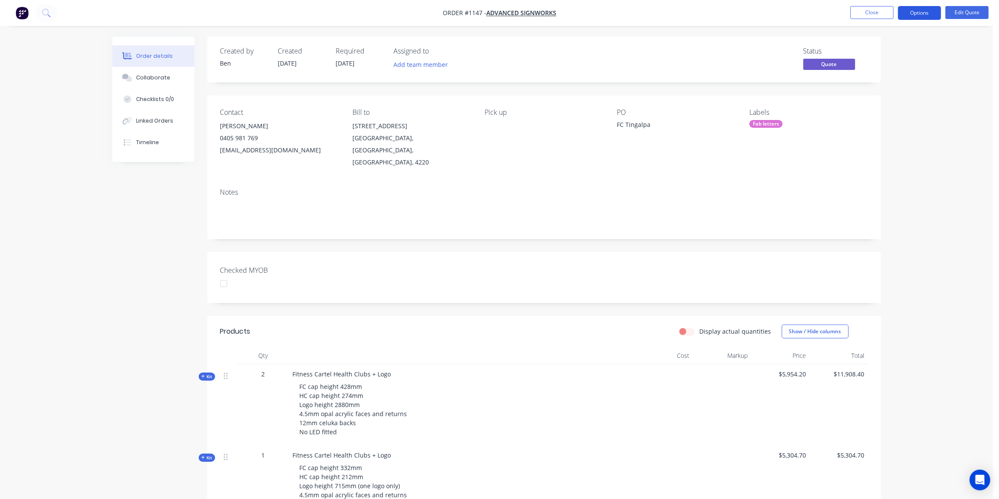
click at [914, 12] on button "Options" at bounding box center [919, 13] width 43 height 14
click at [870, 64] on div "Proforma Invoice" at bounding box center [893, 69] width 79 height 13
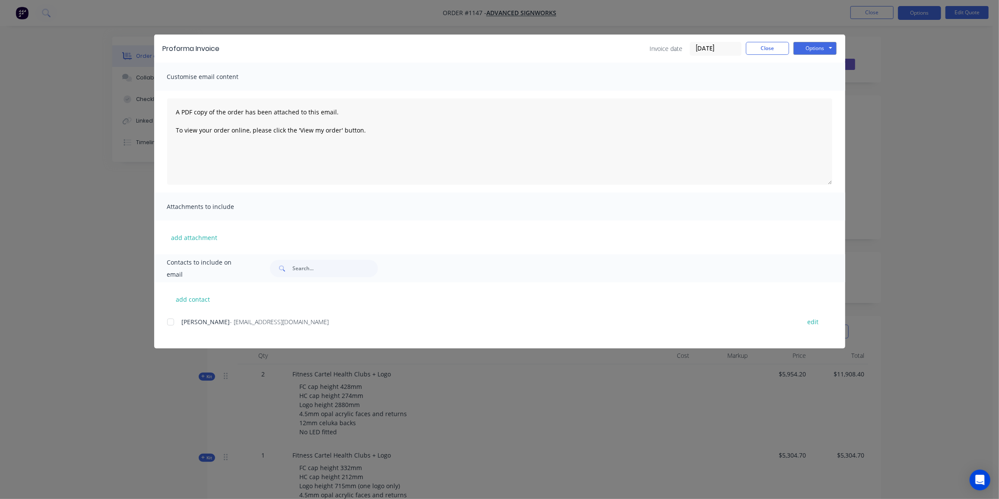
click at [175, 325] on div at bounding box center [170, 322] width 17 height 17
click at [813, 45] on button "Options" at bounding box center [814, 48] width 43 height 13
click at [816, 95] on button "Email" at bounding box center [820, 92] width 55 height 14
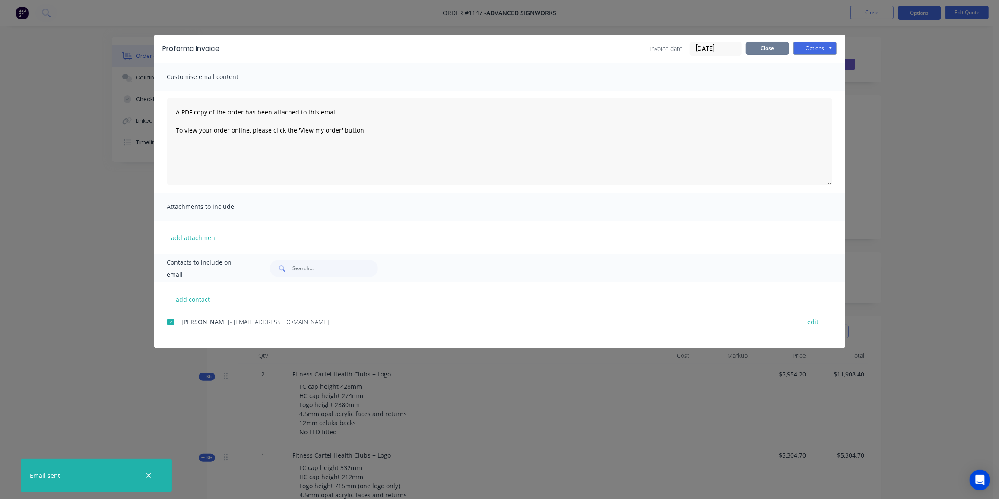
drag, startPoint x: 752, startPoint y: 48, endPoint x: 724, endPoint y: 87, distance: 48.7
click at [752, 47] on button "Close" at bounding box center [767, 48] width 43 height 13
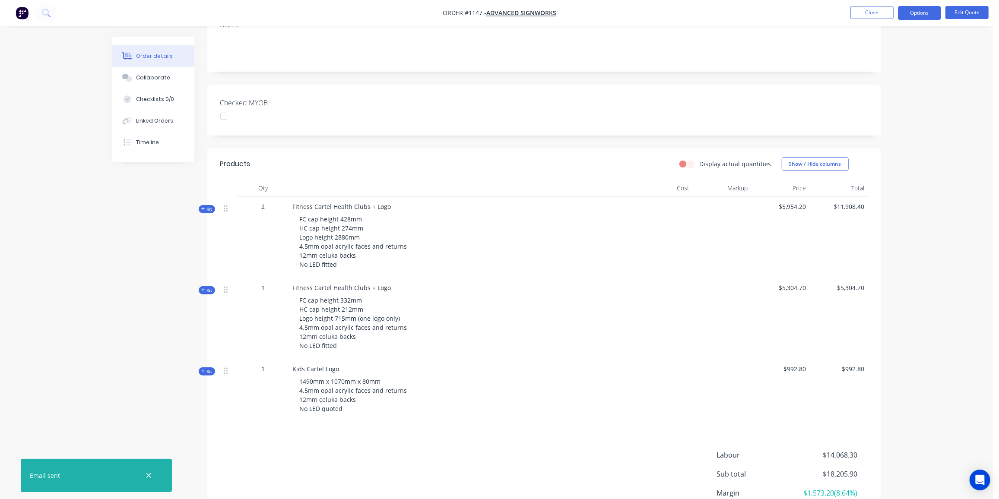
scroll to position [232, 0]
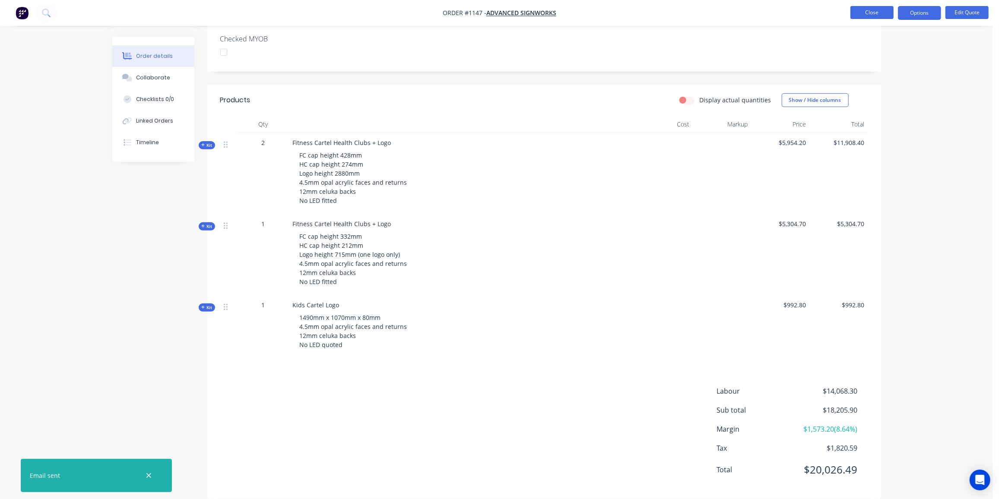
click at [872, 12] on button "Close" at bounding box center [871, 12] width 43 height 13
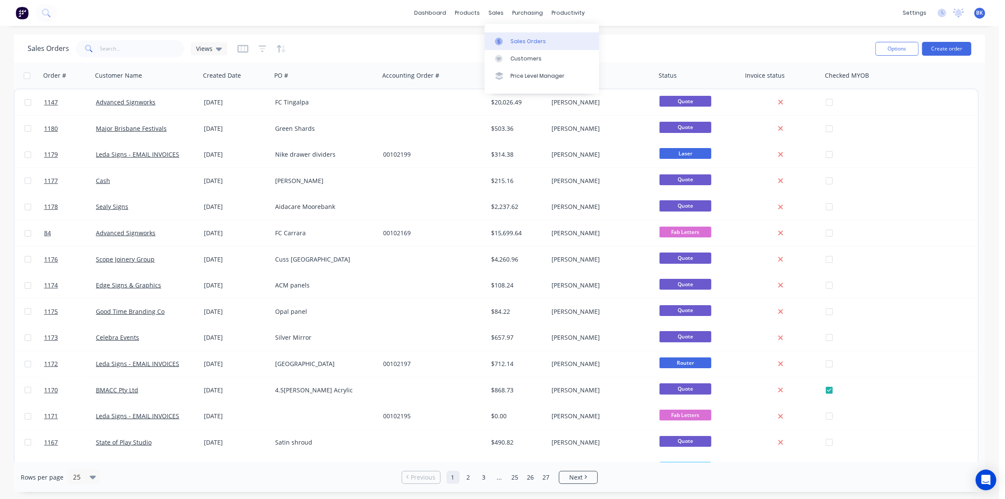
click at [513, 43] on div "Sales Orders" at bounding box center [528, 42] width 35 height 8
click at [949, 44] on button "Create order" at bounding box center [946, 49] width 49 height 14
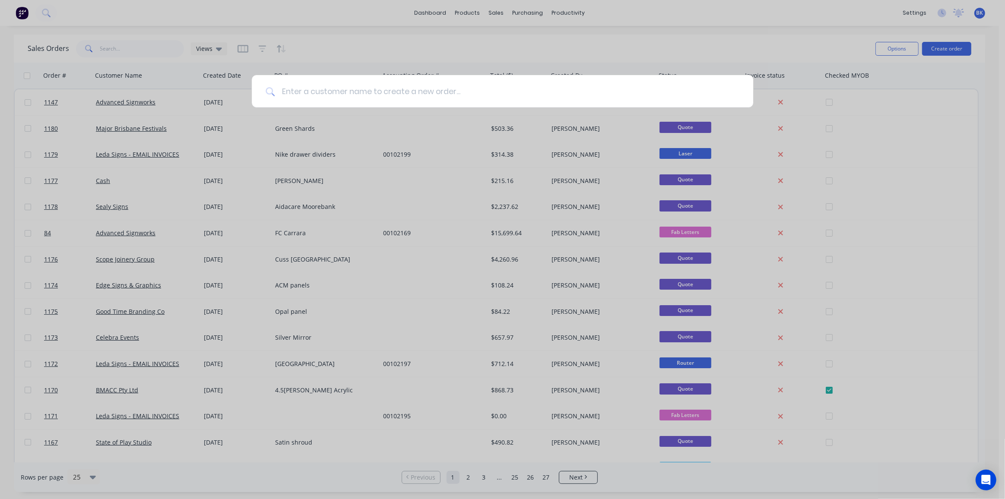
click at [415, 88] on input at bounding box center [507, 91] width 465 height 32
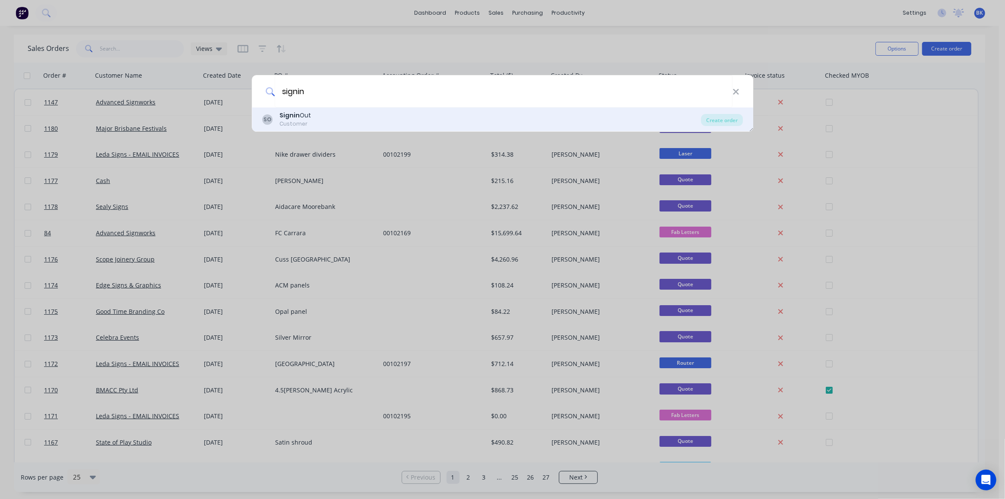
type input "signin"
click at [343, 114] on div "SO Signin Out Customer" at bounding box center [481, 119] width 439 height 17
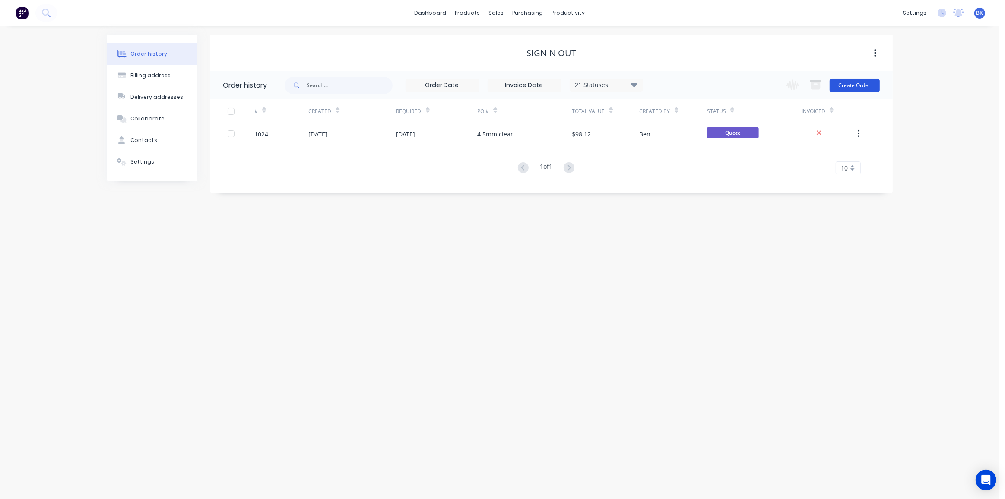
click at [844, 84] on button "Create Order" at bounding box center [855, 86] width 50 height 14
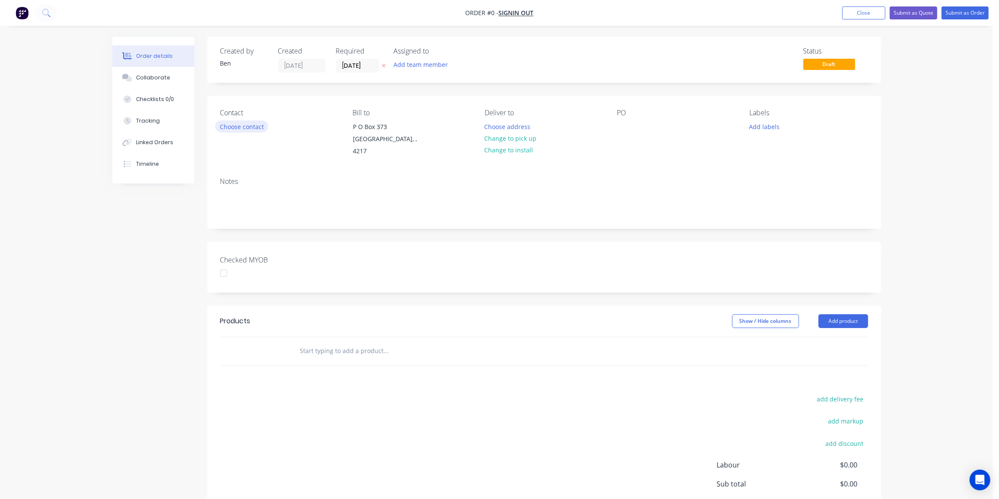
click at [233, 126] on button "Choose contact" at bounding box center [241, 127] width 53 height 12
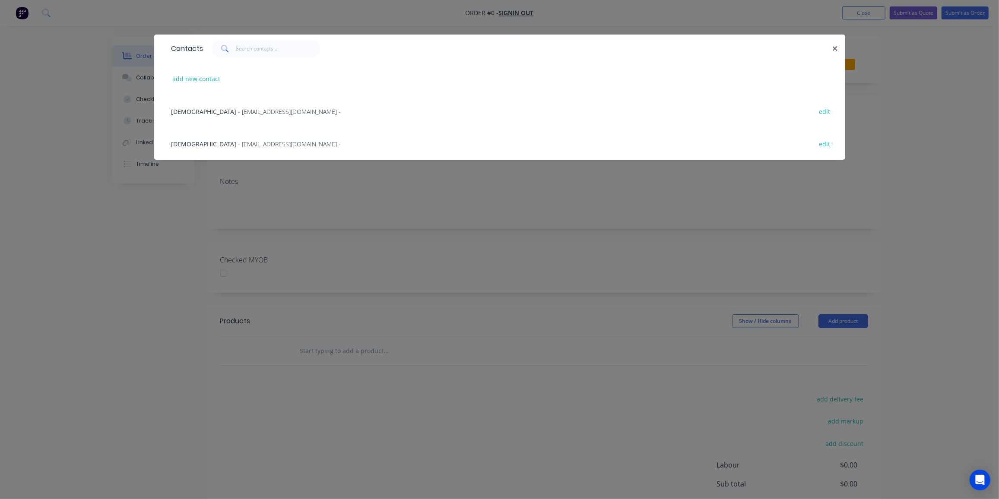
click at [238, 111] on span "- [EMAIL_ADDRESS][DOMAIN_NAME] -" at bounding box center [289, 112] width 103 height 8
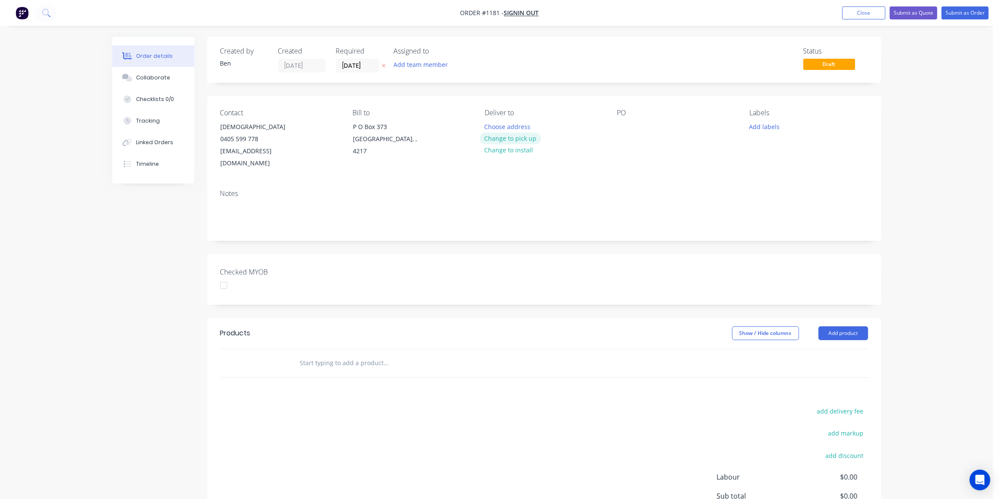
click at [515, 136] on button "Change to pick up" at bounding box center [510, 139] width 61 height 12
click at [628, 127] on div at bounding box center [624, 127] width 14 height 13
click at [762, 121] on button "Add labels" at bounding box center [765, 127] width 40 height 12
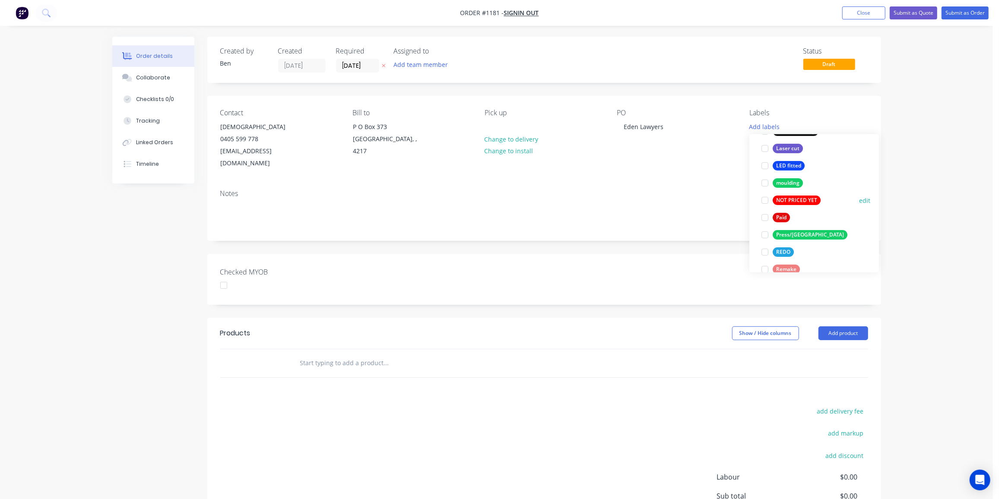
scroll to position [249, 0]
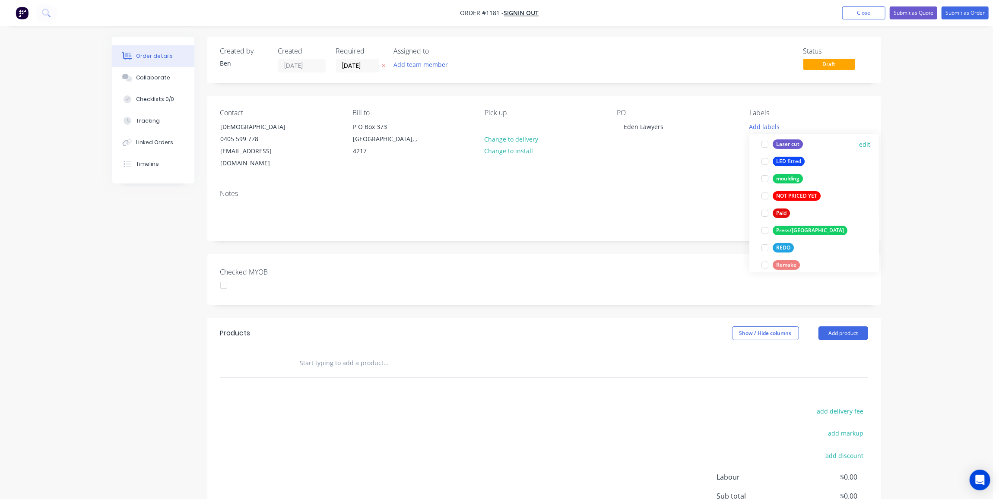
click at [793, 142] on div "Laser cut" at bounding box center [788, 145] width 30 height 10
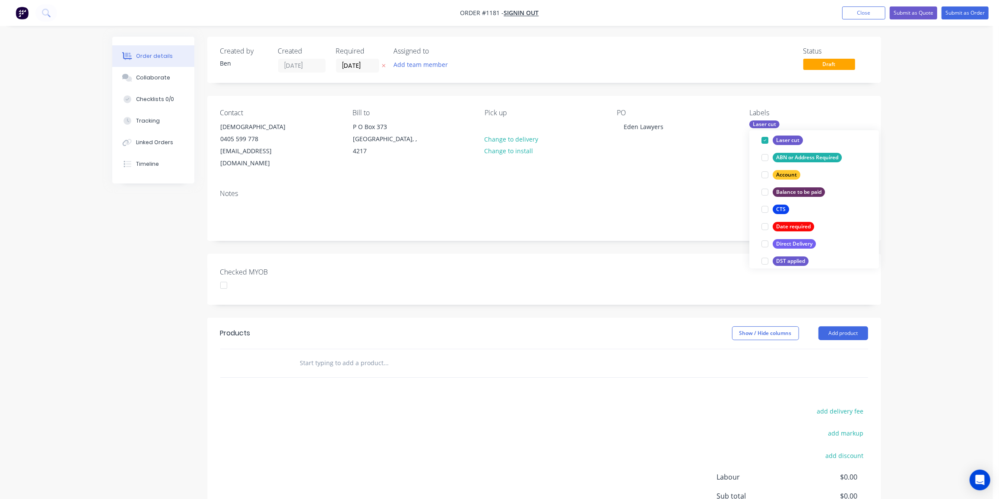
click at [352, 355] on input "text" at bounding box center [386, 363] width 173 height 17
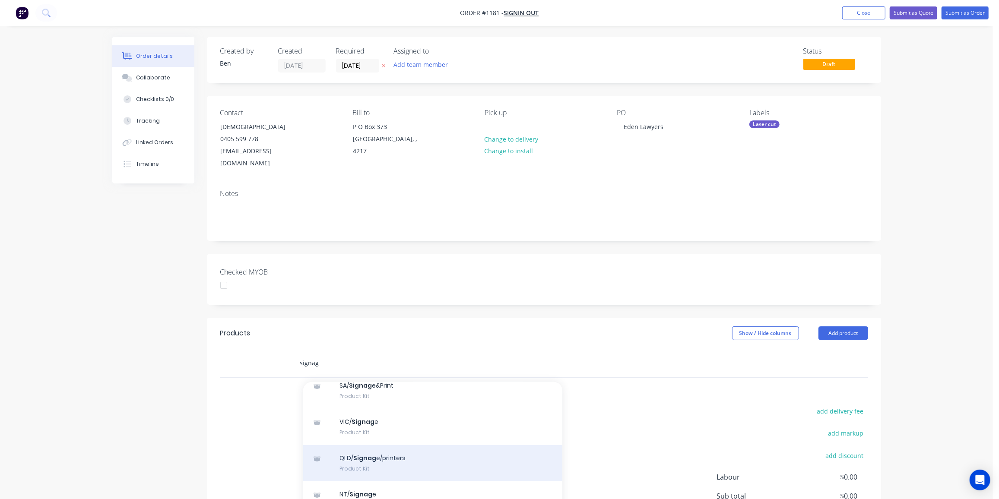
scroll to position [117, 0]
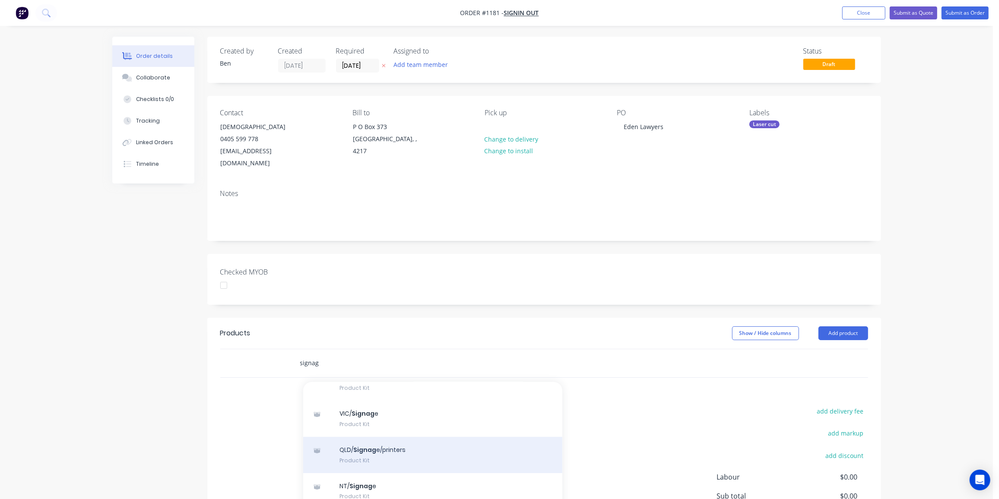
type input "signag"
click at [392, 444] on div "QLD/ Signag e/printers Product Kit" at bounding box center [432, 455] width 259 height 36
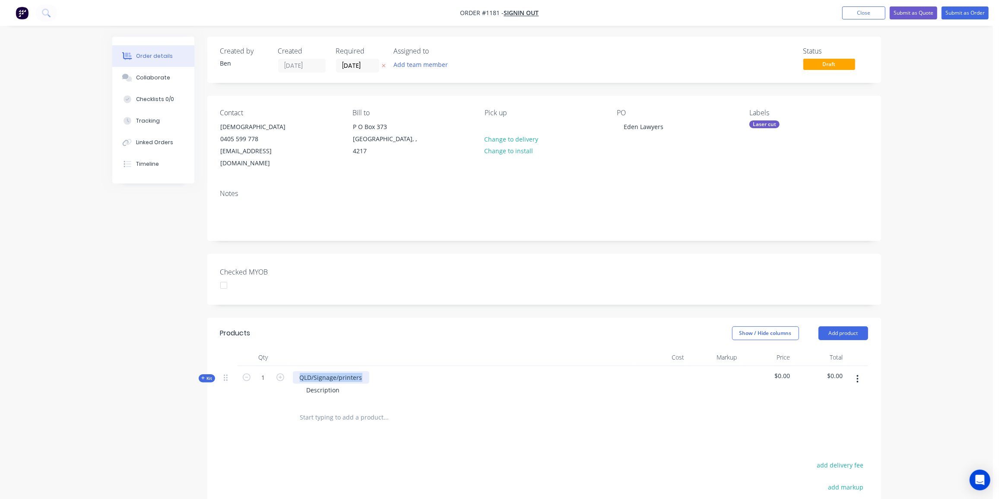
drag, startPoint x: 365, startPoint y: 365, endPoint x: 292, endPoint y: 364, distance: 73.9
click at [292, 366] on div "QLD/Signage/printers Description" at bounding box center [462, 385] width 346 height 38
click at [333, 384] on div "Description" at bounding box center [323, 390] width 47 height 13
drag, startPoint x: 340, startPoint y: 376, endPoint x: 266, endPoint y: 379, distance: 74.4
click at [266, 379] on div "Kit 1 Eden Lawyers signage Description $0.00 $0.00" at bounding box center [544, 385] width 648 height 38
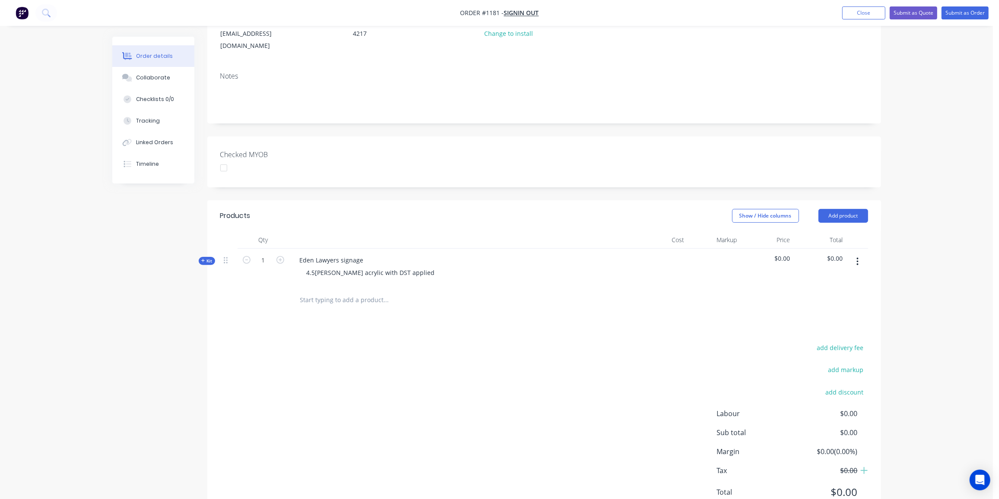
click at [423, 322] on div "Products Show / Hide columns Add product Qty Cost Markup Price Total Kit 1 Eden…" at bounding box center [544, 360] width 674 height 321
click at [208, 258] on span "Kit" at bounding box center [206, 261] width 11 height 6
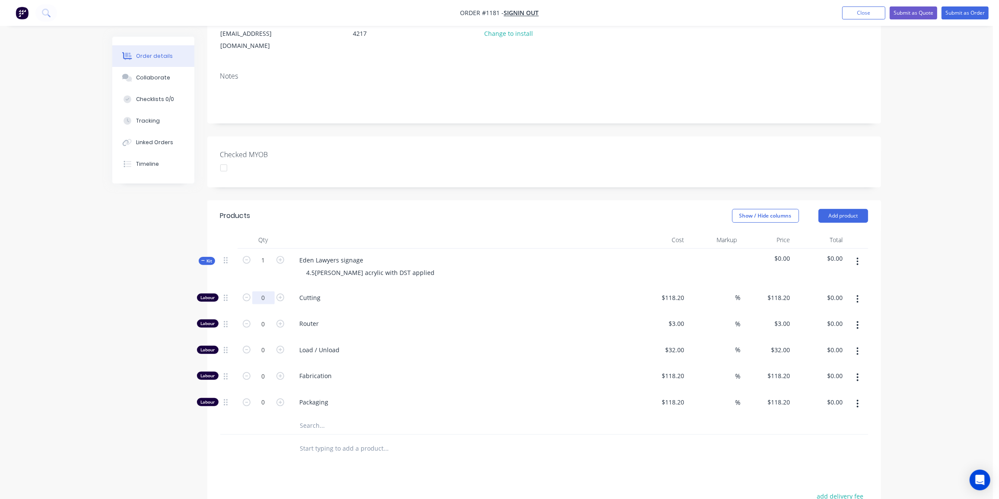
click at [269, 292] on input "0" at bounding box center [263, 298] width 22 height 13
type input "1"
type input "$118.20"
click at [676, 292] on input "118.2" at bounding box center [674, 298] width 27 height 13
type input "$81.8181"
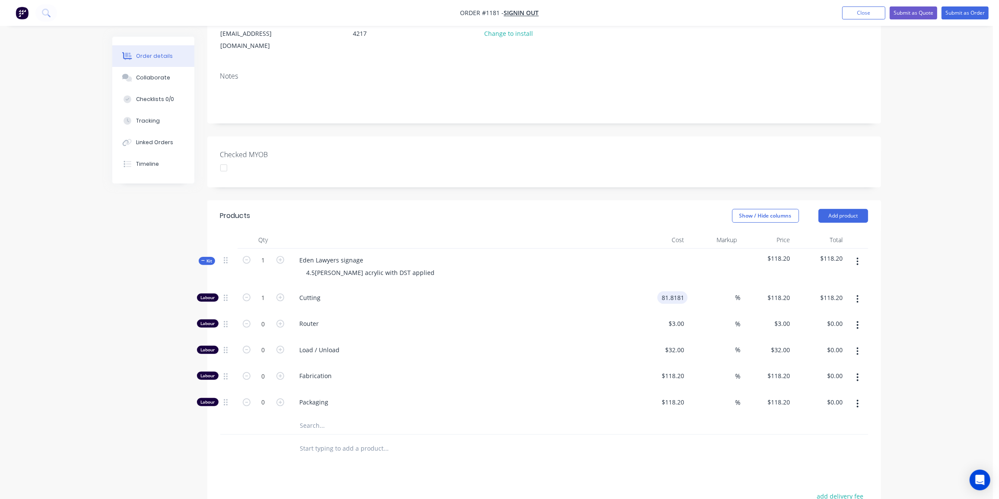
type input "$81.8181"
type input "$81.82"
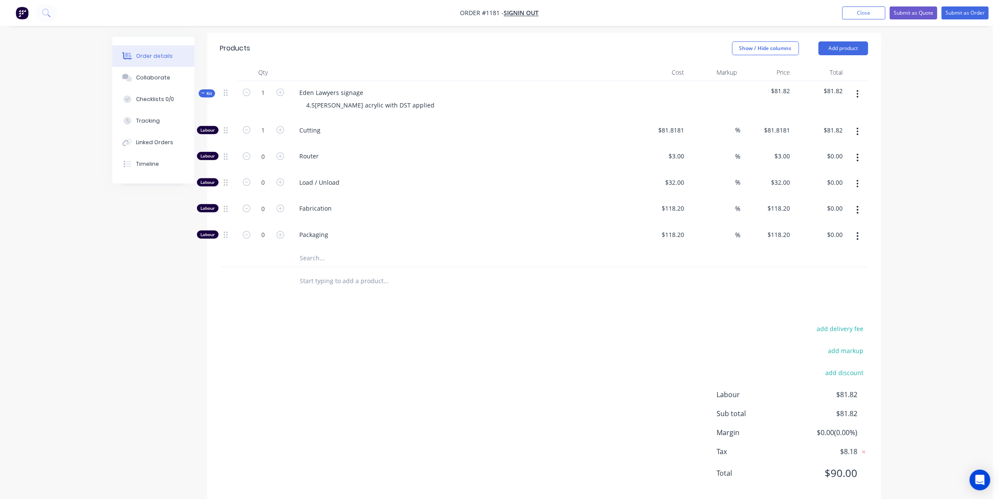
scroll to position [286, 0]
click at [911, 10] on button "Submit as Quote" at bounding box center [914, 12] width 48 height 13
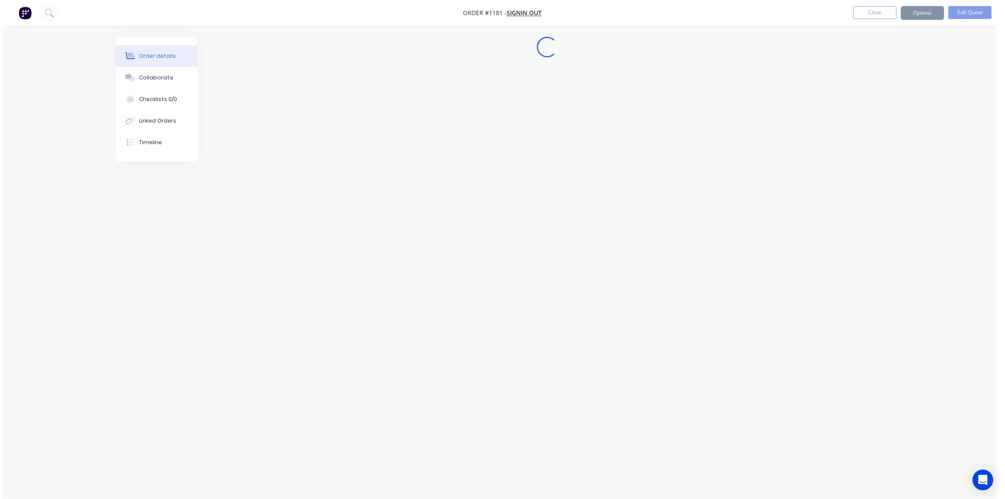
scroll to position [0, 0]
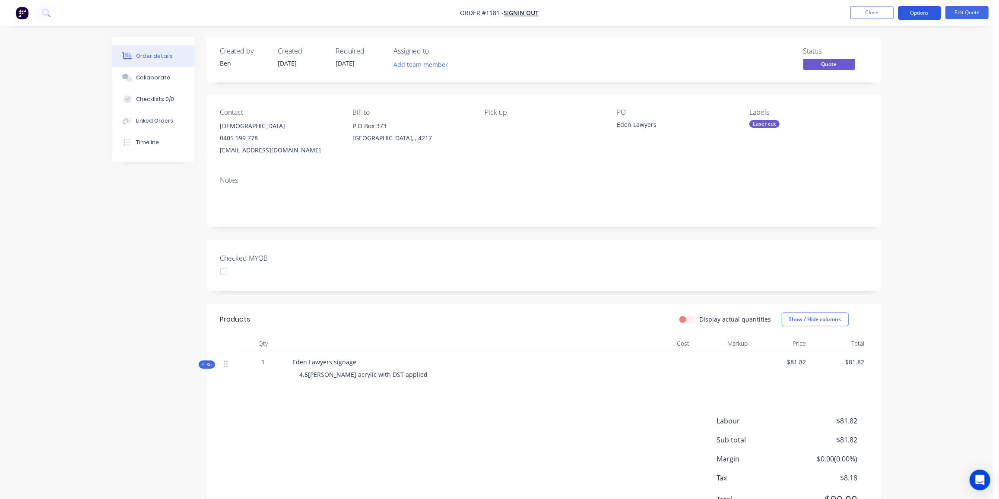
click at [908, 8] on button "Options" at bounding box center [919, 13] width 43 height 14
click at [886, 73] on div "Proforma Invoice" at bounding box center [893, 69] width 79 height 13
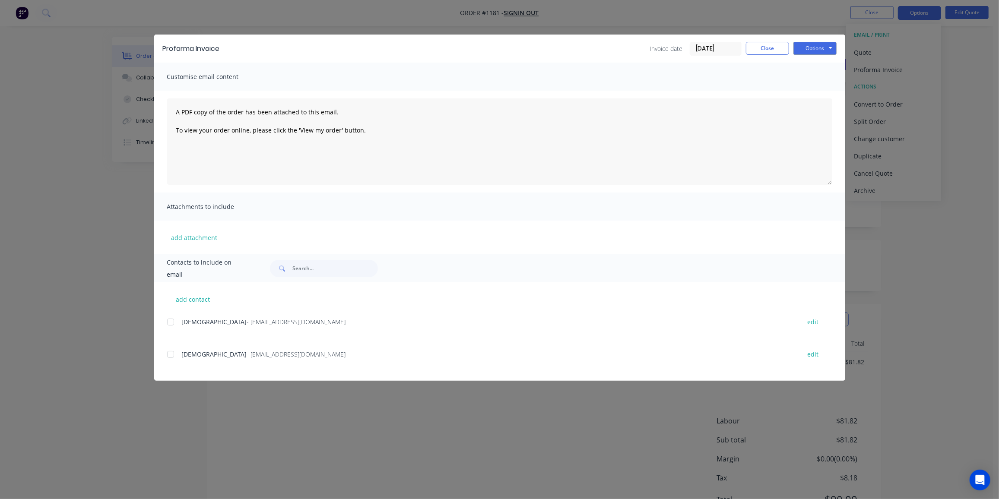
click at [175, 323] on div at bounding box center [170, 322] width 17 height 17
click at [826, 47] on button "Options" at bounding box center [814, 48] width 43 height 13
click at [829, 91] on button "Email" at bounding box center [820, 92] width 55 height 14
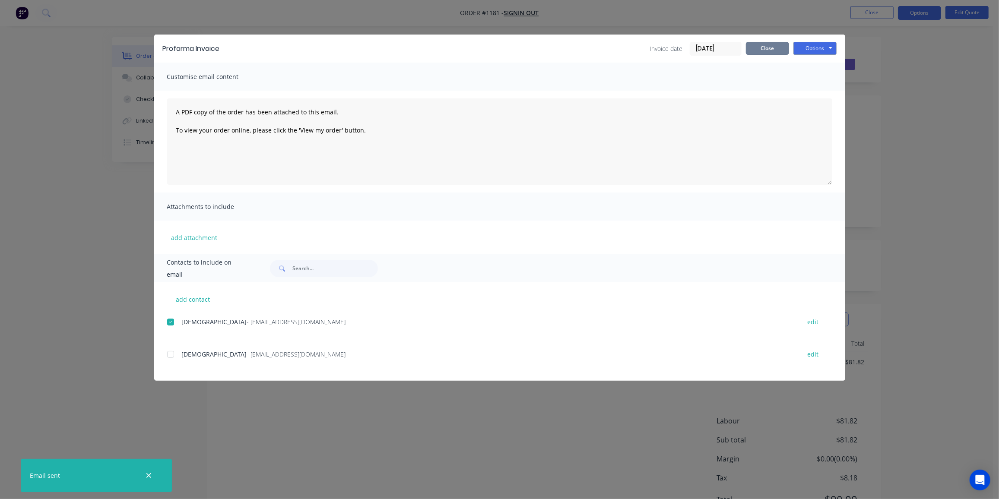
click at [771, 51] on button "Close" at bounding box center [767, 48] width 43 height 13
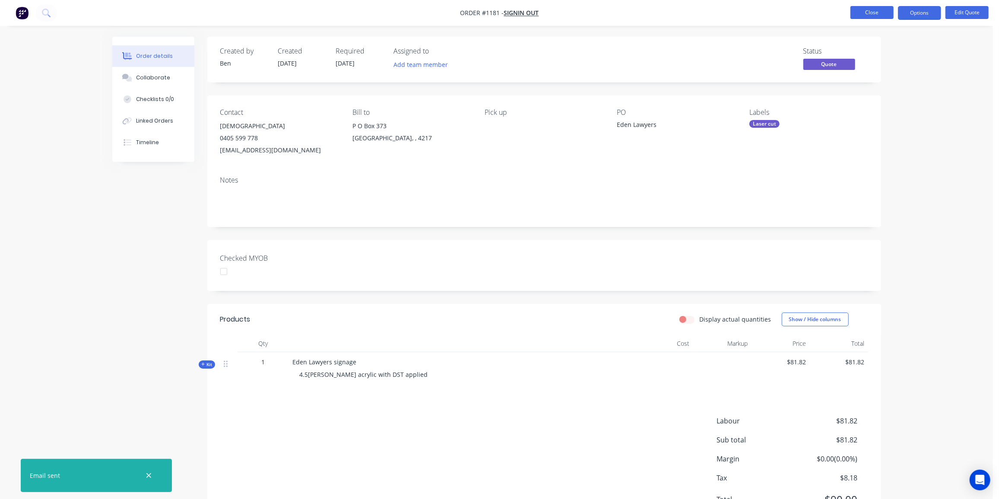
click at [882, 8] on button "Close" at bounding box center [871, 12] width 43 height 13
